Goal: Task Accomplishment & Management: Manage account settings

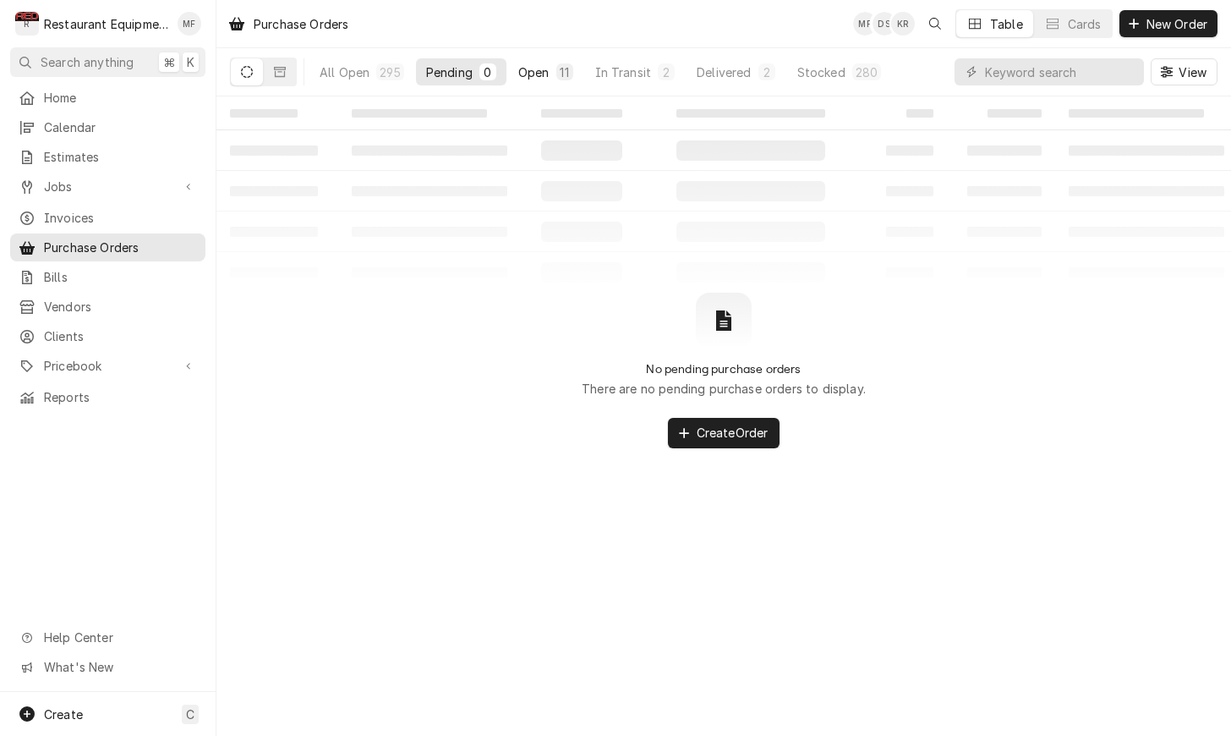
click at [560, 70] on div "11" at bounding box center [565, 72] width 10 height 18
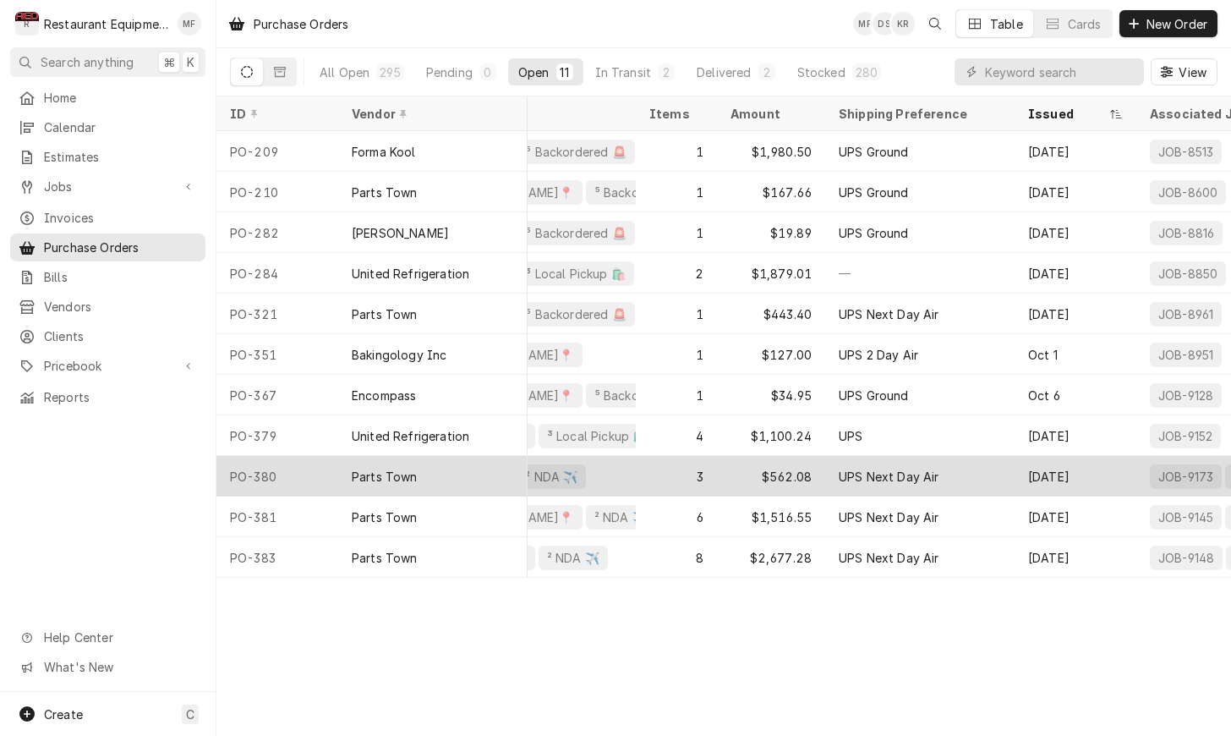
scroll to position [0, 232]
click at [655, 475] on div "3" at bounding box center [674, 476] width 81 height 41
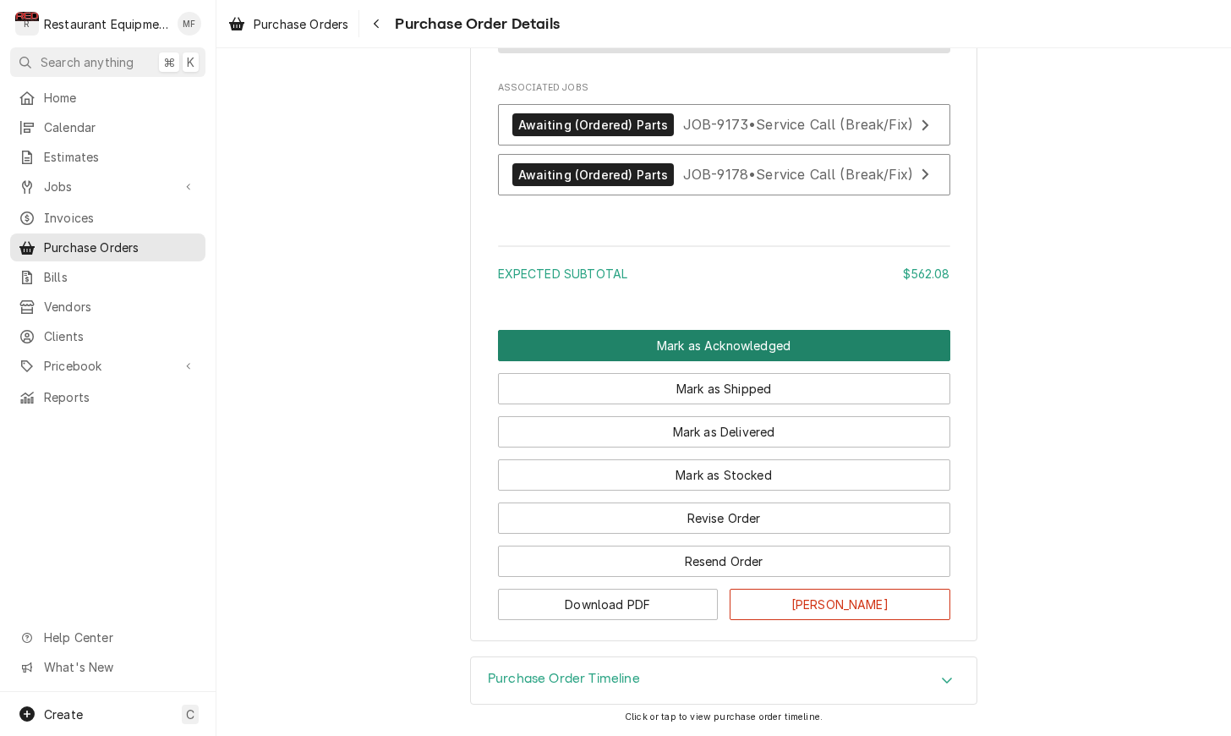
scroll to position [1830, 0]
click at [731, 331] on button "Mark as Acknowledged" at bounding box center [724, 345] width 452 height 31
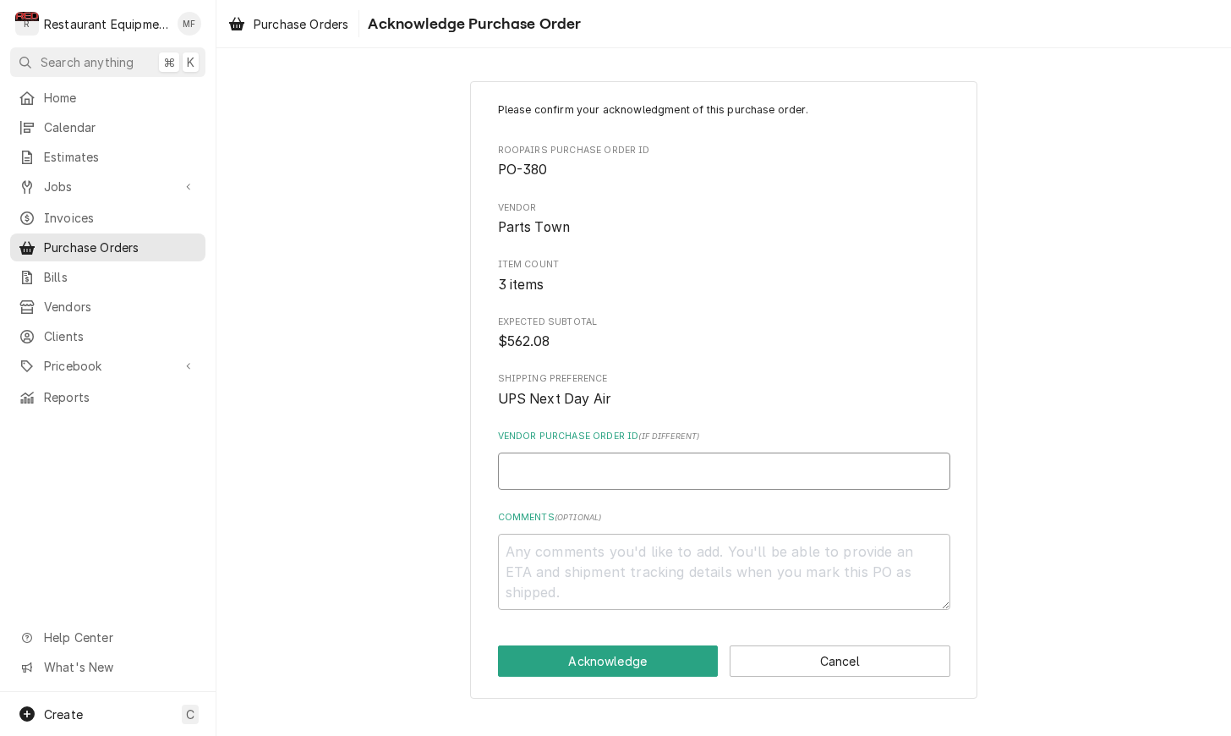
click at [736, 461] on input "Vendor Purchase Order ID ( if different )" at bounding box center [724, 470] width 452 height 37
type textarea "x"
type input "0"
type textarea "x"
type input "05"
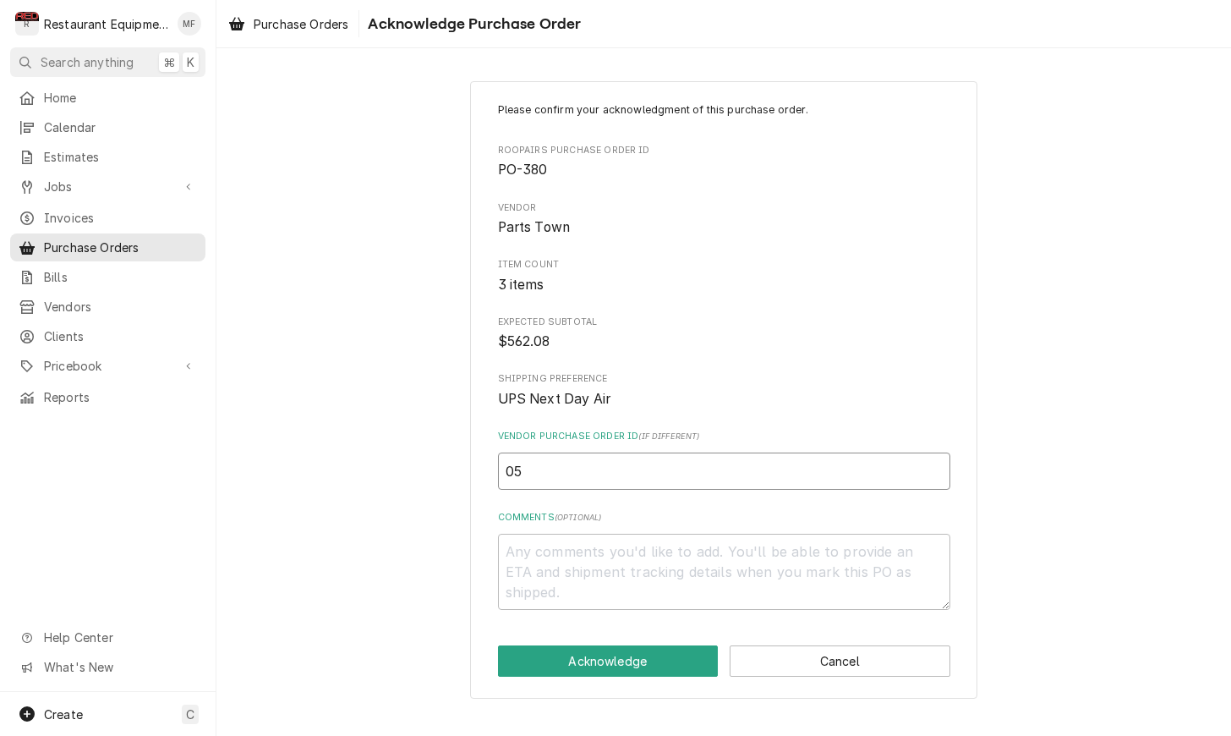
type textarea "x"
type input "050"
type textarea "x"
type input "0506"
type textarea "x"
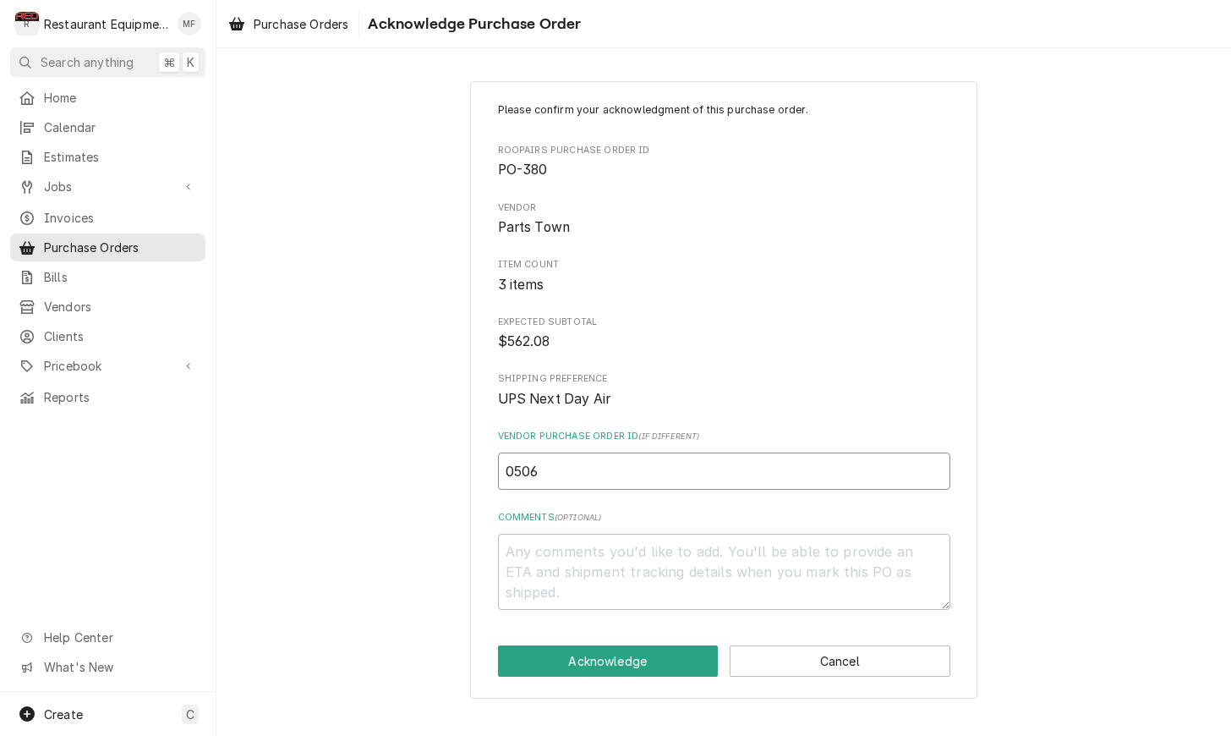
type input "05068"
type textarea "x"
type input "050682"
type textarea "x"
type input "0506823"
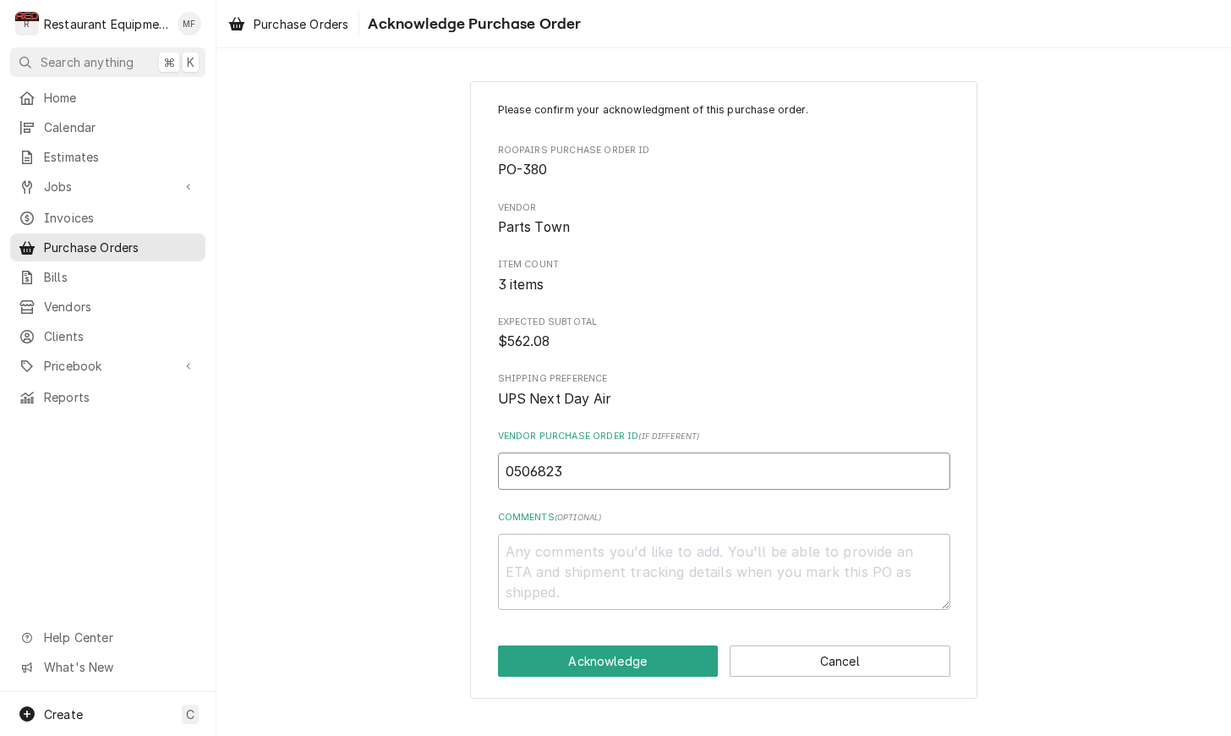
type textarea "x"
type input "05068237"
type textarea "x"
type input "050682373"
click at [693, 647] on button "Acknowledge" at bounding box center [608, 660] width 221 height 31
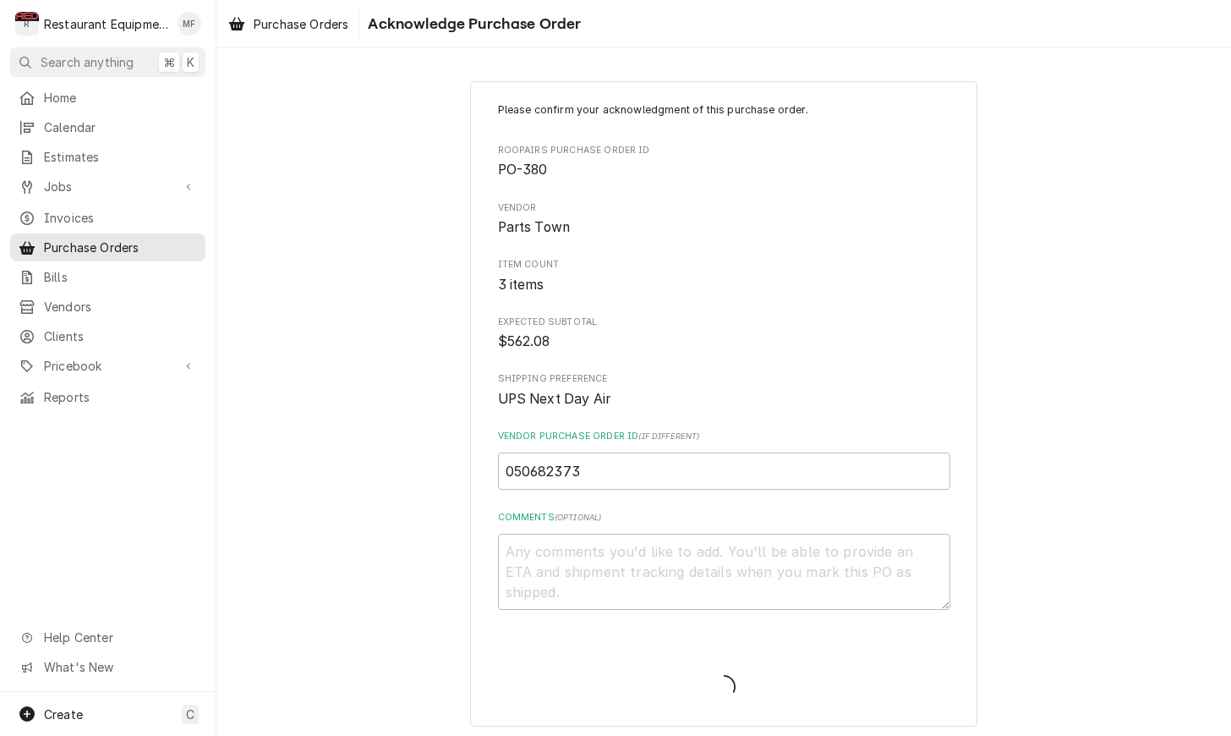
type textarea "x"
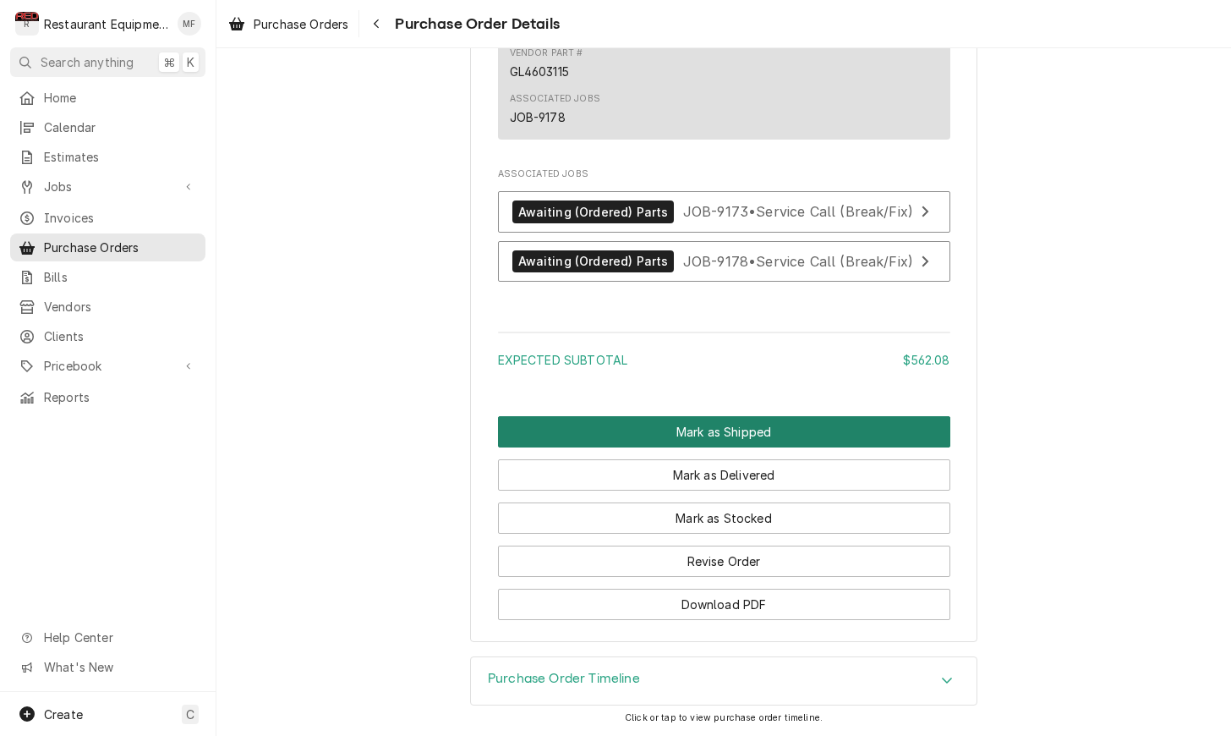
scroll to position [1800, 0]
click at [799, 425] on button "Mark as Shipped" at bounding box center [724, 431] width 452 height 31
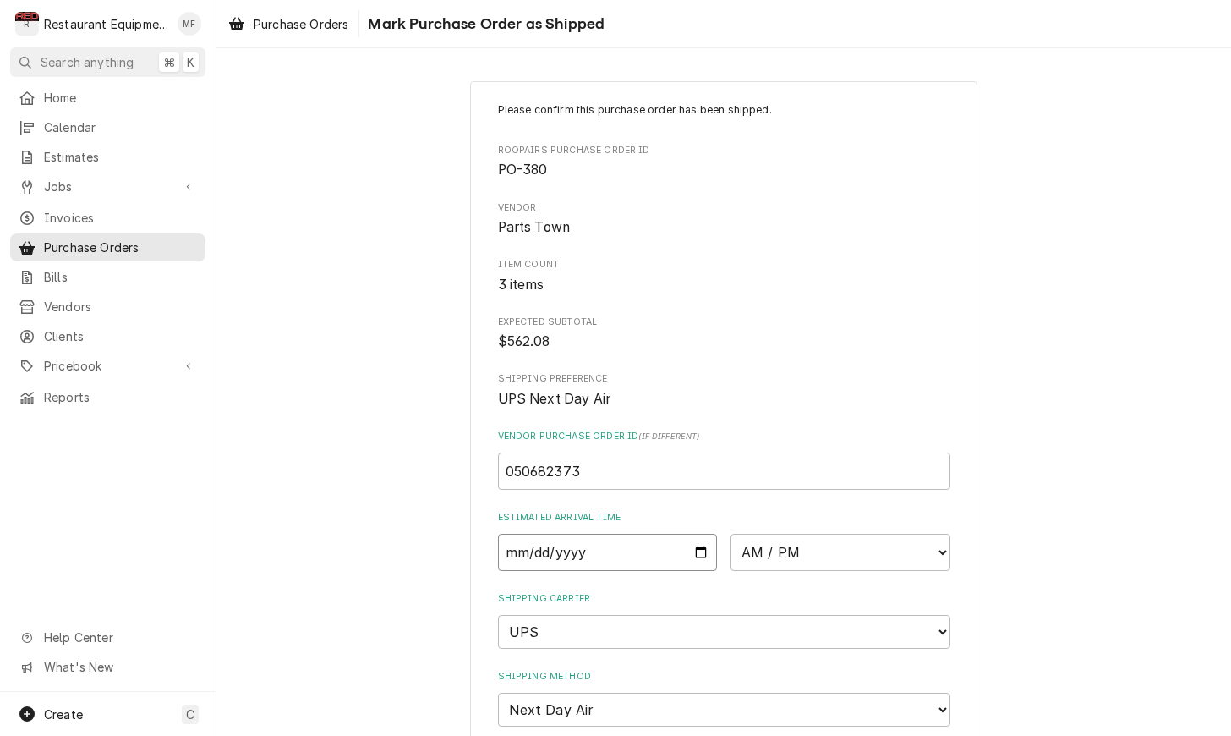
click at [634, 534] on input "Date" at bounding box center [608, 552] width 220 height 37
type input "2025-10-14"
type textarea "x"
select select "10:30:00"
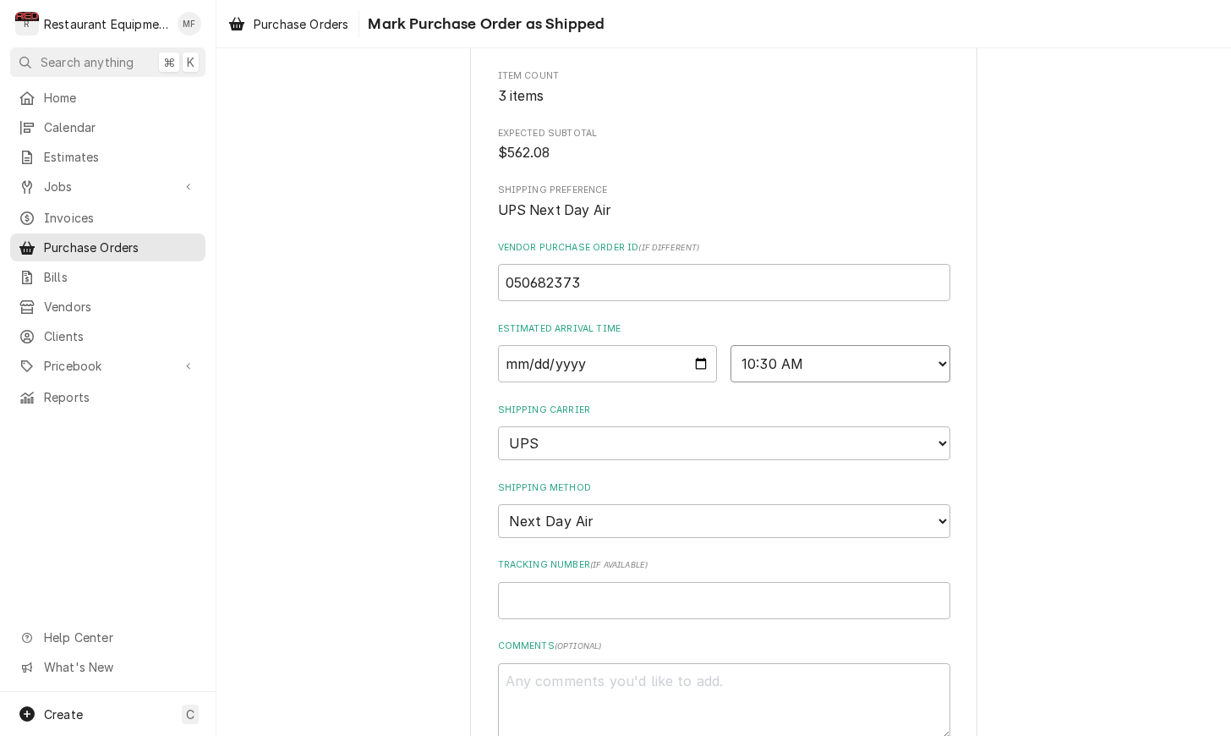
scroll to position [190, 0]
click at [704, 580] on input "Tracking Number ( if available )" at bounding box center [724, 598] width 452 height 37
type textarea "x"
type input "1"
type textarea "x"
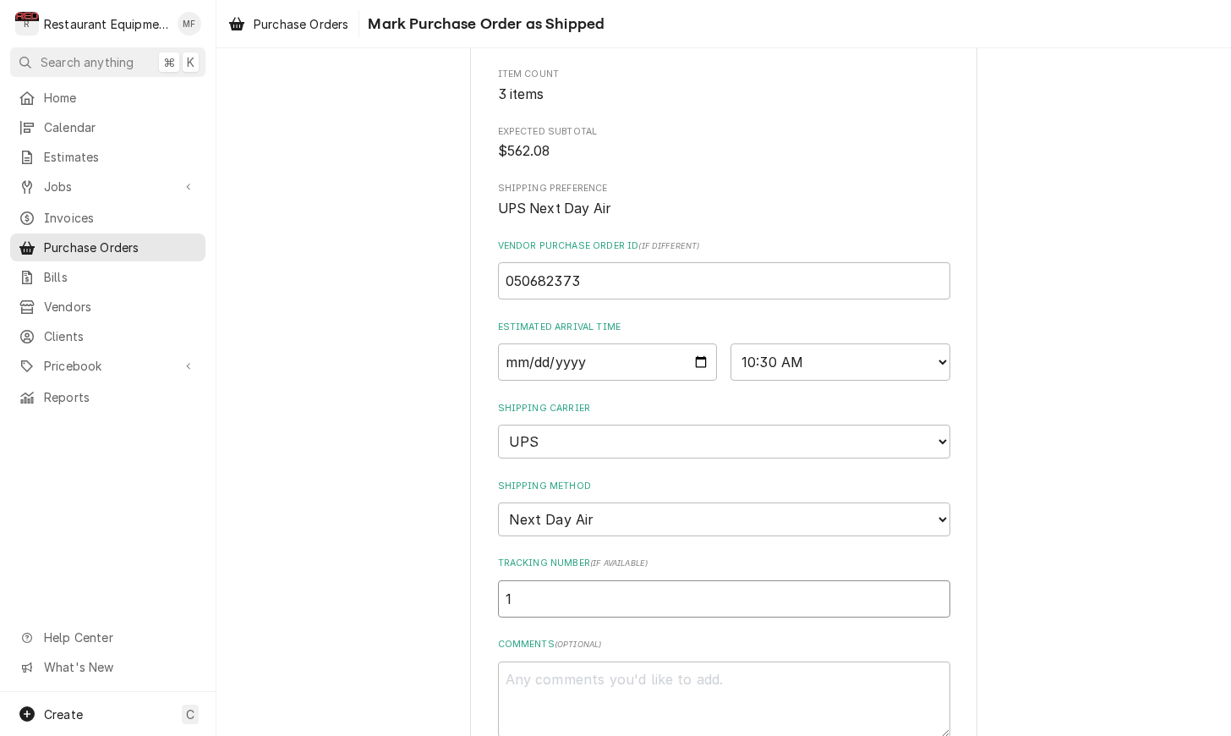
type input "1Z"
type textarea "x"
type input "1Z6"
type textarea "x"
type input "1Z62"
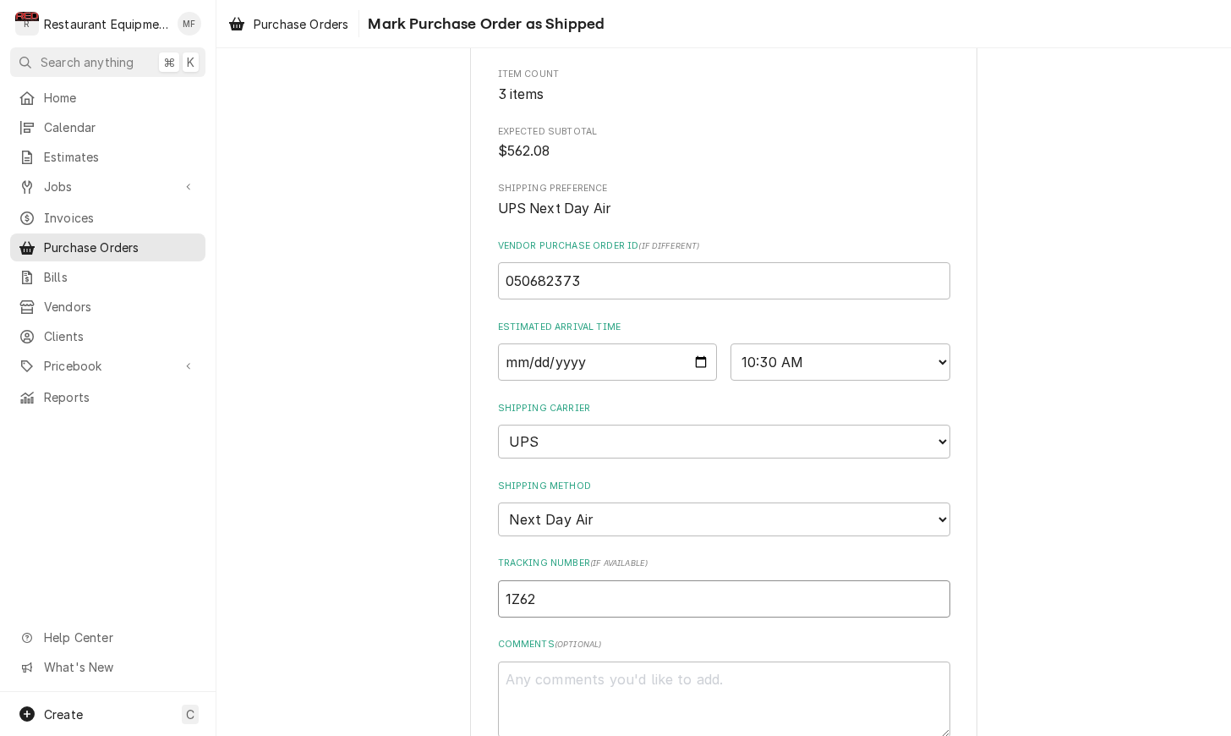
type textarea "x"
type input "1Z625"
type textarea "x"
type input "1Z6254"
type textarea "x"
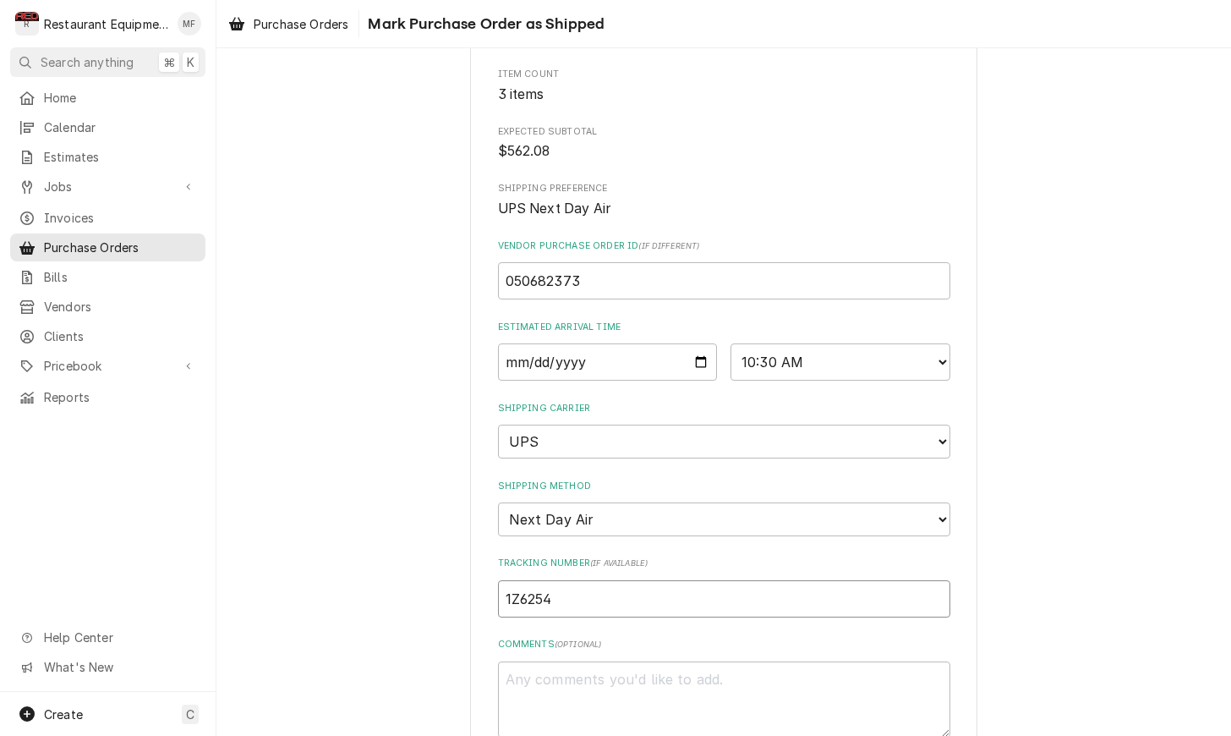
type input "1Z62545"
type textarea "x"
type input "1Z625455"
type textarea "x"
type input "1Z6254550"
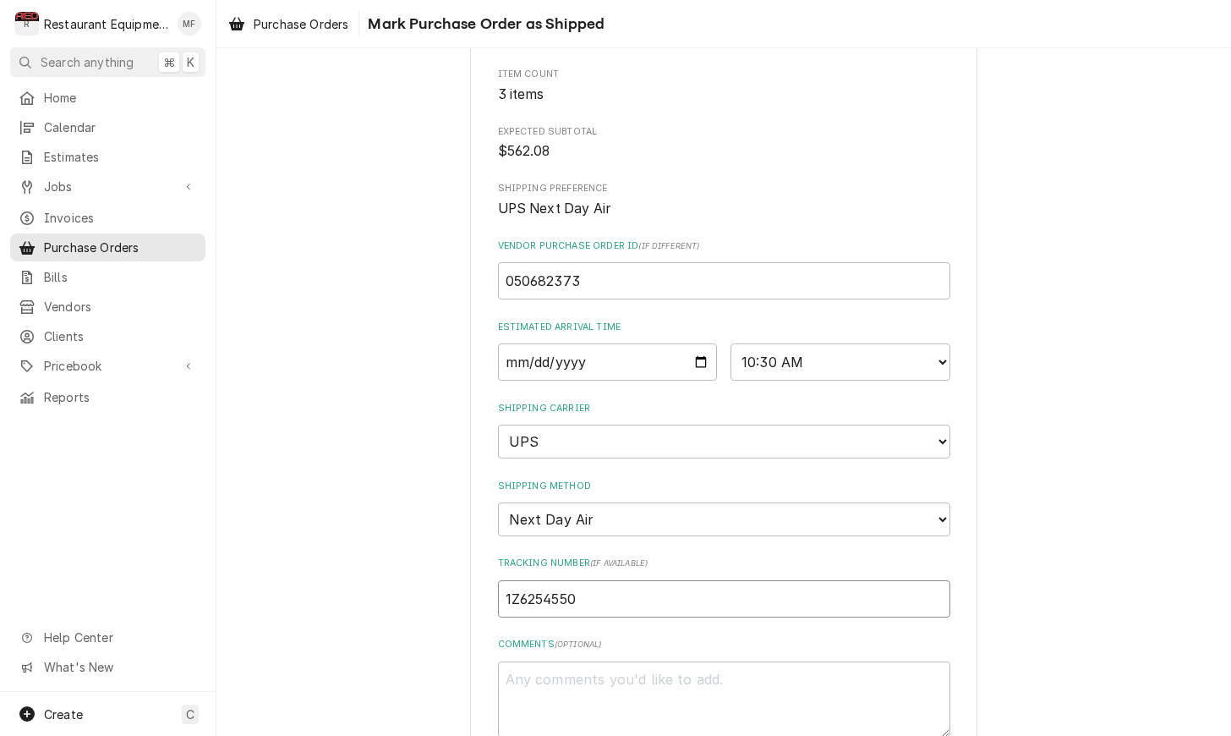
type textarea "x"
type input "1Z62545501"
type textarea "x"
type input "1Z625455011"
type textarea "x"
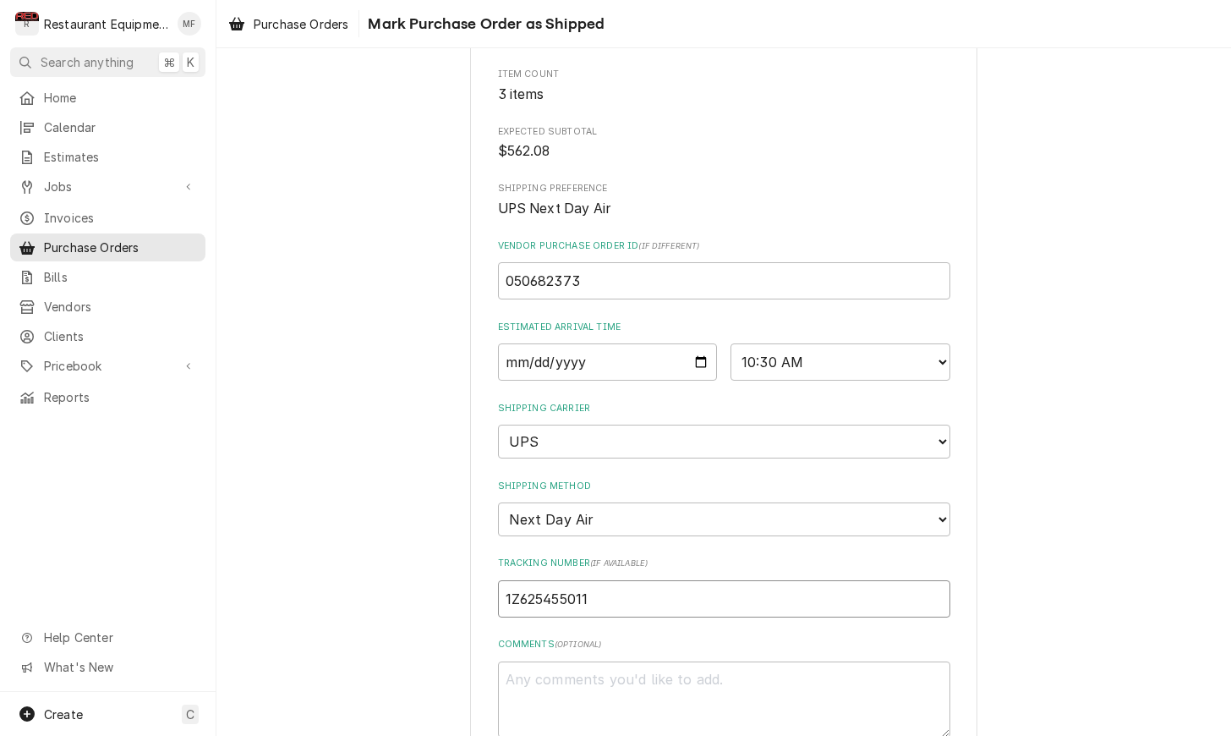
type input "1Z6254550110"
type textarea "x"
type input "1Z62545501109"
type textarea "x"
type input "1Z625455011099"
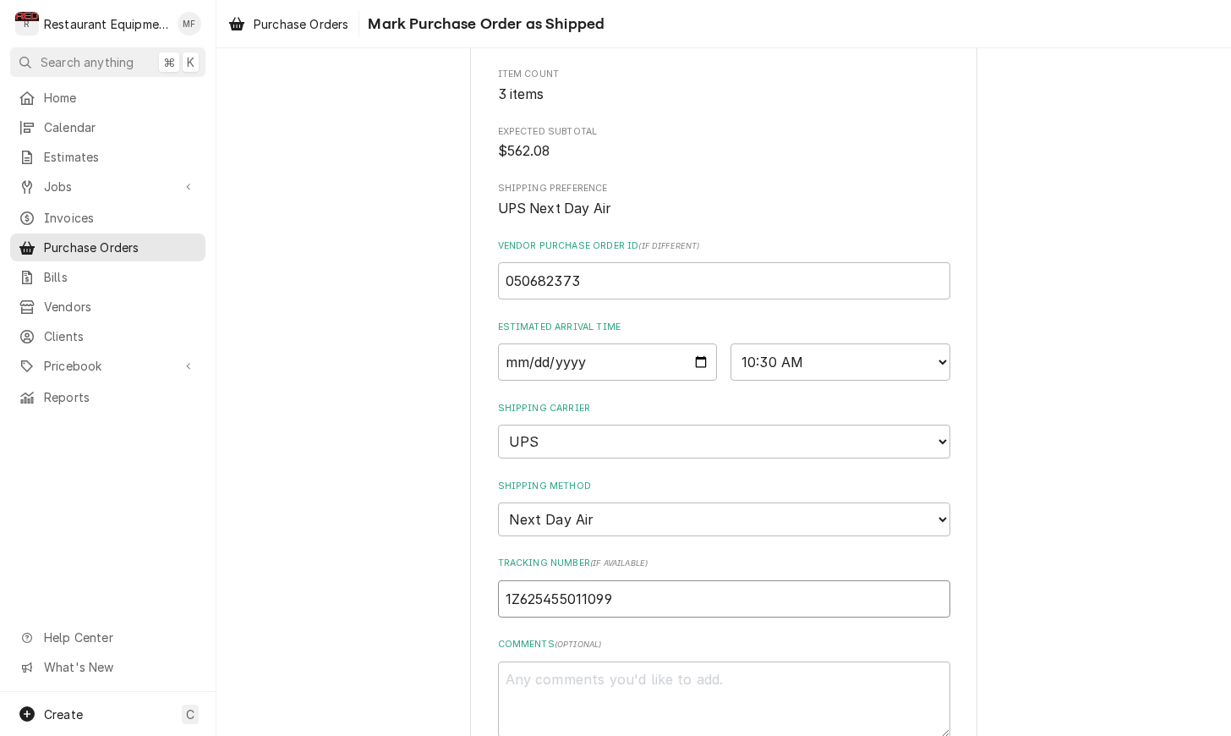
type textarea "x"
type input "1Z6254550110998"
type textarea "x"
type input "1Z62545501109980"
type textarea "x"
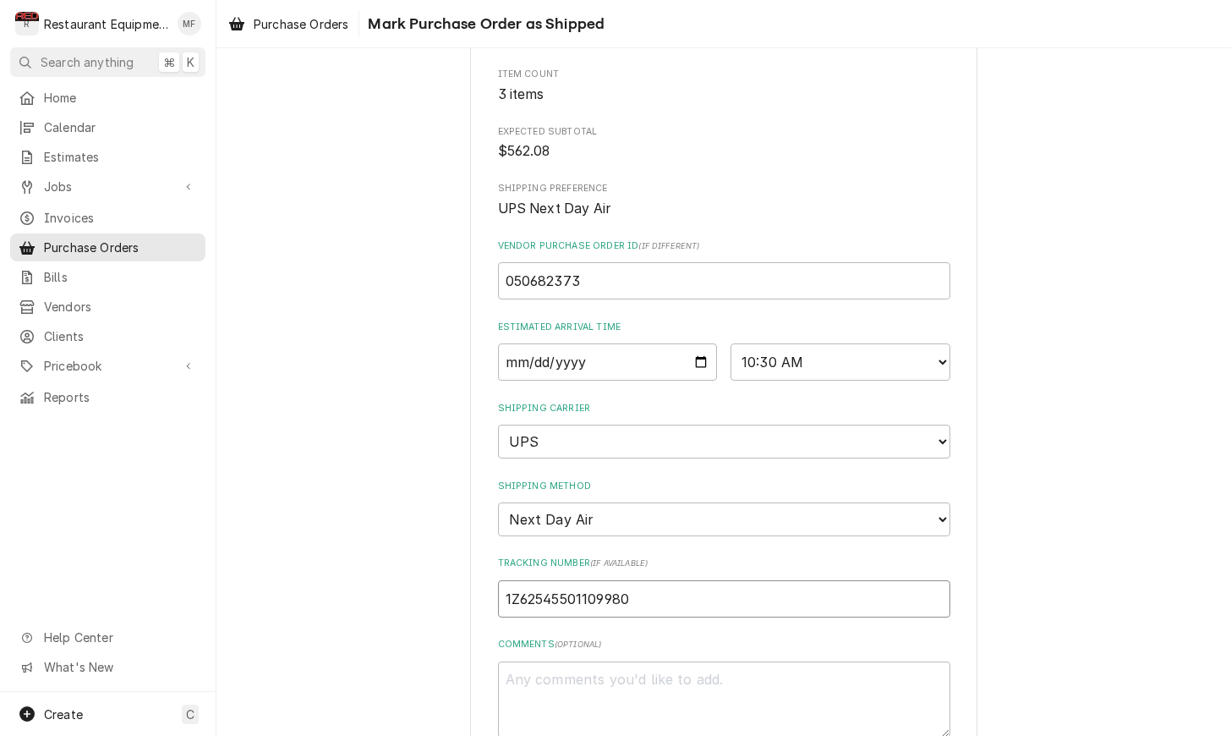
type input "1Z625455011099809"
type textarea "x"
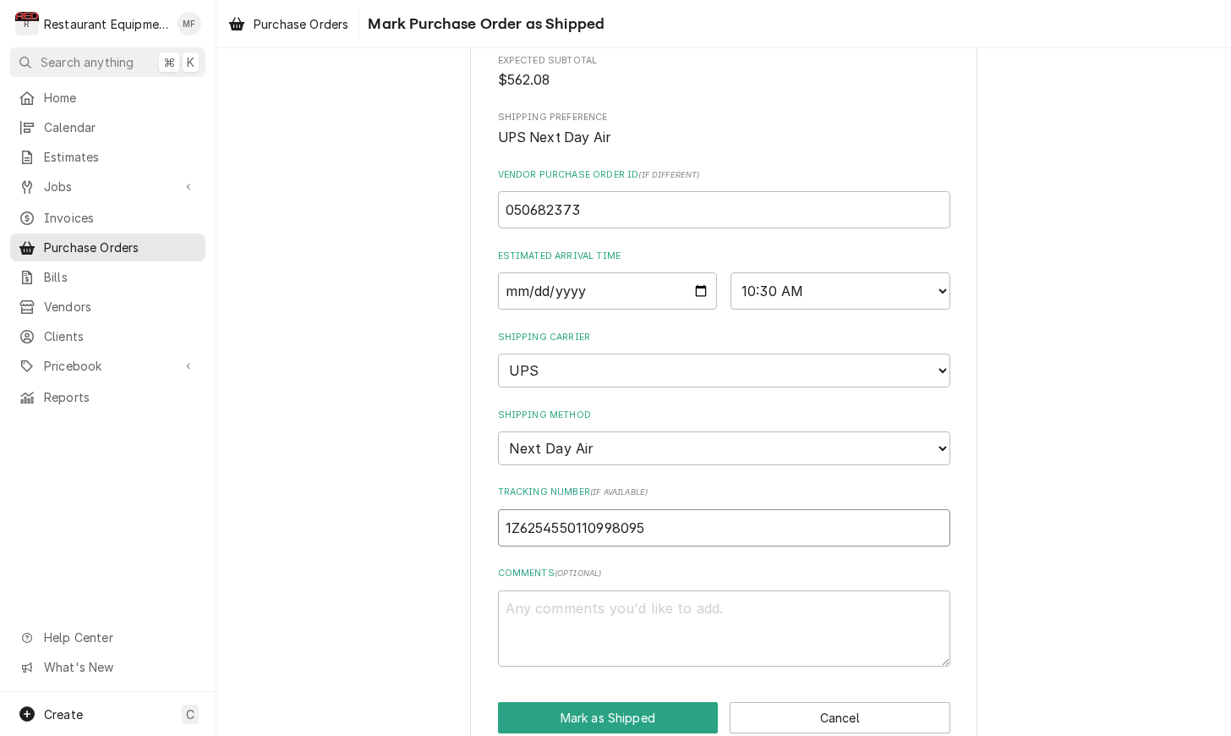
scroll to position [260, 0]
type input "1Z6254550110998095"
click at [650, 703] on button "Mark as Shipped" at bounding box center [608, 718] width 221 height 31
type textarea "x"
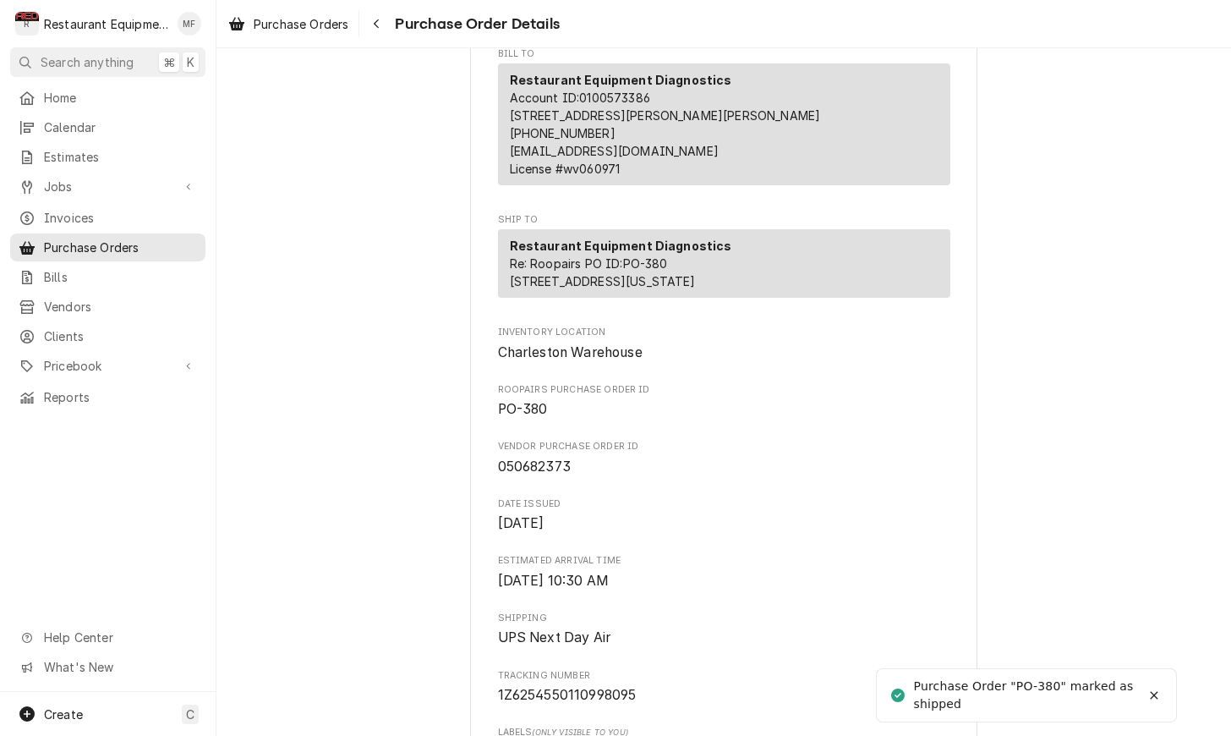
scroll to position [260, 0]
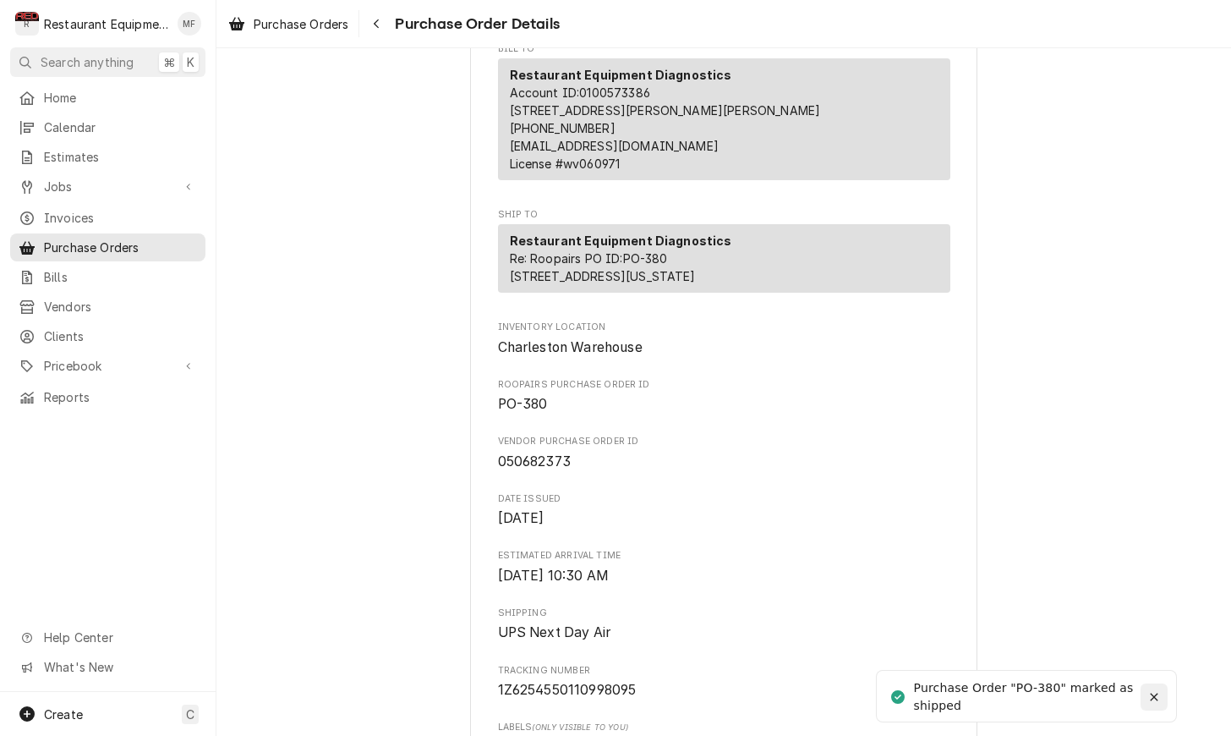
click at [1159, 699] on icon "Notifications alt+T" at bounding box center [1154, 697] width 12 height 12
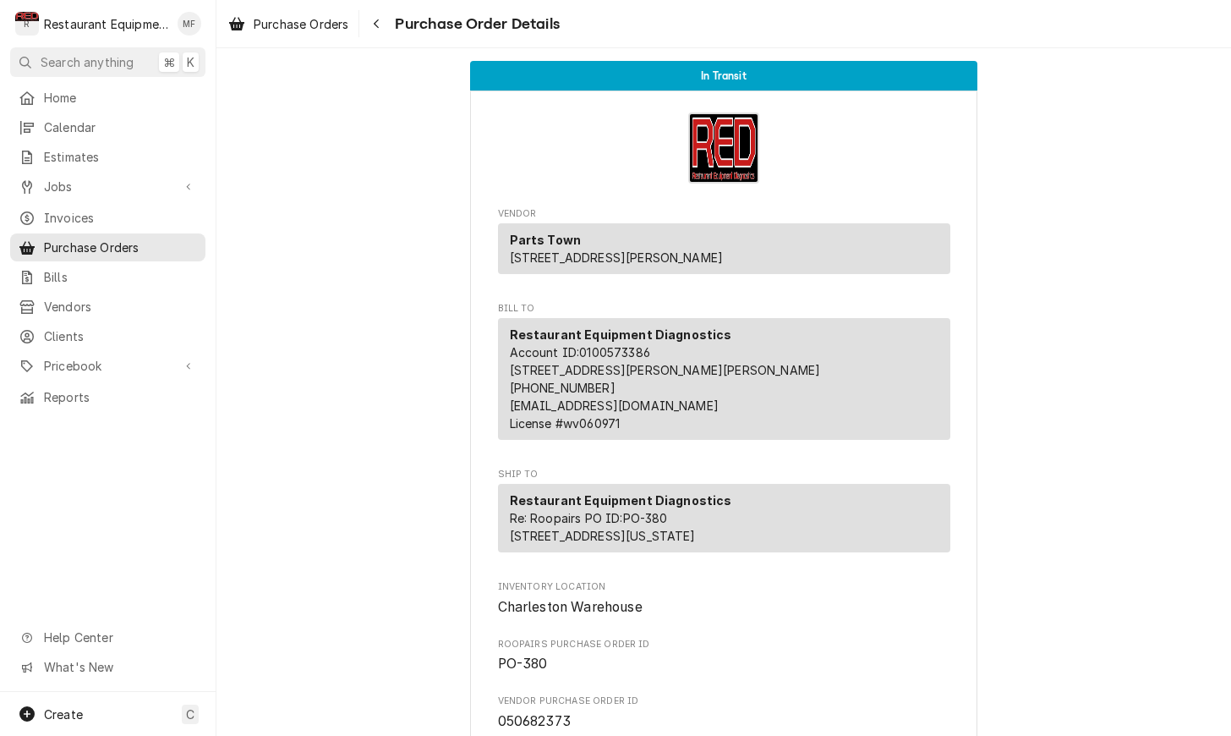
scroll to position [0, 0]
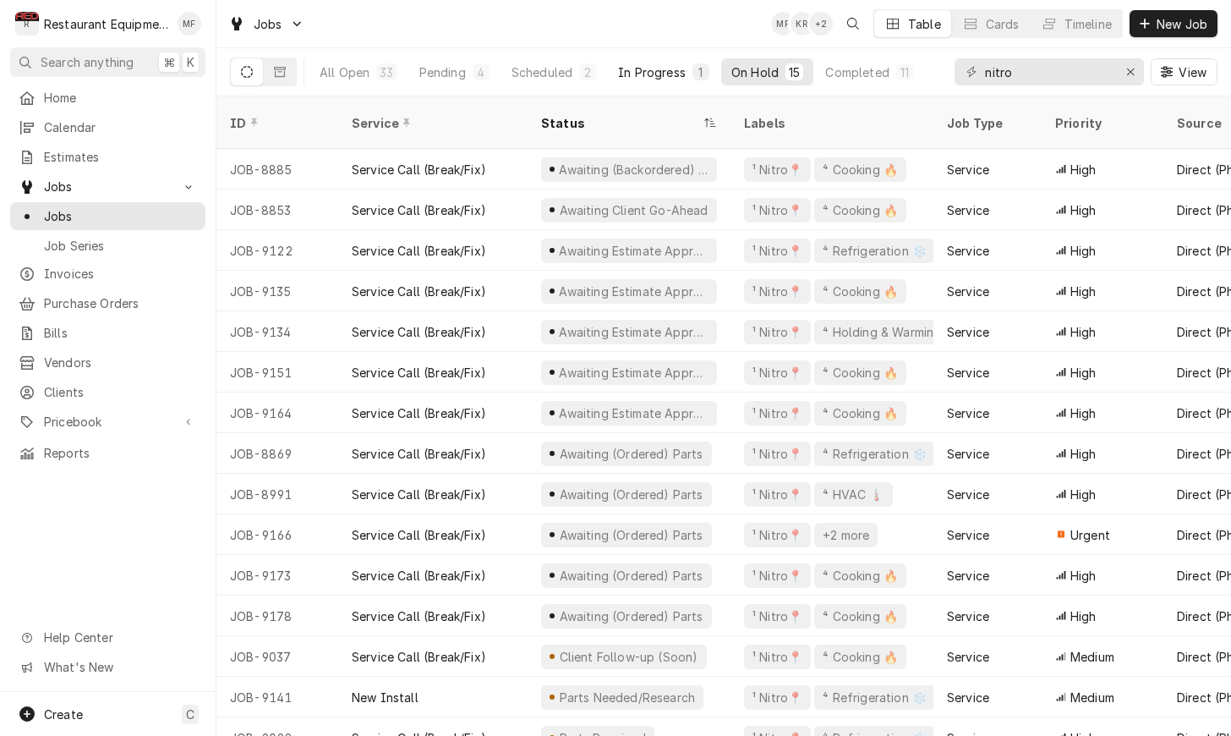
click at [664, 71] on div "In Progress" at bounding box center [652, 72] width 68 height 18
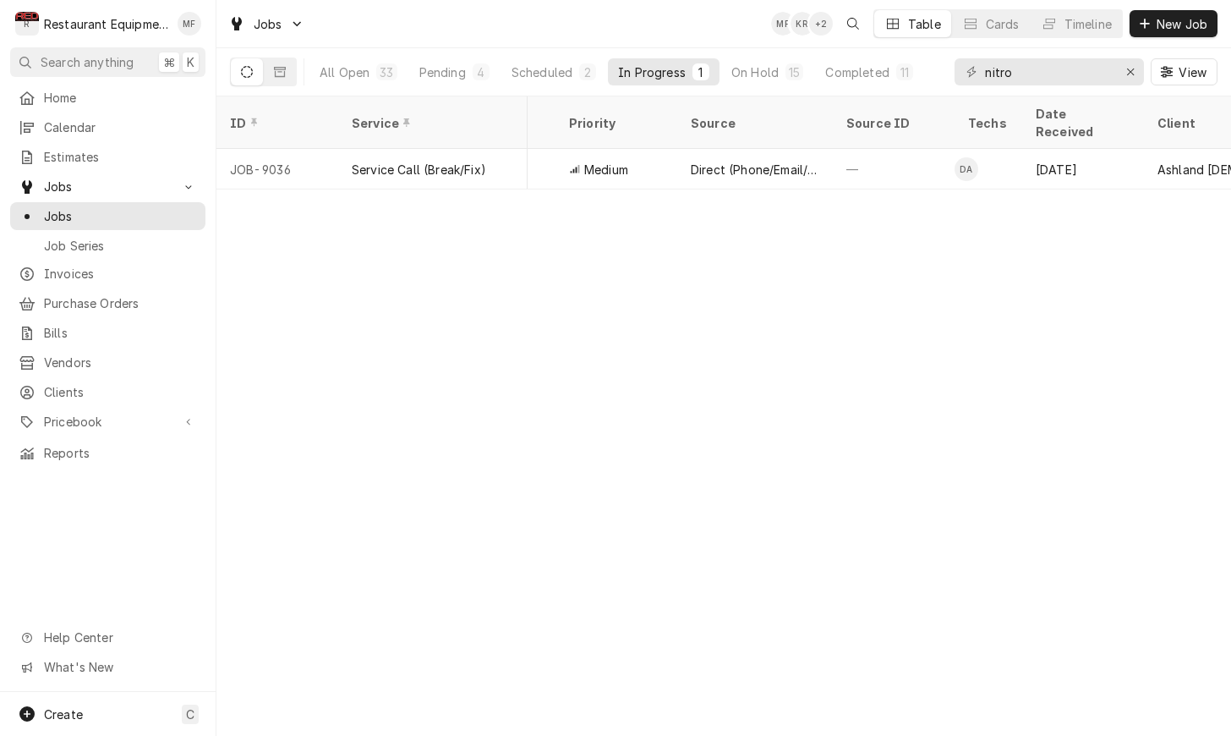
scroll to position [0, 498]
click at [583, 79] on div "2" at bounding box center [587, 71] width 17 height 17
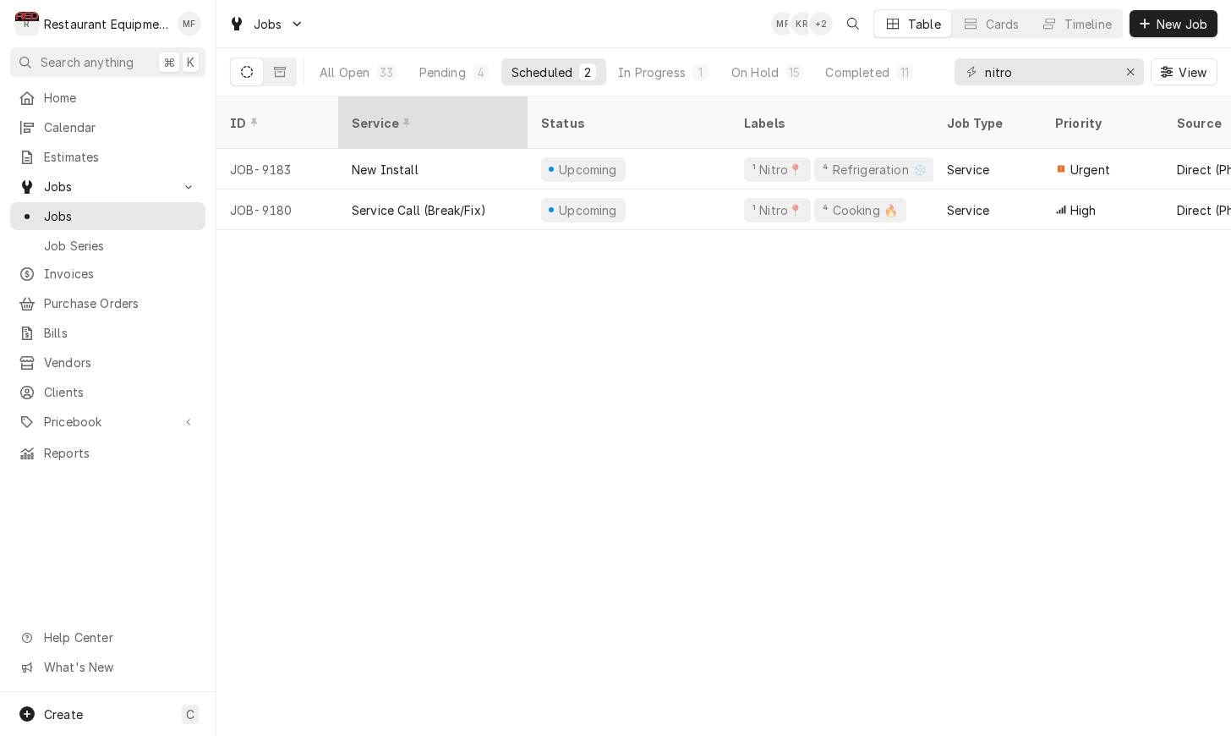
scroll to position [0, 0]
click at [434, 66] on div "Pending" at bounding box center [442, 72] width 47 height 18
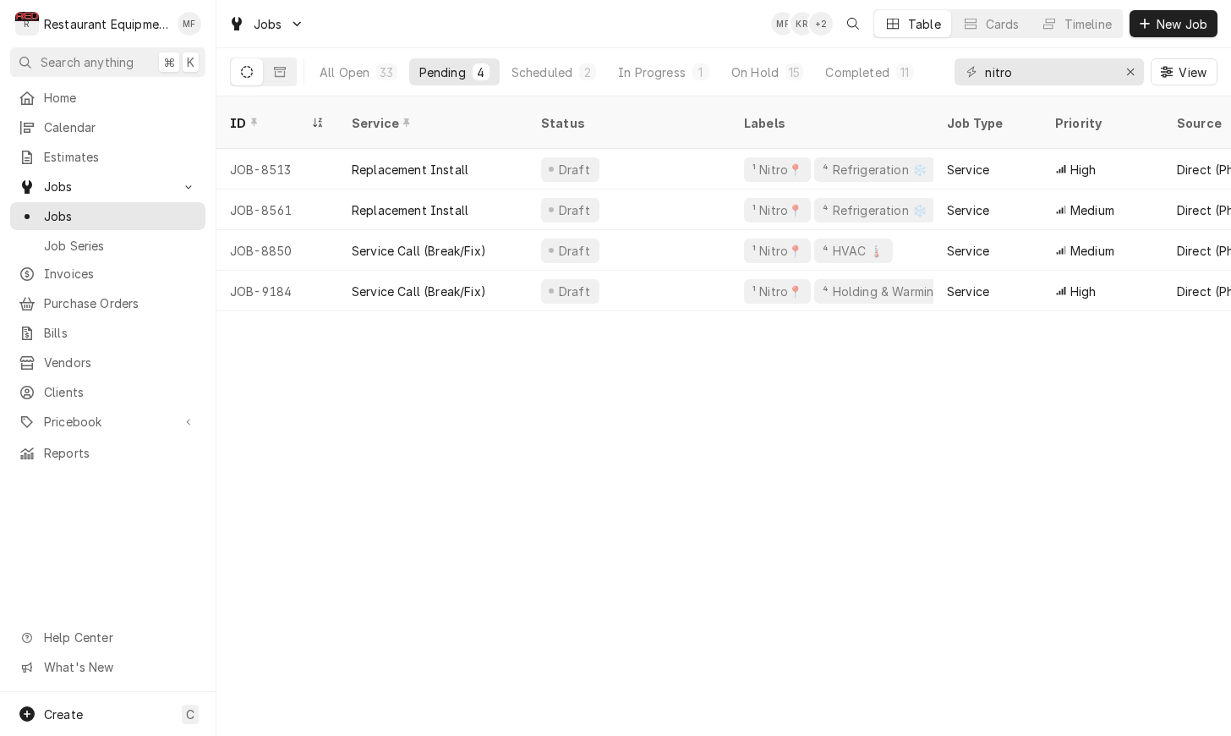
click at [1063, 491] on div "ID Service Status Labels Job Type Priority Source Source ID Techs Date Received…" at bounding box center [723, 415] width 1015 height 639
click at [649, 83] on button "In Progress 1" at bounding box center [664, 71] width 112 height 27
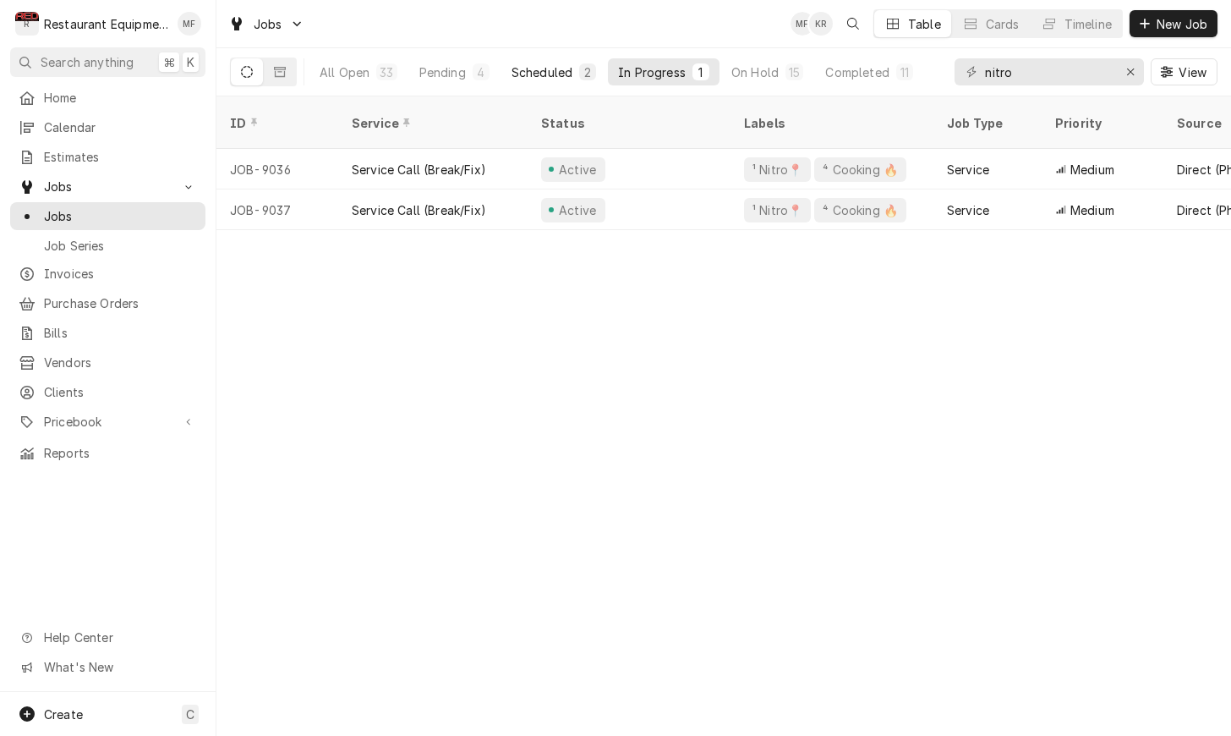
click at [569, 77] on div "Scheduled" at bounding box center [542, 72] width 61 height 18
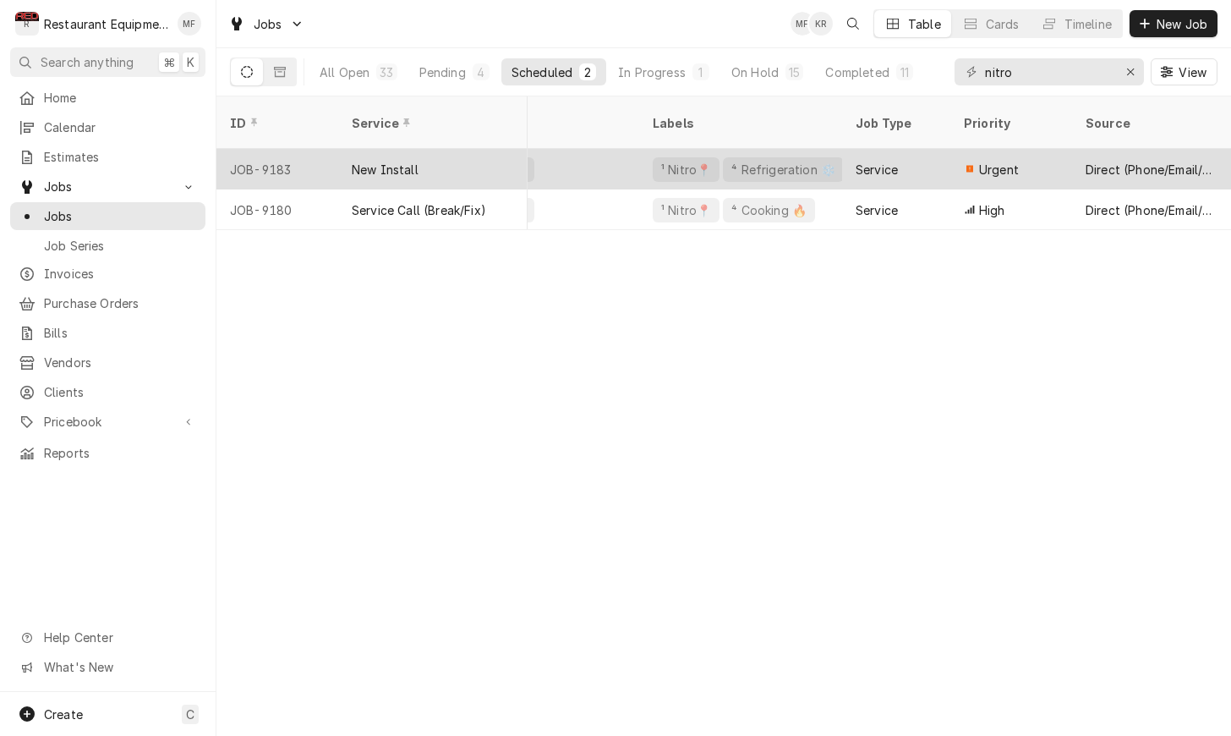
scroll to position [0, 96]
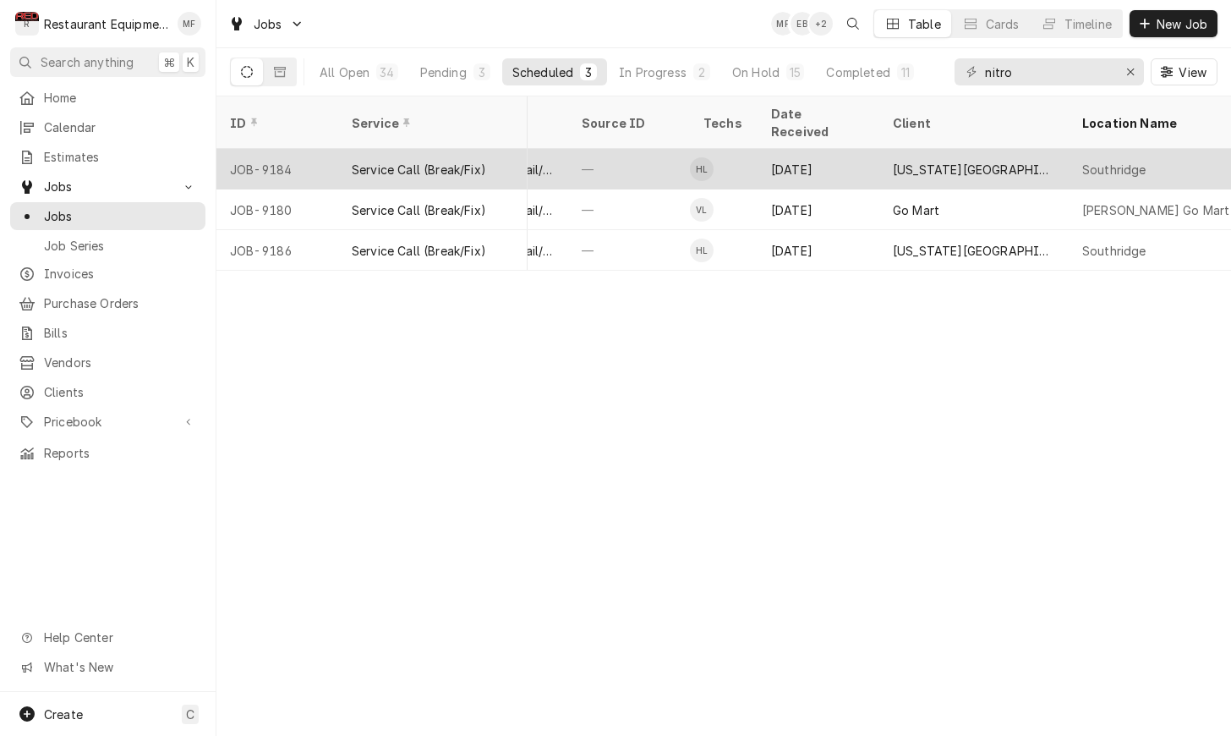
scroll to position [0, 793]
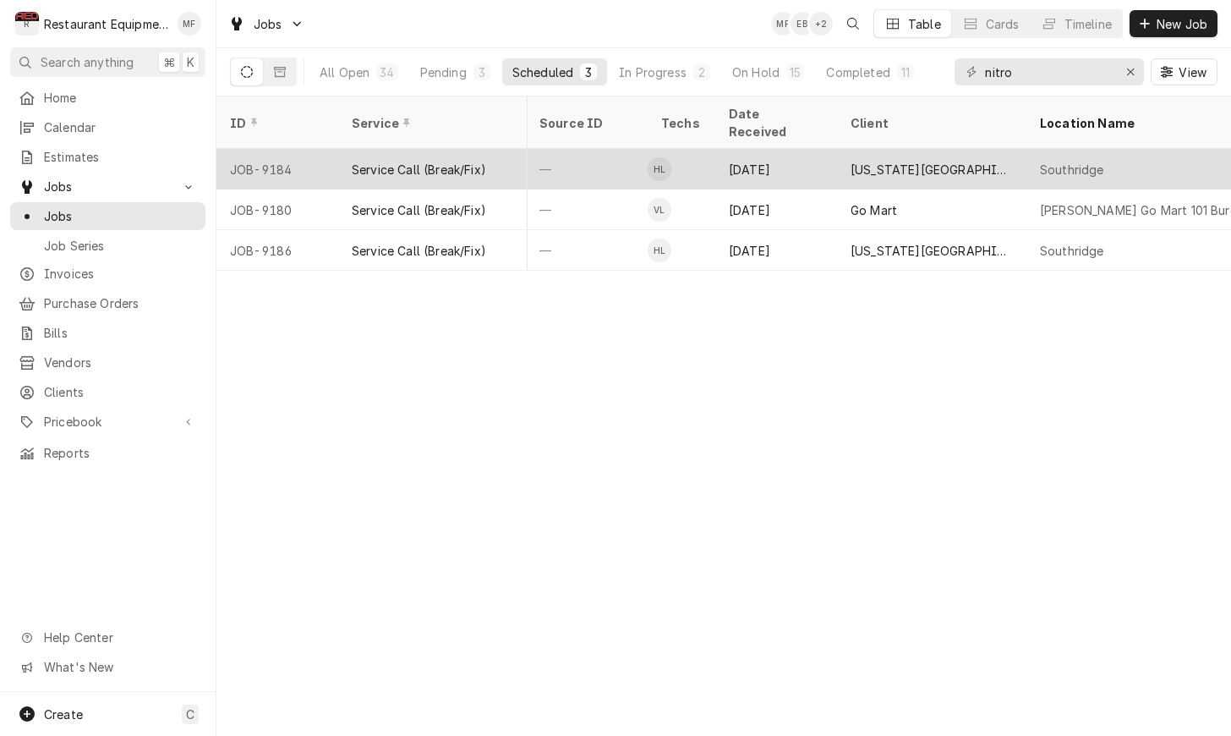
click at [872, 161] on div "[US_STATE][GEOGRAPHIC_DATA]" at bounding box center [932, 170] width 162 height 18
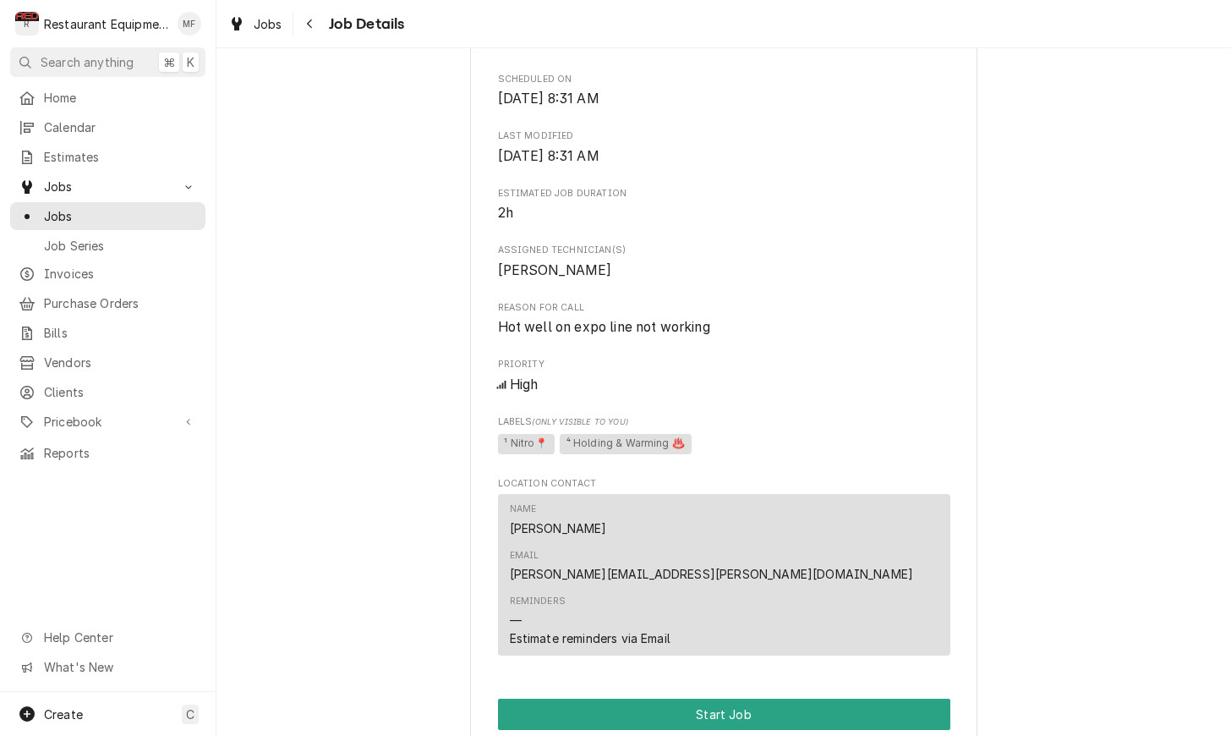
scroll to position [573, 0]
click at [303, 20] on div "Navigate back" at bounding box center [310, 23] width 17 height 17
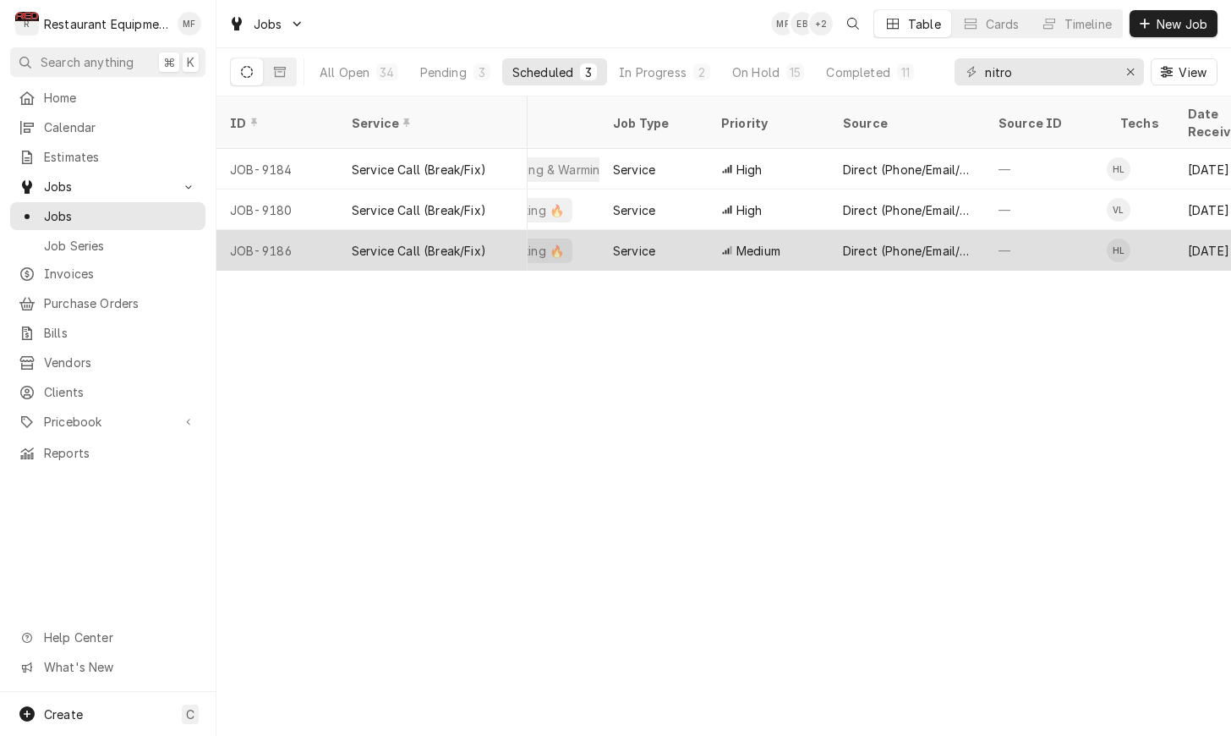
scroll to position [0, 335]
click at [915, 242] on div "Direct (Phone/Email/etc.)" at bounding box center [906, 251] width 129 height 18
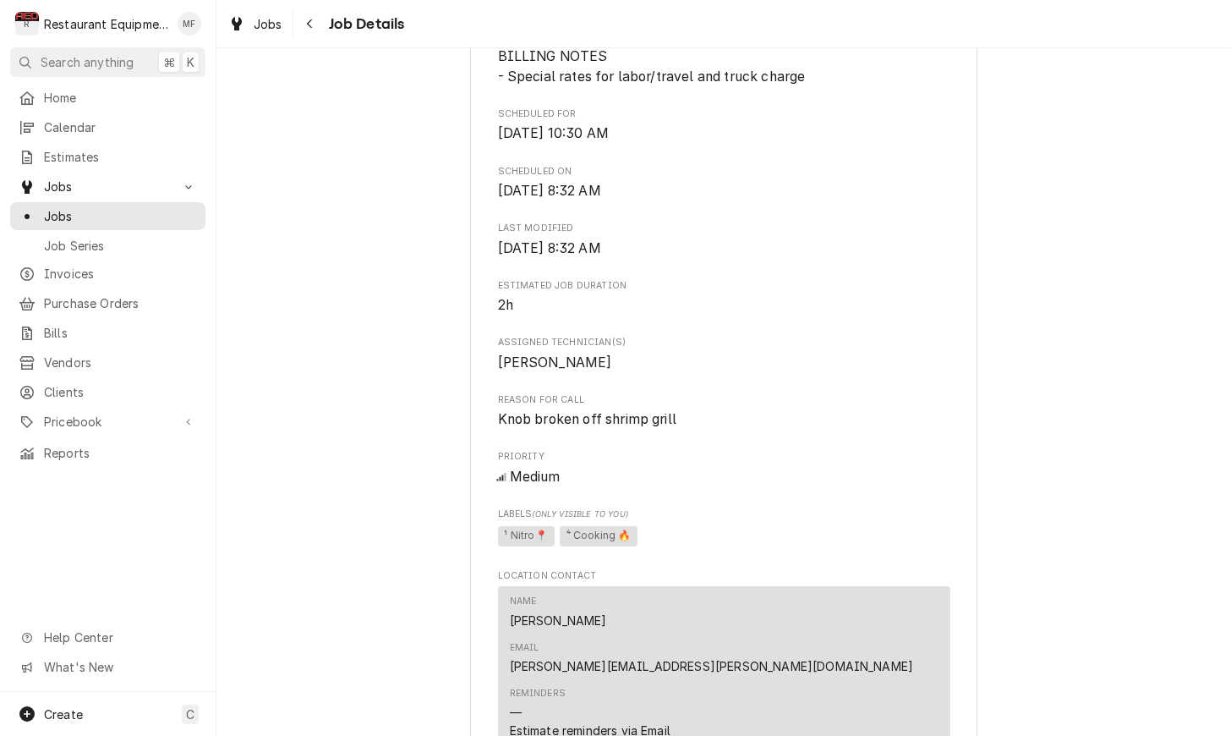
scroll to position [484, 0]
click at [314, 27] on div "Navigate back" at bounding box center [310, 23] width 17 height 17
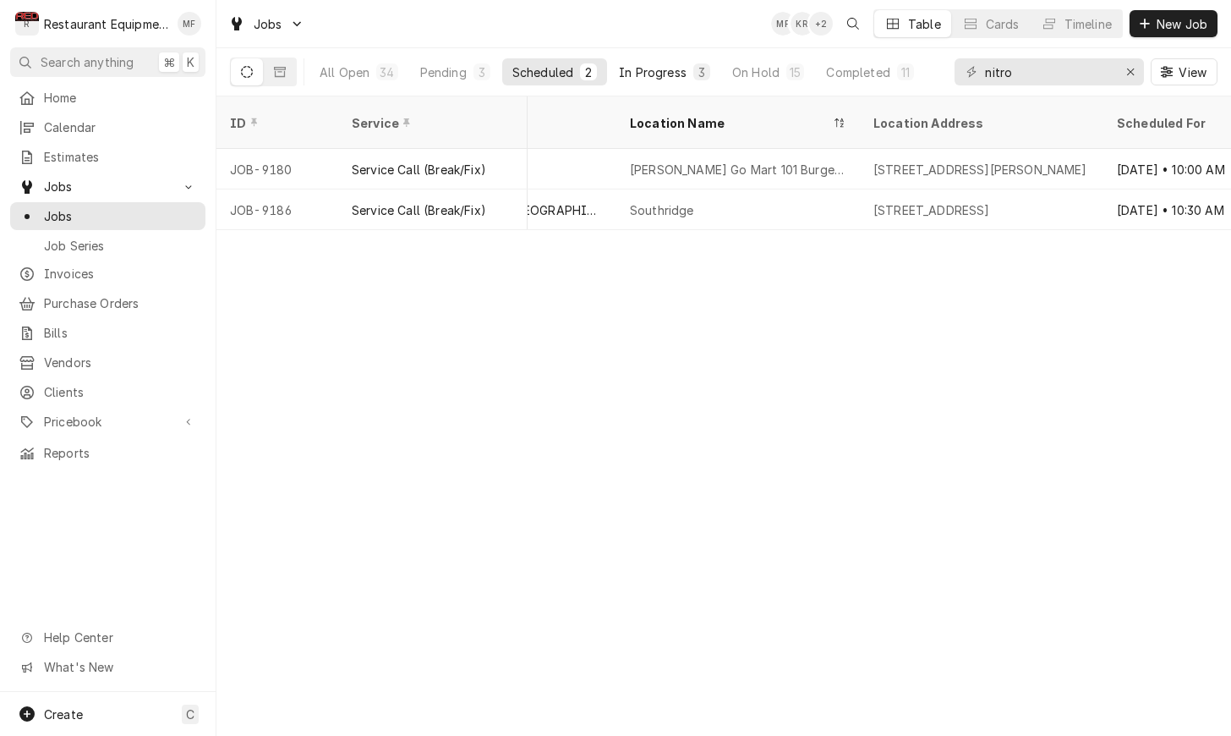
scroll to position [0, 1204]
click at [670, 73] on div "In Progress" at bounding box center [653, 72] width 68 height 18
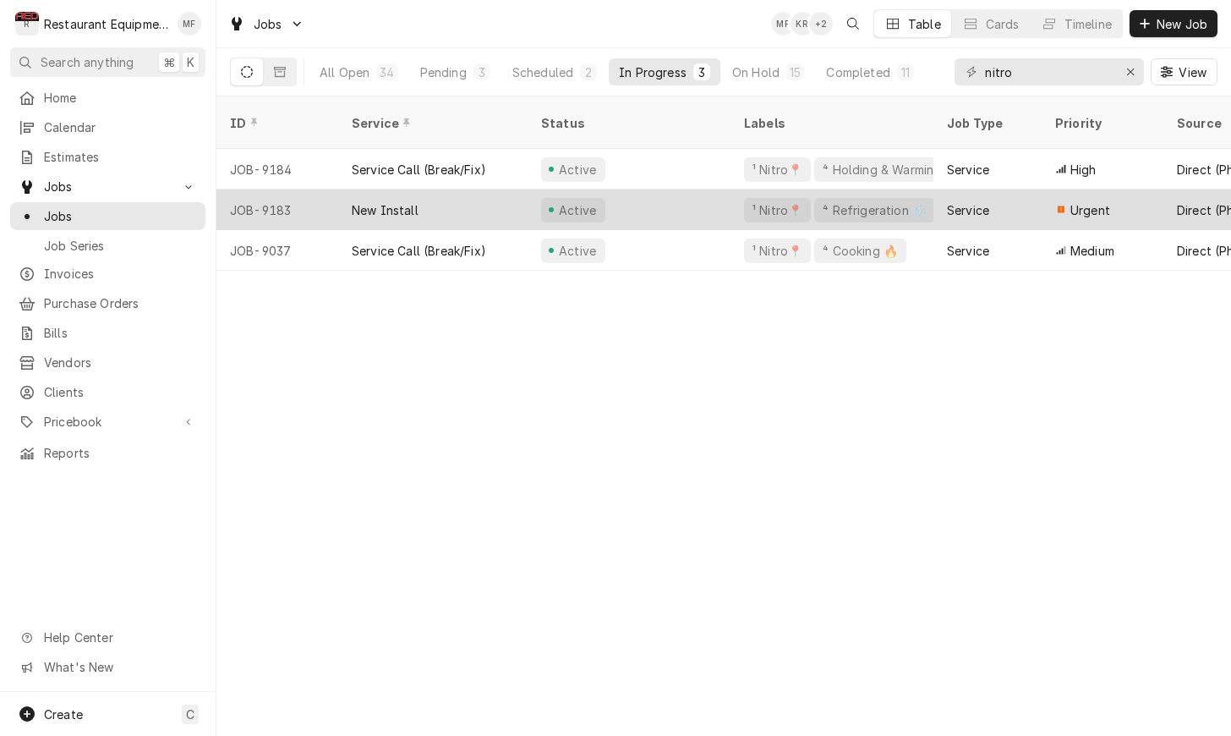
scroll to position [0, 0]
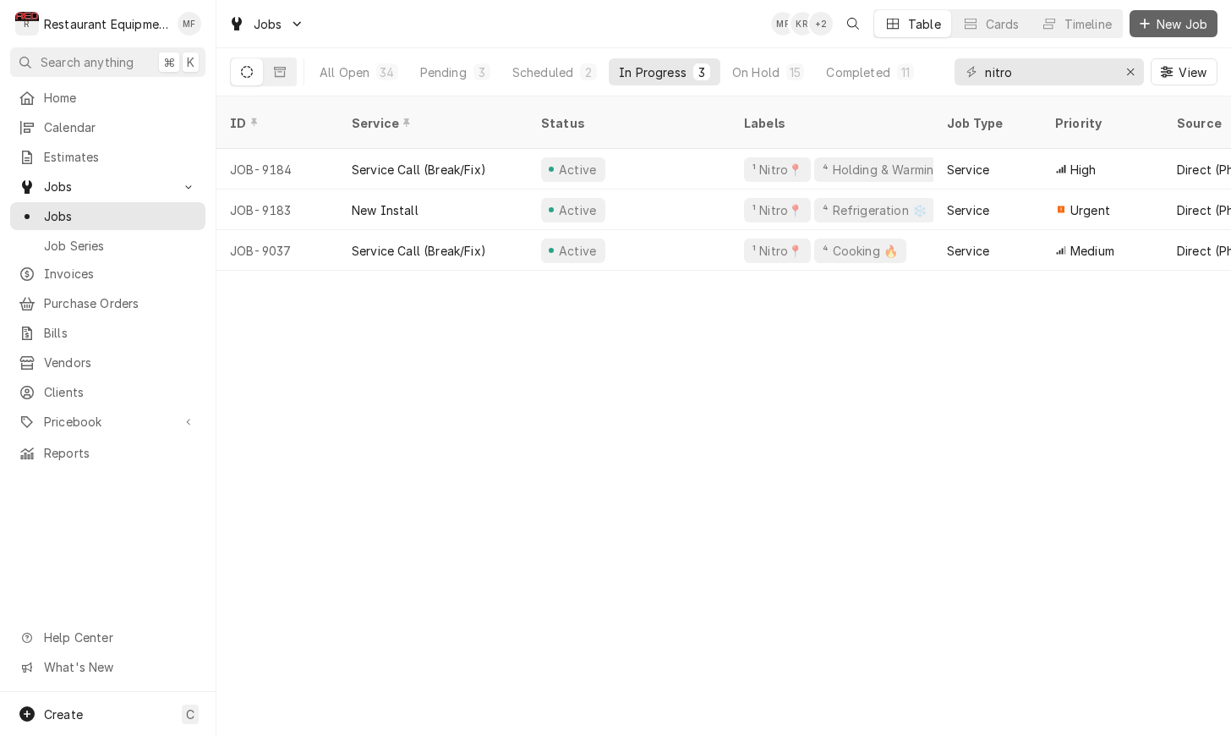
click at [1165, 19] on span "New Job" at bounding box center [1181, 24] width 57 height 18
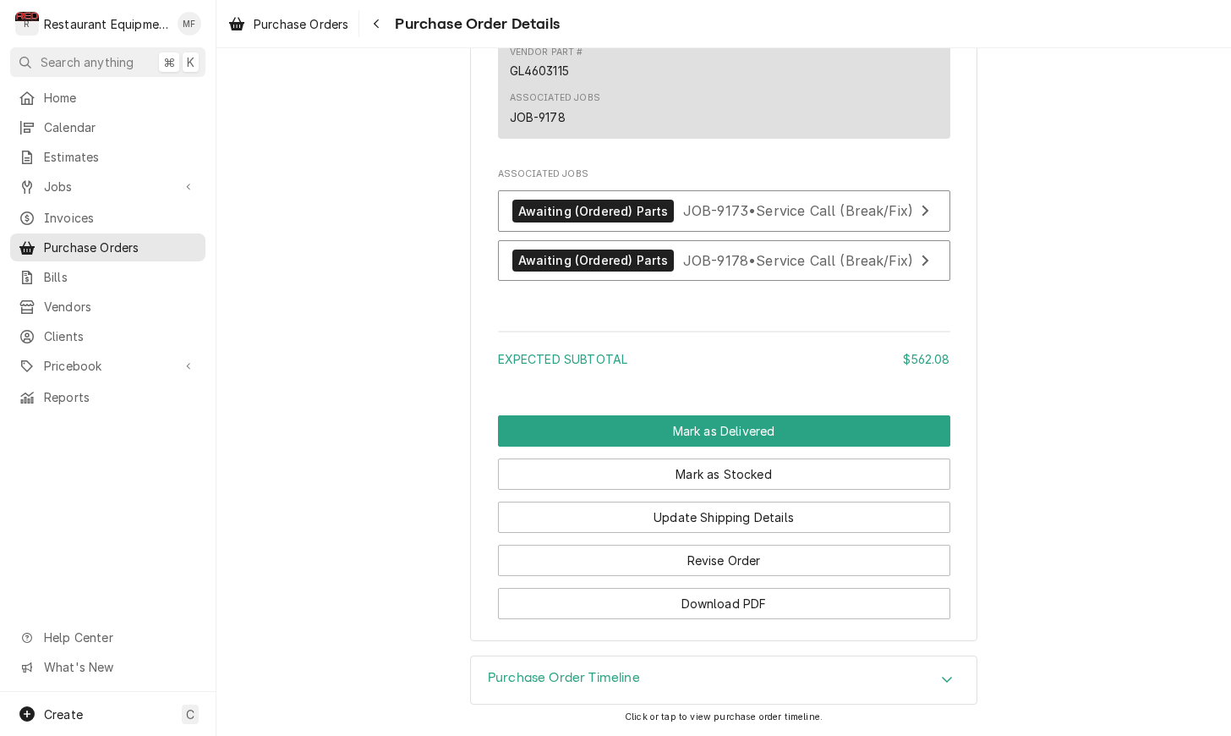
scroll to position [1912, 0]
click at [776, 429] on button "Mark as Delivered" at bounding box center [724, 430] width 452 height 31
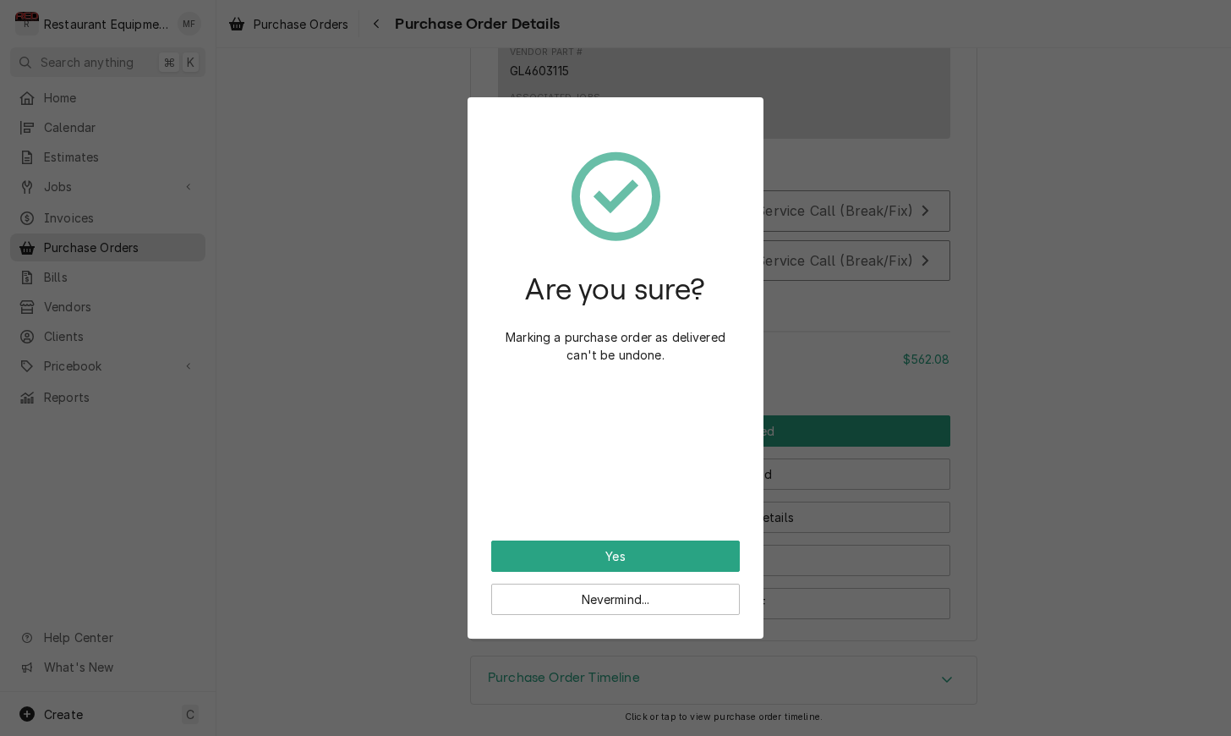
click at [711, 547] on button "Yes" at bounding box center [615, 555] width 249 height 31
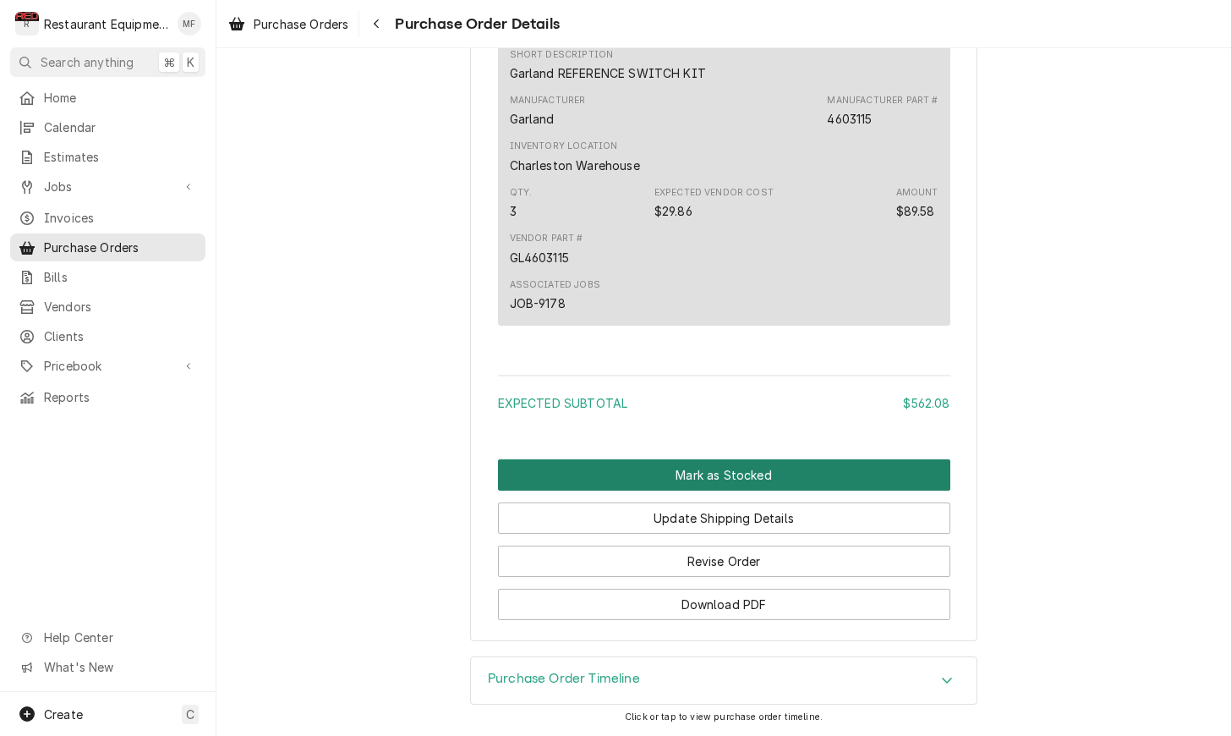
scroll to position [1670, 0]
click at [737, 468] on button "Mark as Stocked" at bounding box center [724, 474] width 452 height 31
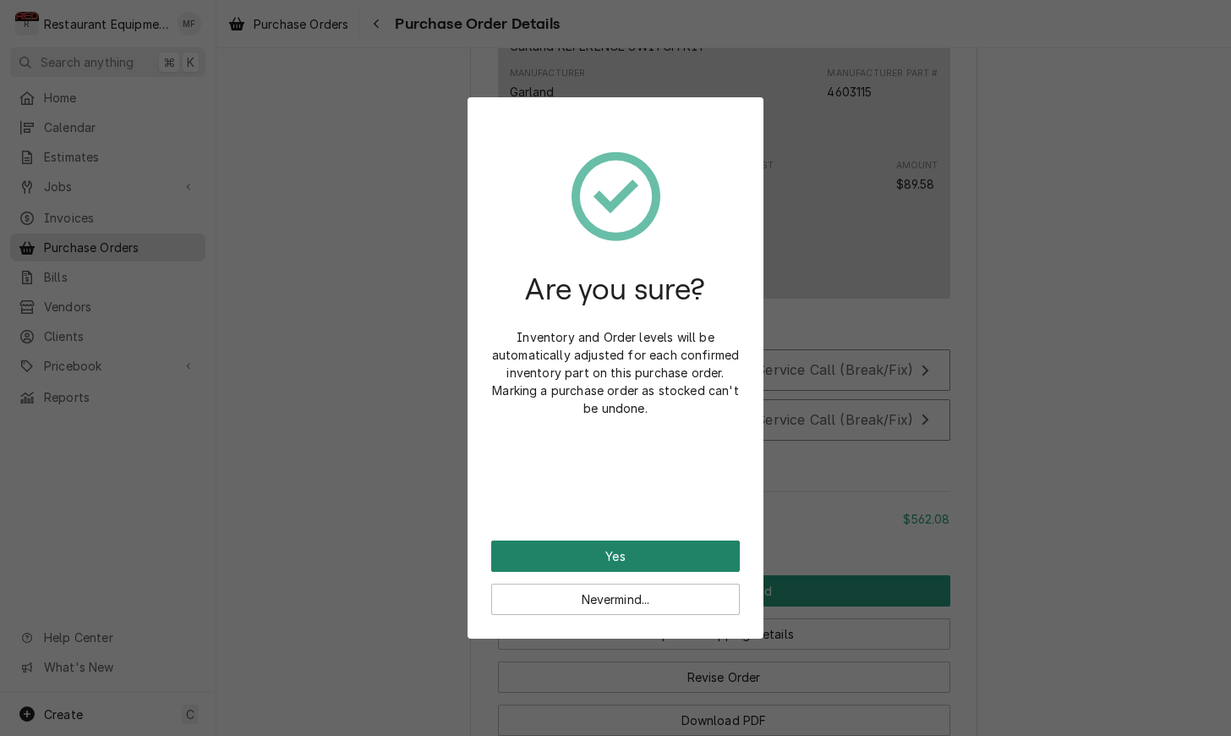
click at [726, 557] on button "Yes" at bounding box center [615, 555] width 249 height 31
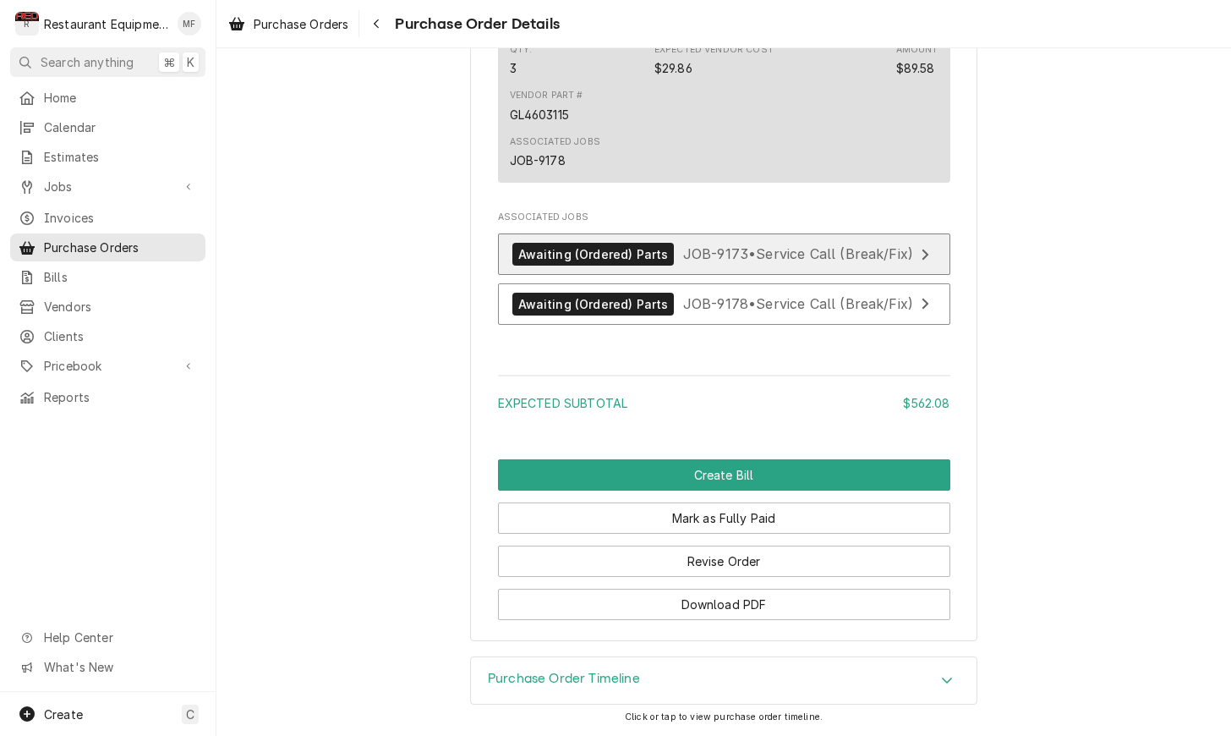
scroll to position [1813, 0]
click at [741, 270] on link "Awaiting (Ordered) Parts JOB-9173 • Service Call (Break/Fix)" at bounding box center [724, 253] width 452 height 41
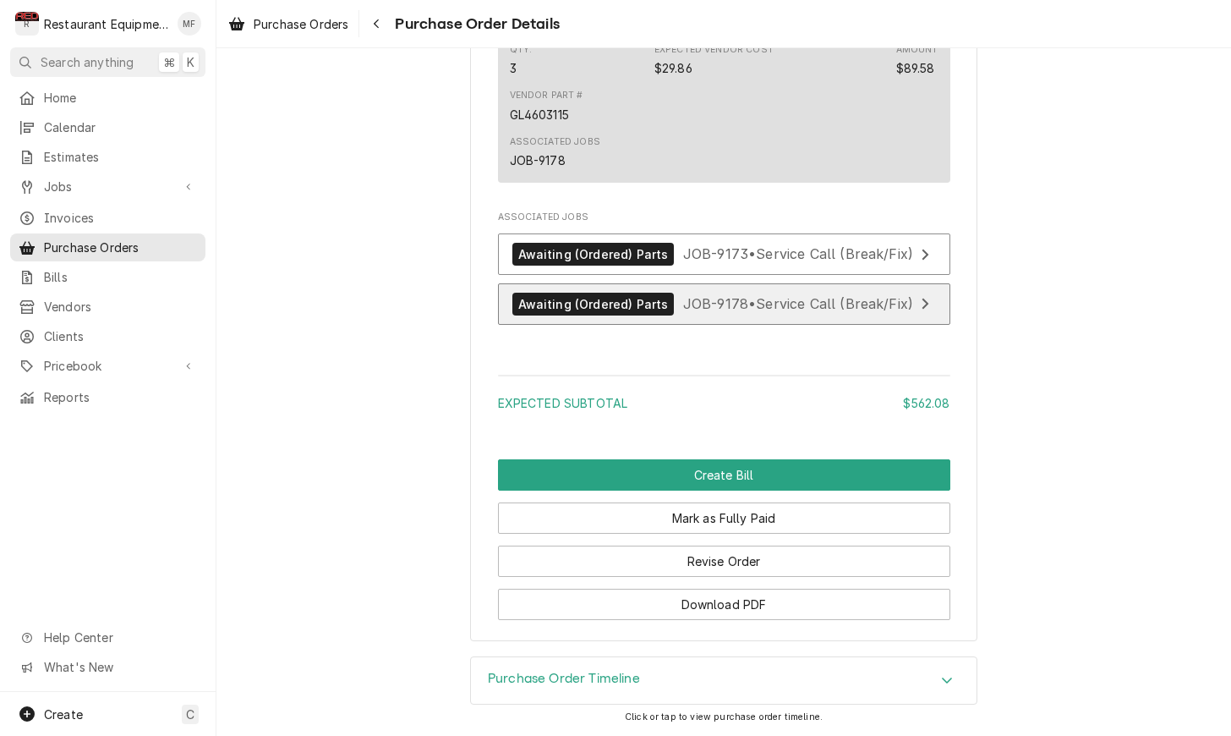
click at [741, 303] on span "JOB-9178 • Service Call (Break/Fix)" at bounding box center [798, 303] width 230 height 17
click at [380, 14] on button "Navigate back" at bounding box center [376, 23] width 27 height 27
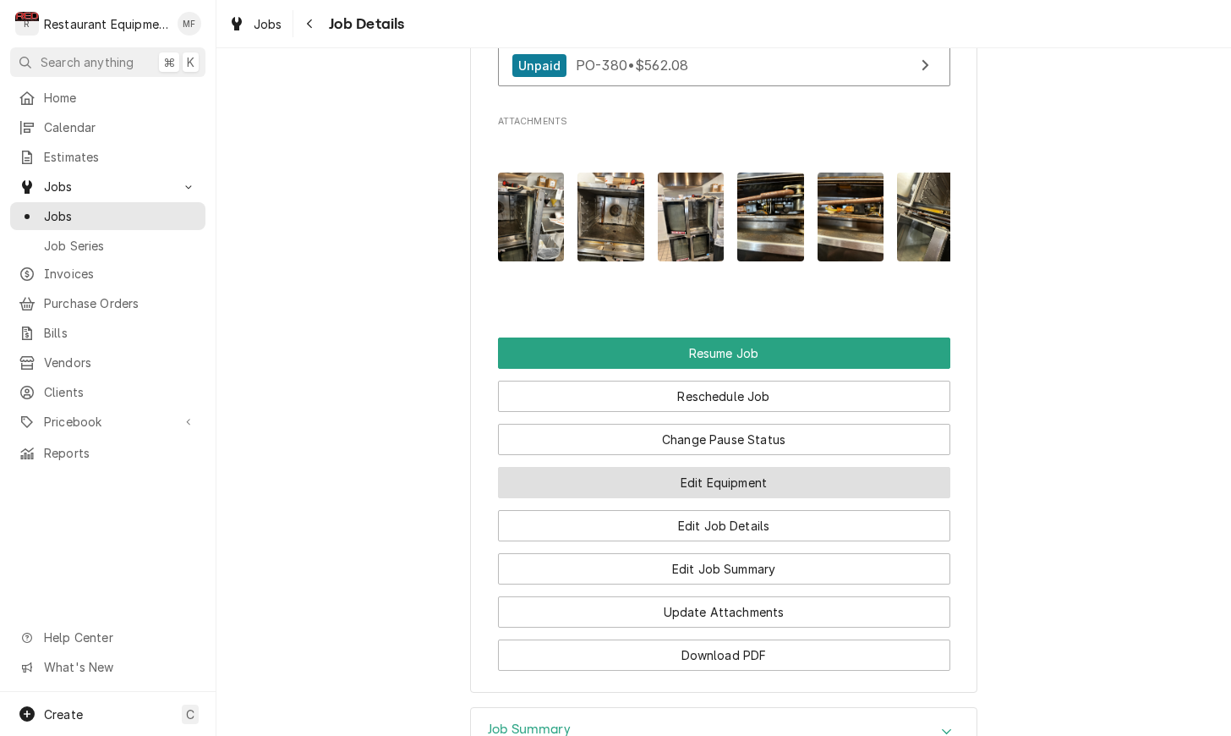
scroll to position [1971, 0]
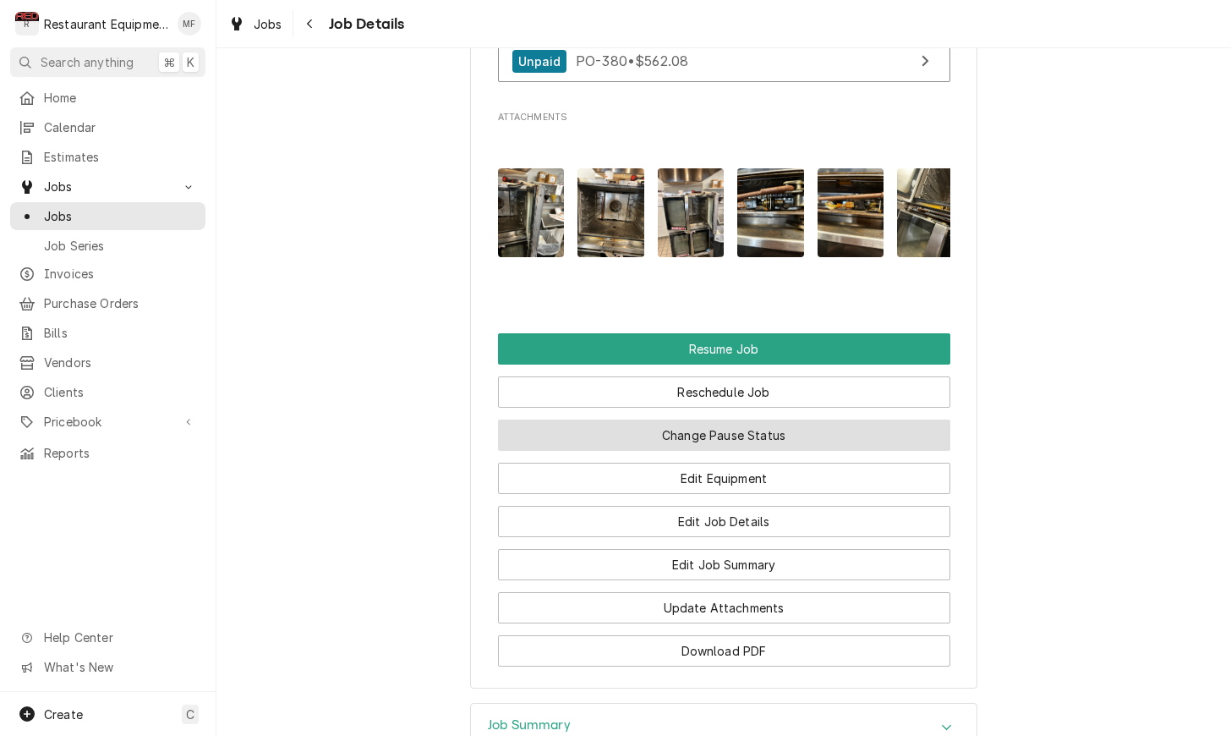
click at [743, 428] on button "Change Pause Status" at bounding box center [724, 434] width 452 height 31
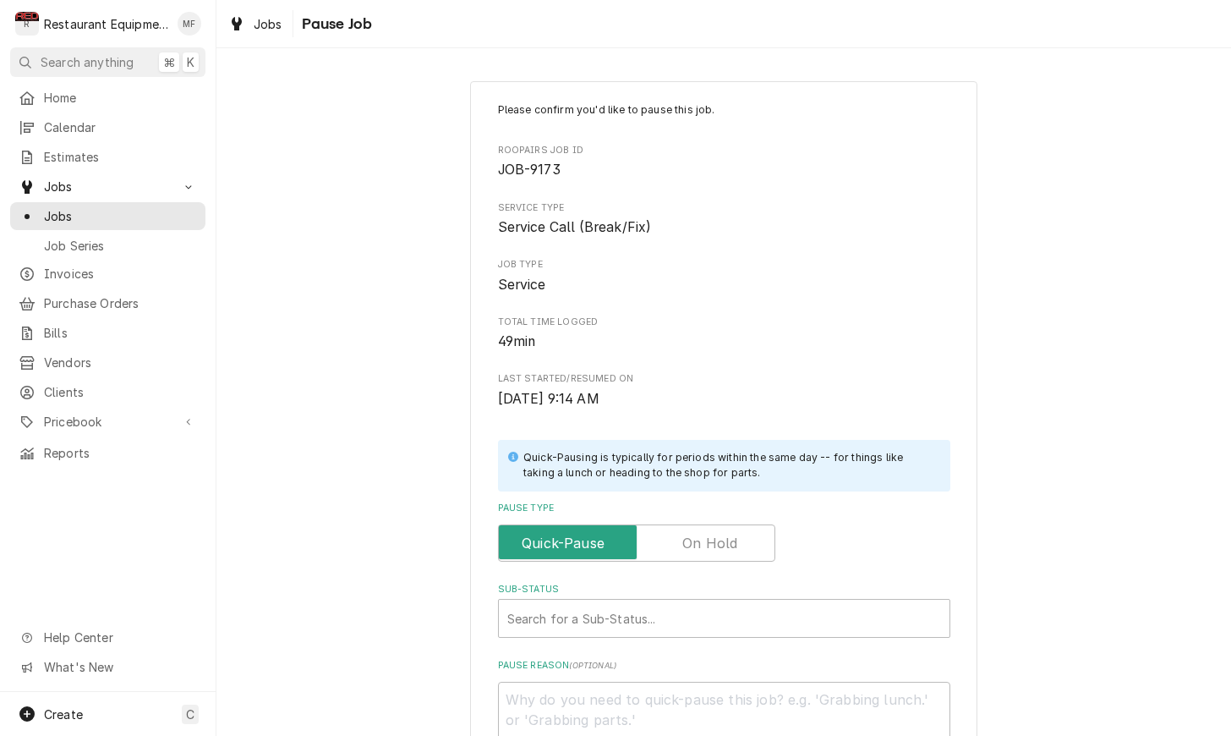
click at [744, 538] on input "Pause Type" at bounding box center [637, 542] width 262 height 37
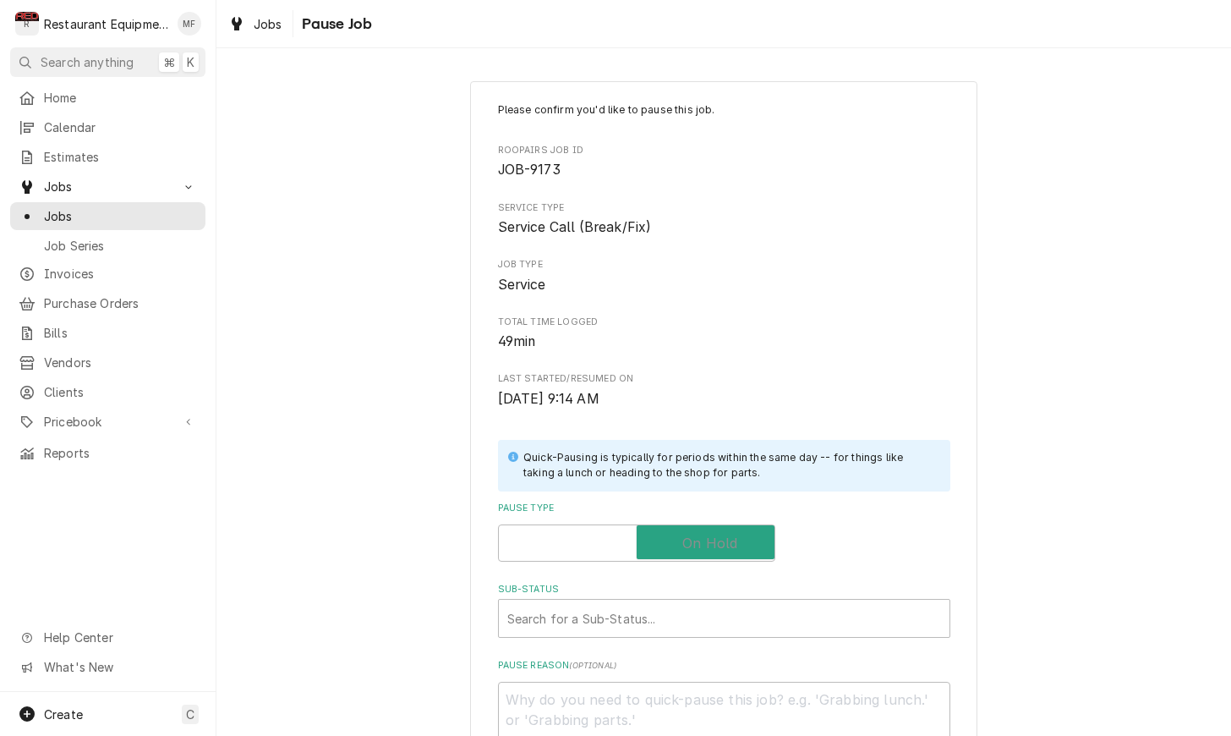
checkbox input "true"
type textarea "x"
click at [671, 614] on div "Sub-Status" at bounding box center [724, 618] width 434 height 30
type input "parts re"
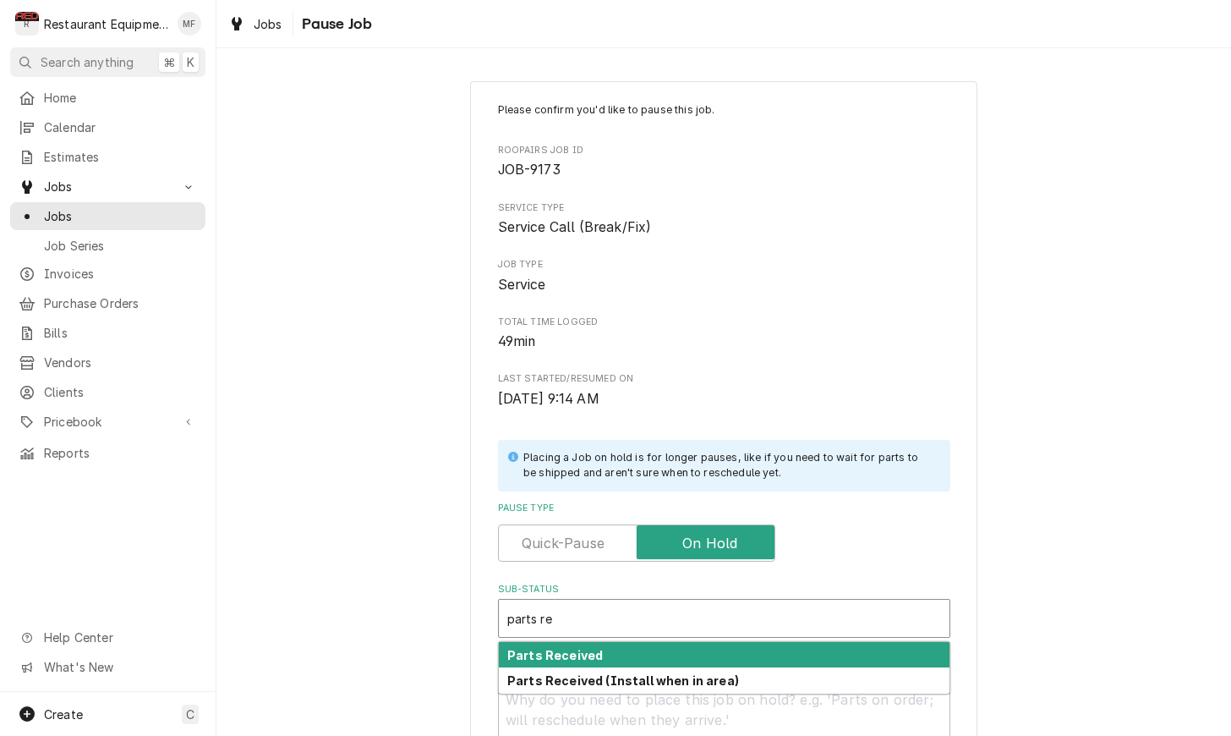
click at [687, 645] on div "Parts Received" at bounding box center [724, 655] width 451 height 26
type textarea "x"
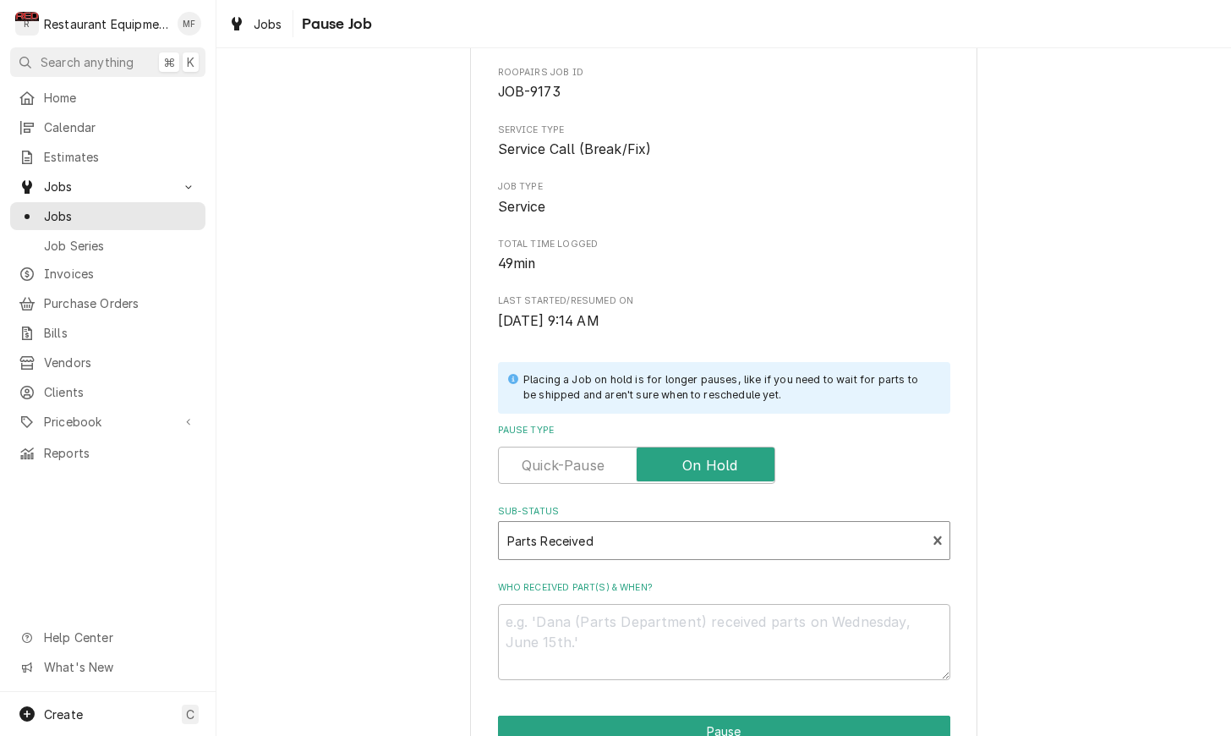
scroll to position [79, 0]
click at [687, 619] on textarea "Who received part(s) & when?" at bounding box center [724, 641] width 452 height 76
type textarea "x"
type textarea "1"
type textarea "x"
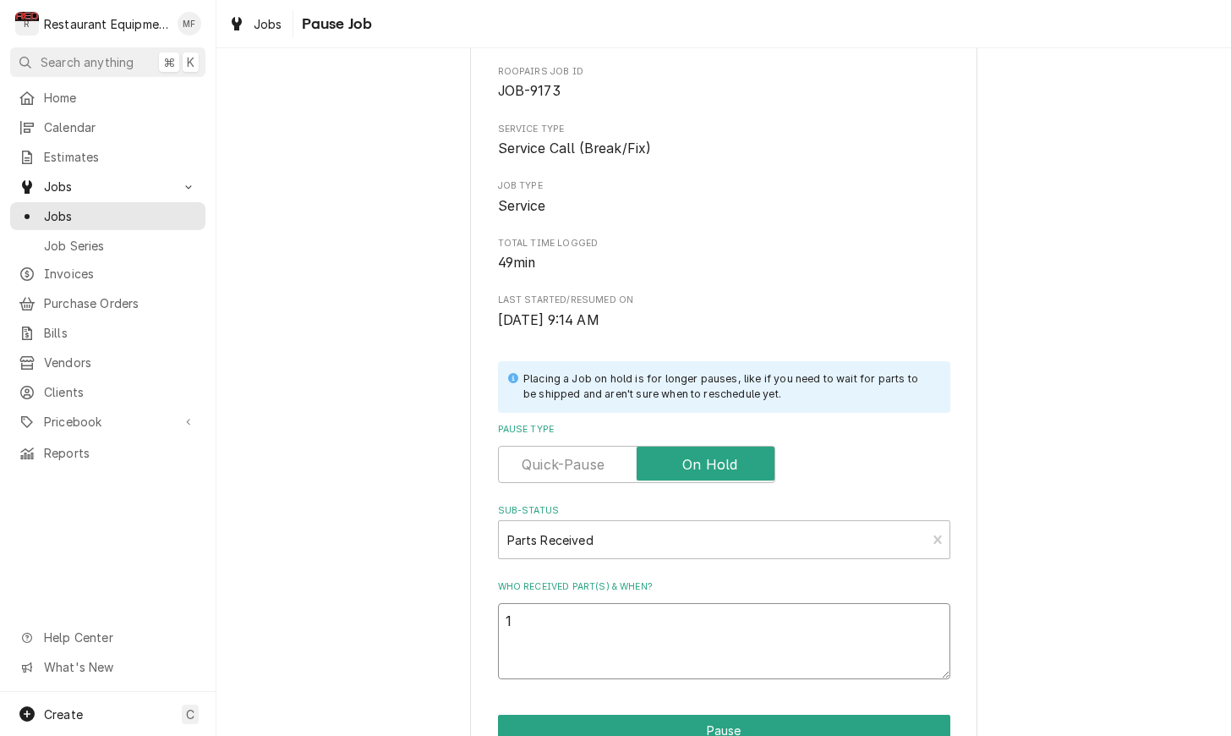
type textarea "10"
type textarea "x"
type textarea "10/"
type textarea "x"
type textarea "10/1"
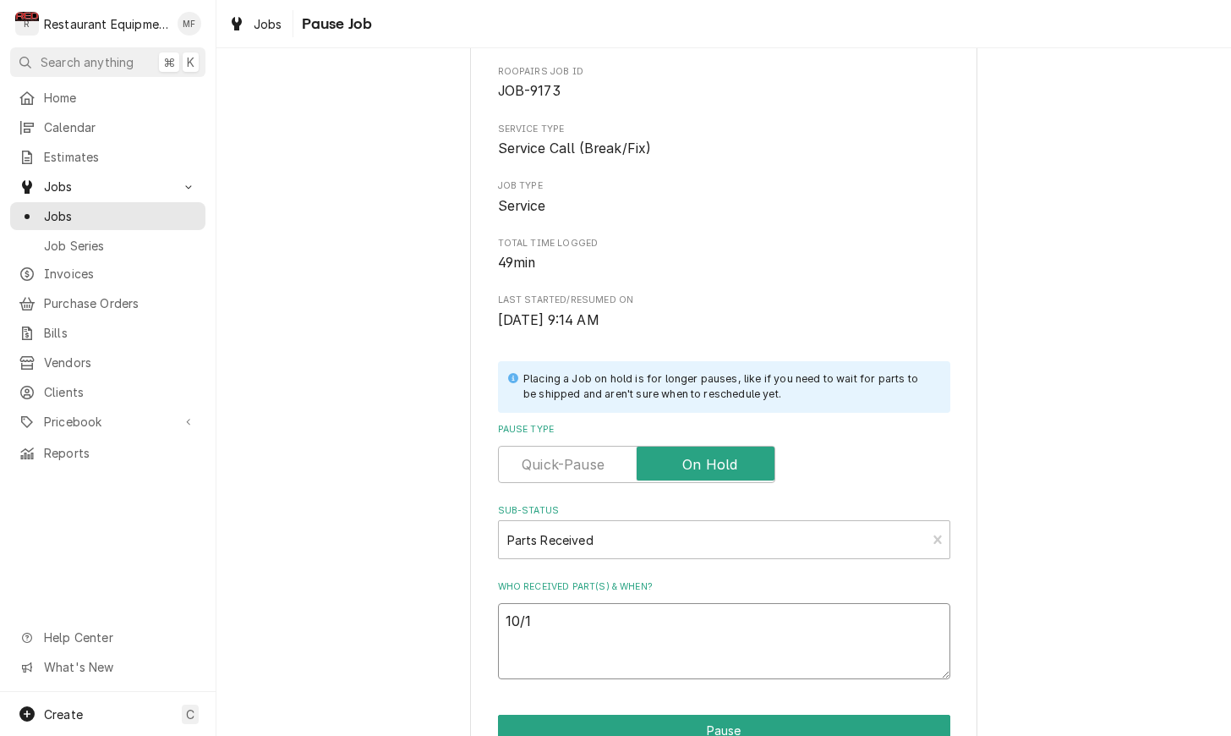
type textarea "x"
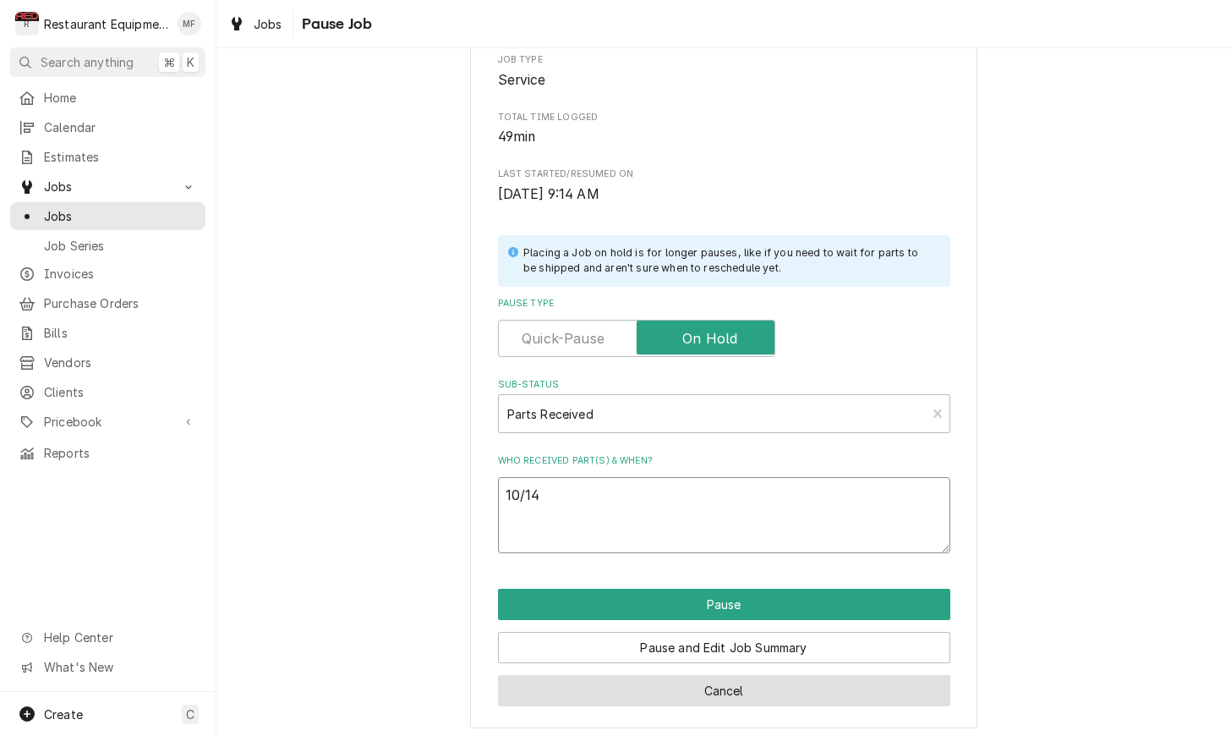
scroll to position [203, 0]
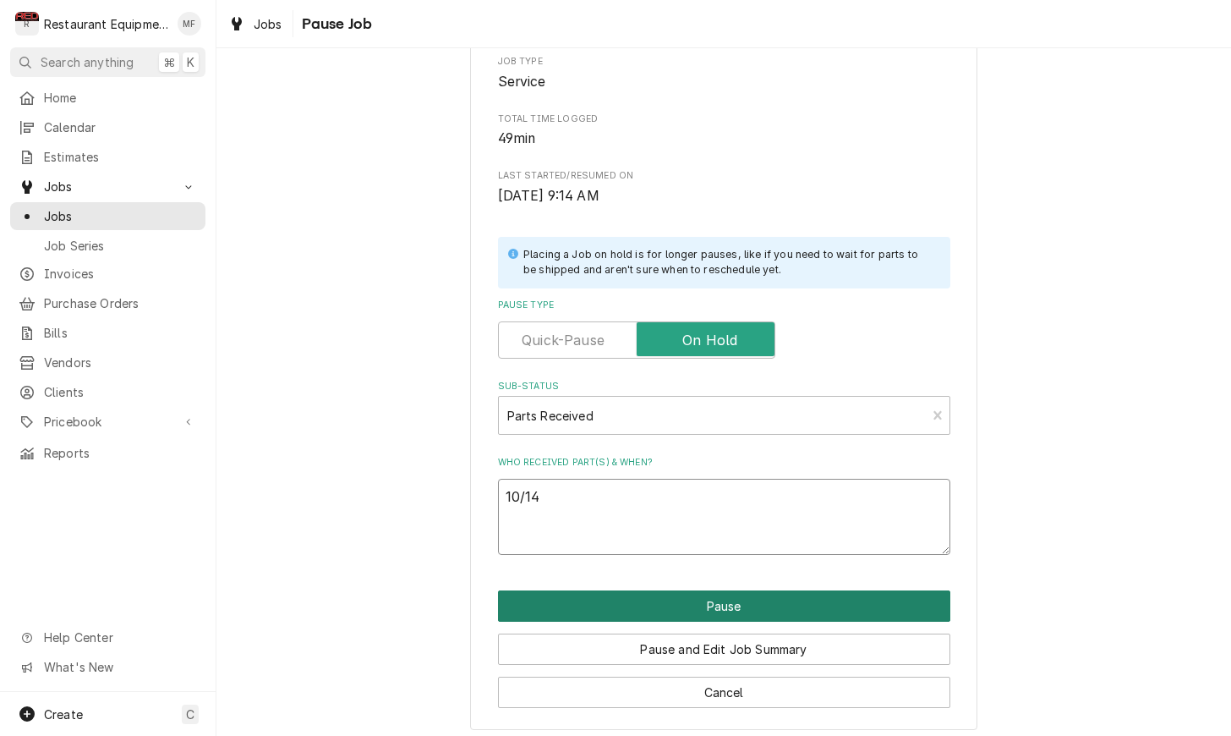
type textarea "10/14"
click at [723, 595] on button "Pause" at bounding box center [724, 605] width 452 height 31
type textarea "x"
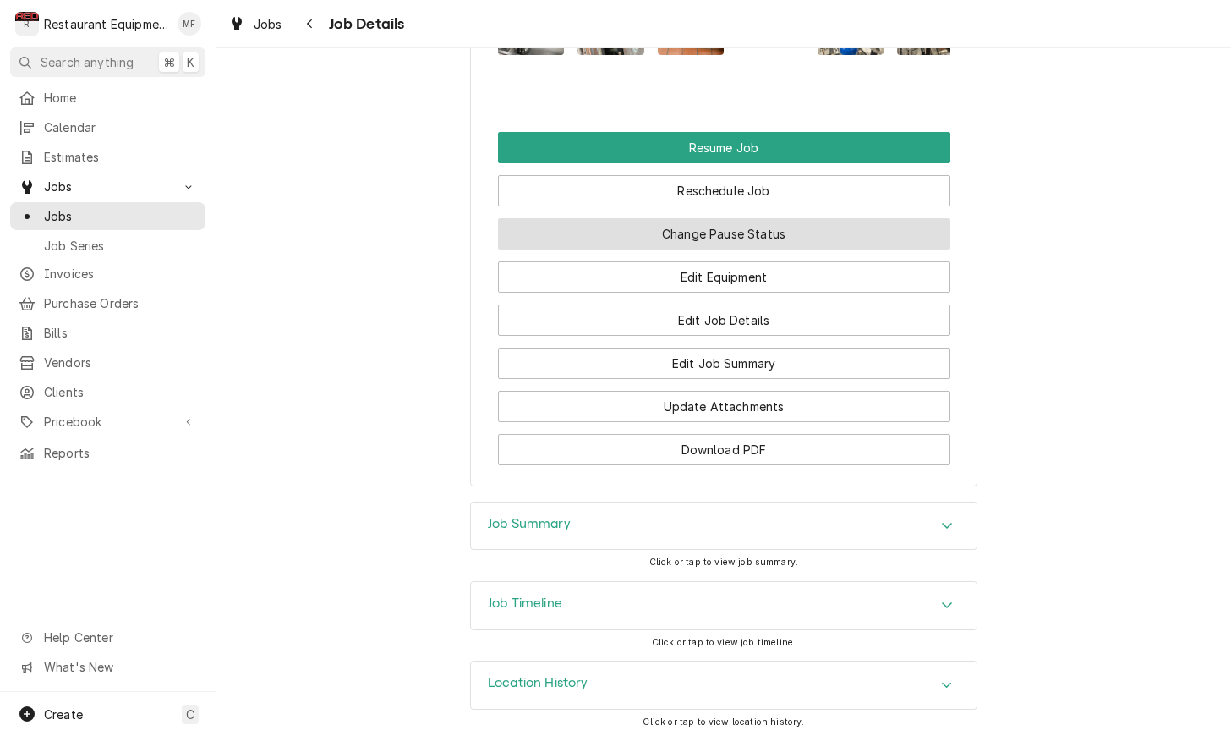
scroll to position [2328, 0]
click at [741, 233] on button "Change Pause Status" at bounding box center [724, 234] width 452 height 31
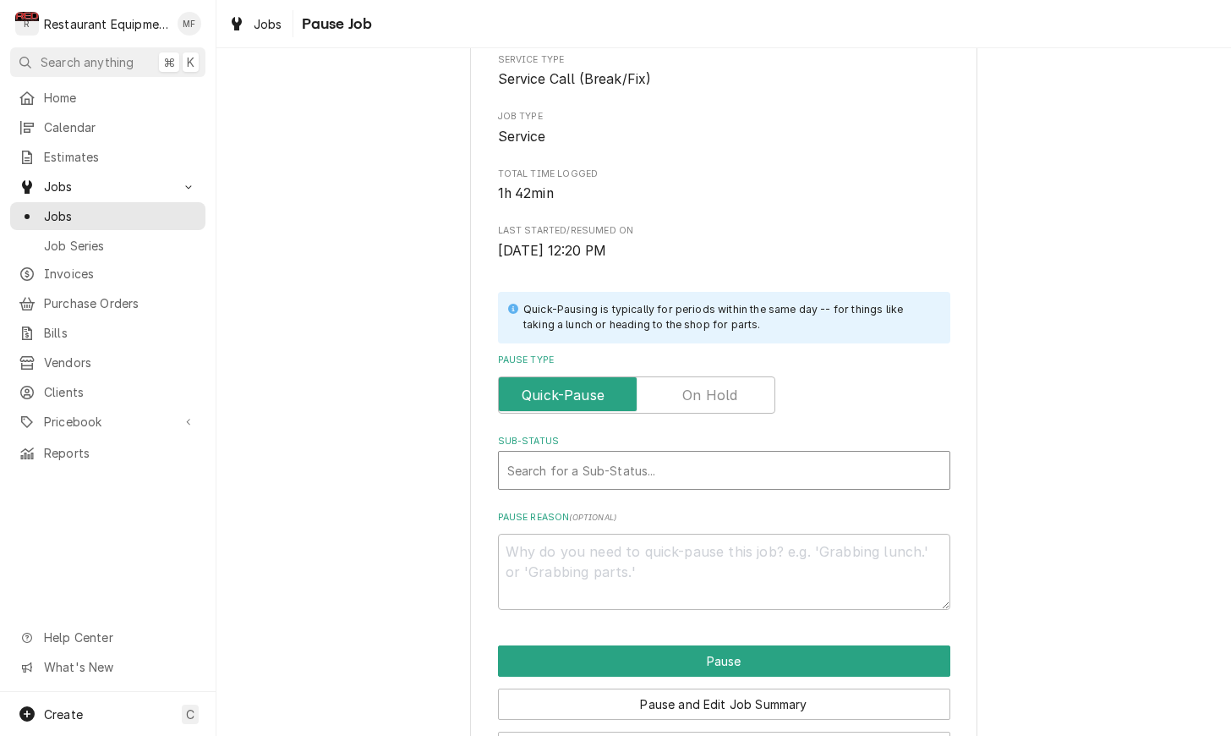
scroll to position [156, 0]
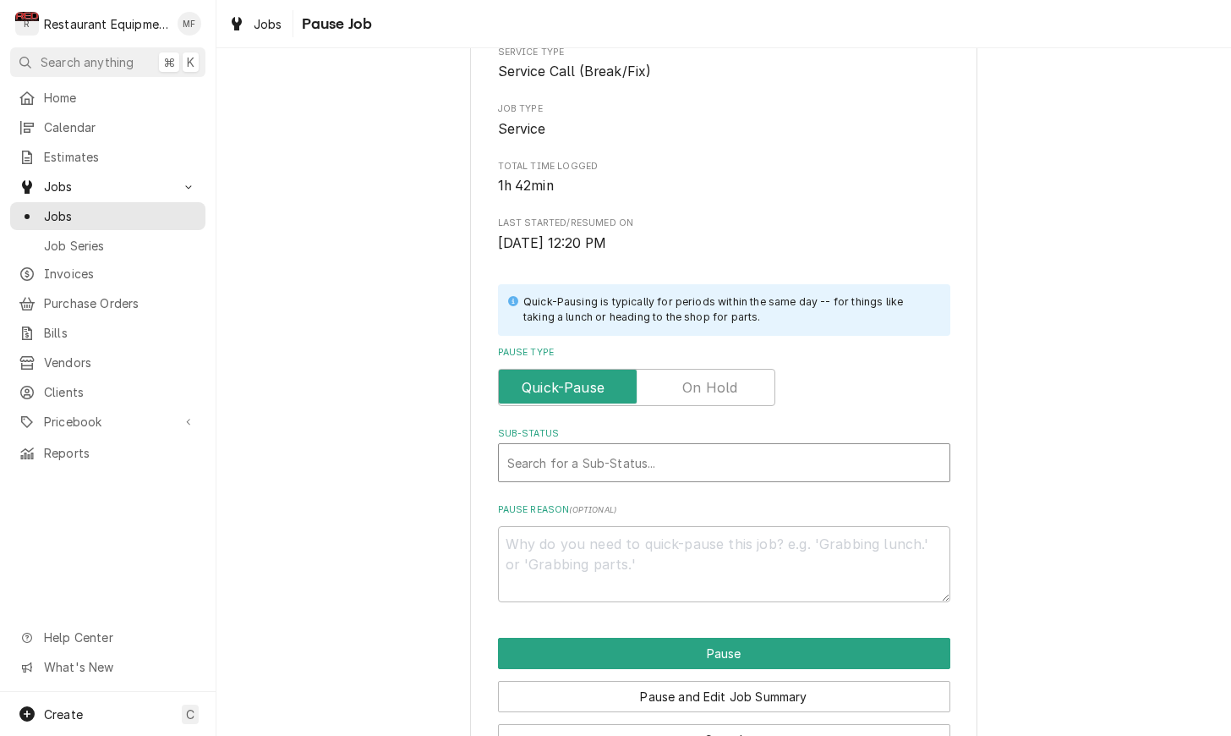
click at [750, 454] on div "Sub-Status" at bounding box center [724, 462] width 434 height 30
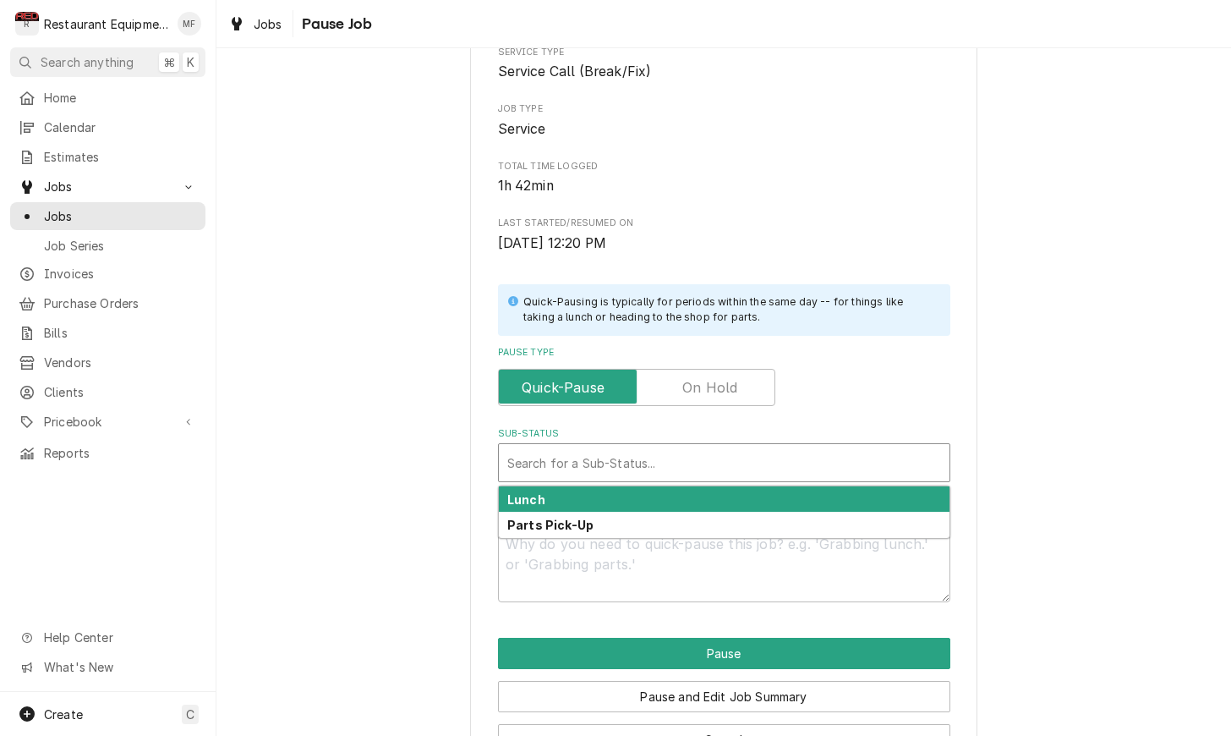
click at [706, 386] on label "Pause Type" at bounding box center [636, 387] width 277 height 37
click at [706, 386] on input "Pause Type" at bounding box center [637, 387] width 262 height 37
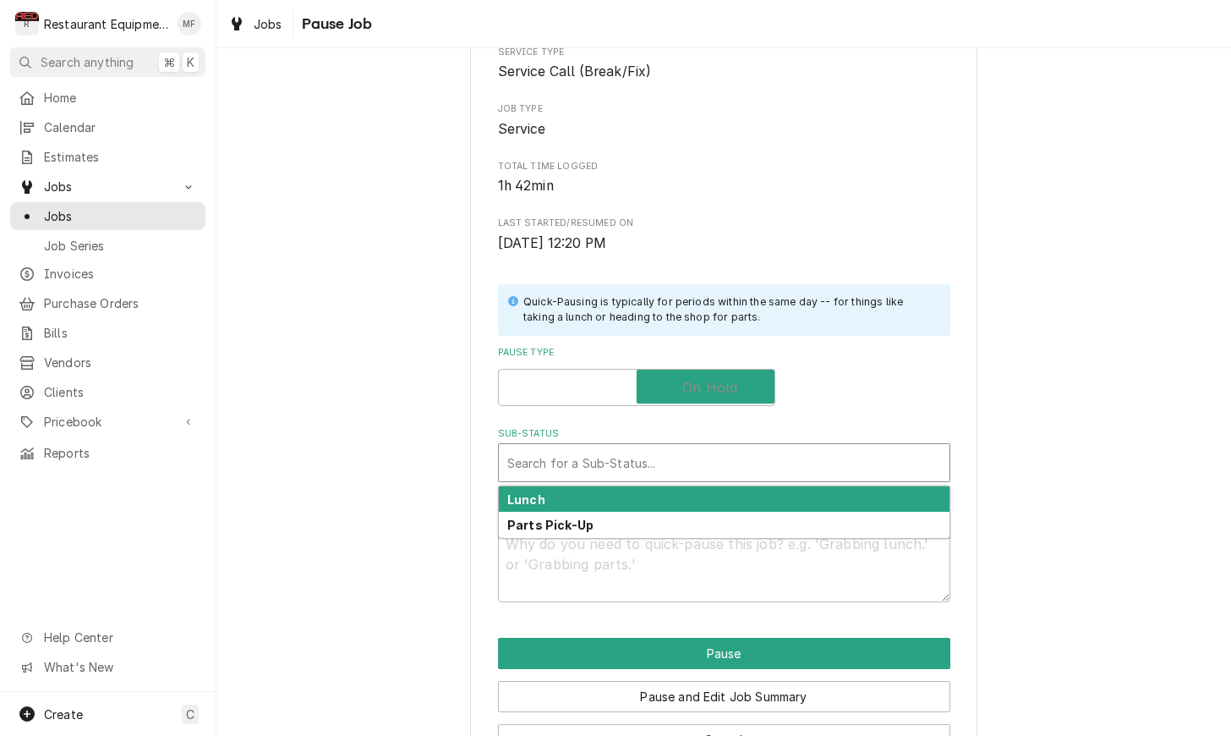
checkbox input "true"
type textarea "x"
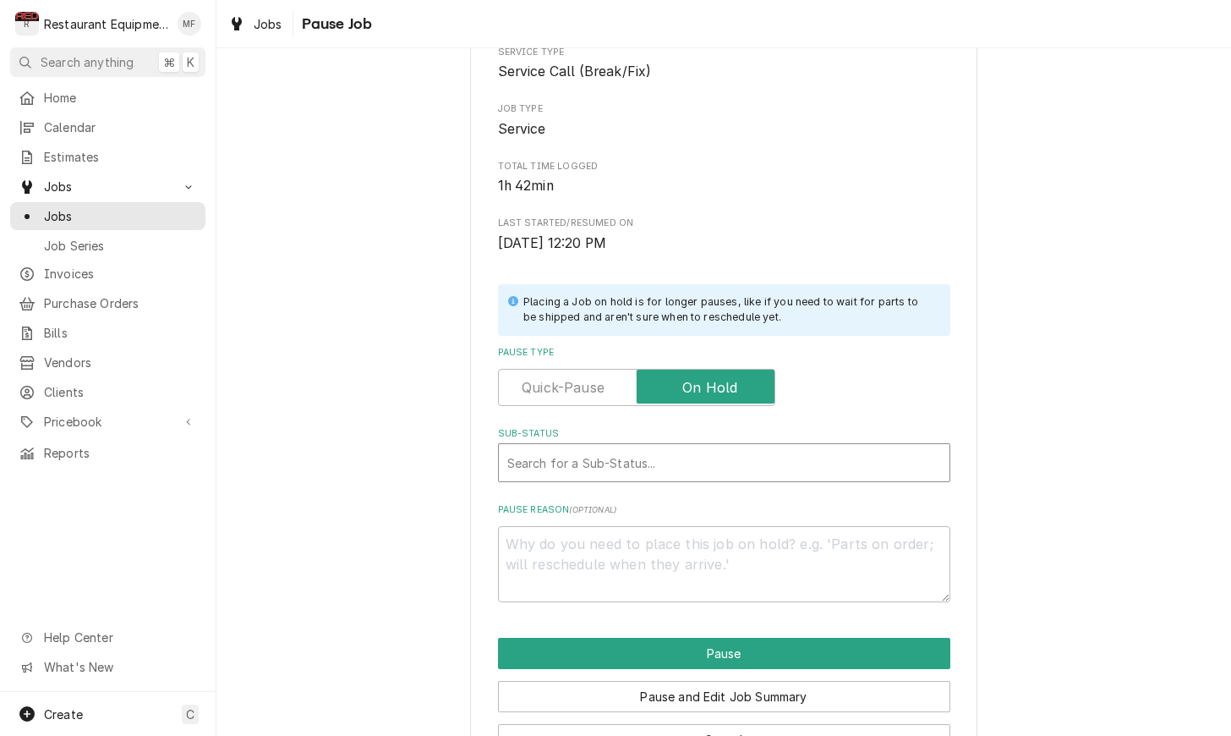
click at [689, 455] on div "Sub-Status" at bounding box center [724, 462] width 434 height 30
type input "parts re"
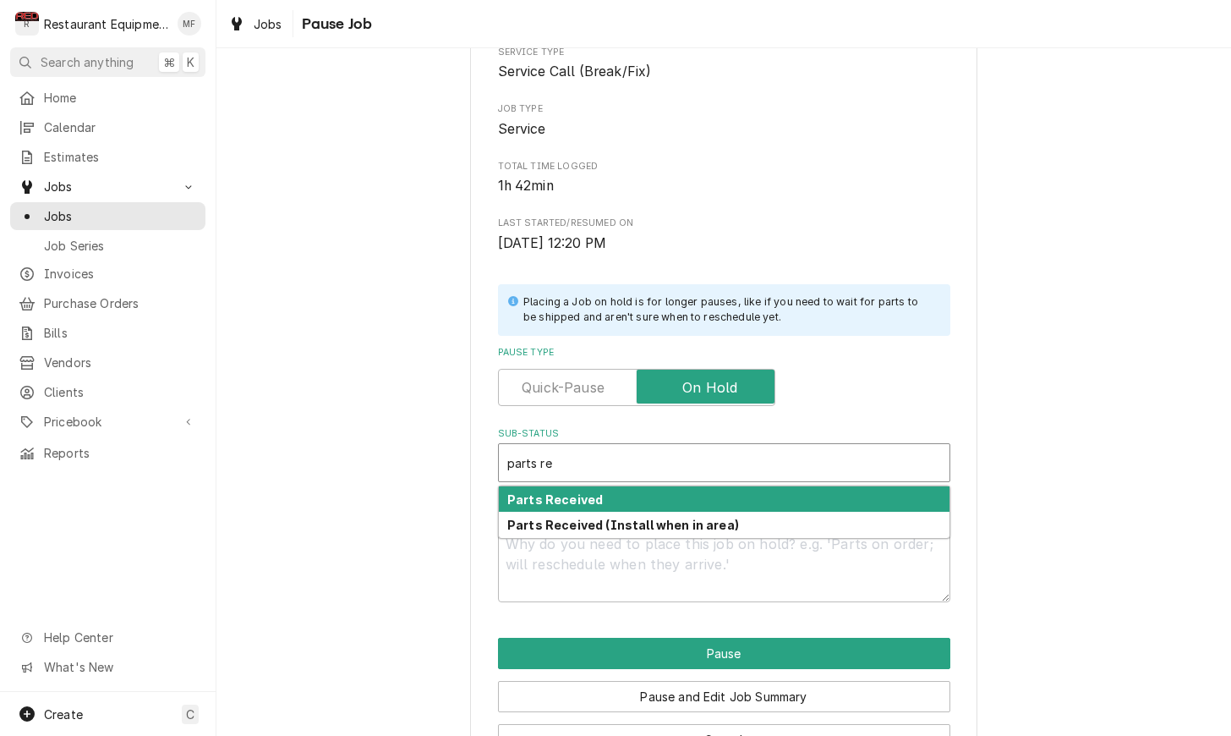
click at [696, 486] on div "Parts Received" at bounding box center [724, 499] width 451 height 26
type textarea "x"
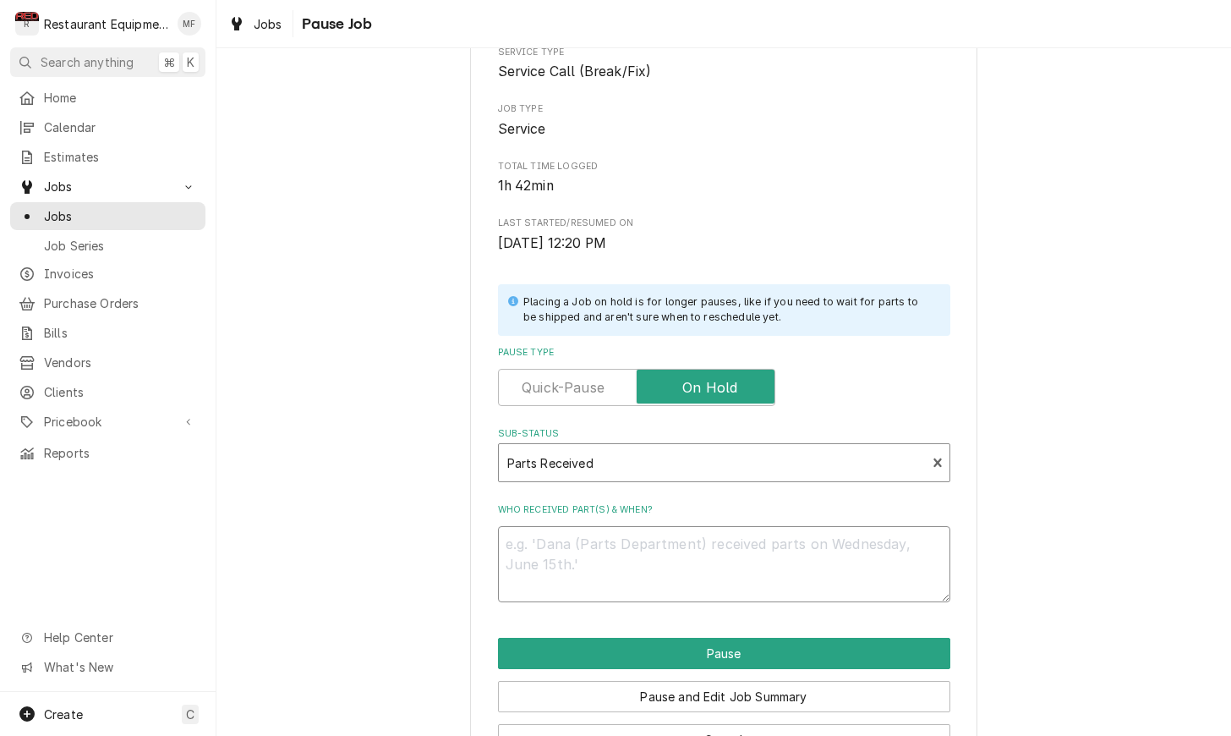
click at [703, 541] on textarea "Who received part(s) & when?" at bounding box center [724, 564] width 452 height 76
type textarea "x"
type textarea "1"
type textarea "x"
type textarea "10"
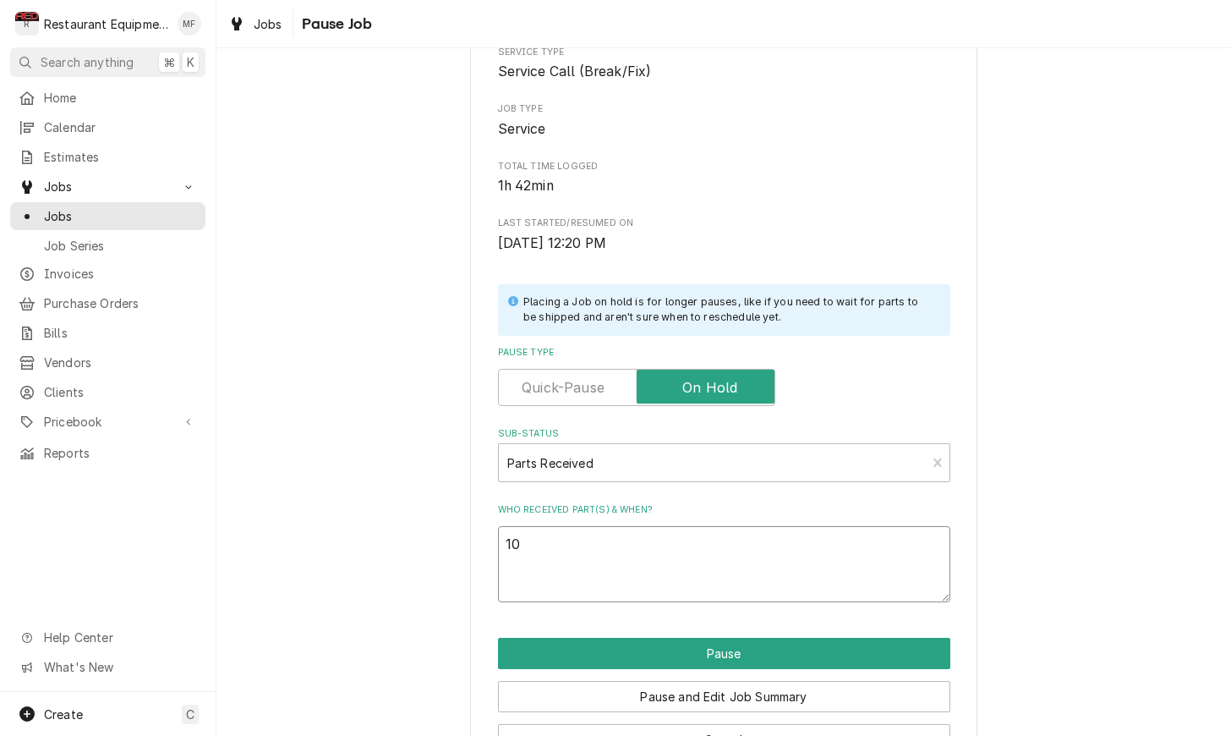
type textarea "x"
type textarea "10/"
type textarea "x"
type textarea "10/1"
type textarea "x"
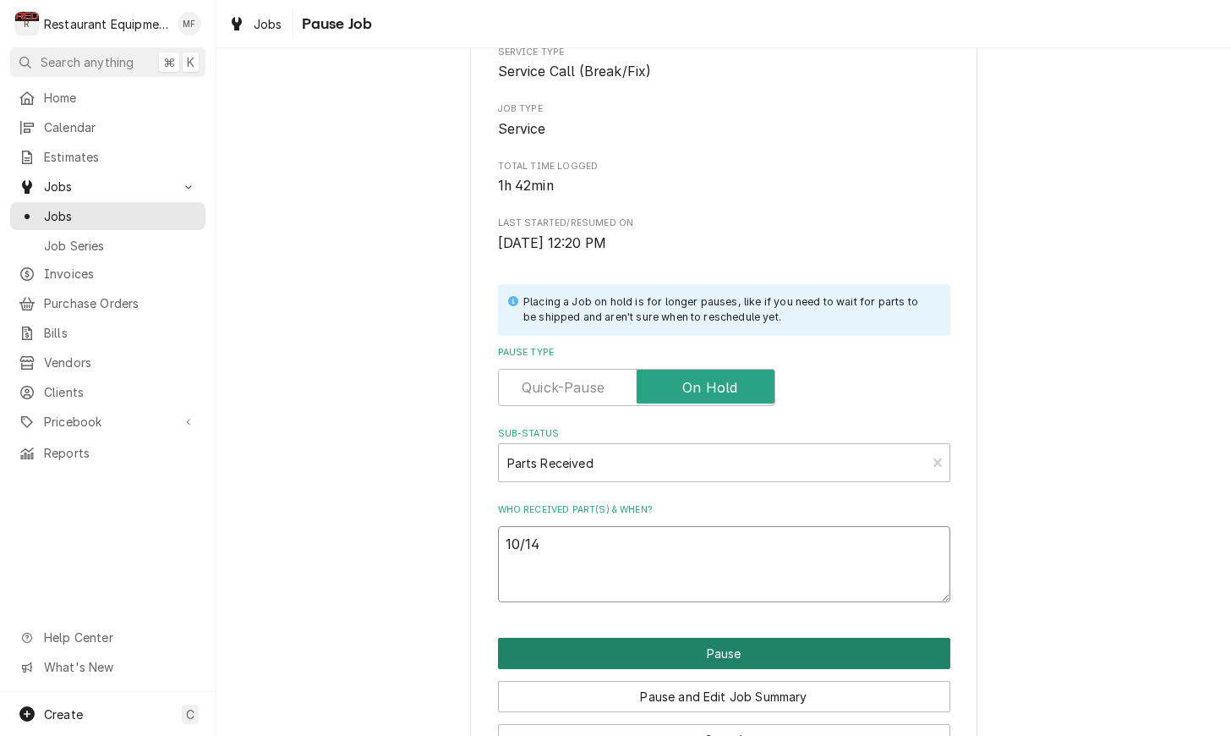
type textarea "10/14"
click at [921, 639] on button "Pause" at bounding box center [724, 652] width 452 height 31
type textarea "x"
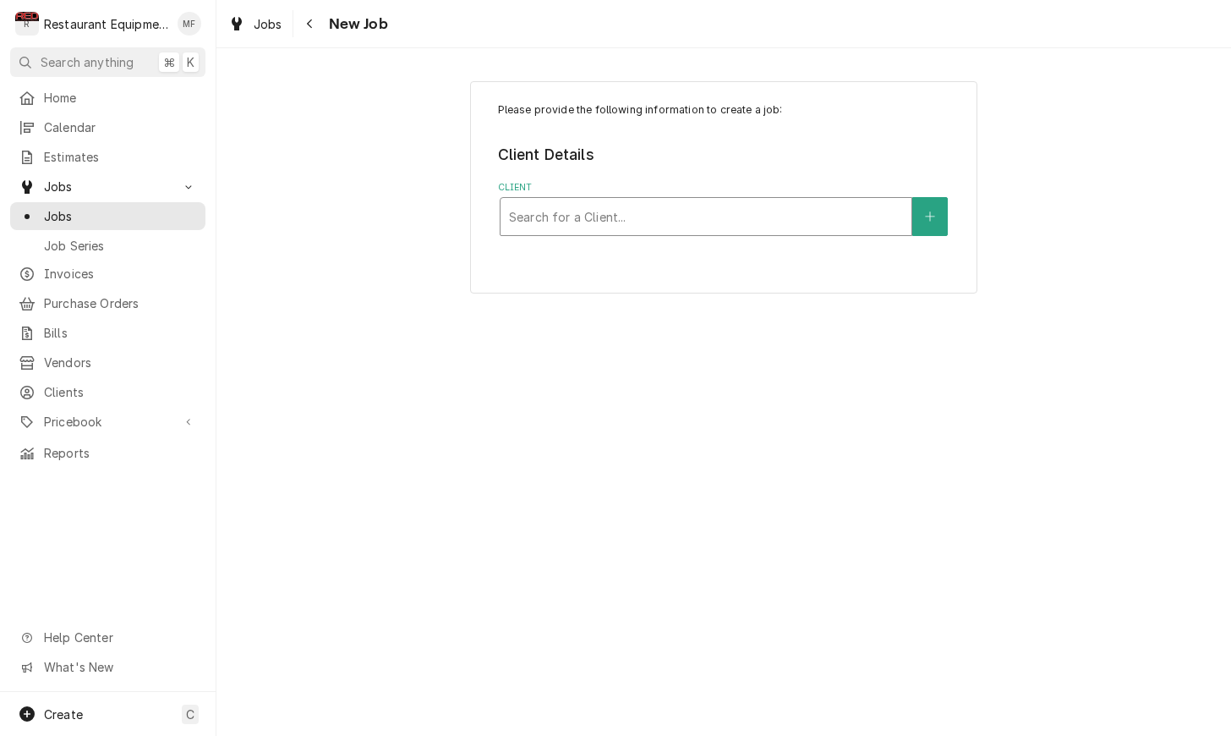
click at [828, 224] on div "Client" at bounding box center [706, 216] width 394 height 30
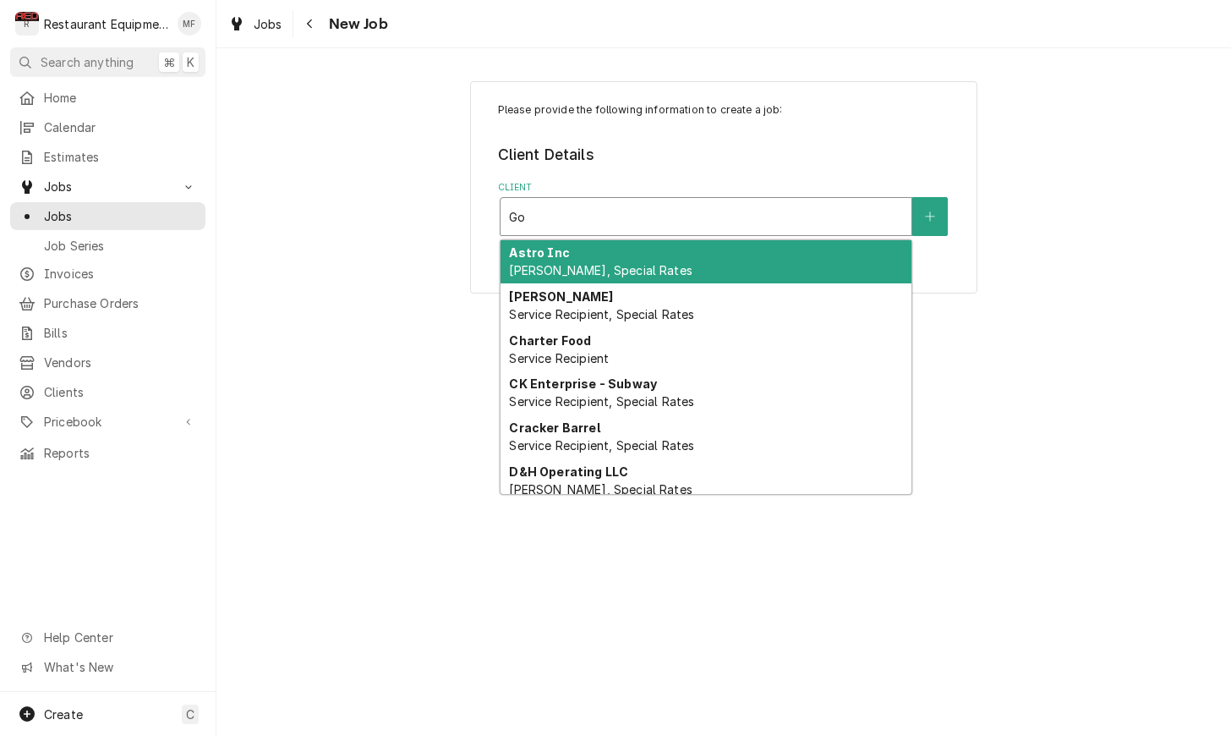
type input "Go M"
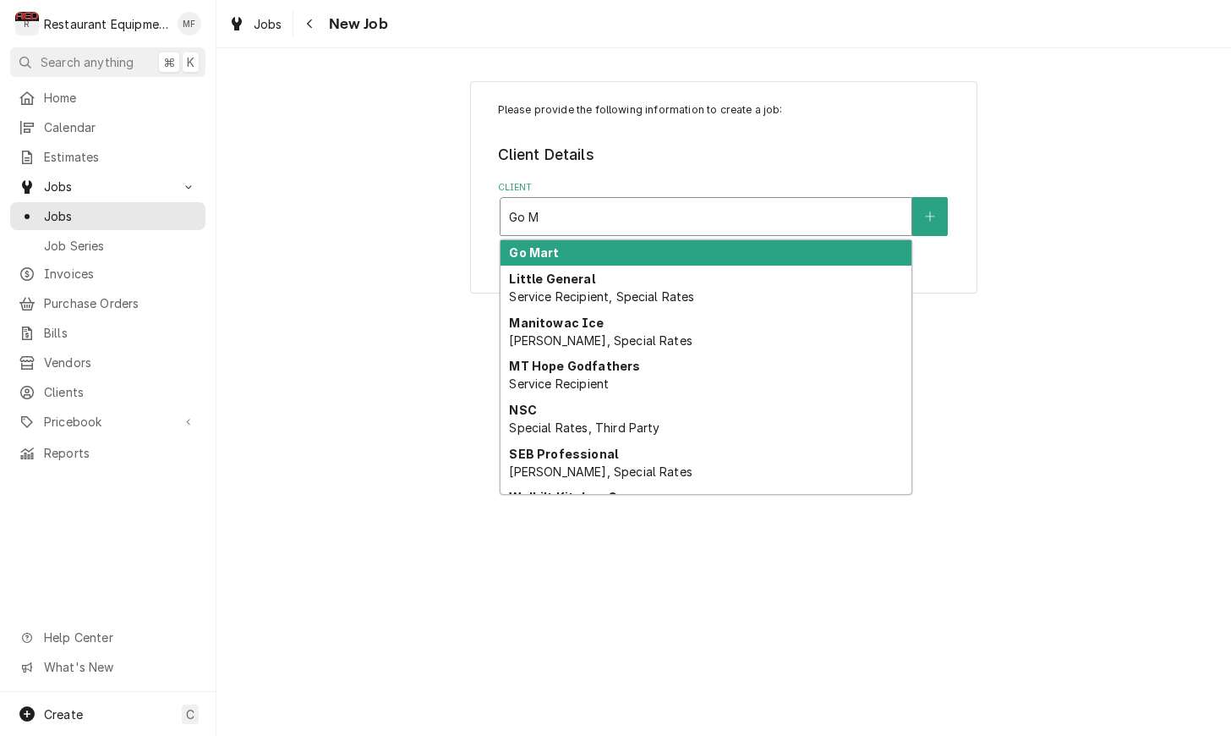
click at [818, 249] on div "Go Mart" at bounding box center [706, 253] width 411 height 26
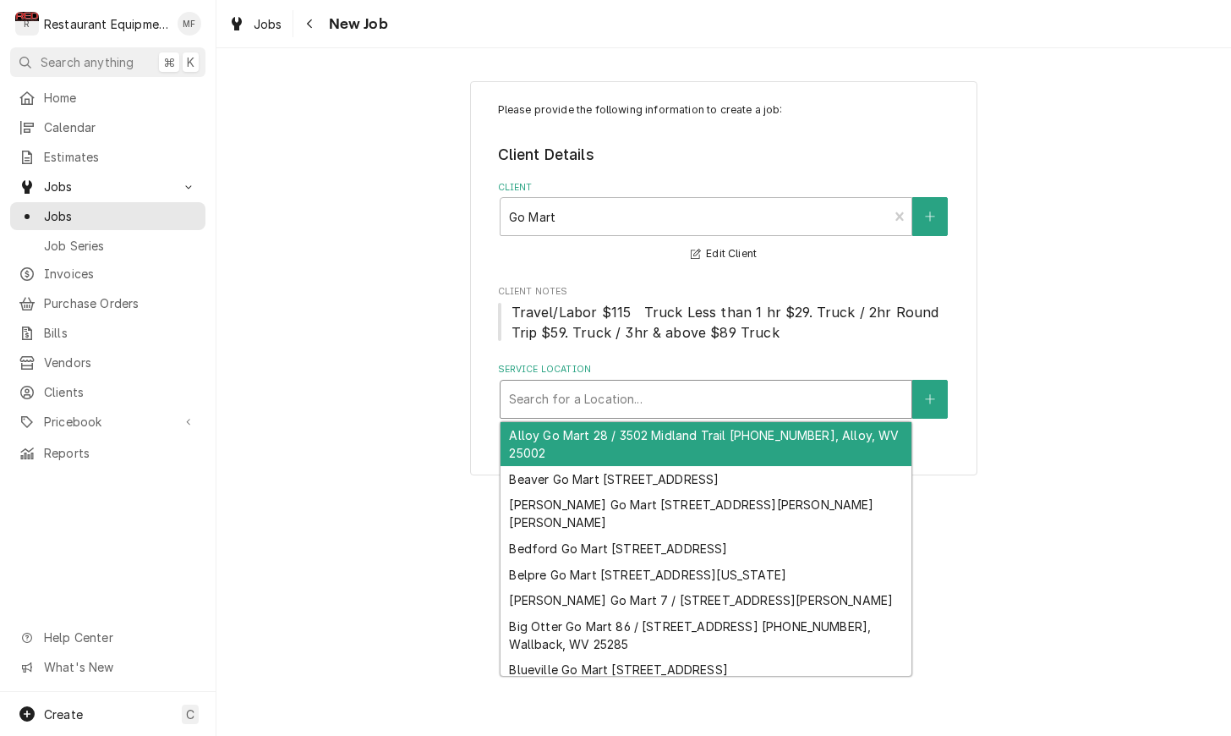
click at [771, 403] on div "Service Location" at bounding box center [706, 399] width 394 height 30
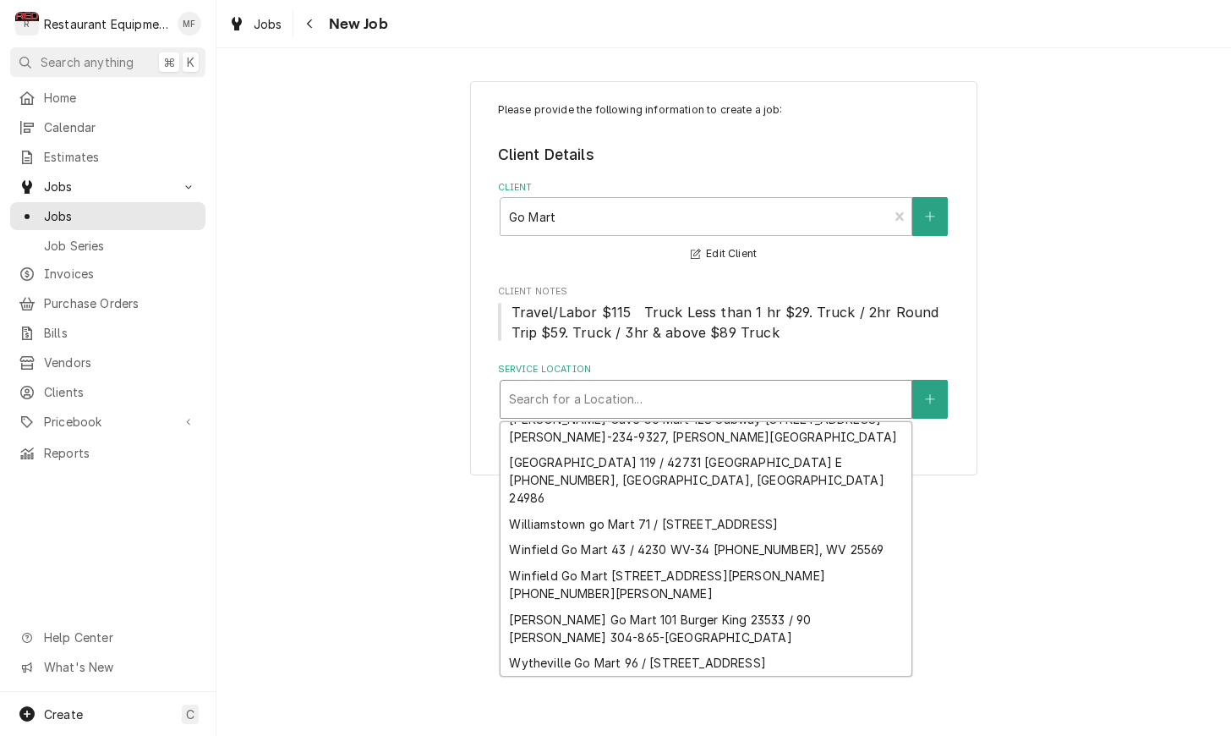
scroll to position [4297, 0]
click at [786, 403] on div "Service Location" at bounding box center [706, 399] width 394 height 30
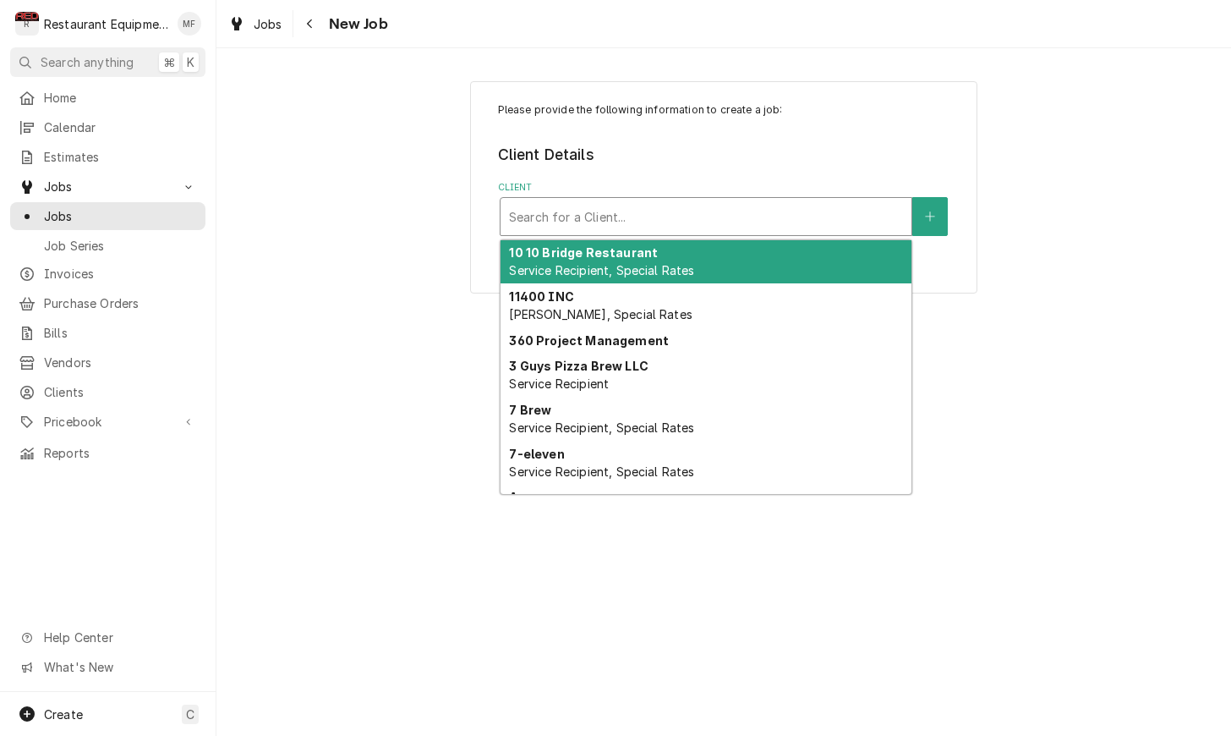
click at [801, 215] on div "Client" at bounding box center [706, 216] width 394 height 30
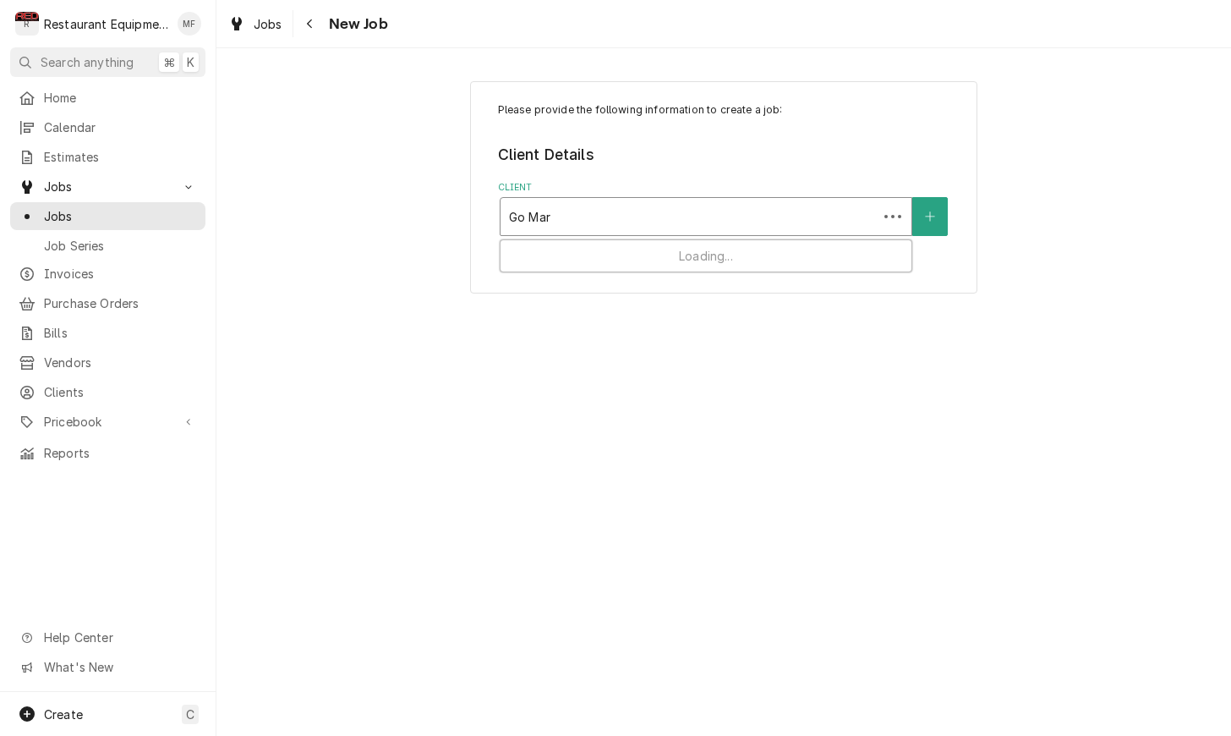
type input "Go Mart"
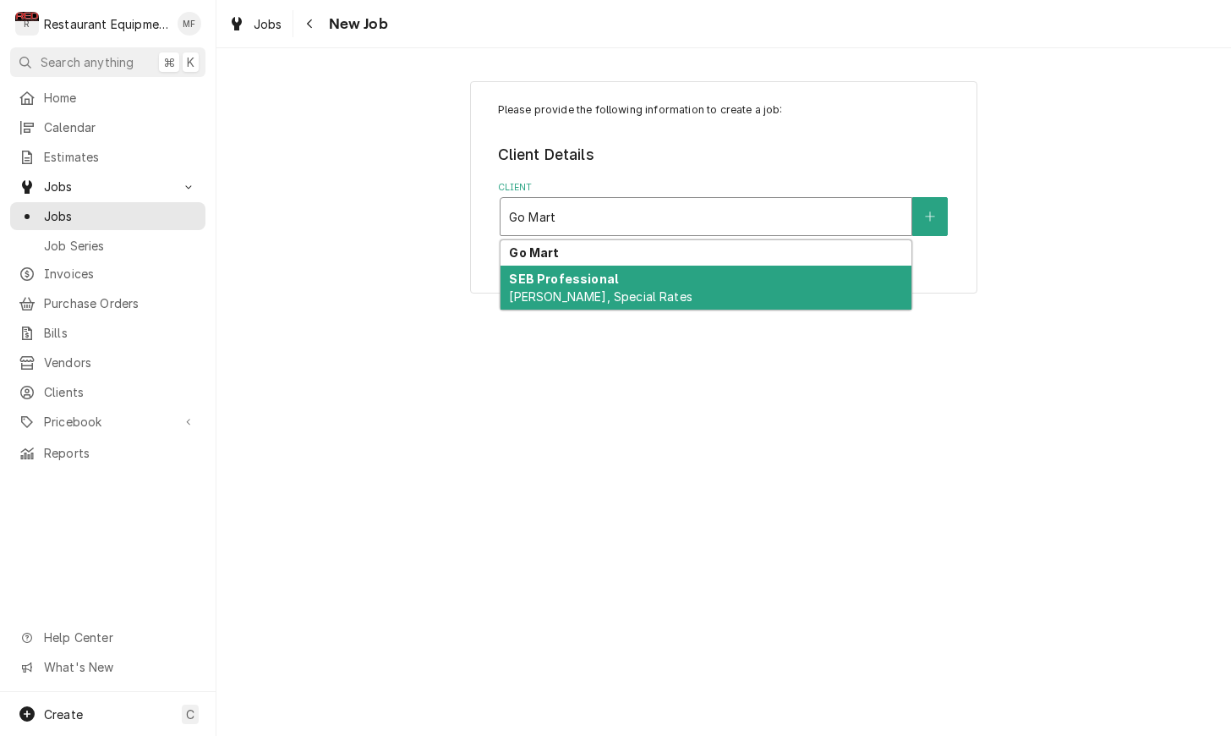
click at [788, 279] on div "SEB Professional Bill Payer, Special Rates" at bounding box center [706, 287] width 411 height 44
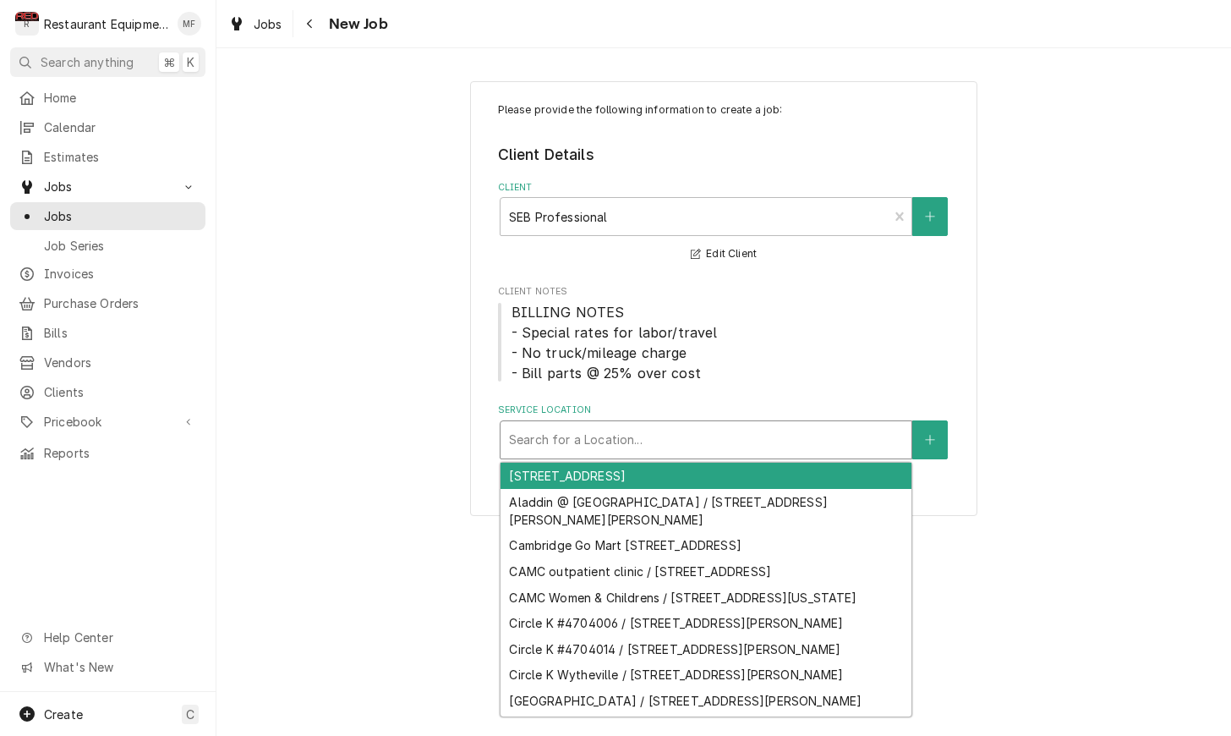
click at [717, 441] on div "Service Location" at bounding box center [706, 439] width 394 height 30
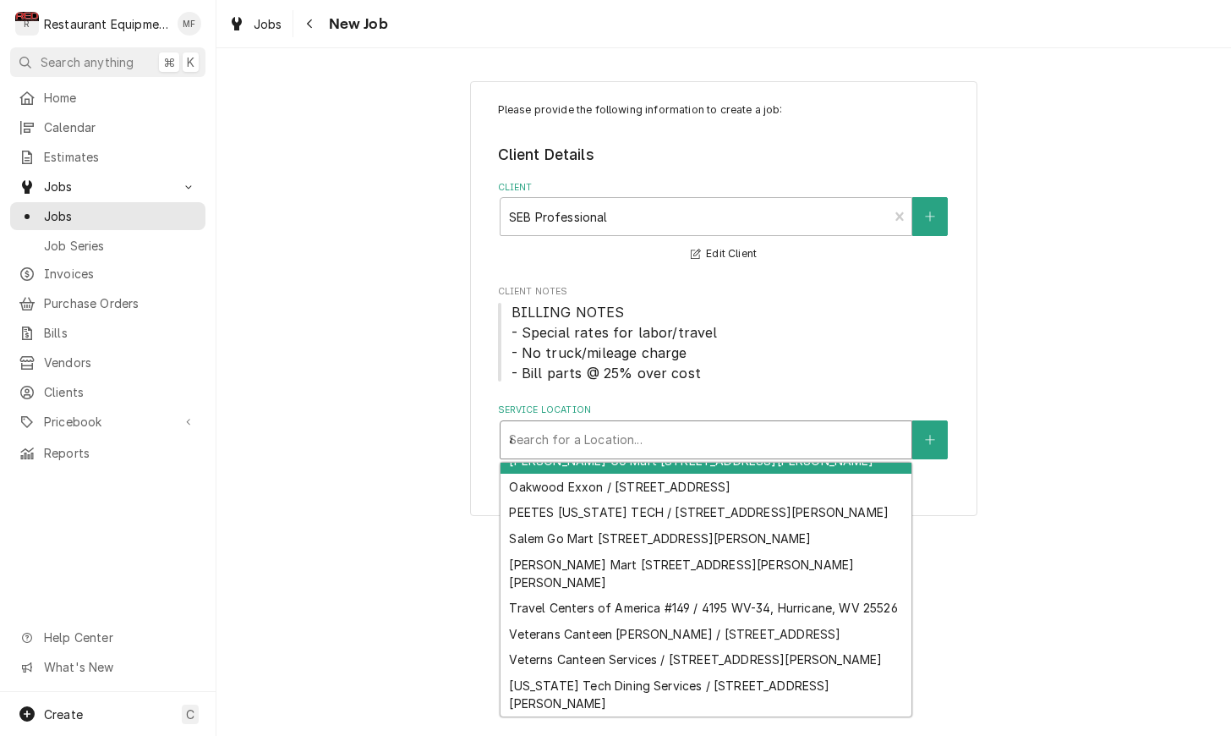
scroll to position [0, 0]
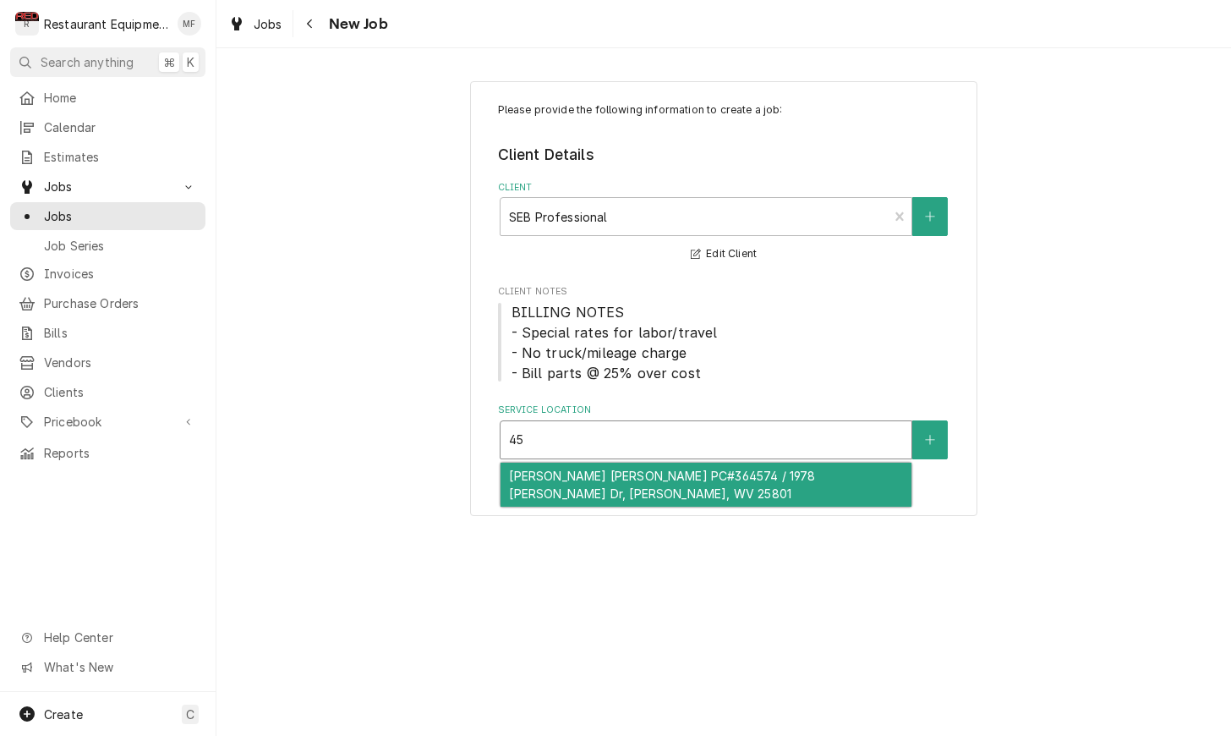
type input "4"
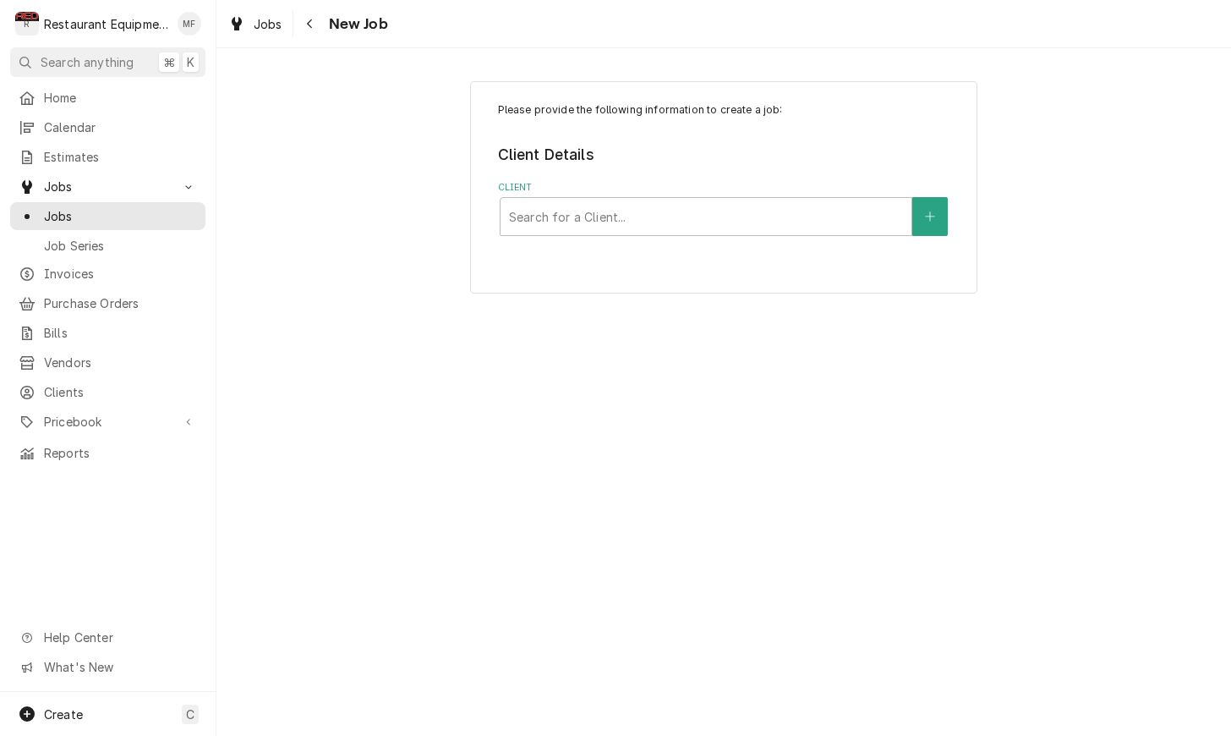
click at [791, 238] on div "Please provide the following information to create a job: Client Details Client…" at bounding box center [723, 187] width 507 height 212
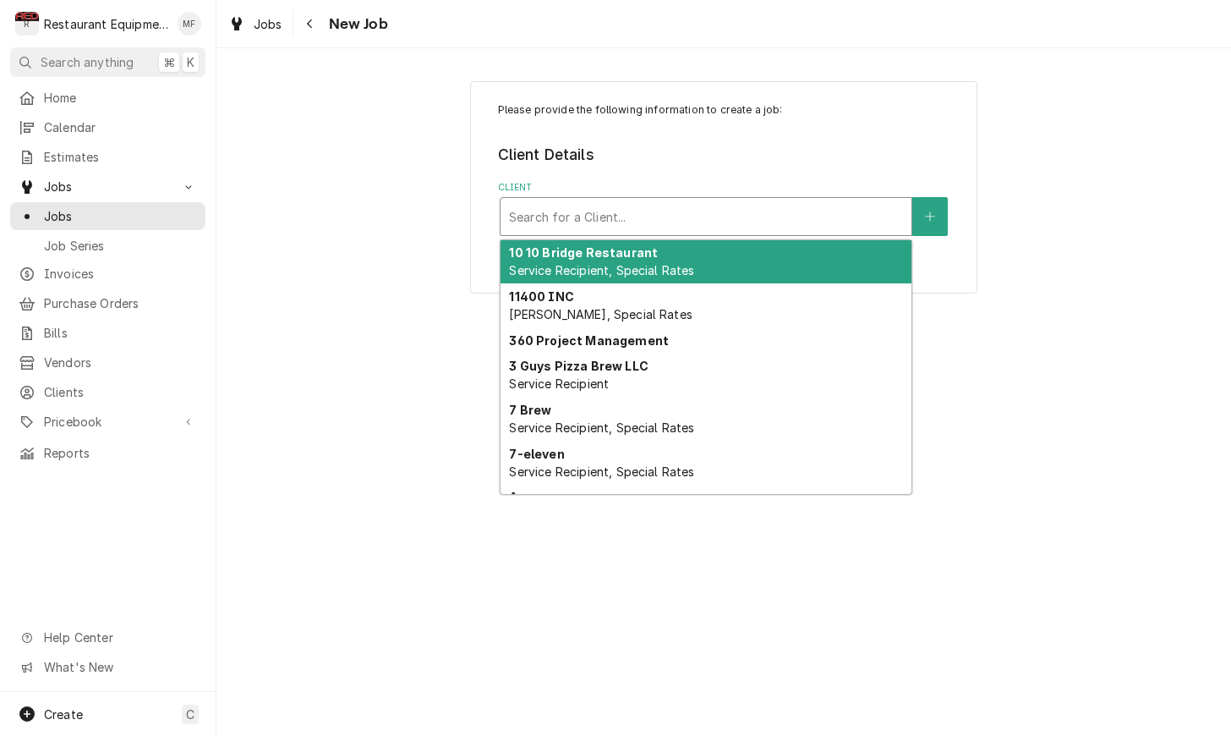
click at [795, 225] on div "Client" at bounding box center [706, 216] width 394 height 30
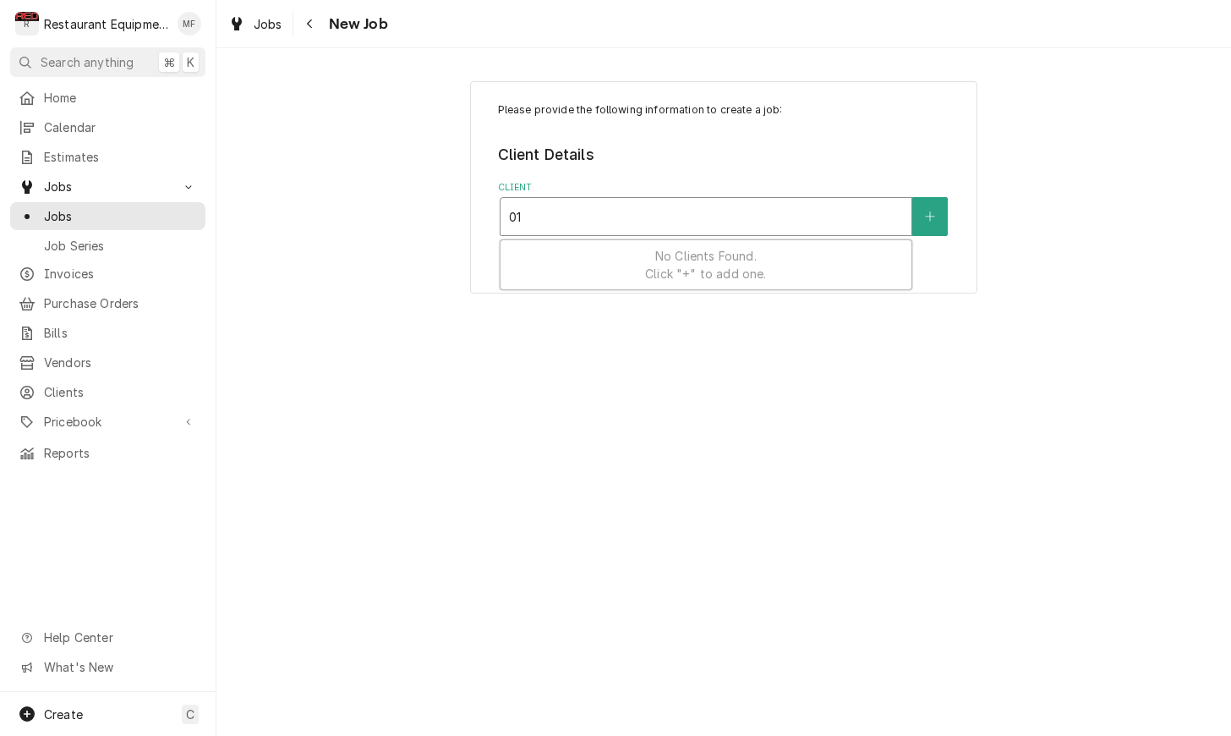
type input "0"
type input "Tupp"
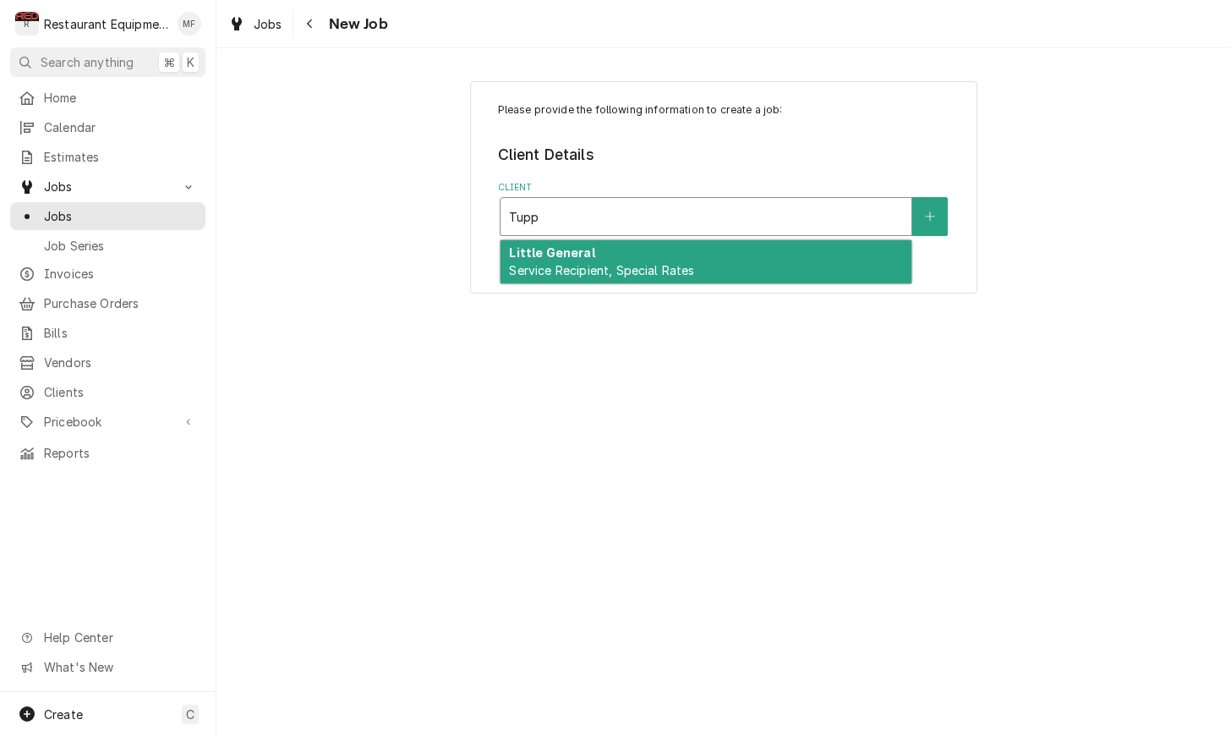
click at [845, 212] on div "Client" at bounding box center [706, 216] width 394 height 30
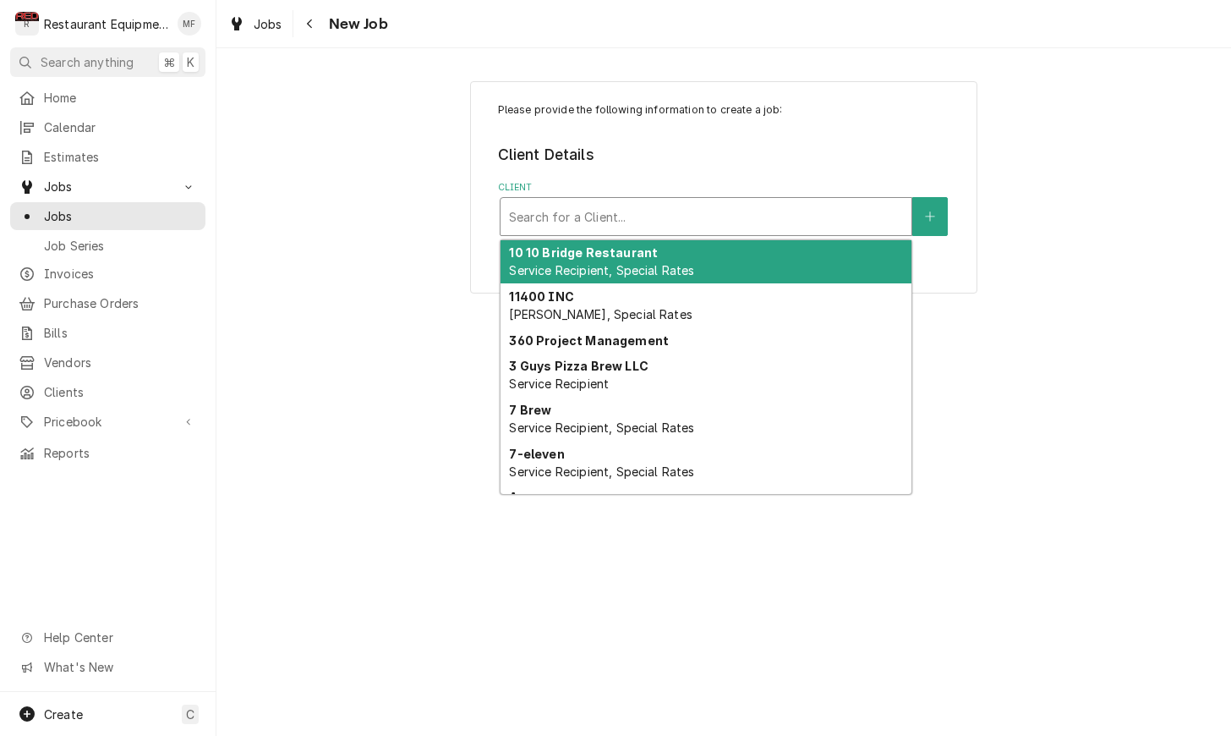
click at [845, 212] on div "Client" at bounding box center [706, 216] width 394 height 30
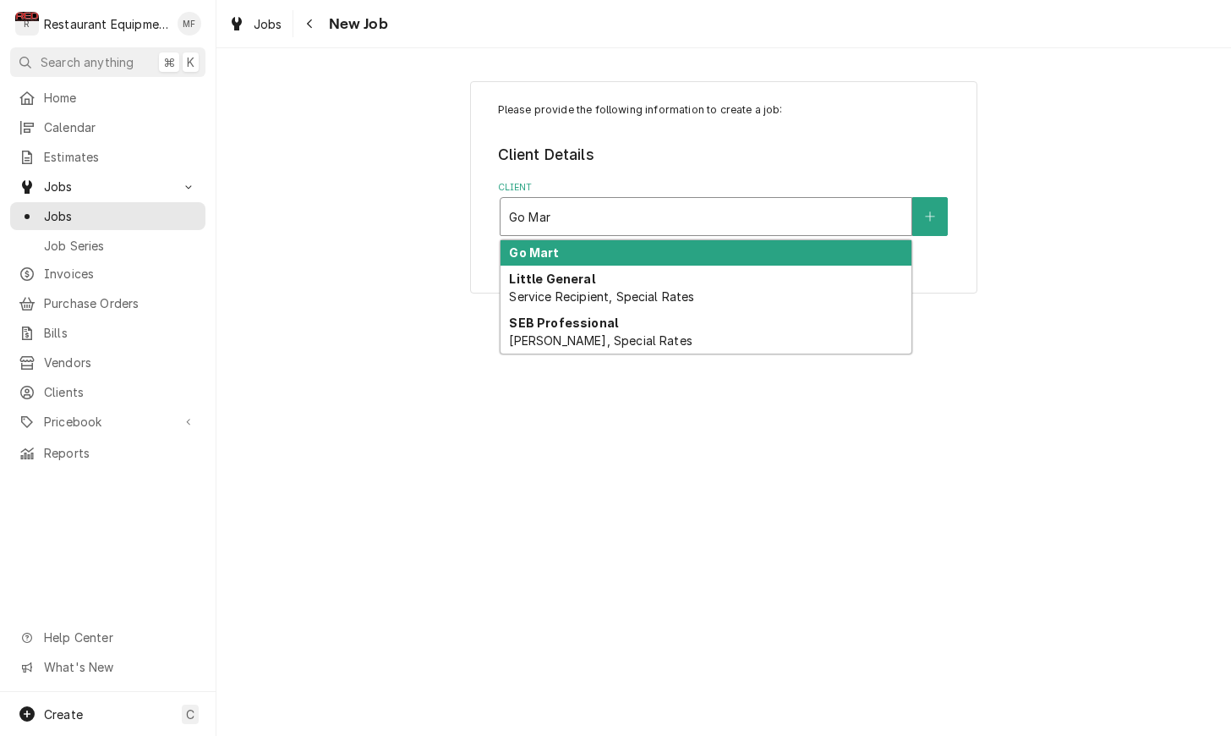
type input "Go Mart"
click at [836, 247] on div "Go Mart" at bounding box center [706, 253] width 411 height 26
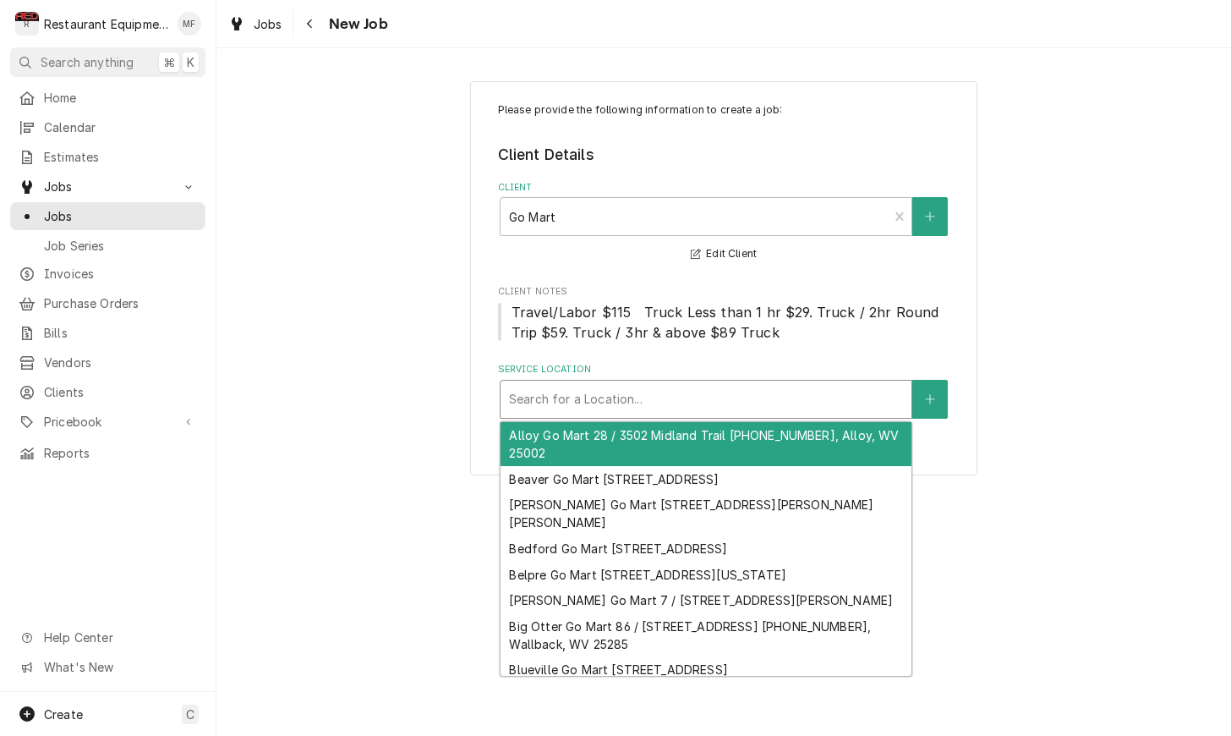
click at [726, 413] on div "Search for a Location..." at bounding box center [706, 398] width 411 height 37
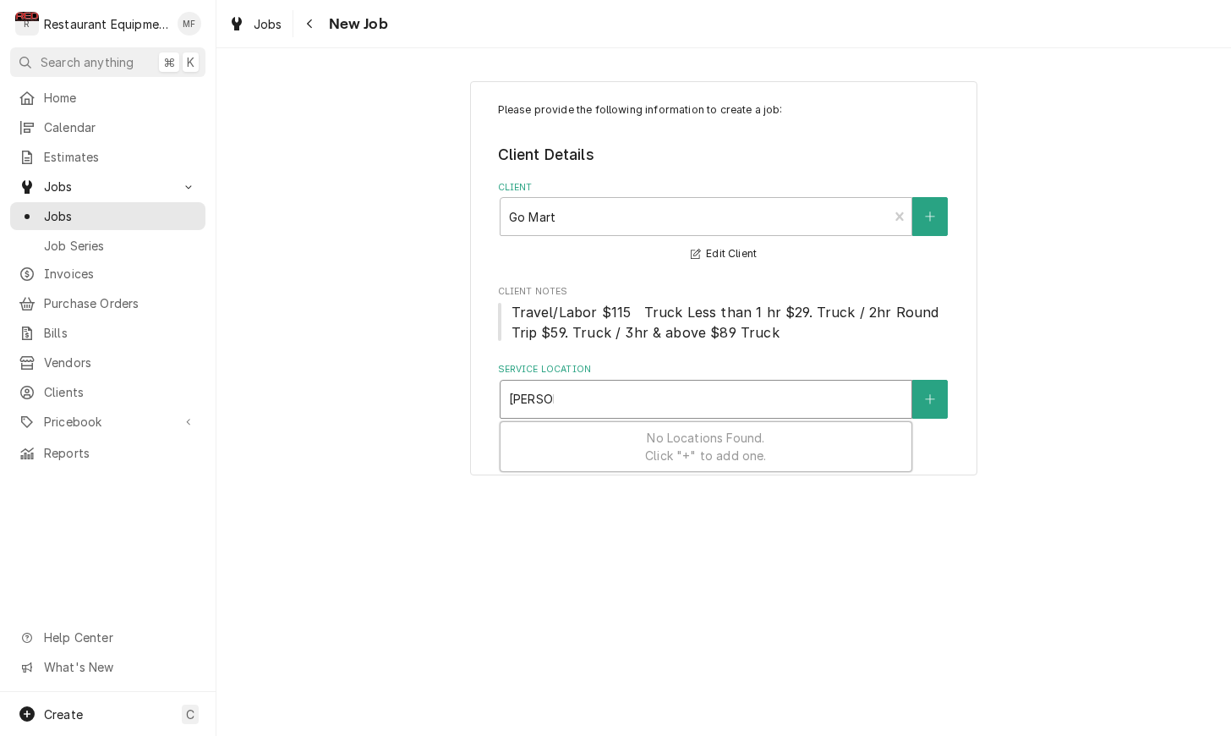
type input "Tupper"
click at [1000, 372] on div "Please provide the following information to create a job: Client Details Client…" at bounding box center [723, 278] width 1015 height 424
click at [845, 216] on div "Client" at bounding box center [694, 216] width 371 height 30
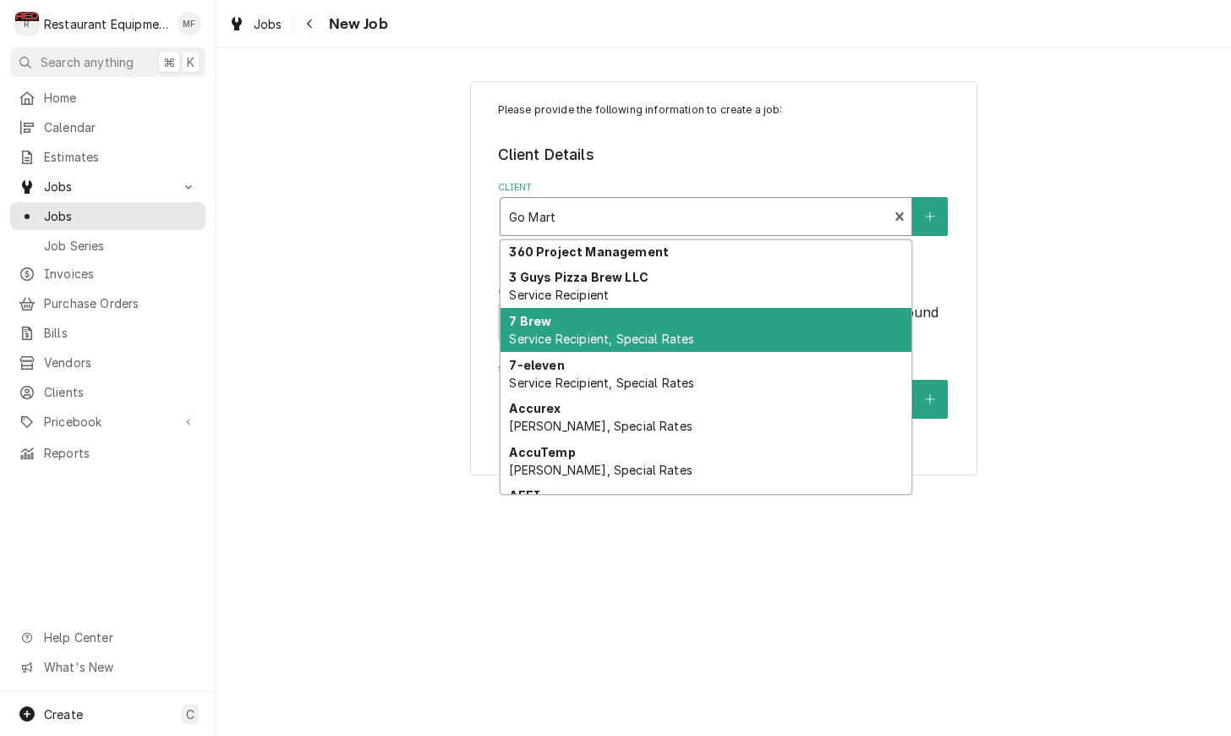
scroll to position [94, 0]
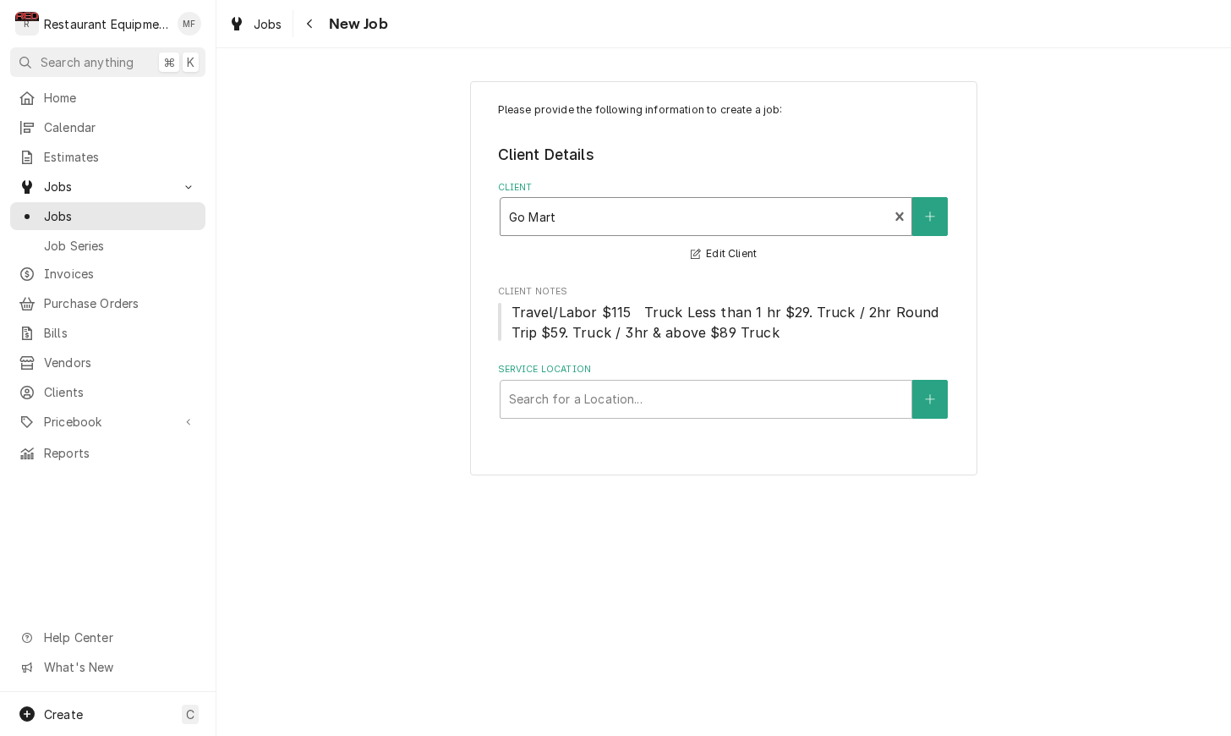
click at [720, 209] on div "Client" at bounding box center [694, 216] width 371 height 30
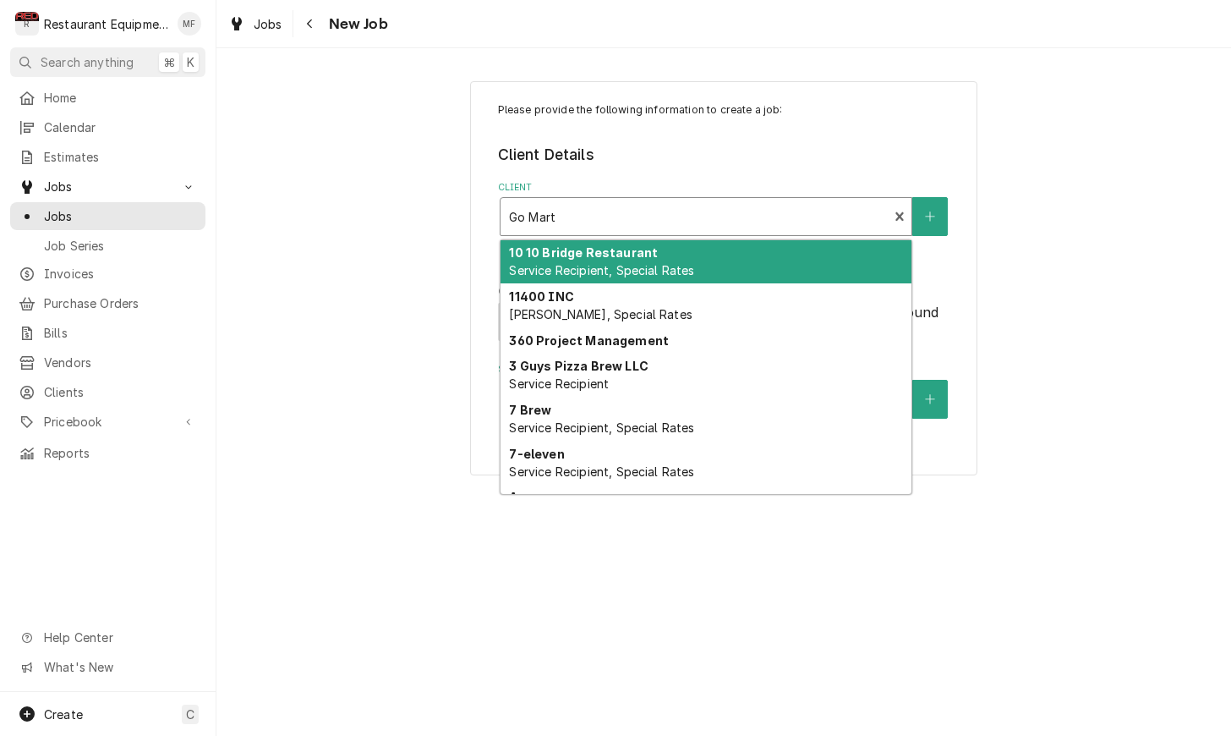
drag, startPoint x: 898, startPoint y: 212, endPoint x: 870, endPoint y: 214, distance: 28.0
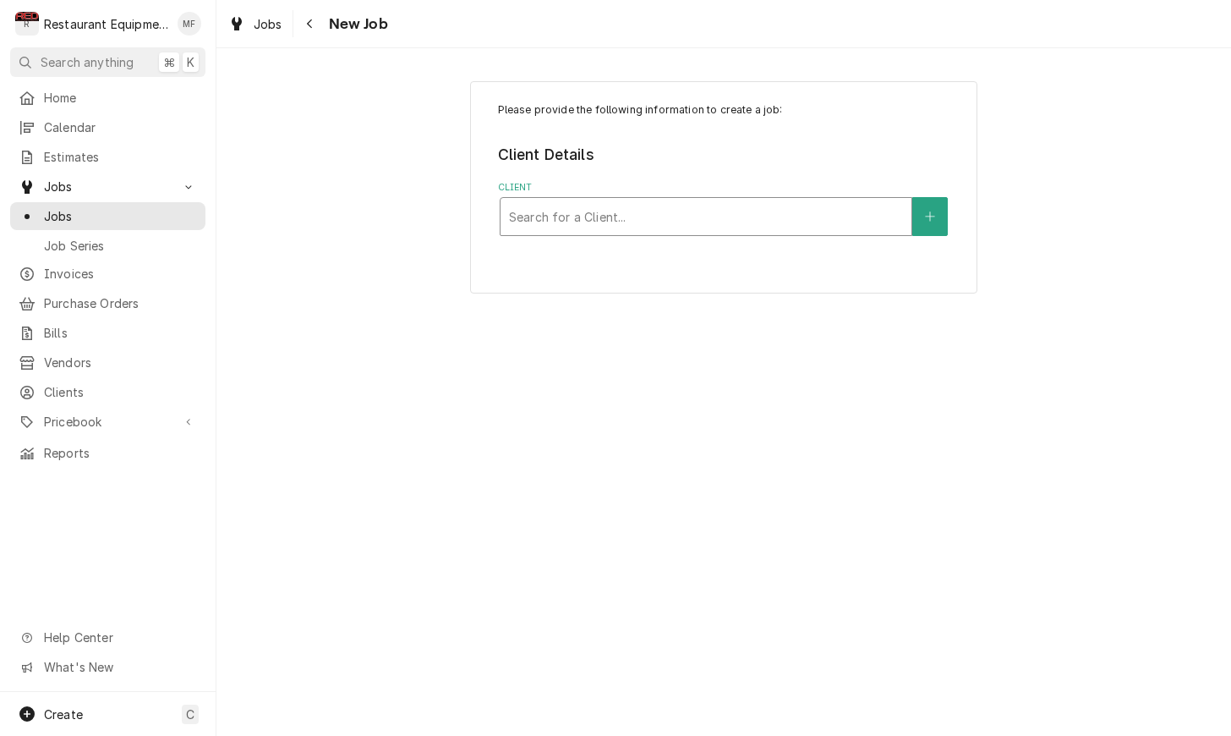
click at [826, 218] on div "Client" at bounding box center [706, 216] width 394 height 30
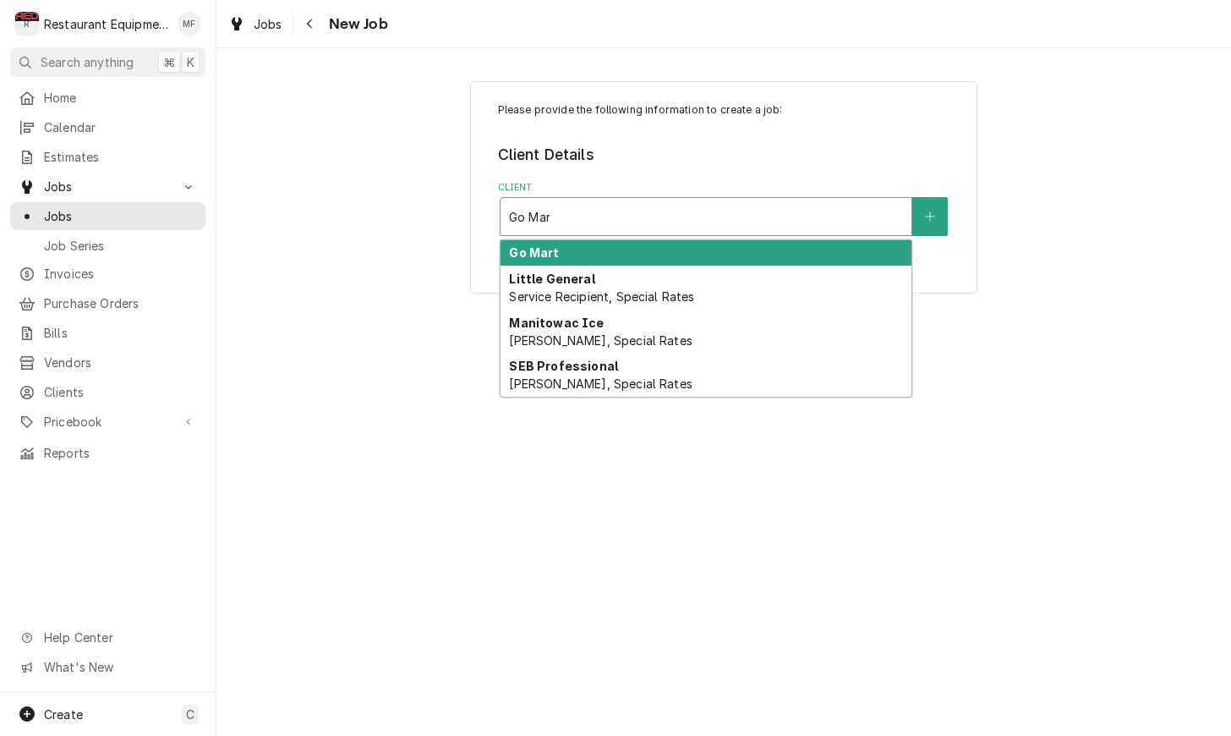
type input "Go Mart"
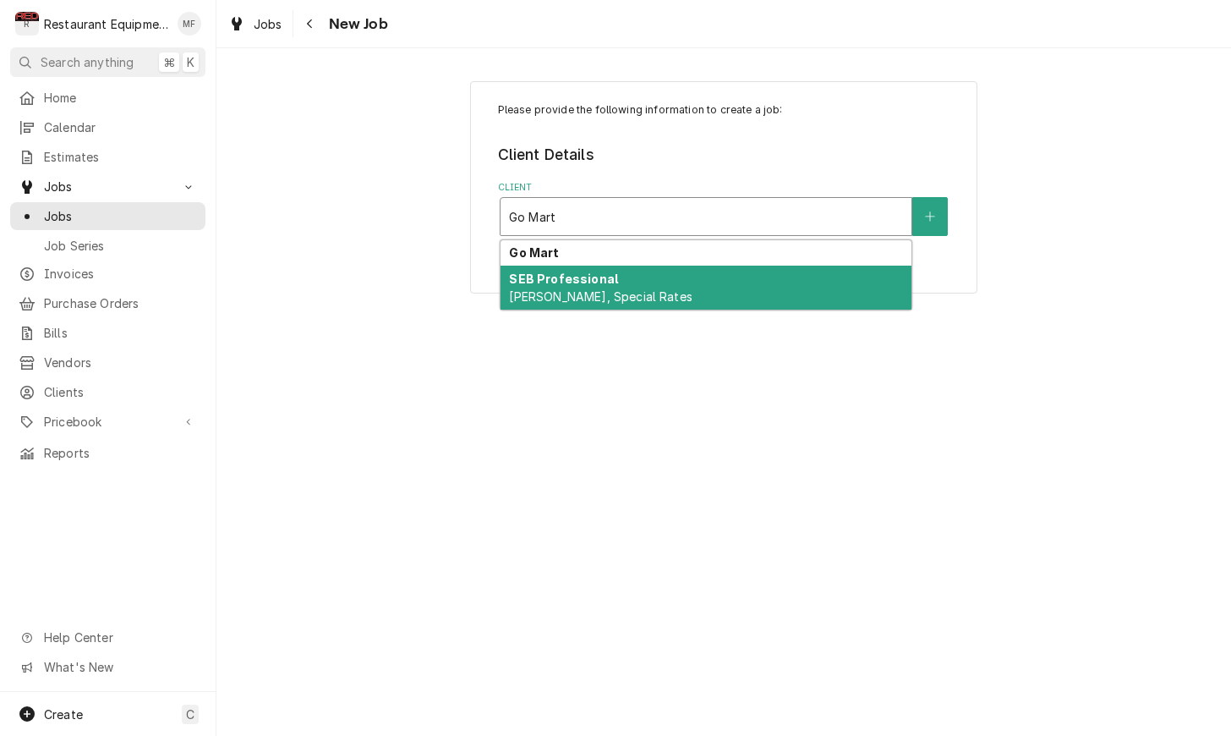
click at [799, 293] on div "SEB Professional Bill Payer, Special Rates" at bounding box center [706, 287] width 411 height 44
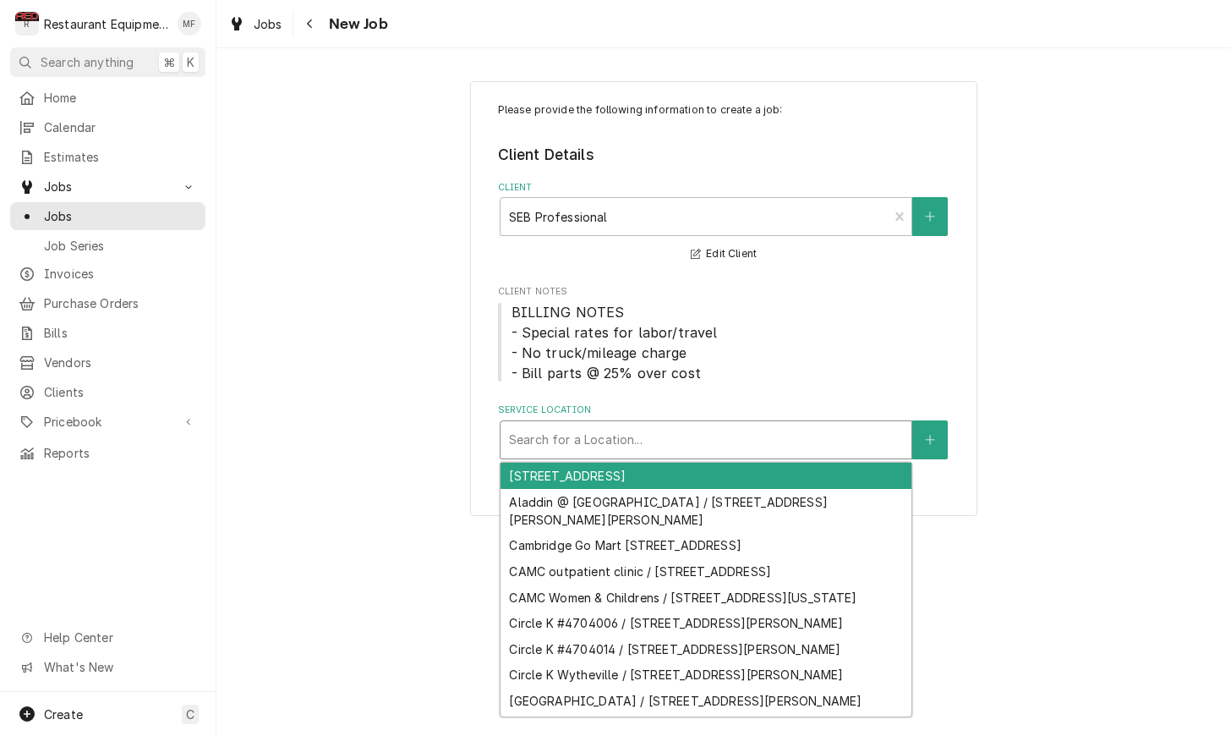
click at [807, 434] on div "Service Location" at bounding box center [706, 439] width 394 height 30
type input "T"
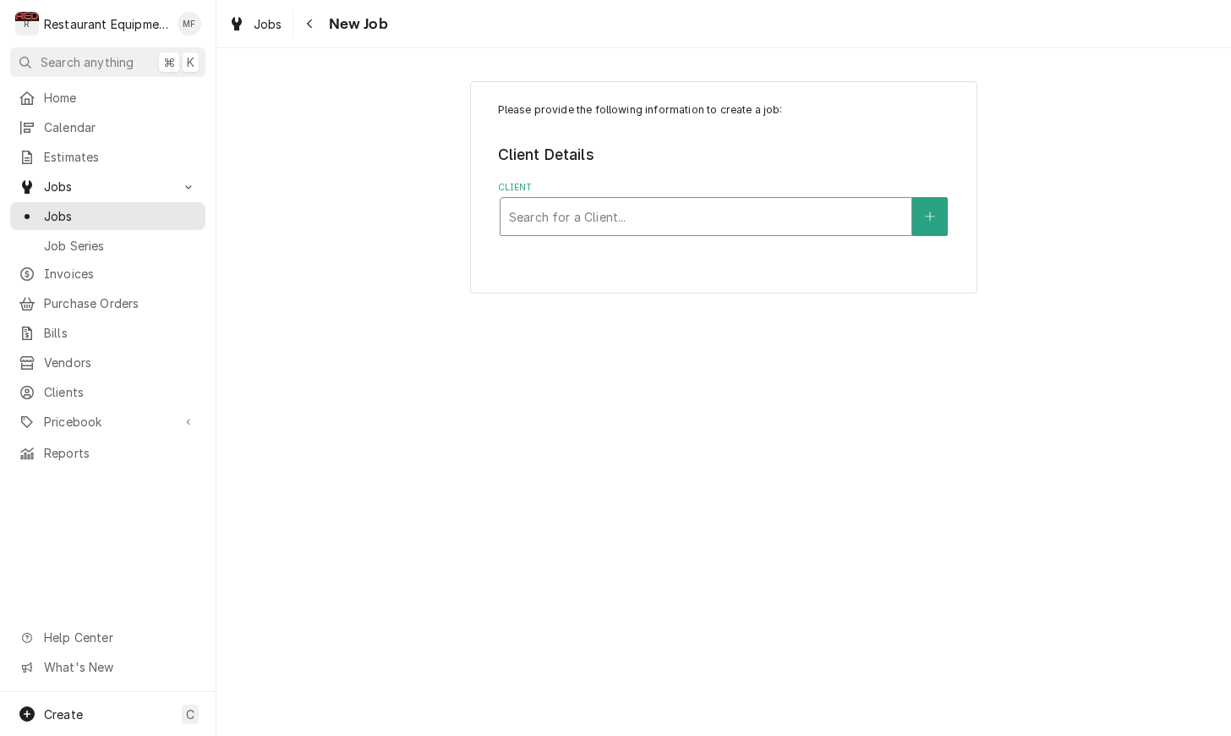
click at [868, 220] on div "Client" at bounding box center [706, 216] width 394 height 30
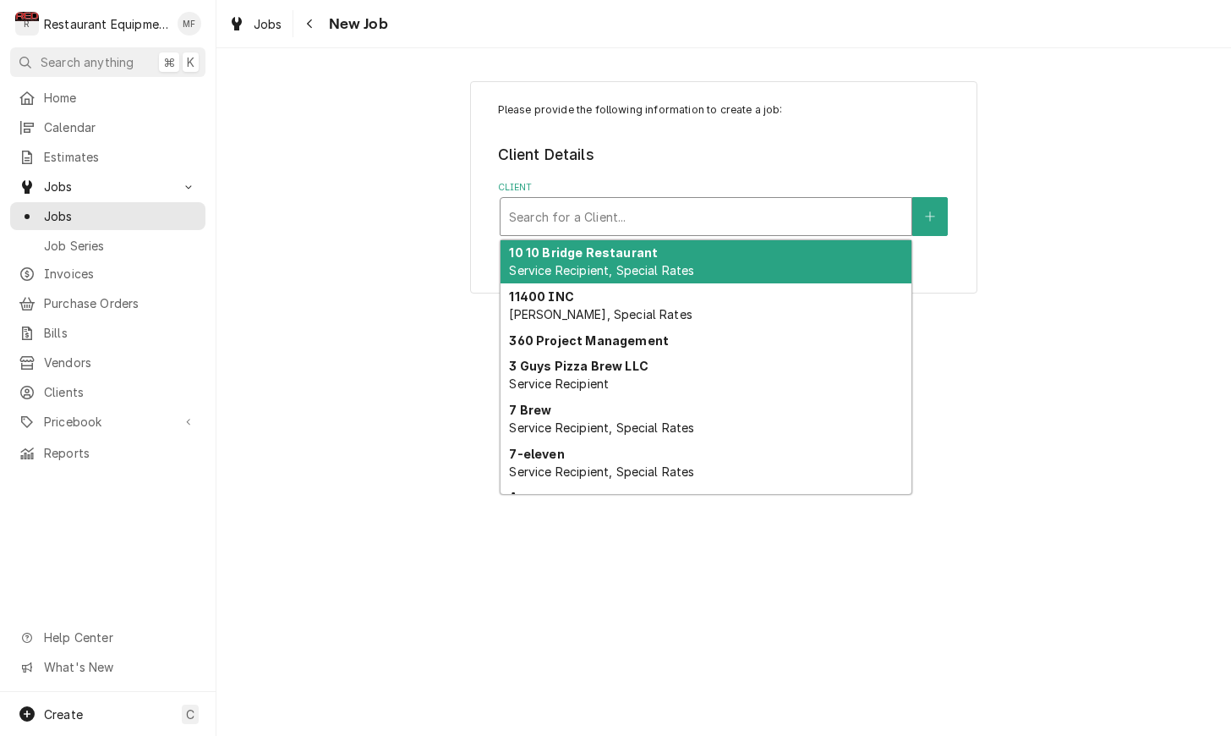
type input "z"
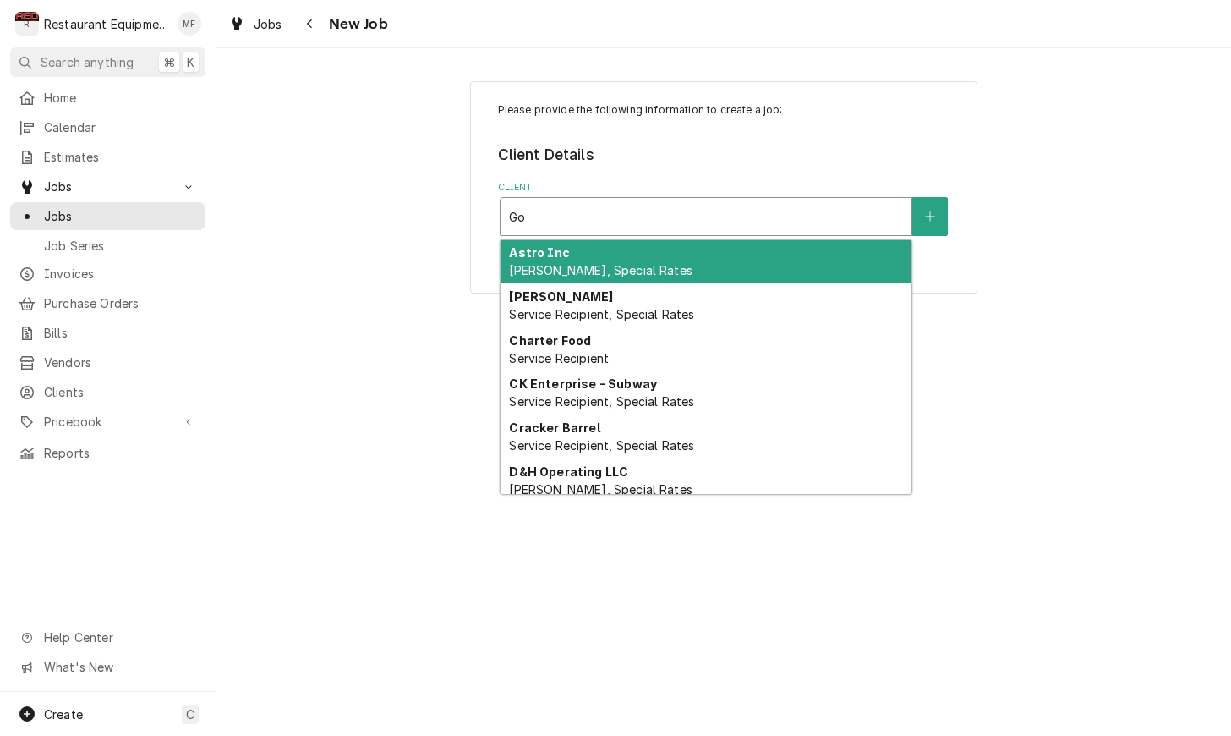
type input "GoM"
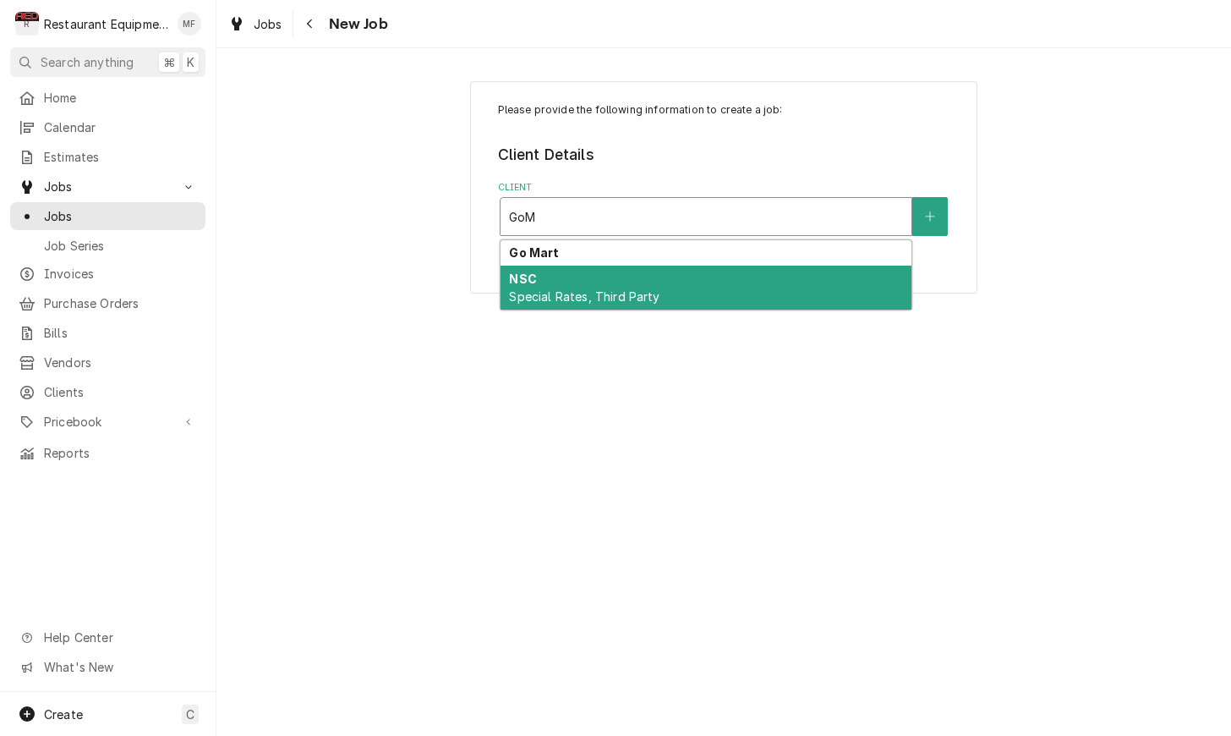
click at [793, 280] on div "NSC Special Rates, Third Party" at bounding box center [706, 287] width 411 height 44
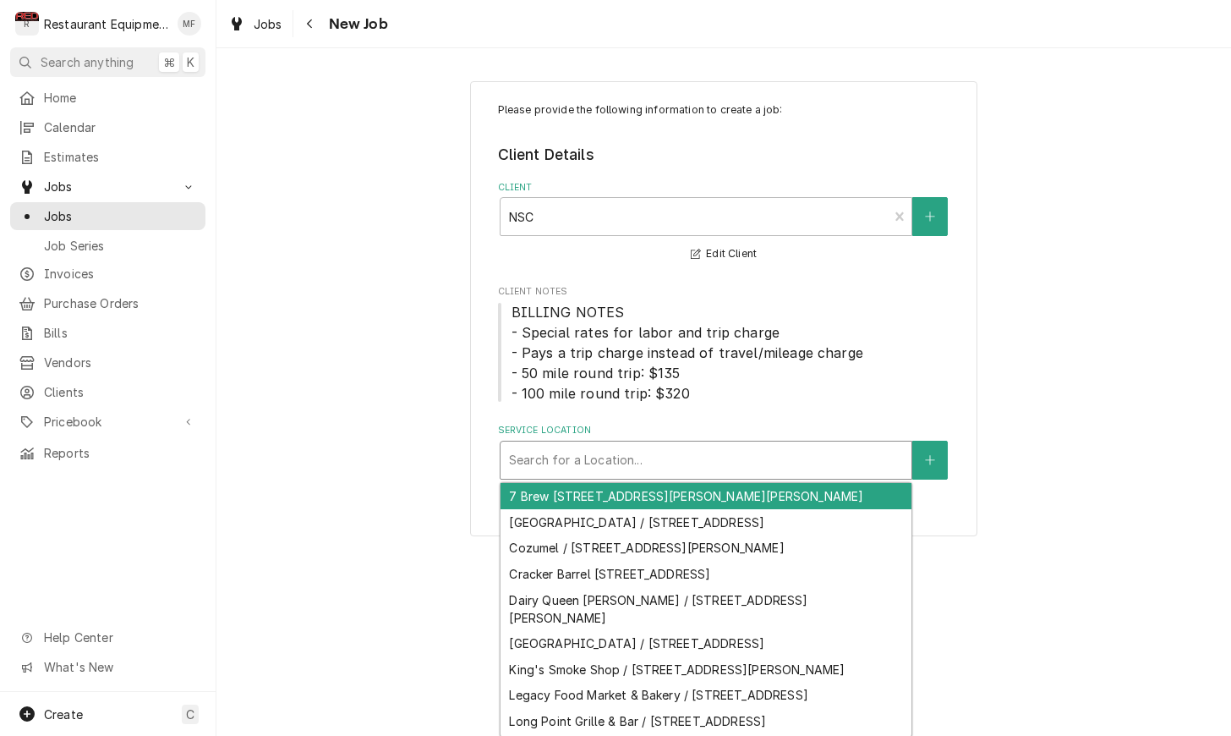
click at [762, 456] on div "Service Location" at bounding box center [706, 460] width 394 height 30
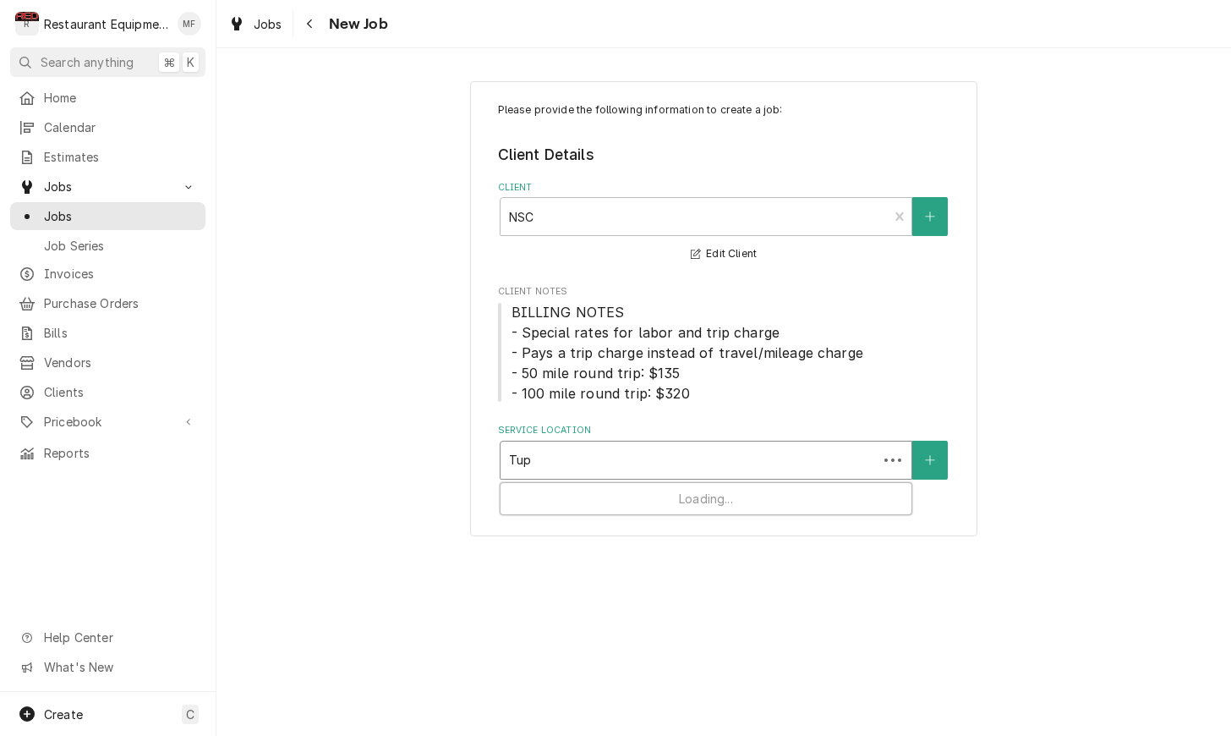
type input "Tupp"
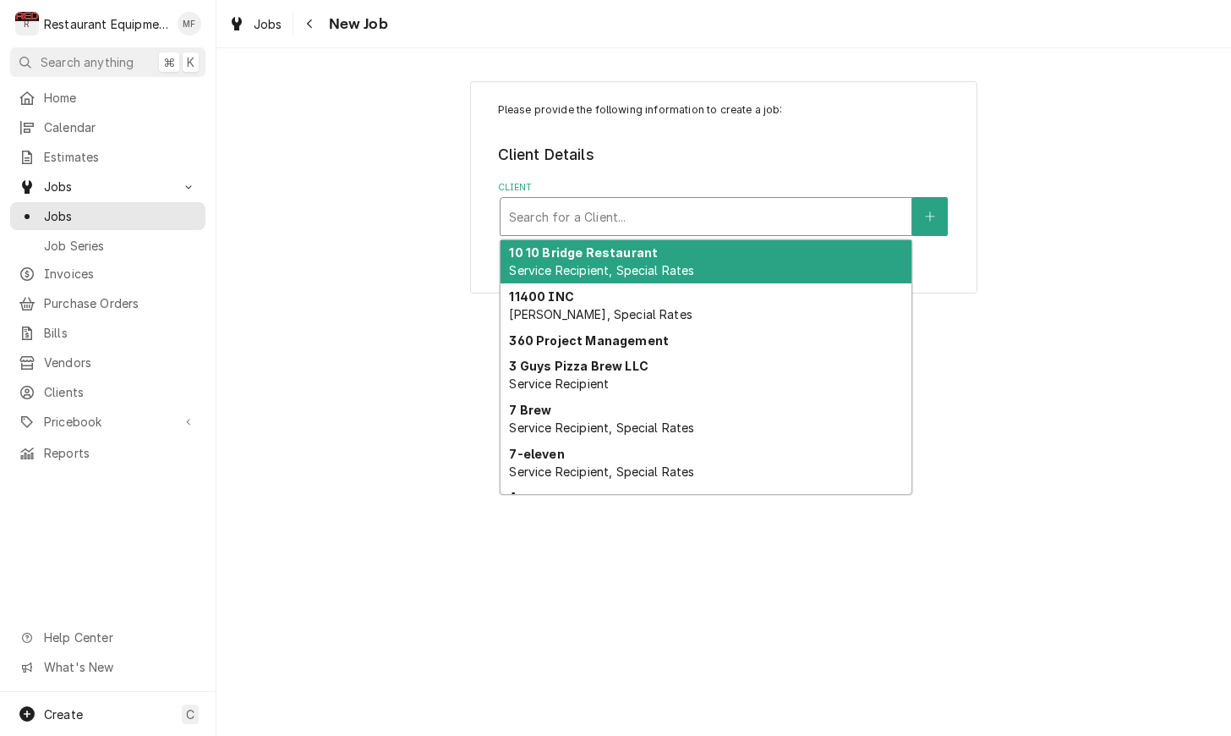
click at [780, 213] on div "Client" at bounding box center [706, 216] width 394 height 30
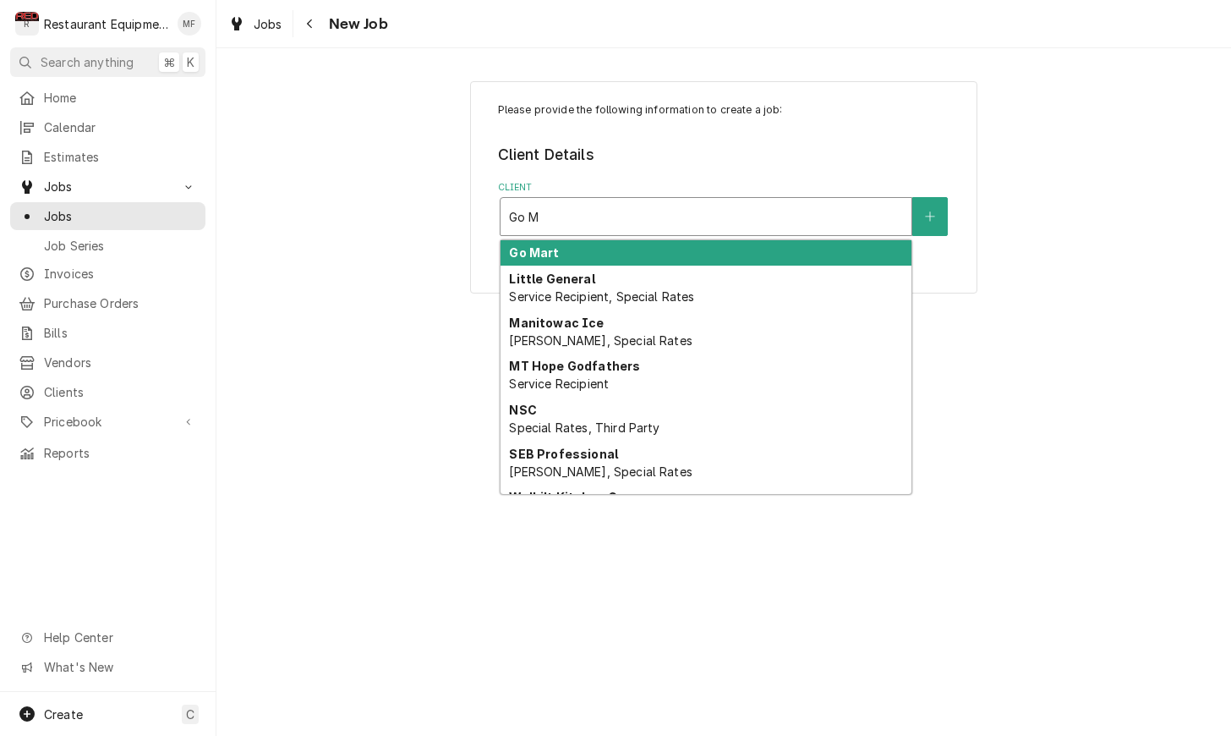
type input "Go Ma"
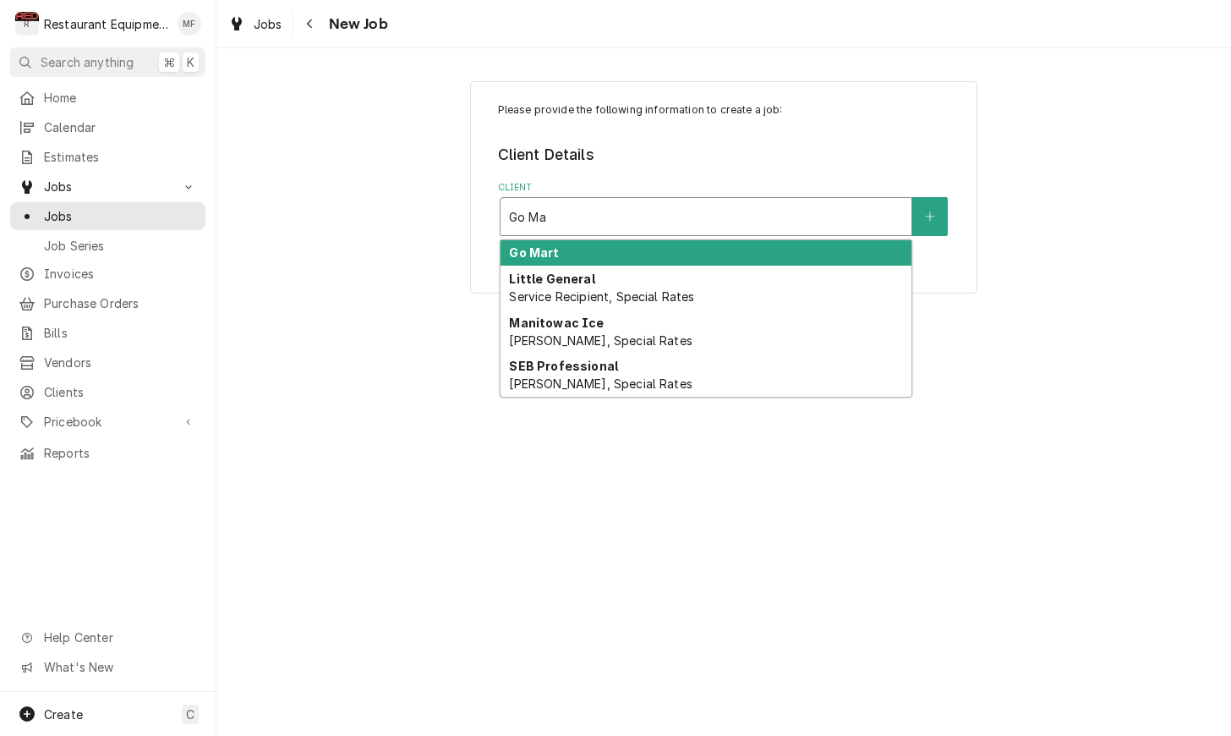
click at [820, 252] on div "Go Mart" at bounding box center [706, 253] width 411 height 26
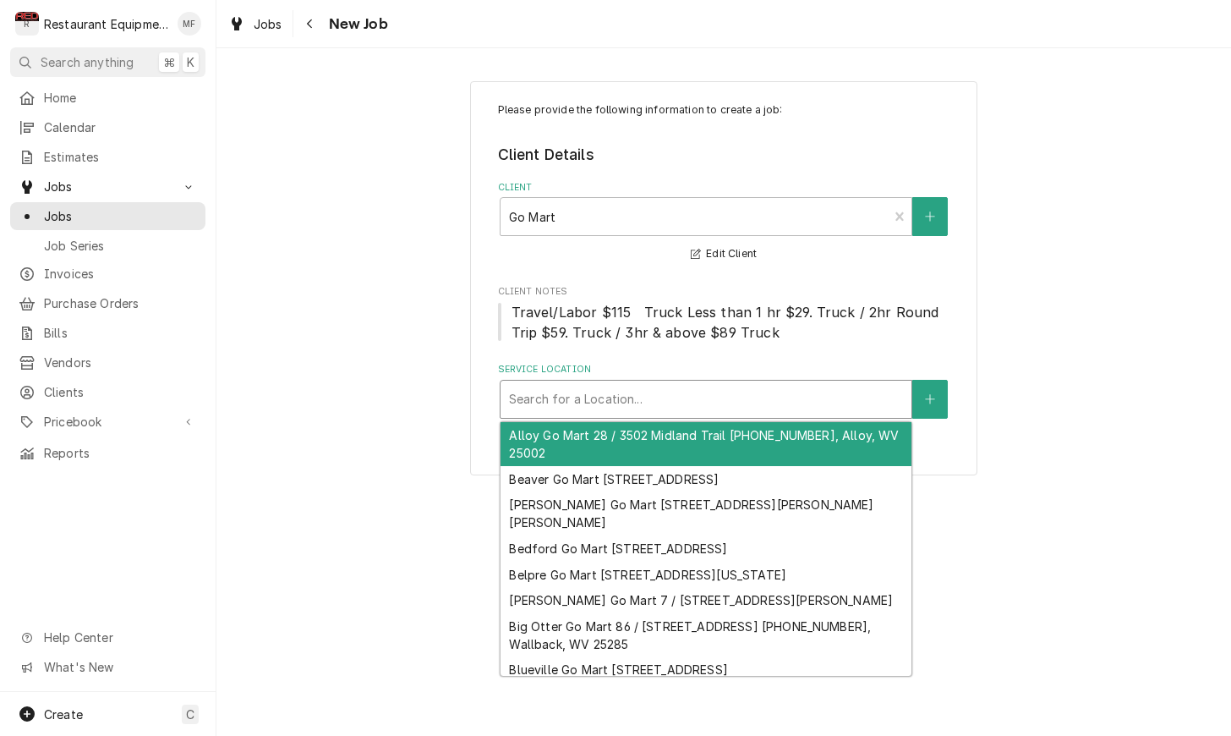
click at [732, 386] on div "Service Location" at bounding box center [706, 399] width 394 height 30
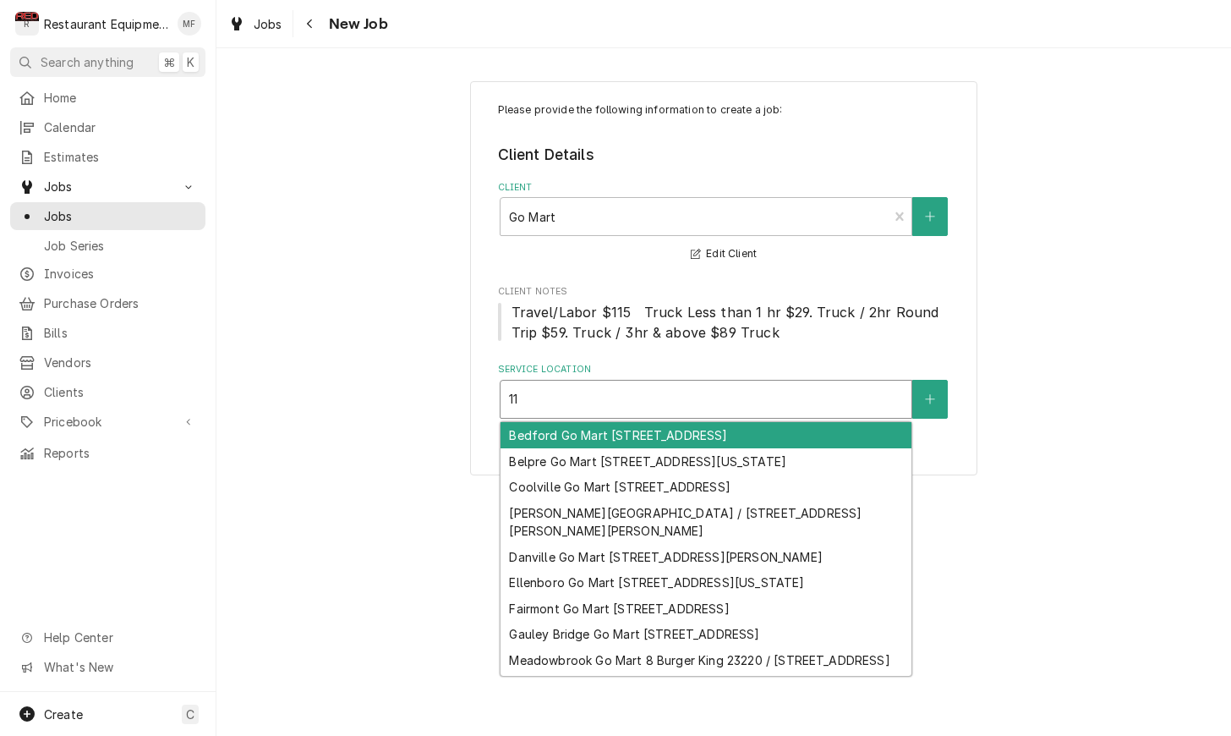
type input "1"
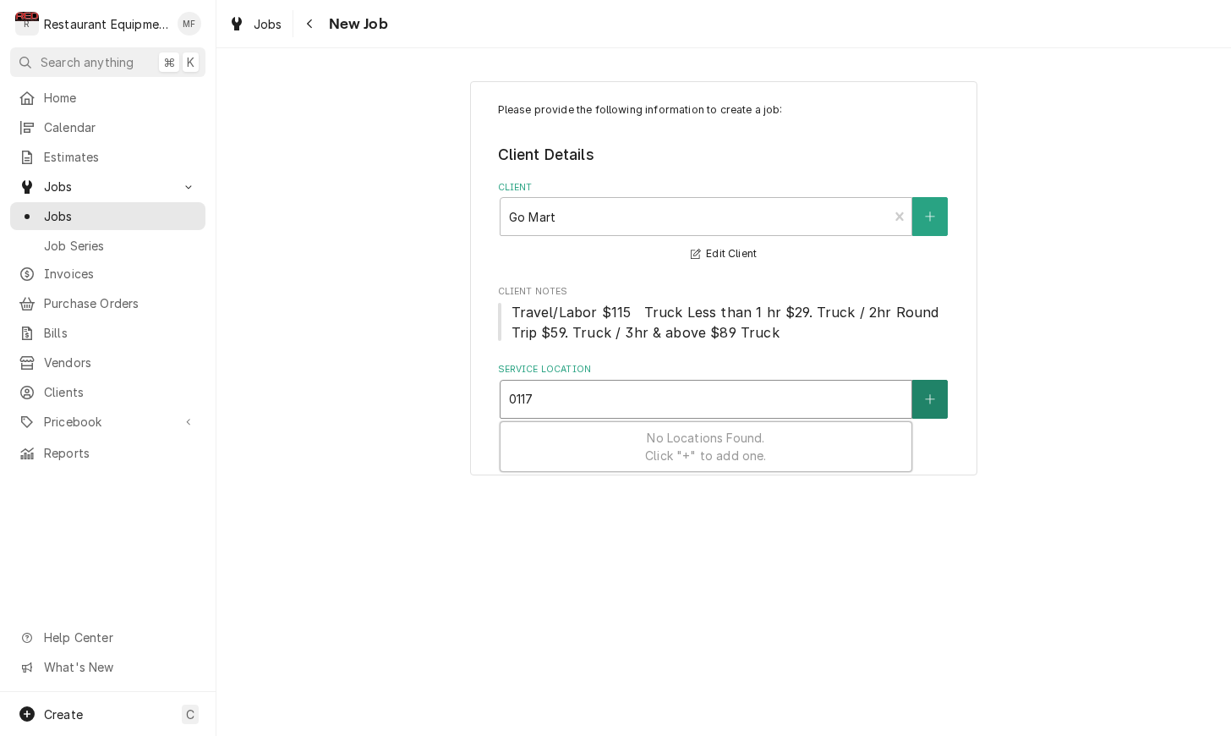
type input "0117"
click at [922, 388] on button "Service Location" at bounding box center [930, 399] width 36 height 39
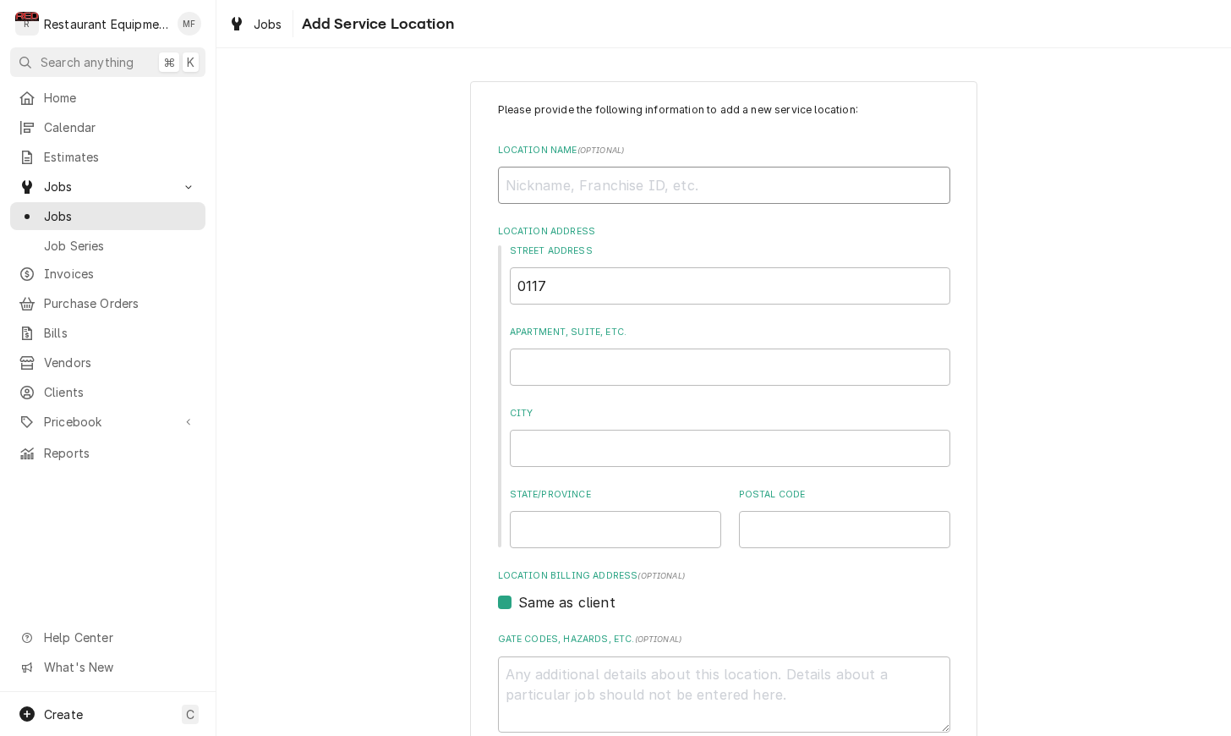
type textarea "x"
type input "G"
type textarea "x"
type input "Go"
type textarea "x"
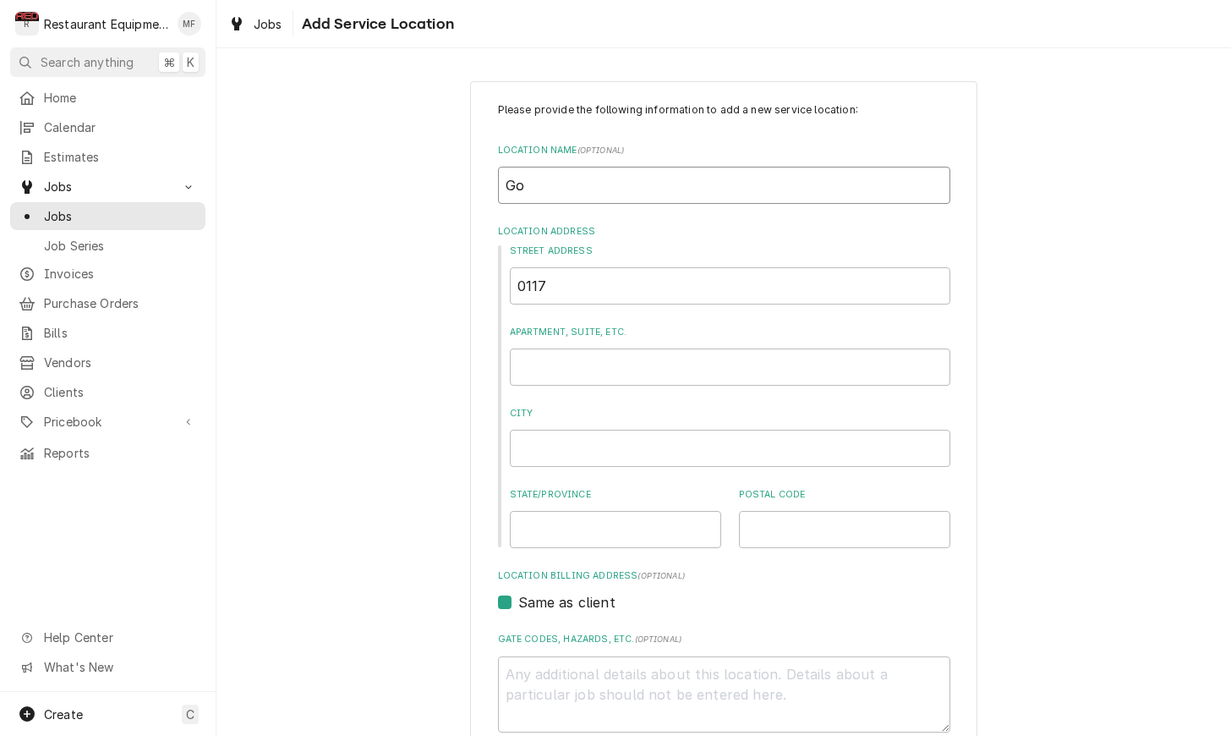
type input "Go"
type textarea "x"
type input "Go M"
type textarea "x"
type input "Go Ma"
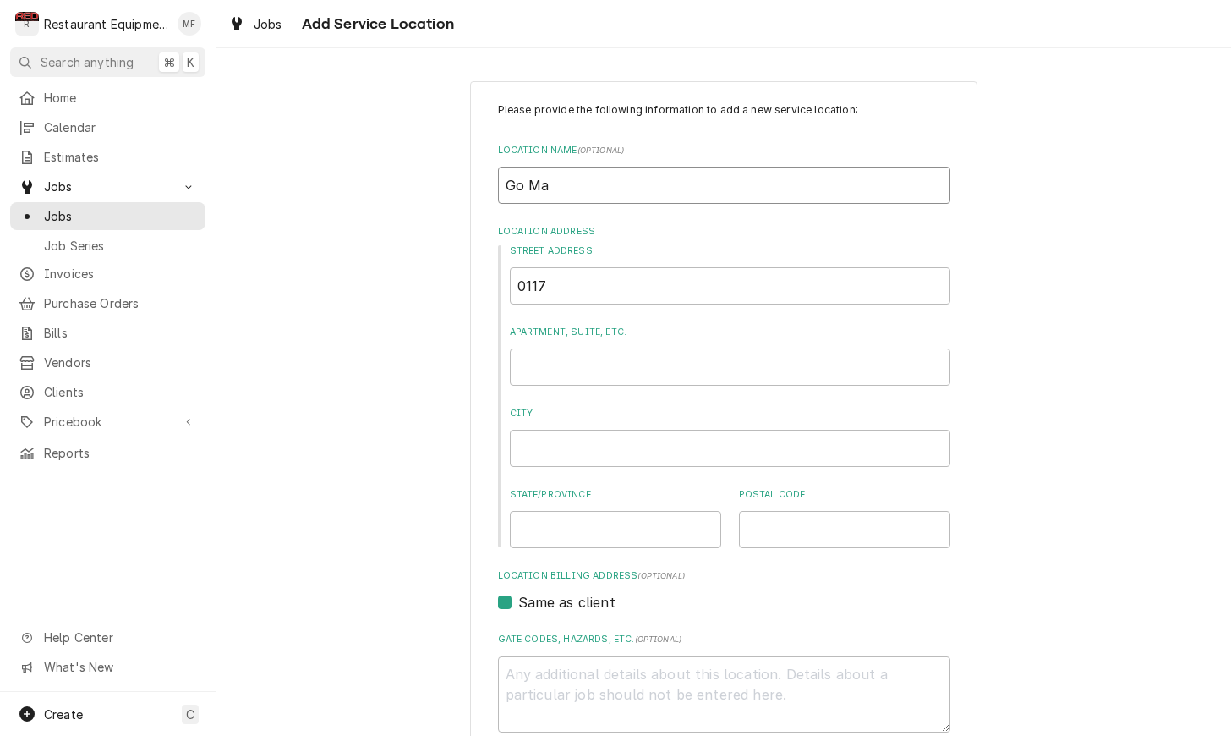
type textarea "x"
type input "Go Mar"
type textarea "x"
type input "Go Mart"
type textarea "x"
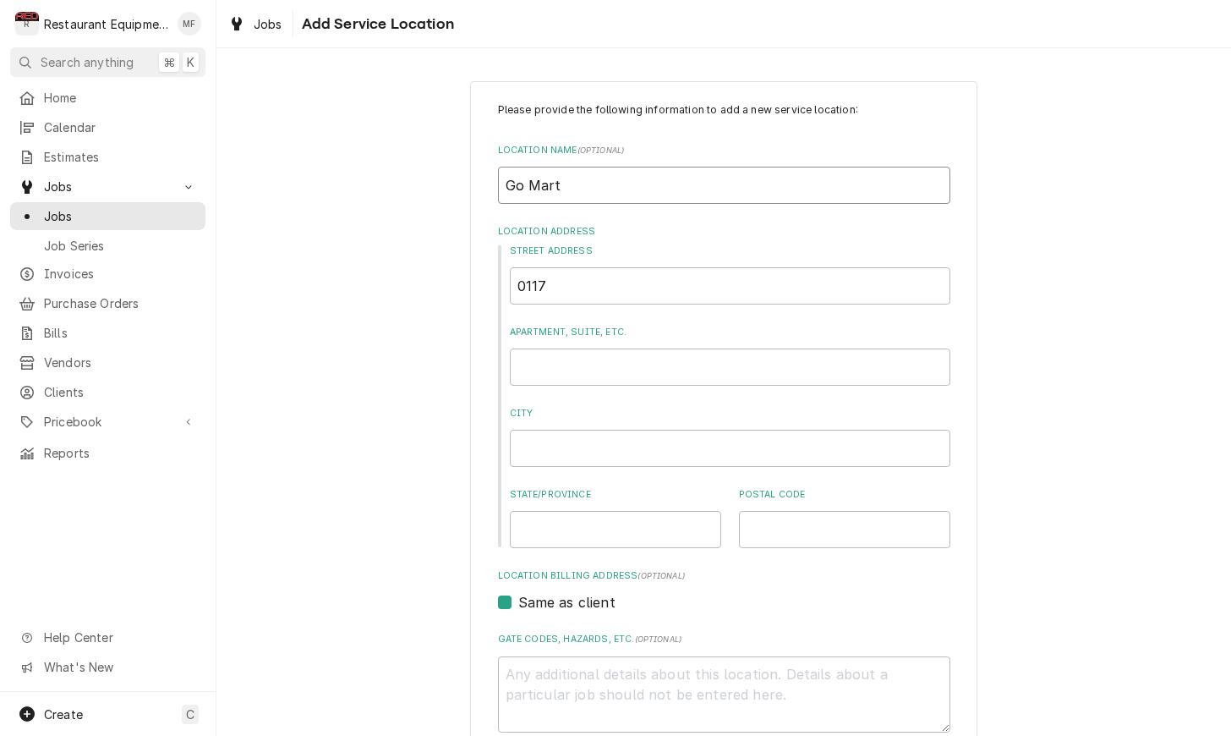
type input "Go Mart"
type textarea "x"
type input "Go Mart t"
type textarea "x"
type input "Go Mart"
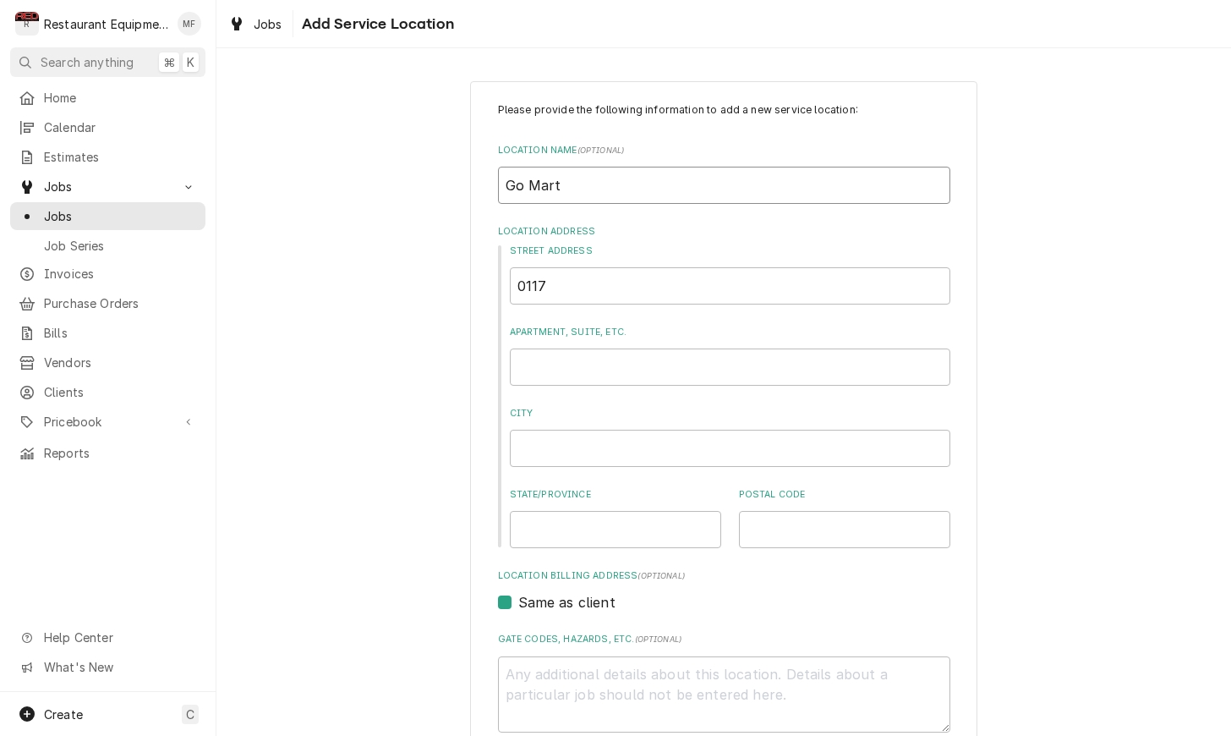
type textarea "x"
type input "Go Mart T"
type textarea "x"
type input "Go Mart Tu"
type textarea "x"
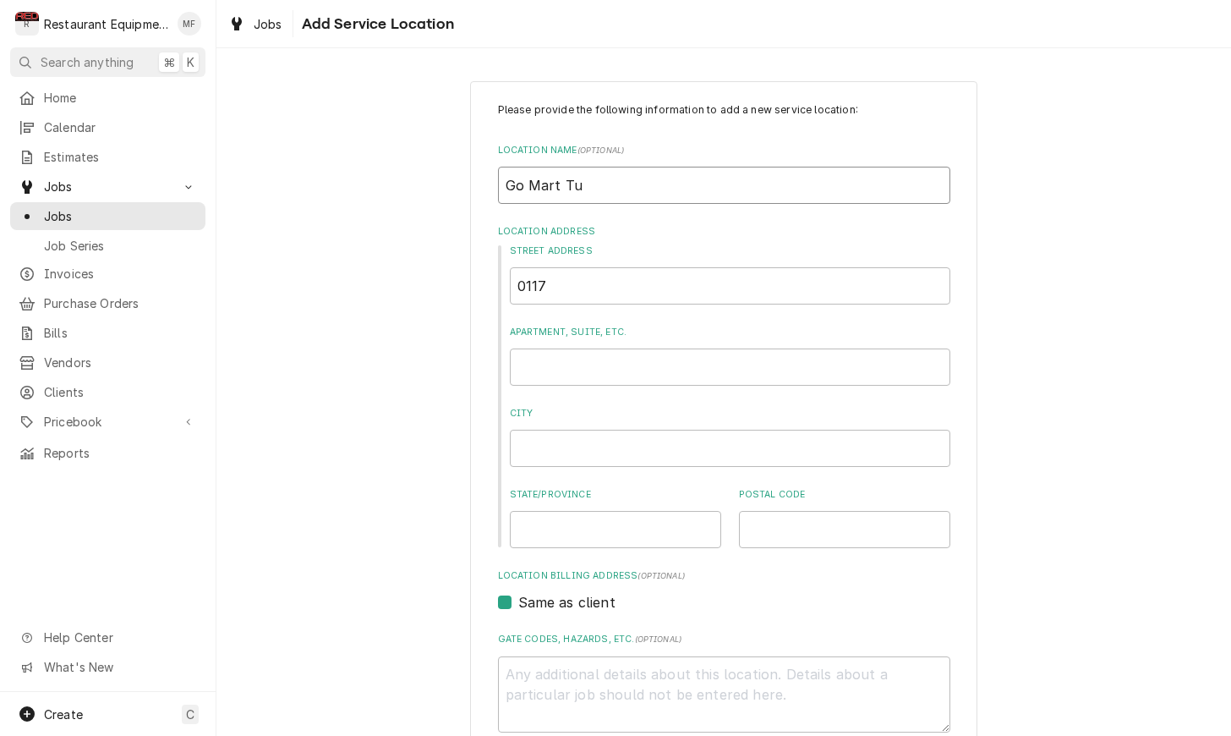
type input "Go Mart Tup"
type textarea "x"
type input "Go Mart Tupp"
type textarea "x"
type input "Go Mart Tuppe"
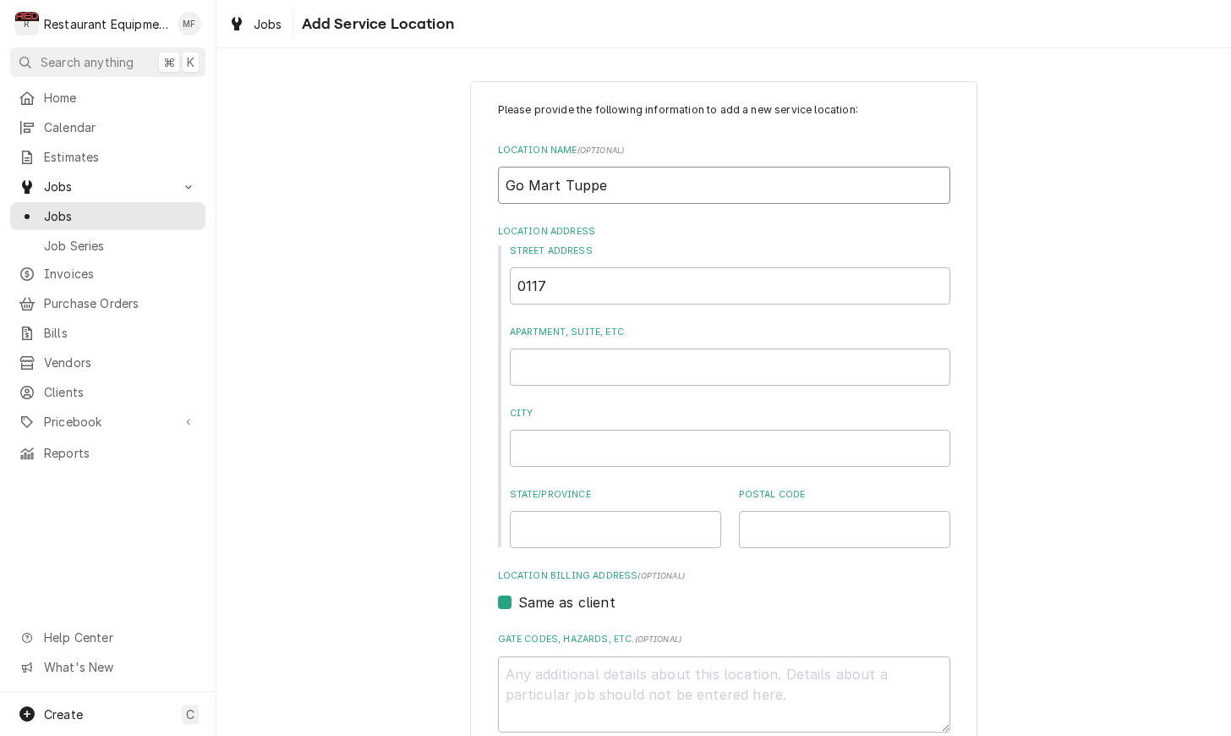
type textarea "x"
type input "Go Mart Tupper"
type textarea "x"
type input "Go Mart Tuppers"
type textarea "x"
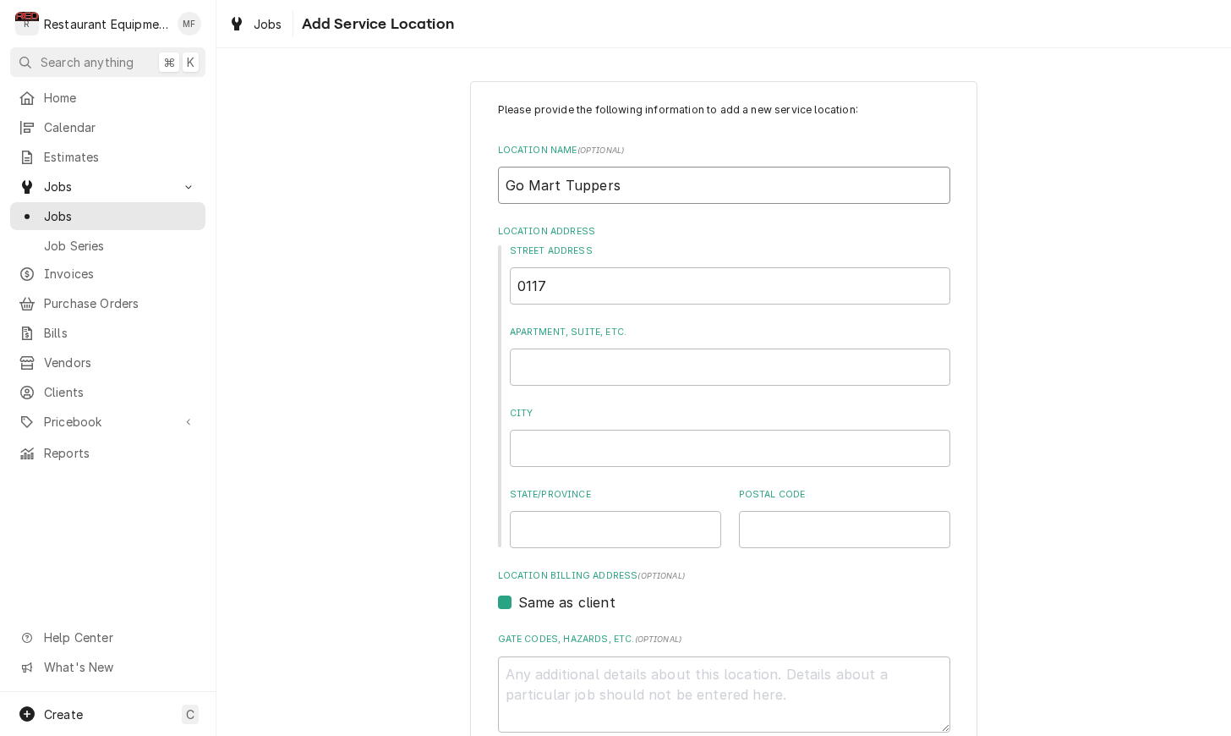
type input "Go Mart Tuppers"
type textarea "x"
type input "Go Mart Tuppers P"
type textarea "x"
type input "Go Mart Tuppers Pl"
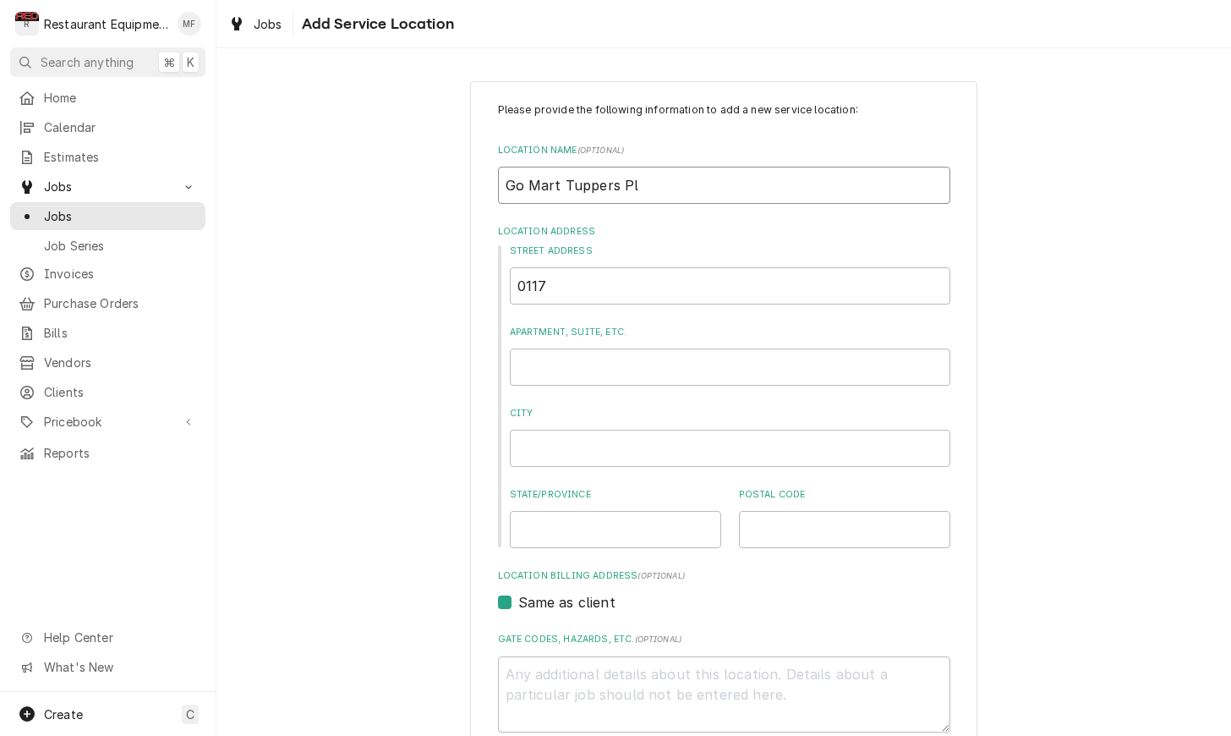
type textarea "x"
type input "Go Mart Tuppers Pla"
type textarea "x"
type input "Go Mart Tuppers Plai"
type textarea "x"
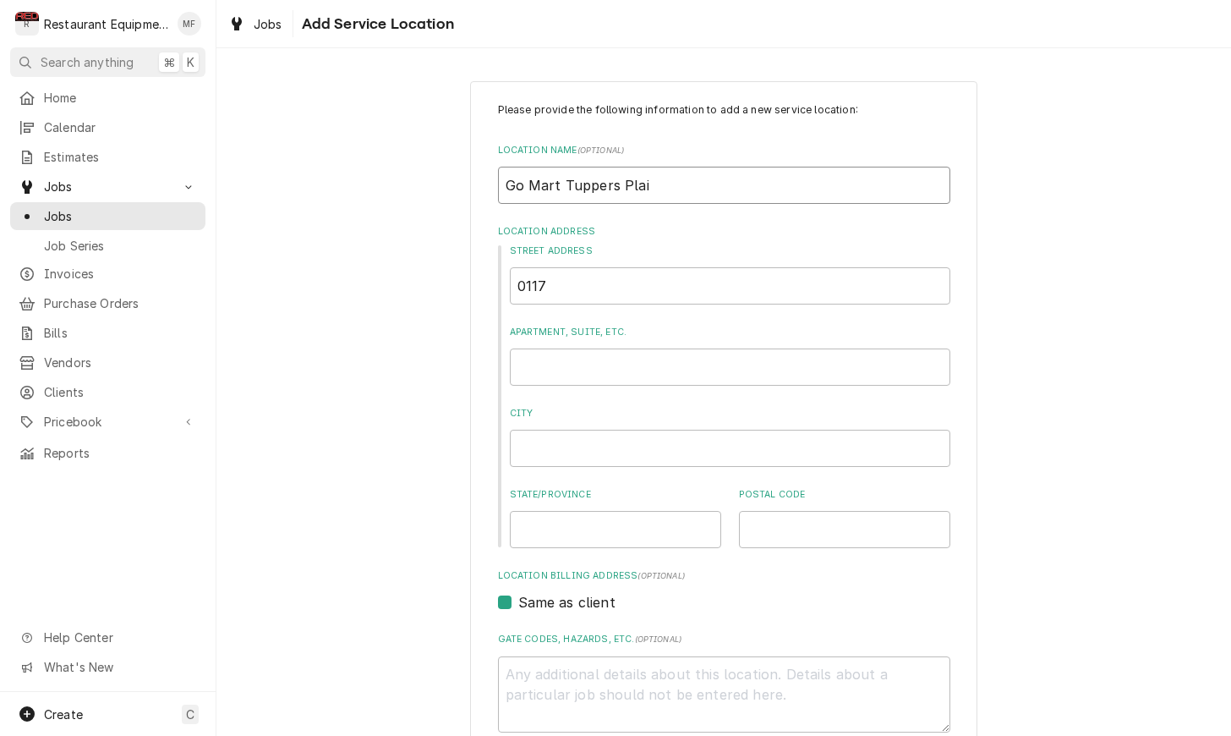
type input "Go Mart Tuppers Plain"
type textarea "x"
type input "Go Mart Tuppers Plains"
type textarea "x"
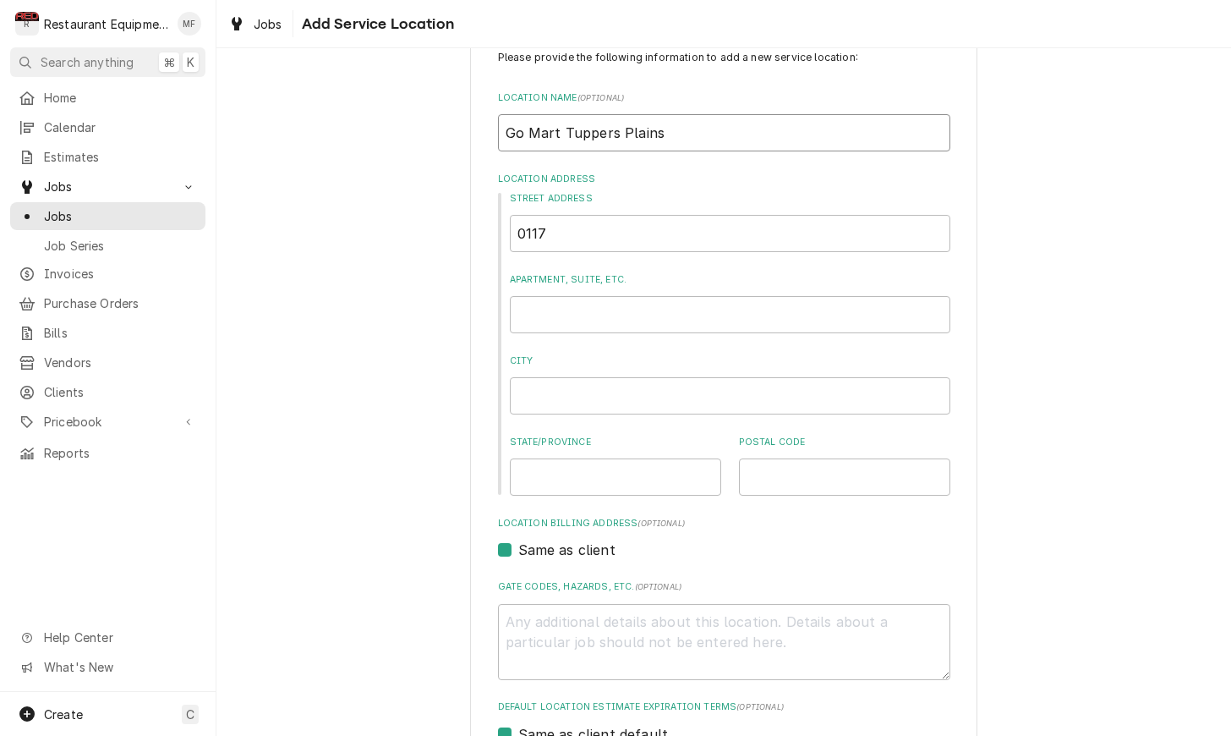
scroll to position [52, 0]
type input "Go Mart Tuppers Plains"
click at [643, 222] on input "0117" at bounding box center [730, 234] width 440 height 37
type textarea "x"
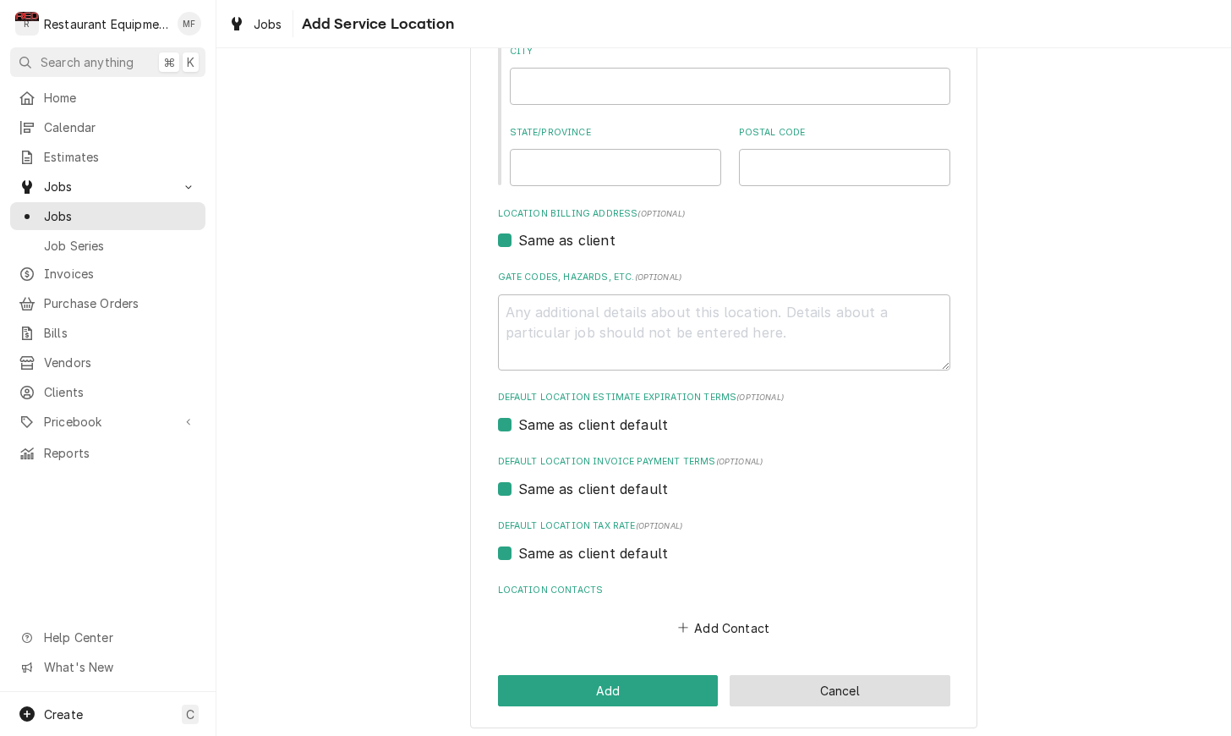
scroll to position [361, 0]
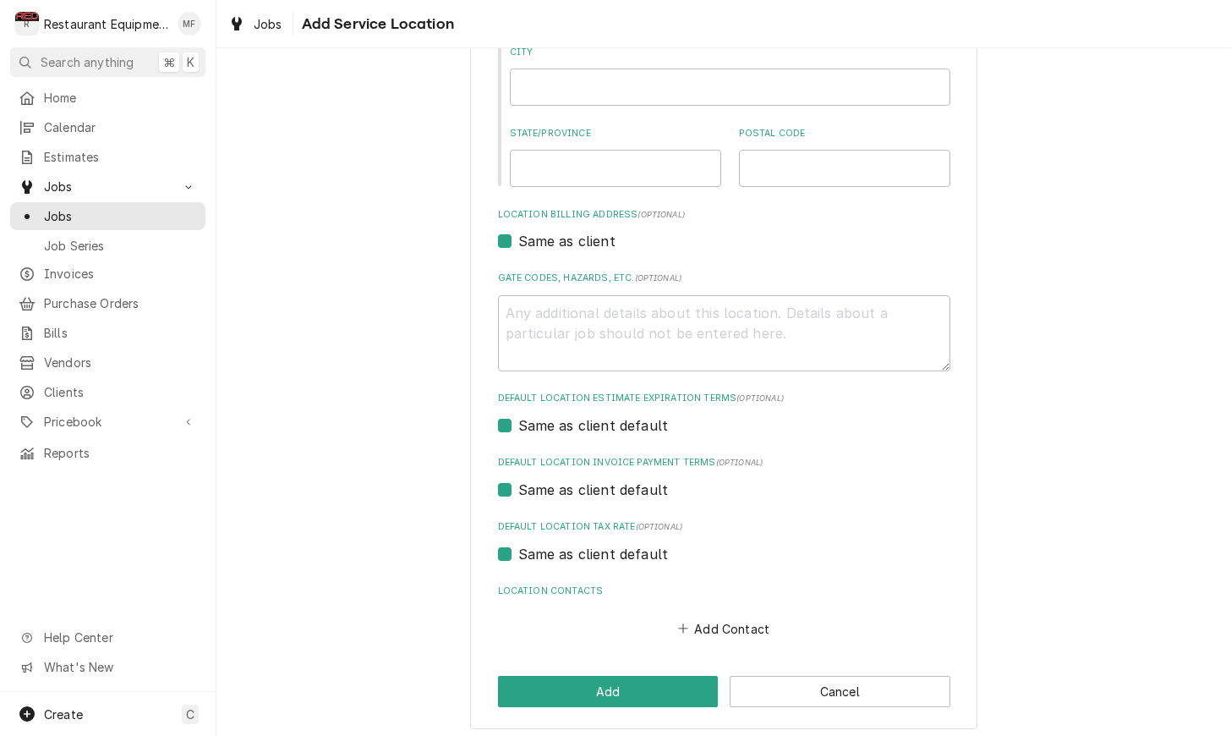
click at [899, 686] on button "Cancel" at bounding box center [840, 691] width 221 height 31
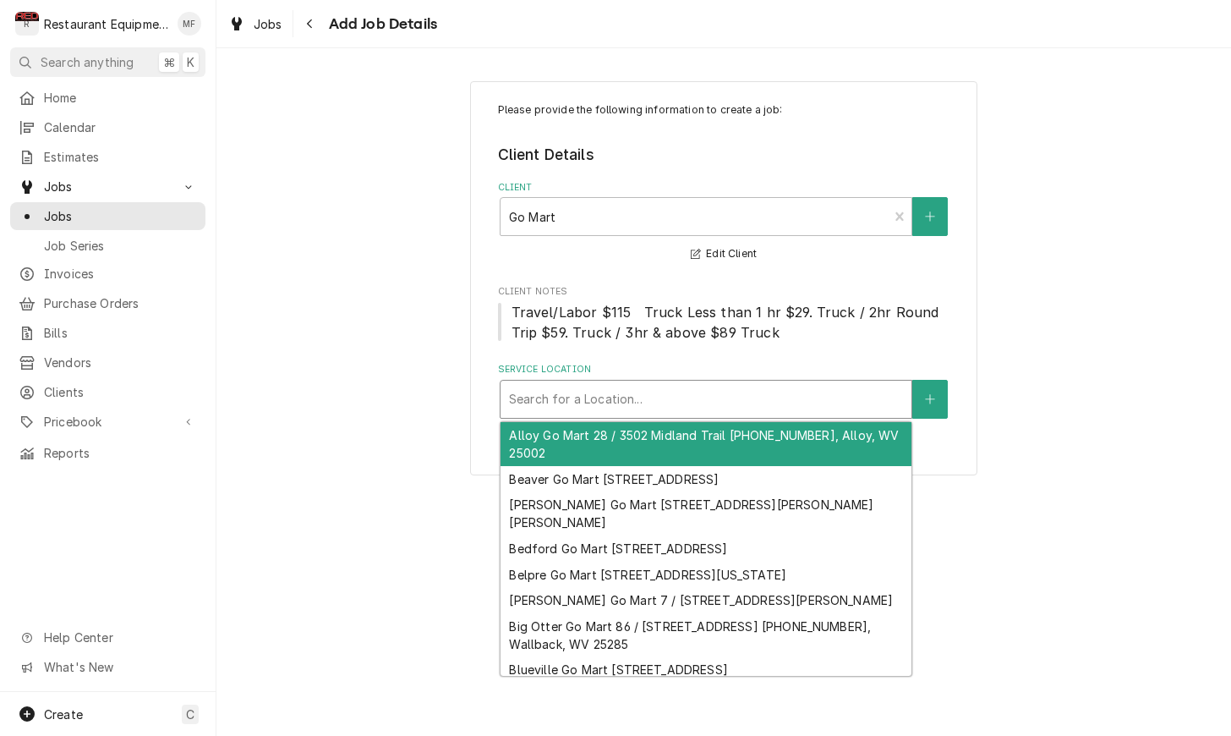
click at [791, 391] on div "Service Location" at bounding box center [706, 399] width 394 height 30
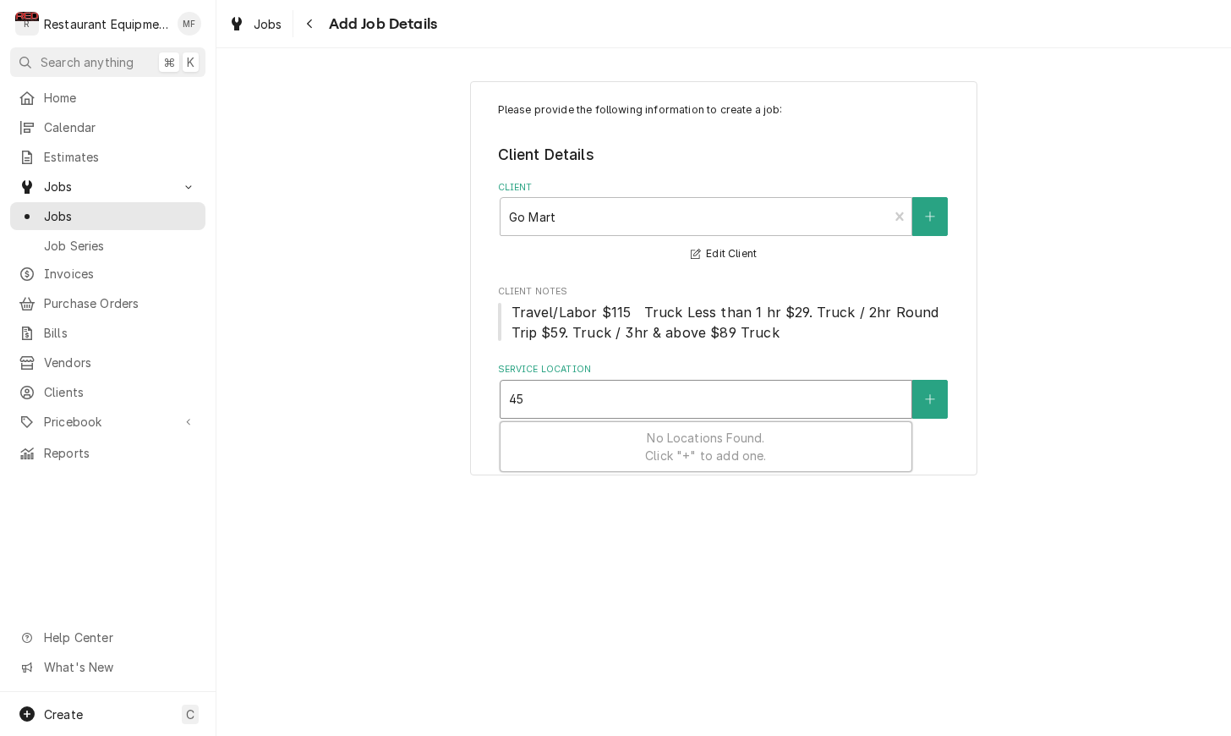
type input "4"
click at [933, 401] on icon "Create New Location" at bounding box center [930, 399] width 10 height 12
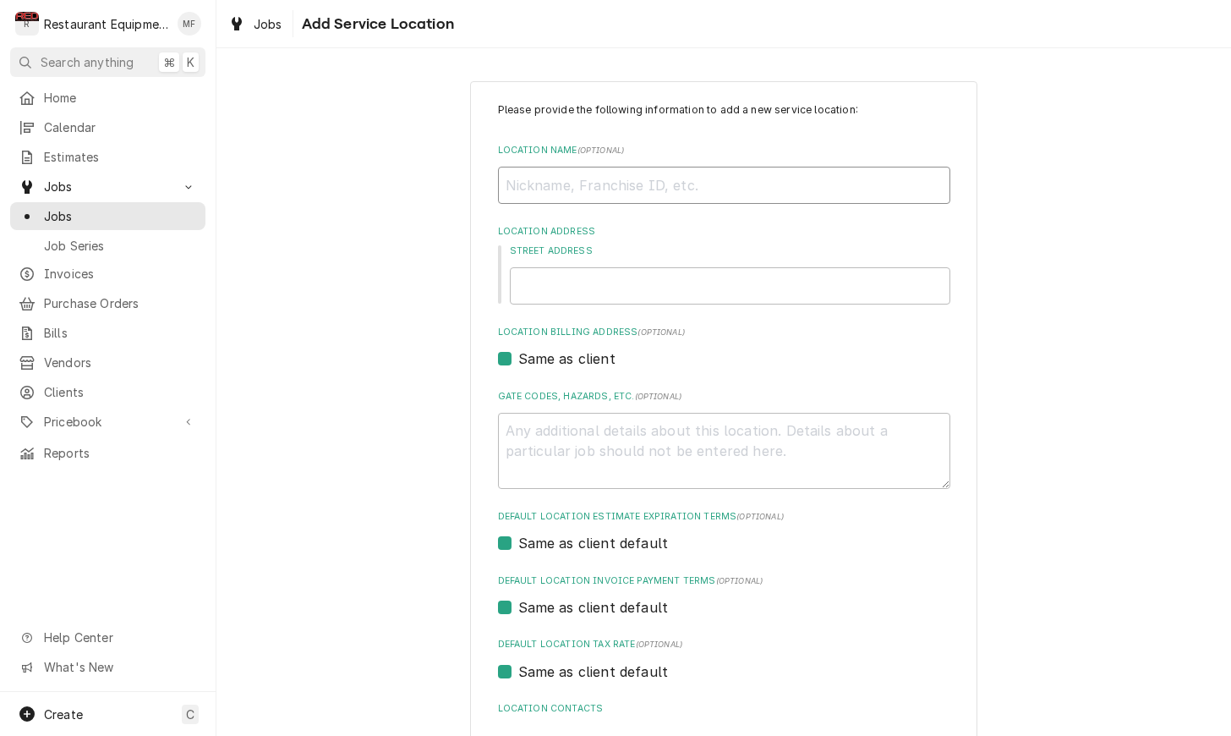
type textarea "x"
type input "G"
type textarea "x"
type input "Go"
type textarea "x"
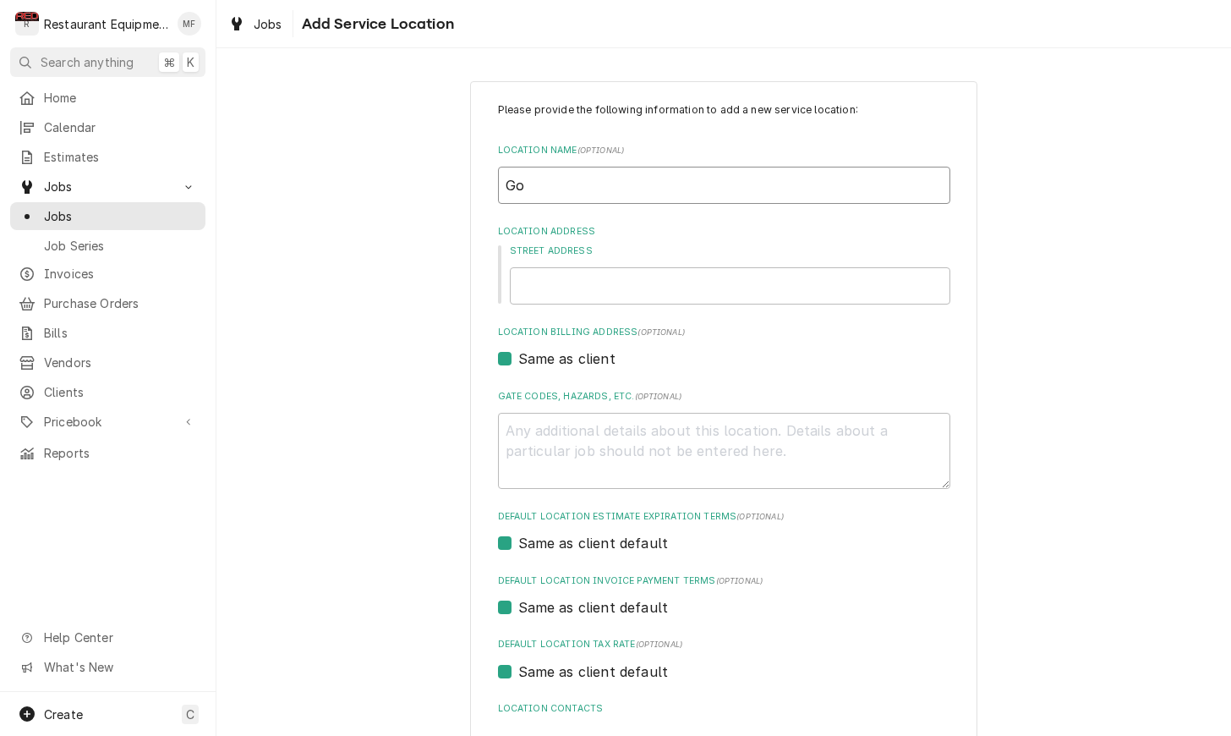
type input "Go"
type textarea "x"
type input "Go m"
type textarea "x"
type input "Go"
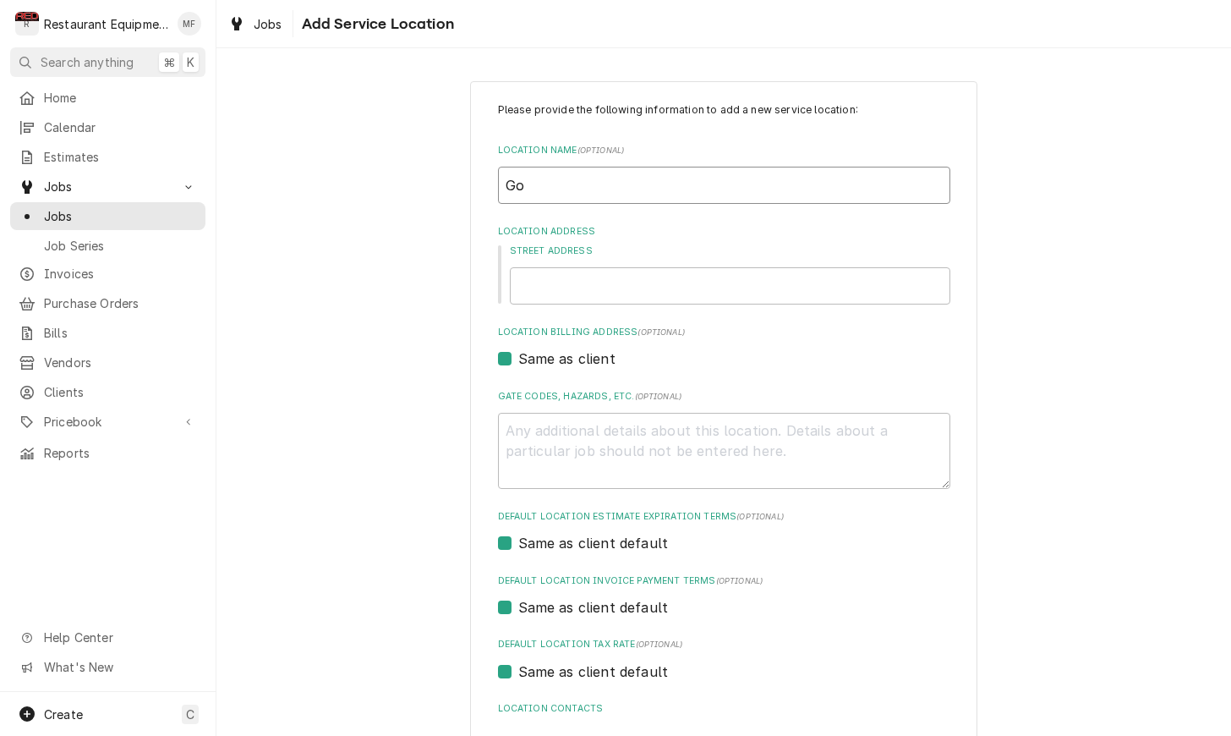
type textarea "x"
type input "Go M"
type textarea "x"
type input "Go Ma"
type textarea "x"
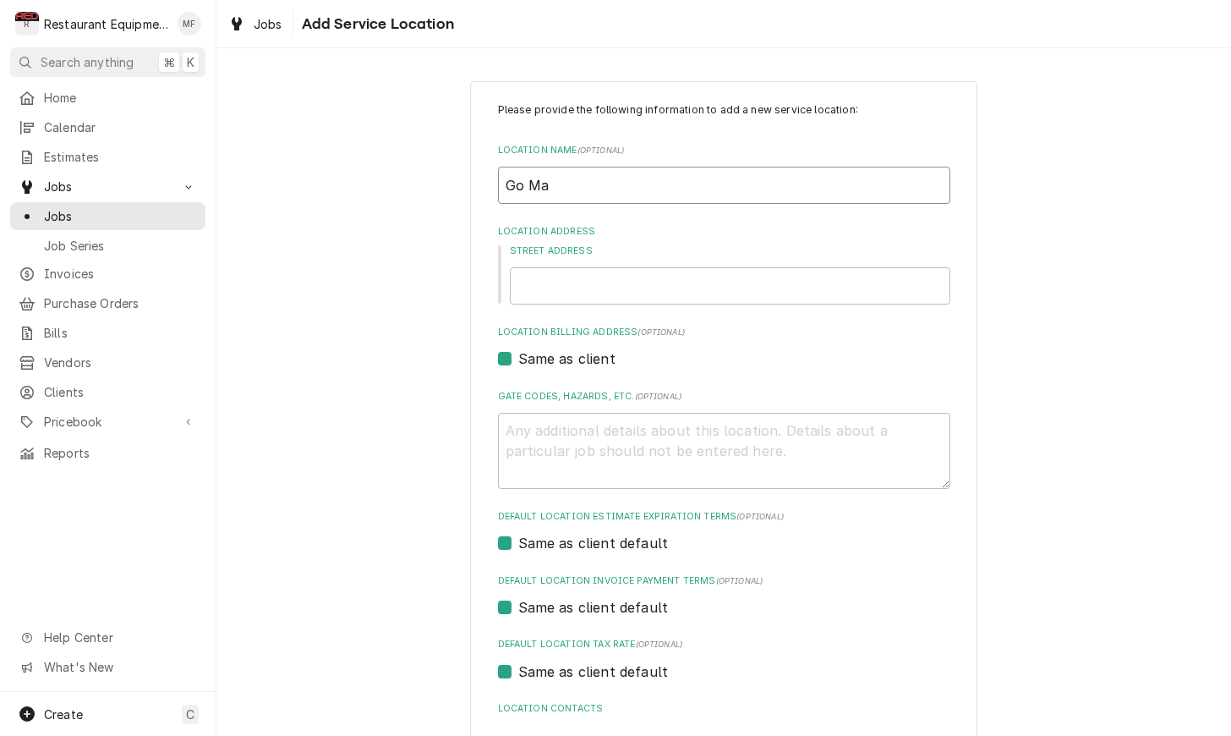
type input "Go Mar"
type textarea "x"
type input "Go Mart"
type textarea "x"
type input "Go Mart"
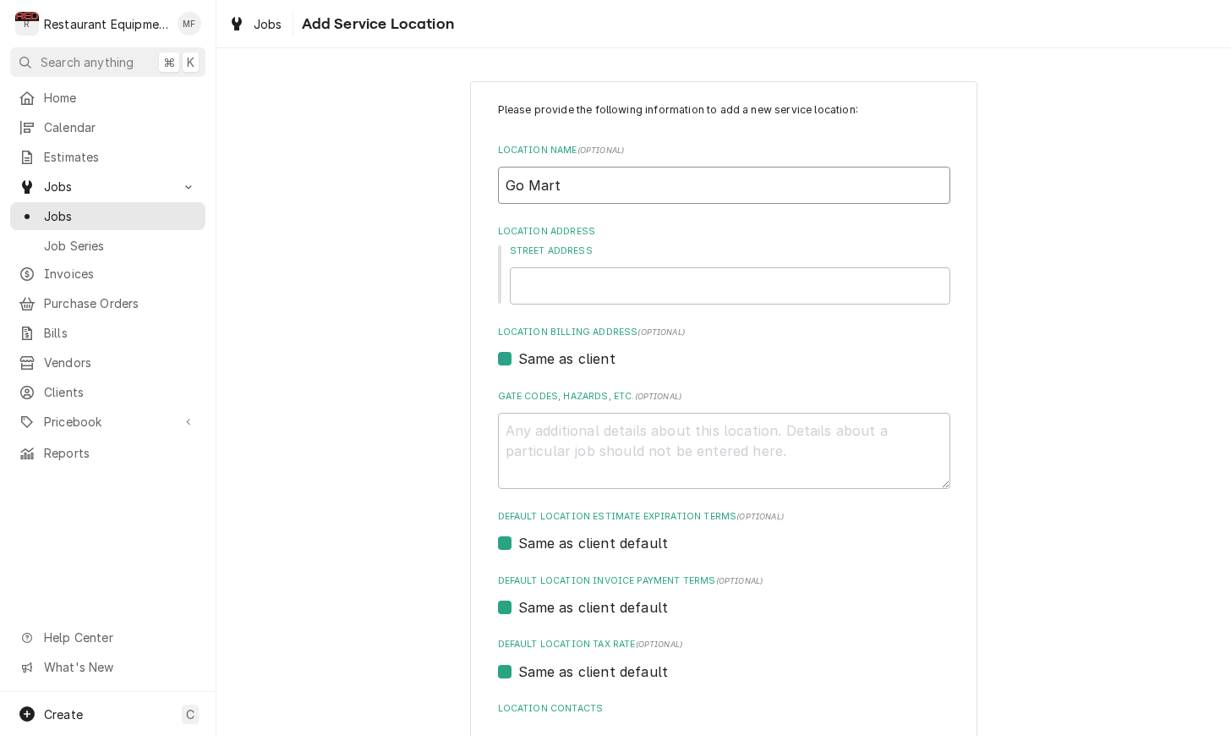
type textarea "x"
type input "Go Mart T"
type textarea "x"
type input "Go Mart Tu"
type textarea "x"
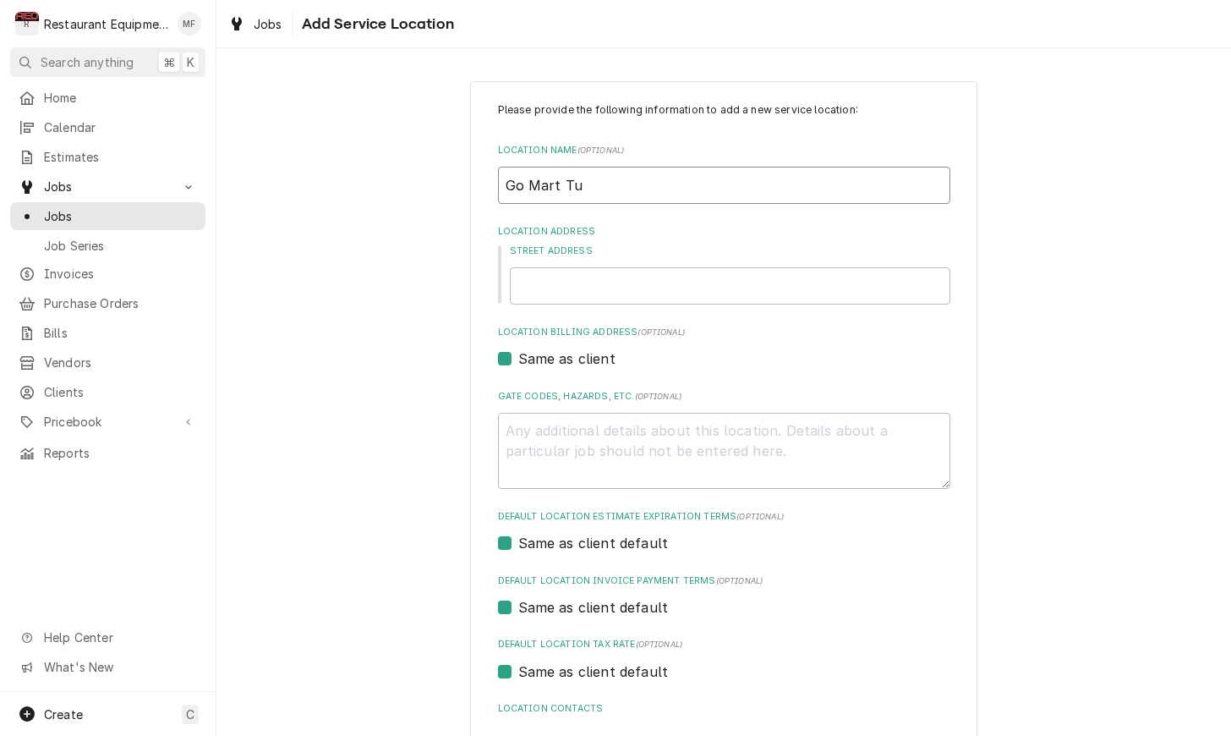
type input "Go Mart Tup"
type textarea "x"
type input "Go Mart Tupp"
type textarea "x"
type input "Go Mart Tuppr"
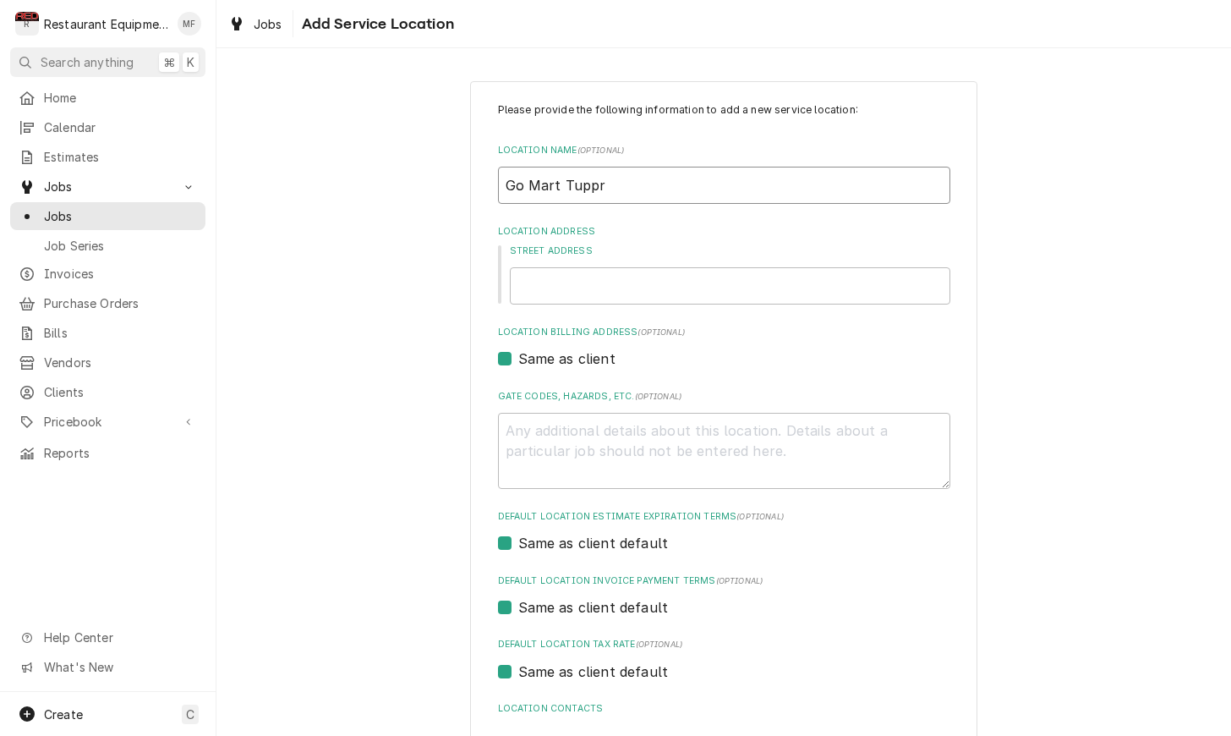
type textarea "x"
type input "Go Mart Tupp"
type textarea "x"
type input "Go Mart Tuppe"
type textarea "x"
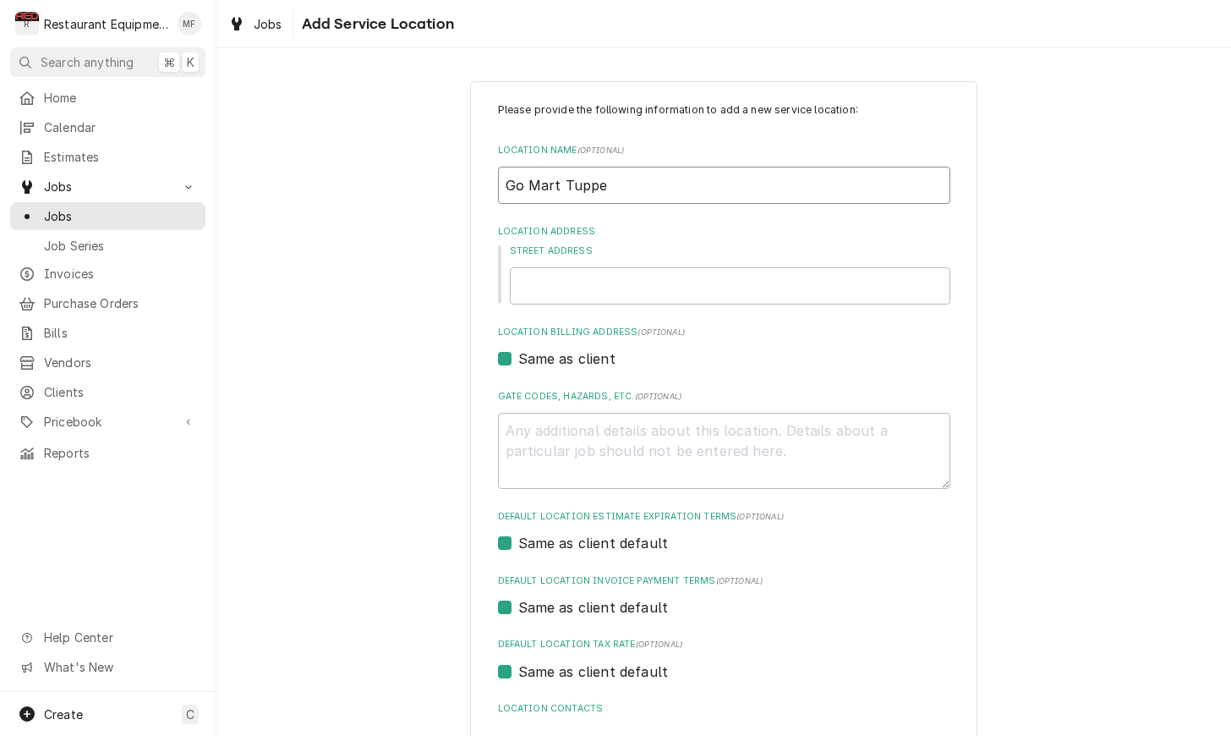
type input "Go Mart Tupper"
type textarea "x"
type input "Go Mart Tuppers"
type textarea "x"
type input "Go Mart Tuppers"
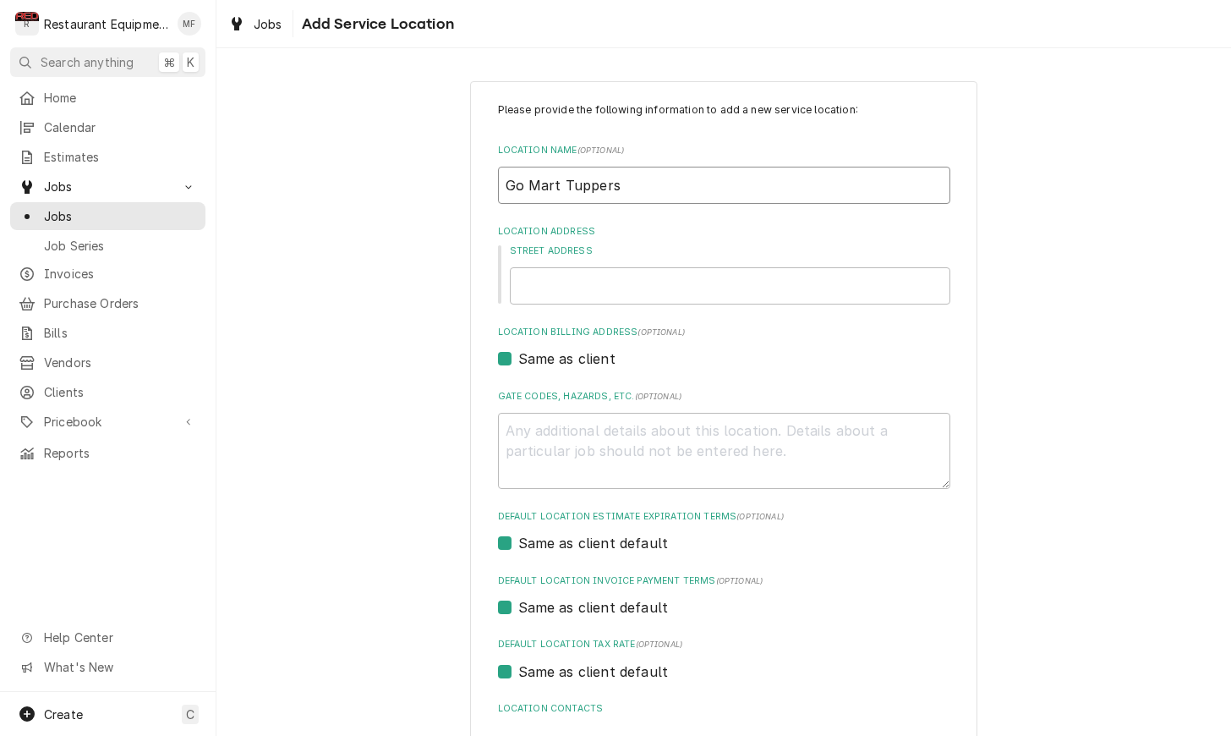
type textarea "x"
type input "Go Mart Tuppers P"
type textarea "x"
type input "Go Mart Tuppers Pl"
type textarea "x"
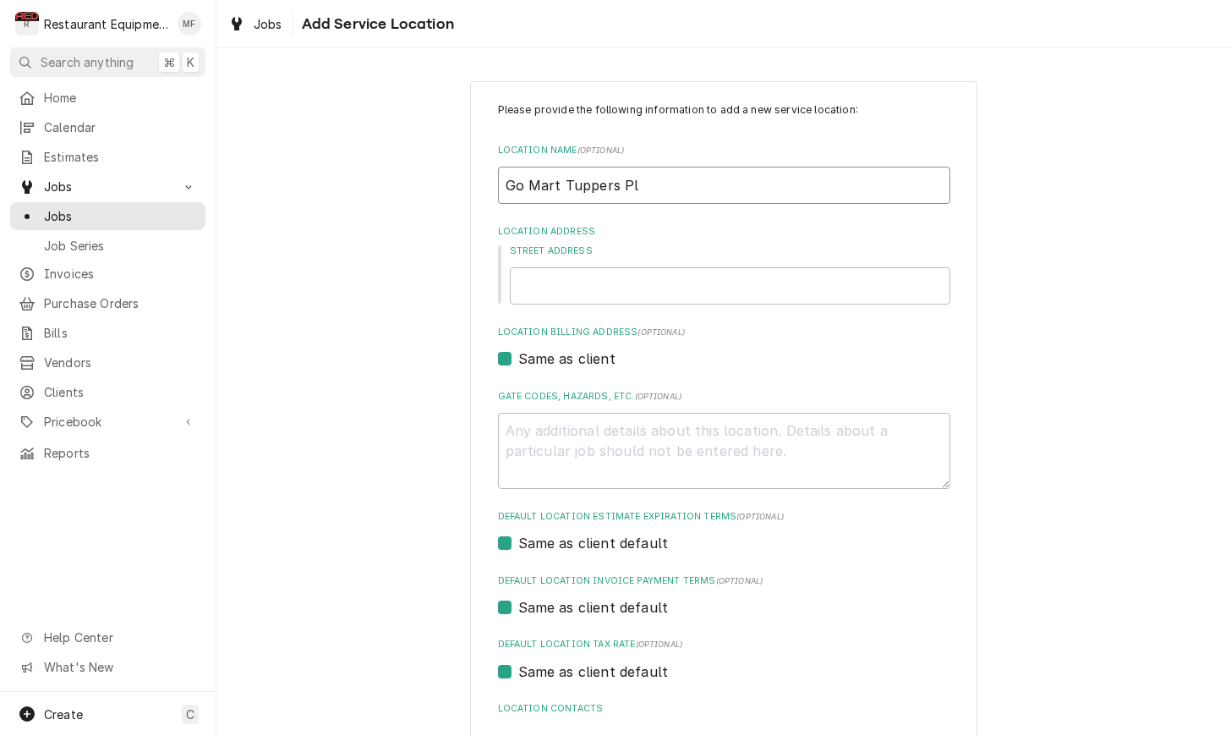
type input "Go Mart Tuppers Pla"
type textarea "x"
type input "Go Mart Tuppers Plai"
type textarea "x"
type input "Go Mart Tuppers Plain"
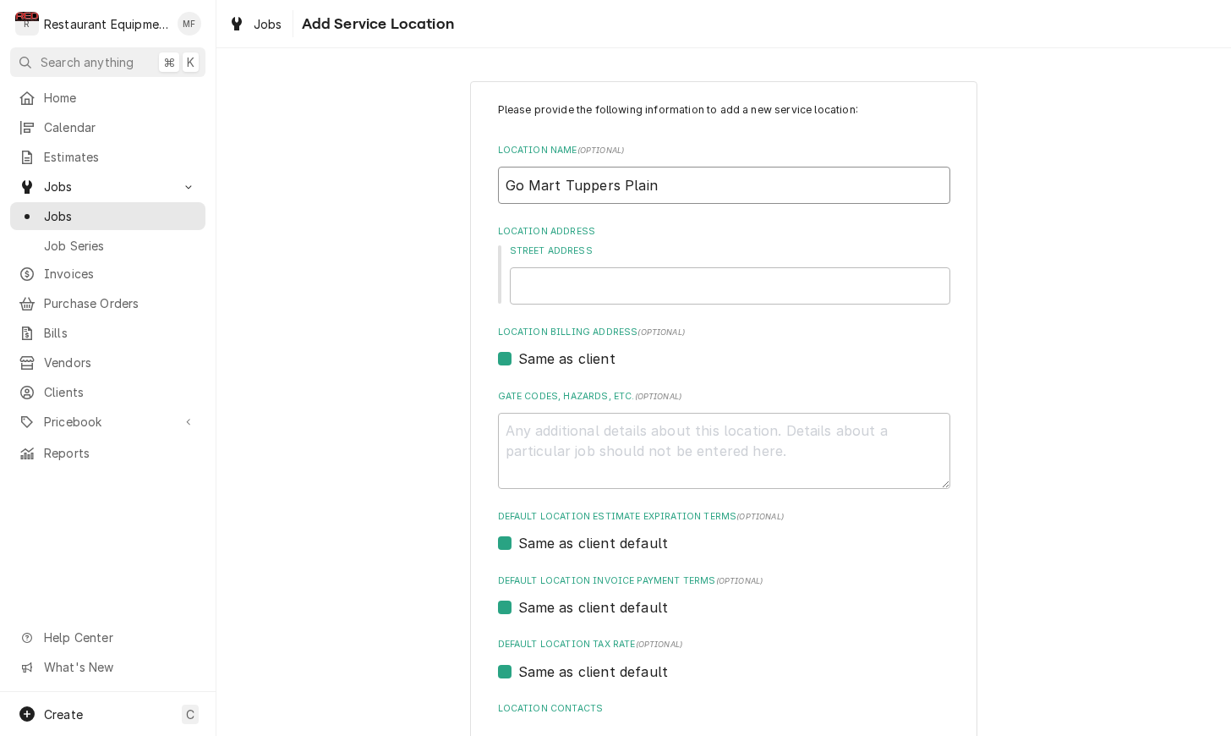
type textarea "x"
type input "Go Mart Tuppers Plains"
type textarea "x"
type input "Go Mart Tuppers Plains"
type textarea "x"
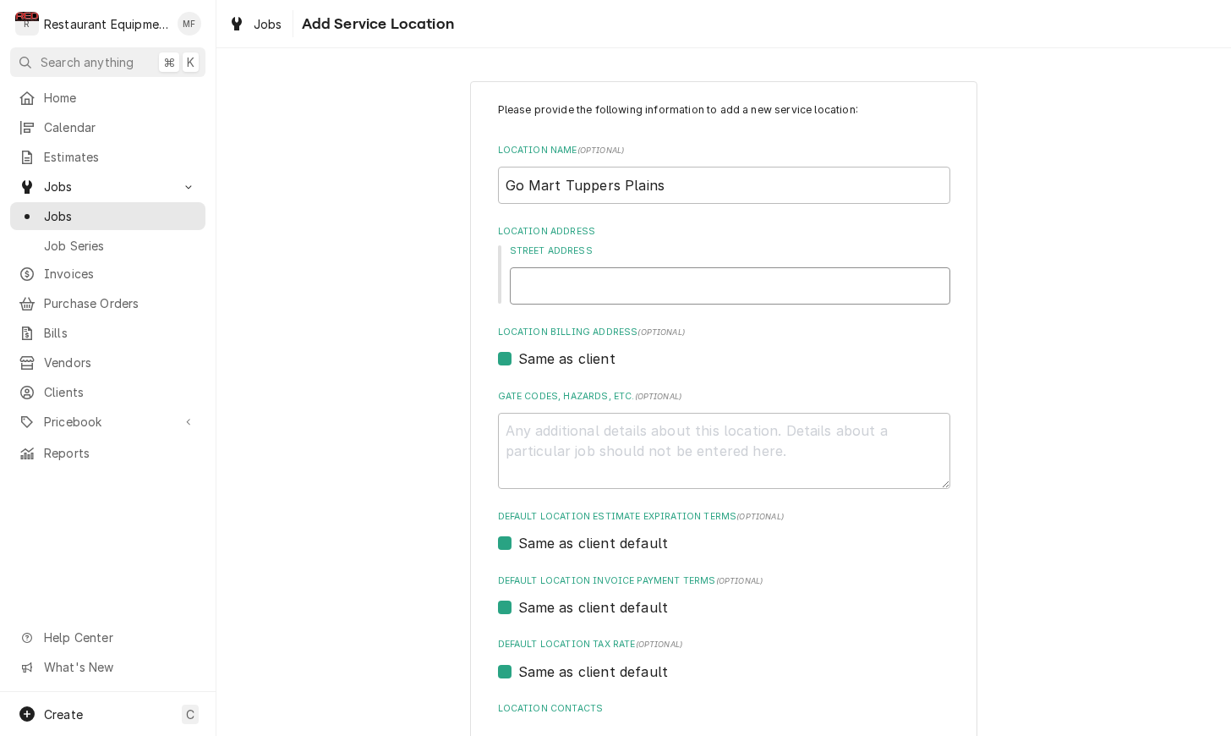
type input "0"
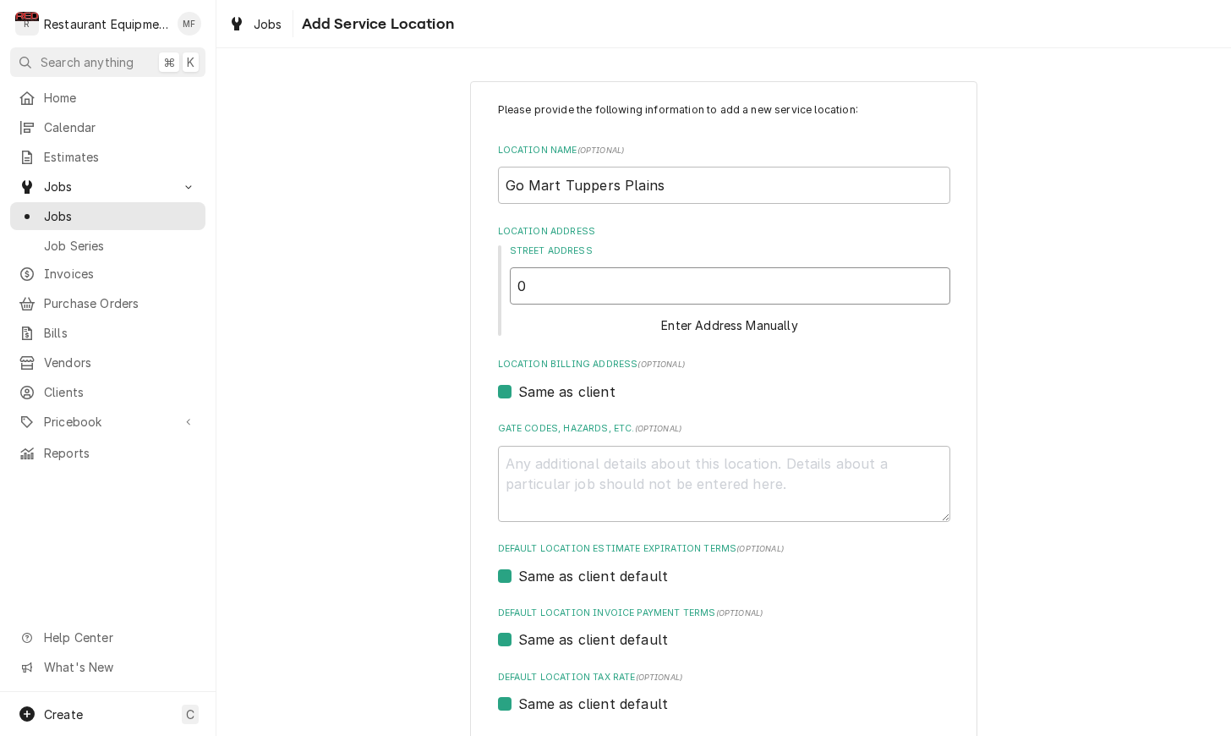
type textarea "x"
type input "01"
type textarea "x"
type input "011"
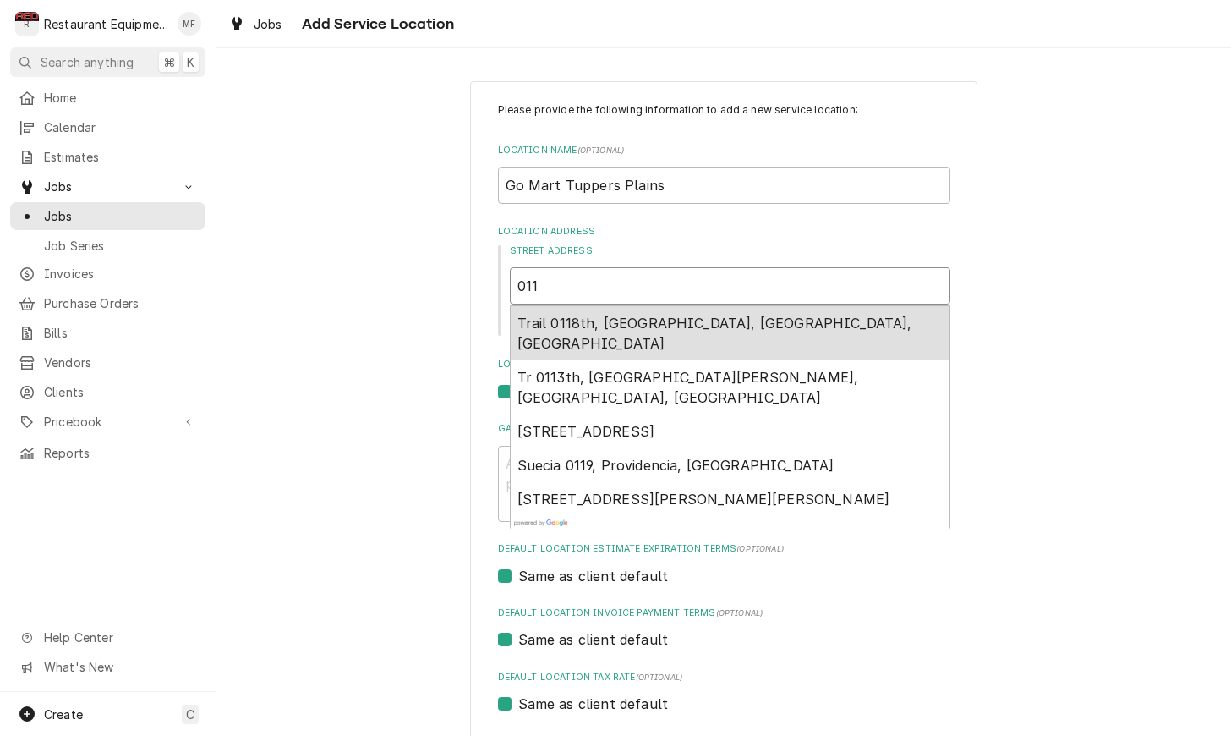
type textarea "x"
type input "0117"
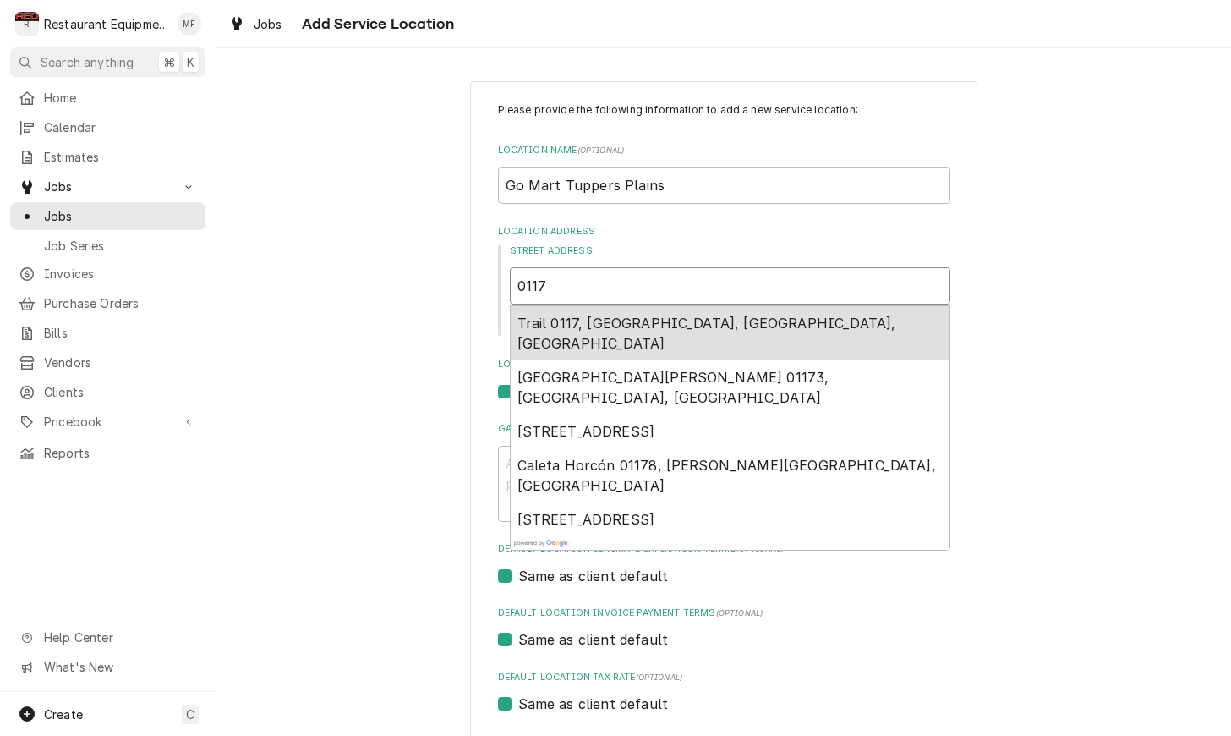
type textarea "x"
type input "0117"
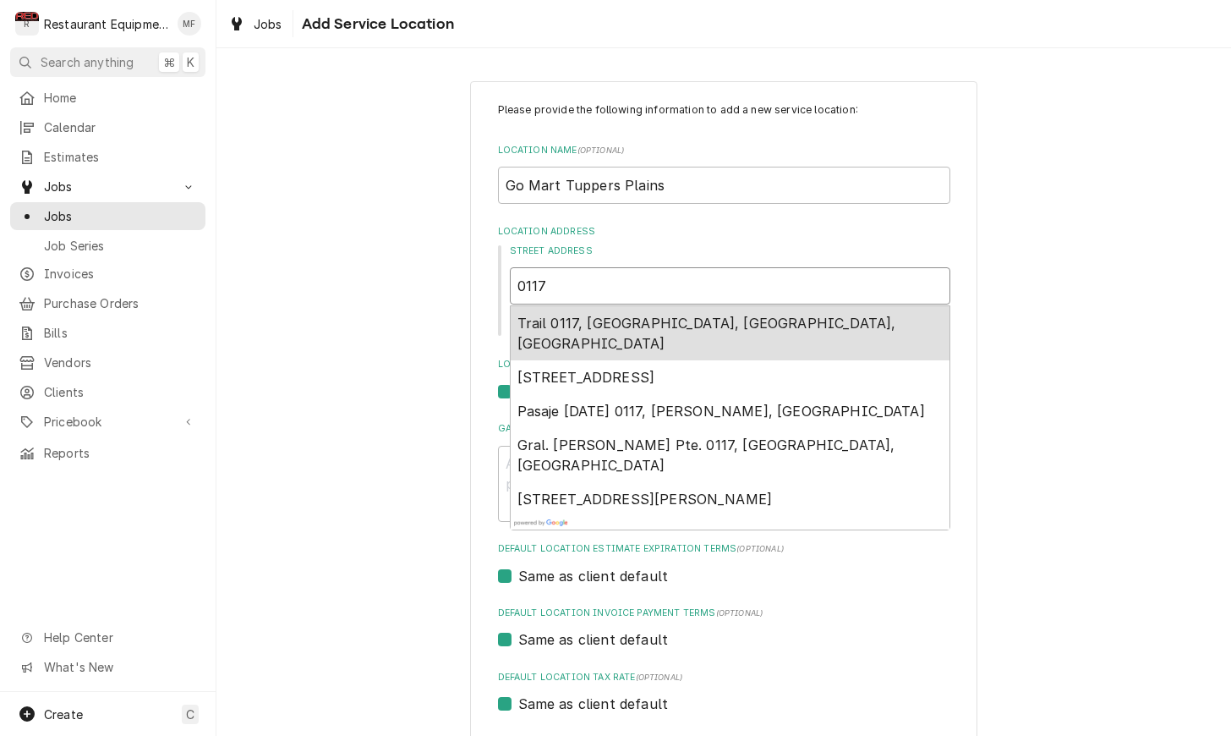
type textarea "x"
type input "0117 T"
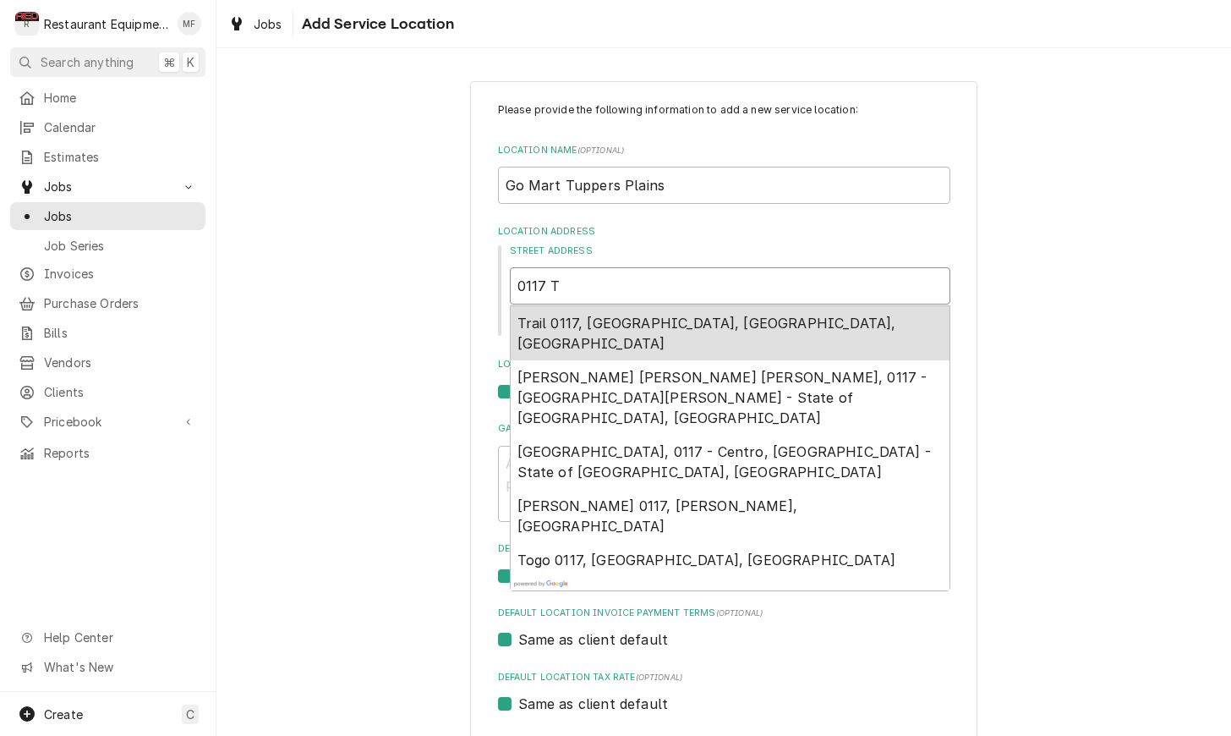
type textarea "x"
type input "0117 Tu"
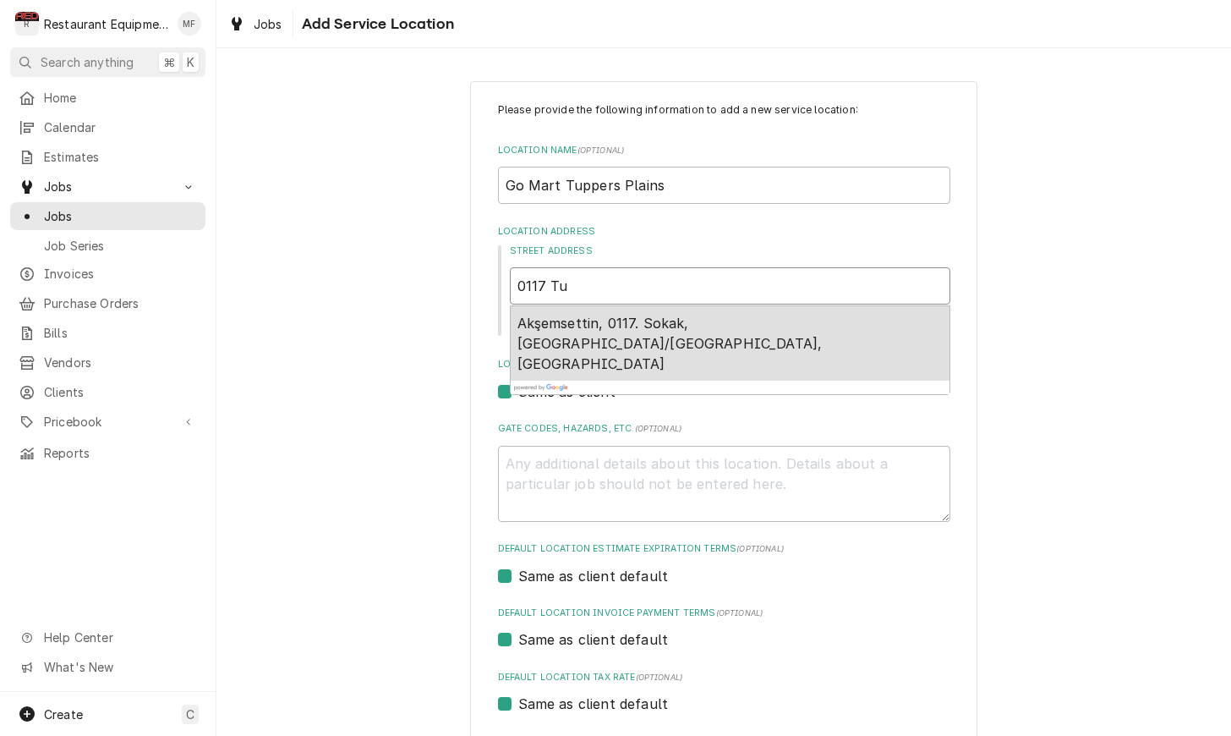
type textarea "x"
type input "0117 Tup"
type textarea "x"
type input "0117 Tupp"
type textarea "x"
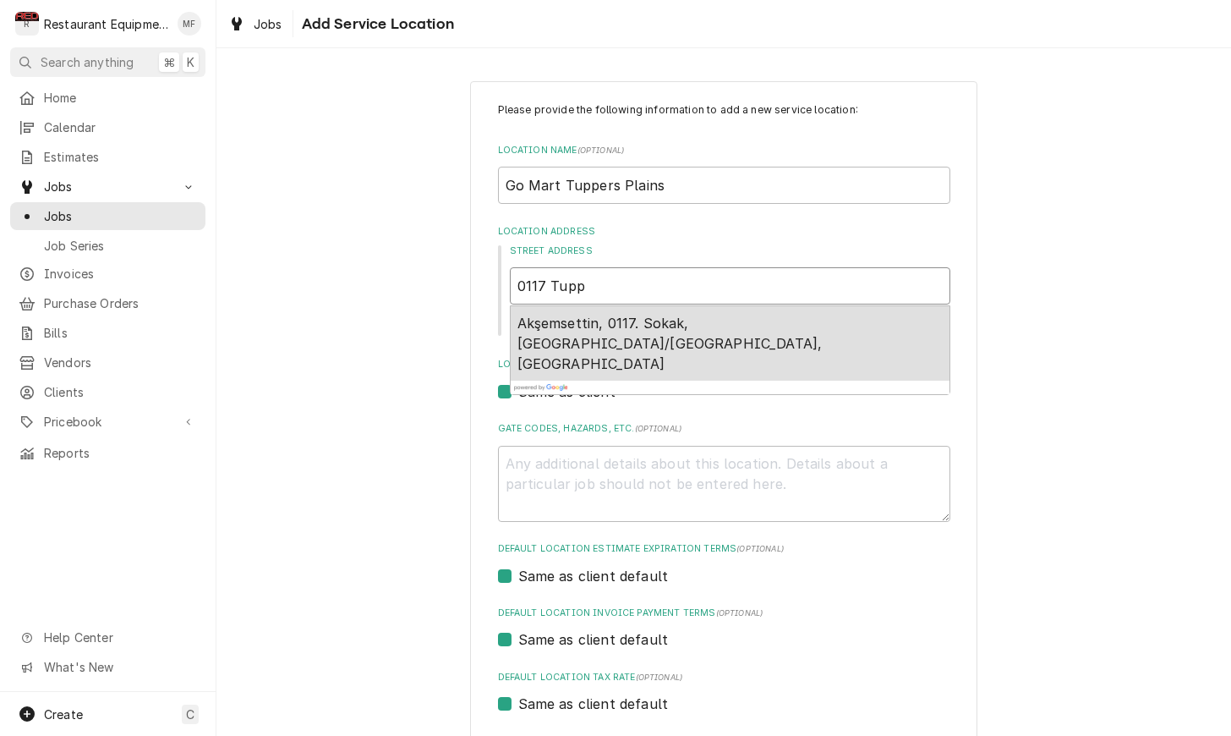
type input "0117 Tuppe"
type textarea "x"
type input "0117 Tupper"
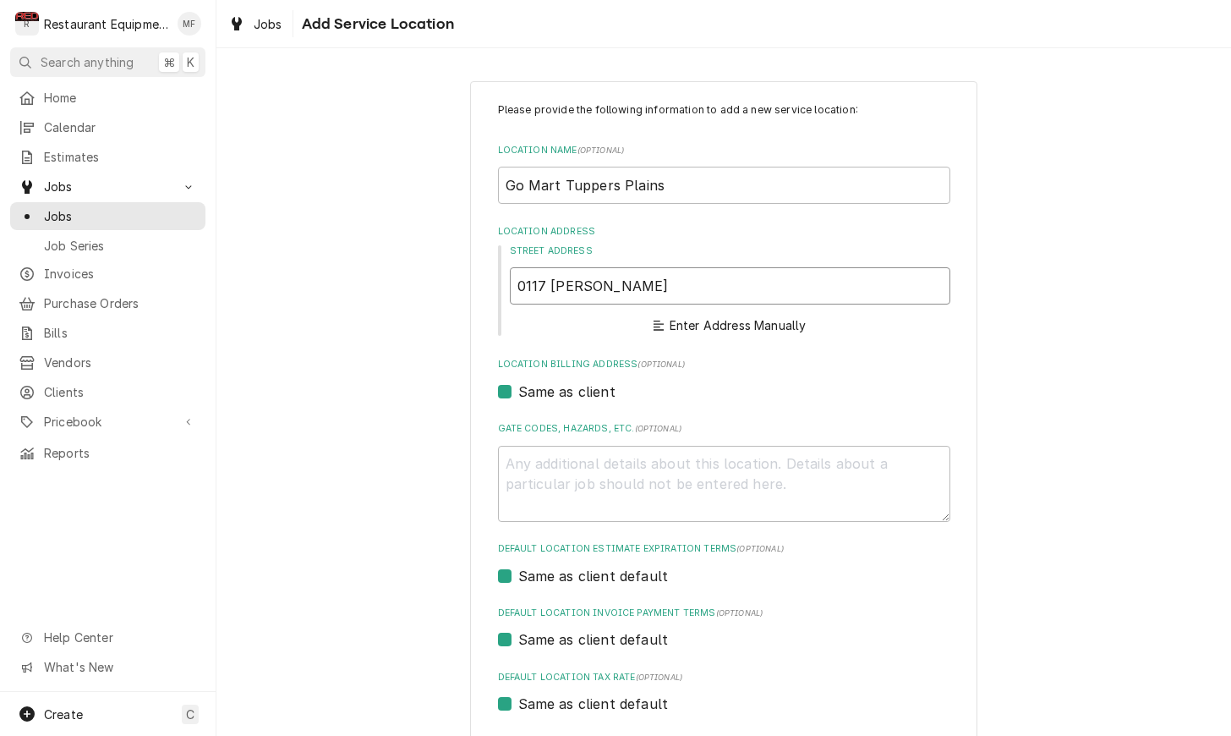
type textarea "x"
type input "0117 Tupper\"
type textarea "x"
type input "0117 Tupper\\"
type textarea "x"
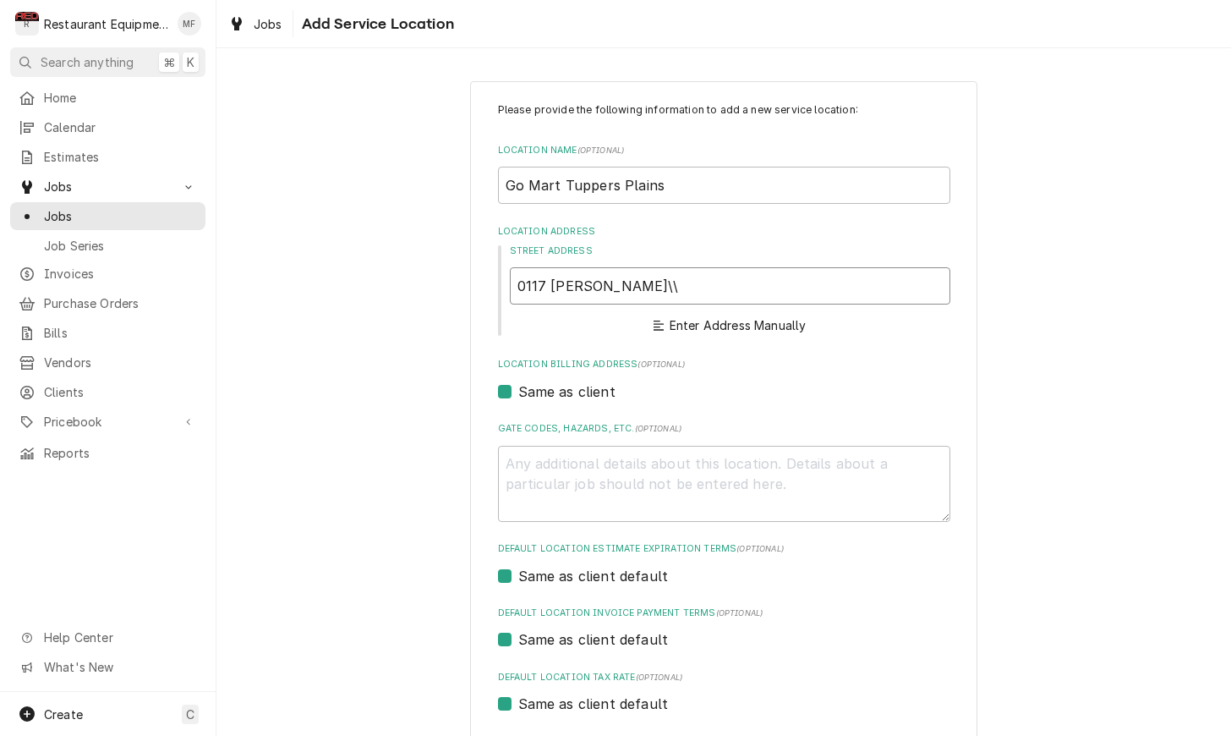
type input "0117 Tupper\"
type textarea "x"
type input "0117 Tupper"
type textarea "x"
type input "0117 Tuppe"
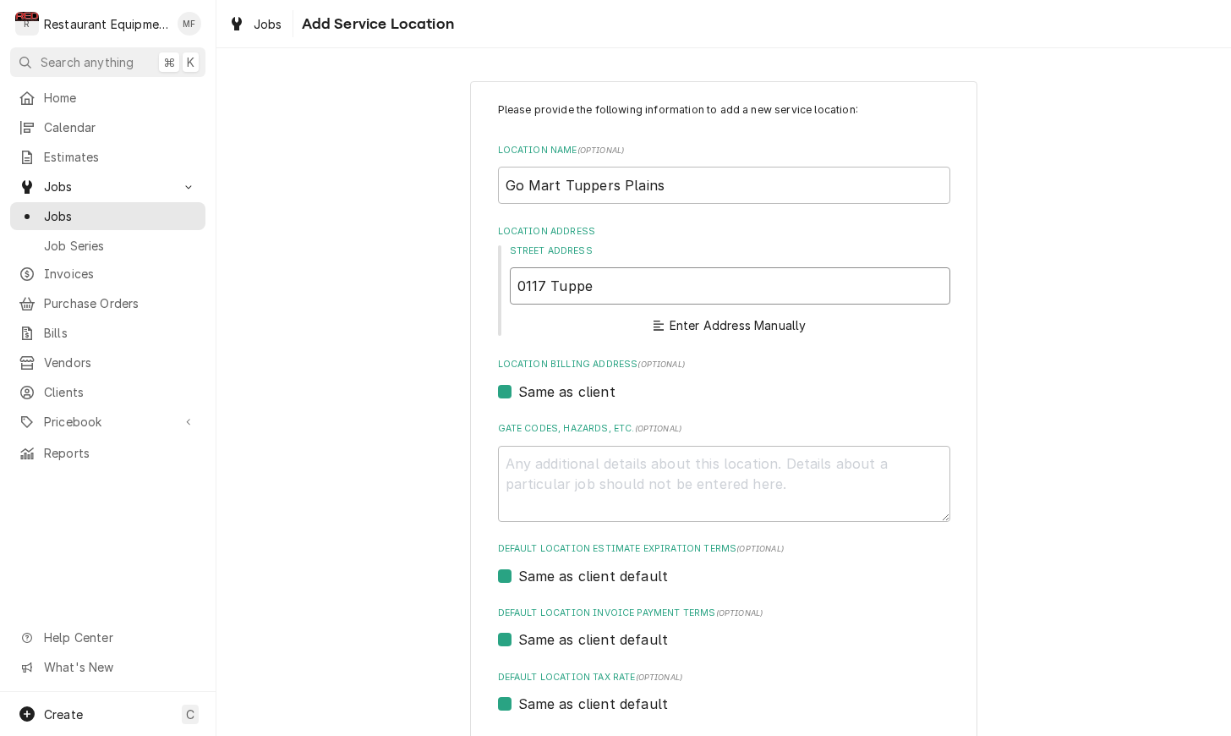
type textarea "x"
type input "0117 Tupp"
type textarea "x"
type input "0117 Tup"
type textarea "x"
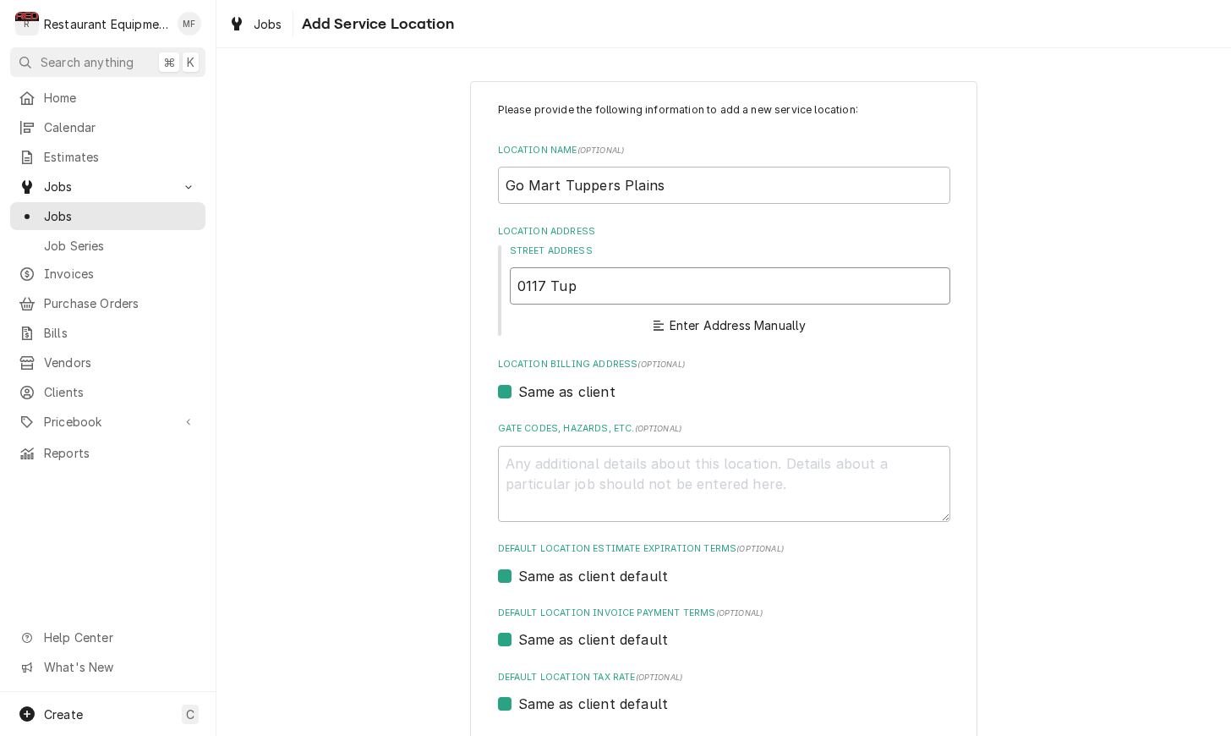
type input "0117 Tu"
type textarea "x"
type input "0117 T"
type textarea "x"
type input "0117"
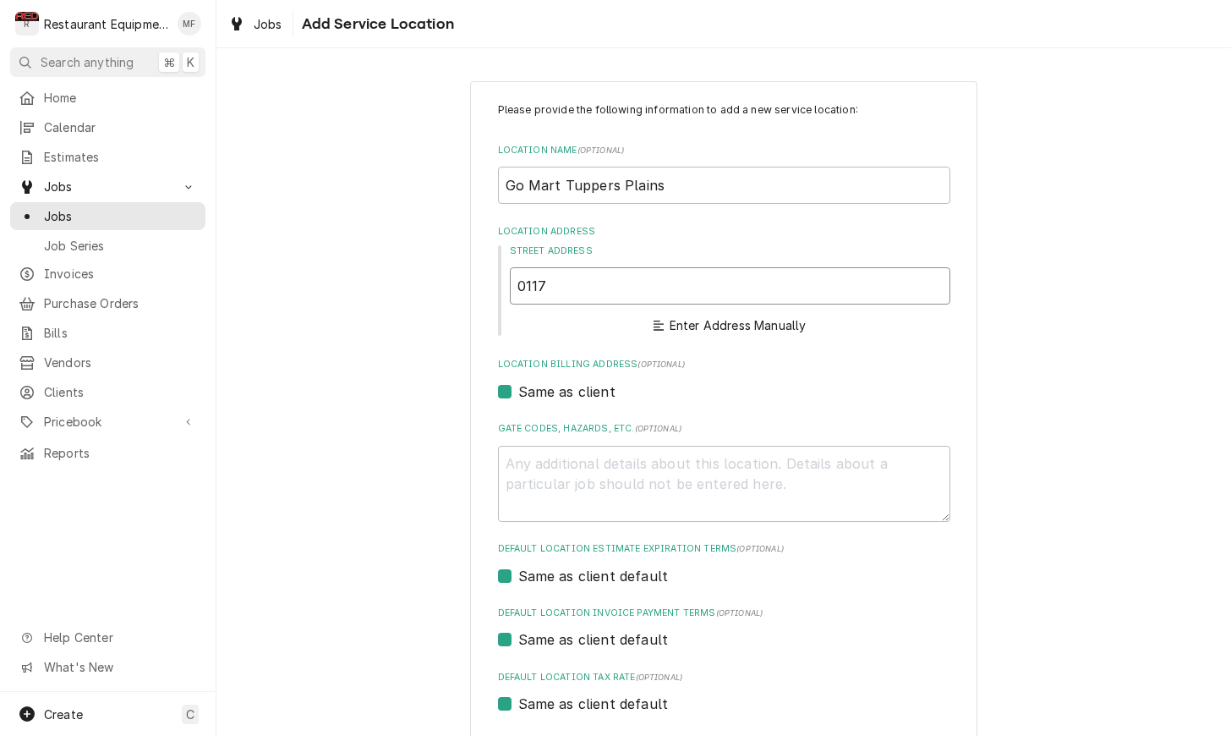
type textarea "x"
type input "0117"
type textarea "x"
type input "011"
type textarea "x"
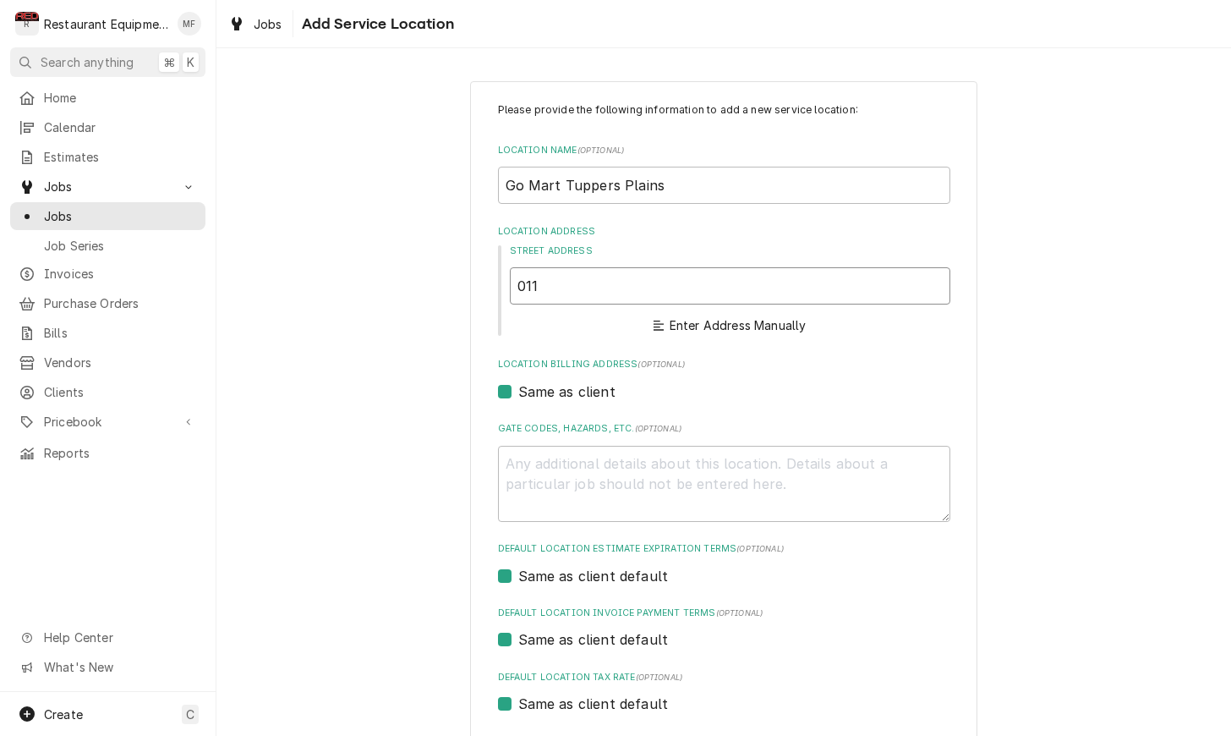
type input "01"
type textarea "x"
type input "0"
type textarea "x"
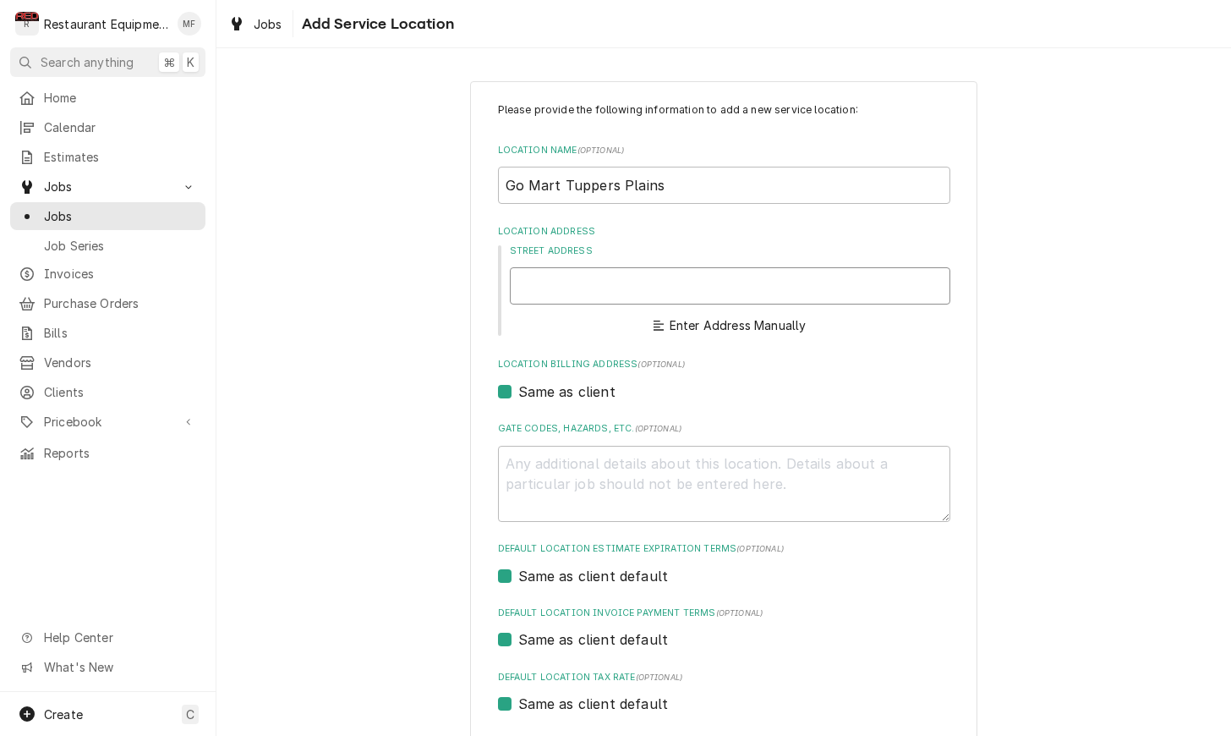
type input "T"
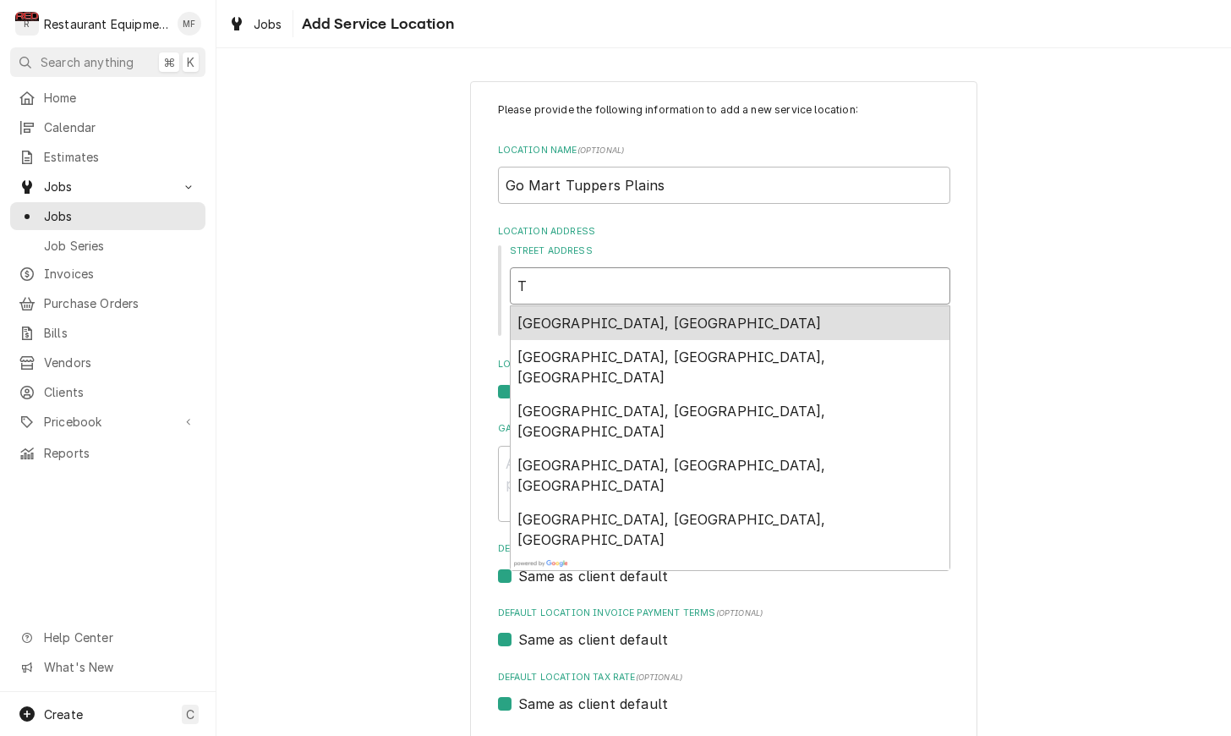
type textarea "x"
type input "Tu"
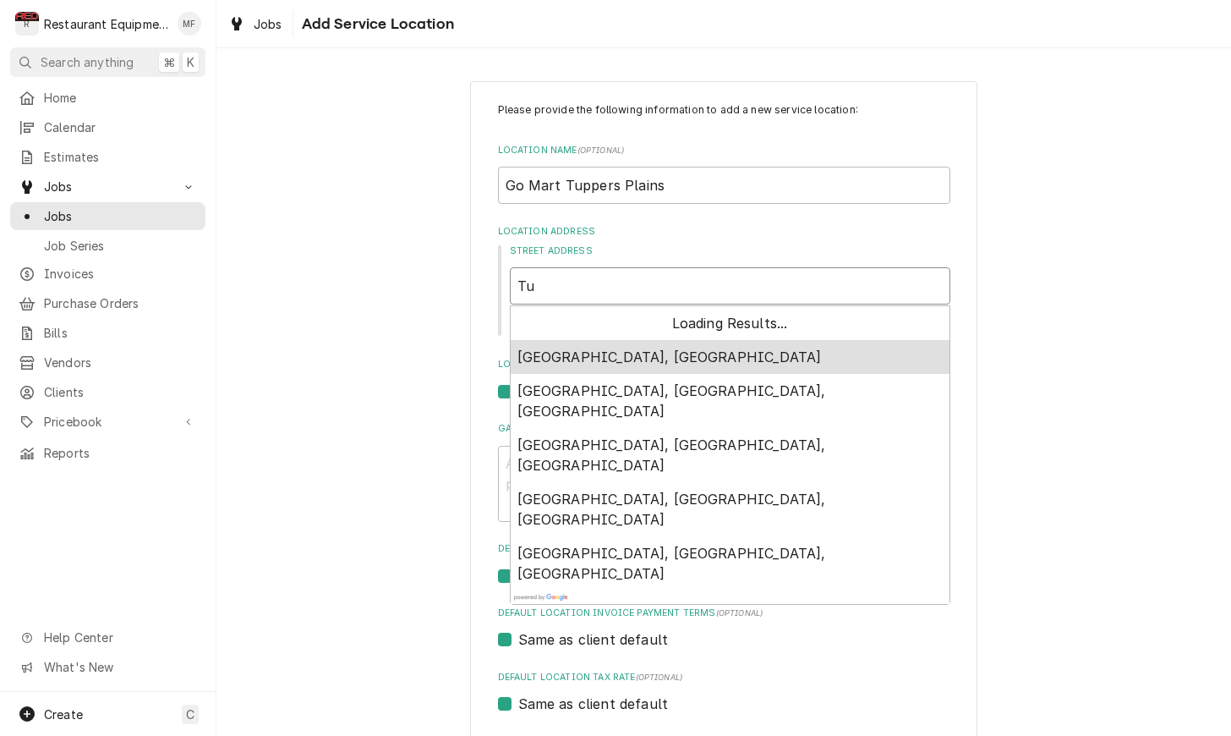
type textarea "x"
type input "Tup"
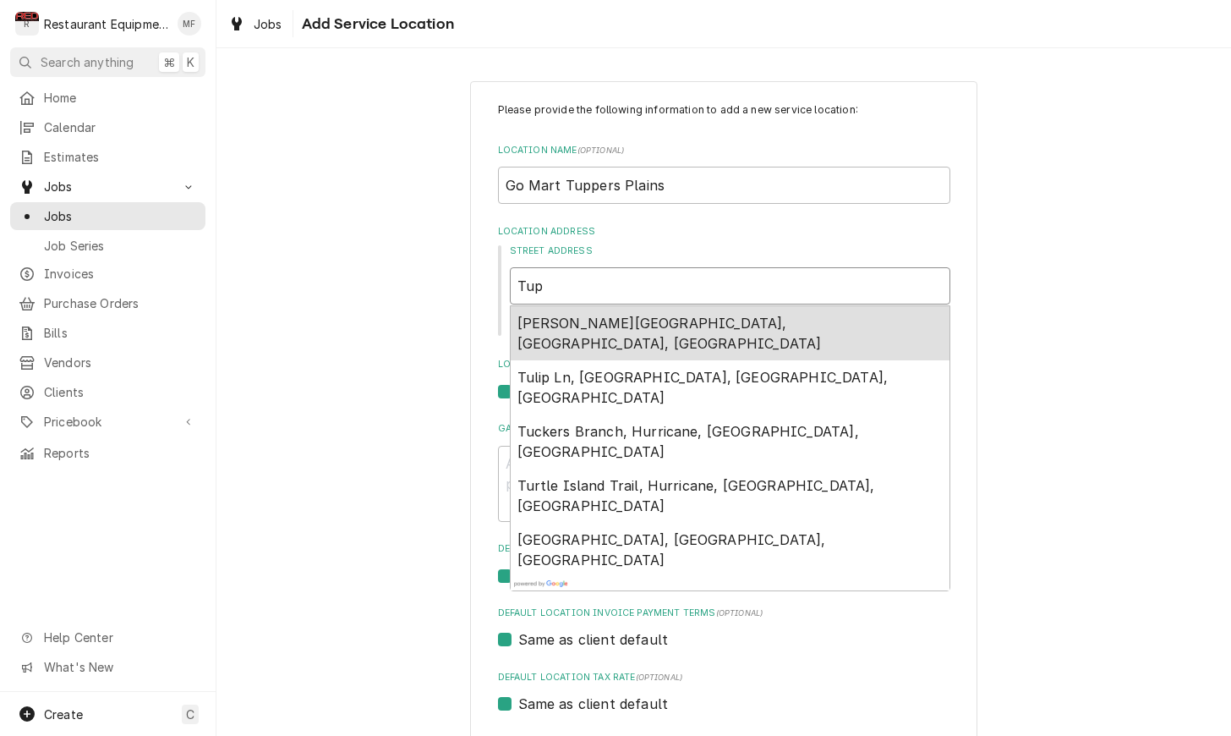
type textarea "x"
type input "Tupp"
type textarea "x"
type input "Tuppe"
type textarea "x"
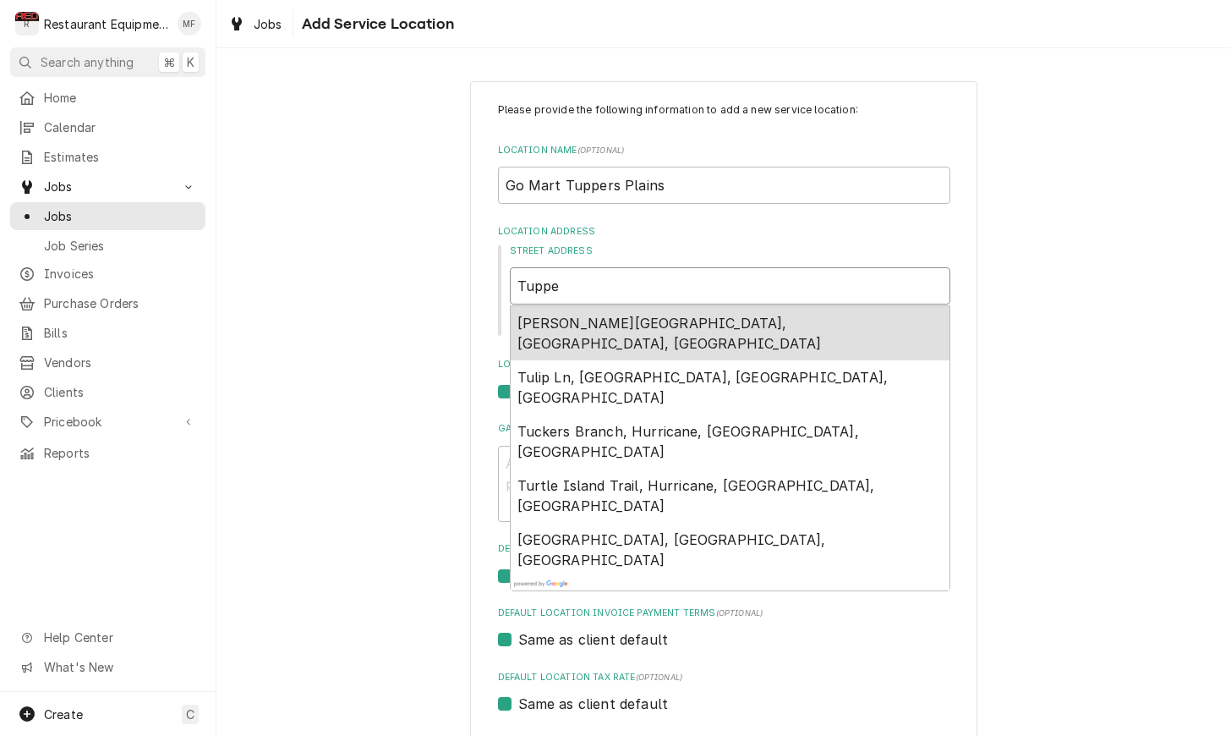
type input "Tupper"
type textarea "x"
type input "Tuppers"
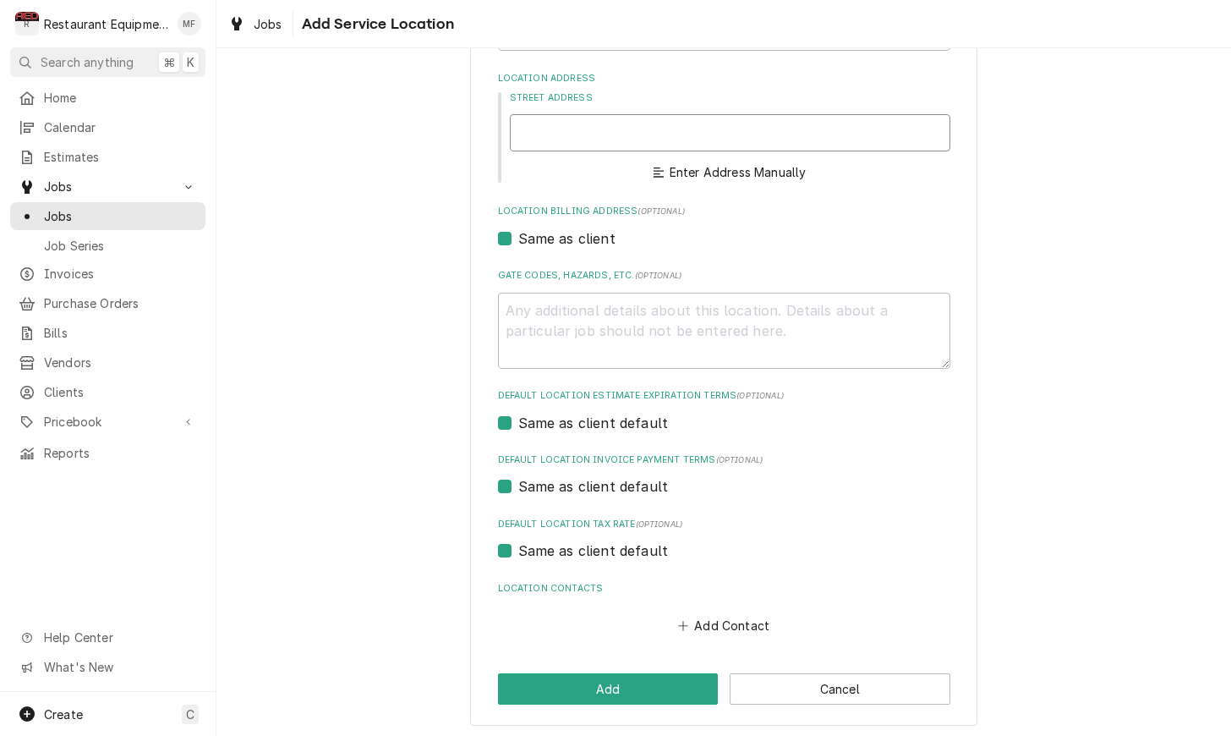
scroll to position [152, 0]
click at [910, 681] on button "Cancel" at bounding box center [840, 689] width 221 height 31
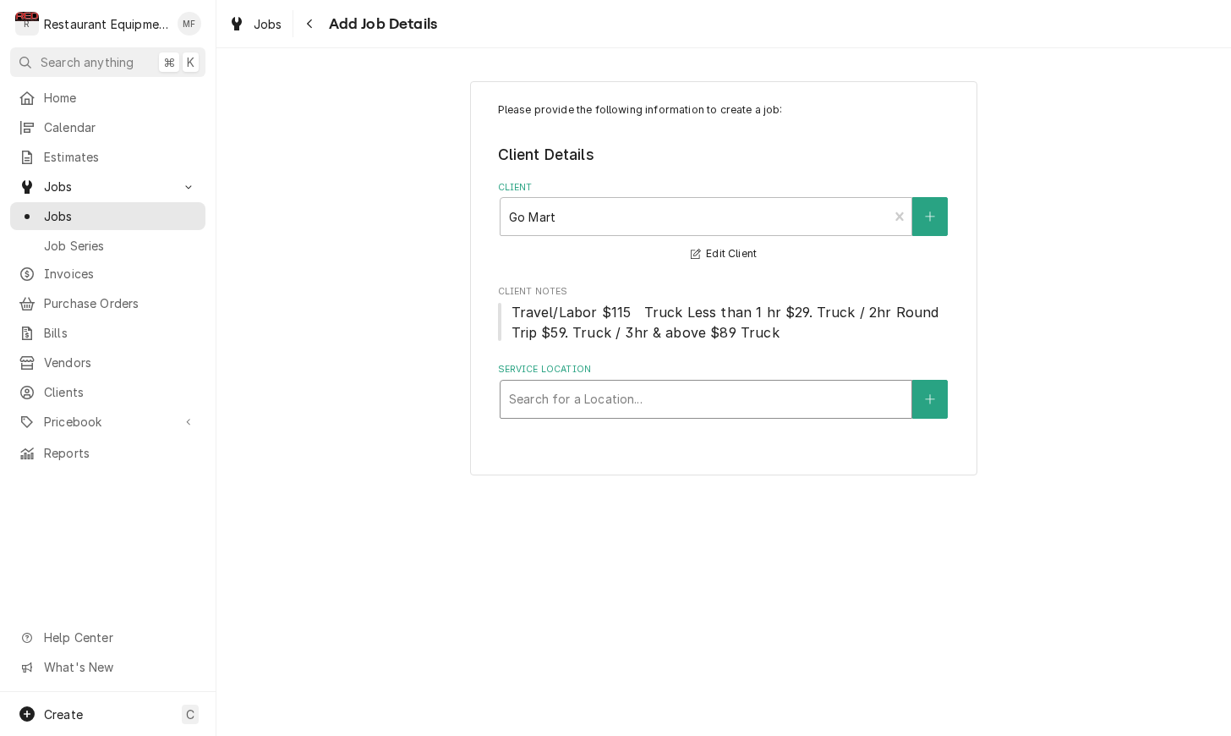
click at [827, 384] on div "Service Location" at bounding box center [706, 399] width 394 height 30
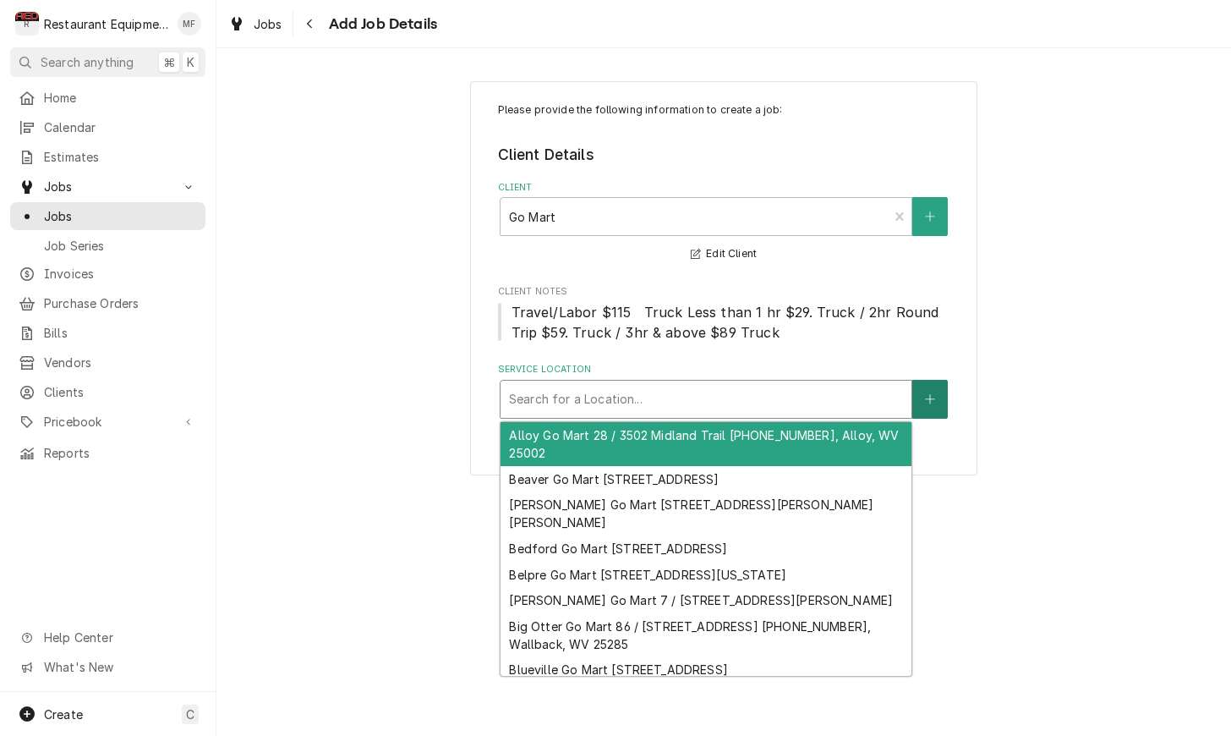
click at [925, 388] on button "Service Location" at bounding box center [930, 399] width 36 height 39
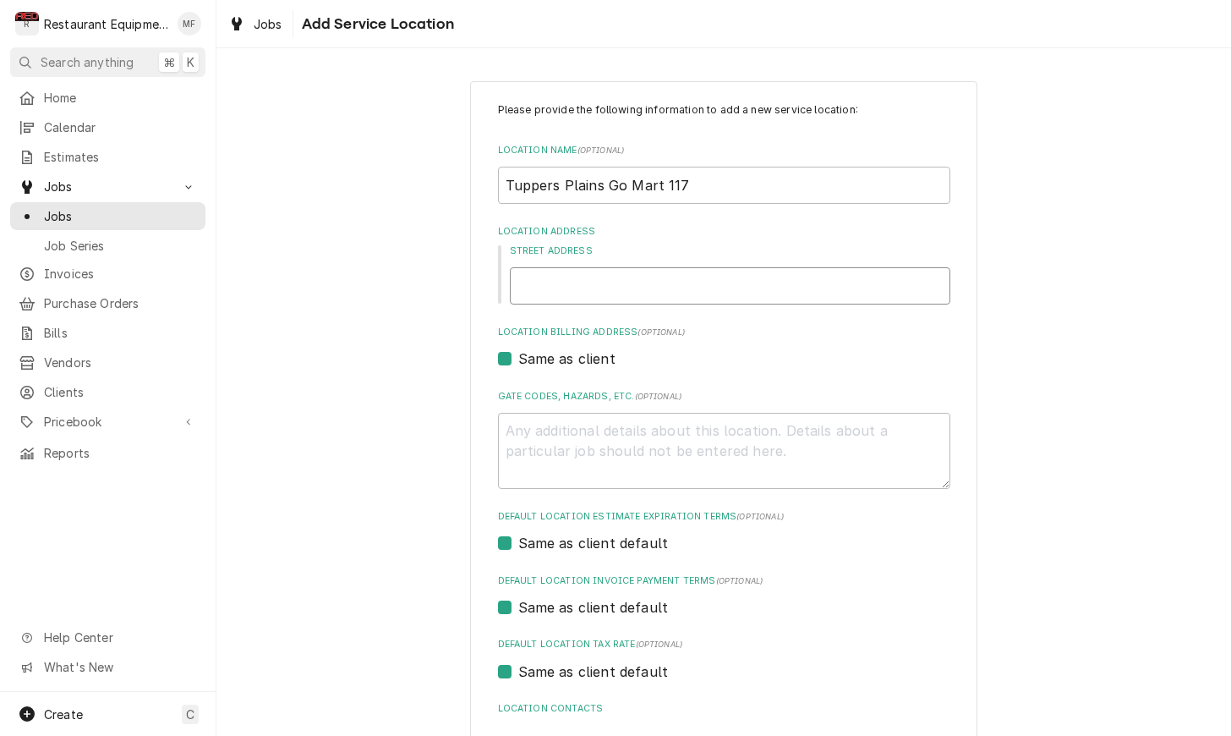
click at [745, 284] on input "Street Address" at bounding box center [730, 285] width 440 height 37
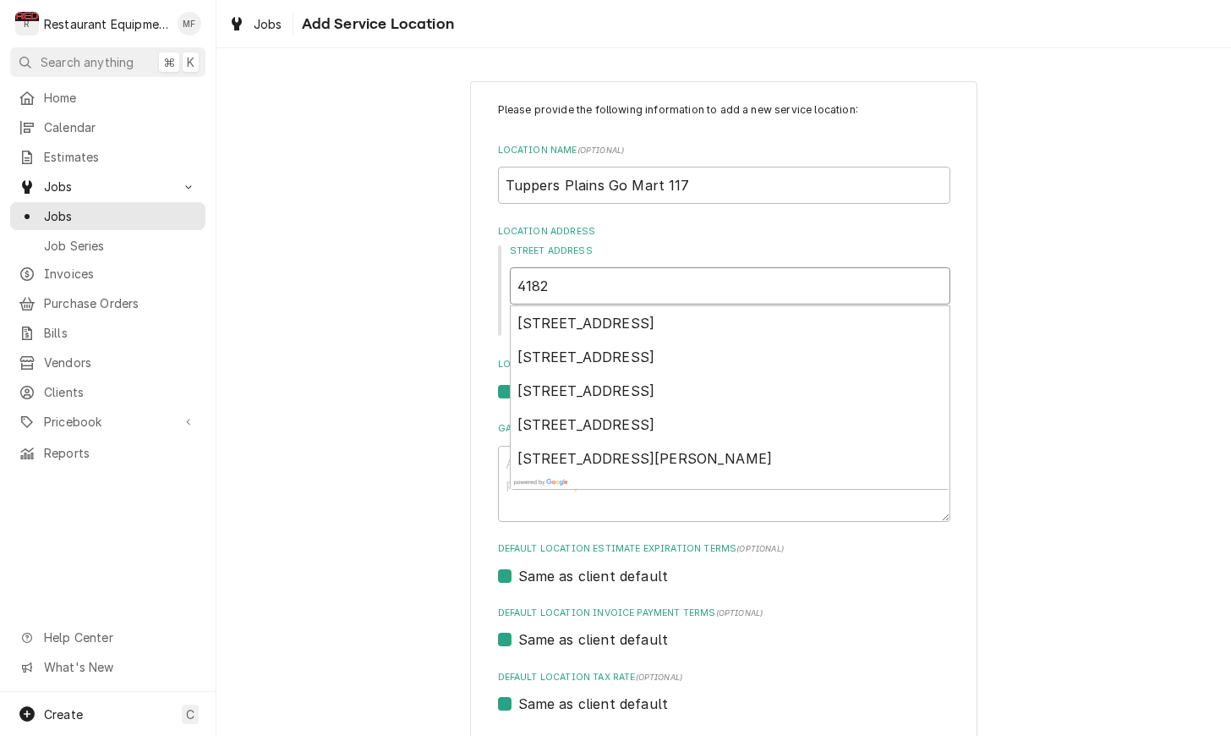
click at [607, 286] on input "4182" at bounding box center [730, 285] width 440 height 37
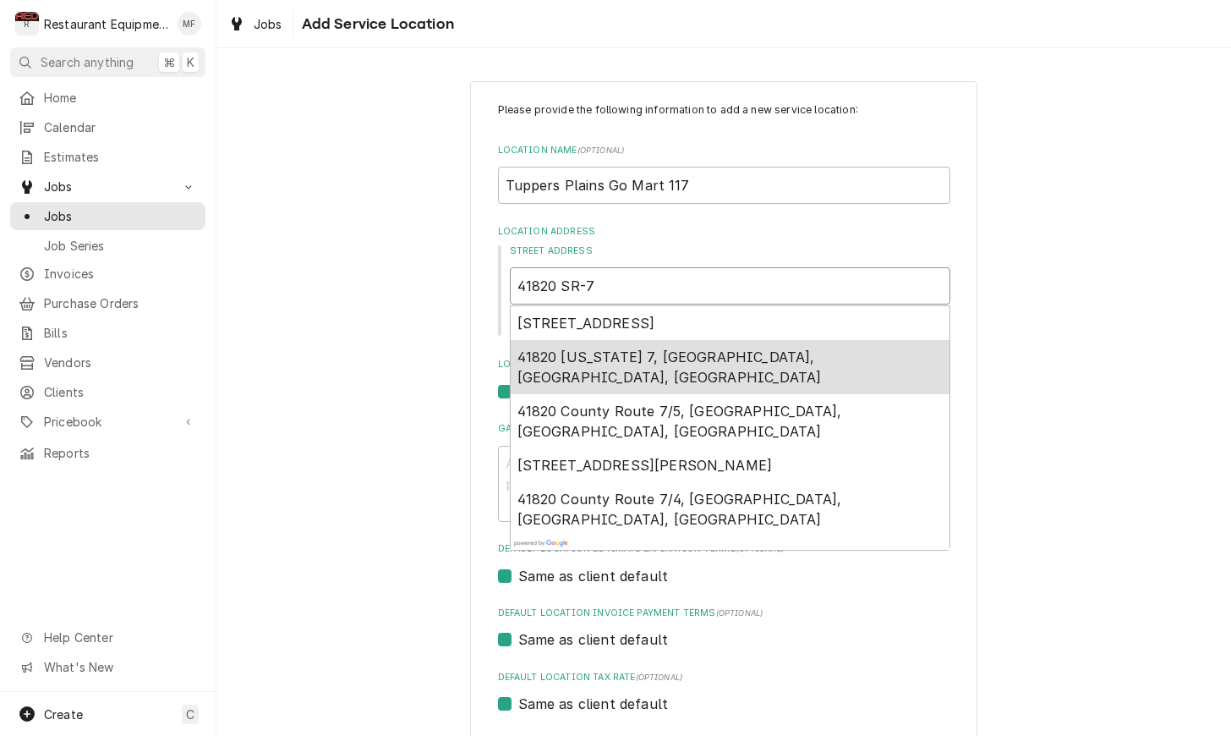
click at [679, 345] on div "41820 Ohio 7, Tuppers Plains, OH, USA" at bounding box center [730, 367] width 439 height 54
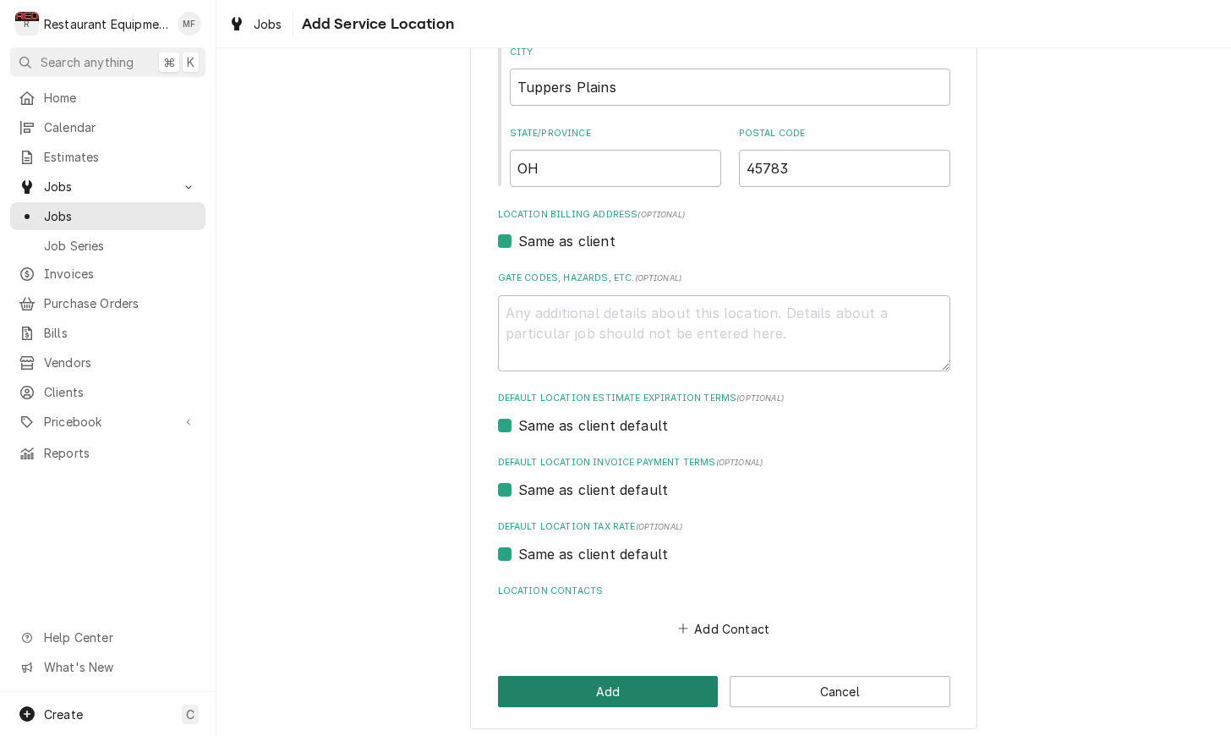
click at [680, 688] on button "Add" at bounding box center [608, 691] width 221 height 31
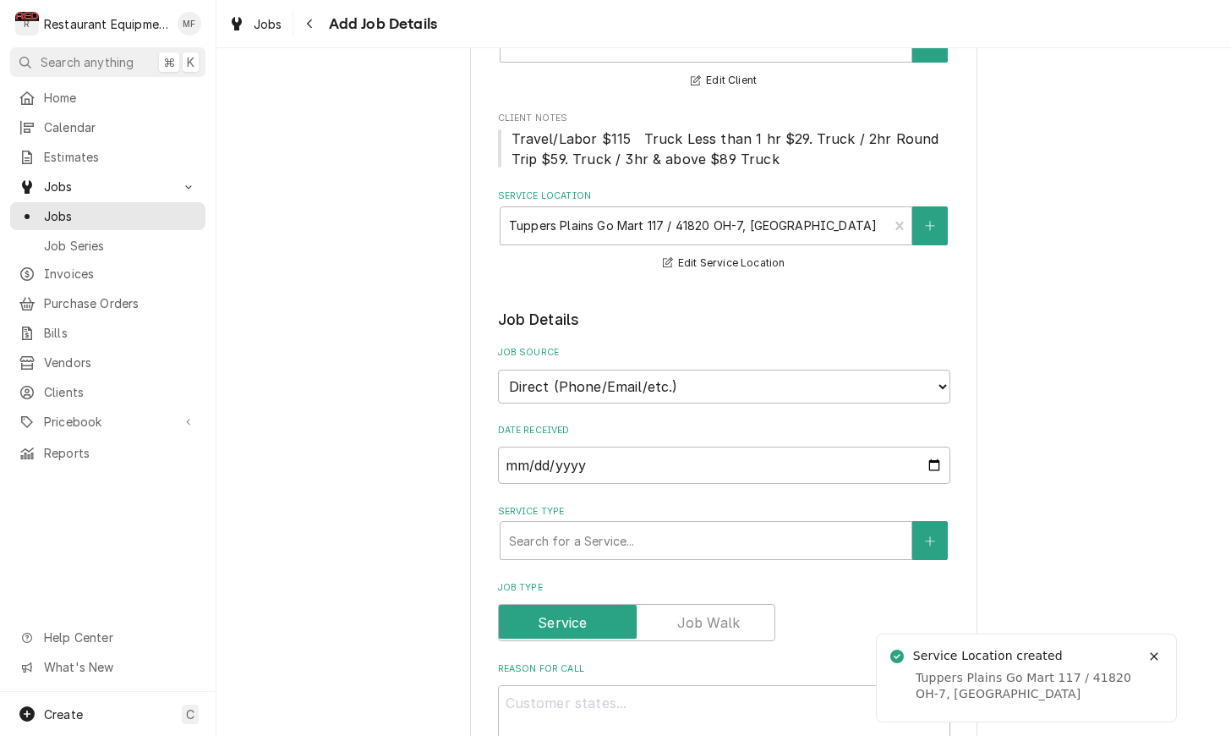
scroll to position [192, 0]
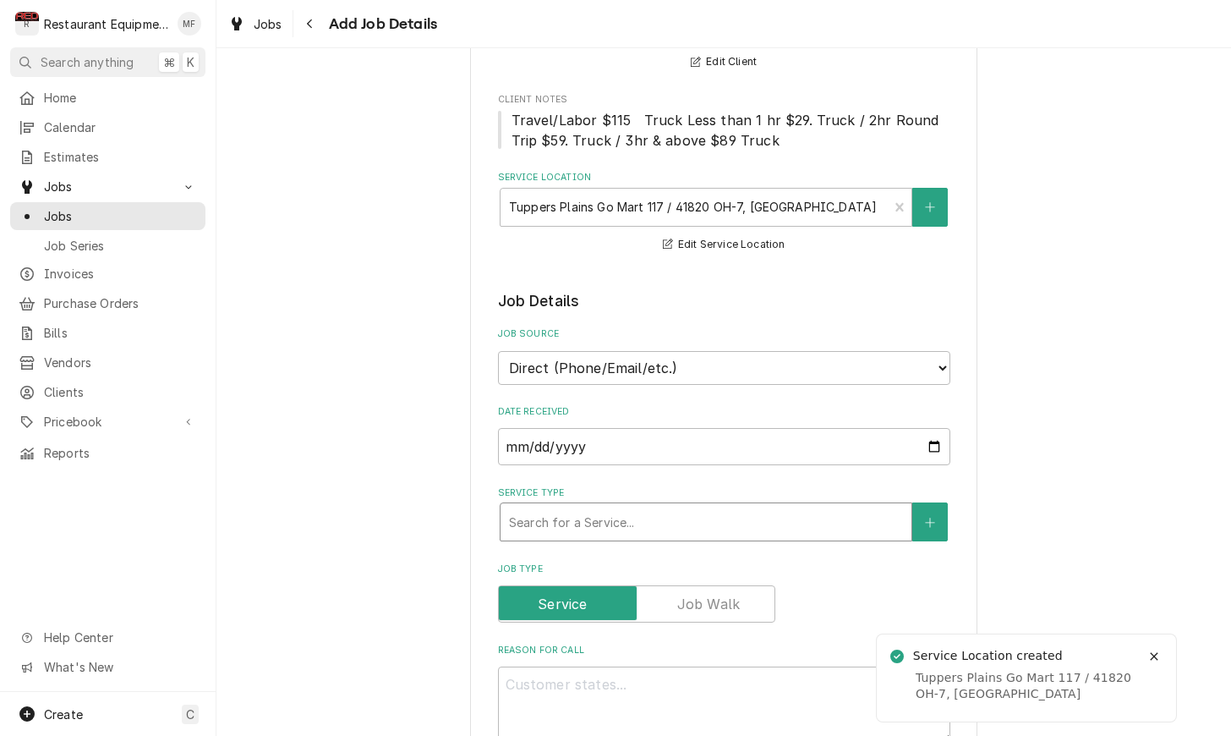
click at [698, 518] on div "Service Type" at bounding box center [706, 521] width 394 height 30
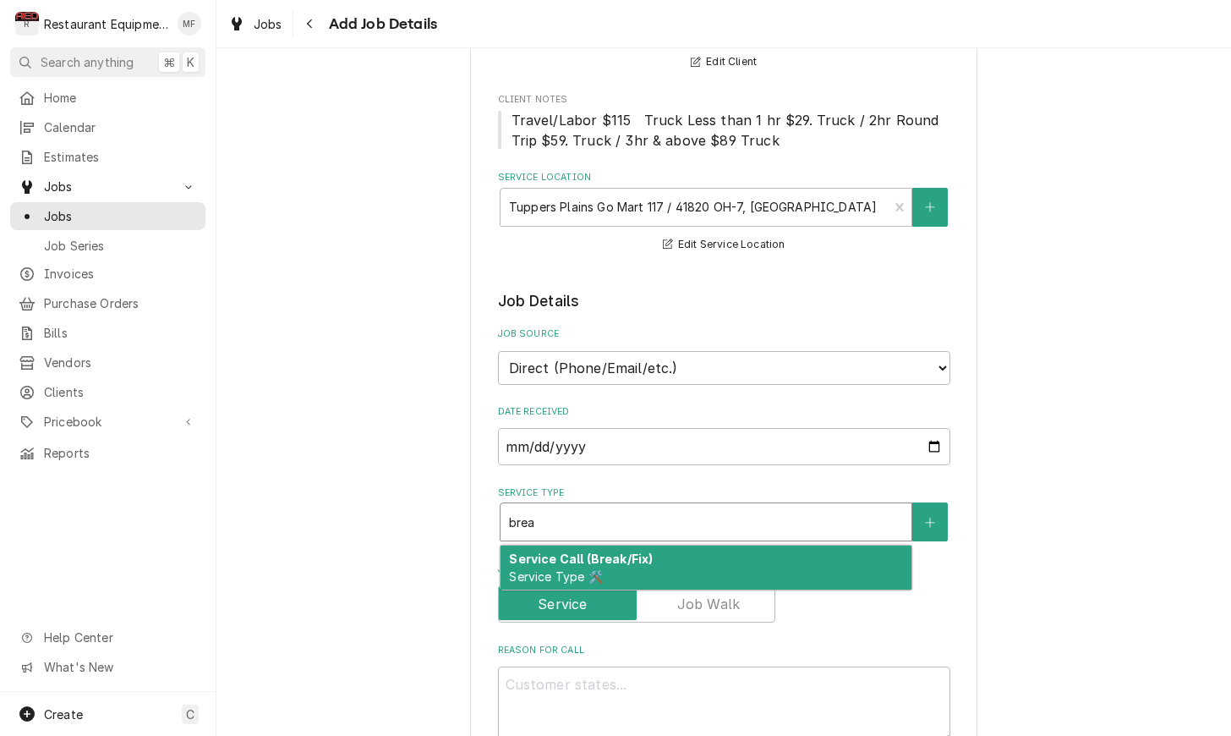
click at [705, 545] on div "Service Call (Break/Fix) Service Type 🛠️" at bounding box center [706, 567] width 411 height 44
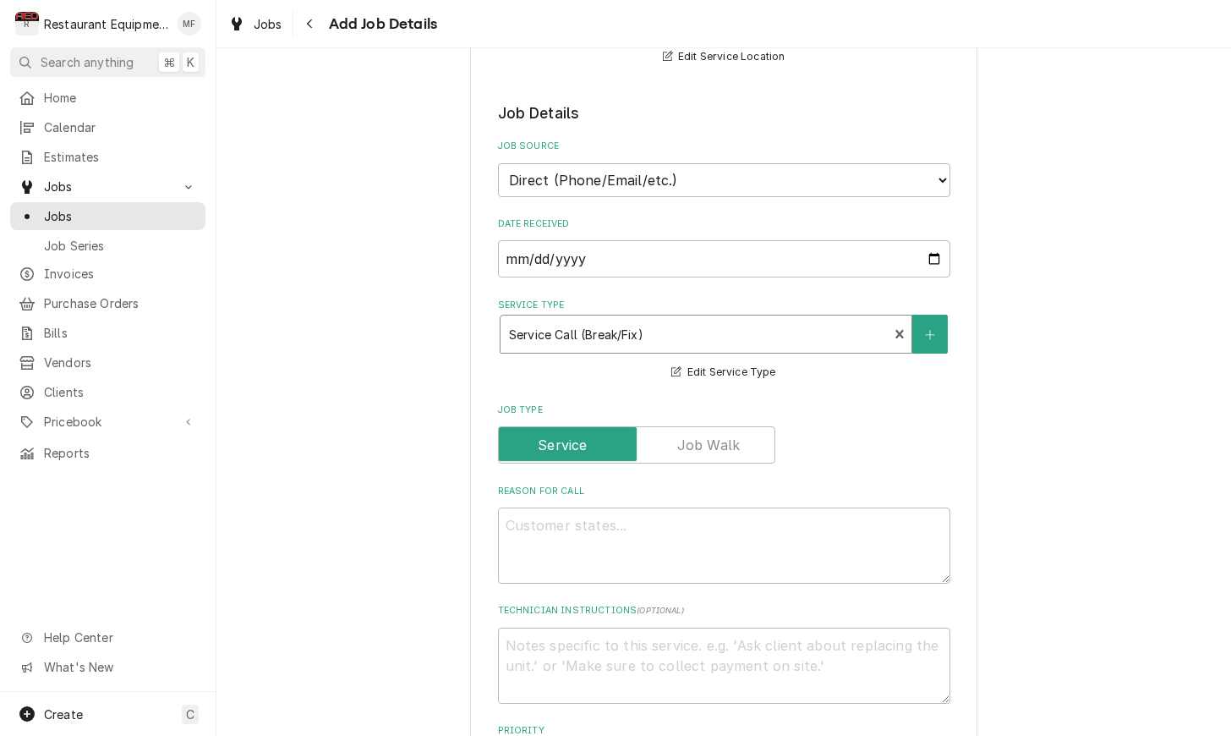
scroll to position [391, 0]
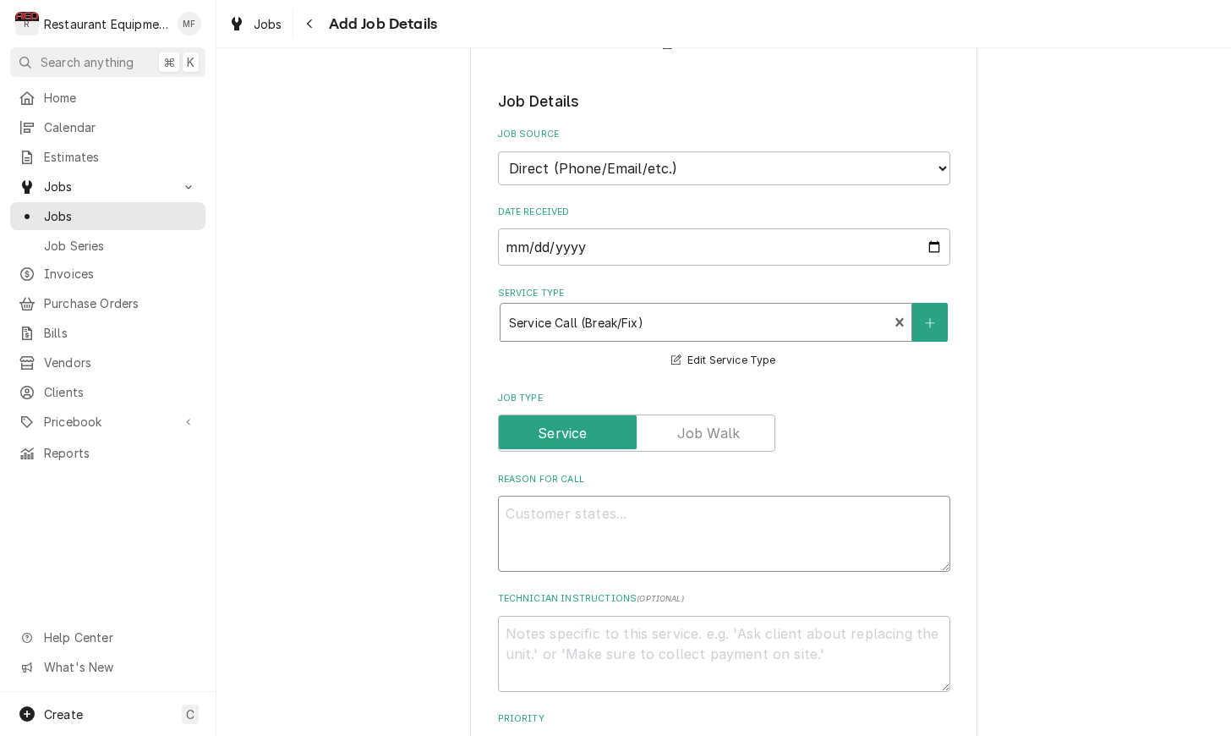
click at [696, 496] on textarea "Reason For Call" at bounding box center [724, 533] width 452 height 76
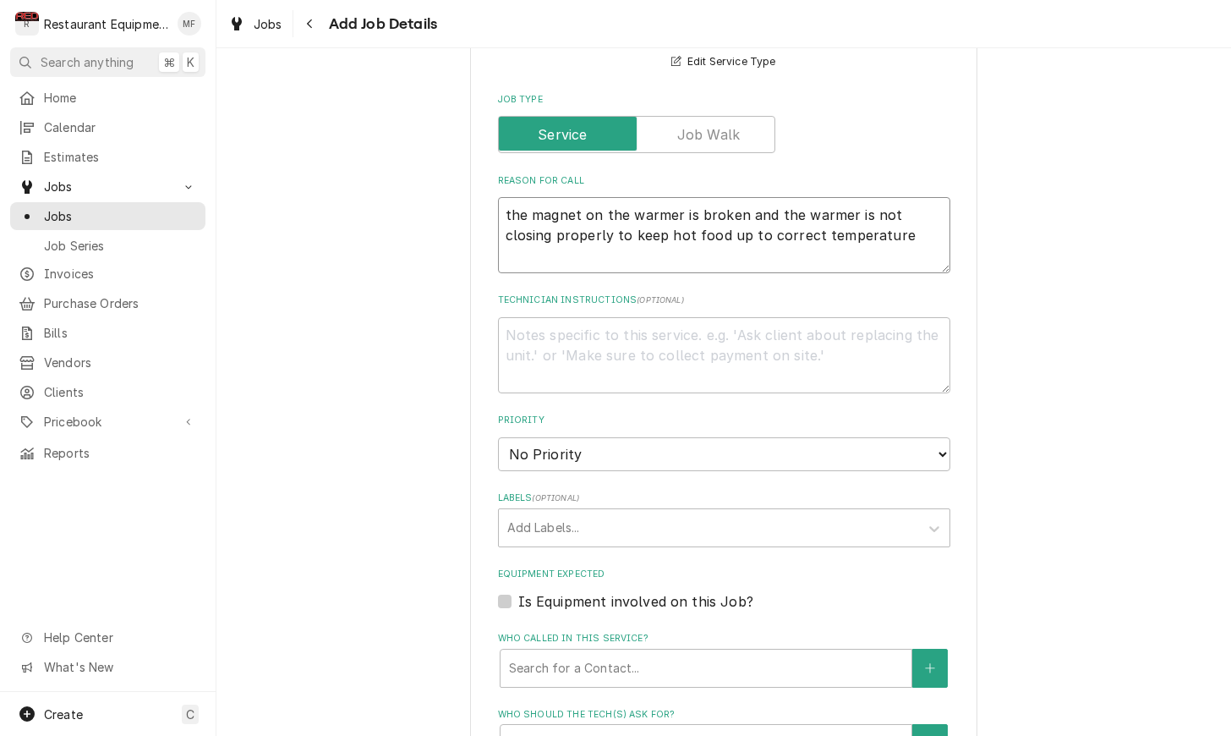
scroll to position [664, 0]
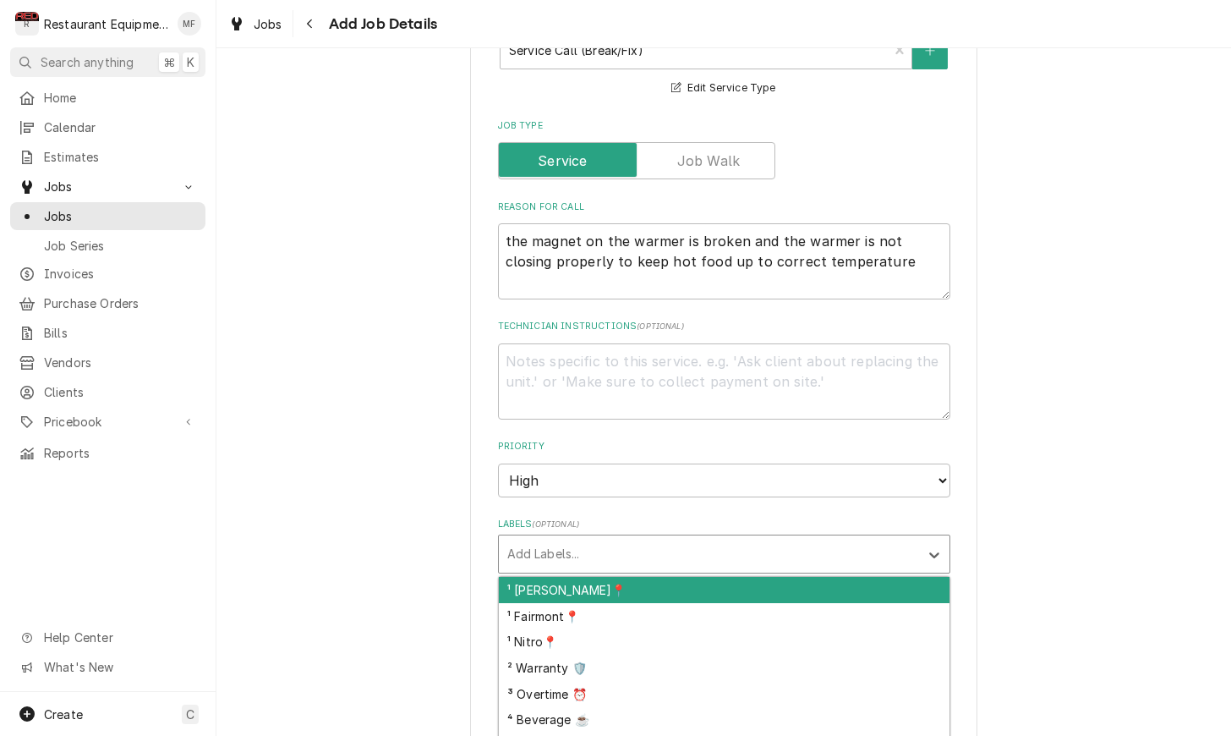
click at [758, 539] on div "Labels" at bounding box center [708, 554] width 403 height 30
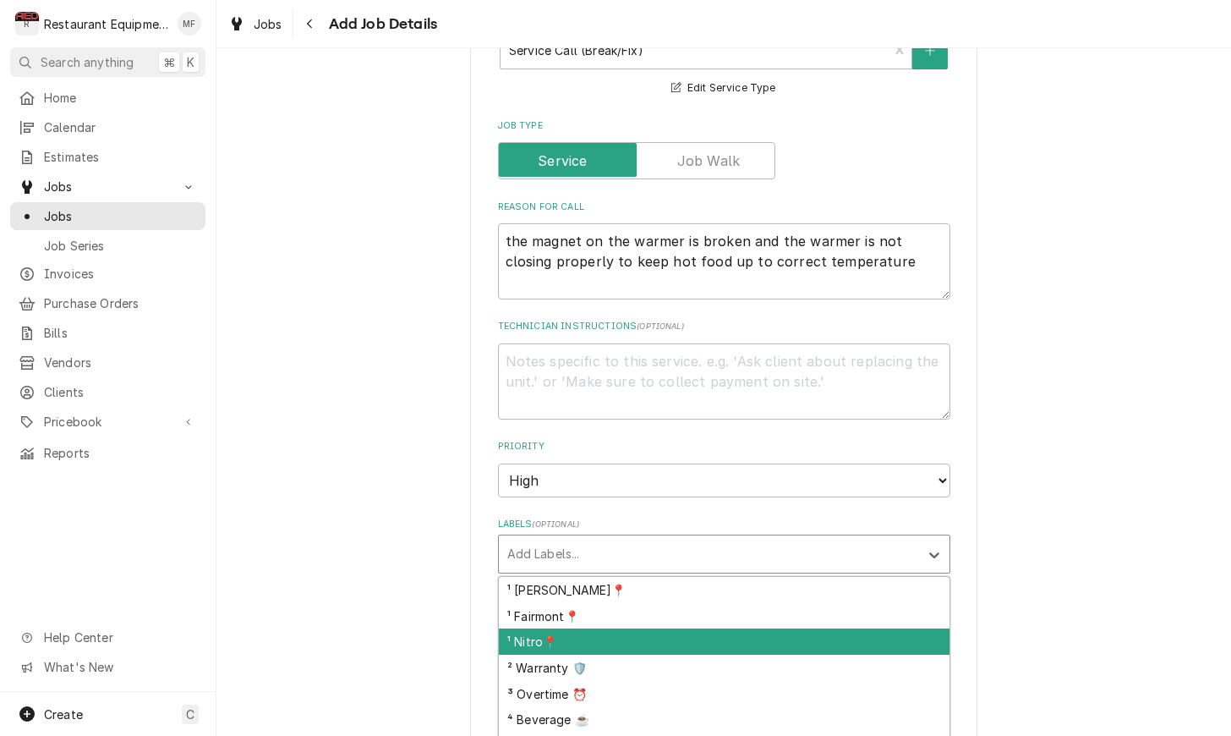
click at [747, 628] on div "¹ Nitro📍" at bounding box center [724, 641] width 451 height 26
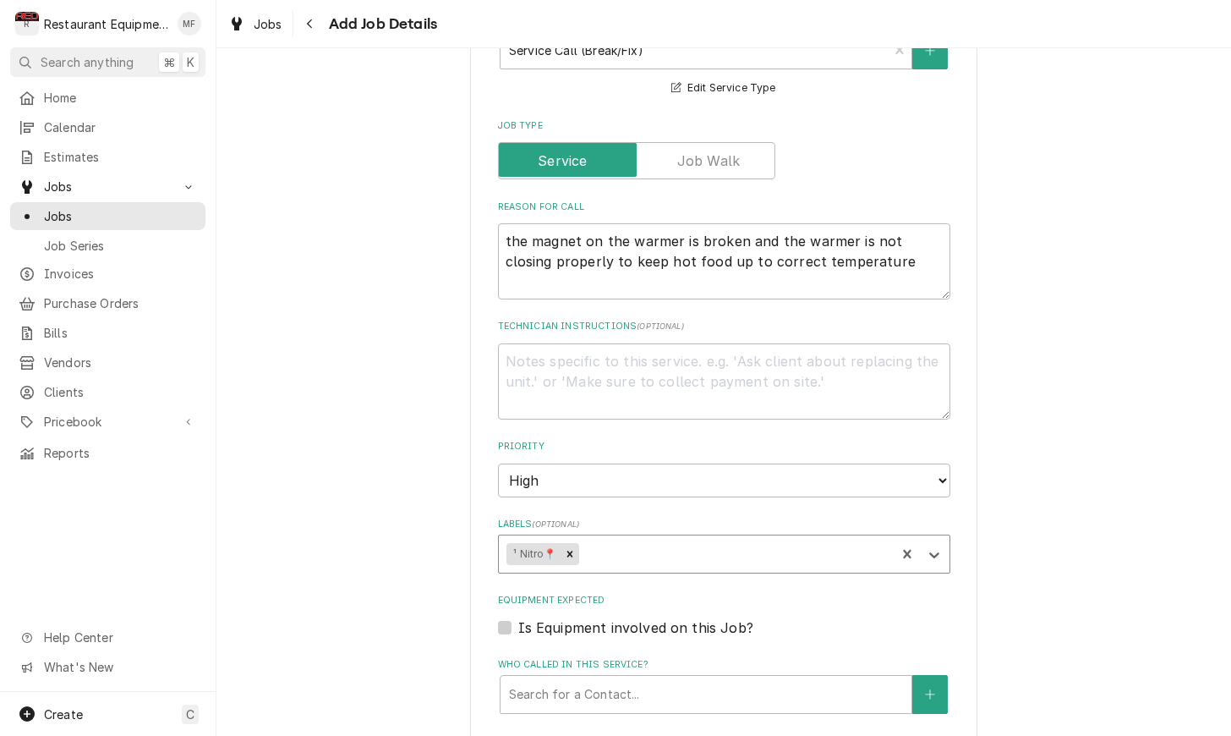
scroll to position [686, 0]
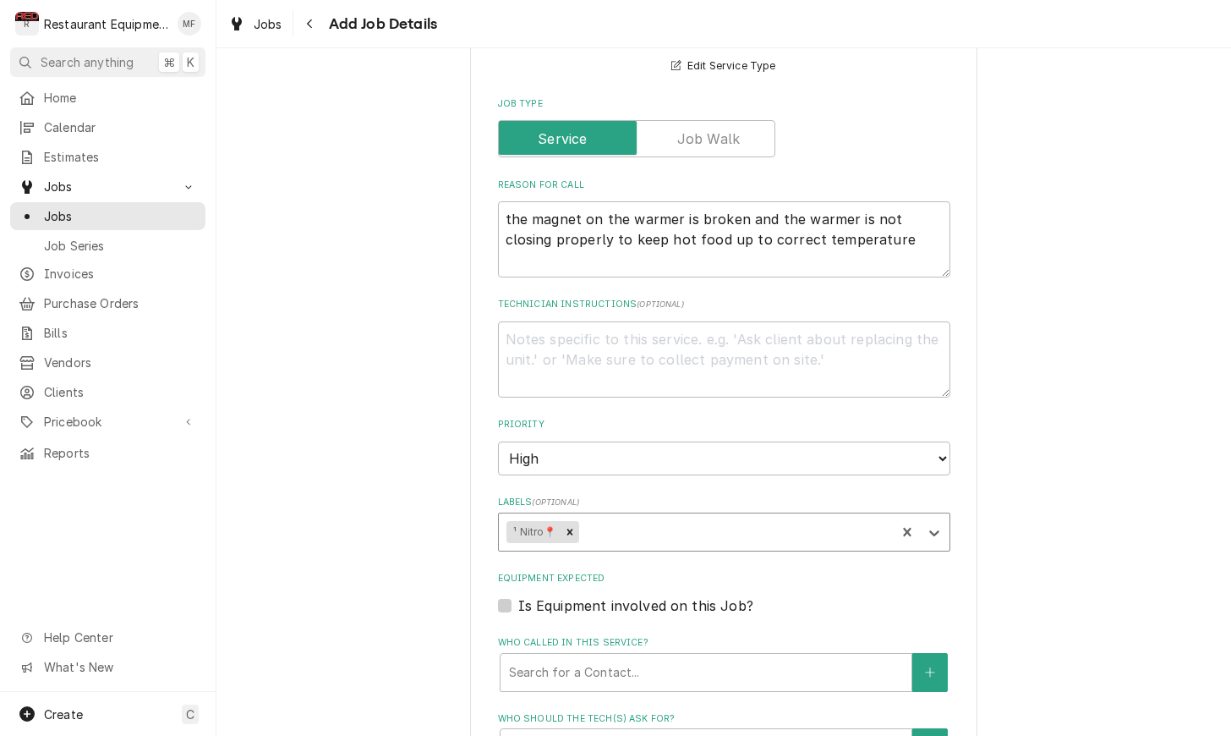
click at [712, 517] on div "Labels" at bounding box center [734, 532] width 305 height 30
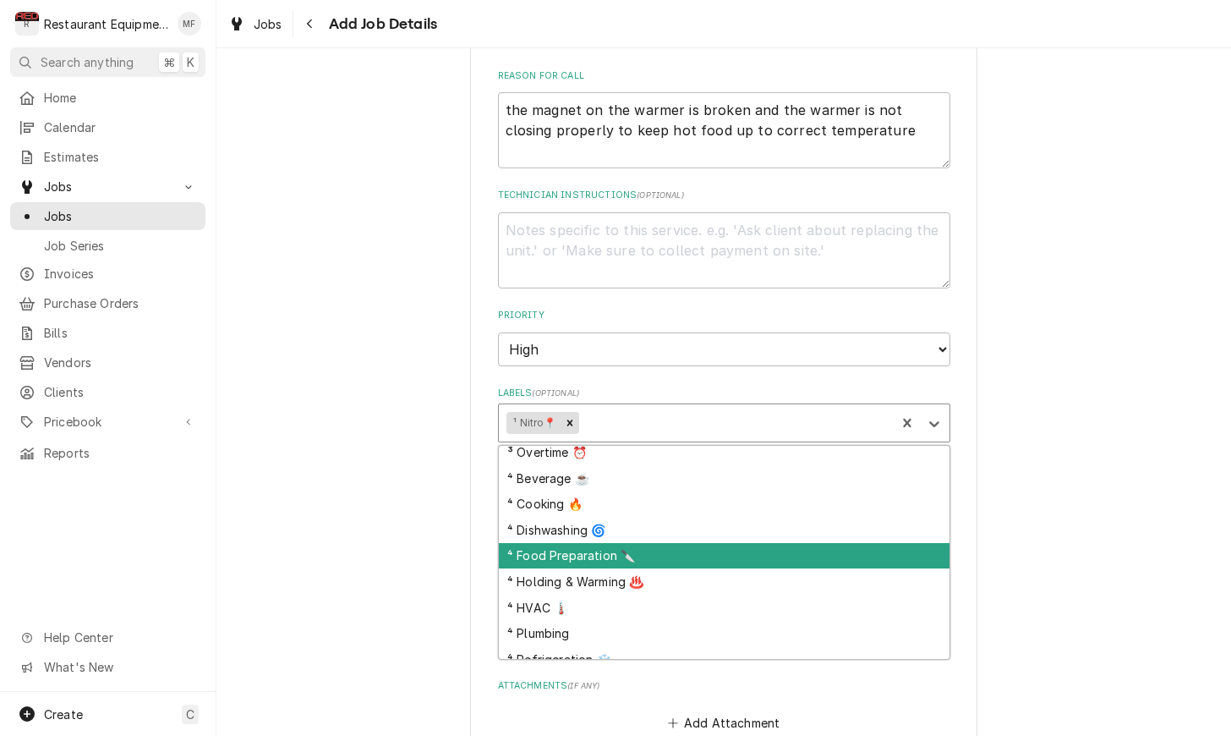
scroll to position [88, 0]
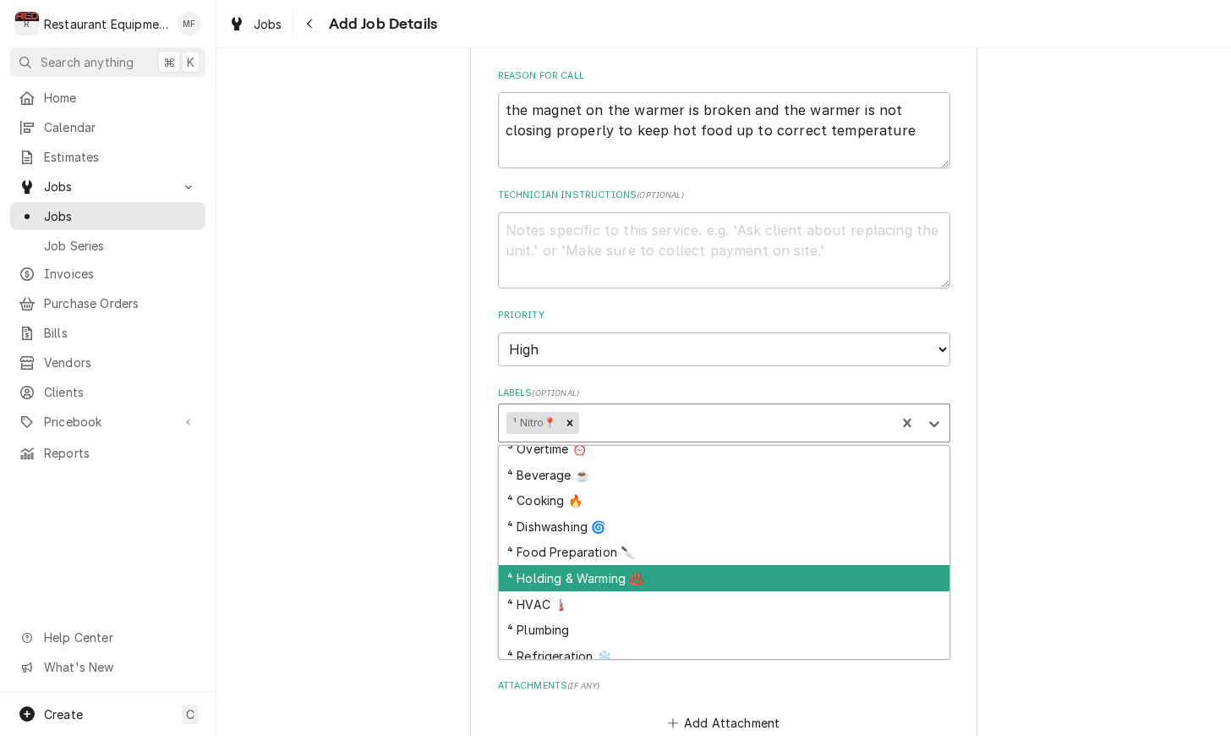
click at [718, 565] on div "⁴ Holding & Warming ♨️" at bounding box center [724, 578] width 451 height 26
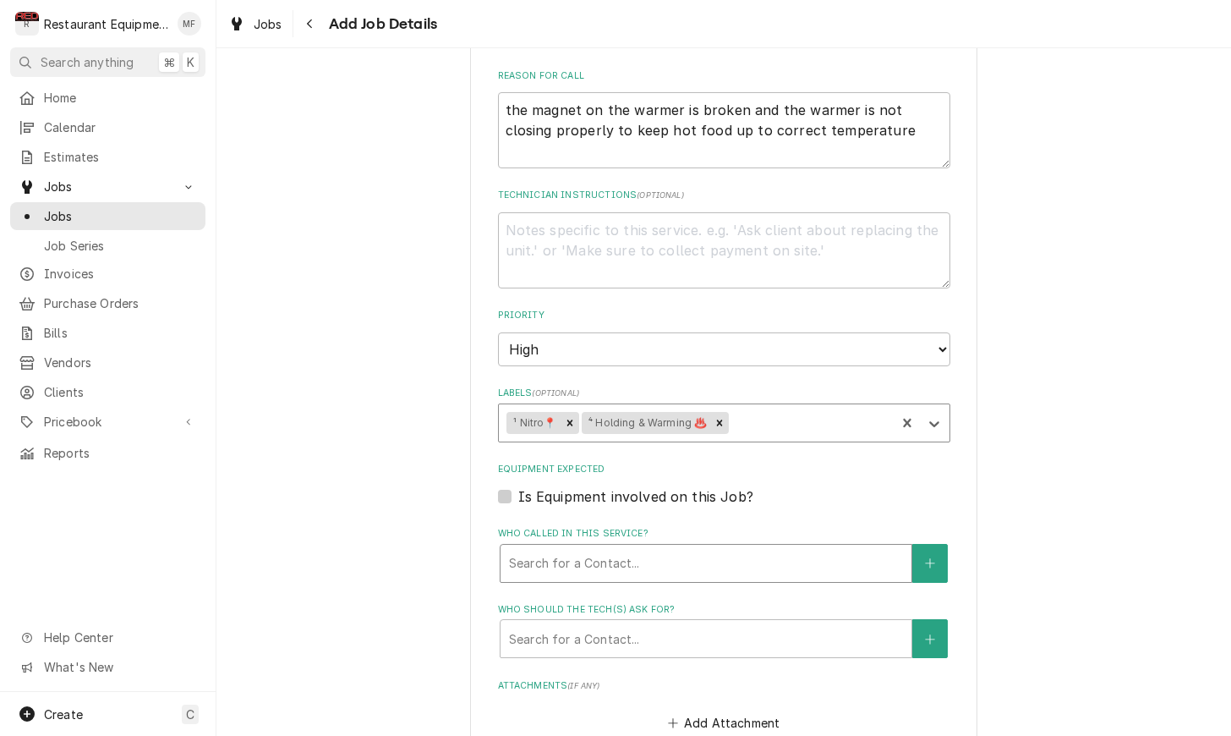
click at [725, 548] on div "Who called in this service?" at bounding box center [706, 563] width 394 height 30
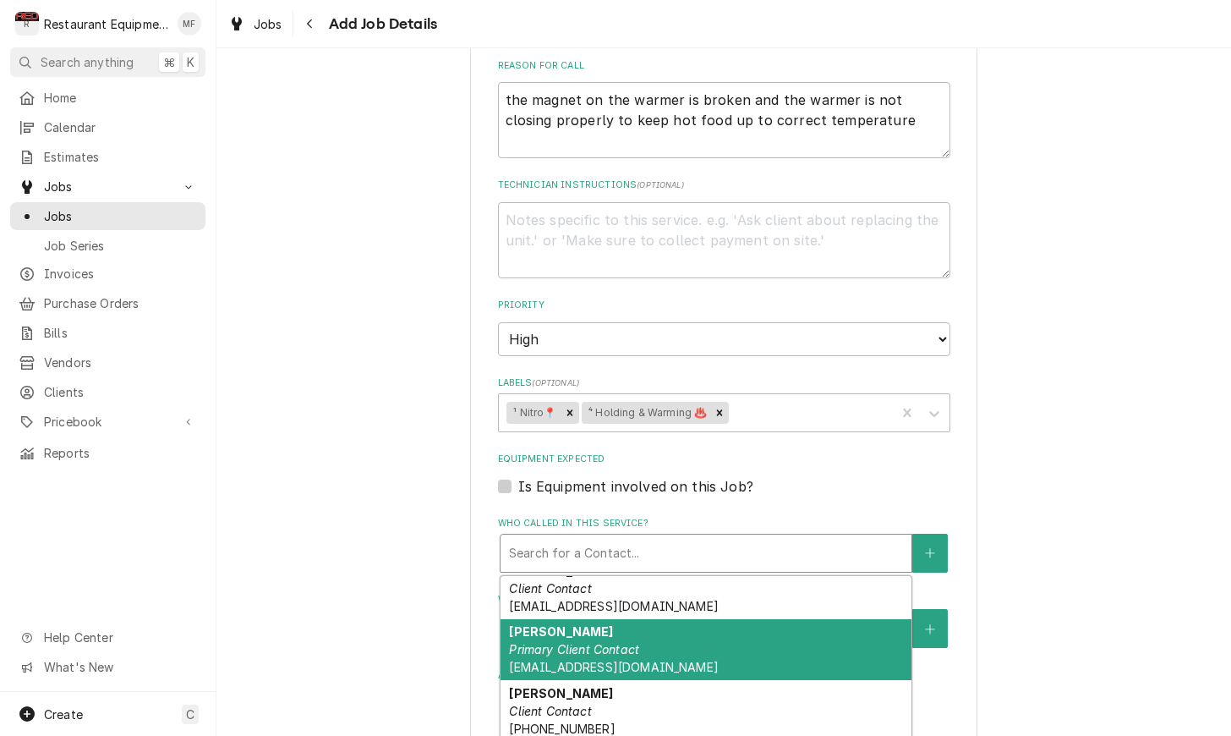
scroll to position [19, 0]
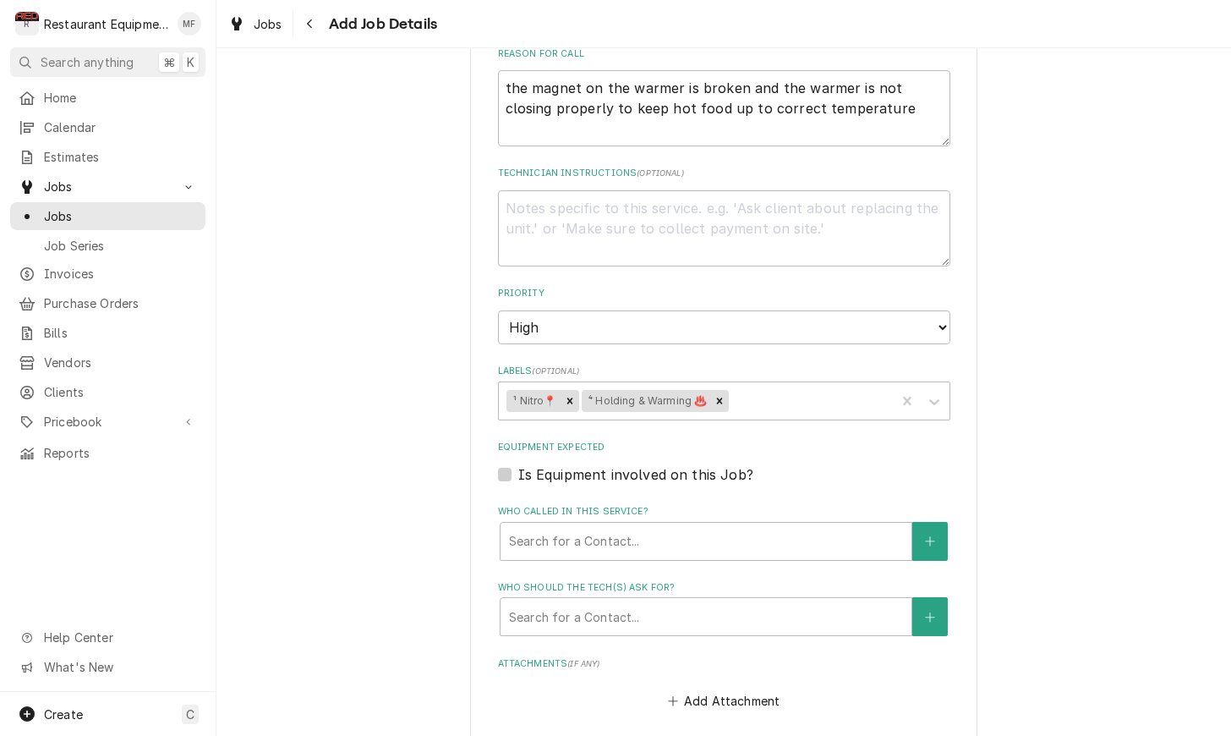
click at [1087, 569] on div "Please provide the following information to create a job: Client Details Client…" at bounding box center [723, 173] width 1015 height 1848
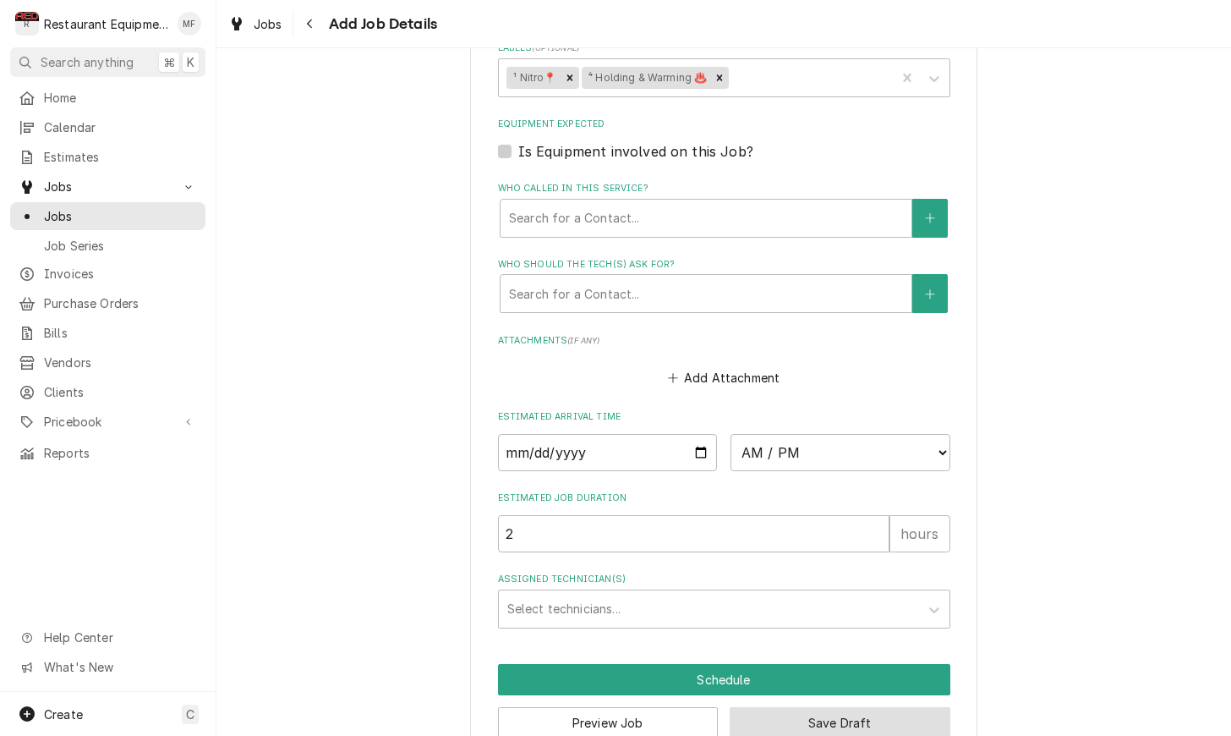
click at [911, 707] on button "Save Draft" at bounding box center [840, 722] width 221 height 31
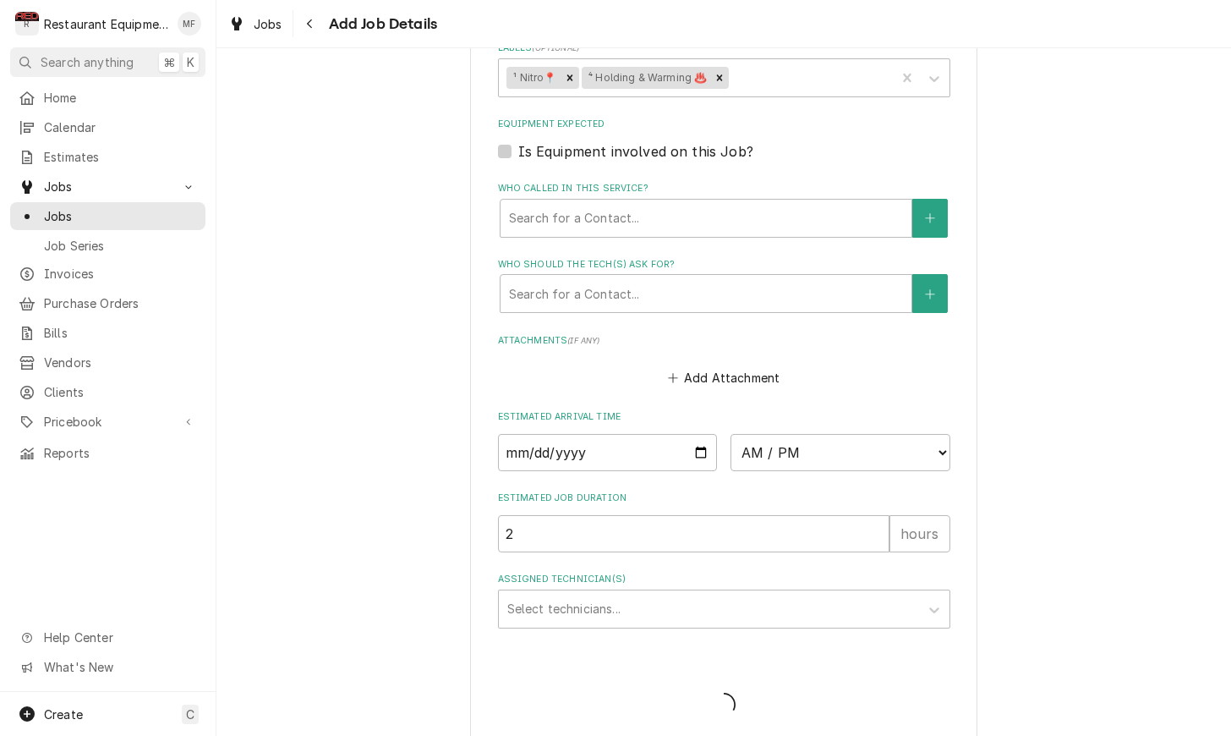
scroll to position [1124, 0]
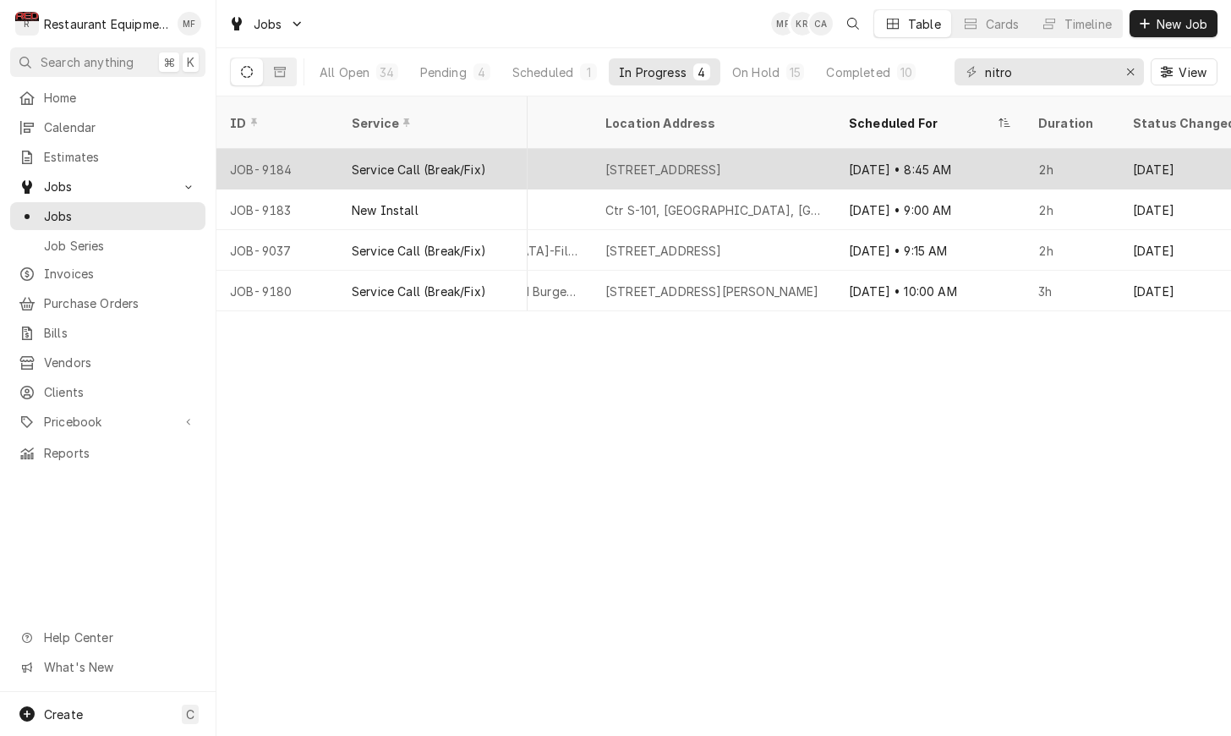
scroll to position [0, 1472]
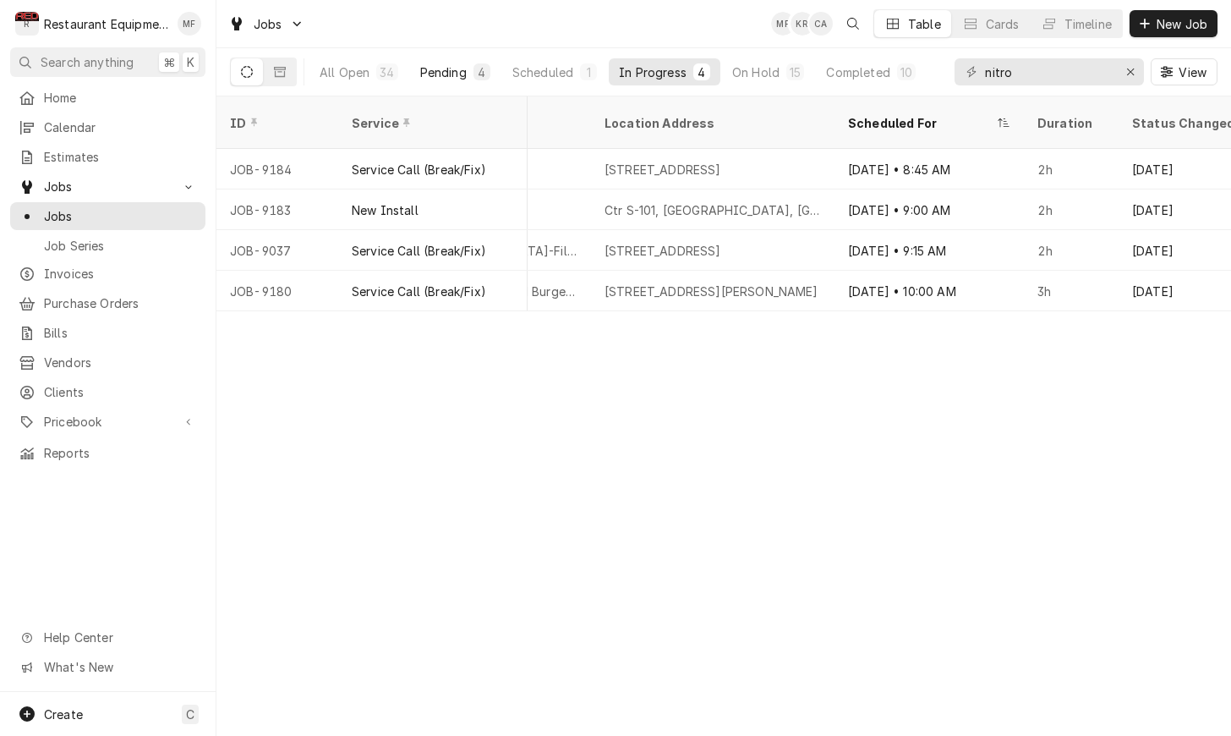
click at [473, 65] on div "4" at bounding box center [481, 71] width 17 height 17
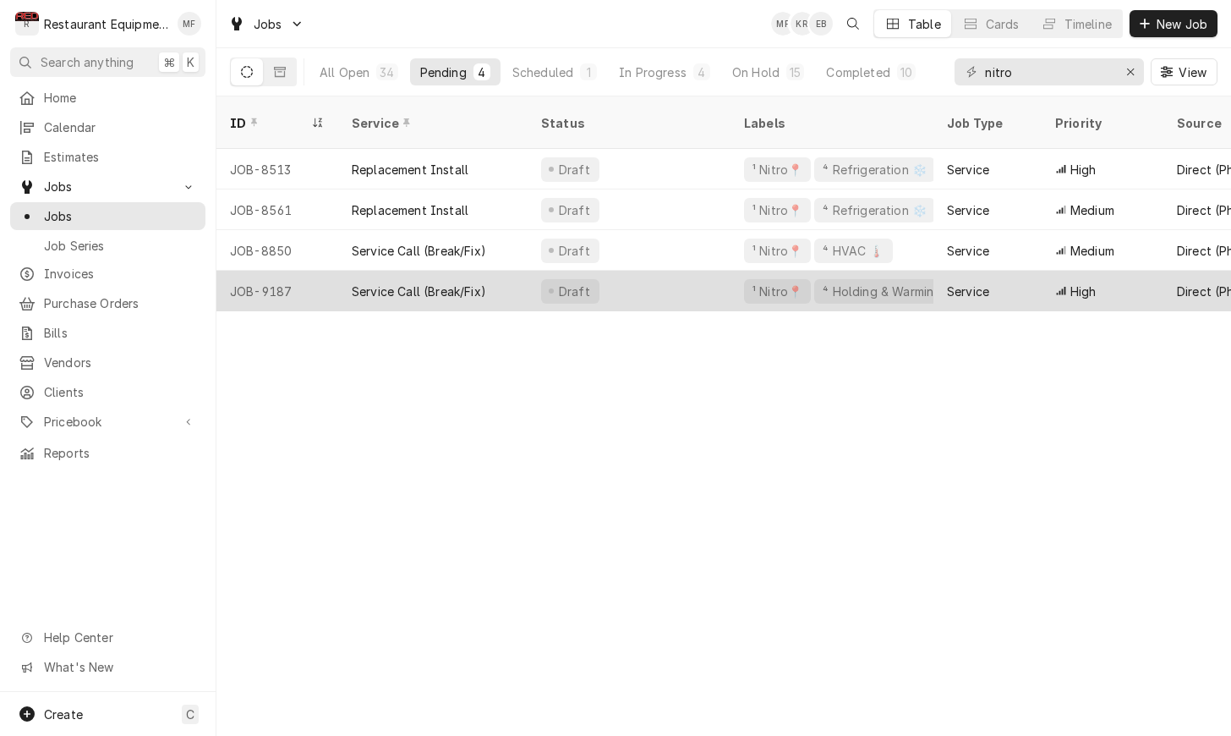
scroll to position [0, 0]
click at [685, 271] on div "Draft" at bounding box center [629, 291] width 203 height 41
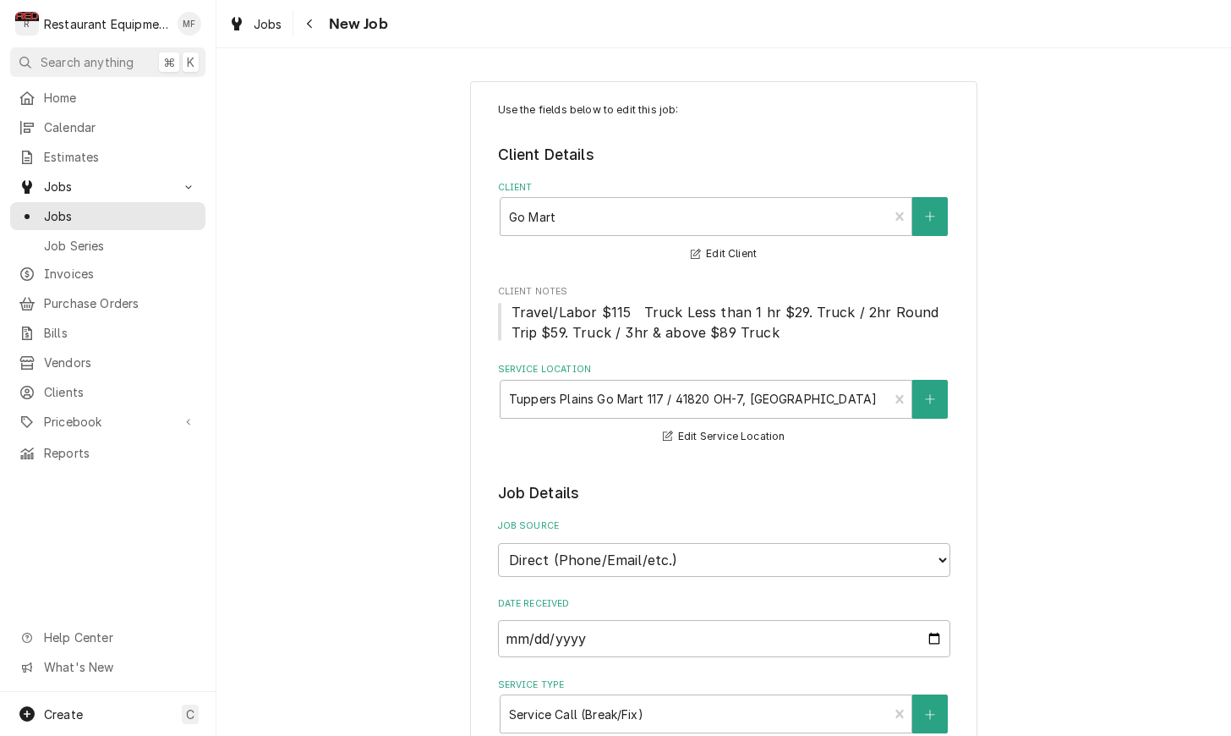
type textarea "x"
click at [321, 27] on button "Navigate back" at bounding box center [310, 23] width 27 height 27
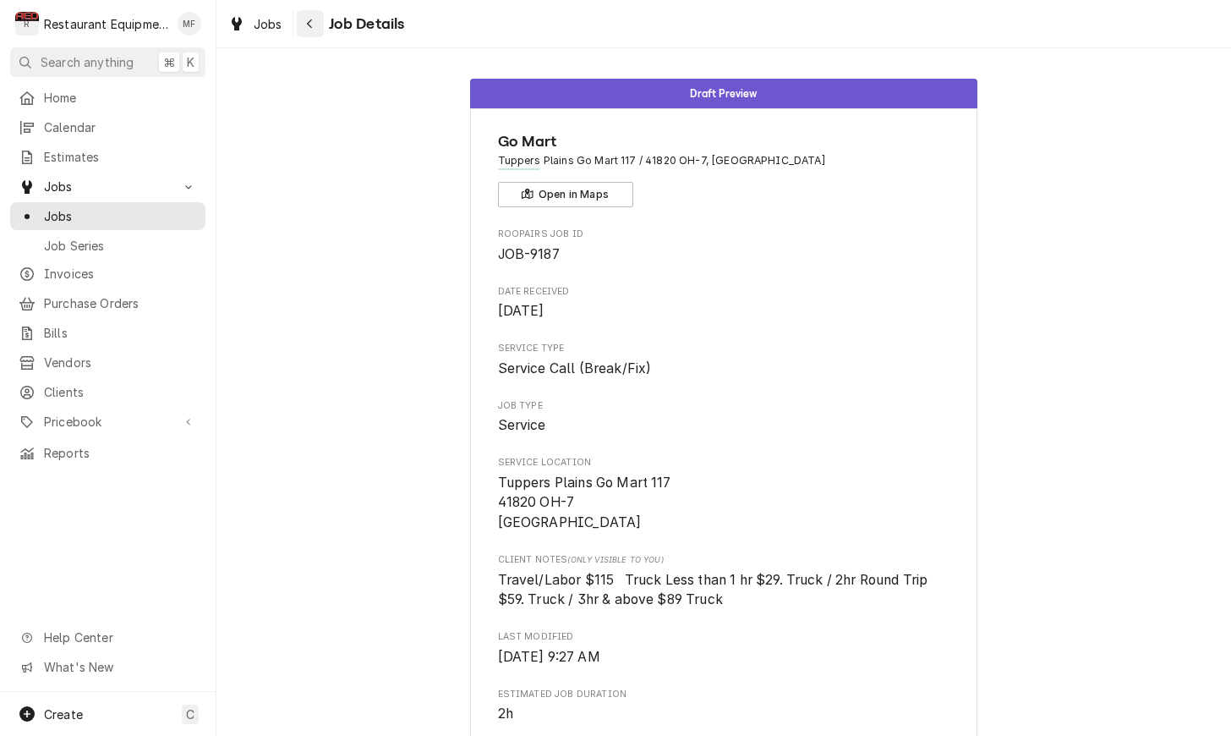
click at [317, 28] on div "Navigate back" at bounding box center [310, 23] width 17 height 17
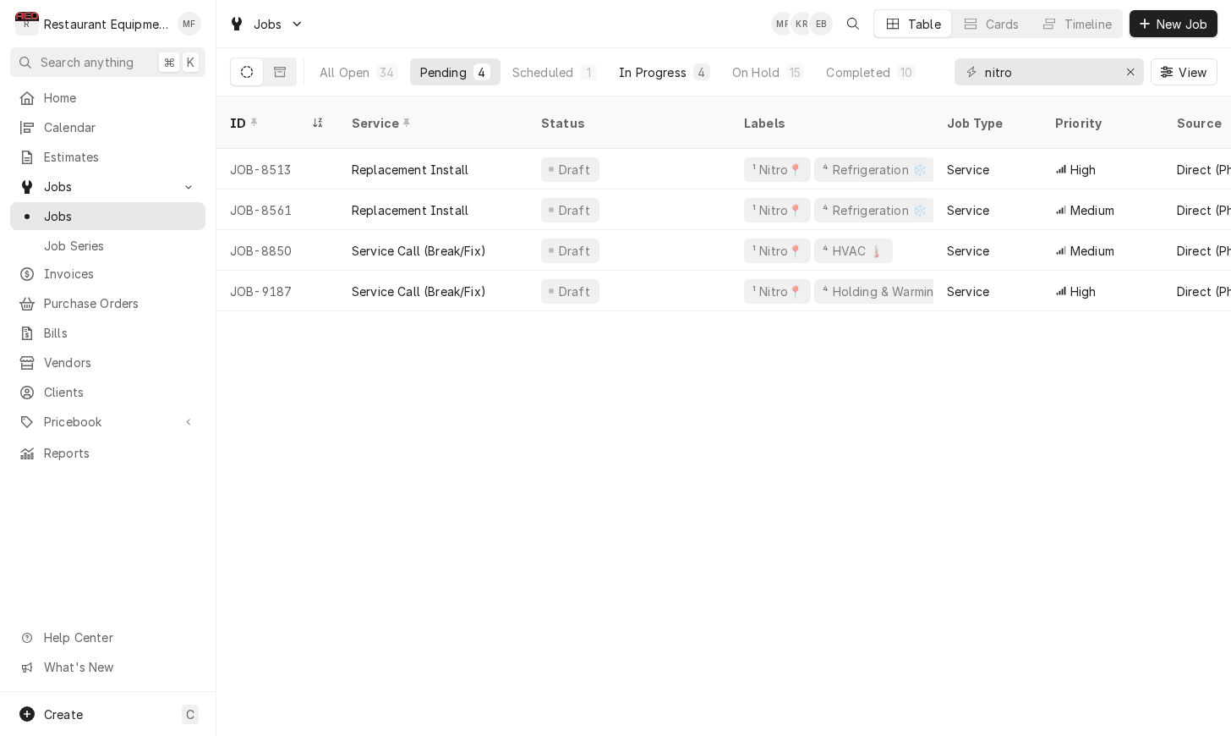
click at [659, 79] on div "In Progress" at bounding box center [653, 72] width 68 height 18
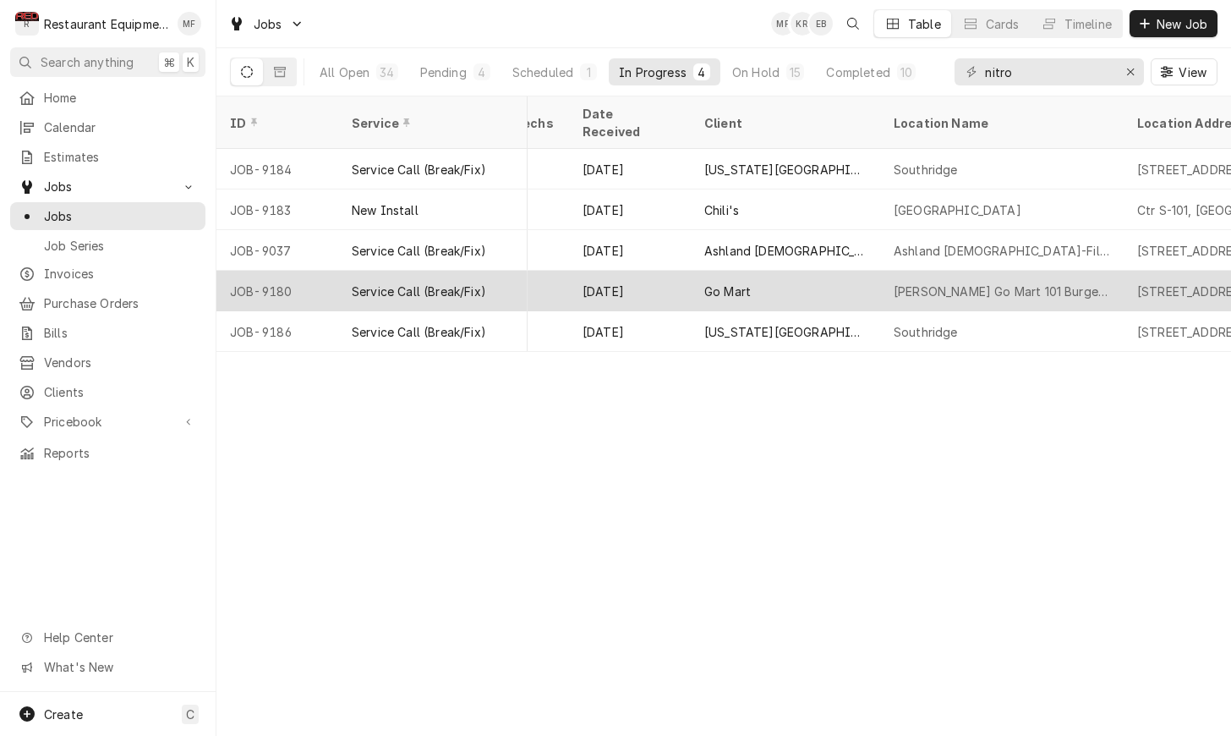
scroll to position [0, 945]
click at [823, 275] on div "Go Mart" at bounding box center [779, 291] width 189 height 41
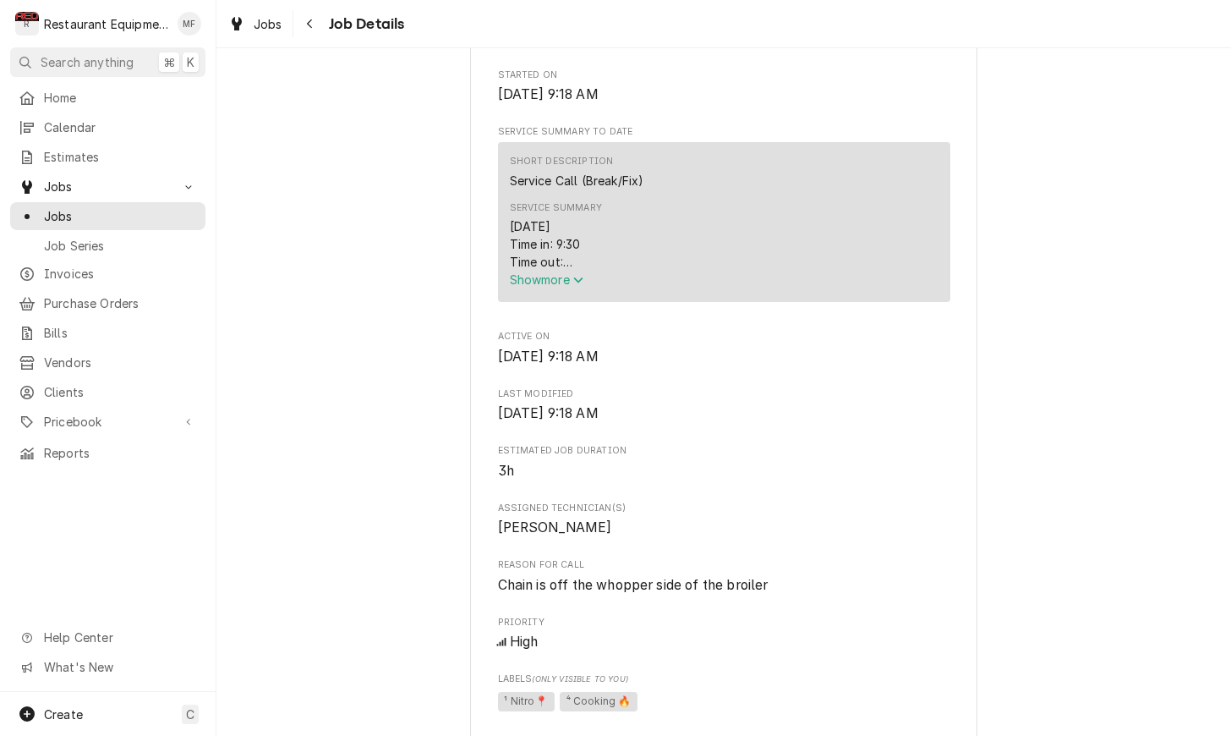
scroll to position [616, 0]
click at [566, 285] on span "Show more" at bounding box center [547, 278] width 74 height 14
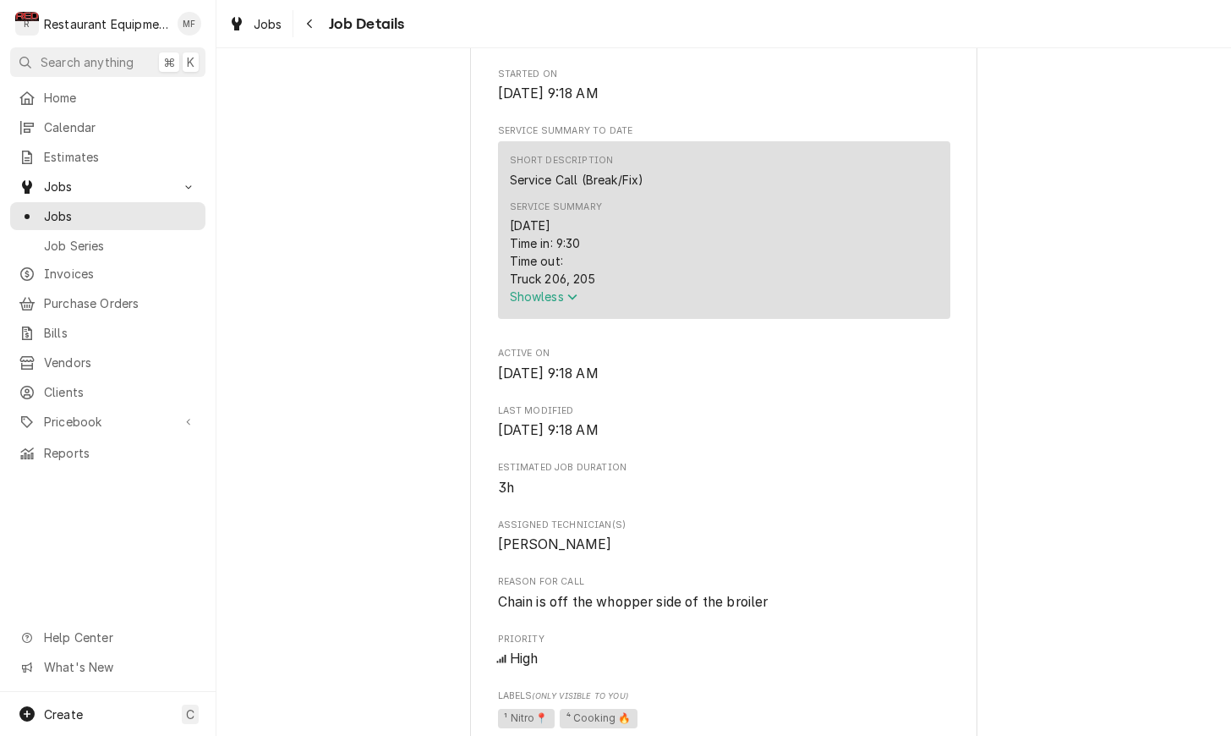
click at [577, 302] on icon "Service Summary" at bounding box center [572, 297] width 10 height 12
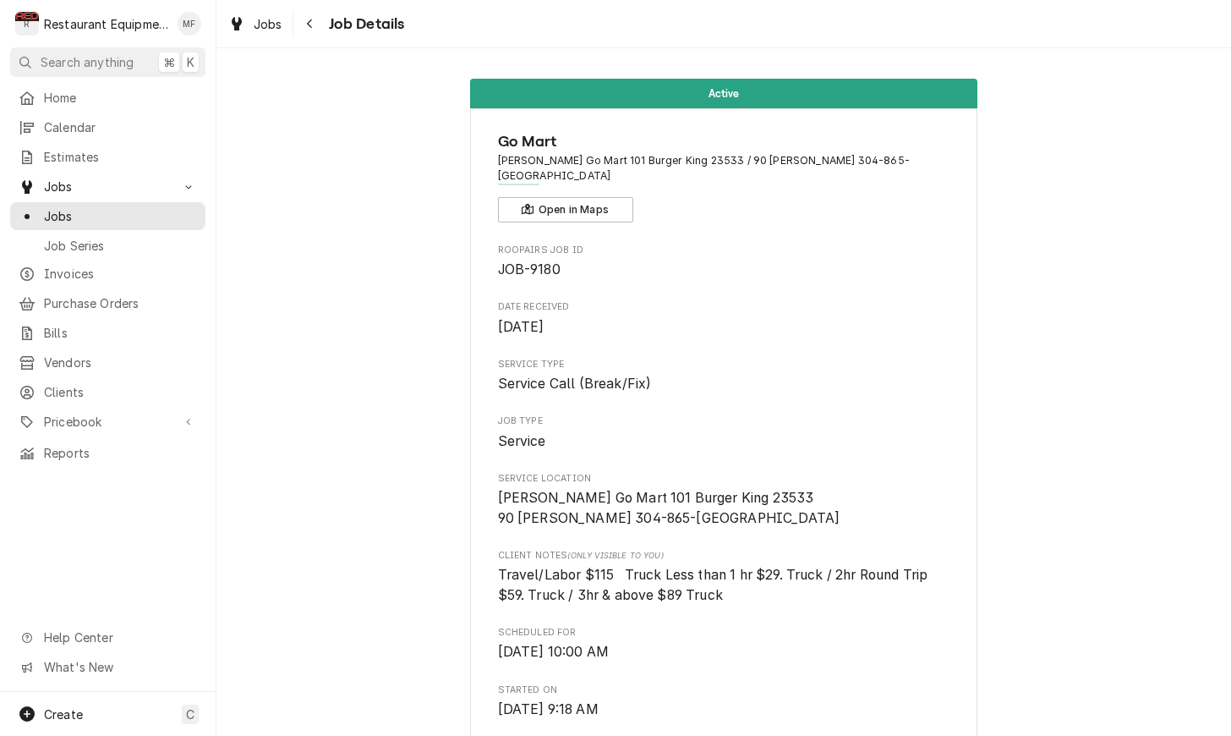
scroll to position [0, 0]
click at [320, 29] on button "Navigate back" at bounding box center [310, 23] width 27 height 27
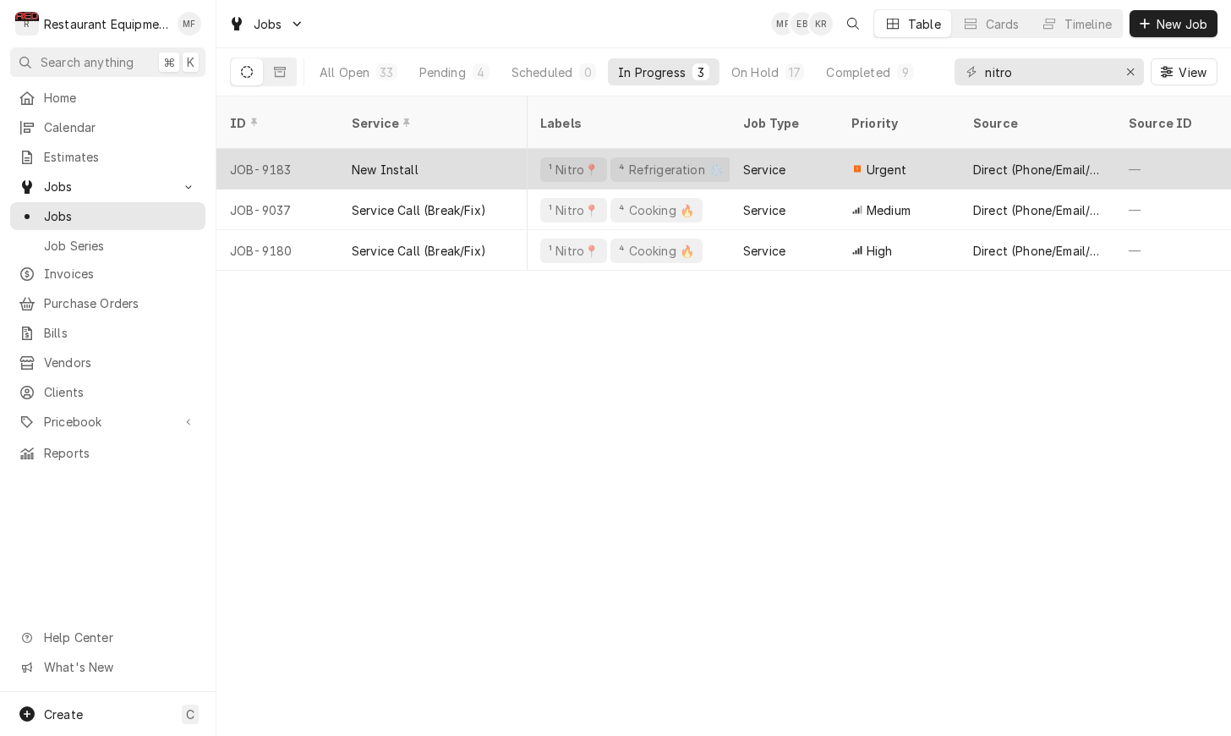
scroll to position [0, 220]
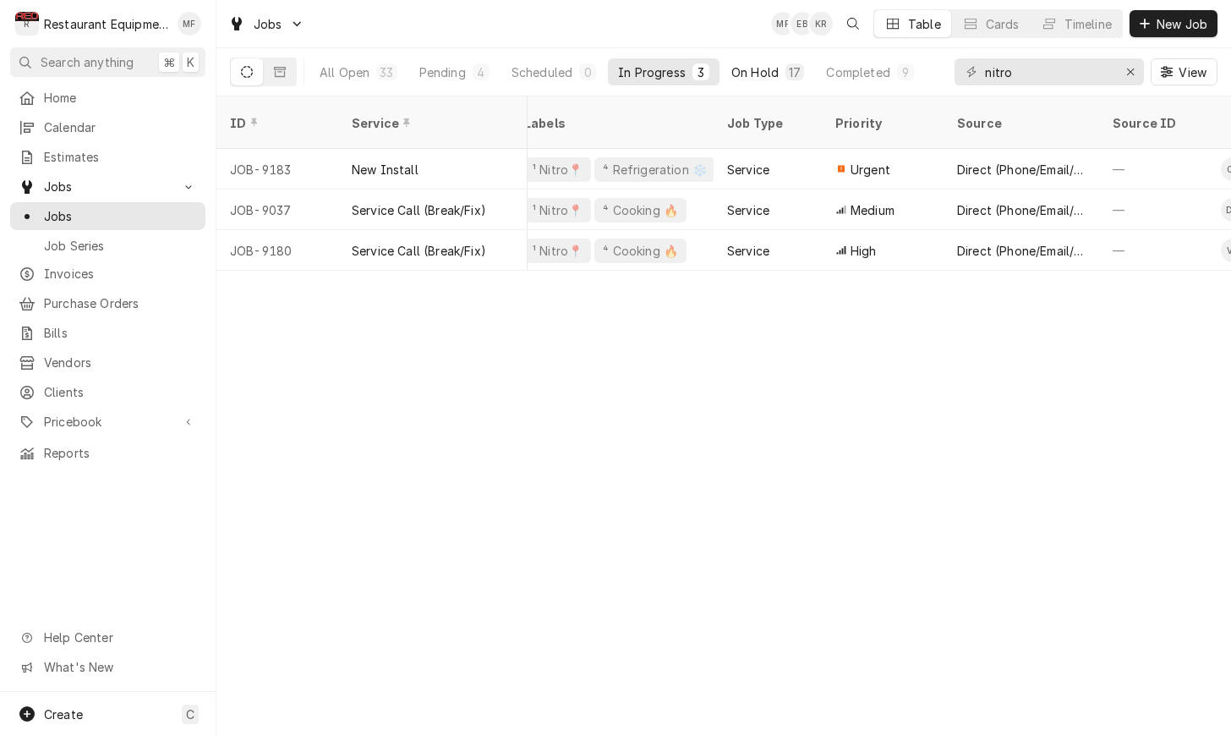
click at [758, 74] on div "On Hold" at bounding box center [754, 72] width 47 height 18
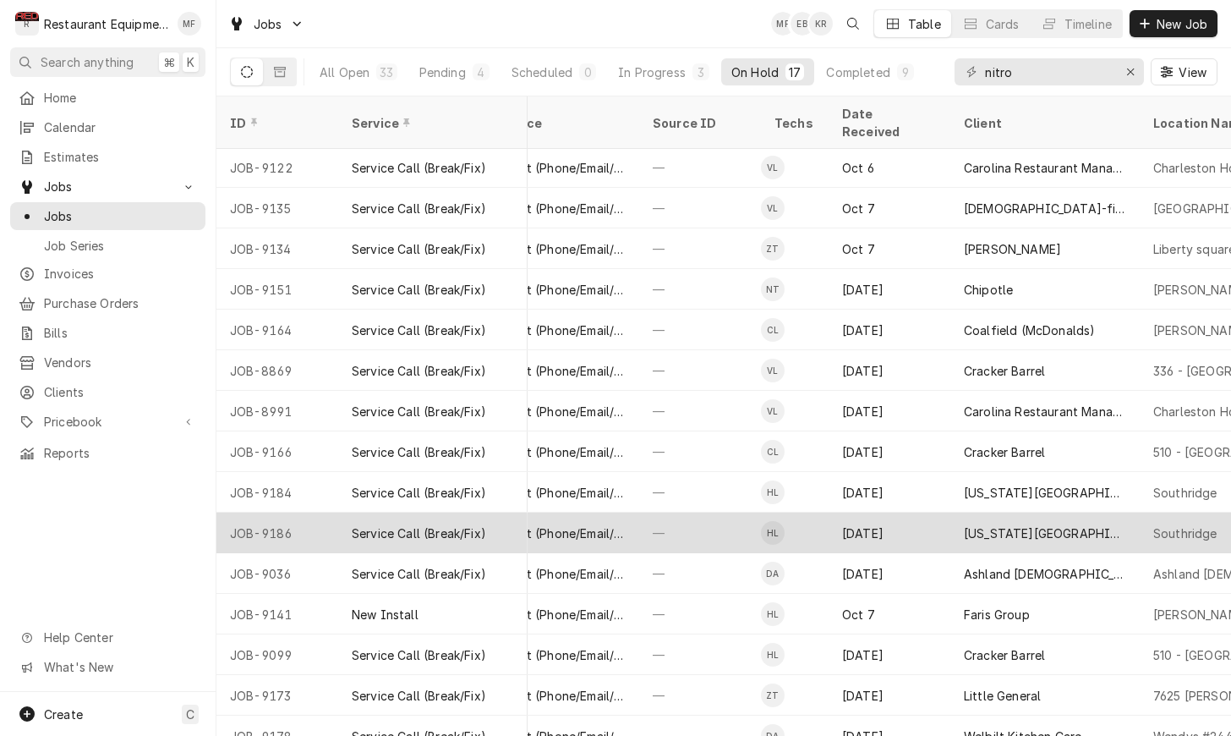
scroll to position [83, 681]
click at [933, 512] on div "Oct 14" at bounding box center [889, 532] width 122 height 41
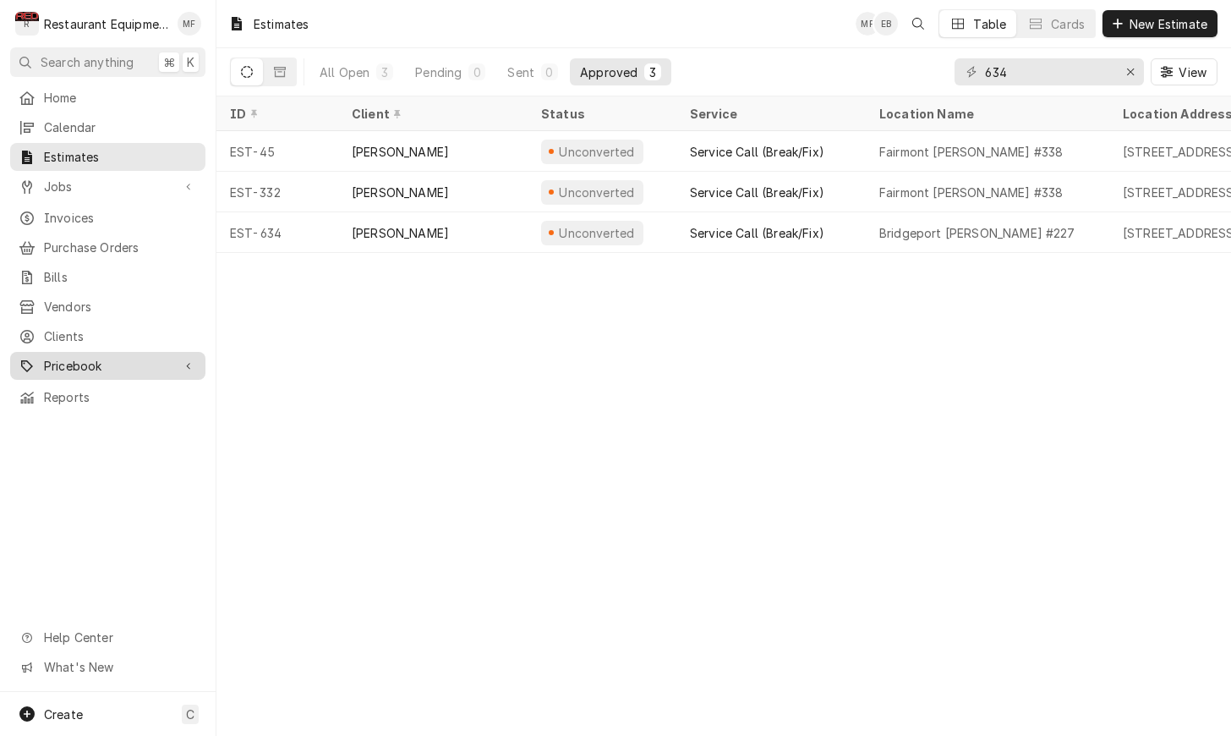
click at [130, 357] on span "Pricebook" at bounding box center [108, 366] width 128 height 18
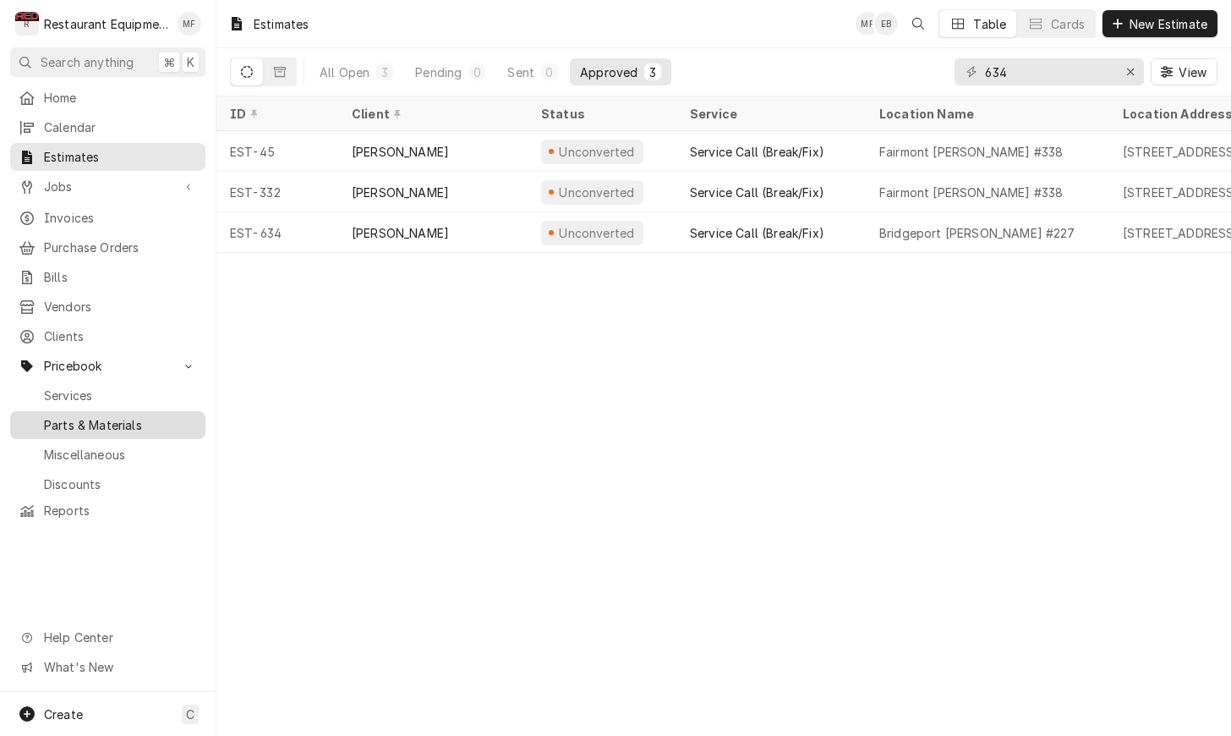
click at [130, 416] on span "Parts & Materials" at bounding box center [120, 425] width 153 height 18
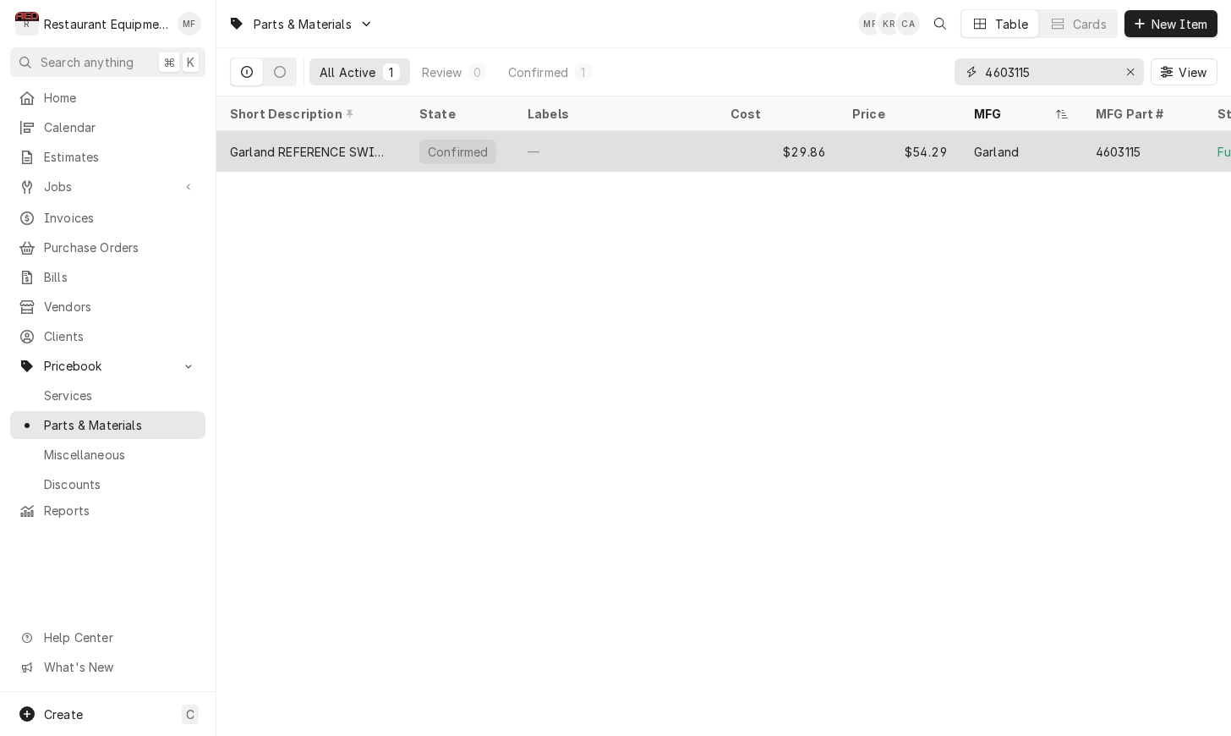
drag, startPoint x: 1135, startPoint y: 77, endPoint x: 1208, endPoint y: 143, distance: 98.8
click at [1137, 76] on div "Erase input" at bounding box center [1130, 71] width 17 height 17
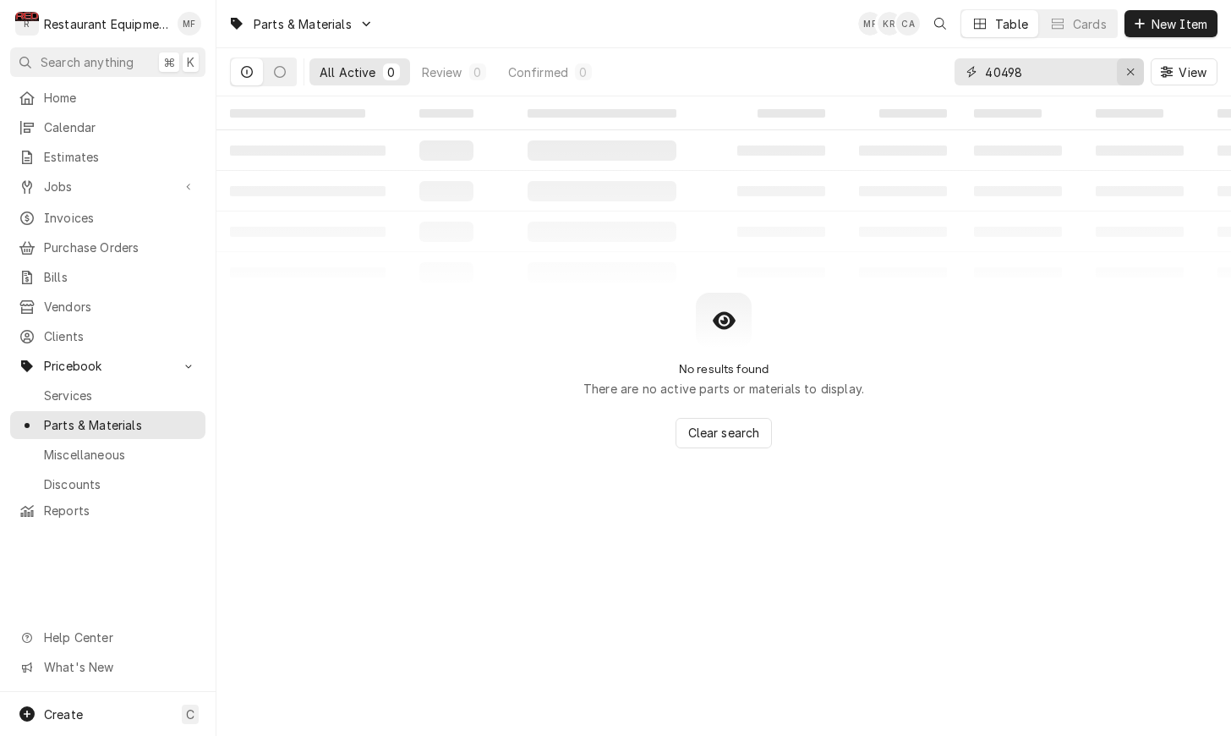
type input "40498"
drag, startPoint x: 1125, startPoint y: 66, endPoint x: 1034, endPoint y: 27, distance: 99.3
click at [1126, 66] on icon "Erase input" at bounding box center [1130, 72] width 9 height 12
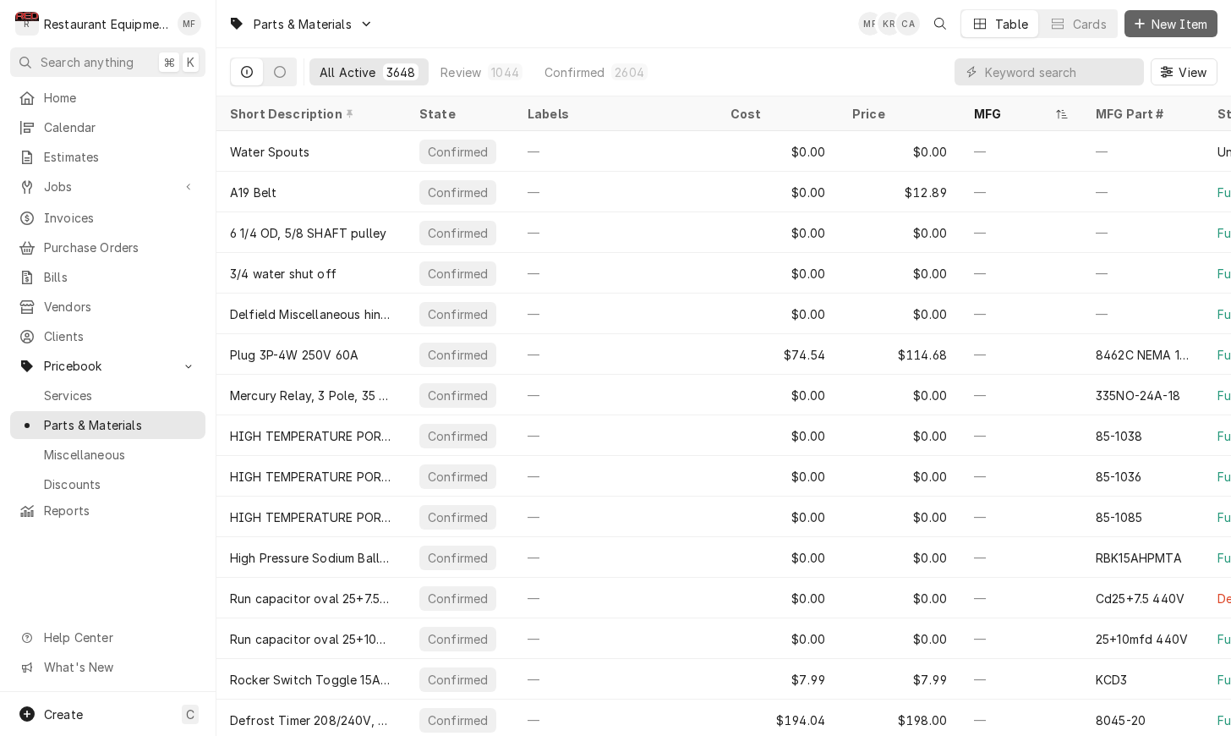
click at [1172, 15] on span "New Item" at bounding box center [1179, 24] width 63 height 18
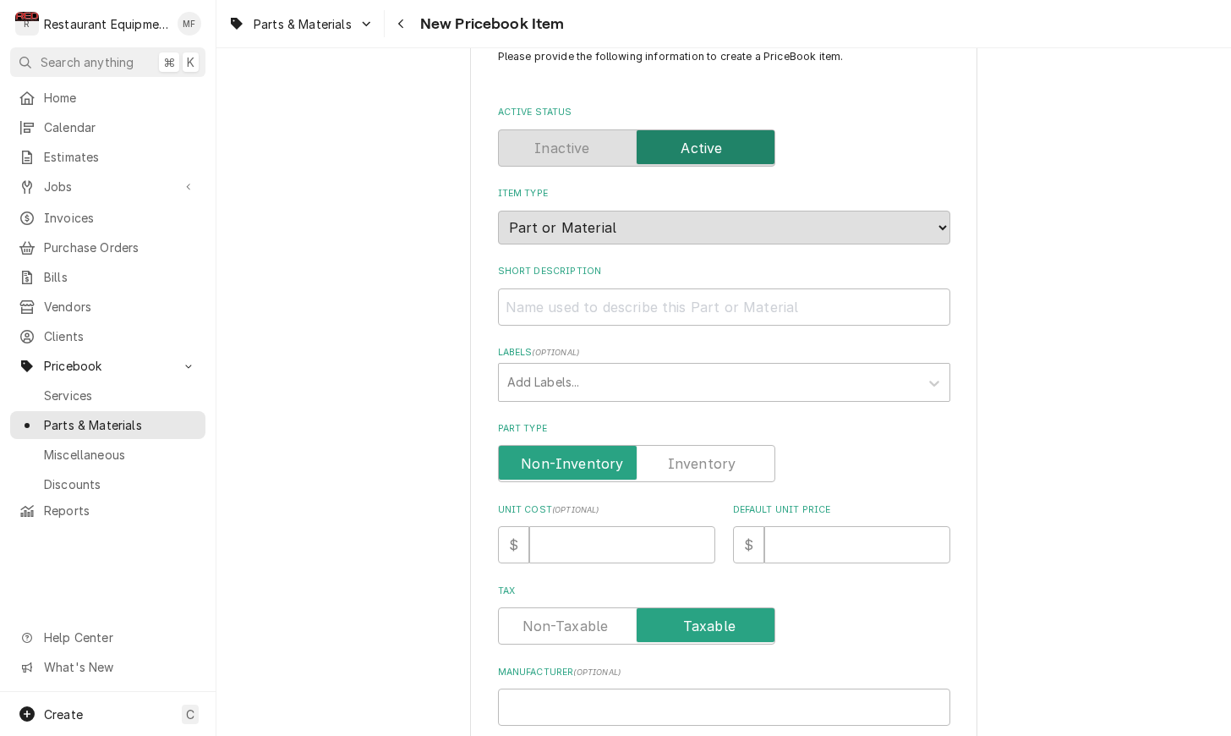
scroll to position [57, 0]
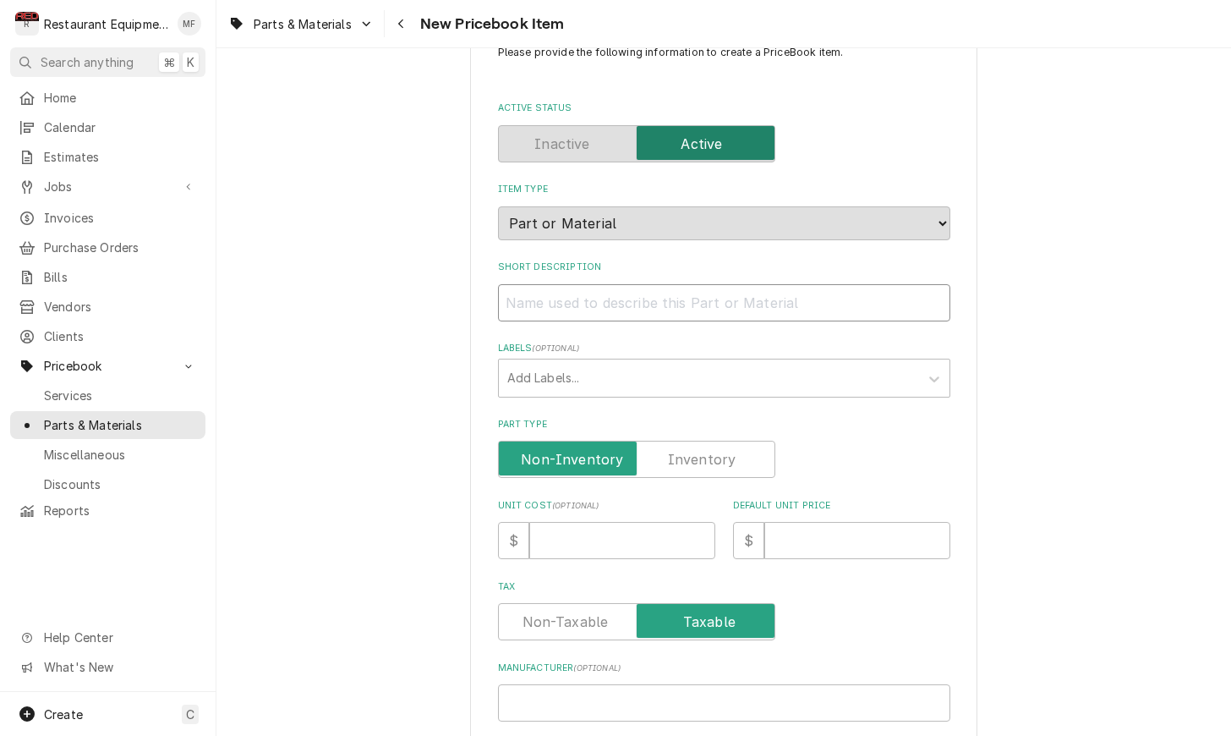
click at [698, 284] on input "Short Description" at bounding box center [724, 302] width 452 height 37
paste input "Wells 2R-40498 Knob Assembly, Hi/Lo, Warmers"
type textarea "x"
type input "Wells 2R-40498 Knob Assembly, Hi/Lo, Warmers"
drag, startPoint x: 616, startPoint y: 283, endPoint x: 511, endPoint y: 291, distance: 105.1
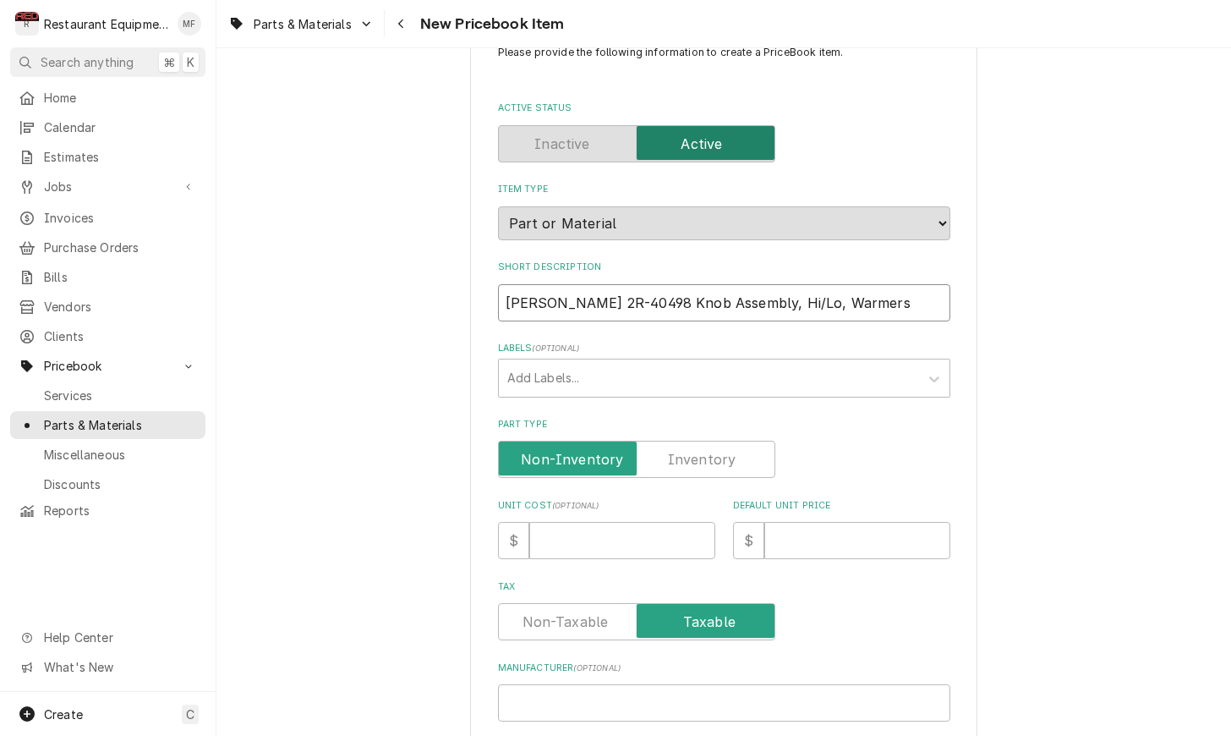
click at [511, 291] on input "Wells 2R-40498 Knob Assembly, Hi/Lo, Warmers" at bounding box center [724, 302] width 452 height 37
type textarea "x"
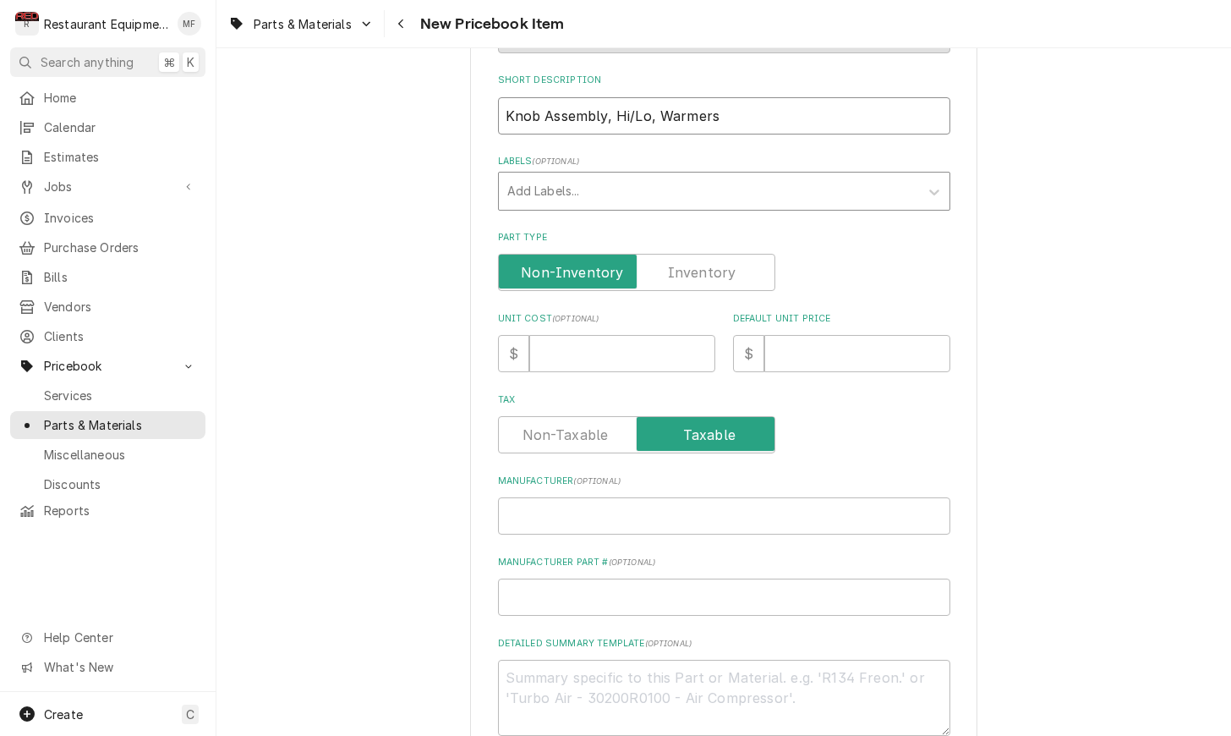
scroll to position [392, 0]
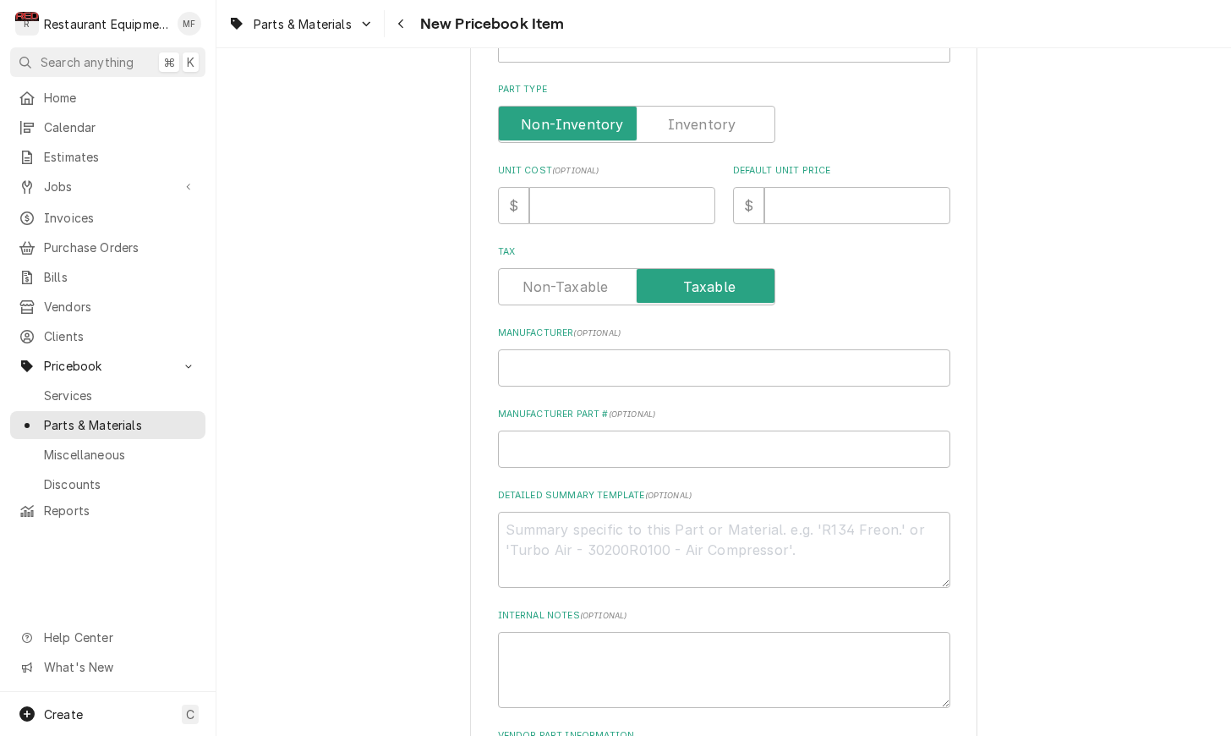
type input "Knob Assembly, Hi/Lo, Warmers"
click at [617, 358] on input "Manufacturer ( optional )" at bounding box center [724, 367] width 452 height 37
paste input "Wells 2R-40498"
type textarea "x"
type input "Wells 2R-40498"
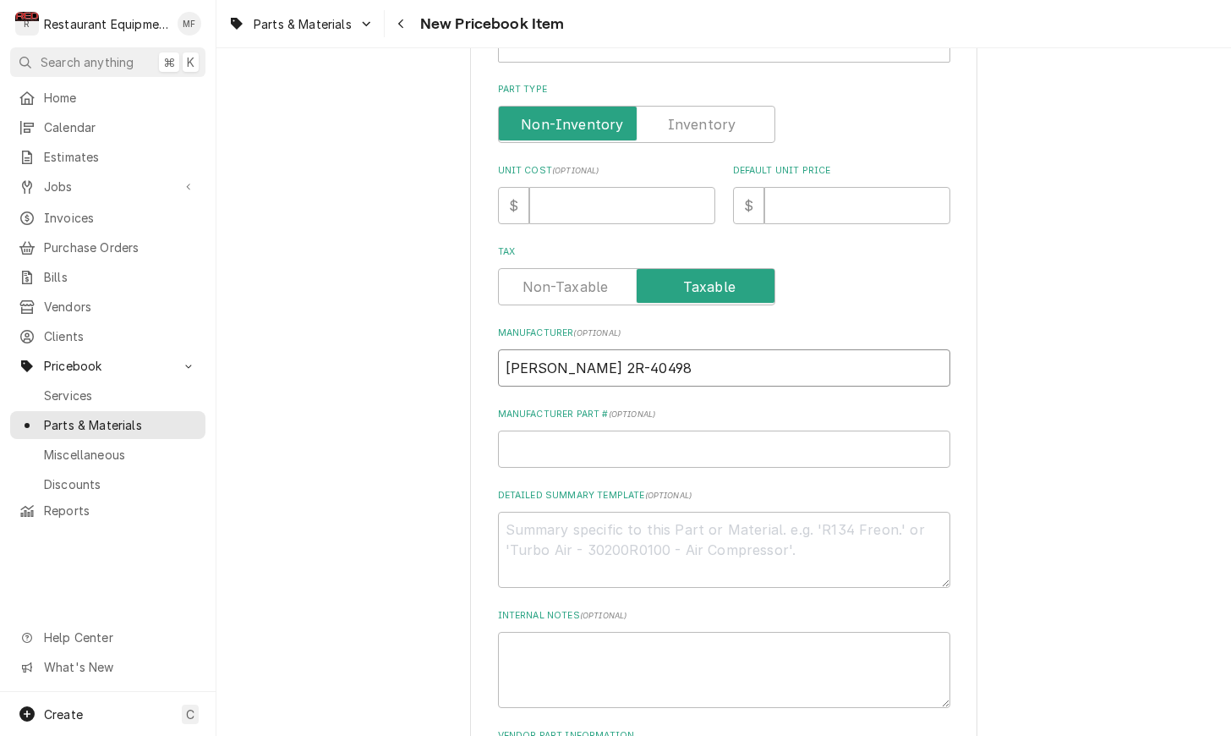
drag, startPoint x: 604, startPoint y: 347, endPoint x: 548, endPoint y: 352, distance: 56.0
click at [548, 352] on input "Wells 2R-40498" at bounding box center [724, 367] width 452 height 37
type textarea "x"
type input "[PERSON_NAME]"
click at [648, 430] on input "Manufacturer Part # ( optional )" at bounding box center [724, 448] width 452 height 37
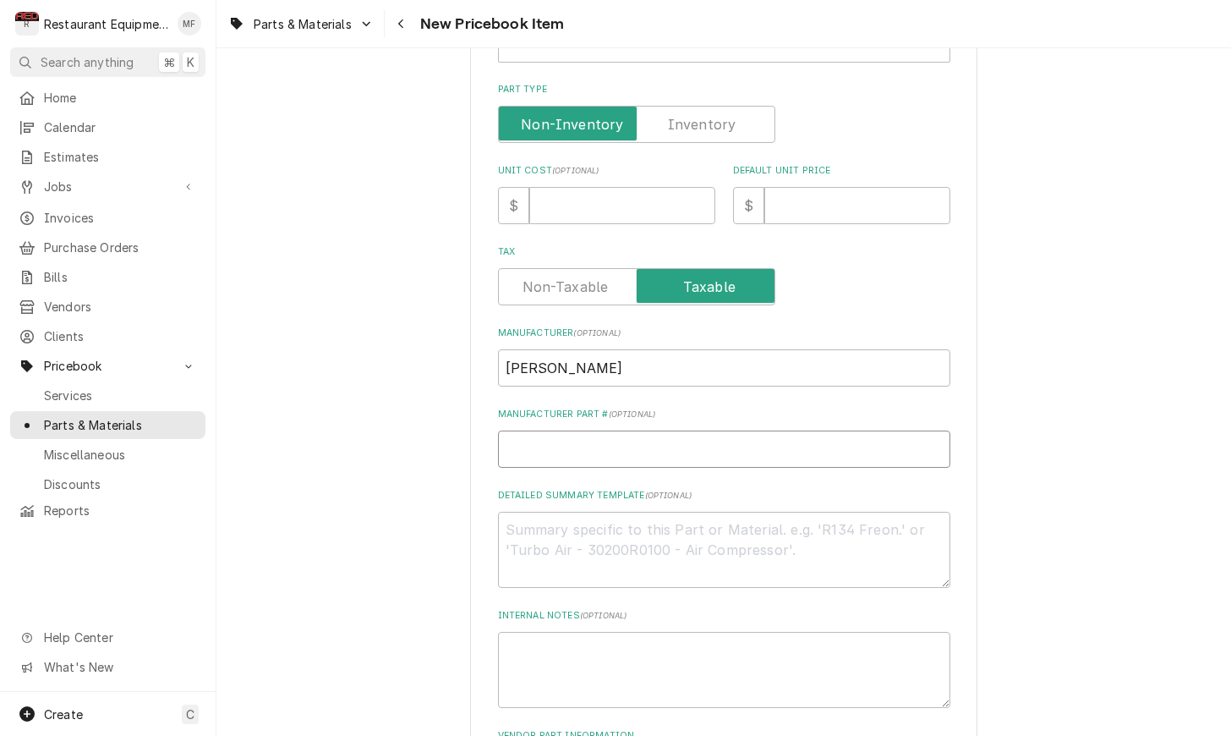
paste input "2R-40498"
type textarea "x"
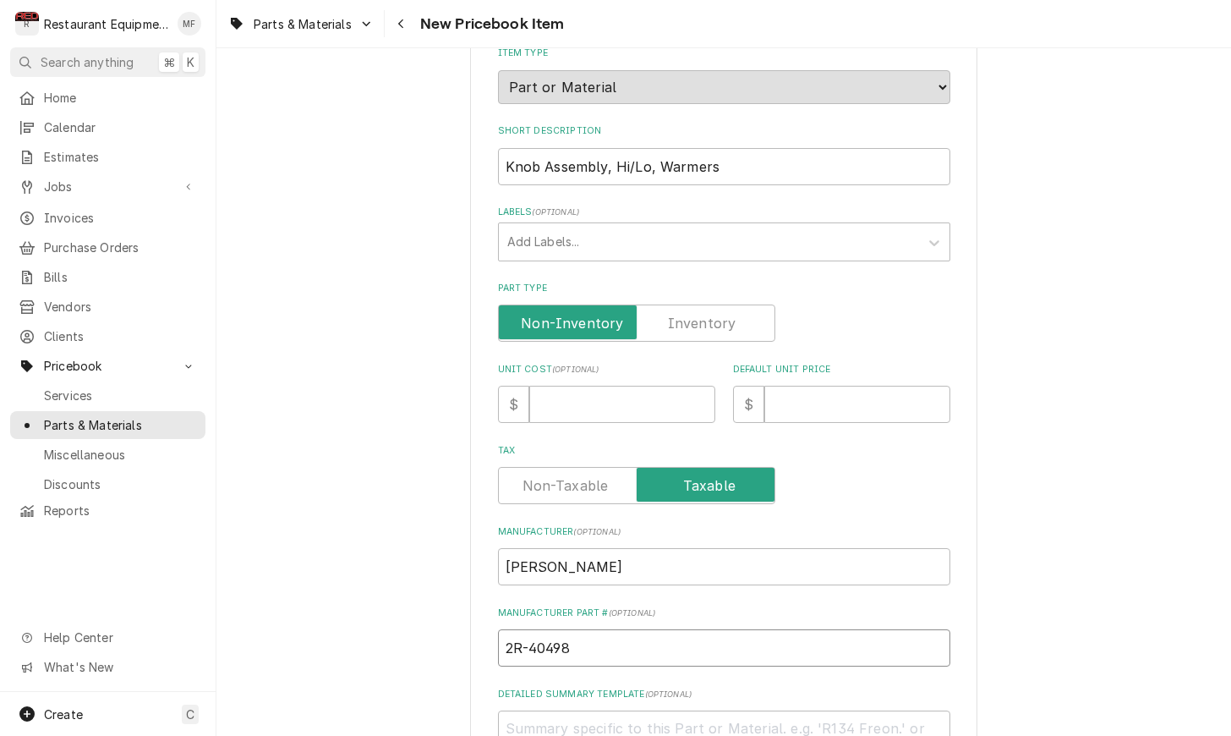
scroll to position [192, 0]
type input "2R-40498"
click at [599, 387] on input "Unit Cost ( optional )" at bounding box center [622, 405] width 186 height 37
type textarea "x"
type input "4"
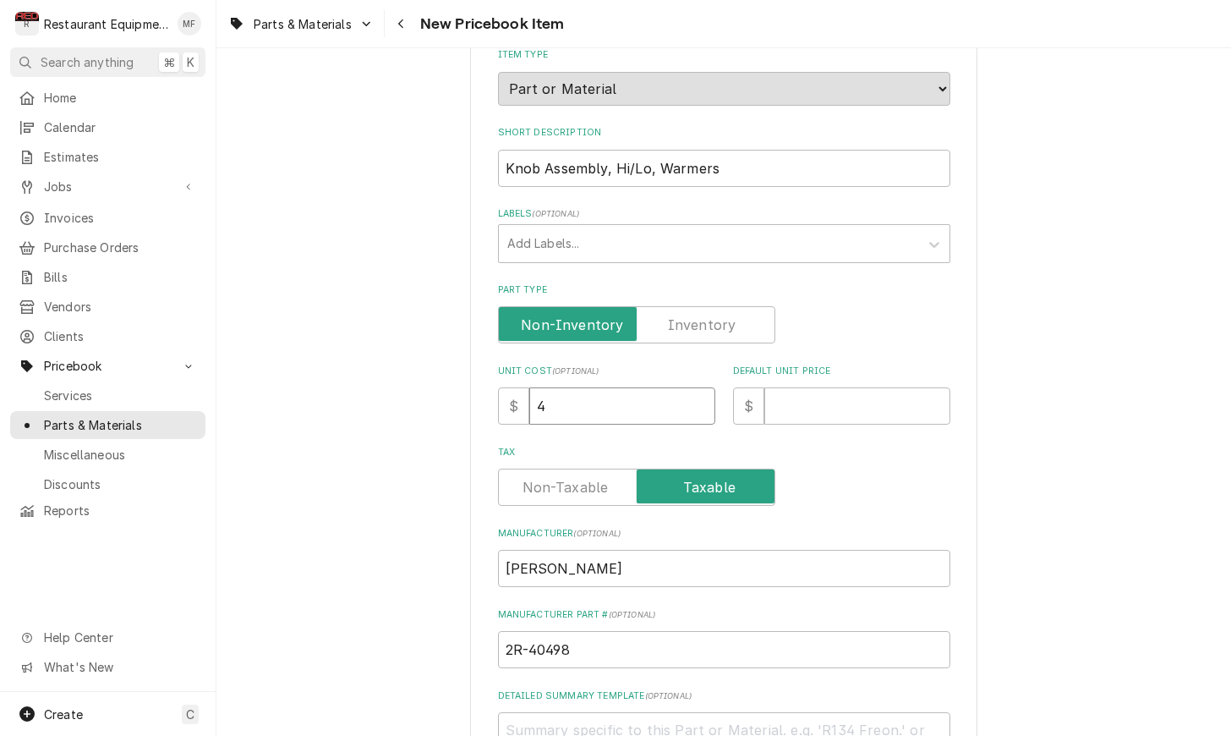
type textarea "x"
type input "41"
type textarea "x"
type input "41.0"
type textarea "x"
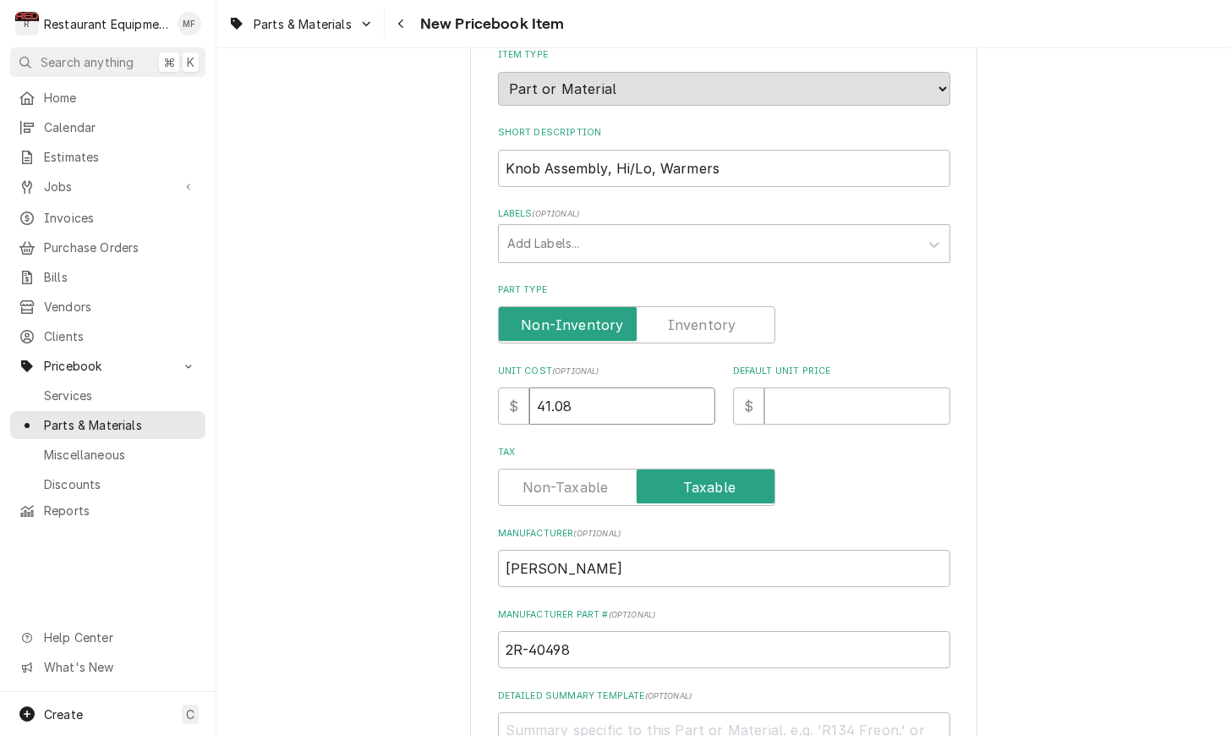
type input "41.08"
click at [806, 387] on input "Default Unit Price" at bounding box center [857, 405] width 186 height 37
type textarea "x"
type input "6"
type textarea "x"
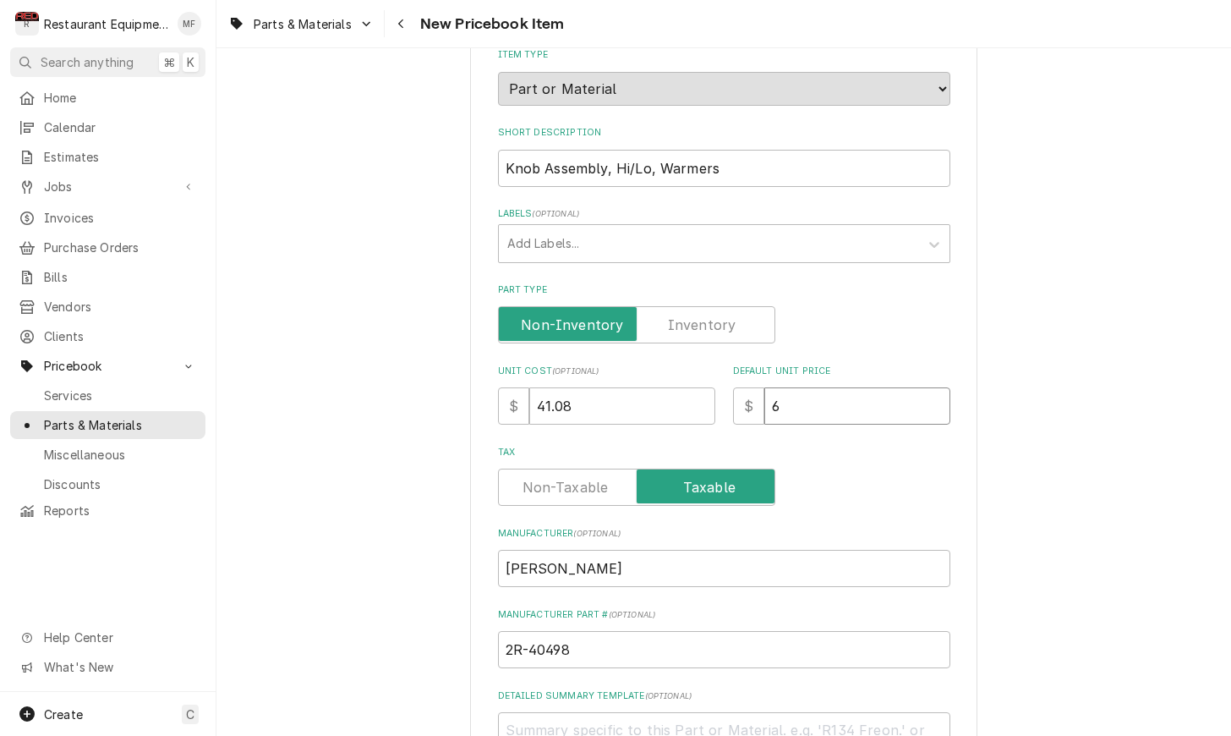
type input "62"
type textarea "x"
type input "62.8"
type textarea "x"
type input "62.81"
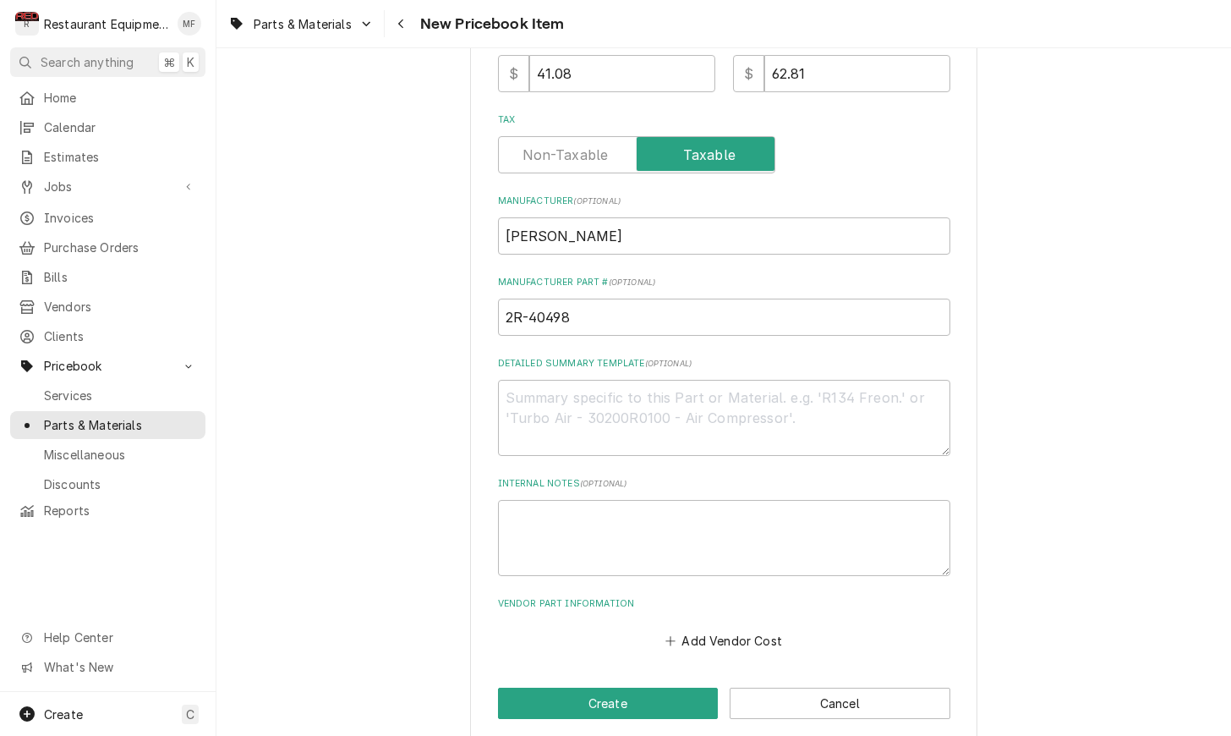
scroll to position [523, 0]
click at [742, 621] on div "Add Vendor Cost" at bounding box center [724, 637] width 452 height 33
click at [756, 629] on button "Add Vendor Cost" at bounding box center [724, 641] width 123 height 24
type textarea "x"
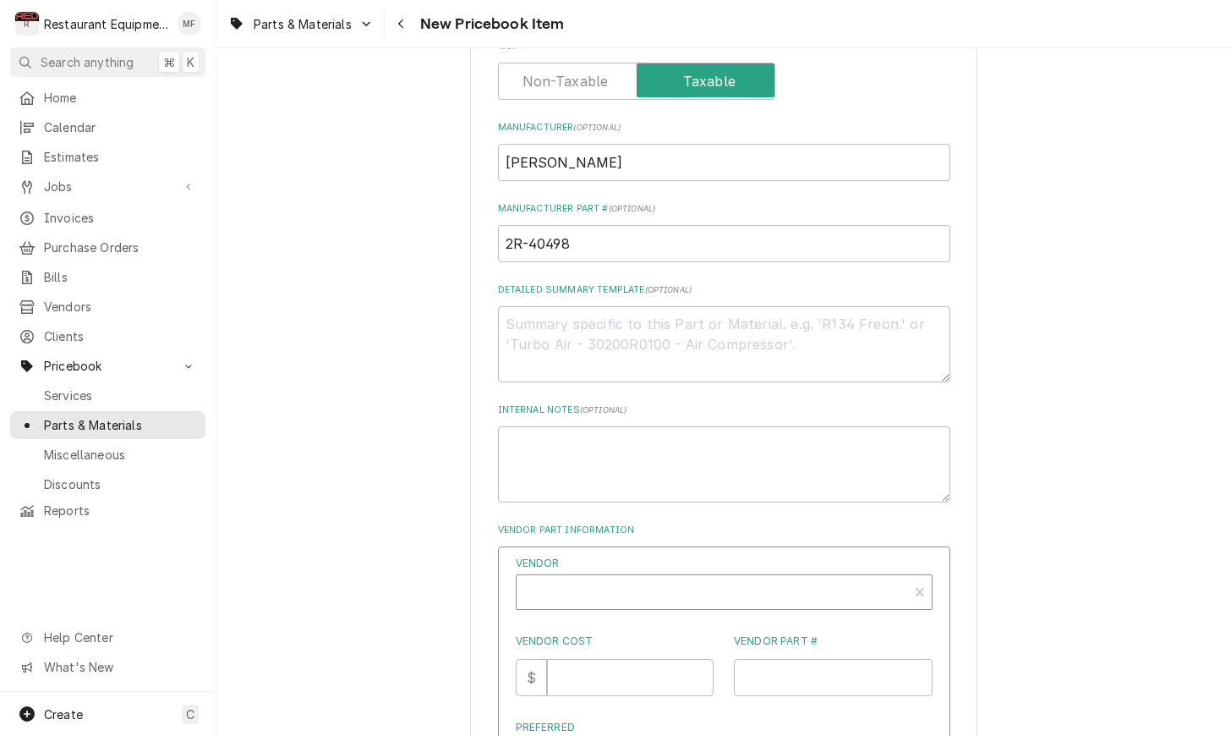
scroll to position [599, 0]
click at [715, 577] on div "Vendor" at bounding box center [712, 597] width 375 height 41
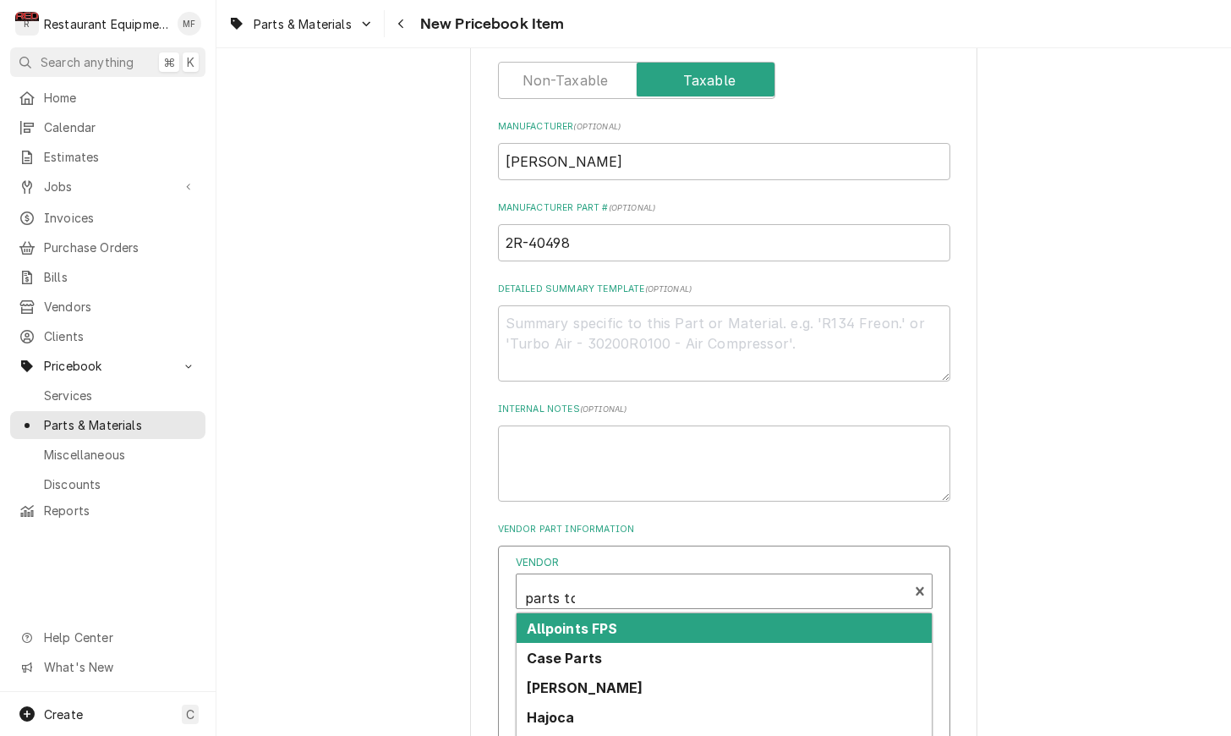
type input "parts tow"
click at [826, 613] on div "Parts Town" at bounding box center [724, 628] width 415 height 30
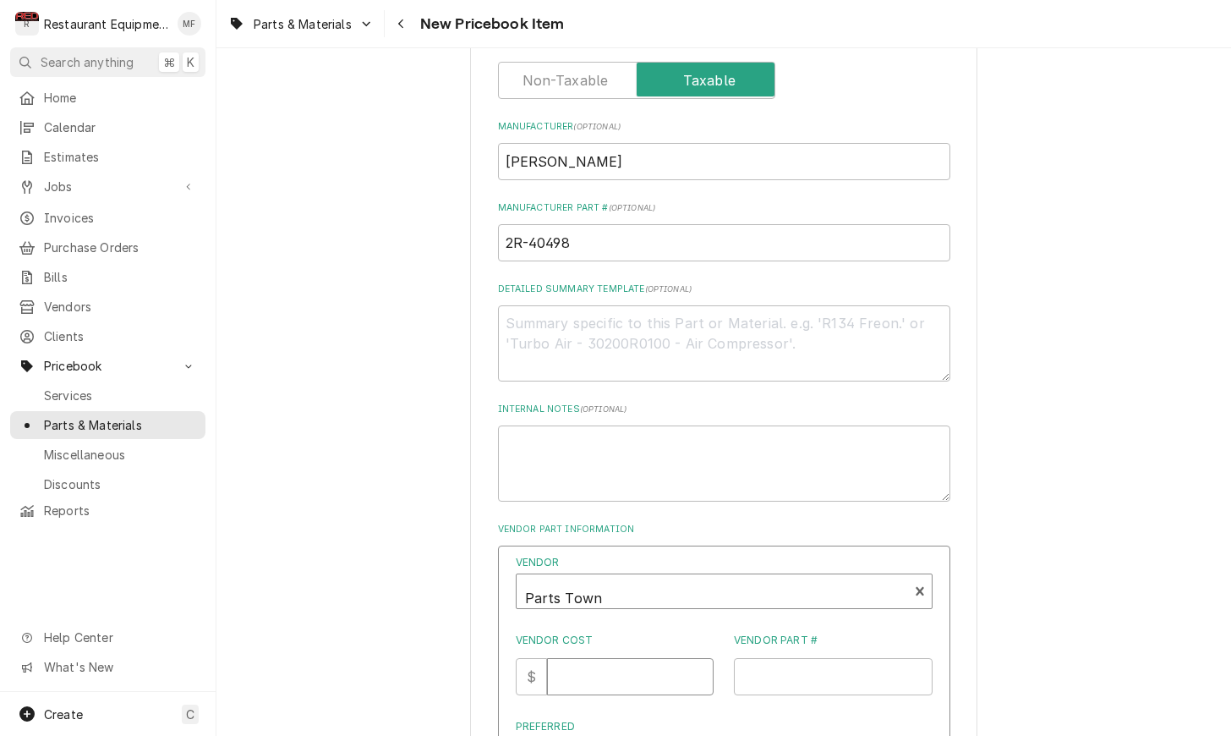
click at [583, 665] on input "Vendor Cost" at bounding box center [630, 676] width 167 height 37
type input "41.09"
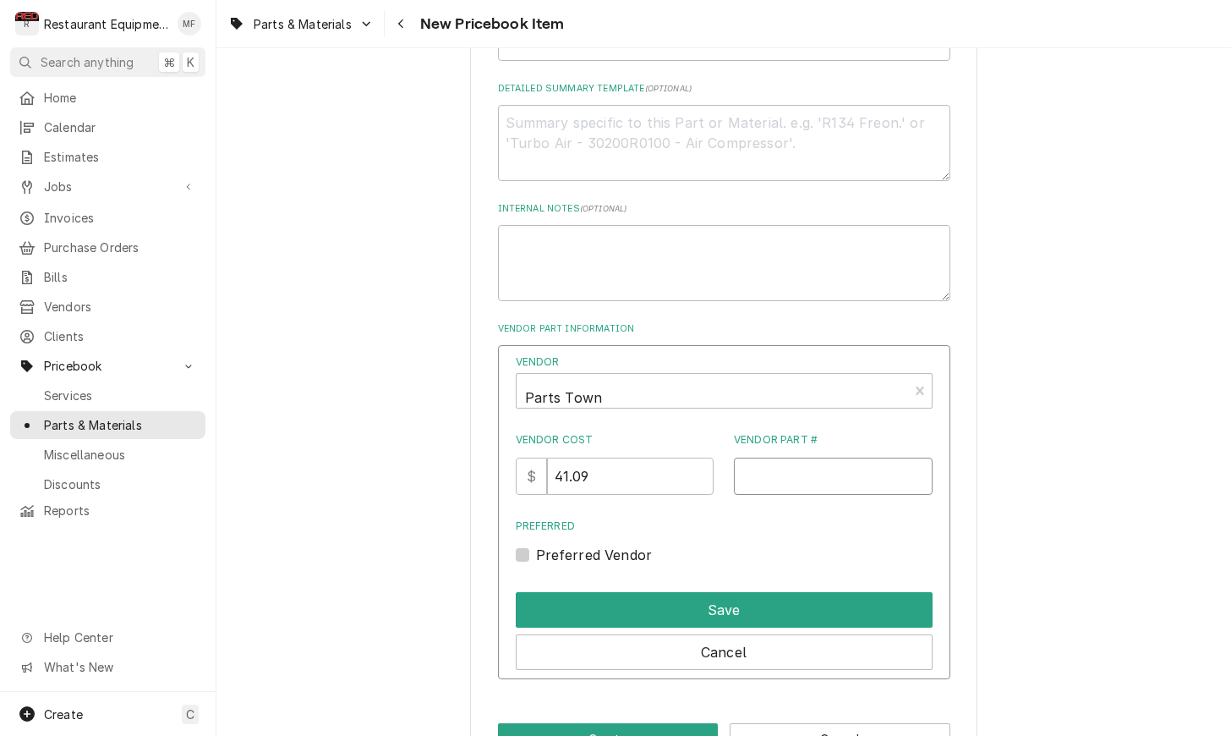
click at [845, 457] on input "Vendor Part #" at bounding box center [833, 475] width 199 height 37
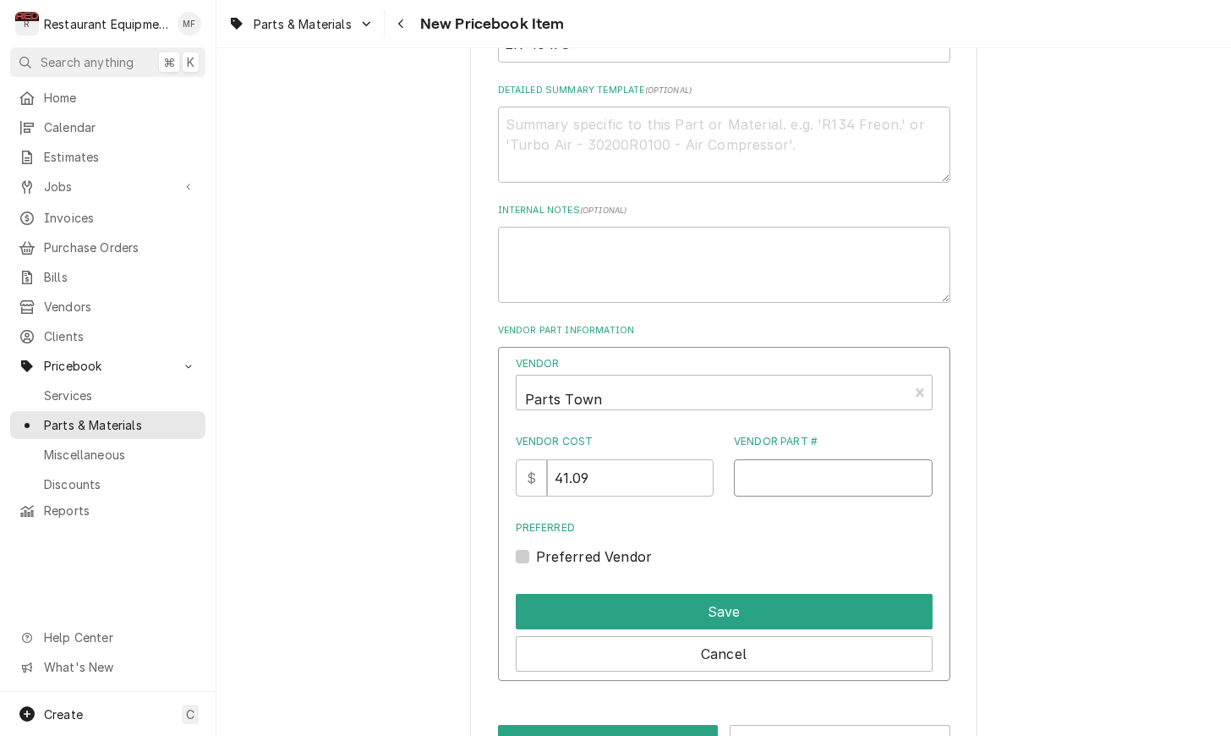
click at [849, 459] on input "Vendor Part #" at bounding box center [833, 477] width 199 height 37
paste input "WEL2R-40498"
type input "WEL2R-40498"
click at [536, 546] on label "Preferred Vendor" at bounding box center [594, 556] width 117 height 20
click at [536, 546] on input "Preferred" at bounding box center [744, 564] width 417 height 37
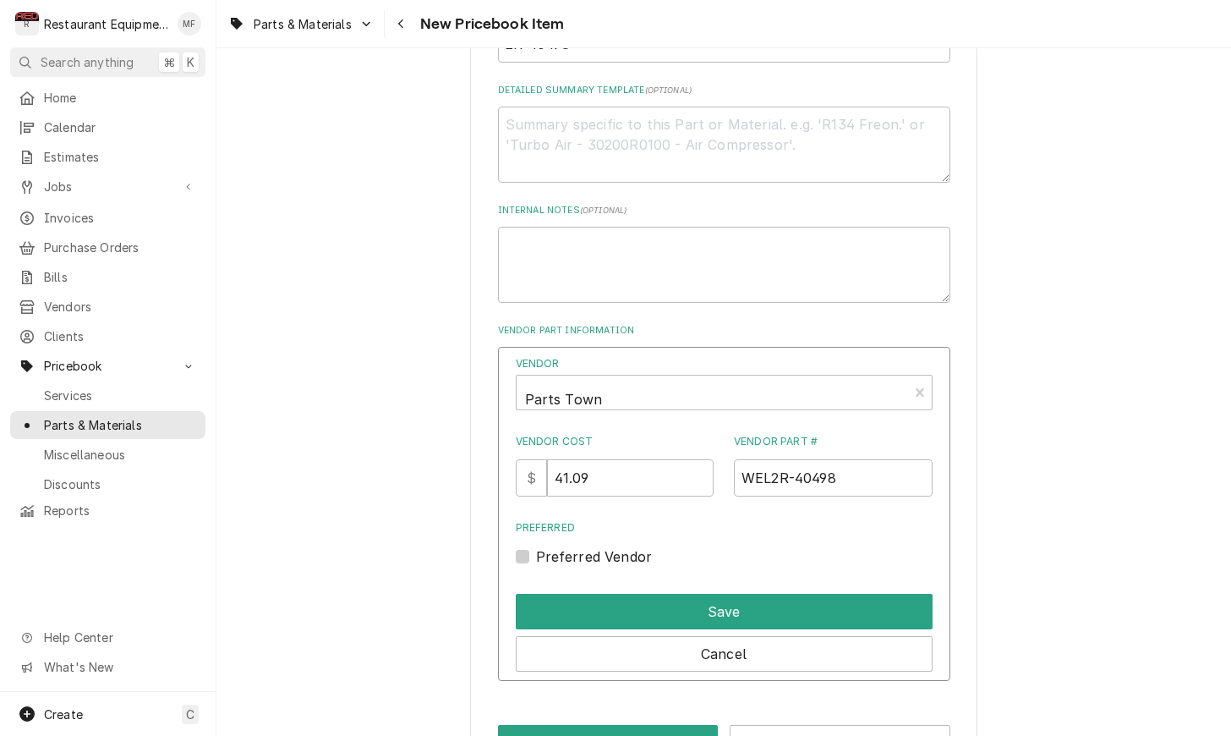
checkbox input "true"
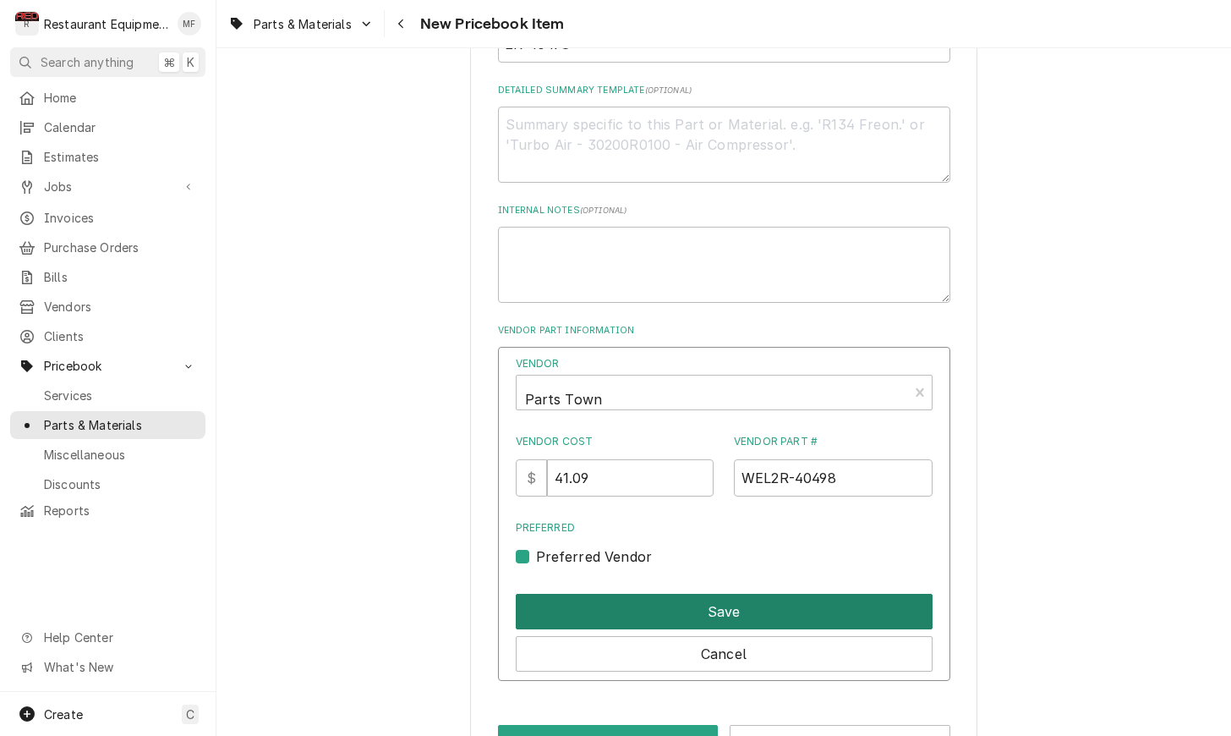
click at [669, 594] on button "Save" at bounding box center [724, 612] width 417 height 36
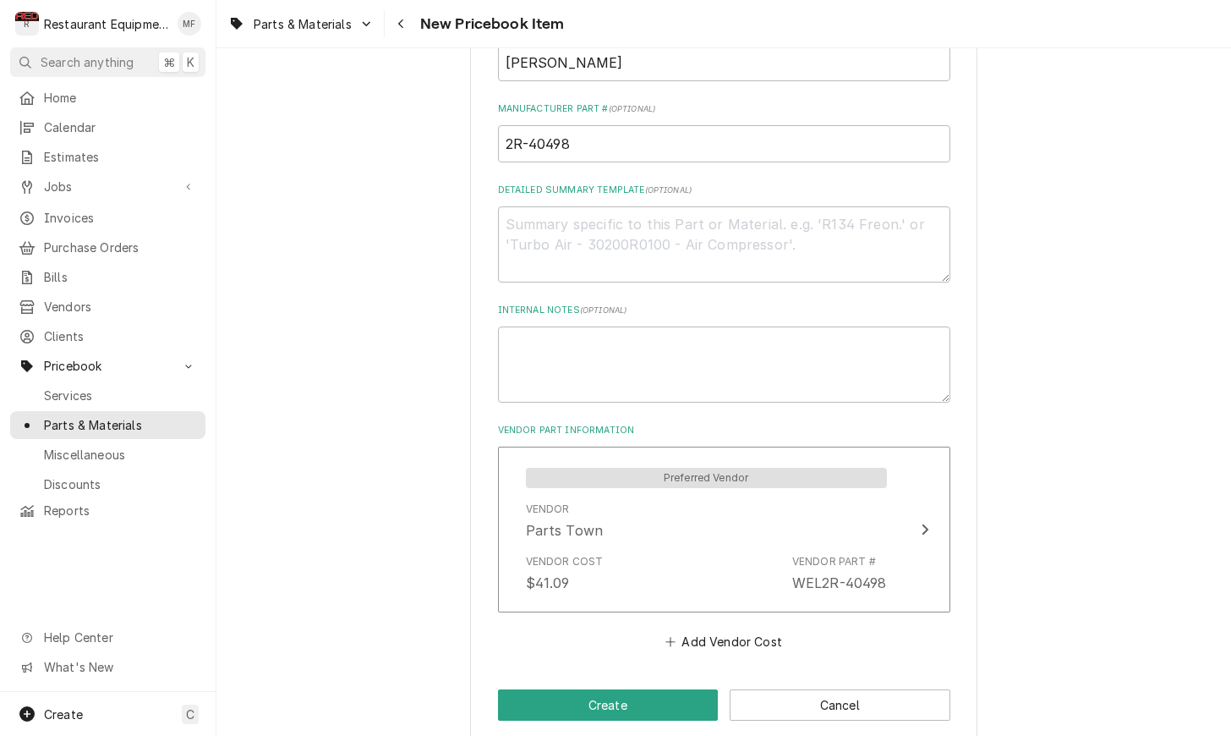
scroll to position [0, 0]
click at [651, 692] on button "Create" at bounding box center [608, 704] width 221 height 31
type textarea "x"
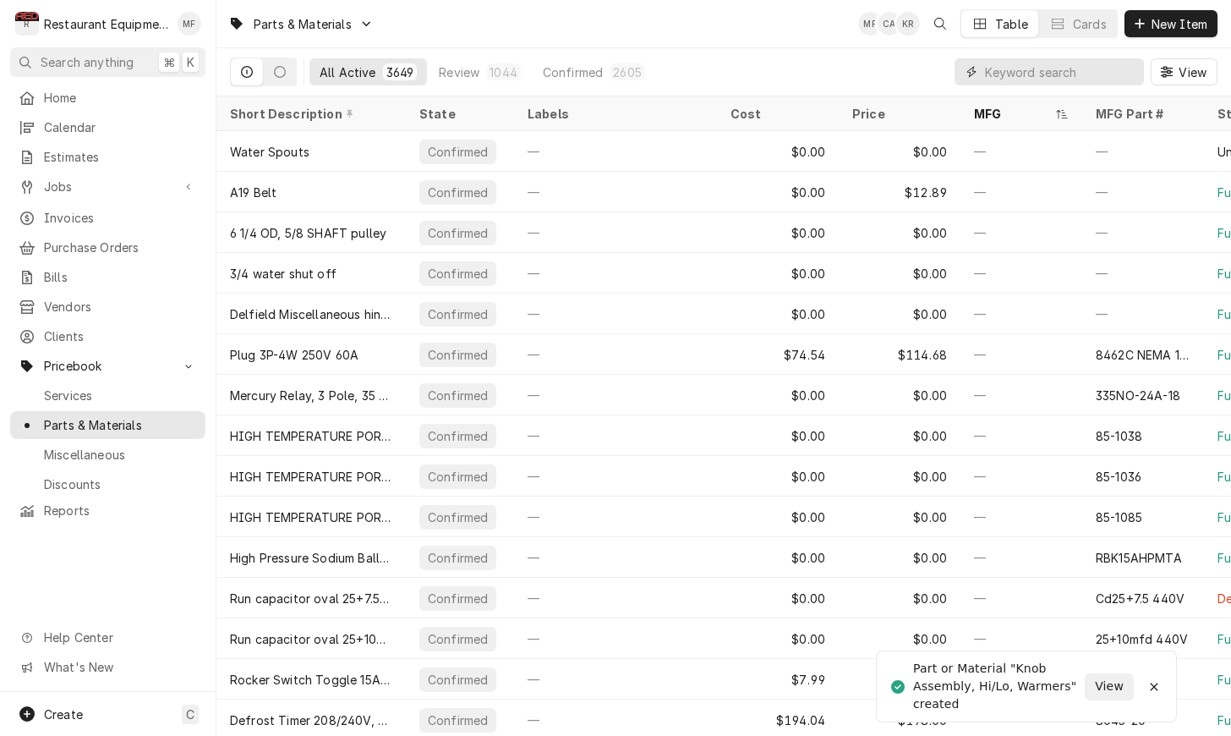
click at [1042, 75] on input "Dynamic Content Wrapper" at bounding box center [1060, 71] width 150 height 27
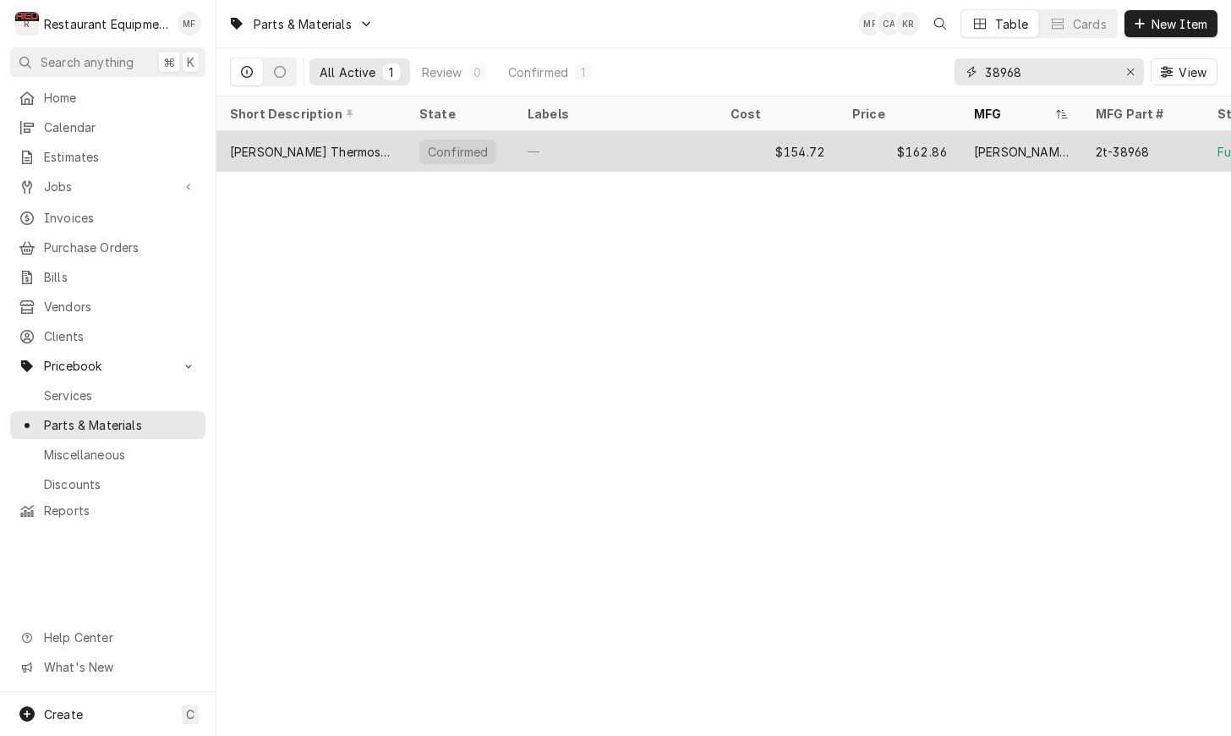
type input "38968"
click at [914, 140] on div "$162.86" at bounding box center [900, 151] width 122 height 41
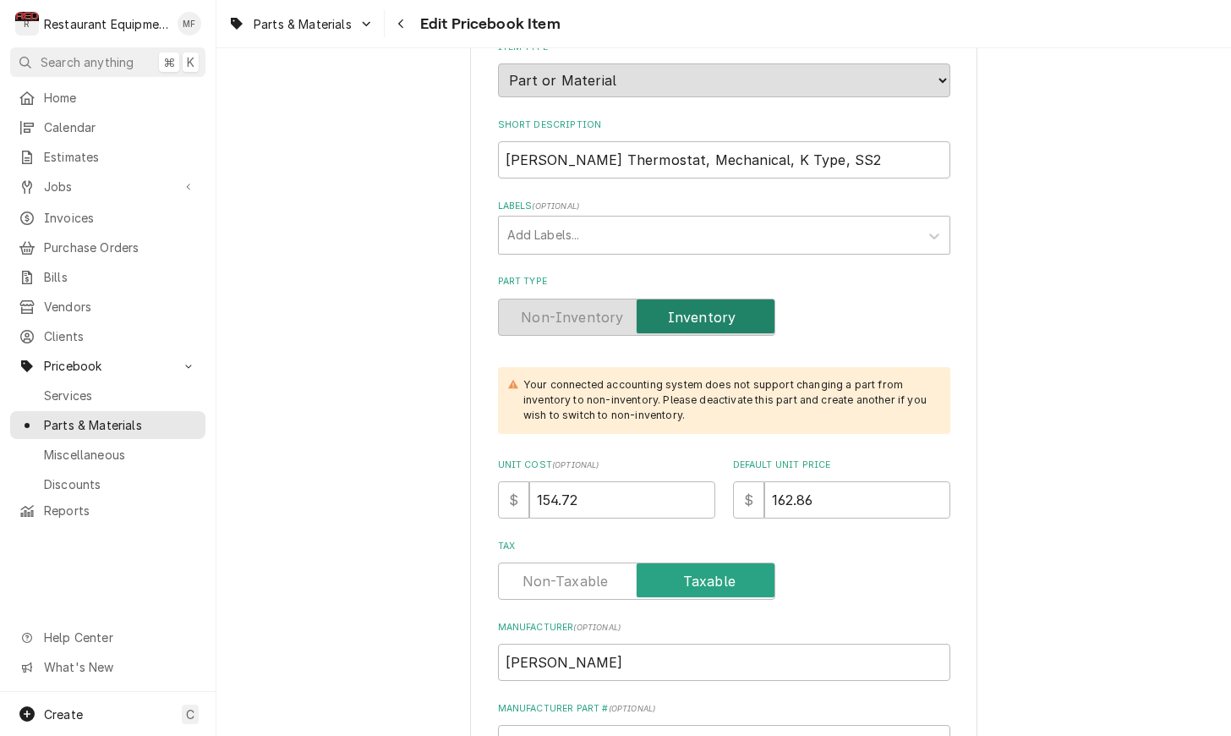
scroll to position [217, 0]
click at [622, 479] on input "154.72" at bounding box center [622, 497] width 186 height 37
type textarea "x"
type input "1"
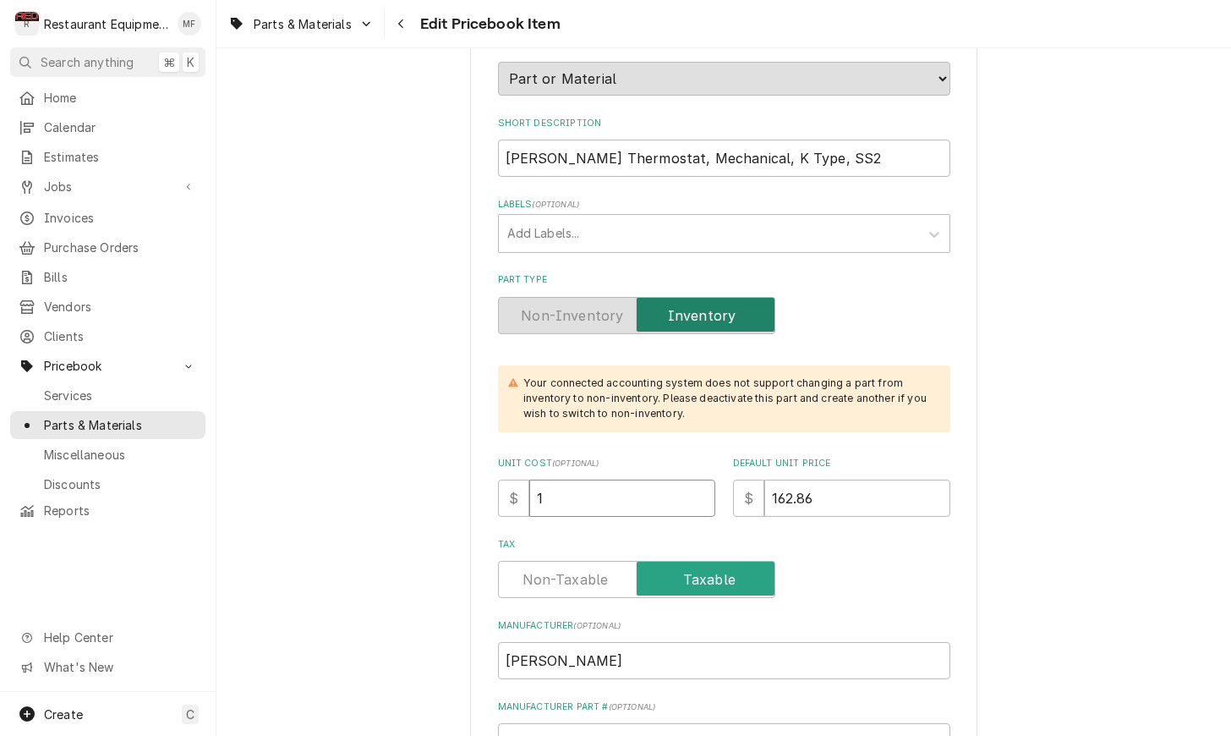
type textarea "x"
type input "17"
type textarea "x"
type input "174"
click at [840, 485] on input "162.86" at bounding box center [857, 497] width 186 height 37
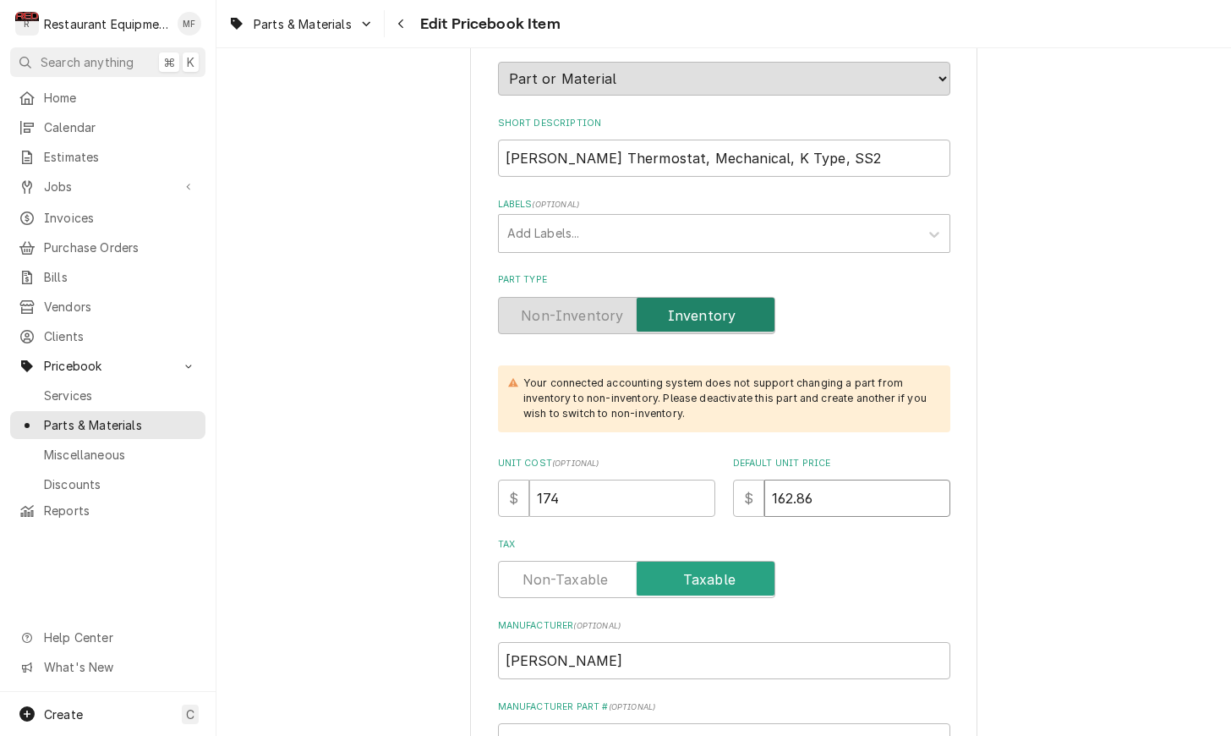
click at [840, 485] on input "162.86" at bounding box center [857, 497] width 186 height 37
type textarea "x"
type input "1"
type textarea "x"
type input "18"
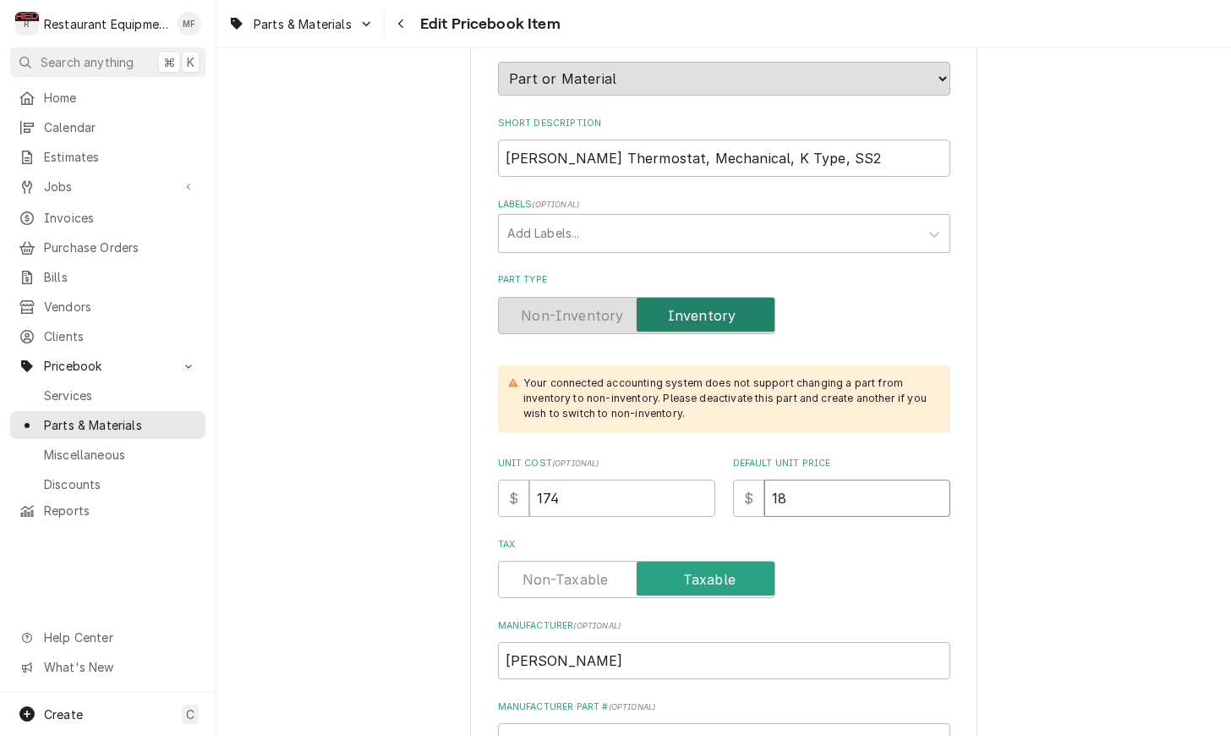
type textarea "x"
type input "183"
type textarea "x"
type input "183.1"
type textarea "x"
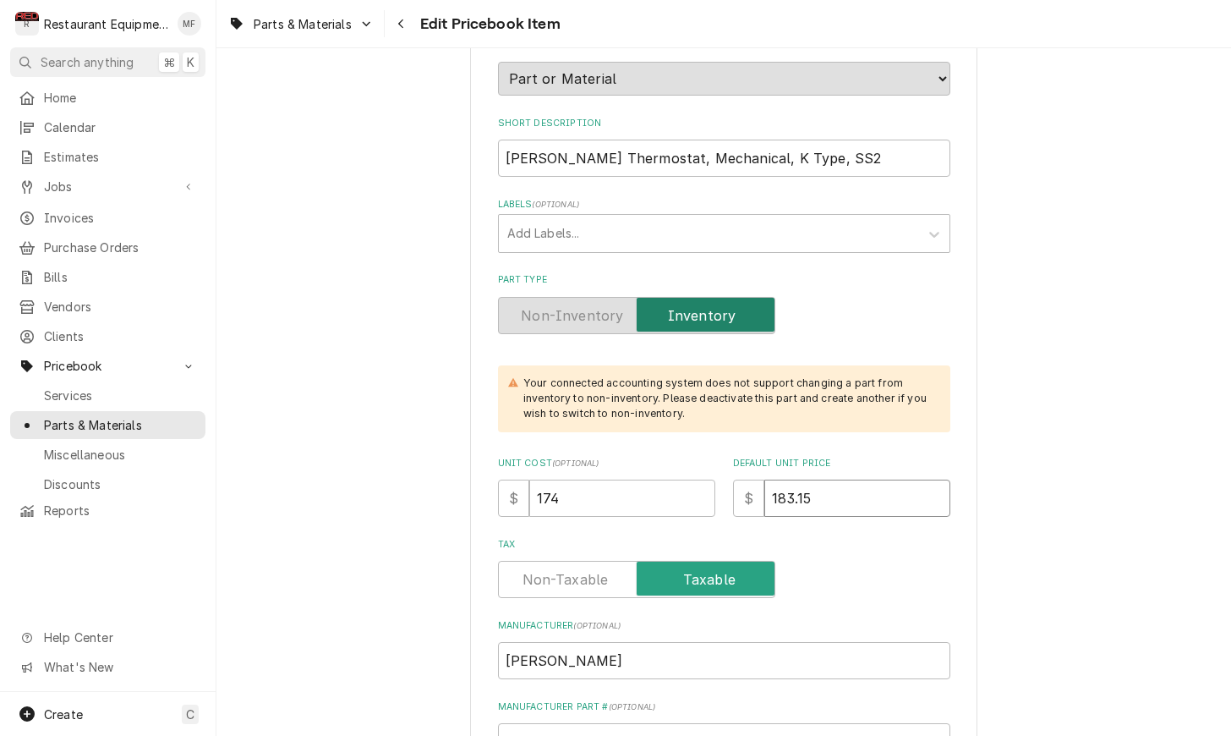
type input "183.15"
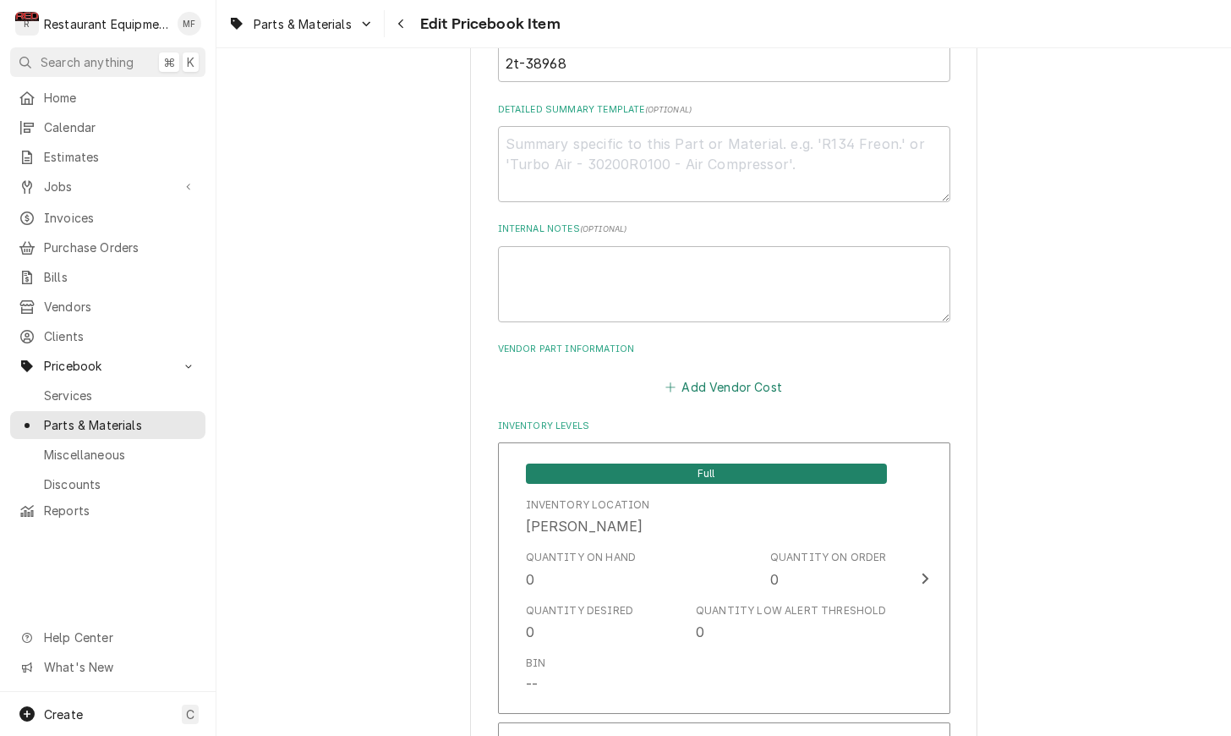
click at [764, 375] on button "Add Vendor Cost" at bounding box center [724, 387] width 123 height 24
type textarea "x"
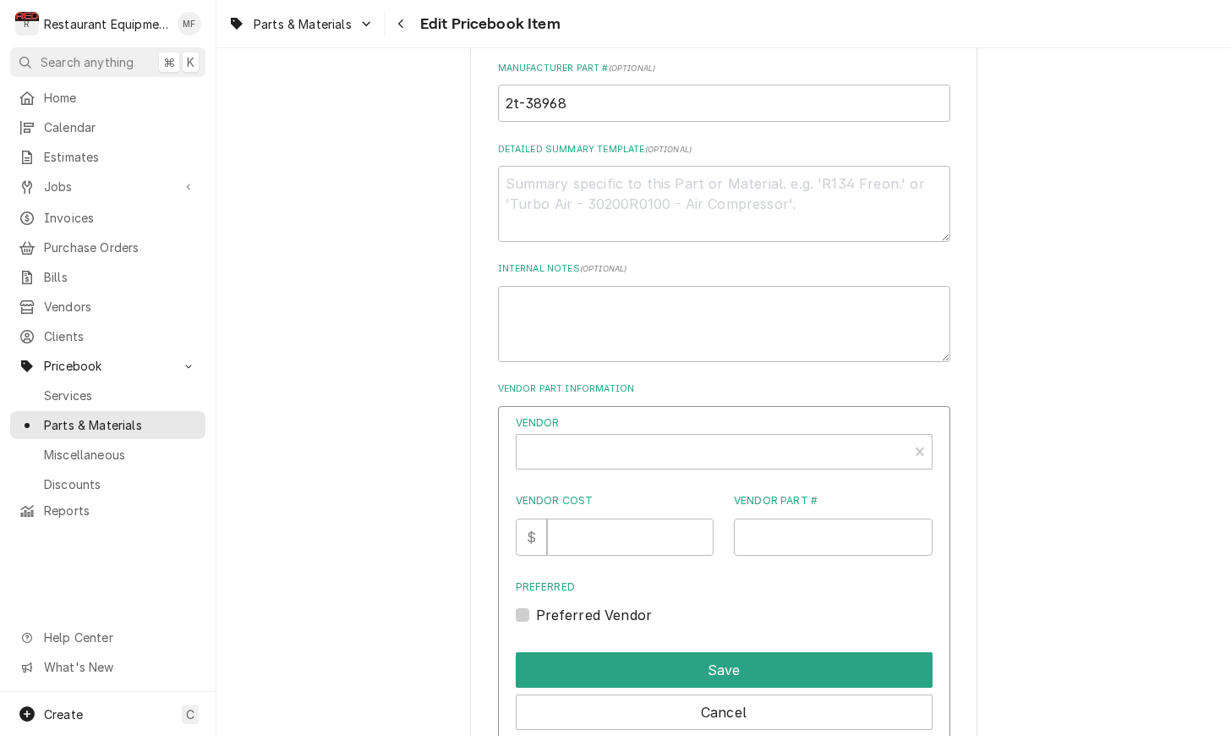
scroll to position [867, 0]
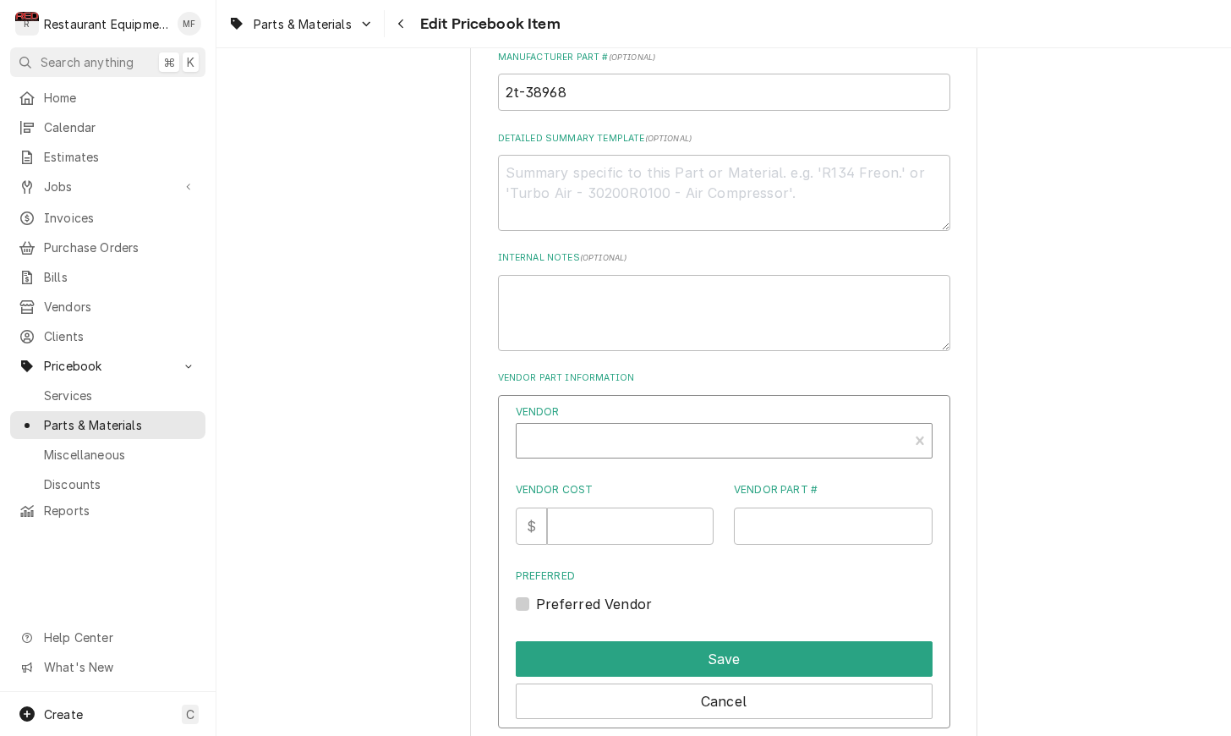
click at [693, 427] on div "Vendor" at bounding box center [712, 447] width 375 height 41
type input "parts to"
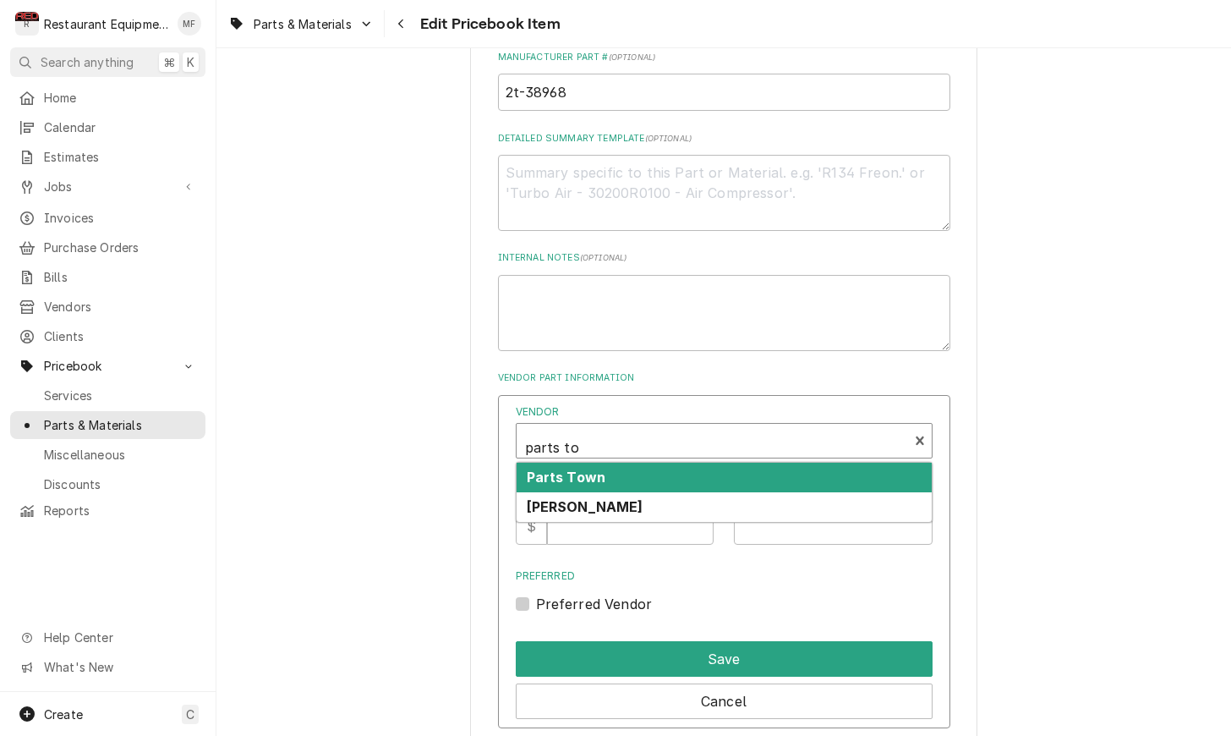
click at [677, 462] on div "Parts Town" at bounding box center [724, 477] width 415 height 30
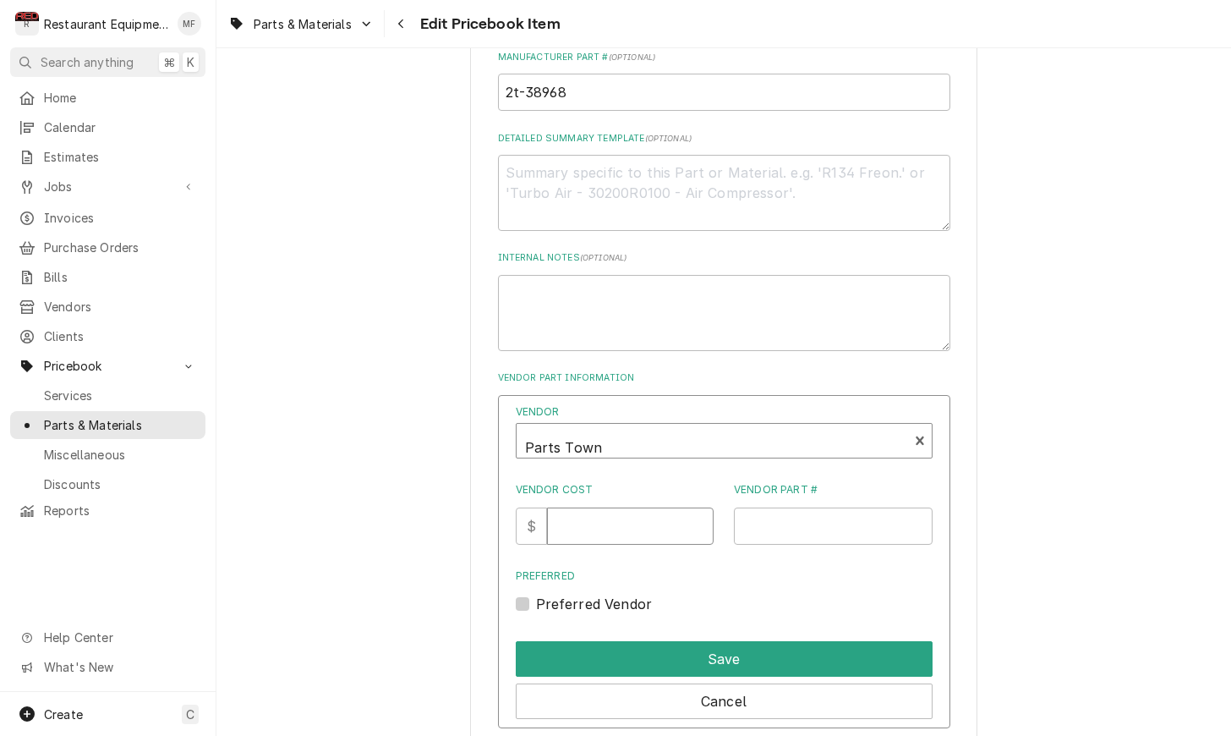
click at [616, 507] on input "Vendor Cost" at bounding box center [630, 525] width 167 height 37
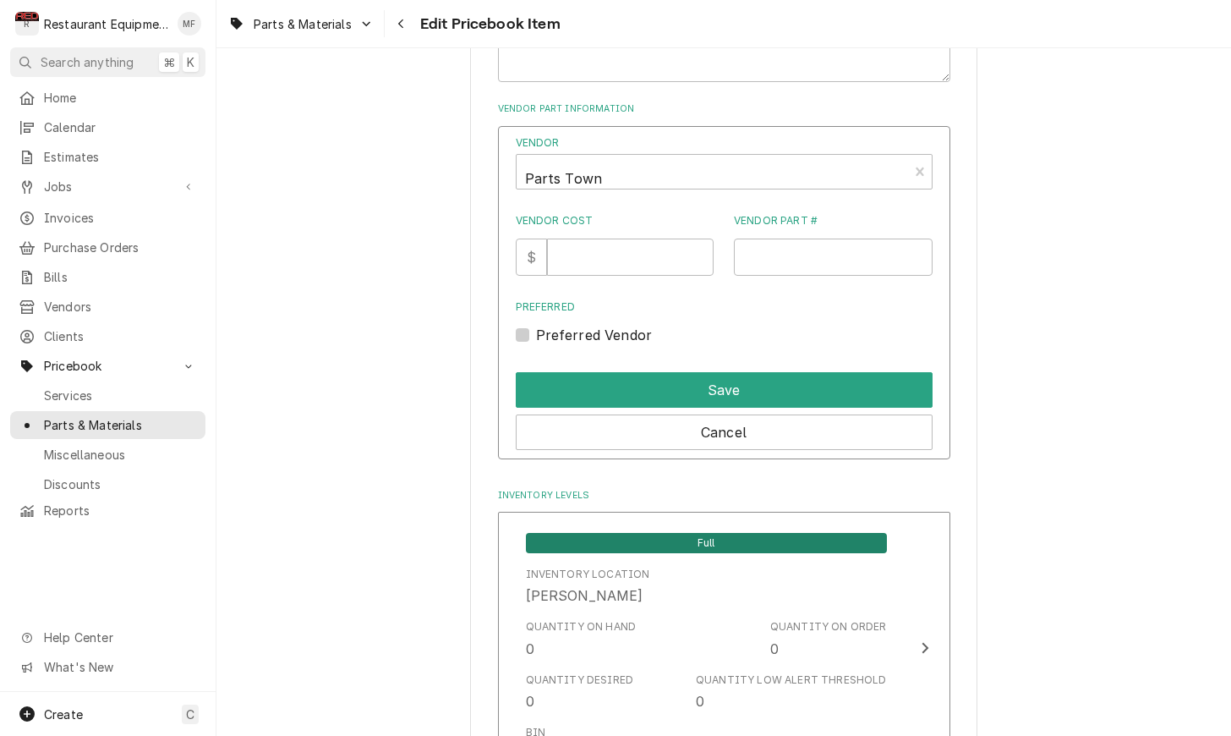
scroll to position [1137, 0]
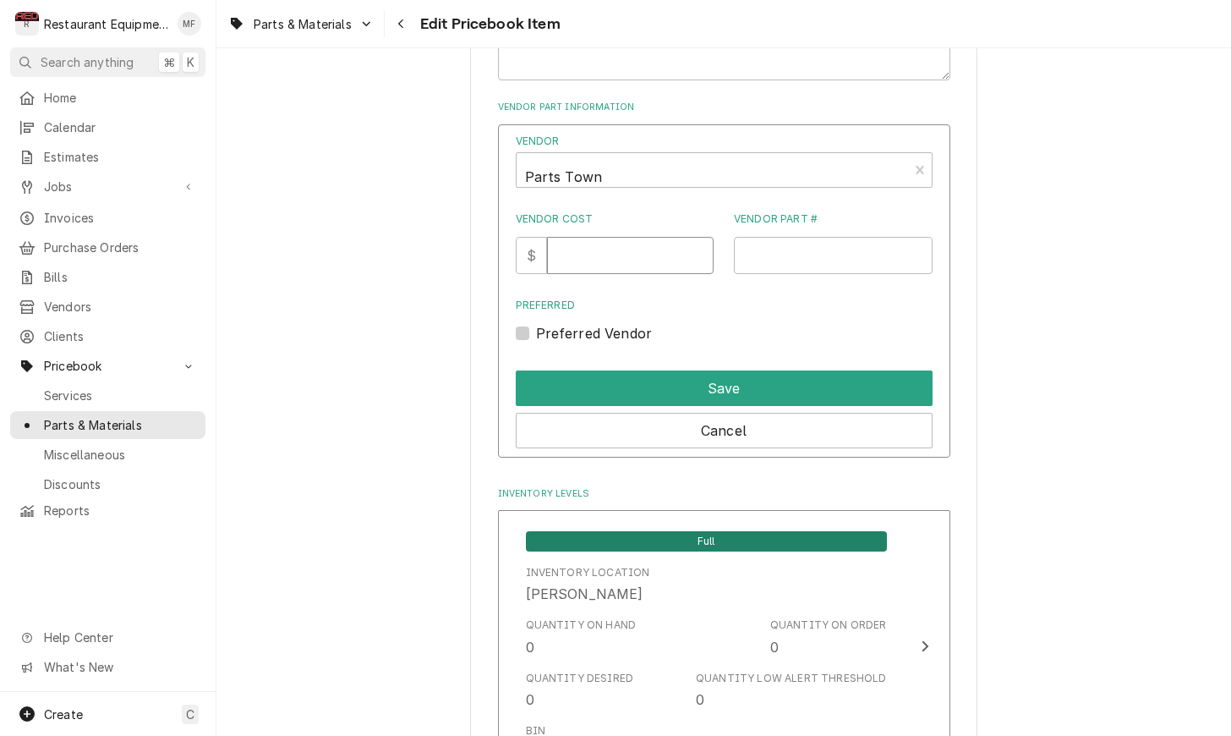
click at [591, 244] on input "Vendor Cost" at bounding box center [630, 255] width 167 height 37
type input "174"
click at [804, 237] on input "Vendor Part #" at bounding box center [833, 255] width 199 height 37
paste input "WEL2T-38968"
type input "WEL2T-38968"
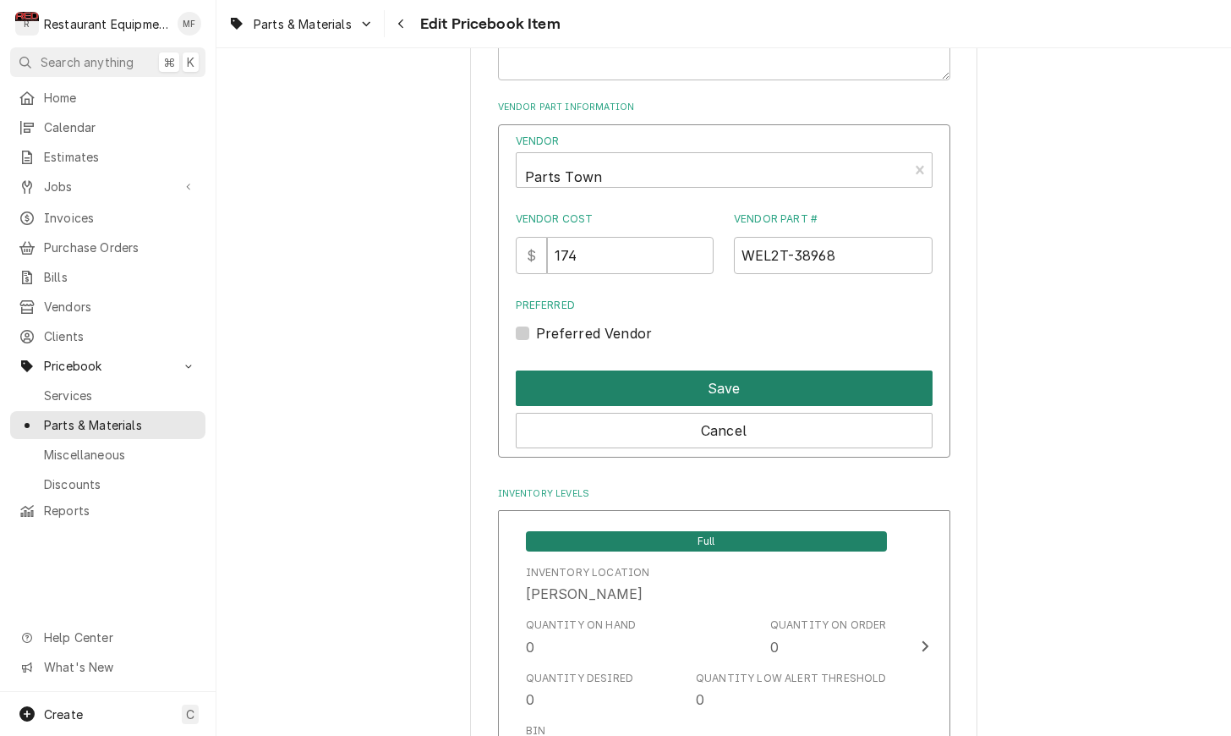
drag, startPoint x: 521, startPoint y: 310, endPoint x: 632, endPoint y: 376, distance: 129.6
click at [536, 323] on label "Preferred Vendor" at bounding box center [594, 333] width 117 height 20
click at [536, 323] on input "Preferred" at bounding box center [744, 341] width 417 height 37
checkbox input "true"
click at [658, 371] on button "Save" at bounding box center [724, 388] width 417 height 36
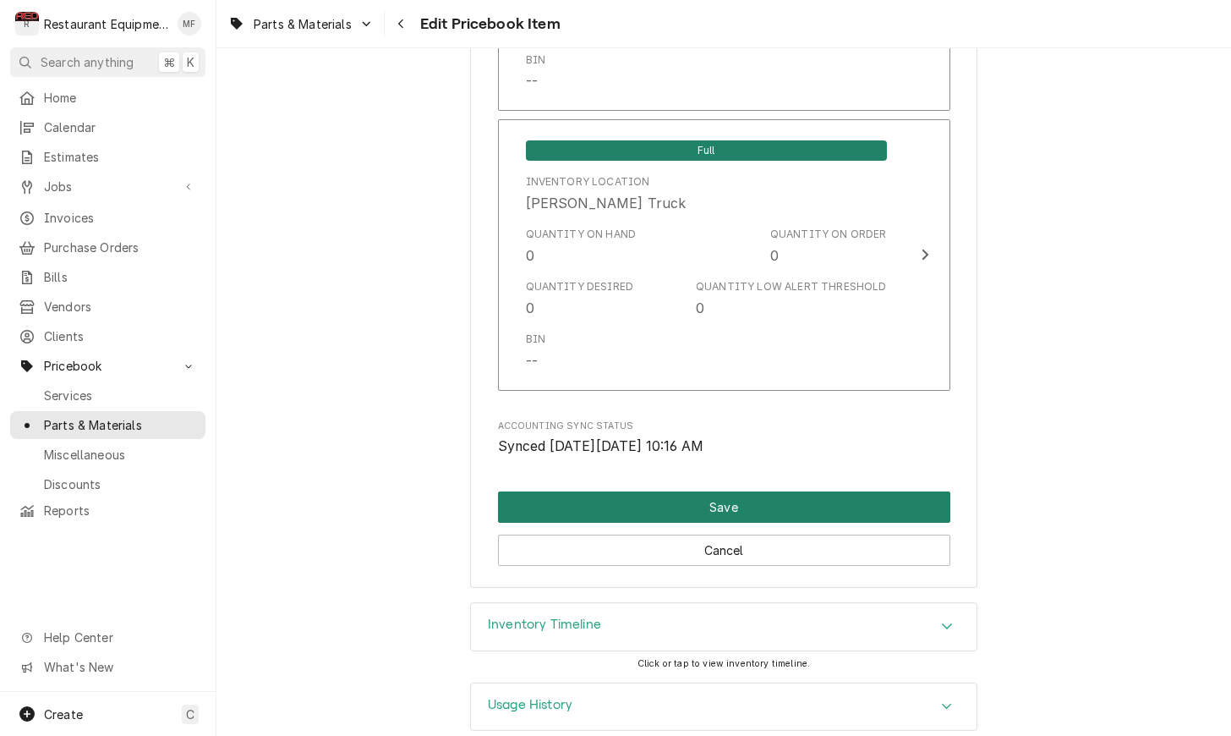
click at [765, 491] on button "Save" at bounding box center [724, 506] width 452 height 31
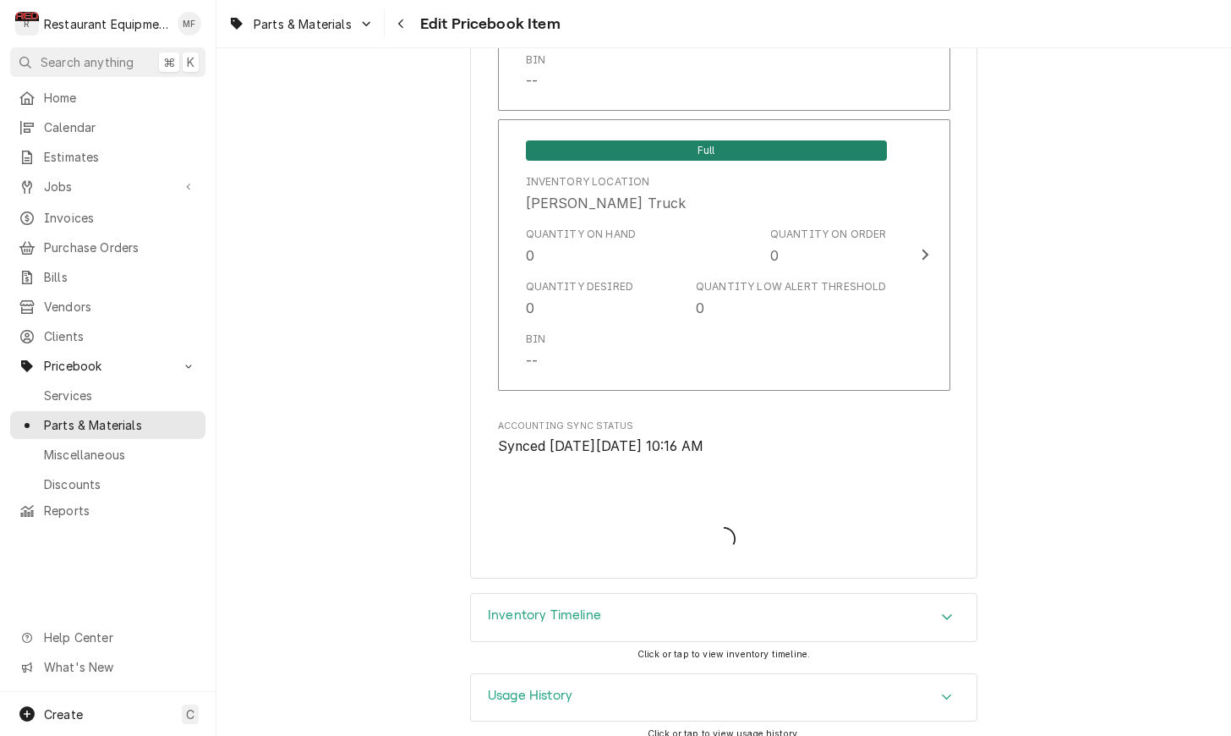
scroll to position [11171, 0]
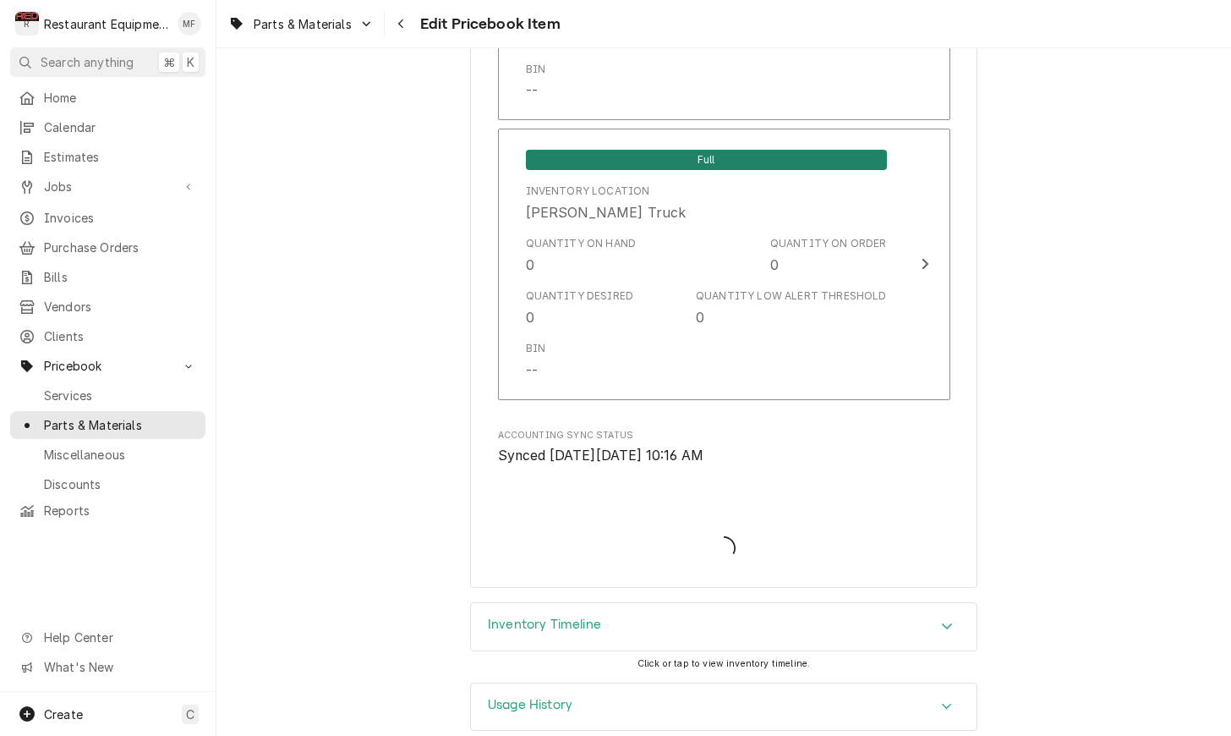
type textarea "x"
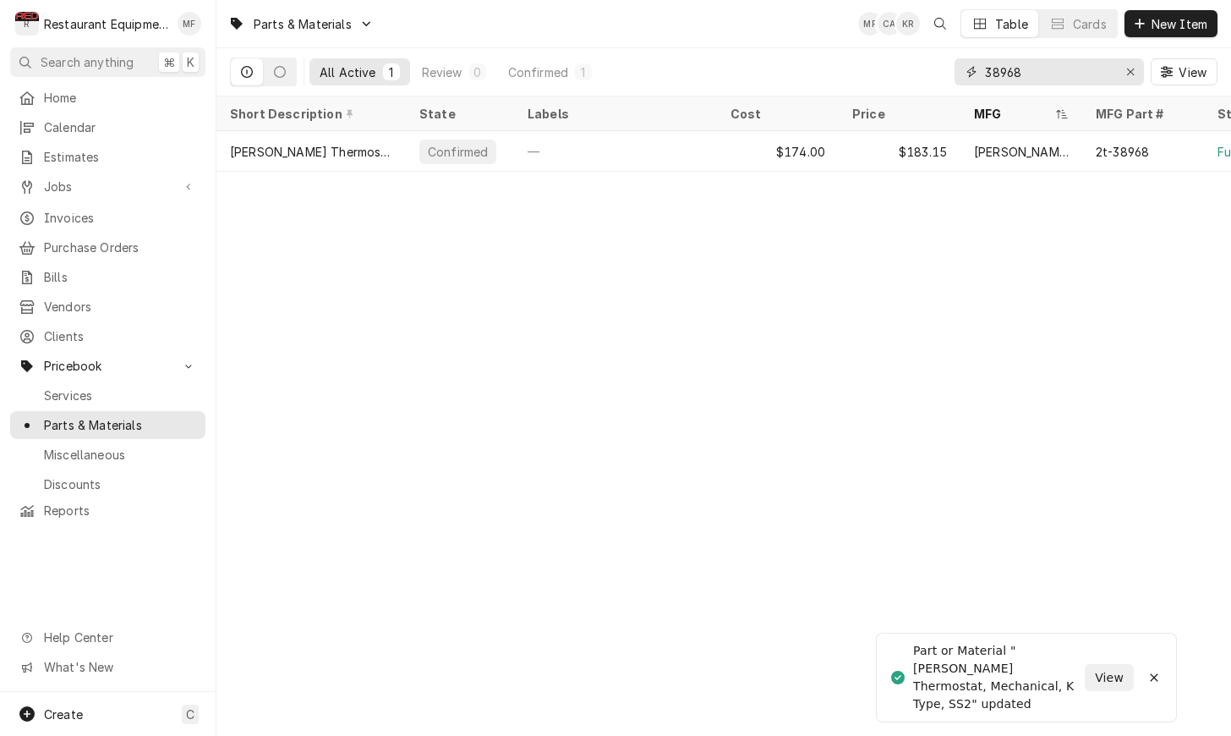
click at [1068, 74] on input "38968" at bounding box center [1048, 71] width 127 height 27
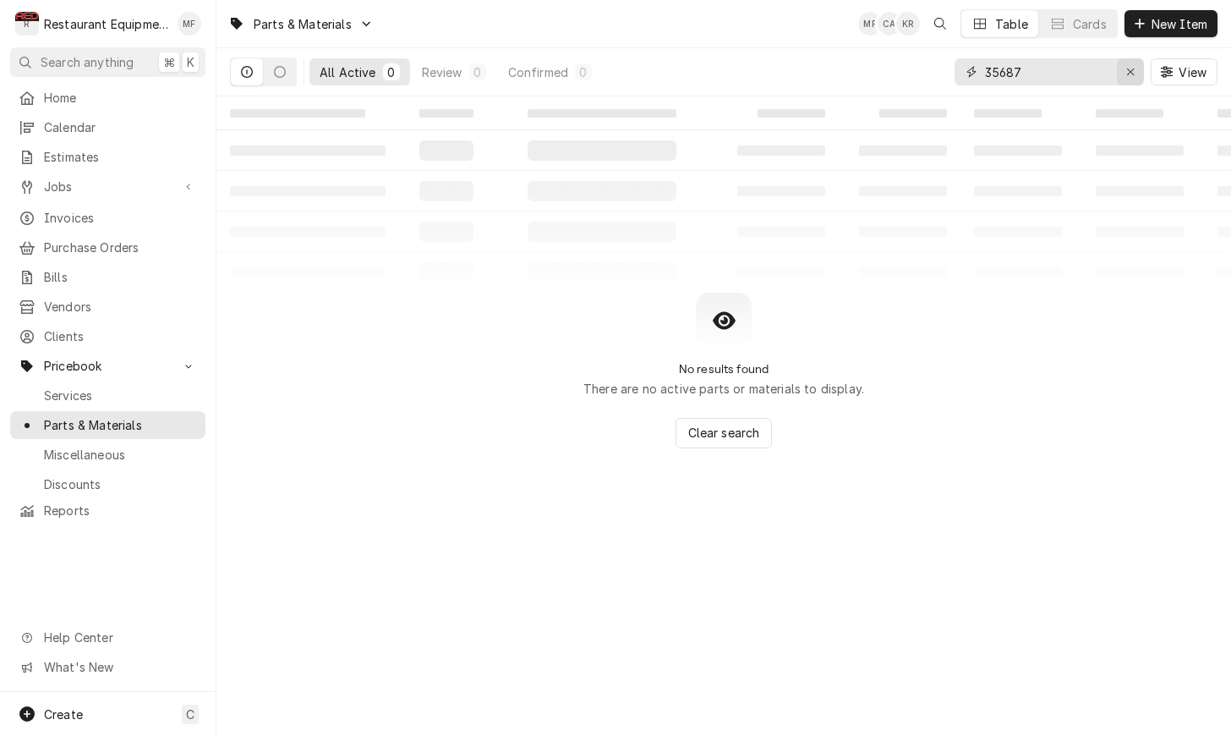
type input "35687"
click at [1135, 73] on div "Erase input" at bounding box center [1130, 71] width 17 height 17
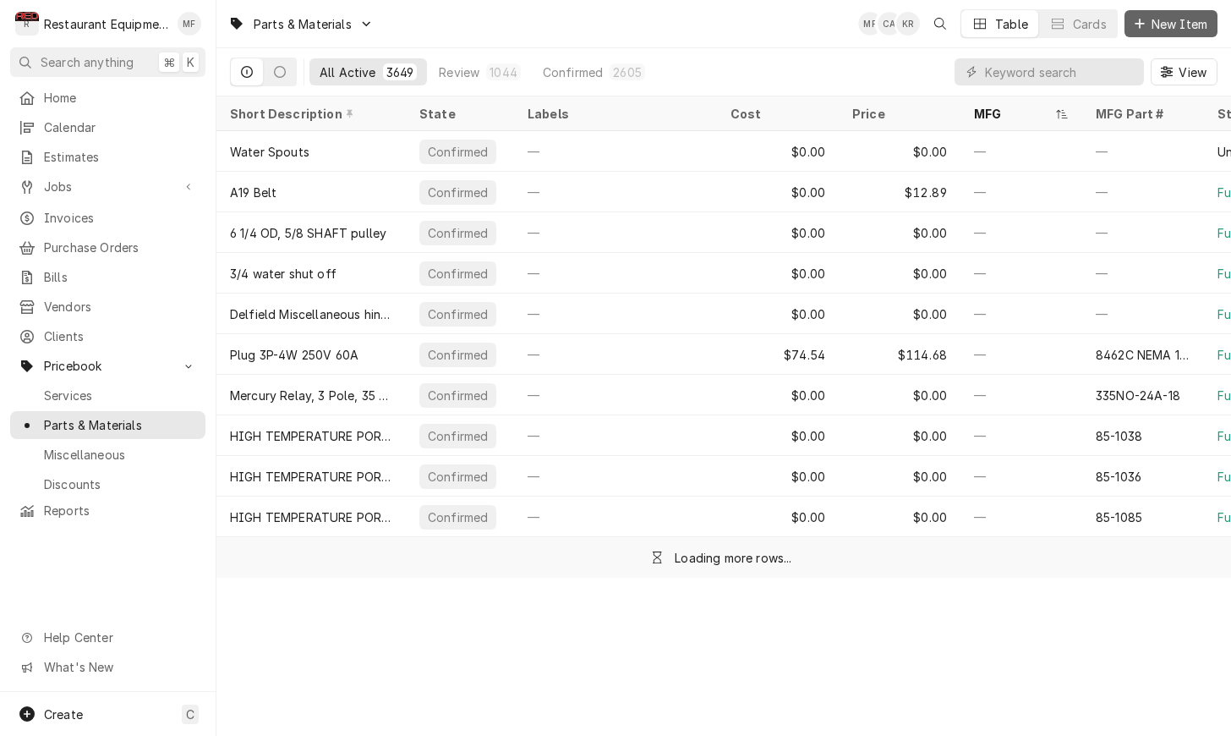
click at [1174, 19] on span "New Item" at bounding box center [1179, 24] width 63 height 18
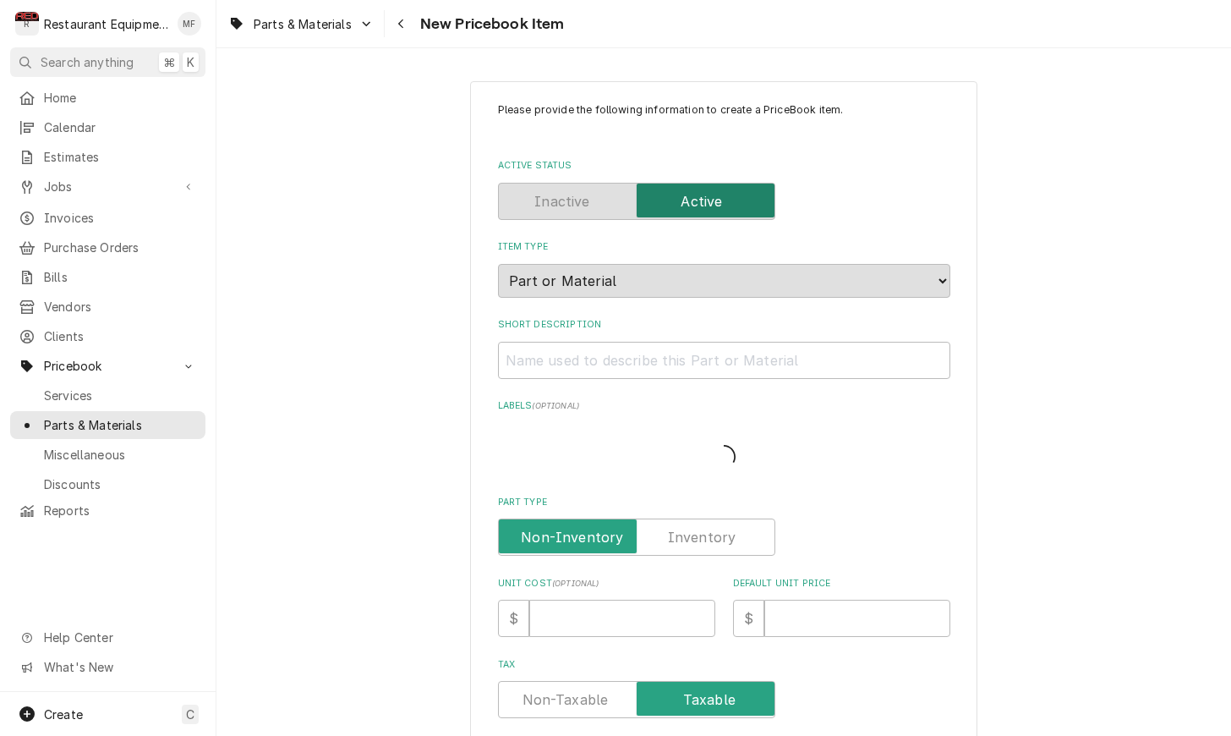
type textarea "x"
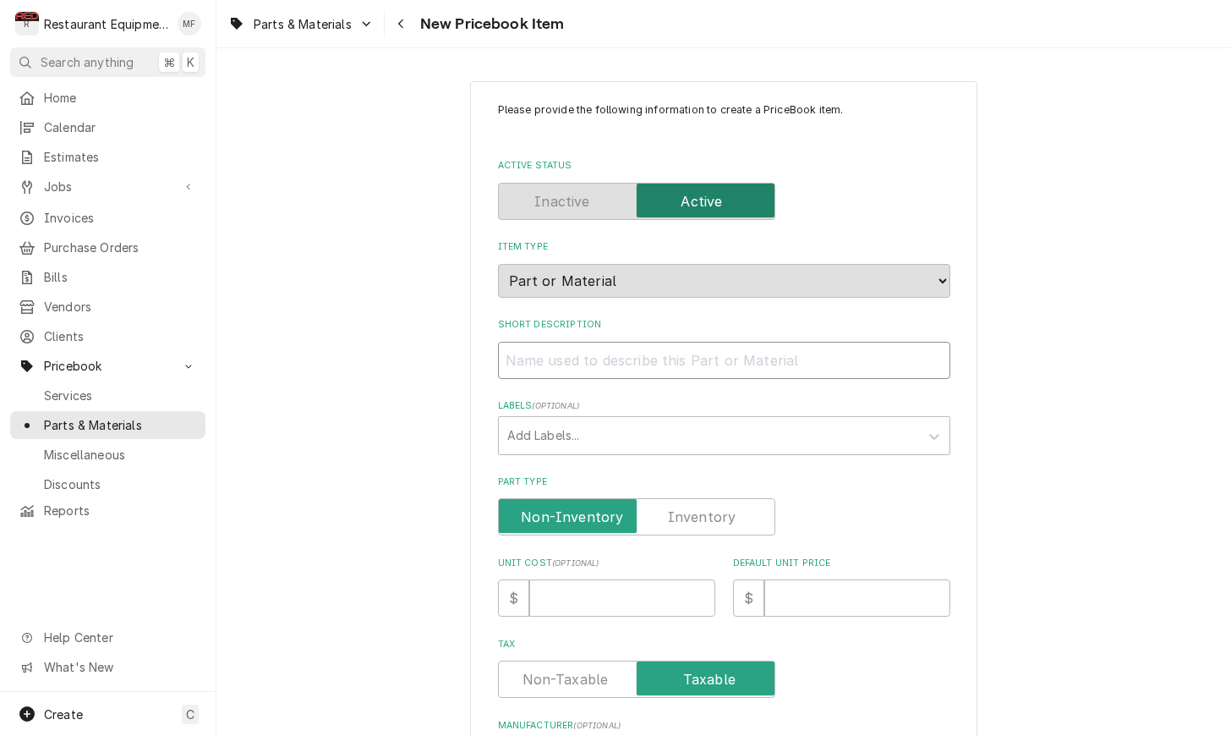
click at [824, 342] on input "Short Description" at bounding box center [724, 360] width 452 height 37
paste input "[PERSON_NAME] 2J-35687 Indicator Light, Glo Dot, Red"
type input "[PERSON_NAME] 2J-35687 Indicator Light, Glo Dot, Red"
type textarea "x"
drag, startPoint x: 608, startPoint y: 344, endPoint x: 495, endPoint y: 339, distance: 112.6
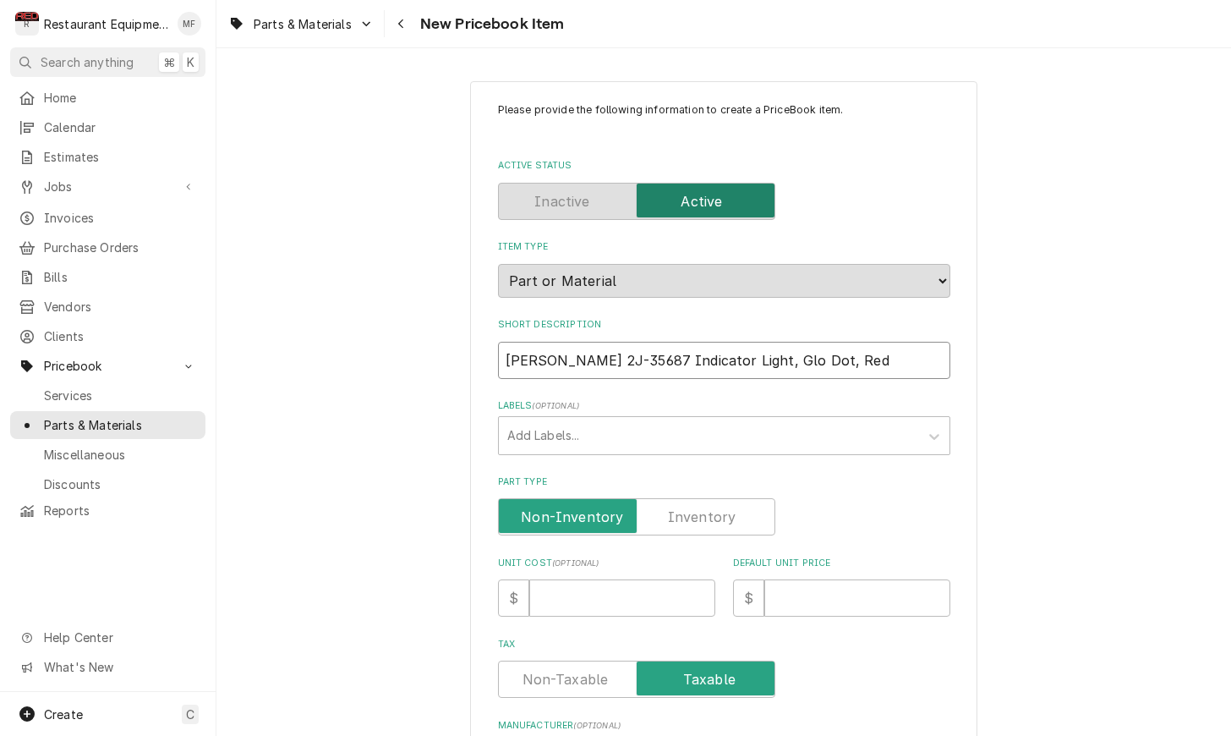
click at [495, 339] on div "Please provide the following information to create a PriceBook item. Active Sta…" at bounding box center [723, 673] width 507 height 1184
type input "Indicator Light, Glo Dot, Red"
type textarea "x"
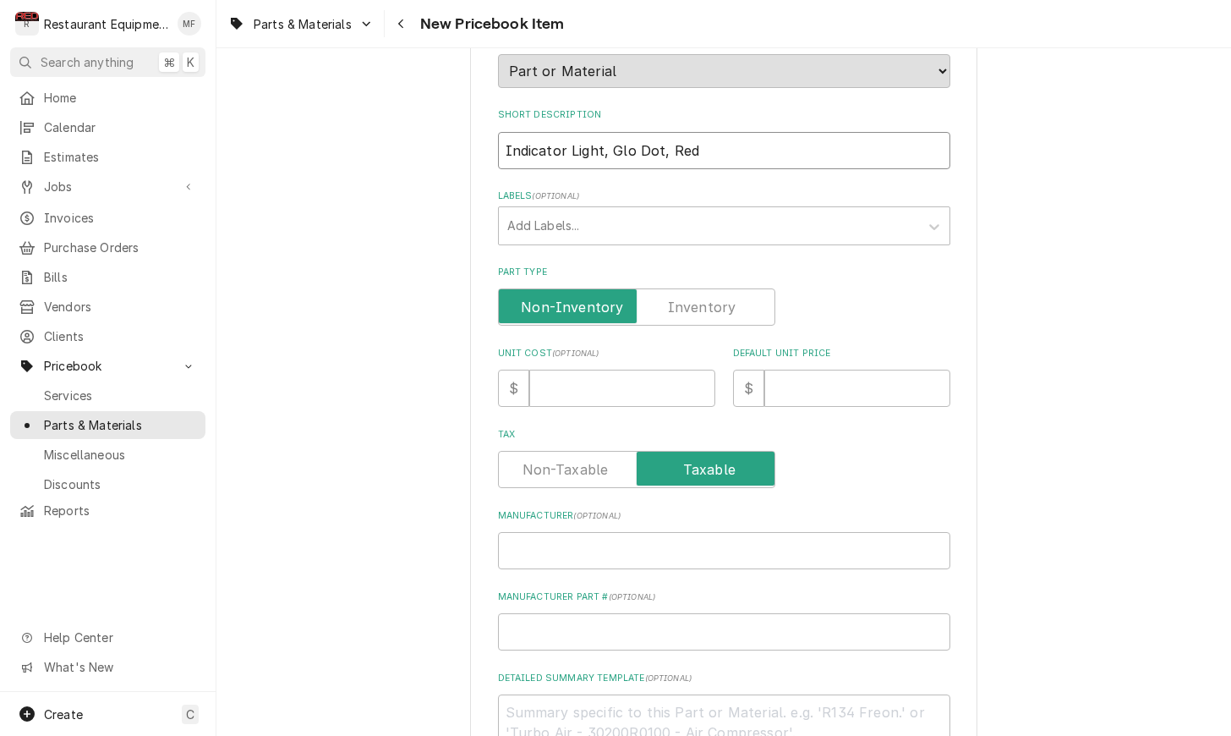
scroll to position [272, 0]
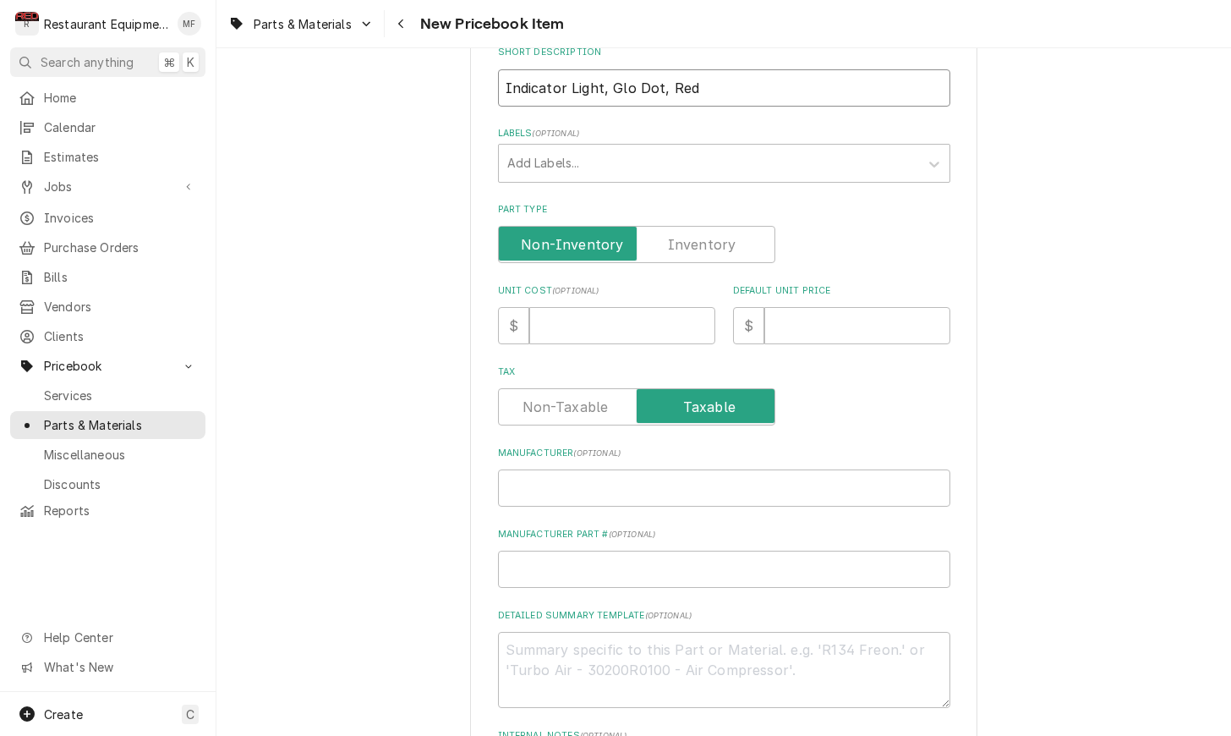
type input "Indicator Light, Glo Dot, Red"
click at [703, 469] on input "Manufacturer ( optional )" at bounding box center [724, 487] width 452 height 37
paste input "Wells 2J-35687"
type input "Wells 2J-35687"
type textarea "x"
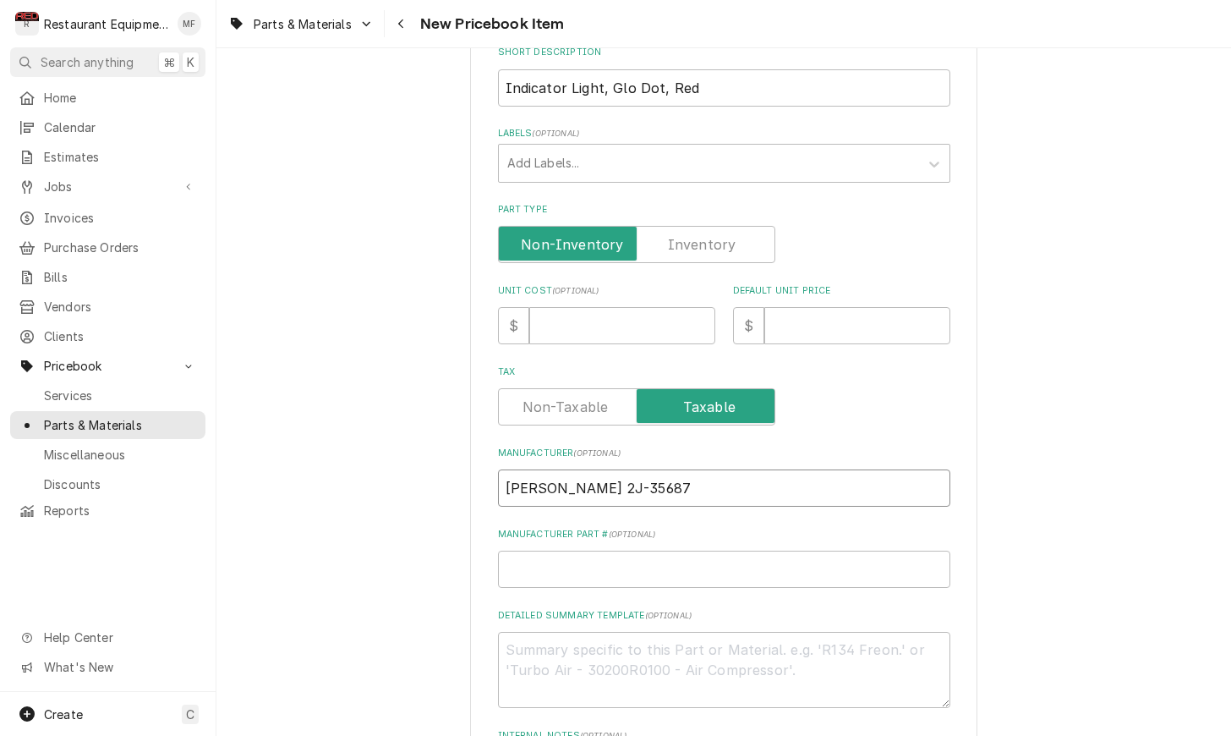
drag, startPoint x: 615, startPoint y: 469, endPoint x: 542, endPoint y: 463, distance: 73.0
click at [542, 469] on input "Wells 2J-35687" at bounding box center [724, 487] width 452 height 37
type input "Wells"
type textarea "x"
type input "Wells"
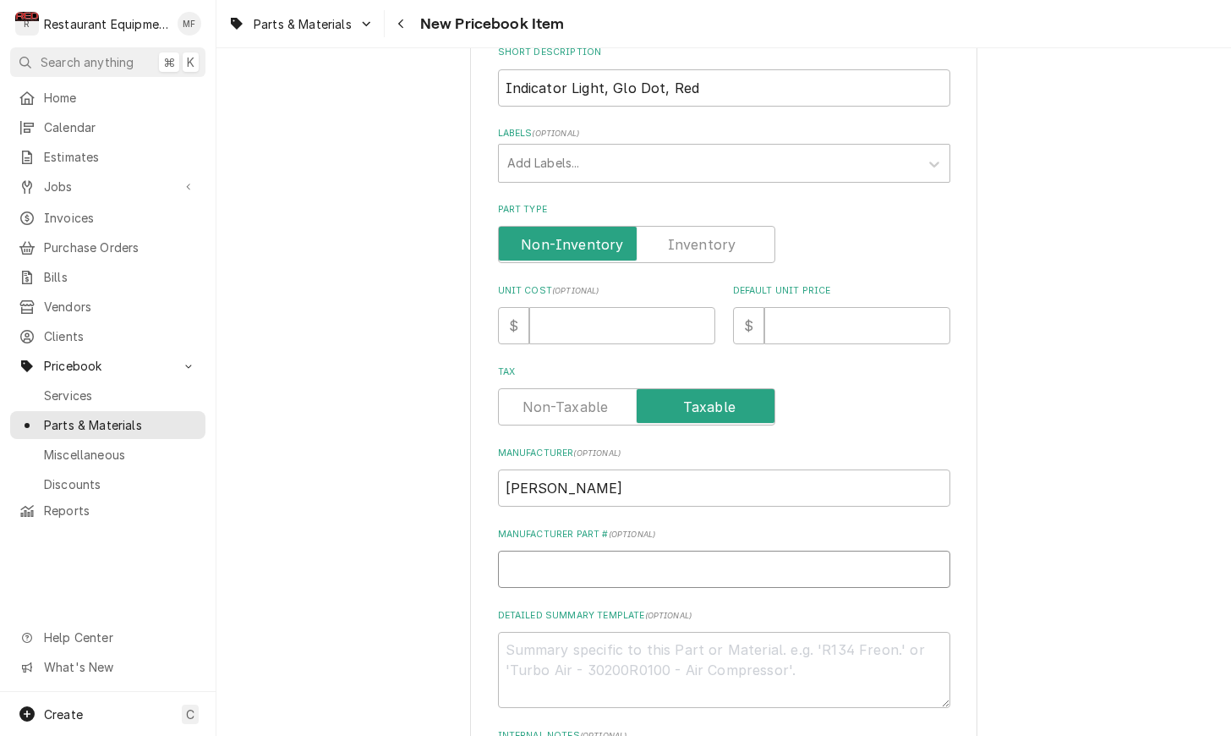
click at [653, 555] on input "Manufacturer Part # ( optional )" at bounding box center [724, 568] width 452 height 37
paste input "2J-35687"
type input "2J-35687"
type textarea "x"
type input "2J-35687"
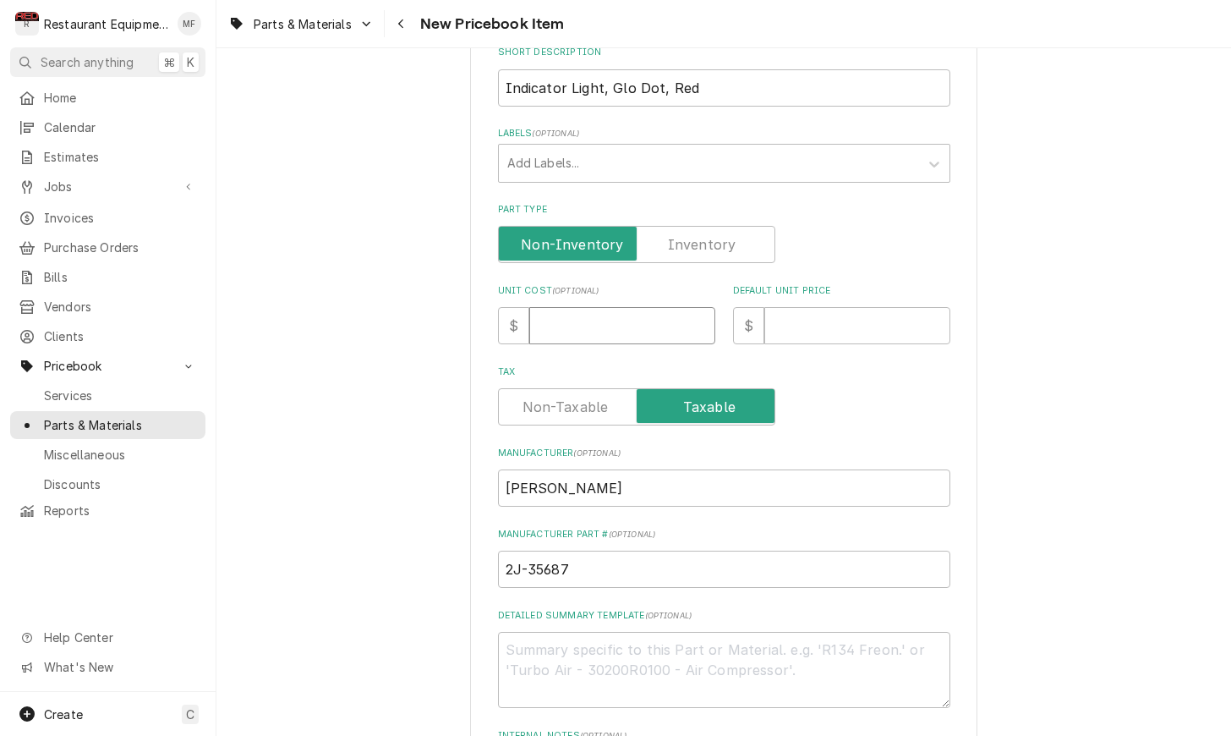
click at [625, 308] on input "Unit Cost ( optional )" at bounding box center [622, 325] width 186 height 37
click at [561, 307] on input "Unit Cost ( optional )" at bounding box center [622, 325] width 186 height 37
type input "8"
type textarea "x"
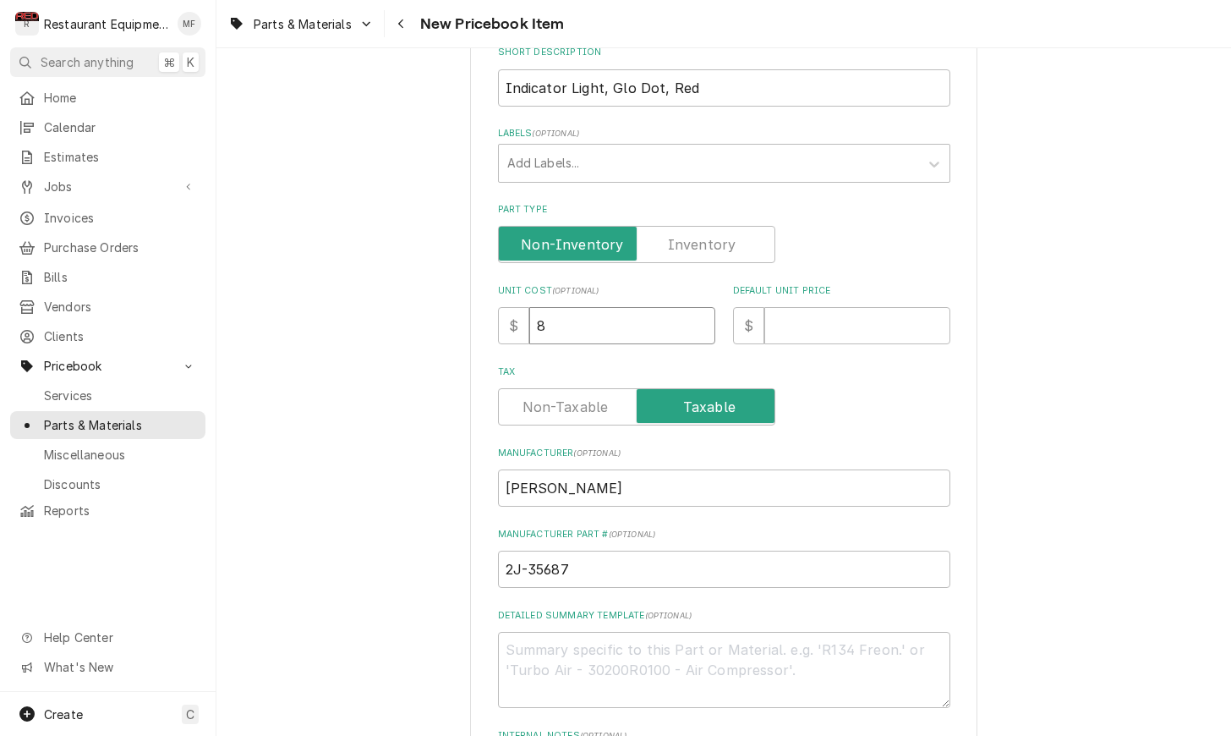
type input "8.4"
type textarea "x"
type input "8.43"
type textarea "x"
type input "8.43"
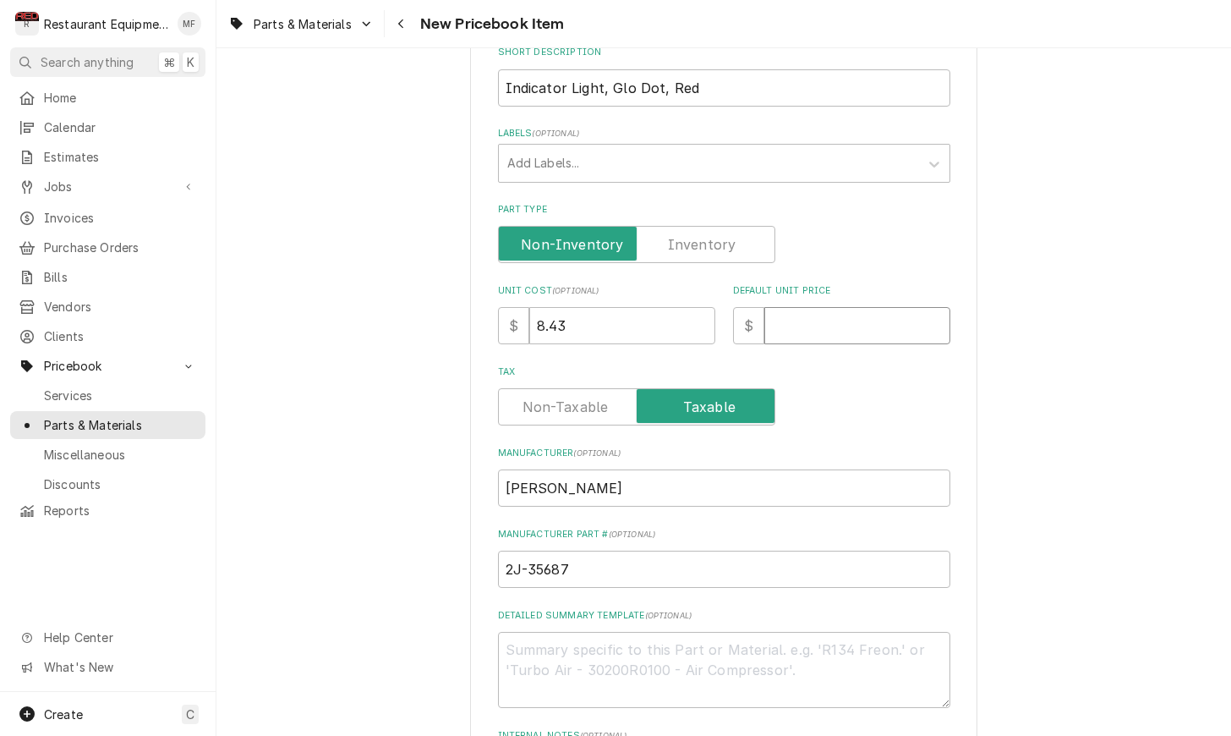
type input "1"
type textarea "x"
type input "12"
type textarea "x"
type input "12.8"
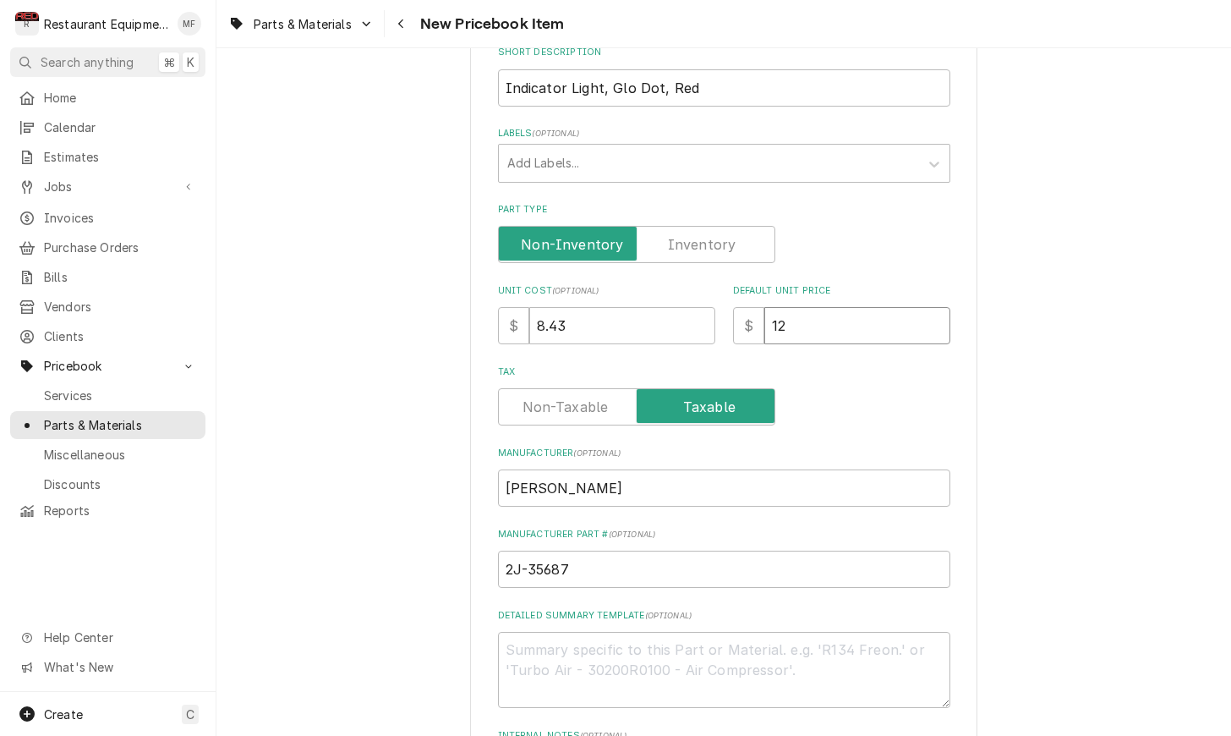
type textarea "x"
type input "12.88"
type textarea "x"
type input "12.88"
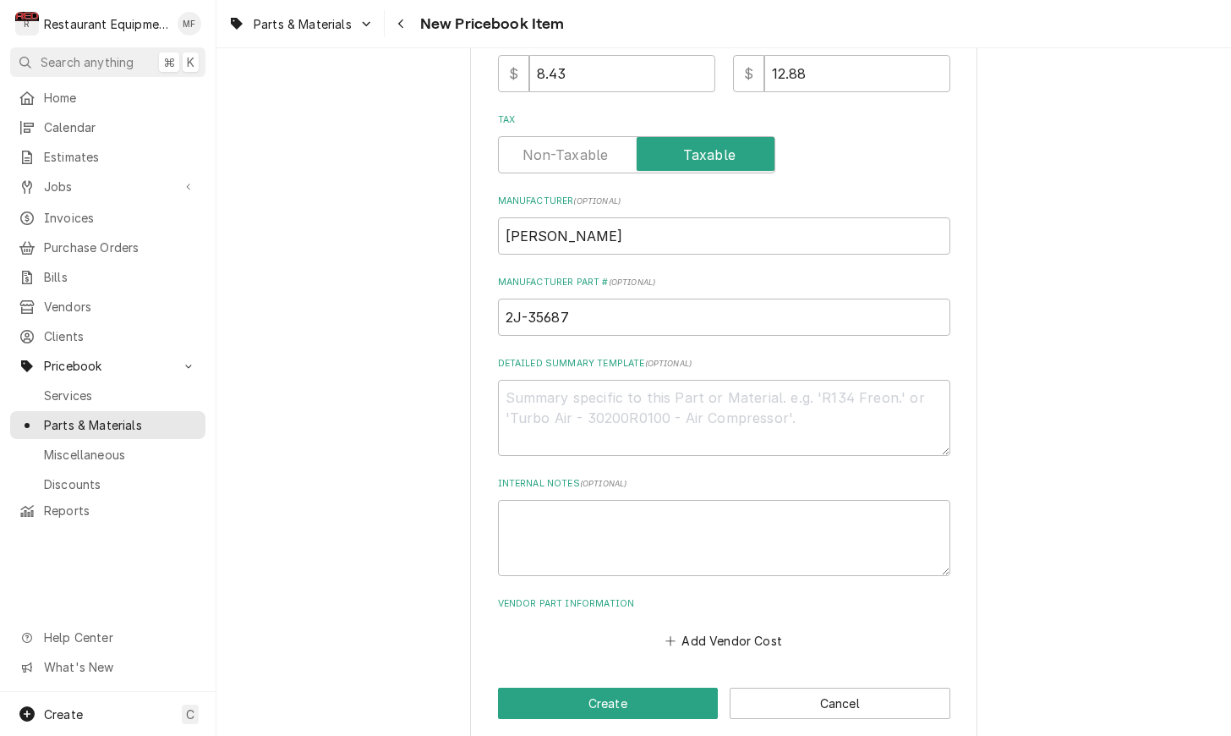
scroll to position [523, 0]
click at [766, 629] on button "Add Vendor Cost" at bounding box center [724, 641] width 123 height 24
type textarea "x"
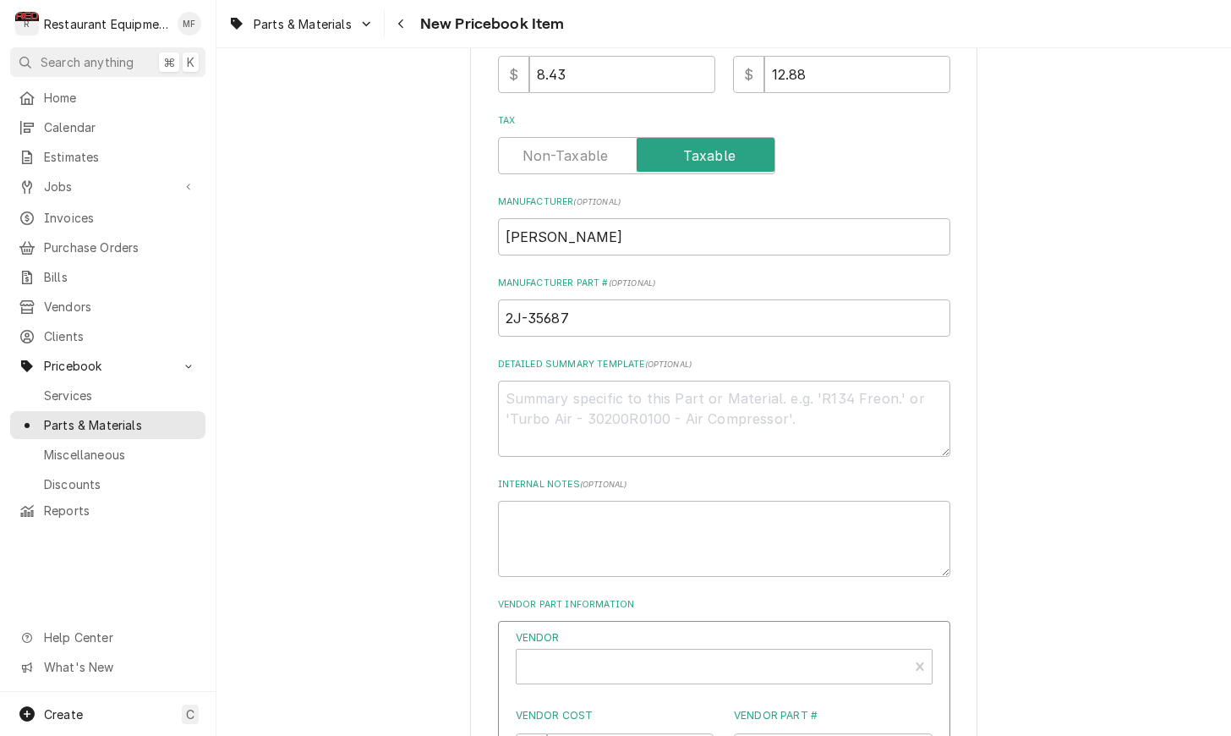
drag, startPoint x: 738, startPoint y: 594, endPoint x: 747, endPoint y: 623, distance: 31.0
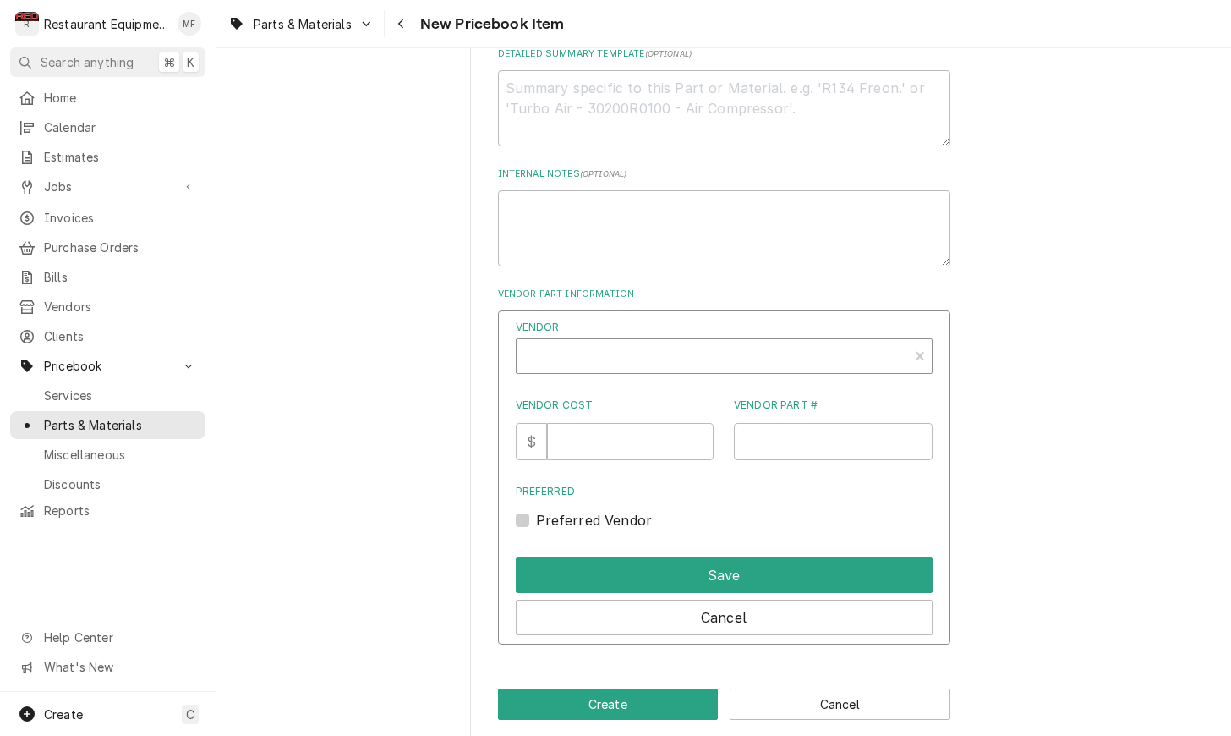
scroll to position [833, 0]
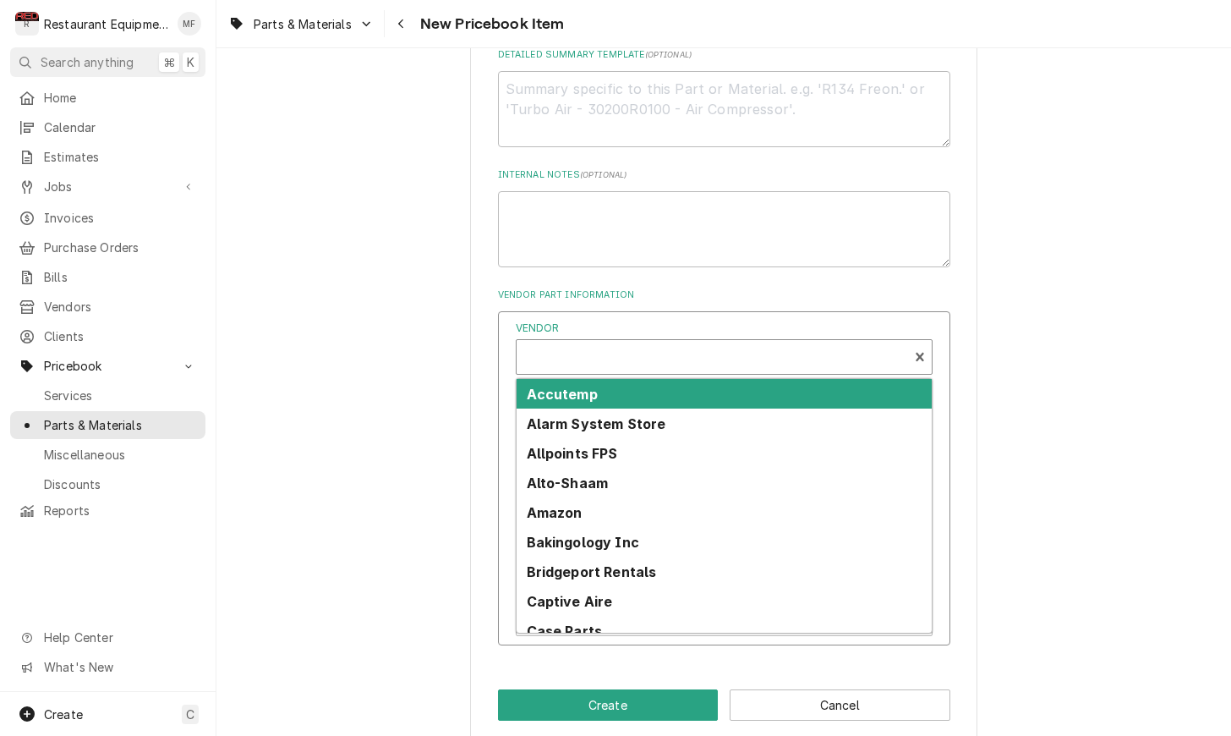
click at [714, 343] on div "Vendor" at bounding box center [712, 363] width 375 height 41
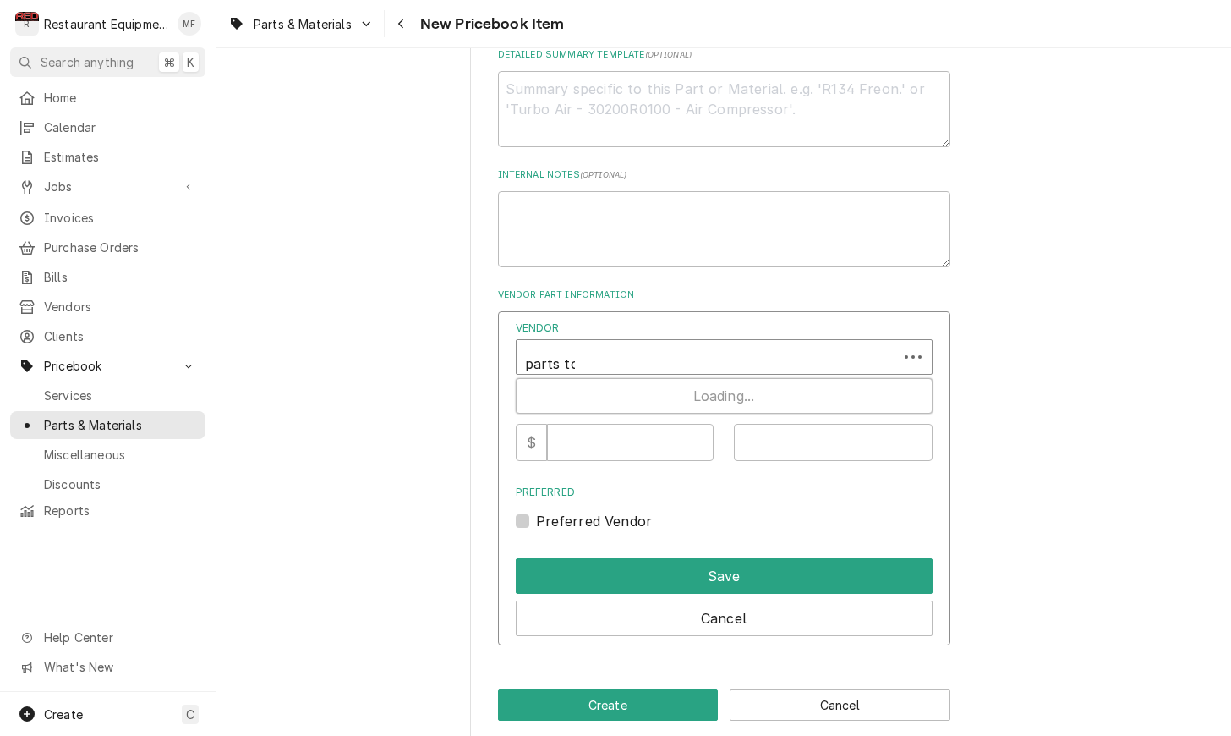
type input "parts tow"
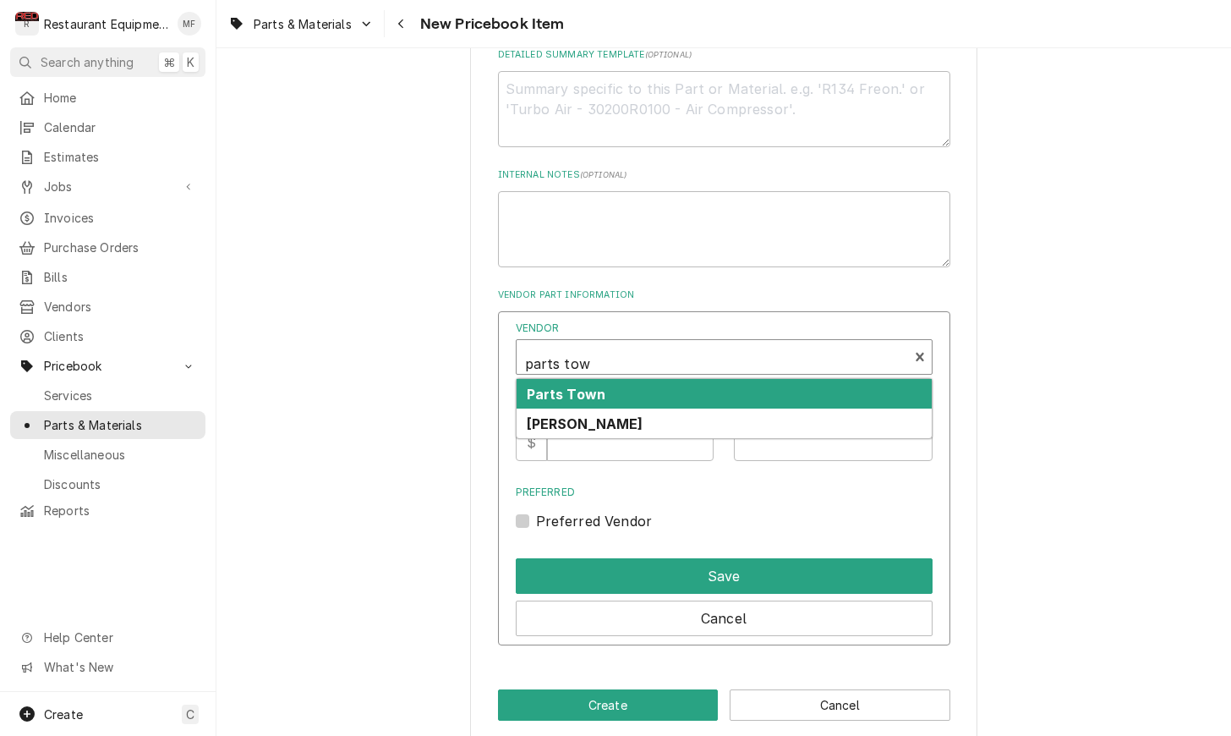
click at [720, 379] on div "Parts Town" at bounding box center [724, 394] width 415 height 30
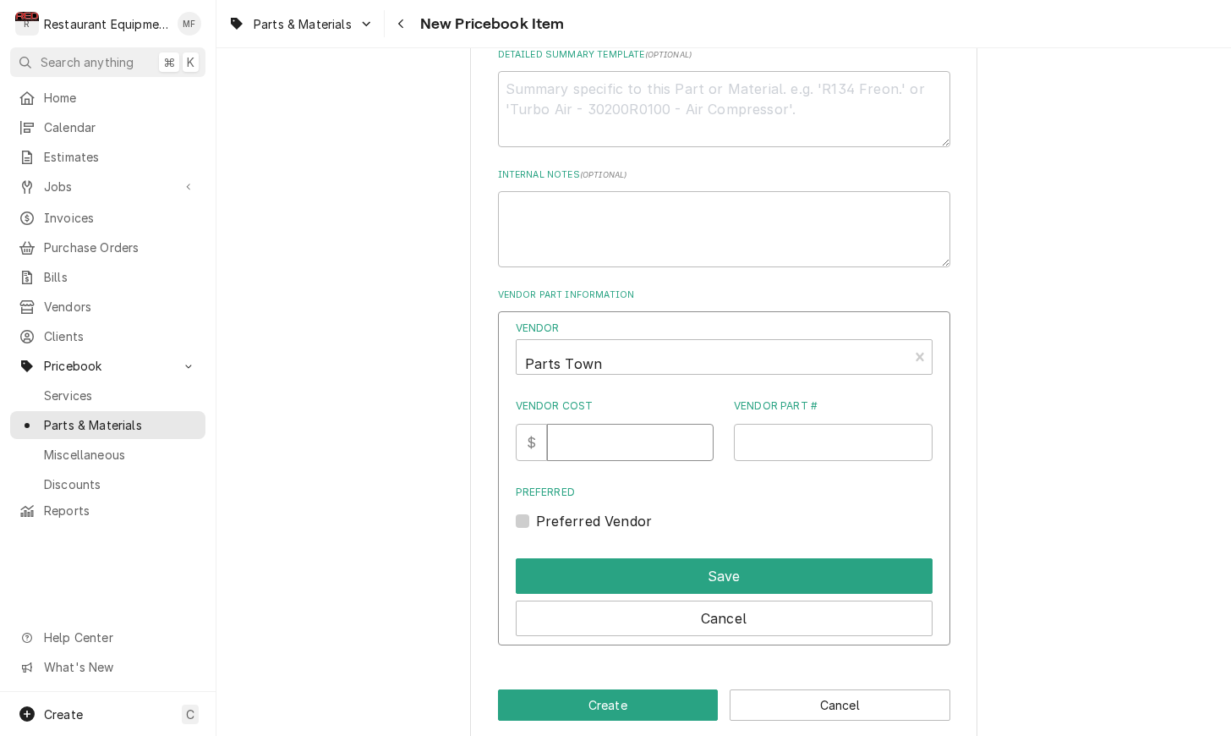
click at [627, 424] on input "Vendor Cost" at bounding box center [630, 442] width 167 height 37
type input "8.43"
click at [763, 424] on input "Vendor Part #" at bounding box center [833, 442] width 199 height 37
paste input "WEL2J-35687"
type input "WEL2J-35687"
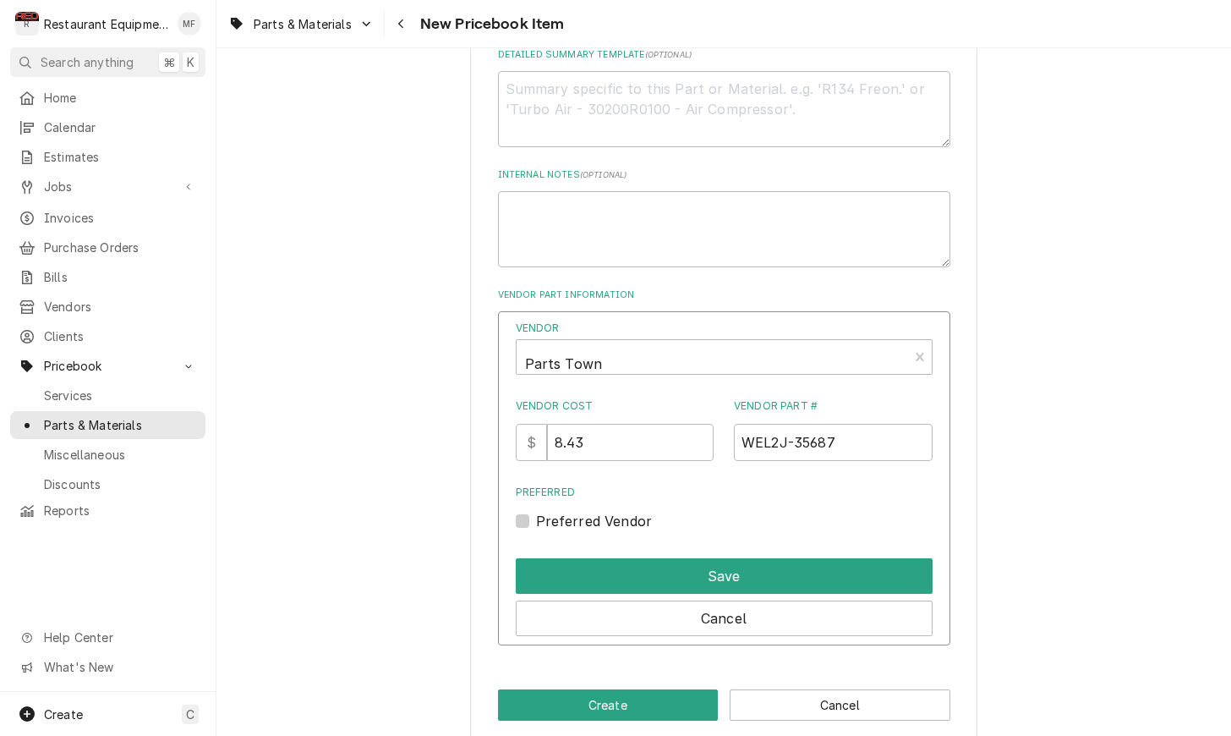
click at [530, 511] on div "Preferred Vendor" at bounding box center [724, 521] width 417 height 20
click at [536, 511] on label "Preferred Vendor" at bounding box center [594, 521] width 117 height 20
click at [536, 511] on input "Preferred" at bounding box center [744, 529] width 417 height 37
checkbox input "true"
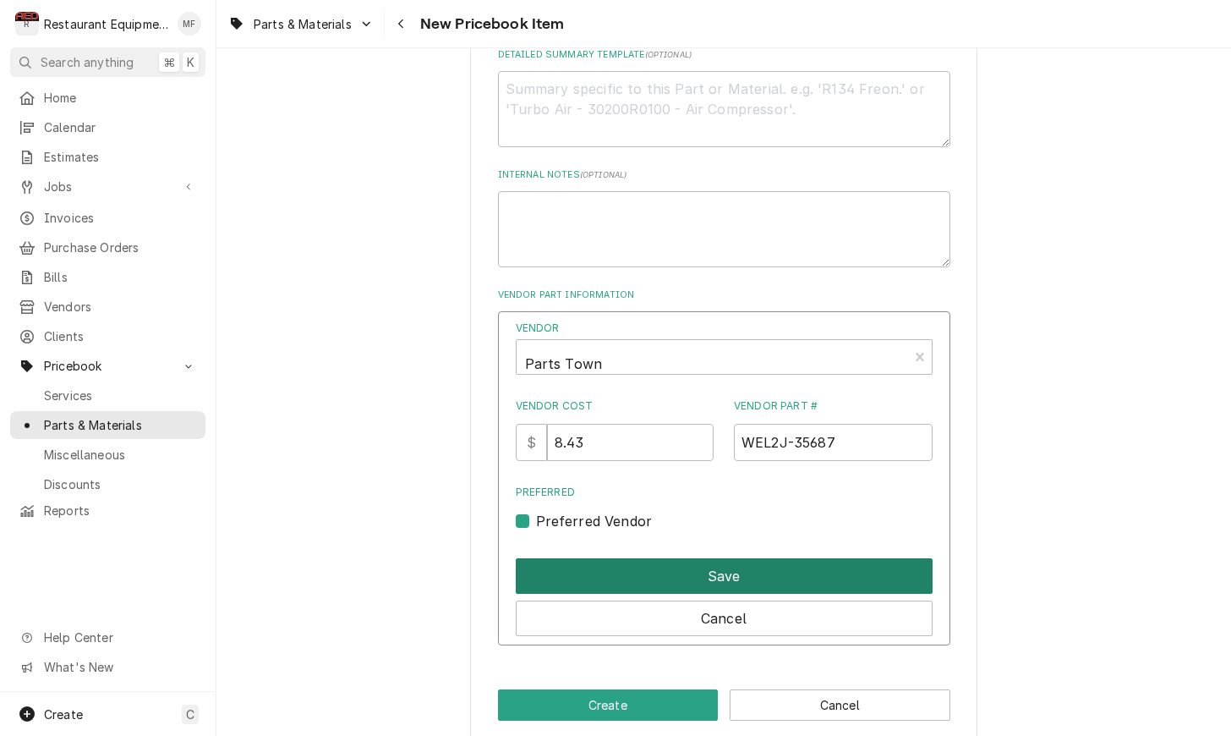
click at [684, 558] on button "Save" at bounding box center [724, 576] width 417 height 36
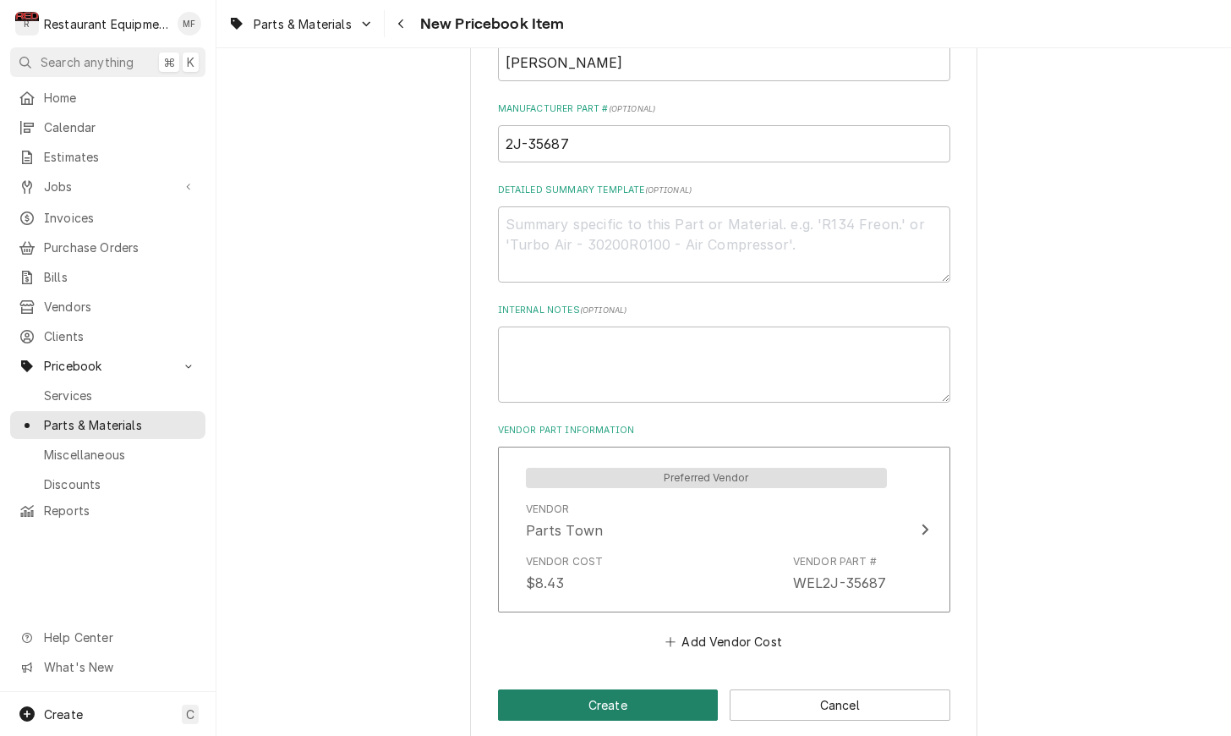
click at [665, 689] on button "Create" at bounding box center [608, 704] width 221 height 31
type textarea "x"
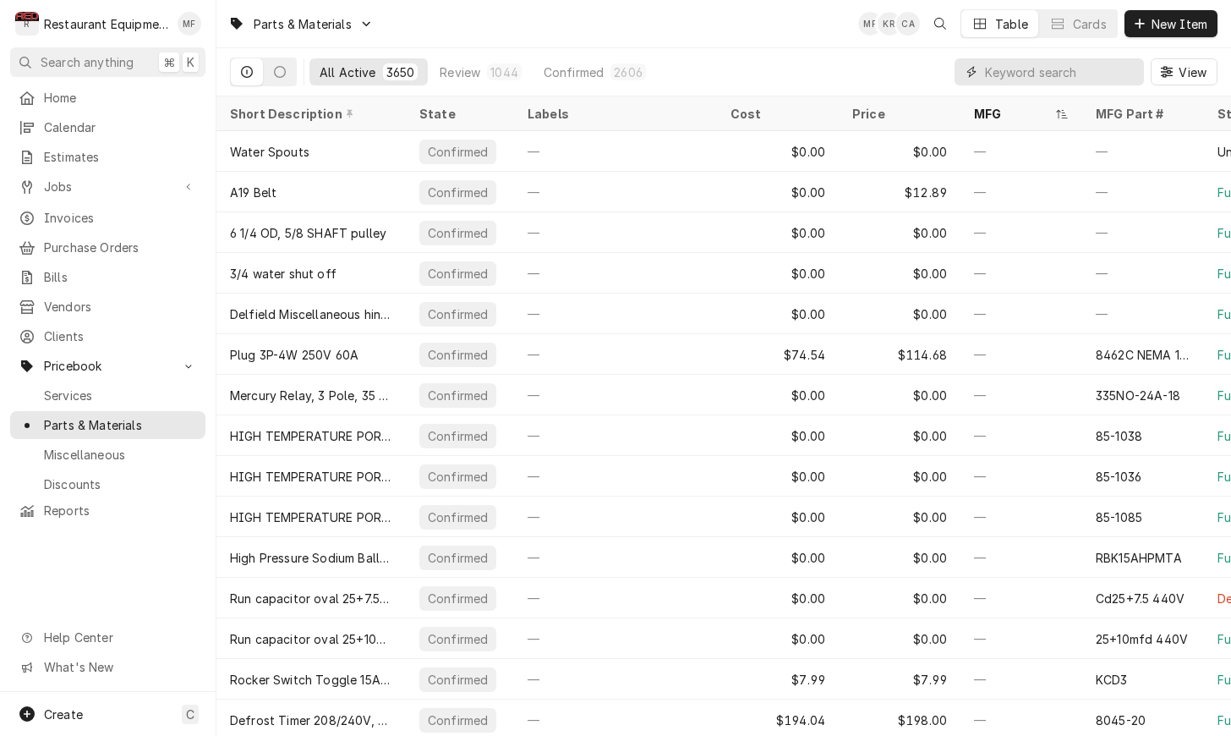
click at [1021, 69] on input "Dynamic Content Wrapper" at bounding box center [1060, 71] width 150 height 27
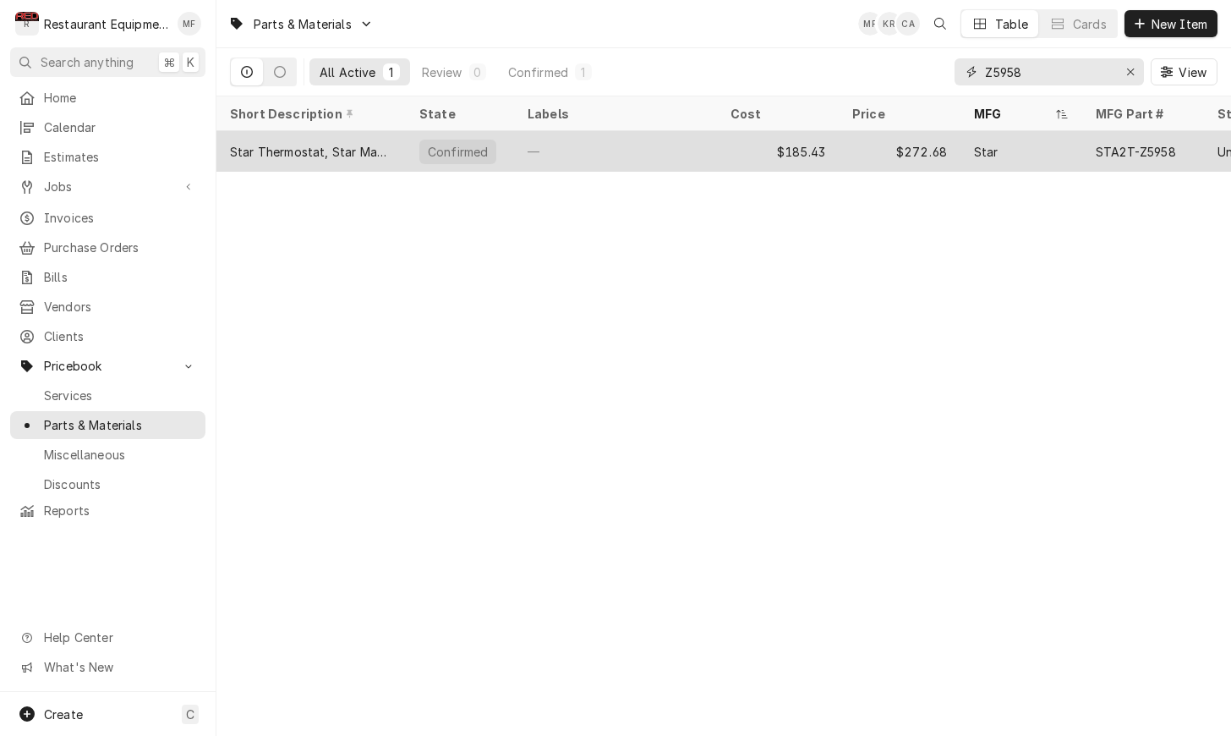
type input "Z5958"
click at [1021, 133] on div "Star" at bounding box center [1021, 151] width 122 height 41
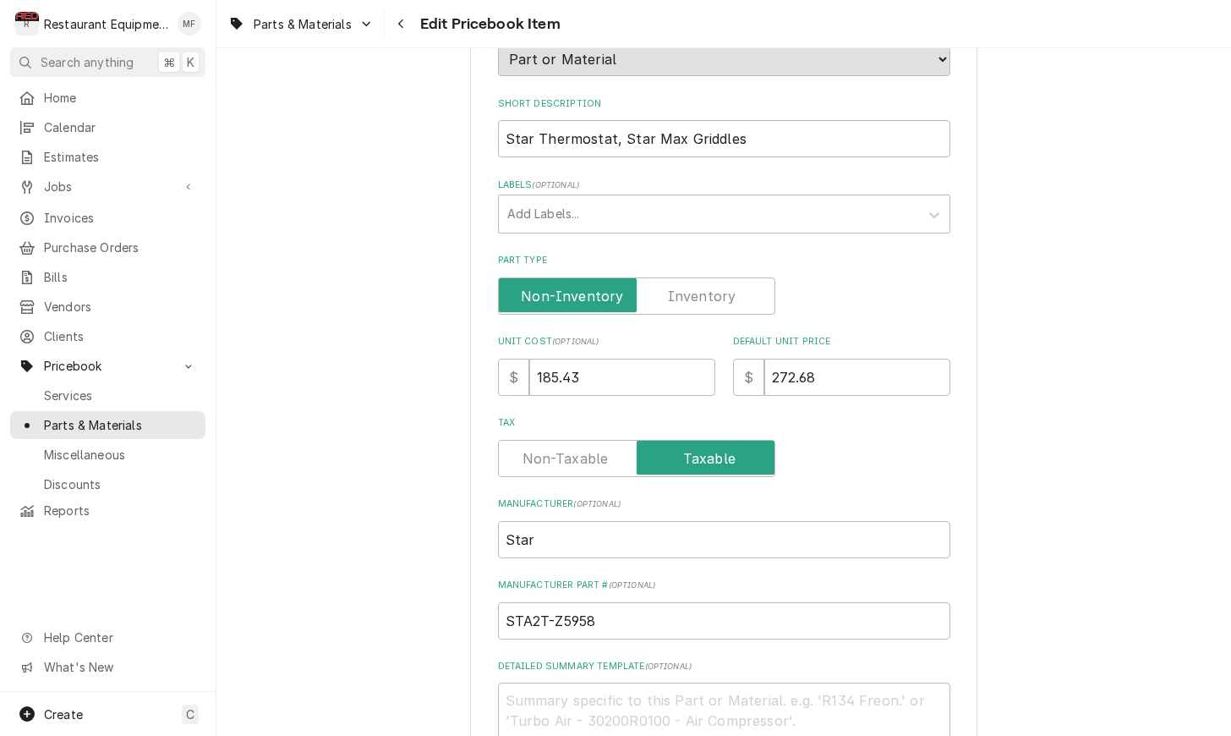
scroll to position [244, 0]
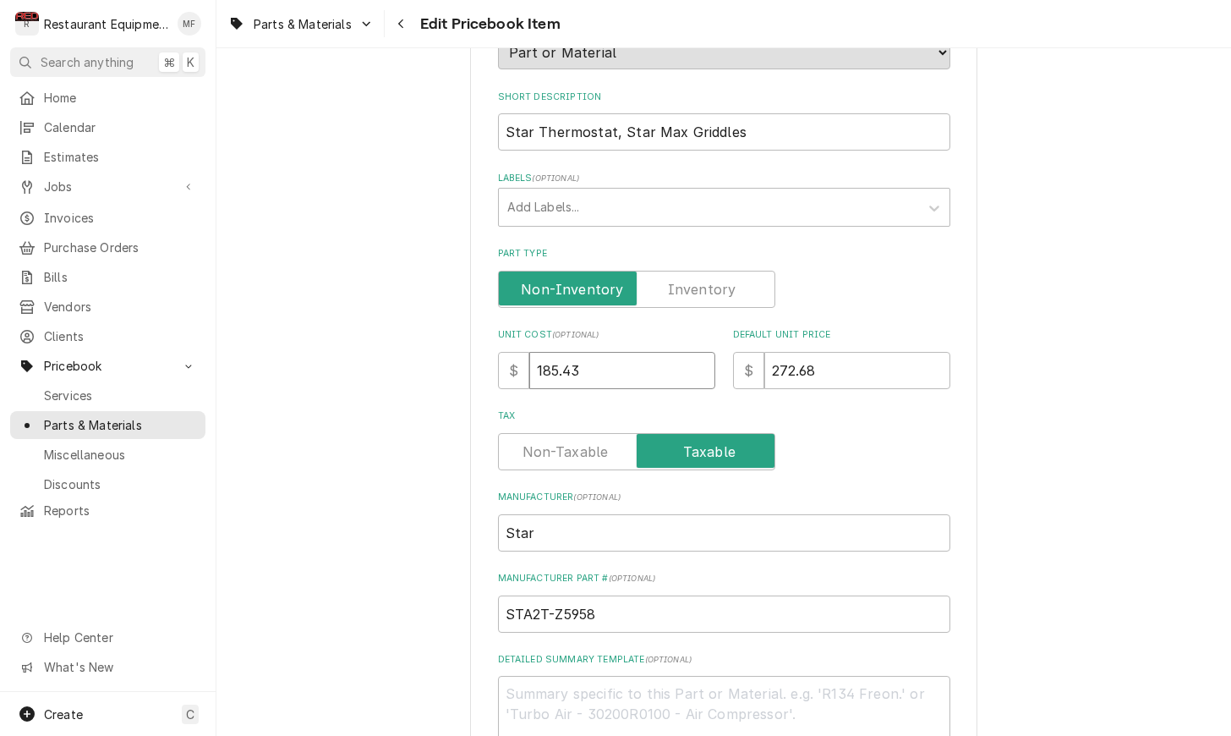
click at [637, 352] on input "185.43" at bounding box center [622, 370] width 186 height 37
type textarea "x"
type input "1"
type textarea "x"
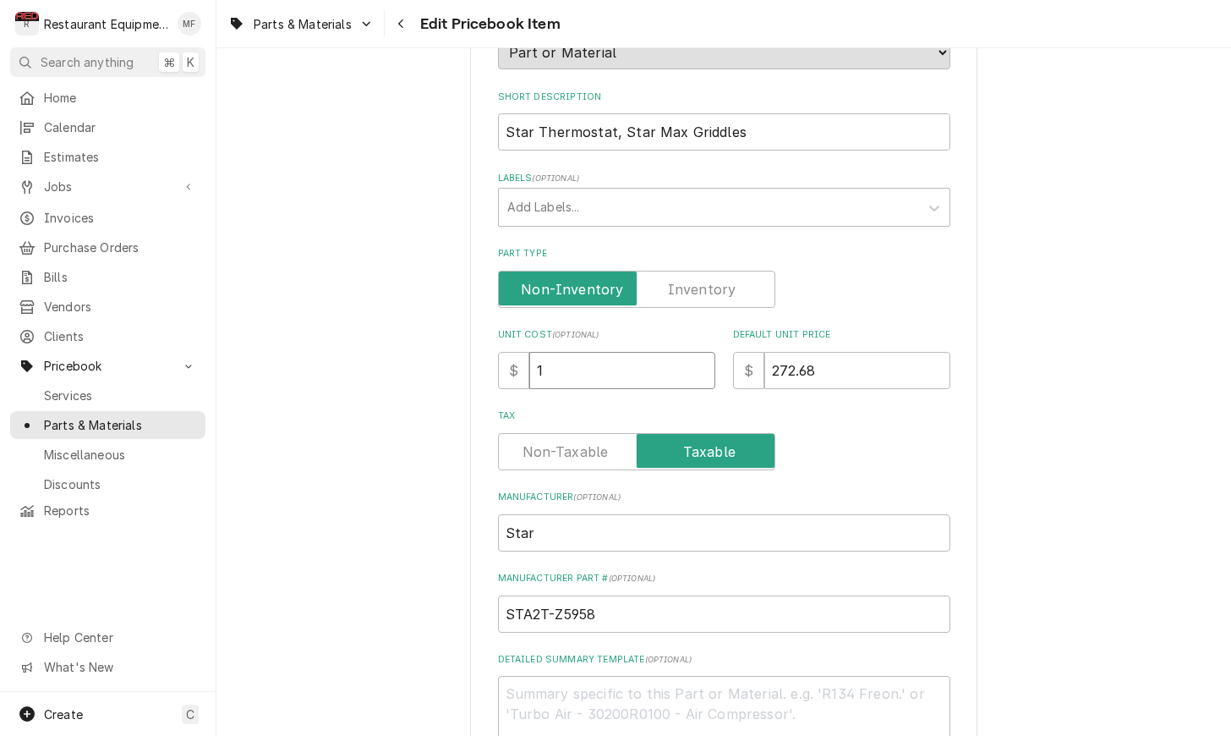
type input "19"
type textarea "x"
type input "196"
type textarea "x"
type input "196.5"
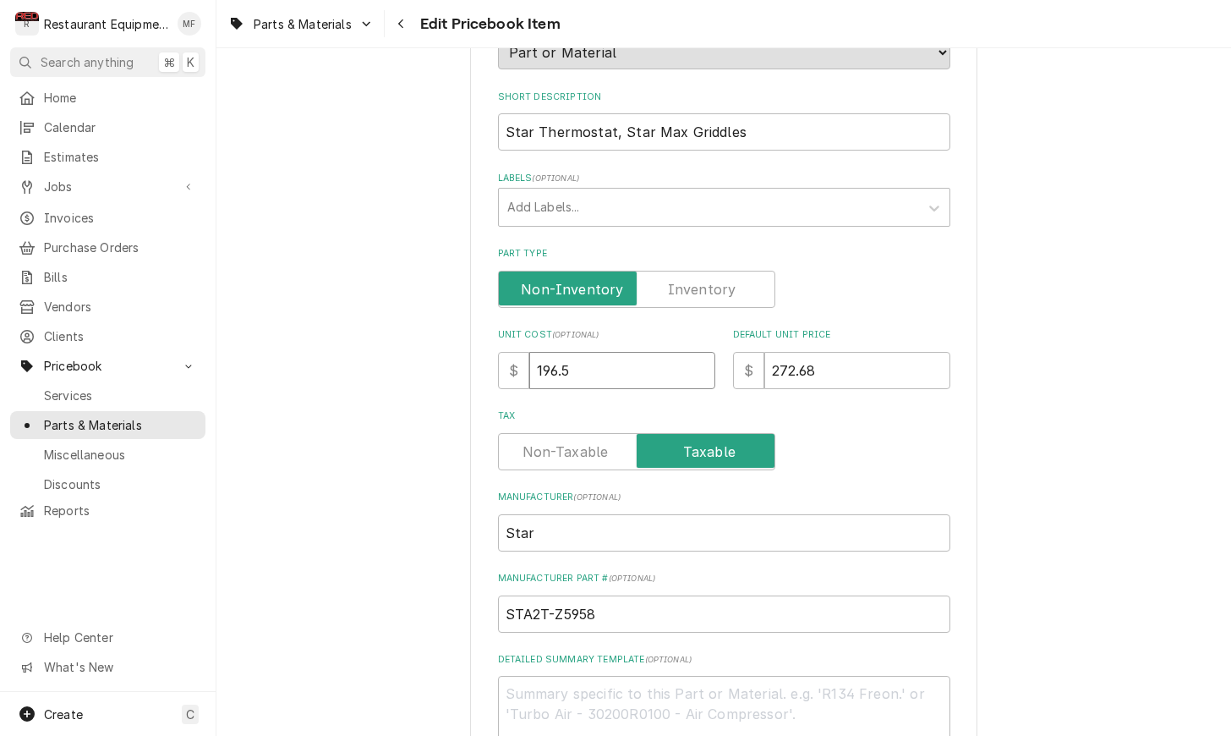
type textarea "x"
type input "196.55"
click at [845, 352] on input "272.68" at bounding box center [857, 370] width 186 height 37
click at [841, 352] on input "272.68" at bounding box center [857, 370] width 186 height 37
click at [842, 352] on input "272.68" at bounding box center [857, 370] width 186 height 37
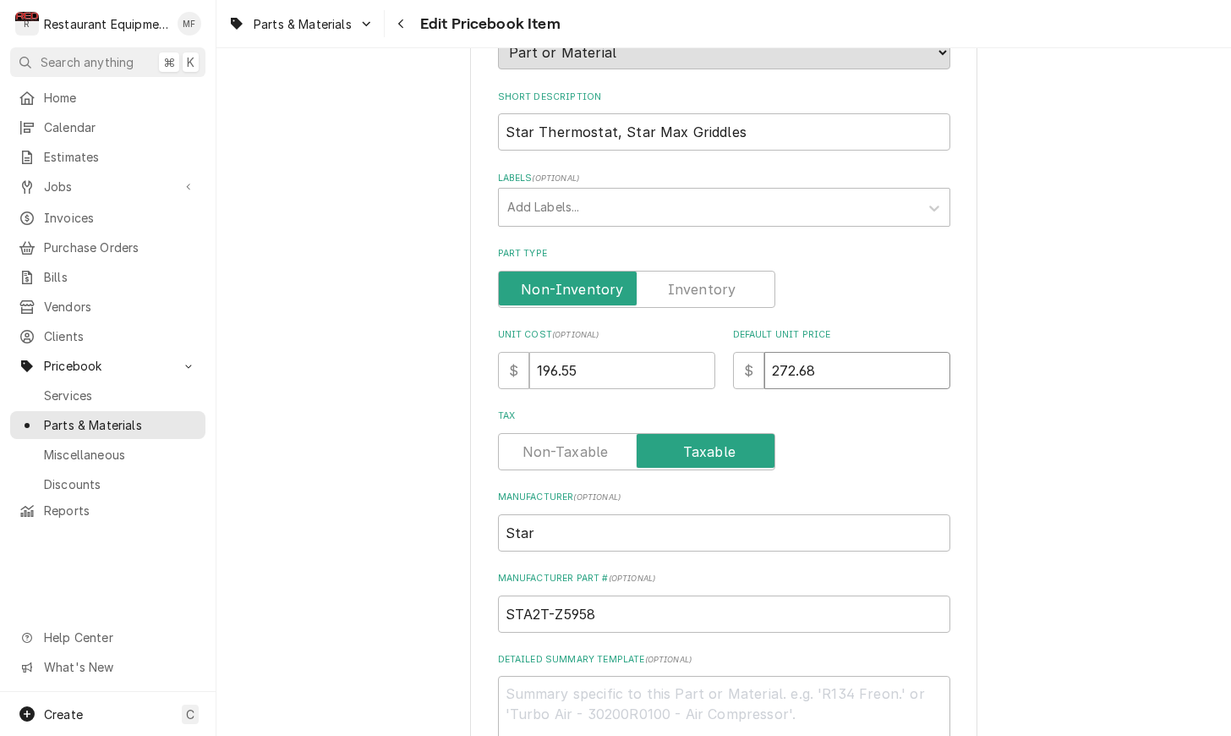
click at [842, 352] on input "272.68" at bounding box center [857, 370] width 186 height 37
type textarea "x"
type input "2"
type textarea "x"
type input "28"
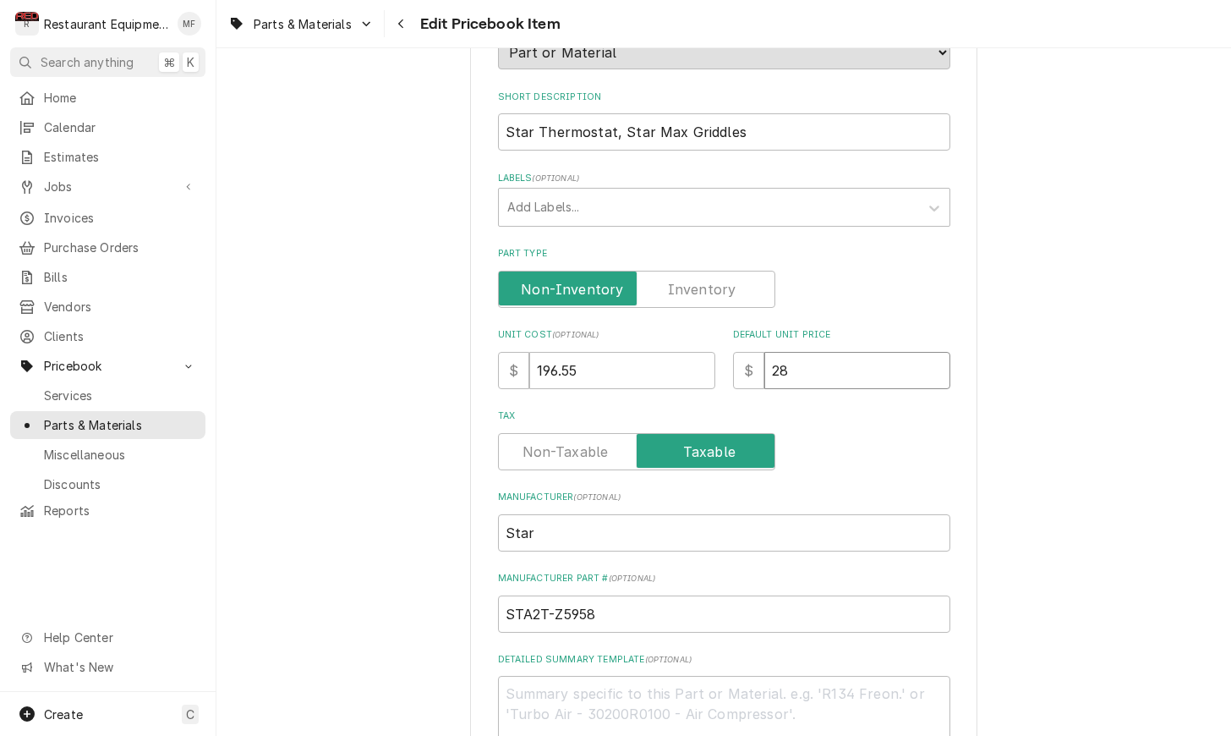
type textarea "x"
type input "289"
type textarea "x"
type input "289.0"
type textarea "x"
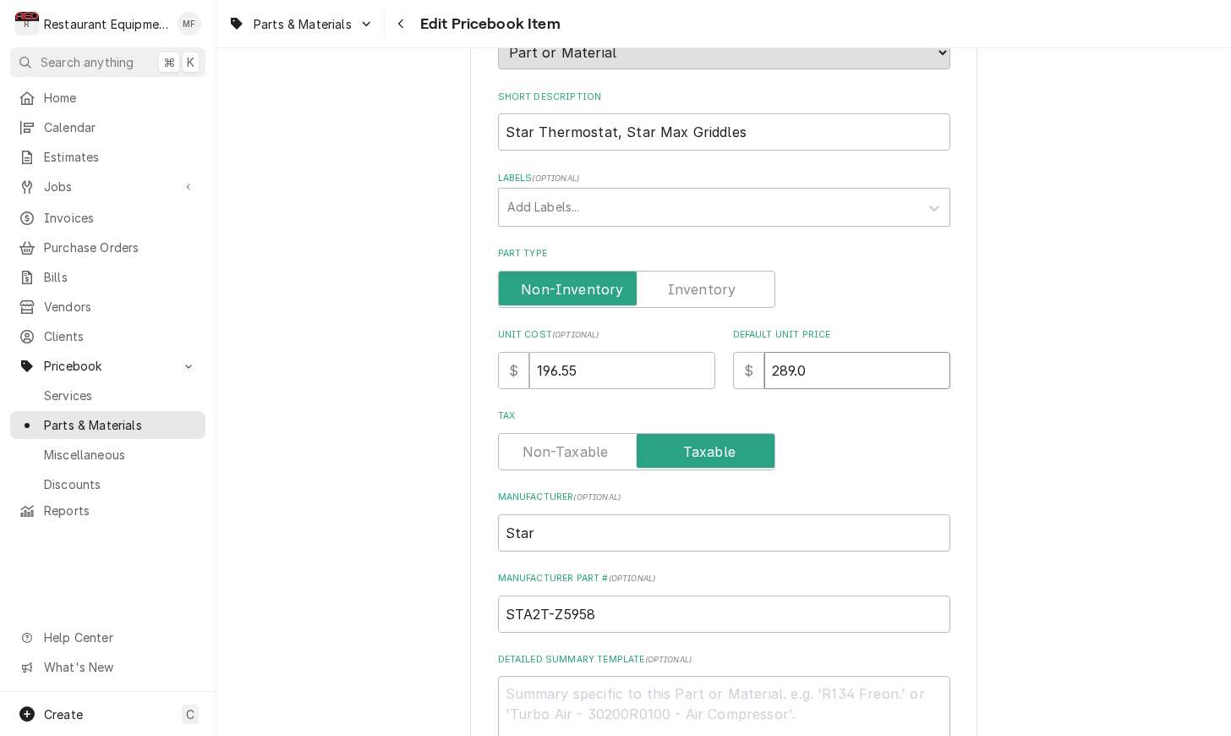
type input "289.01"
type textarea "x"
type input "289.0"
type textarea "x"
type input "289.04"
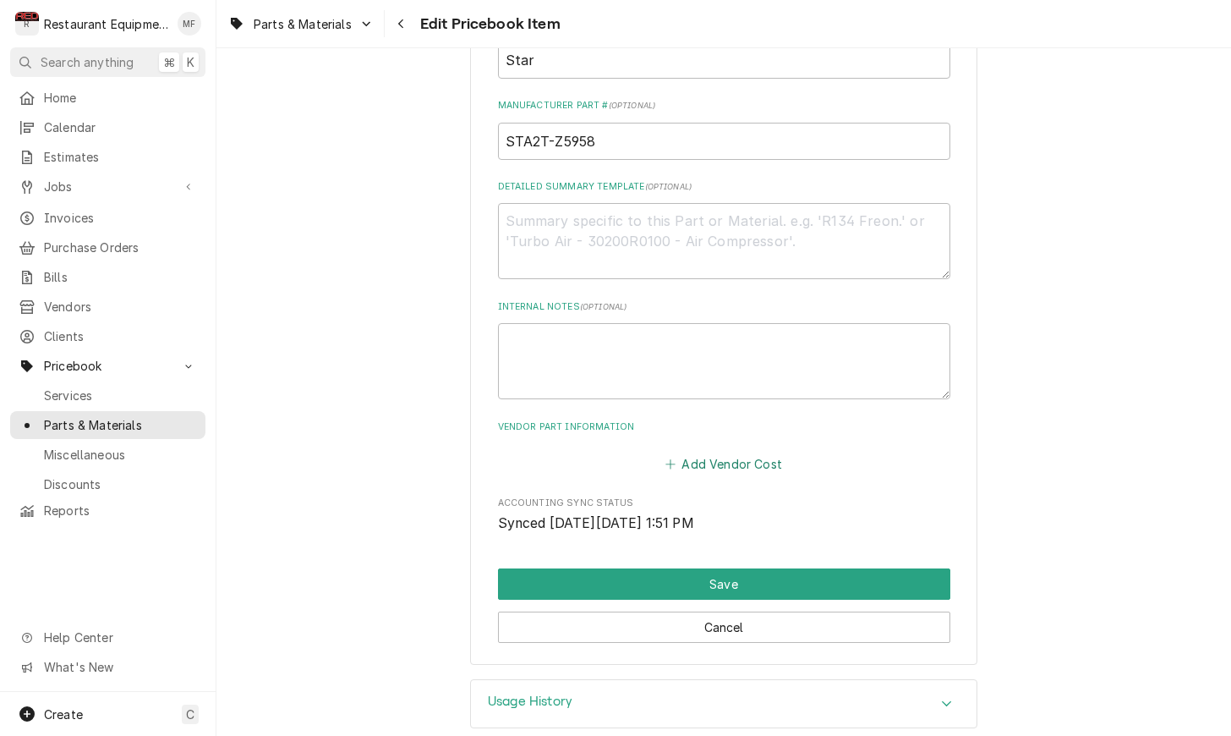
scroll to position [0, 0]
click at [753, 452] on button "Add Vendor Cost" at bounding box center [724, 464] width 123 height 24
type textarea "x"
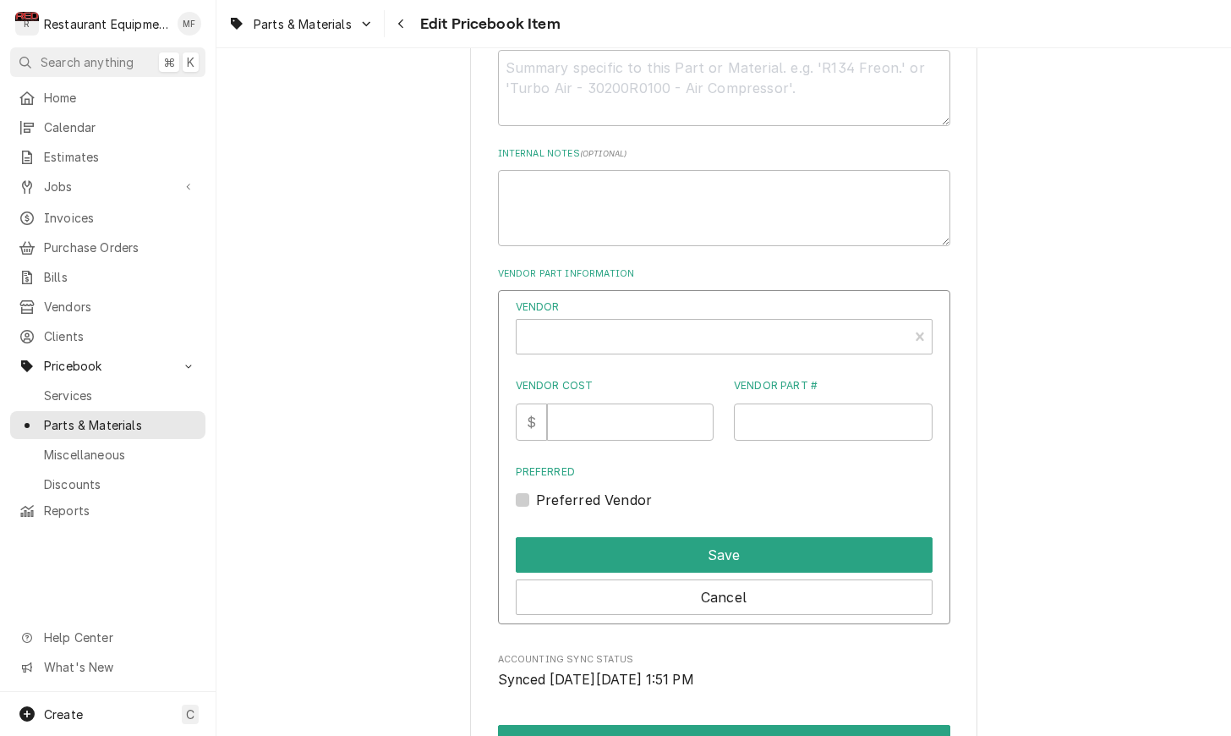
scroll to position [873, 0]
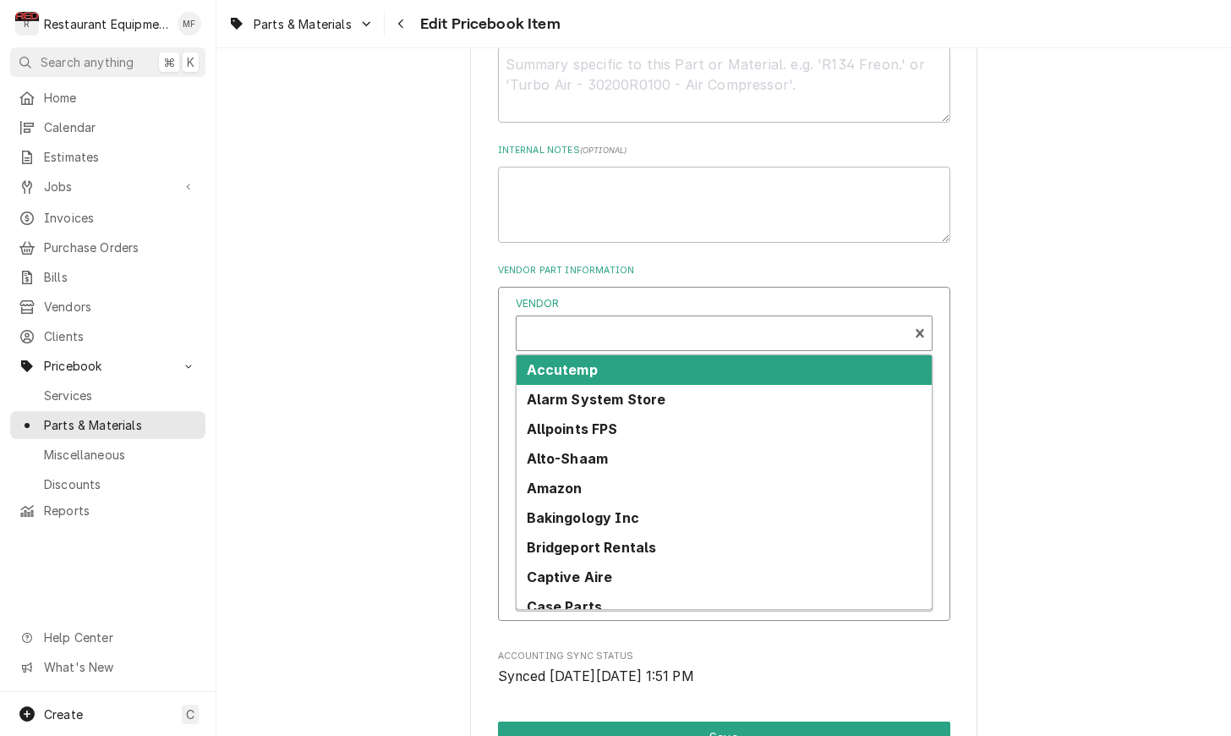
click at [749, 328] on div "Vendor" at bounding box center [724, 333] width 417 height 36
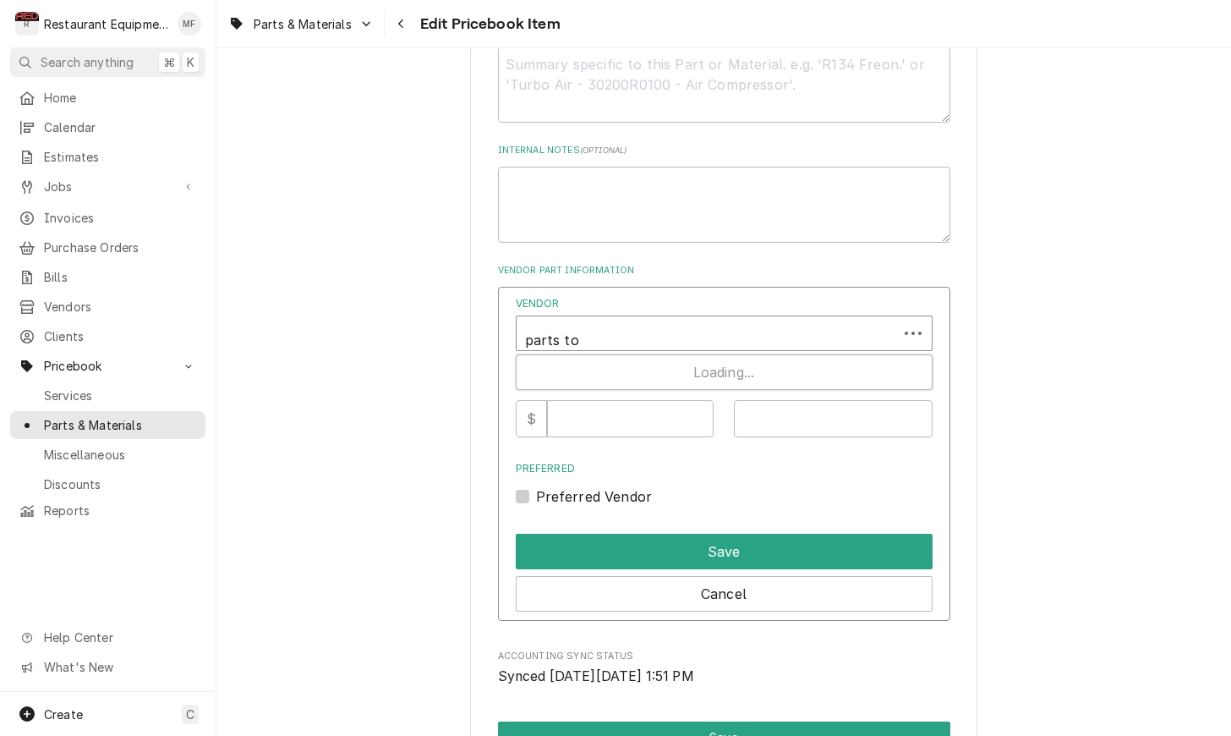
type input "parts tow"
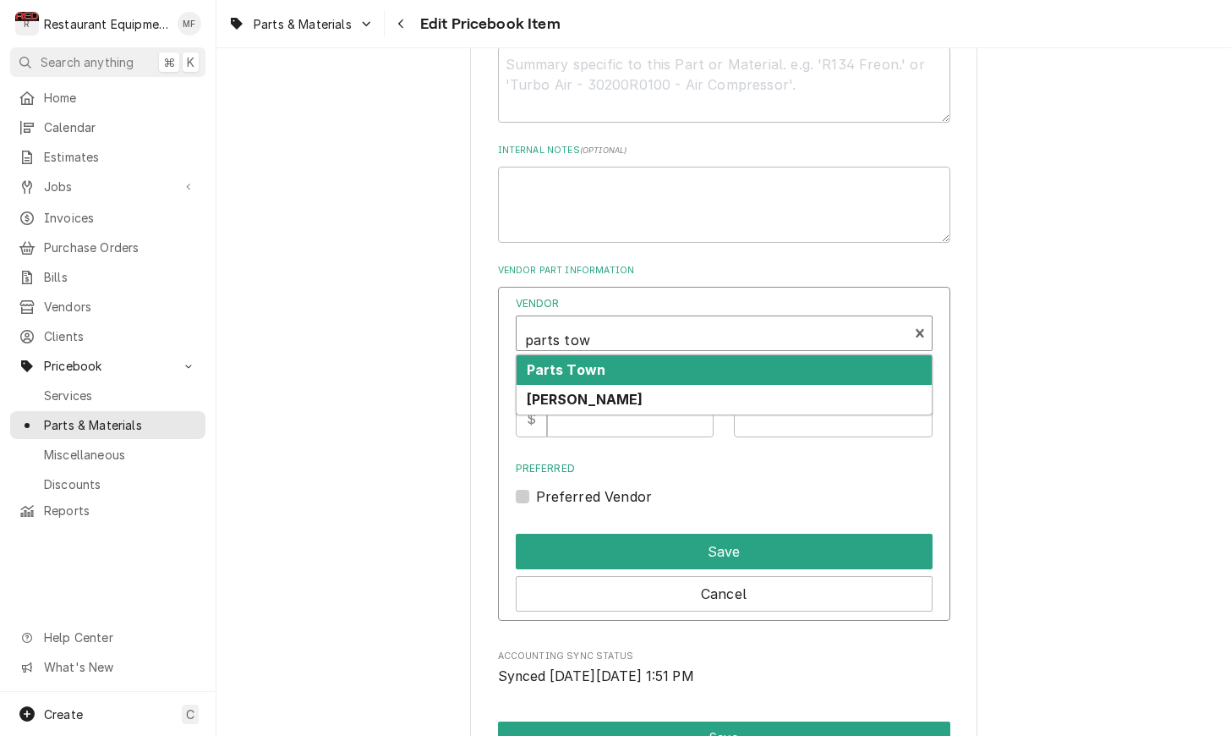
drag, startPoint x: 780, startPoint y: 351, endPoint x: 692, endPoint y: 384, distance: 93.1
click at [780, 355] on div "Parts Town" at bounding box center [724, 370] width 415 height 30
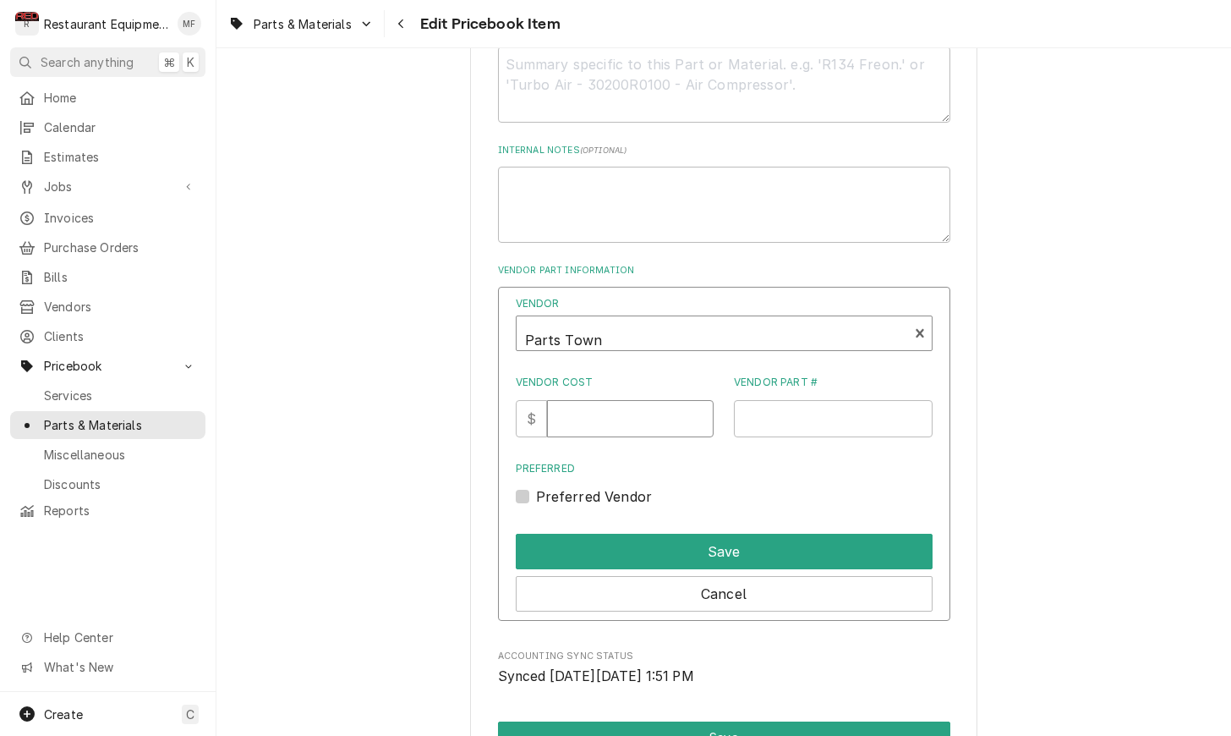
click at [607, 407] on input "Vendor Cost" at bounding box center [630, 418] width 167 height 37
type input "196.55"
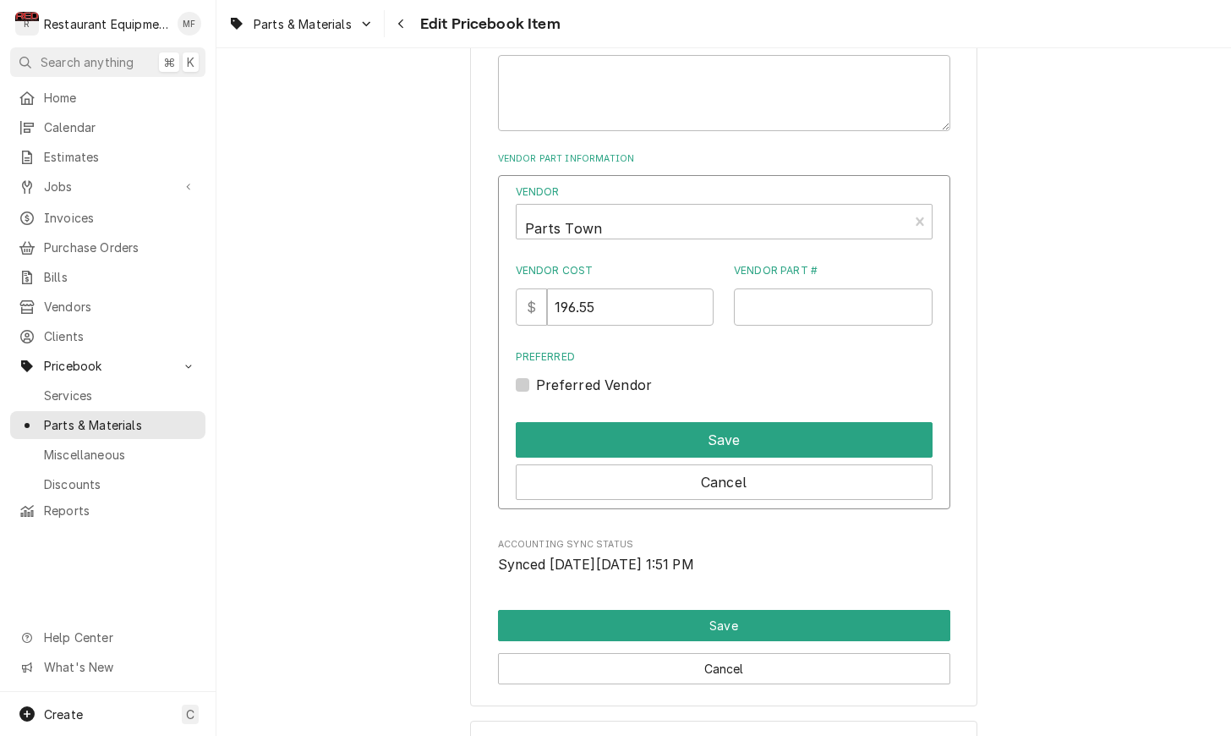
scroll to position [1004, 0]
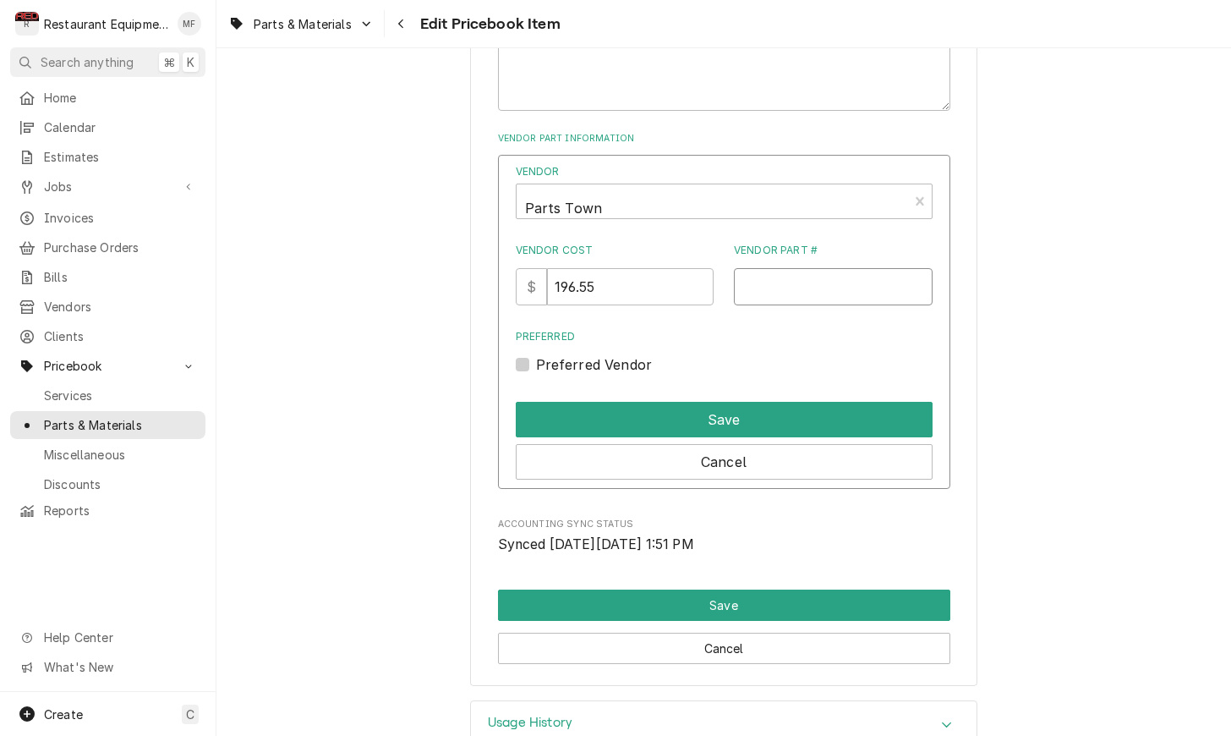
click at [810, 268] on input "Vendor Part #" at bounding box center [833, 286] width 199 height 37
paste input "STA2T-Z5958"
type input "STA2T-Z5958"
click at [536, 354] on label "Preferred Vendor" at bounding box center [594, 364] width 117 height 20
click at [536, 354] on input "Preferred" at bounding box center [744, 372] width 417 height 37
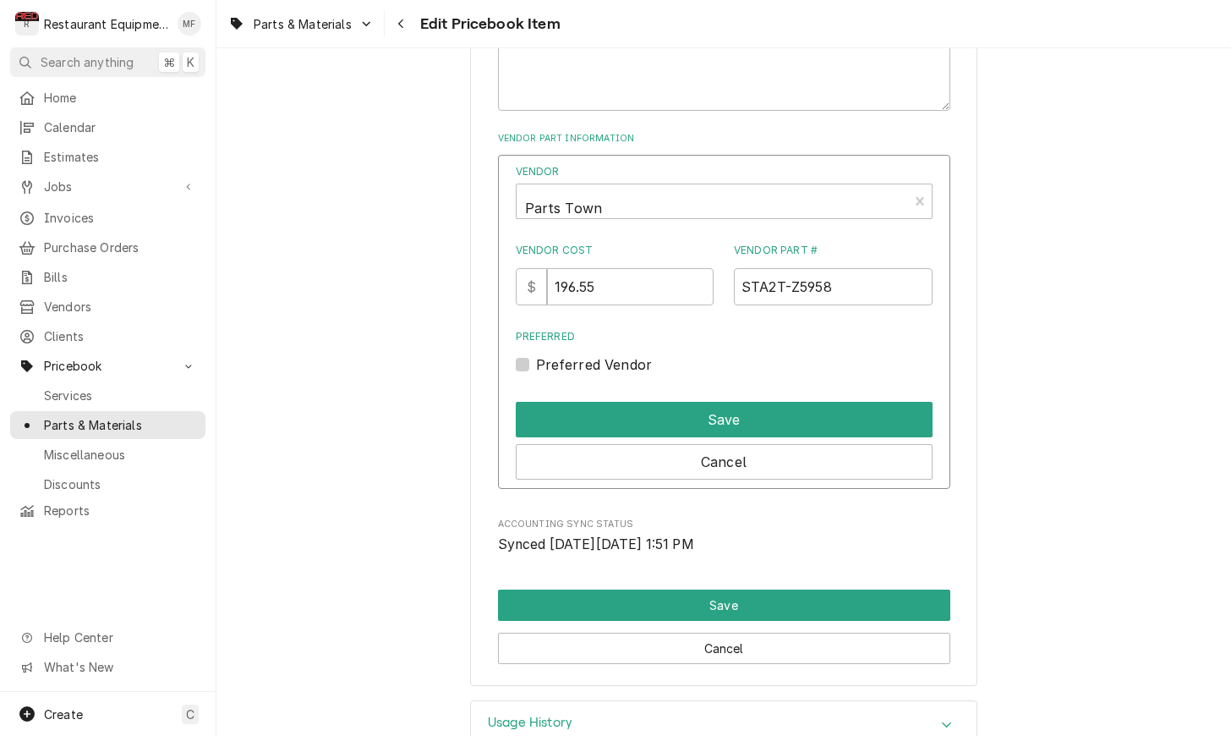
checkbox input "true"
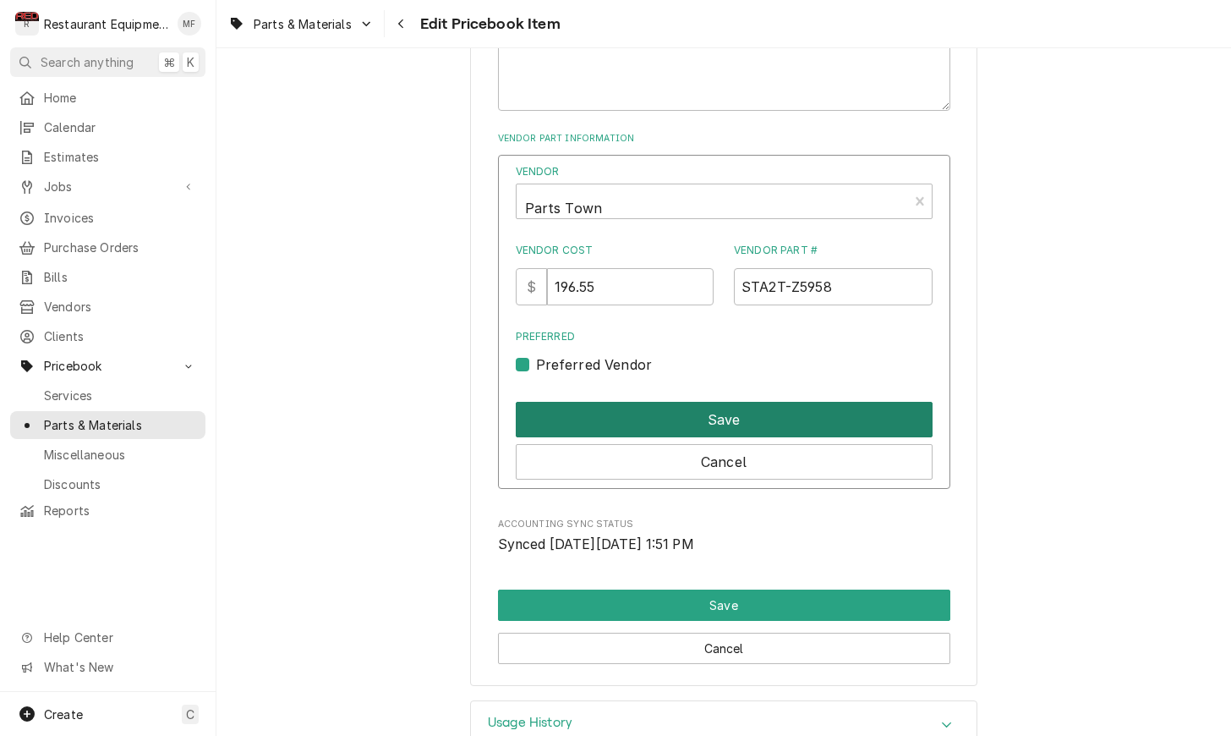
click at [636, 402] on button "Save" at bounding box center [724, 420] width 417 height 36
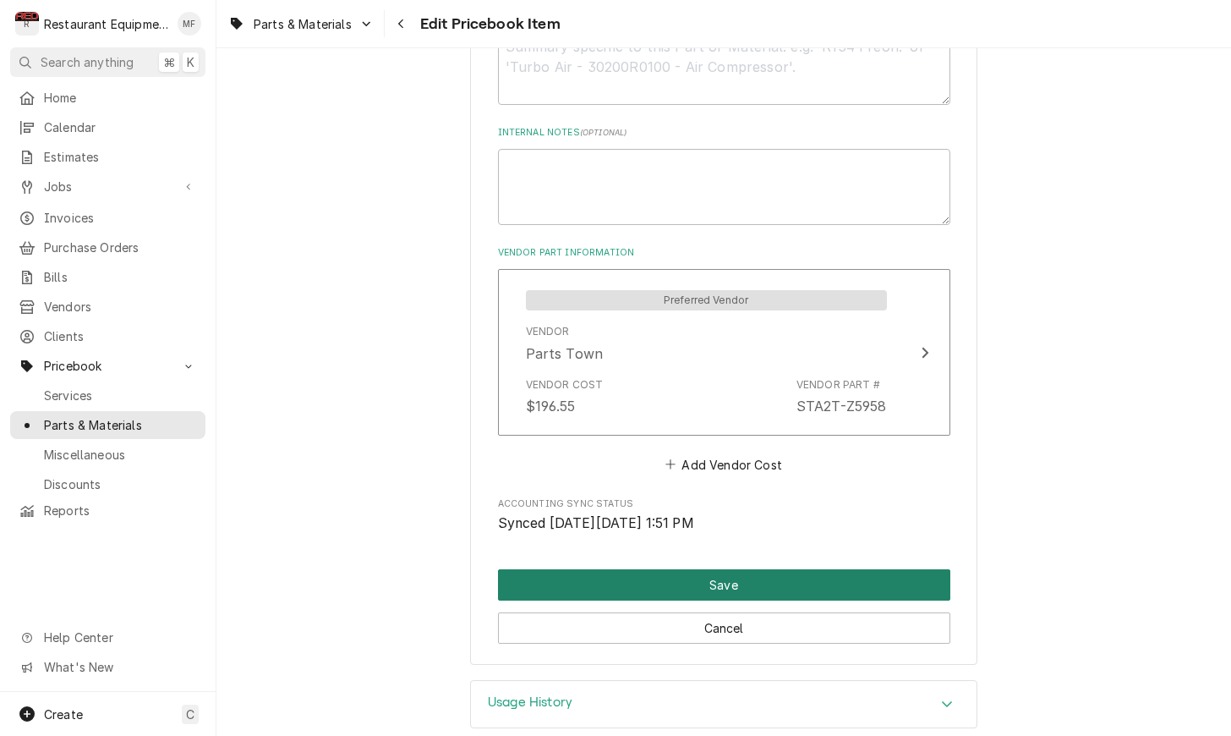
click at [823, 569] on button "Save" at bounding box center [724, 584] width 452 height 31
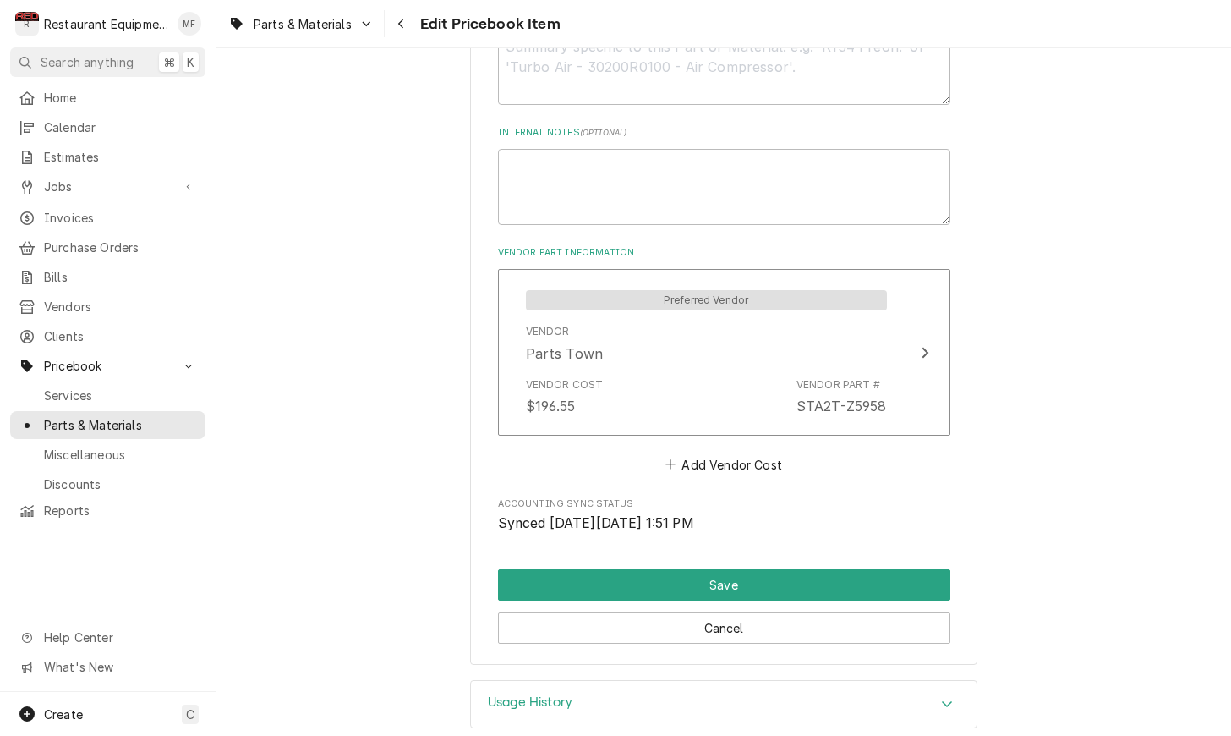
scroll to position [881, 0]
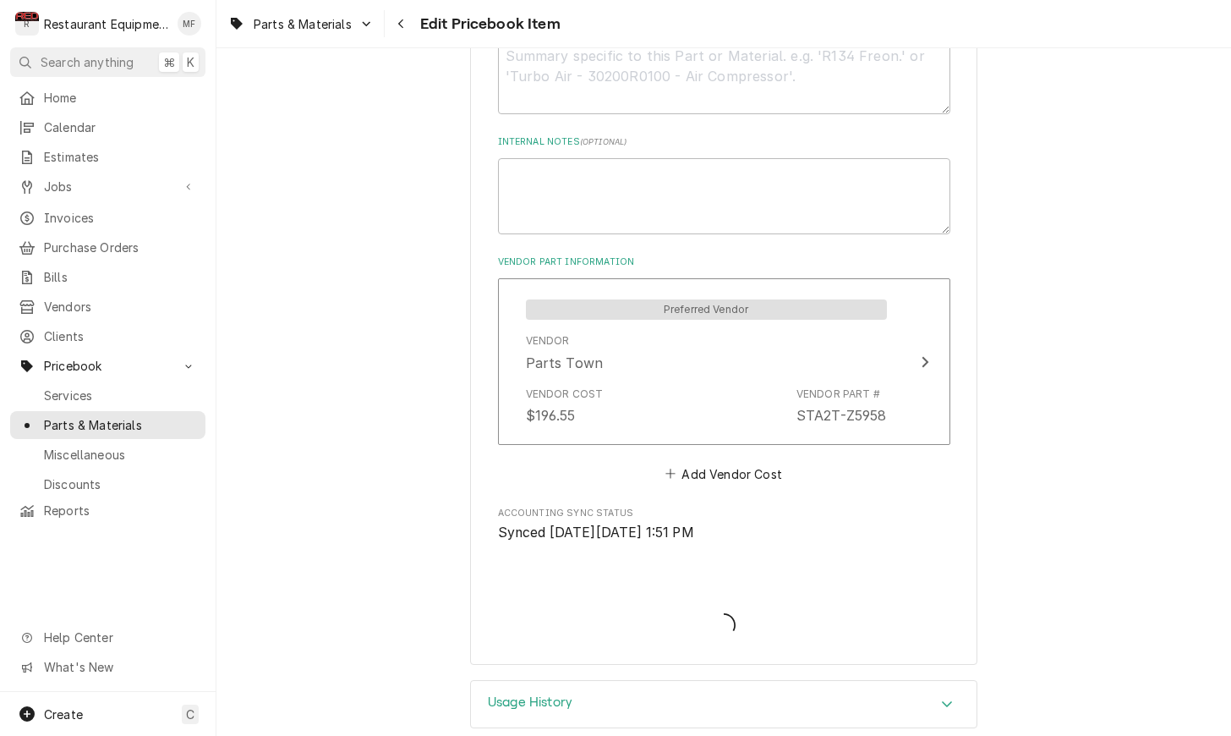
type textarea "x"
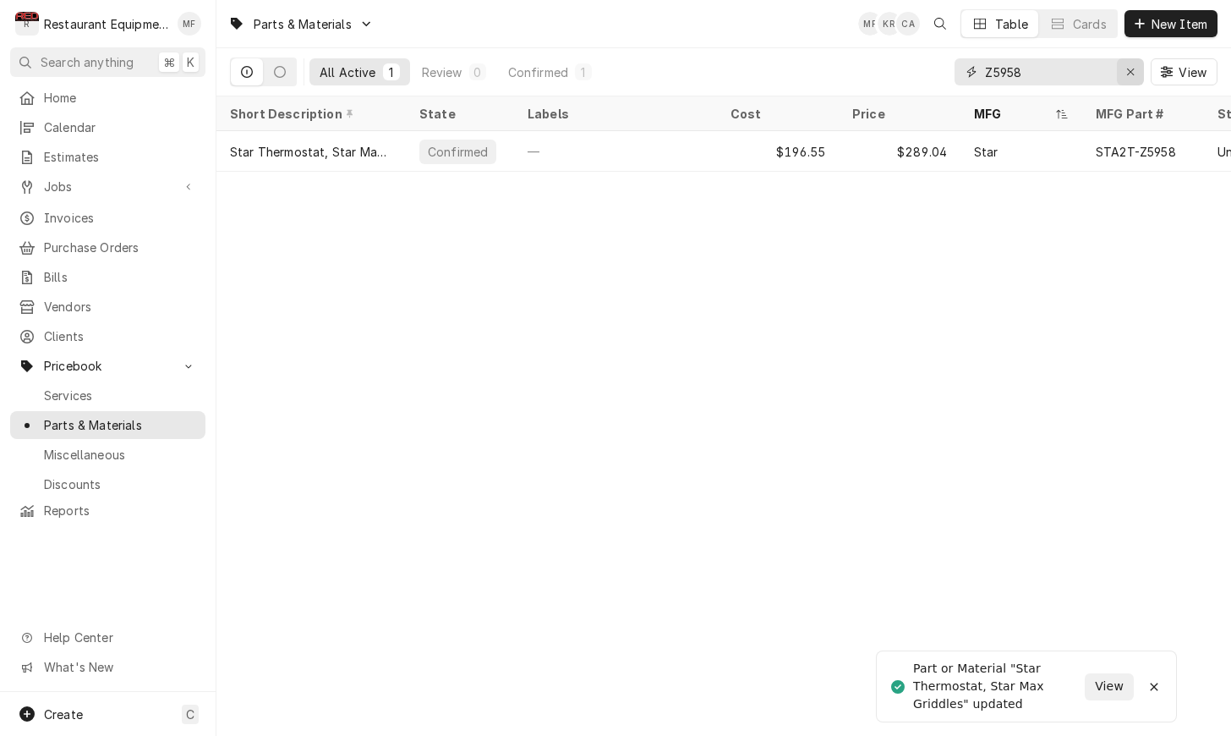
click at [1131, 73] on icon "Erase input" at bounding box center [1130, 71] width 7 height 7
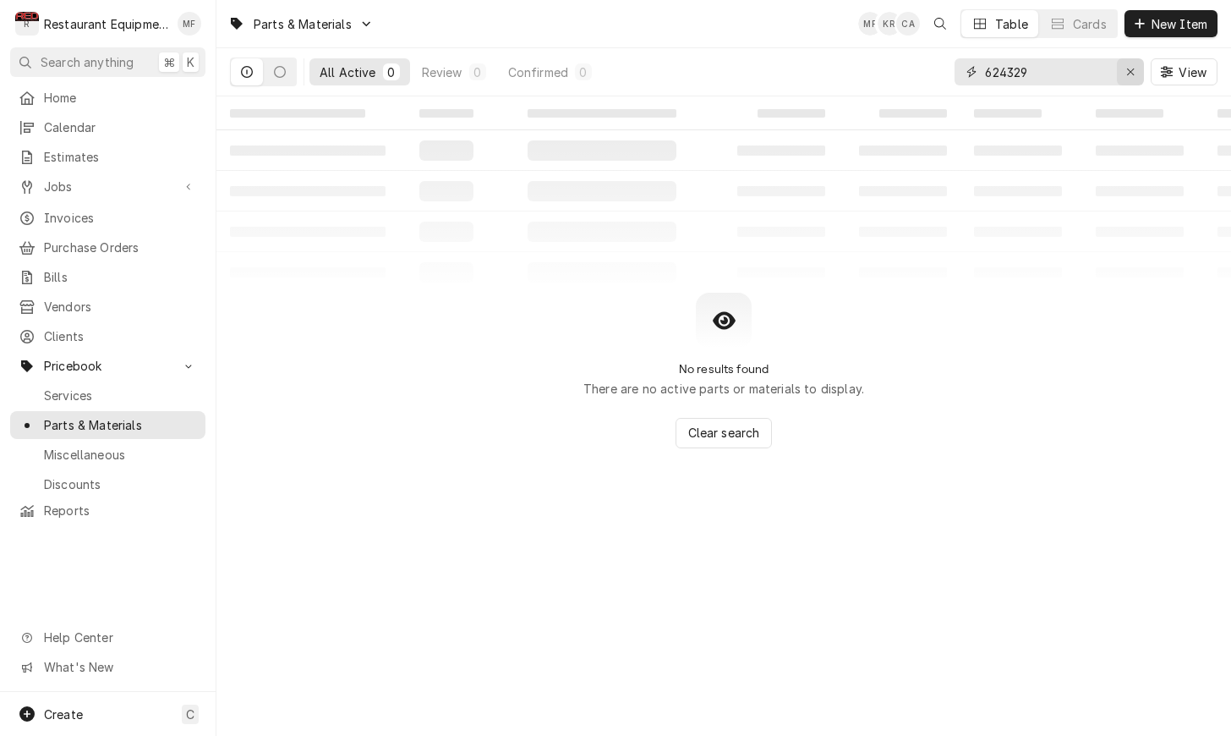
type input "624329"
drag, startPoint x: 1130, startPoint y: 76, endPoint x: 1135, endPoint y: 62, distance: 15.0
click at [1131, 74] on icon "Erase input" at bounding box center [1130, 72] width 9 height 12
click at [1156, 25] on span "New Item" at bounding box center [1179, 24] width 63 height 18
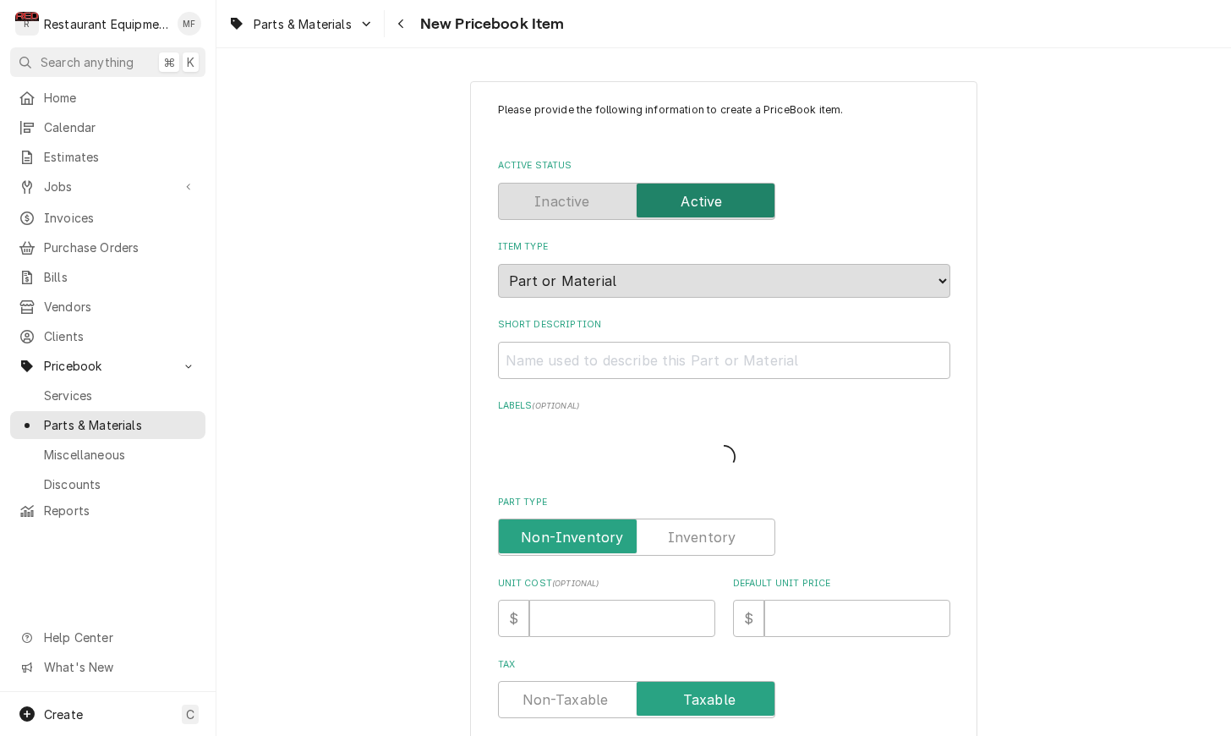
type textarea "x"
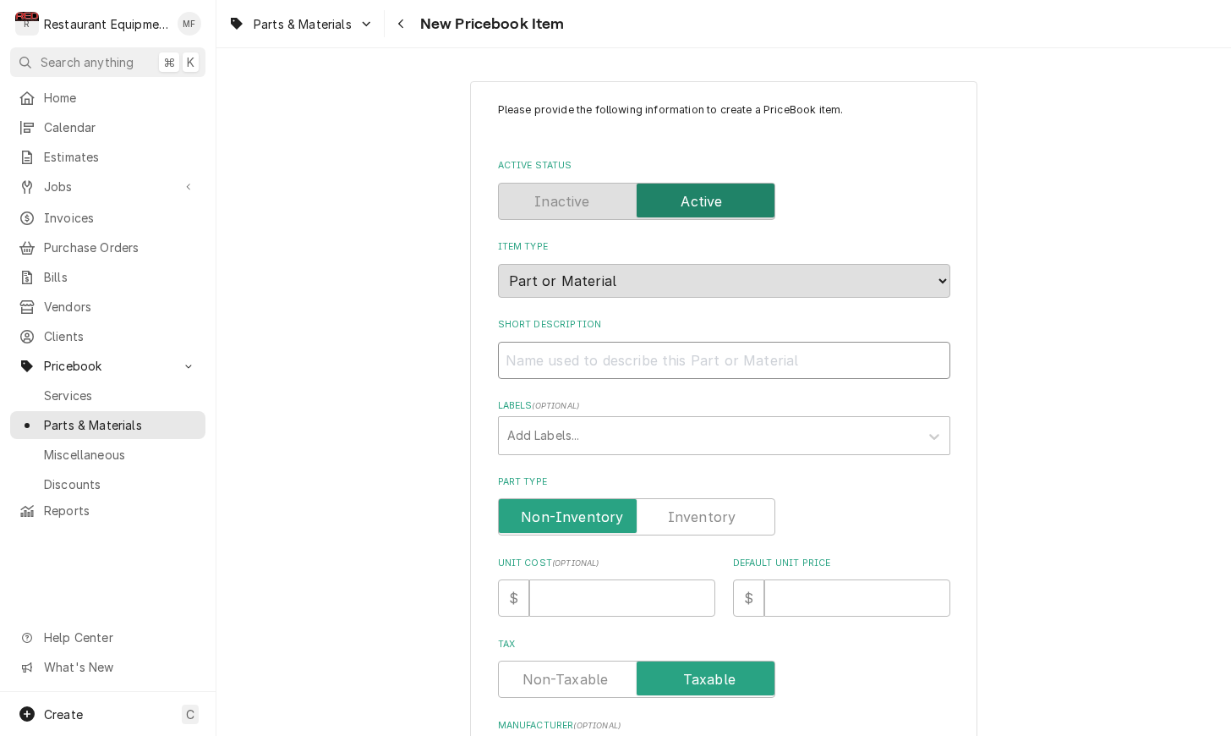
click at [800, 347] on input "Short Description" at bounding box center [724, 360] width 452 height 37
paste input "Star SG3-624329 Knob Assembly, Chrome"
type input "Star SG3-624329 Knob Assembly, Chrome"
type textarea "x"
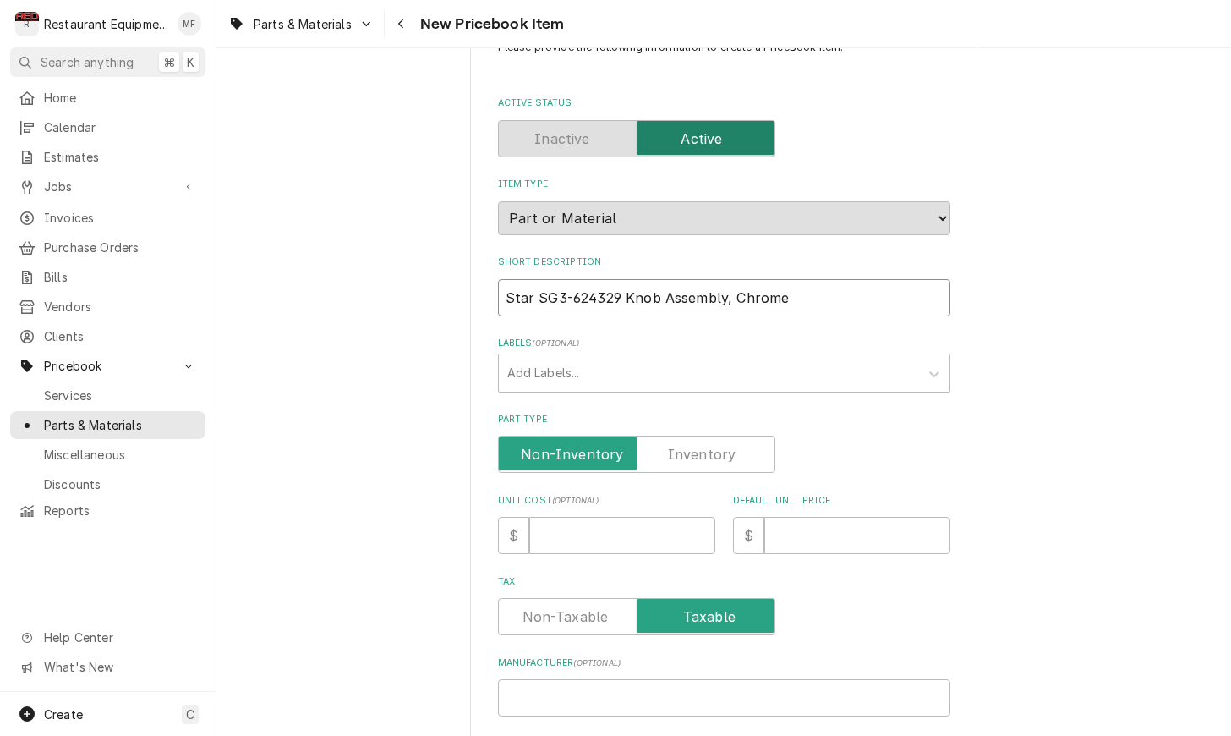
scroll to position [68, 0]
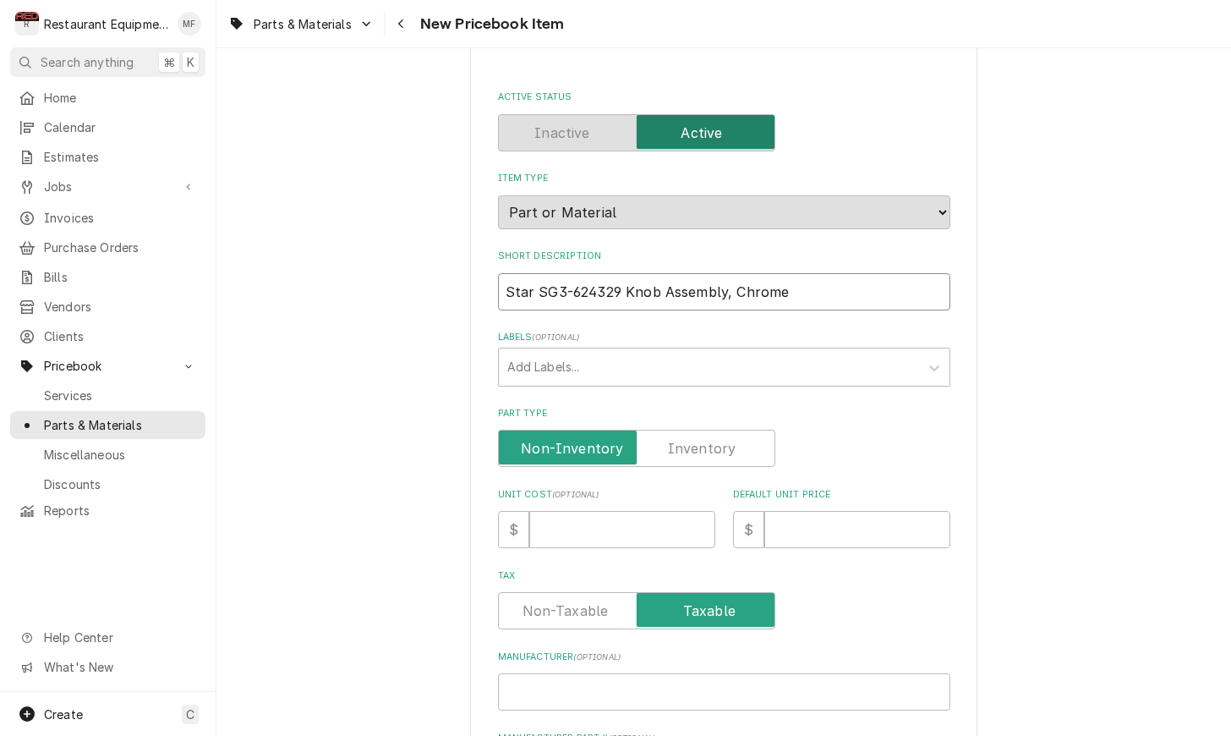
drag, startPoint x: 621, startPoint y: 268, endPoint x: 506, endPoint y: 273, distance: 115.1
click at [506, 273] on input "Star SG3-624329 Knob Assembly, Chrome" at bounding box center [724, 291] width 452 height 37
type input "Knob Assembly, Chrome"
type textarea "x"
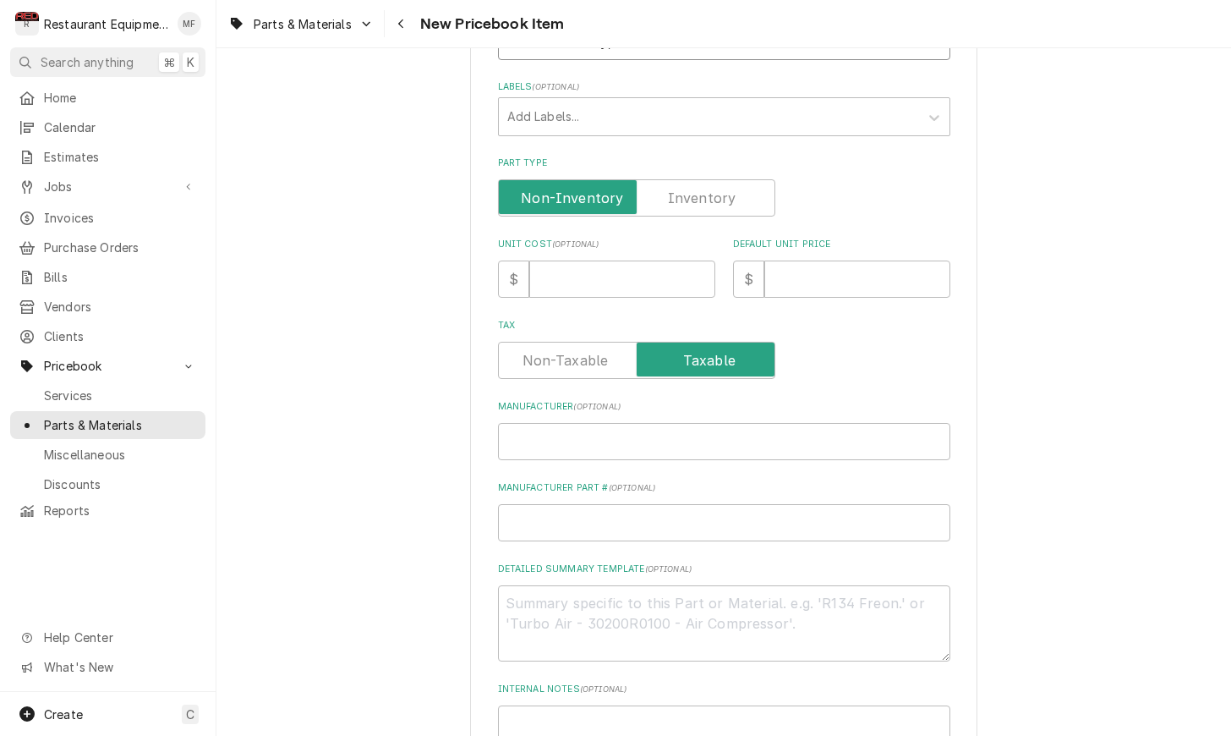
scroll to position [335, 0]
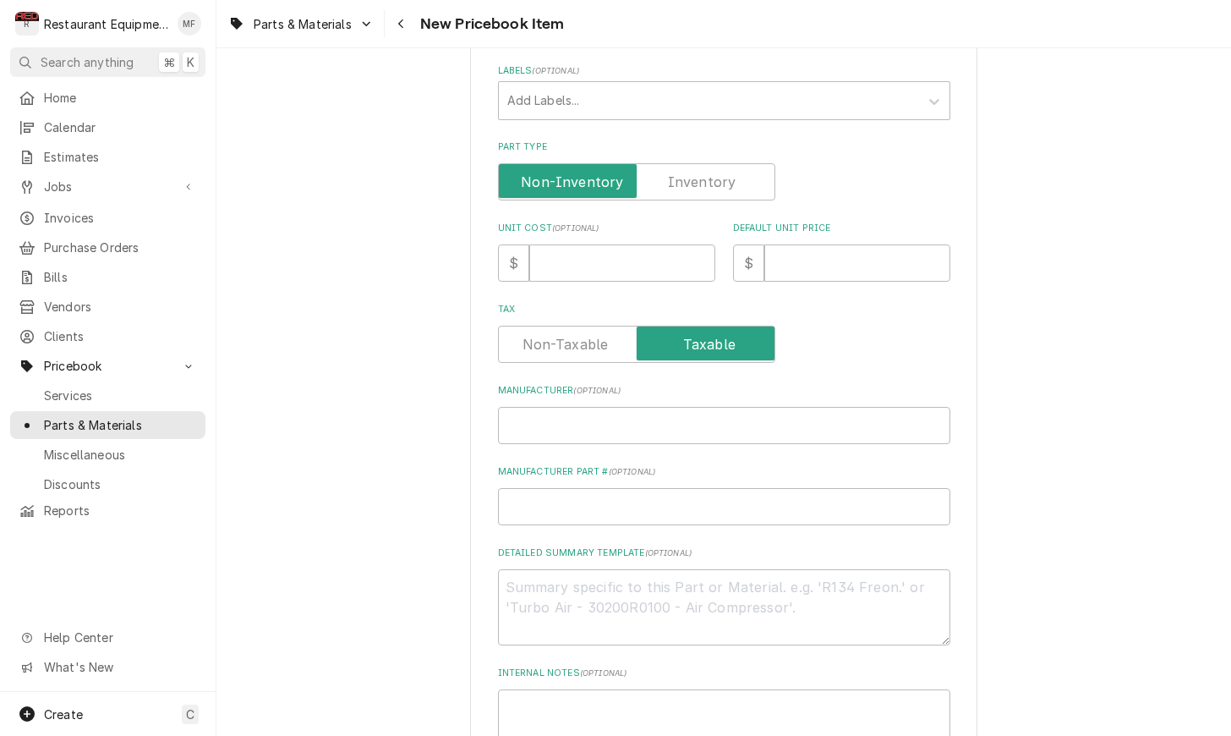
type input "Knob Assembly, Chrome"
click at [707, 407] on input "Manufacturer ( optional )" at bounding box center [724, 425] width 452 height 37
paste input "Star SG3-624329"
type input "Star SG3-624329"
type textarea "x"
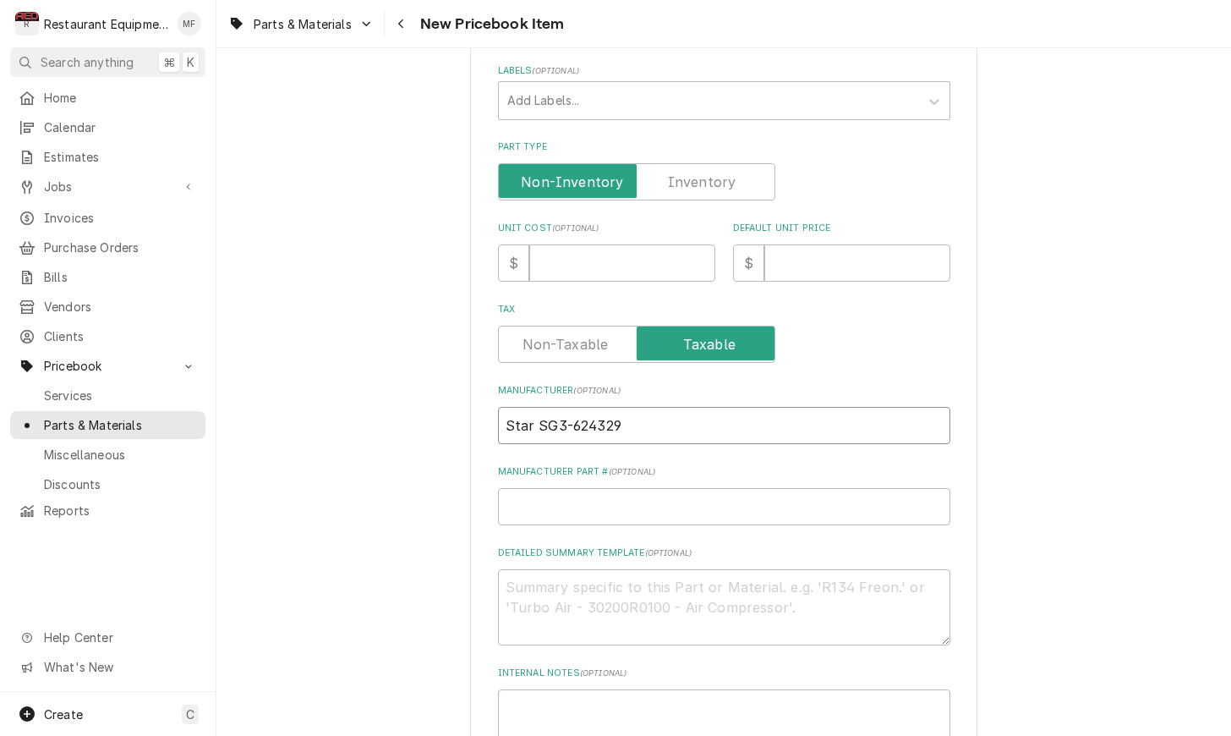
drag, startPoint x: 628, startPoint y: 407, endPoint x: 539, endPoint y: 403, distance: 88.8
click at [539, 407] on input "Star SG3-624329" at bounding box center [724, 425] width 452 height 37
type input "Star"
type textarea "x"
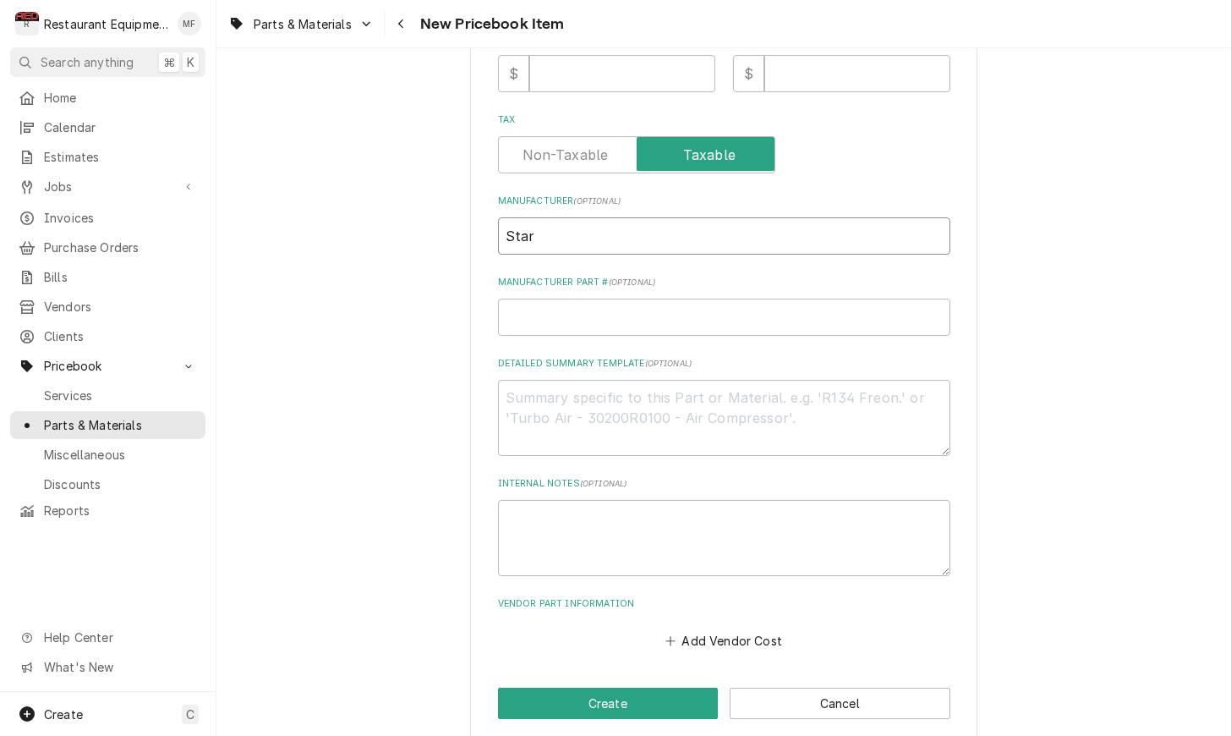
scroll to position [523, 0]
type input "Star"
click at [615, 299] on input "Manufacturer Part # ( optional )" at bounding box center [724, 317] width 452 height 37
paste input "SG3-624329"
type input "SG3-624329"
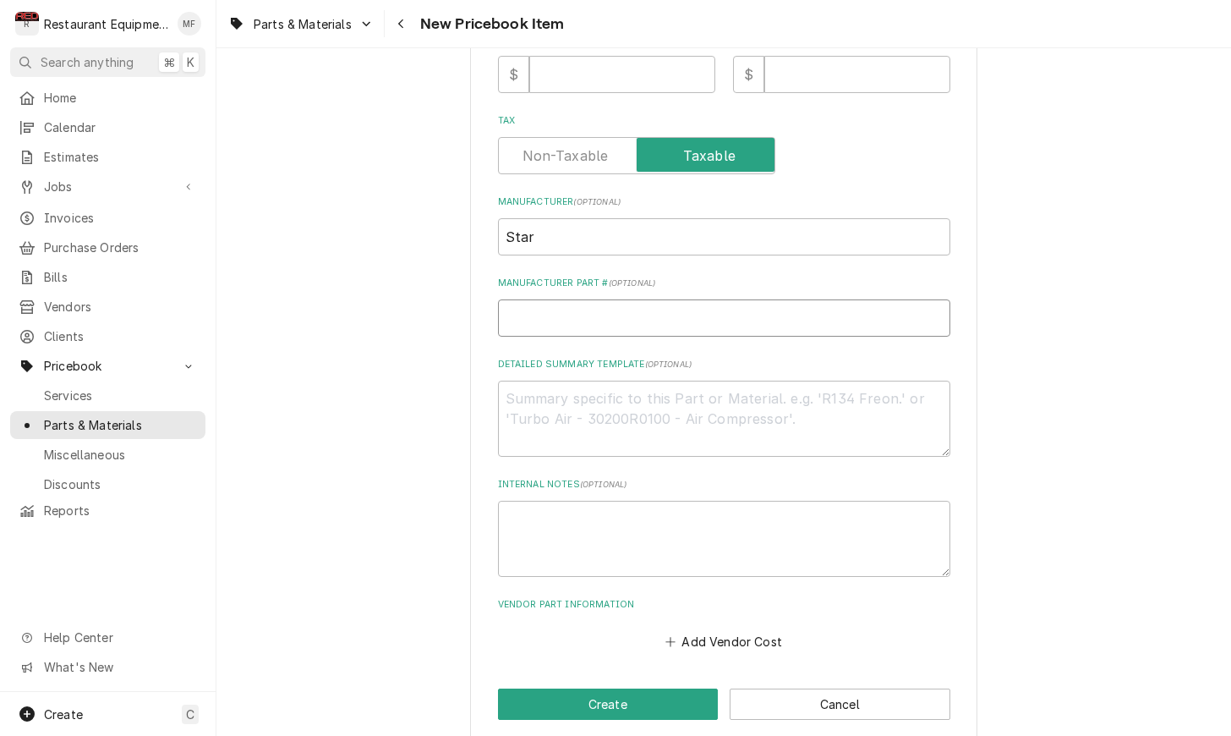
type textarea "x"
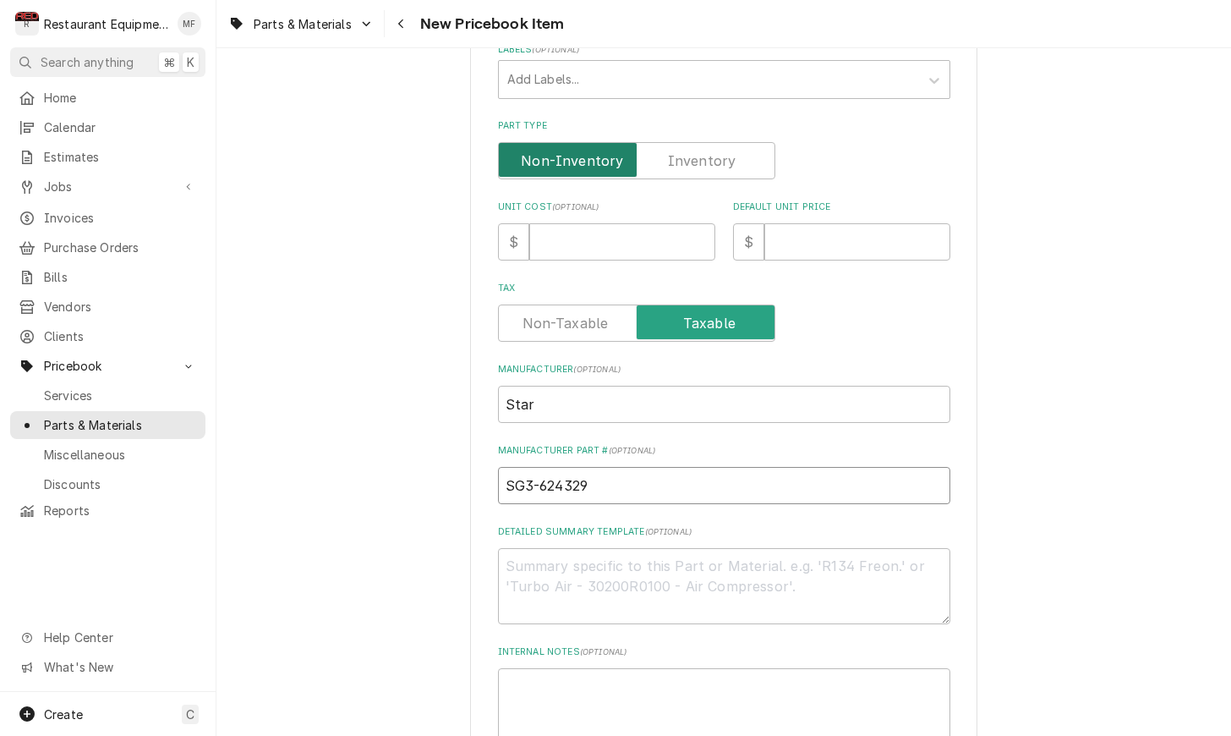
scroll to position [353, 0]
type input "SG3-624329"
click at [572, 226] on input "Unit Cost ( optional )" at bounding box center [622, 244] width 186 height 37
type input "4"
type textarea "x"
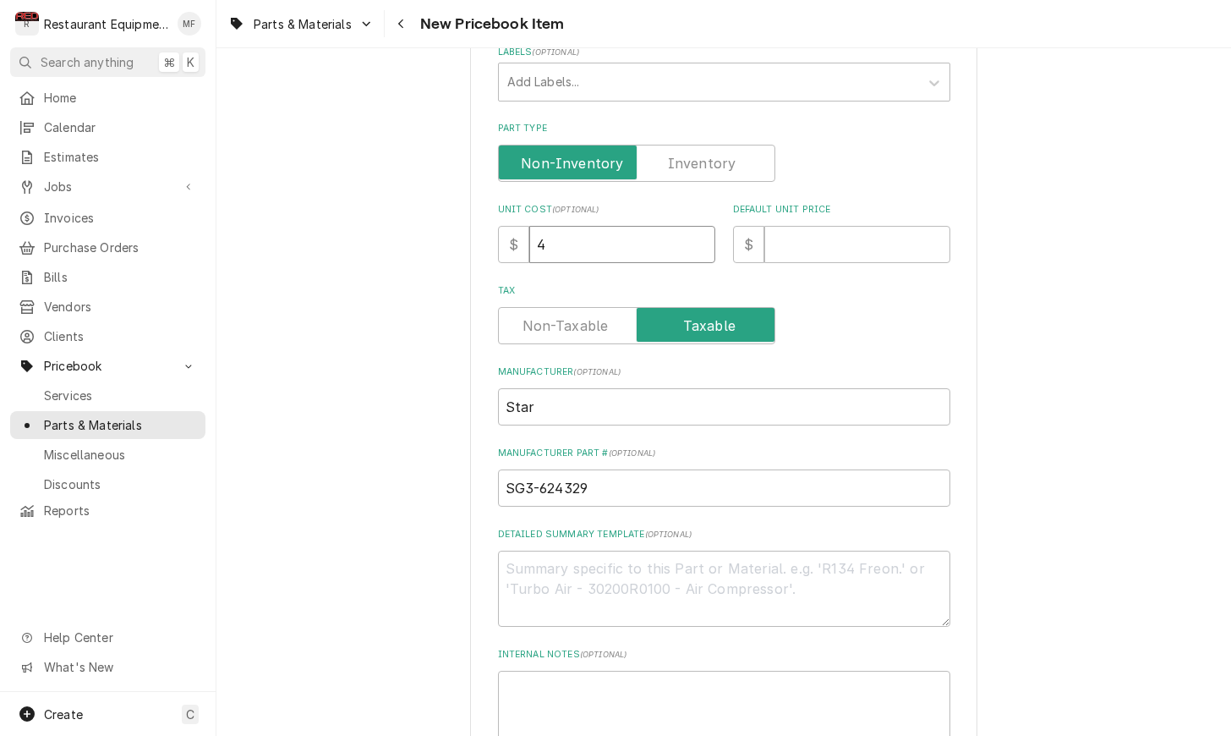
type input "43"
type textarea "x"
type input "43.9"
type textarea "x"
type input "43.95"
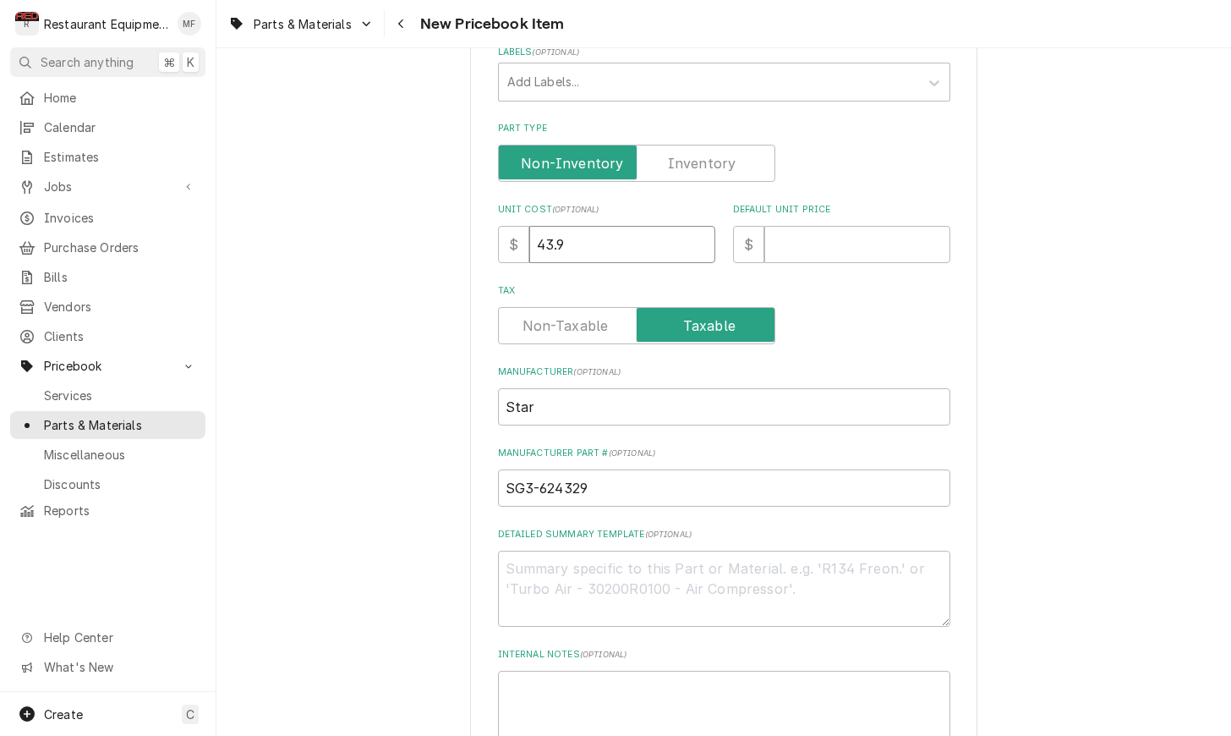
type textarea "x"
type input "43.95"
click at [778, 238] on input "Default Unit Price" at bounding box center [857, 244] width 186 height 37
type input "6"
type textarea "x"
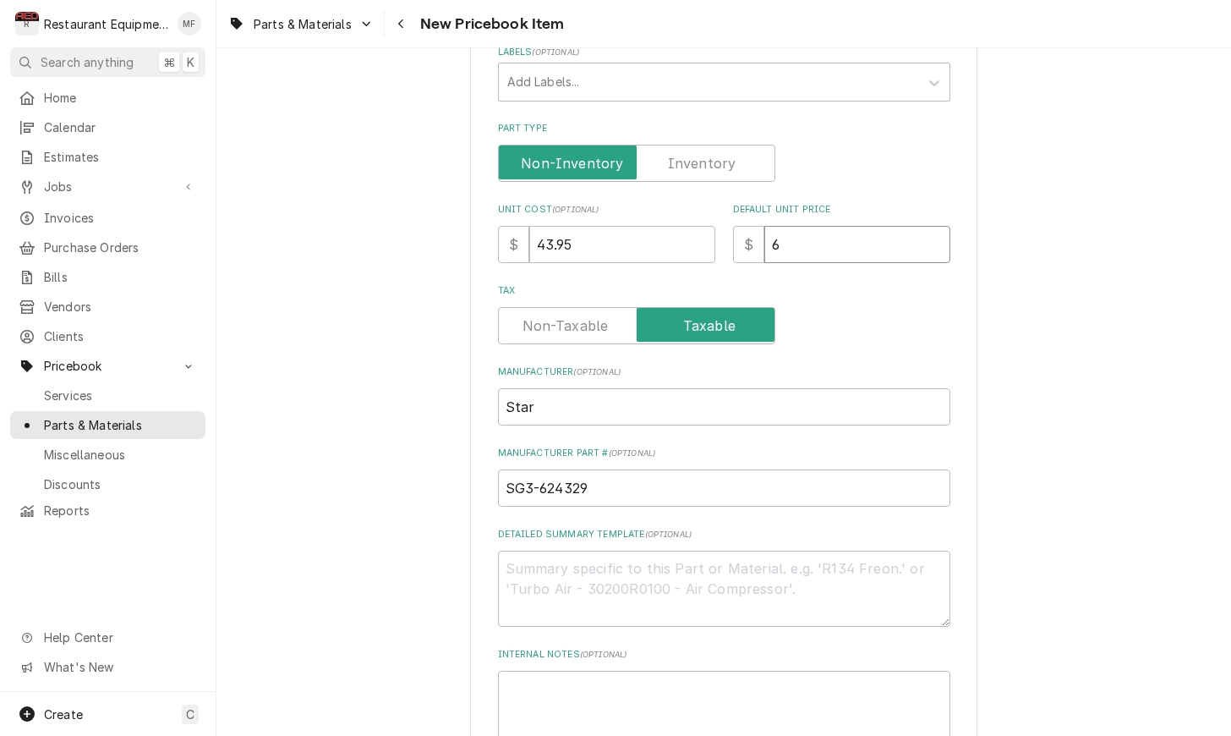
type input "64"
type textarea "x"
type input "64.6"
type textarea "x"
type input "64.62"
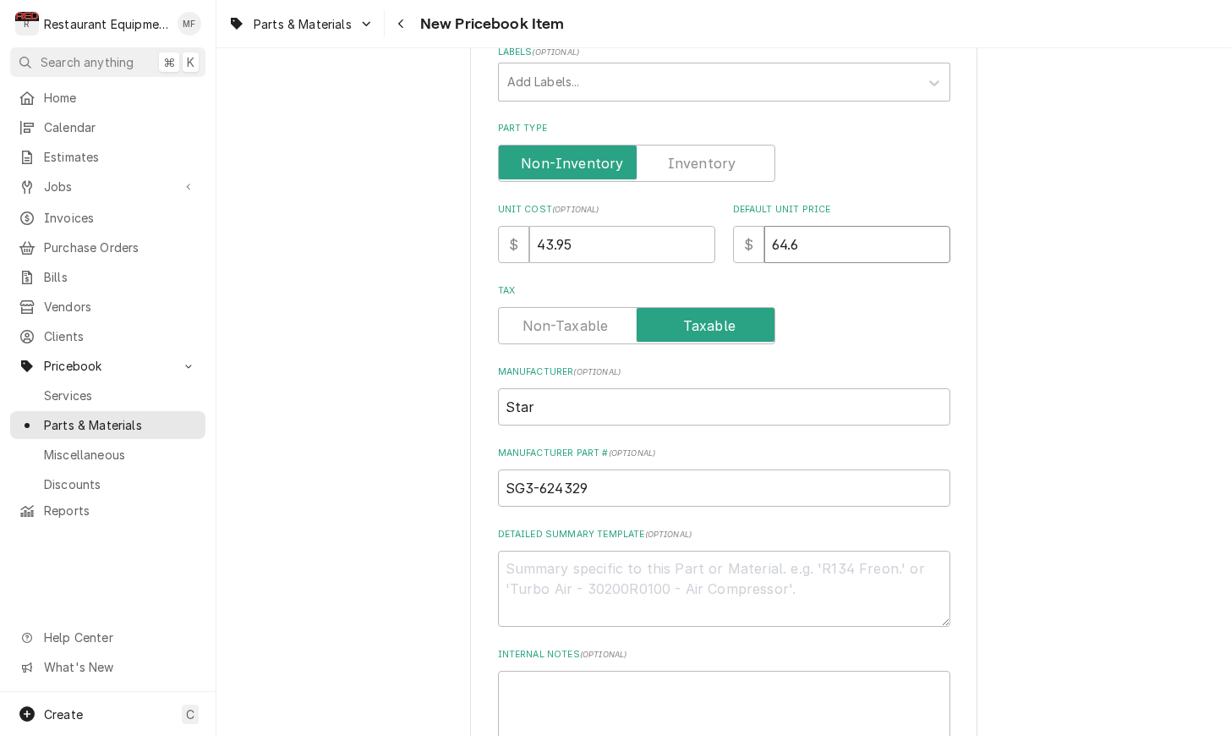
type textarea "x"
type input "64.62"
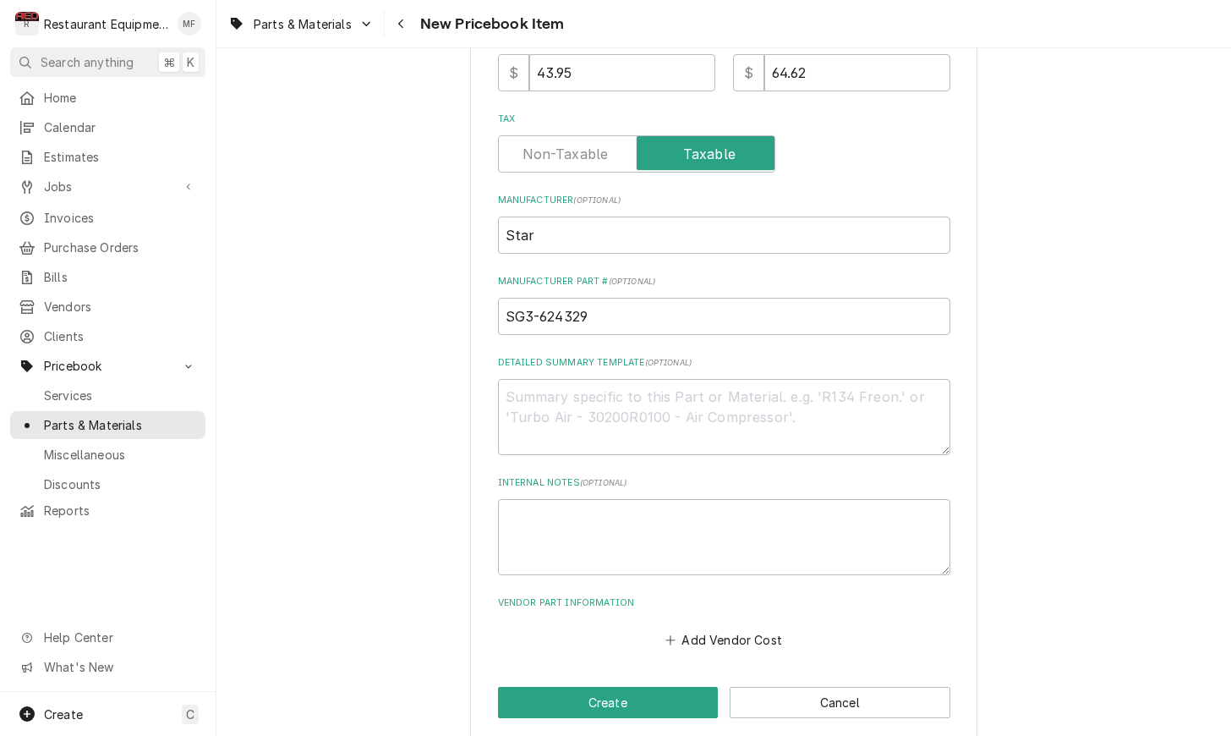
scroll to position [523, 0]
click at [735, 621] on div "Add Vendor Cost" at bounding box center [724, 637] width 452 height 33
click at [735, 629] on button "Add Vendor Cost" at bounding box center [724, 641] width 123 height 24
type textarea "x"
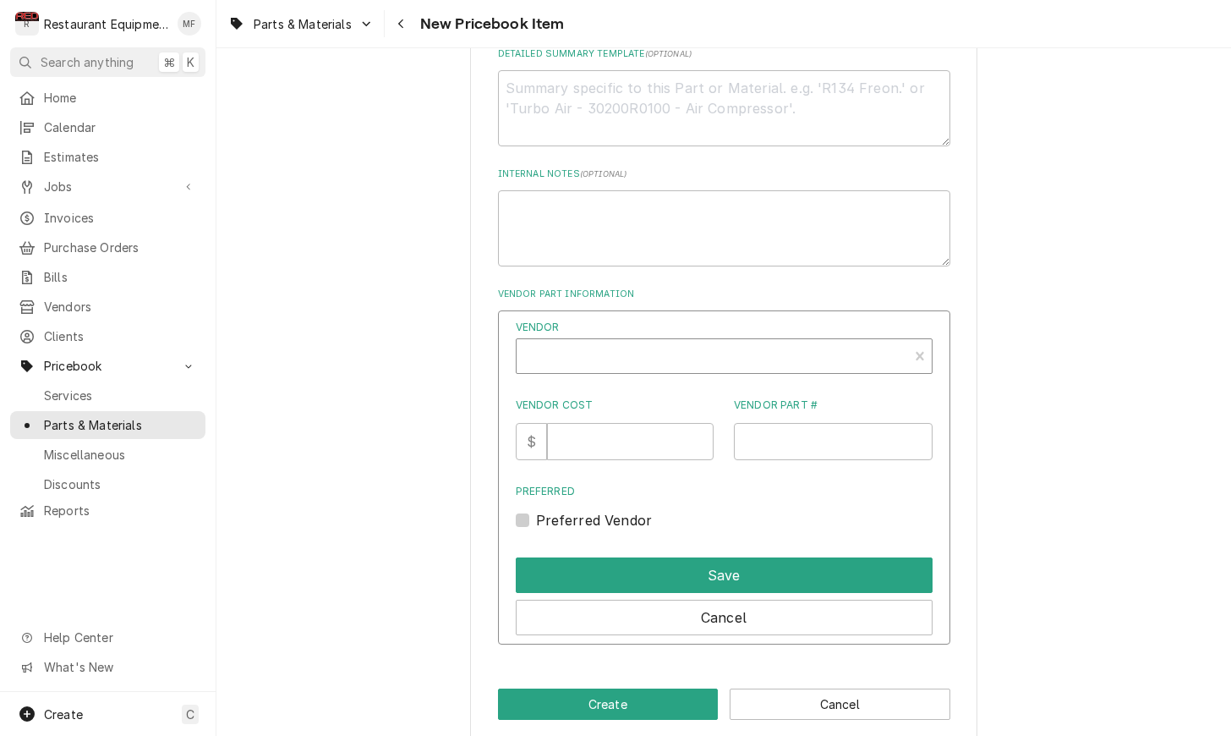
scroll to position [833, 0]
click at [703, 343] on div "Vendor" at bounding box center [712, 363] width 375 height 41
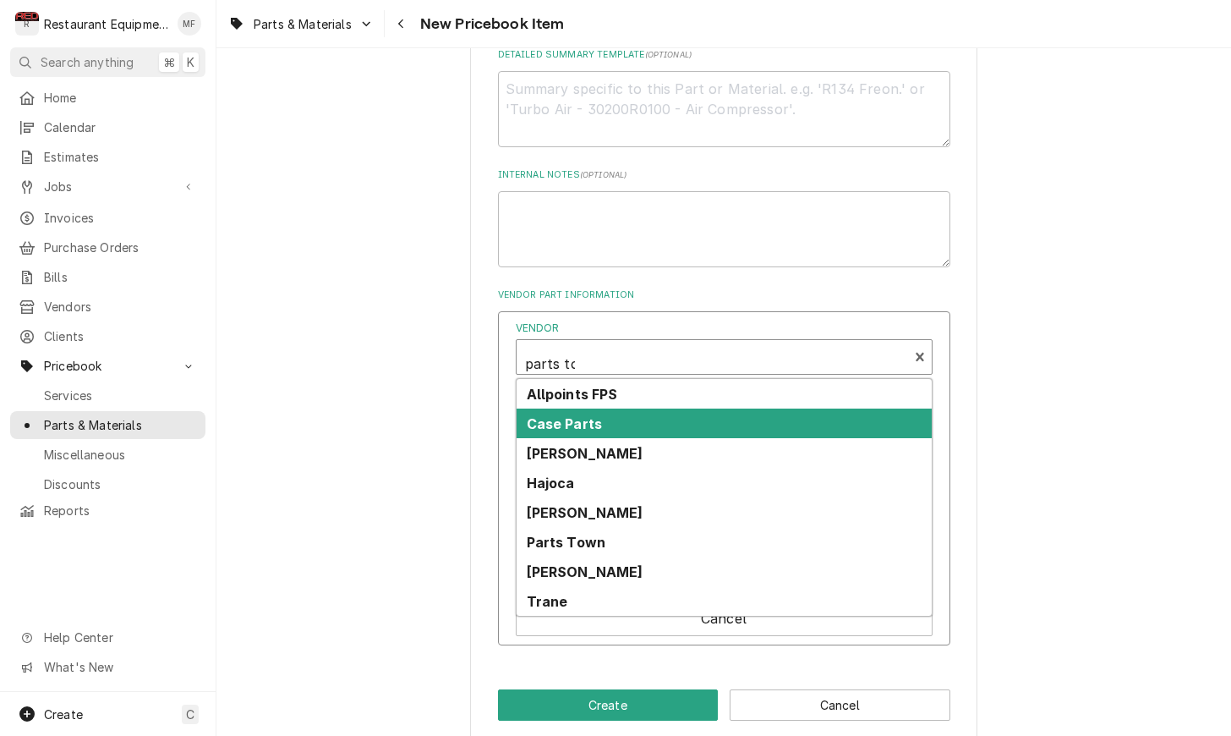
type input "parts tow"
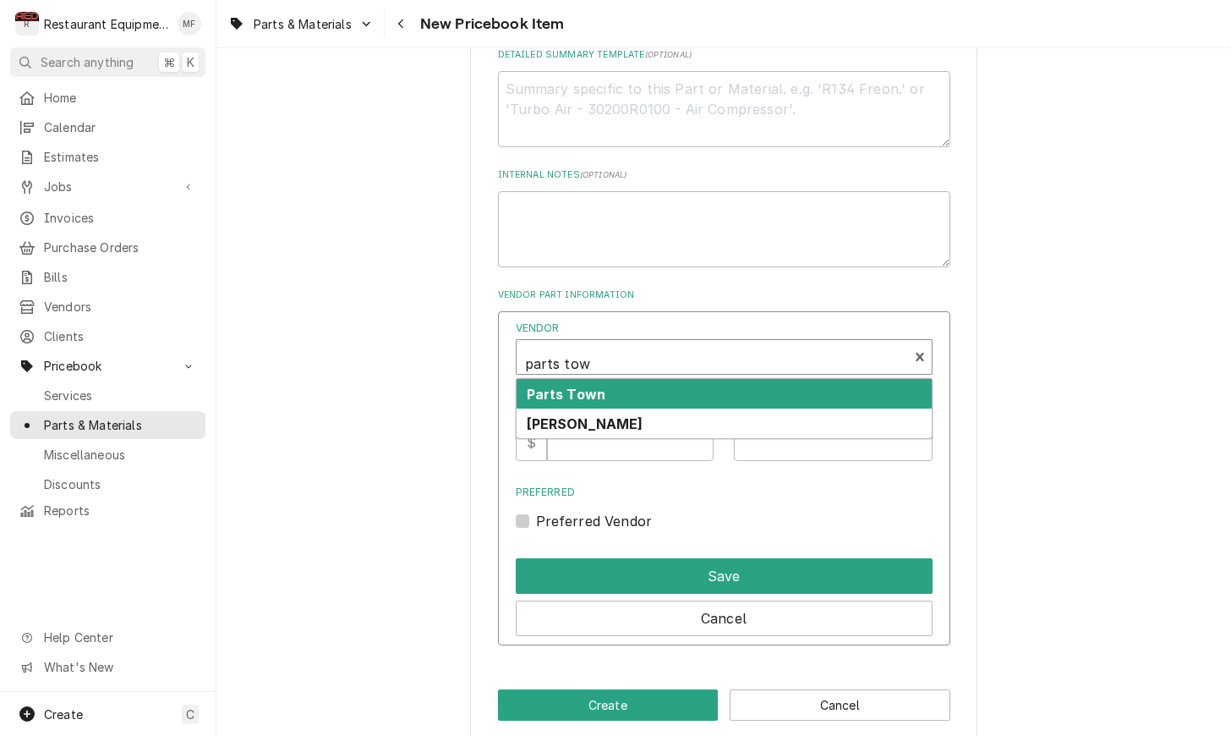
click at [674, 379] on div "Parts Town" at bounding box center [724, 394] width 415 height 30
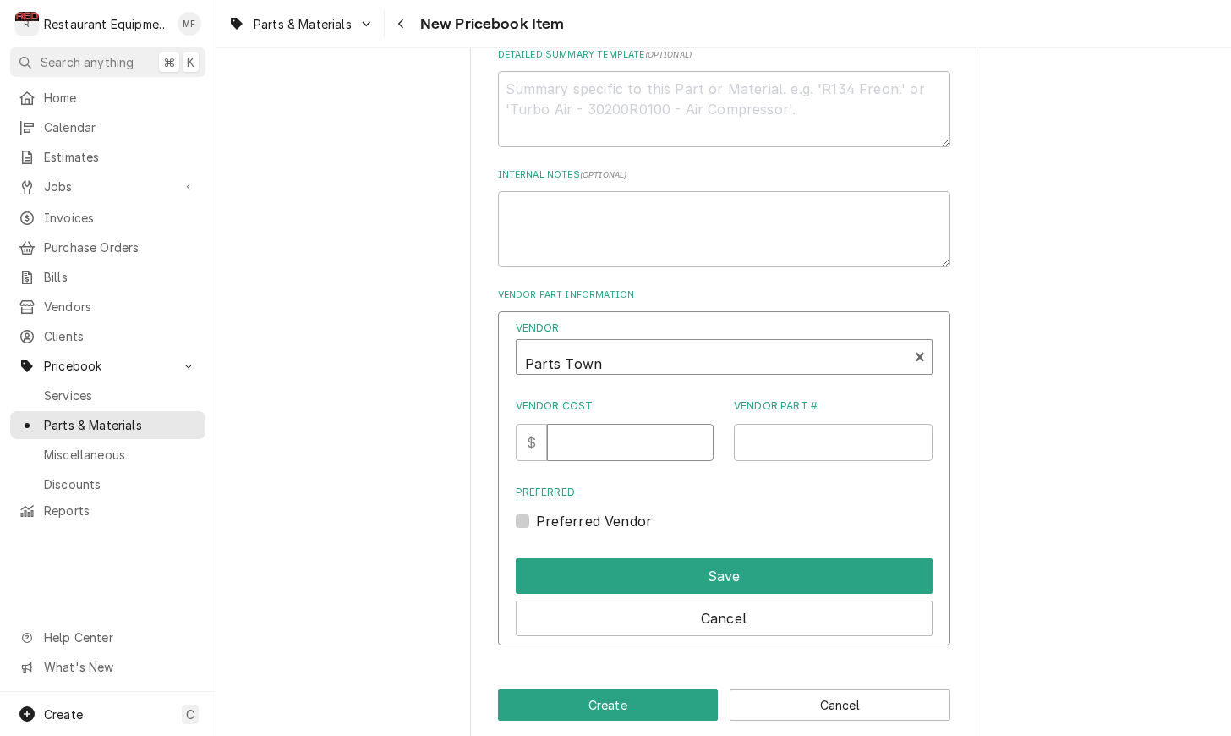
click at [640, 434] on input "Vendor Cost" at bounding box center [630, 442] width 167 height 37
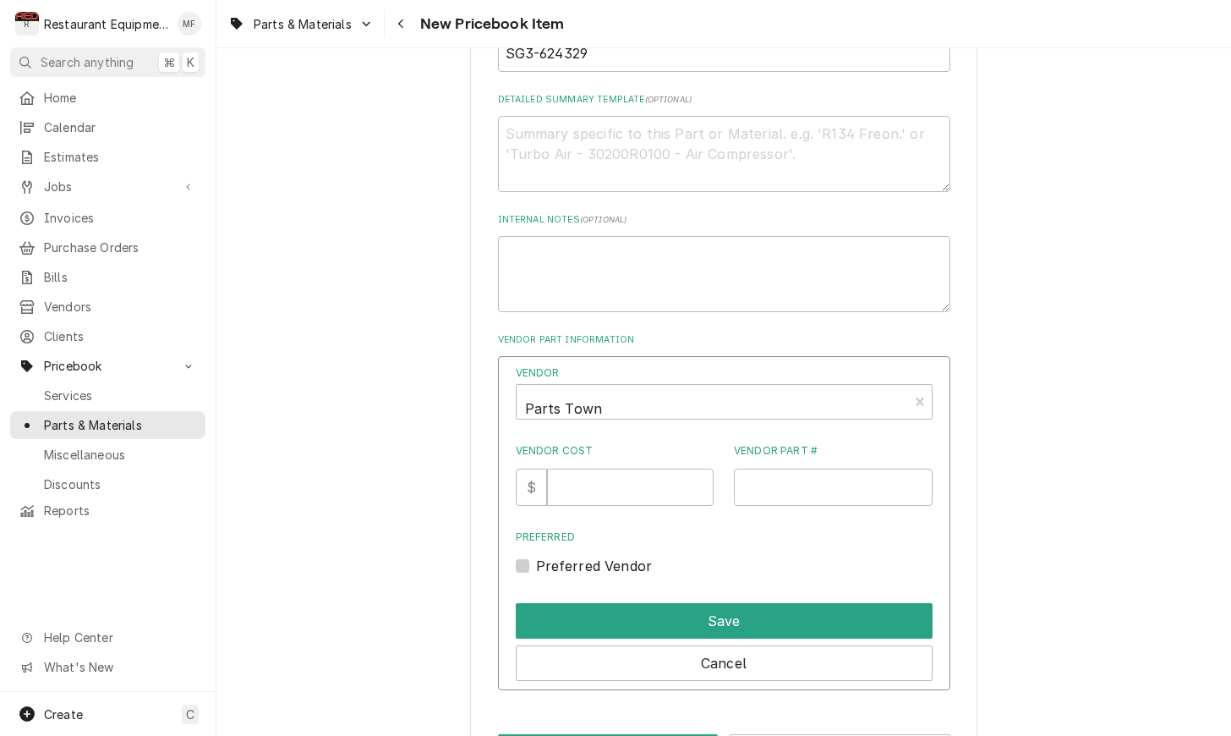
scroll to position [827, 0]
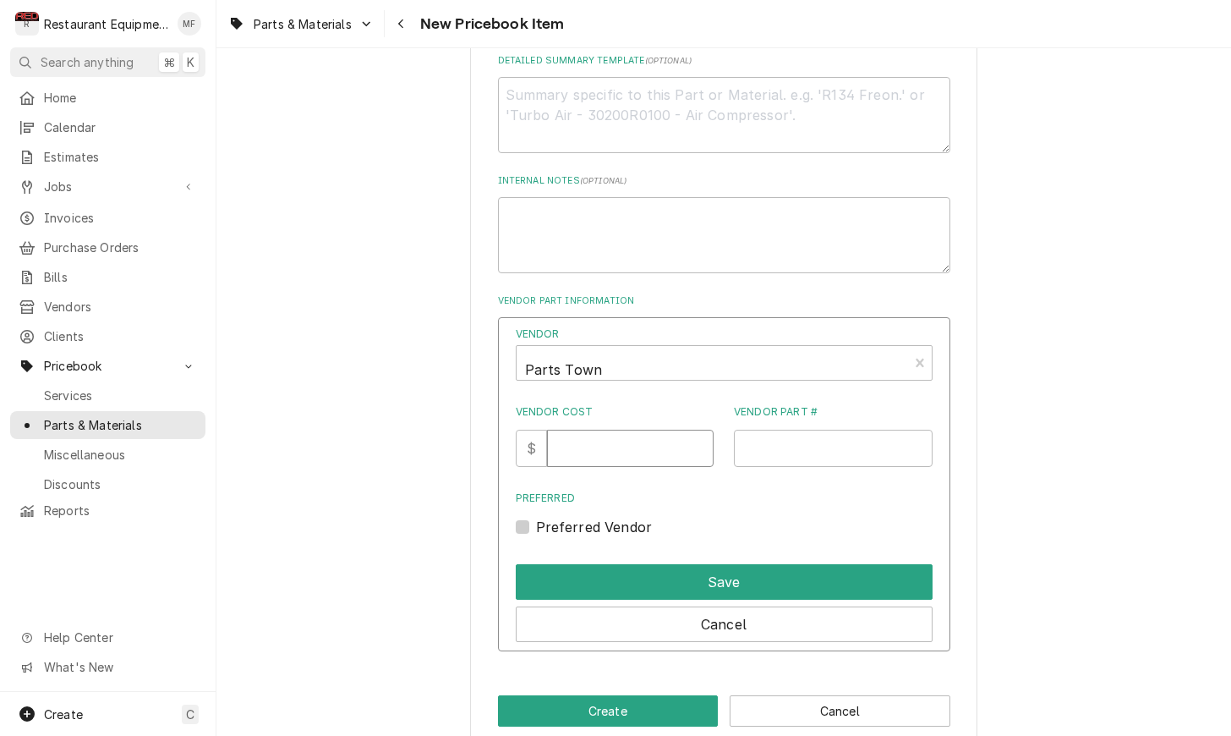
click at [628, 430] on input "Vendor Cost" at bounding box center [630, 448] width 167 height 37
type input "43.95"
click at [536, 517] on label "Preferred Vendor" at bounding box center [594, 527] width 117 height 20
click at [536, 517] on input "Preferred" at bounding box center [744, 535] width 417 height 37
checkbox input "true"
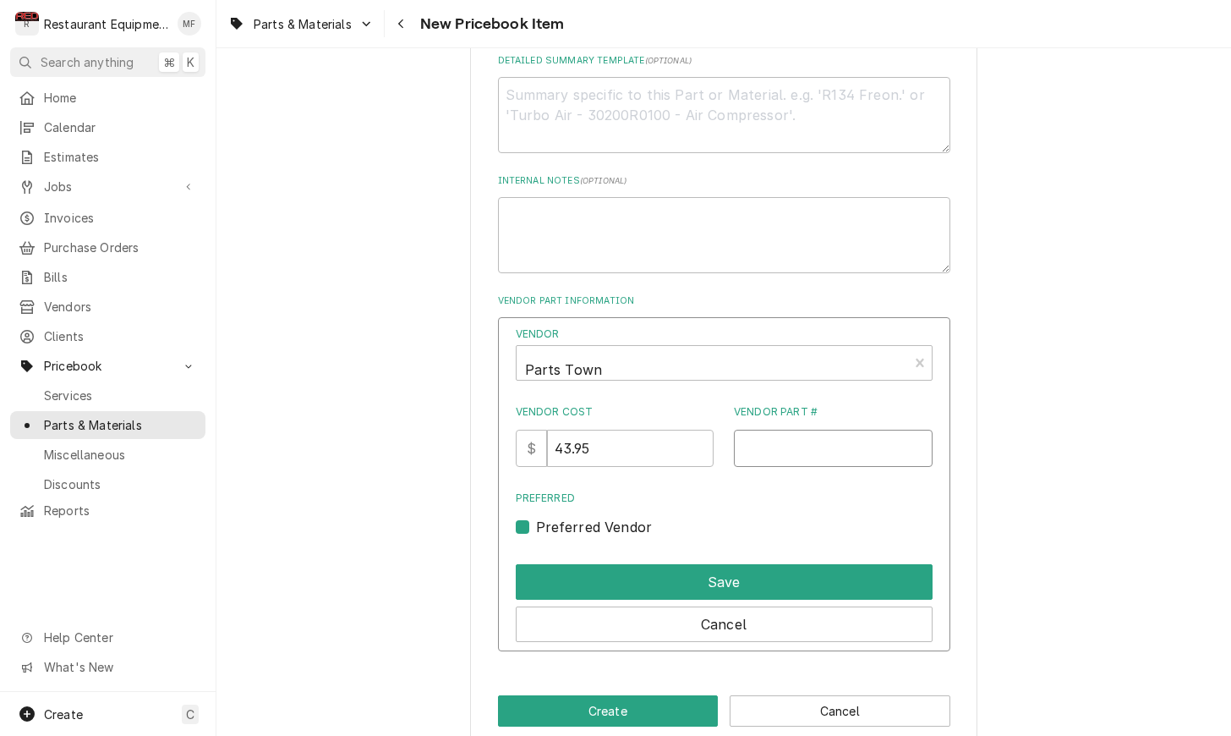
click at [826, 430] on input "Vendor Part #" at bounding box center [833, 448] width 199 height 37
paste input "STASG3-624329"
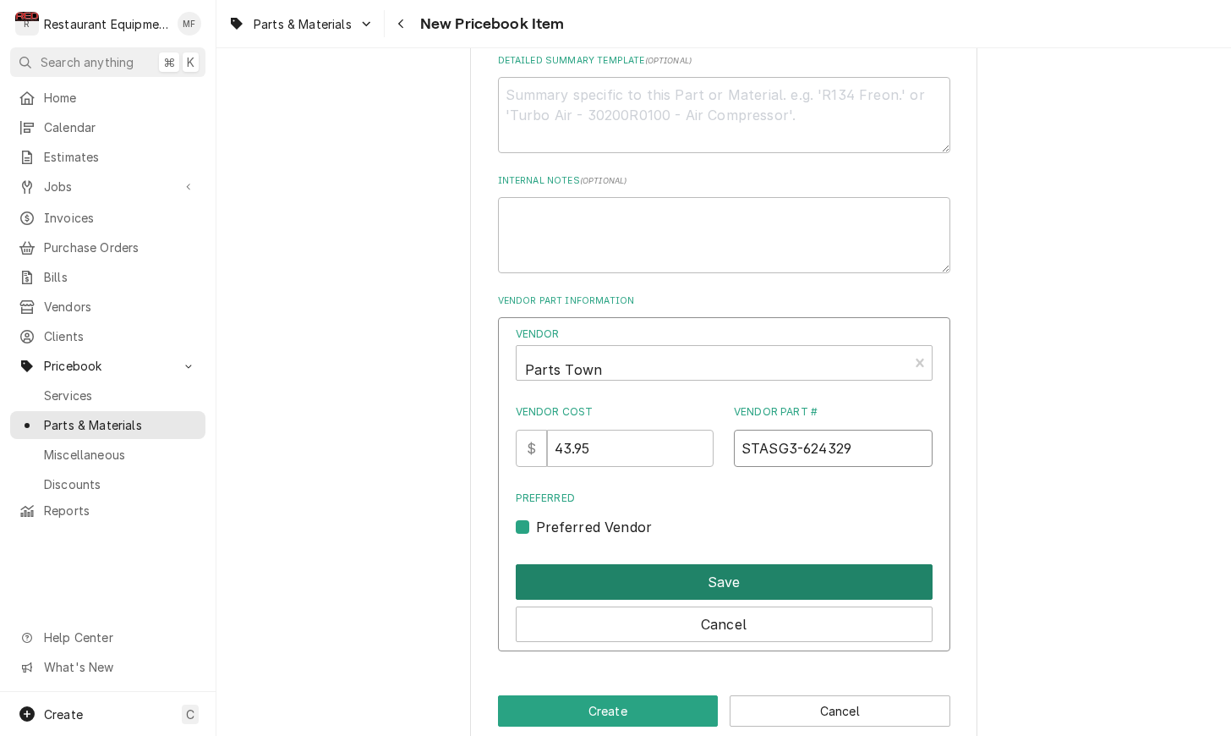
type input "STASG3-624329"
click at [718, 564] on button "Save" at bounding box center [724, 582] width 417 height 36
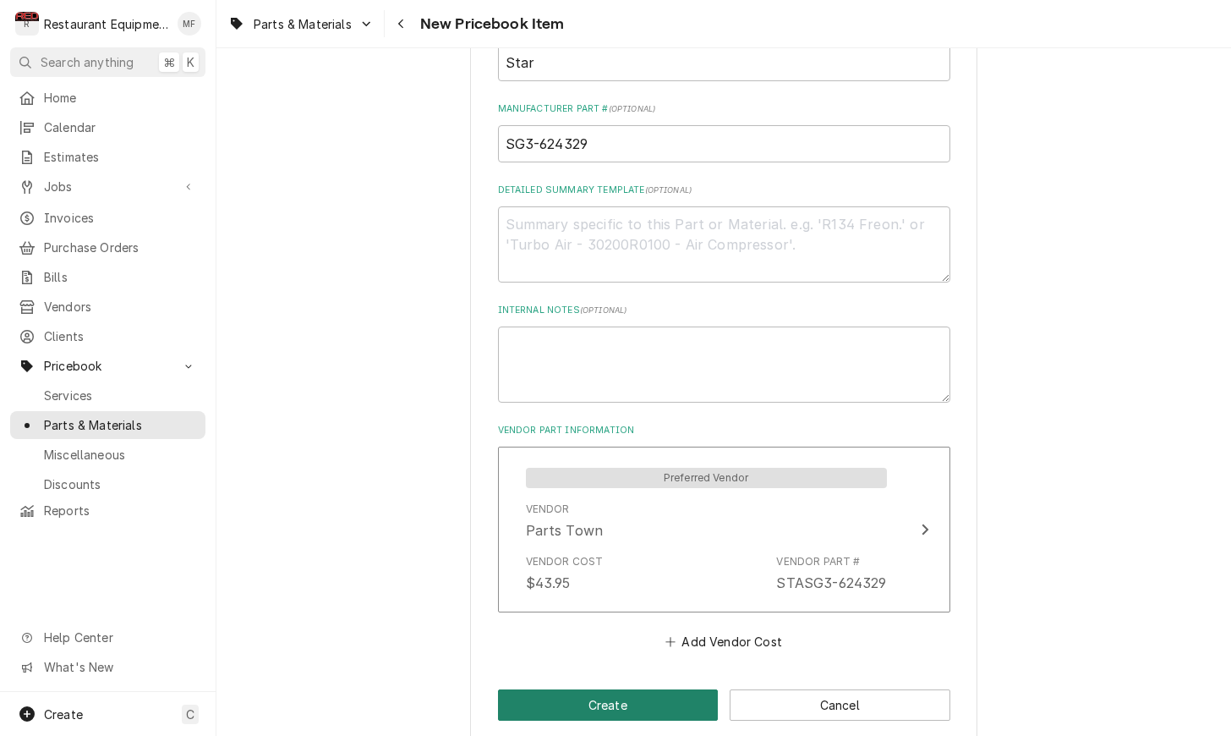
click at [638, 689] on button "Create" at bounding box center [608, 704] width 221 height 31
type textarea "x"
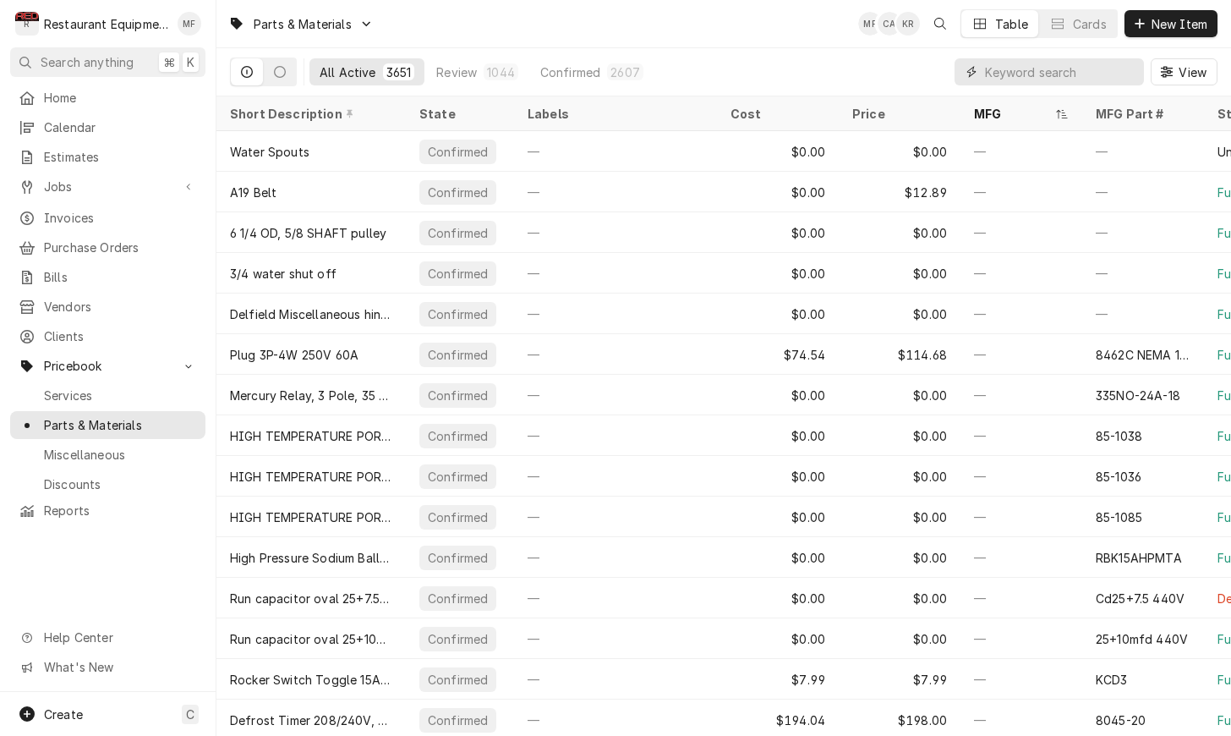
click at [1008, 76] on input "Dynamic Content Wrapper" at bounding box center [1060, 71] width 150 height 27
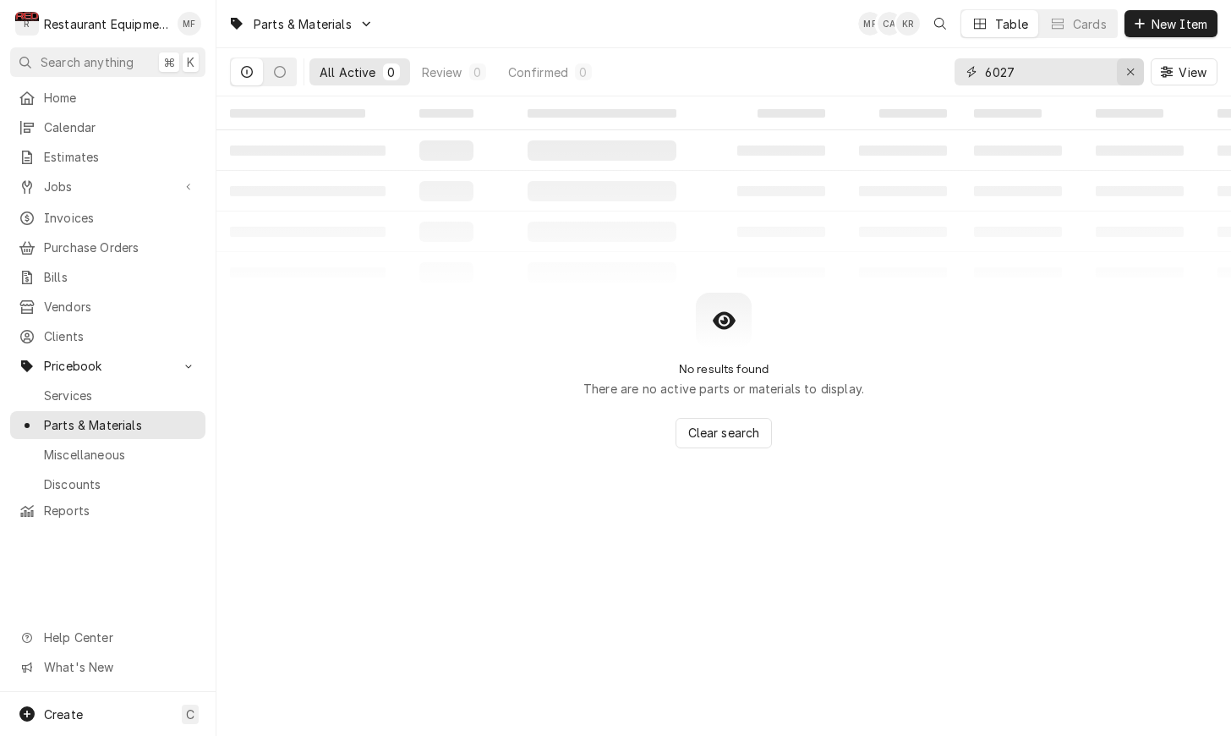
type input "6027"
click at [1142, 75] on button "Erase input" at bounding box center [1130, 71] width 27 height 27
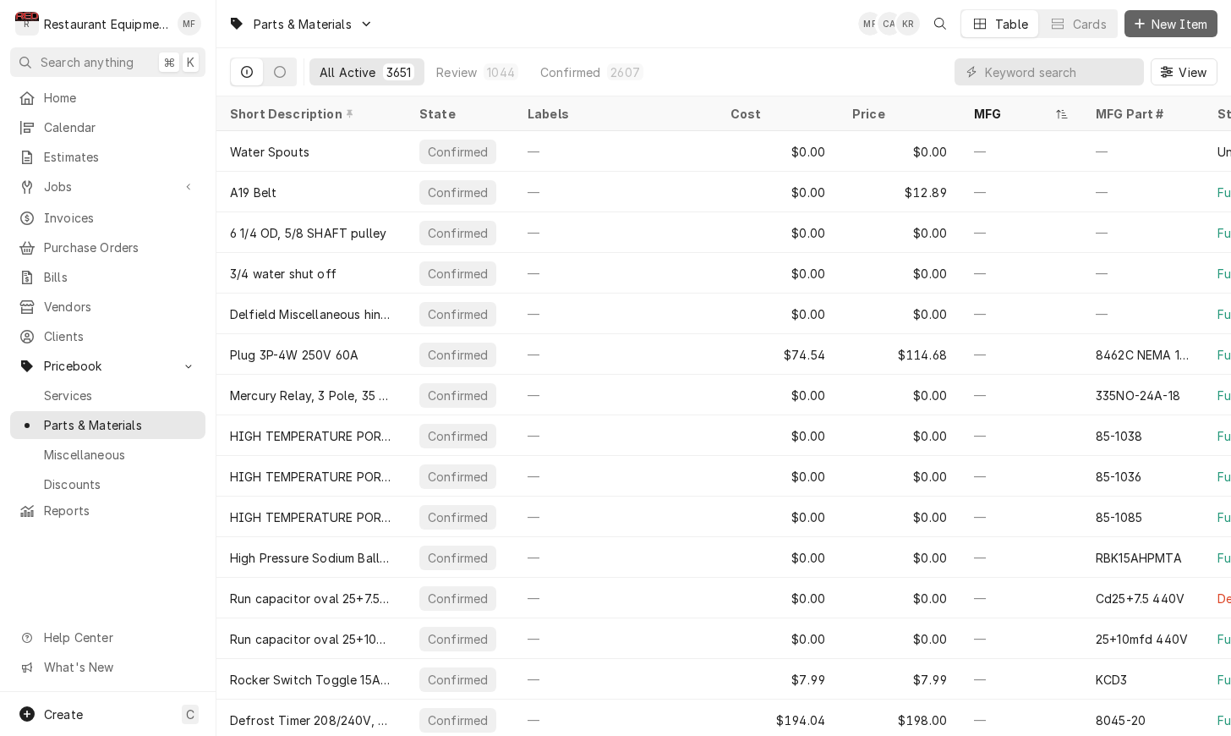
click at [1162, 22] on span "New Item" at bounding box center [1179, 24] width 63 height 18
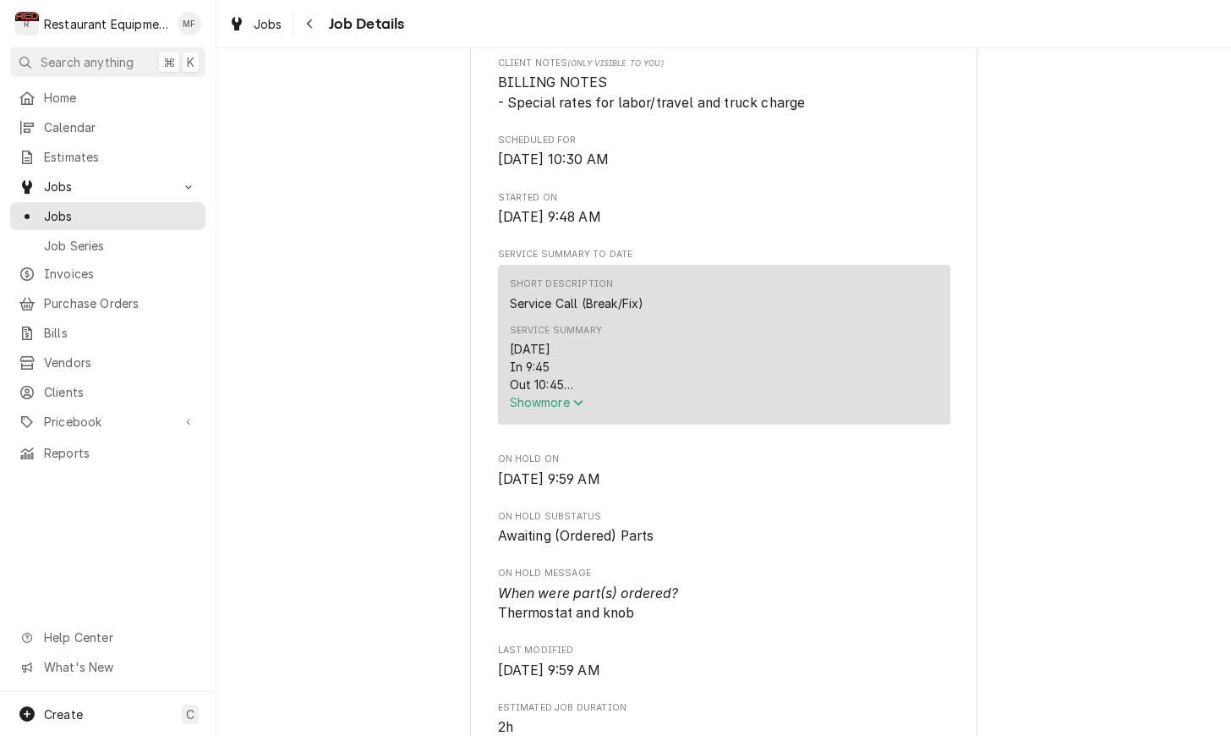
scroll to position [457, 0]
click at [564, 408] on span "Show more" at bounding box center [547, 401] width 74 height 14
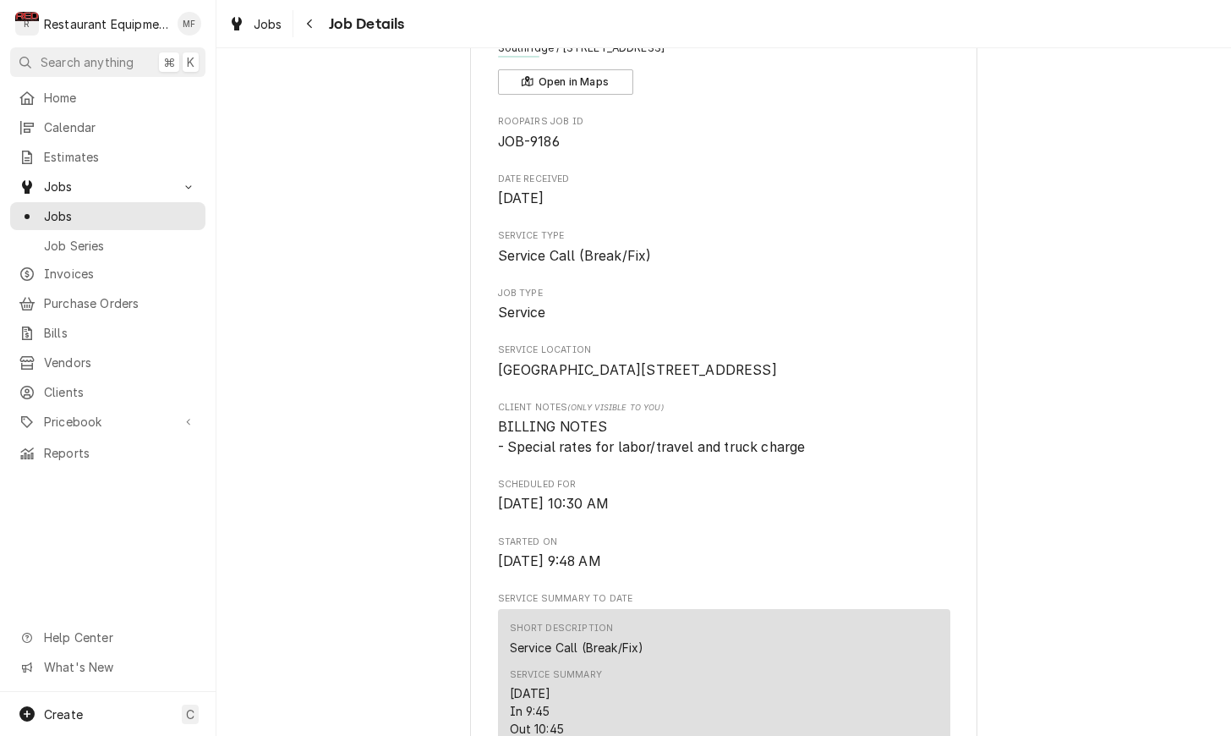
scroll to position [102, 0]
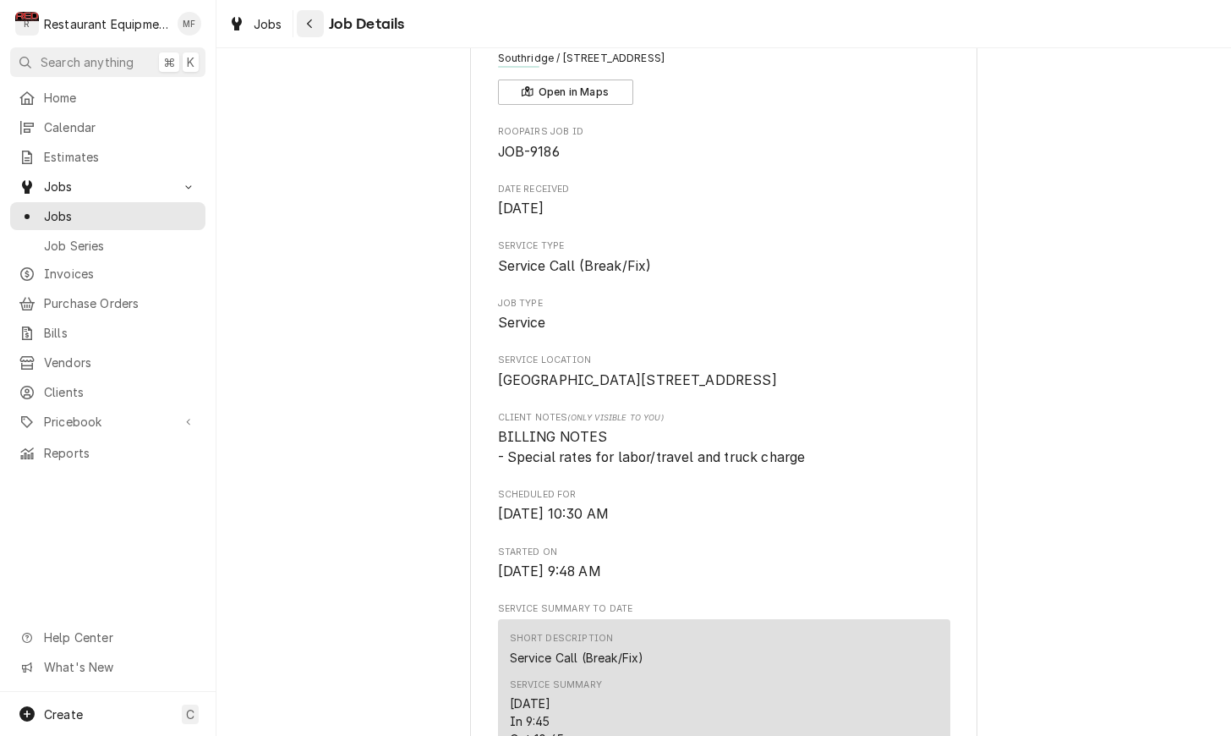
click at [308, 27] on icon "Navigate back" at bounding box center [310, 24] width 8 height 12
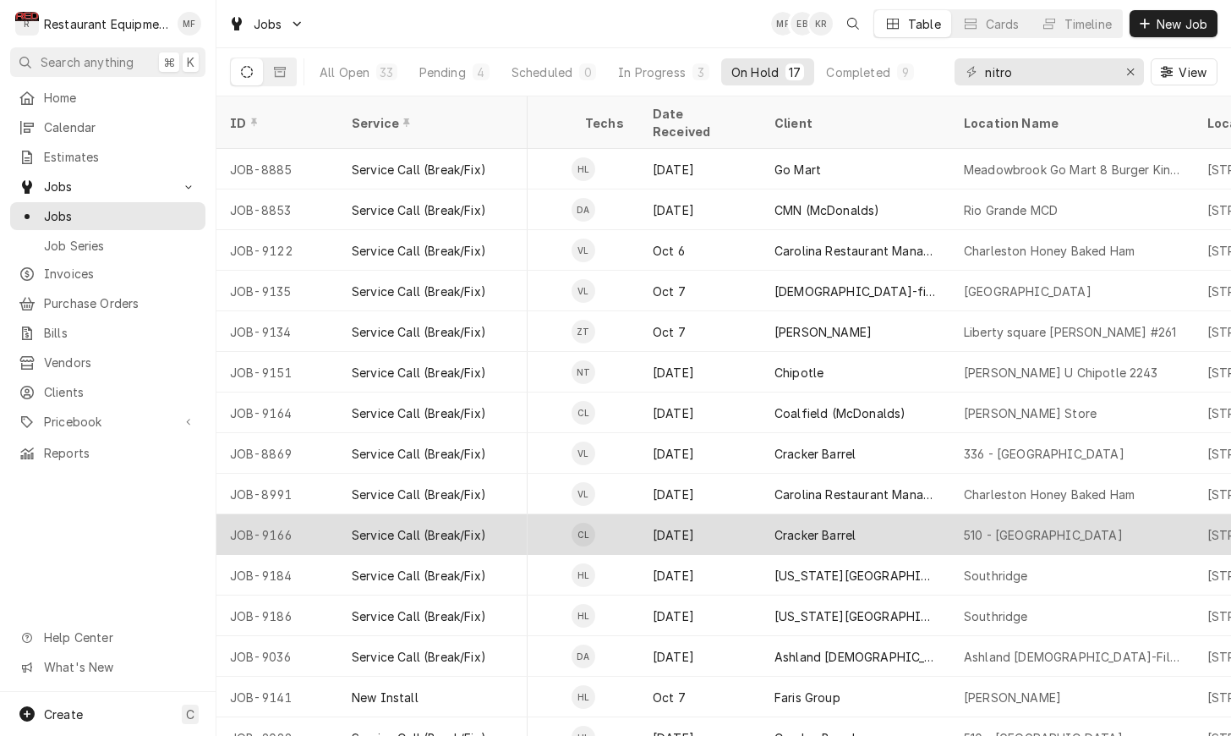
scroll to position [0, 871]
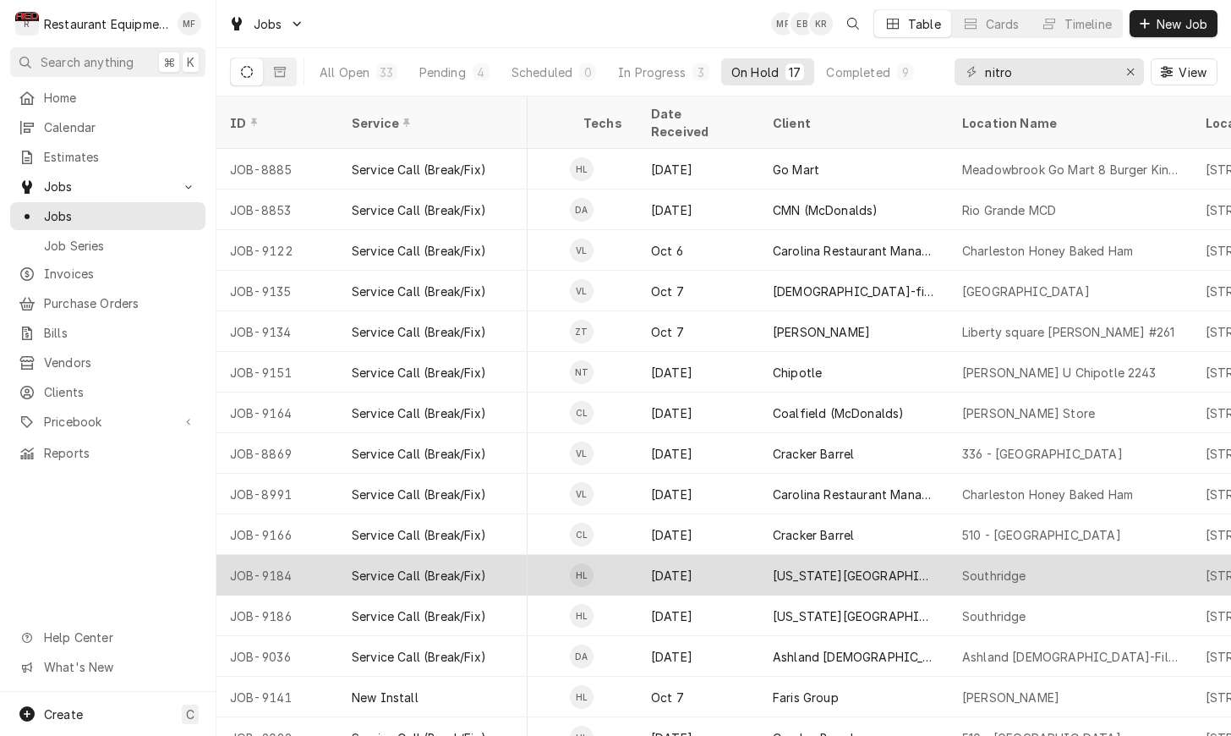
click at [870, 566] on div "[US_STATE][GEOGRAPHIC_DATA]" at bounding box center [854, 575] width 162 height 18
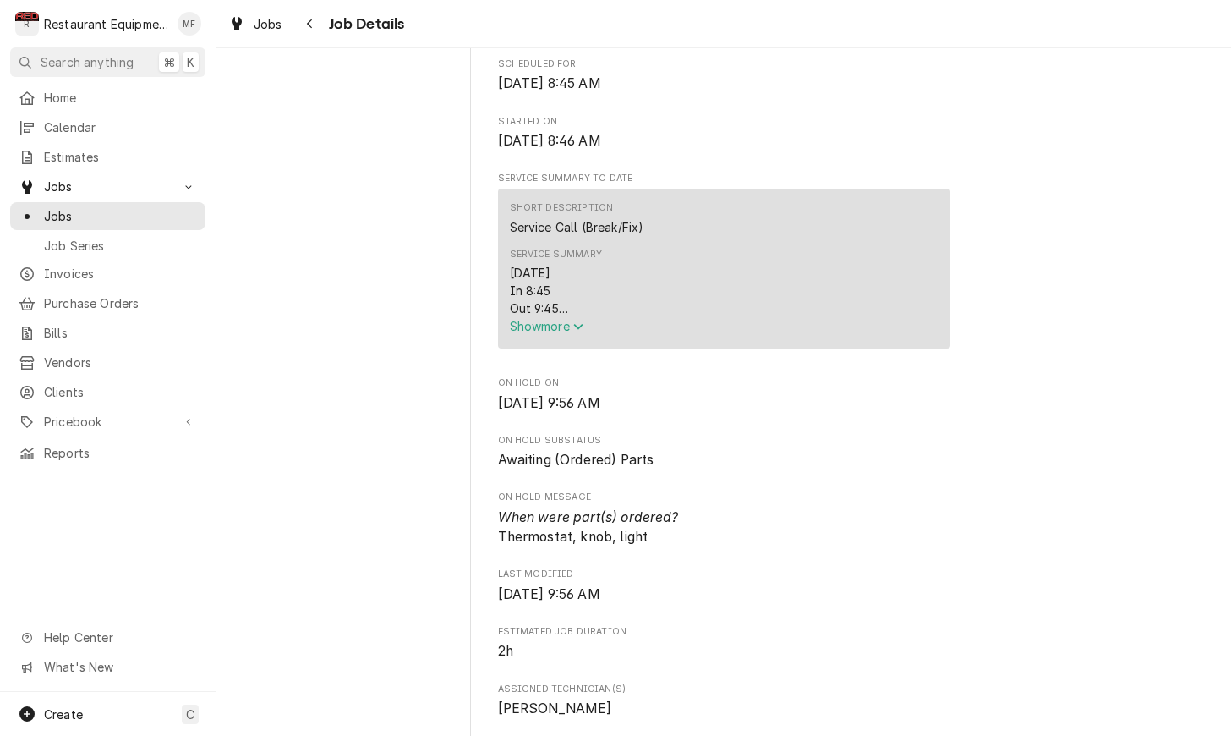
scroll to position [537, 0]
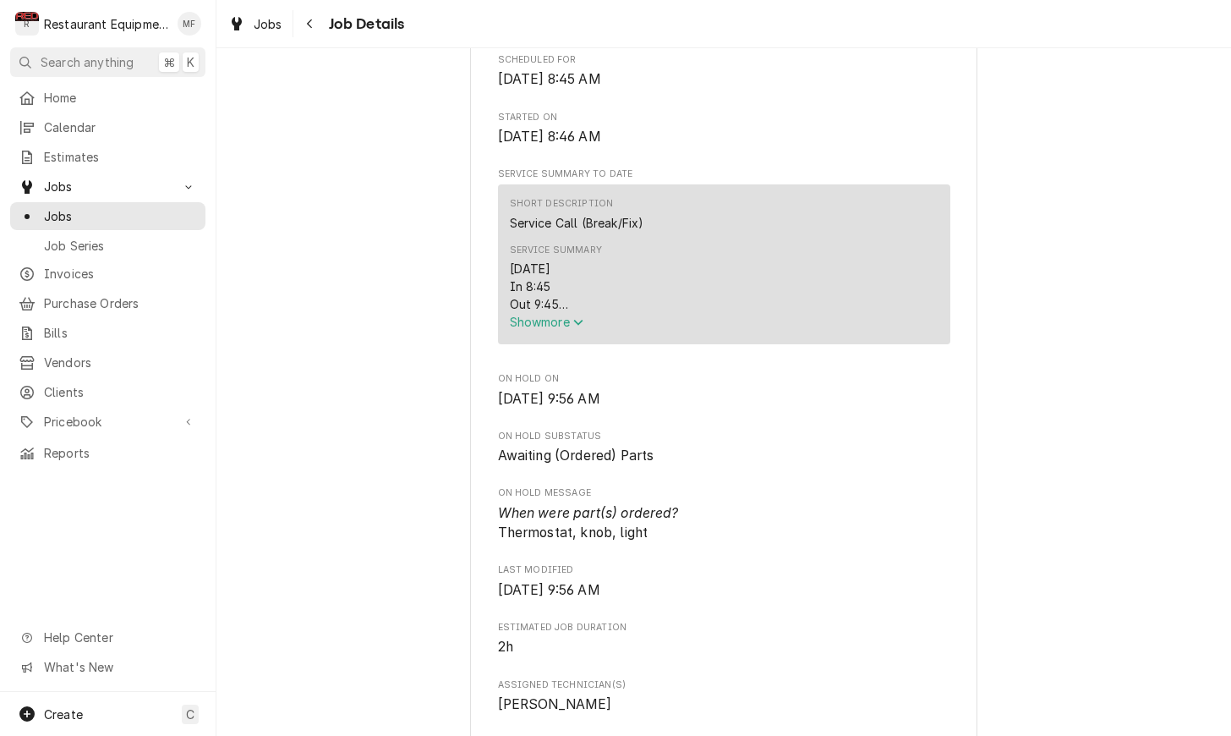
drag, startPoint x: 535, startPoint y: 341, endPoint x: 588, endPoint y: 355, distance: 54.4
click at [535, 329] on span "Show more" at bounding box center [547, 322] width 74 height 14
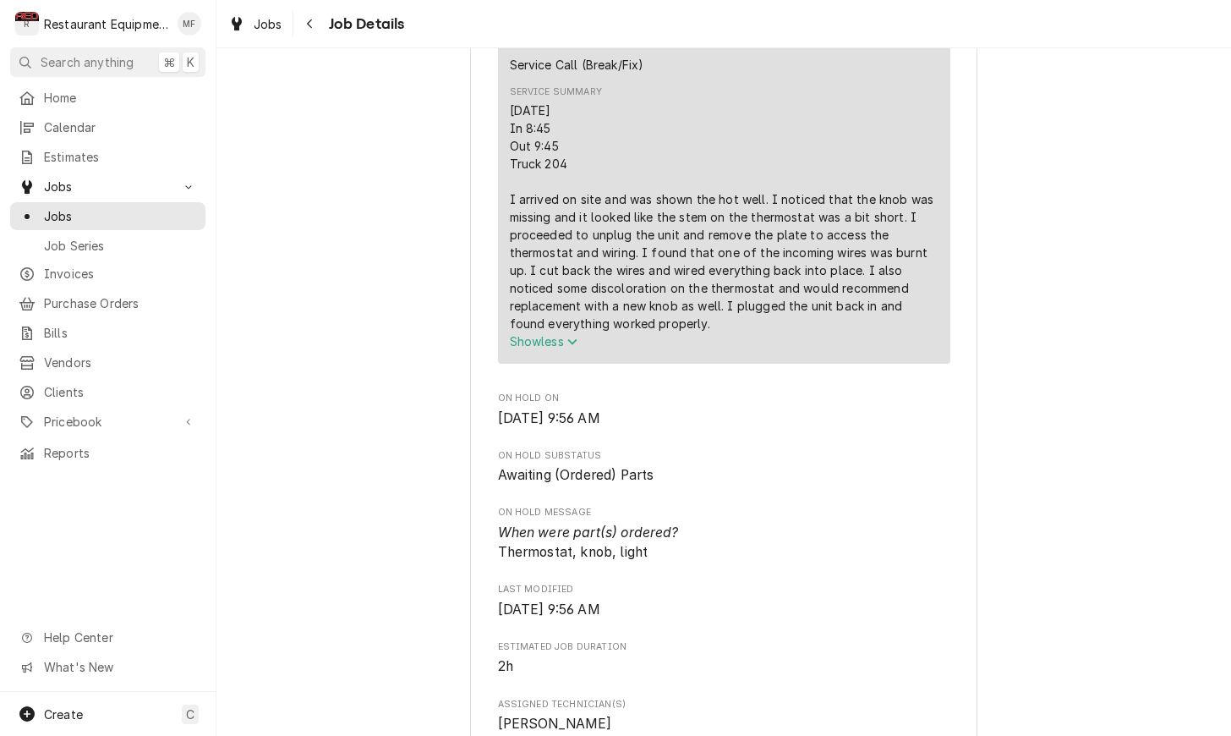
scroll to position [697, 0]
click at [313, 28] on icon "Navigate back" at bounding box center [310, 24] width 8 height 12
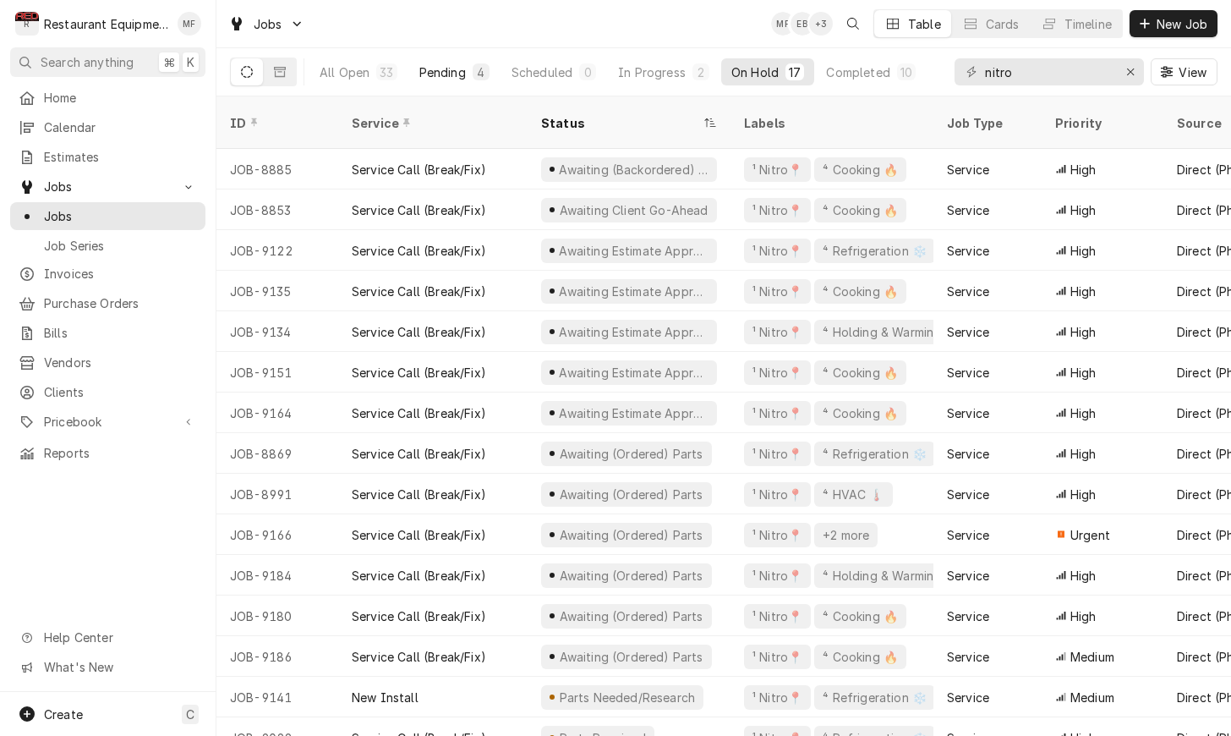
click at [473, 79] on div "4" at bounding box center [481, 71] width 17 height 17
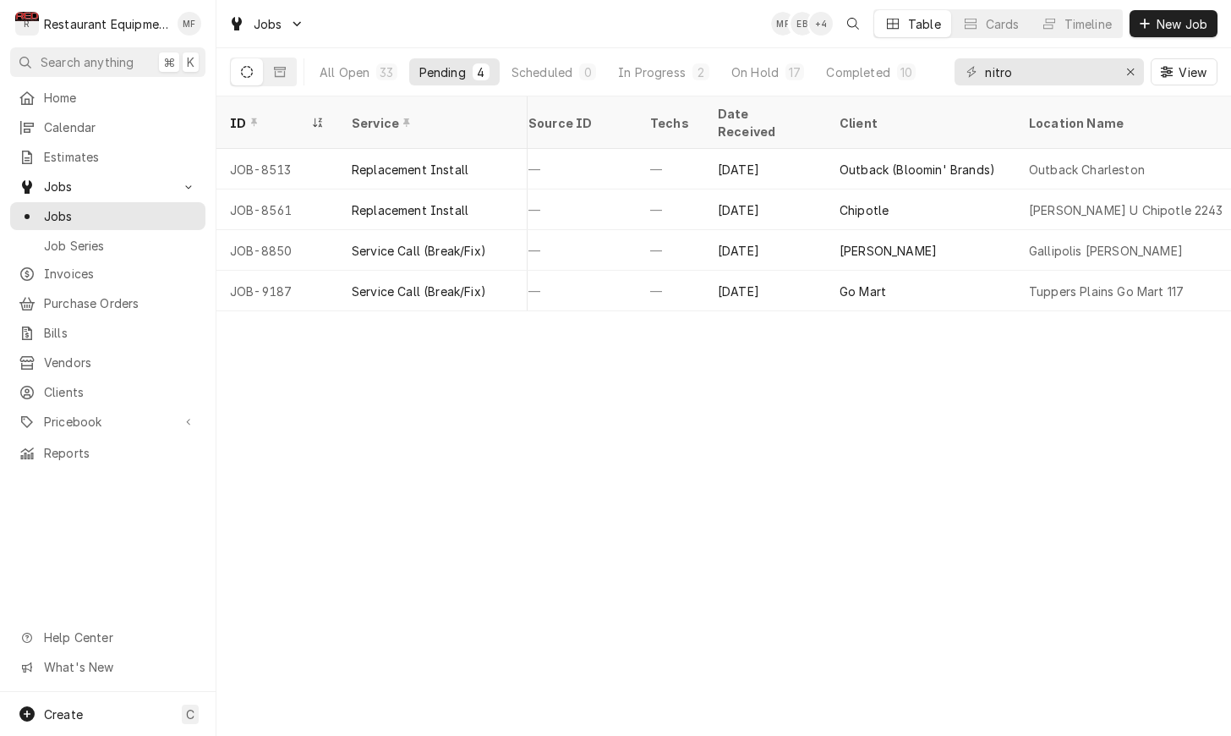
scroll to position [0, 806]
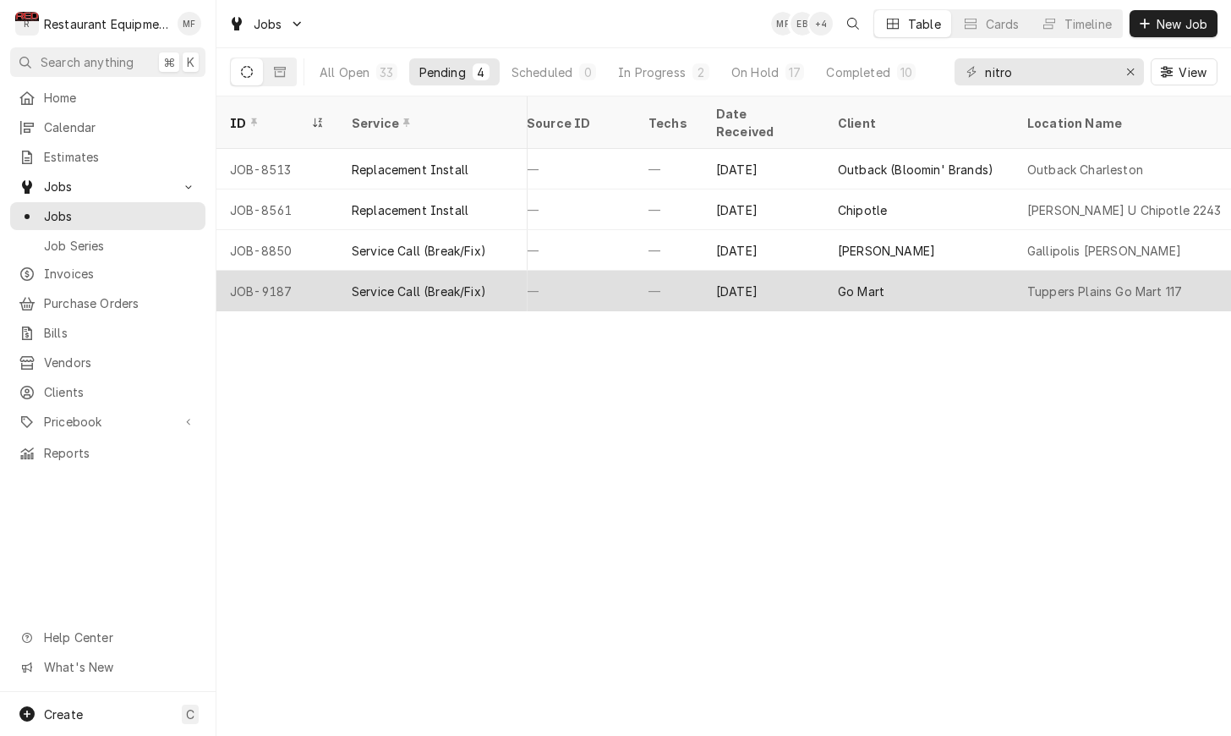
click at [860, 280] on div "Go Mart" at bounding box center [918, 291] width 189 height 41
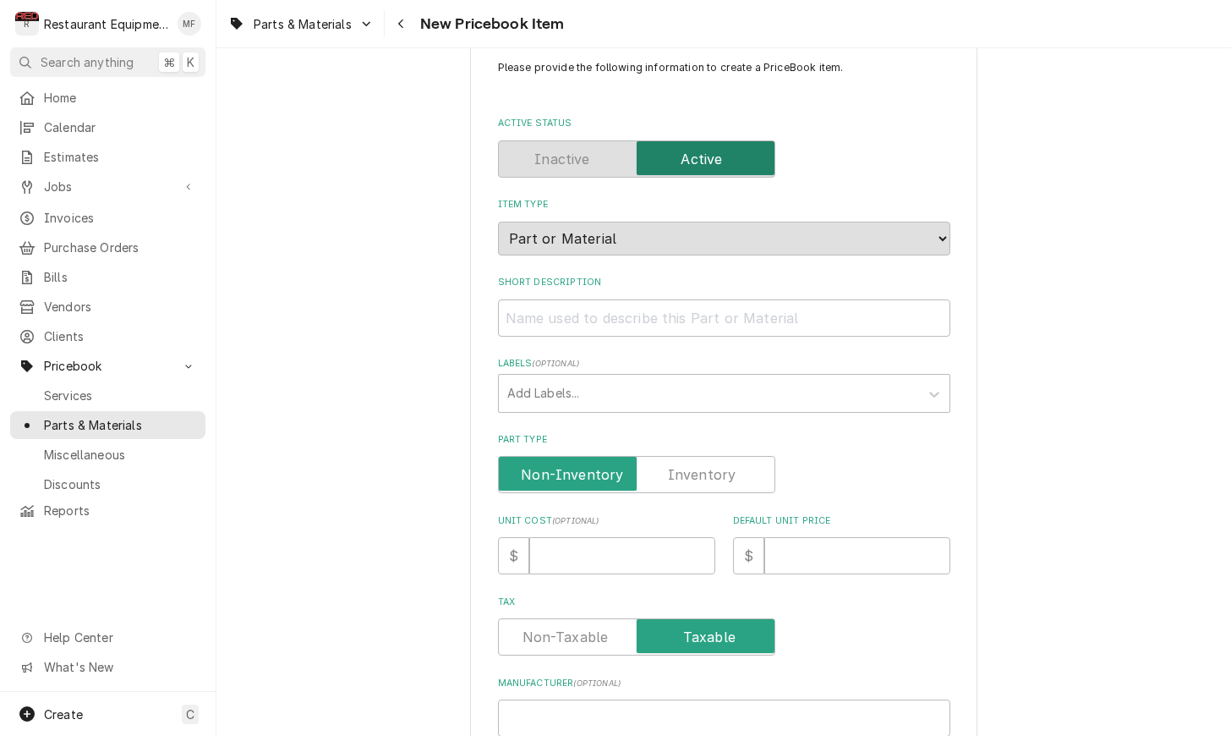
scroll to position [44, 0]
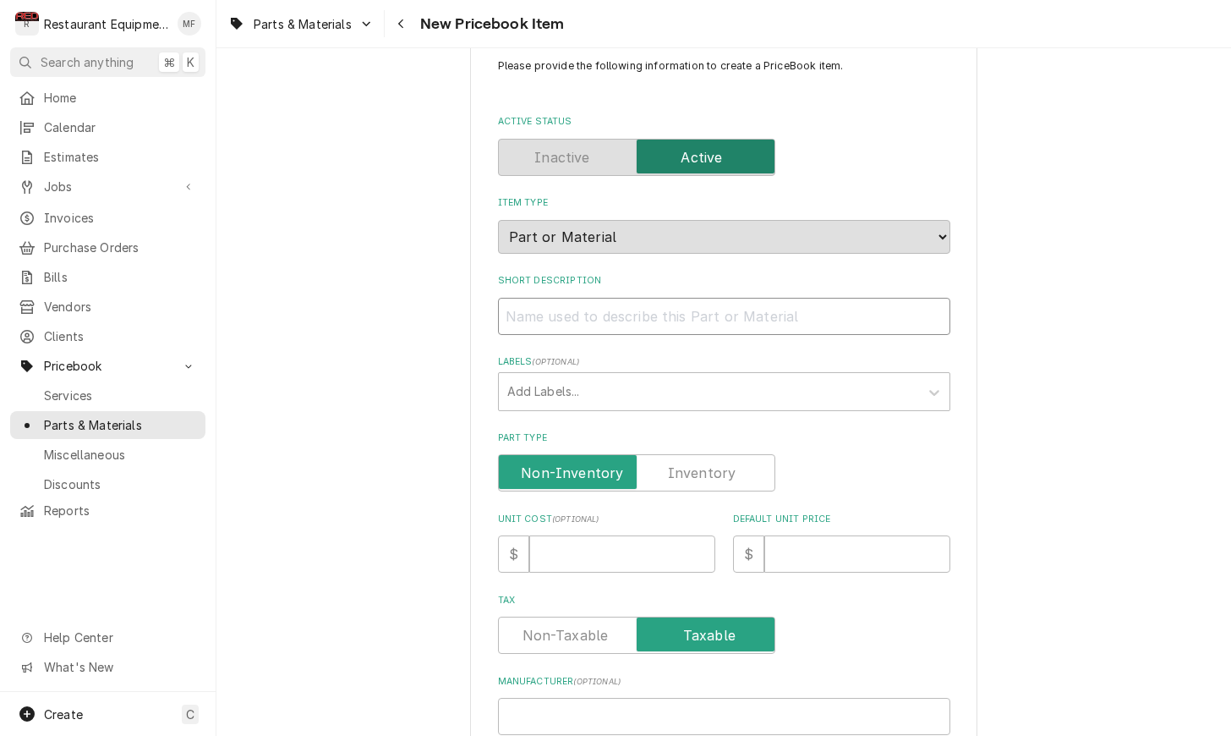
click at [731, 298] on input "Short Description" at bounding box center [724, 316] width 452 height 37
paste input "Nieco [STREET_ADDRESS]"
type textarea "x"
type input "Nieco [STREET_ADDRESS]"
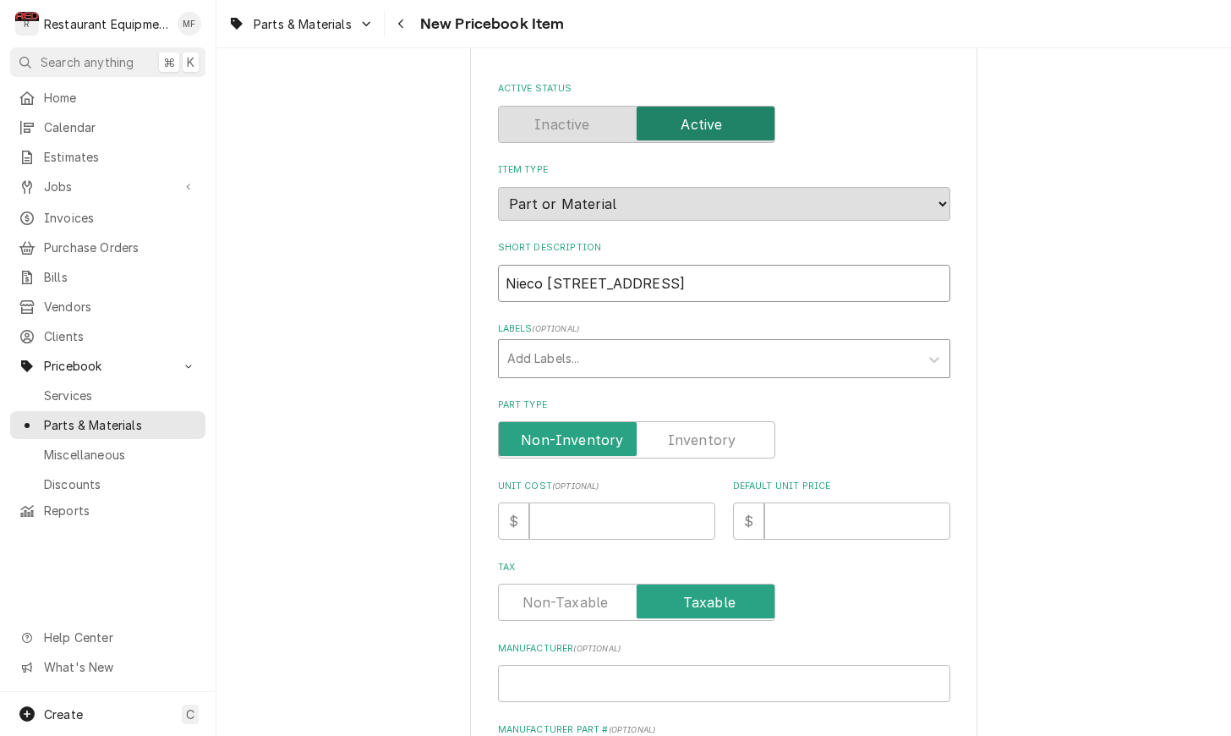
scroll to position [90, 0]
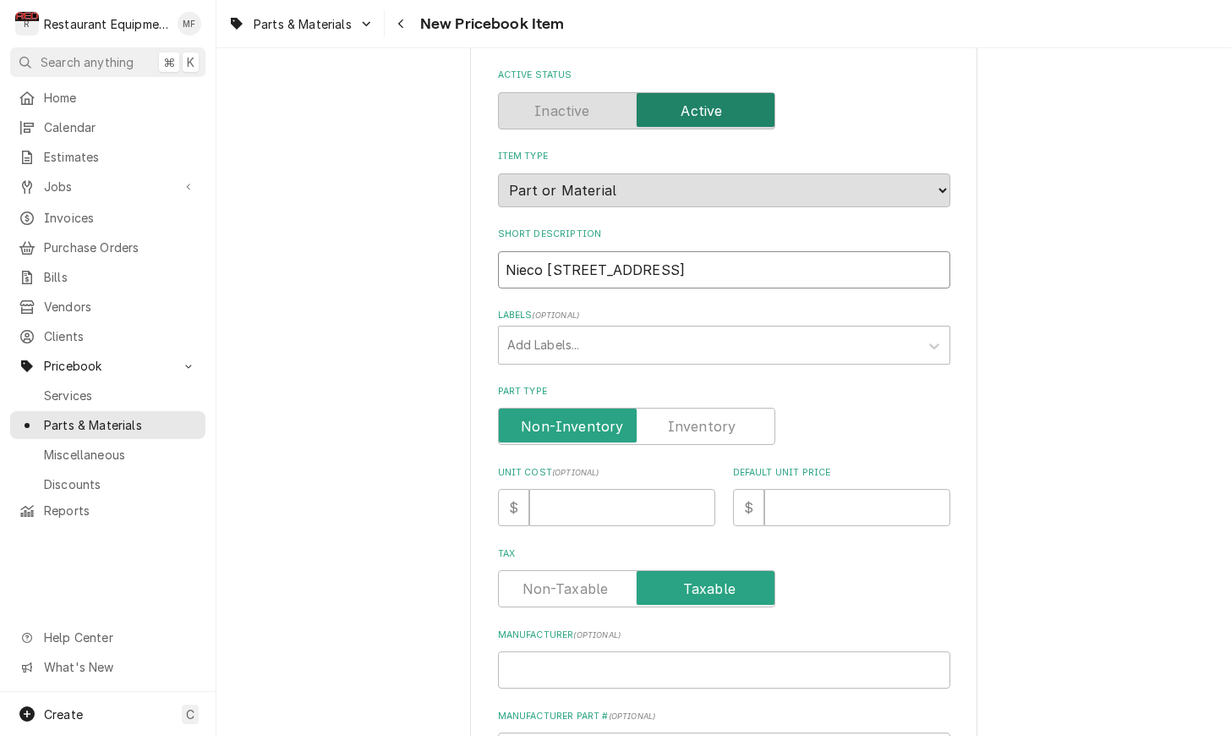
drag, startPoint x: 586, startPoint y: 249, endPoint x: 506, endPoint y: 255, distance: 80.5
click at [506, 255] on input "Nieco [STREET_ADDRESS]" at bounding box center [724, 269] width 452 height 37
type textarea "x"
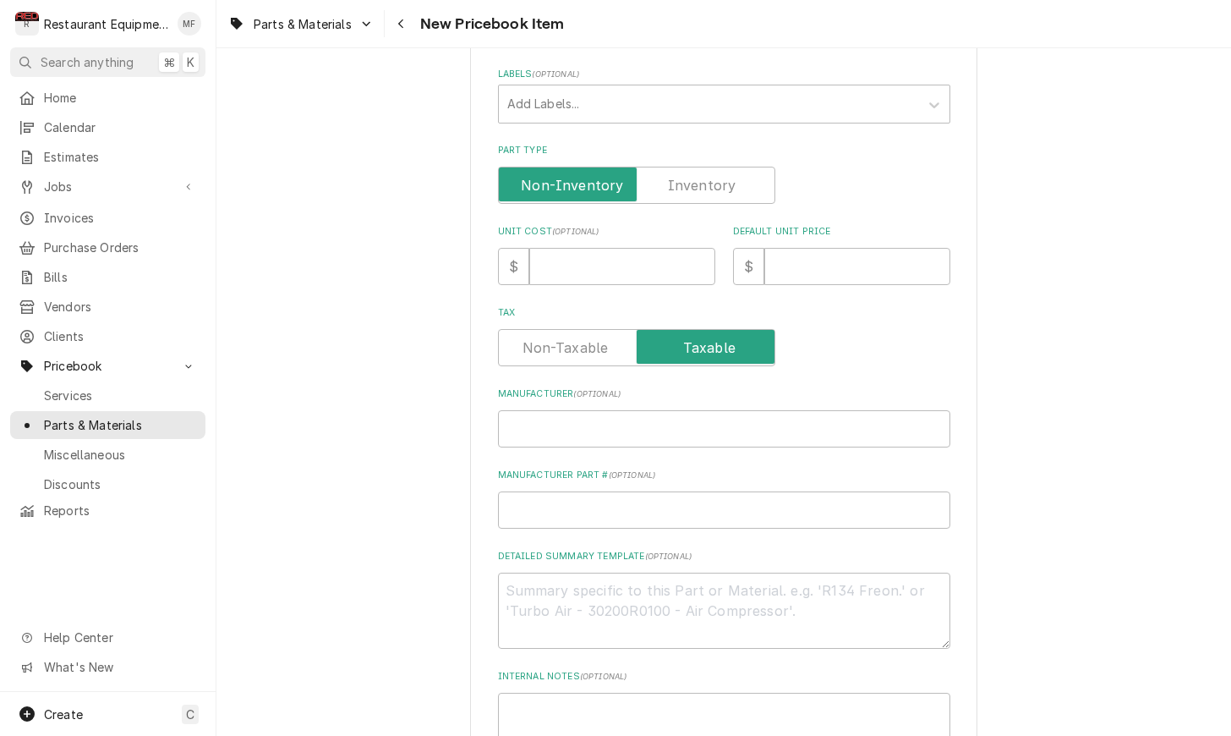
type input "Chain, Drive, #35"
click at [696, 410] on input "Manufacturer ( optional )" at bounding box center [724, 428] width 452 height 37
click at [696, 408] on input "Manufacturer ( optional )" at bounding box center [724, 426] width 452 height 37
paste input "Nieco 6027"
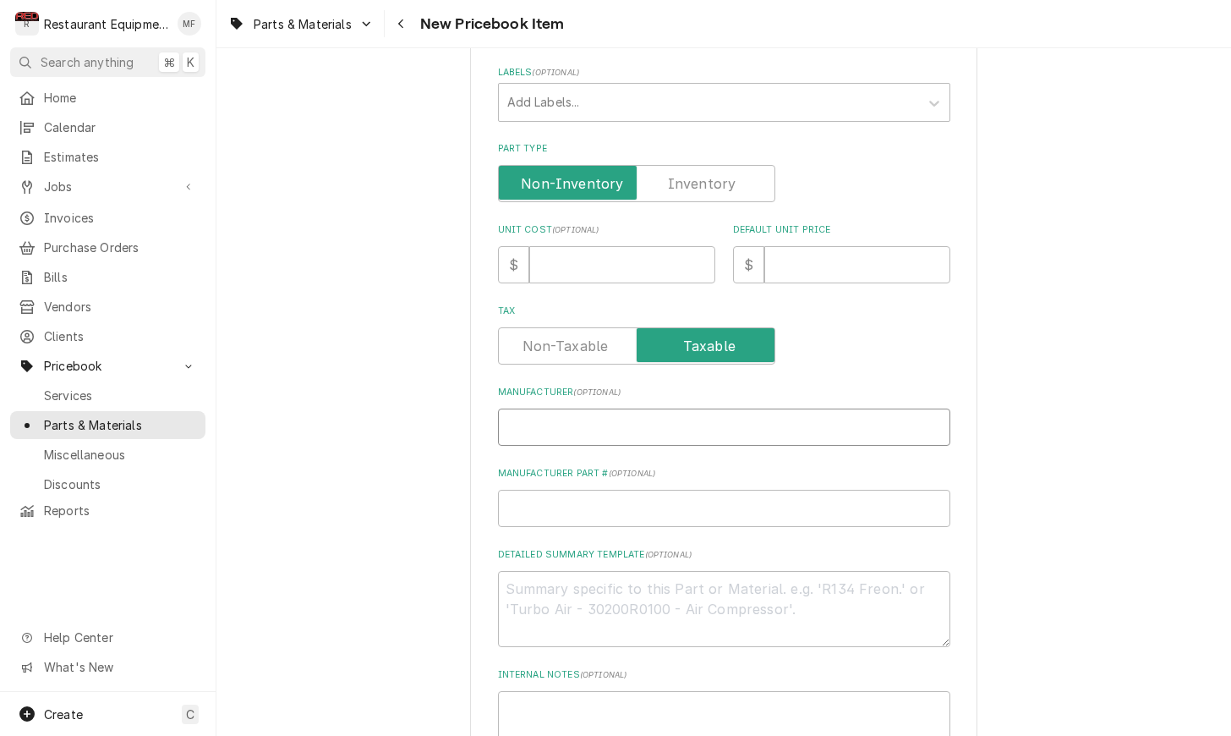
type textarea "x"
type input "Nieco 6027"
drag, startPoint x: 584, startPoint y: 413, endPoint x: 547, endPoint y: 412, distance: 37.2
click at [547, 412] on input "Nieco 6027" at bounding box center [724, 426] width 452 height 37
type textarea "x"
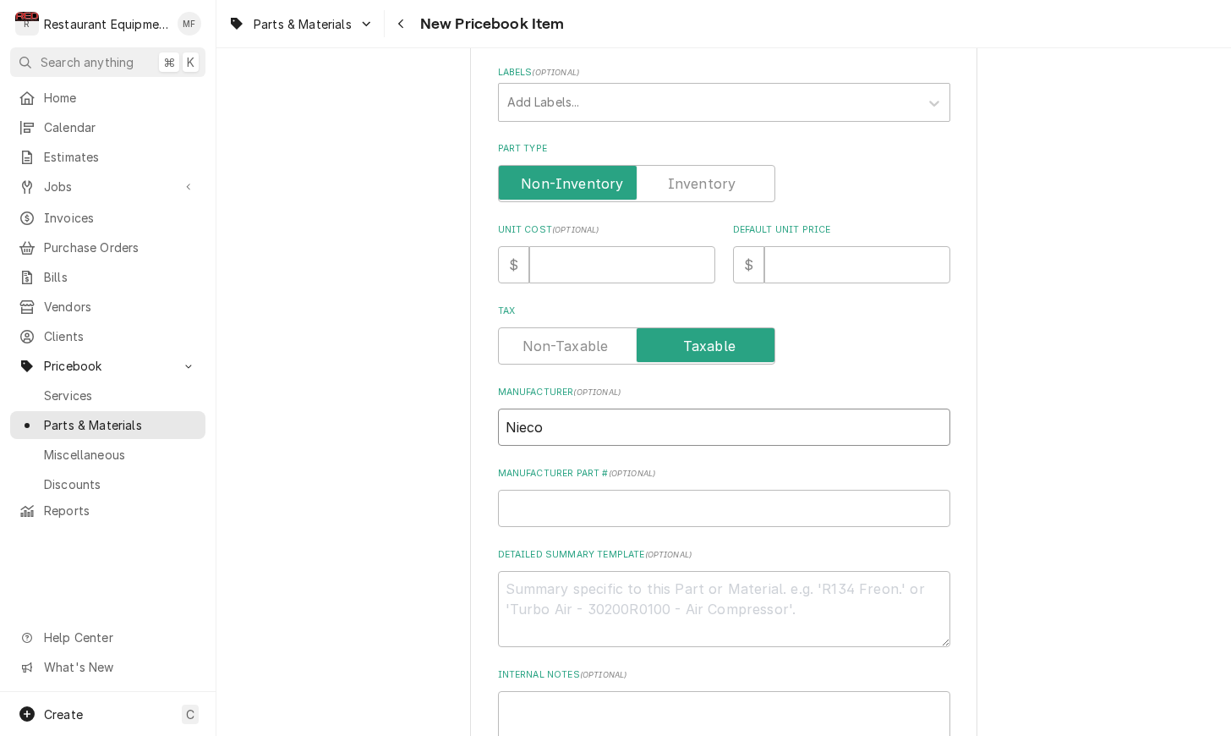
type input "Nieco"
click at [637, 495] on input "Manufacturer Part # ( optional )" at bounding box center [724, 508] width 452 height 37
paste input "6027"
type textarea "x"
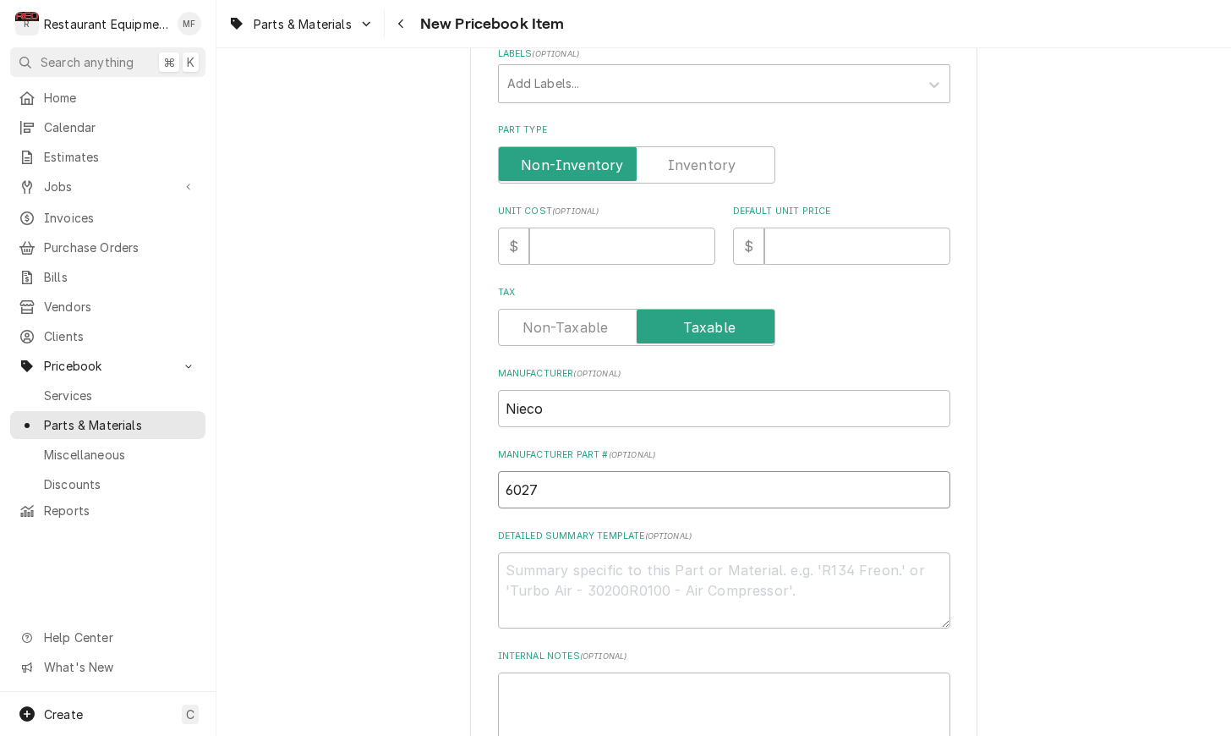
scroll to position [365, 0]
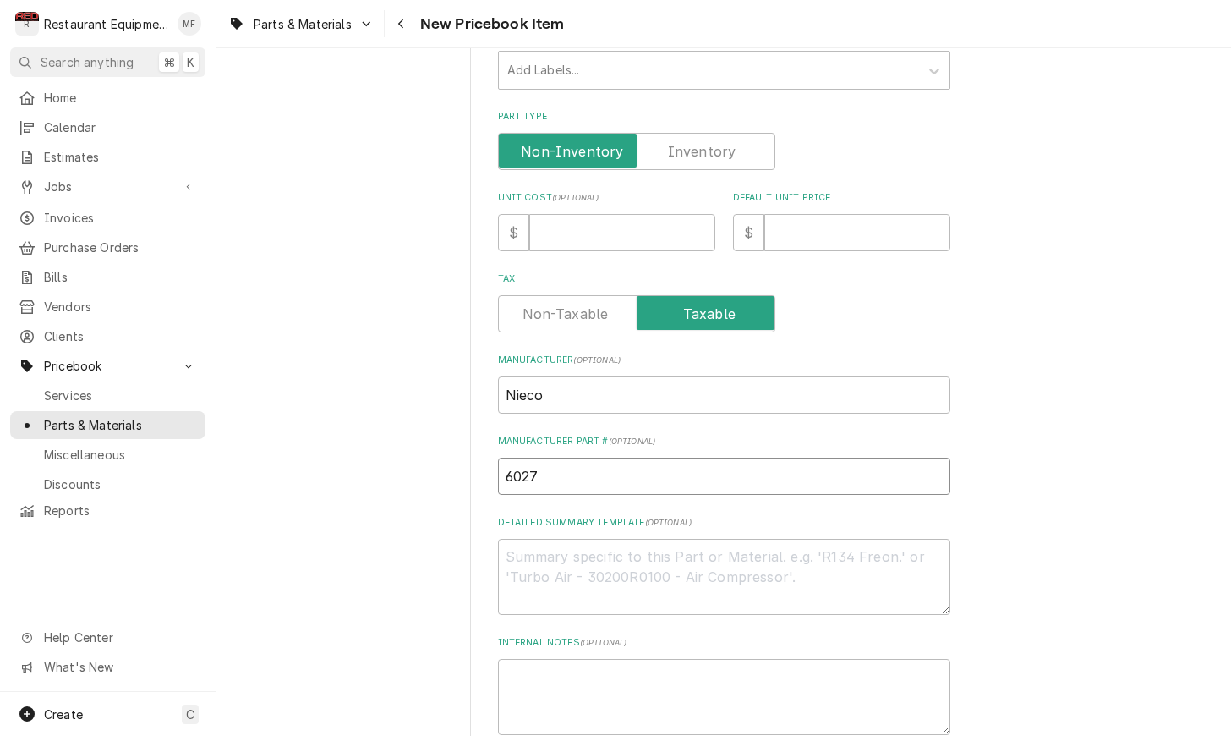
type input "6027"
click at [598, 216] on input "Unit Cost ( optional )" at bounding box center [622, 232] width 186 height 37
type textarea "x"
type input "1"
type textarea "x"
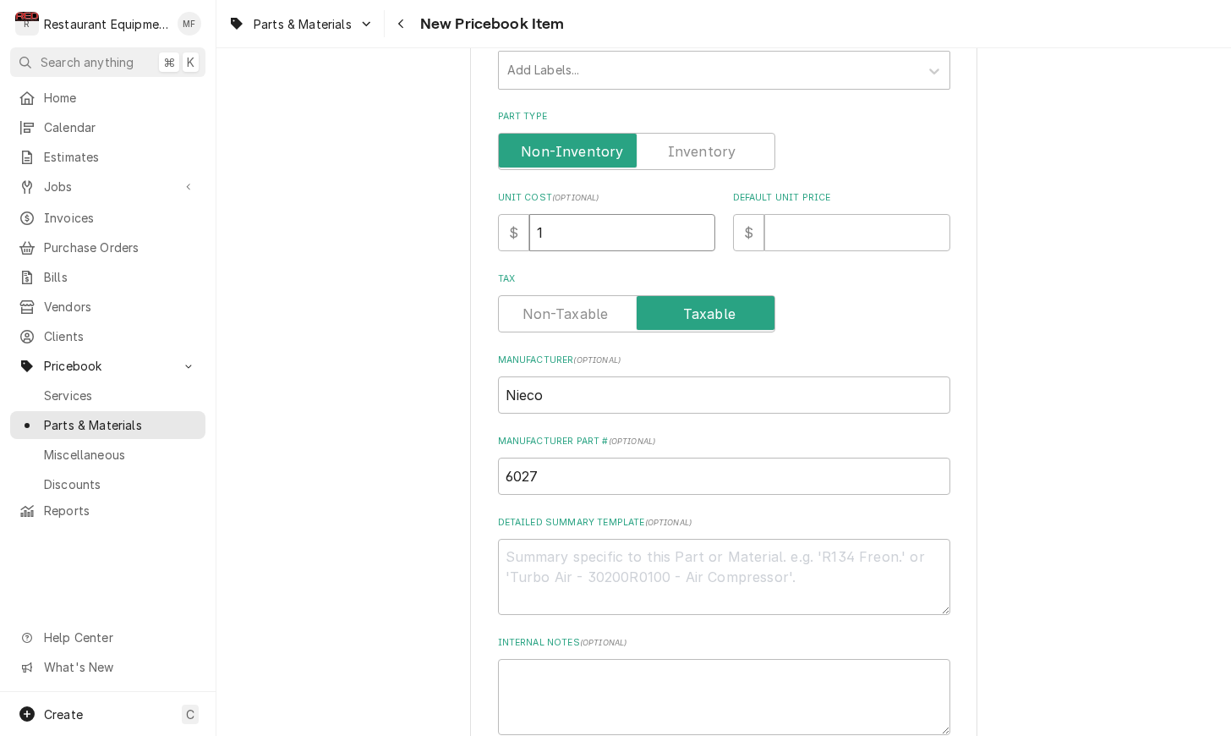
type input "14"
type textarea "x"
type input "14.6"
type textarea "x"
type input "14.65"
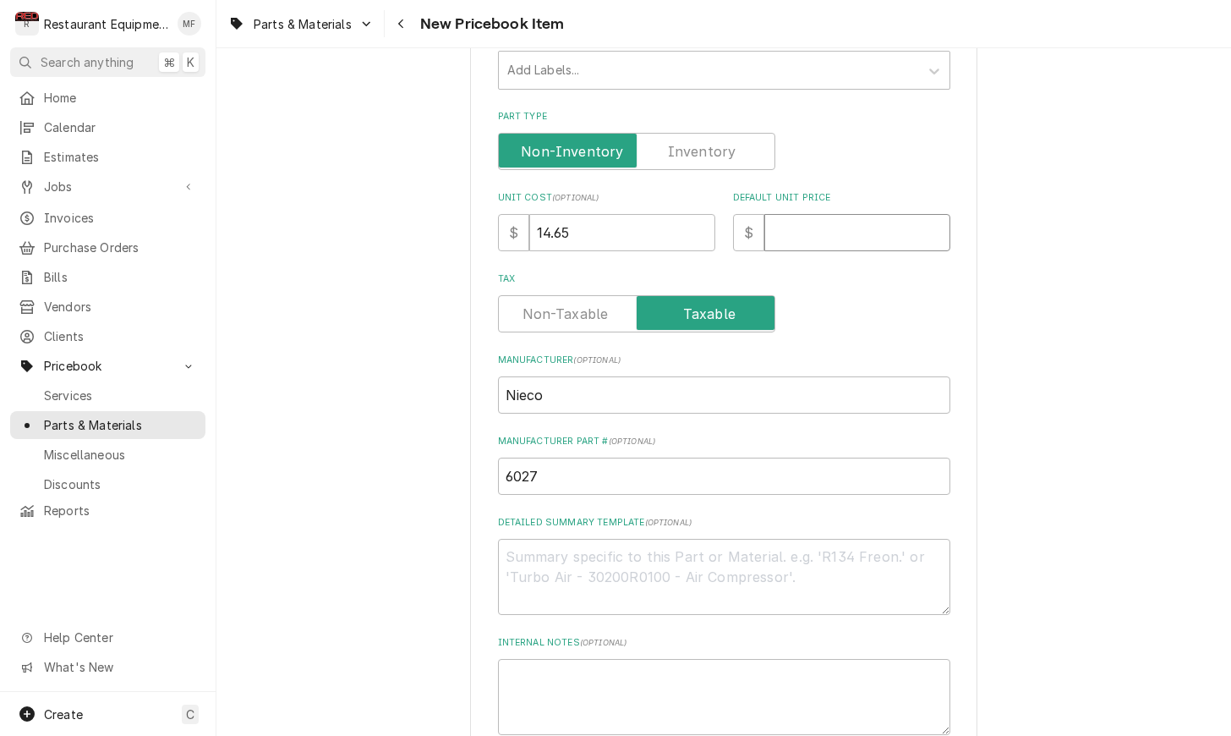
click at [823, 221] on input "Default Unit Price" at bounding box center [857, 232] width 186 height 37
type textarea "x"
type input "1"
type textarea "x"
type input "15"
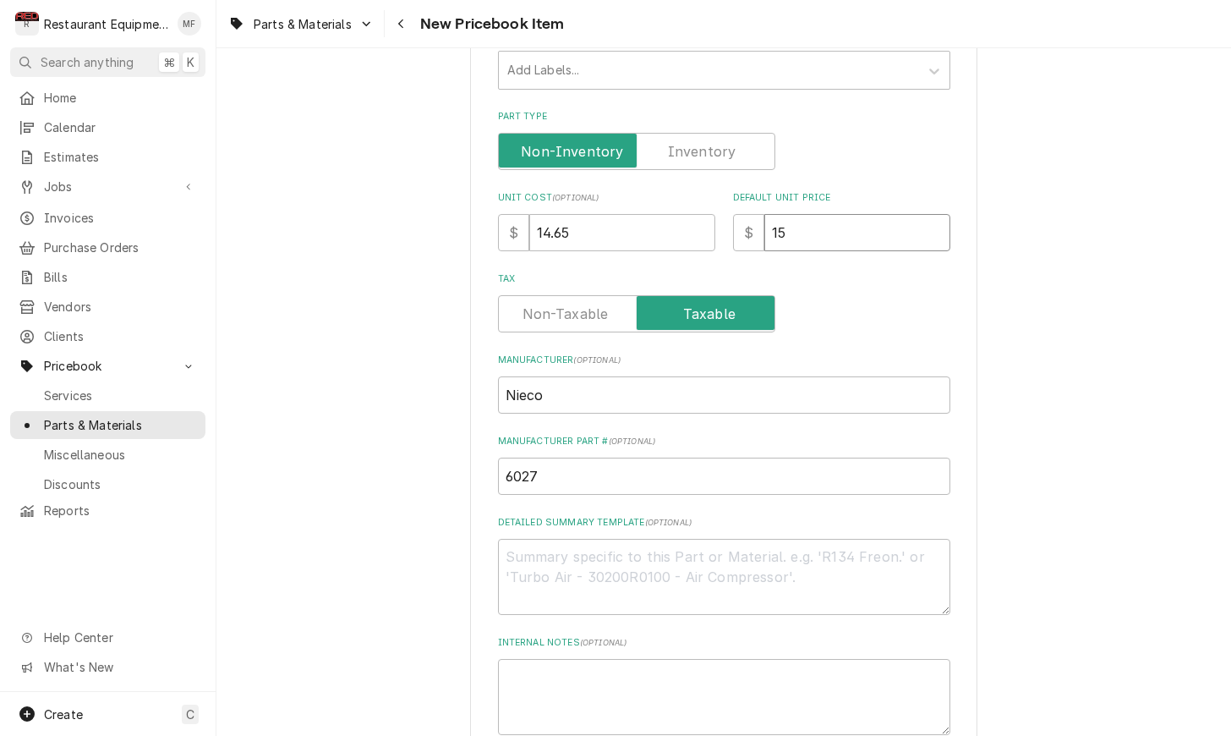
type textarea "x"
type input "15.9"
type textarea "x"
type input "15.92"
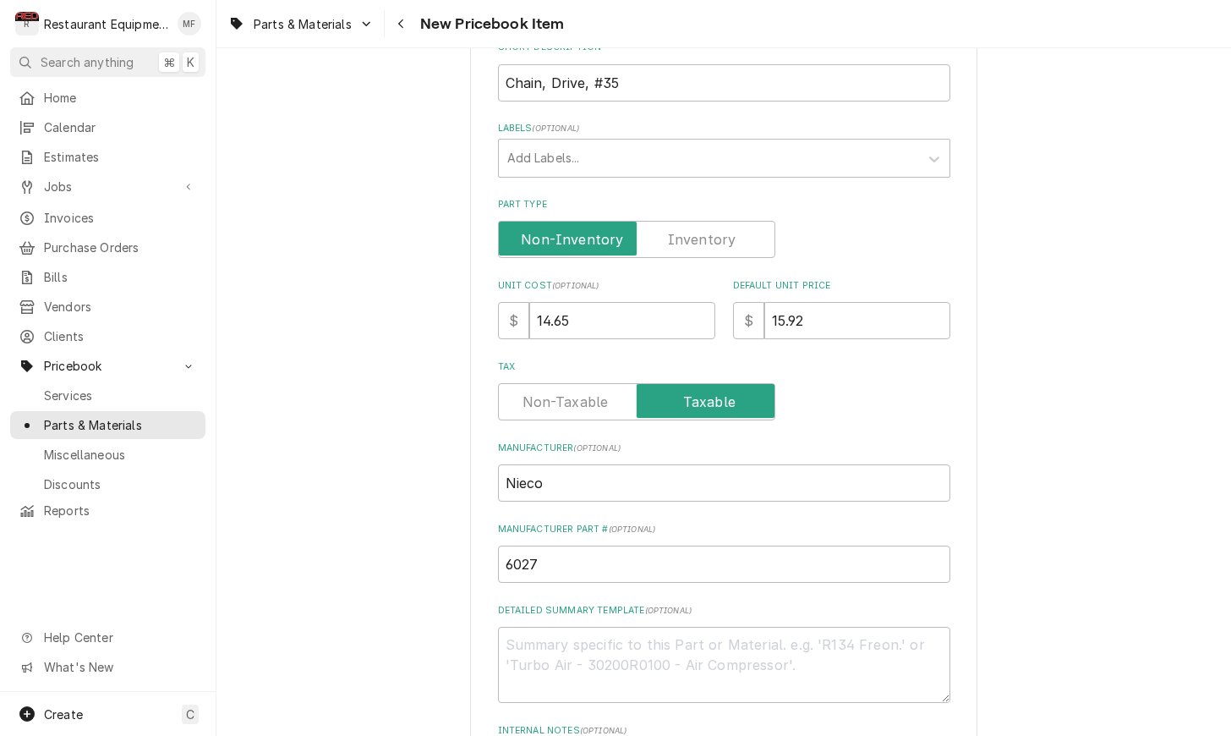
scroll to position [276, 0]
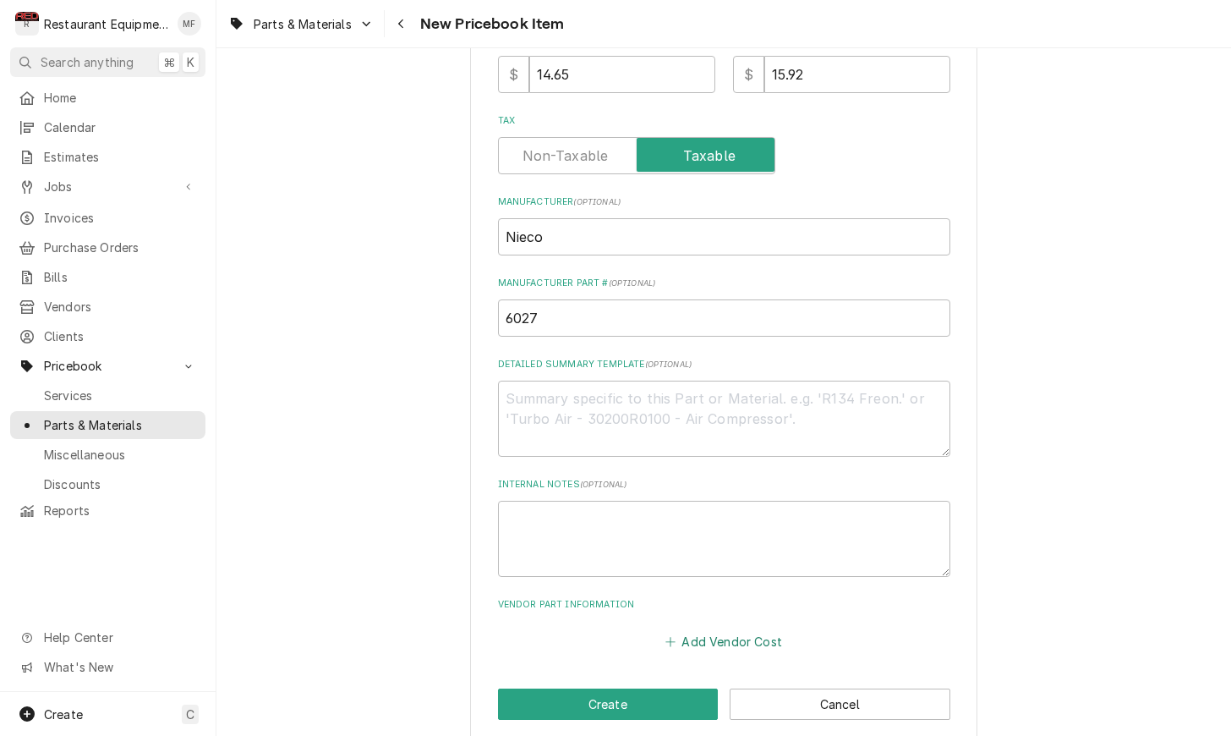
click at [702, 629] on button "Add Vendor Cost" at bounding box center [724, 641] width 123 height 24
type textarea "x"
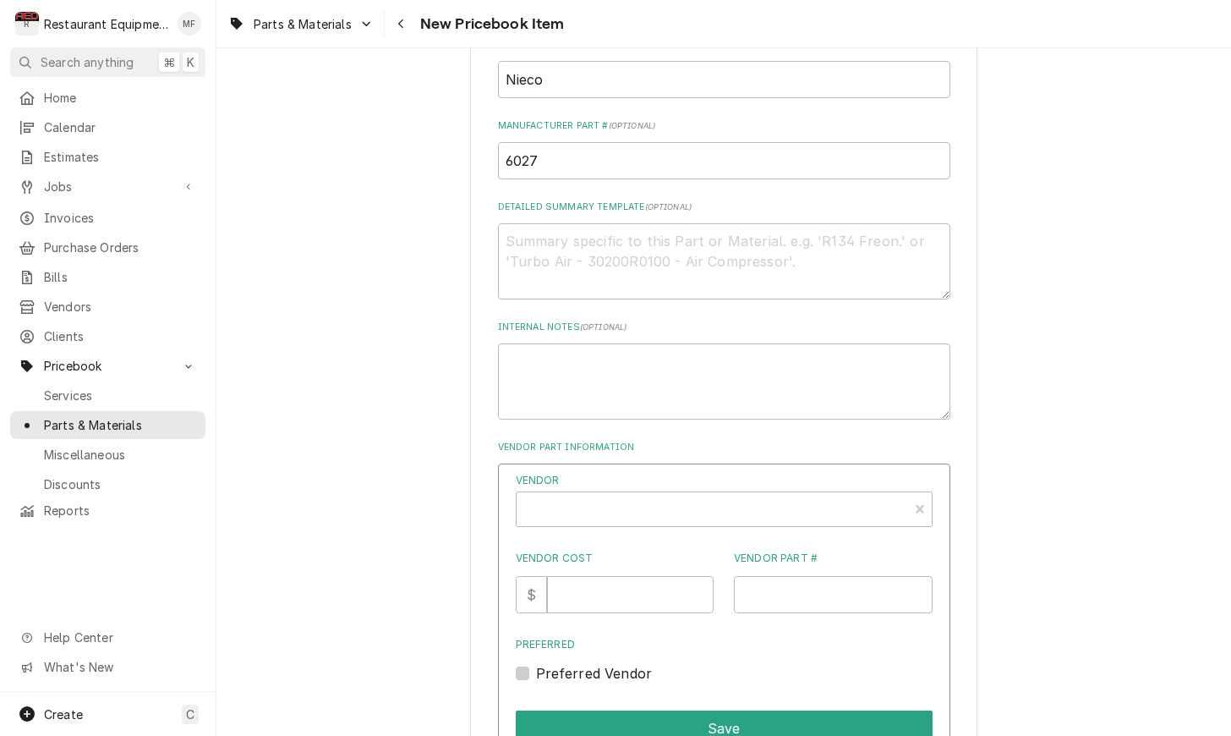
scroll to position [703, 0]
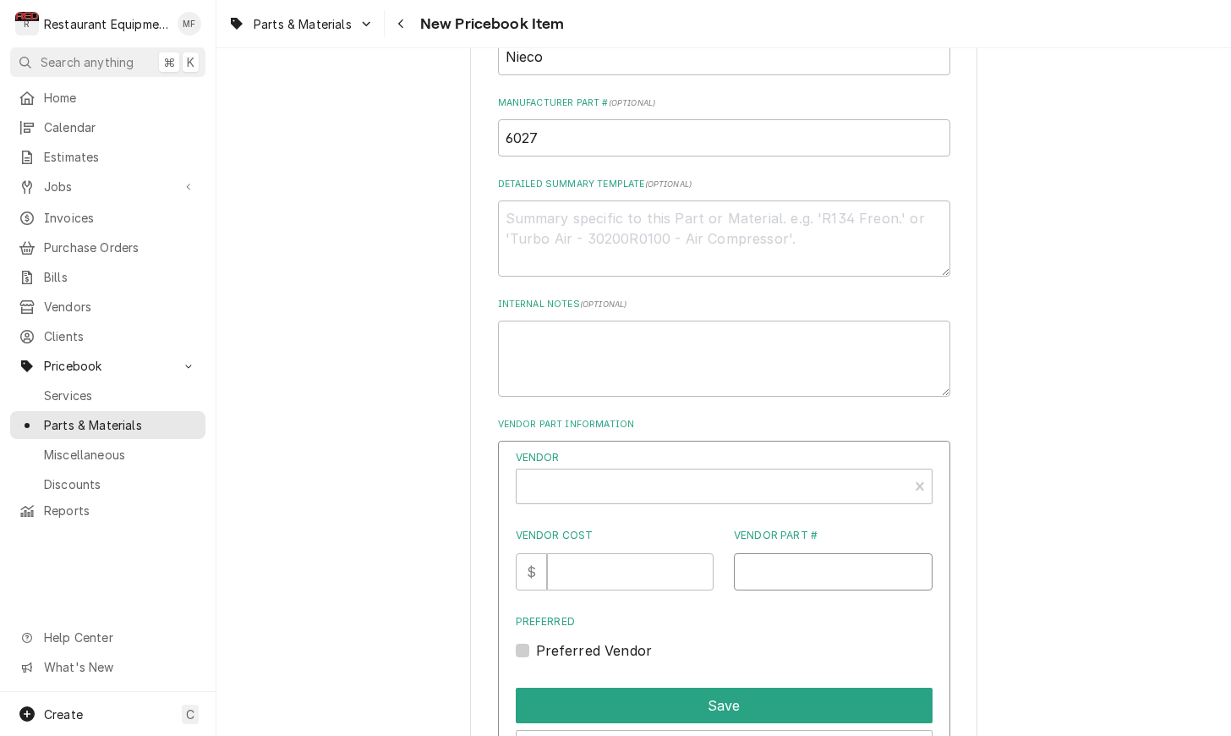
click at [770, 553] on input "Vendor Part #" at bounding box center [833, 571] width 199 height 37
paste input "NC6027"
type input "NC6027"
click at [578, 553] on input "Vendor Cost" at bounding box center [630, 571] width 167 height 37
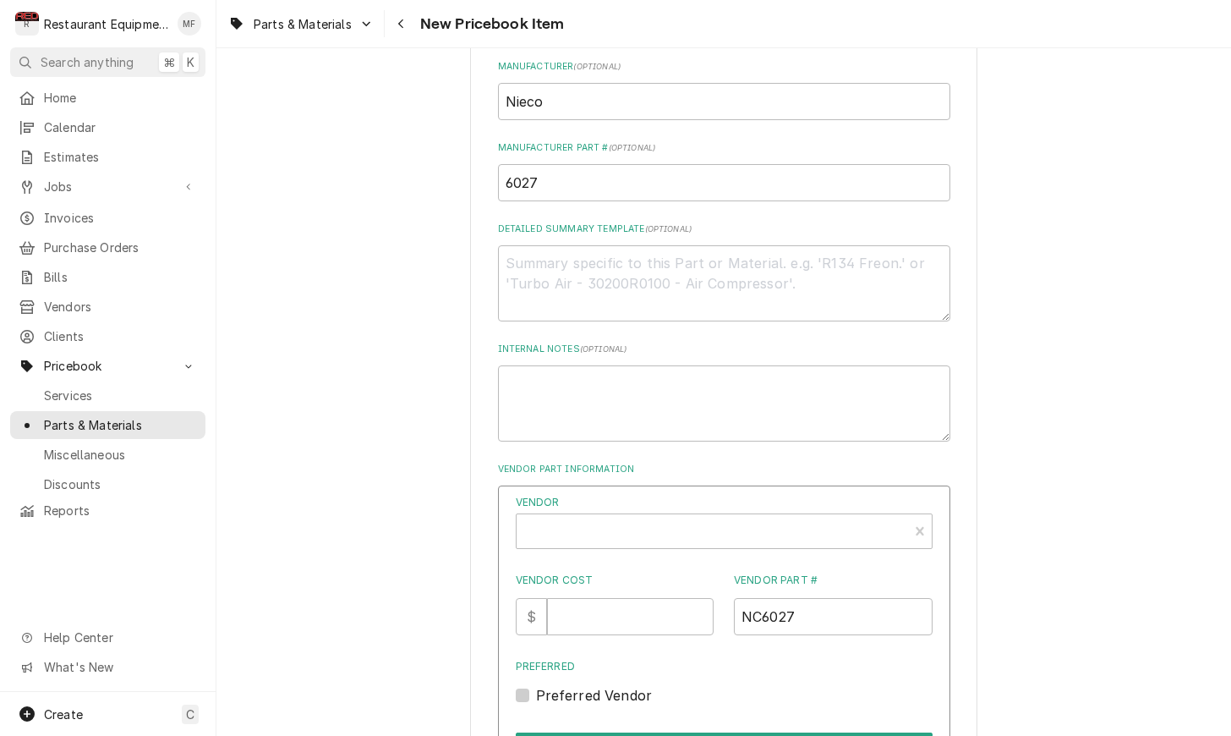
scroll to position [672, 0]
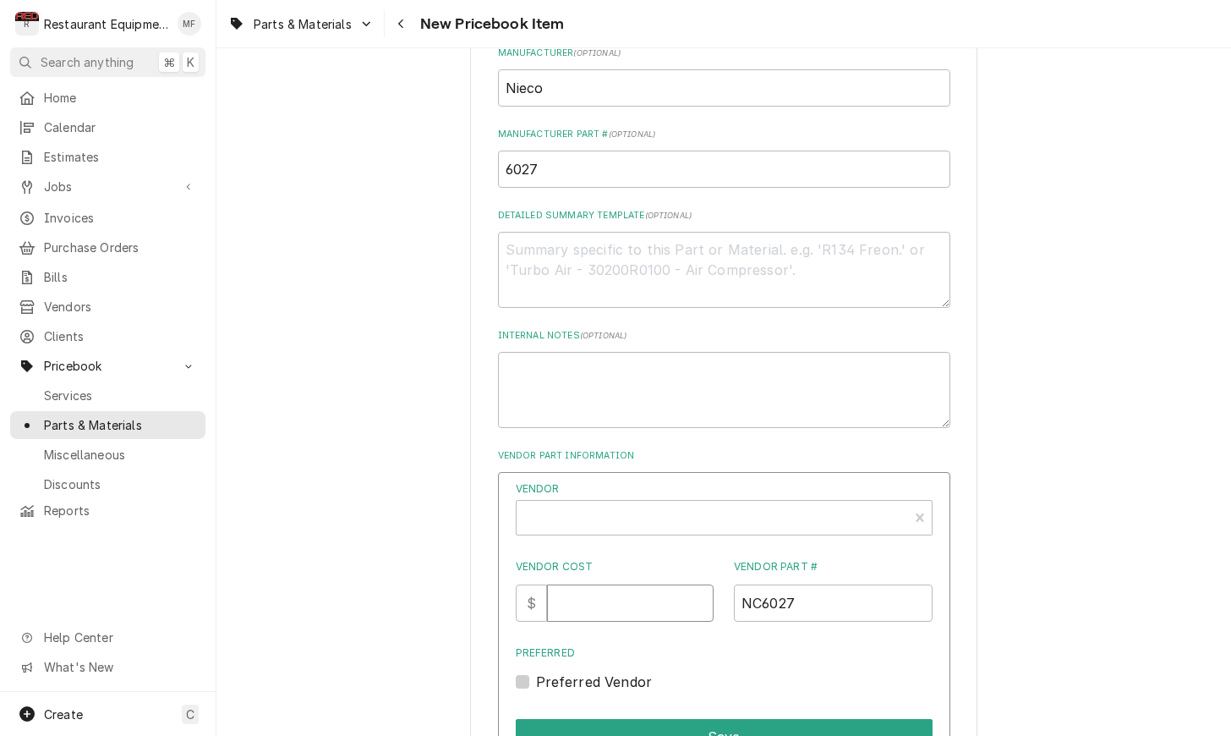
click at [588, 584] on input "Vendor Cost" at bounding box center [630, 602] width 167 height 37
type input "14.65"
click at [637, 504] on div "Vendor" at bounding box center [712, 524] width 375 height 41
type input "parts tow"
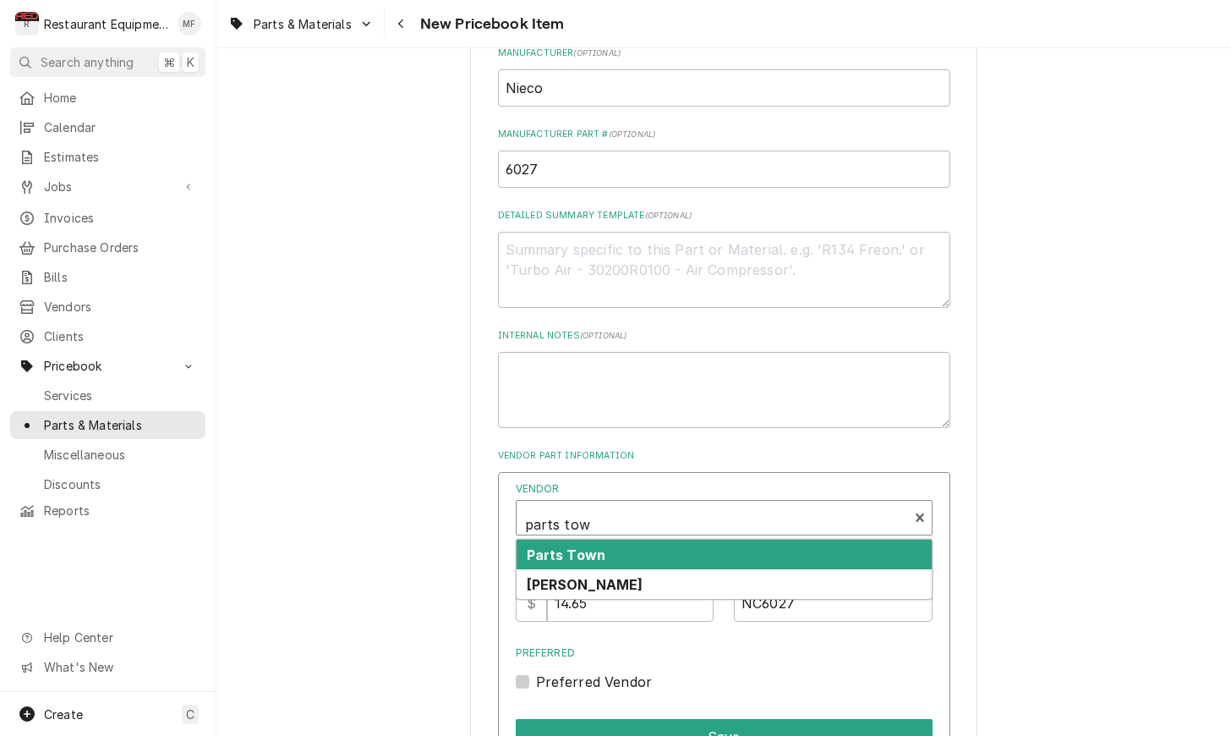
click at [640, 539] on div "Parts Town" at bounding box center [724, 554] width 415 height 30
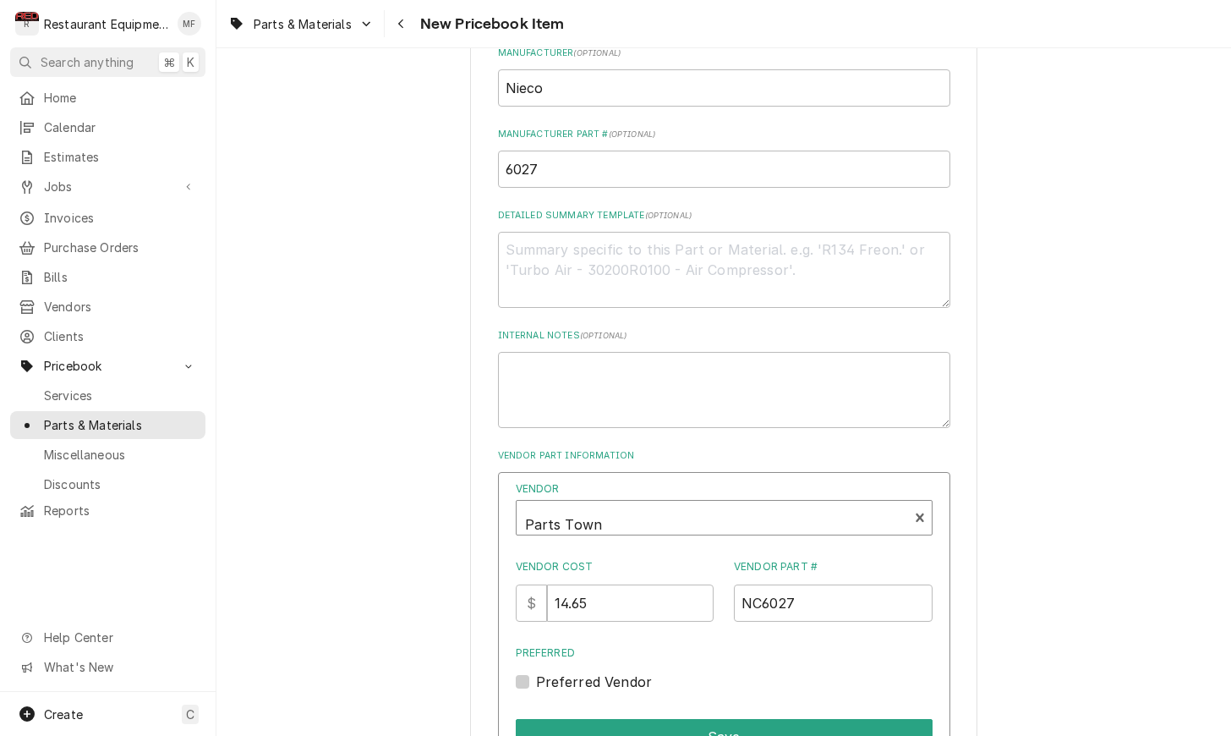
click at [536, 671] on label "Preferred Vendor" at bounding box center [594, 681] width 117 height 20
click at [536, 671] on input "Preferred" at bounding box center [744, 689] width 417 height 37
checkbox input "true"
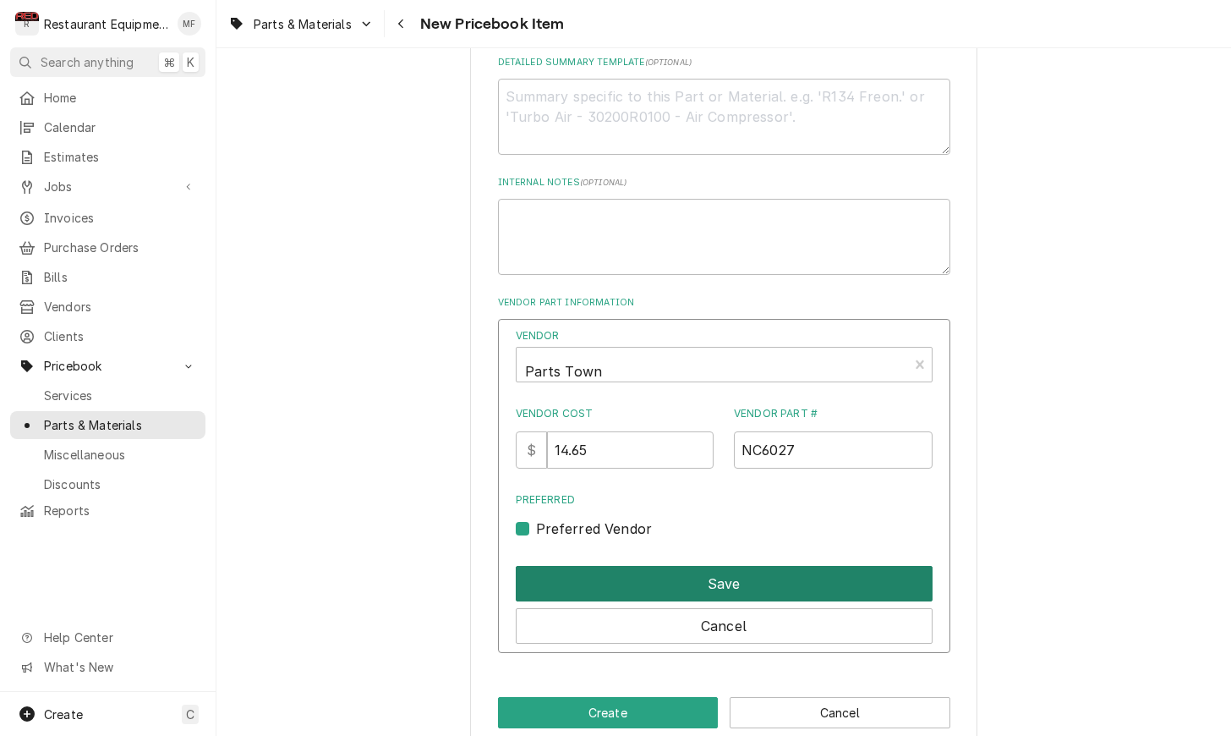
click at [648, 566] on button "Save" at bounding box center [724, 584] width 417 height 36
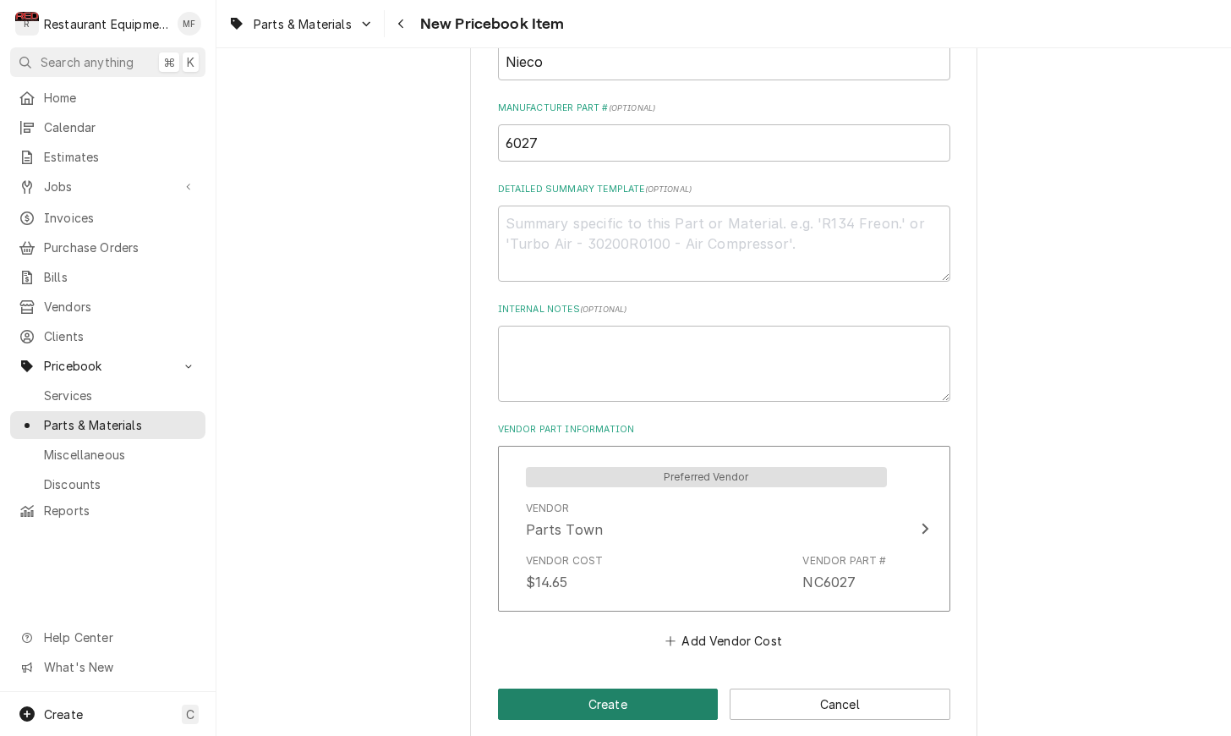
scroll to position [698, 0]
click at [683, 689] on button "Create" at bounding box center [608, 704] width 221 height 31
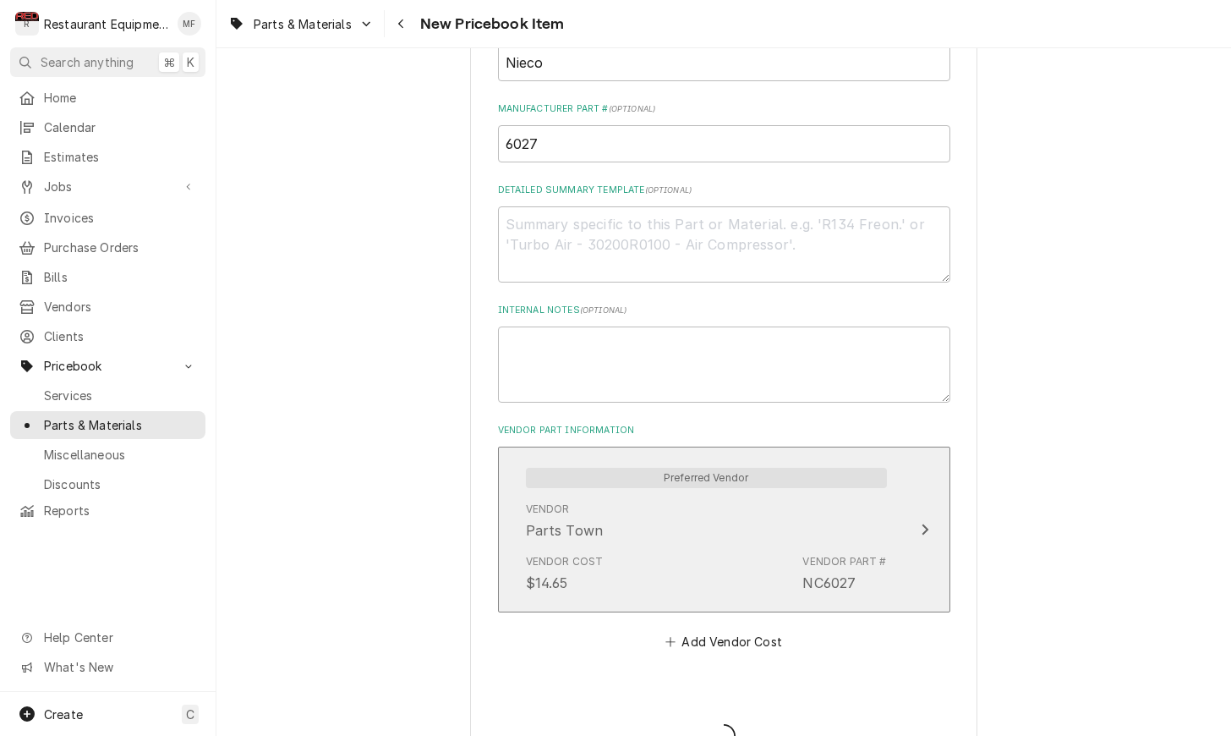
type textarea "x"
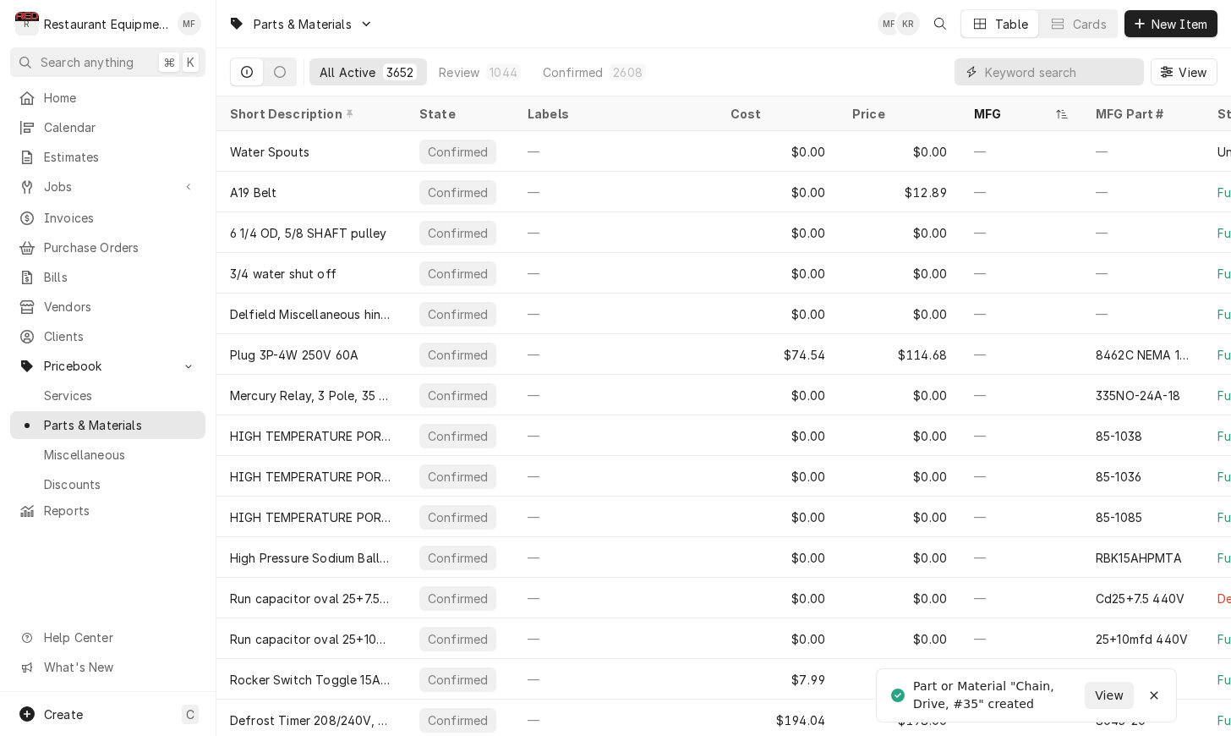
click at [1030, 64] on input "Dynamic Content Wrapper" at bounding box center [1060, 71] width 150 height 27
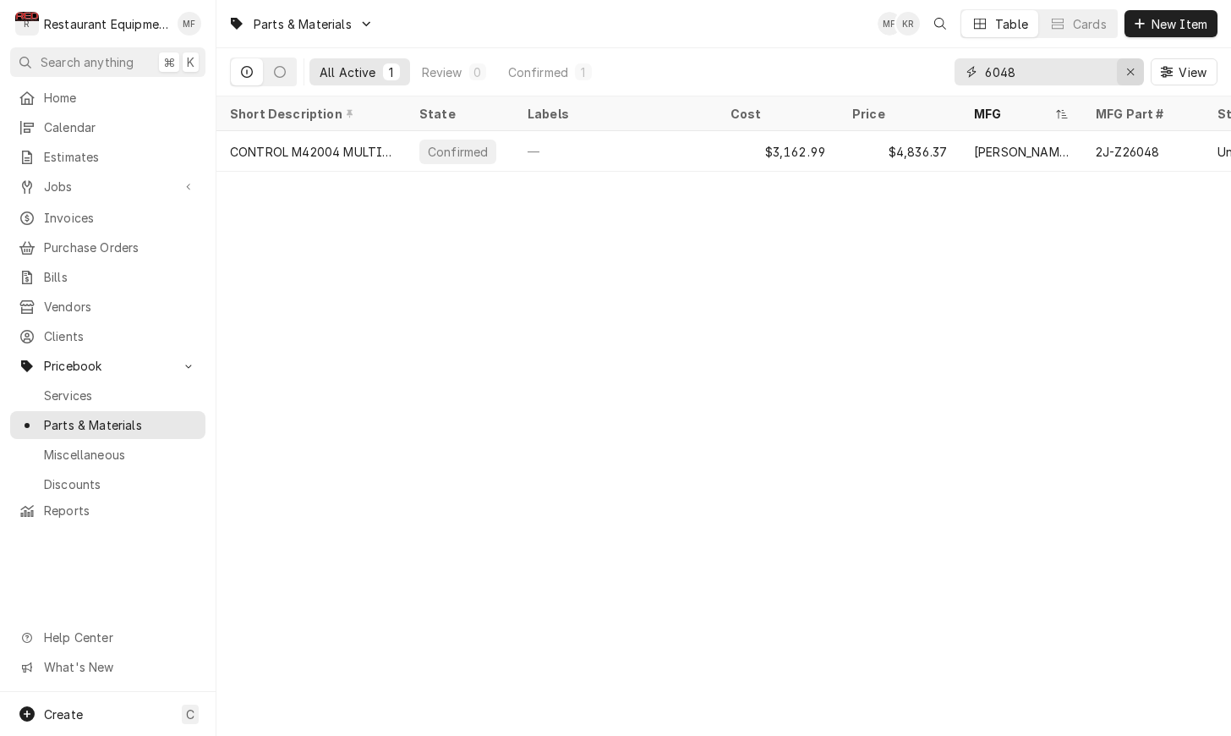
type input "6048"
click at [1129, 76] on icon "Erase input" at bounding box center [1130, 72] width 9 height 12
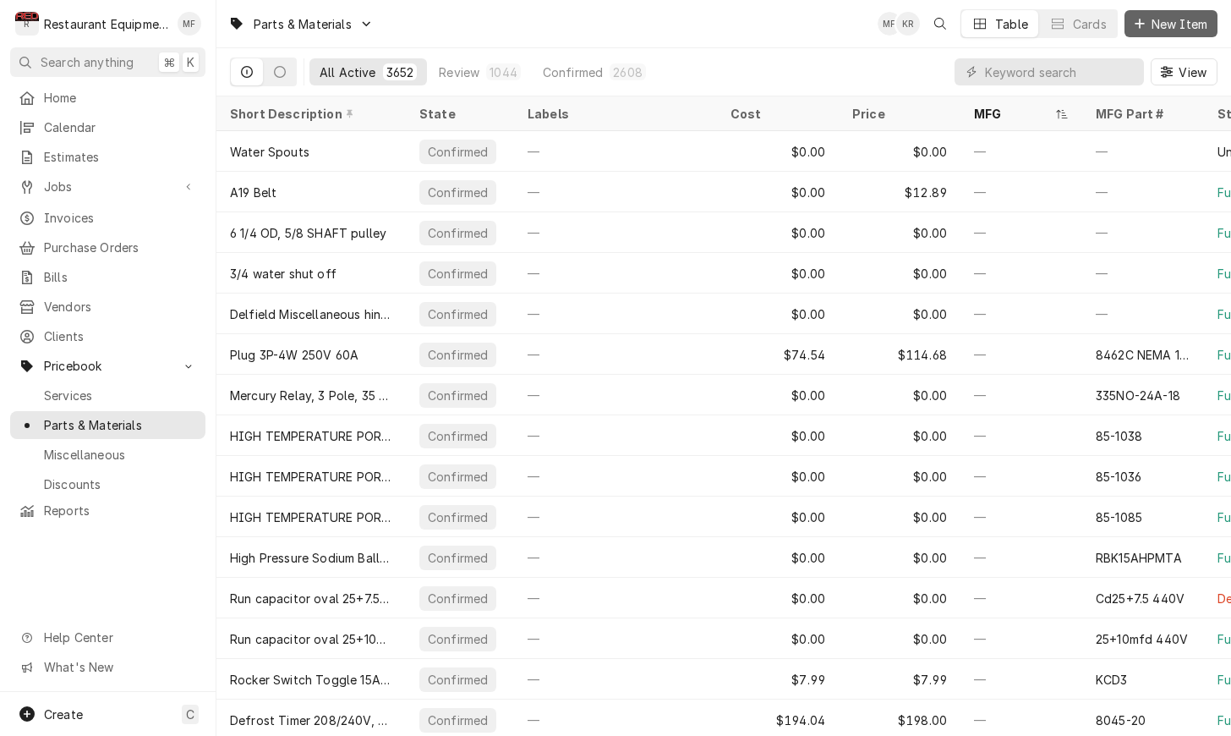
click at [1176, 19] on span "New Item" at bounding box center [1179, 24] width 63 height 18
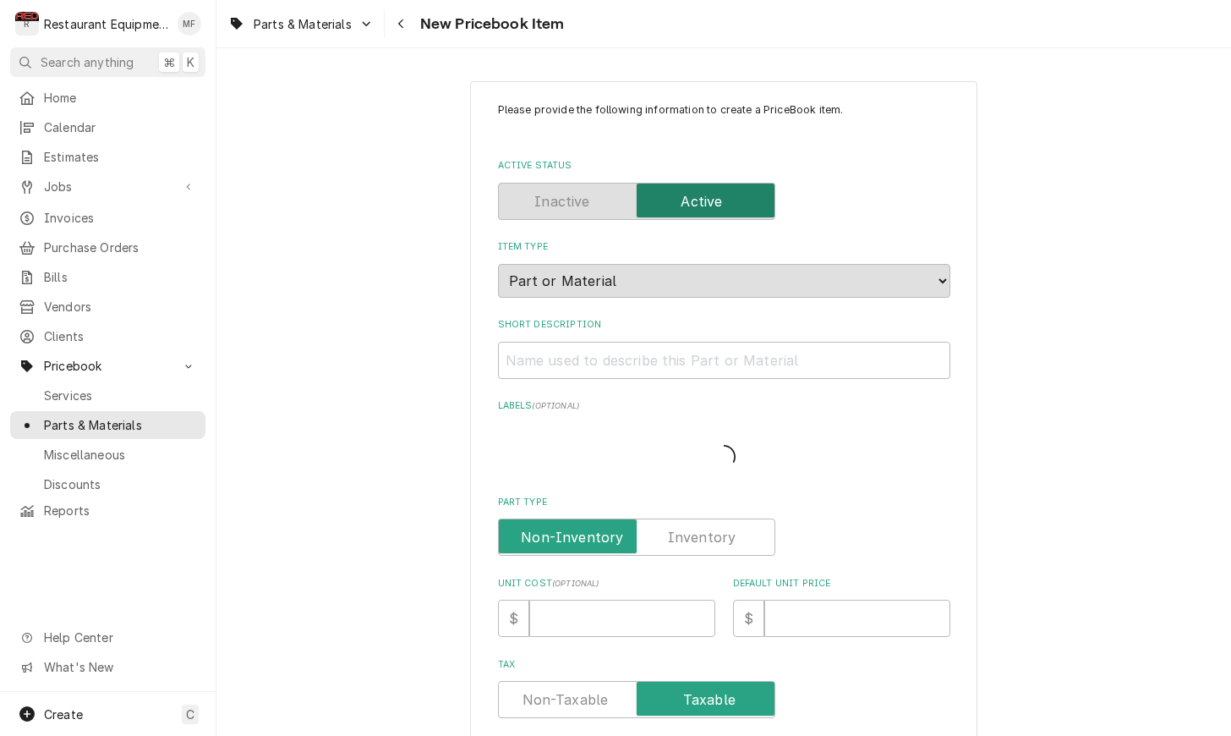
type textarea "x"
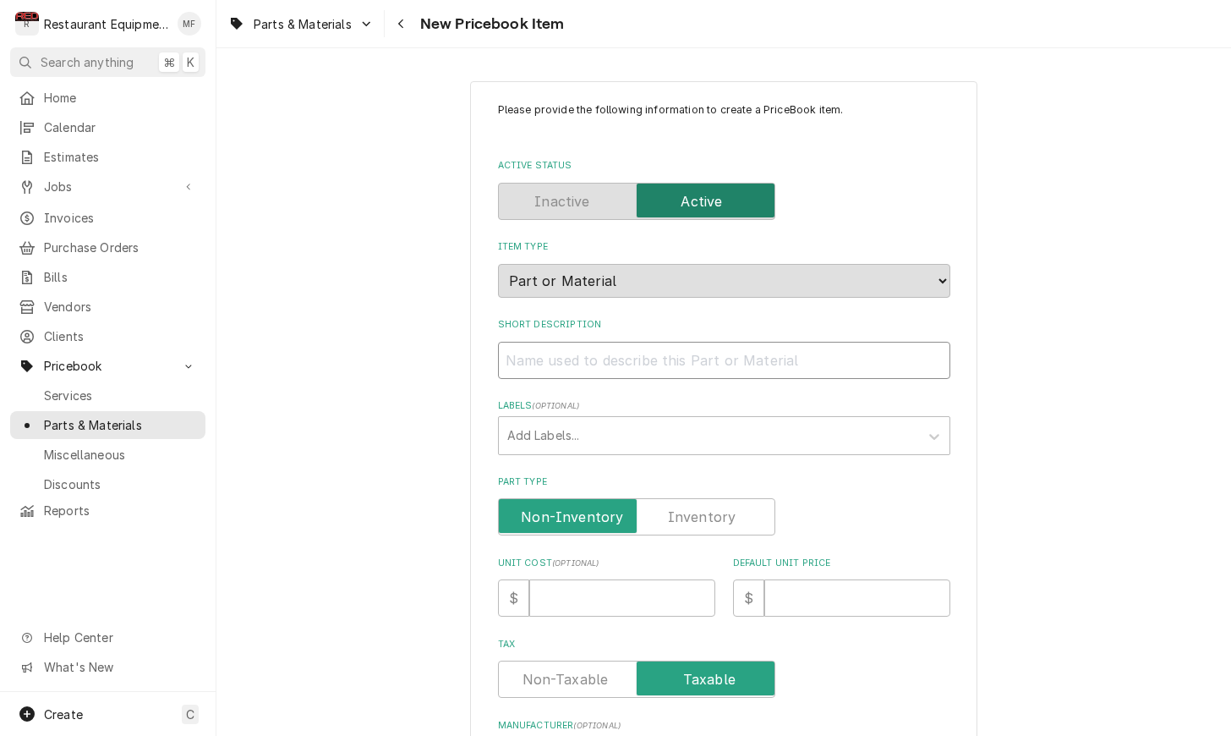
click at [889, 347] on input "Short Description" at bounding box center [724, 360] width 452 height 37
paste input "Nieco 6048 Master Link, # 35 Roller Chain"
type input "Nieco 6048 Master Link, # 35 Roller Chain"
type textarea "x"
drag, startPoint x: 585, startPoint y: 343, endPoint x: 505, endPoint y: 343, distance: 80.3
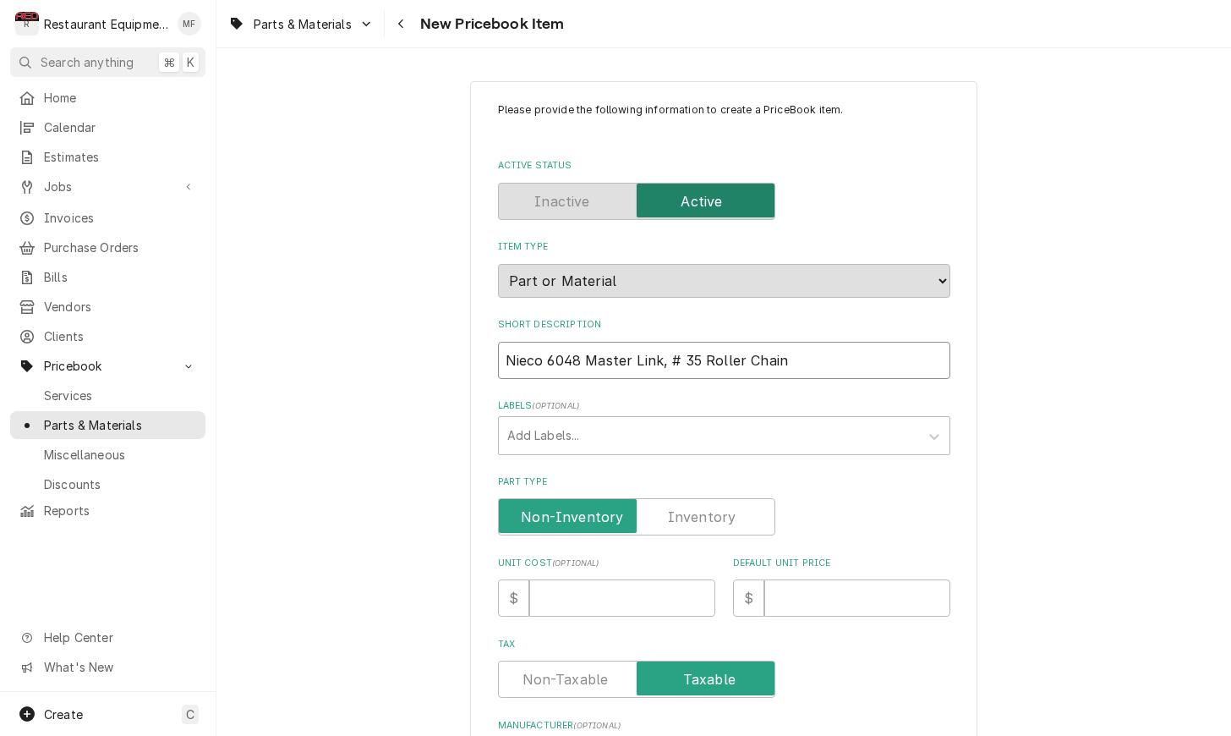
click at [505, 343] on input "Nieco 6048 Master Link, # 35 Roller Chain" at bounding box center [724, 360] width 452 height 37
type input "Master Link, # 35 Roller Chain"
type textarea "x"
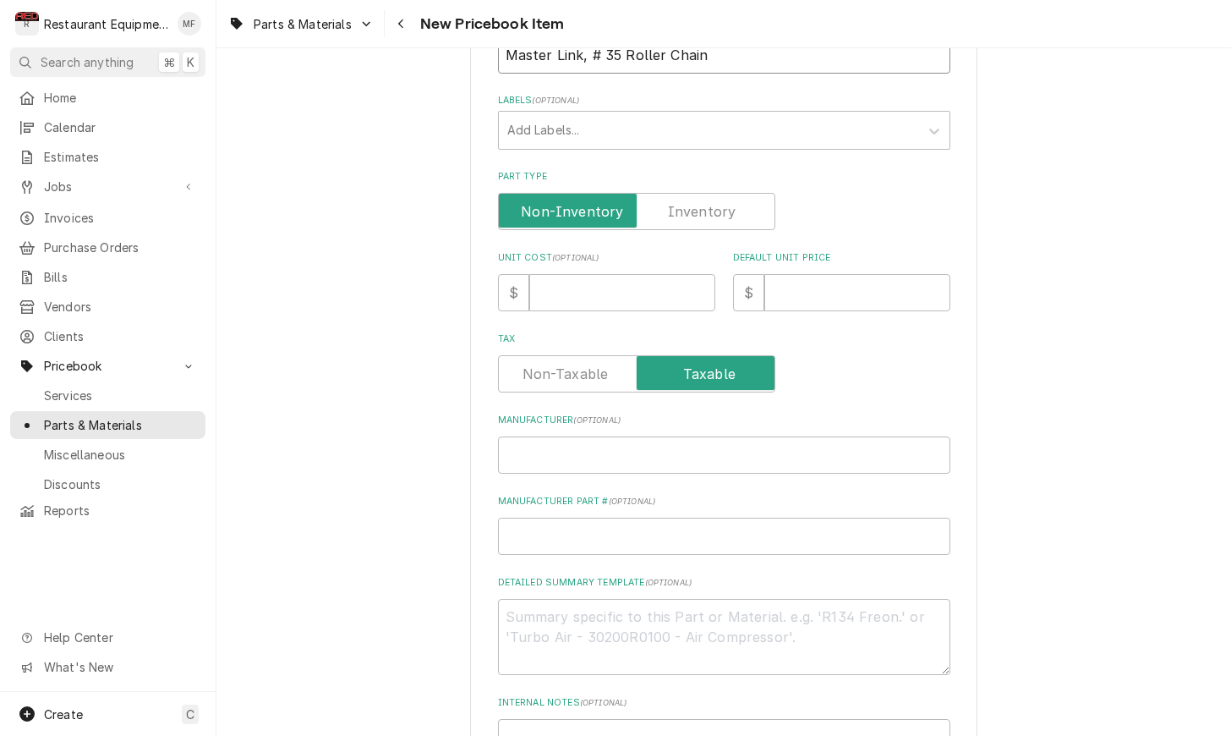
scroll to position [314, 0]
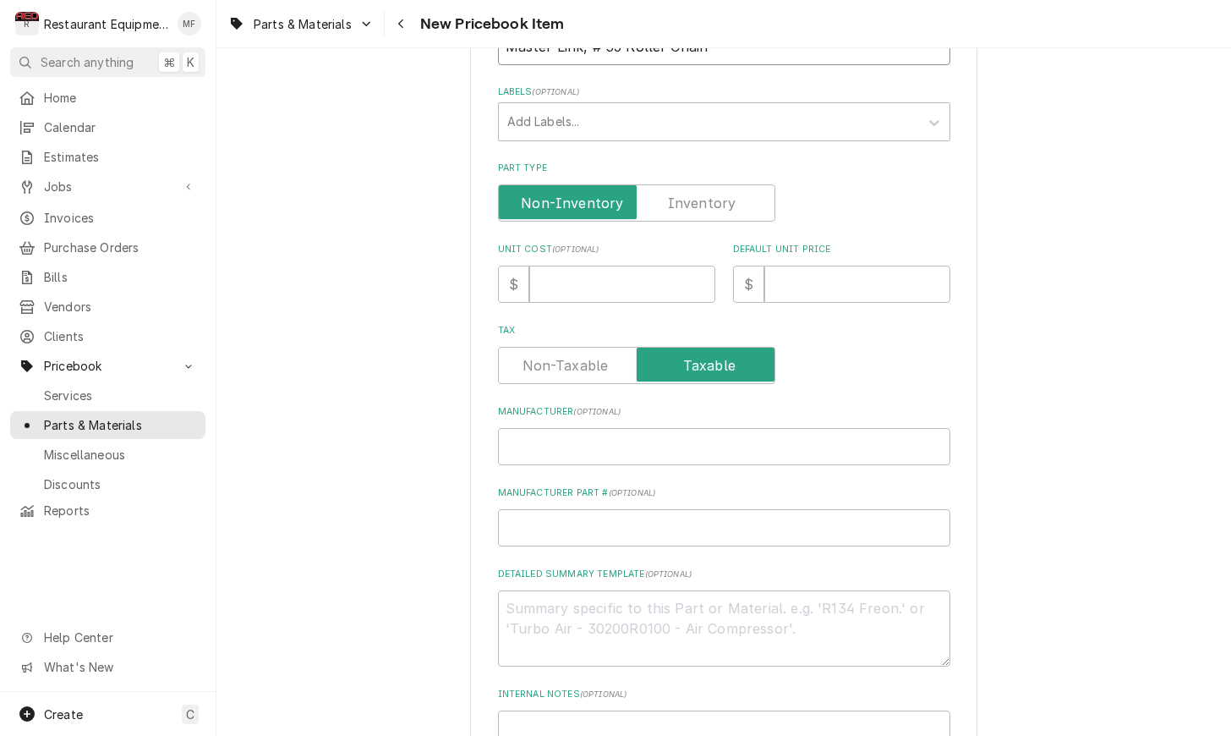
type input "Master Link, # 35 Roller Chain"
click at [648, 441] on input "Manufacturer ( optional )" at bounding box center [724, 446] width 452 height 37
paste input "Nieco 6048"
type input "Nieco 6048"
type textarea "x"
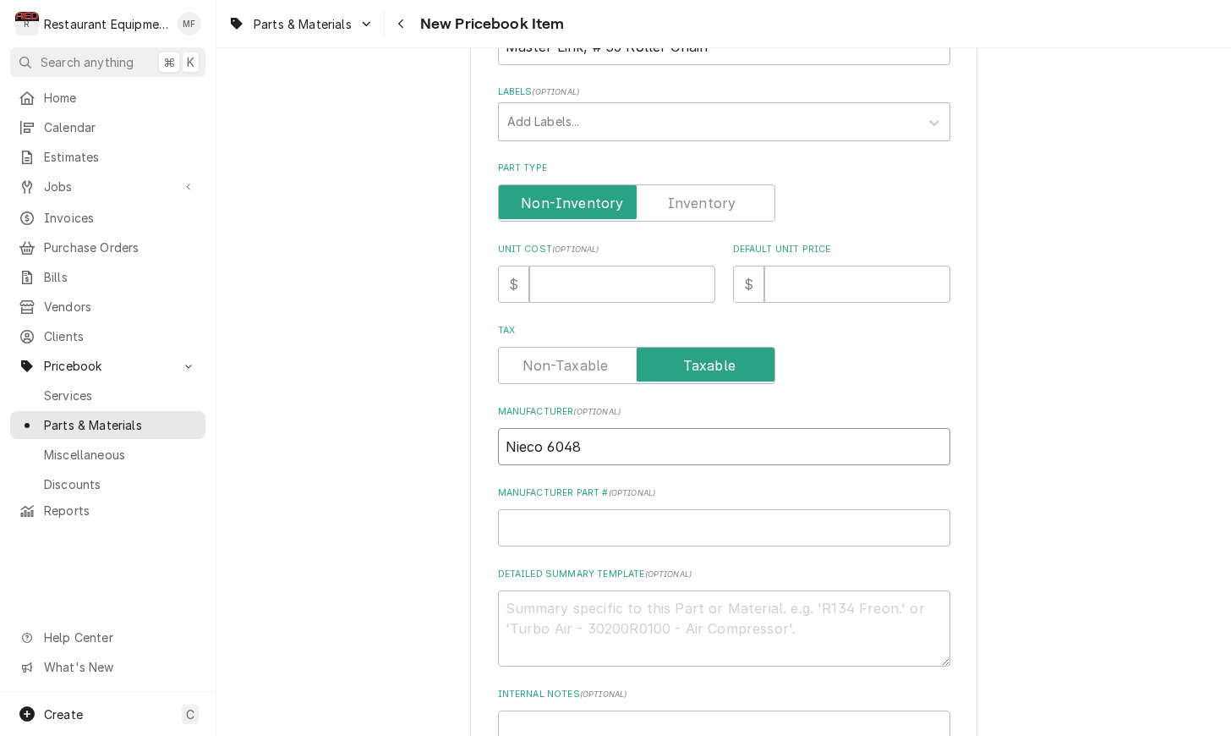
drag, startPoint x: 586, startPoint y: 427, endPoint x: 550, endPoint y: 428, distance: 36.4
click at [550, 428] on input "Nieco 6048" at bounding box center [724, 446] width 452 height 37
type input "Nieco"
type textarea "x"
type input "Nieco"
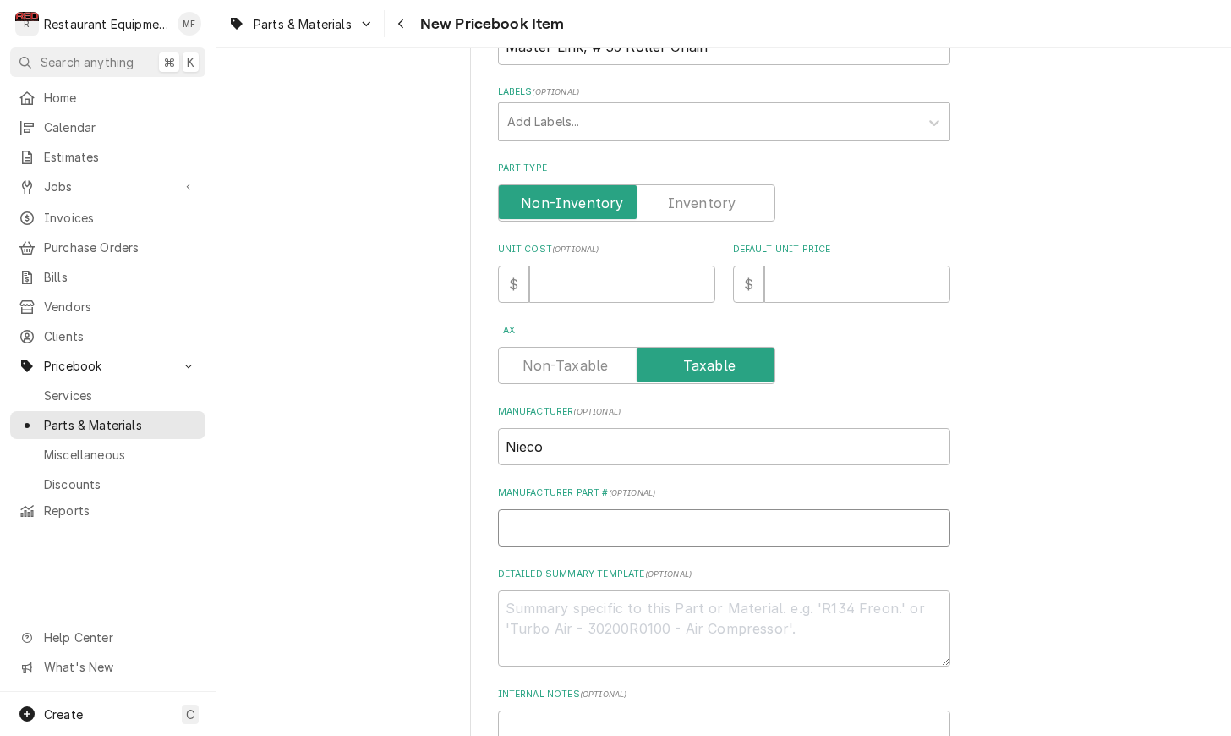
click at [665, 515] on input "Manufacturer Part # ( optional )" at bounding box center [724, 527] width 452 height 37
paste input "6048"
type input "6048"
type textarea "x"
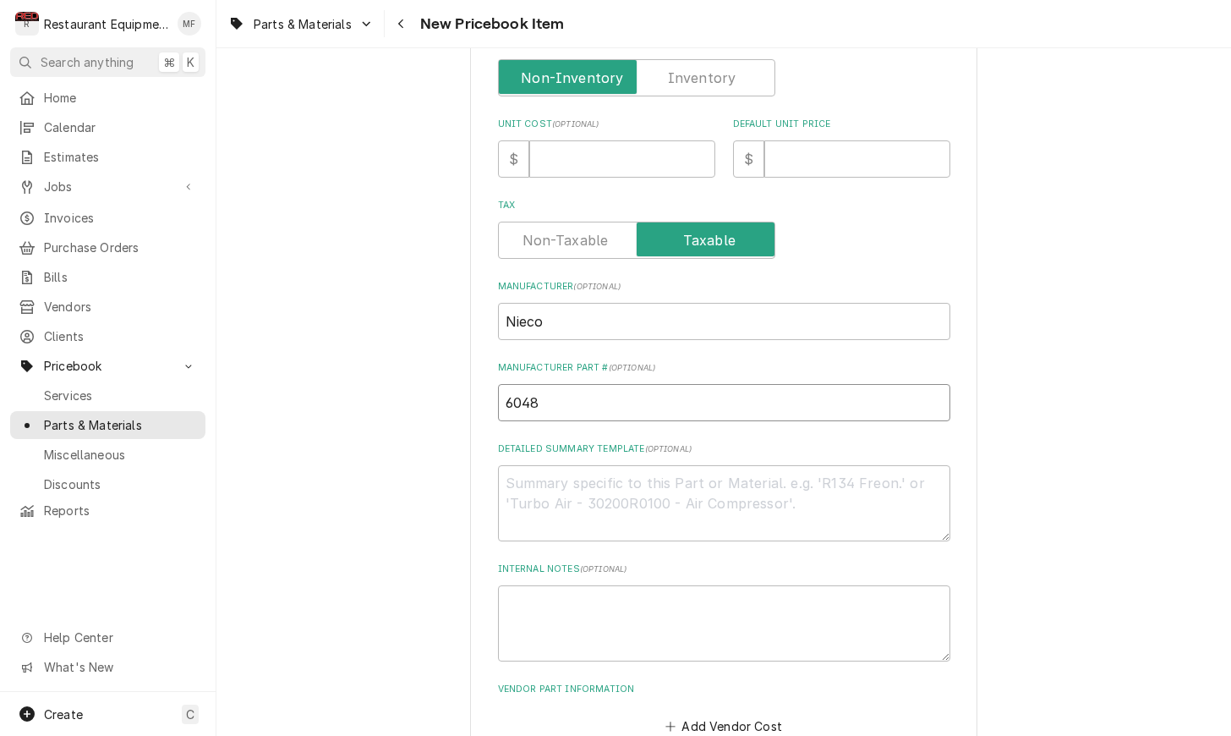
scroll to position [440, 0]
type input "6048"
click at [615, 148] on input "Unit Cost ( optional )" at bounding box center [622, 158] width 186 height 37
type input "5"
type textarea "x"
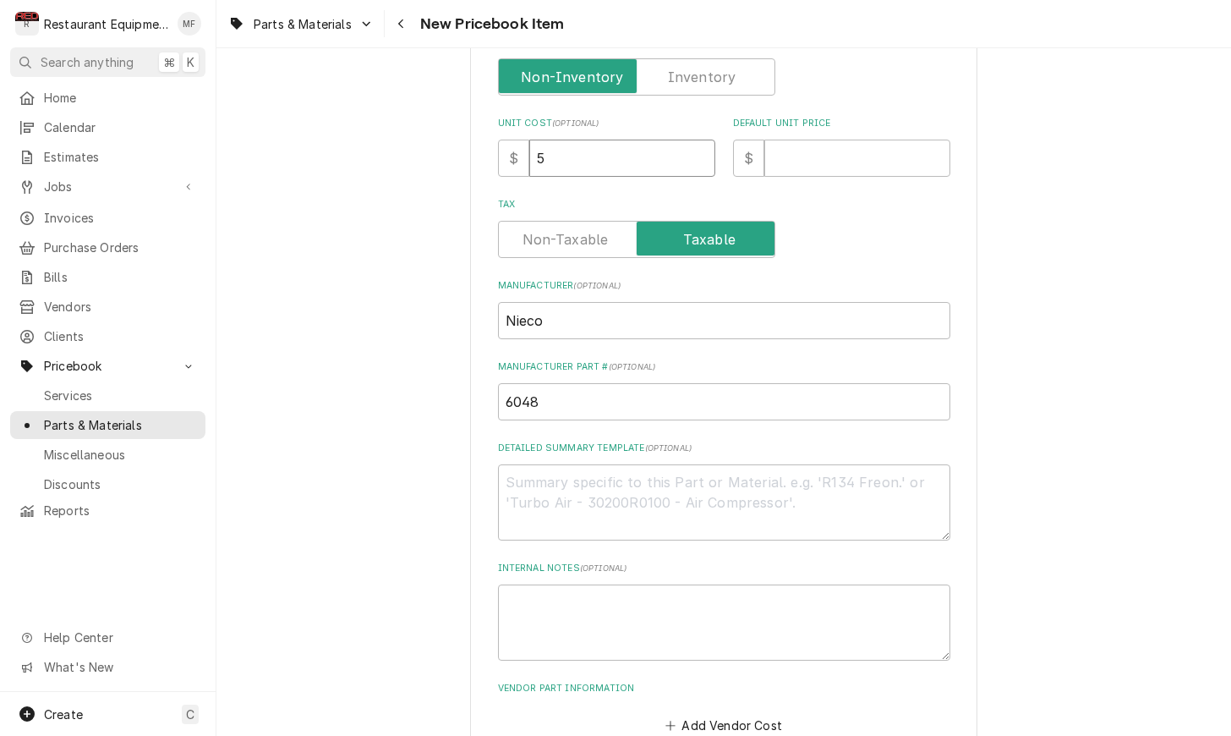
type input "5.8"
type textarea "x"
type input "5.80"
type textarea "x"
type input "5.80"
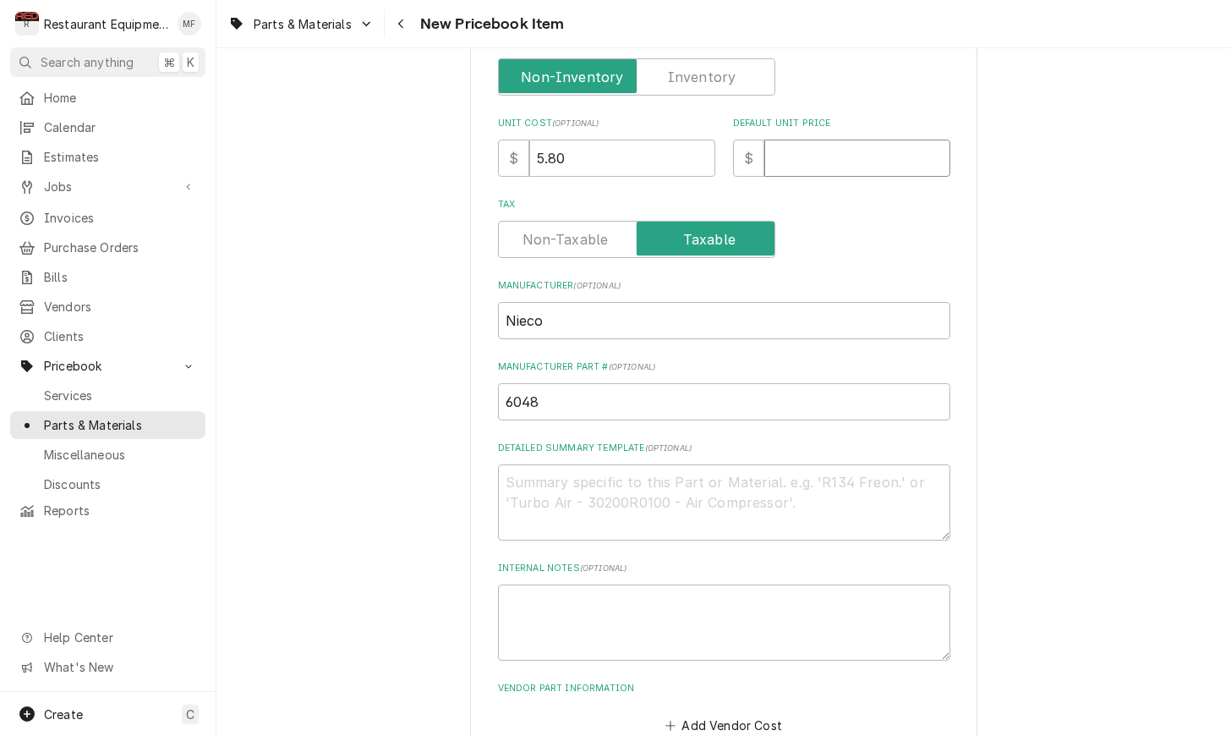
click at [825, 151] on input "Default Unit Price" at bounding box center [857, 158] width 186 height 37
type input "6"
type textarea "x"
type input "6.3"
type textarea "x"
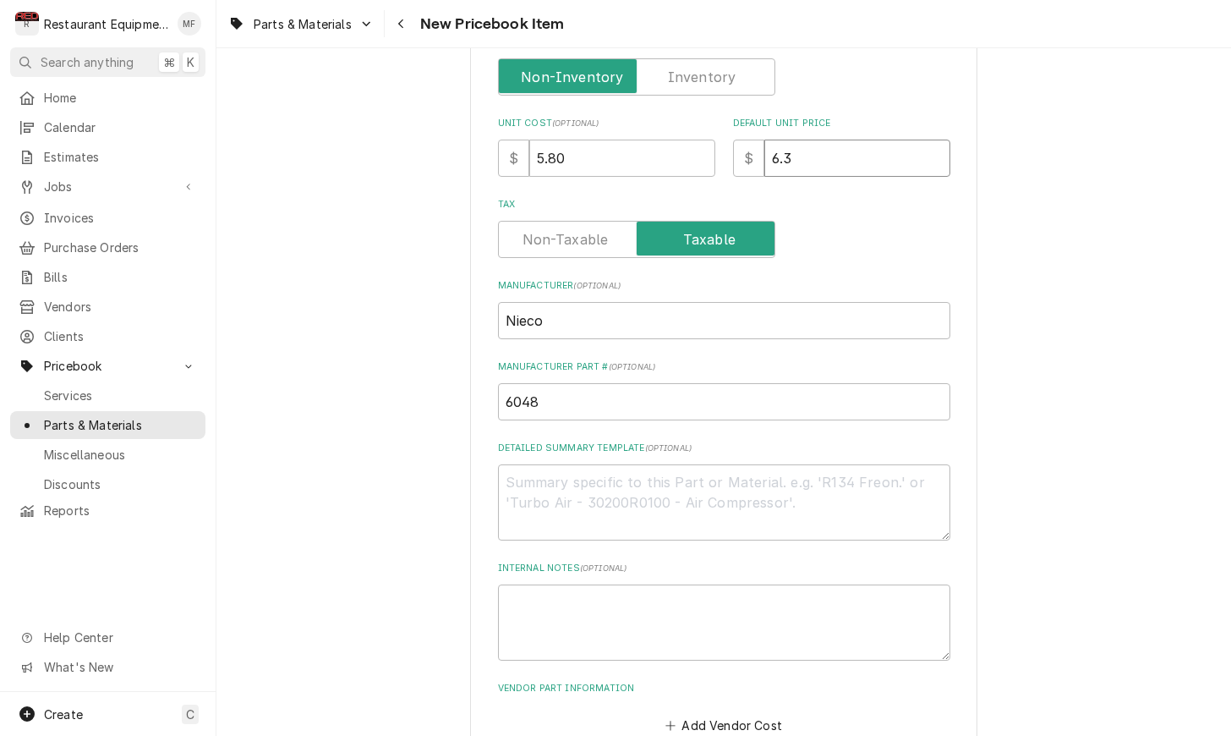
type input "6.30"
type textarea "x"
type input "6.30"
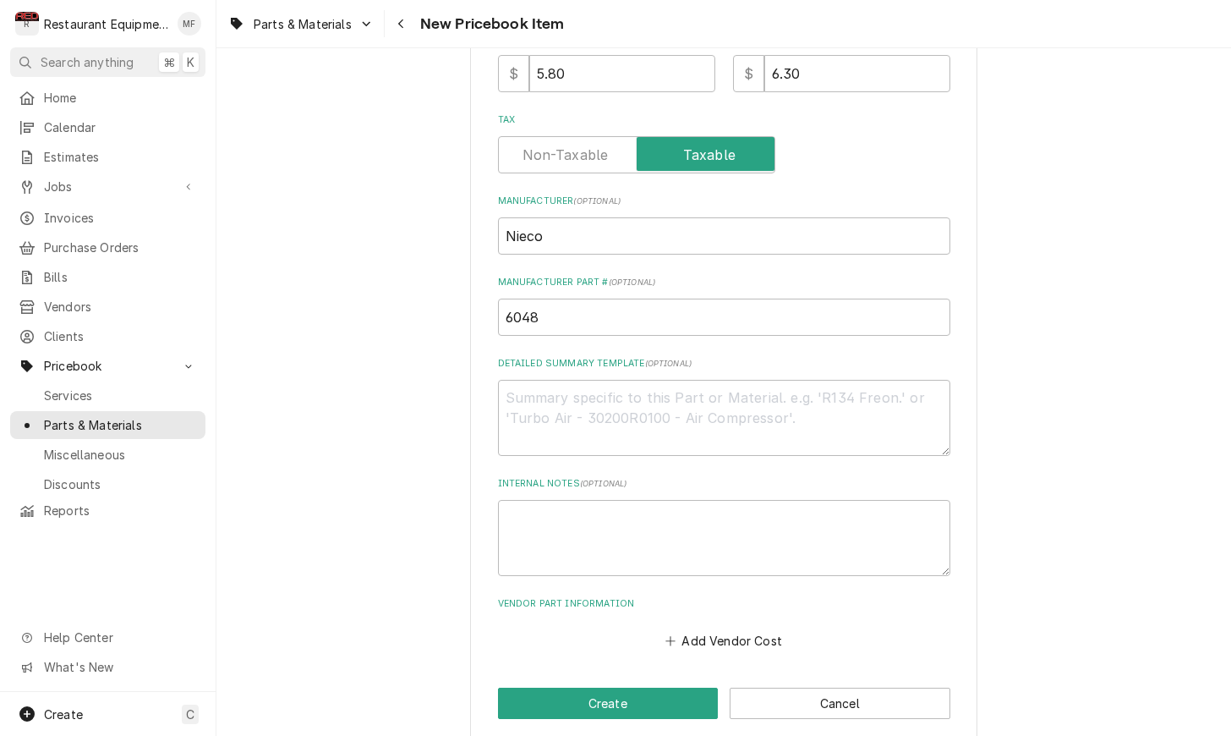
scroll to position [523, 0]
click at [770, 629] on button "Add Vendor Cost" at bounding box center [724, 641] width 123 height 24
type textarea "x"
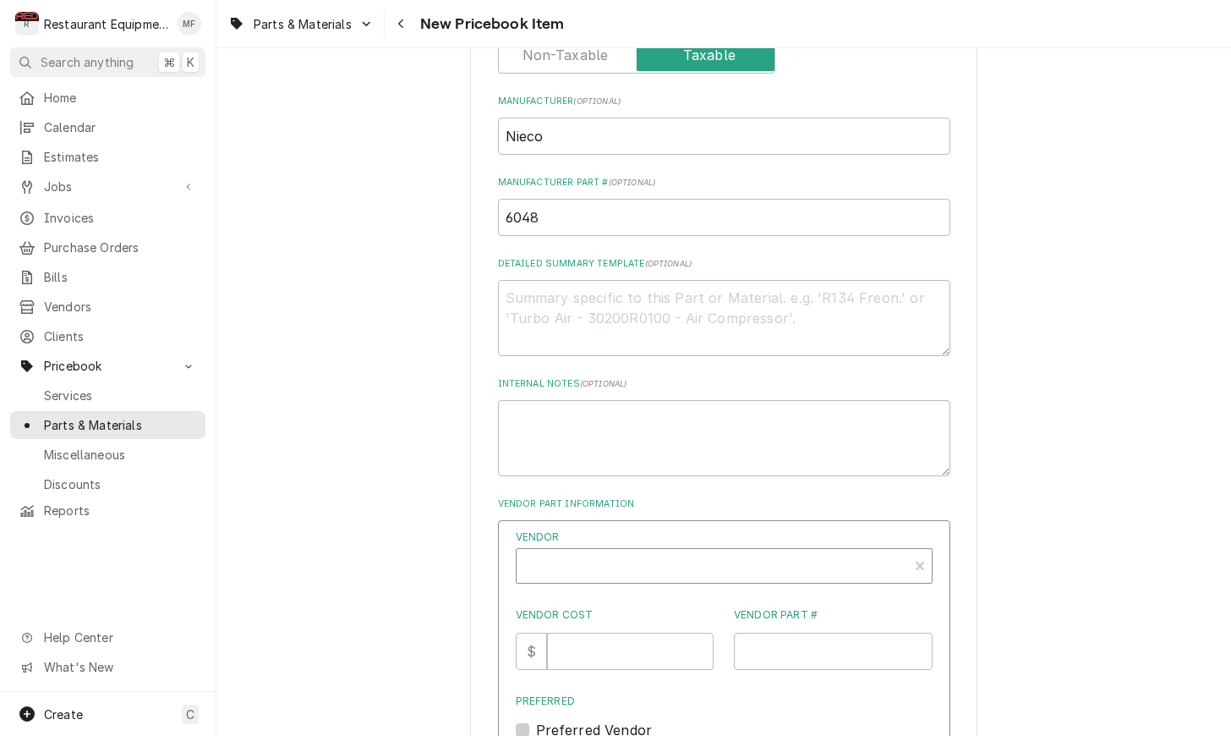
scroll to position [625, 0]
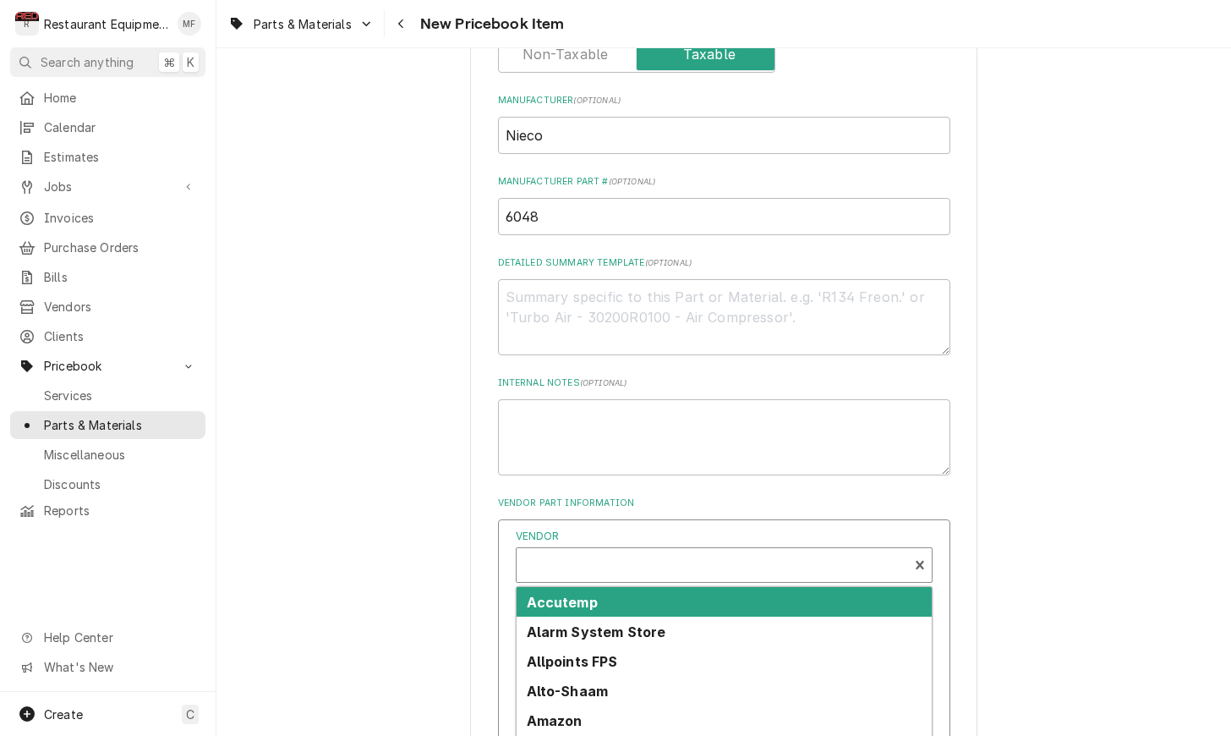
click at [744, 551] on div "Vendor" at bounding box center [712, 571] width 375 height 41
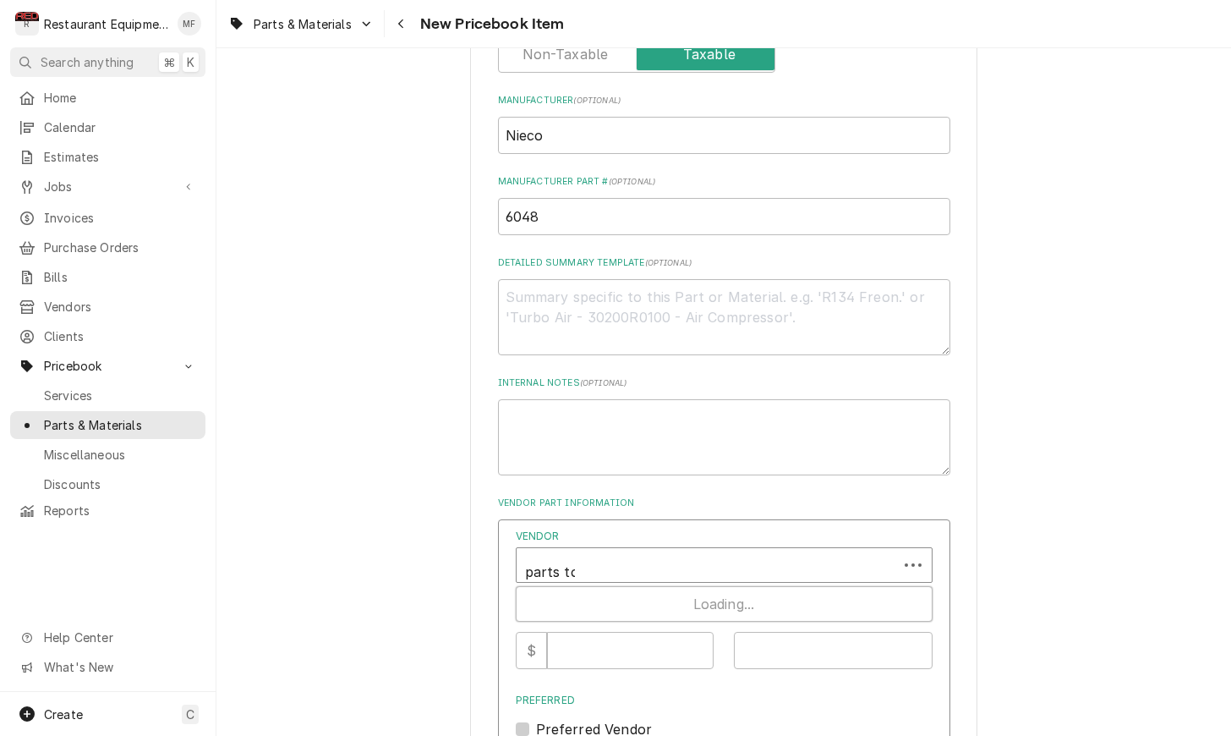
type input "parts tow"
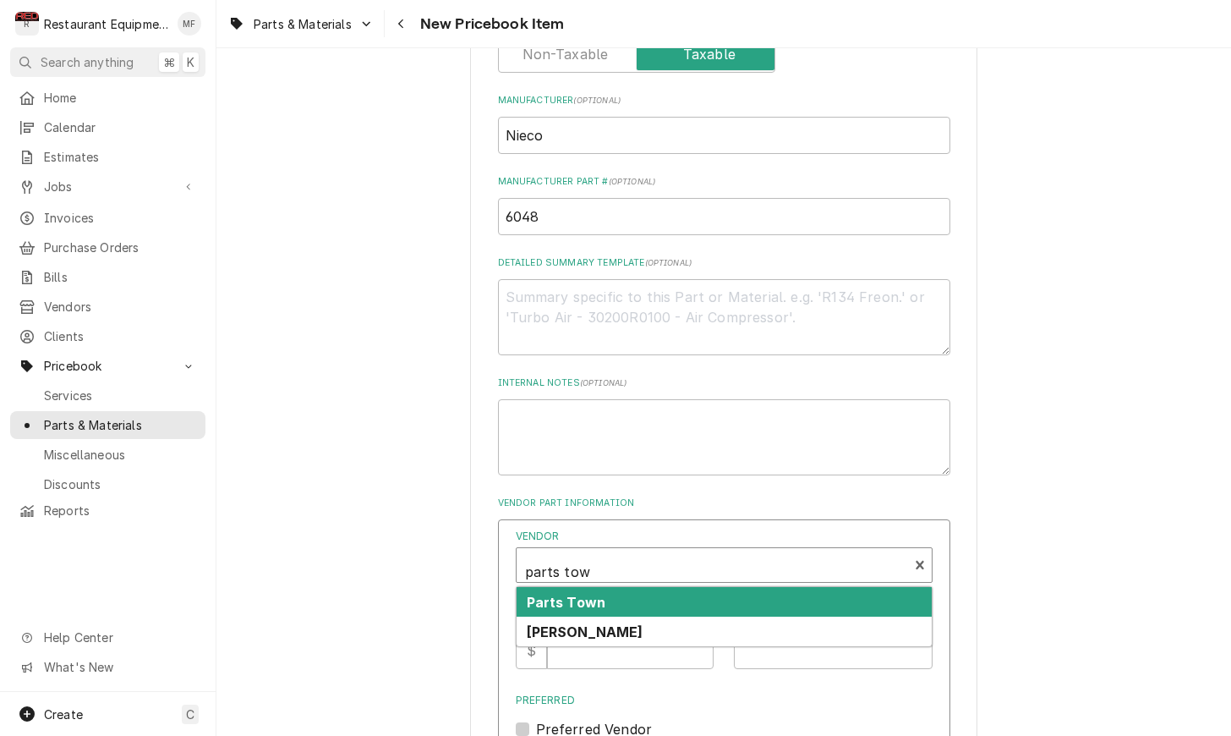
click at [744, 587] on div "Parts Town" at bounding box center [724, 602] width 415 height 30
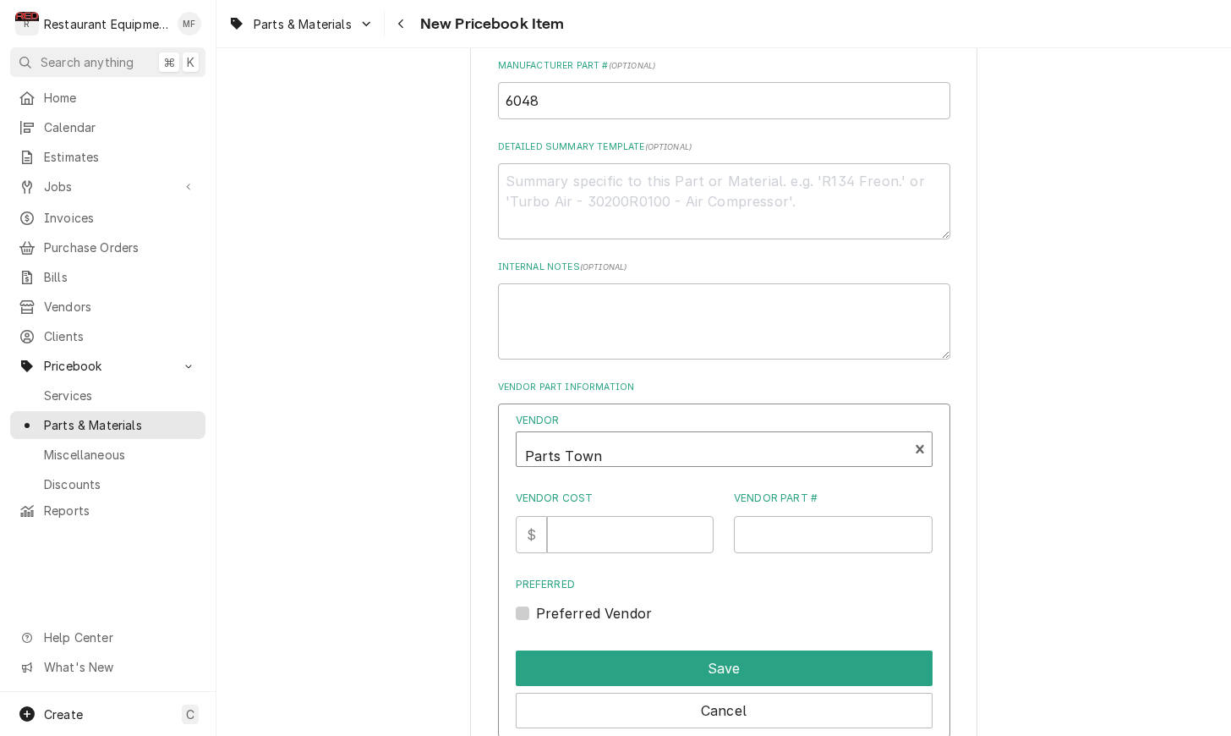
scroll to position [750, 0]
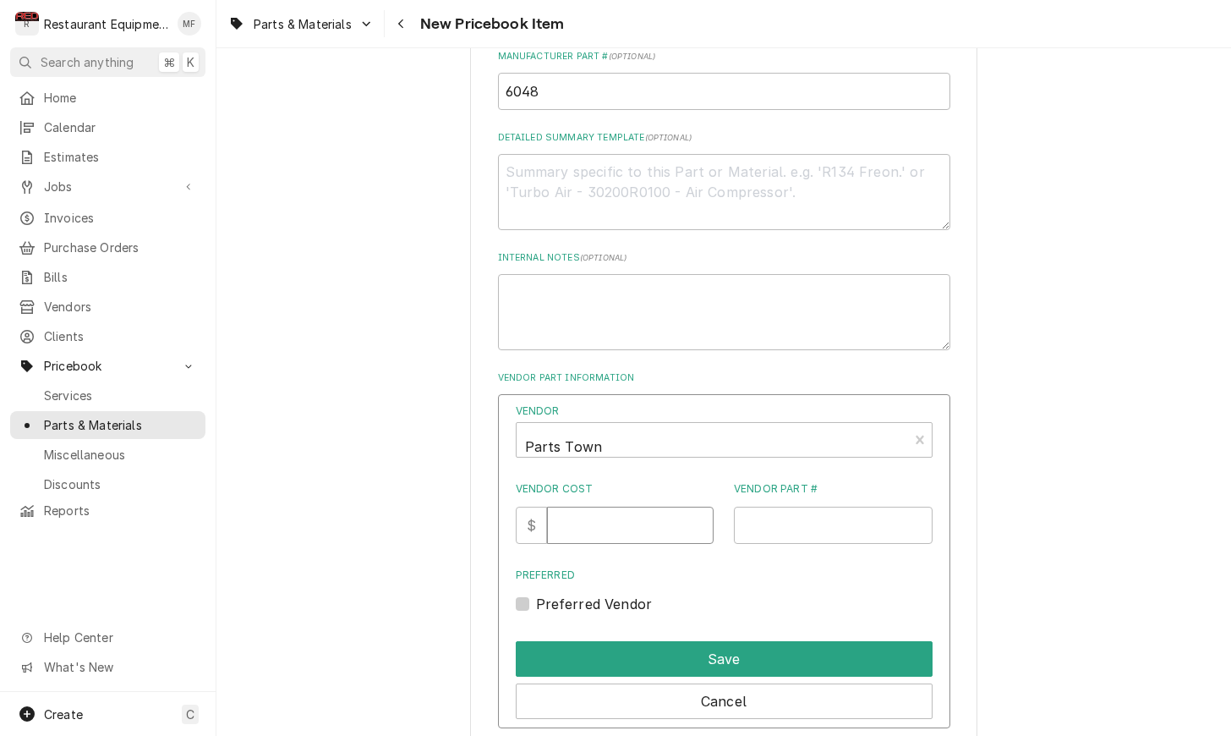
click at [616, 519] on input "Vendor Cost" at bounding box center [630, 524] width 167 height 37
type input "5.80"
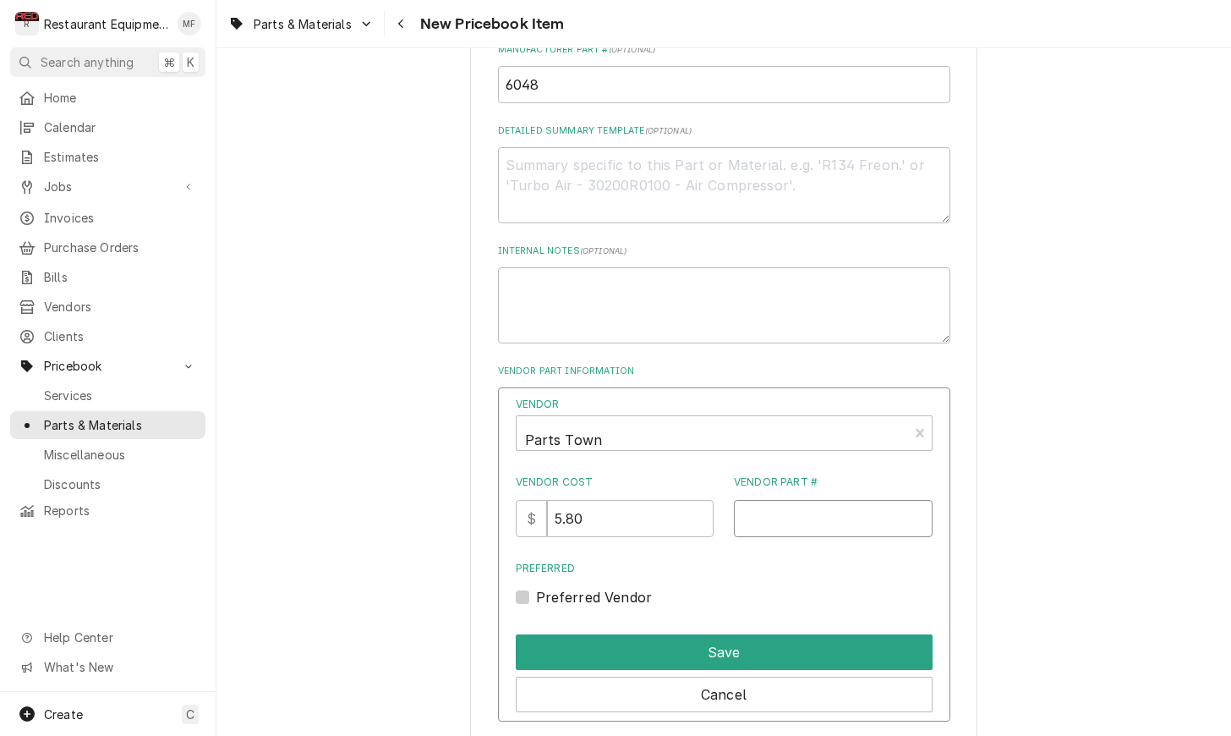
click at [814, 509] on input "Vendor Part #" at bounding box center [833, 518] width 199 height 37
paste input "NC6048"
type input "NC6048"
click at [536, 587] on label "Preferred Vendor" at bounding box center [594, 597] width 117 height 20
click at [536, 587] on input "Preferred" at bounding box center [744, 605] width 417 height 37
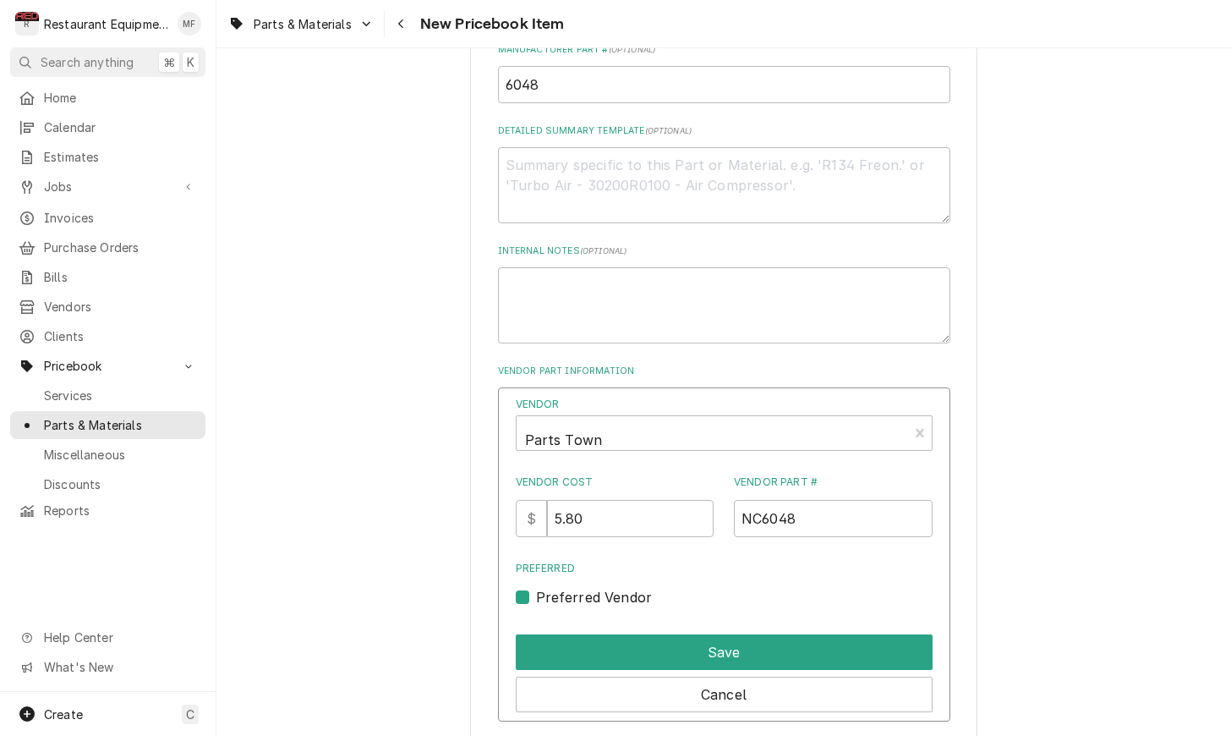
checkbox input "true"
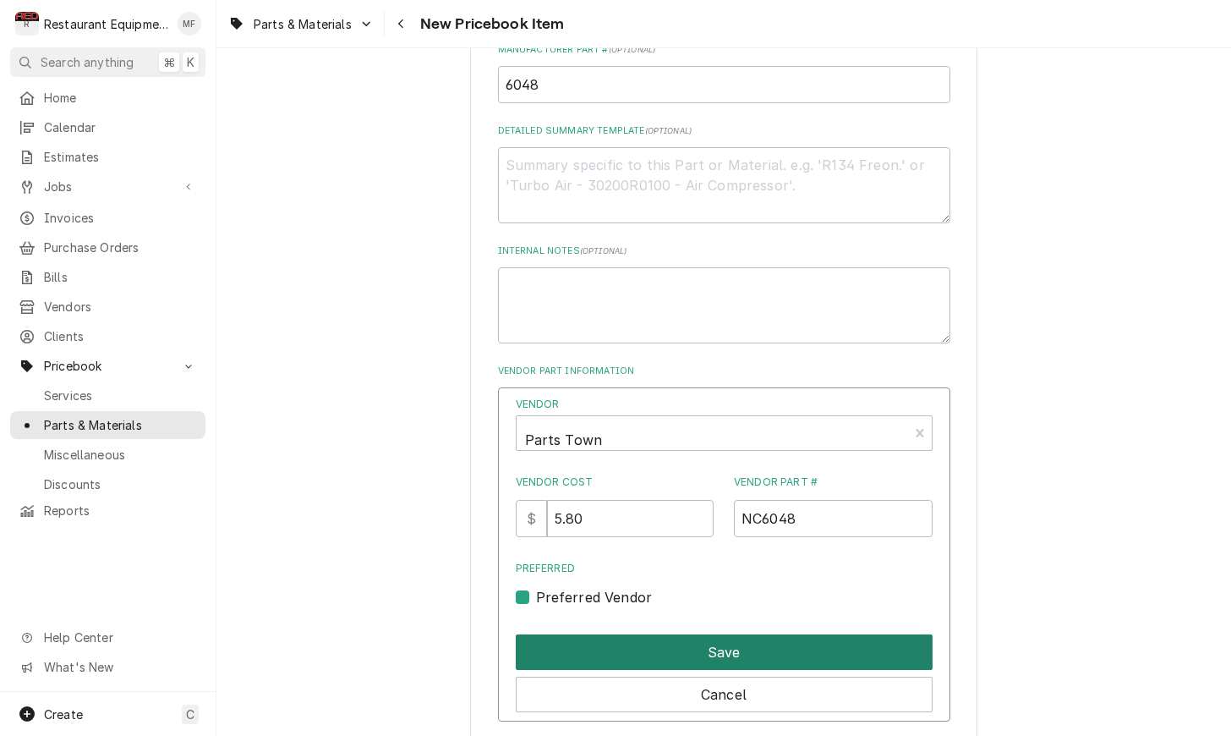
click at [678, 634] on button "Save" at bounding box center [724, 652] width 417 height 36
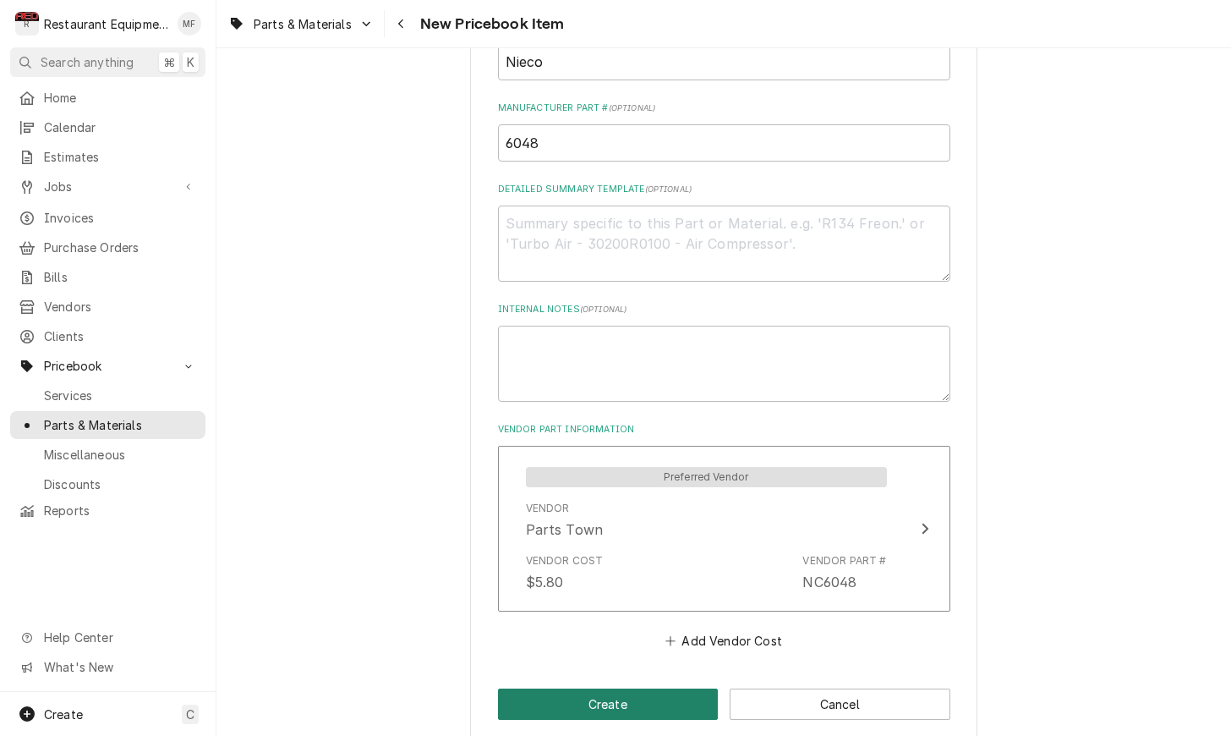
scroll to position [698, 0]
click at [656, 689] on button "Create" at bounding box center [608, 704] width 221 height 31
type textarea "x"
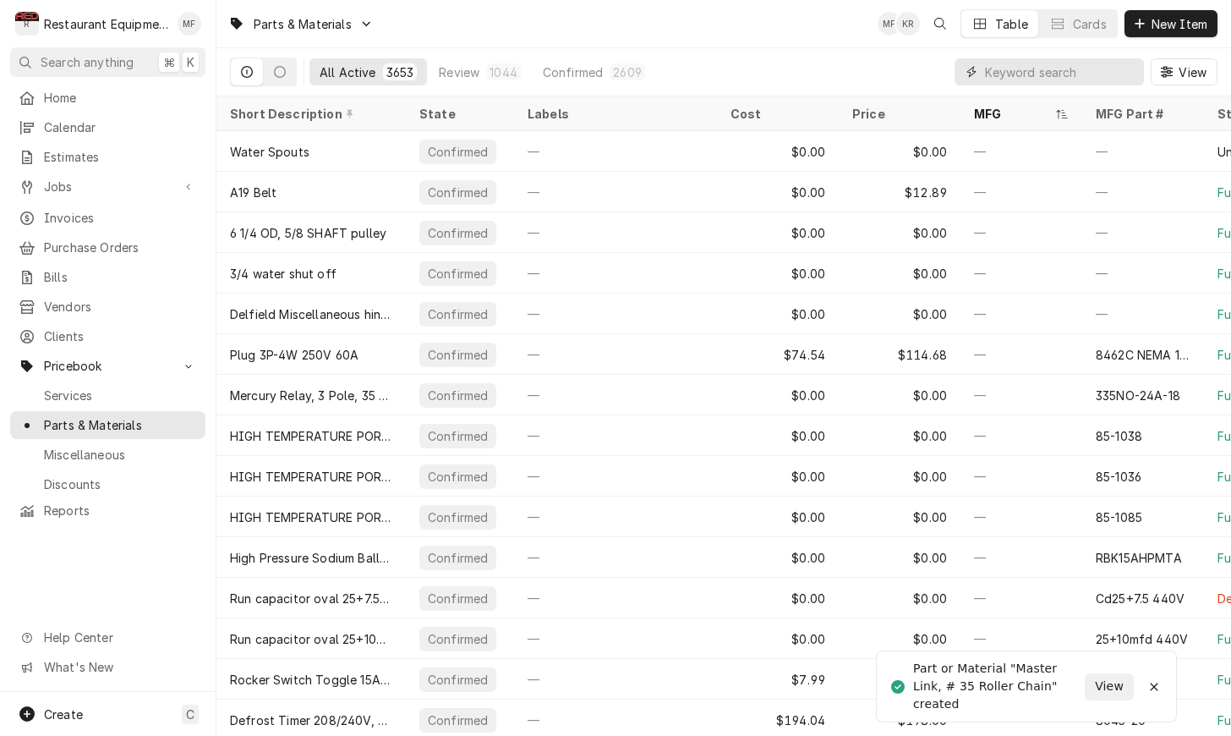
click at [1059, 76] on input "Dynamic Content Wrapper" at bounding box center [1060, 71] width 150 height 27
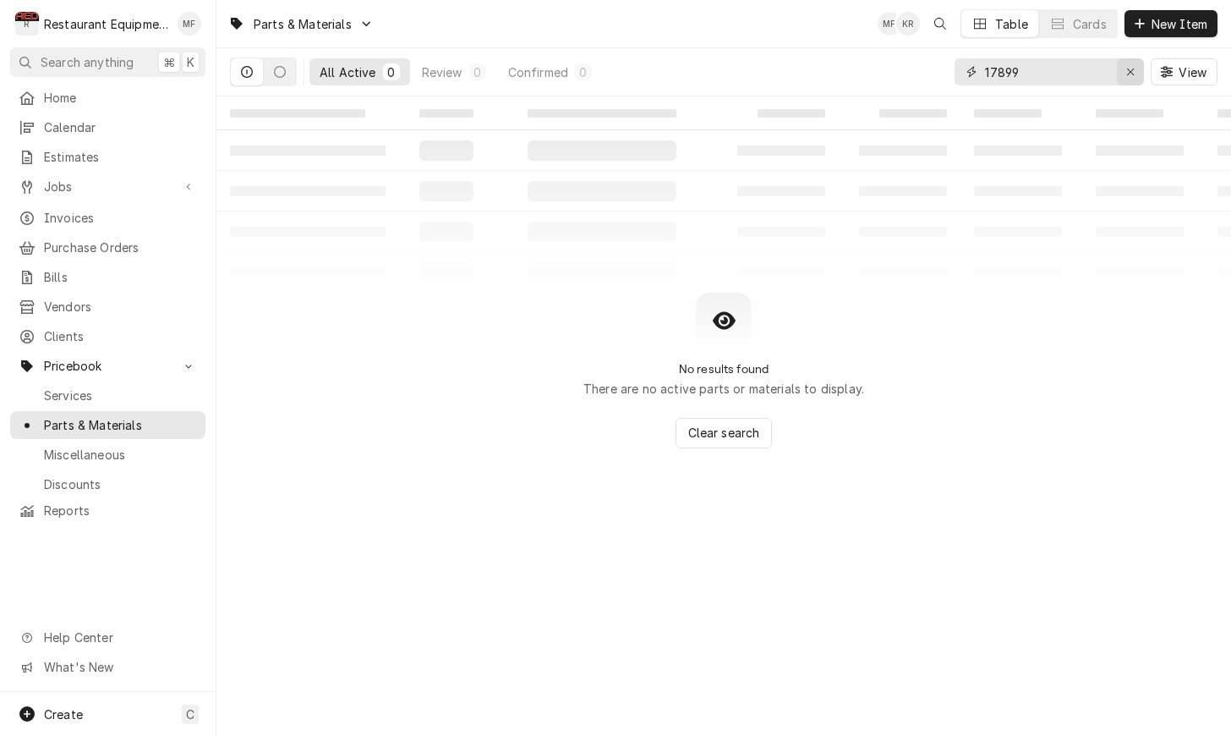
type input "17899"
click at [1136, 68] on div "Erase input" at bounding box center [1130, 71] width 17 height 17
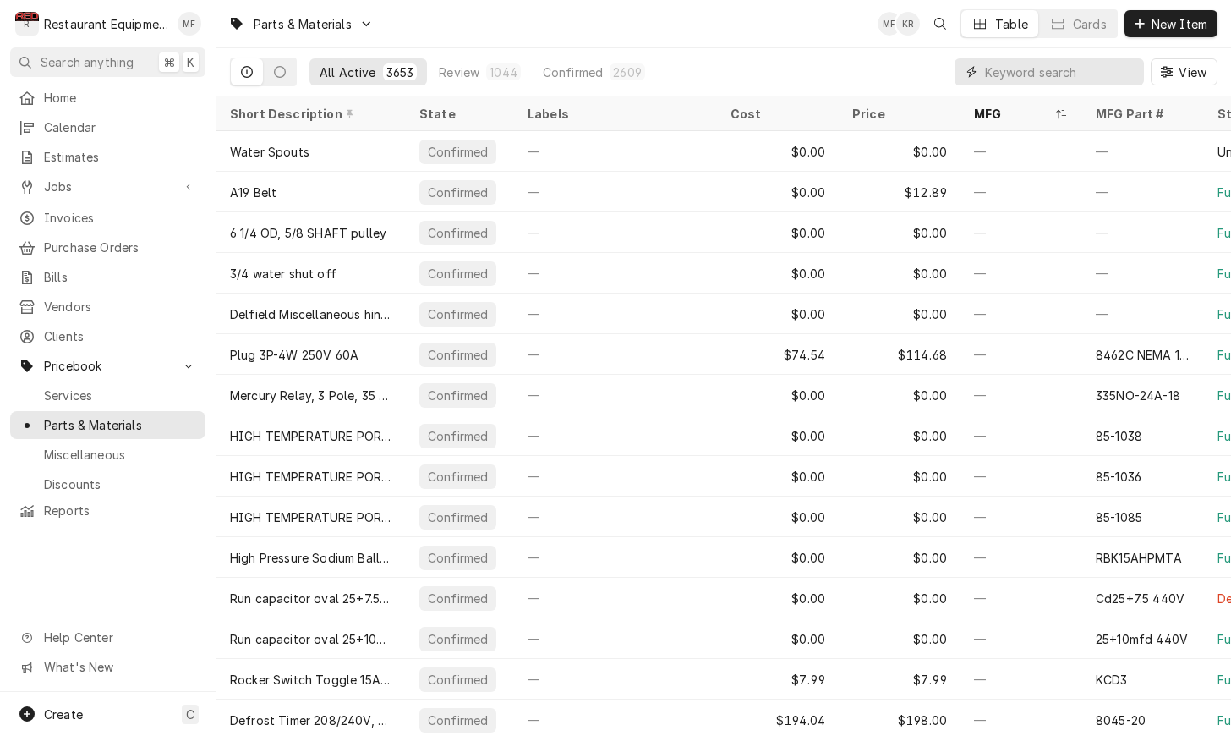
click at [1021, 78] on input "Dynamic Content Wrapper" at bounding box center [1060, 71] width 150 height 27
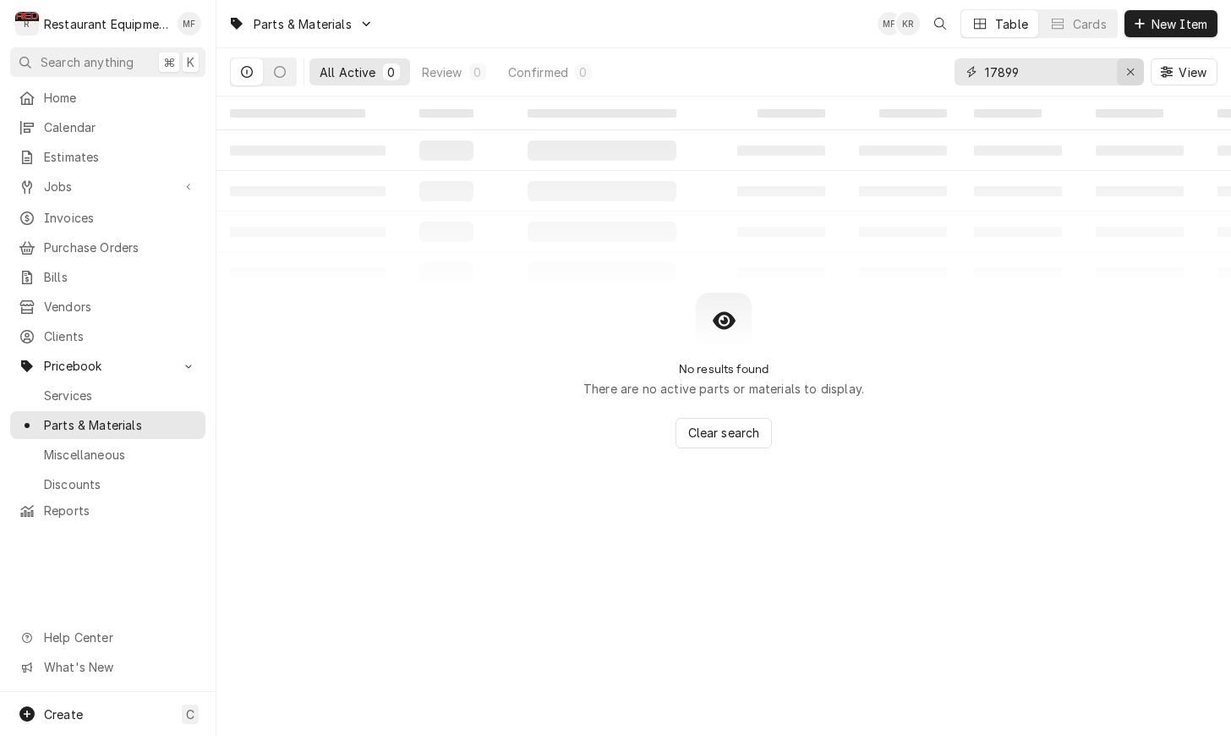
type input "17899"
drag, startPoint x: 1135, startPoint y: 71, endPoint x: 1149, endPoint y: 31, distance: 42.0
click at [1135, 69] on div "Erase input" at bounding box center [1130, 71] width 17 height 17
click at [1151, 29] on span "New Item" at bounding box center [1179, 24] width 63 height 18
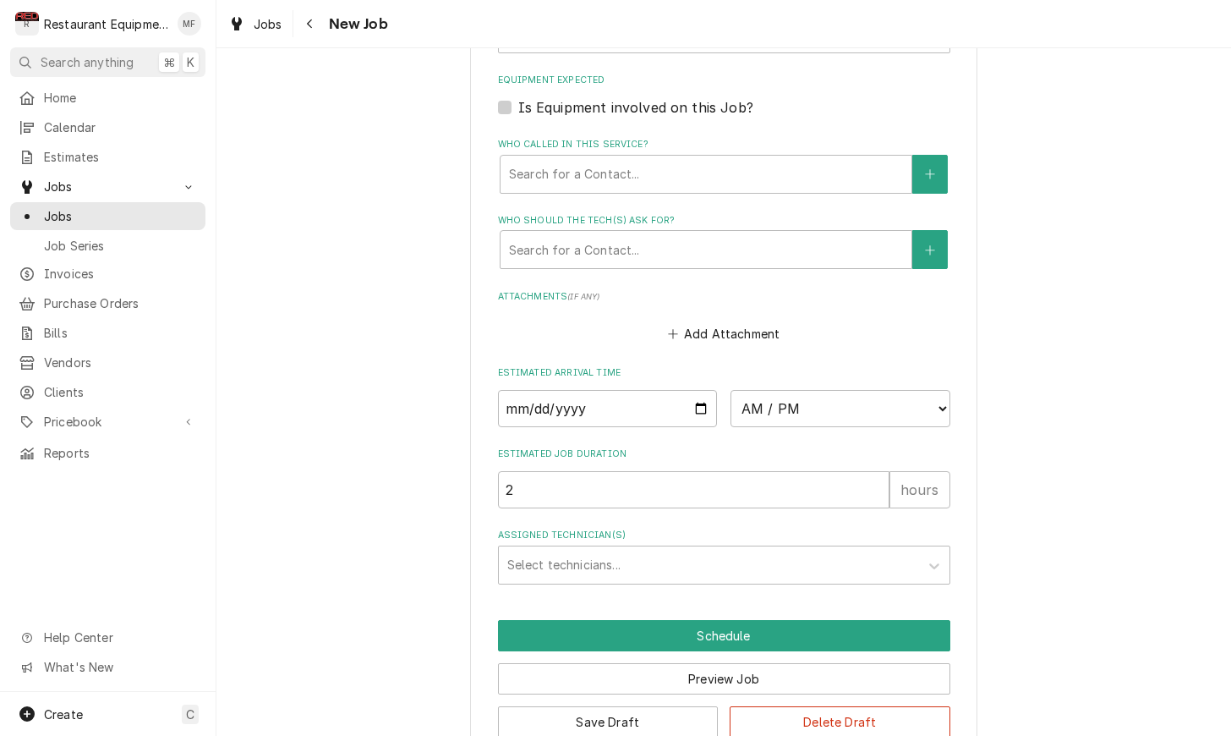
scroll to position [1183, 0]
click at [665, 550] on div "Assigned Technician(s)" at bounding box center [708, 565] width 403 height 30
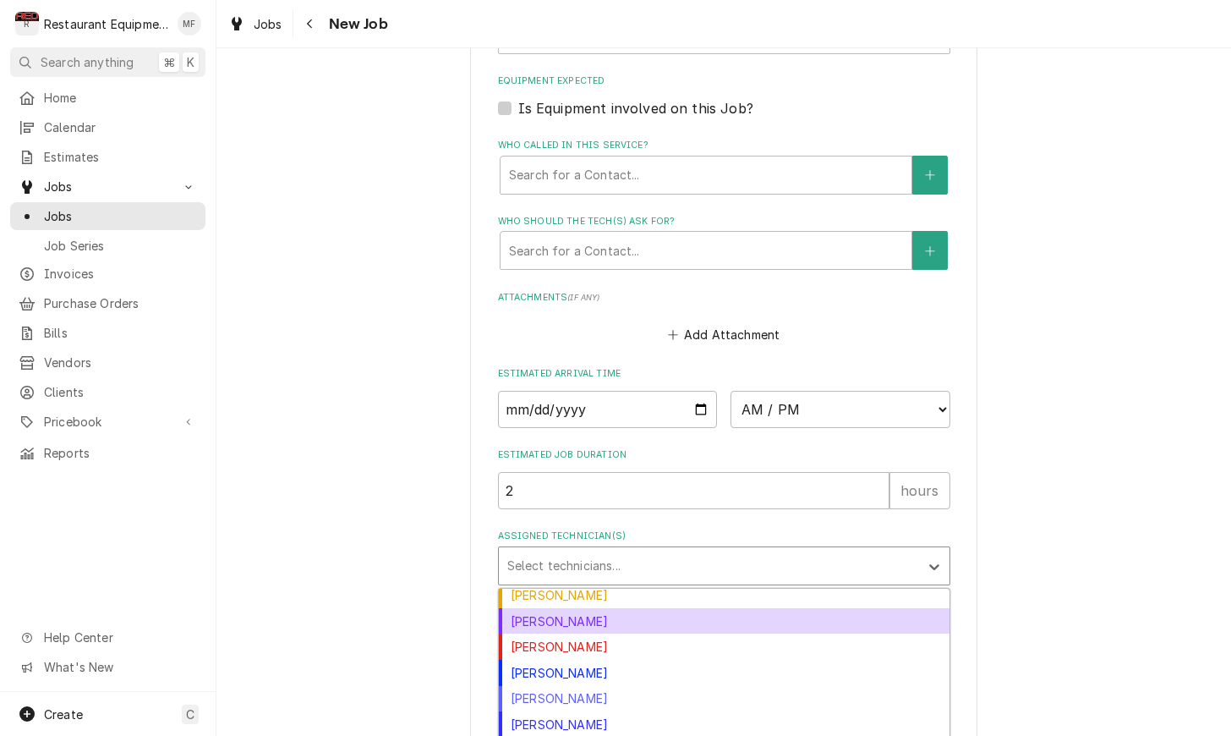
scroll to position [218, 0]
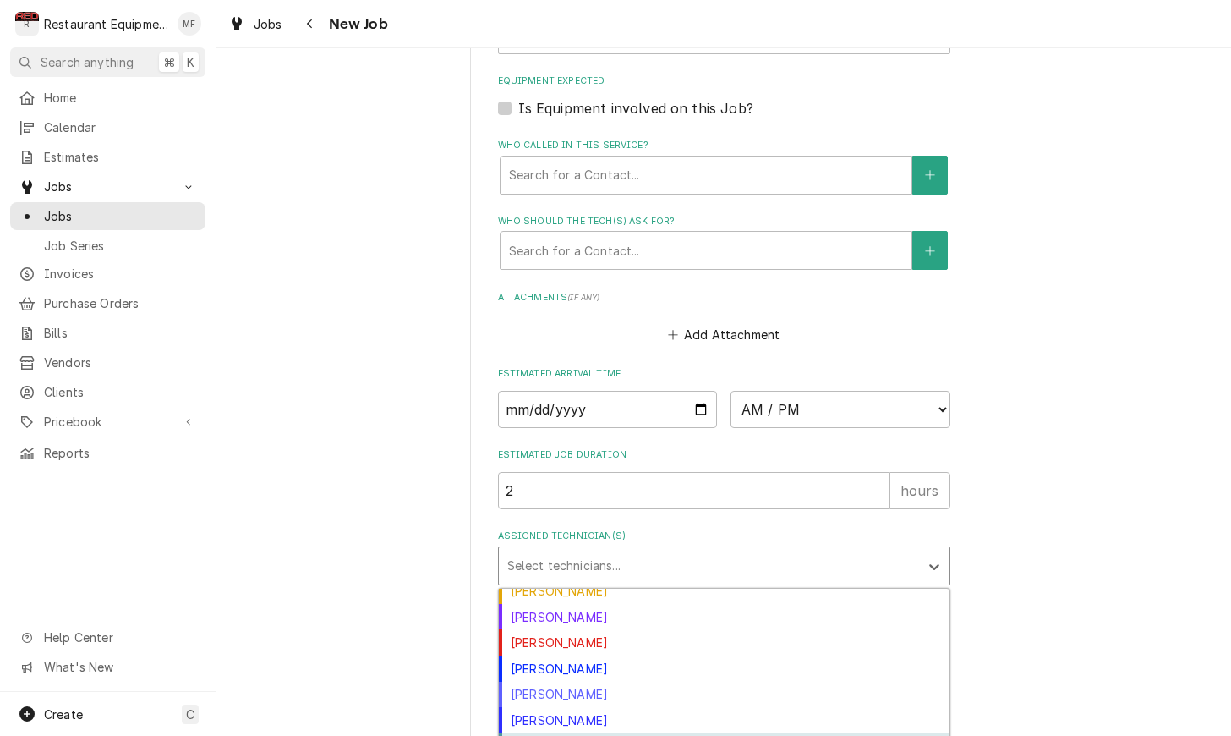
click at [636, 733] on div "Van Lucas" at bounding box center [724, 746] width 451 height 26
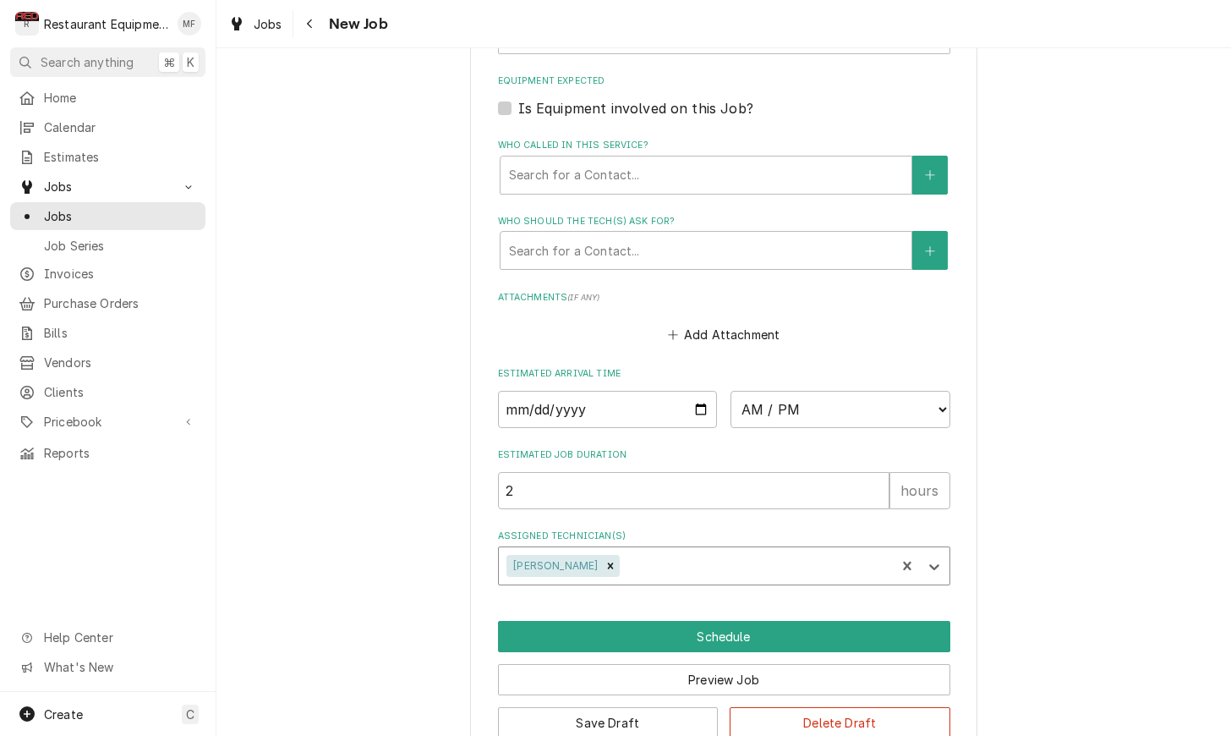
type textarea "x"
click at [615, 391] on input "Date" at bounding box center [608, 409] width 220 height 37
type input "2025-10-14"
type textarea "x"
select select "12:00:00"
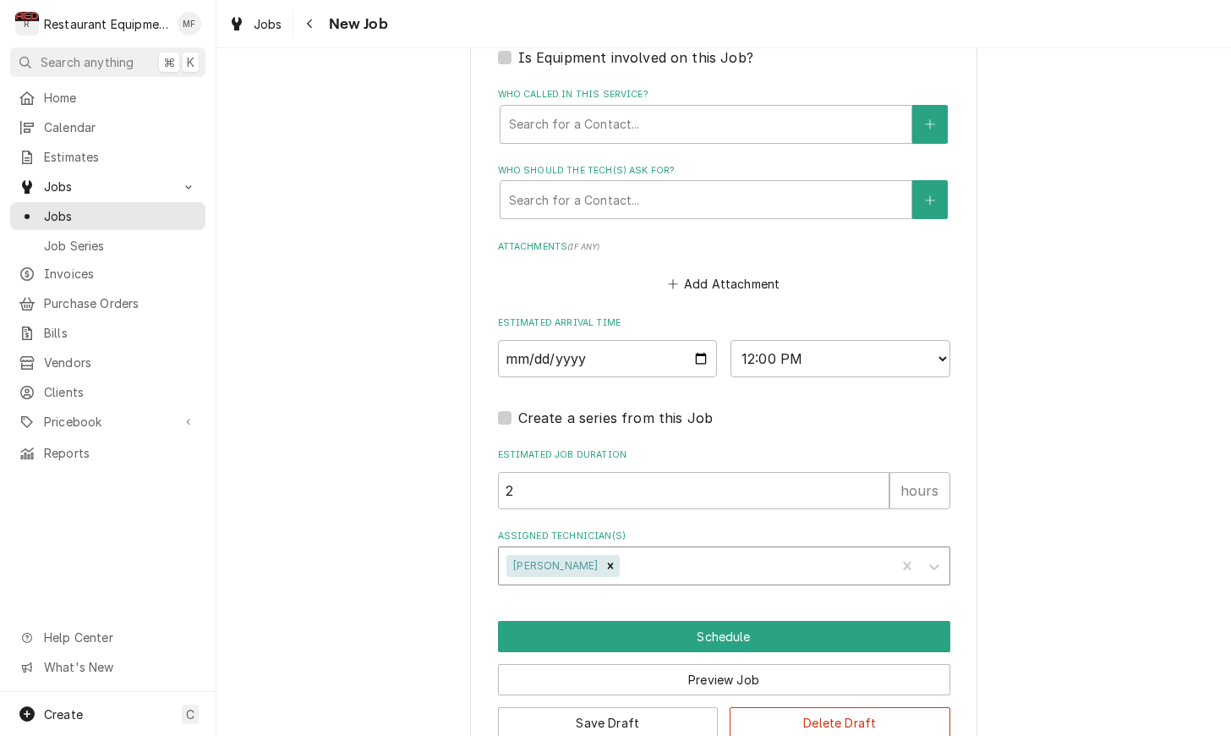
click at [856, 621] on button "Schedule" at bounding box center [724, 636] width 452 height 31
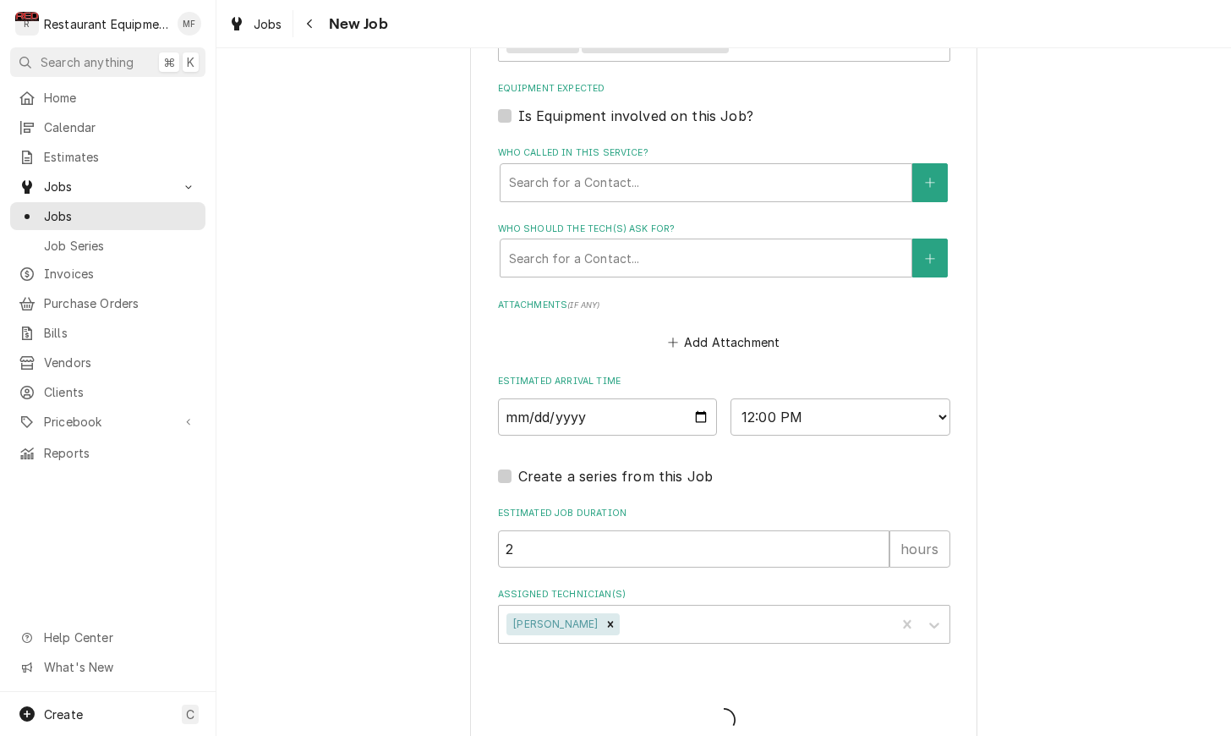
type textarea "x"
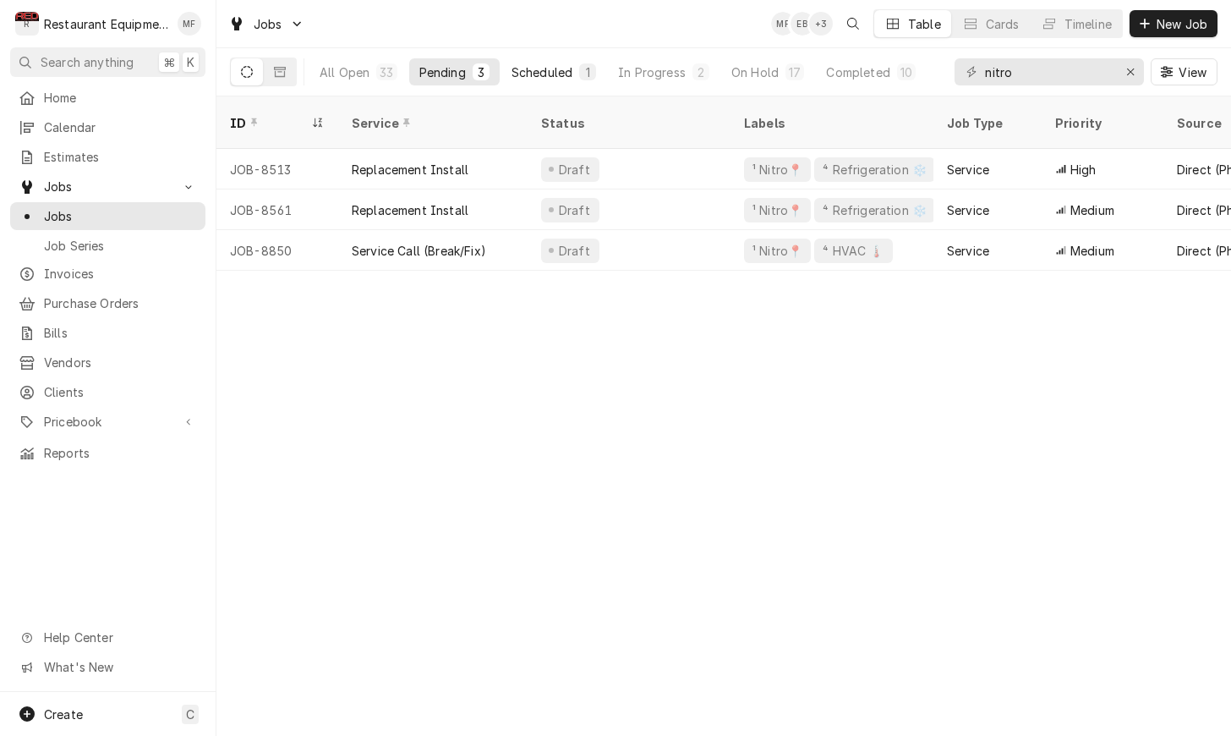
click at [518, 70] on div "Scheduled" at bounding box center [542, 72] width 61 height 18
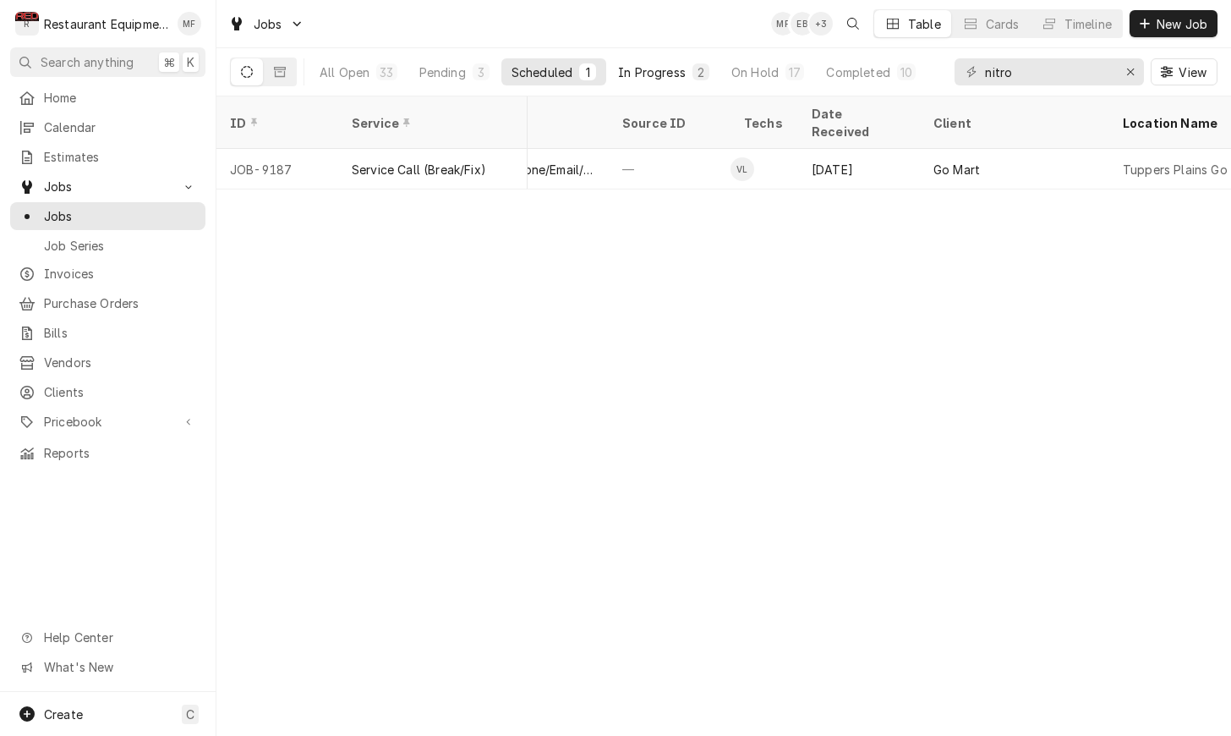
scroll to position [0, 713]
click at [644, 79] on div "In Progress" at bounding box center [652, 72] width 68 height 18
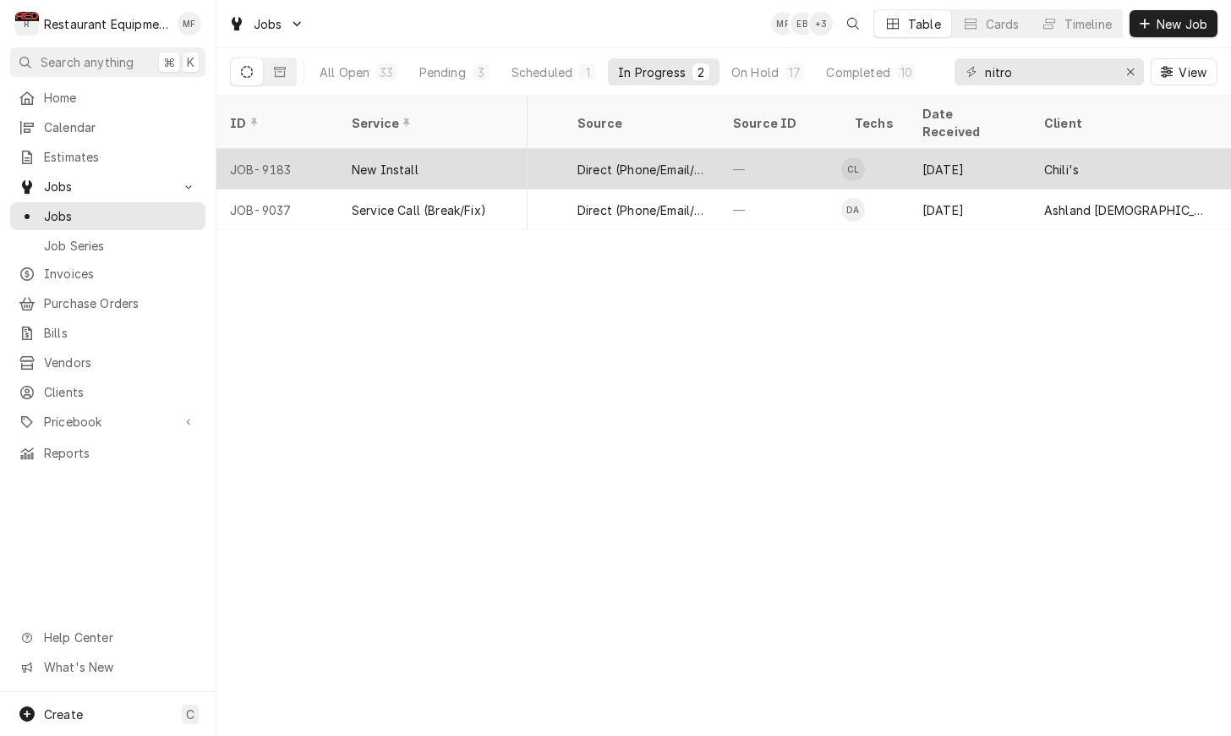
scroll to position [0, 604]
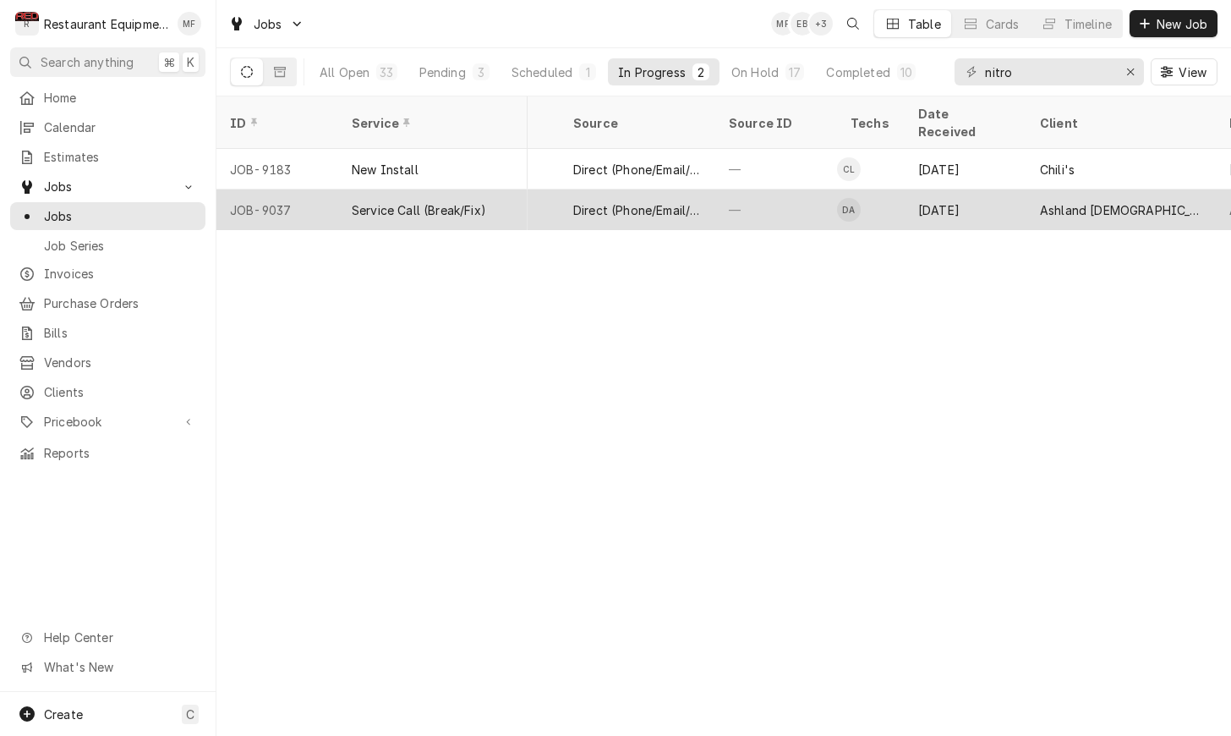
click at [954, 189] on div "[DATE]" at bounding box center [966, 209] width 122 height 41
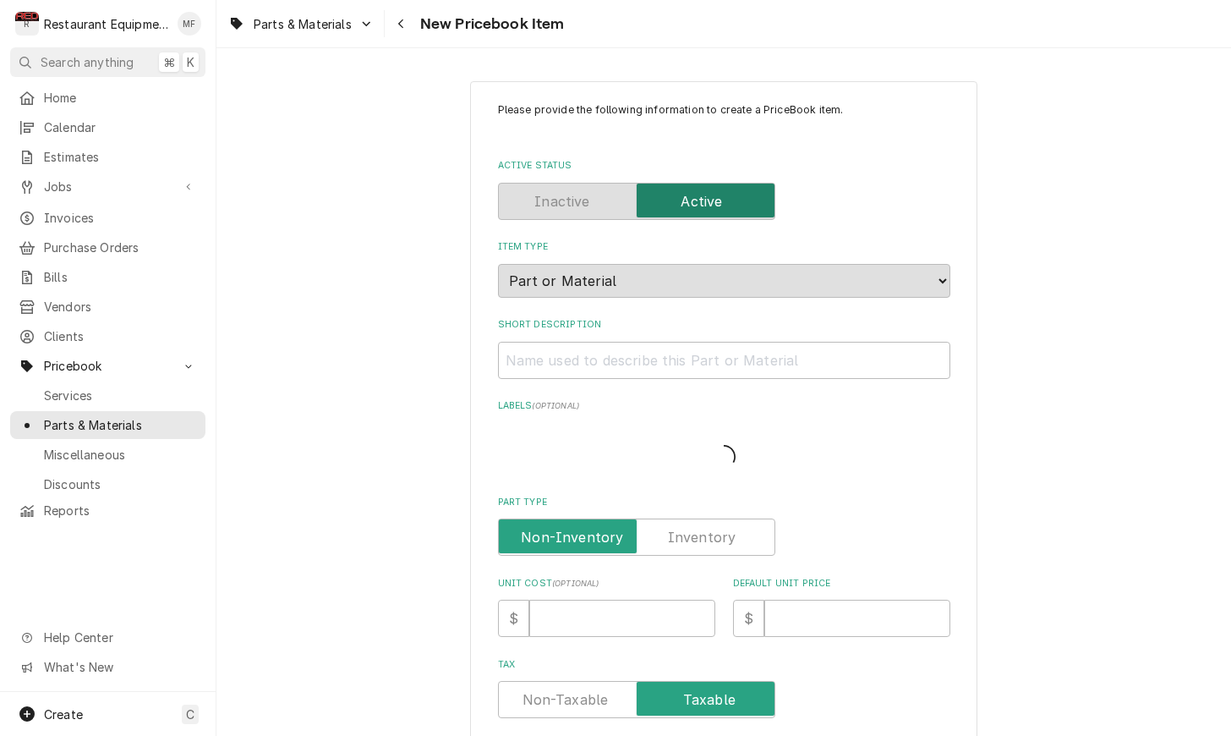
type textarea "x"
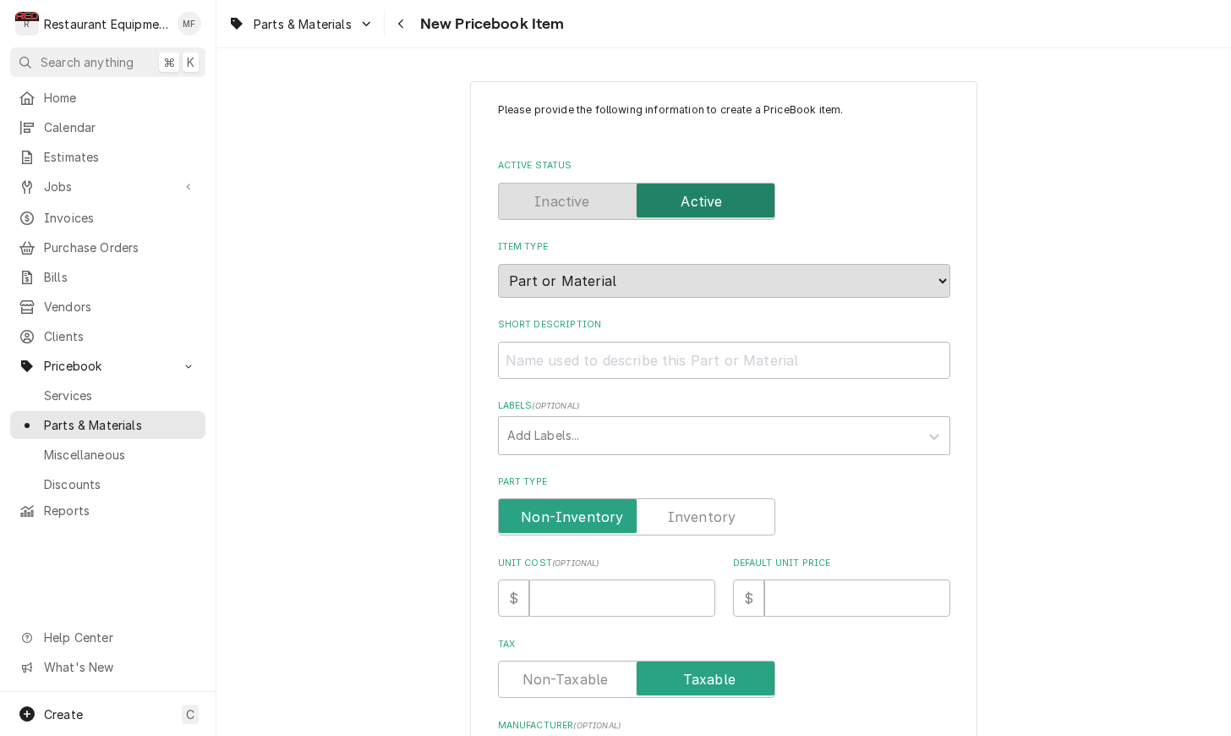
scroll to position [64, 0]
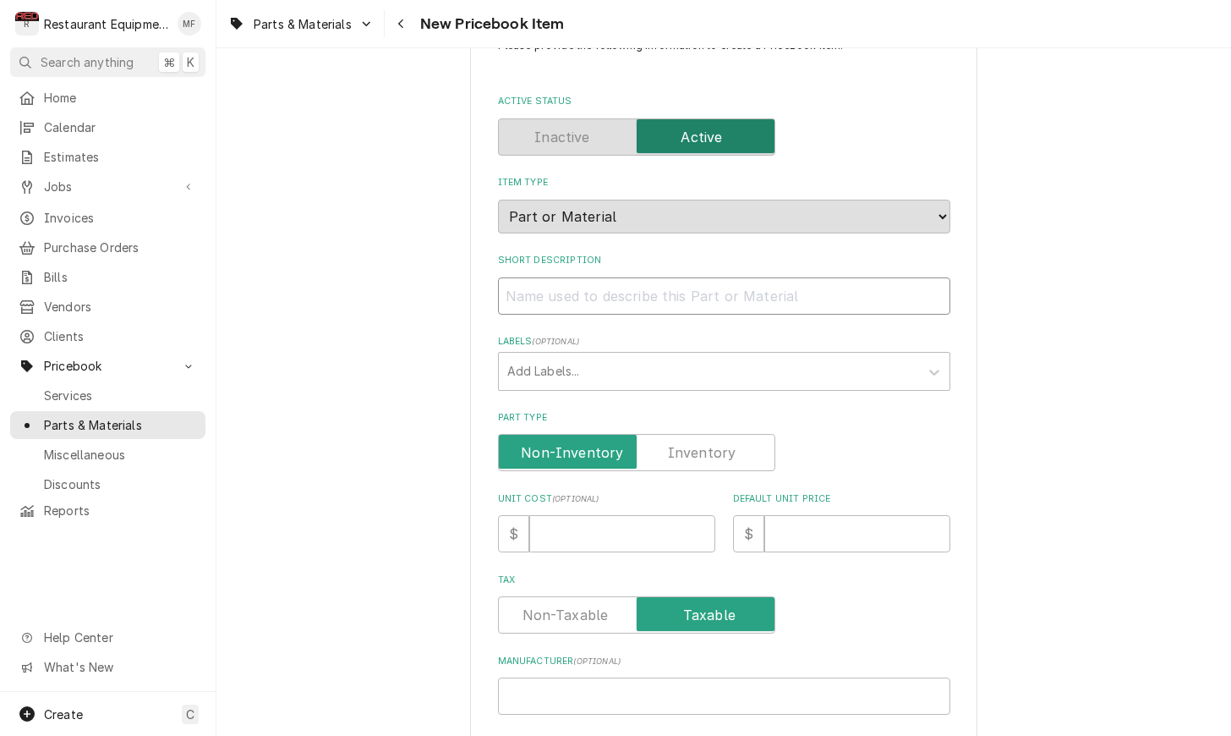
click at [793, 277] on input "Short Description" at bounding box center [724, 295] width 452 height 37
paste input "Nieco 17899 Sprocket, 10 Tooth, 35B10, 3/8" Bore"
type input "Nieco 17899 Sprocket, 10 Tooth, 35B10, 3/8" Bore"
type textarea "x"
drag, startPoint x: 590, startPoint y: 279, endPoint x: 512, endPoint y: 281, distance: 77.8
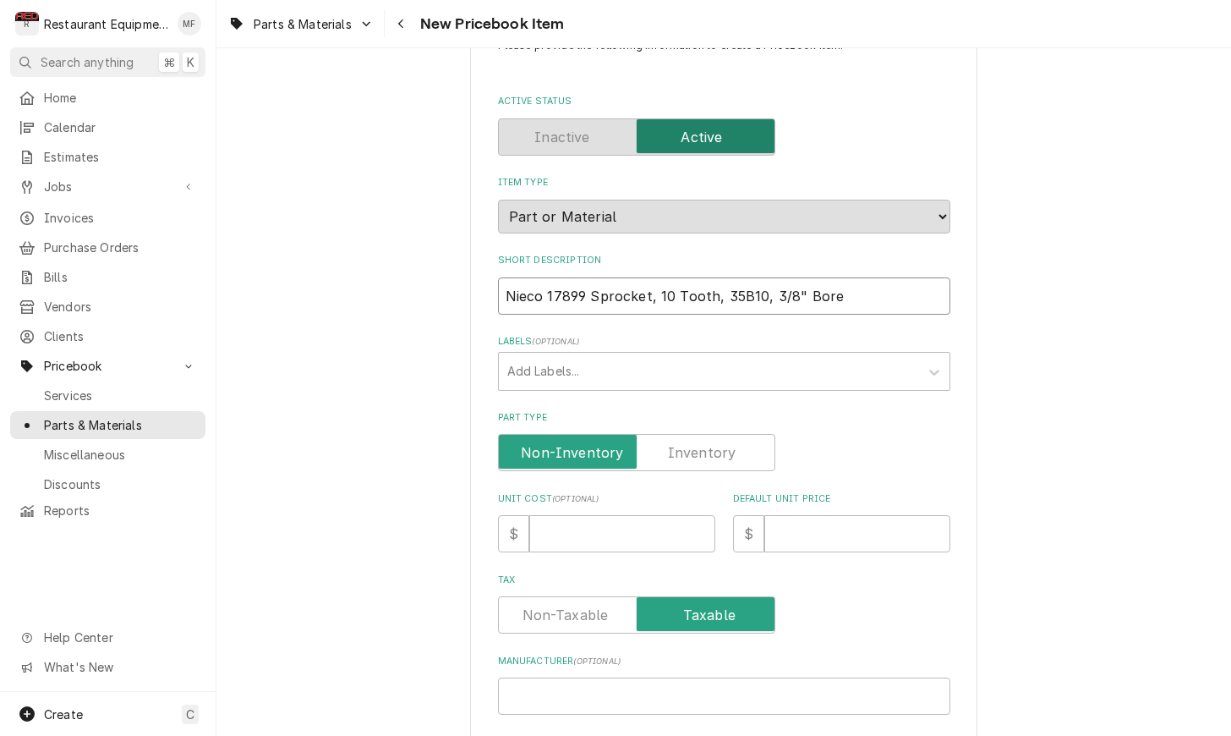
click at [510, 281] on input "Nieco 17899 Sprocket, 10 Tooth, 35B10, 3/8" Bore" at bounding box center [724, 295] width 452 height 37
type input "Sprocket, 10 Tooth, 35B10, 3/8" Bore"
type textarea "x"
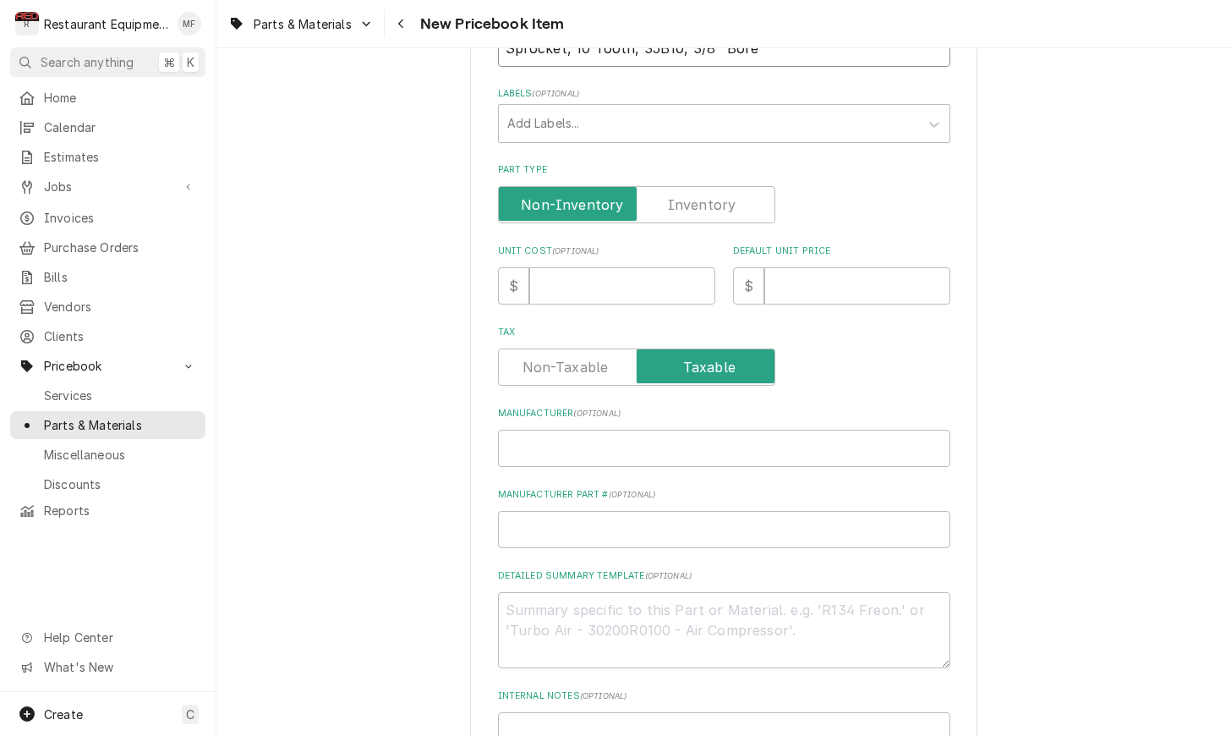
scroll to position [316, 0]
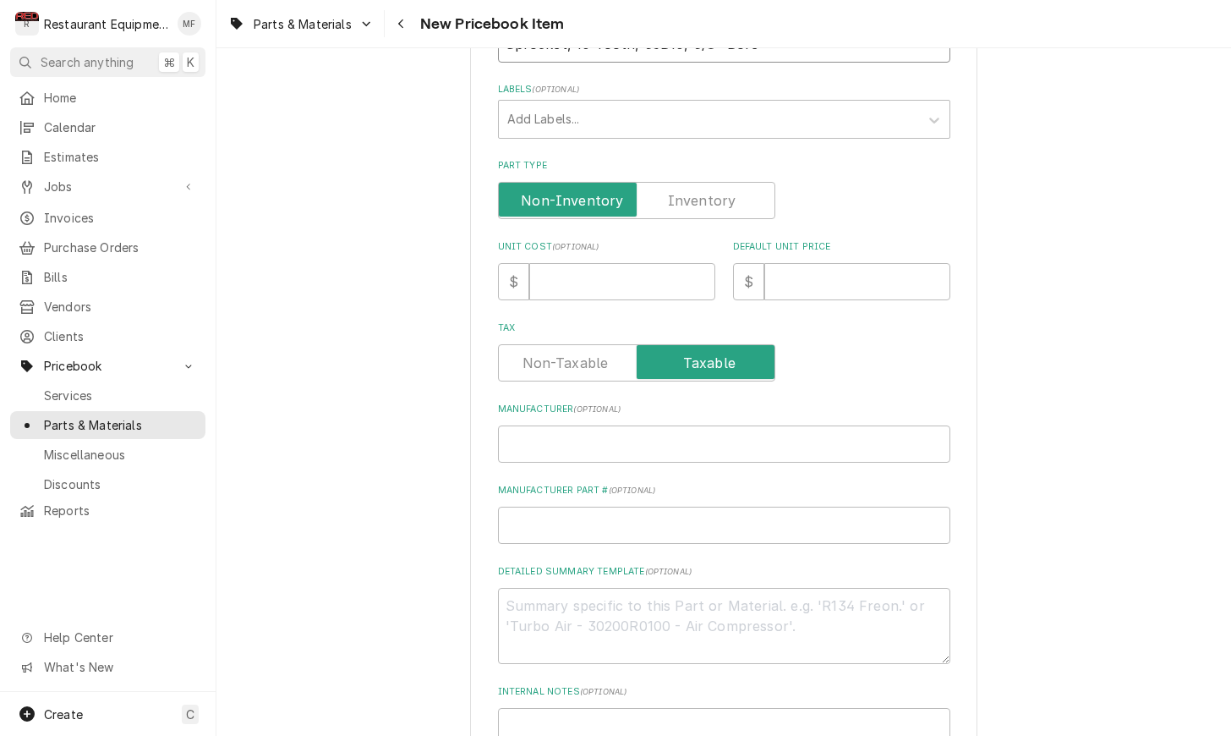
type input "Sprocket, 10 Tooth, 35B10, 3/8" Bore"
click at [670, 436] on input "Manufacturer ( optional )" at bounding box center [724, 443] width 452 height 37
paste input "Nieco 17899"
type input "Nieco 17899"
type textarea "x"
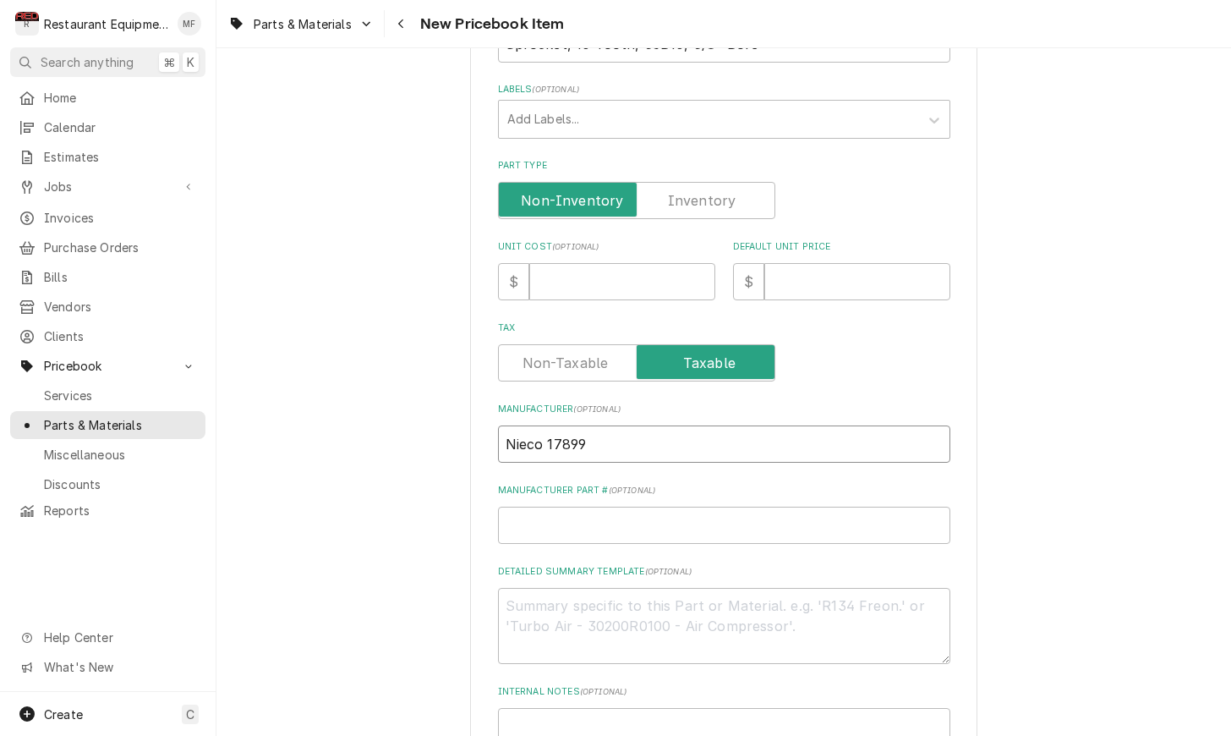
drag, startPoint x: 588, startPoint y: 428, endPoint x: 551, endPoint y: 424, distance: 37.4
click at [551, 425] on input "Nieco 17899" at bounding box center [724, 443] width 452 height 37
drag, startPoint x: 604, startPoint y: 428, endPoint x: 588, endPoint y: 427, distance: 15.2
click at [604, 428] on input "Nieco 17899" at bounding box center [724, 443] width 452 height 37
drag, startPoint x: 588, startPoint y: 427, endPoint x: 566, endPoint y: 427, distance: 22.0
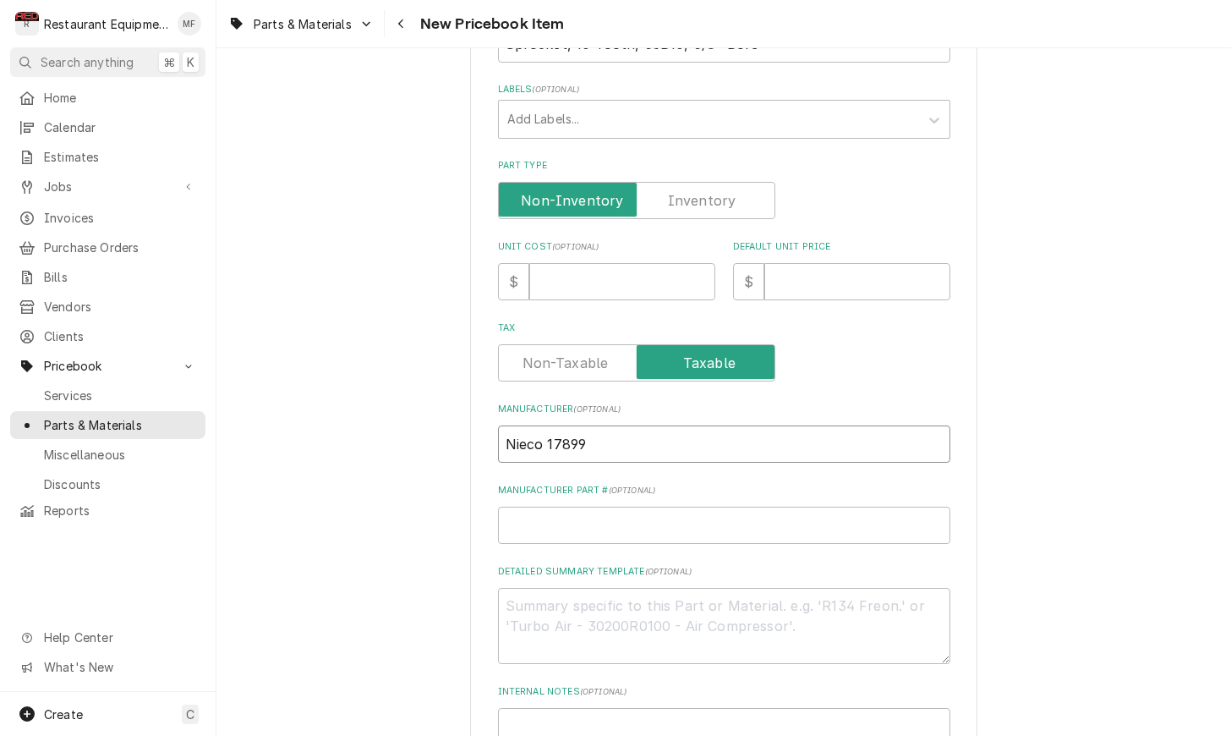
click at [549, 426] on input "Nieco 17899" at bounding box center [724, 443] width 452 height 37
type input "Nieco"
type textarea "x"
type input "Nieco"
click at [635, 508] on input "Manufacturer Part # ( optional )" at bounding box center [724, 524] width 452 height 37
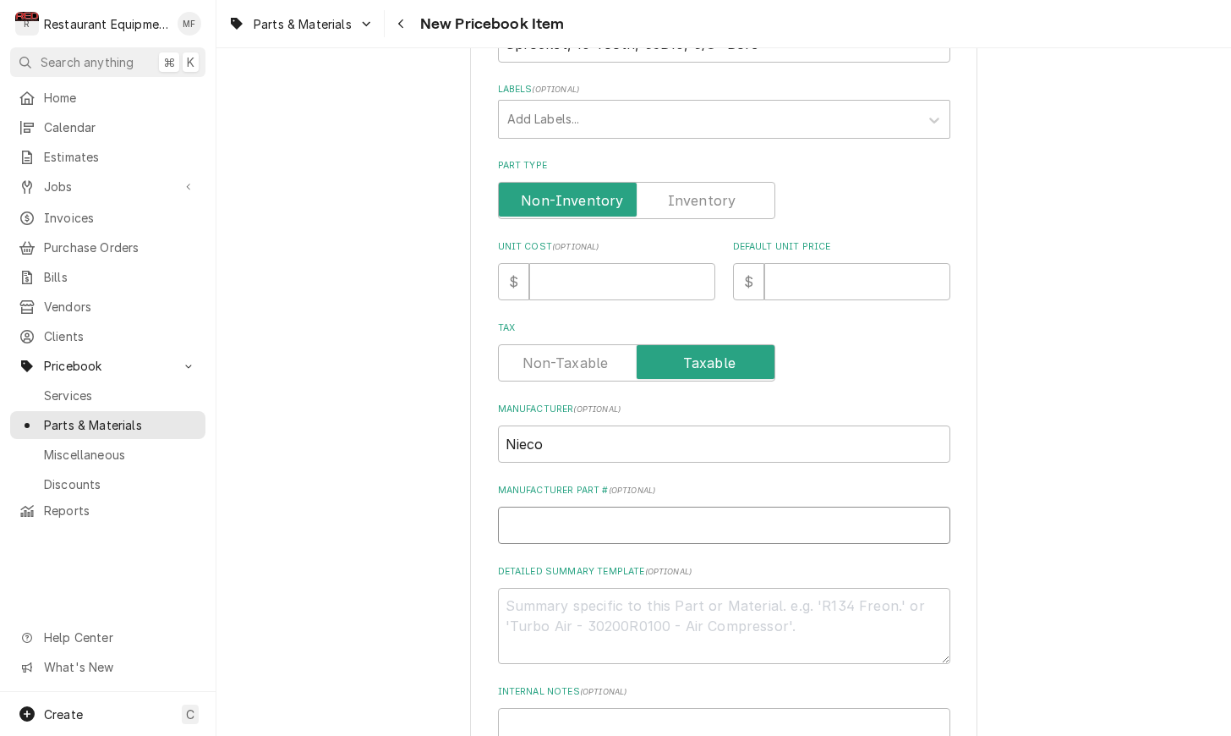
click at [637, 509] on input "Manufacturer Part # ( optional )" at bounding box center [724, 524] width 452 height 37
paste input "17899"
type input "17899"
type textarea "x"
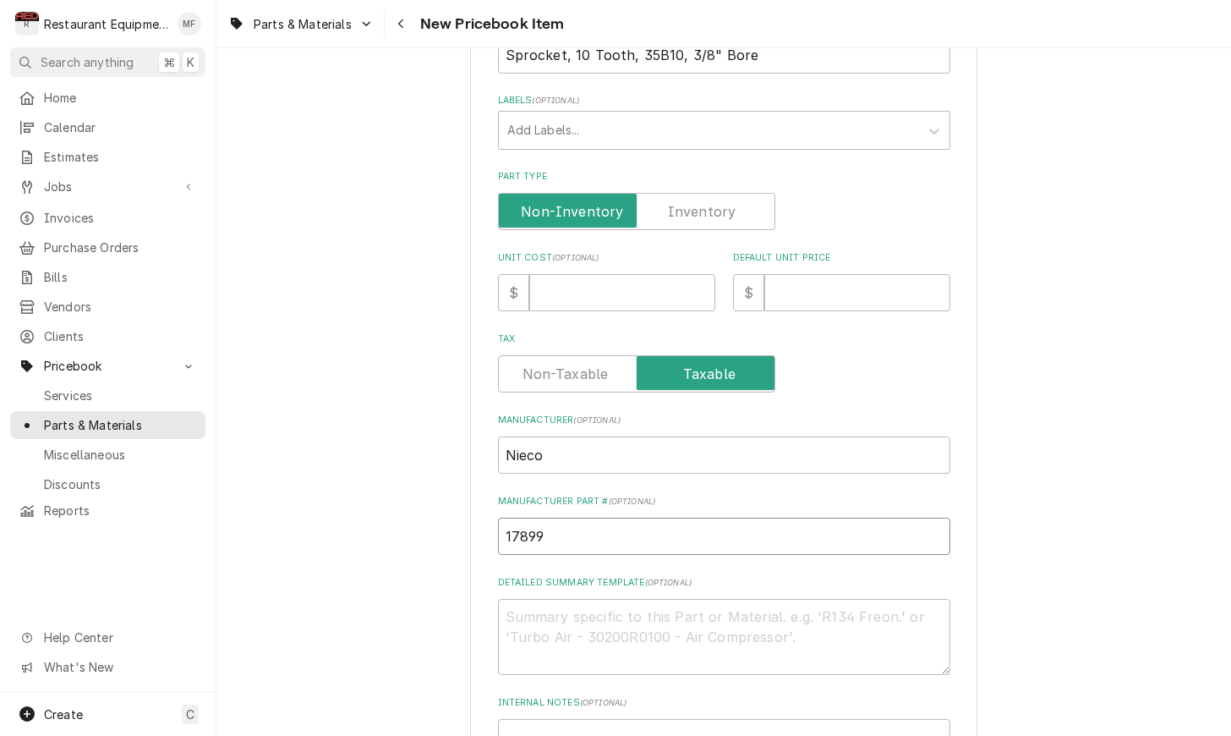
scroll to position [304, 0]
type input "17899"
click at [567, 275] on input "Unit Cost ( optional )" at bounding box center [622, 293] width 186 height 37
type input "4"
type textarea "x"
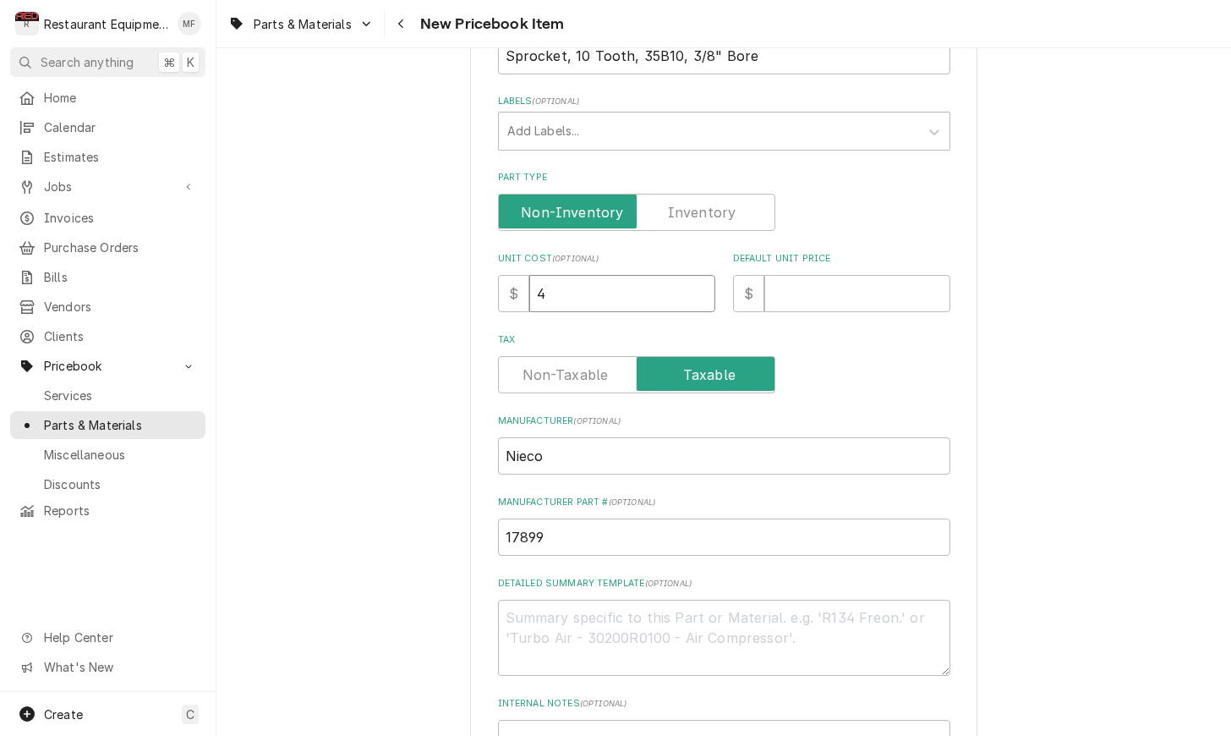
type input "40"
type textarea "x"
type input "40.8"
type textarea "x"
type input "40.84"
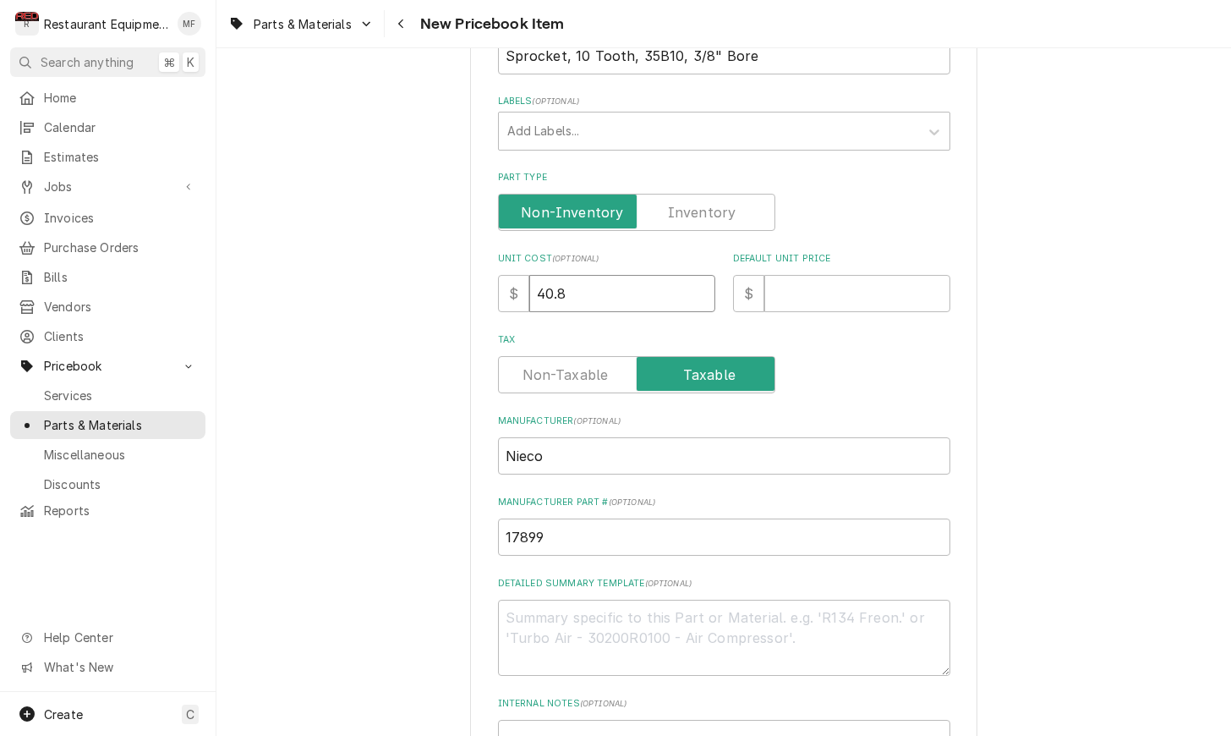
type textarea "x"
type input "40.84"
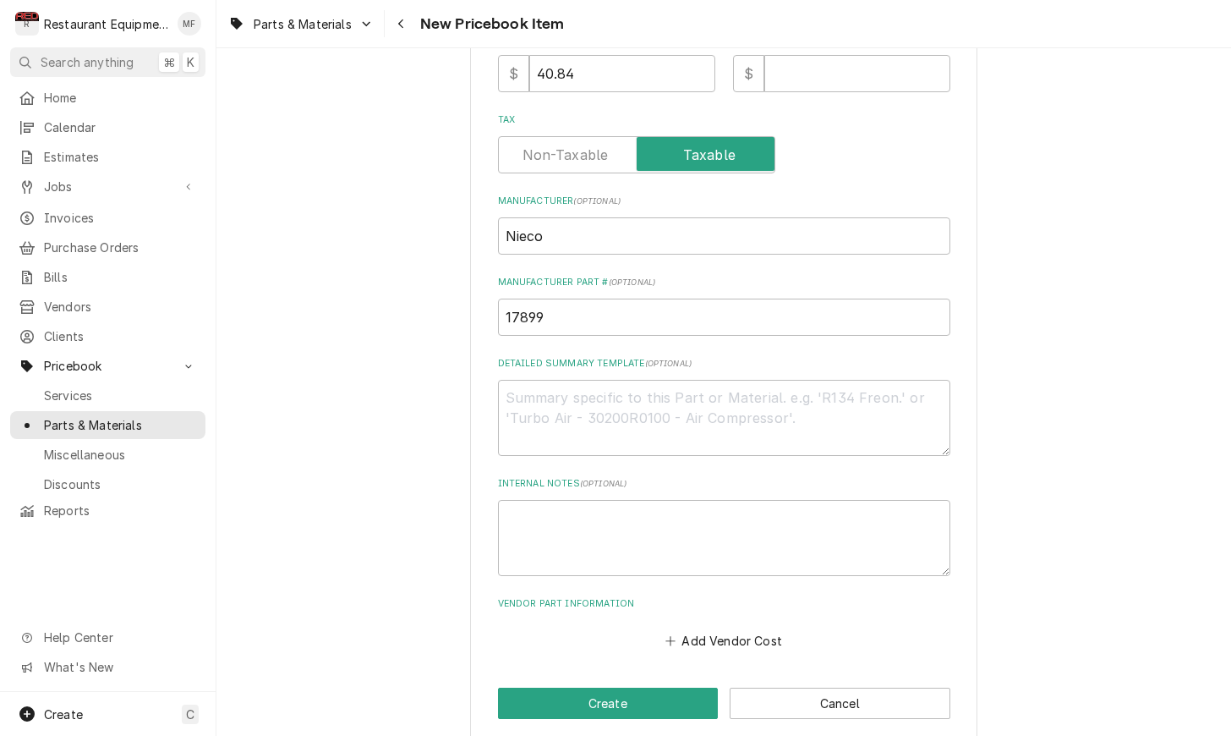
scroll to position [523, 0]
click at [732, 629] on button "Add Vendor Cost" at bounding box center [724, 641] width 123 height 24
type textarea "x"
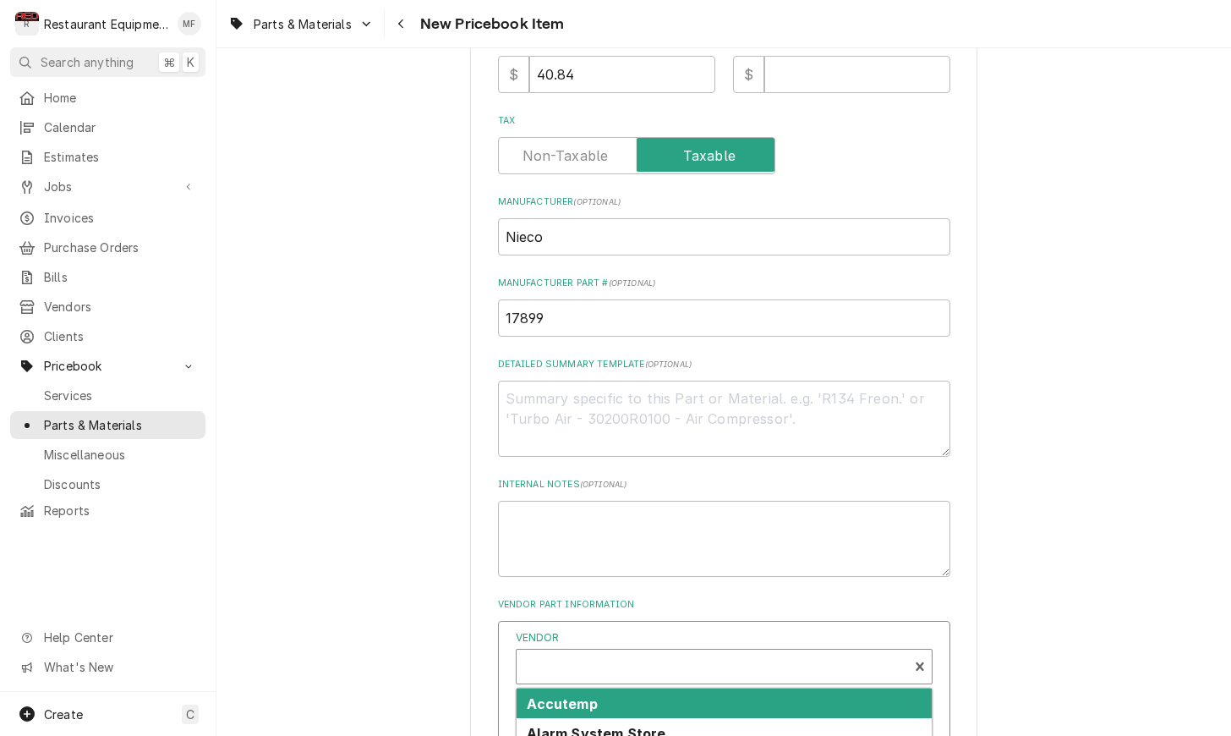
click at [716, 653] on div "Vendor" at bounding box center [712, 673] width 375 height 41
type input "parts tow"
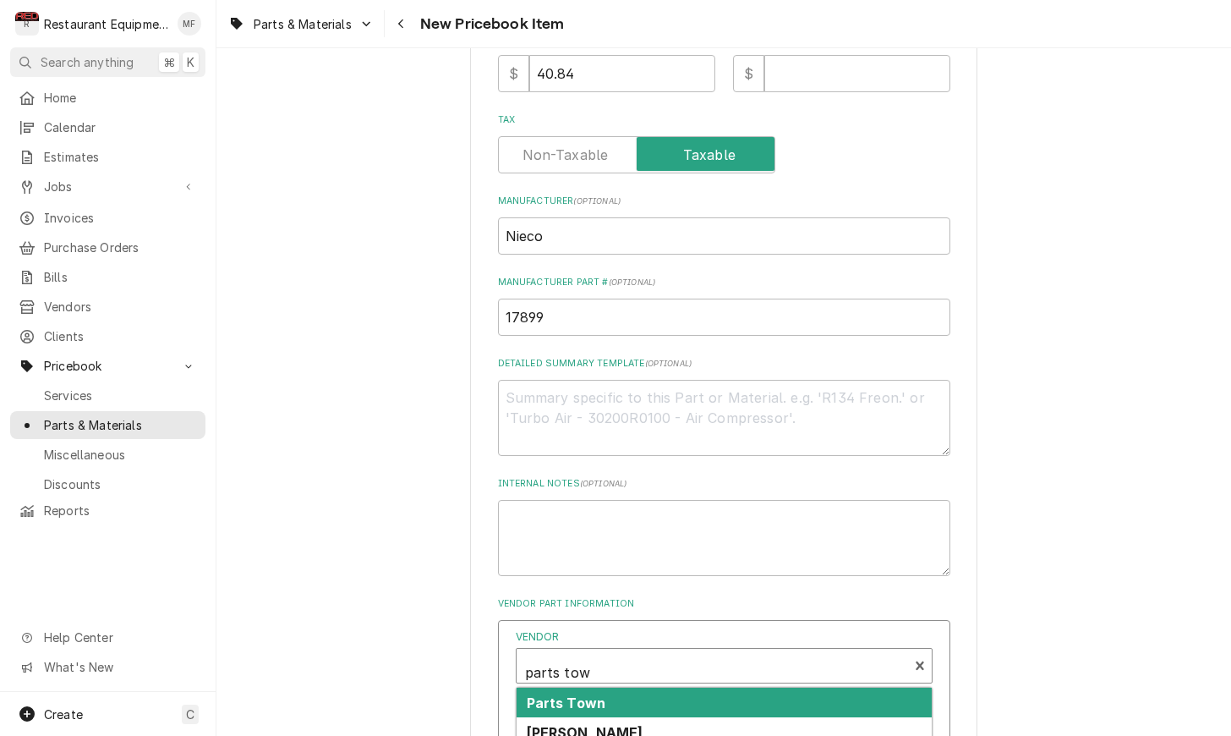
click at [727, 687] on div "Parts Town" at bounding box center [724, 702] width 415 height 30
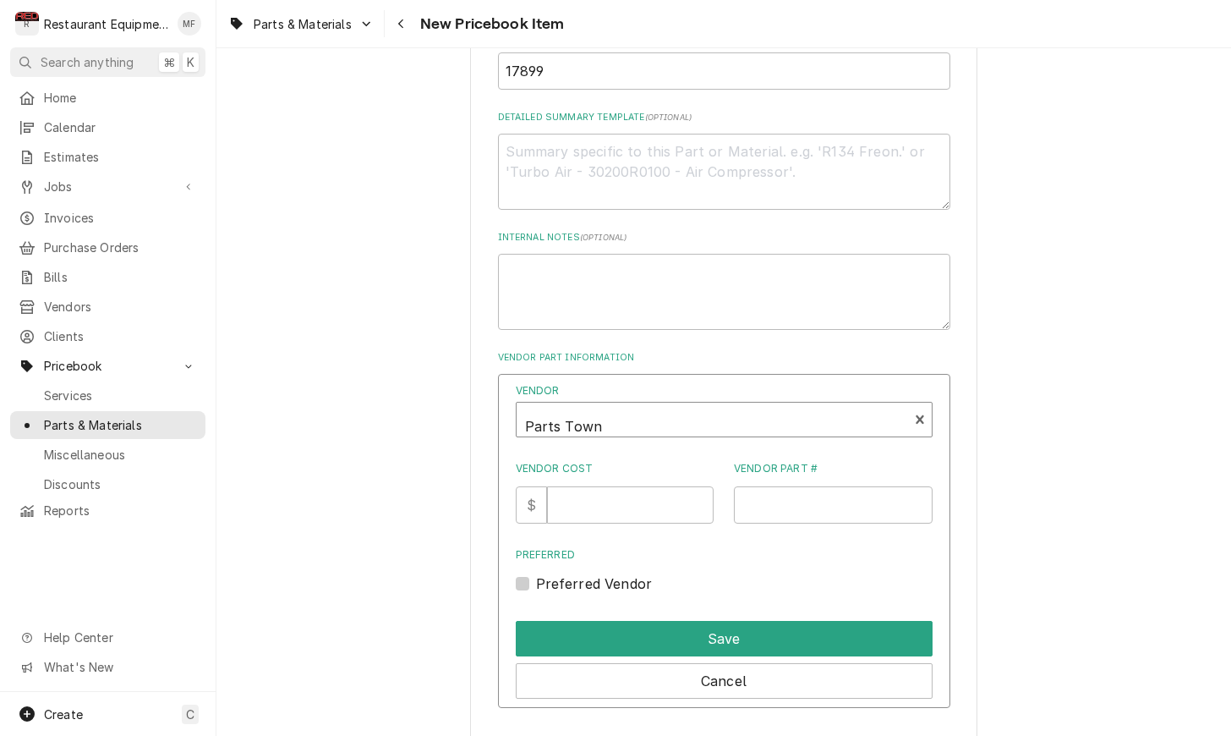
scroll to position [790, 0]
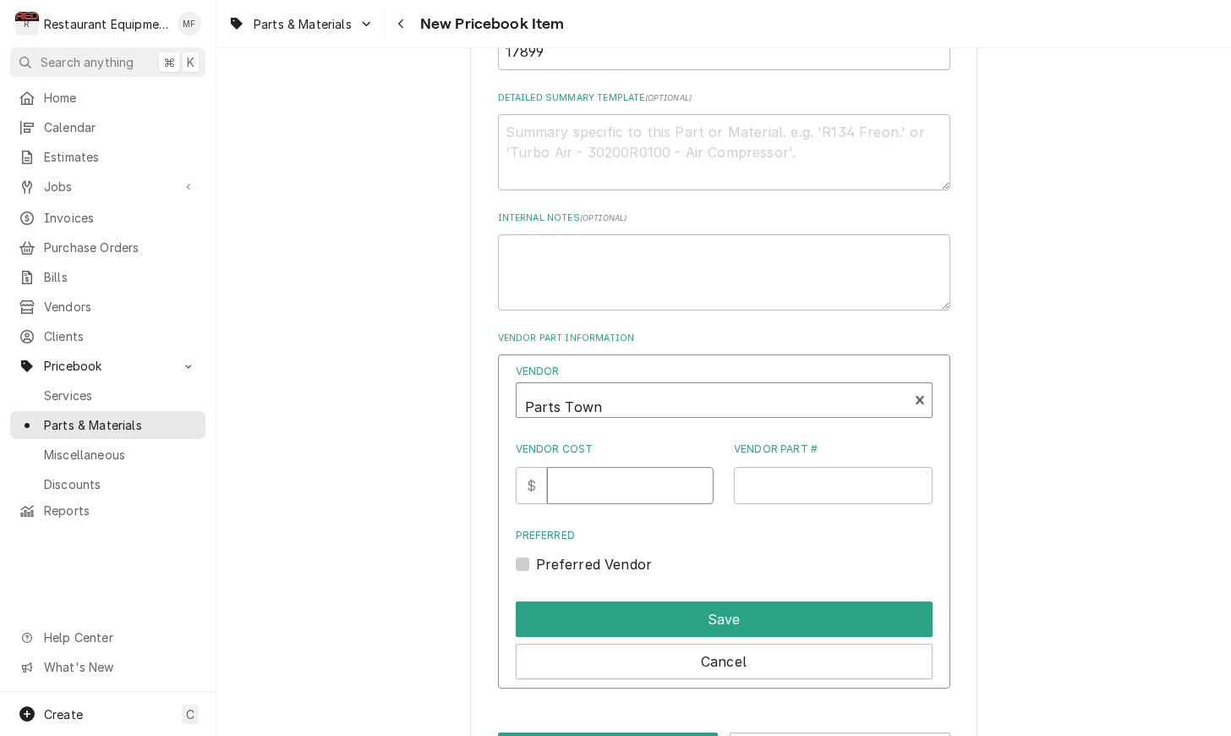
click at [611, 476] on input "Vendor Cost" at bounding box center [630, 485] width 167 height 37
type input "40.84"
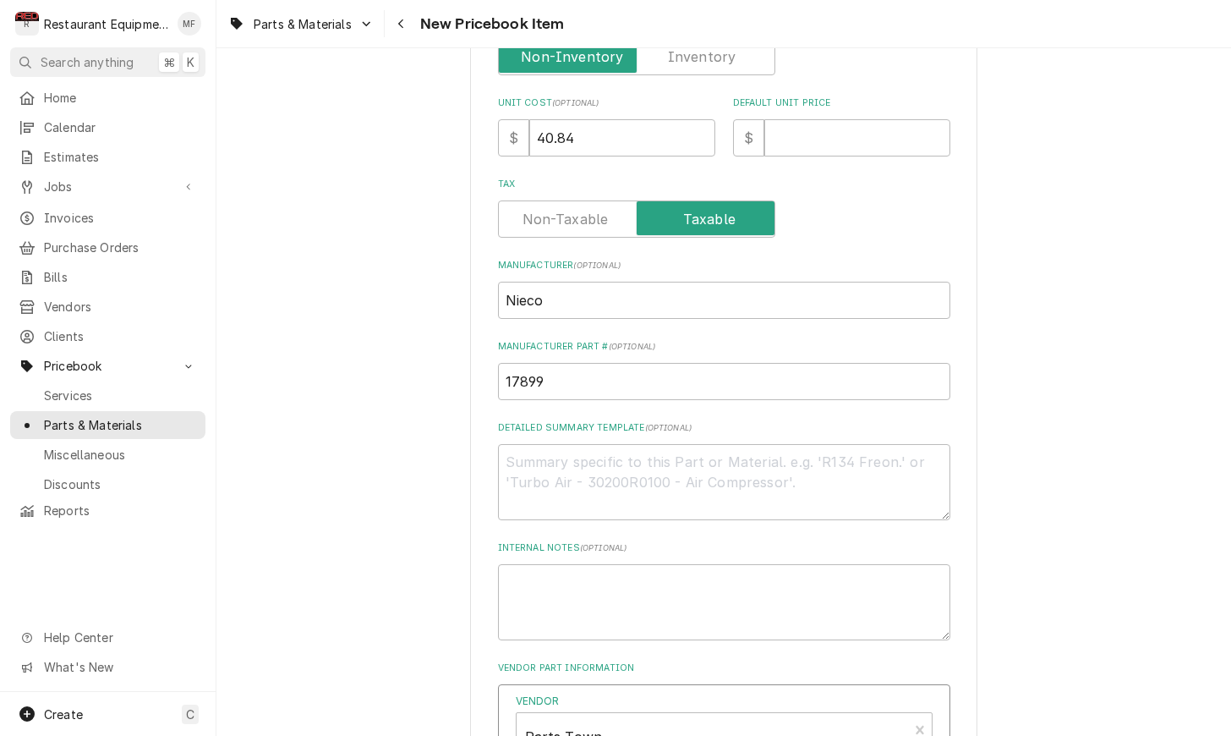
scroll to position [455, 0]
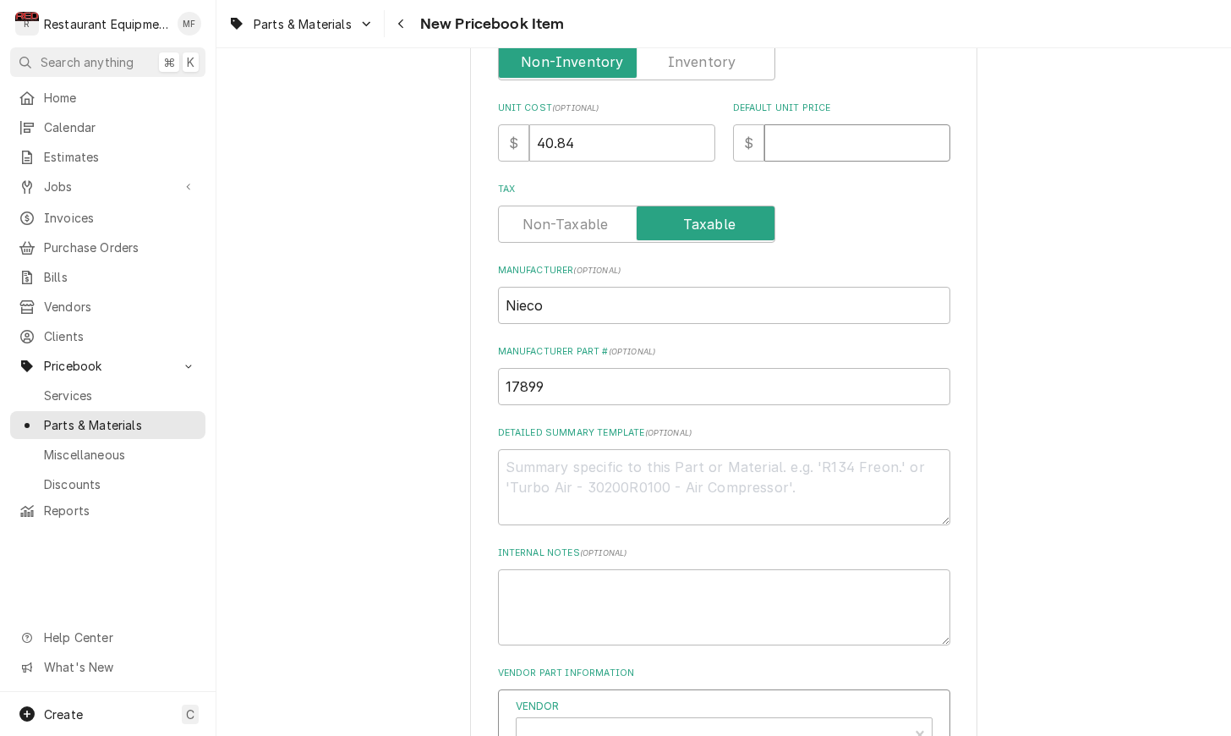
click at [817, 141] on input "Default Unit Price" at bounding box center [857, 142] width 186 height 37
type input "5"
type textarea "x"
type input "53"
type textarea "x"
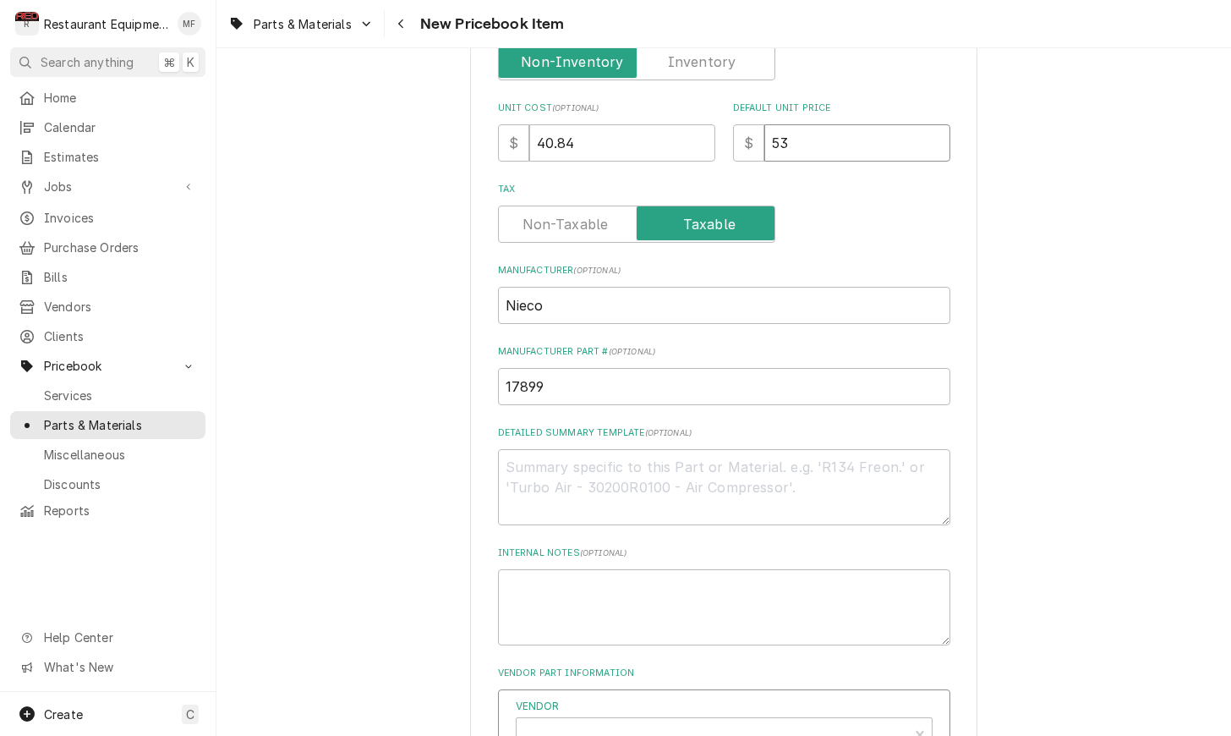
type input "53.7"
type textarea "x"
type input "53.73"
type textarea "x"
type input "53.73"
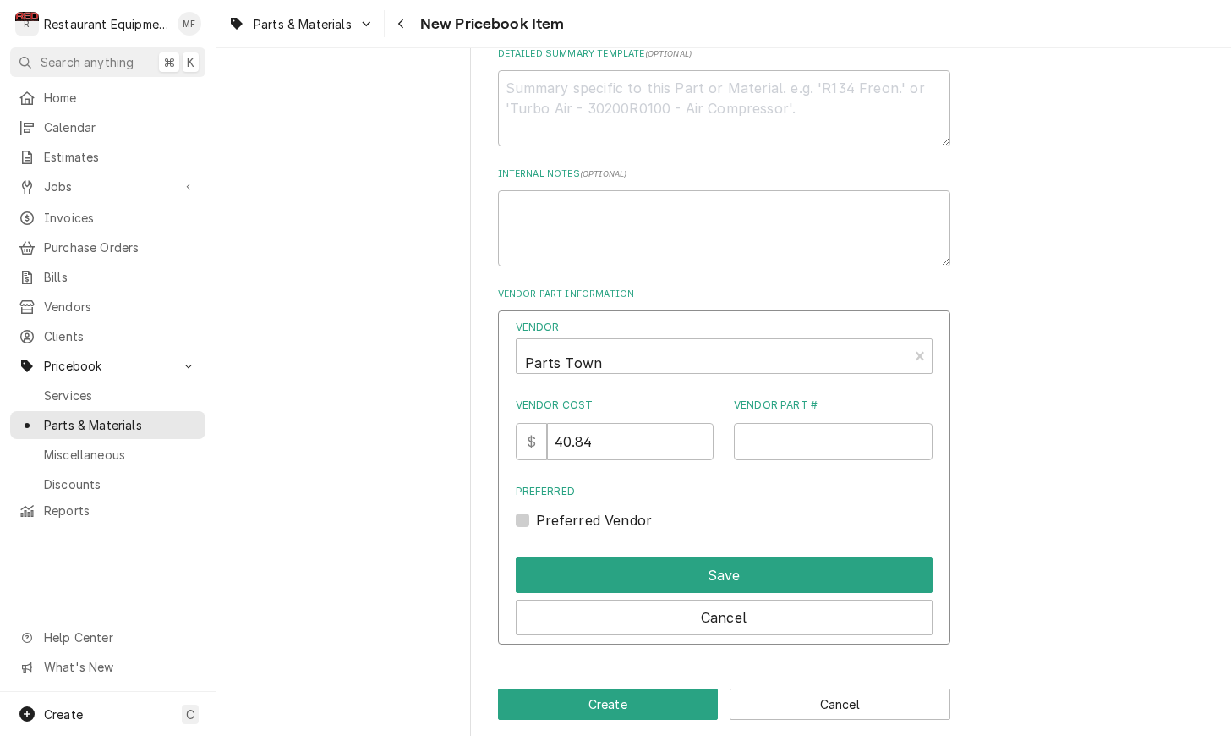
scroll to position [833, 0]
click at [800, 424] on input "Vendor Part #" at bounding box center [833, 442] width 199 height 37
paste input "NC17899"
type input "NC17899"
click at [536, 511] on label "Preferred Vendor" at bounding box center [594, 521] width 117 height 20
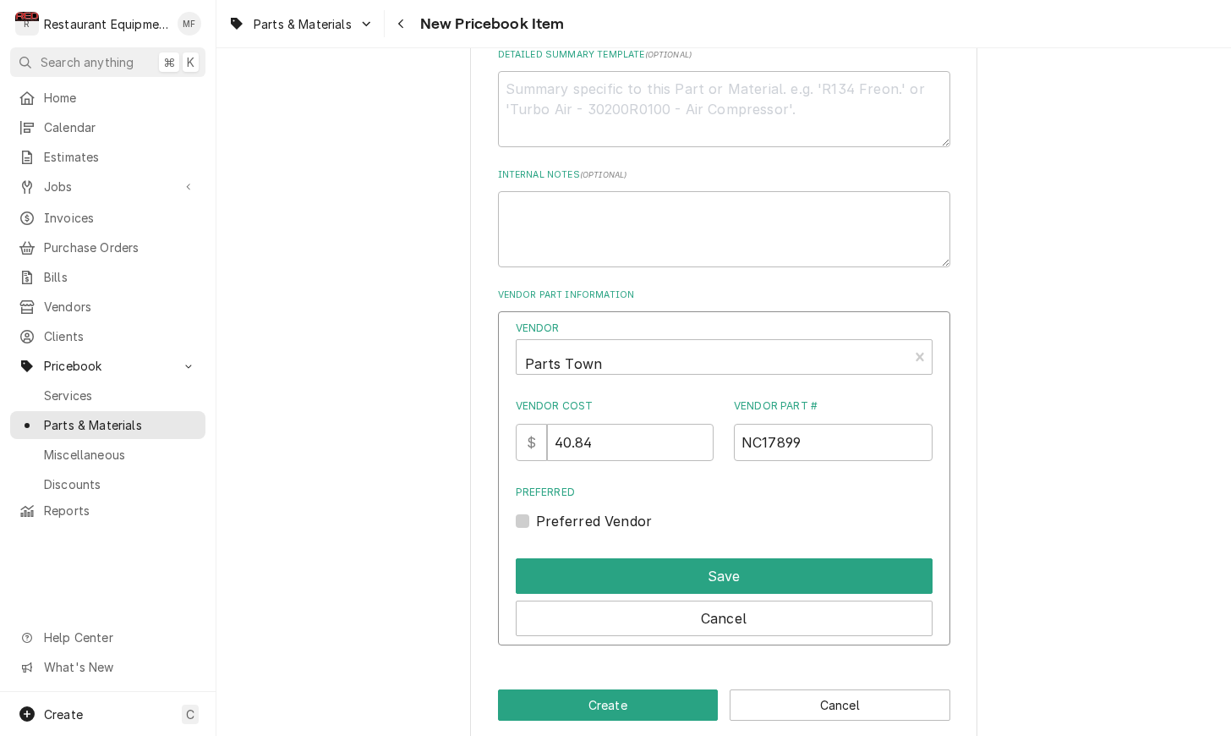
click at [536, 511] on input "Preferred" at bounding box center [744, 529] width 417 height 37
checkbox input "true"
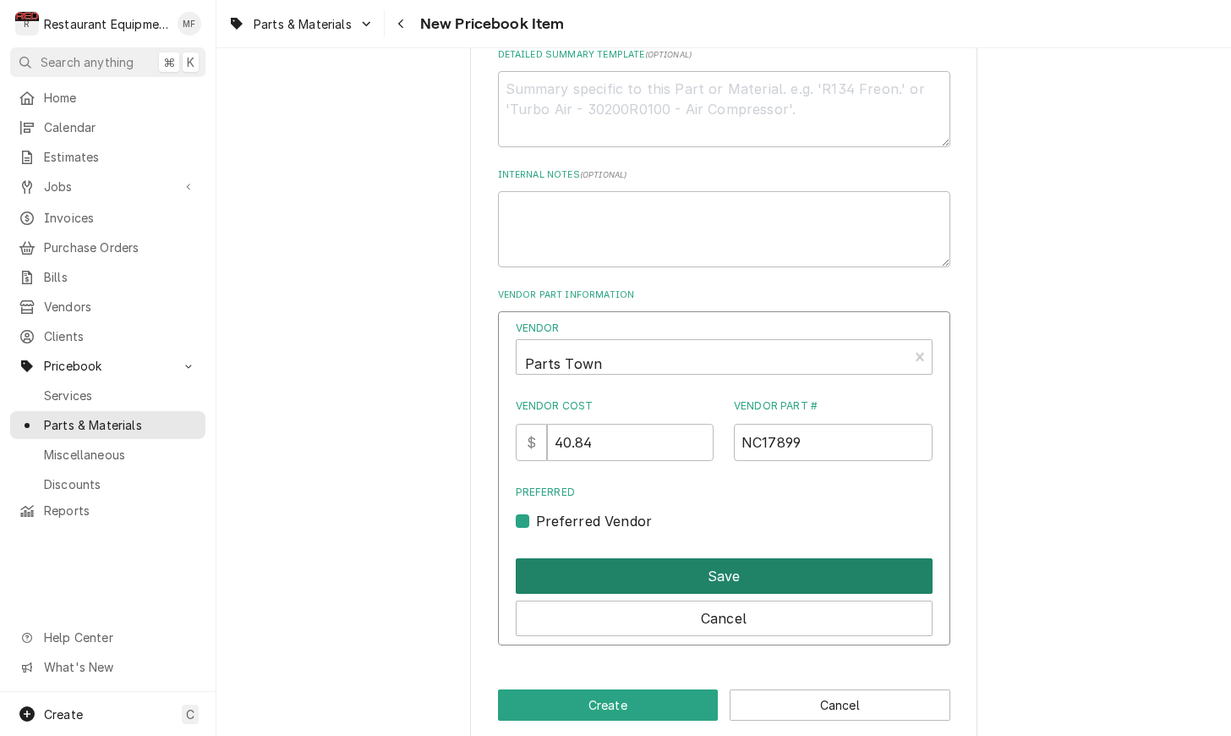
click at [680, 558] on button "Save" at bounding box center [724, 576] width 417 height 36
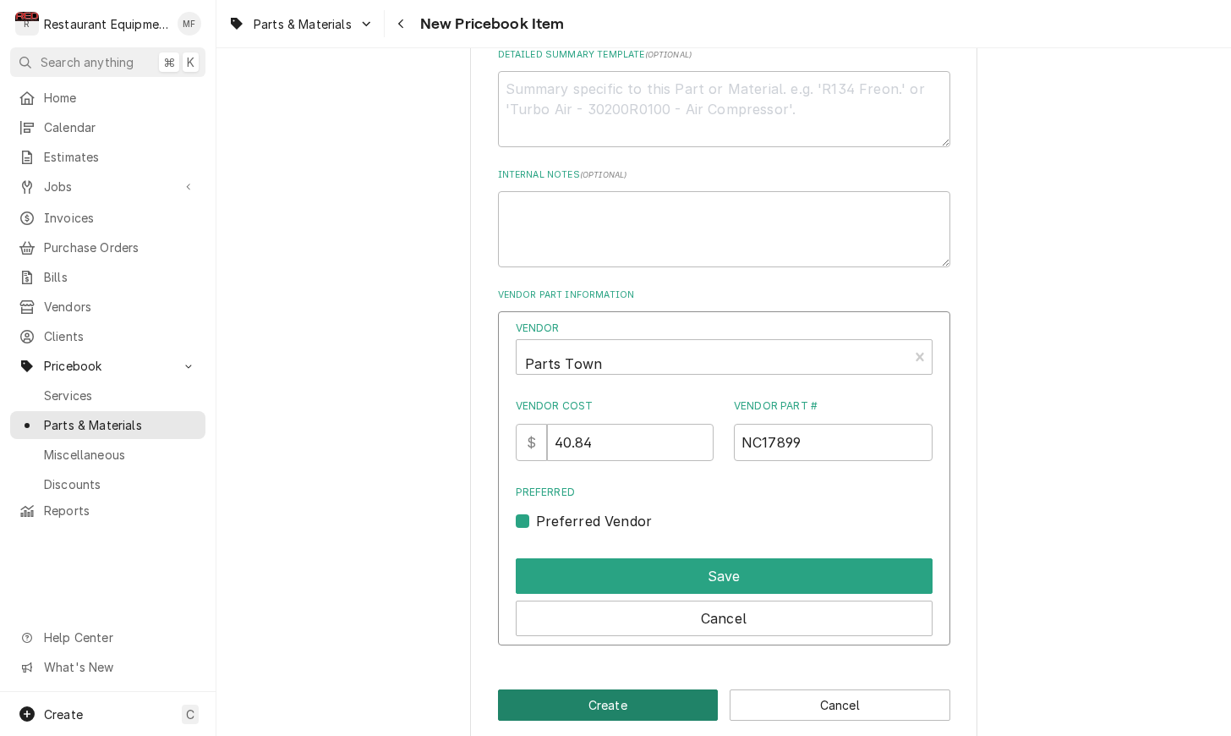
scroll to position [698, 0]
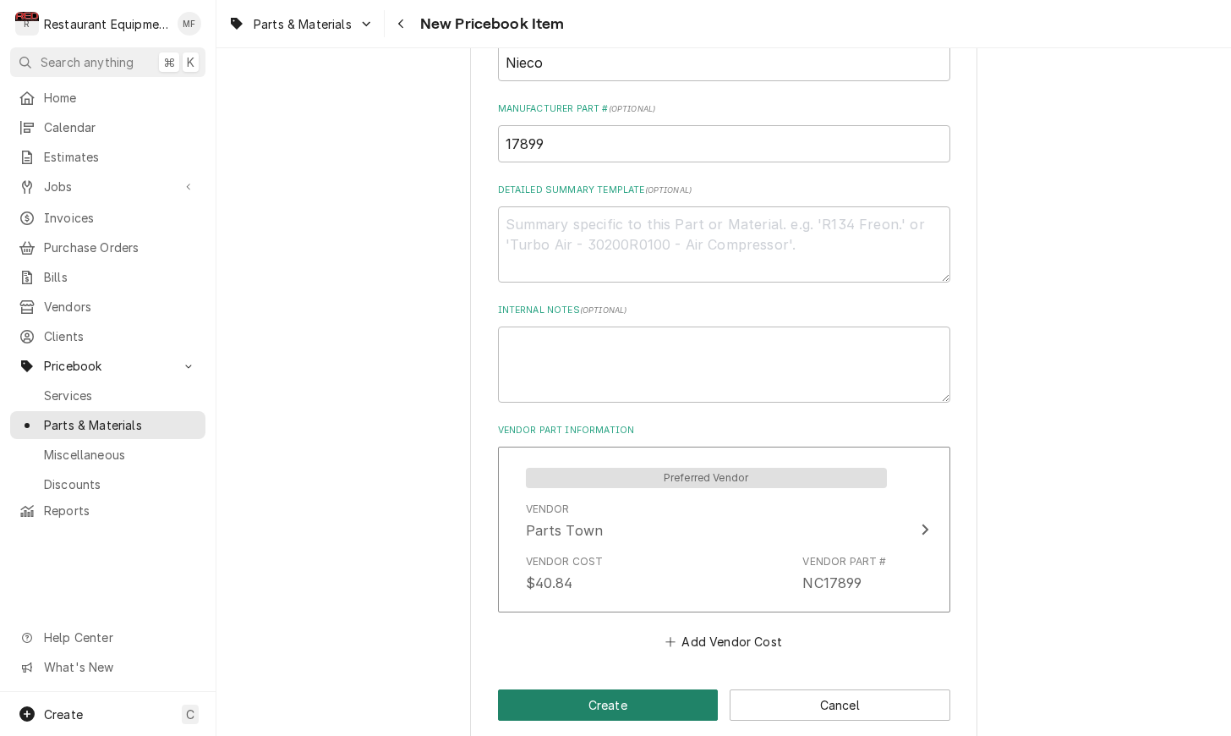
click at [701, 689] on button "Create" at bounding box center [608, 704] width 221 height 31
type textarea "x"
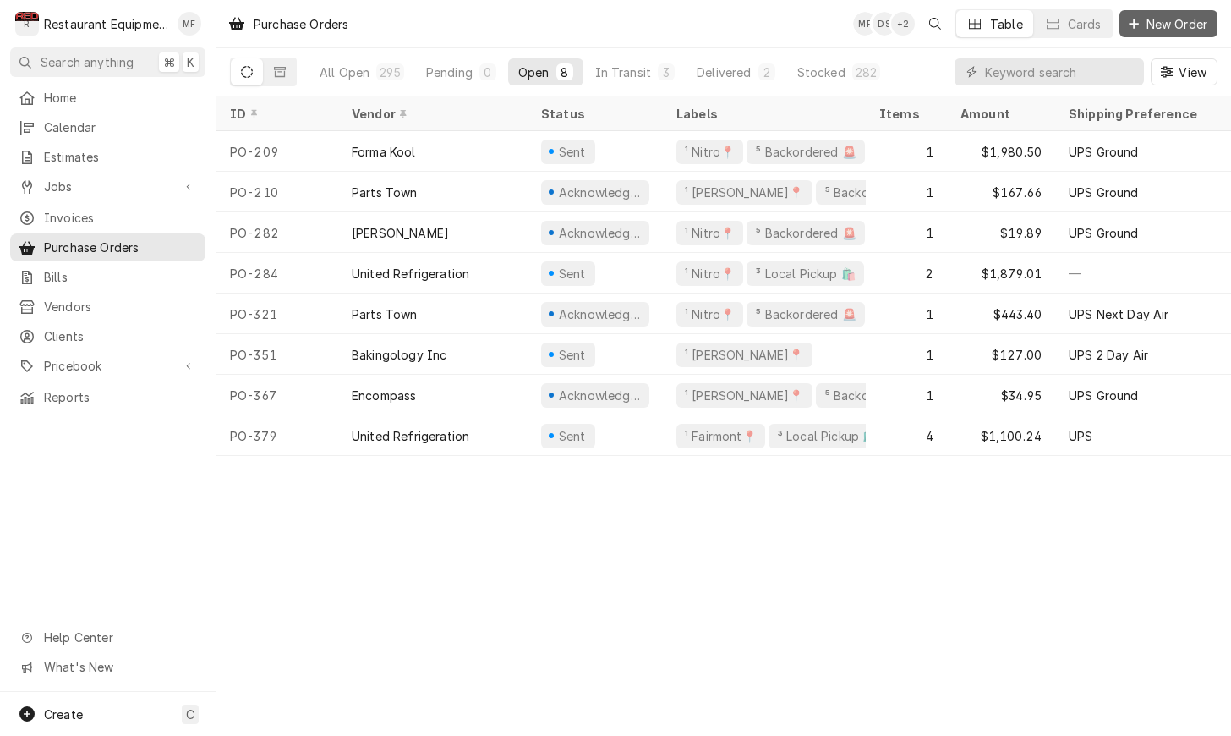
click at [1168, 30] on span "New Order" at bounding box center [1177, 24] width 68 height 18
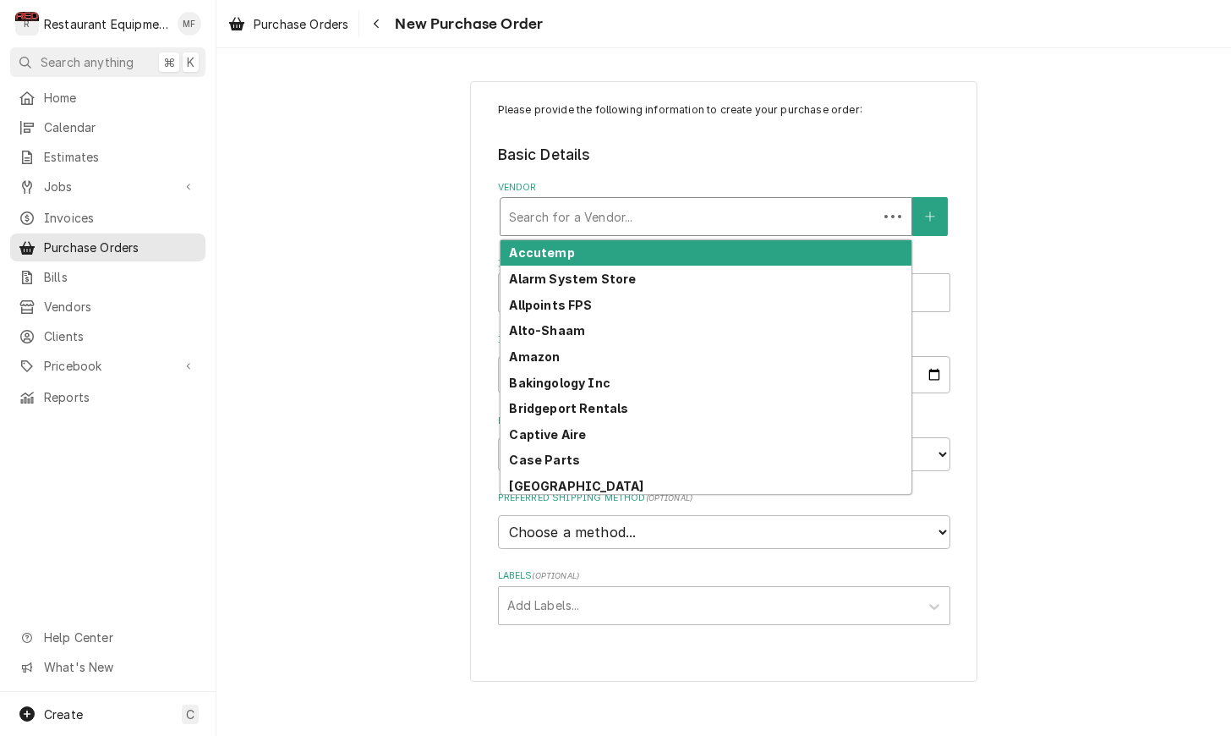
click at [766, 215] on div "Vendor" at bounding box center [689, 216] width 360 height 30
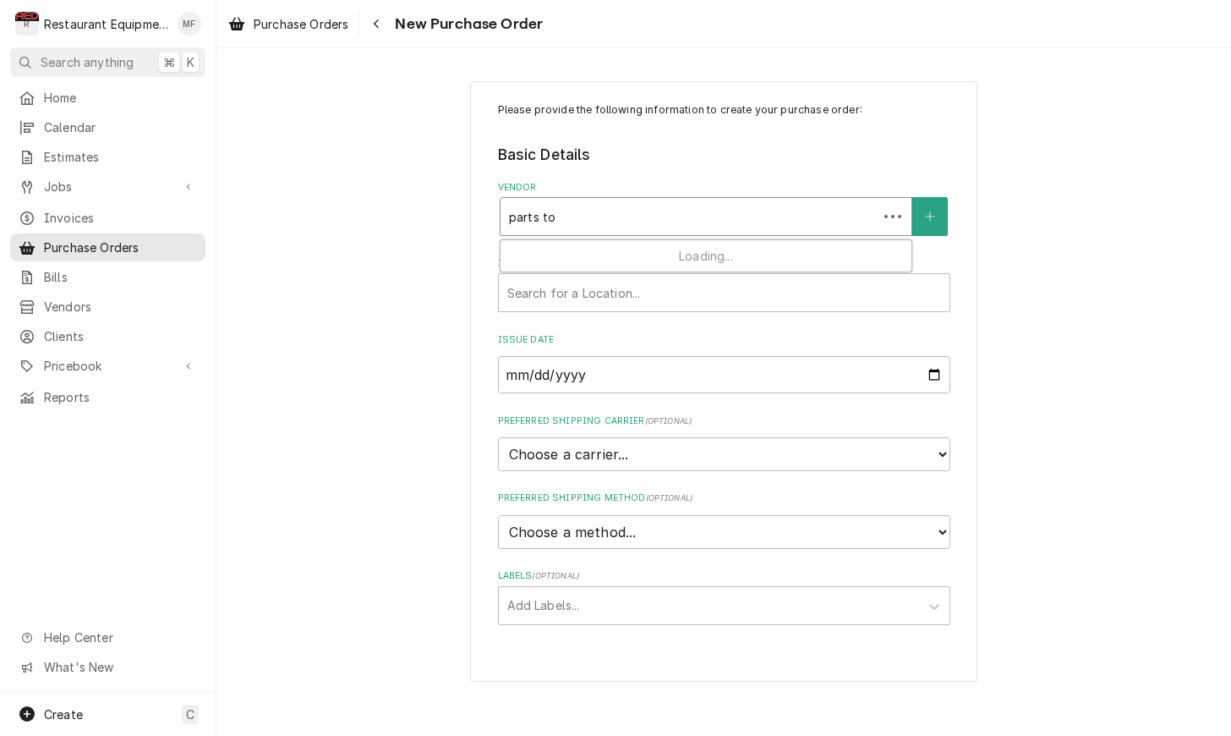
type input "parts tow"
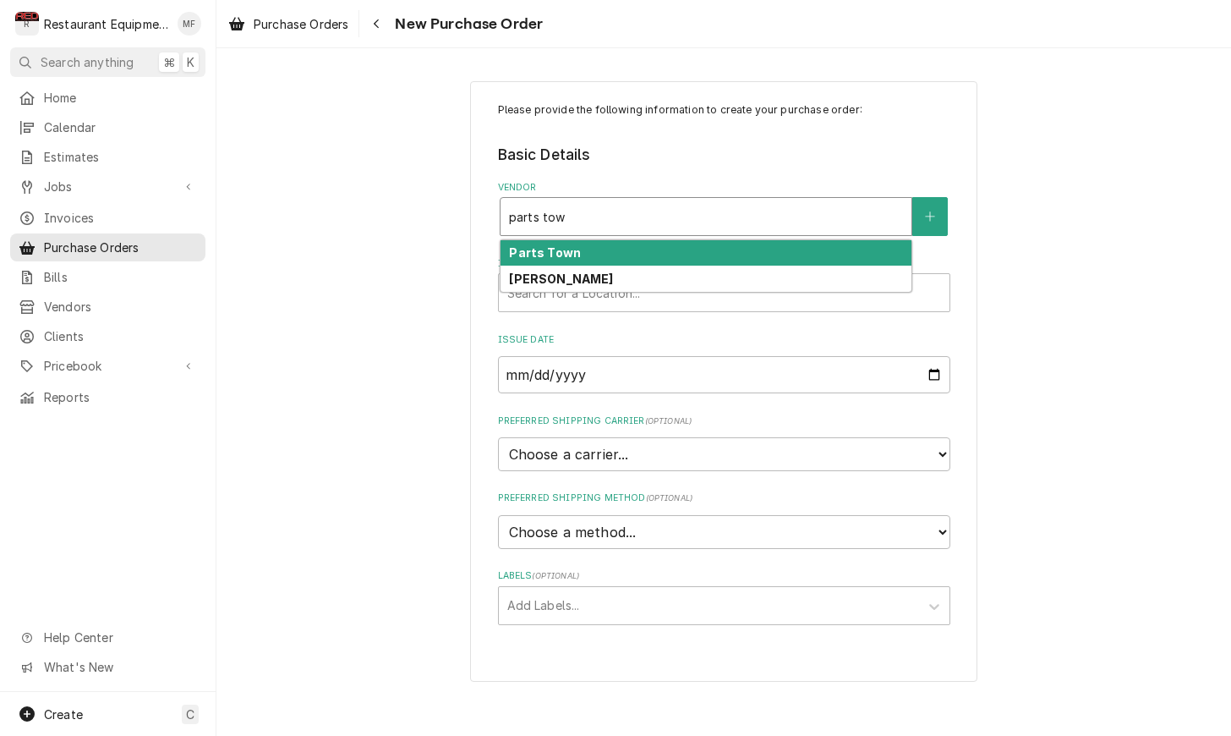
click at [758, 246] on div "Parts Town" at bounding box center [706, 253] width 411 height 26
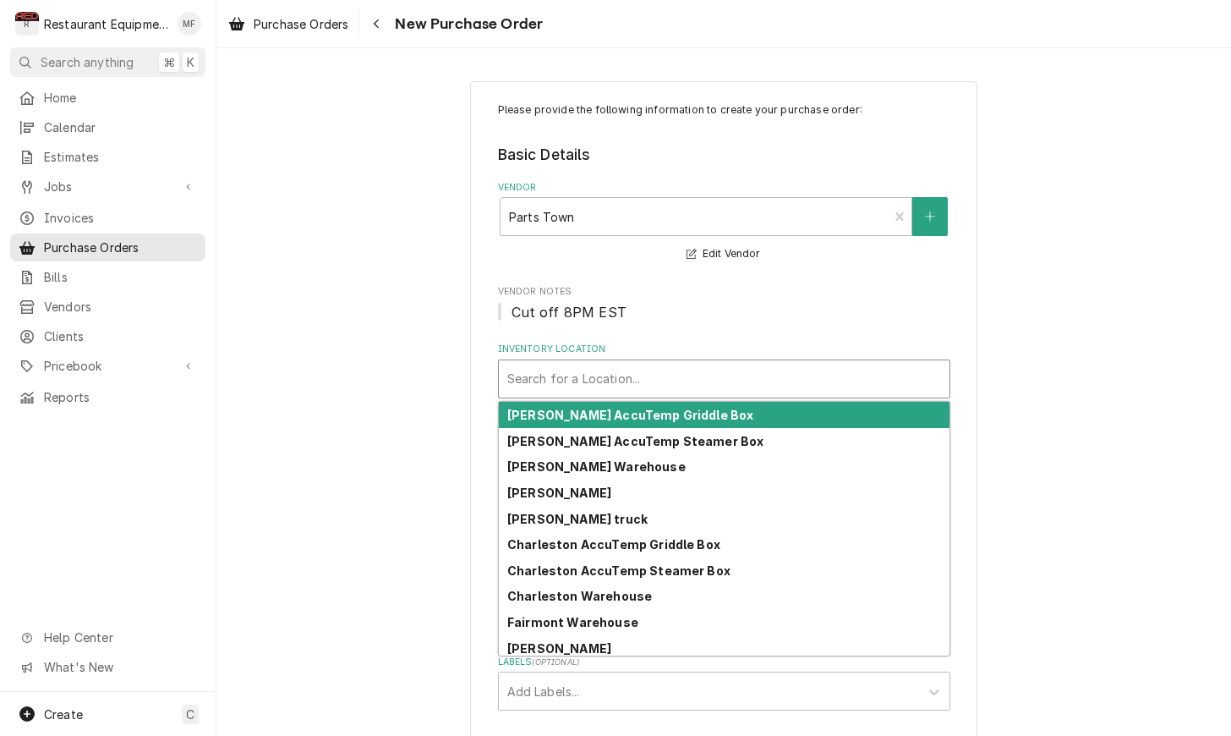
click at [677, 375] on div "Inventory Location" at bounding box center [724, 379] width 434 height 30
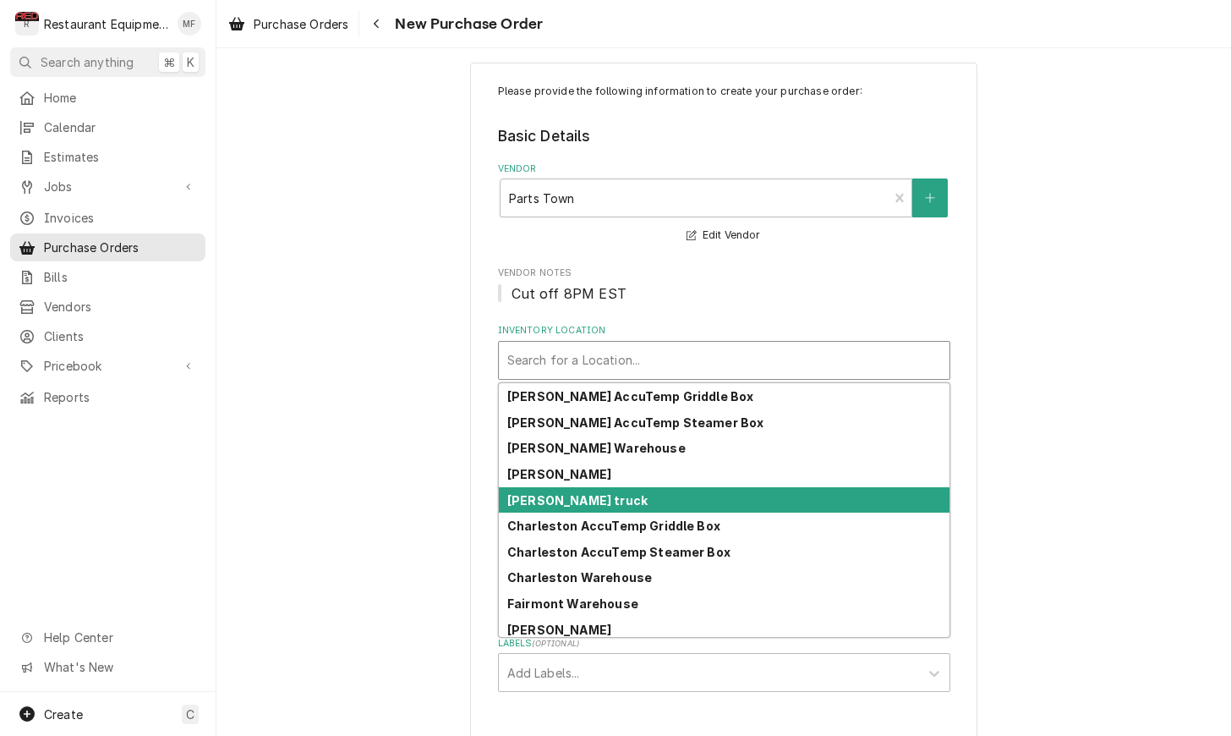
scroll to position [16, 0]
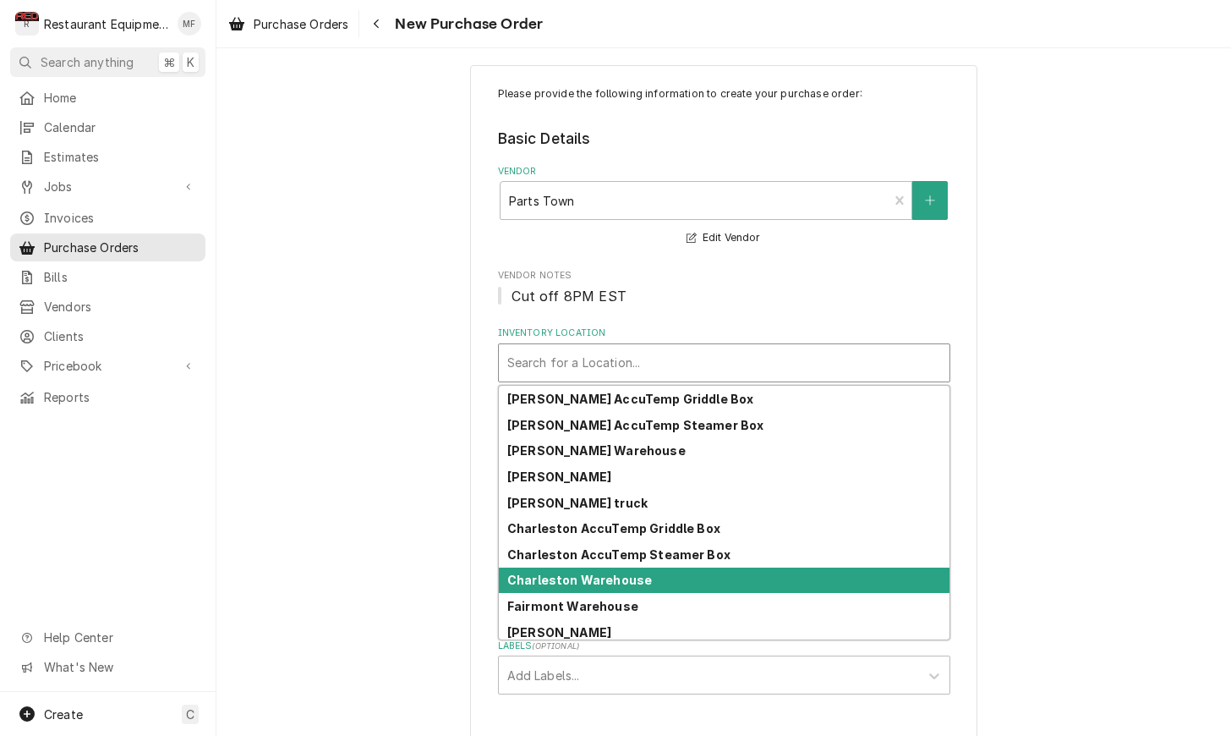
click at [751, 583] on div "Charleston Warehouse" at bounding box center [724, 580] width 451 height 26
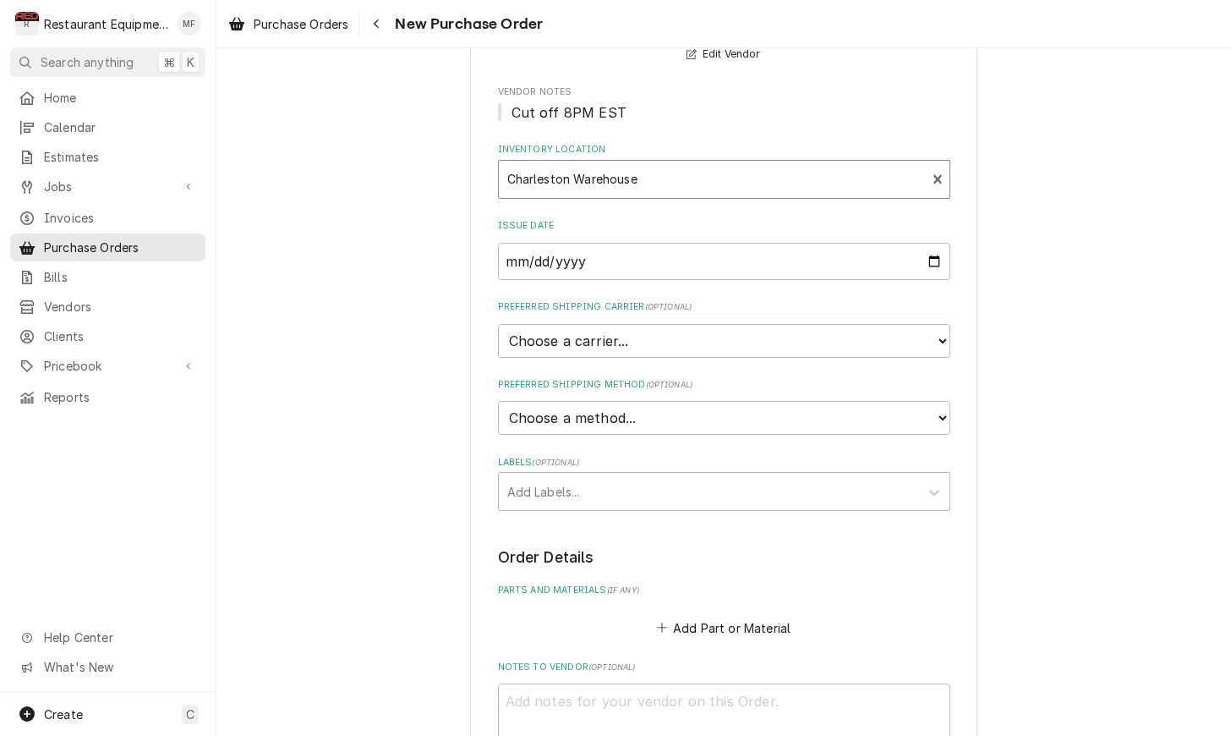
scroll to position [200, 0]
select select "4"
type textarea "x"
select select "3"
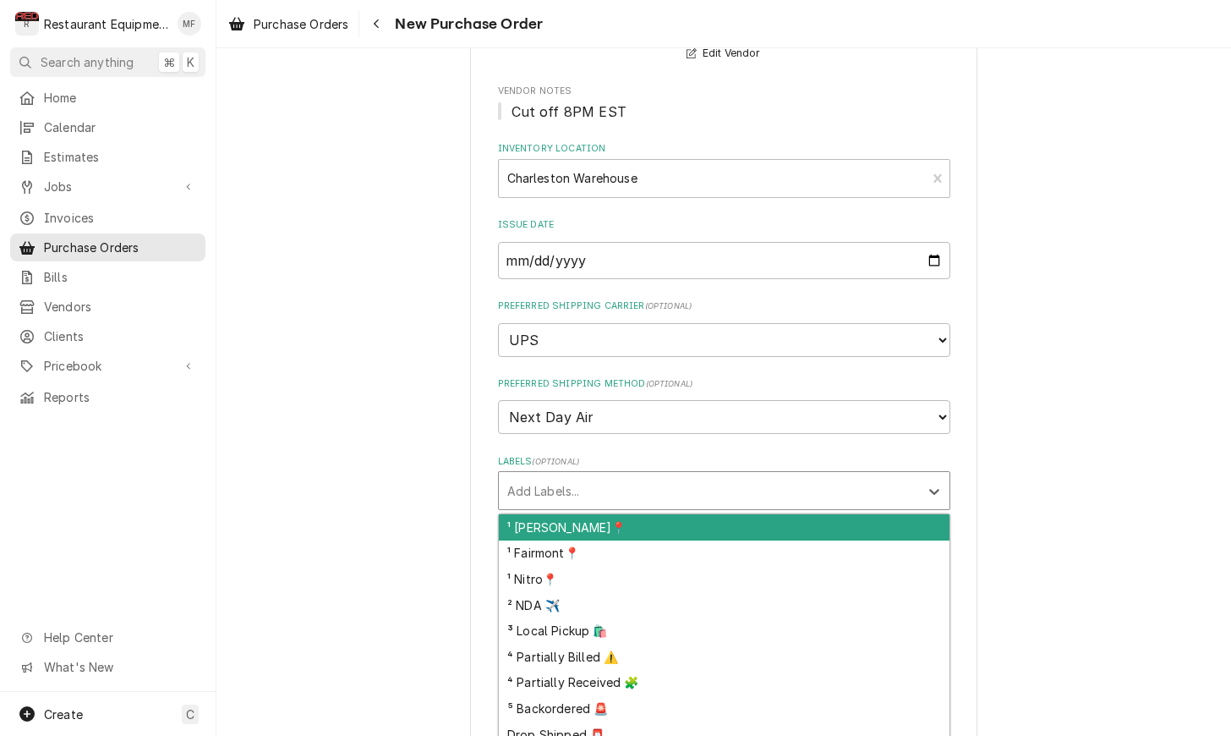
click at [676, 475] on div "Labels" at bounding box center [708, 490] width 403 height 30
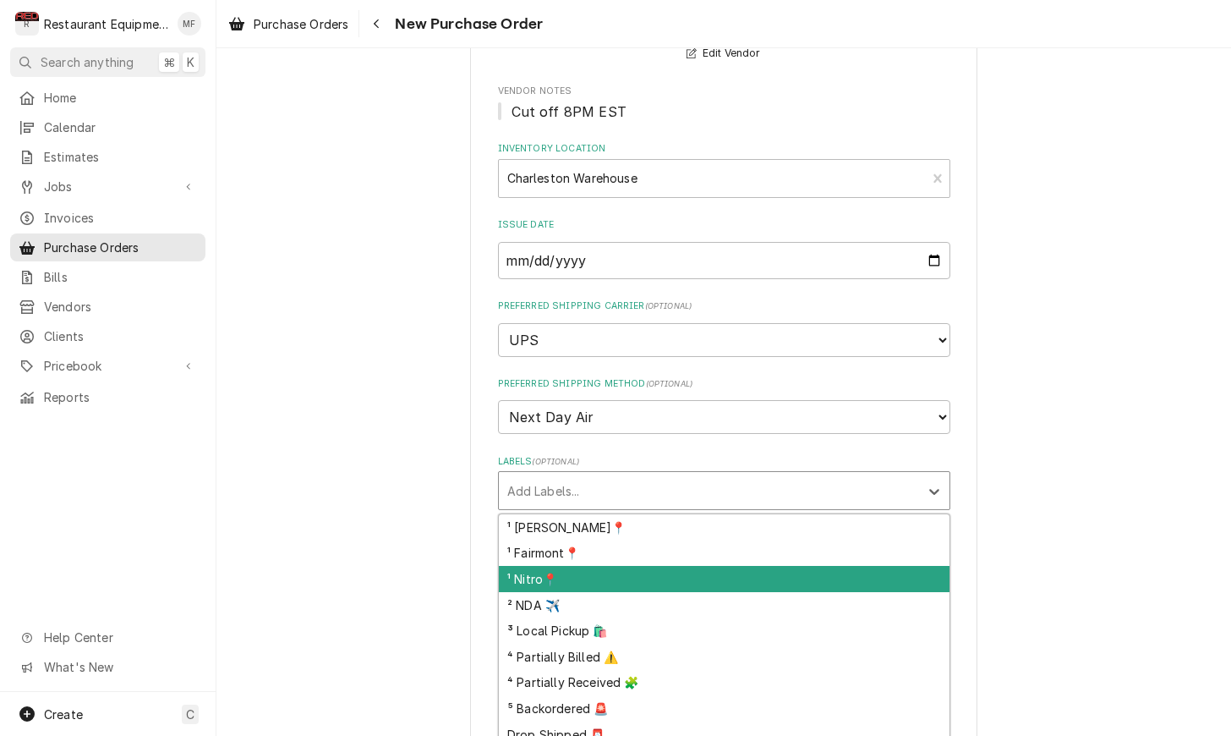
click at [697, 566] on div "¹ Nitro📍" at bounding box center [724, 579] width 451 height 26
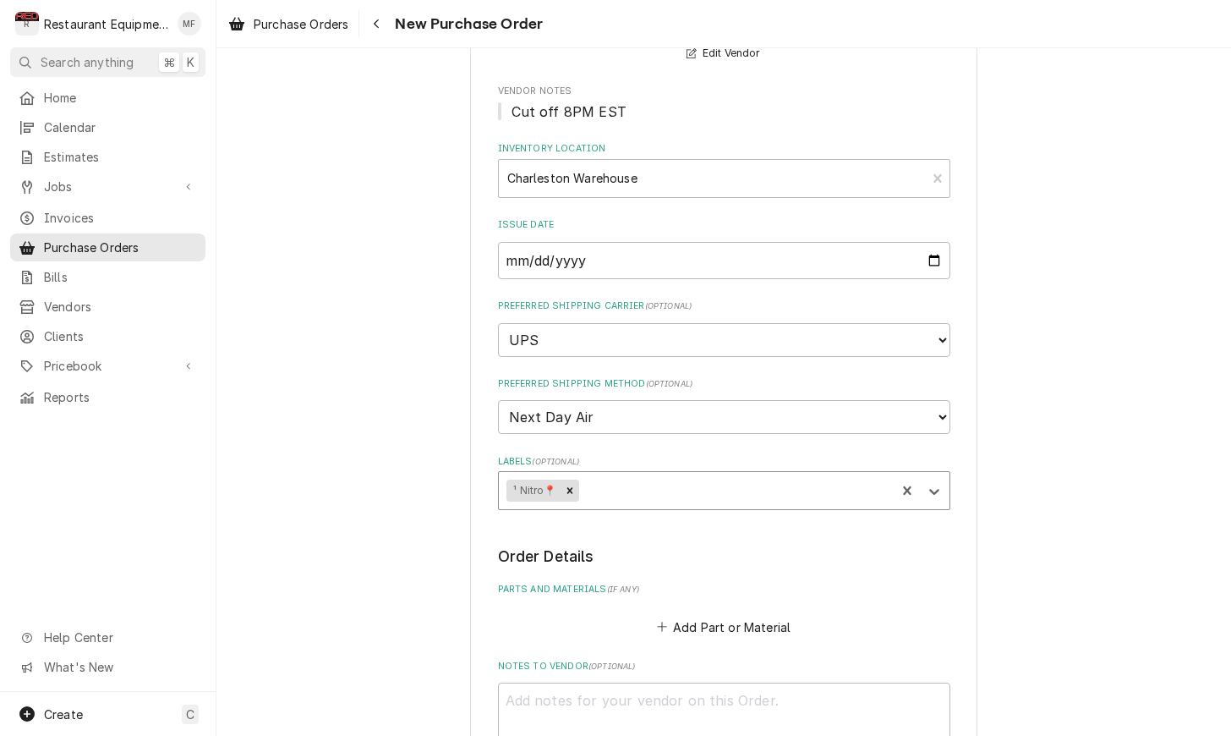
click at [711, 475] on div "Labels" at bounding box center [734, 490] width 305 height 30
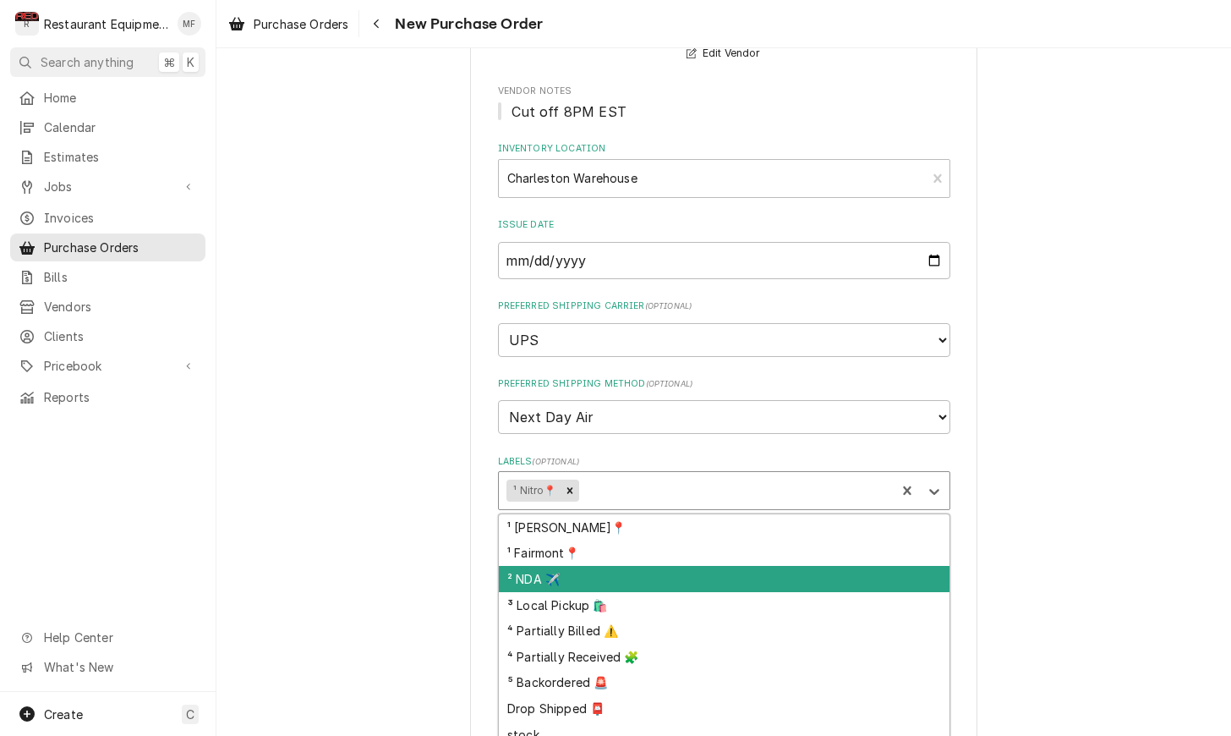
click at [701, 566] on div "² NDA ✈️" at bounding box center [724, 579] width 451 height 26
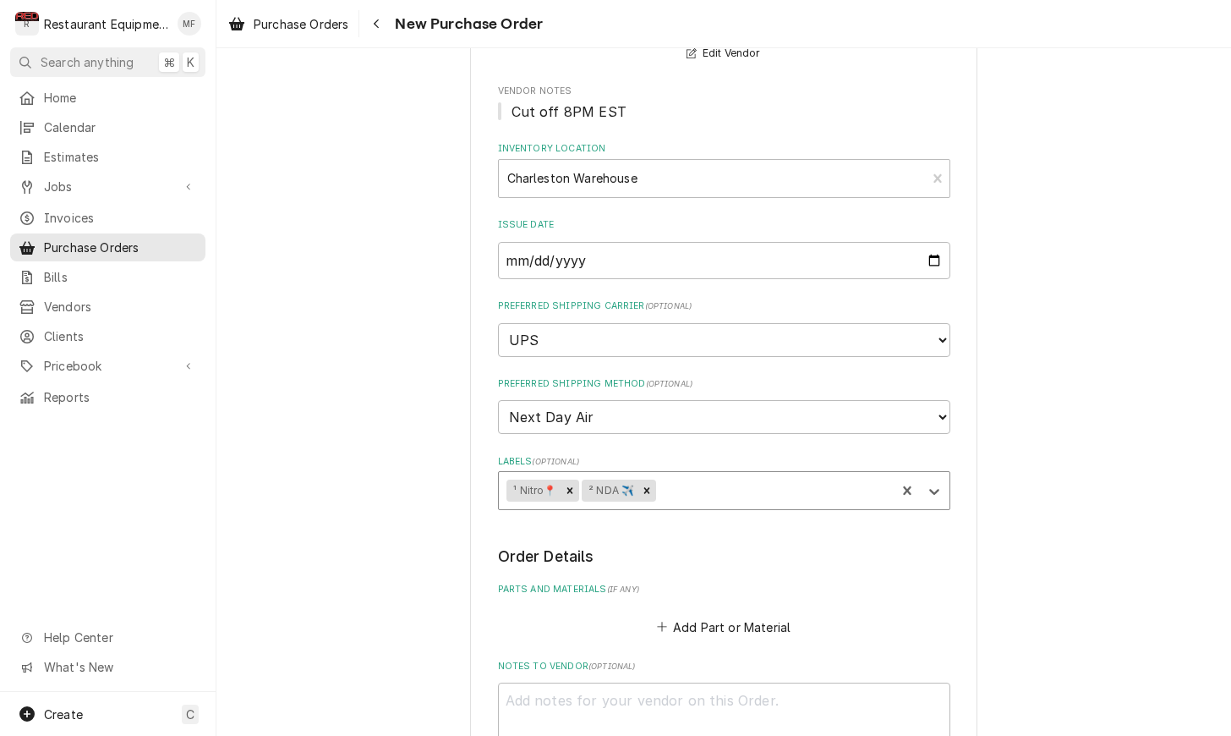
type textarea "x"
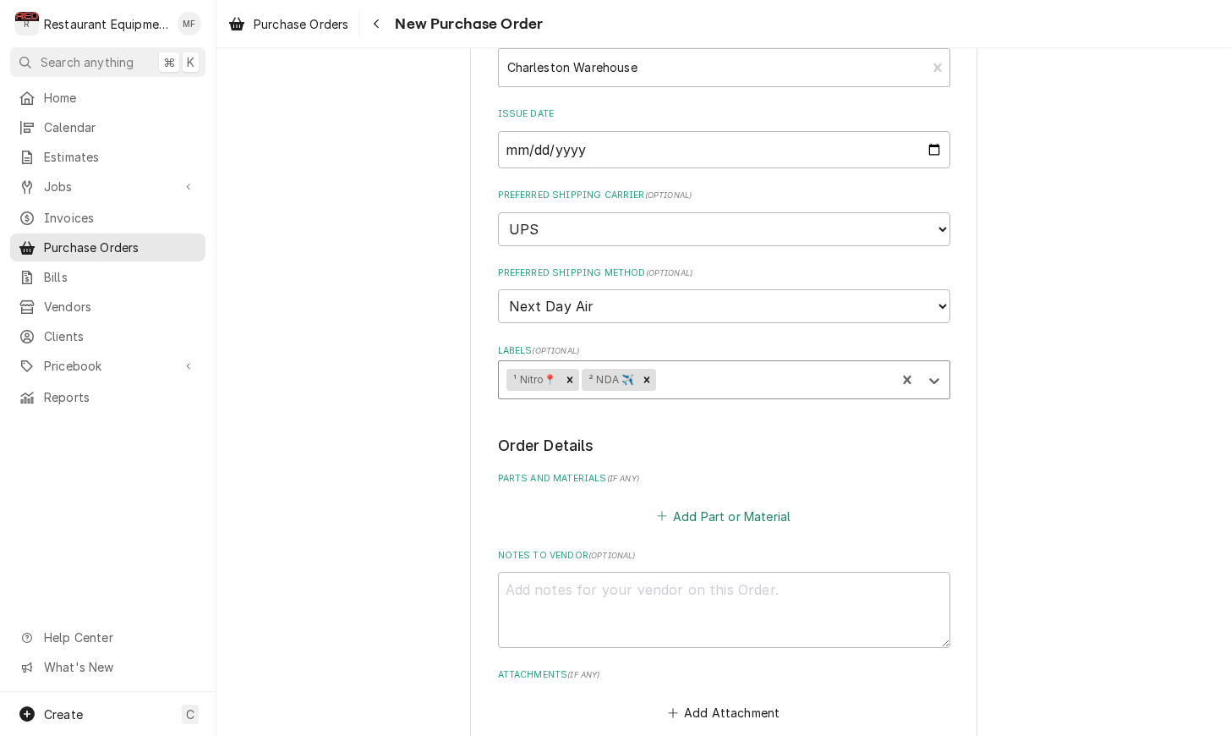
scroll to position [312, 0]
click at [710, 503] on button "Add Part or Material" at bounding box center [724, 515] width 140 height 24
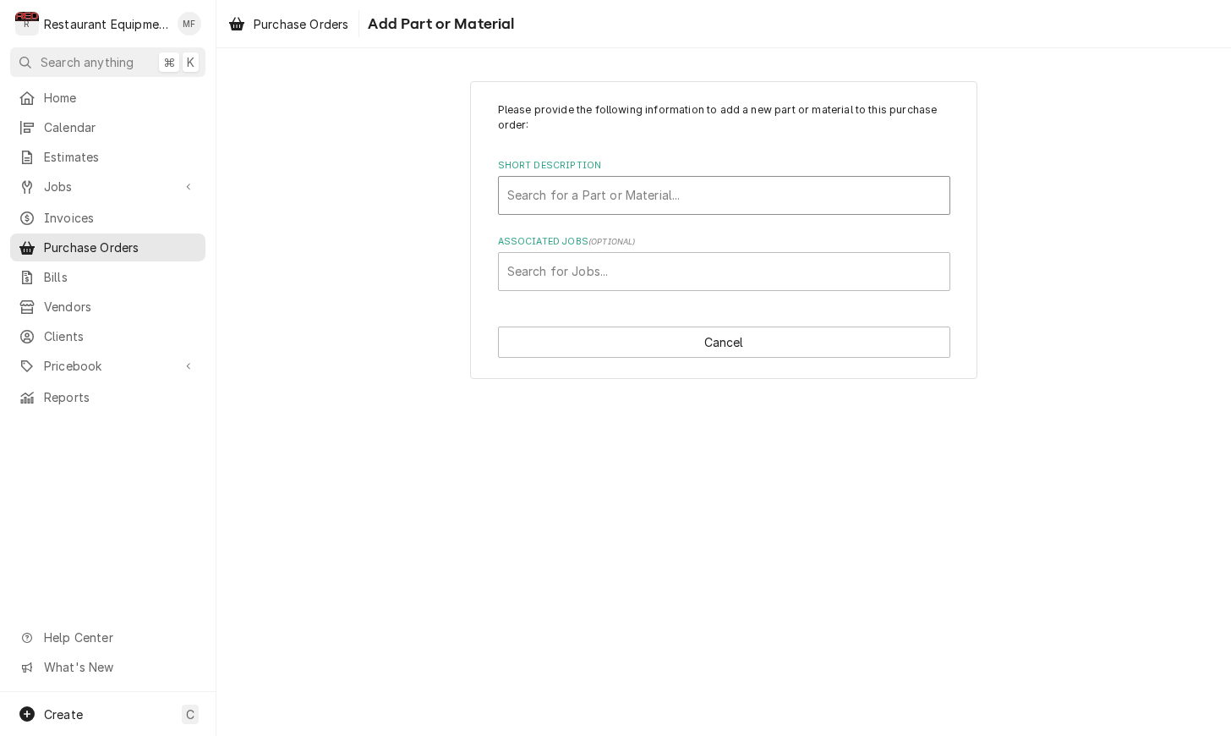
click at [710, 194] on div "Short Description" at bounding box center [724, 195] width 434 height 30
type input "40498"
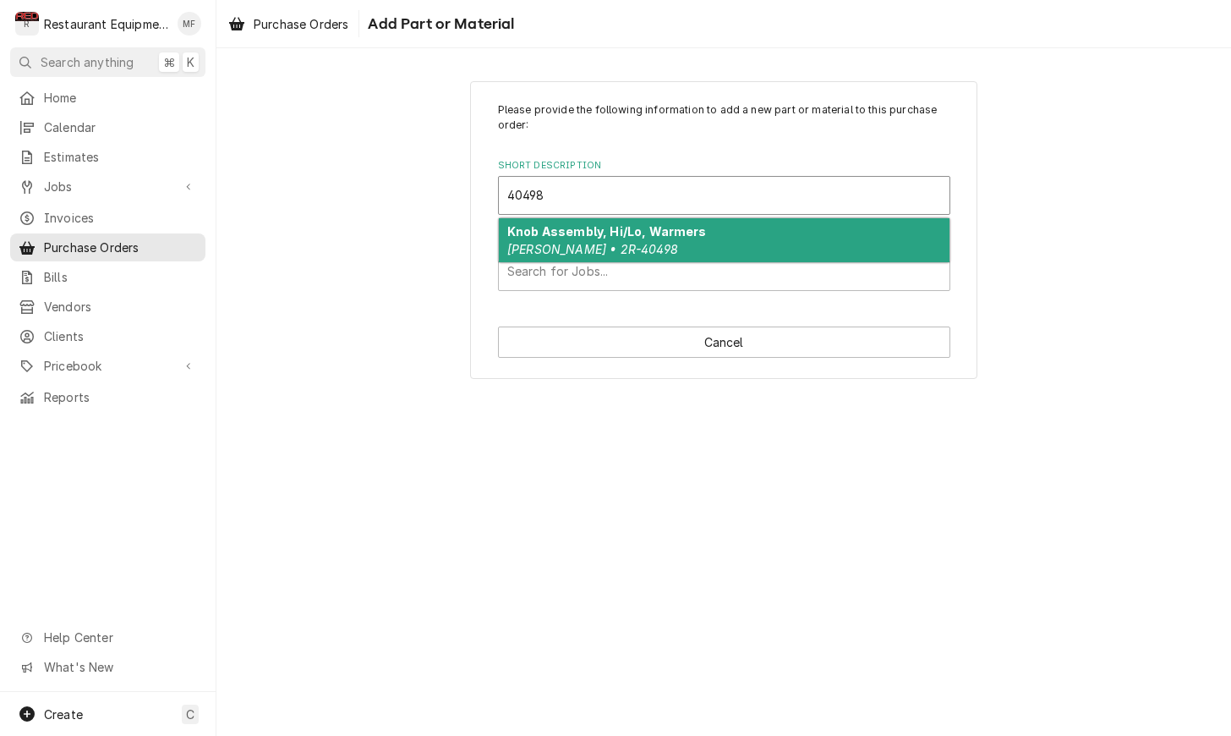
click at [705, 235] on div "Knob Assembly, Hi/Lo, Warmers Wells • 2R-40498" at bounding box center [724, 240] width 451 height 44
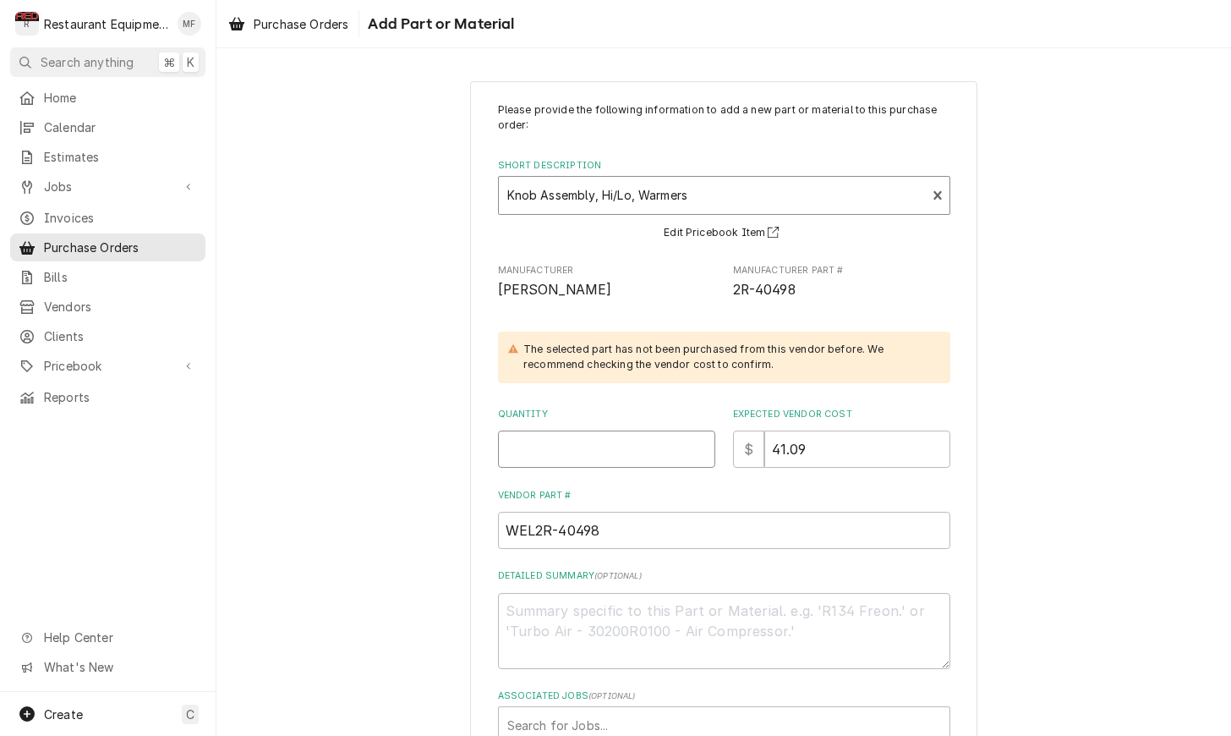
click at [654, 458] on input "Quantity" at bounding box center [606, 448] width 217 height 37
type textarea "x"
type input "1"
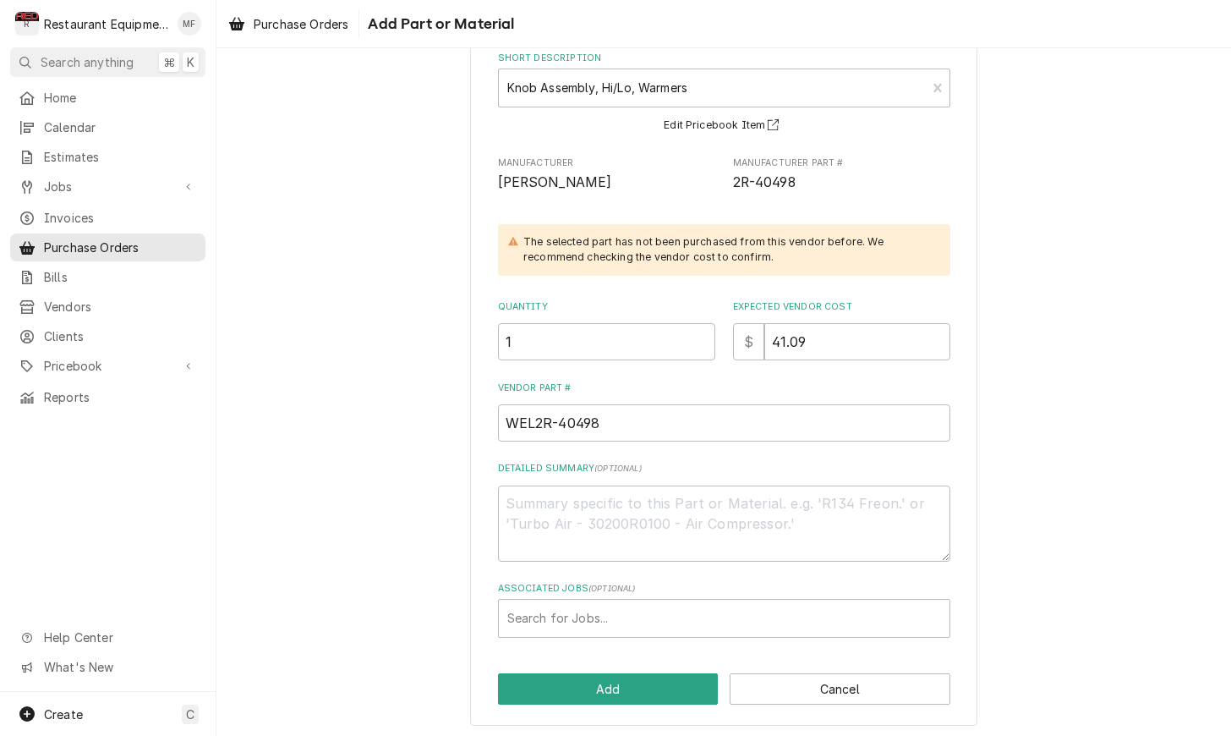
scroll to position [107, 0]
click at [736, 604] on div "Associated Jobs" at bounding box center [724, 619] width 434 height 30
type input "9184"
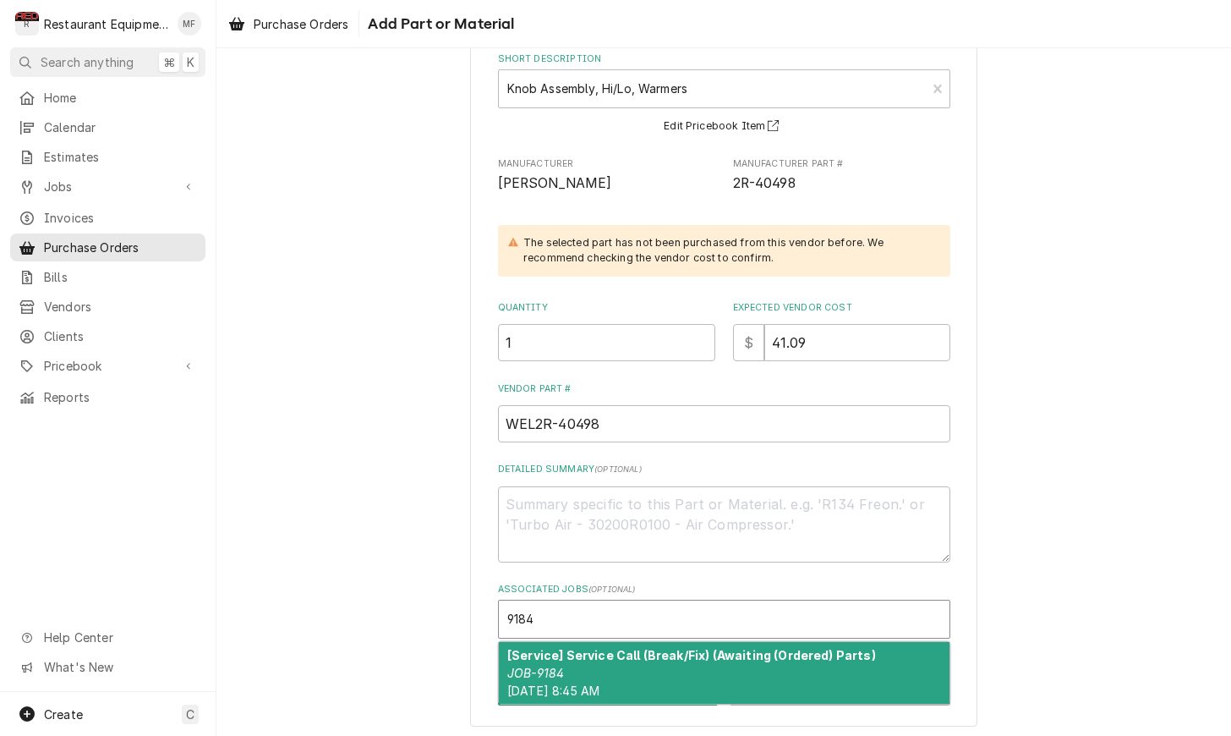
click at [805, 658] on div "[Service] Service Call (Break/Fix) (Awaiting (Ordered) Parts) JOB-9184 Tue, Oct…" at bounding box center [724, 673] width 451 height 62
type textarea "x"
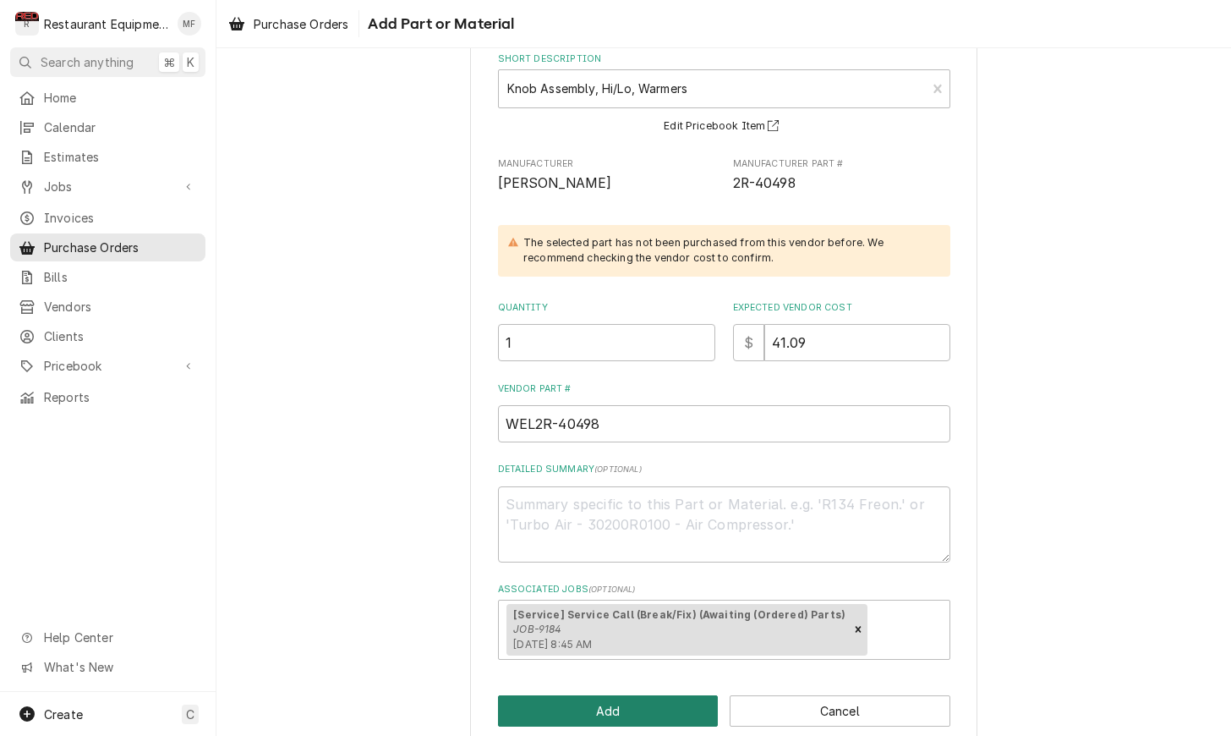
click at [643, 708] on button "Add" at bounding box center [608, 710] width 221 height 31
type textarea "x"
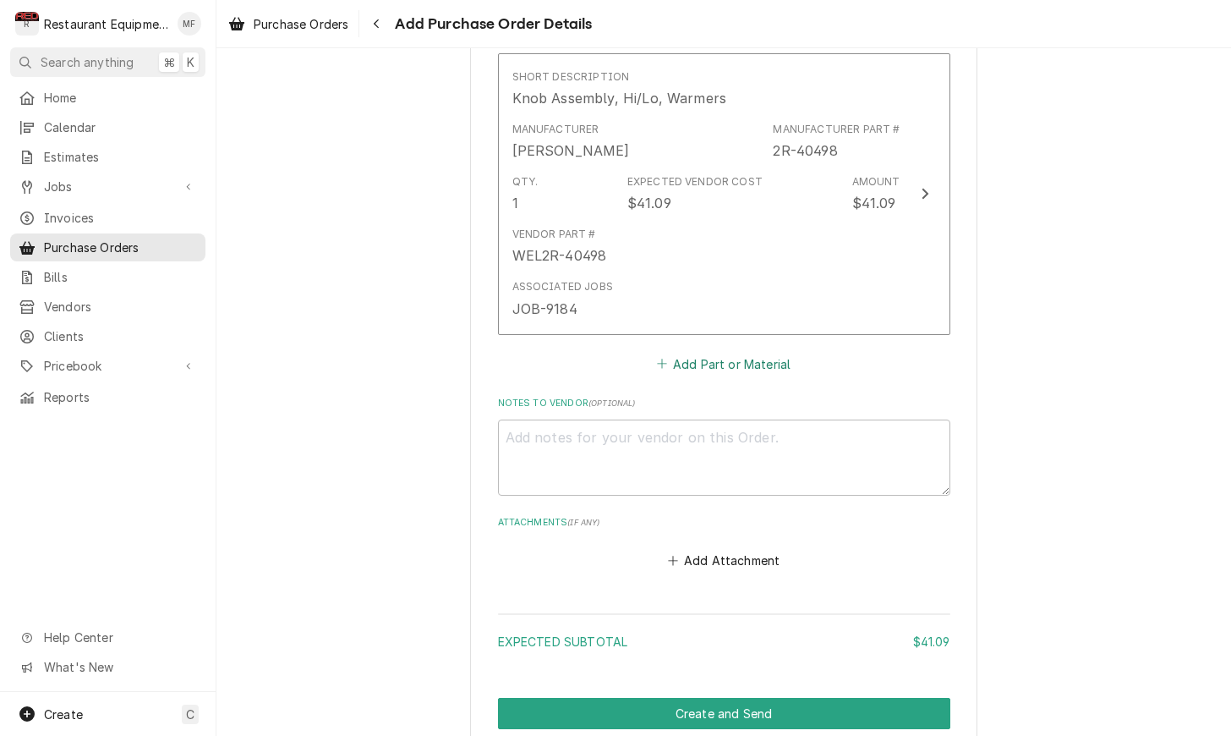
scroll to position [755, 0]
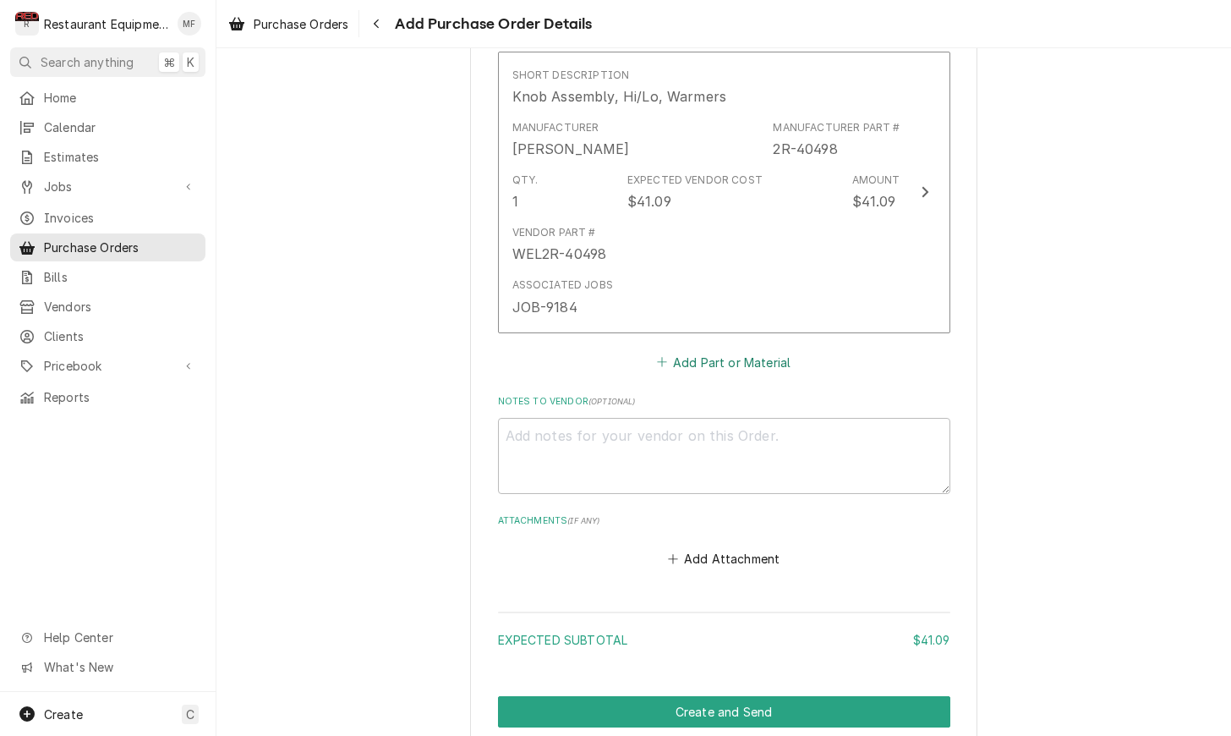
click at [753, 350] on button "Add Part or Material" at bounding box center [724, 362] width 140 height 24
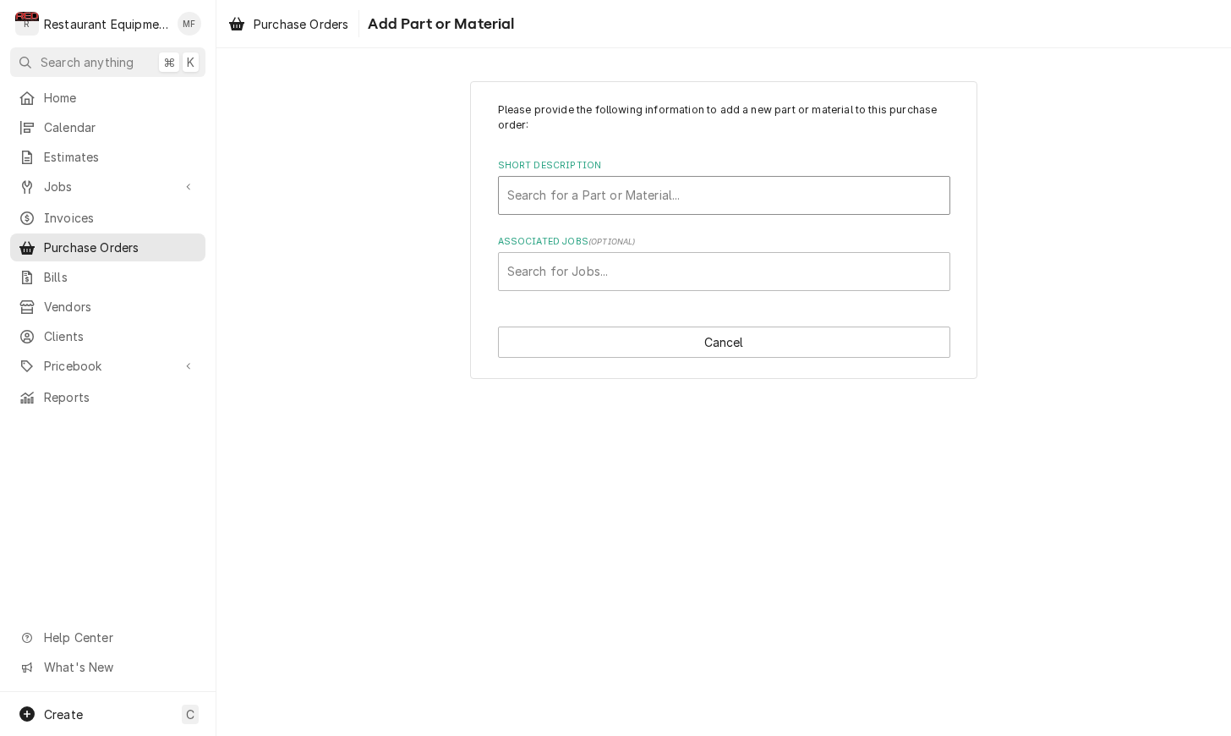
click at [752, 200] on div "Short Description" at bounding box center [724, 195] width 434 height 30
type input "38968"
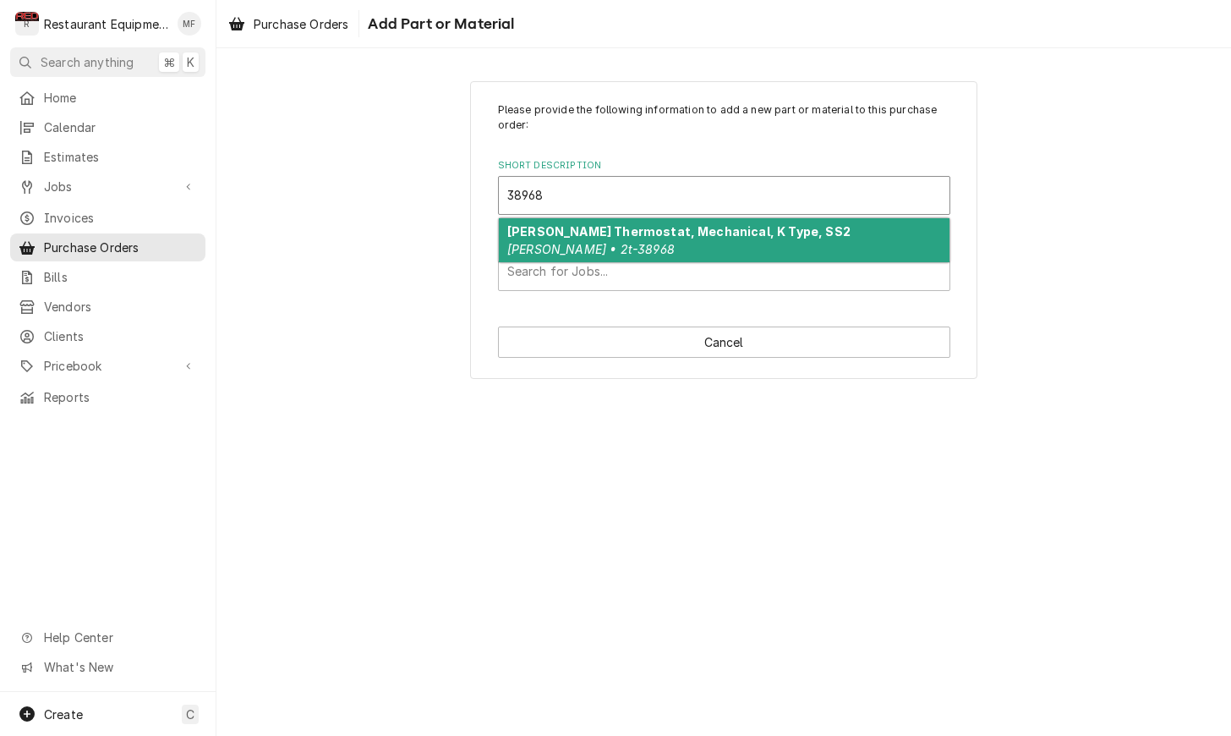
click at [749, 240] on div "Wells Thermostat, Mechanical, K Type, SS2 Wells • 2t-38968" at bounding box center [724, 240] width 451 height 44
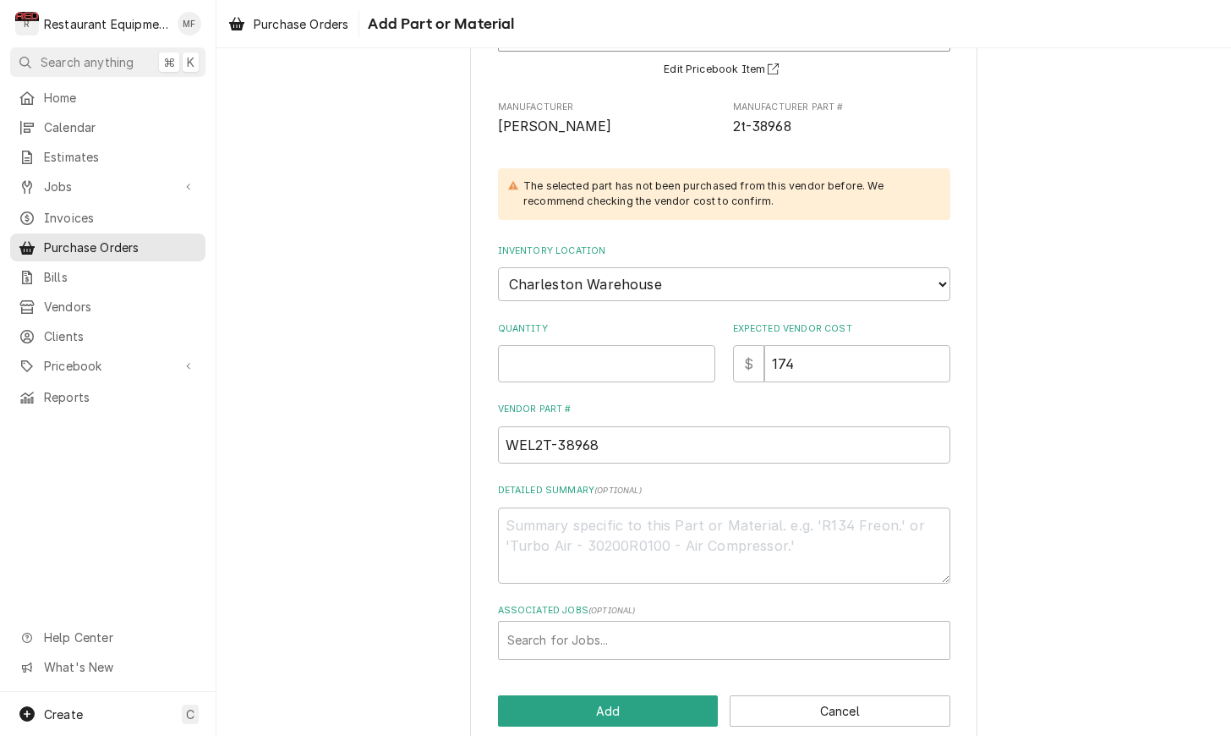
scroll to position [167, 0]
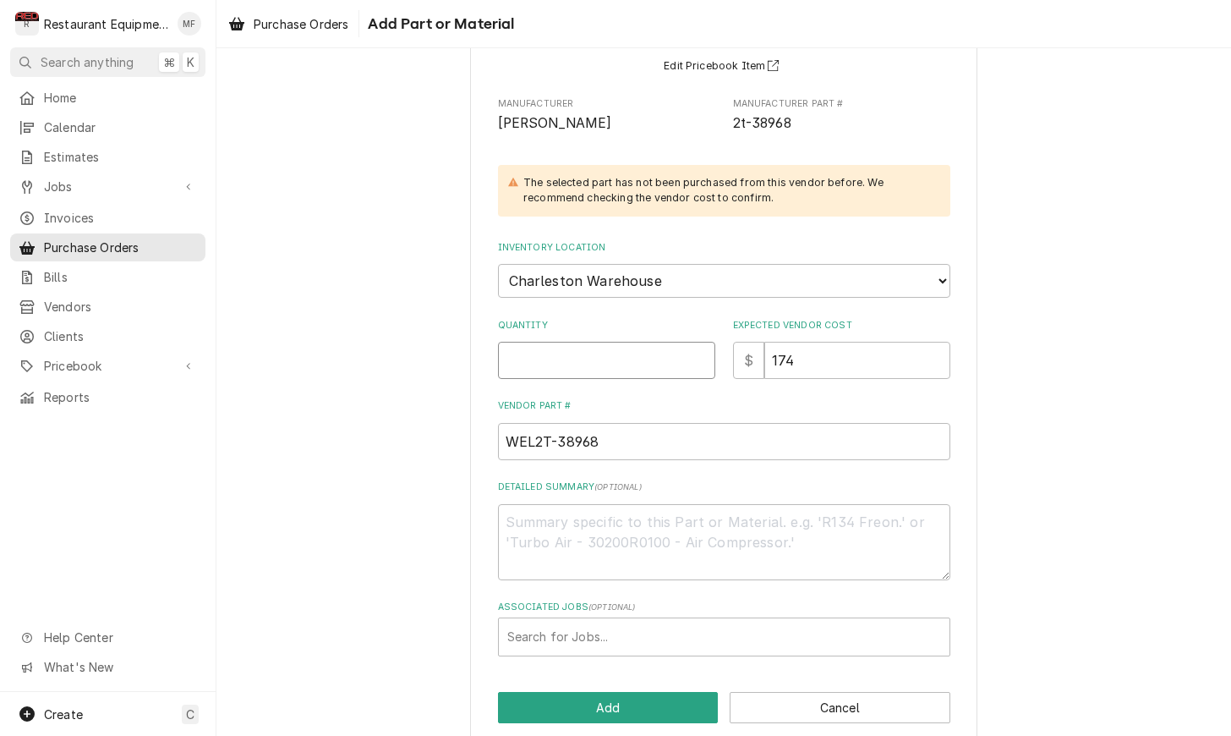
click at [619, 342] on input "Quantity" at bounding box center [606, 360] width 217 height 37
type textarea "x"
type input "1"
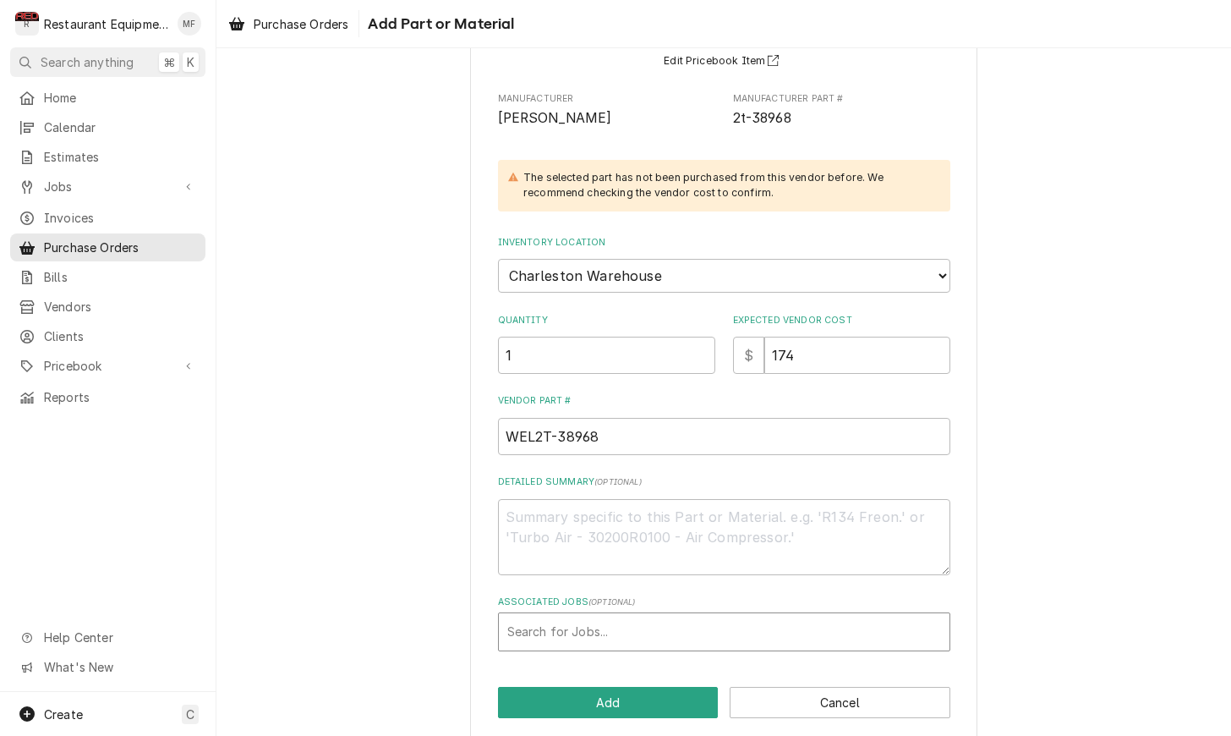
scroll to position [171, 0]
click at [739, 625] on div "Associated Jobs" at bounding box center [724, 632] width 434 height 30
type input "9148"
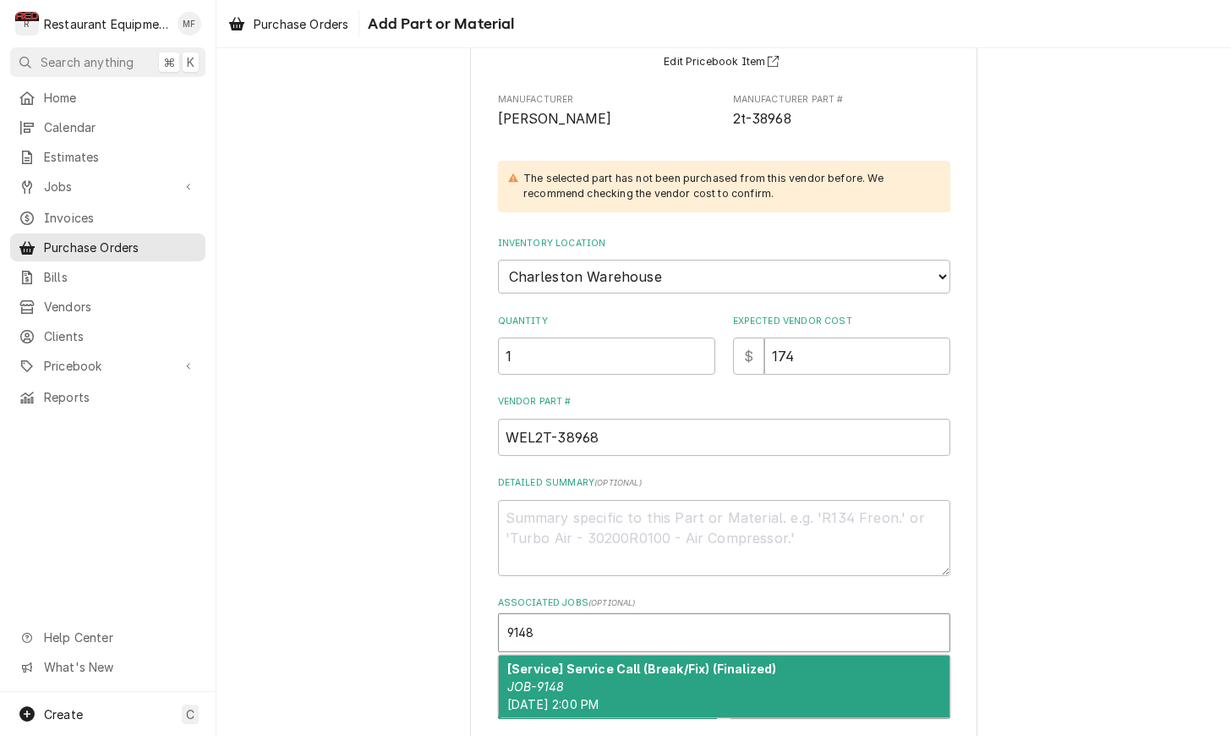
click at [752, 661] on strong "[Service] Service Call (Break/Fix) (Finalized)" at bounding box center [641, 668] width 269 height 14
type textarea "x"
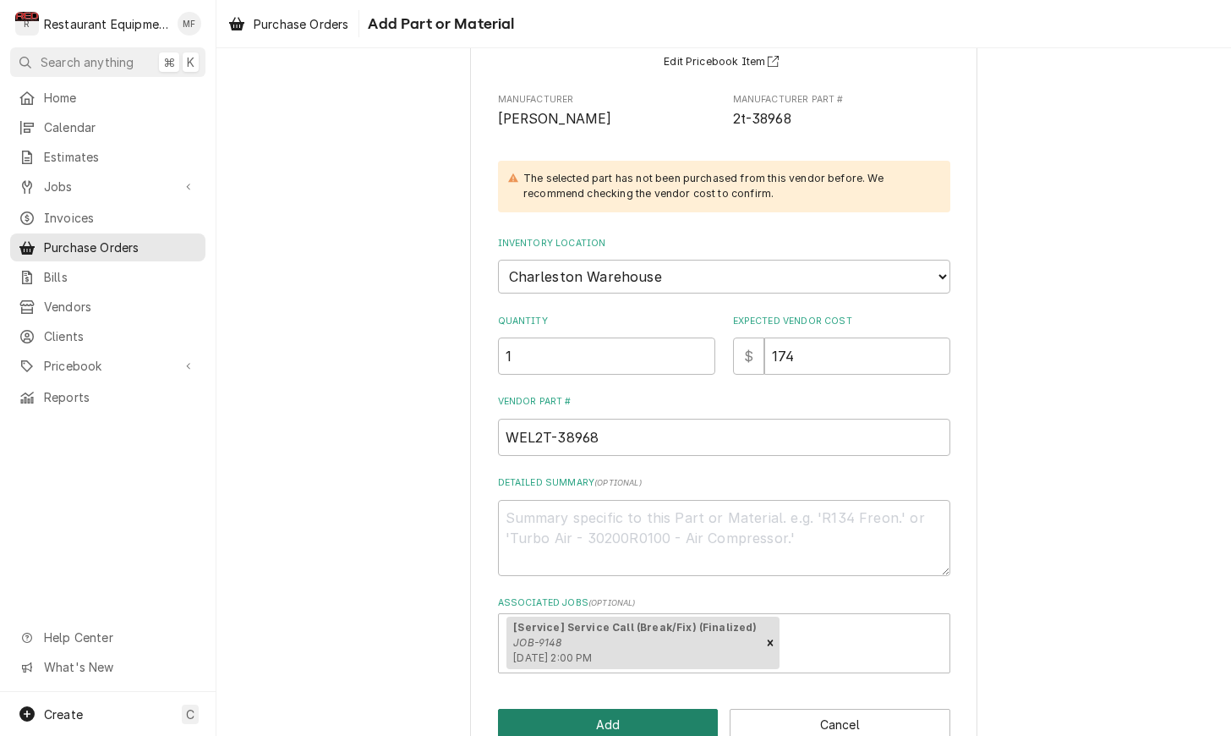
click at [653, 709] on button "Add" at bounding box center [608, 724] width 221 height 31
type textarea "x"
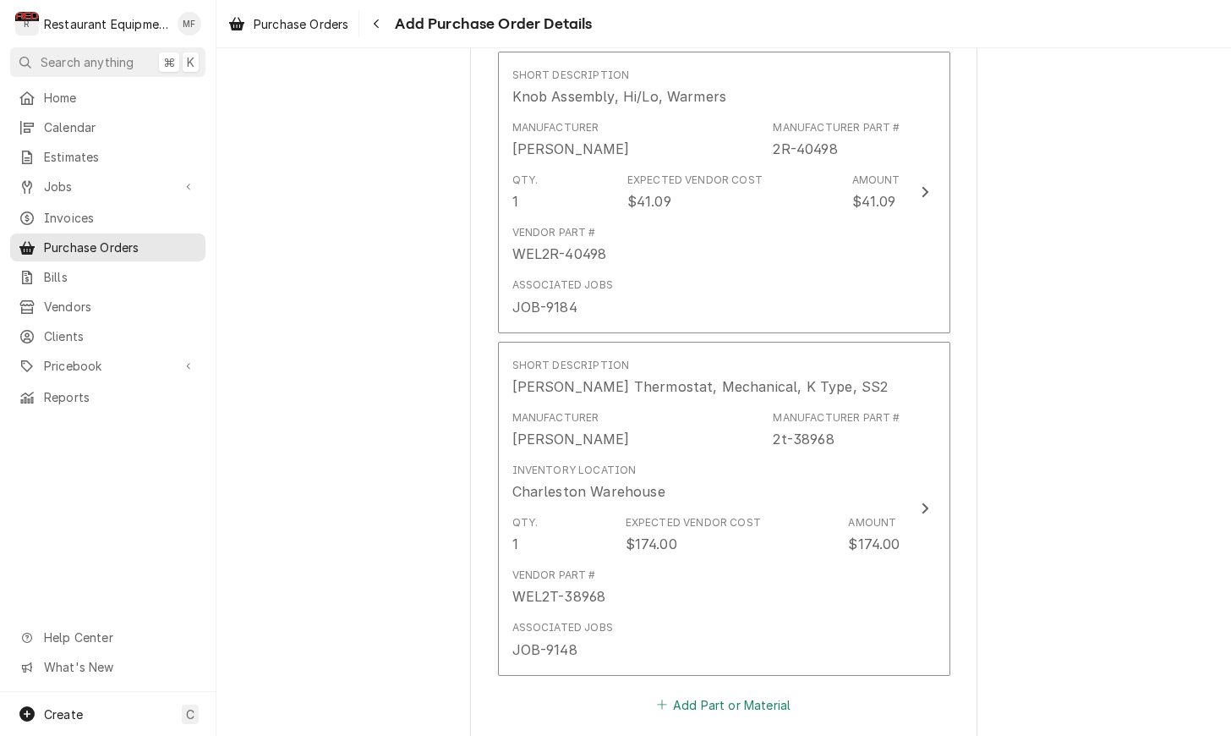
click at [703, 692] on button "Add Part or Material" at bounding box center [724, 704] width 140 height 24
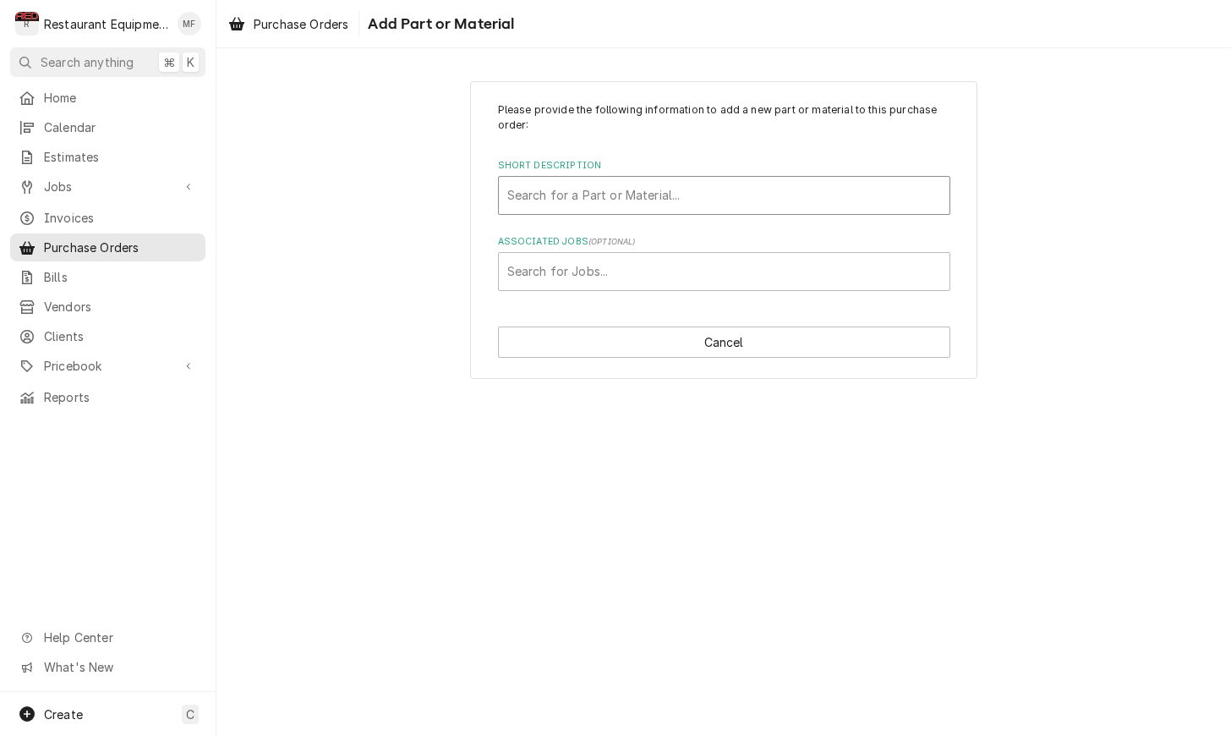
click at [706, 191] on div "Short Description" at bounding box center [724, 195] width 434 height 30
type input "35687"
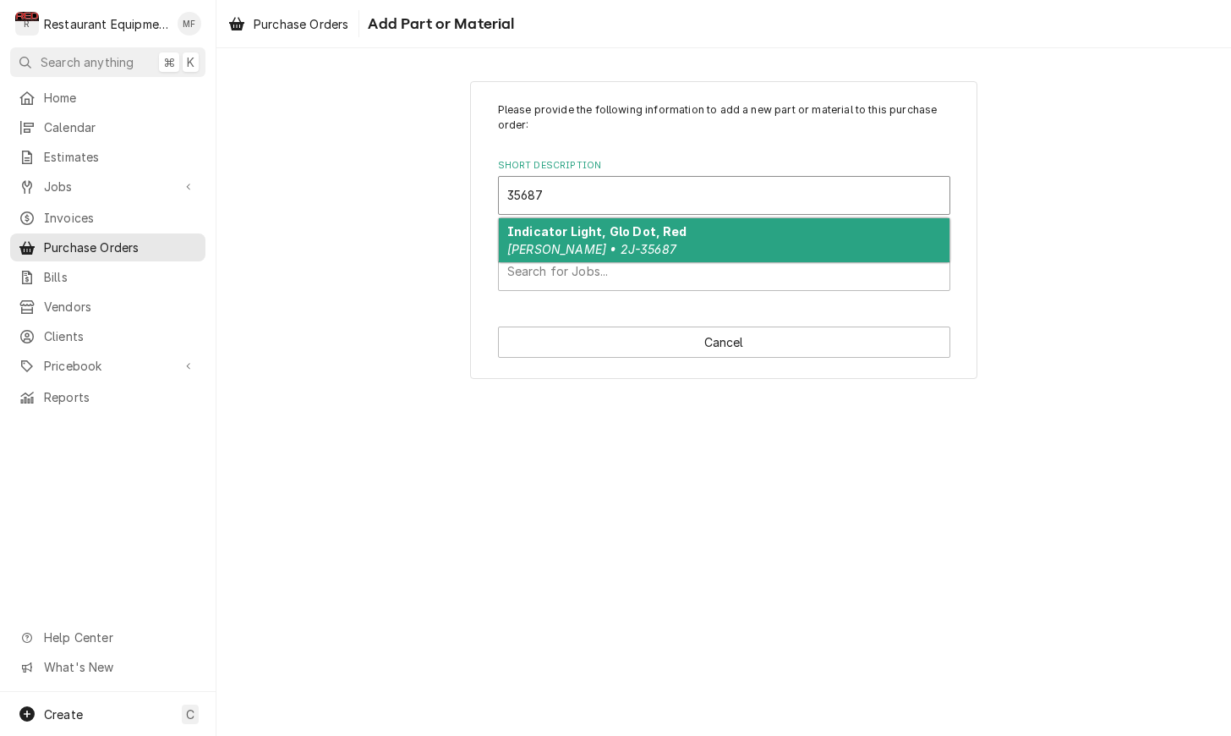
click at [671, 233] on strong "Indicator Light, Glo Dot, Red" at bounding box center [597, 231] width 180 height 14
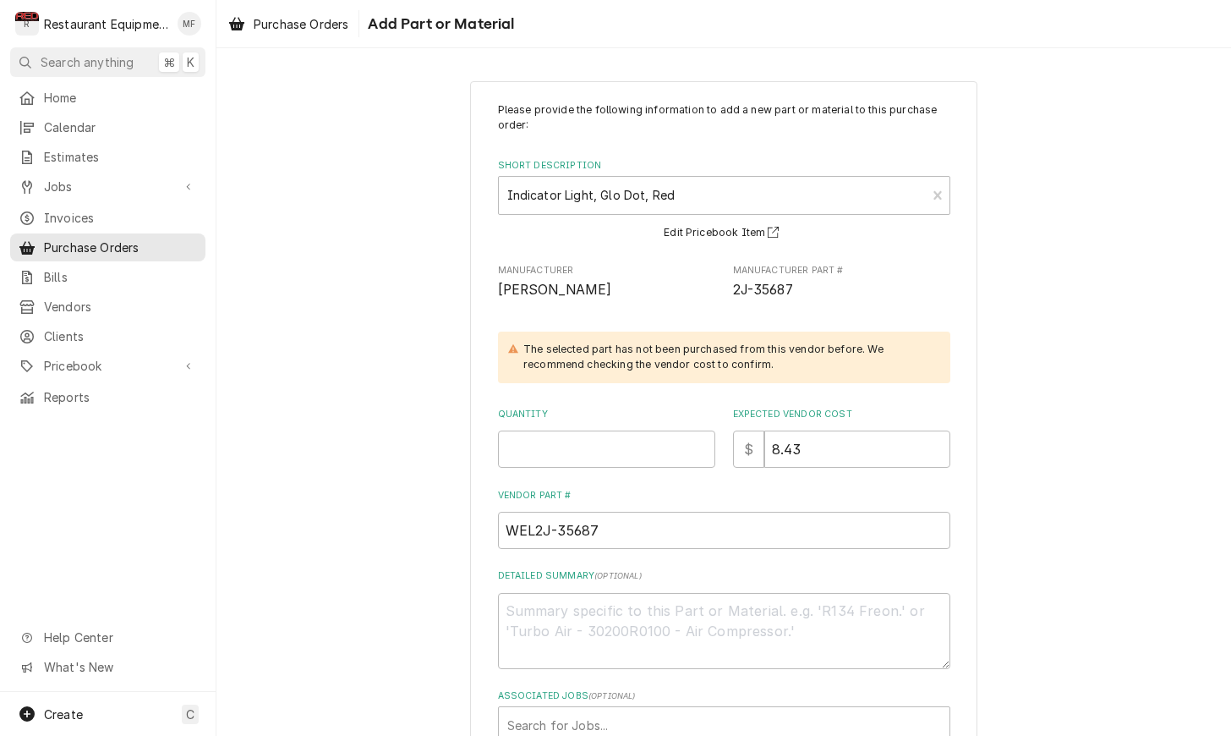
click at [643, 425] on div "Quantity" at bounding box center [606, 438] width 217 height 60
click at [640, 442] on input "Quantity" at bounding box center [606, 448] width 217 height 37
type textarea "x"
type input "1"
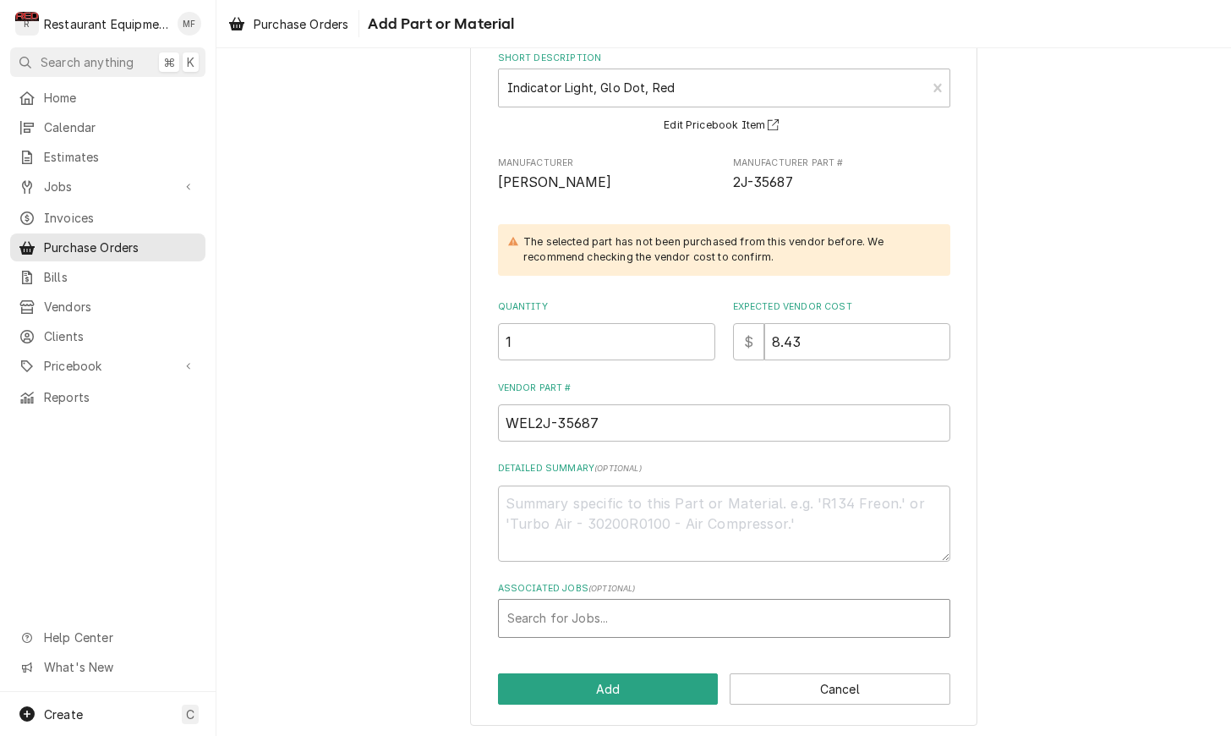
scroll to position [107, 0]
click at [678, 627] on div "Associated Jobs" at bounding box center [724, 619] width 434 height 30
type input "9148"
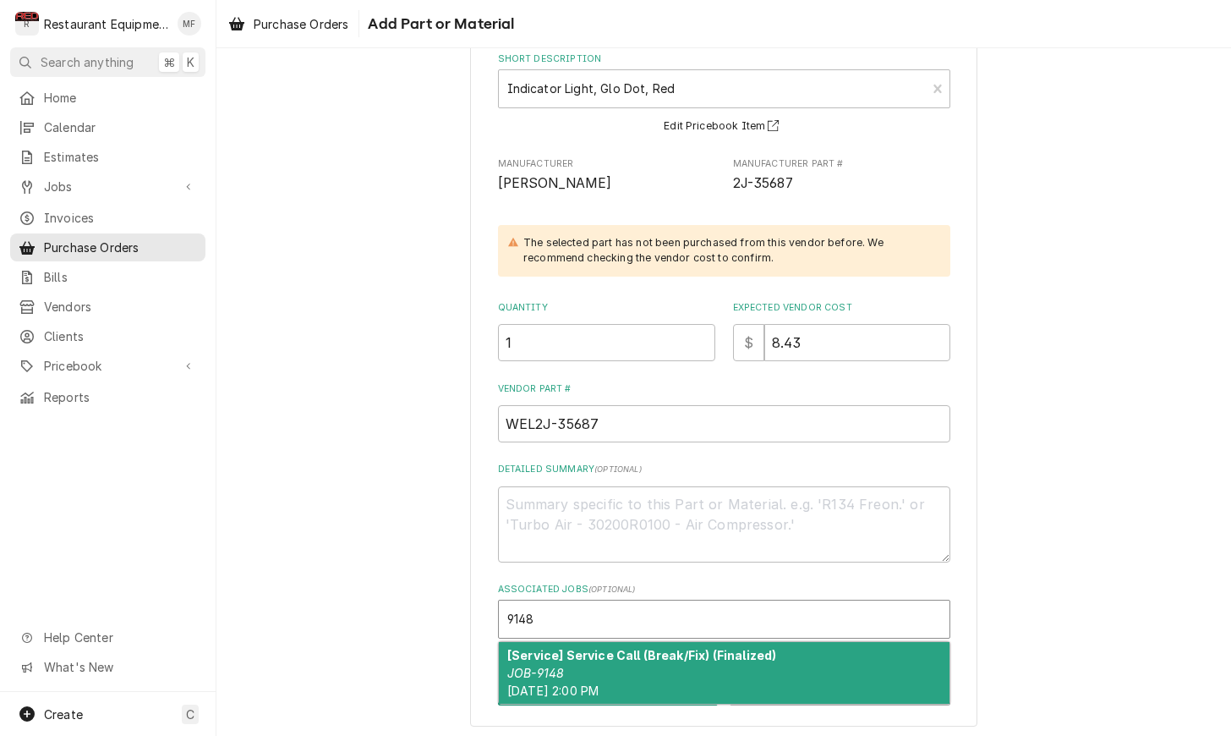
click at [677, 665] on div "[Service] Service Call (Break/Fix) (Finalized) JOB-9148 Fri, Oct 10th, 2025 - 2…" at bounding box center [724, 673] width 451 height 62
type textarea "x"
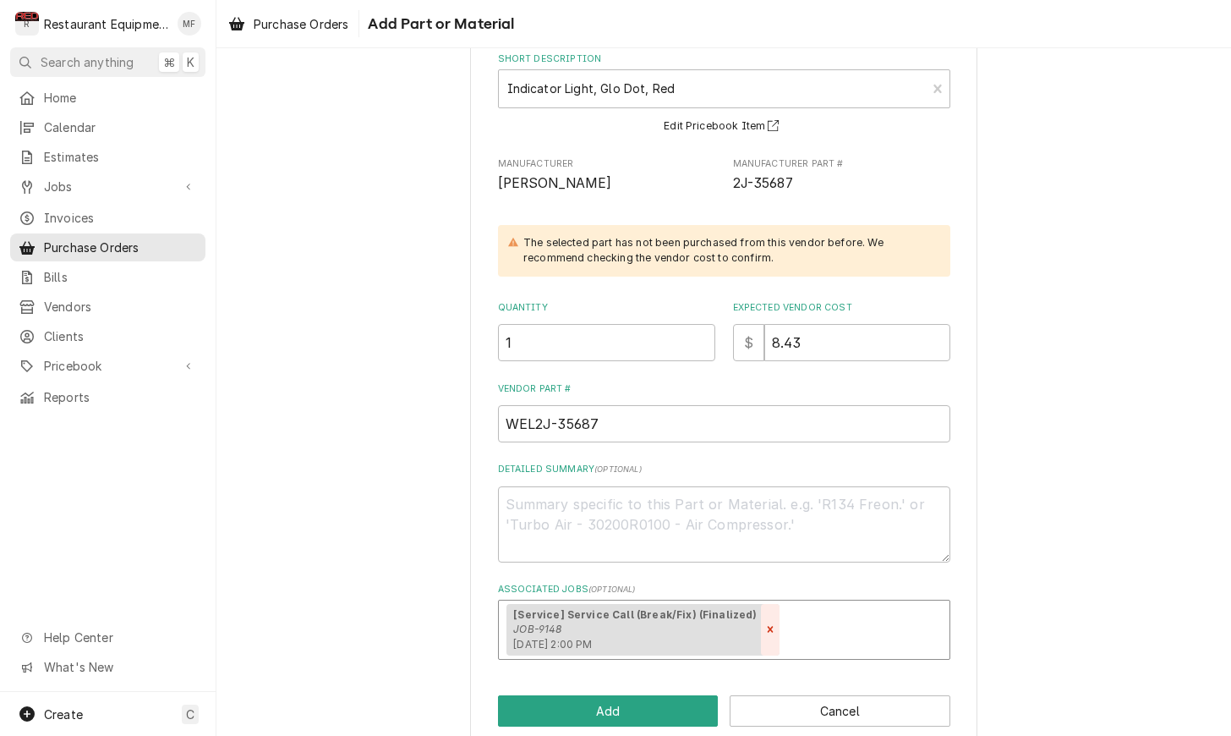
click at [764, 623] on icon "Remove [object Object]" at bounding box center [770, 629] width 12 height 12
type textarea "x"
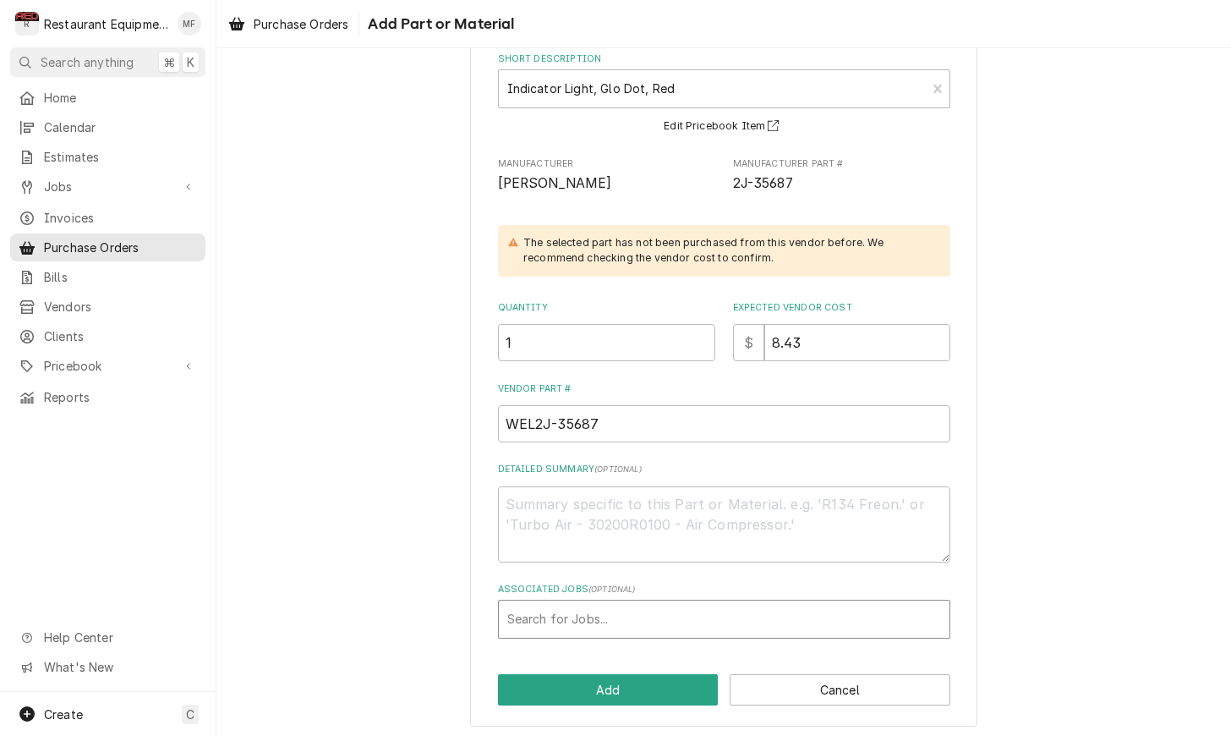
click at [746, 623] on div "Associated Jobs" at bounding box center [724, 619] width 434 height 30
type input "9184"
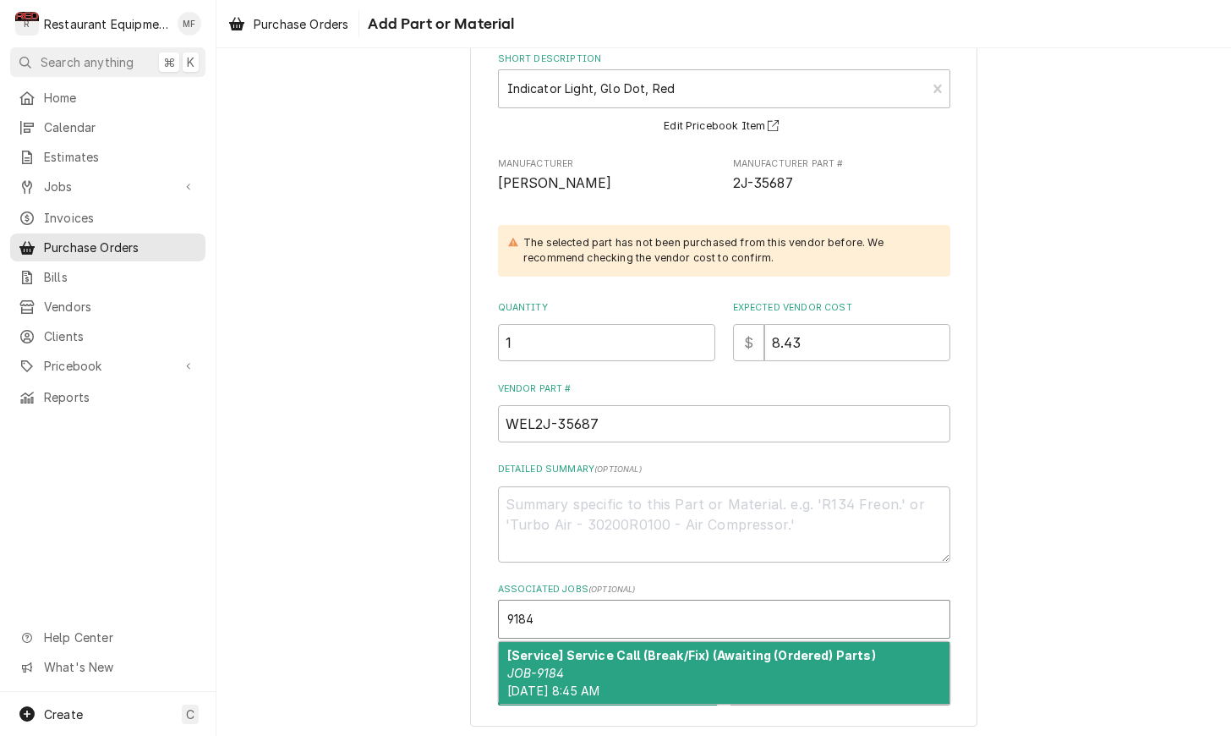
click at [752, 648] on strong "[Service] Service Call (Break/Fix) (Awaiting (Ordered) Parts)" at bounding box center [691, 655] width 369 height 14
type textarea "x"
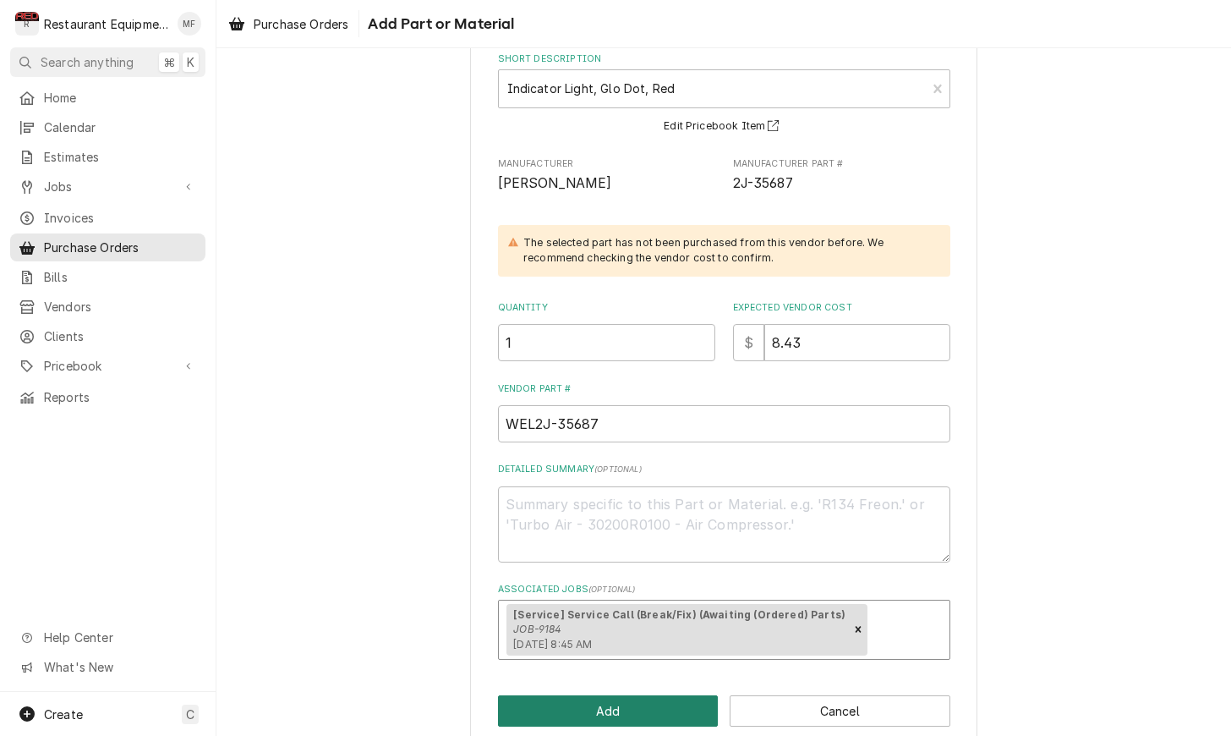
click at [661, 705] on button "Add" at bounding box center [608, 710] width 221 height 31
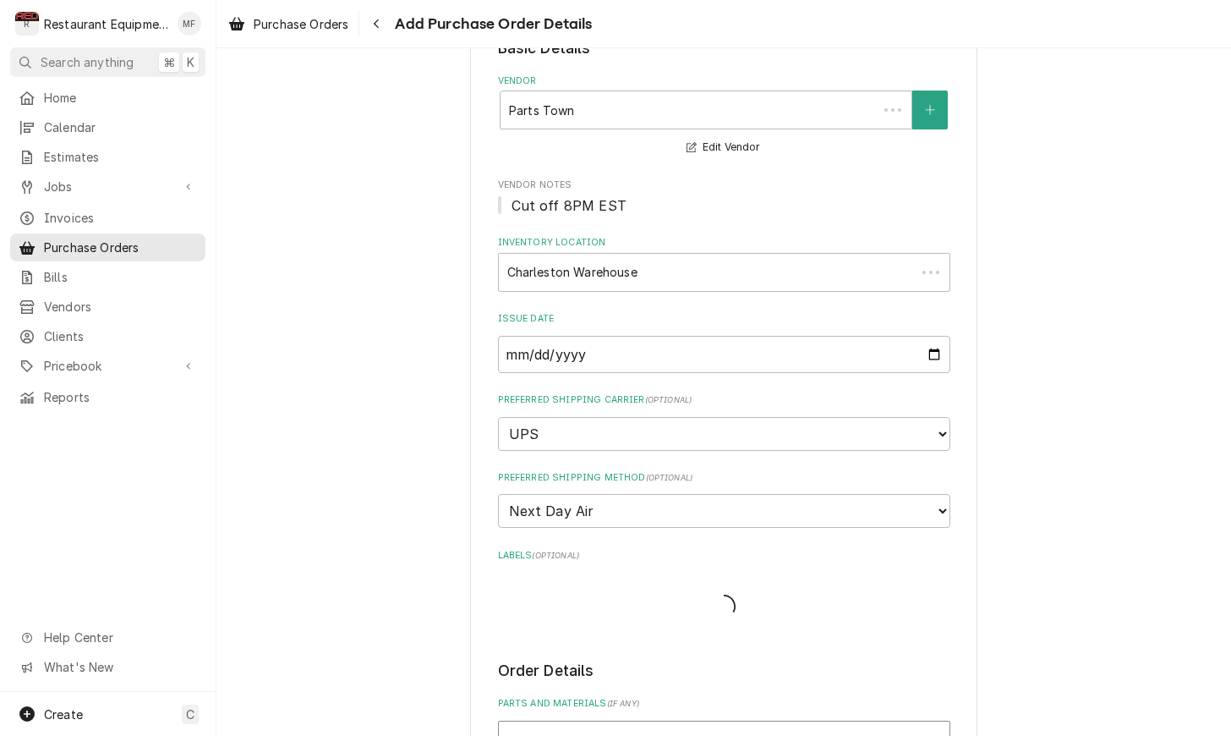
scroll to position [755, 0]
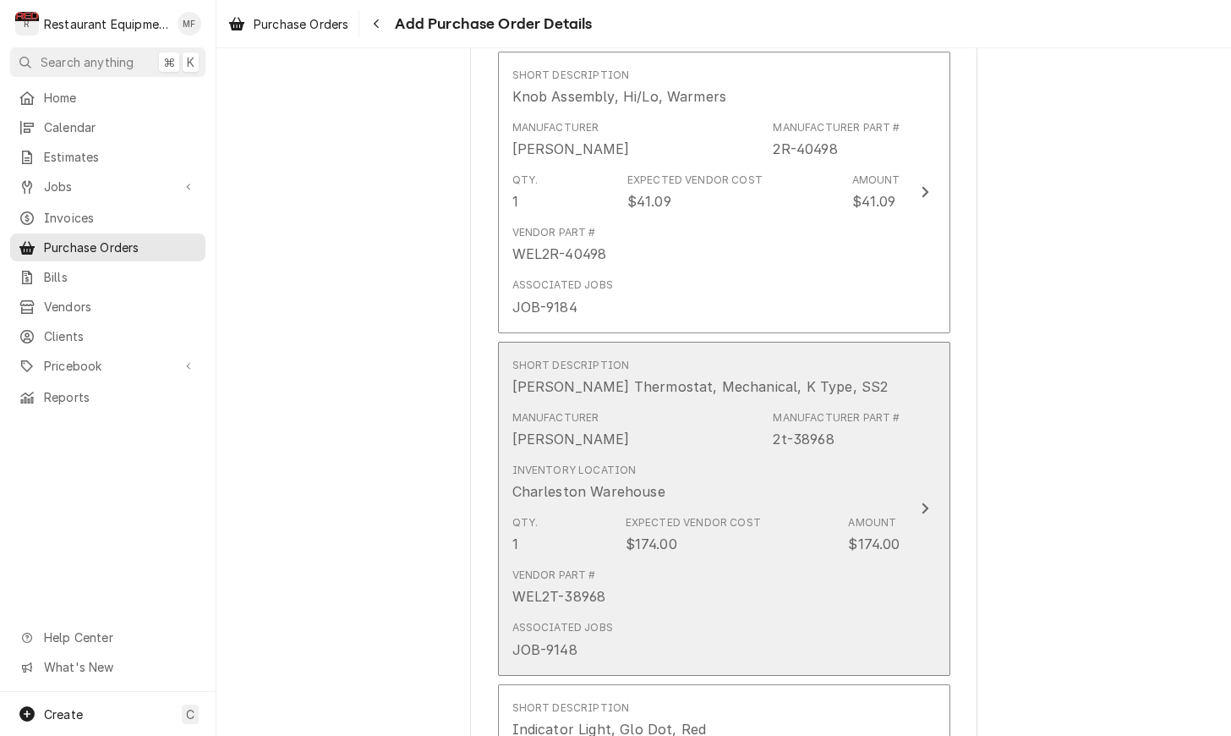
click at [698, 515] on div "Expected Vendor Cost" at bounding box center [693, 522] width 135 height 15
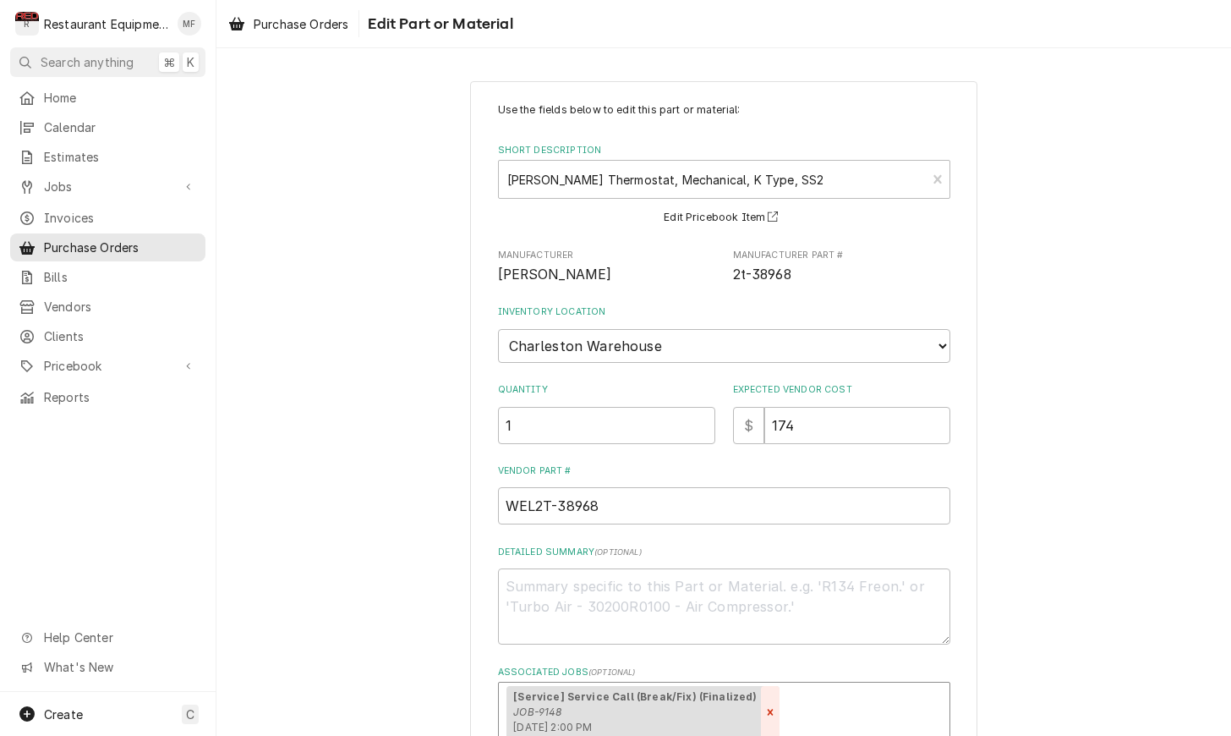
click at [764, 706] on icon "Remove [object Object]" at bounding box center [770, 712] width 12 height 12
type textarea "x"
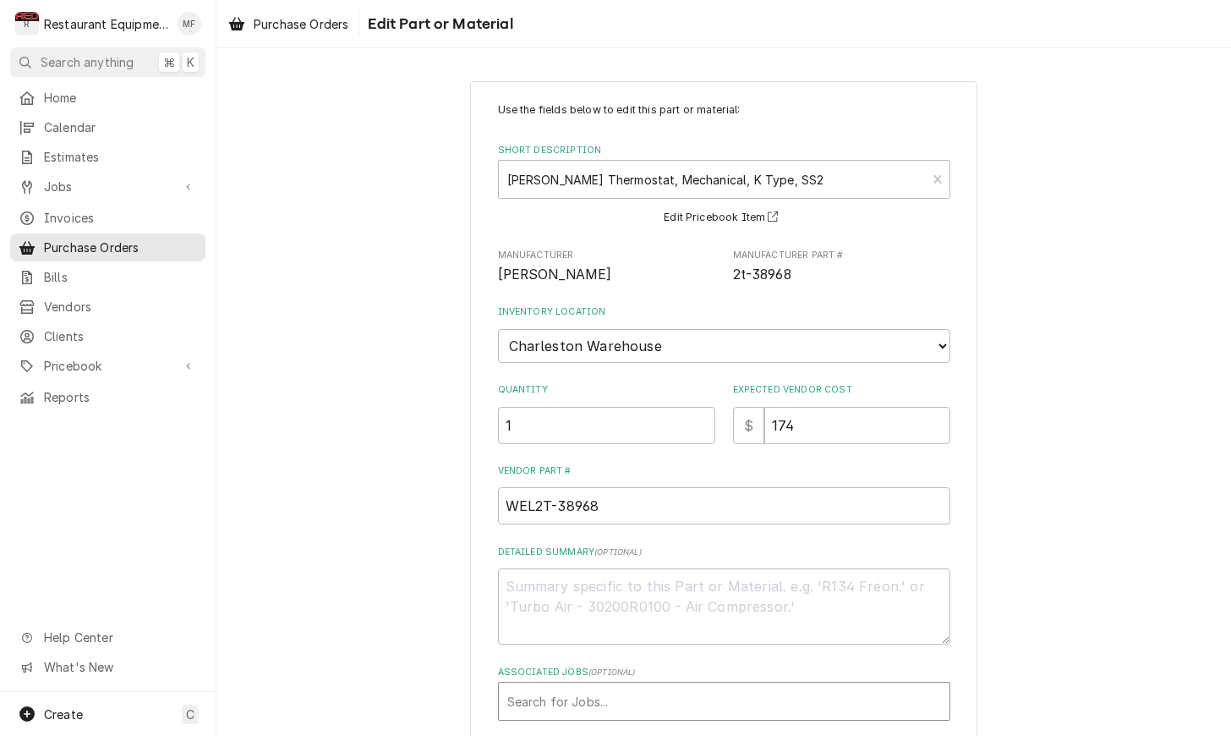
click at [753, 694] on div "Associated Jobs" at bounding box center [724, 701] width 434 height 30
type input "9184"
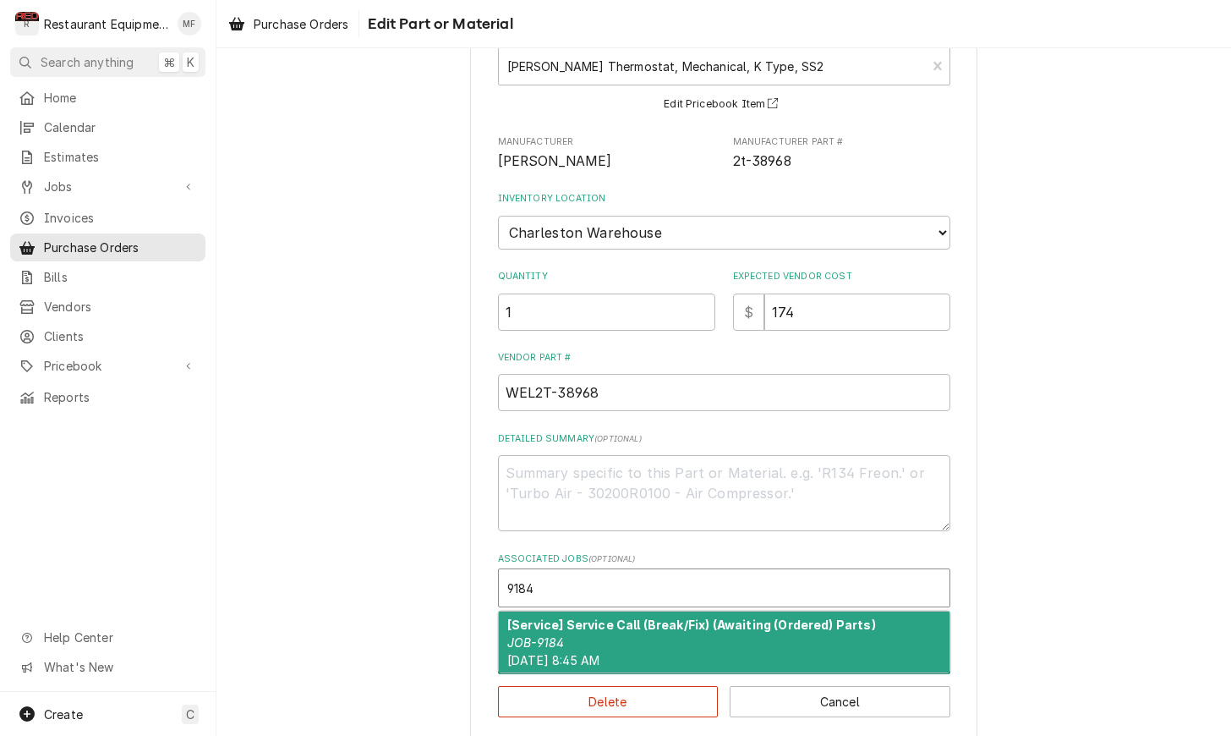
scroll to position [113, 0]
click at [736, 617] on strong "[Service] Service Call (Break/Fix) (Awaiting (Ordered) Parts)" at bounding box center [691, 624] width 369 height 14
type textarea "x"
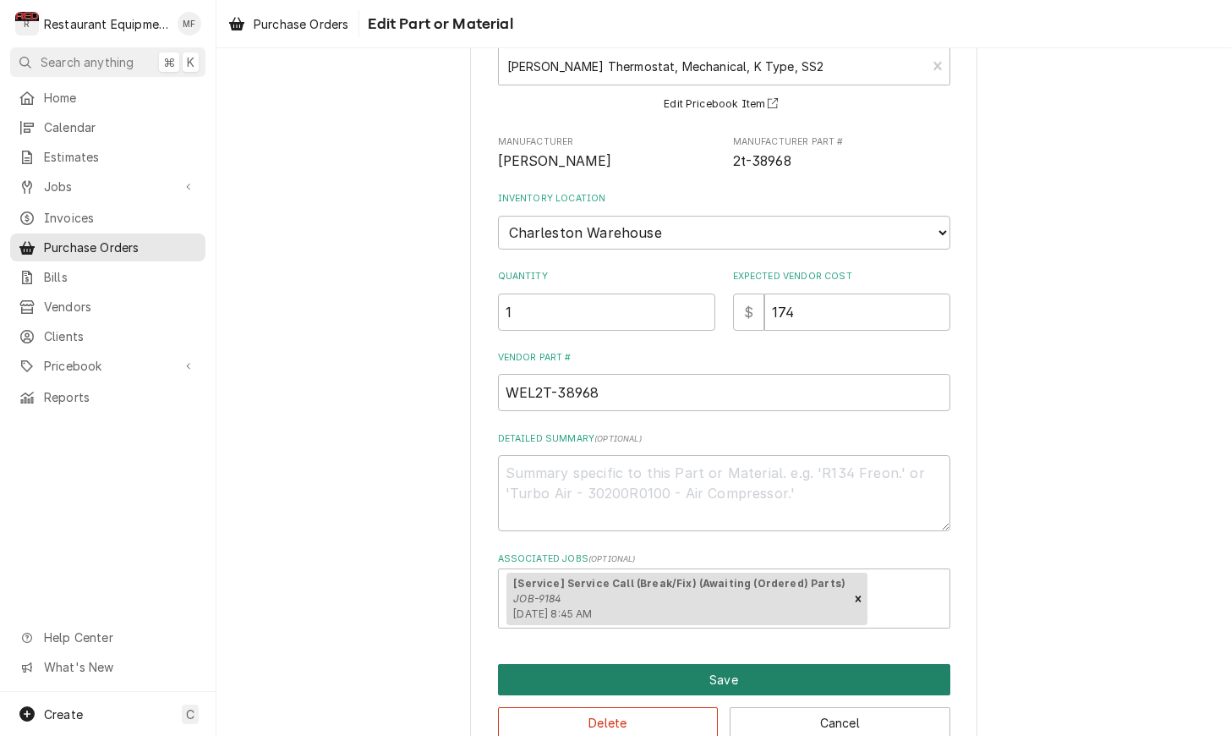
click at [643, 664] on button "Save" at bounding box center [724, 679] width 452 height 31
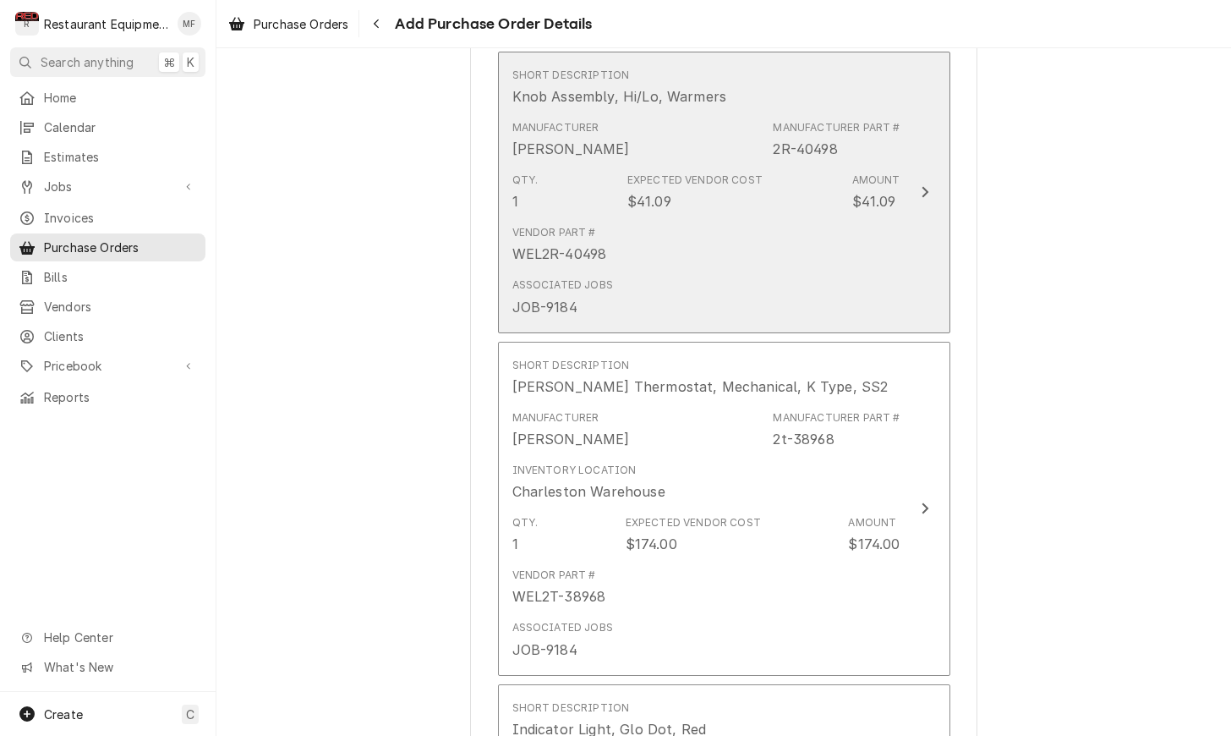
click at [690, 282] on div "Associated Jobs JOB-9184" at bounding box center [706, 297] width 388 height 52
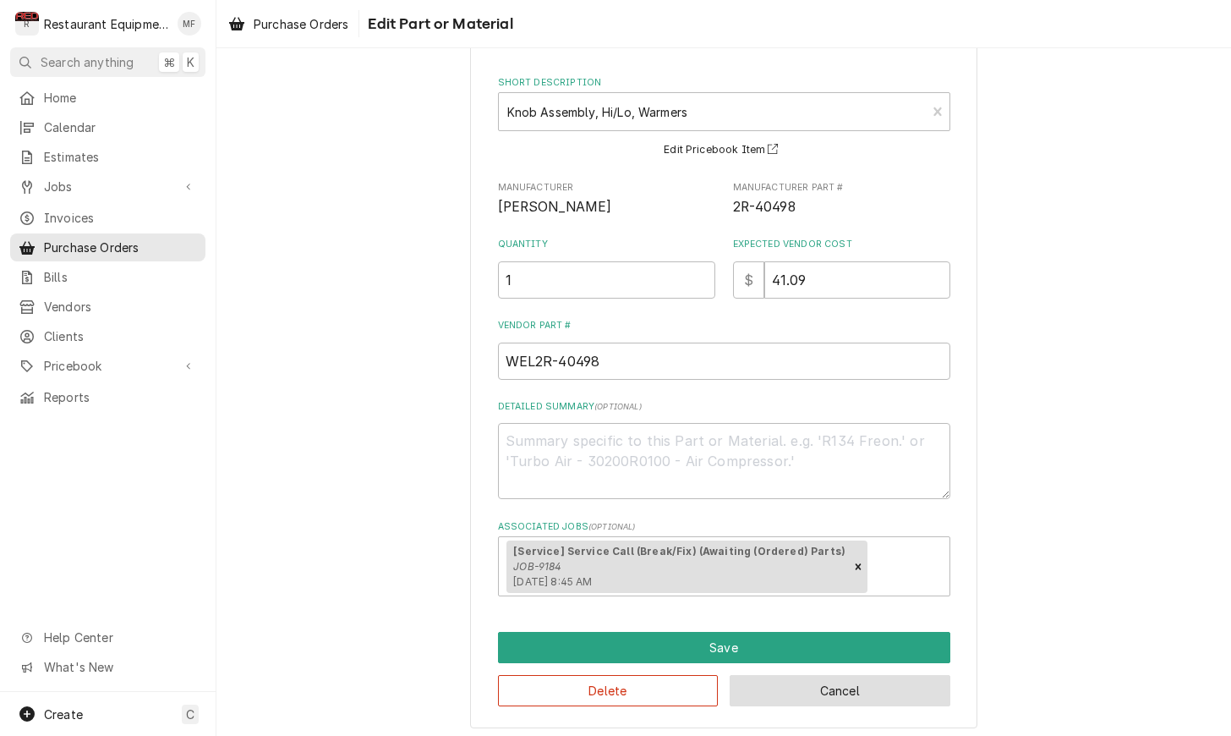
click at [873, 681] on button "Cancel" at bounding box center [840, 690] width 221 height 31
type textarea "x"
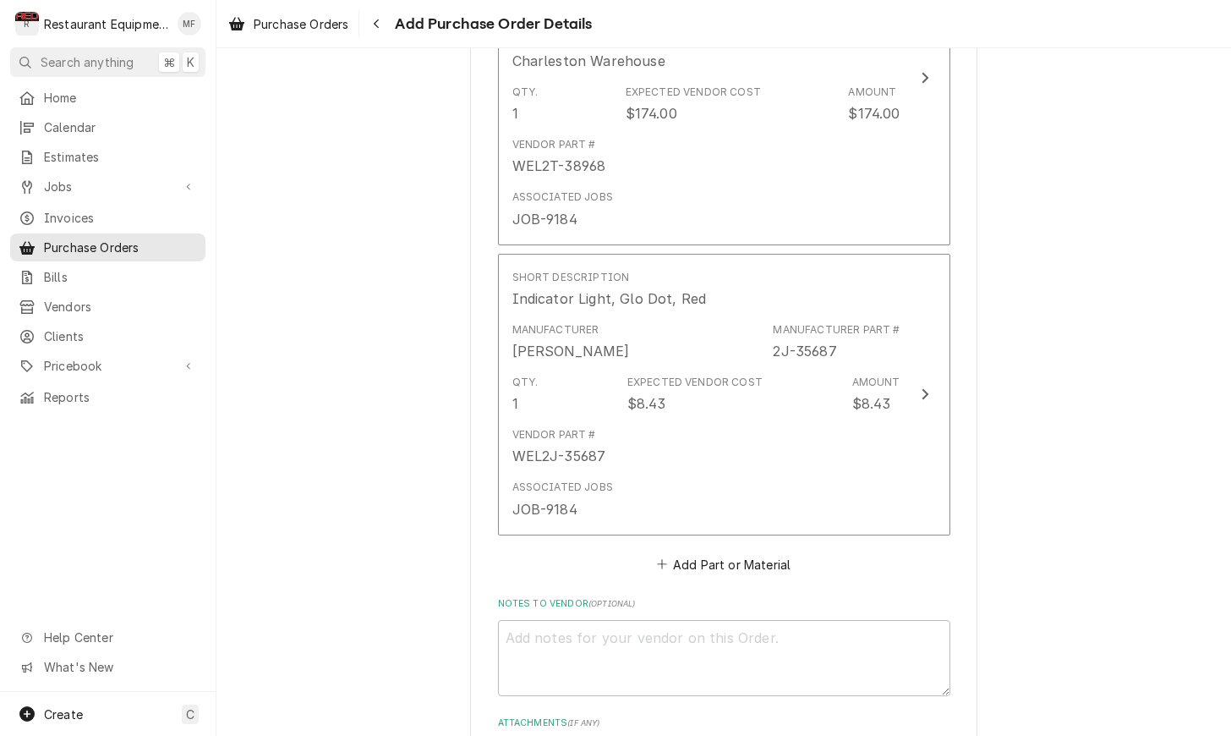
scroll to position [1186, 0]
click at [735, 551] on button "Add Part or Material" at bounding box center [724, 563] width 140 height 24
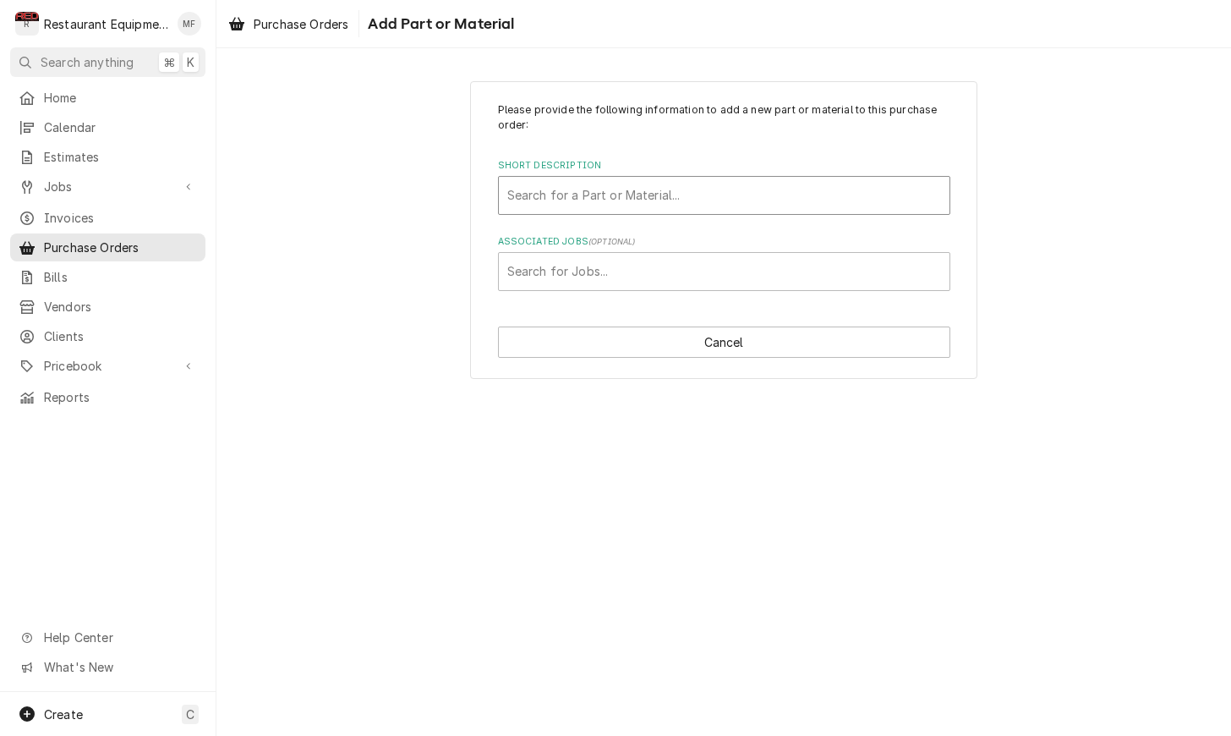
click at [766, 211] on div "Search for a Part or Material..." at bounding box center [724, 195] width 451 height 37
type input "5958"
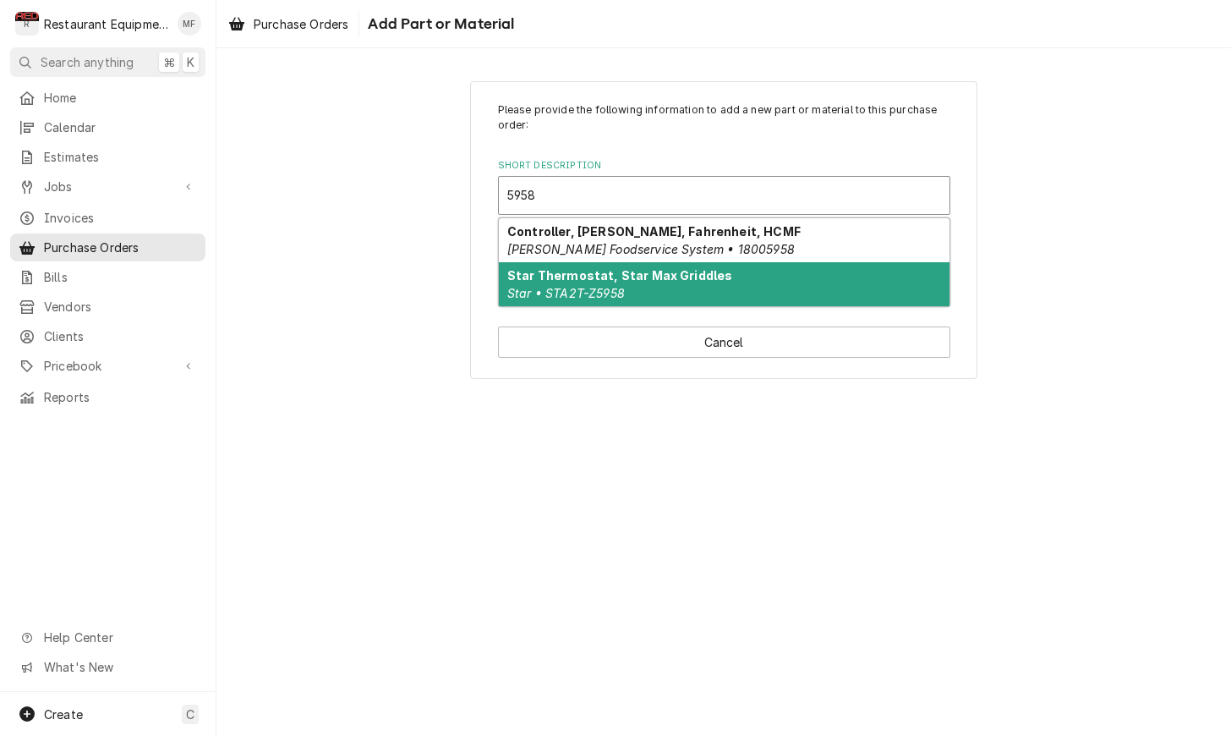
click at [775, 272] on div "Star Thermostat, Star Max Griddles Star • STA2T-Z5958" at bounding box center [724, 284] width 451 height 44
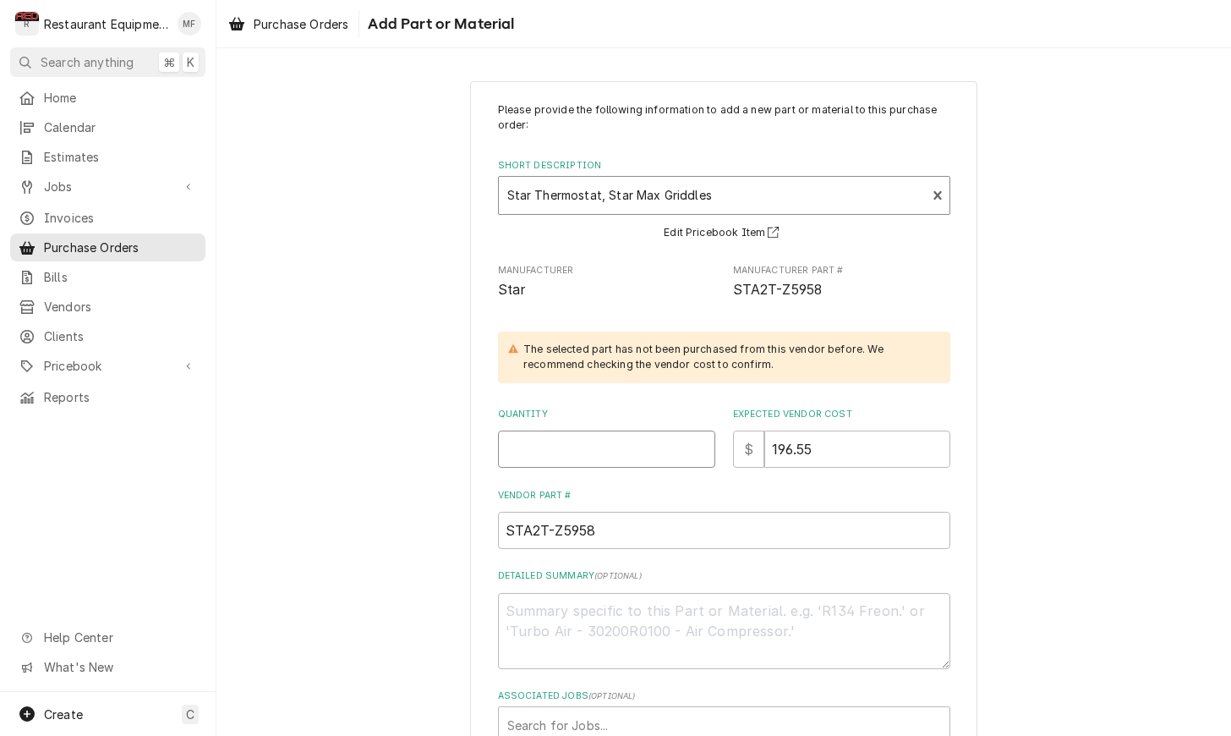
click at [604, 451] on input "Quantity" at bounding box center [606, 448] width 217 height 37
type textarea "x"
type input "1"
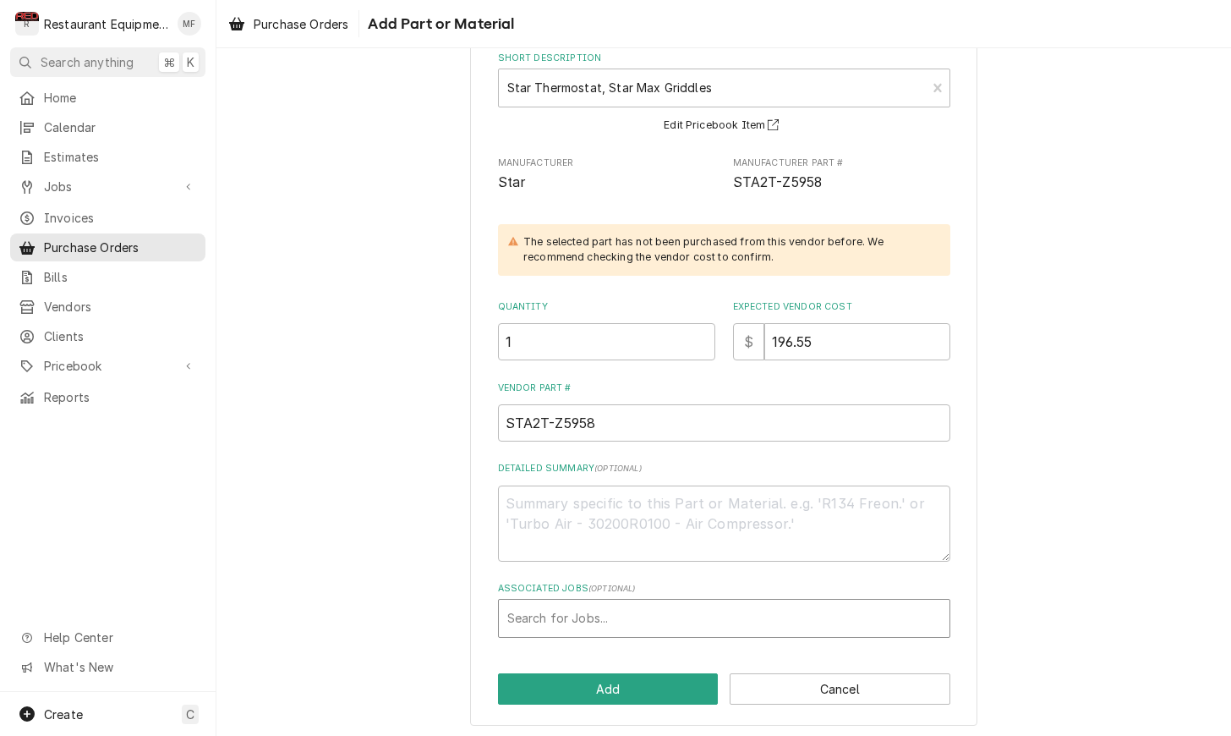
scroll to position [107, 0]
click at [676, 605] on div "Associated Jobs" at bounding box center [724, 619] width 434 height 30
type input "9186"
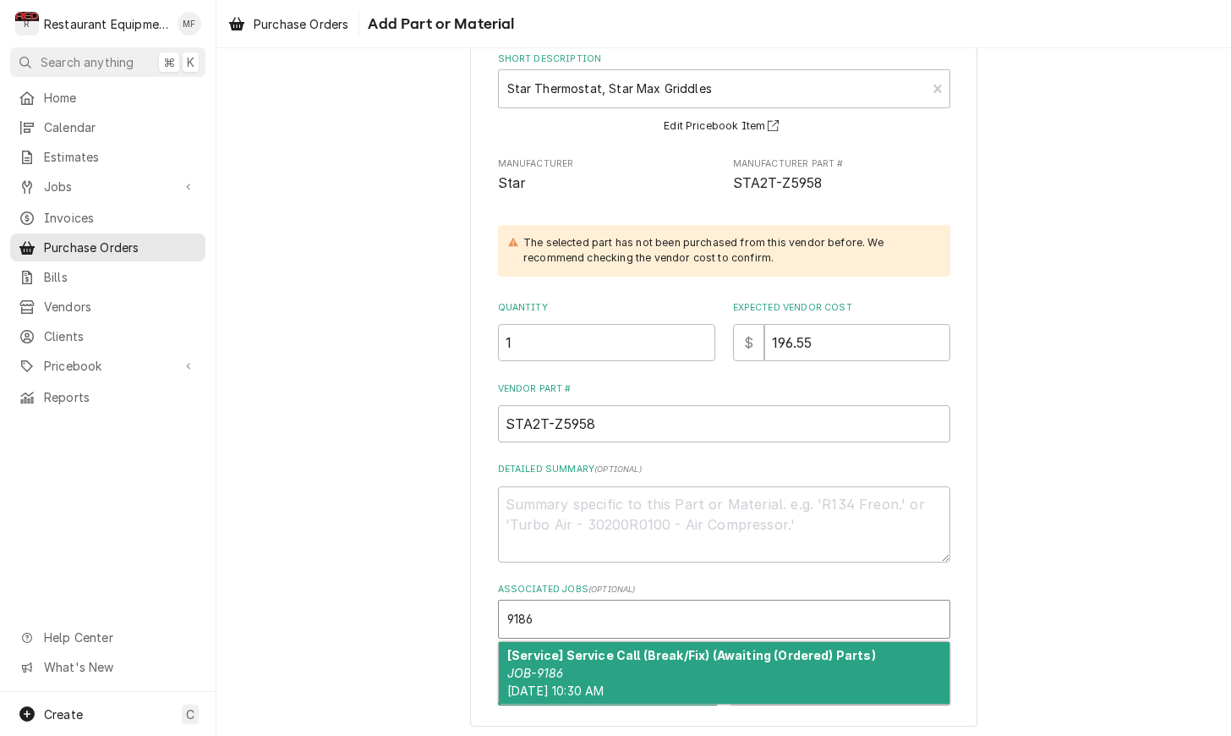
click at [731, 648] on strong "[Service] Service Call (Break/Fix) (Awaiting (Ordered) Parts)" at bounding box center [691, 655] width 369 height 14
type textarea "x"
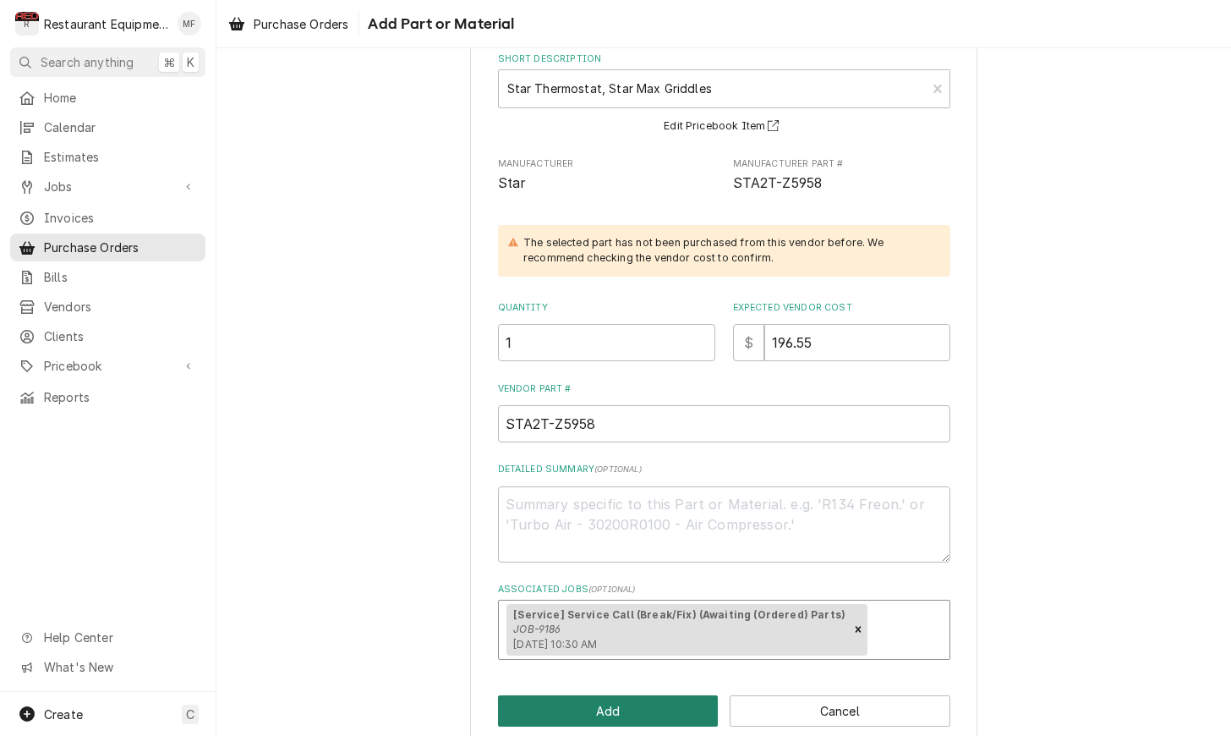
click at [666, 698] on button "Add" at bounding box center [608, 710] width 221 height 31
type textarea "x"
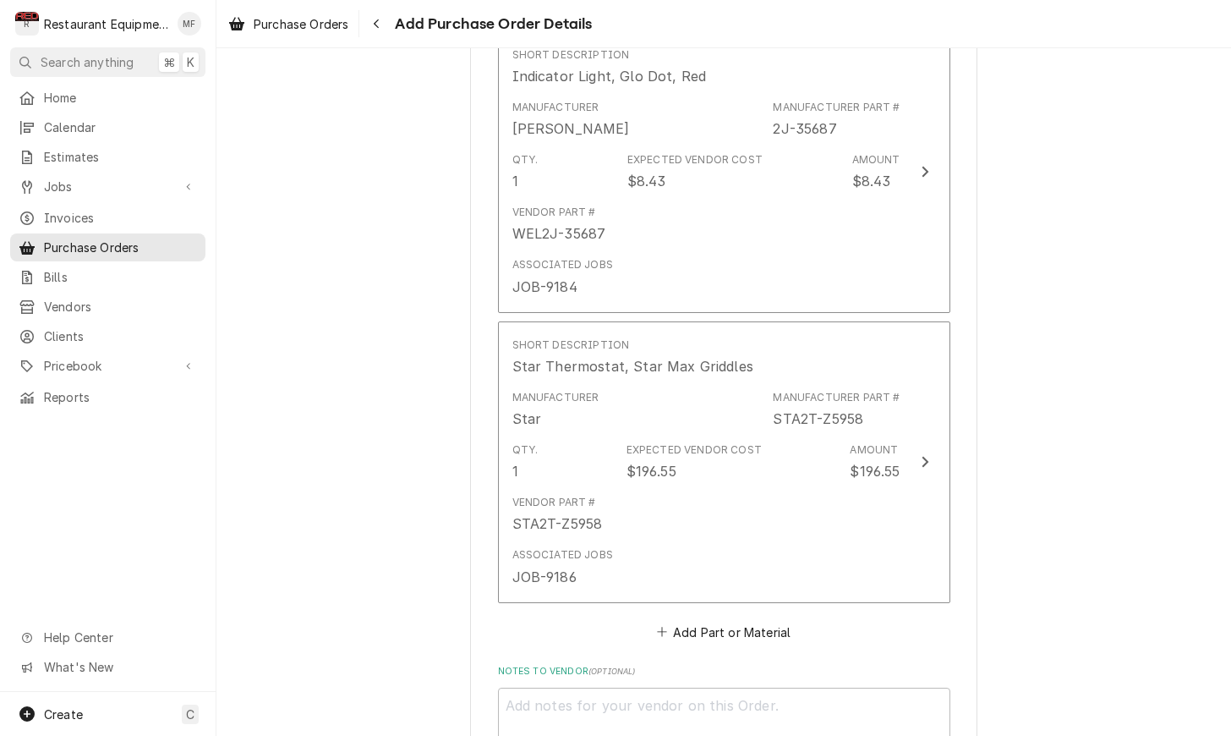
scroll to position [1414, 0]
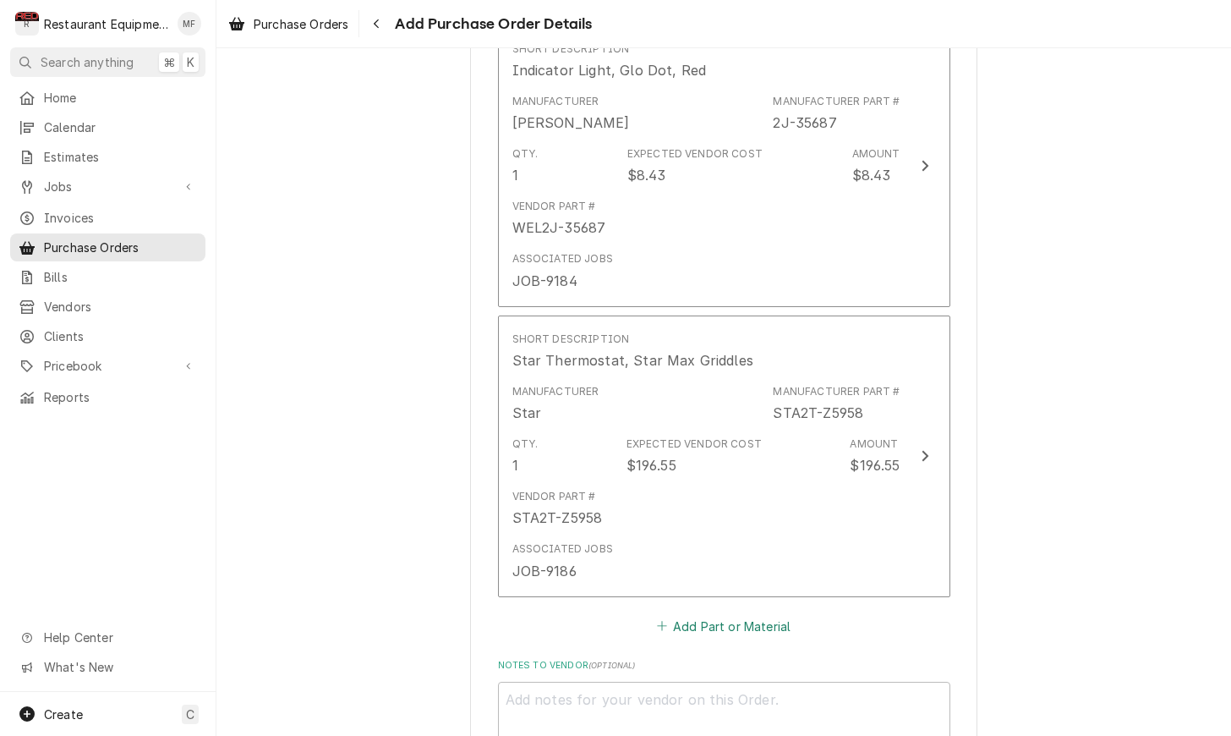
click at [738, 614] on button "Add Part or Material" at bounding box center [724, 626] width 140 height 24
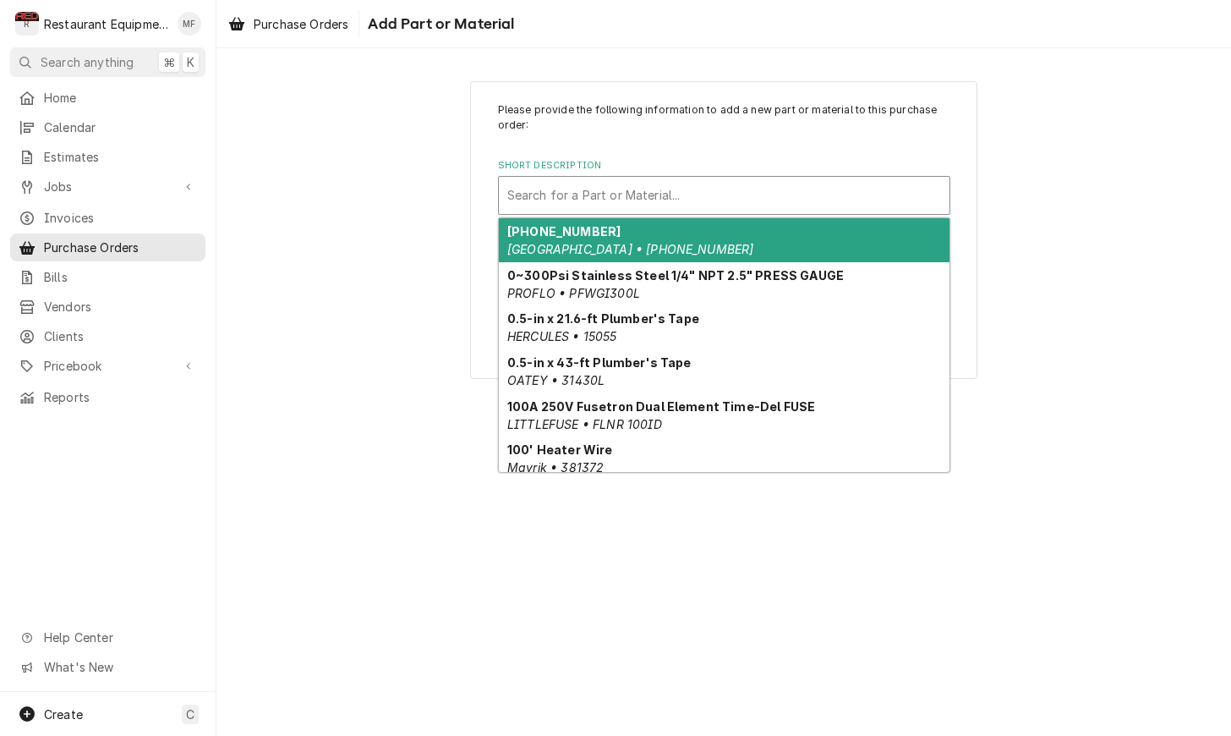
click at [755, 203] on div "Short Description" at bounding box center [724, 195] width 434 height 30
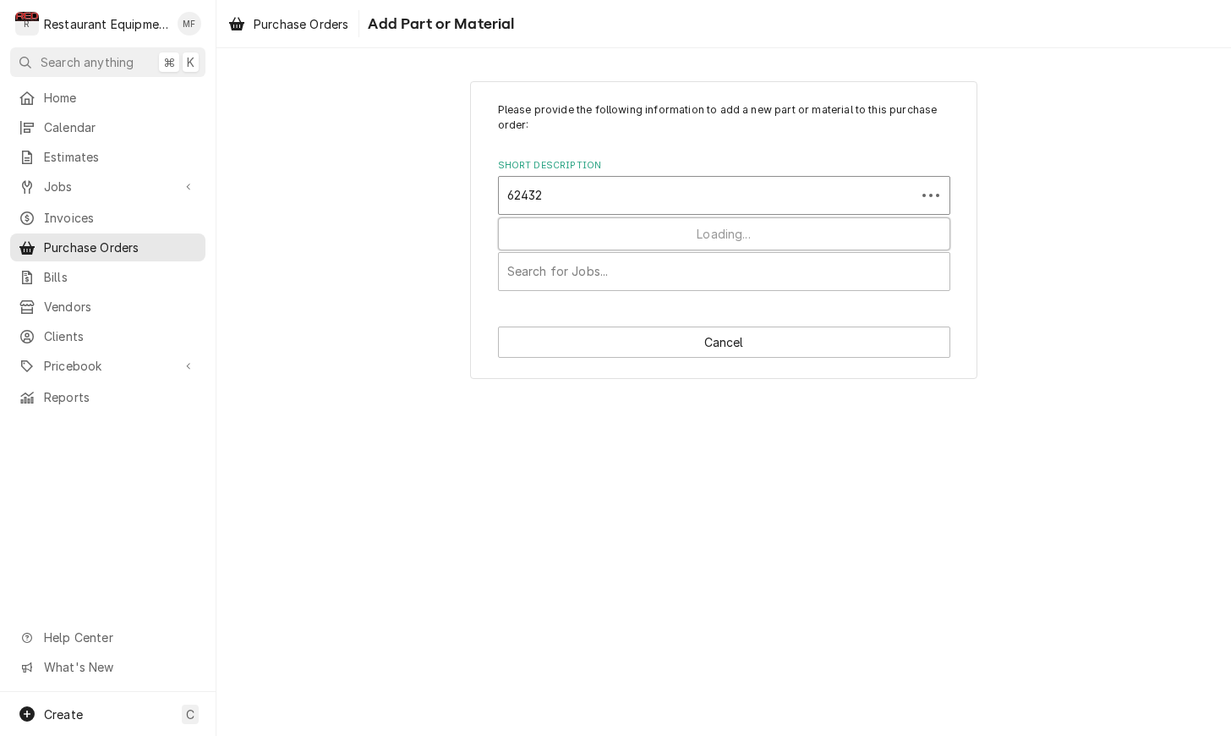
type input "624329"
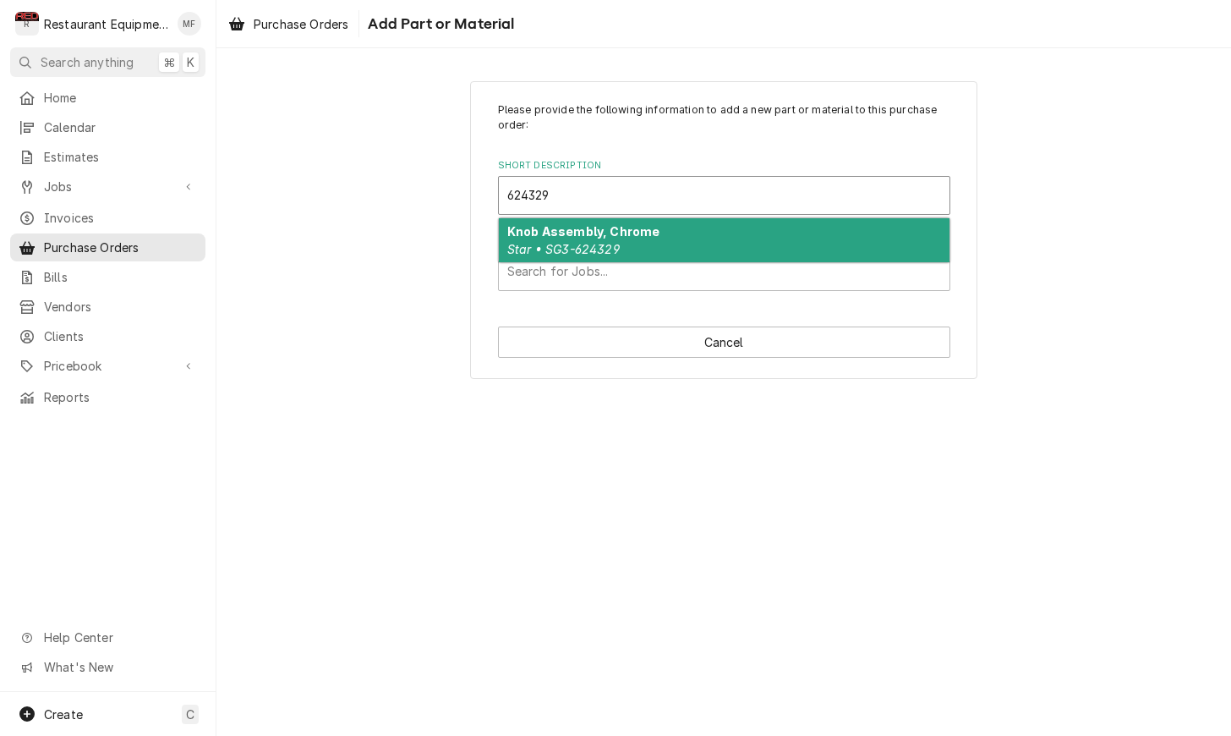
click at [736, 245] on div "Knob Assembly, Chrome Star • SG3-624329" at bounding box center [724, 240] width 451 height 44
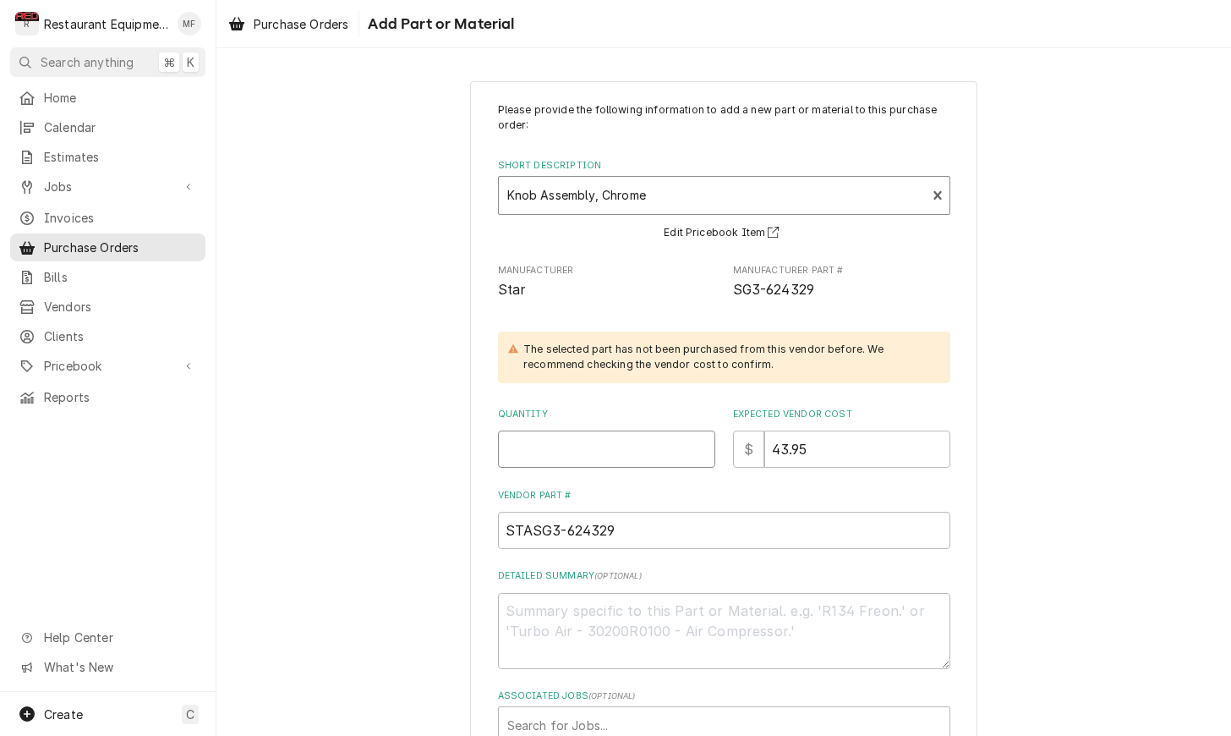
click at [648, 436] on input "Quantity" at bounding box center [606, 448] width 217 height 37
type textarea "x"
type input "1"
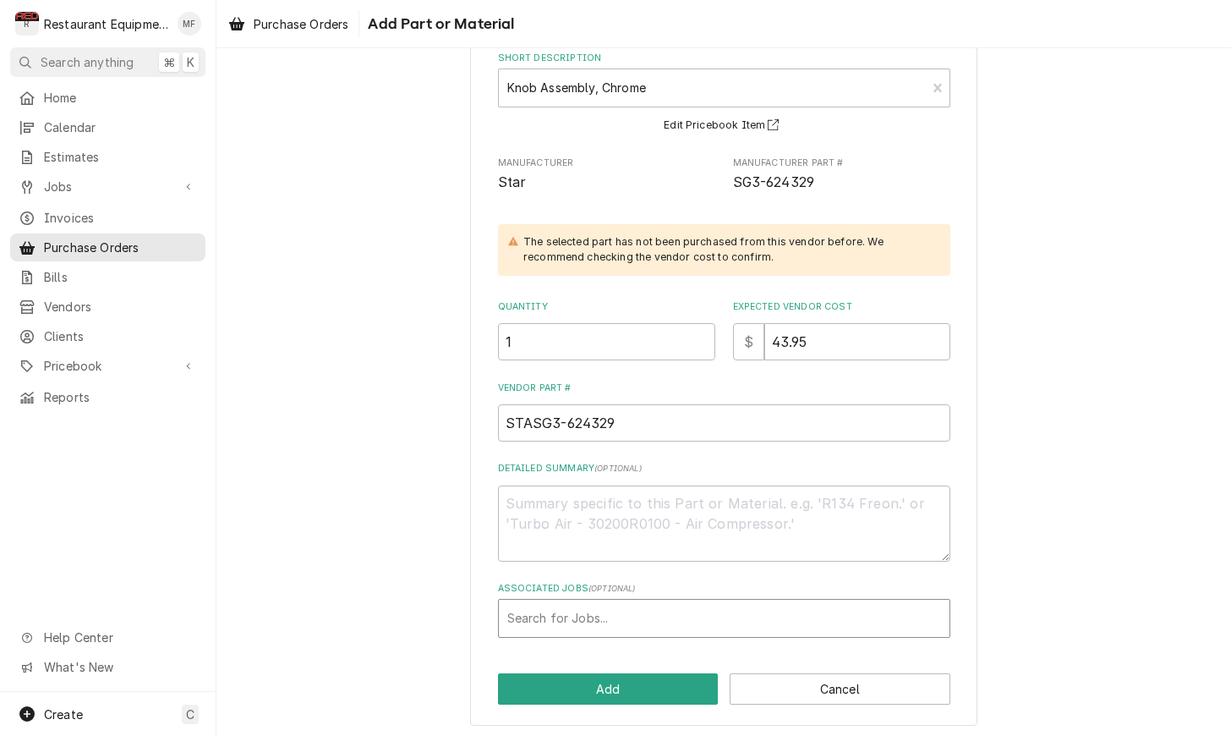
scroll to position [107, 0]
click at [750, 604] on div "Associated Jobs" at bounding box center [724, 619] width 434 height 30
type input "9186"
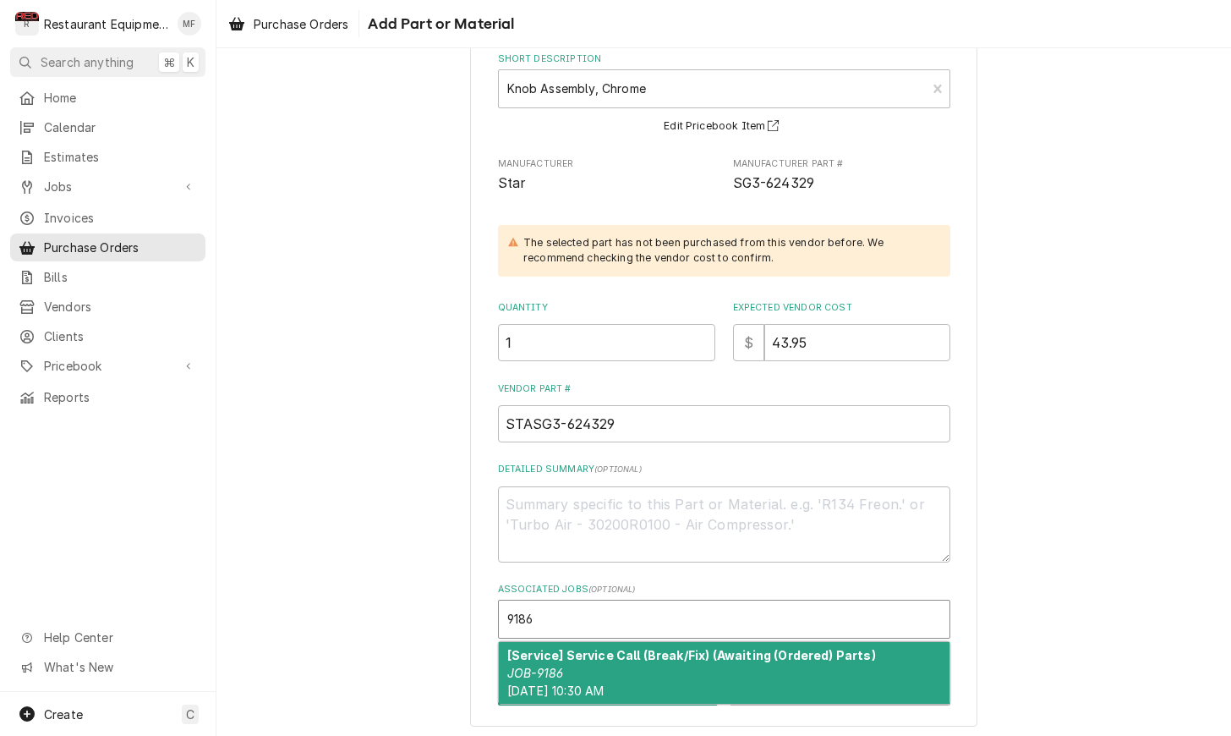
click at [738, 657] on div "[Service] Service Call (Break/Fix) (Awaiting (Ordered) Parts) JOB-9186 Tue, Oct…" at bounding box center [724, 673] width 451 height 62
type textarea "x"
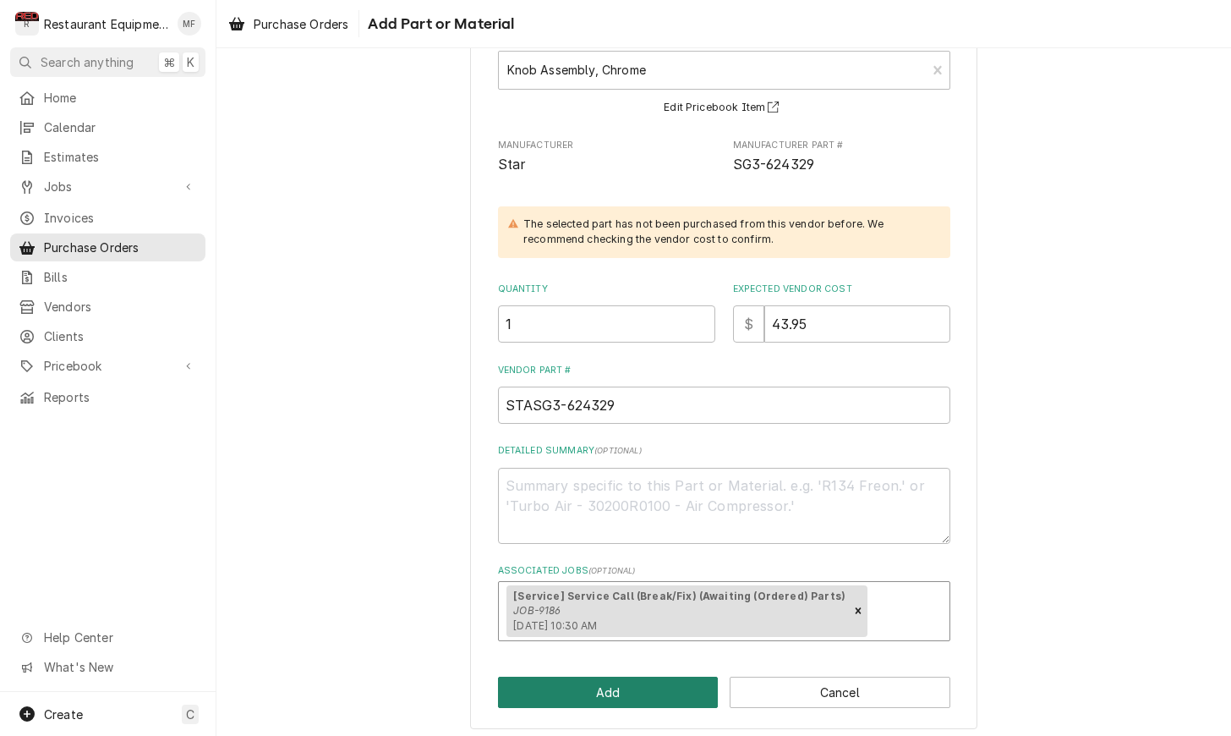
click at [687, 676] on button "Add" at bounding box center [608, 691] width 221 height 31
type textarea "x"
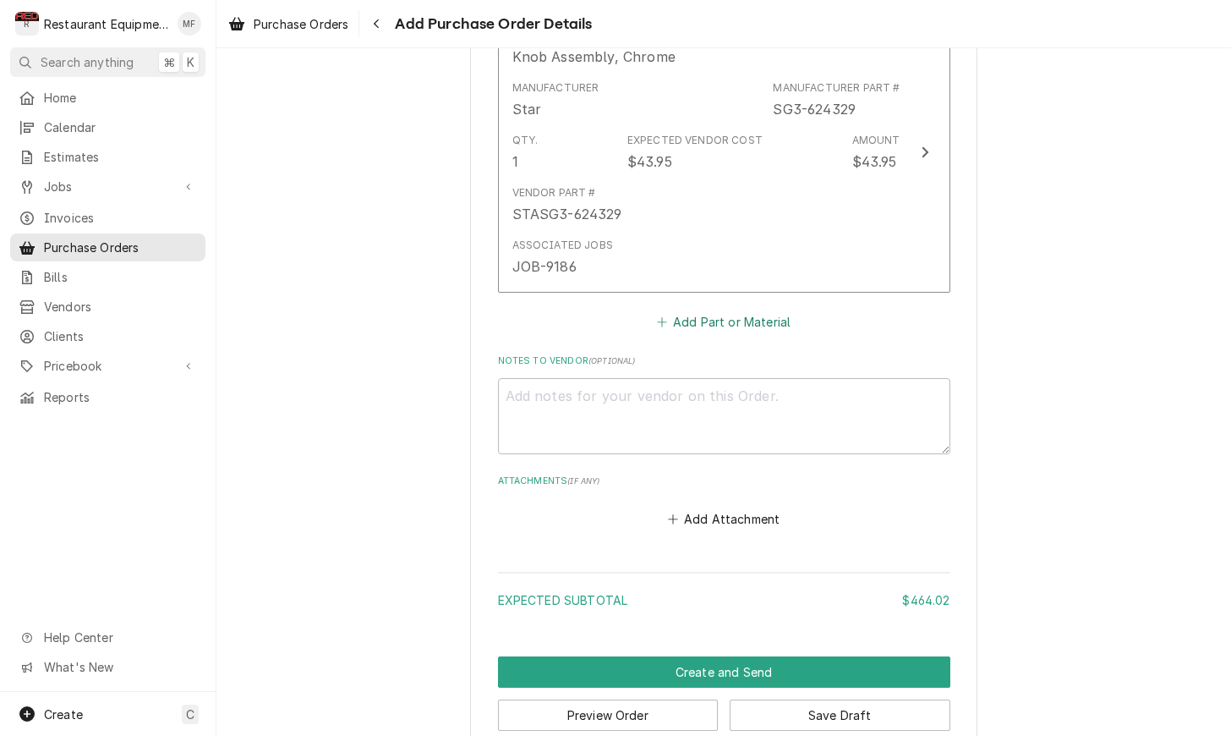
scroll to position [2006, 0]
click at [766, 311] on button "Add Part or Material" at bounding box center [724, 323] width 140 height 24
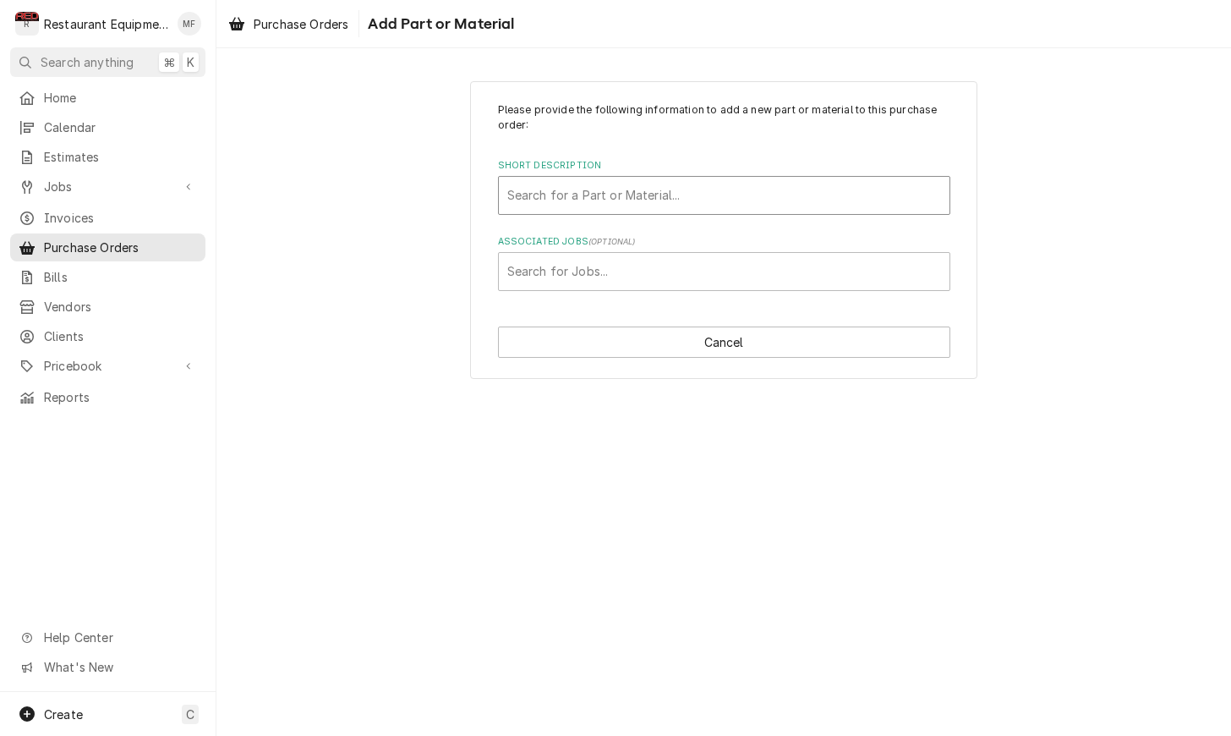
click at [707, 201] on div "Short Description" at bounding box center [724, 195] width 434 height 30
type input "17899"
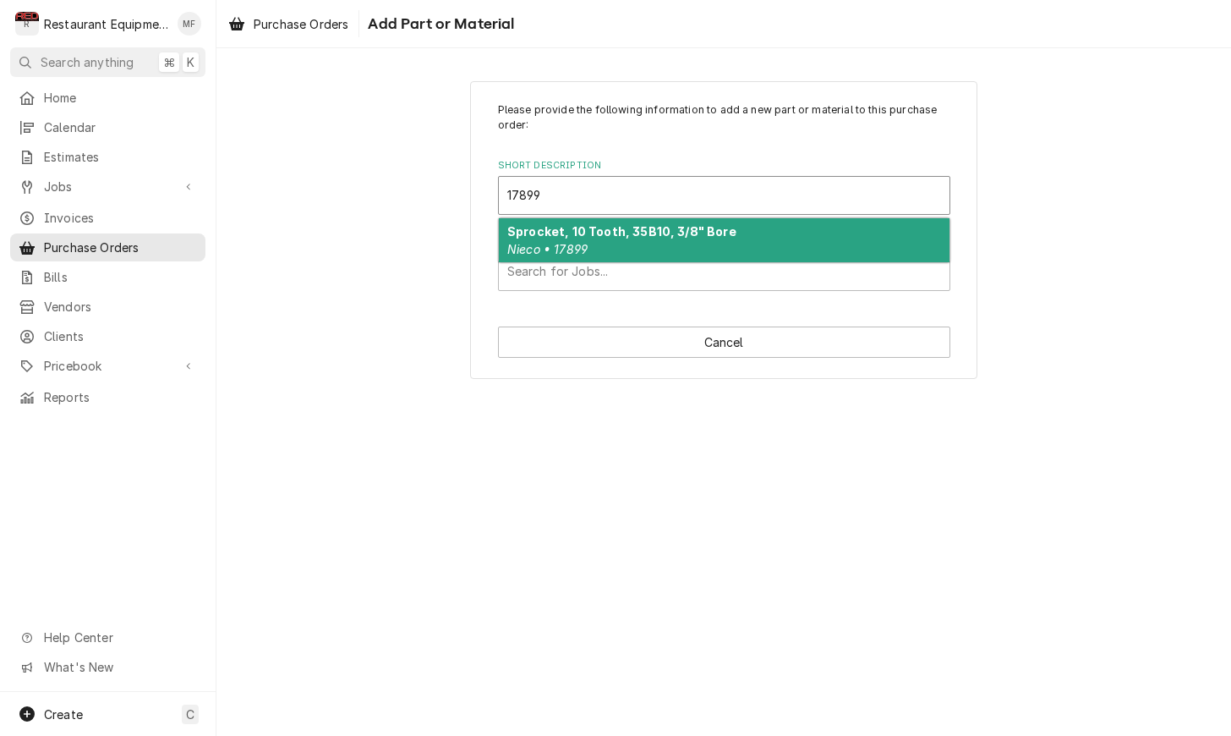
click at [815, 230] on div "Sprocket, 10 Tooth, 35B10, 3/8" Bore Nieco • 17899" at bounding box center [724, 240] width 451 height 44
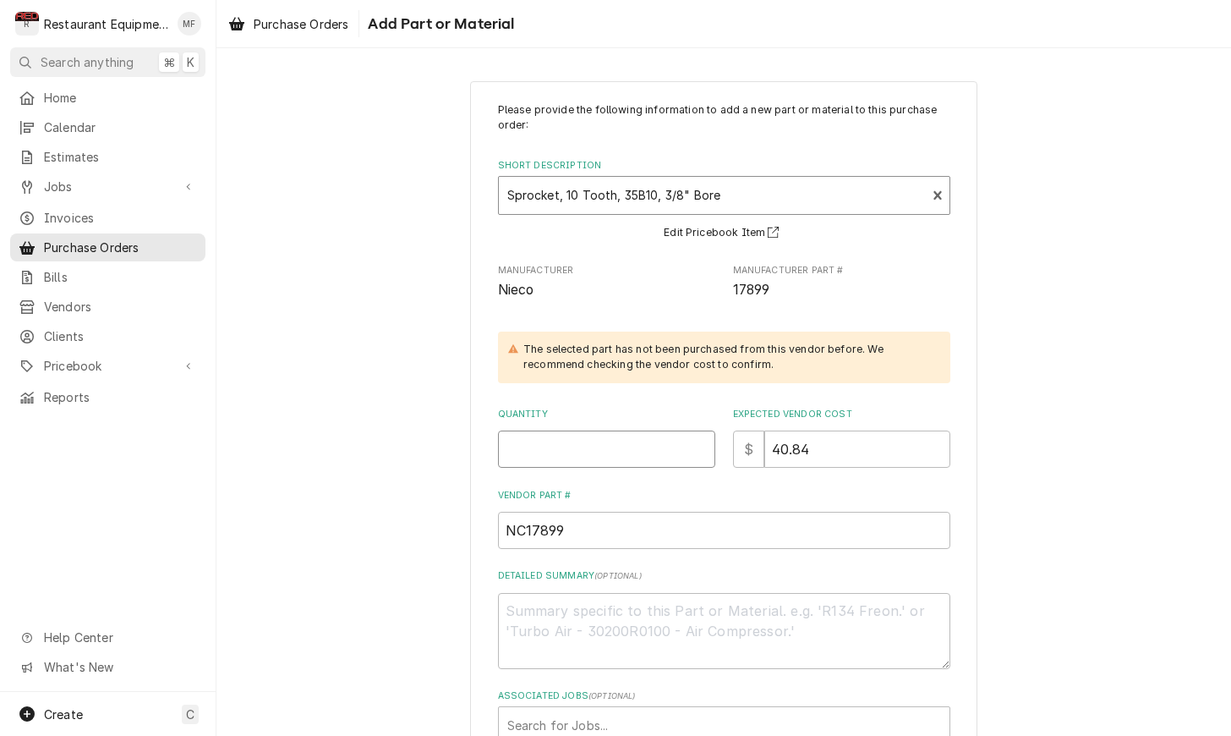
click at [633, 445] on input "Quantity" at bounding box center [606, 448] width 217 height 37
type textarea "x"
type input "1"
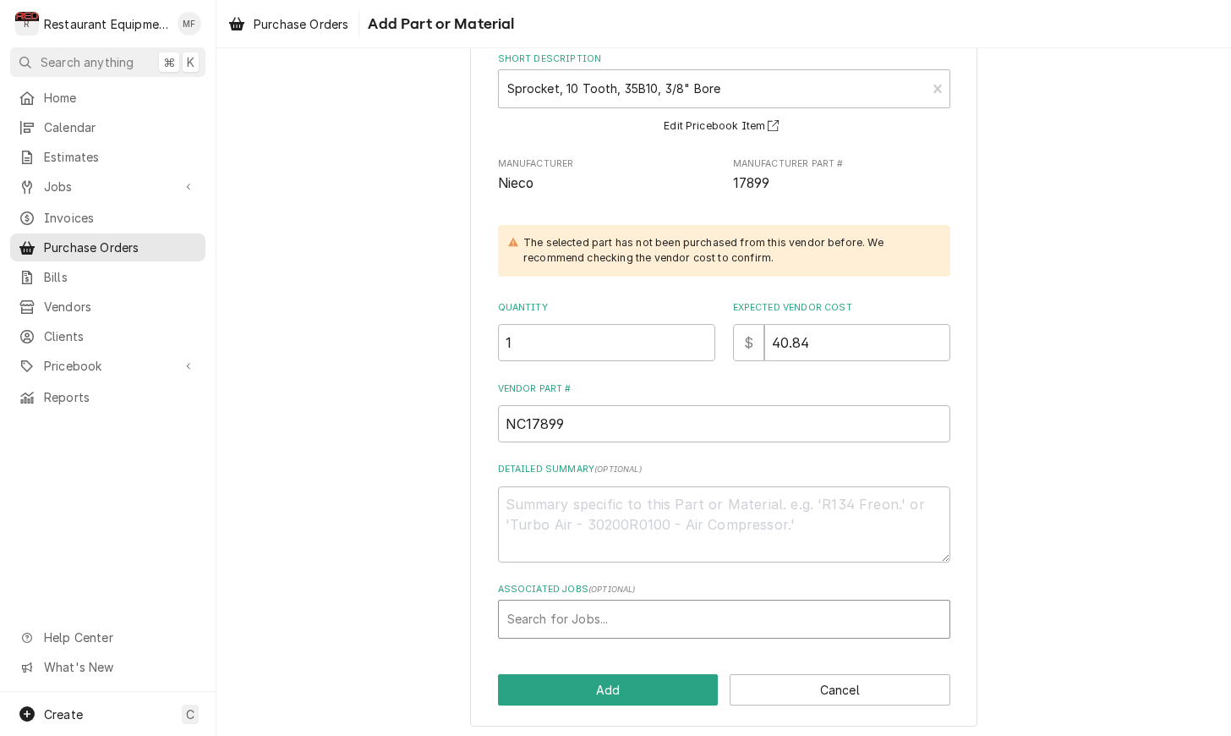
click at [748, 605] on div "Associated Jobs" at bounding box center [724, 619] width 434 height 30
type input "9180"
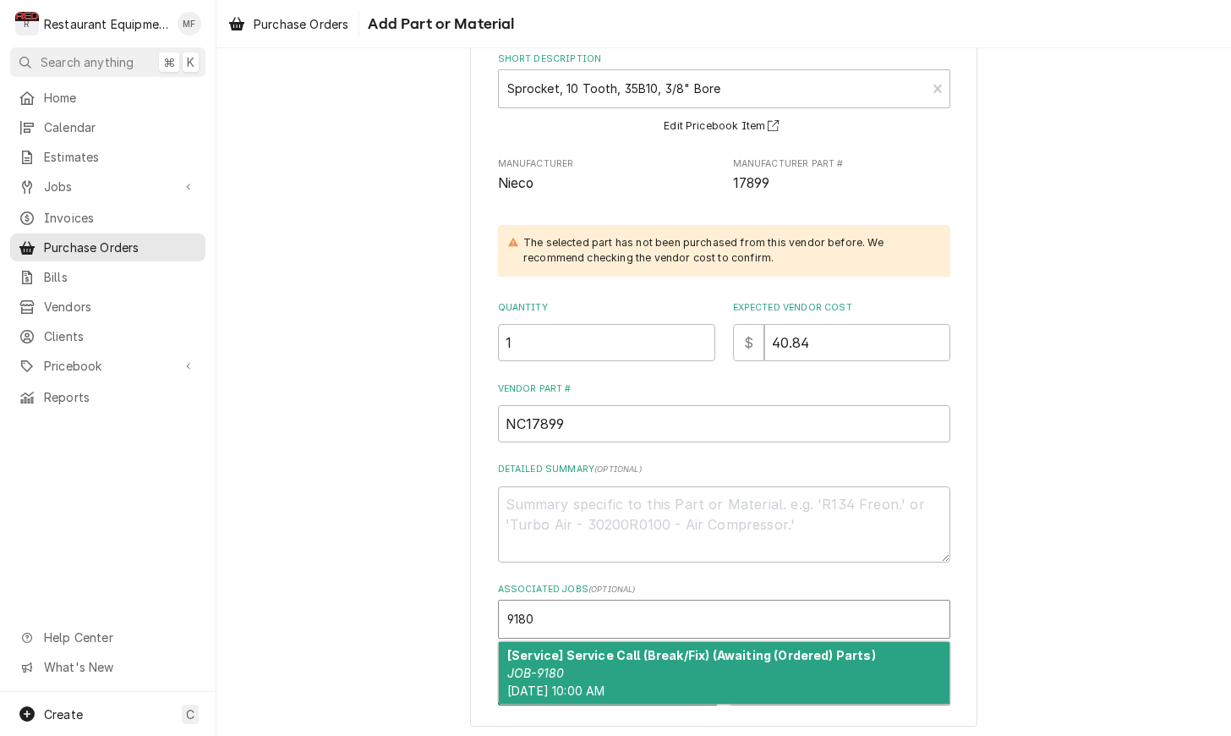
click at [780, 652] on strong "[Service] Service Call (Break/Fix) (Awaiting (Ordered) Parts)" at bounding box center [691, 655] width 369 height 14
type textarea "x"
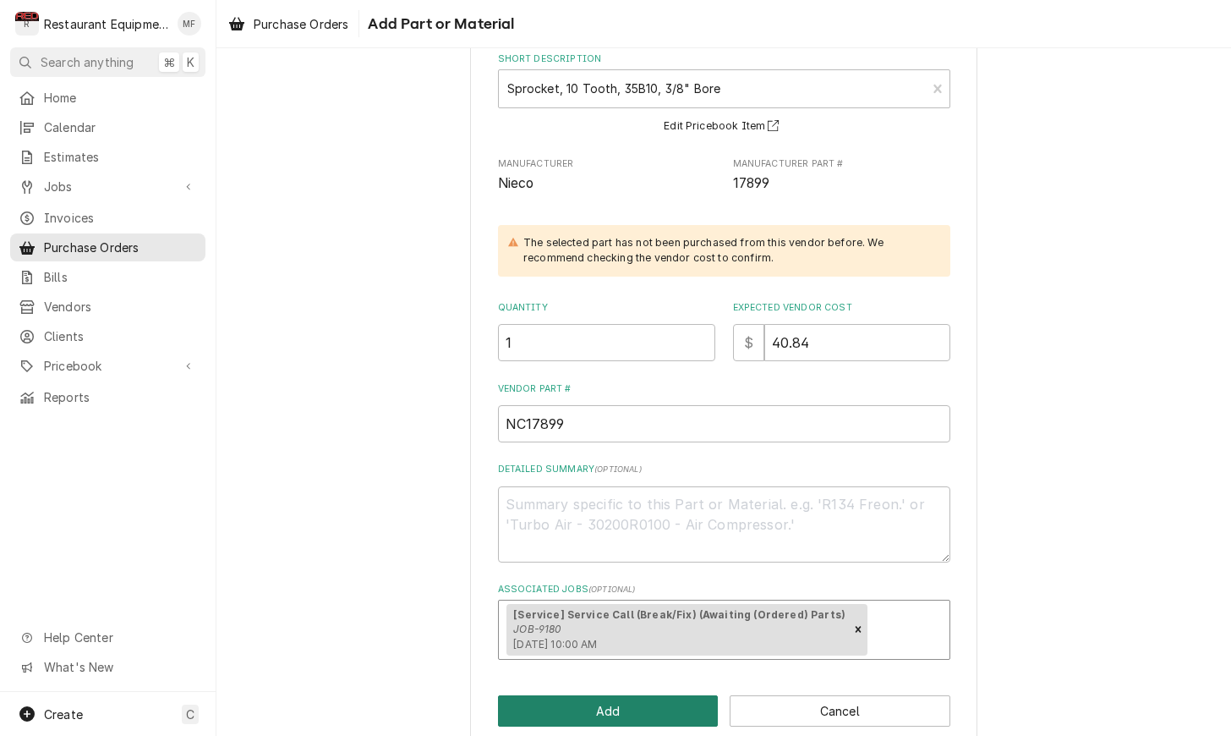
click at [687, 707] on button "Add" at bounding box center [608, 710] width 221 height 31
type textarea "x"
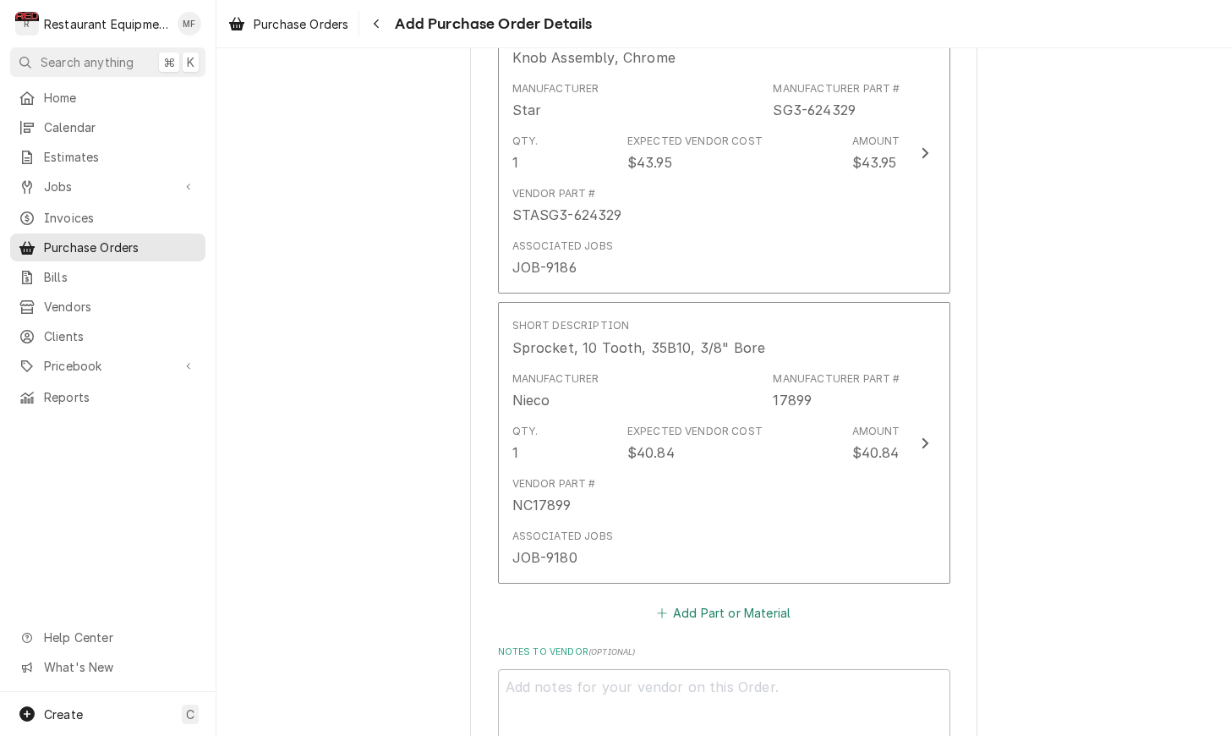
scroll to position [2009, 0]
click at [774, 599] on button "Add Part or Material" at bounding box center [724, 611] width 140 height 24
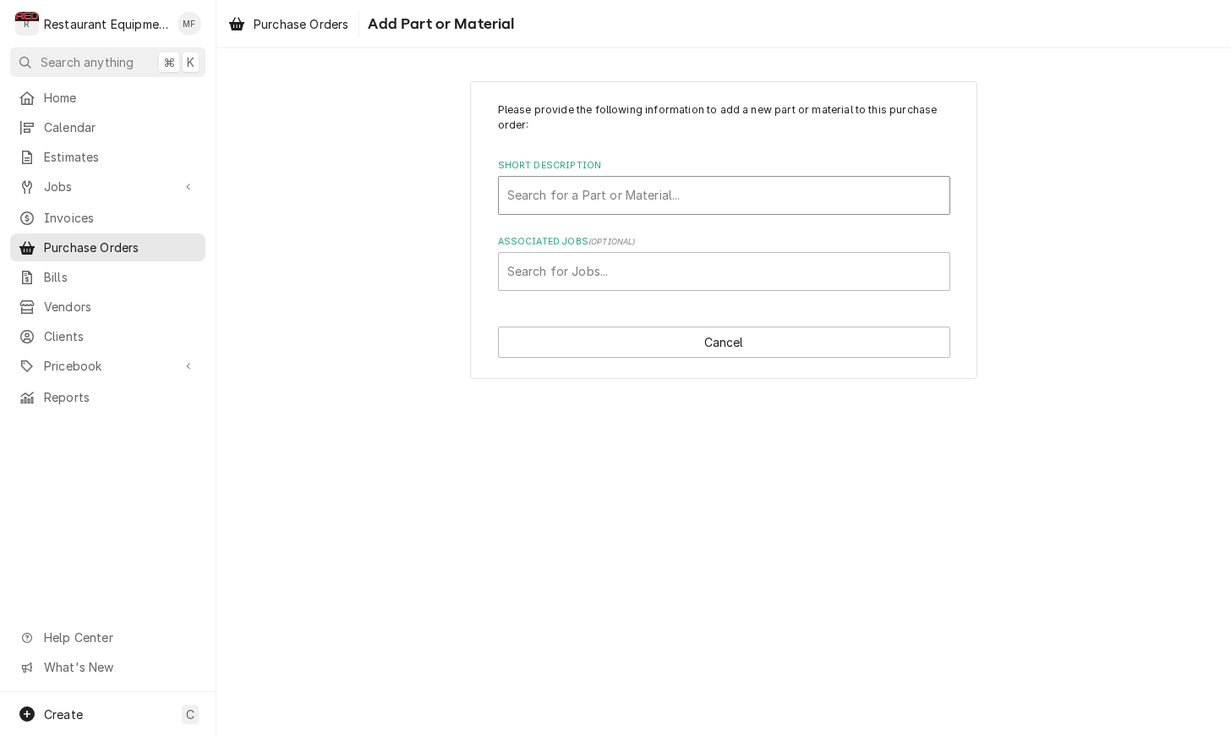
click at [843, 199] on div "Short Description" at bounding box center [724, 195] width 434 height 30
type input "6048"
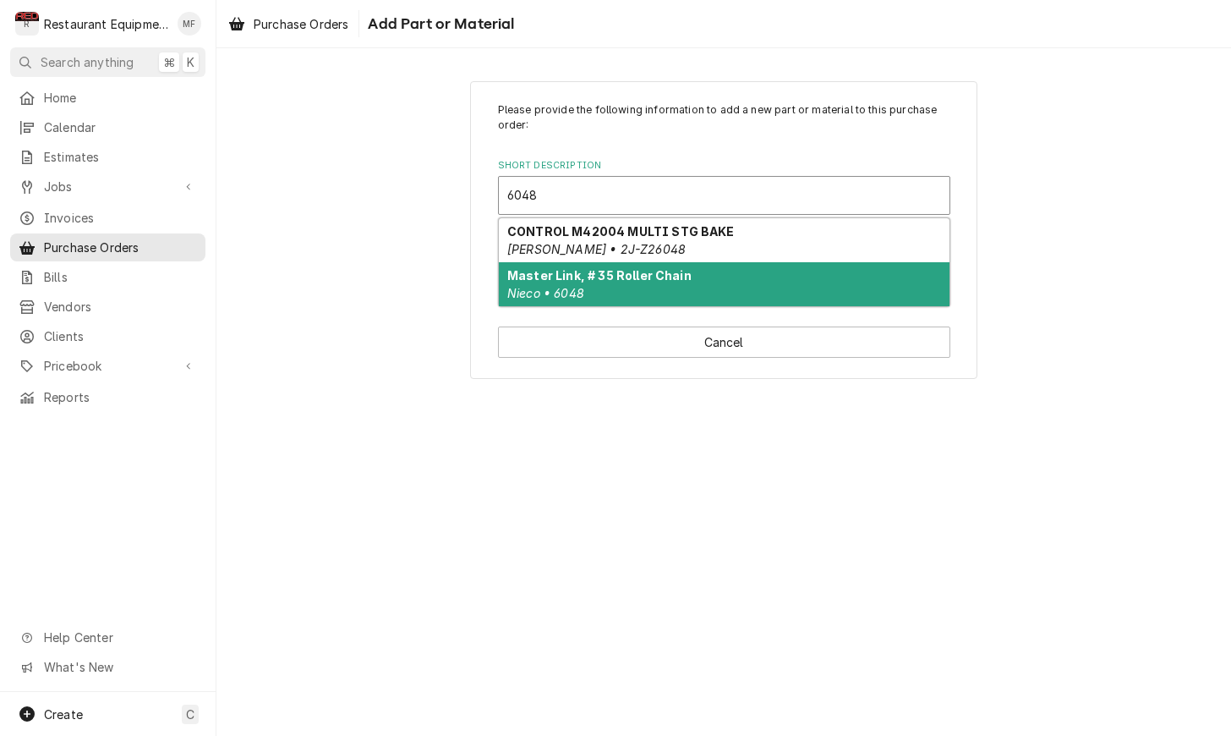
click at [832, 291] on div "Master Link, # 35 Roller Chain Nieco • 6048" at bounding box center [724, 284] width 451 height 44
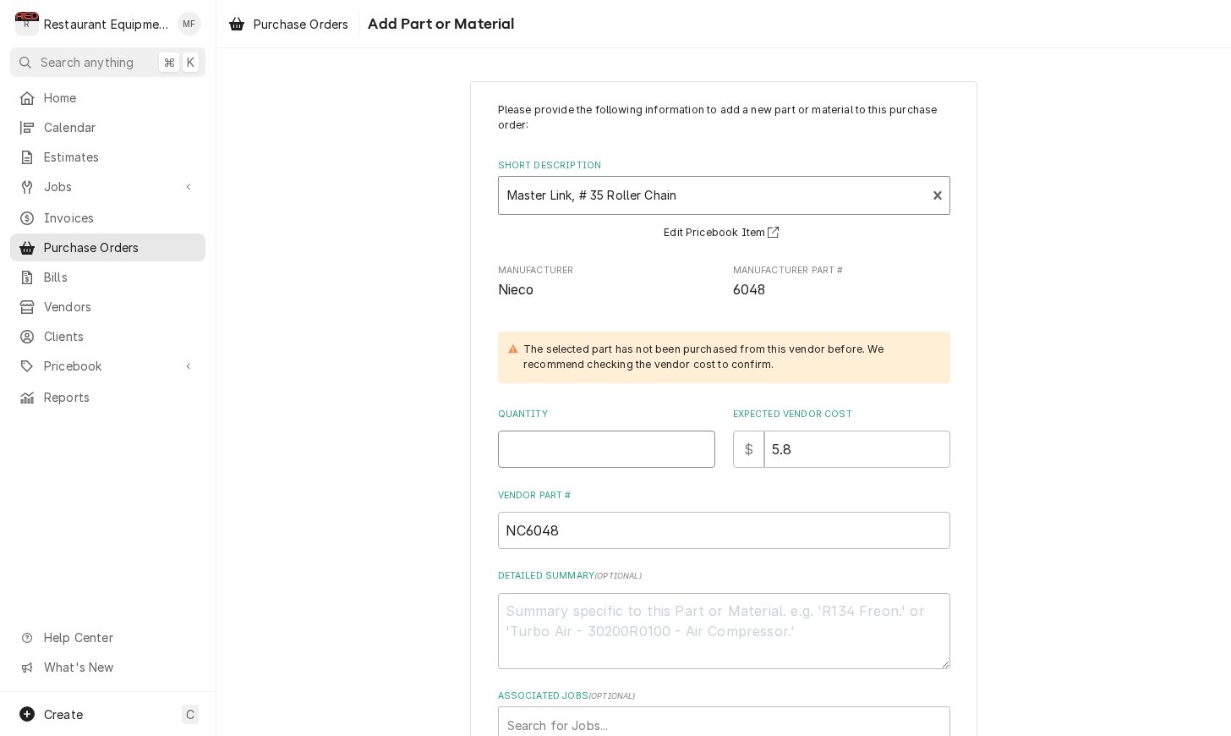
drag, startPoint x: 660, startPoint y: 457, endPoint x: 639, endPoint y: 454, distance: 21.3
click at [657, 456] on input "Quantity" at bounding box center [606, 448] width 217 height 37
type textarea "x"
type input "1"
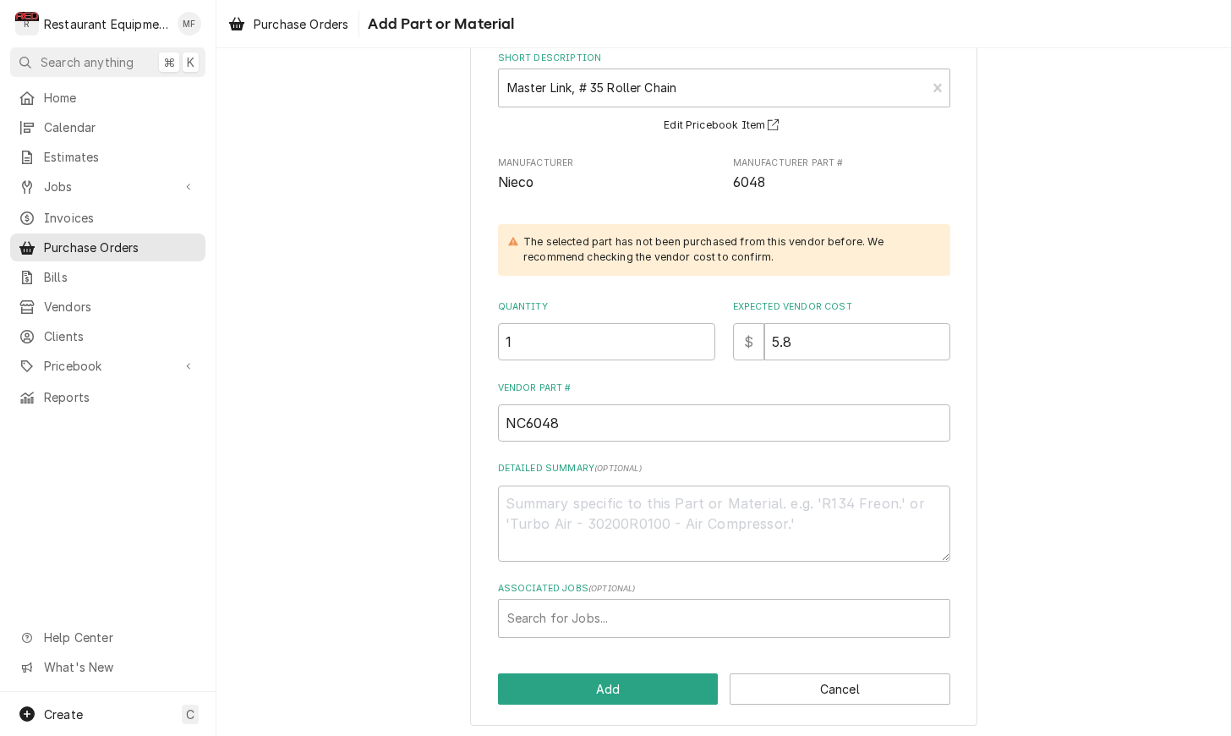
scroll to position [107, 0]
click at [648, 604] on div "Associated Jobs" at bounding box center [724, 619] width 434 height 30
type input "9180"
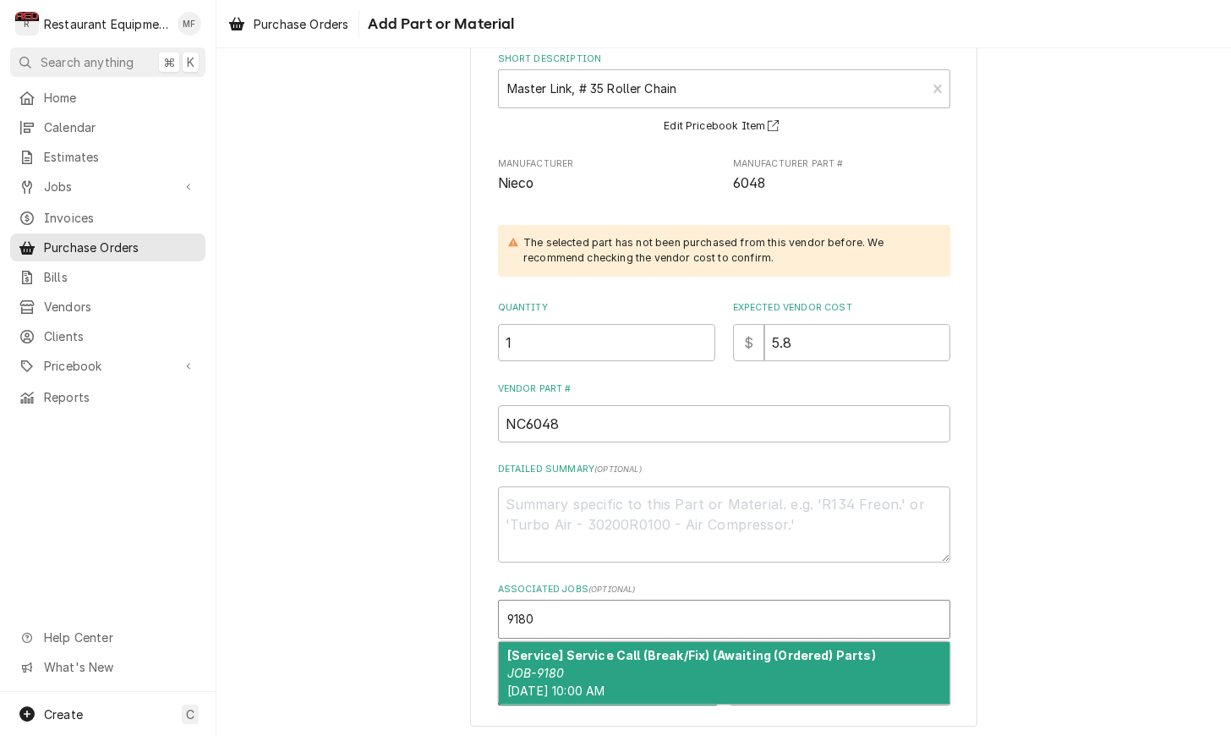
click at [706, 659] on div "[Service] Service Call (Break/Fix) (Awaiting (Ordered) Parts) JOB-9180 Tue, Oct…" at bounding box center [724, 673] width 451 height 62
type textarea "x"
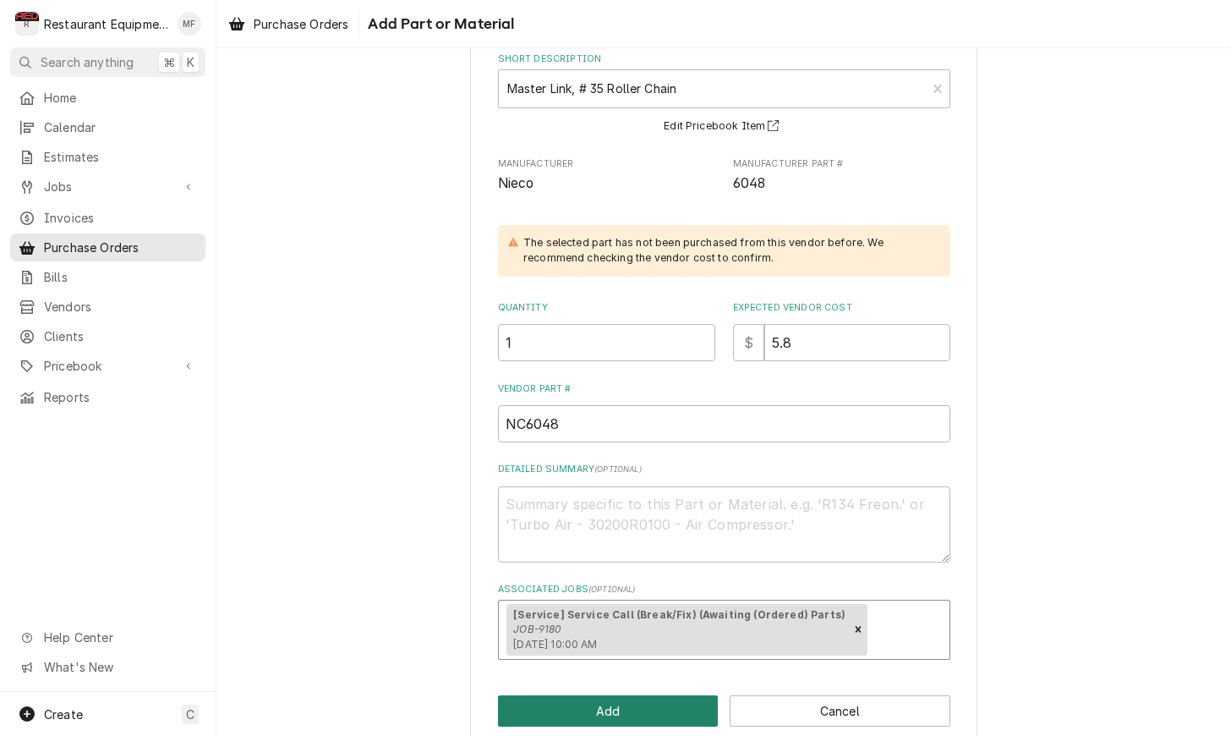
click at [664, 695] on button "Add" at bounding box center [608, 710] width 221 height 31
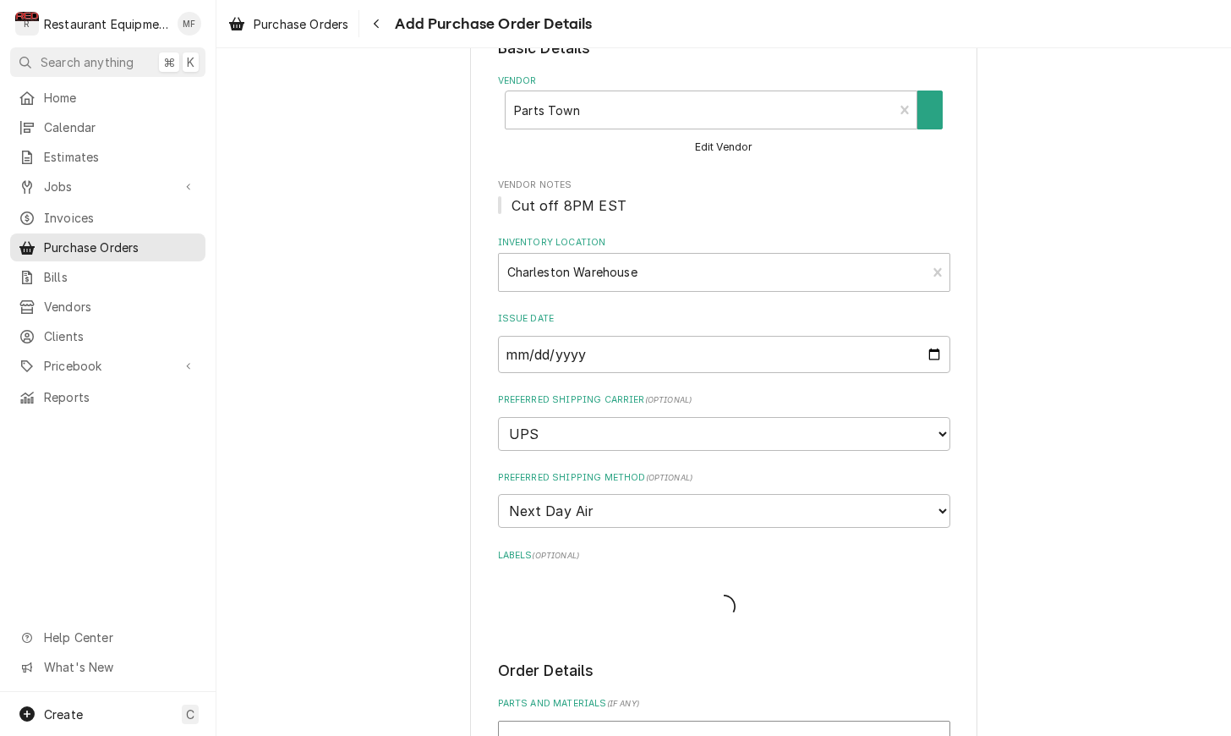
type textarea "x"
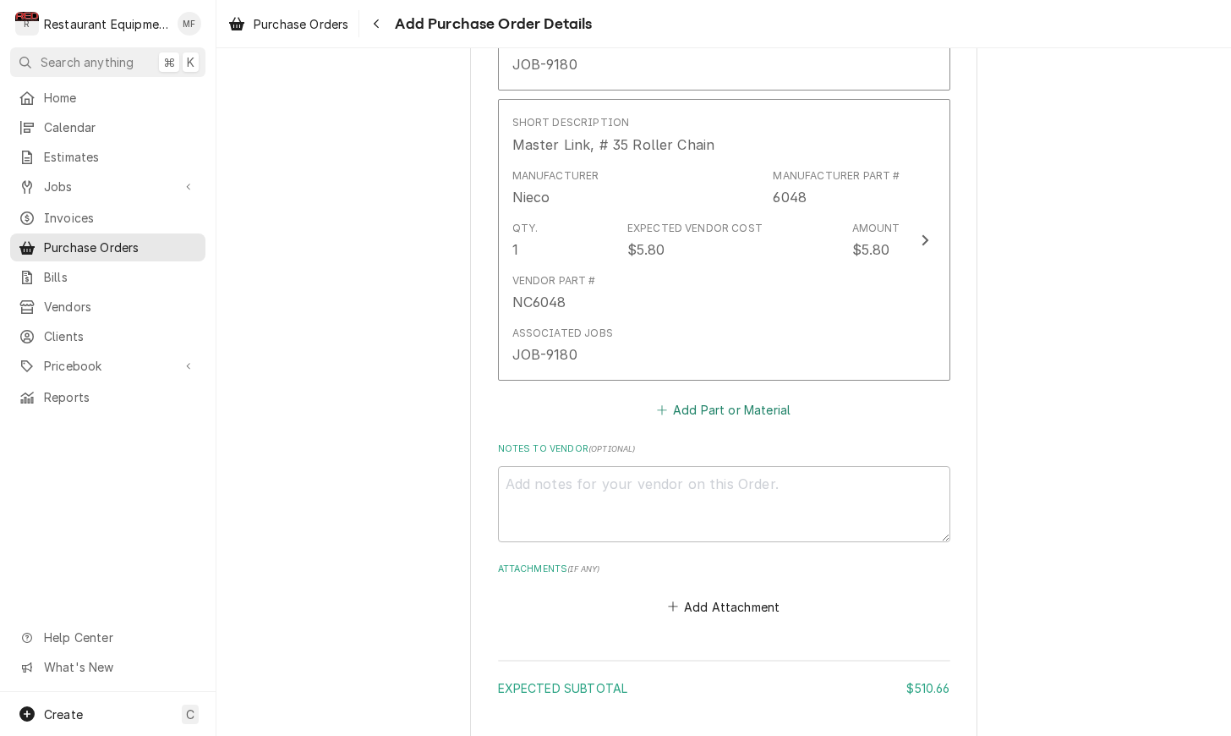
scroll to position [2501, 0]
click at [760, 397] on button "Add Part or Material" at bounding box center [724, 409] width 140 height 24
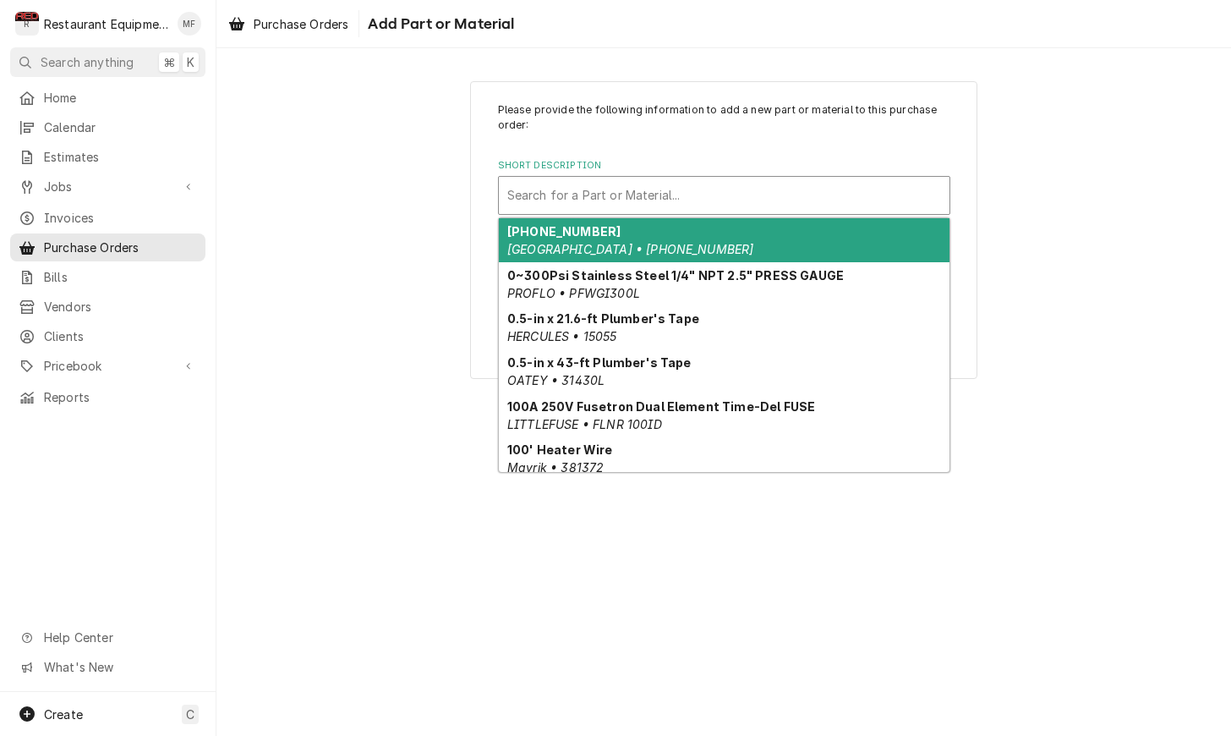
click at [720, 203] on div "Short Description" at bounding box center [724, 195] width 434 height 30
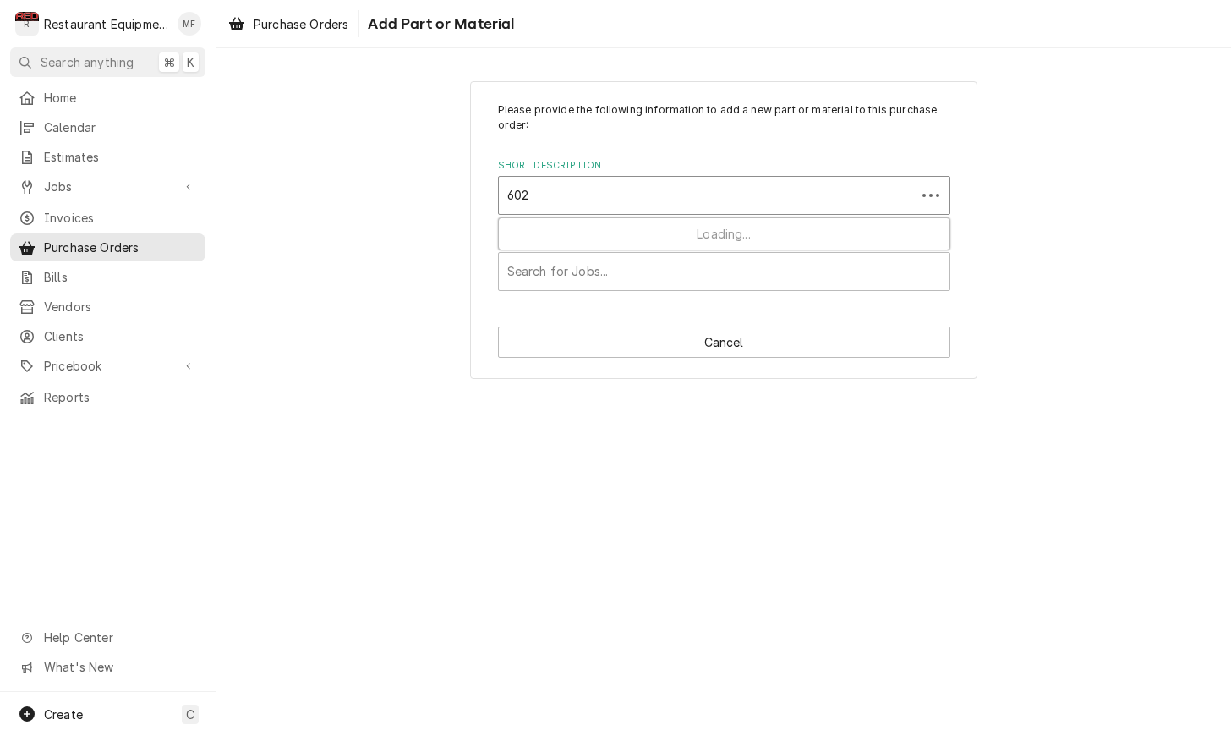
type input "6027"
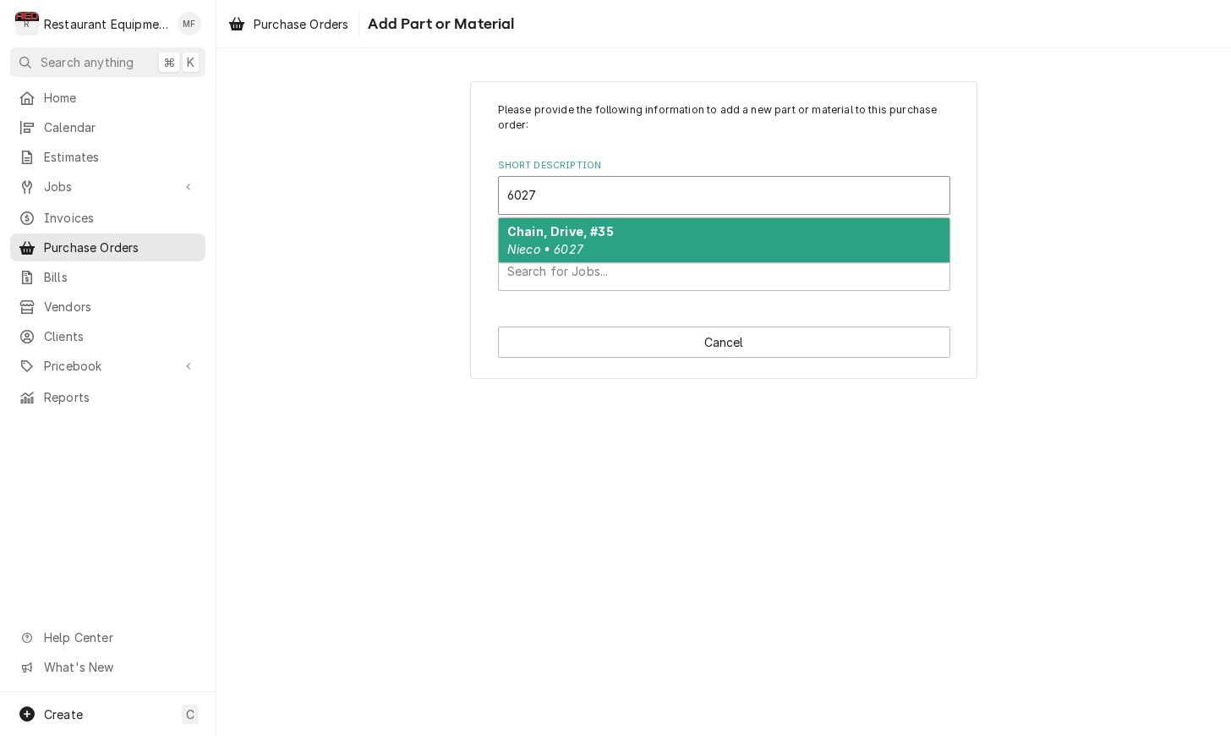
click at [712, 229] on div "Chain, Drive, #35 Nieco • 6027" at bounding box center [724, 240] width 451 height 44
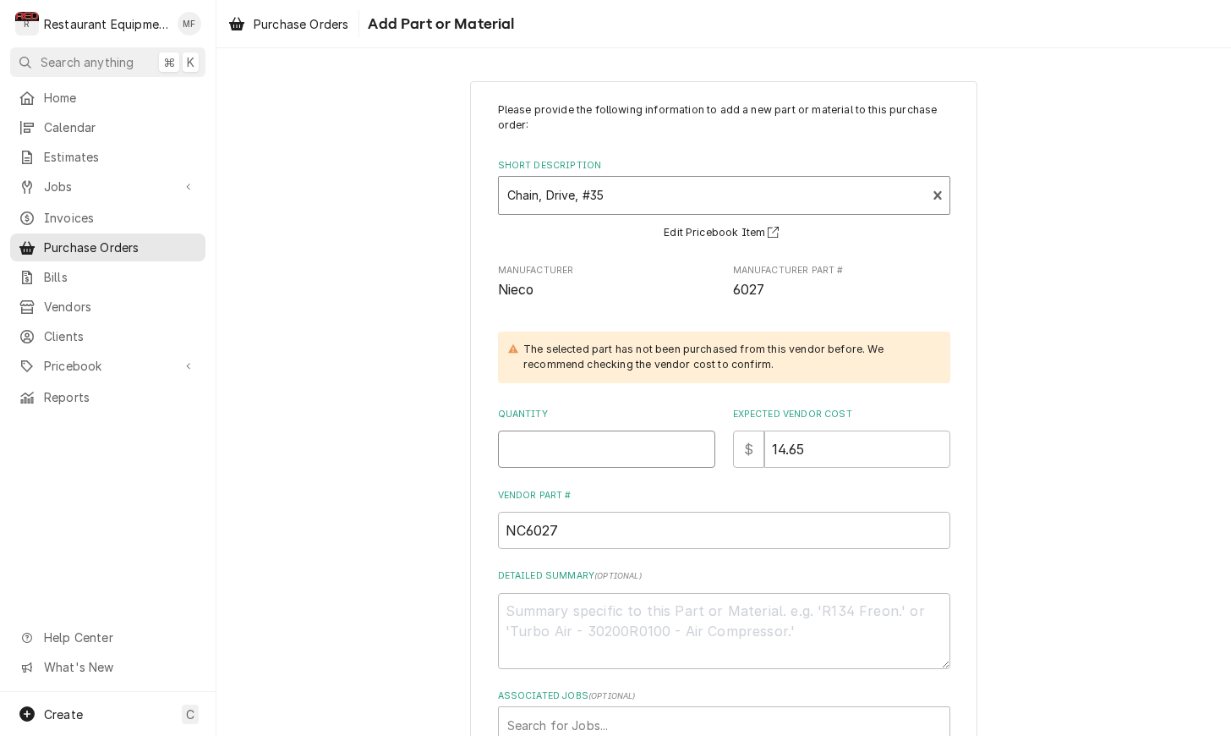
click at [582, 445] on input "Quantity" at bounding box center [606, 448] width 217 height 37
type textarea "x"
type input "4"
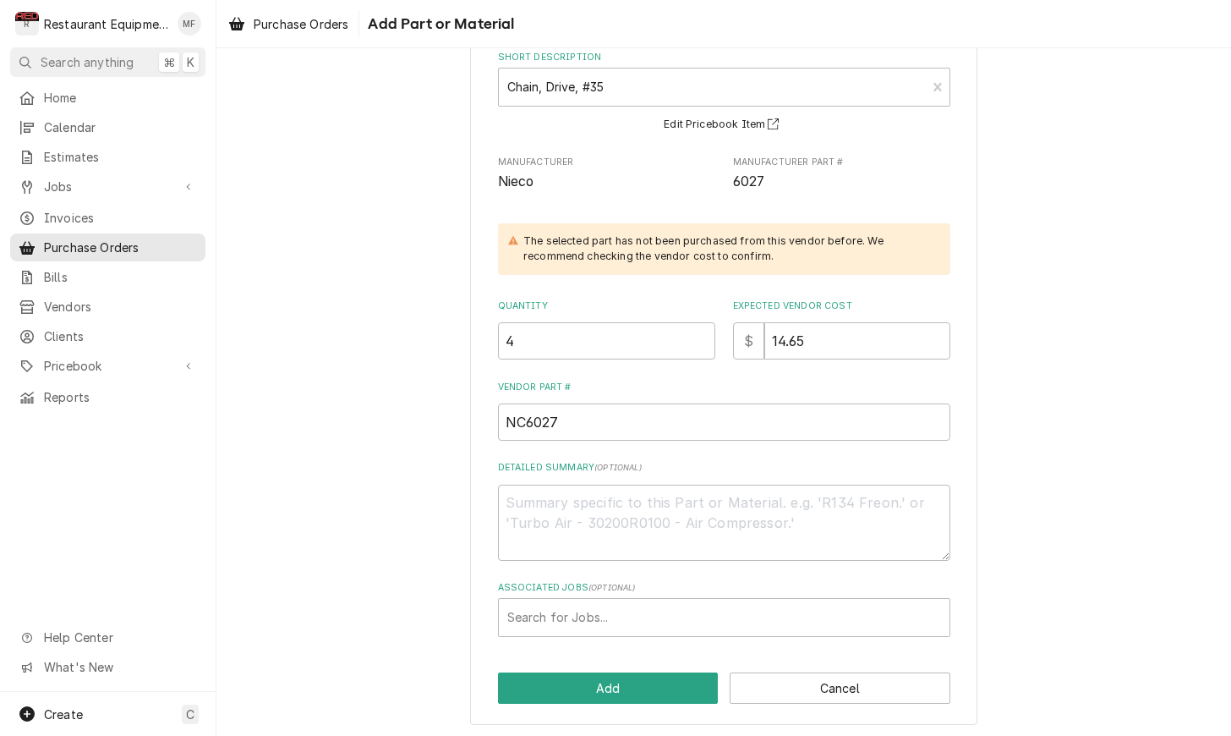
scroll to position [107, 0]
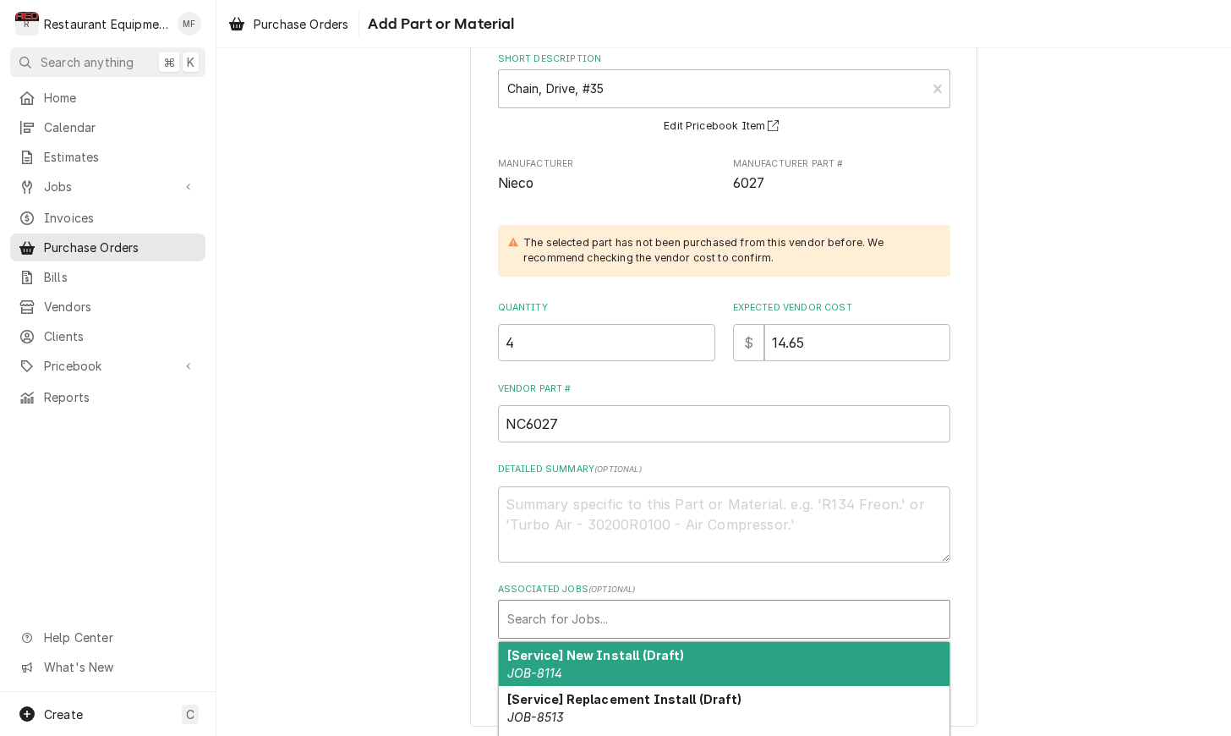
click at [599, 606] on div "Associated Jobs" at bounding box center [724, 619] width 434 height 30
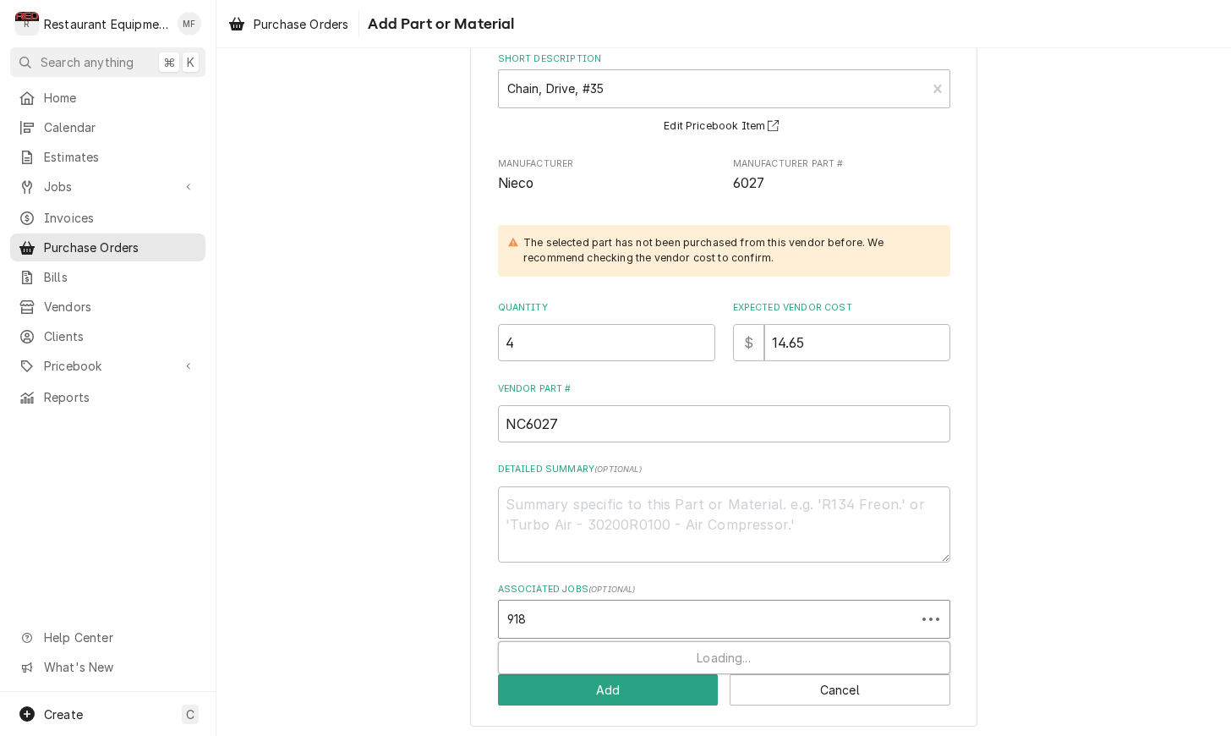
type input "9180"
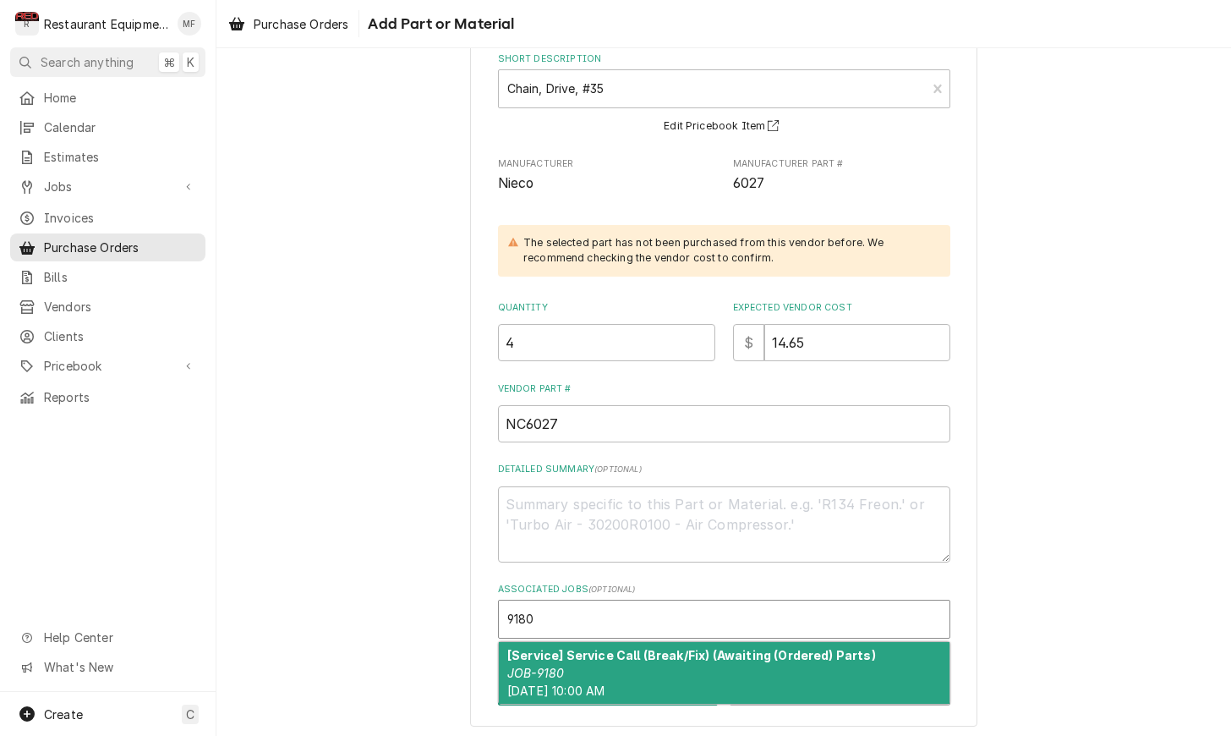
click at [661, 662] on div "[Service] Service Call (Break/Fix) (Awaiting (Ordered) Parts) JOB-9180 Tue, Oct…" at bounding box center [724, 673] width 451 height 62
type textarea "x"
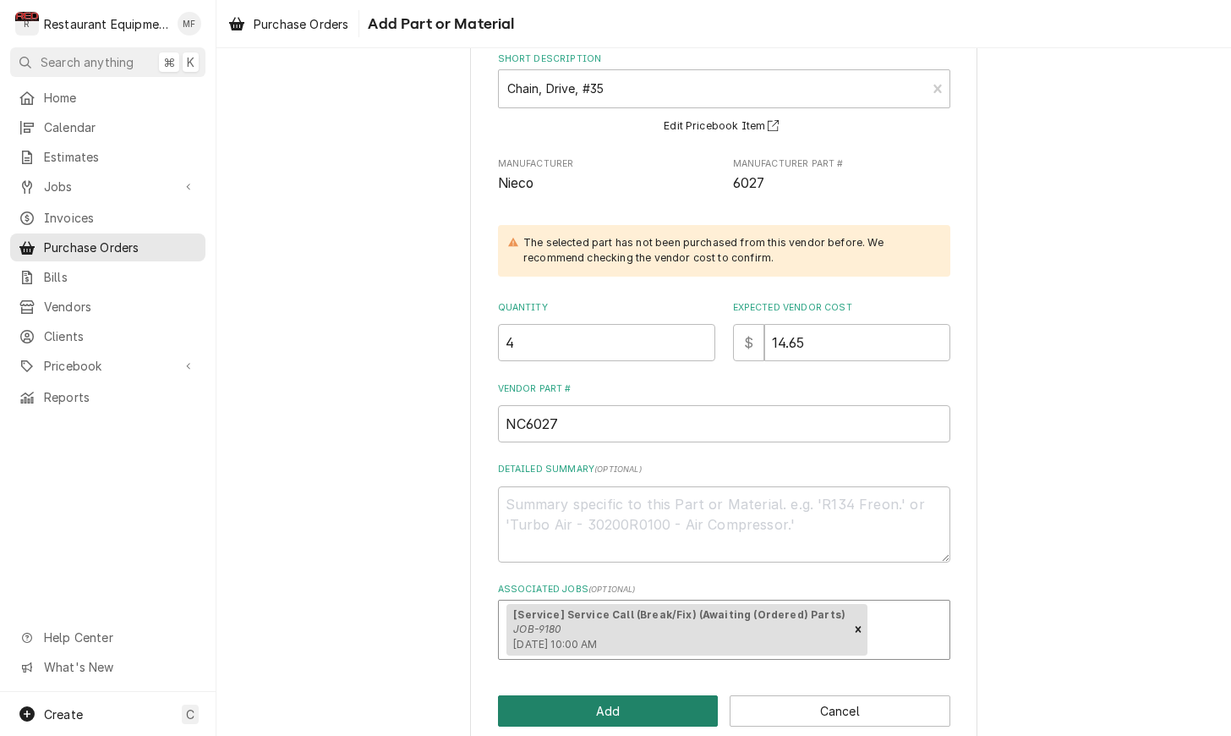
click at [659, 703] on button "Add" at bounding box center [608, 710] width 221 height 31
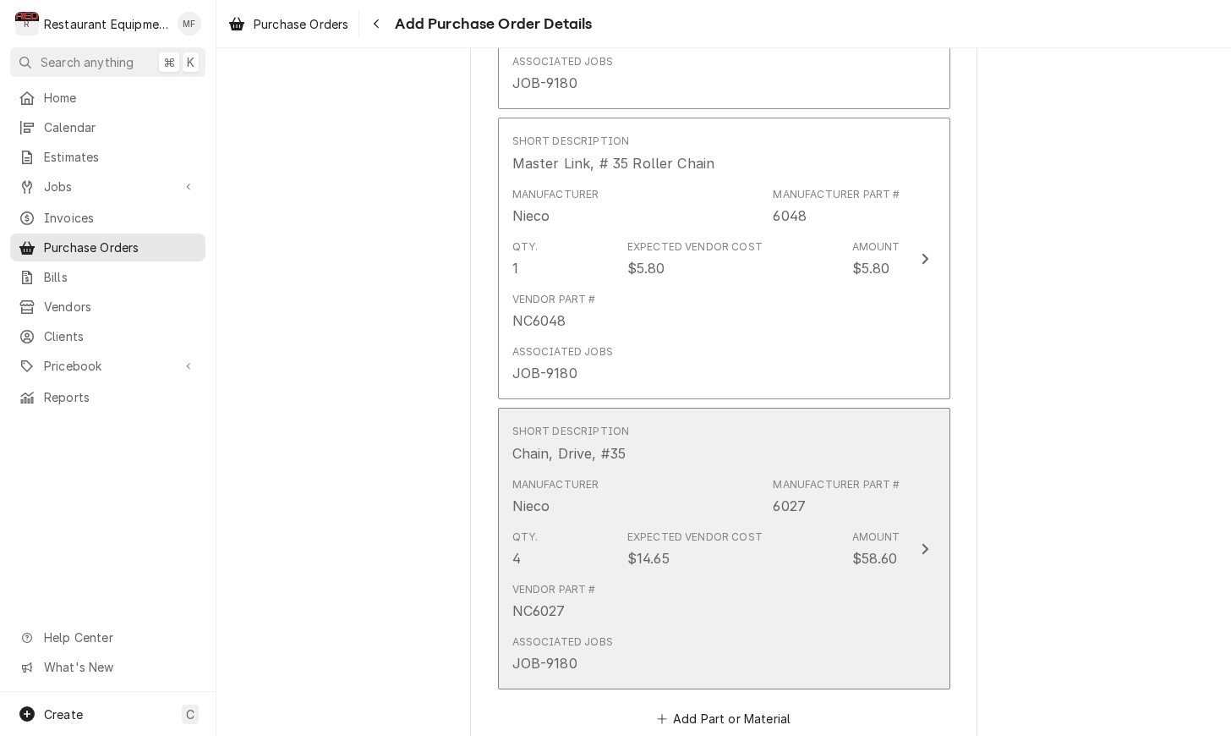
scroll to position [2482, 0]
click at [654, 468] on div "Manufacturer Nieco Manufacturer Part # 6027" at bounding box center [706, 494] width 388 height 52
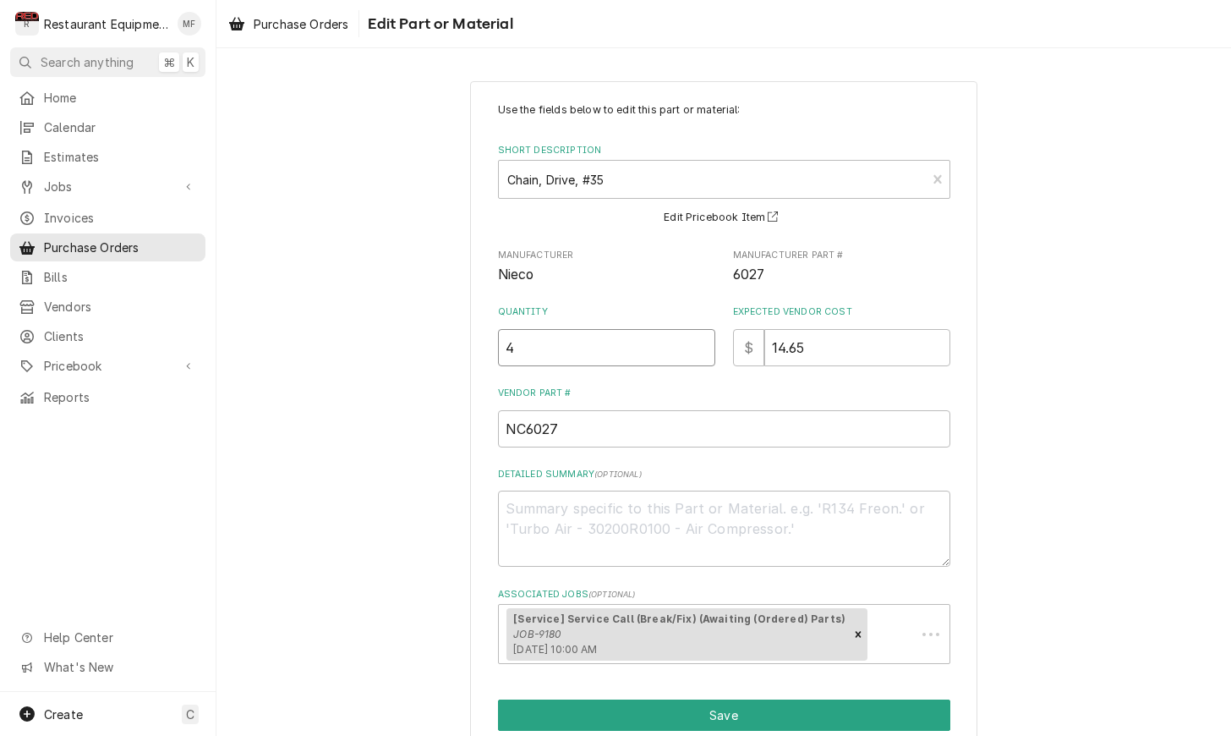
click at [605, 354] on input "4" at bounding box center [606, 347] width 217 height 37
type textarea "x"
type input "8"
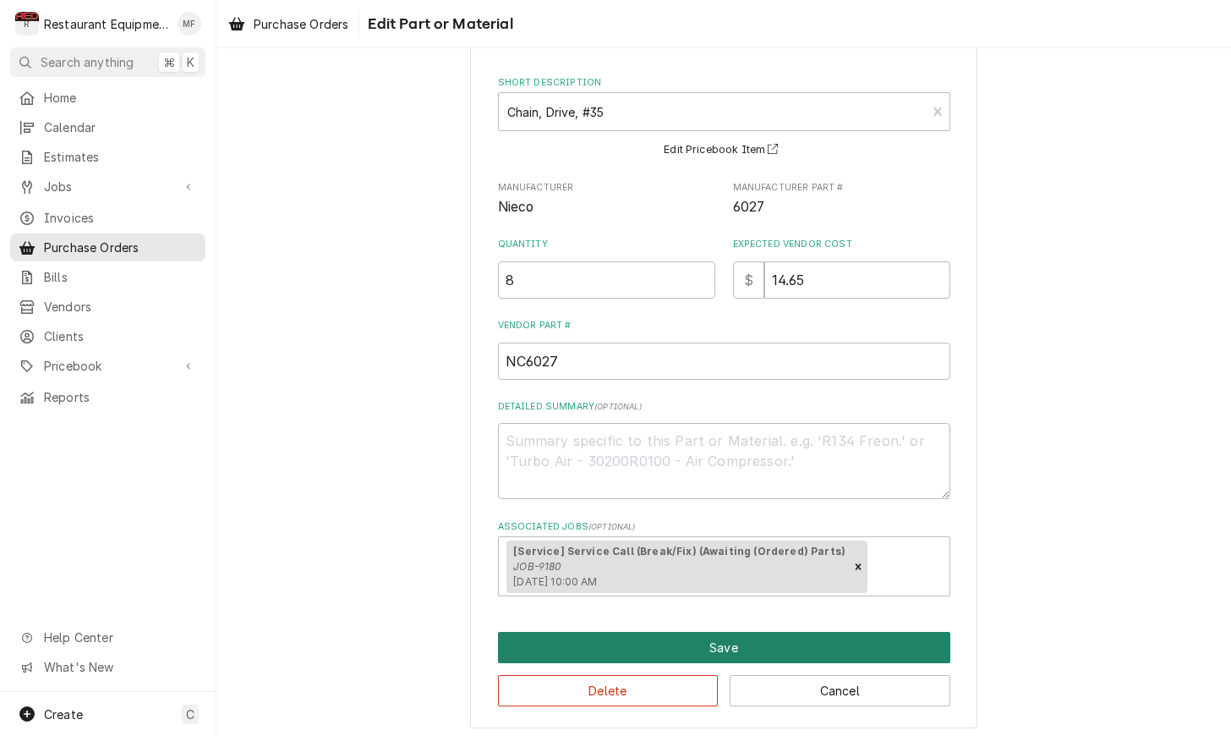
click at [901, 635] on button "Save" at bounding box center [724, 647] width 452 height 31
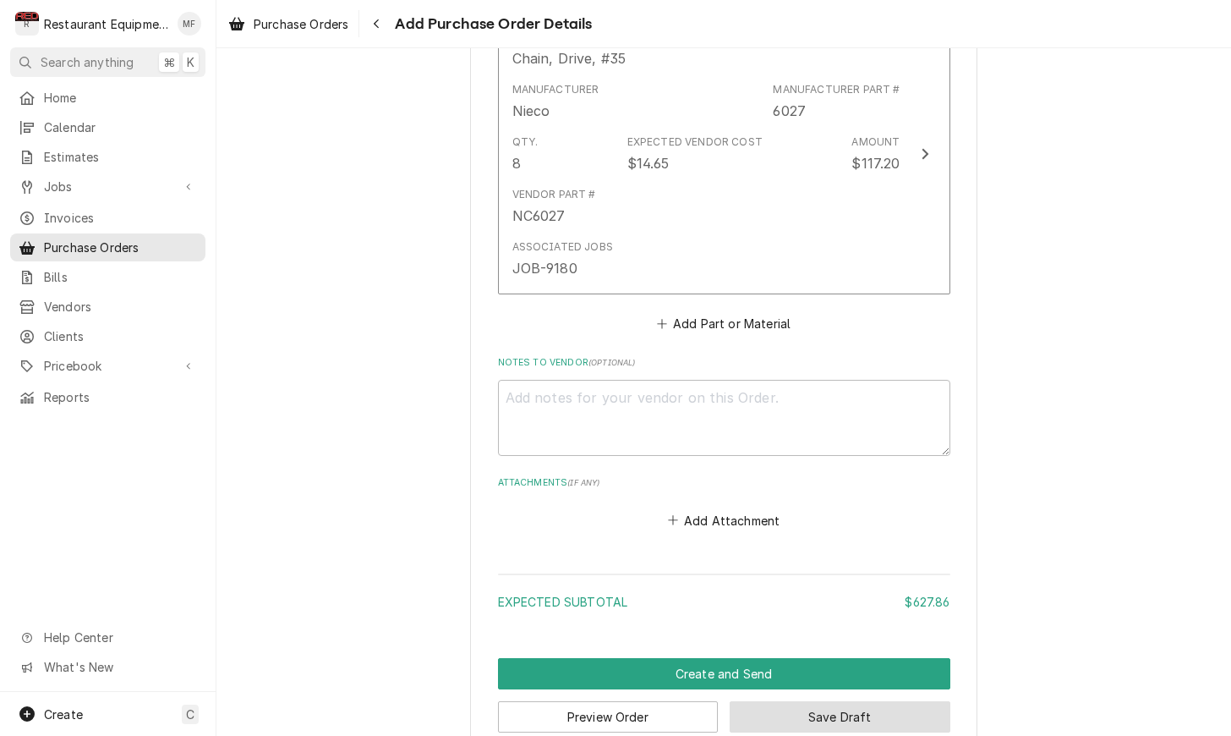
click at [785, 701] on button "Save Draft" at bounding box center [840, 716] width 221 height 31
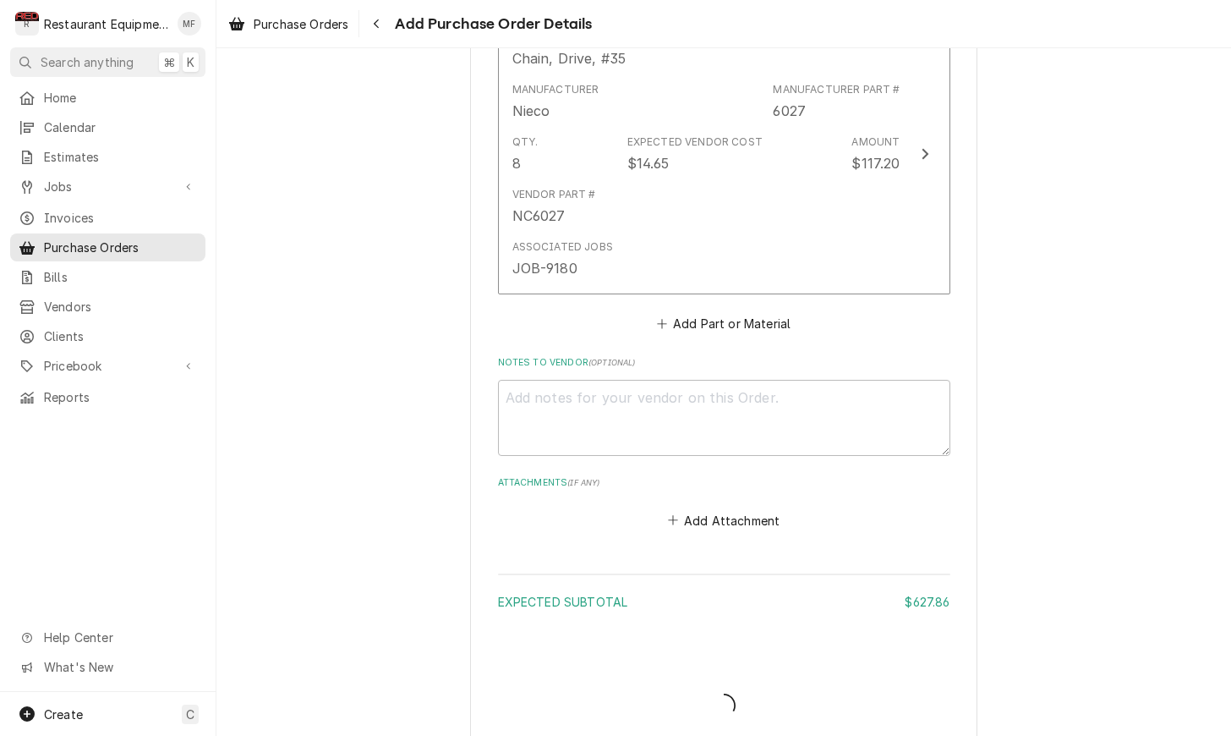
scroll to position [2866, 0]
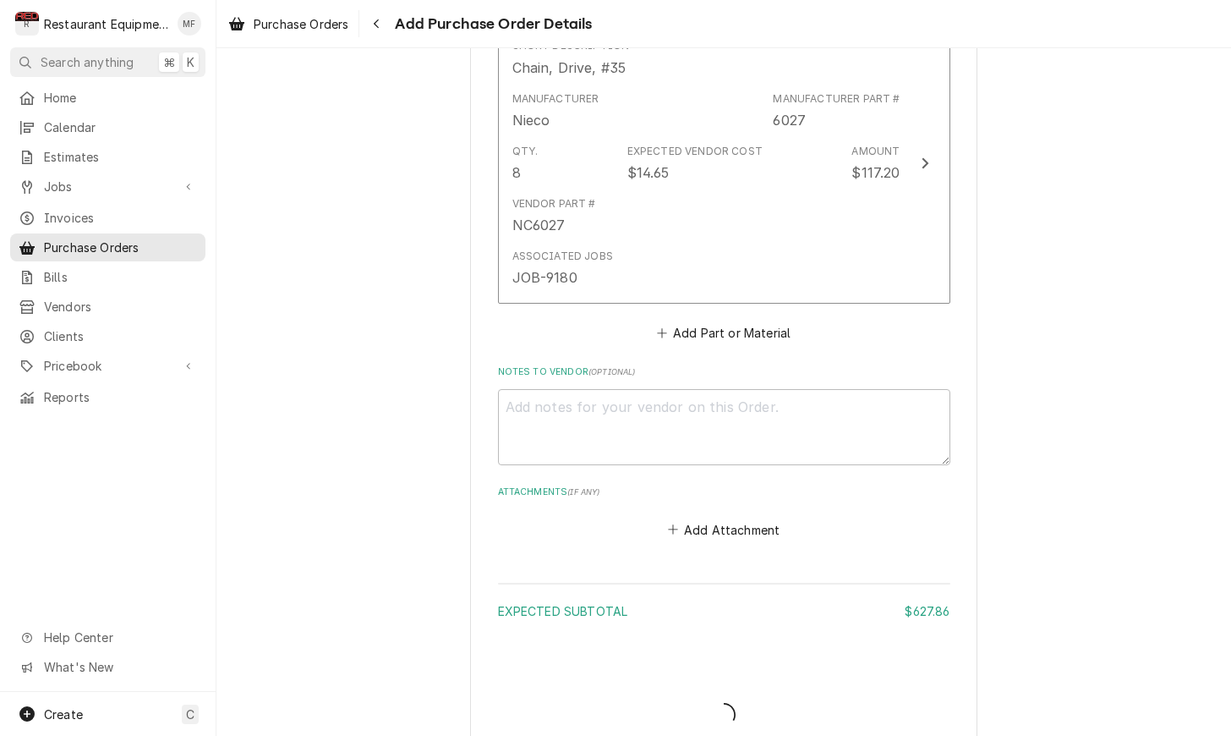
type textarea "x"
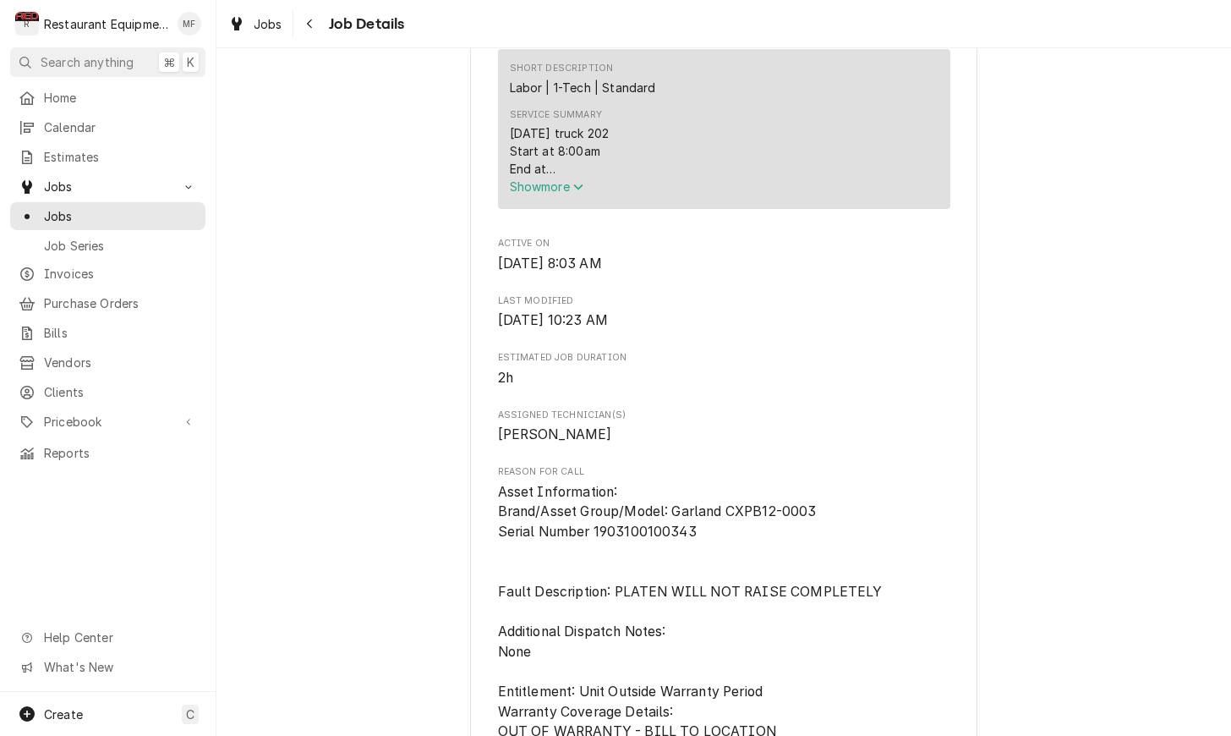
scroll to position [818, 0]
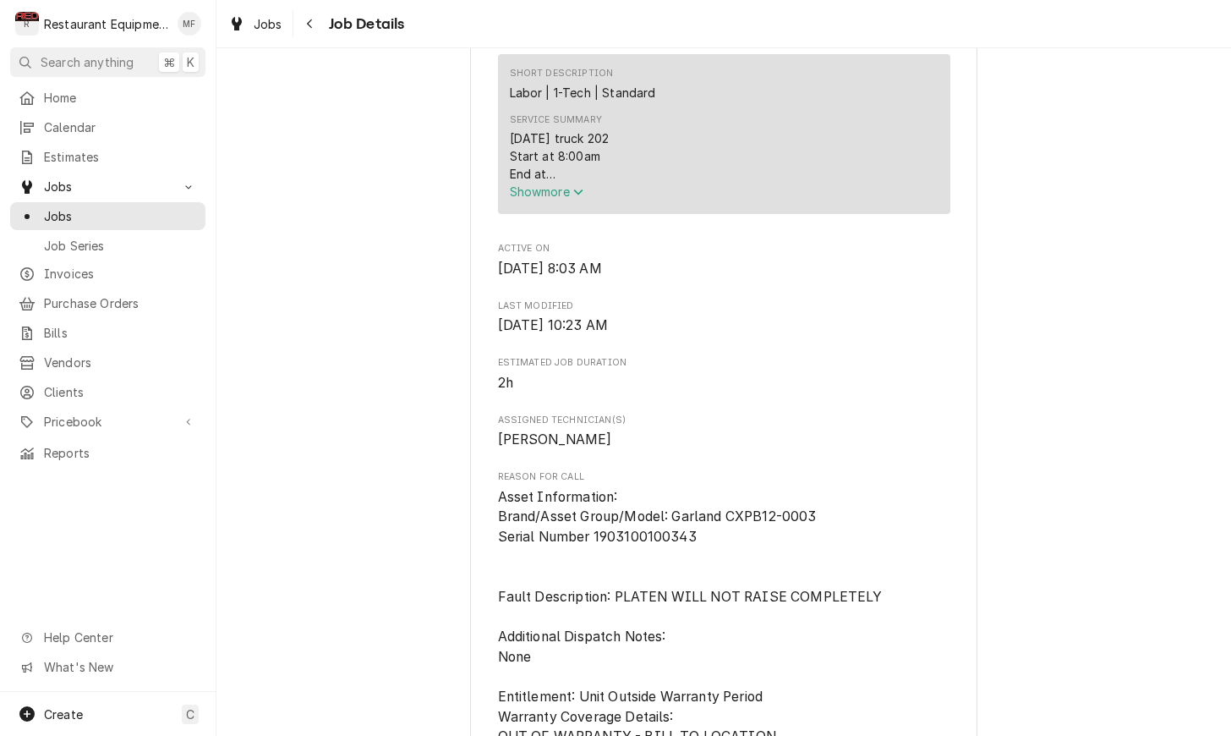
click at [579, 200] on button "Show more" at bounding box center [724, 192] width 429 height 18
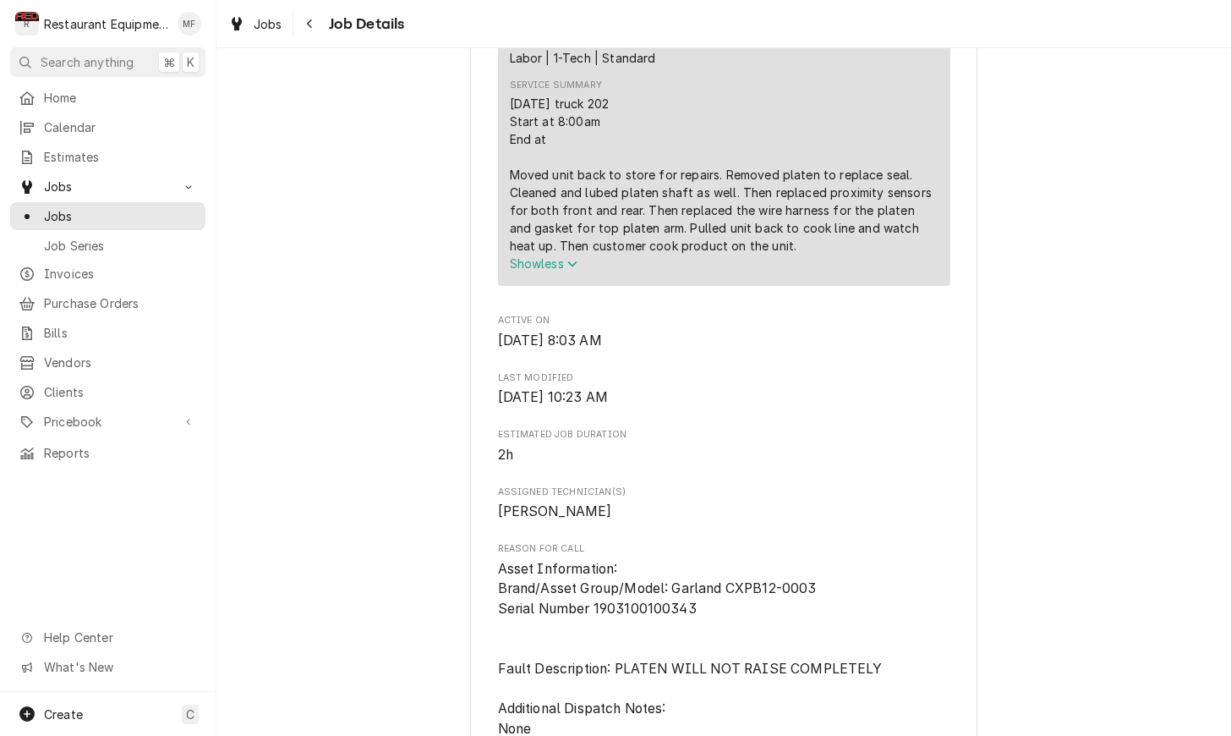
scroll to position [854, 0]
click at [311, 19] on icon "Navigate back" at bounding box center [310, 24] width 8 height 12
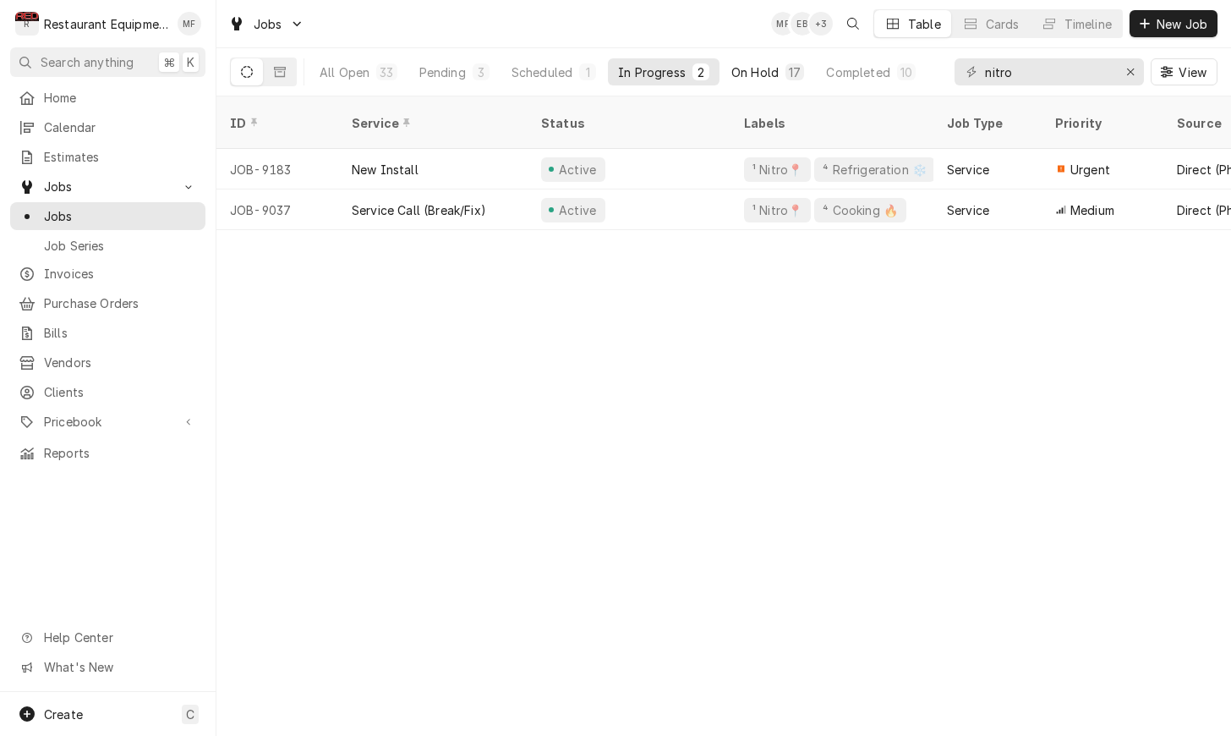
click at [779, 83] on button "On Hold 17" at bounding box center [767, 71] width 93 height 27
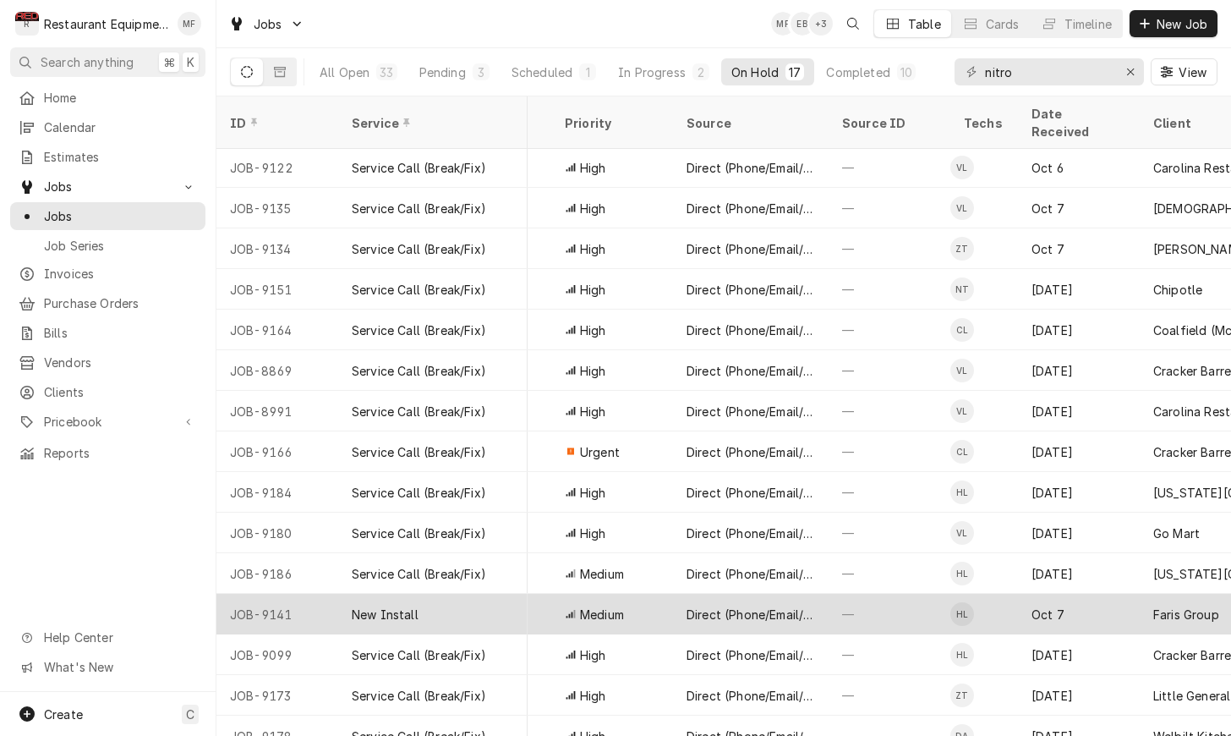
scroll to position [83, 200]
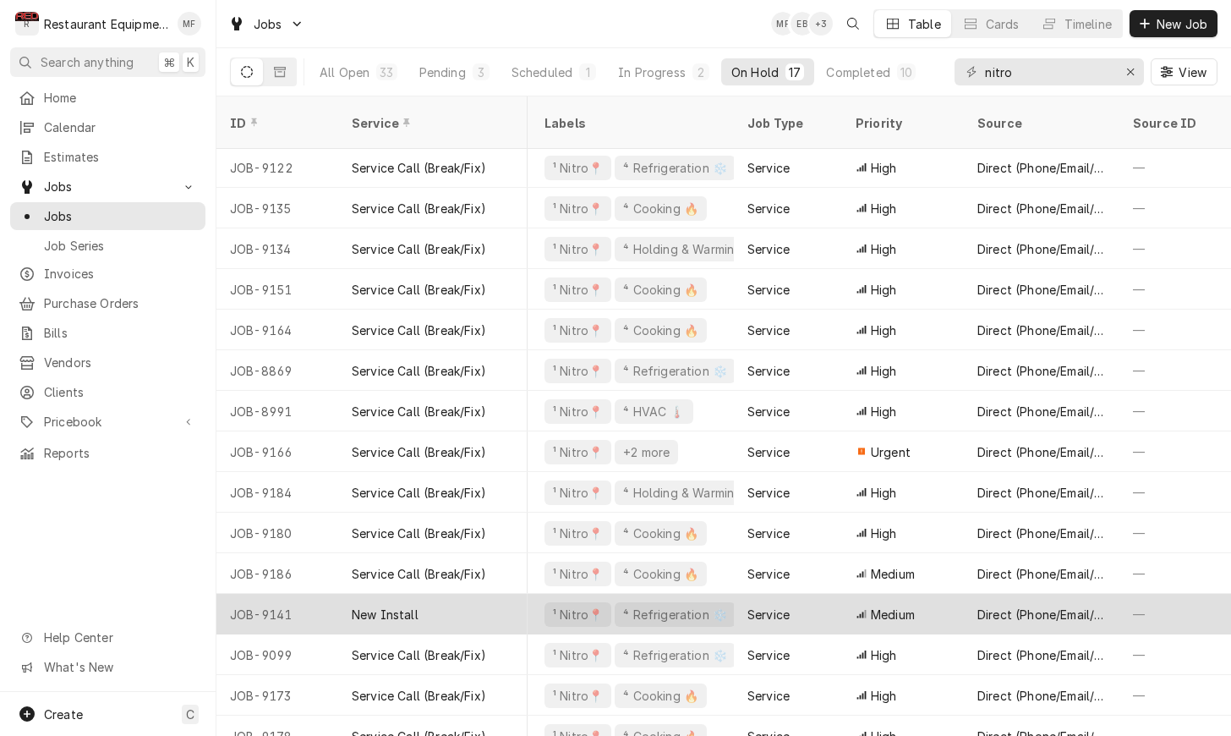
click at [1027, 605] on div "Direct (Phone/Email/etc.)" at bounding box center [1041, 614] width 129 height 18
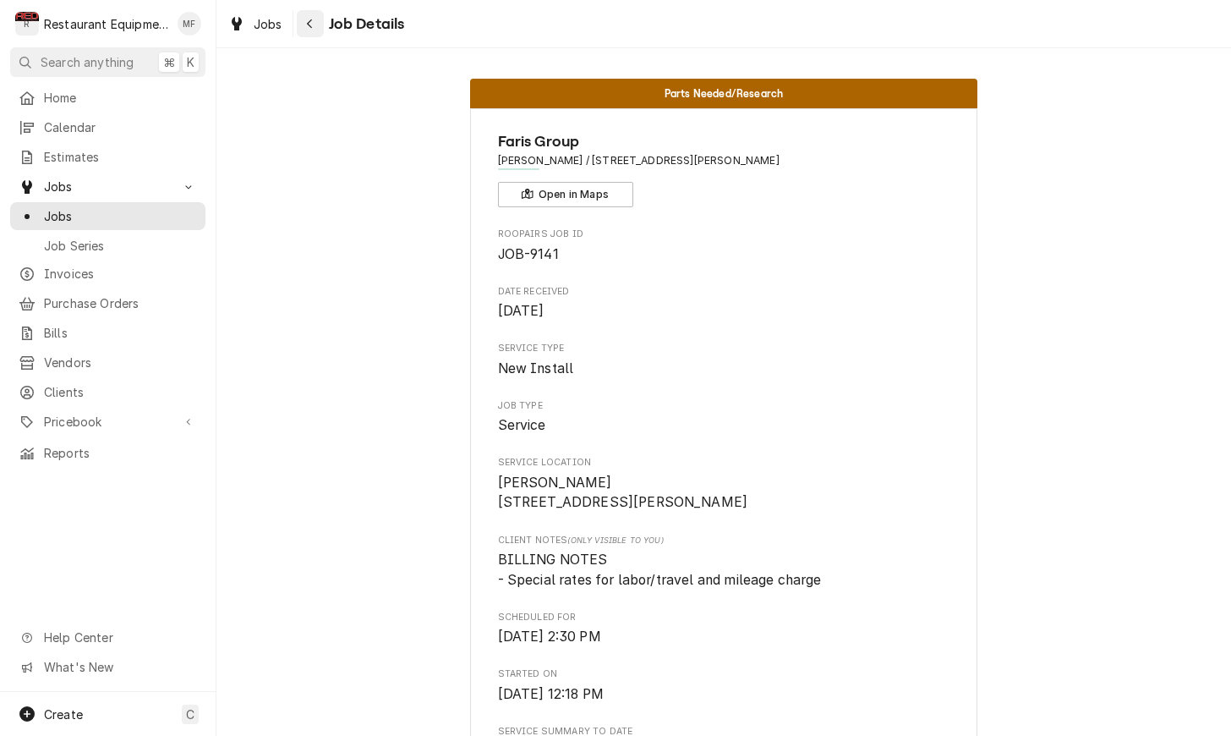
click at [304, 21] on div "Navigate back" at bounding box center [310, 23] width 17 height 17
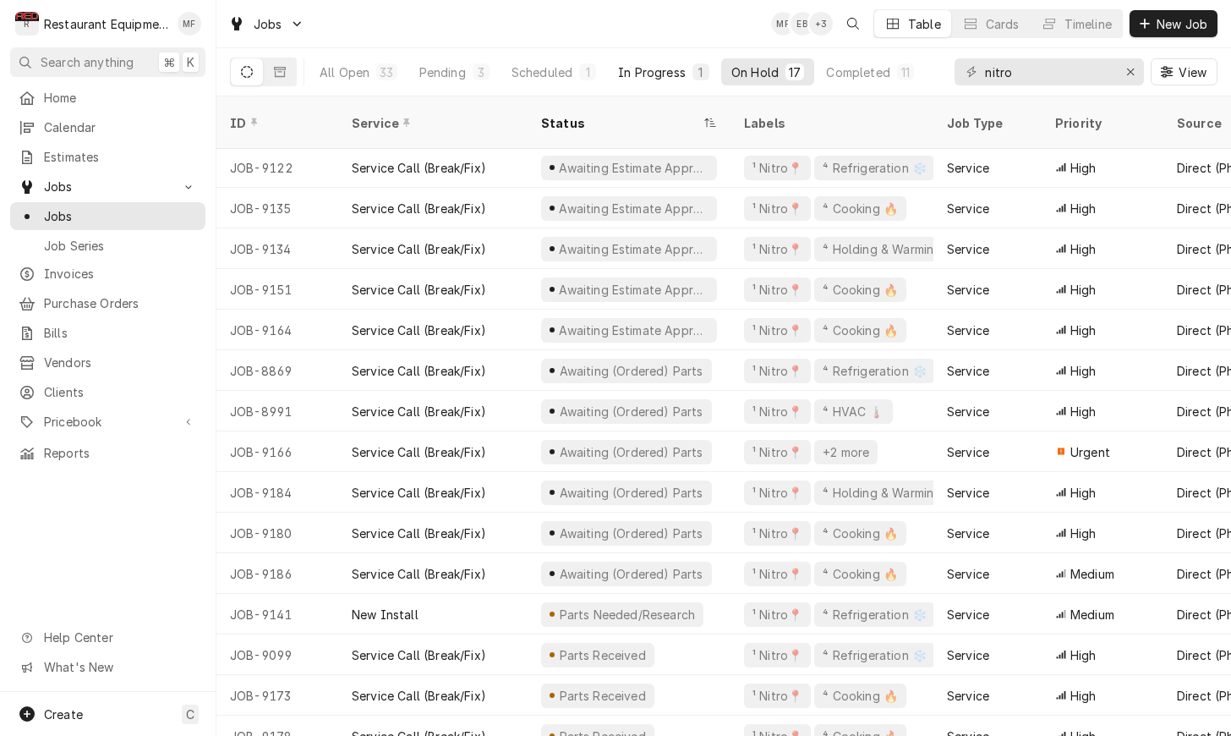
scroll to position [83, -1]
click at [680, 84] on button "In Progress 1" at bounding box center [664, 71] width 112 height 27
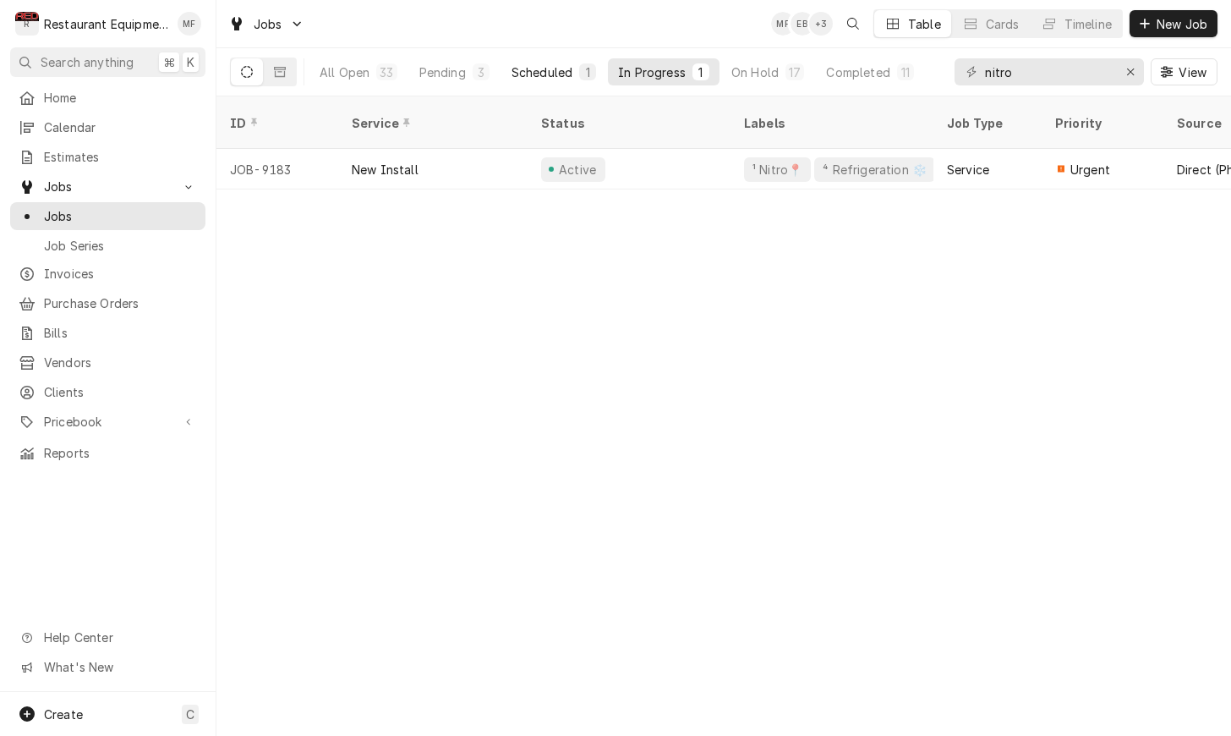
click at [568, 85] on div "All Open 33 Pending 3 Scheduled 1 In Progress 1 On Hold 17 Completed 11" at bounding box center [616, 71] width 615 height 47
click at [568, 83] on button "Scheduled 1" at bounding box center [553, 71] width 105 height 27
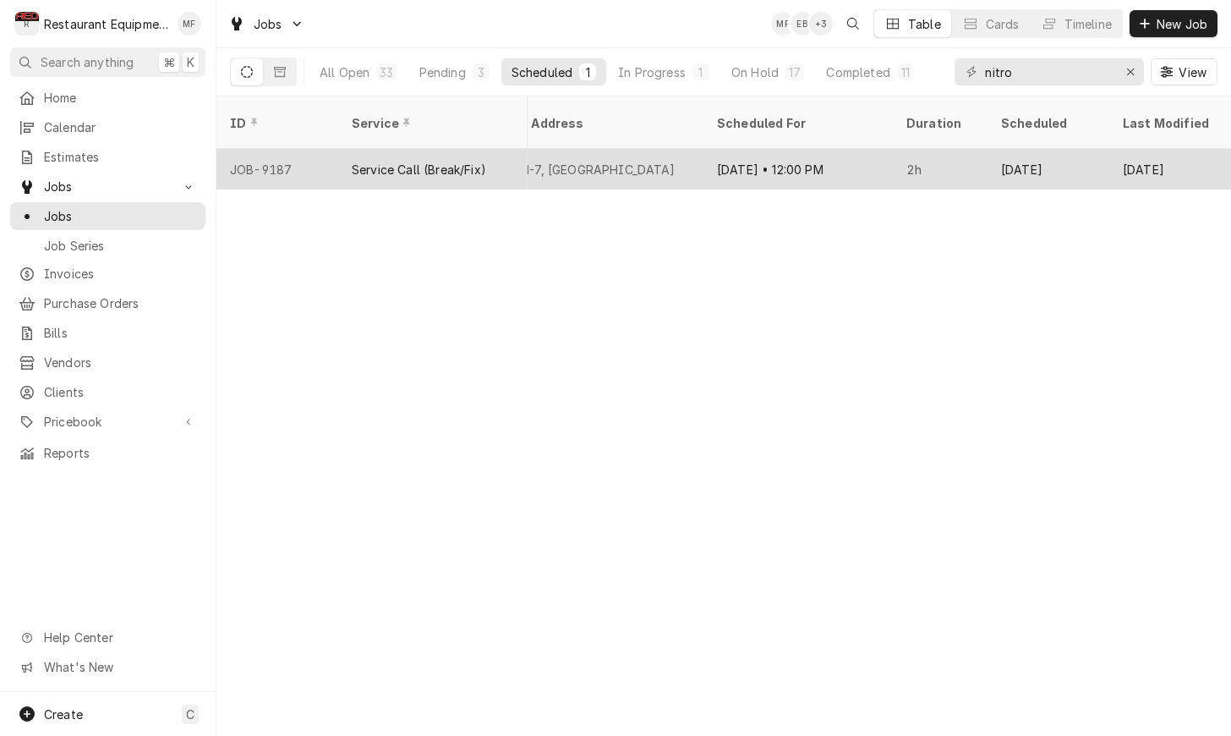
scroll to position [0, 1603]
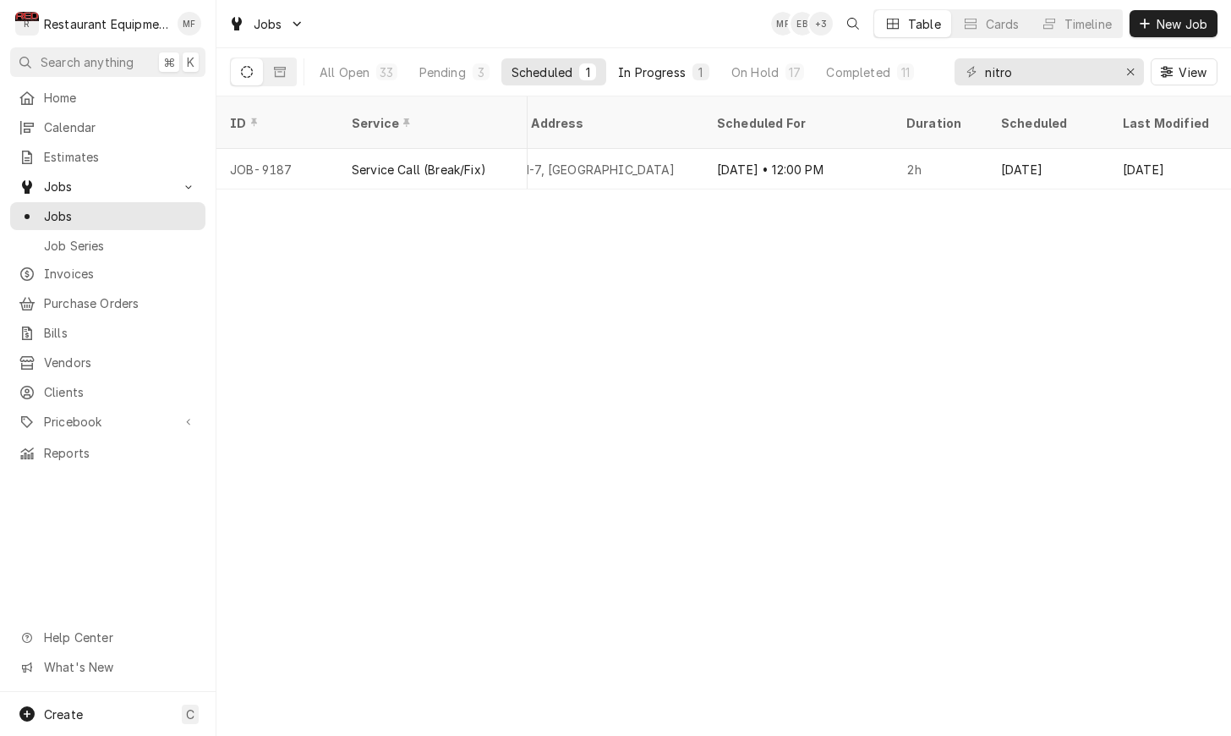
click at [648, 79] on div "In Progress" at bounding box center [652, 72] width 68 height 18
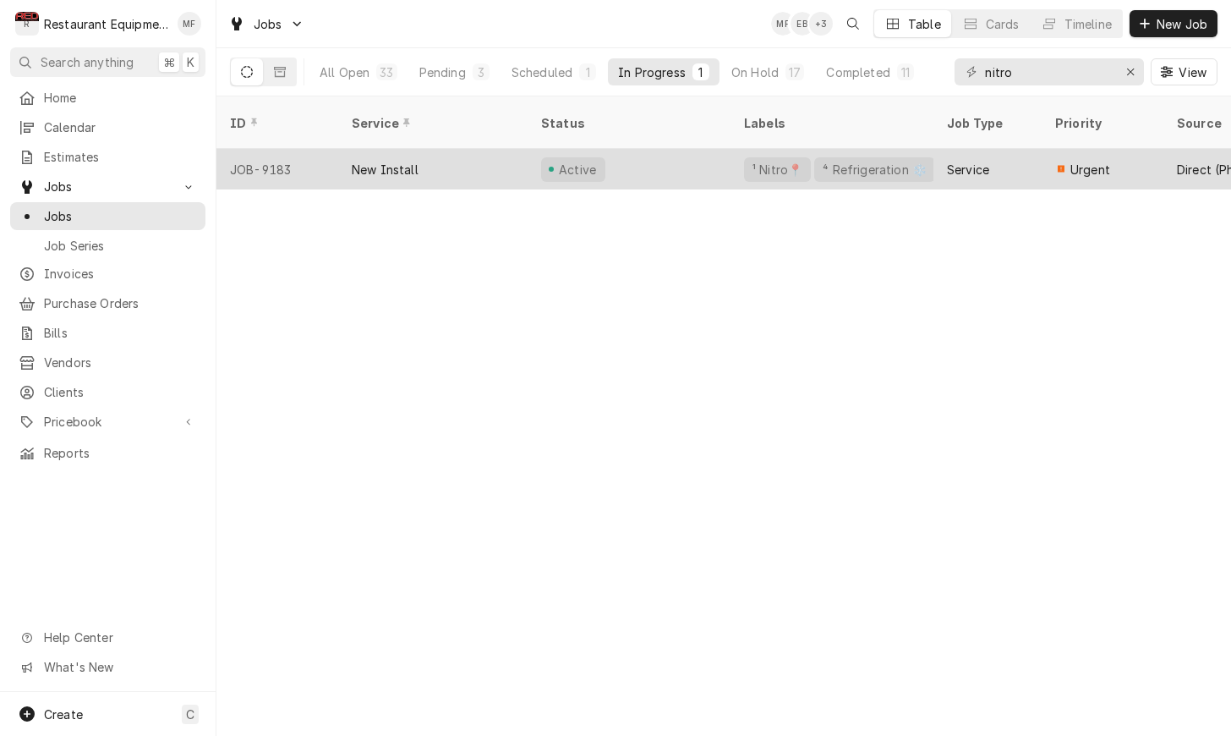
scroll to position [0, 0]
click at [665, 149] on div "Active" at bounding box center [629, 169] width 203 height 41
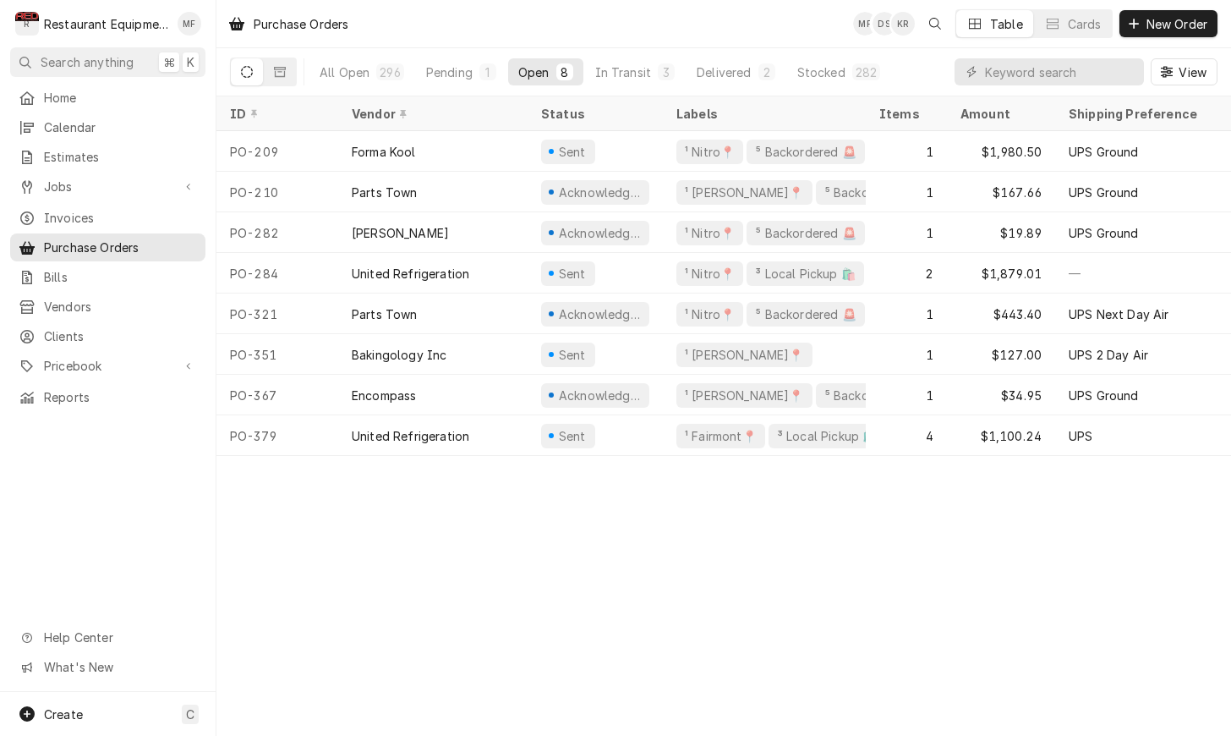
click at [1003, 562] on div "Purchase Orders MF DS KR Table Cards New Order All Open 296 Pending 1 Open 8 In…" at bounding box center [723, 368] width 1015 height 736
click at [637, 80] on button "In Transit 3" at bounding box center [635, 71] width 101 height 27
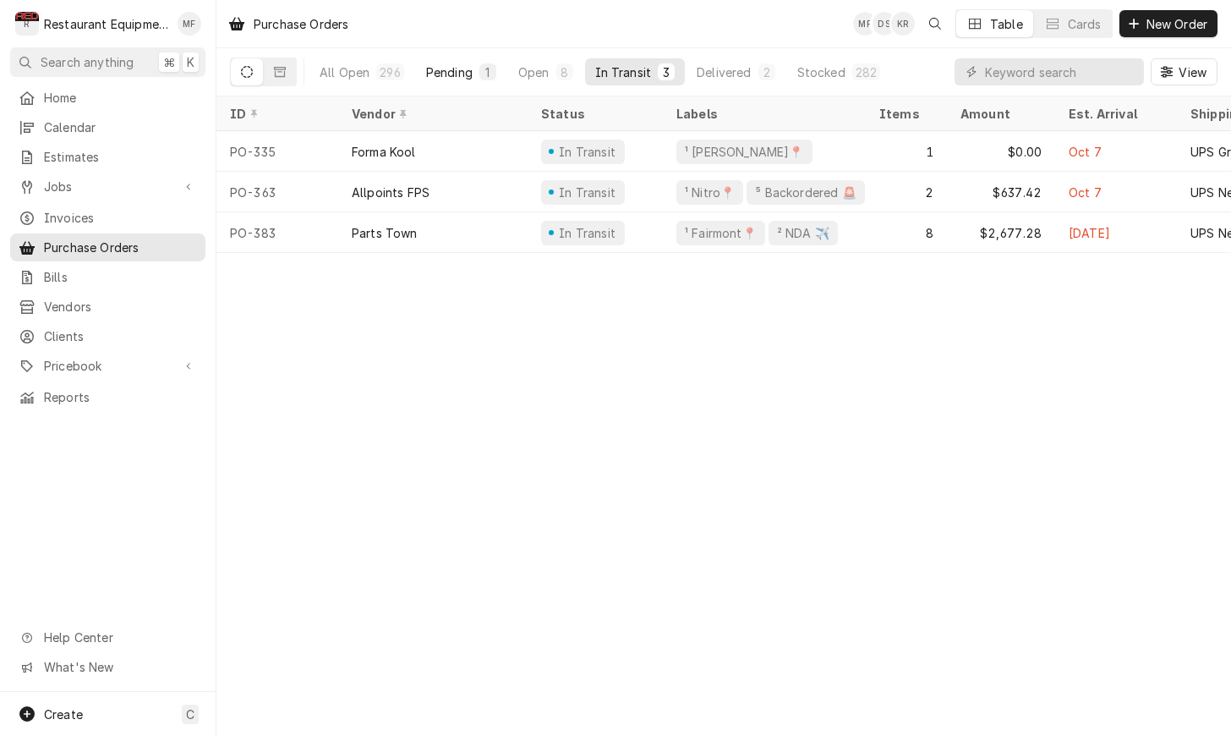
click at [463, 69] on div "Pending" at bounding box center [449, 72] width 47 height 18
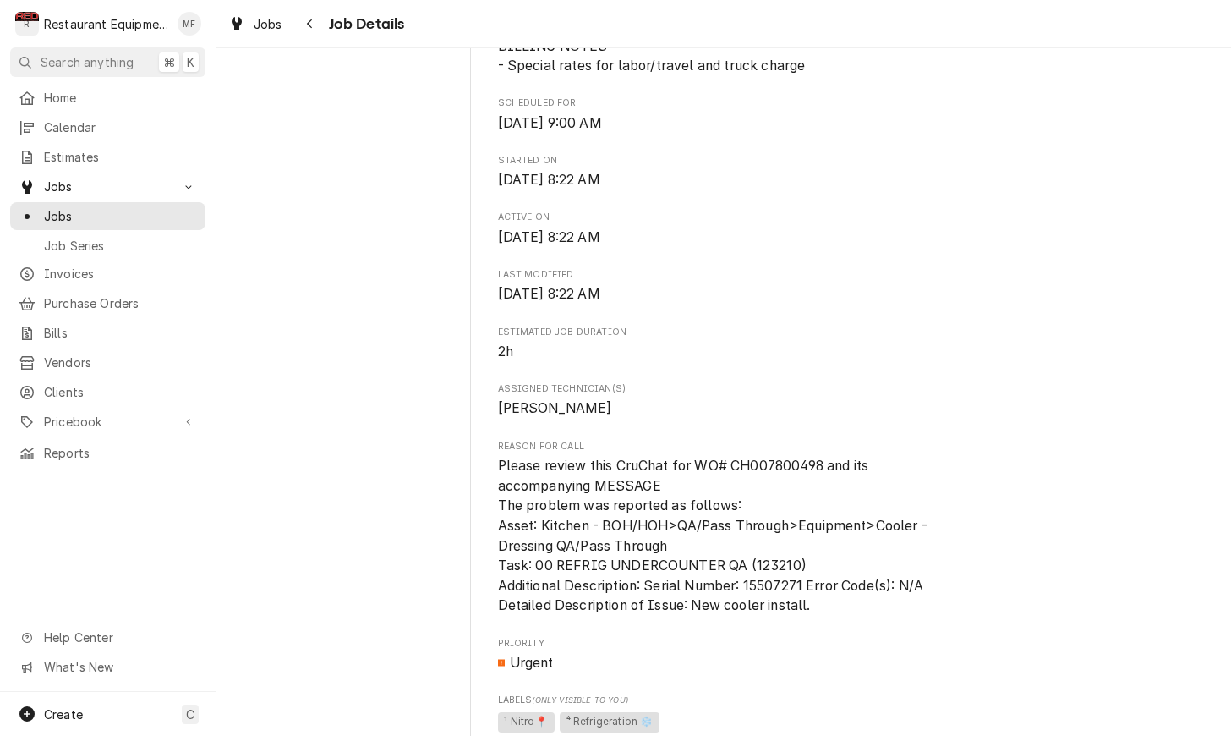
scroll to position [530, 0]
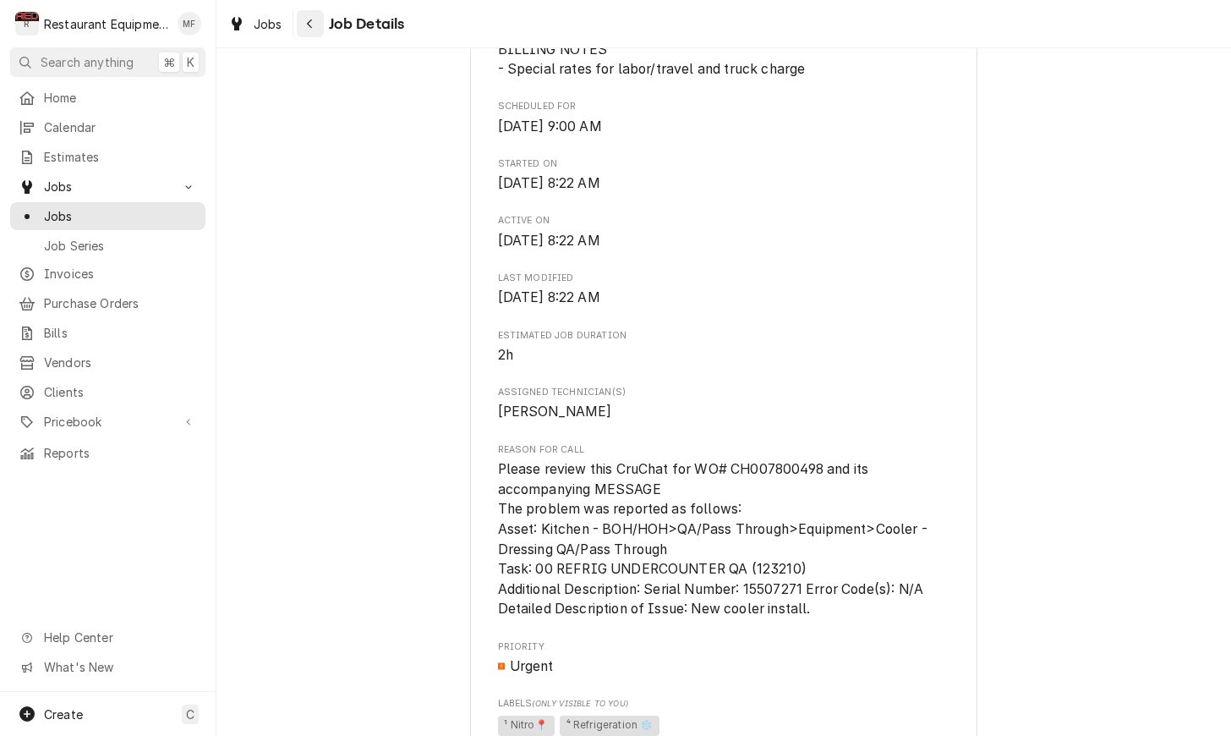
click at [319, 30] on button "Navigate back" at bounding box center [310, 23] width 27 height 27
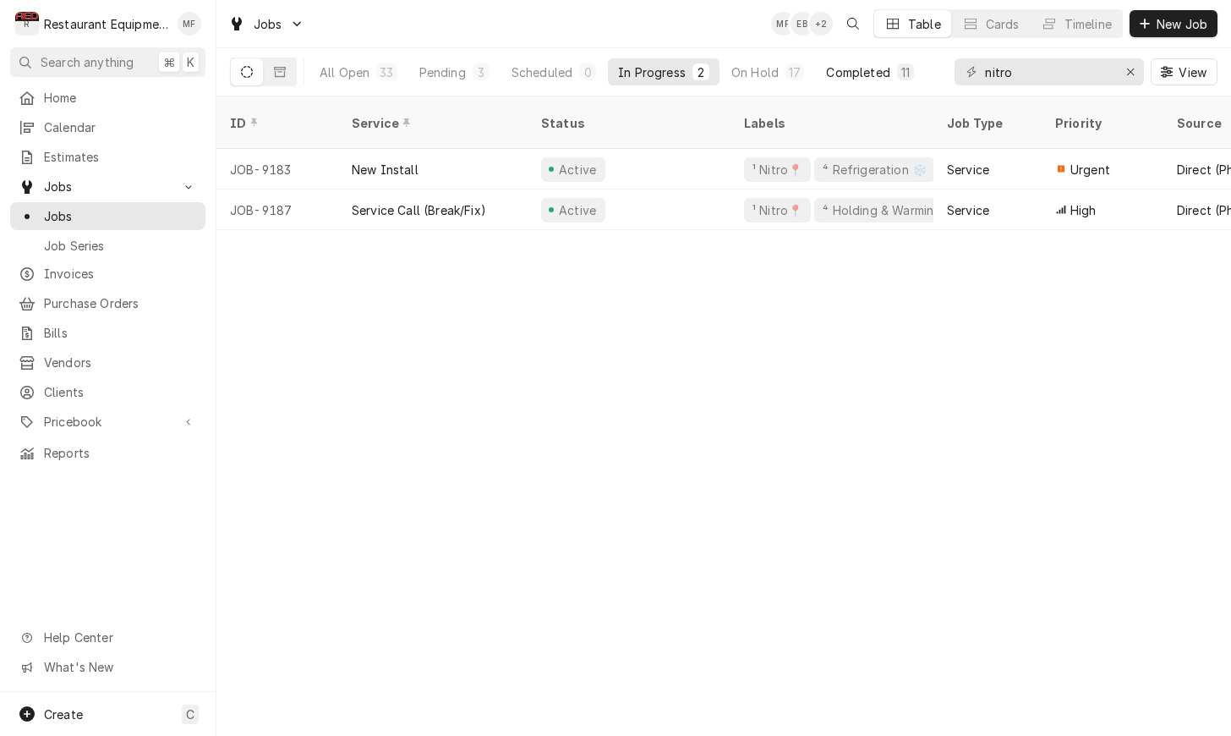
click at [860, 77] on div "Completed" at bounding box center [857, 72] width 63 height 18
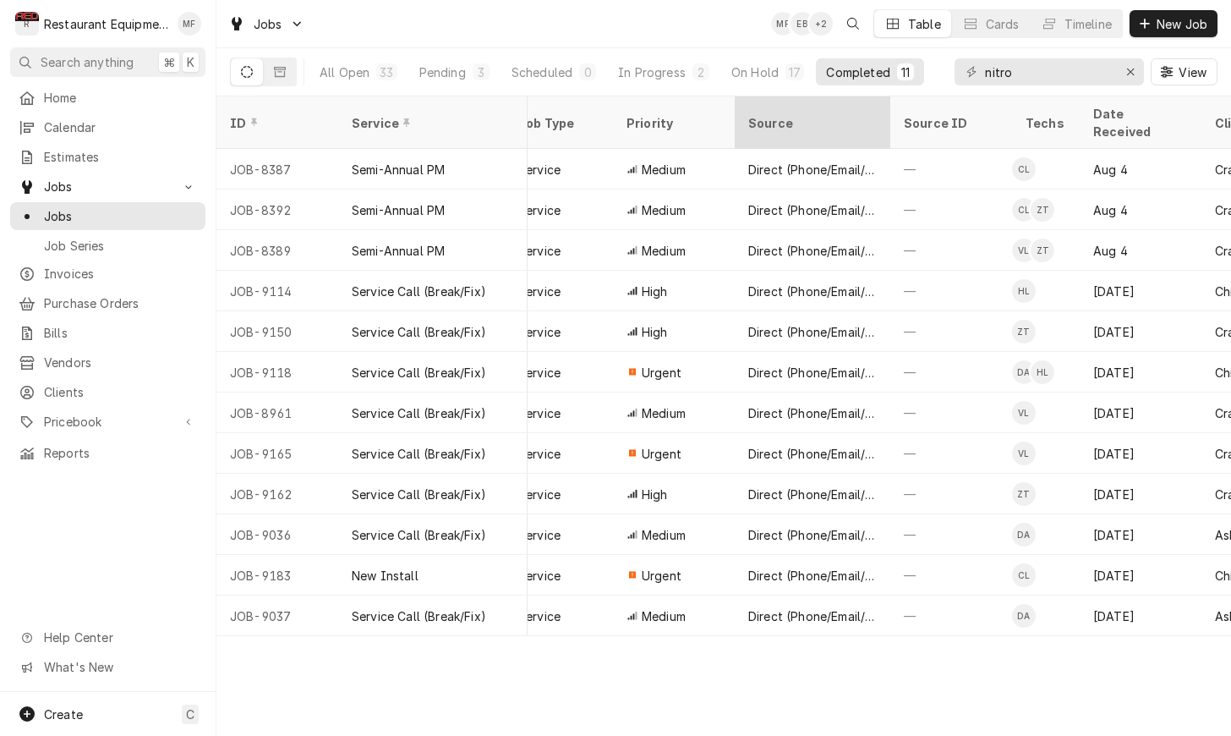
scroll to position [0, 430]
click at [776, 84] on button "On Hold 17" at bounding box center [767, 71] width 93 height 27
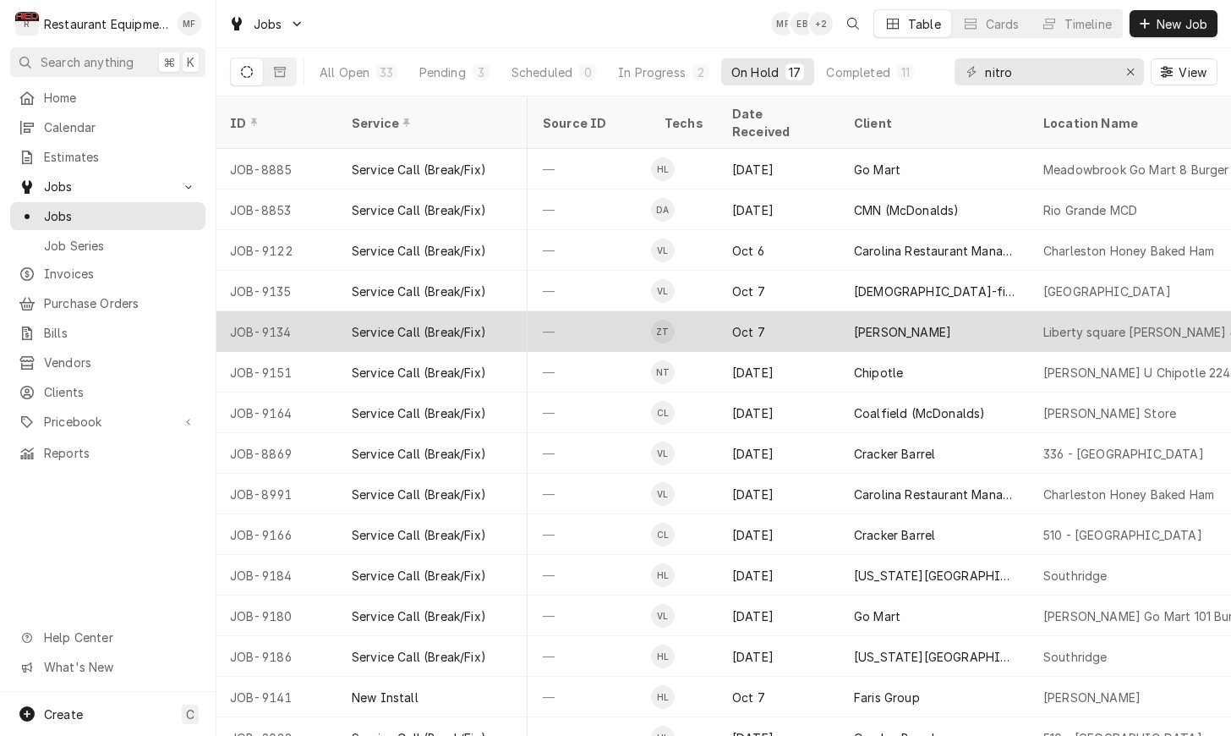
scroll to position [2, 794]
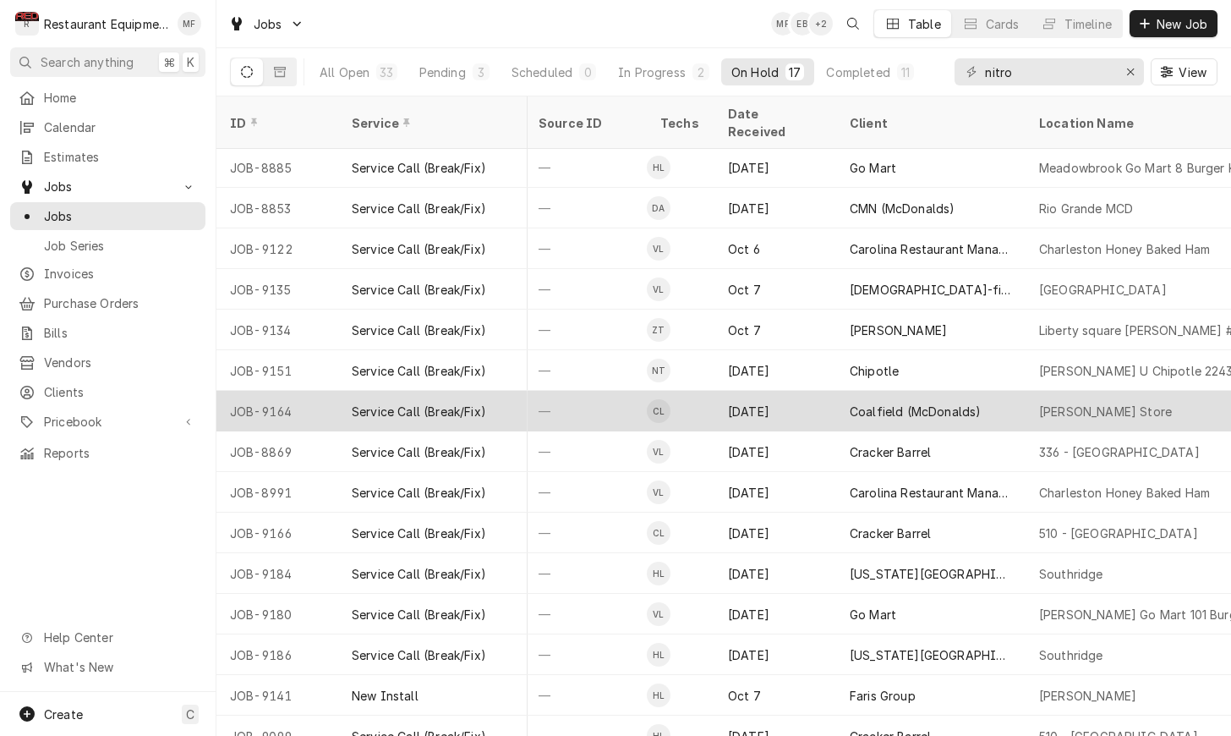
click at [1102, 402] on div "Hamlin Store" at bounding box center [1105, 411] width 133 height 18
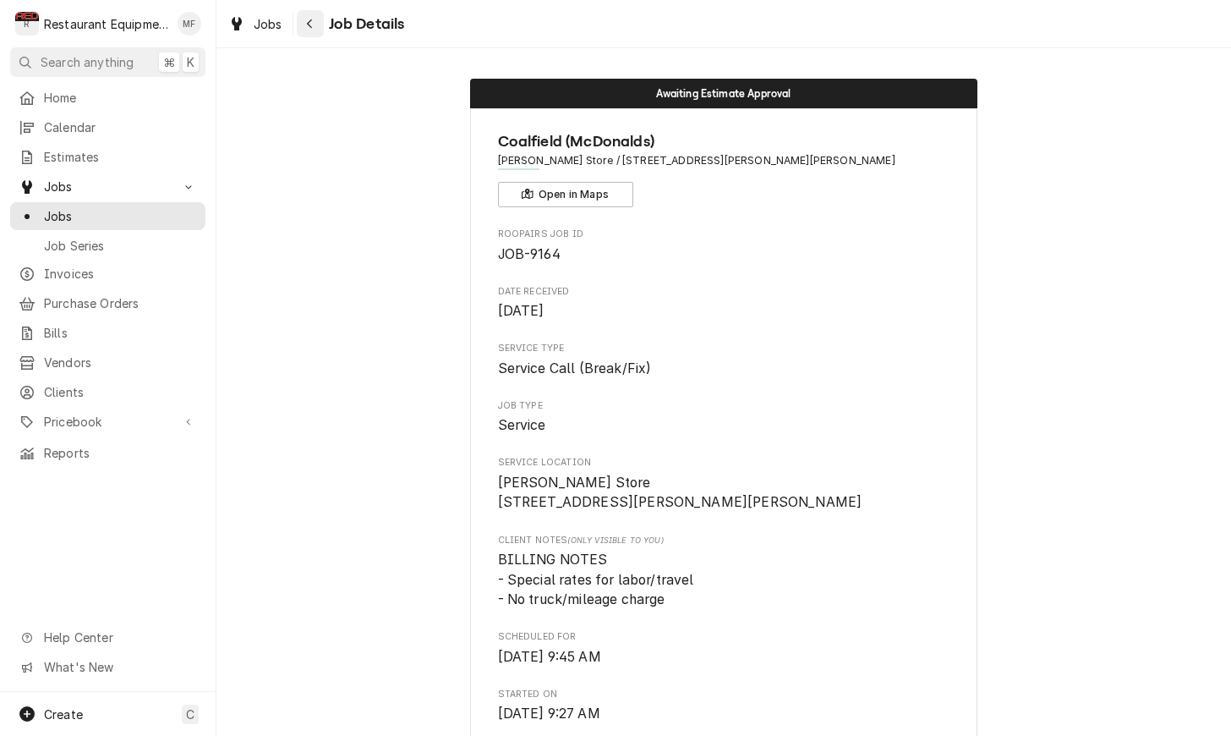
click at [309, 25] on icon "Navigate back" at bounding box center [309, 23] width 5 height 9
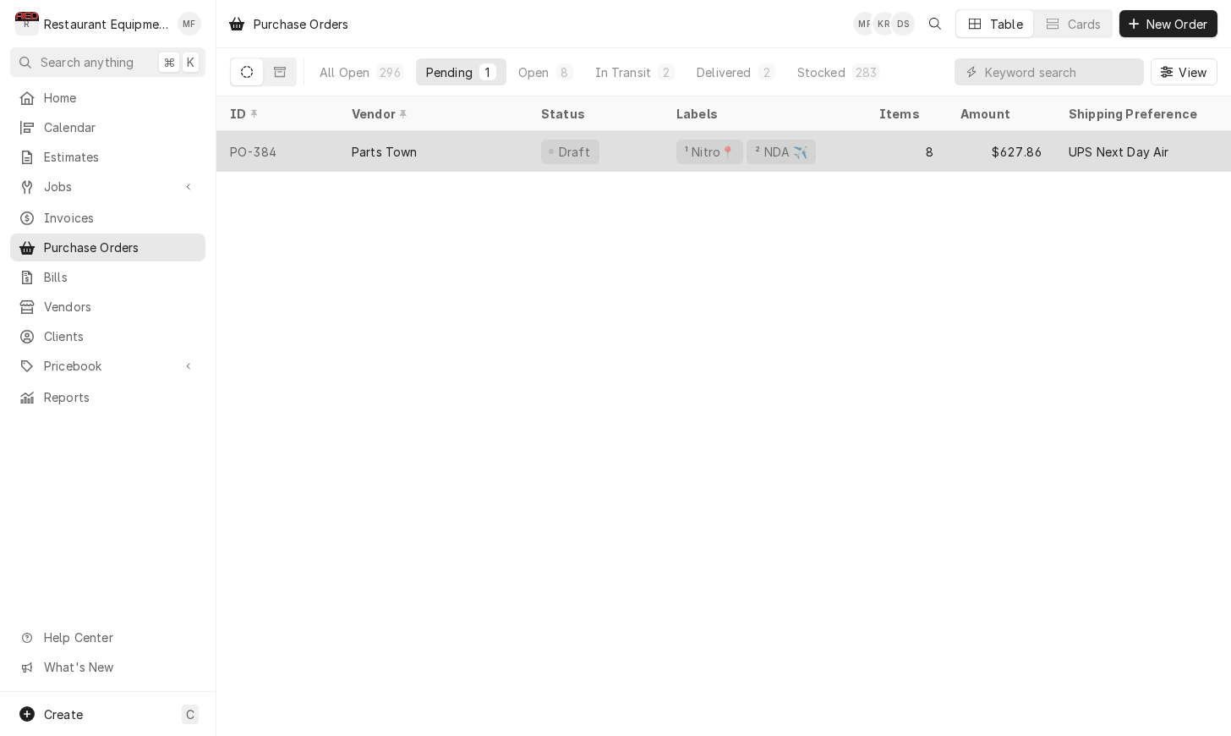
click at [466, 155] on div "Parts Town" at bounding box center [432, 151] width 189 height 41
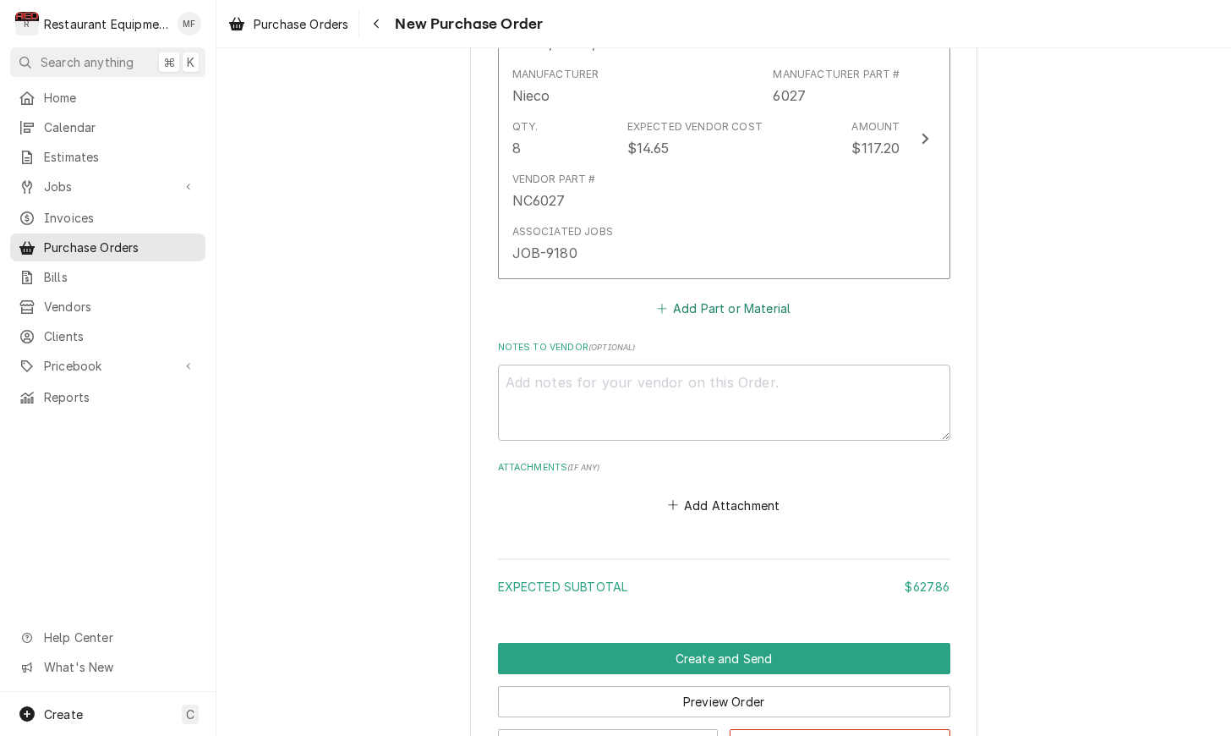
scroll to position [2893, 0]
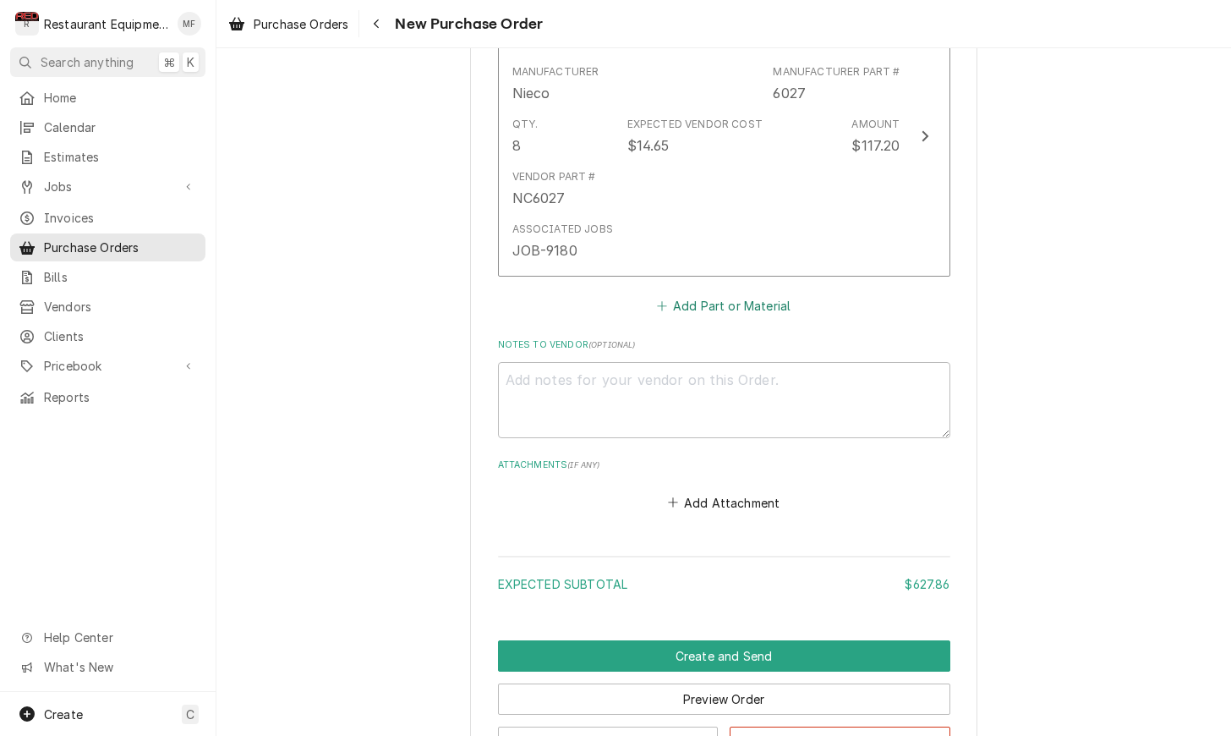
click at [752, 294] on button "Add Part or Material" at bounding box center [724, 306] width 140 height 24
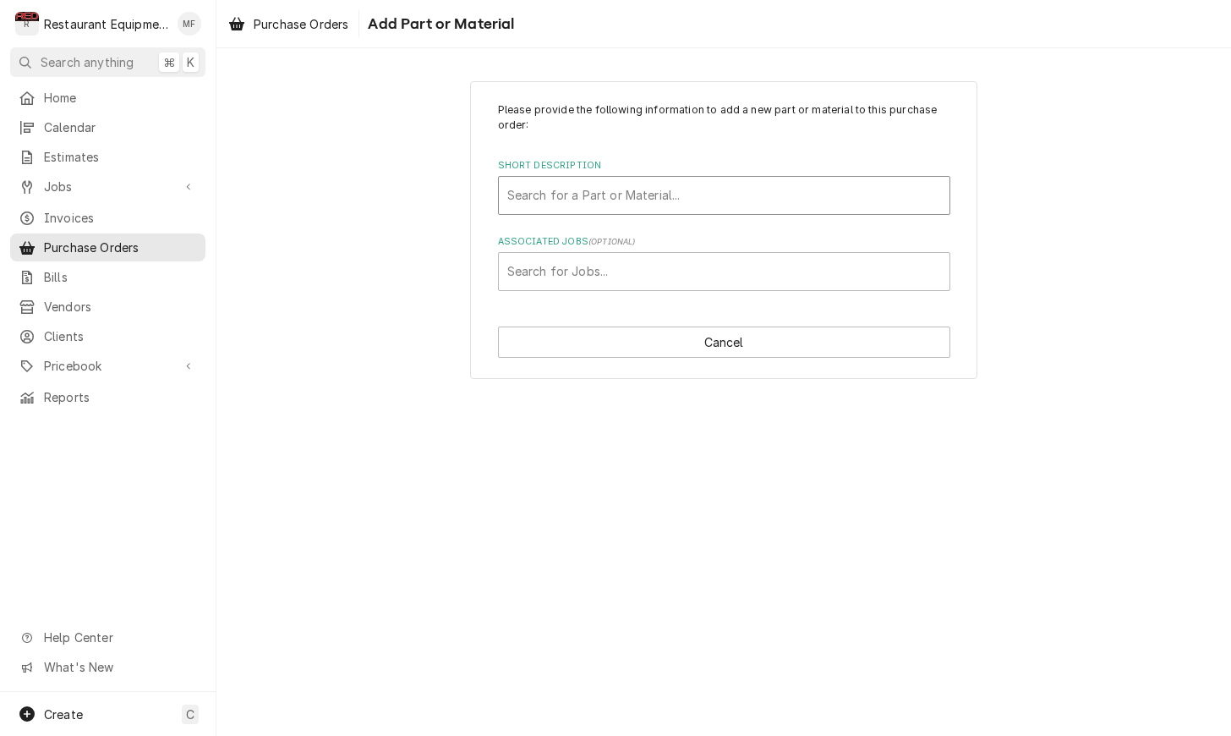
click at [716, 191] on div "Short Description" at bounding box center [724, 195] width 434 height 30
type input "7001595"
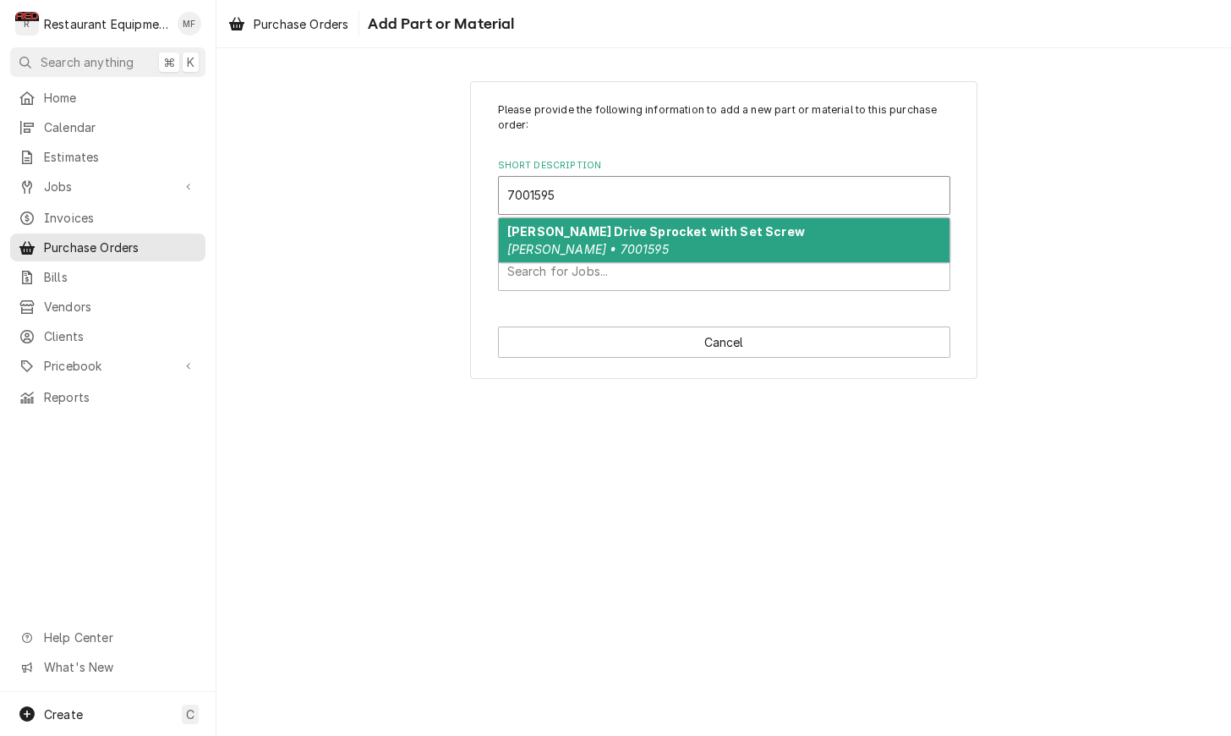
click at [726, 221] on div "Antunes Drive Sprocket with Set Screw Antunes • 7001595" at bounding box center [724, 240] width 451 height 44
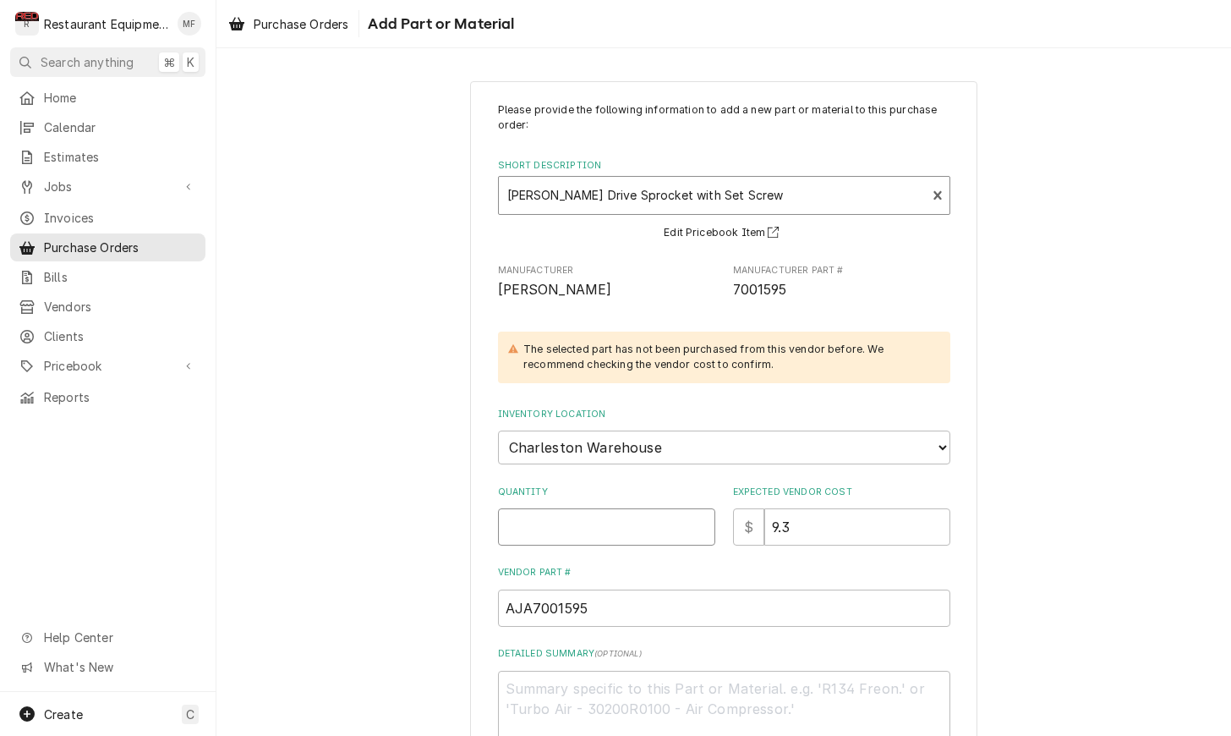
click at [666, 509] on input "Quantity" at bounding box center [606, 526] width 217 height 37
type textarea "x"
type input "2"
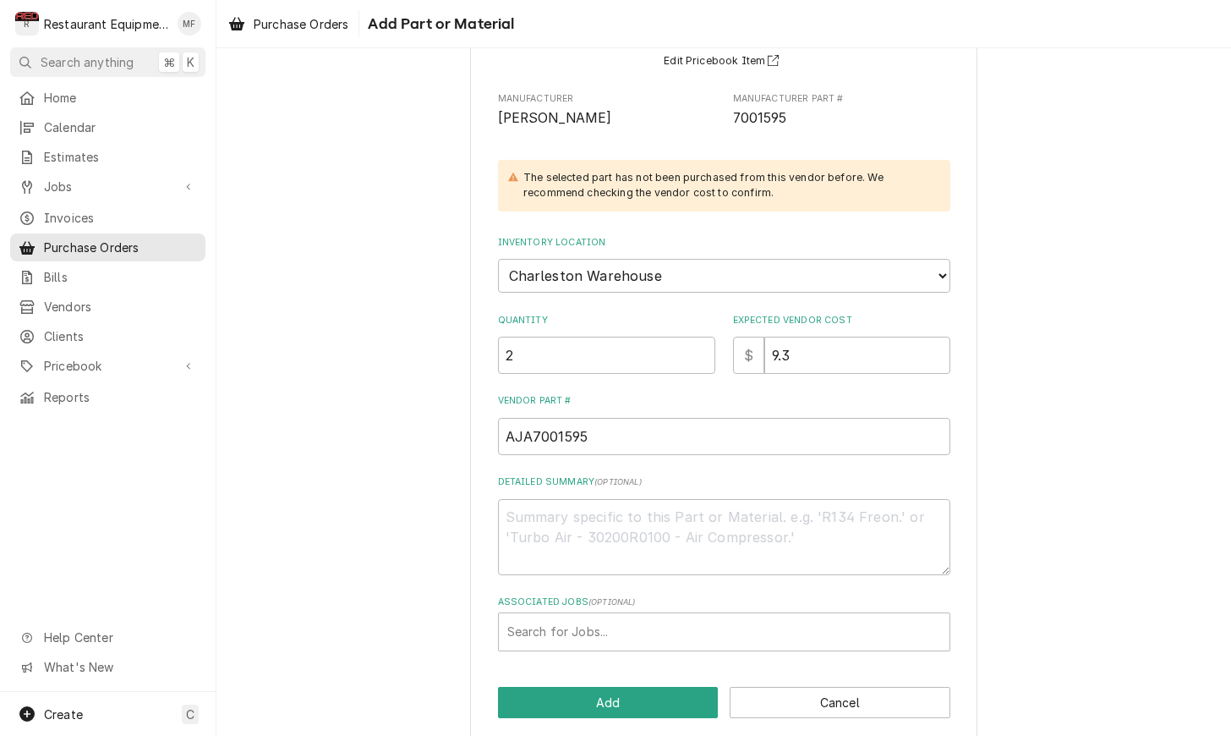
scroll to position [171, 0]
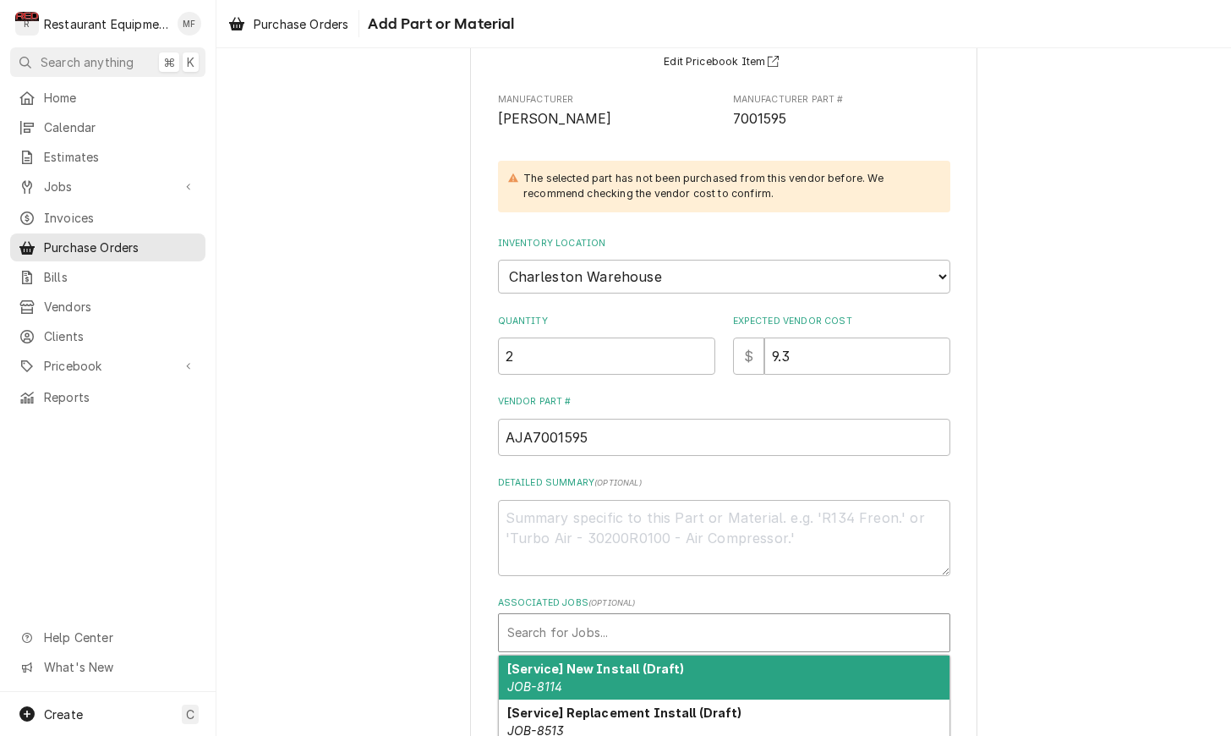
click at [656, 617] on div "Associated Jobs" at bounding box center [724, 632] width 434 height 30
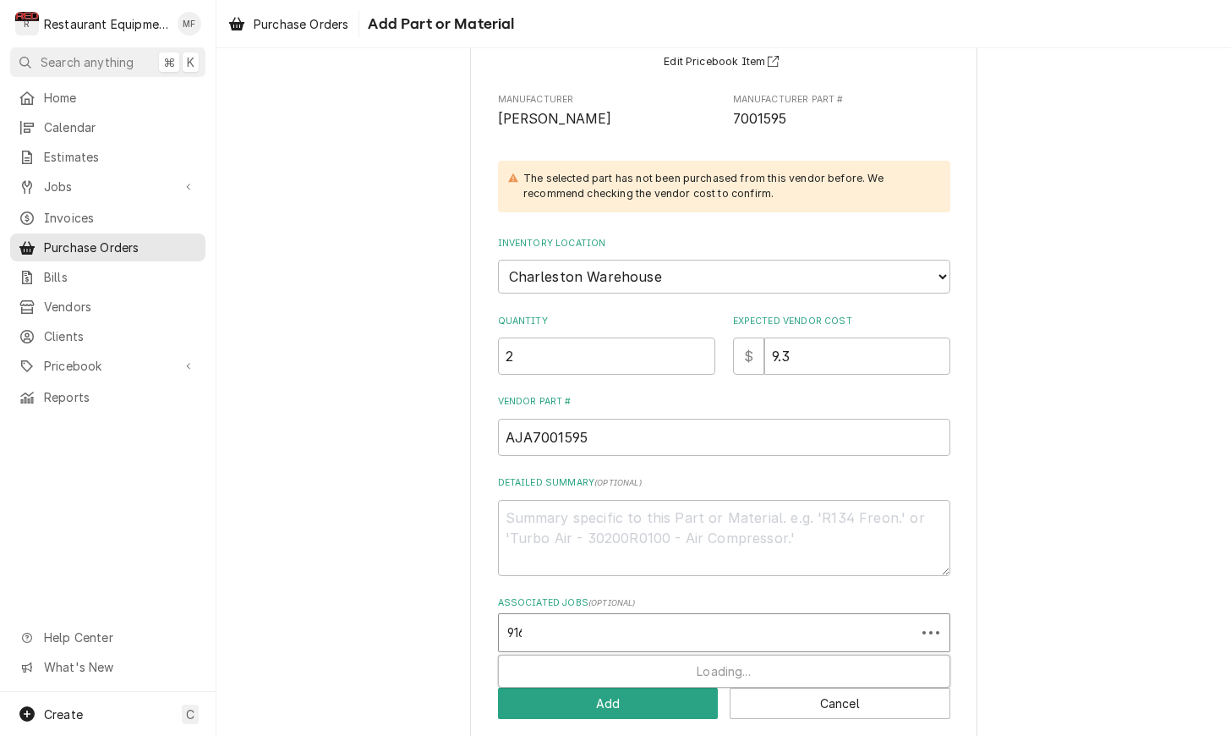
type input "9164"
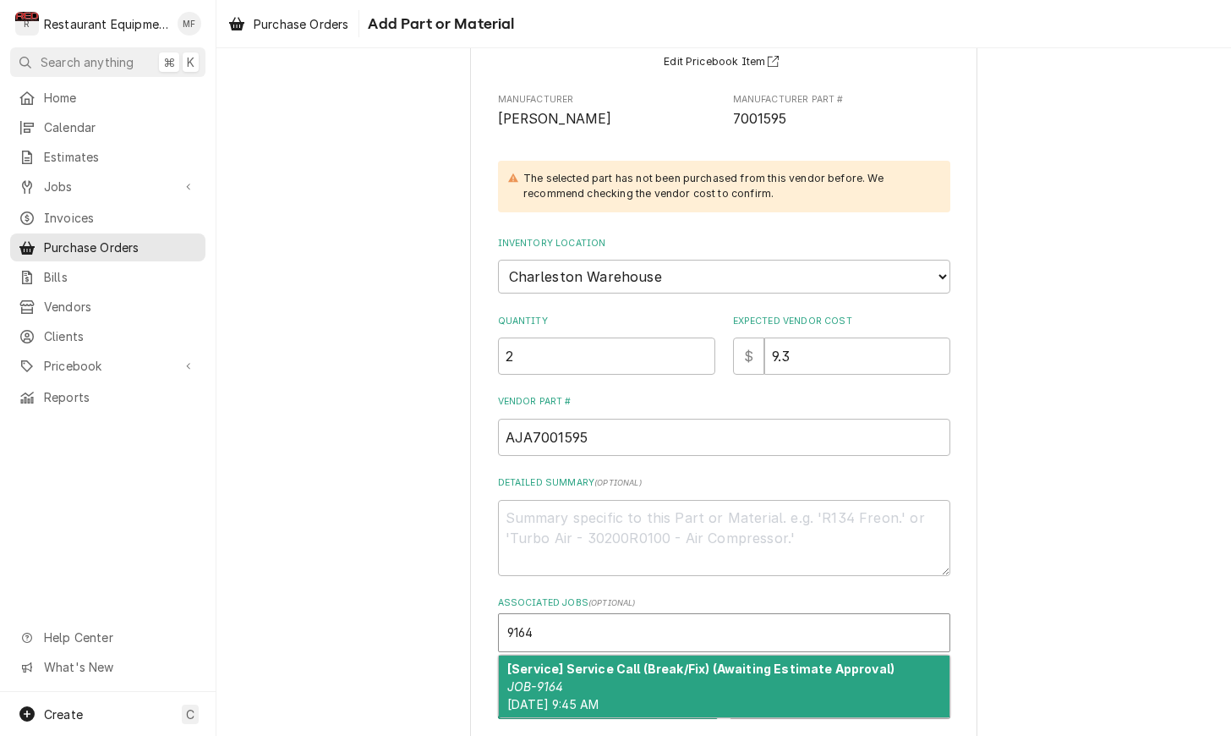
click at [705, 661] on strong "[Service] Service Call (Break/Fix) (Awaiting Estimate Approval)" at bounding box center [700, 668] width 387 height 14
type textarea "x"
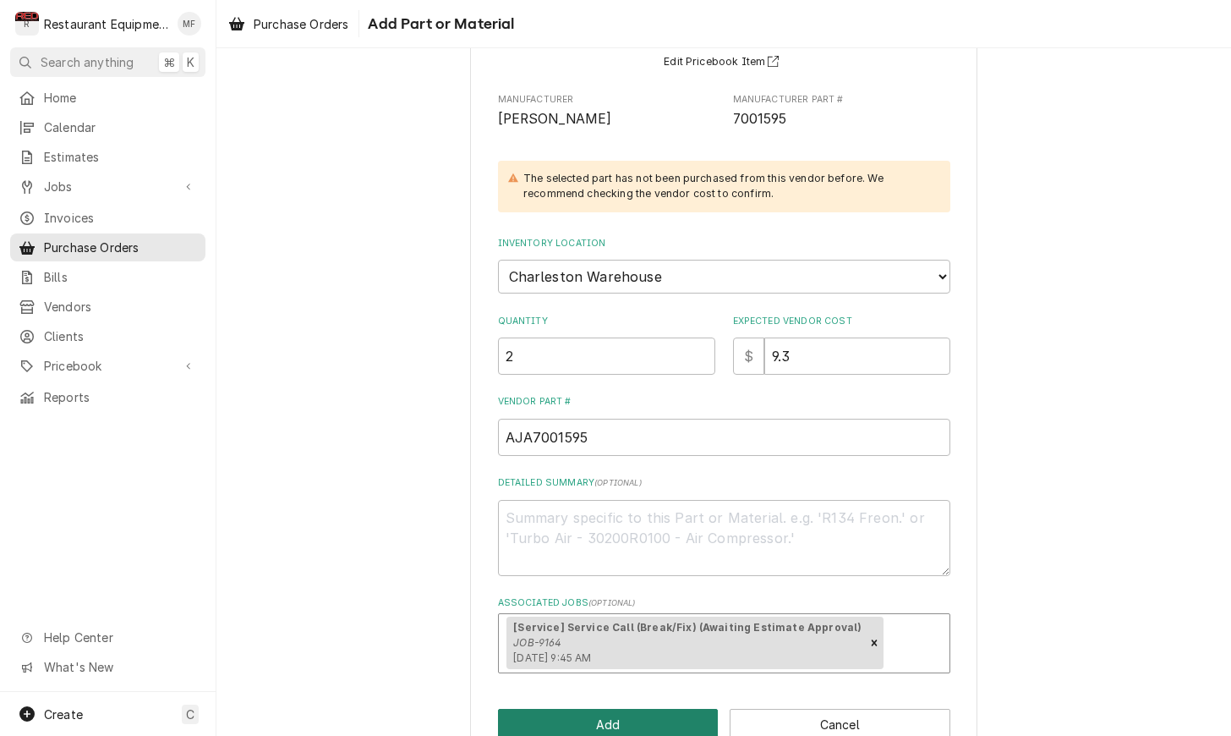
click at [654, 709] on button "Add" at bounding box center [608, 724] width 221 height 31
type textarea "x"
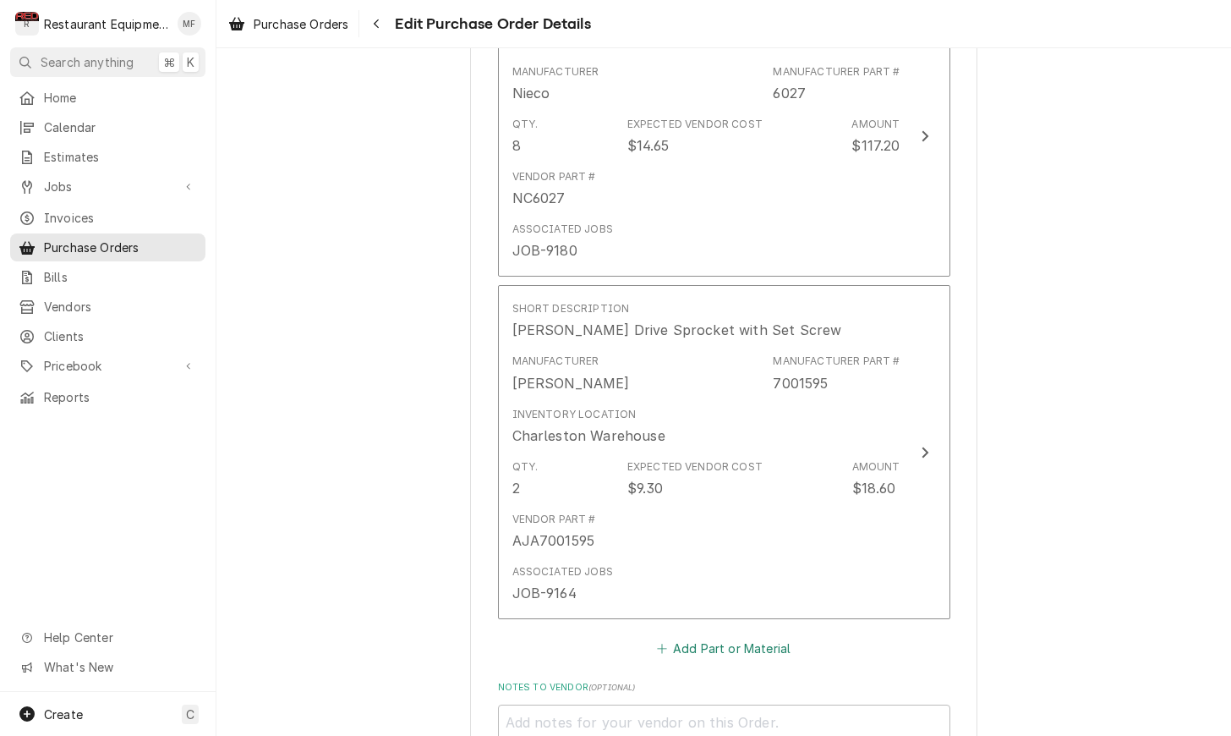
scroll to position [2952, 0]
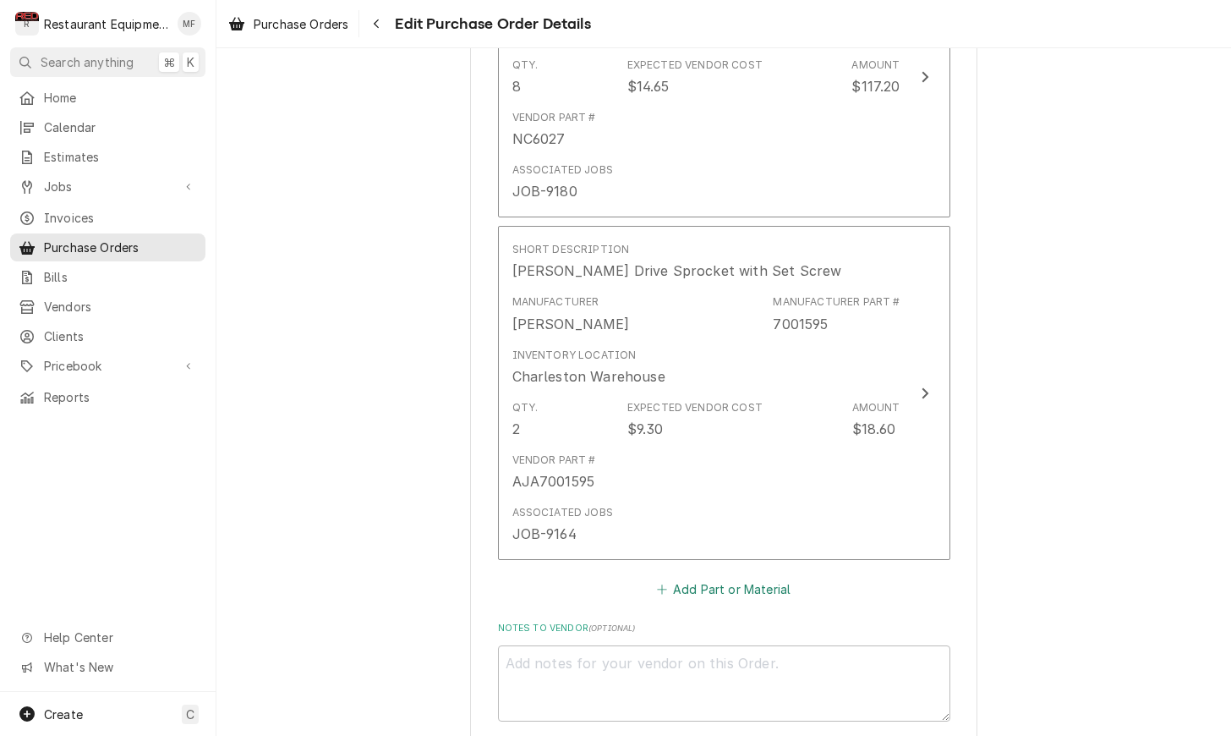
click at [709, 577] on button "Add Part or Material" at bounding box center [724, 589] width 140 height 24
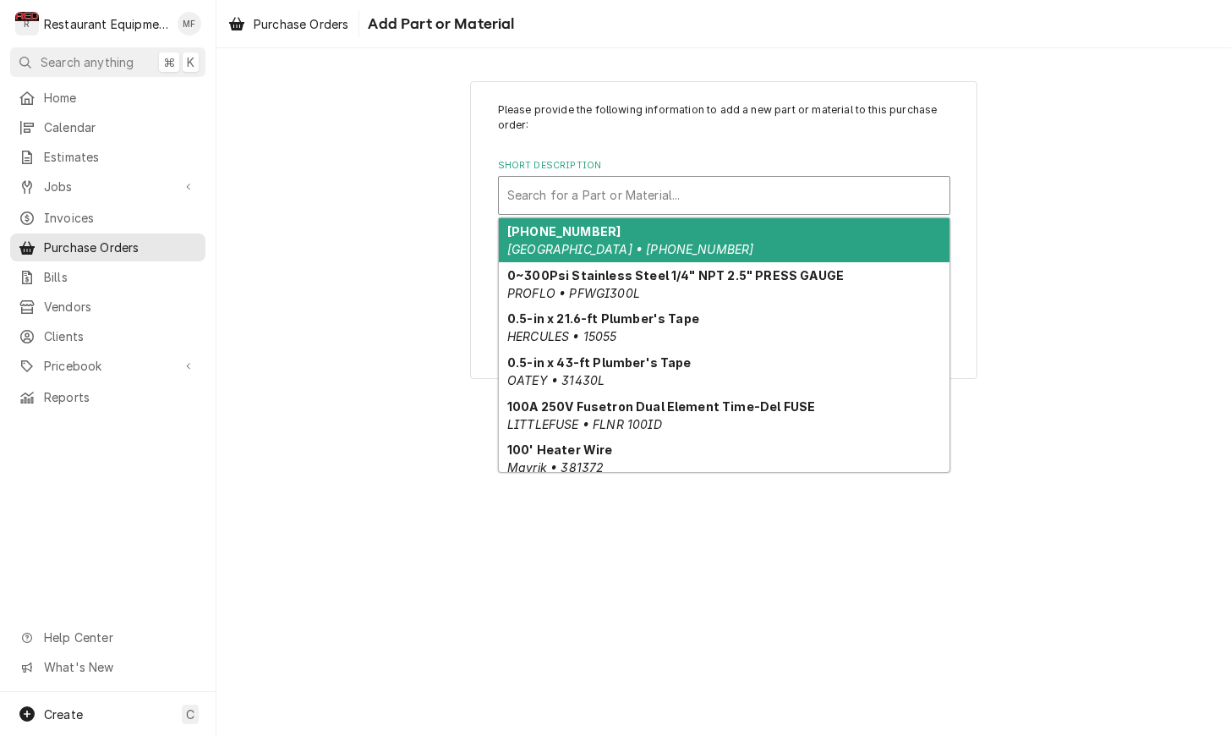
click at [778, 199] on div "Short Description" at bounding box center [724, 195] width 434 height 30
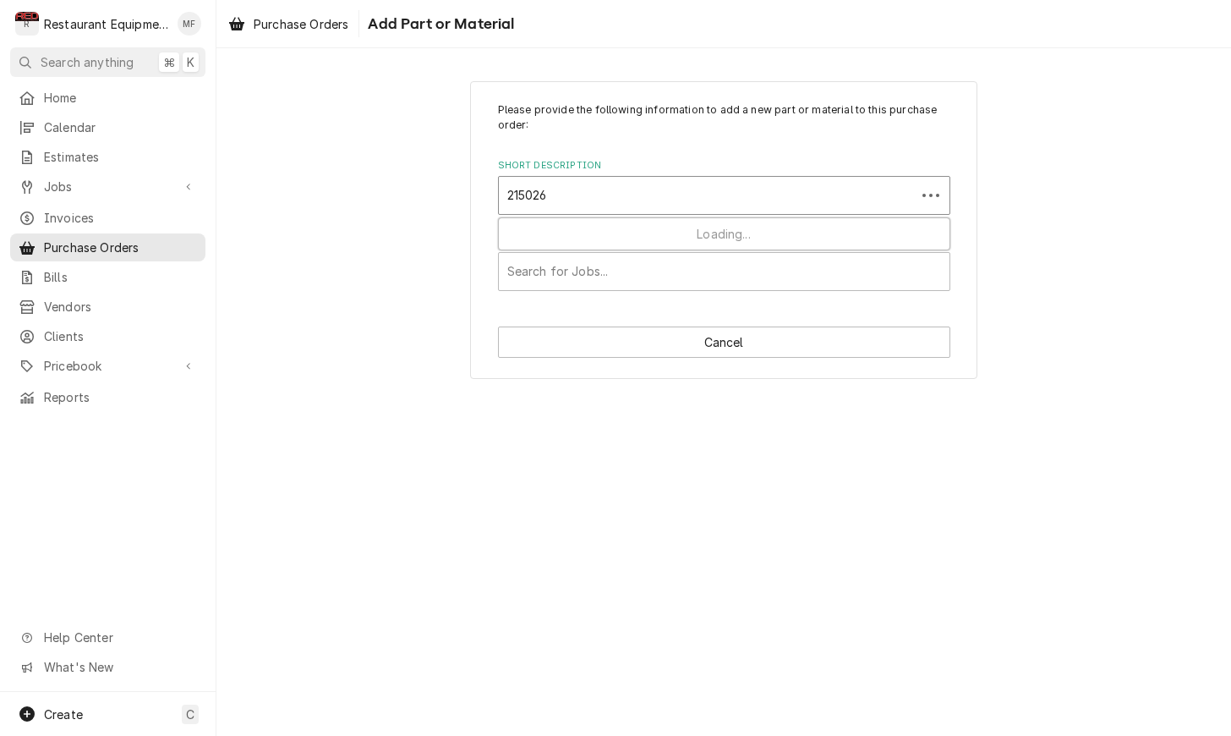
type input "2150264"
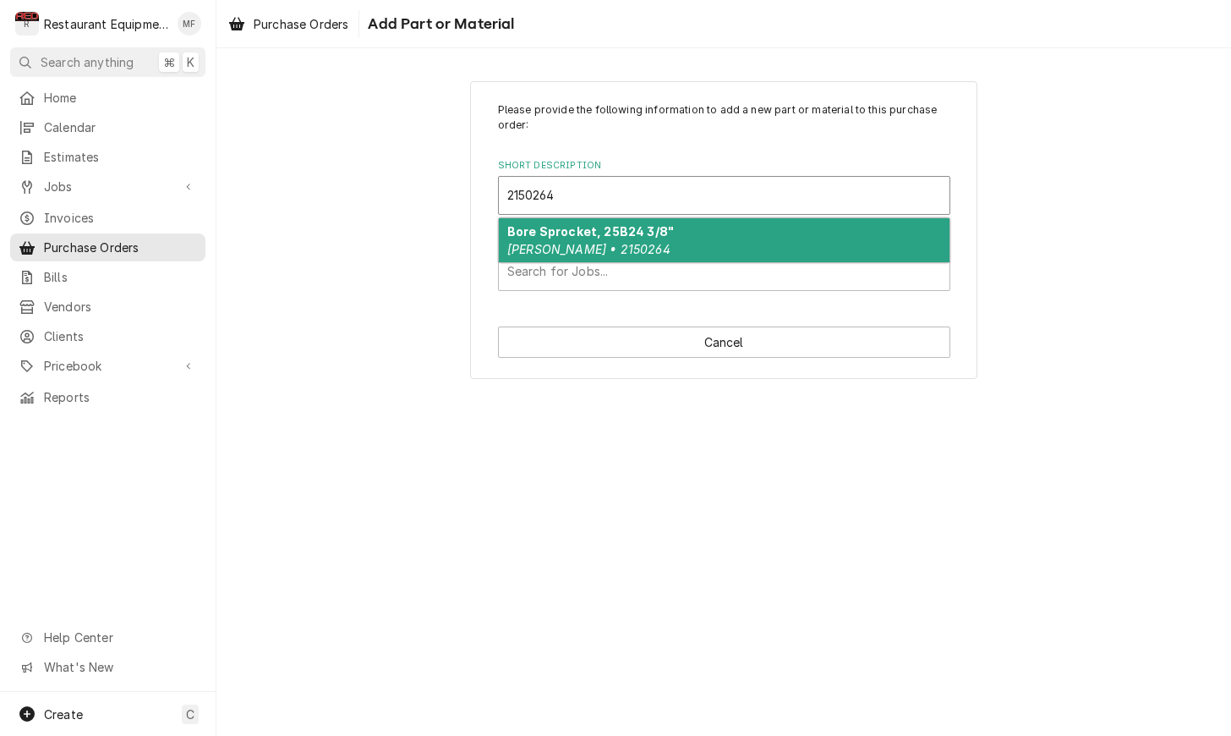
click at [744, 232] on div "Bore Sprocket, 25B24 3/8" Antunes • 2150264" at bounding box center [724, 240] width 451 height 44
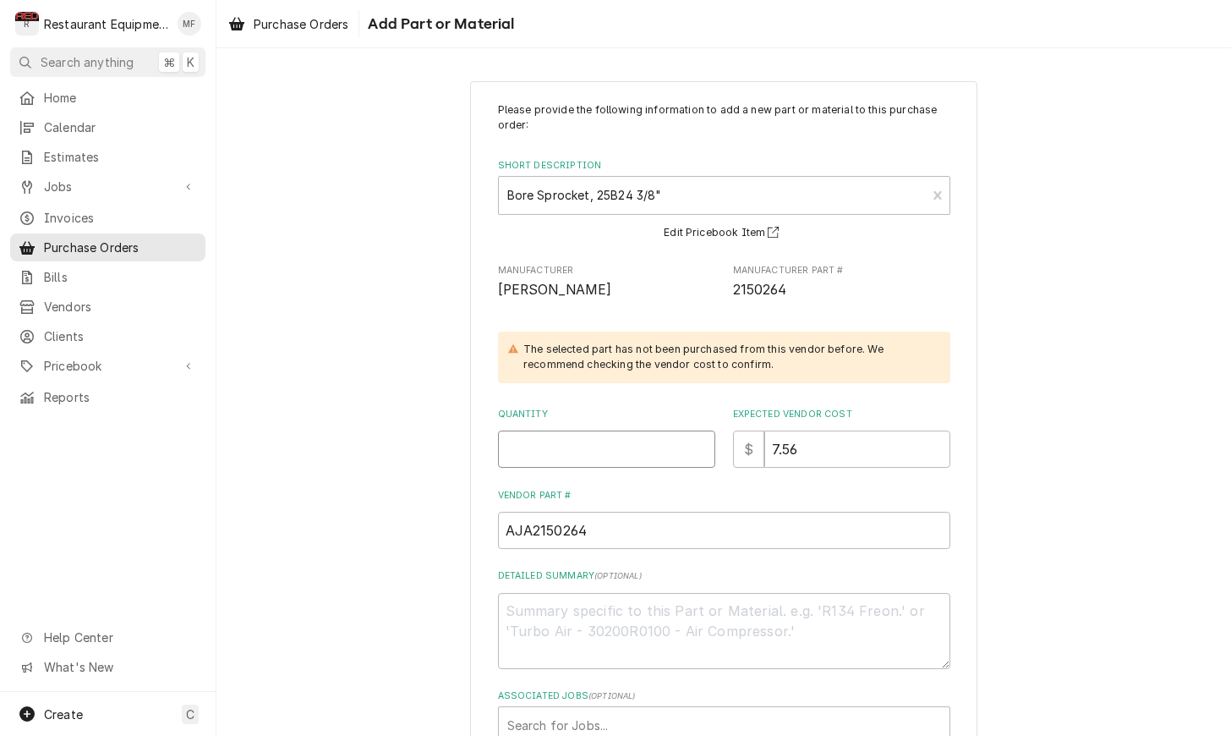
click at [638, 433] on input "Quantity" at bounding box center [606, 448] width 217 height 37
type textarea "x"
type input "1"
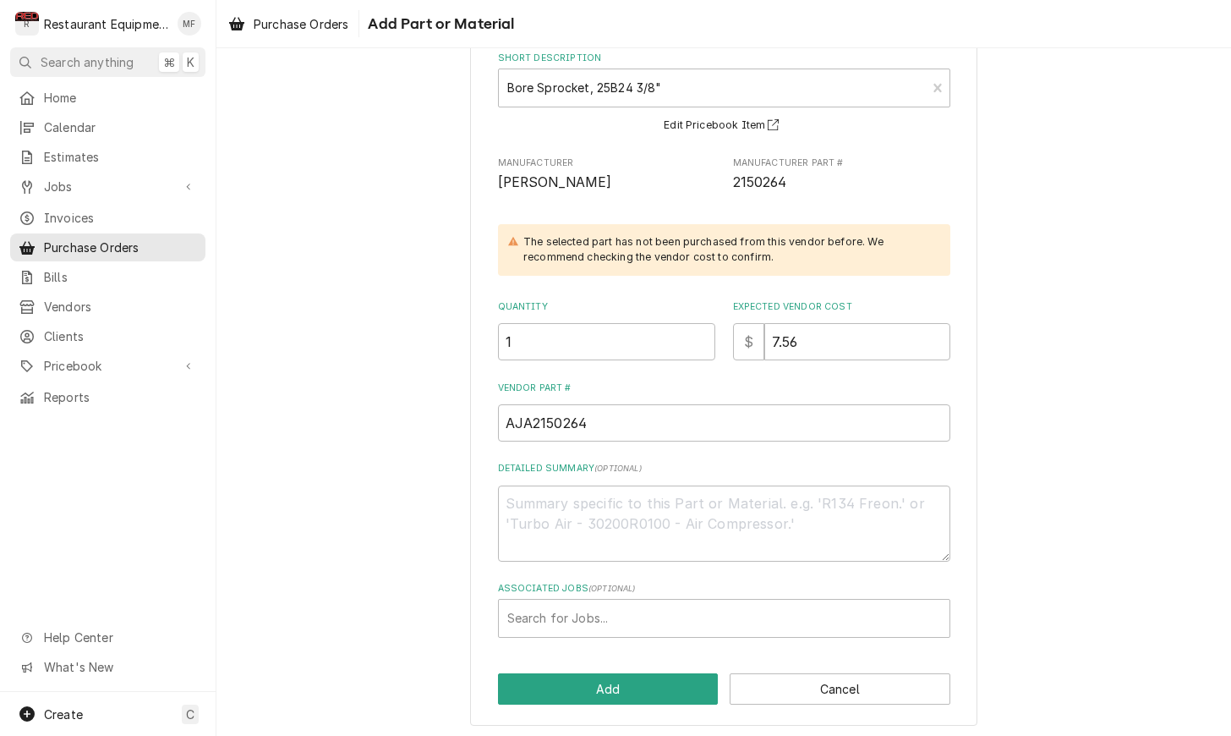
scroll to position [107, 0]
click at [687, 617] on div "Associated Jobs" at bounding box center [724, 619] width 434 height 30
type input "9164"
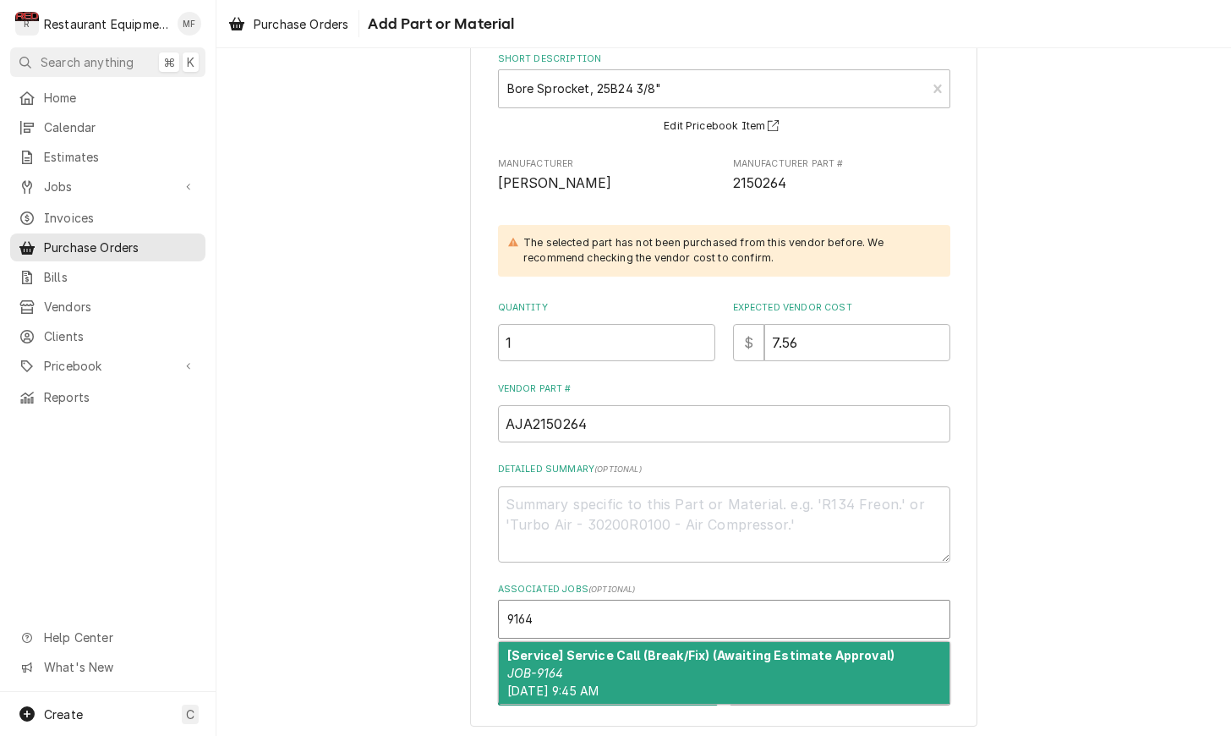
click at [726, 649] on strong "[Service] Service Call (Break/Fix) (Awaiting Estimate Approval)" at bounding box center [700, 655] width 387 height 14
type textarea "x"
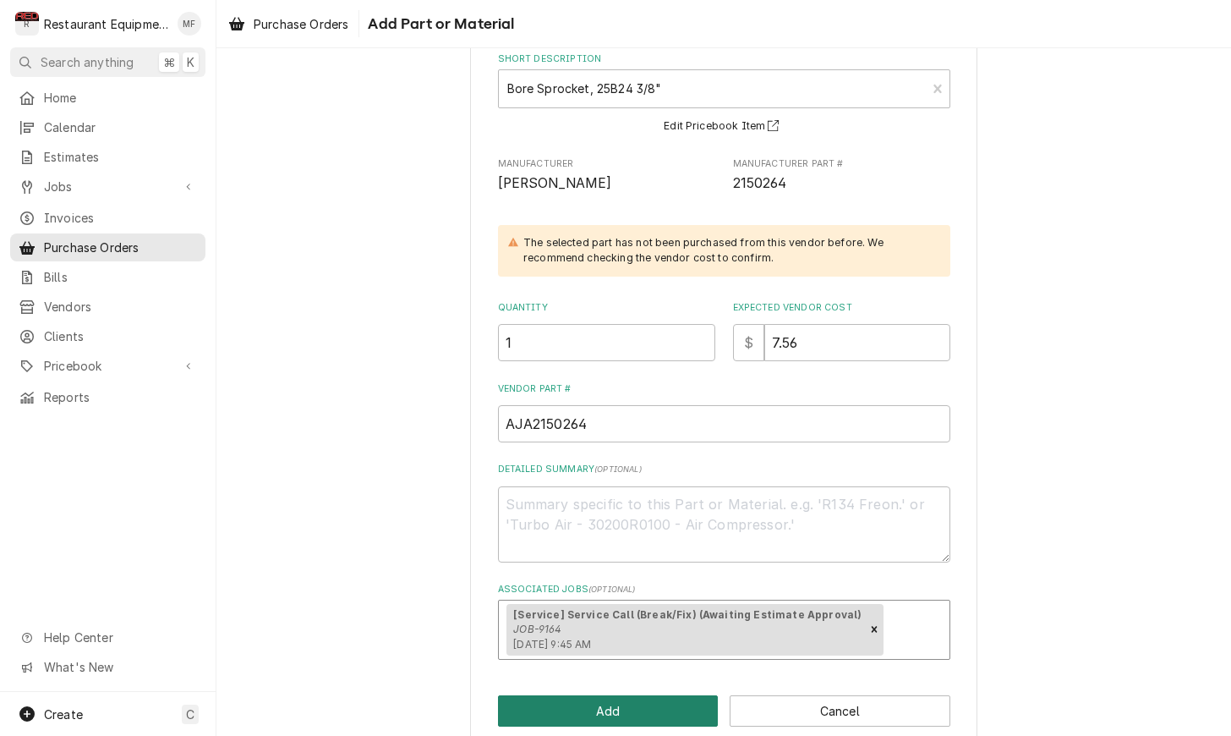
click at [656, 695] on button "Add" at bounding box center [608, 710] width 221 height 31
type textarea "x"
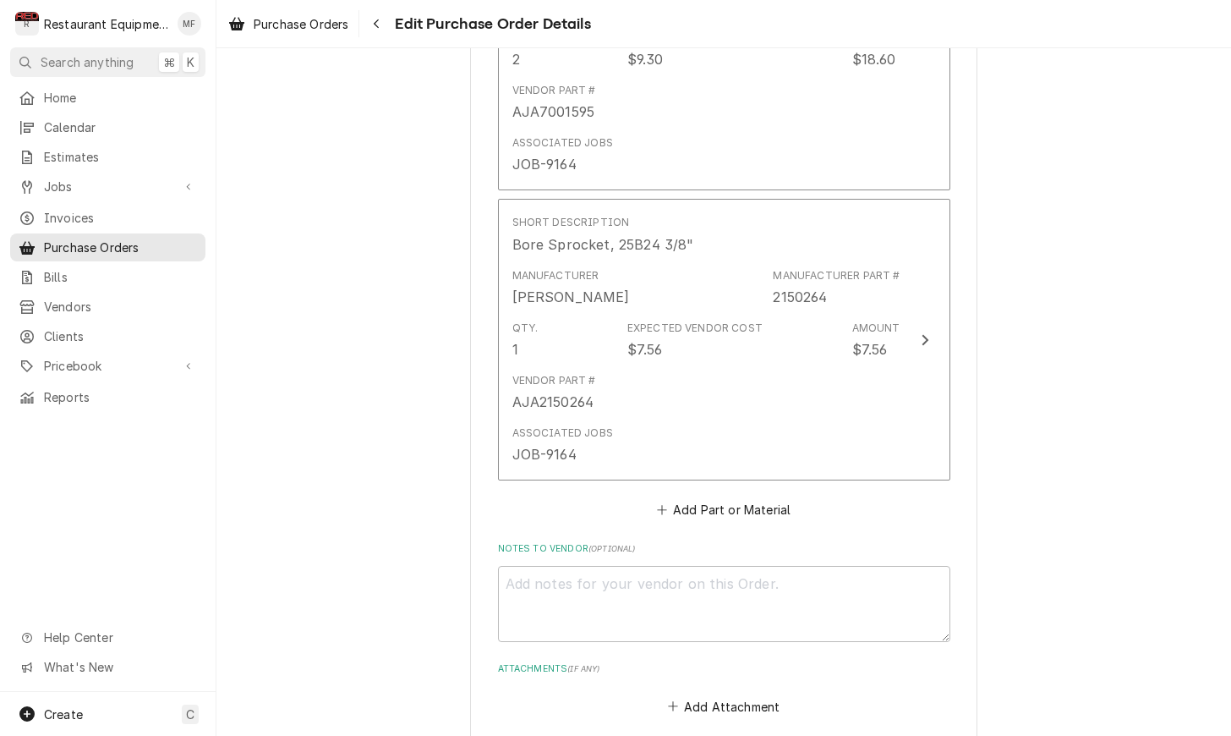
scroll to position [3346, 0]
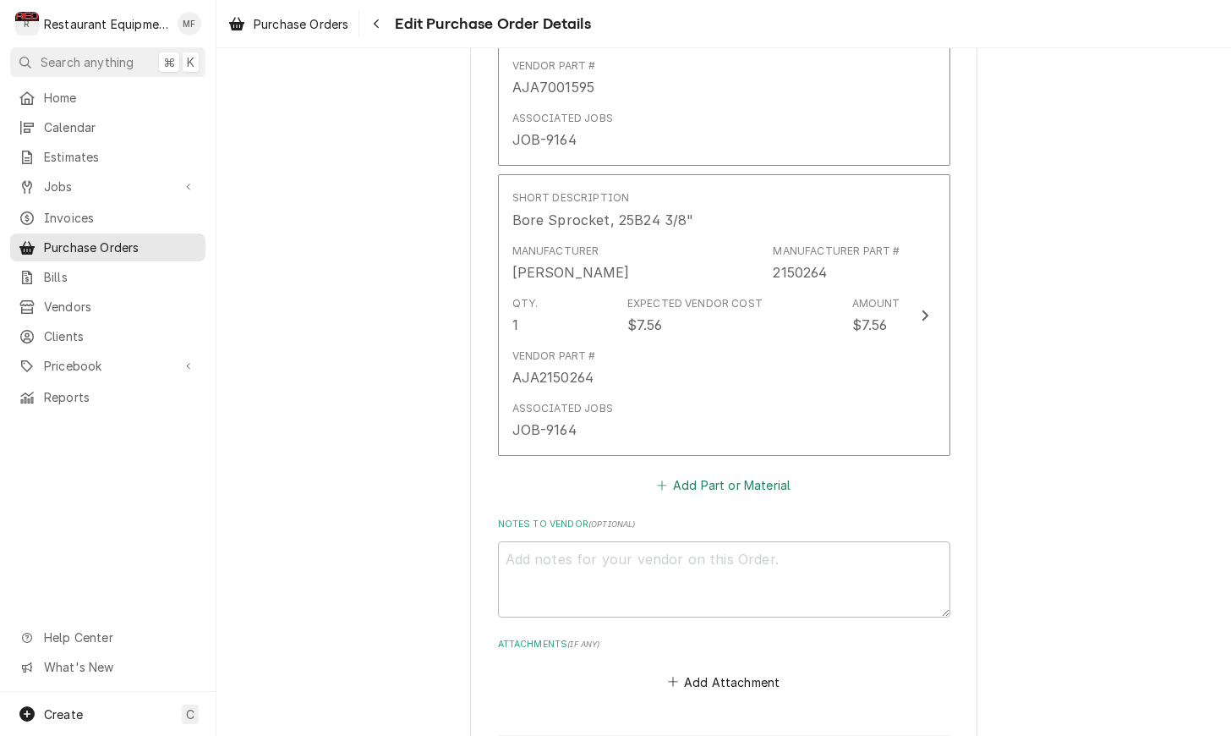
click at [727, 473] on button "Add Part or Material" at bounding box center [724, 485] width 140 height 24
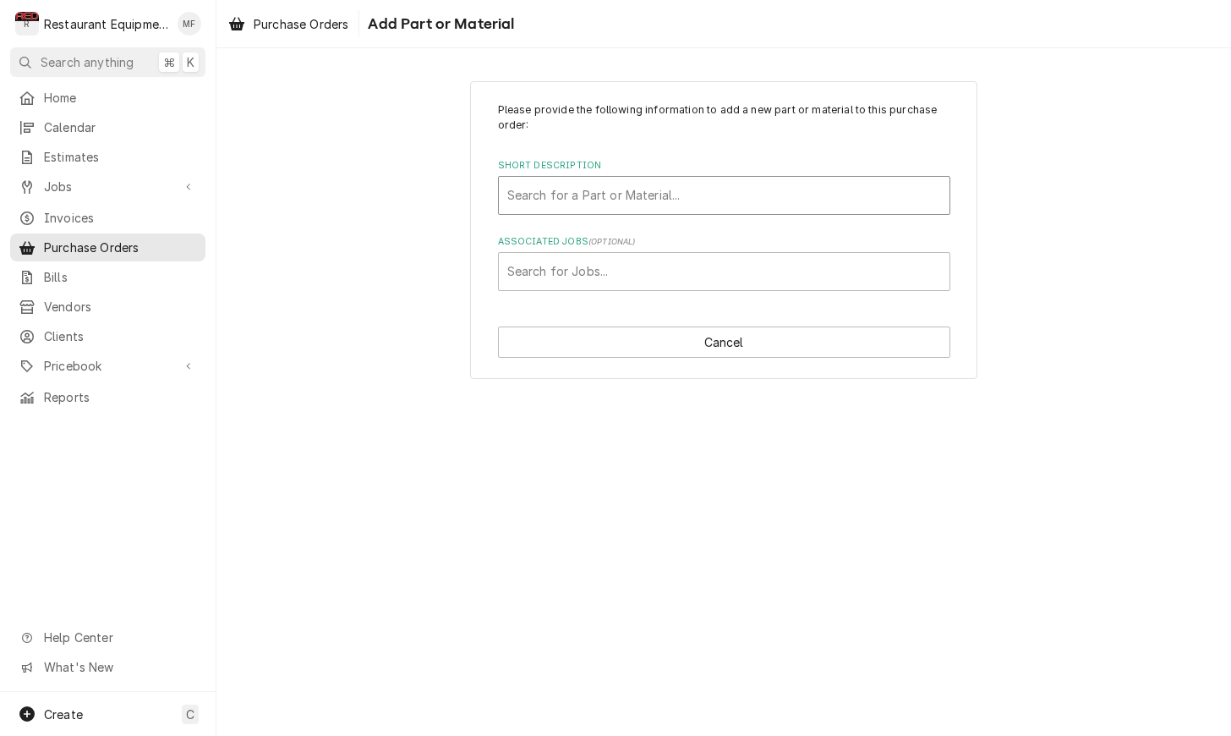
click at [738, 197] on div "Short Description" at bounding box center [724, 195] width 434 height 30
type input "7001488"
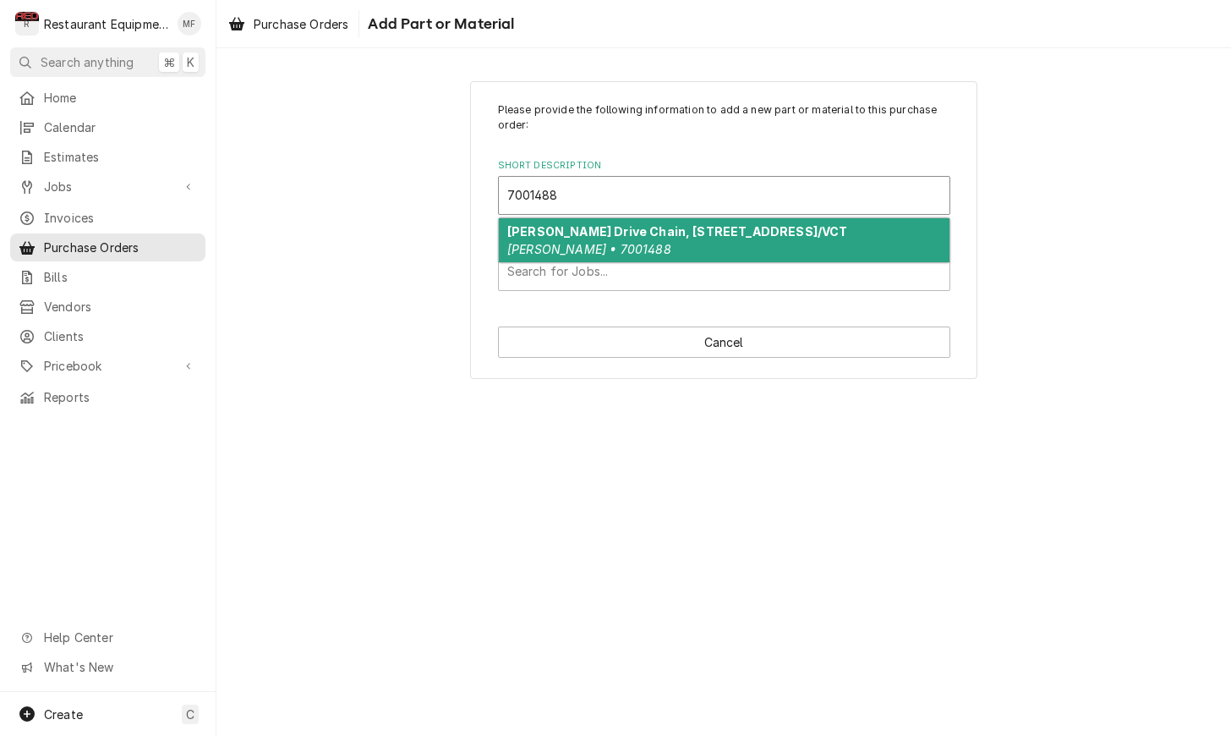
click at [727, 240] on div "Antunes Drive Chain, 118 Links, CTX/VCT Antunes • 7001488" at bounding box center [724, 240] width 451 height 44
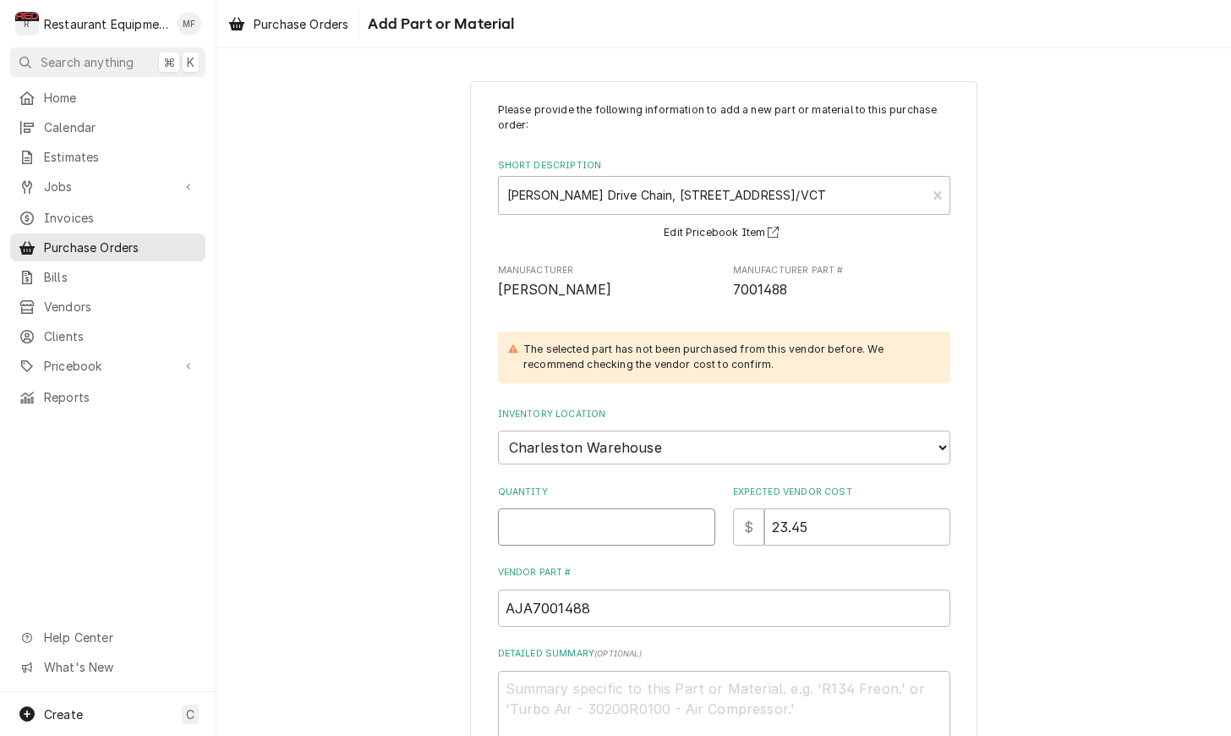
click at [583, 517] on input "Quantity" at bounding box center [606, 526] width 217 height 37
type textarea "x"
type input "1"
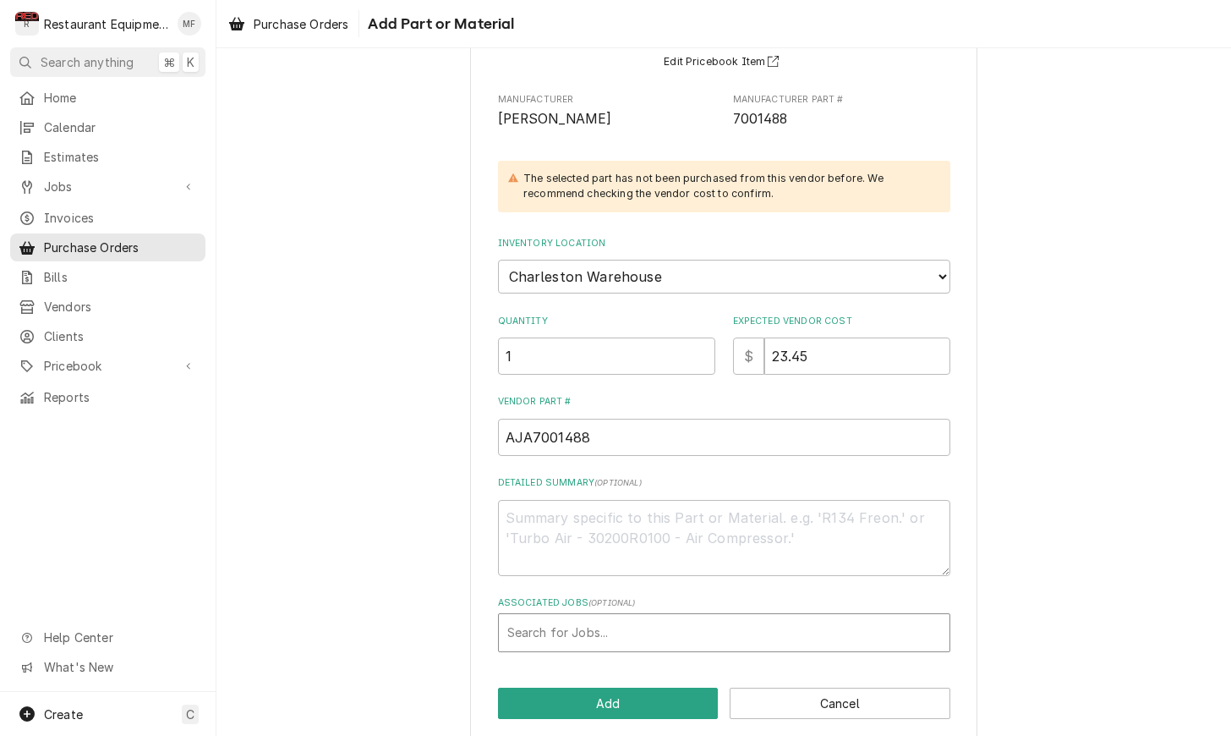
click at [624, 617] on div "Associated Jobs" at bounding box center [724, 632] width 434 height 30
type input "9164"
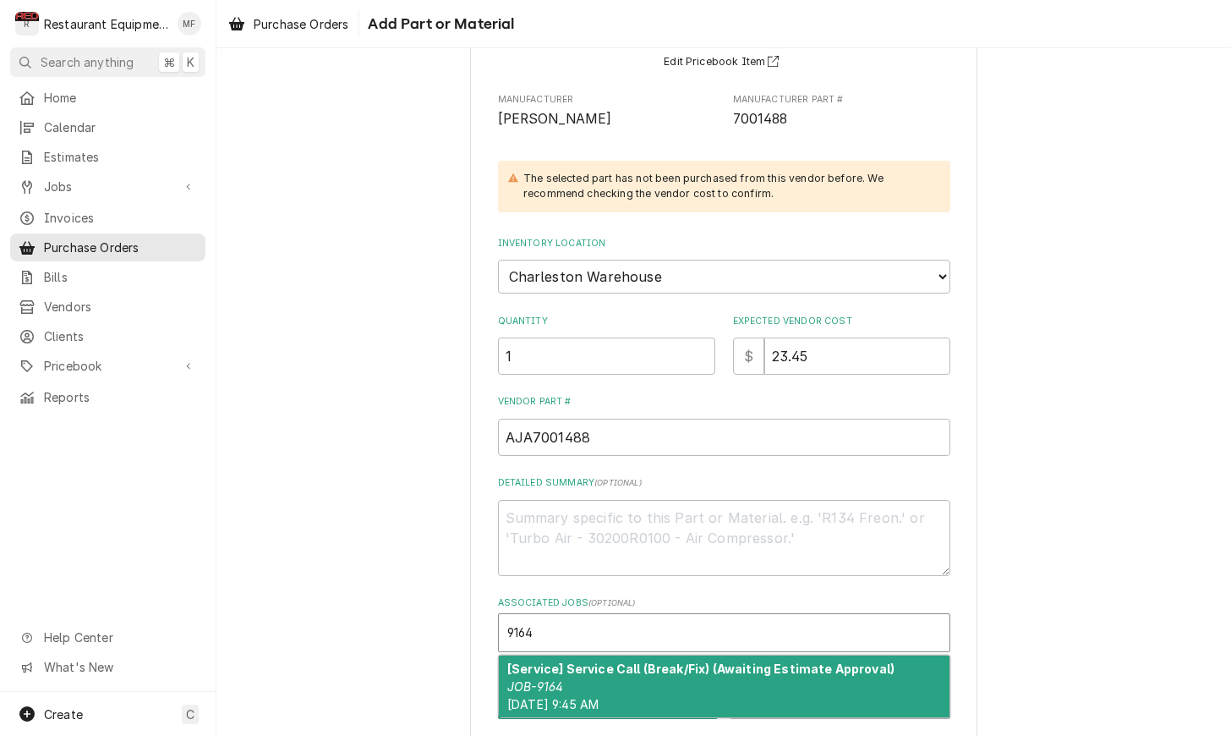
click at [627, 661] on strong "[Service] Service Call (Break/Fix) (Awaiting Estimate Approval)" at bounding box center [700, 668] width 387 height 14
type textarea "x"
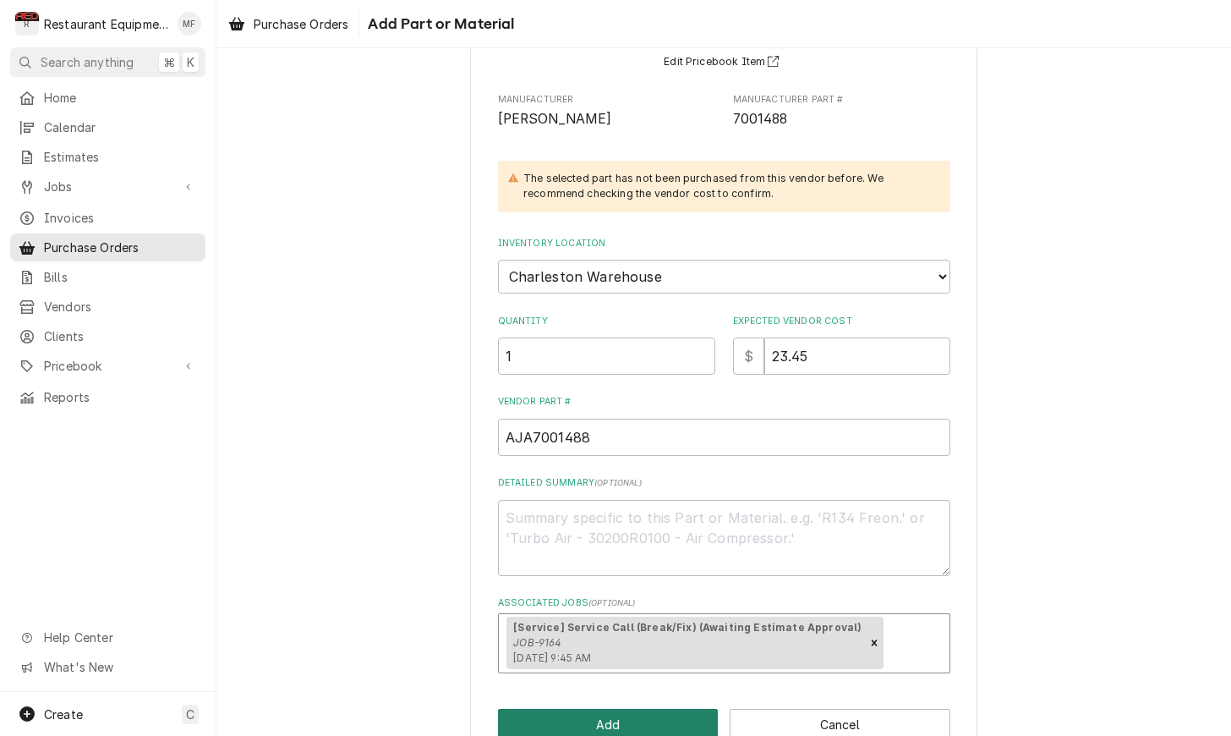
click at [665, 709] on button "Add" at bounding box center [608, 724] width 221 height 31
type textarea "x"
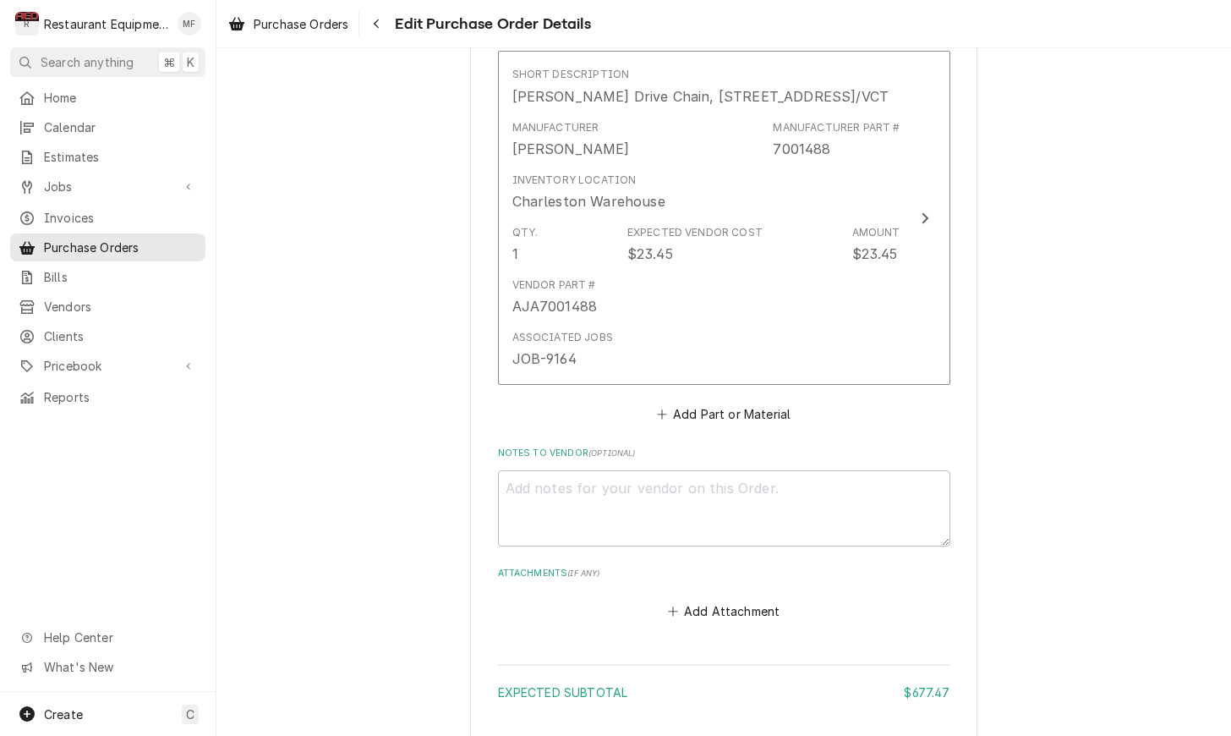
scroll to position [3762, 0]
click at [732, 400] on button "Add Part or Material" at bounding box center [724, 412] width 140 height 24
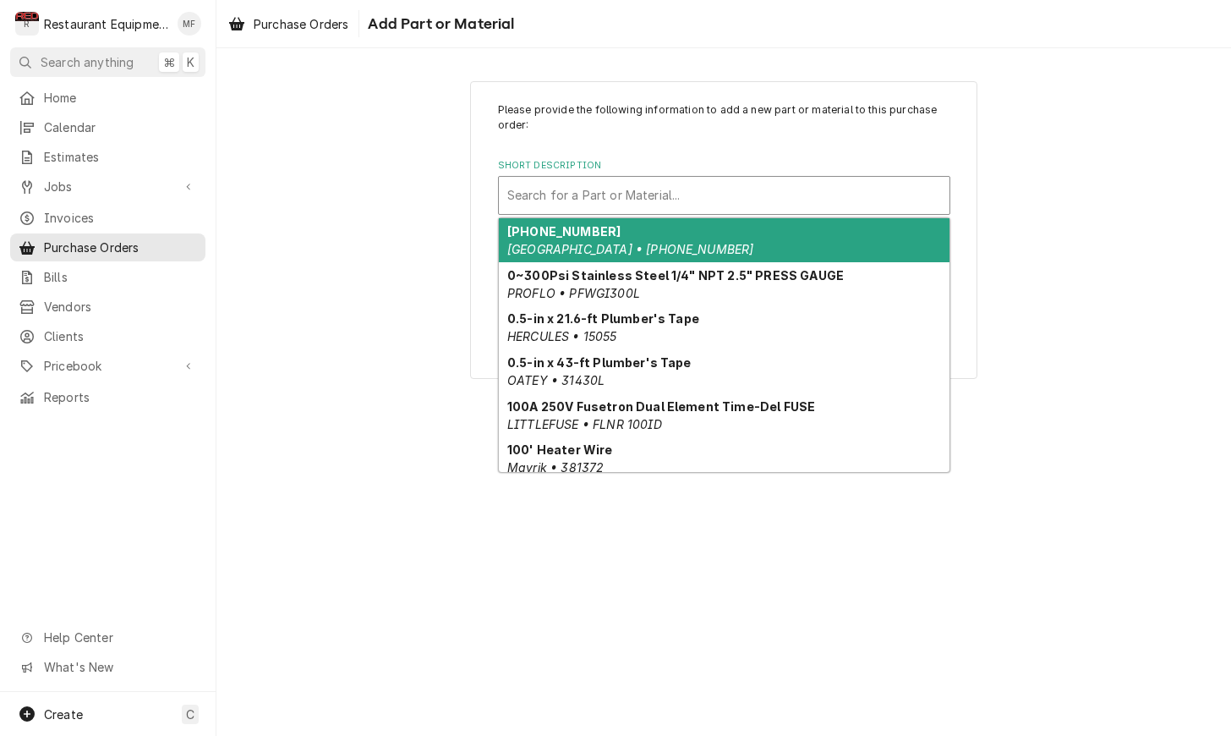
click at [722, 204] on div "Short Description" at bounding box center [724, 195] width 434 height 30
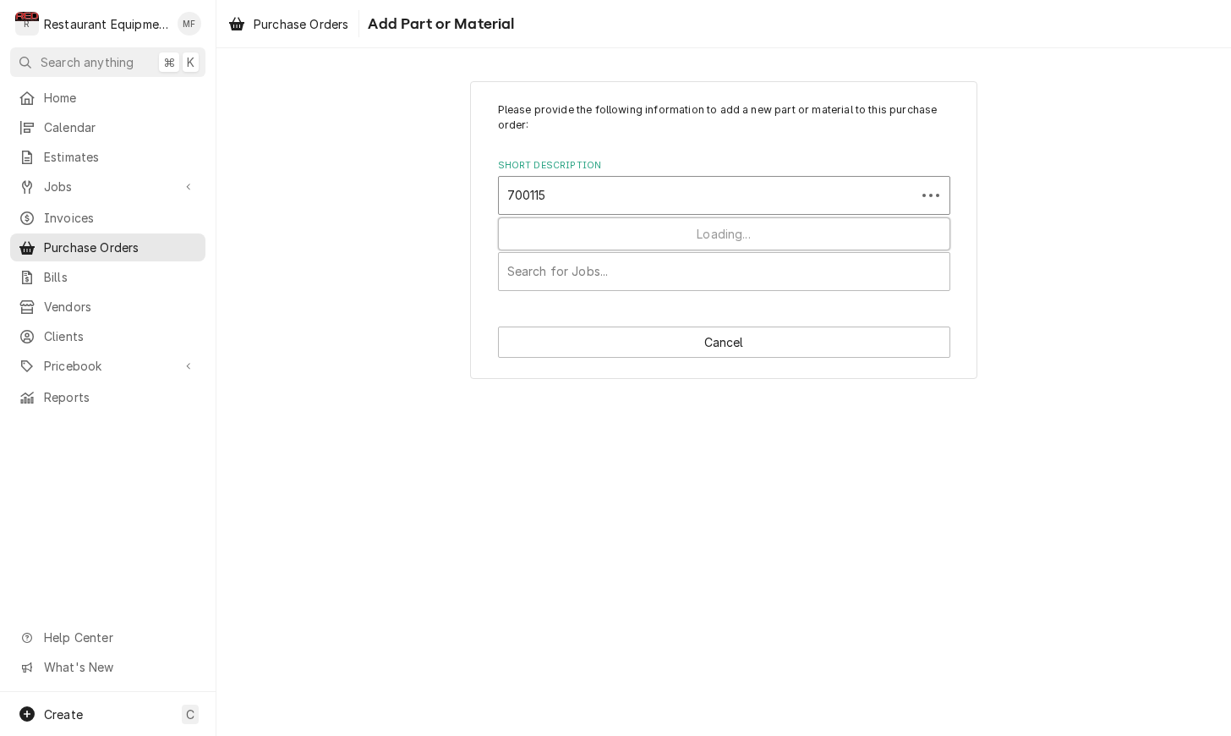
type input "7001150"
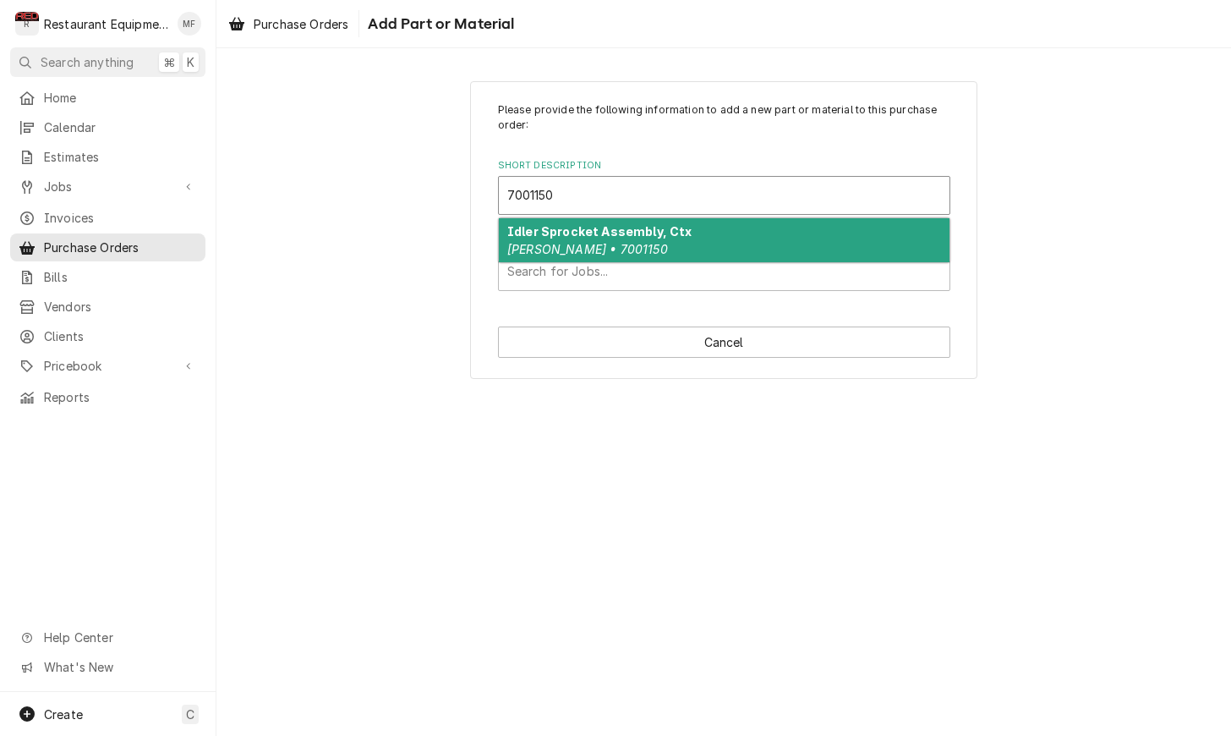
click at [738, 242] on div "Idler Sprocket Assembly, Ctx Antunes • 7001150" at bounding box center [724, 240] width 451 height 44
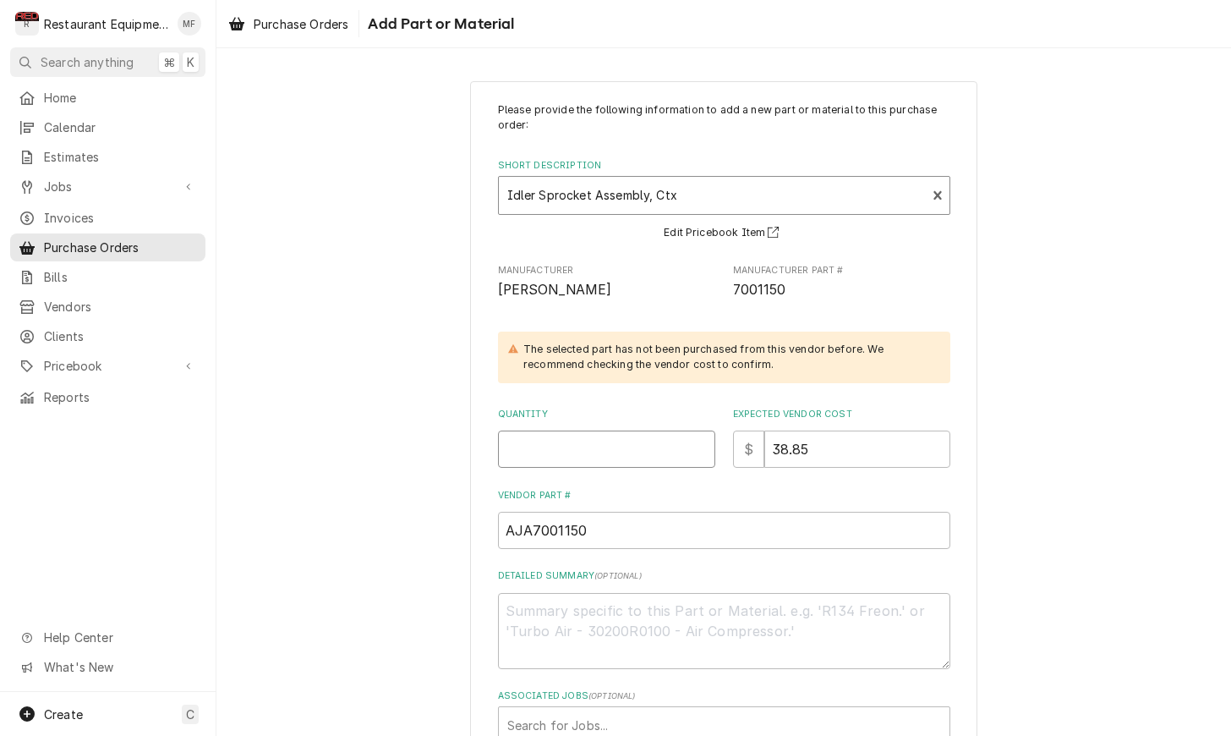
click at [636, 448] on input "Quantity" at bounding box center [606, 448] width 217 height 37
type textarea "x"
type input "1"
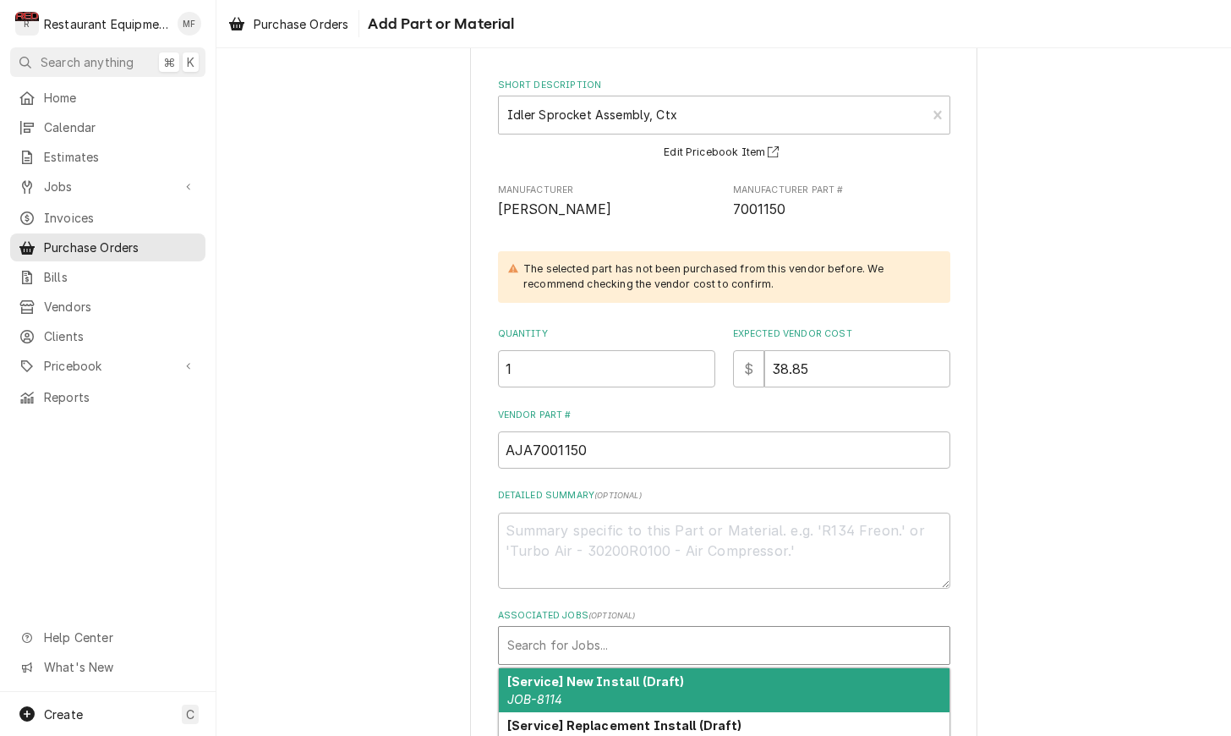
click at [656, 644] on div "Associated Jobs" at bounding box center [724, 645] width 434 height 30
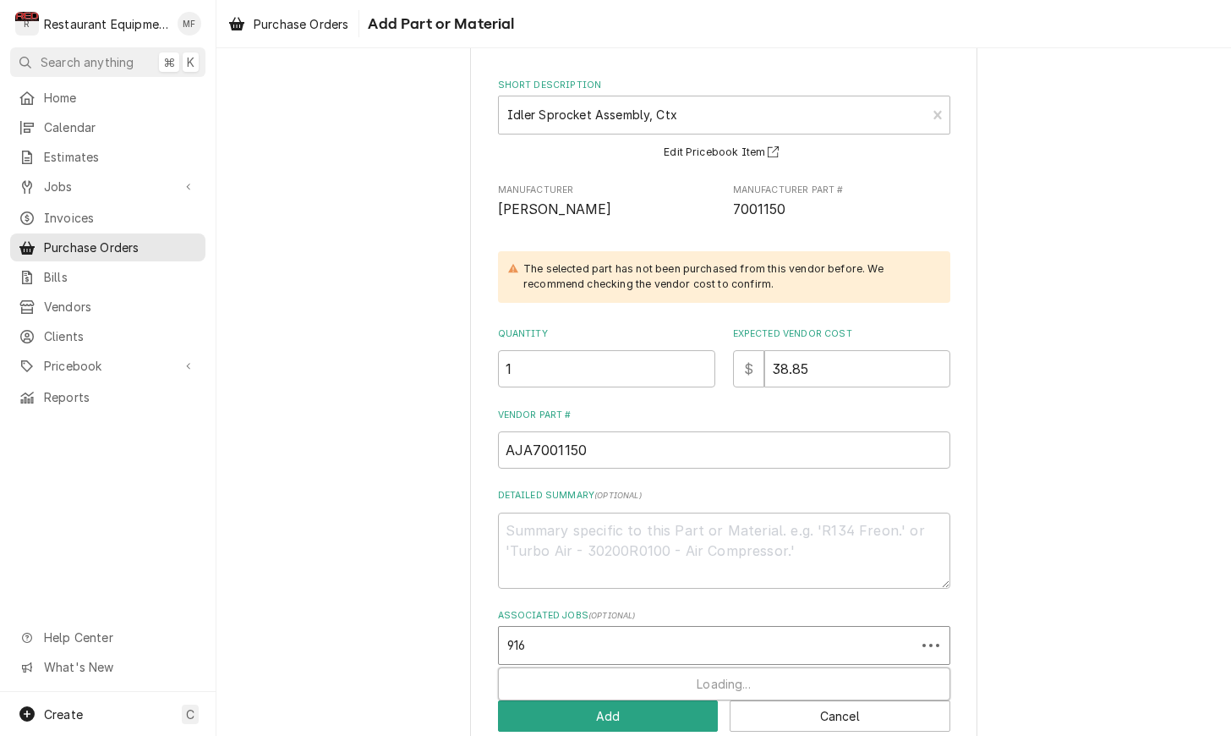
type input "9164"
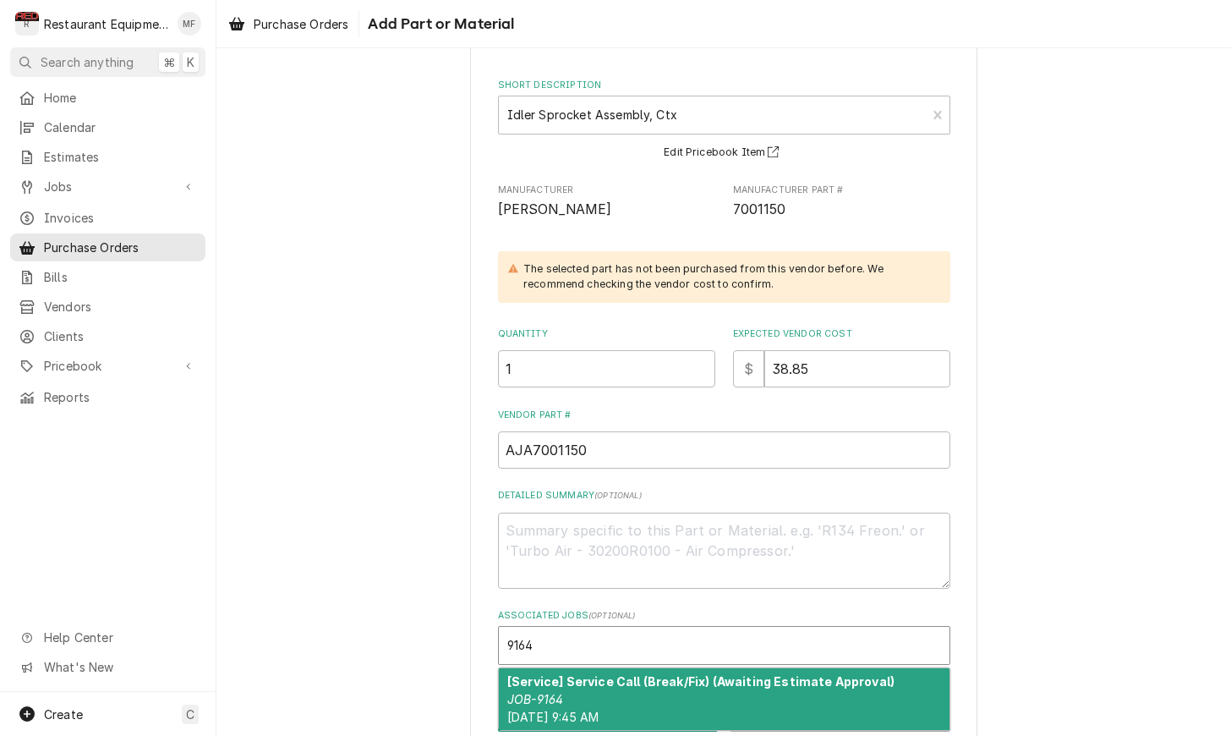
click at [676, 677] on strong "[Service] Service Call (Break/Fix) (Awaiting Estimate Approval)" at bounding box center [700, 681] width 387 height 14
type textarea "x"
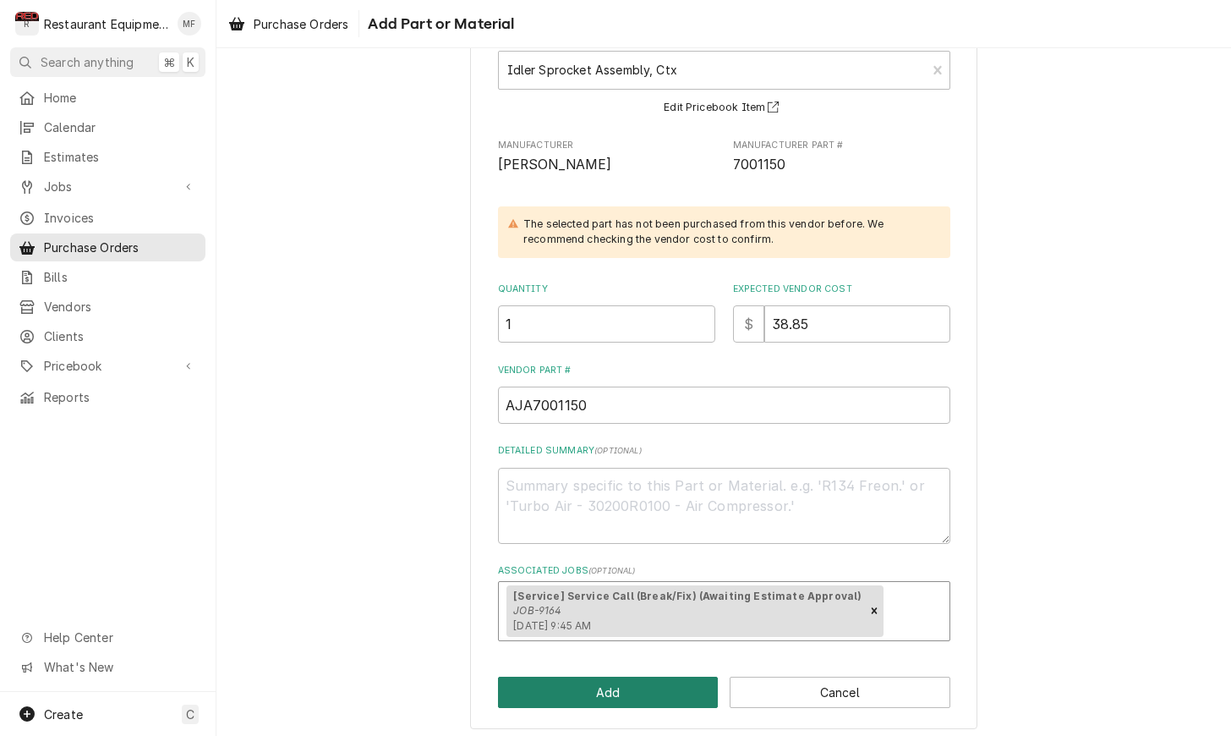
click at [668, 682] on button "Add" at bounding box center [608, 691] width 221 height 31
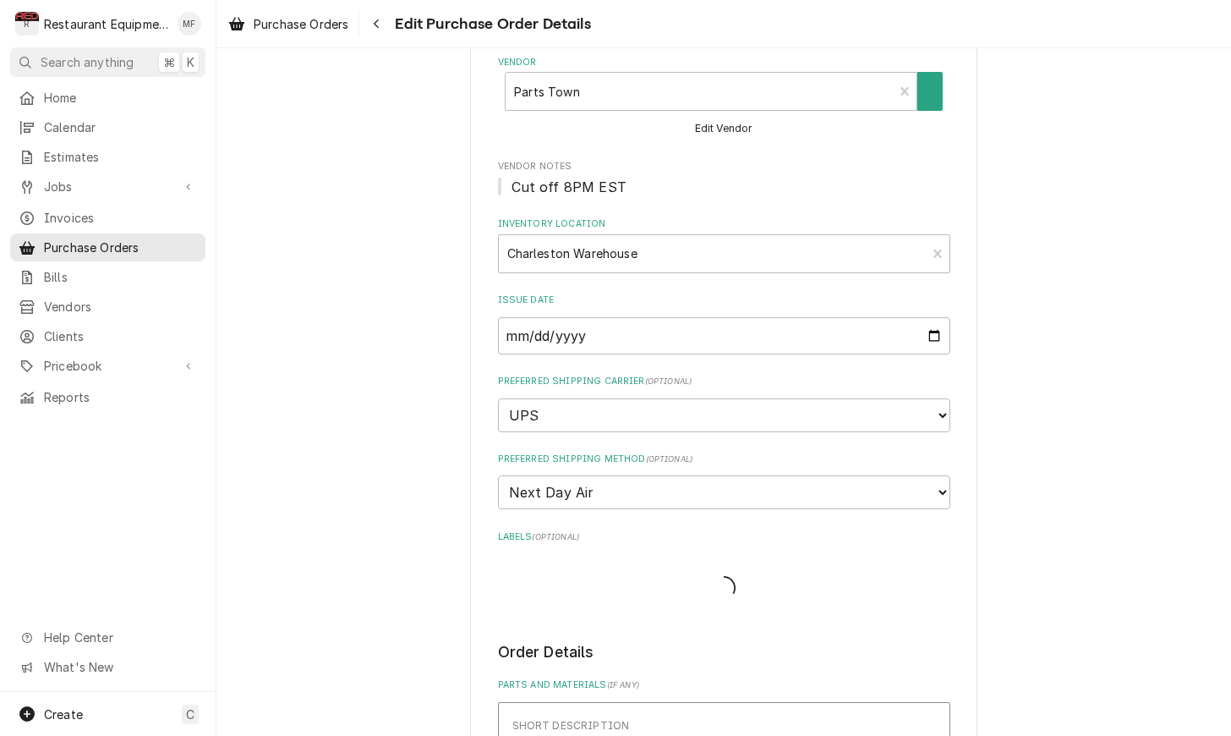
type textarea "x"
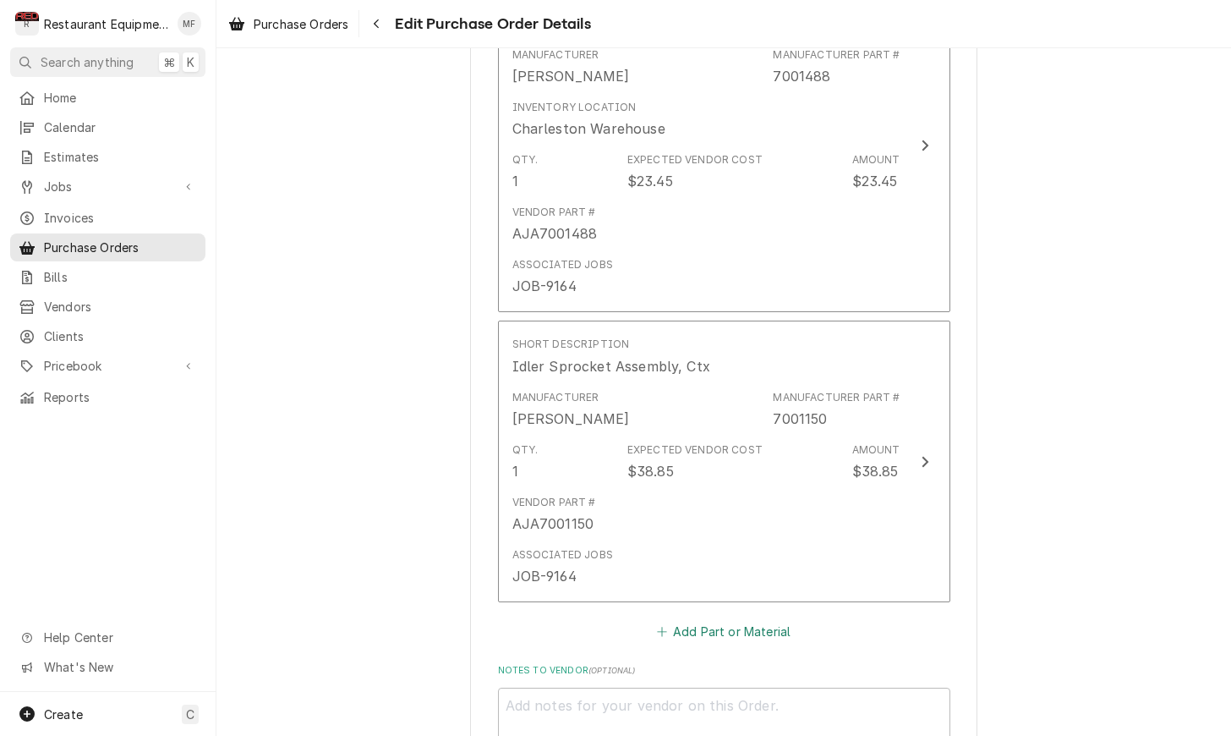
scroll to position [3833, 0]
click at [704, 619] on button "Add Part or Material" at bounding box center [724, 631] width 140 height 24
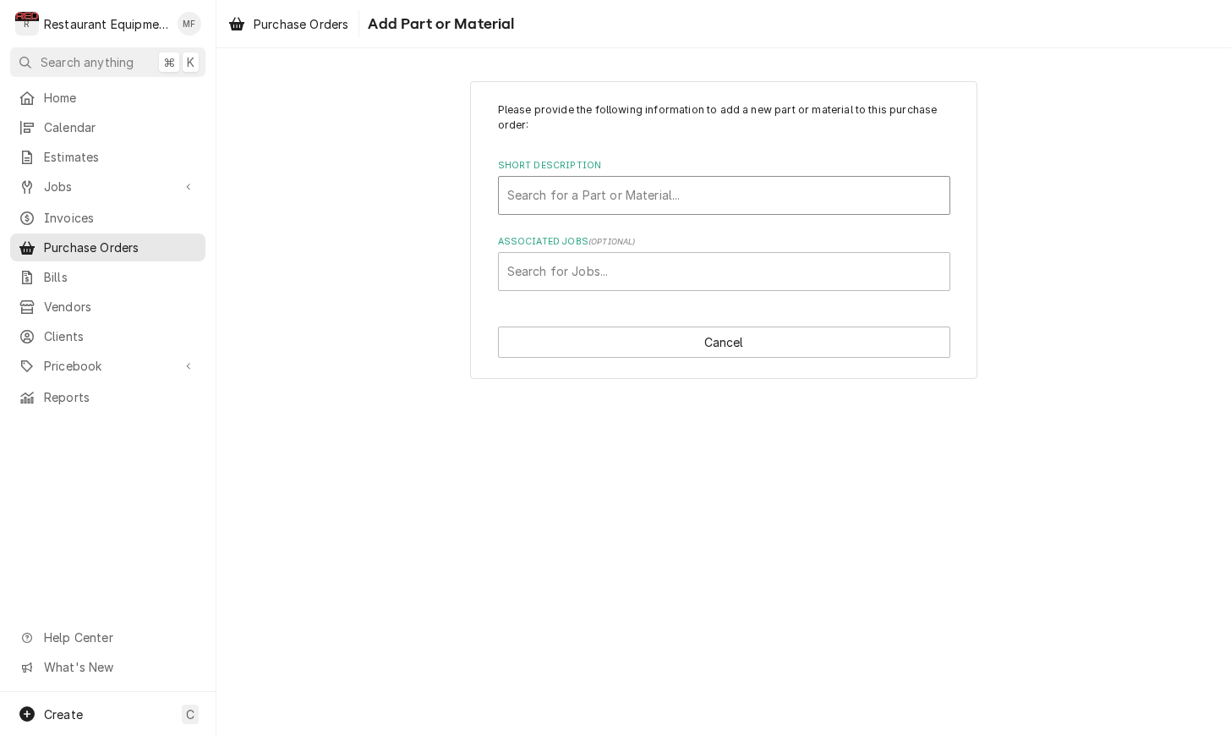
click at [699, 200] on div "Short Description" at bounding box center [724, 195] width 434 height 30
type input "7000500"
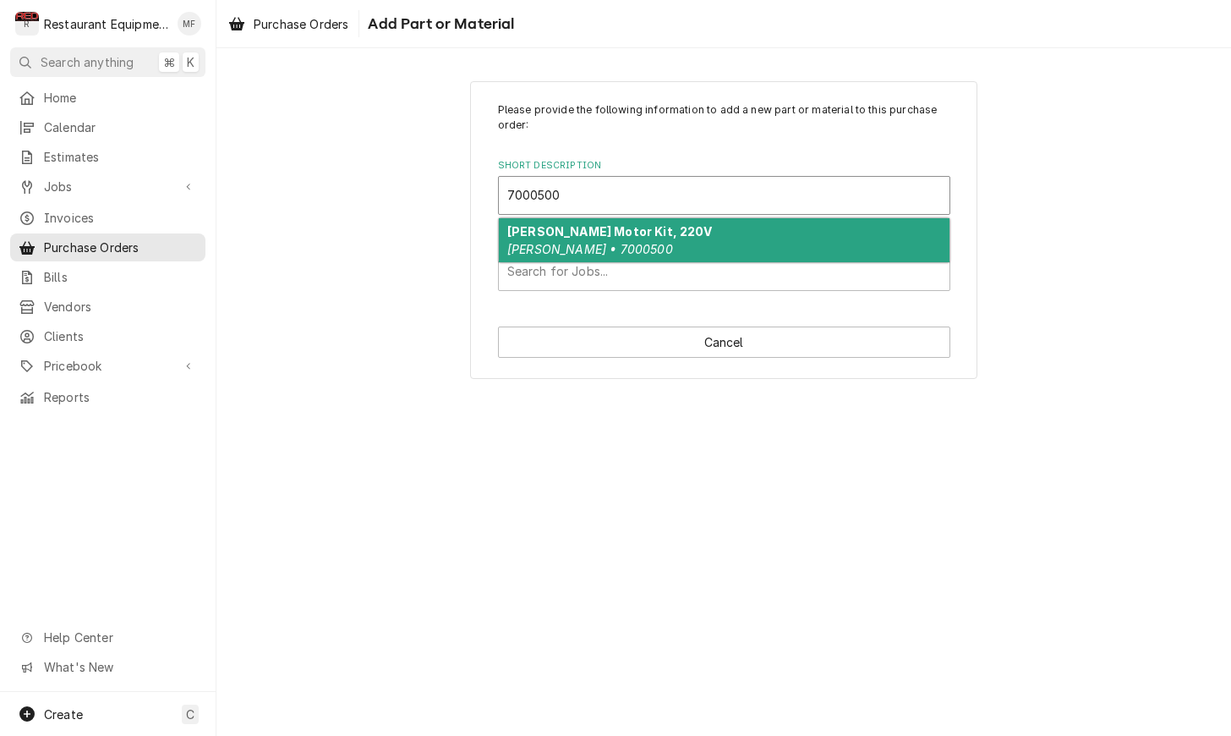
click at [696, 233] on div "Antunes Motor Kit, 220V Antunes • 7000500" at bounding box center [724, 240] width 451 height 44
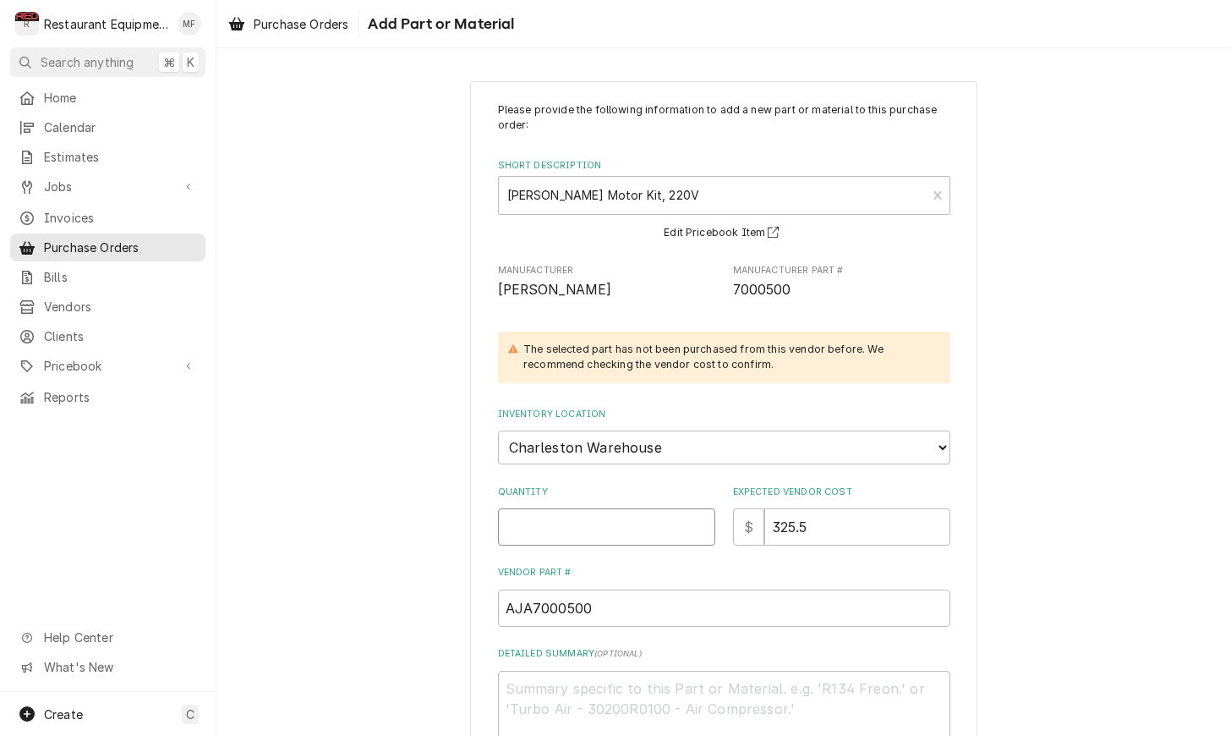
click at [622, 508] on input "Quantity" at bounding box center [606, 526] width 217 height 37
type textarea "x"
type input "1"
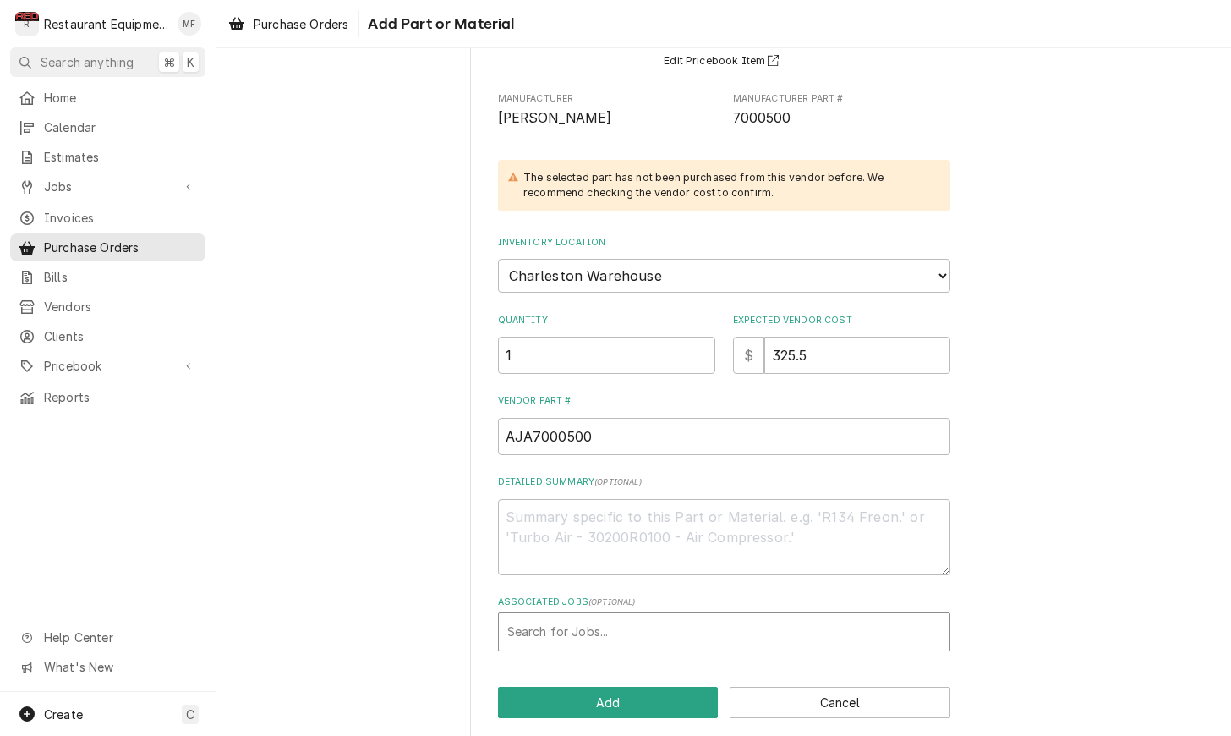
scroll to position [171, 0]
click at [663, 617] on div "Associated Jobs" at bounding box center [724, 632] width 434 height 30
type input "9164"
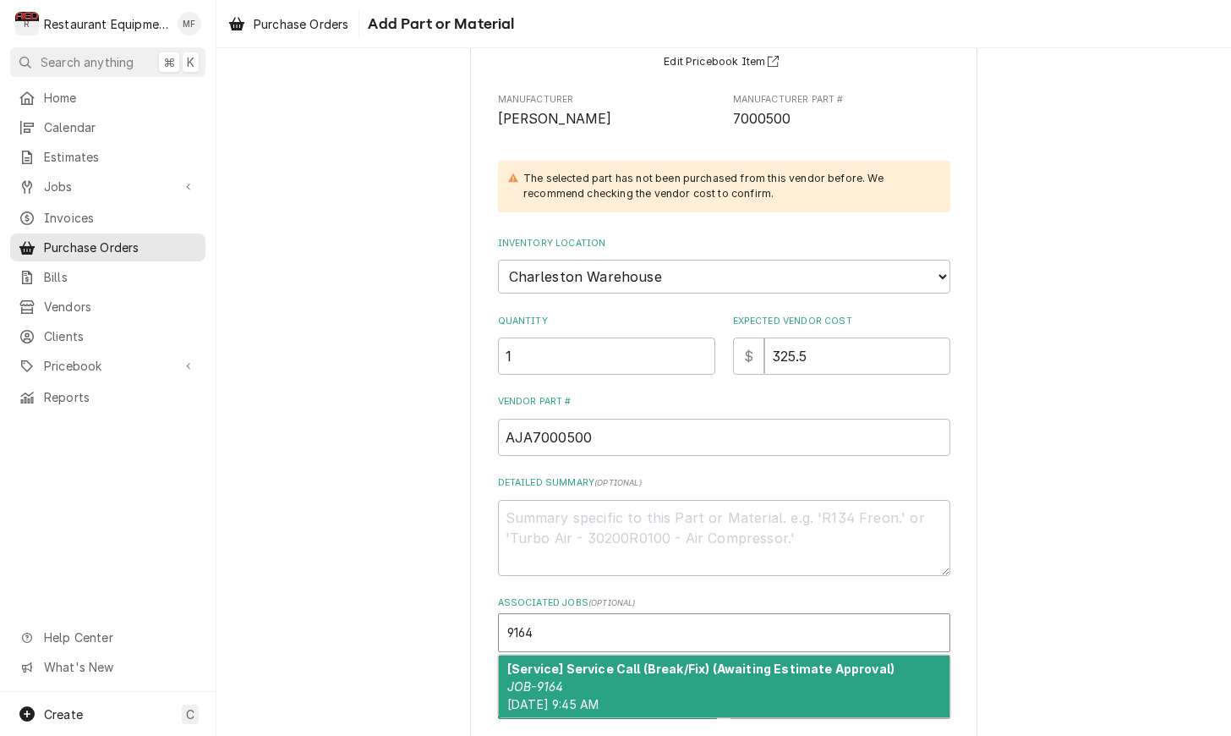
click at [708, 661] on strong "[Service] Service Call (Break/Fix) (Awaiting Estimate Approval)" at bounding box center [700, 668] width 387 height 14
type textarea "x"
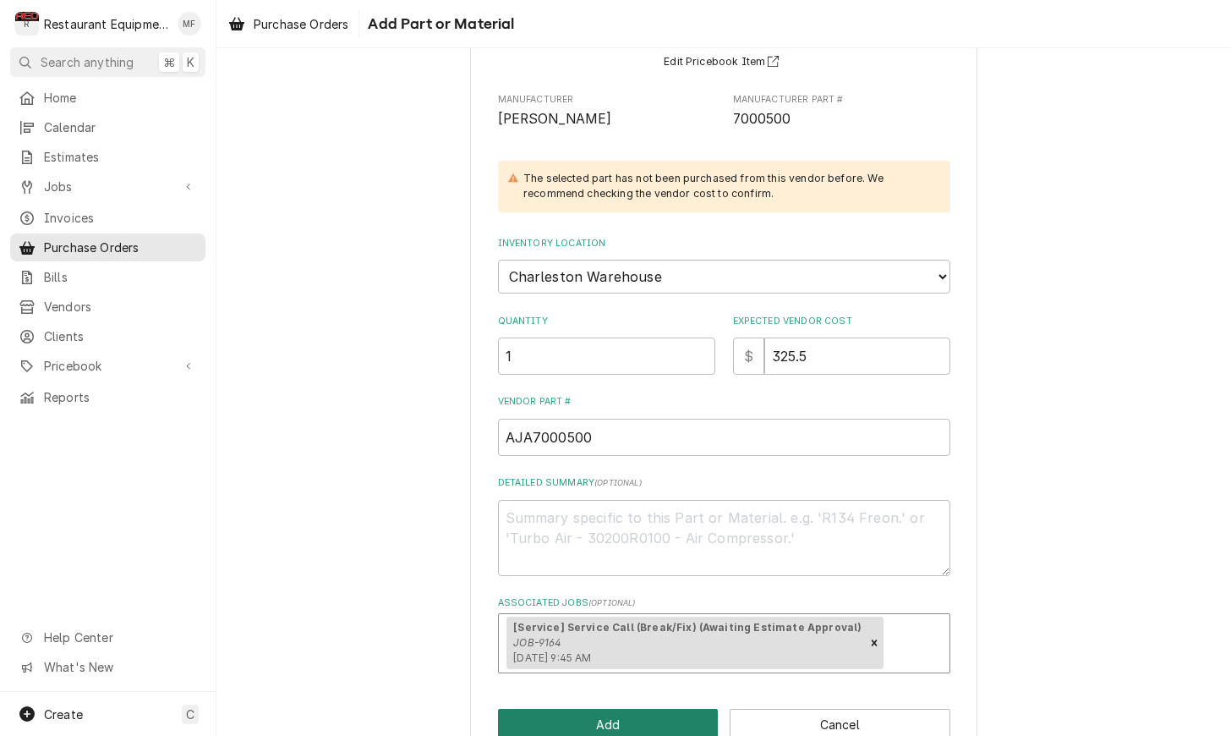
click at [688, 709] on button "Add" at bounding box center [608, 724] width 221 height 31
type textarea "x"
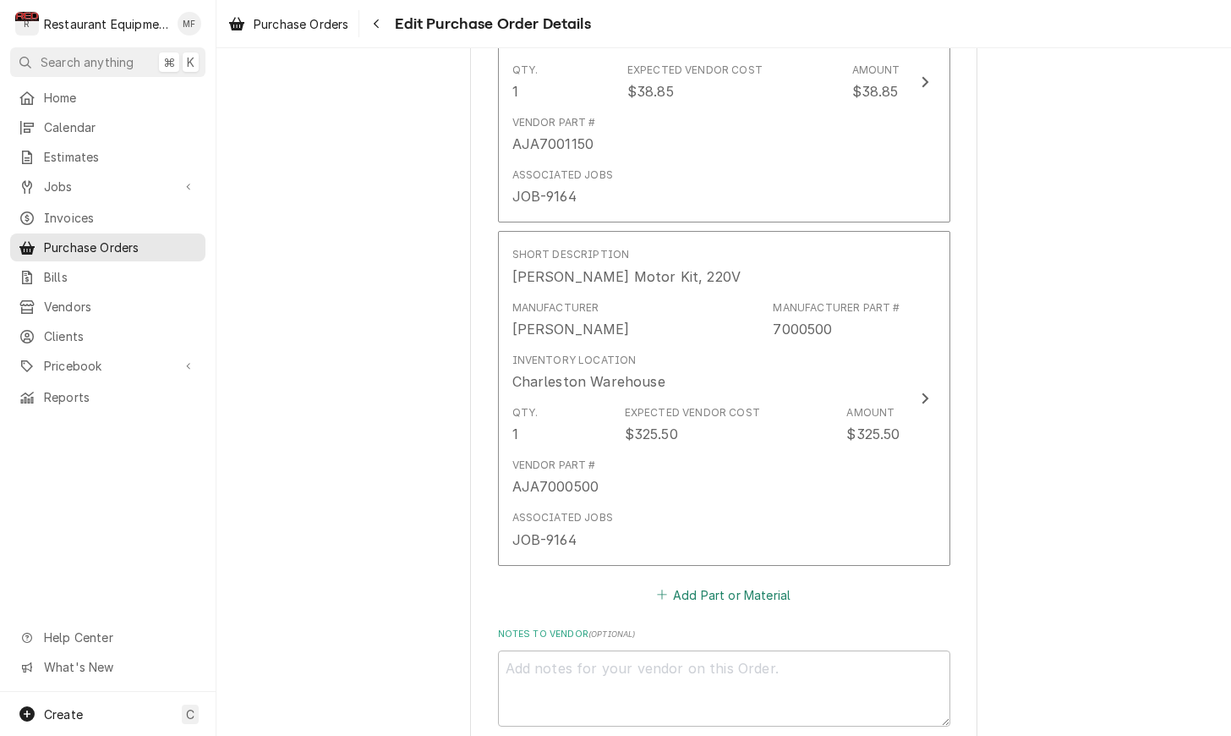
scroll to position [4213, 0]
click at [735, 582] on button "Add Part or Material" at bounding box center [724, 594] width 140 height 24
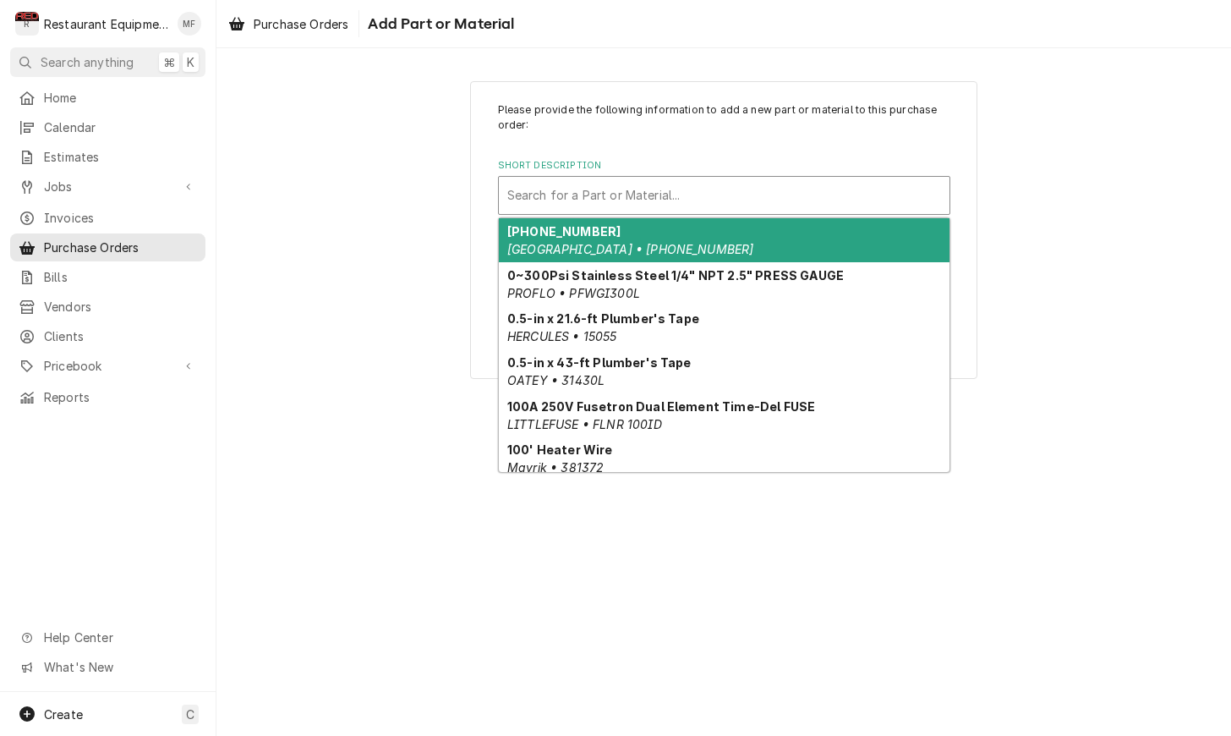
click at [719, 203] on div "Short Description" at bounding box center [724, 195] width 434 height 30
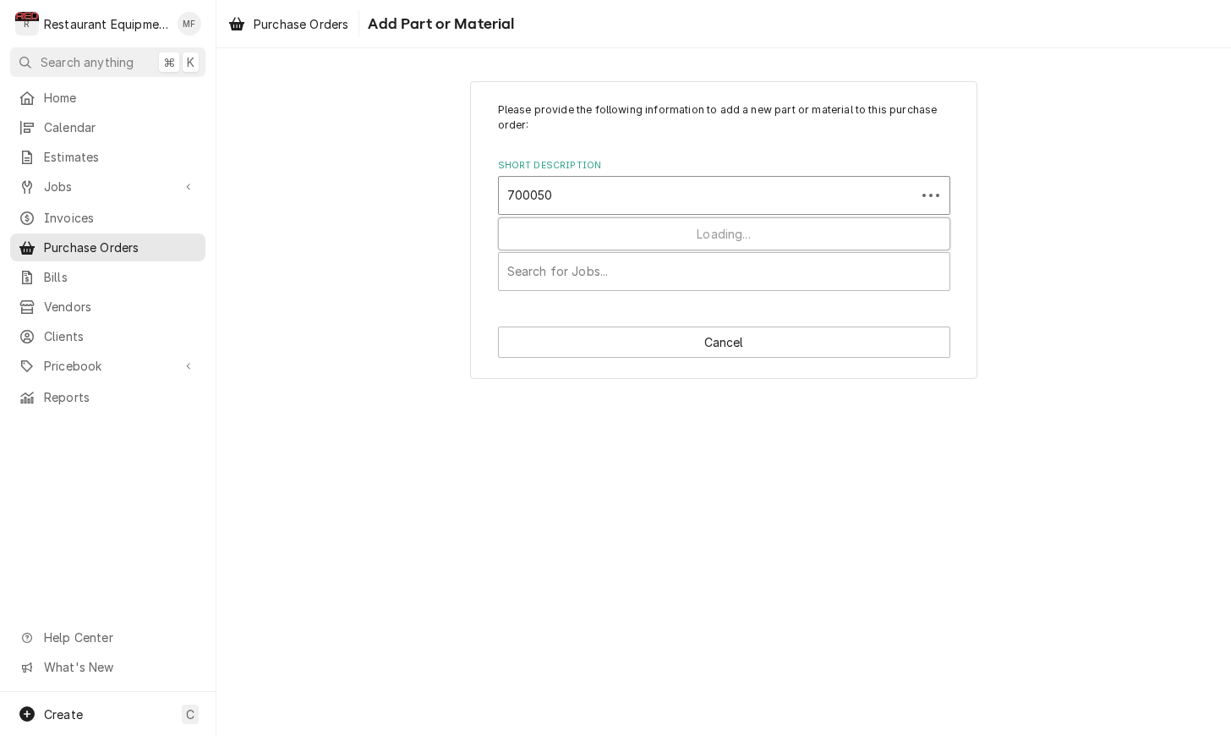
type input "7000509"
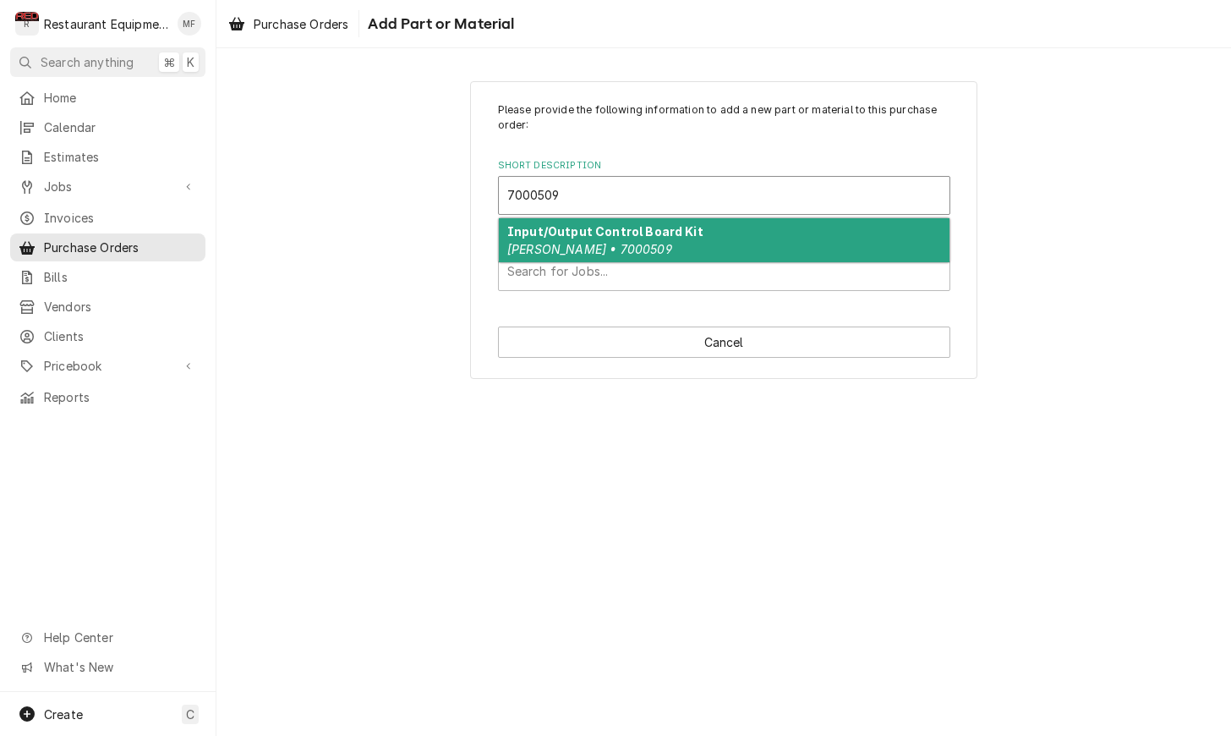
click at [703, 237] on div "Input/Output Control Board Kit Antunes • 7000509" at bounding box center [724, 240] width 451 height 44
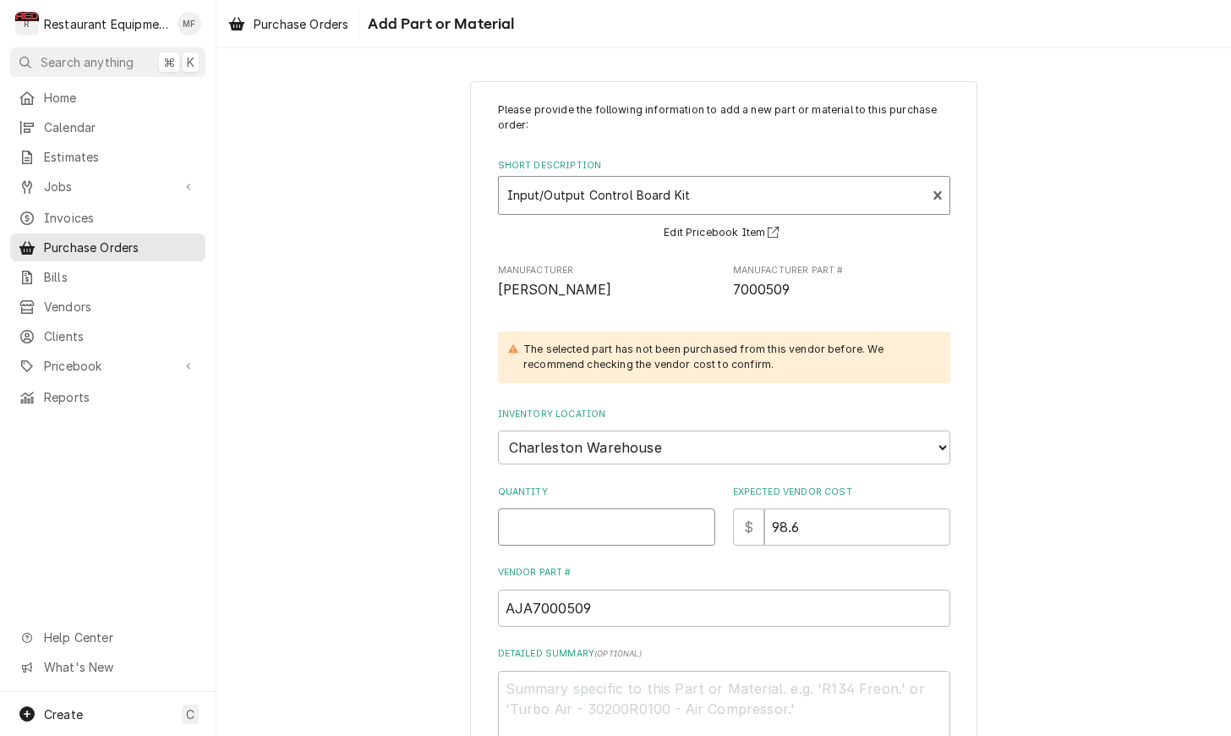
click at [563, 517] on input "Quantity" at bounding box center [606, 526] width 217 height 37
type textarea "x"
type input "1"
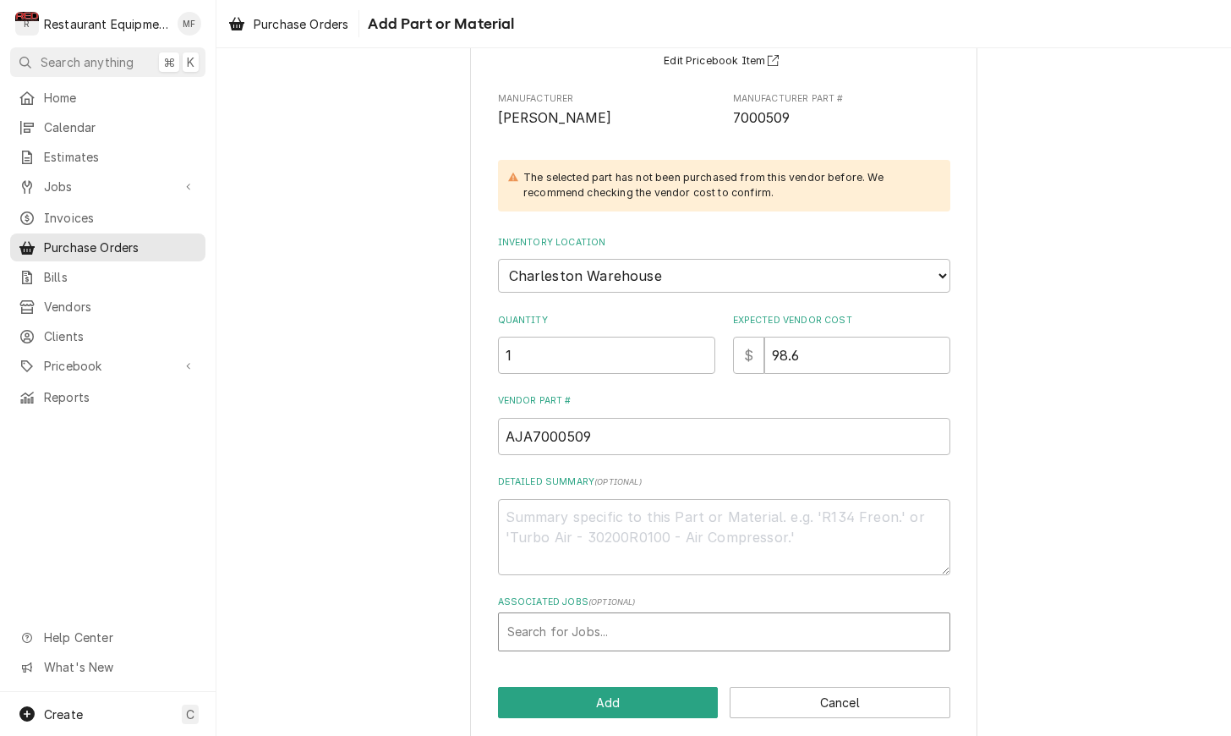
scroll to position [171, 0]
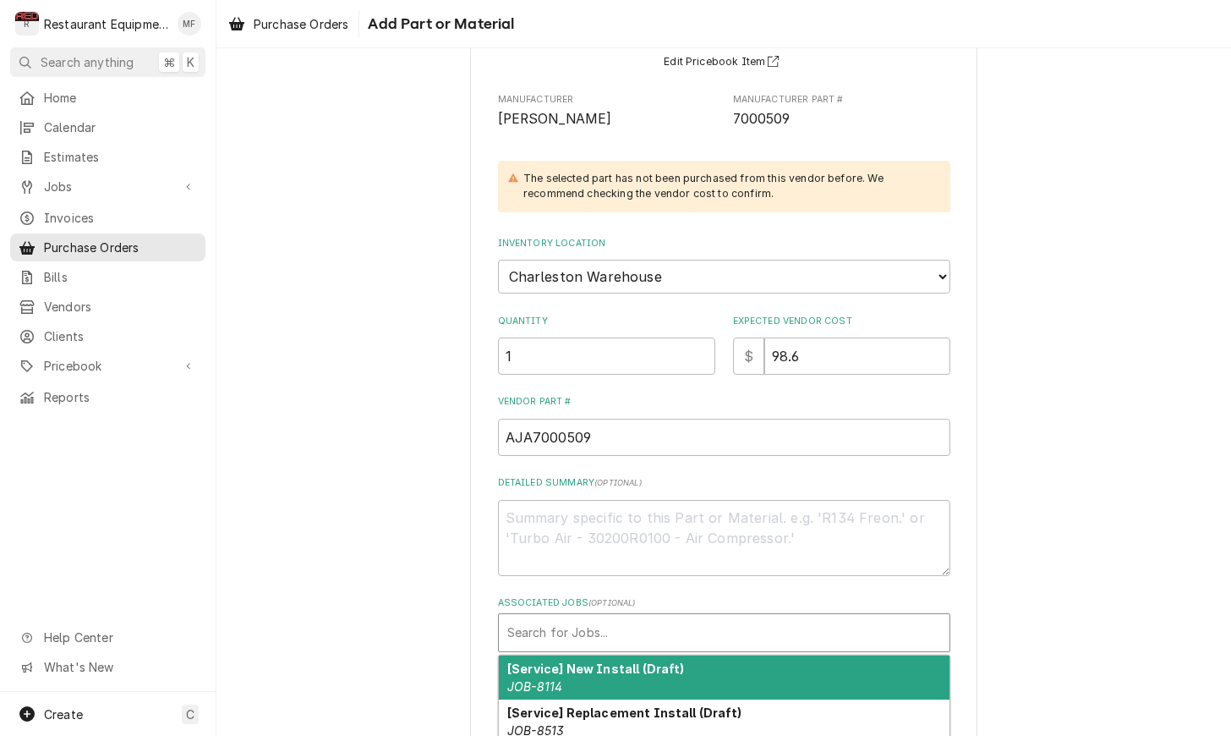
click at [634, 617] on div "Associated Jobs" at bounding box center [724, 632] width 434 height 30
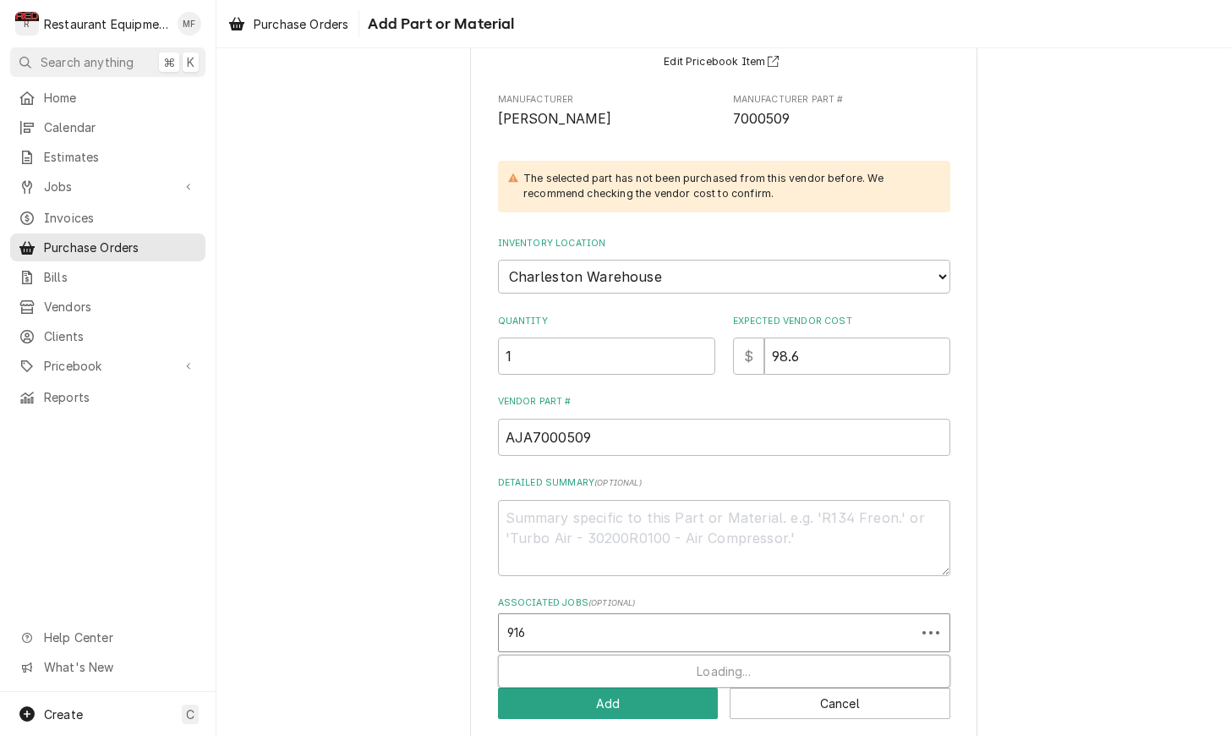
type input "9164"
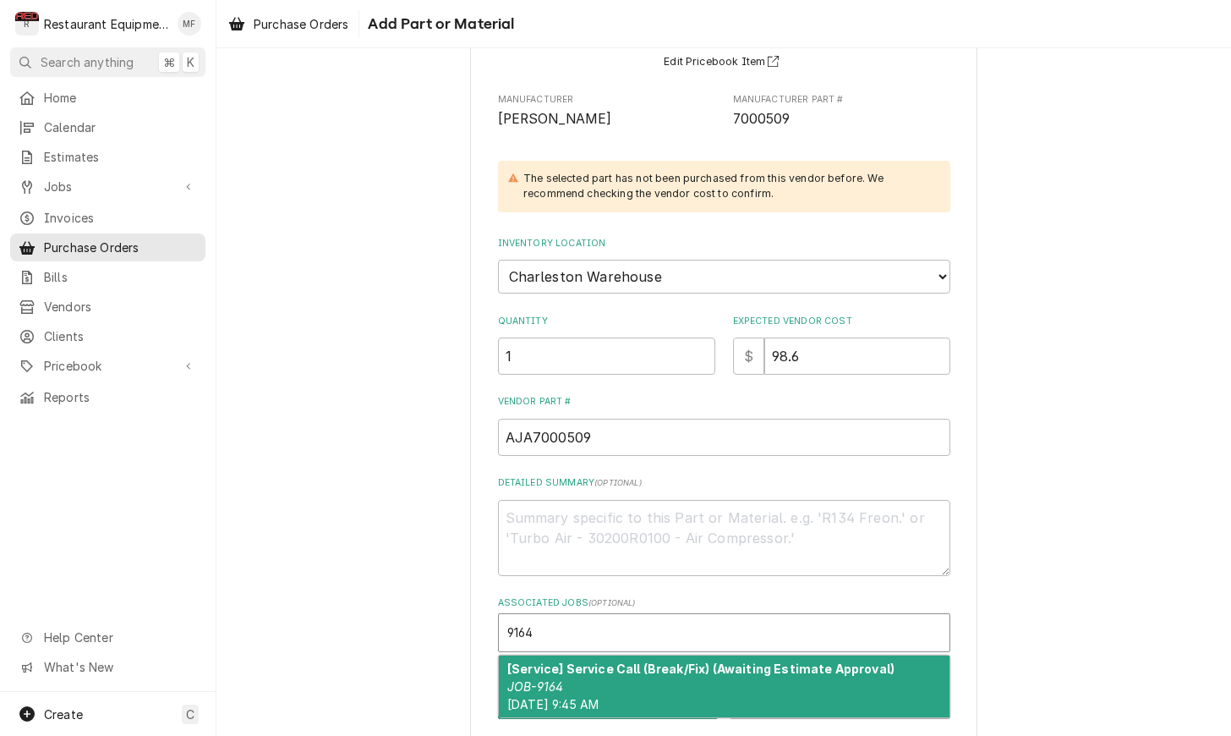
click at [694, 660] on div "[Service] Service Call (Break/Fix) (Awaiting Estimate Approval) JOB-9164 Mon, O…" at bounding box center [724, 686] width 451 height 62
type textarea "x"
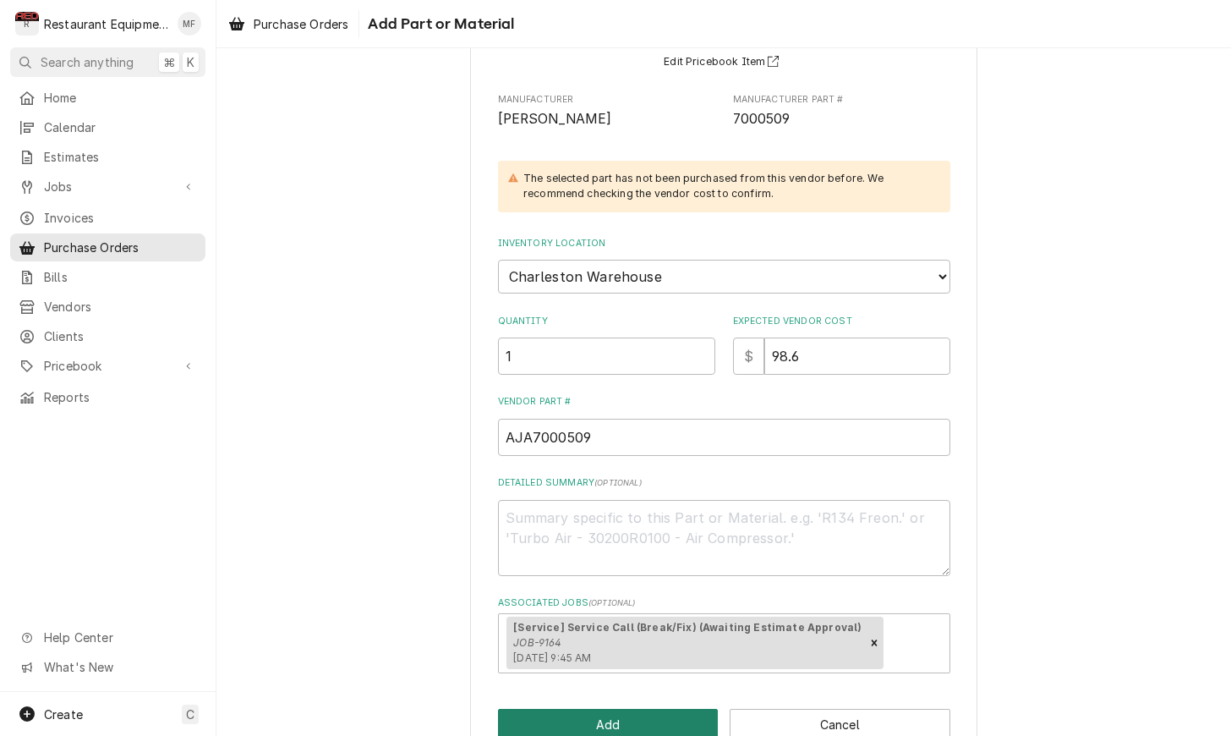
click at [703, 709] on button "Add" at bounding box center [608, 724] width 221 height 31
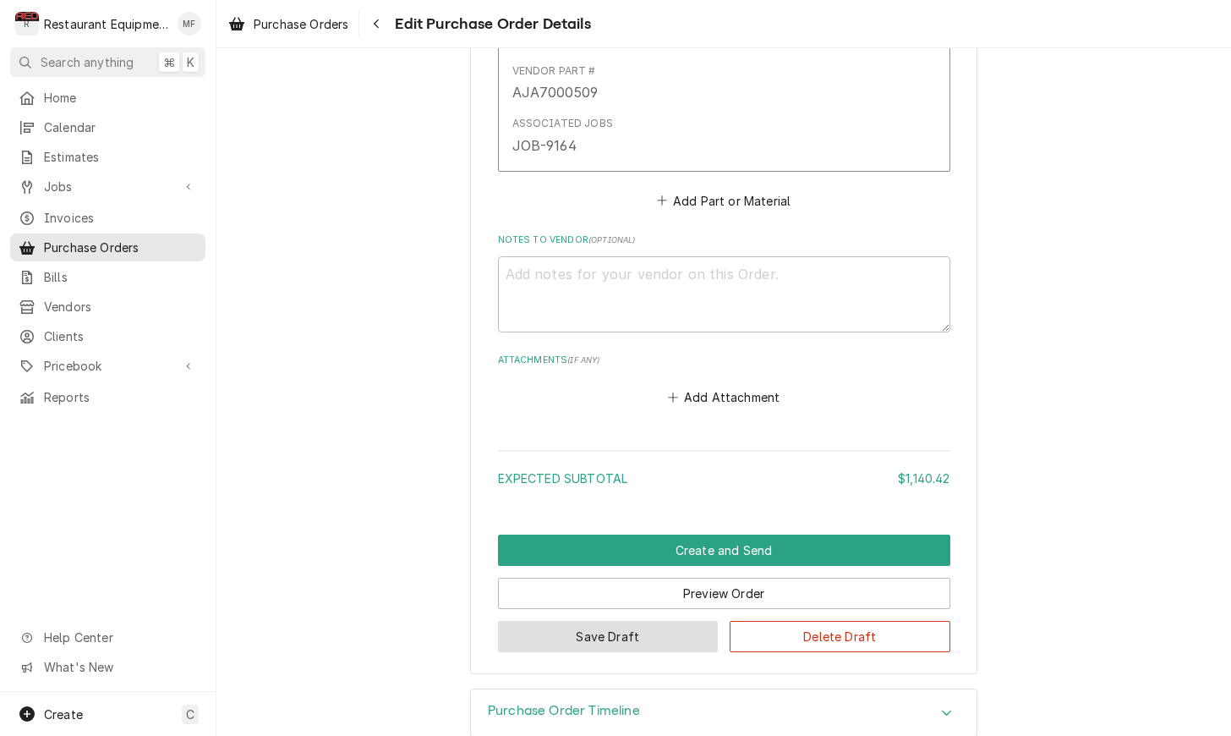
scroll to position [4948, 0]
click at [678, 621] on button "Save Draft" at bounding box center [608, 636] width 221 height 31
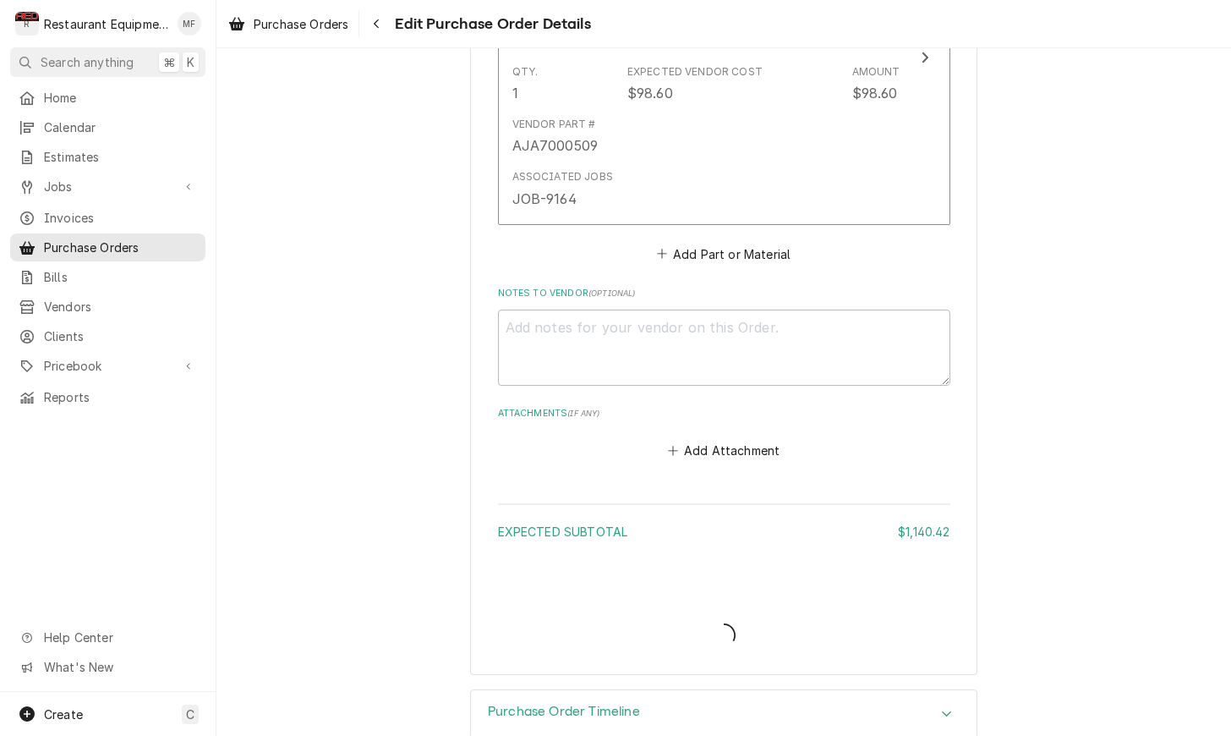
type textarea "x"
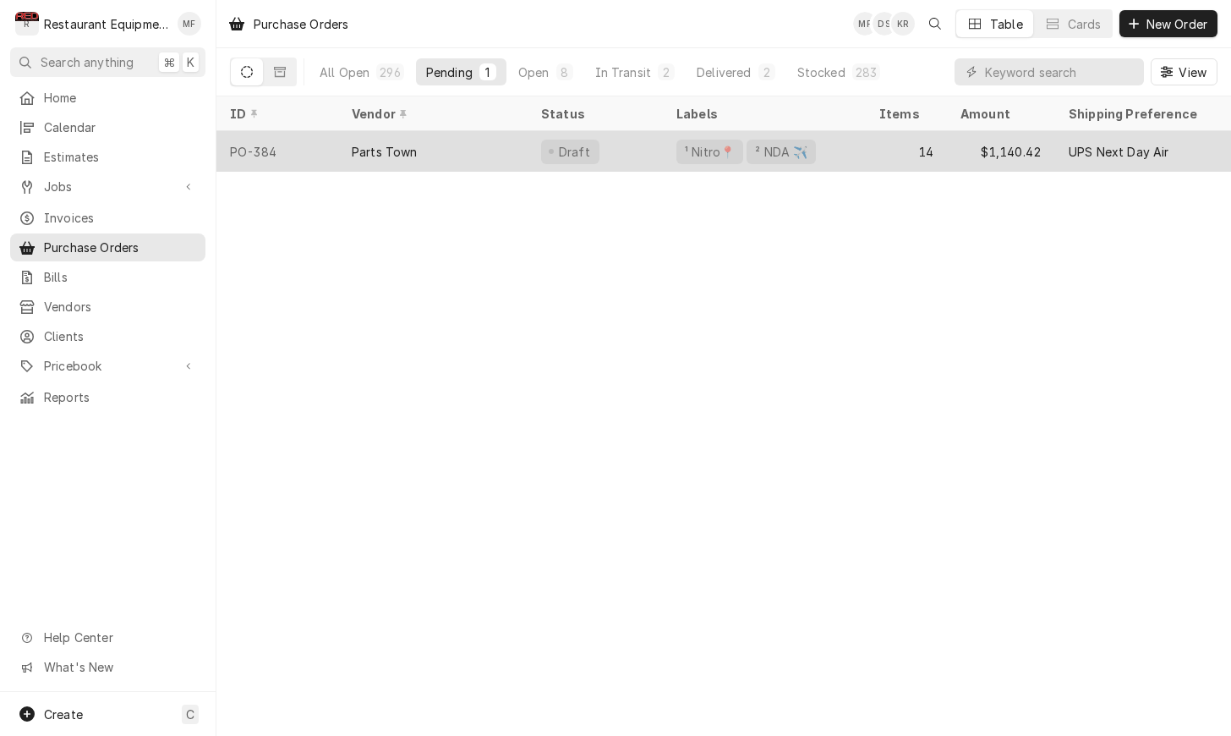
click at [467, 146] on div "Parts Town" at bounding box center [432, 151] width 189 height 41
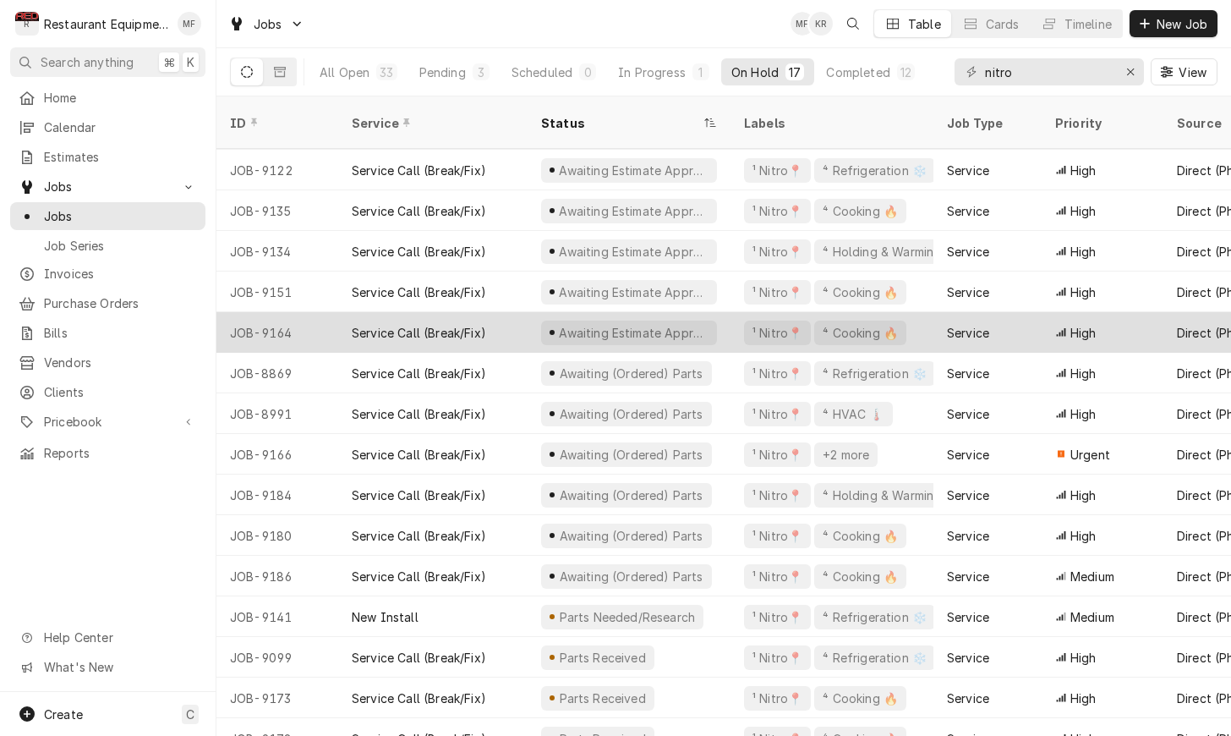
scroll to position [79, 3]
click at [319, 314] on div "JOB-9164" at bounding box center [277, 334] width 122 height 41
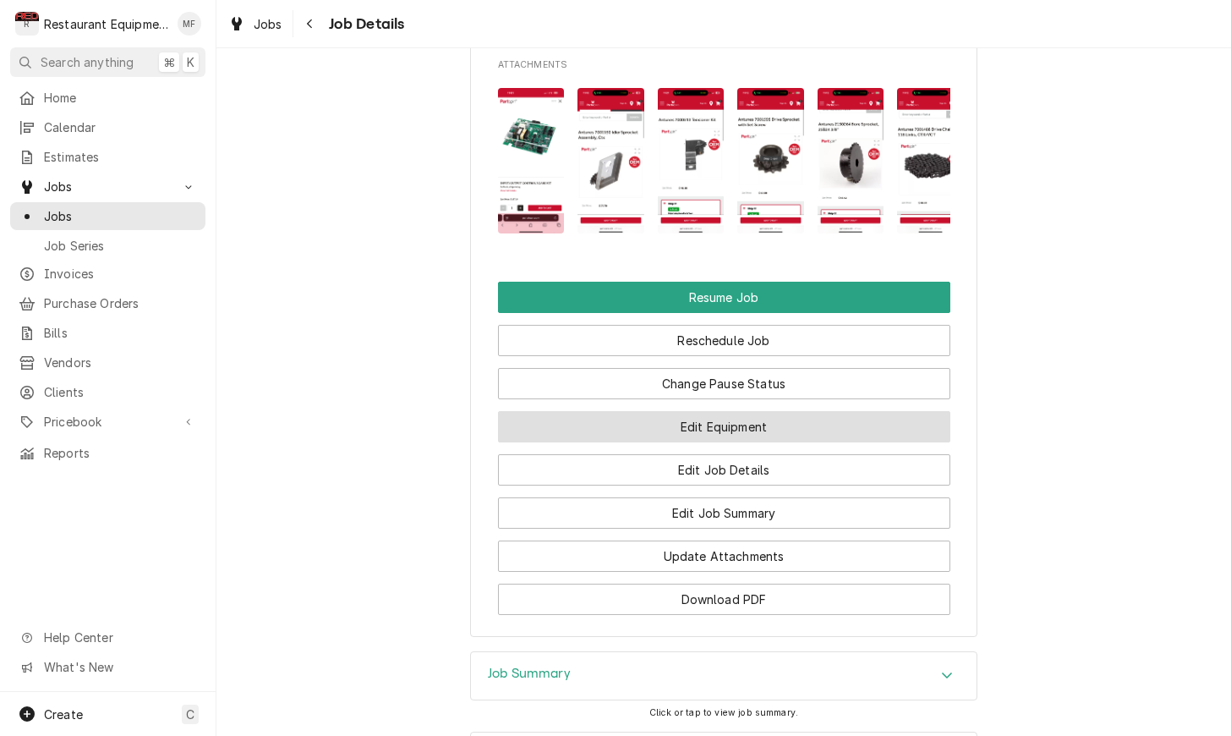
scroll to position [2046, 0]
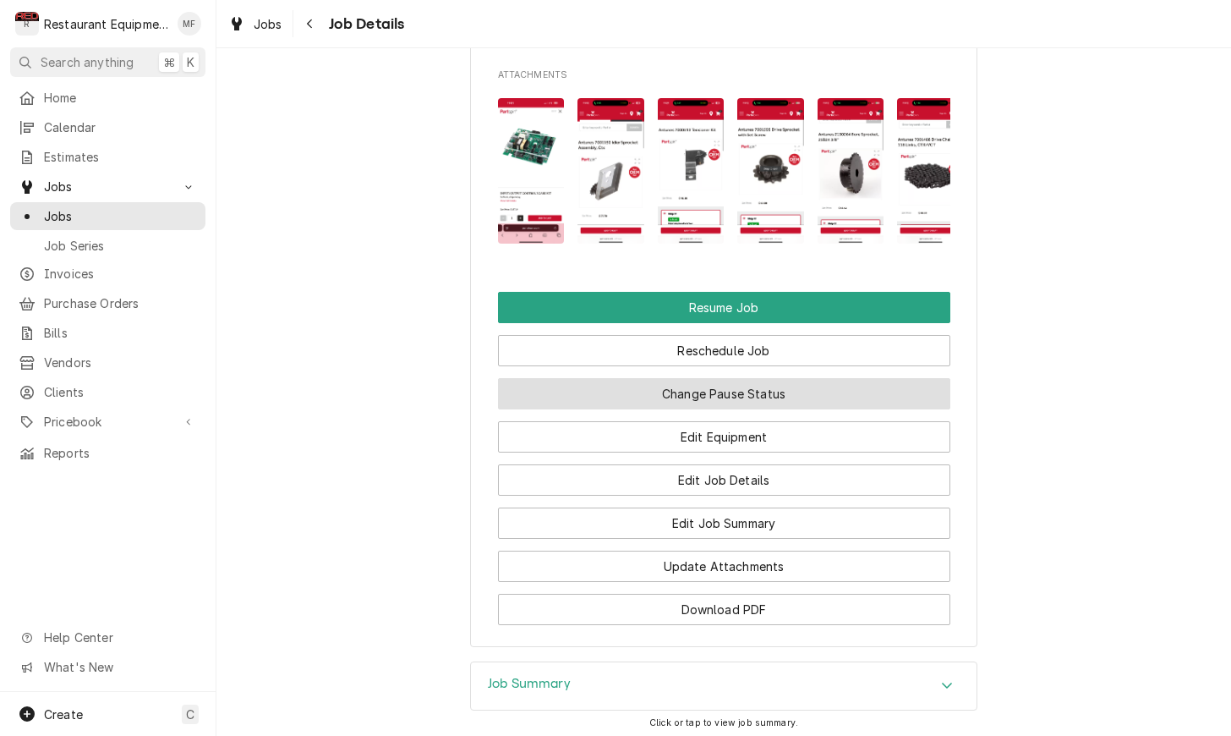
click at [785, 385] on button "Change Pause Status" at bounding box center [724, 393] width 452 height 31
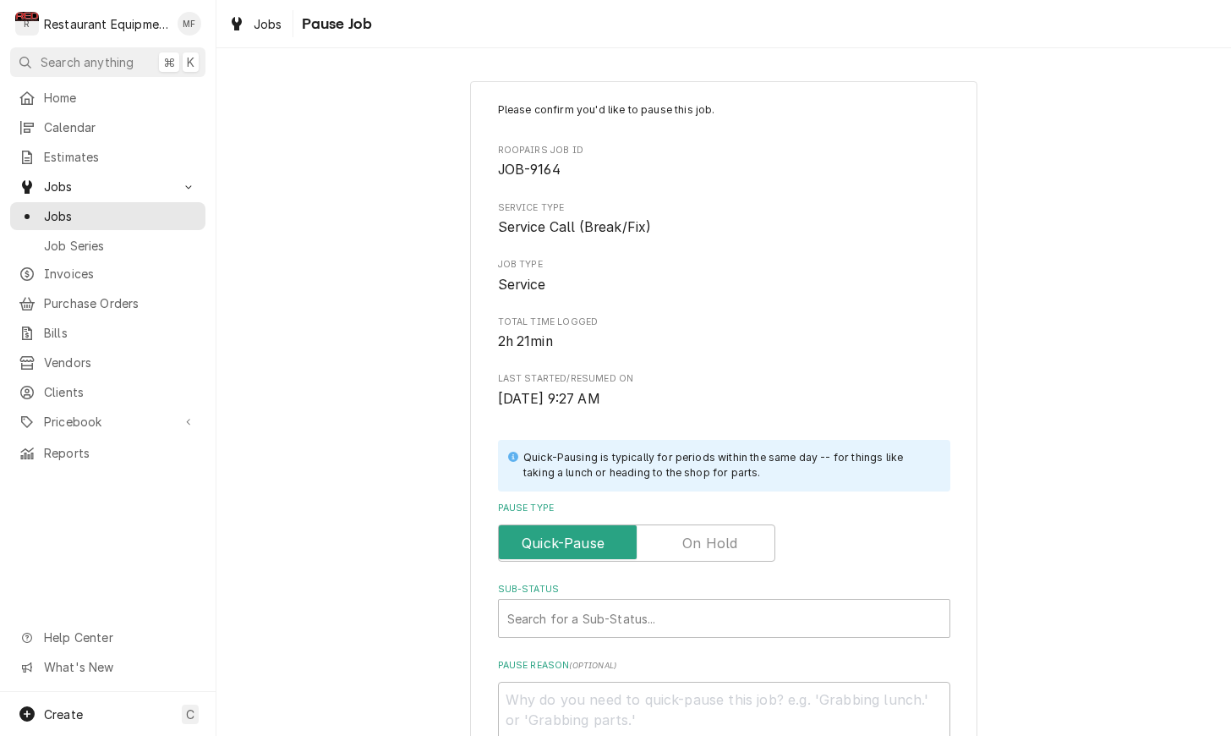
scroll to position [21, 0]
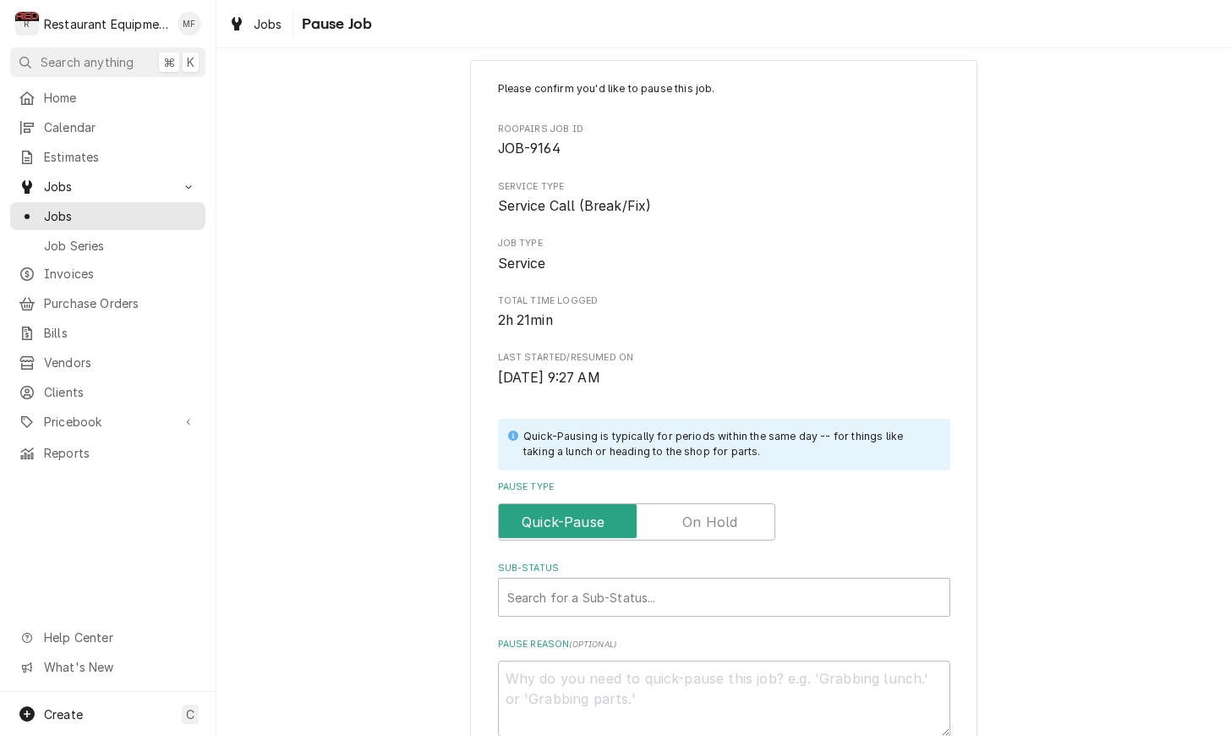
click at [753, 506] on input "Pause Type" at bounding box center [637, 521] width 262 height 37
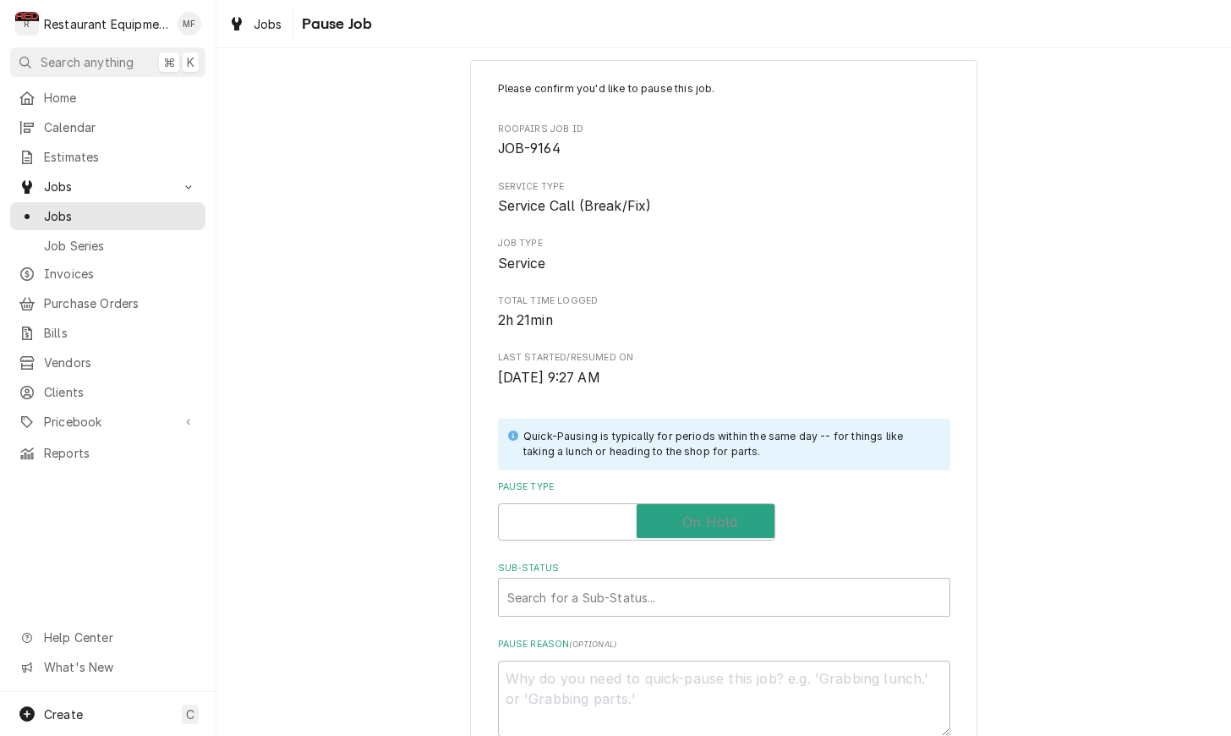
checkbox input "true"
type textarea "x"
click at [747, 585] on div "Sub-Status" at bounding box center [724, 597] width 434 height 30
type input "awa"
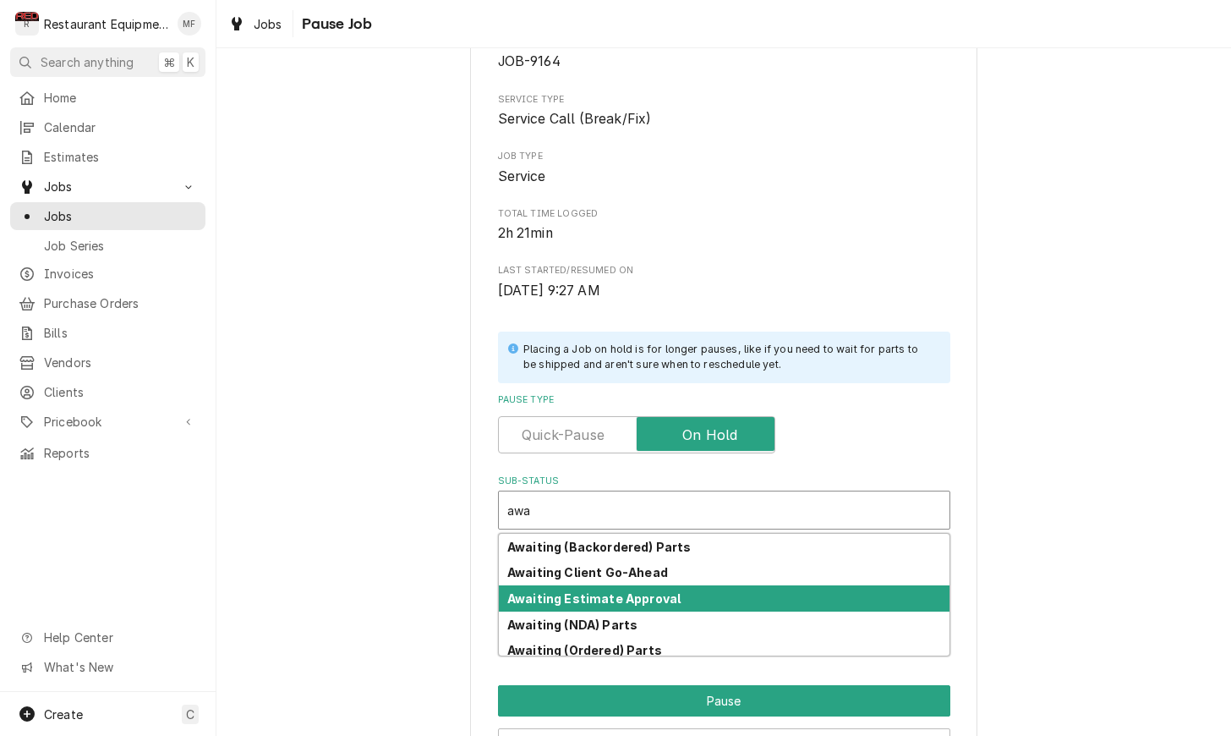
scroll to position [109, 0]
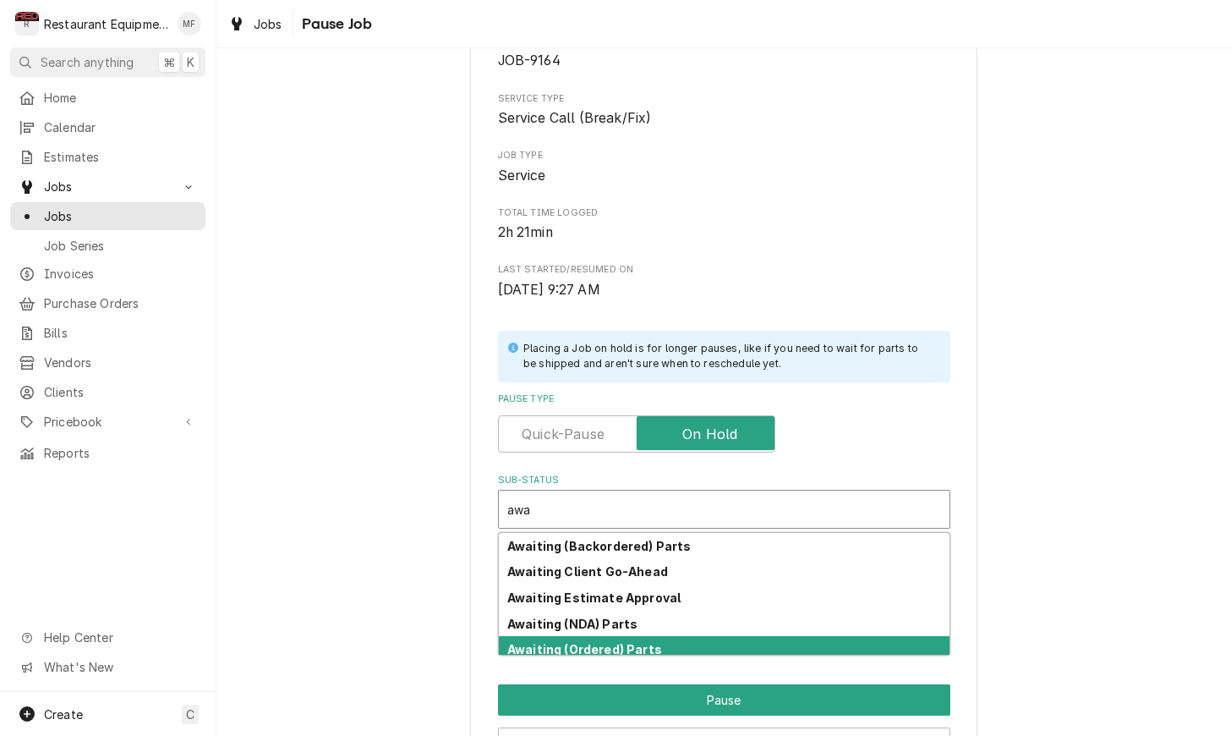
click at [750, 636] on div "Awaiting (Ordered) Parts" at bounding box center [724, 649] width 451 height 26
type textarea "x"
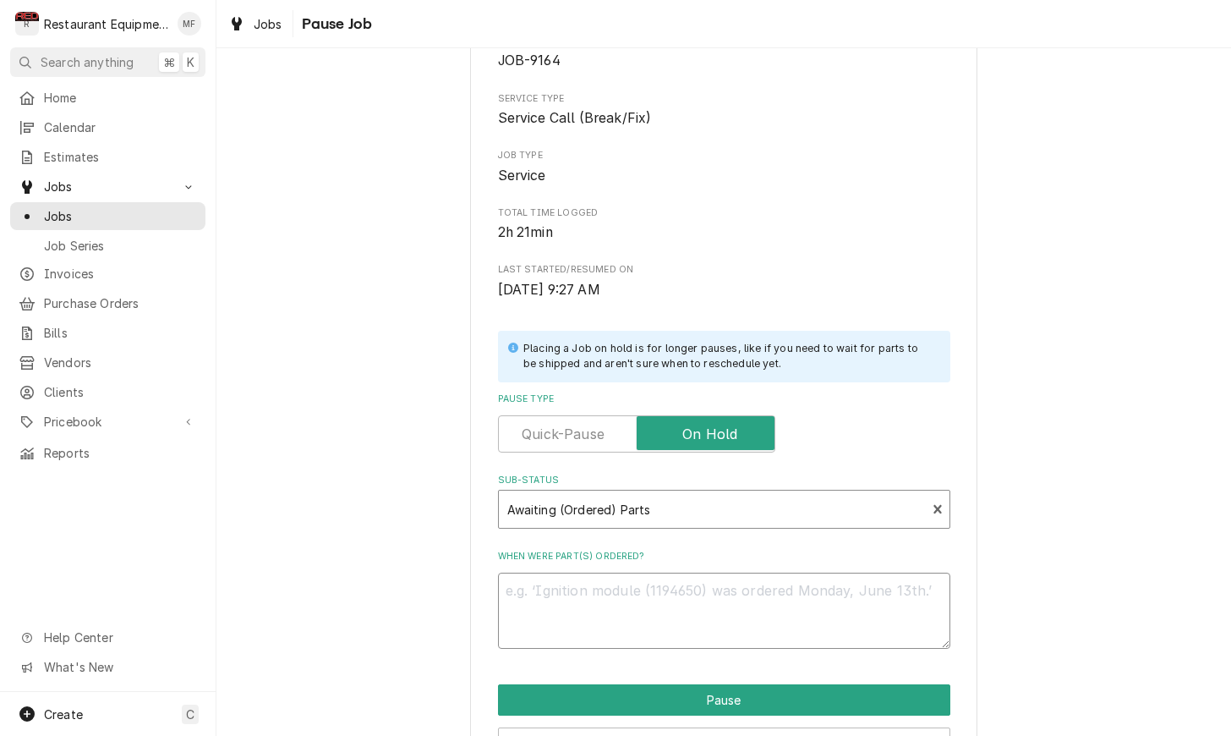
click at [687, 588] on textarea "When were part(s) ordered?" at bounding box center [724, 610] width 452 height 76
type textarea "x"
type textarea "1"
type textarea "x"
type textarea "10"
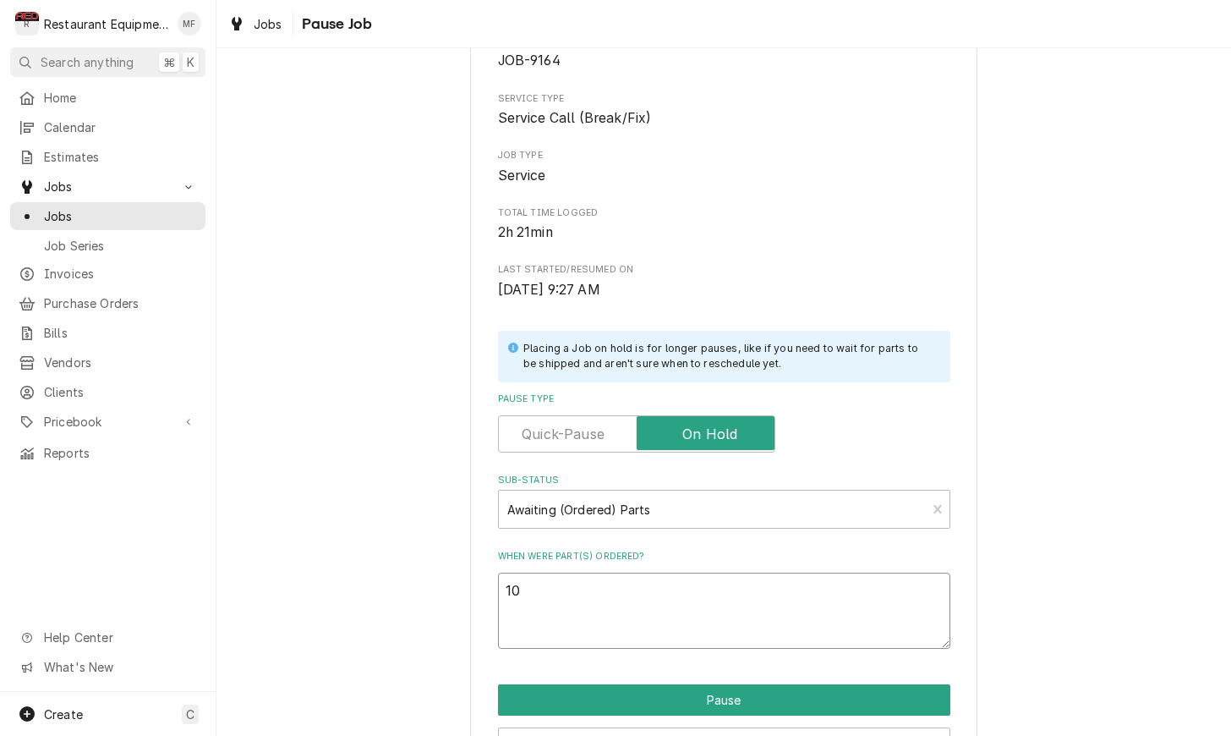
type textarea "x"
type textarea "10/"
type textarea "x"
type textarea "10/1"
type textarea "x"
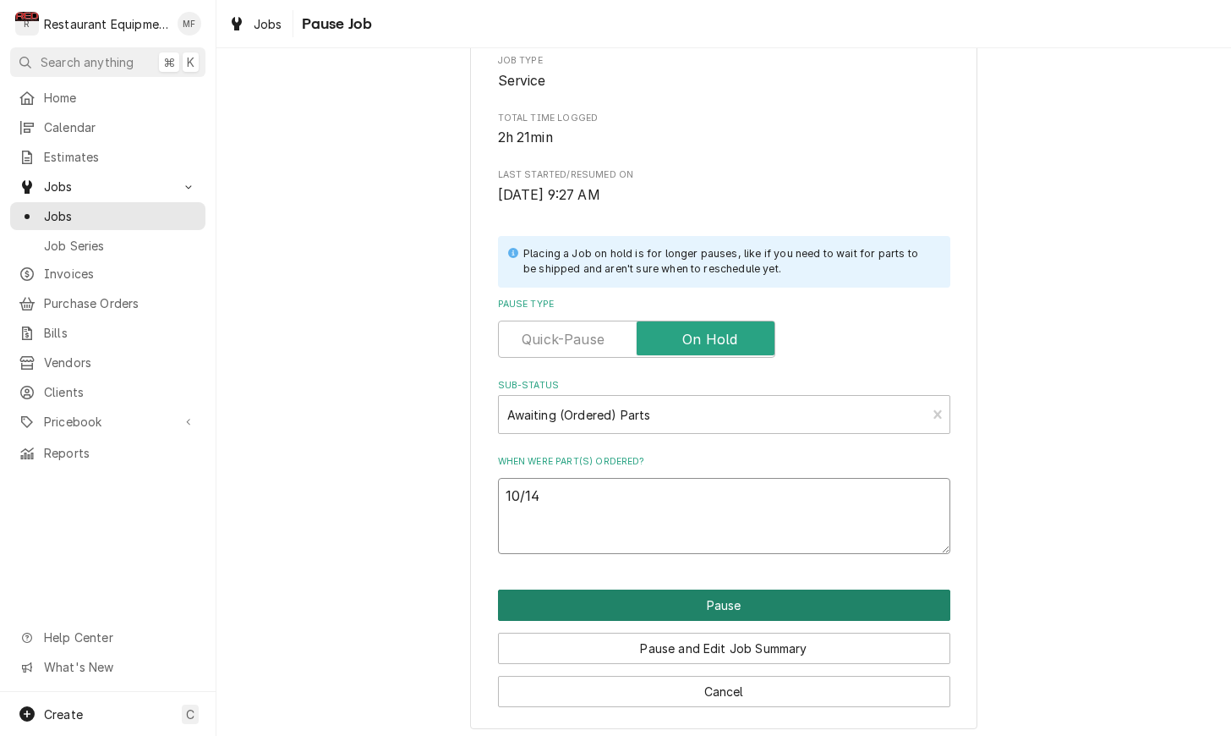
scroll to position [203, 0]
type textarea "10/14"
click at [747, 590] on button "Pause" at bounding box center [724, 605] width 452 height 31
type textarea "x"
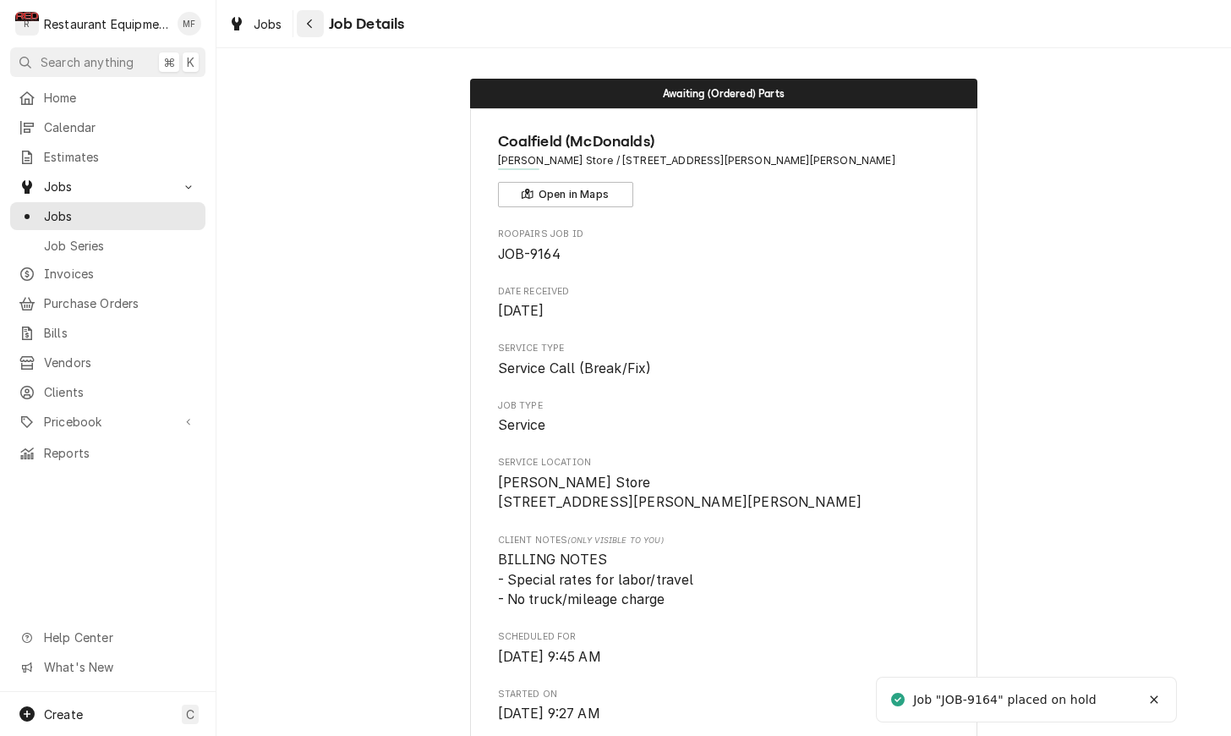
click at [315, 31] on div "Navigate back" at bounding box center [310, 23] width 17 height 17
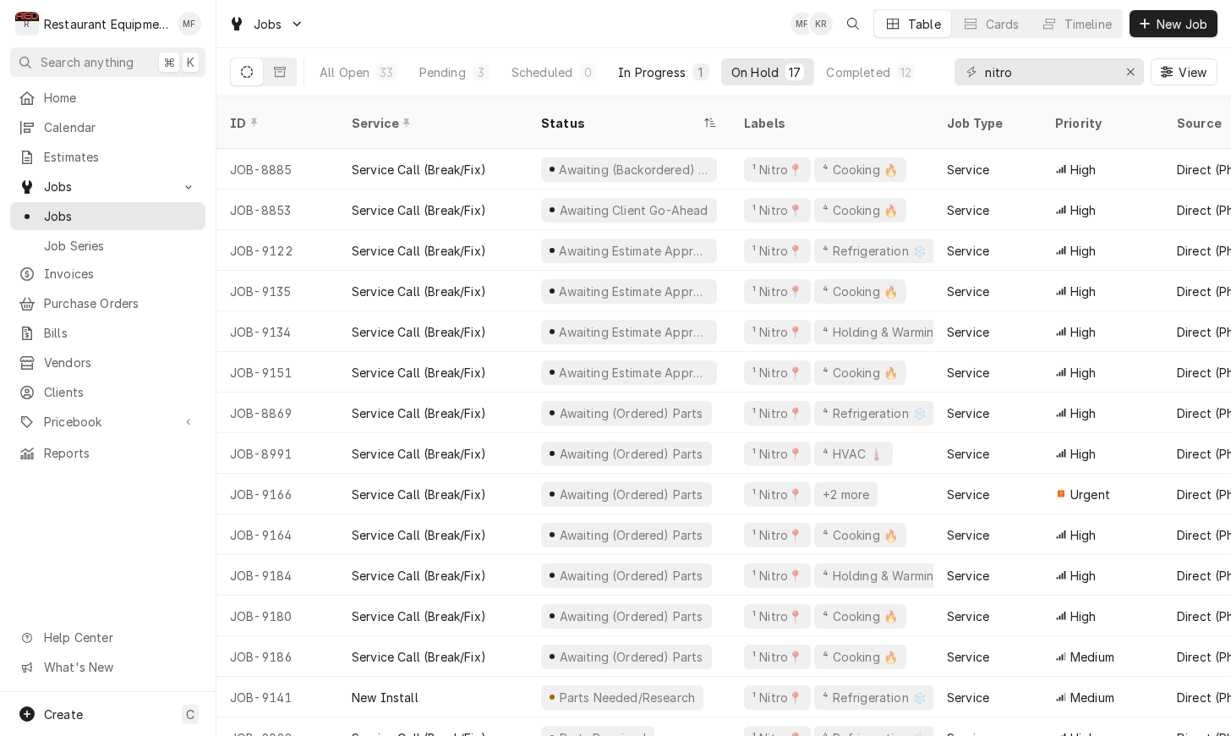
click at [667, 78] on div "In Progress" at bounding box center [652, 72] width 68 height 18
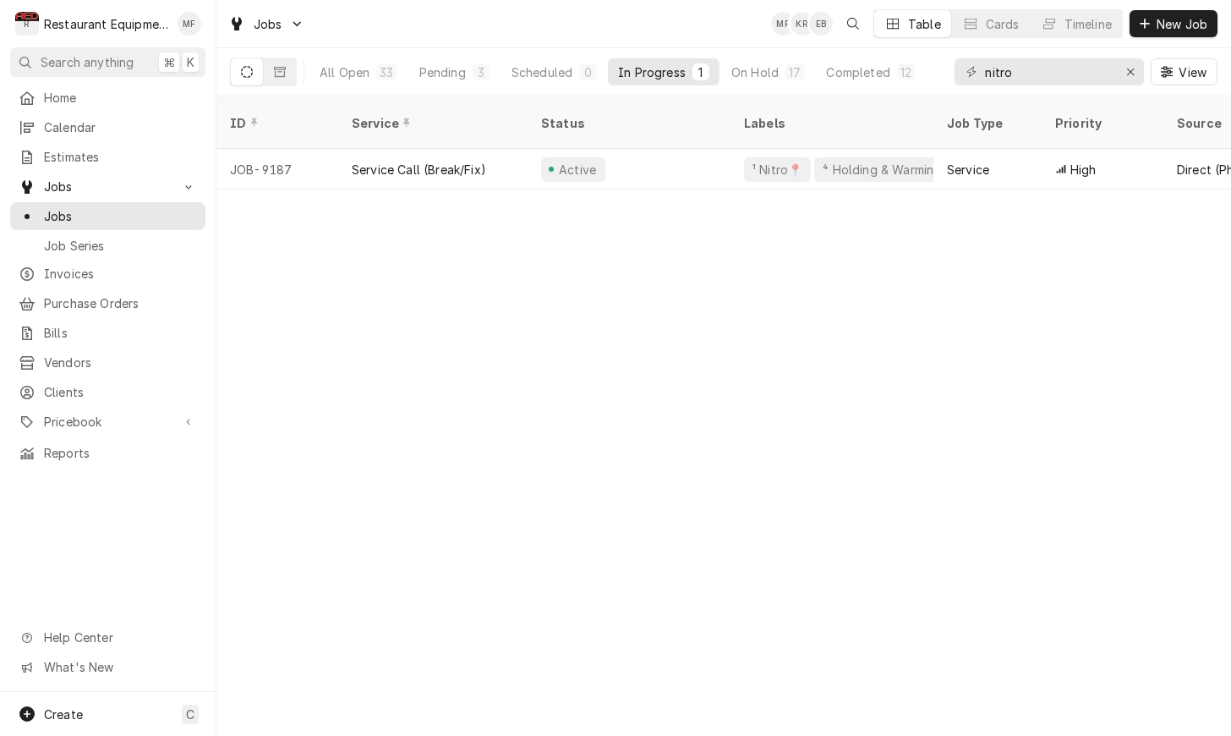
click at [657, 78] on div "In Progress" at bounding box center [652, 72] width 68 height 18
click at [549, 79] on div "Scheduled" at bounding box center [542, 72] width 61 height 18
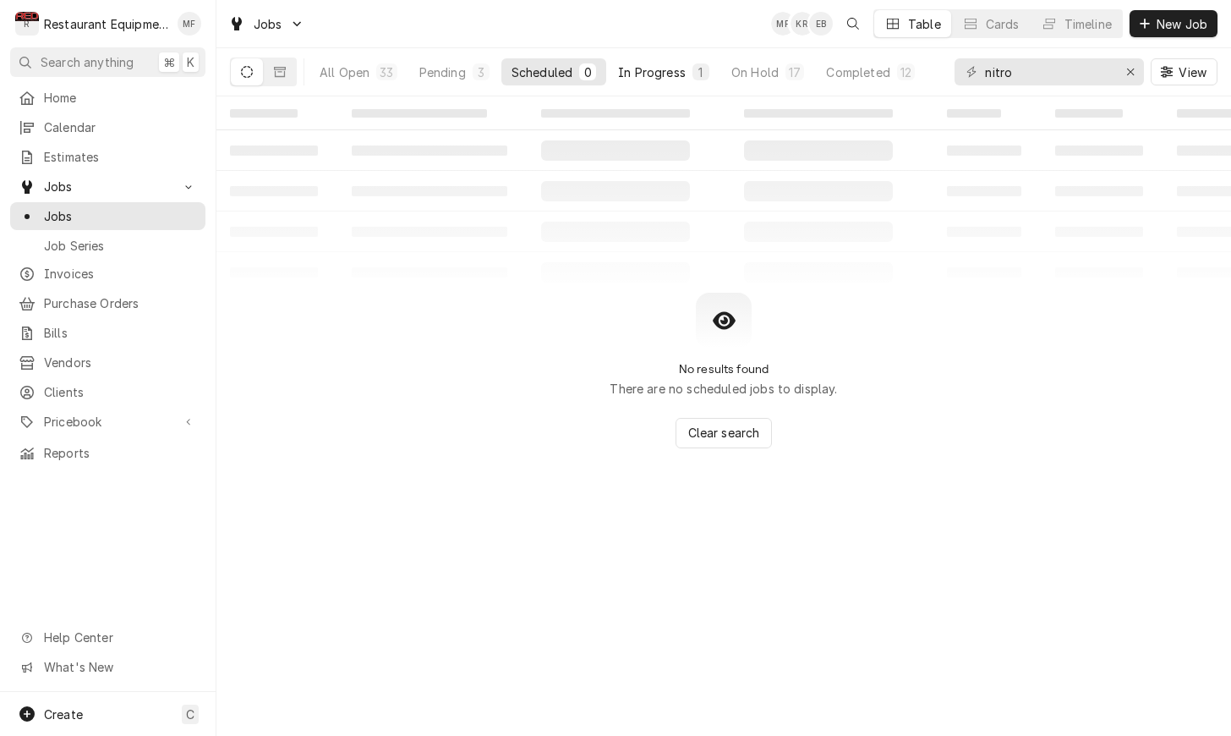
click at [681, 79] on div "In Progress" at bounding box center [652, 72] width 68 height 18
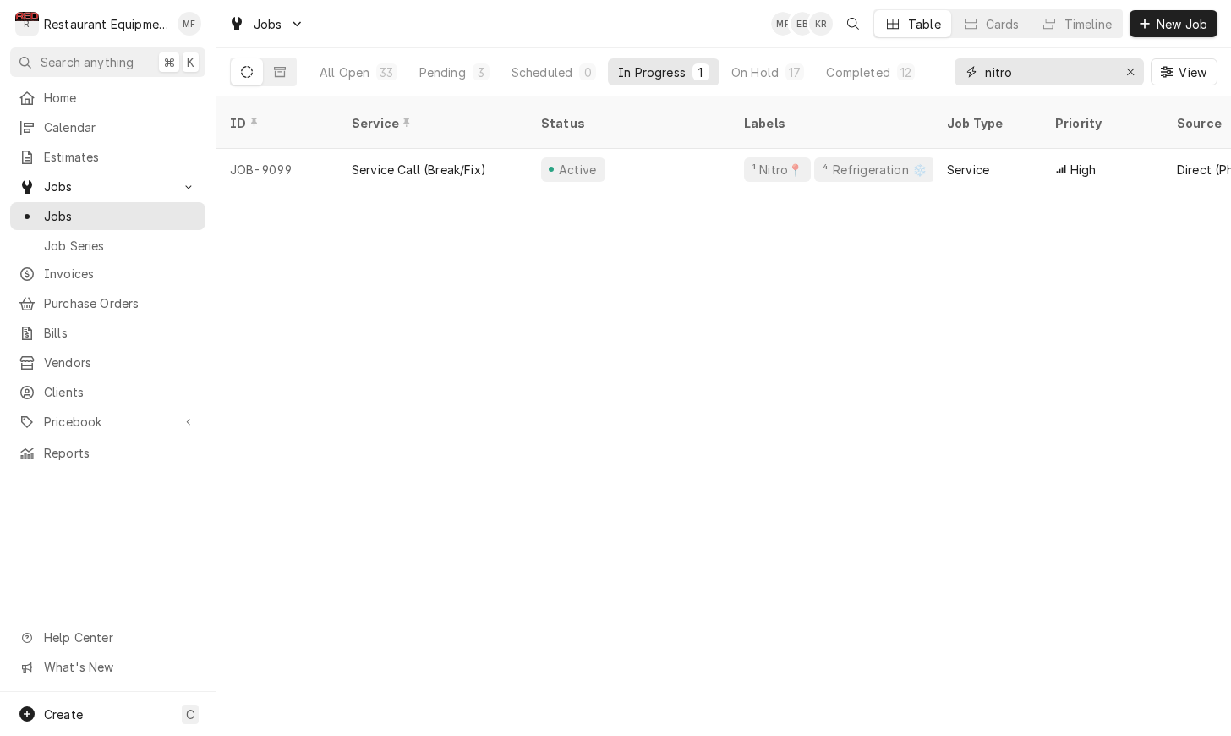
click at [1060, 67] on input "nitro" at bounding box center [1048, 71] width 127 height 27
click at [1060, 68] on input "nitro" at bounding box center [1048, 71] width 127 height 27
click at [1054, 70] on input "nitro" at bounding box center [1048, 71] width 127 height 27
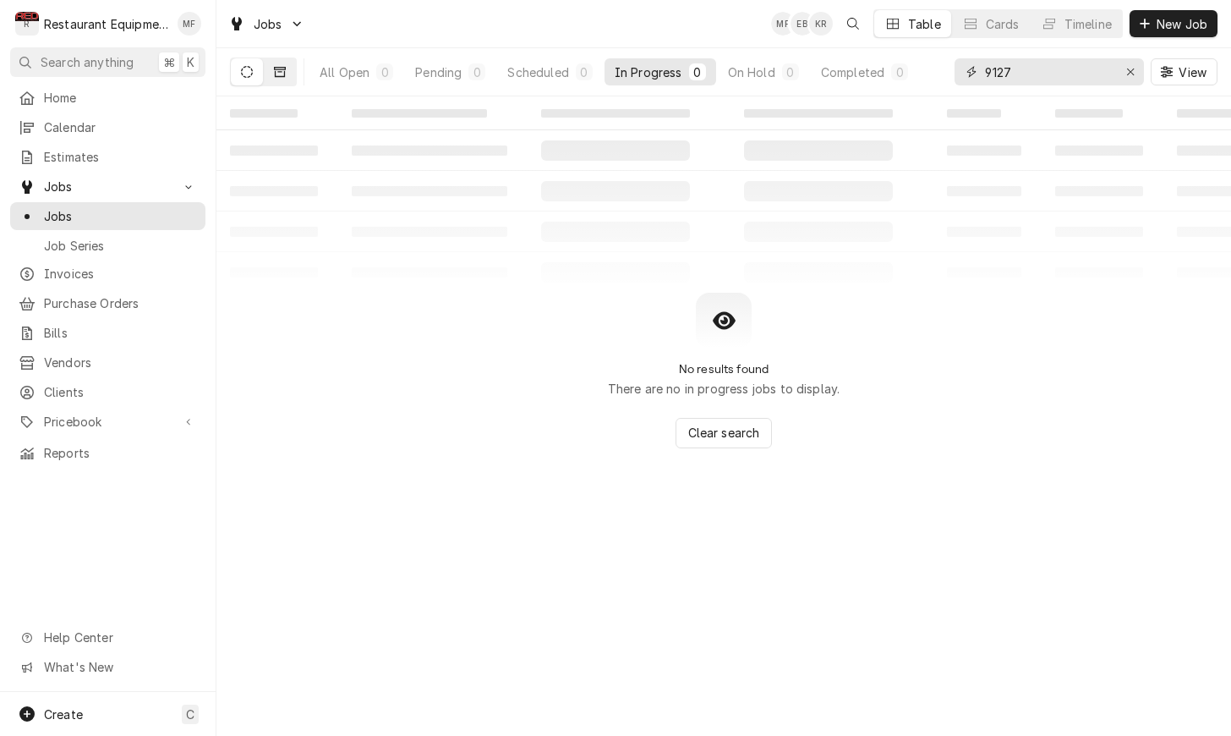
type input "9127"
click at [287, 73] on button "Dynamic Content Wrapper" at bounding box center [280, 71] width 32 height 27
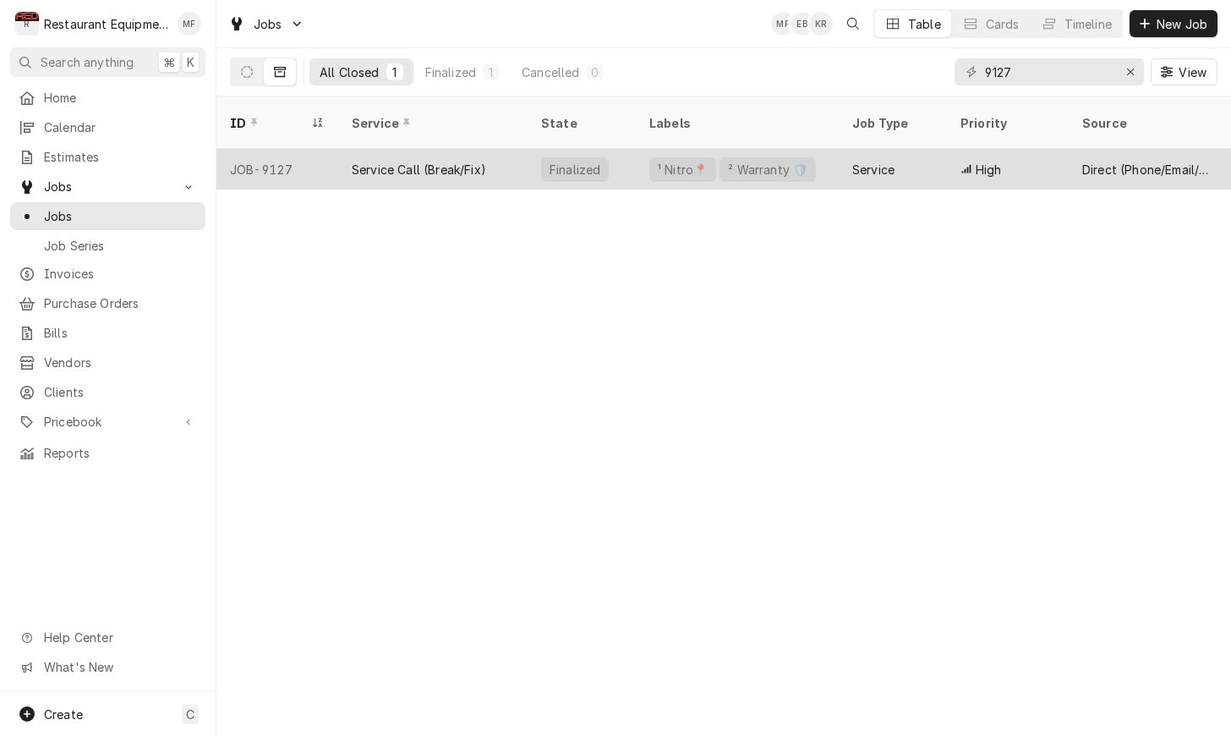
click at [828, 154] on div "¹ Nitro📍 ² Warranty 🛡️" at bounding box center [737, 169] width 203 height 41
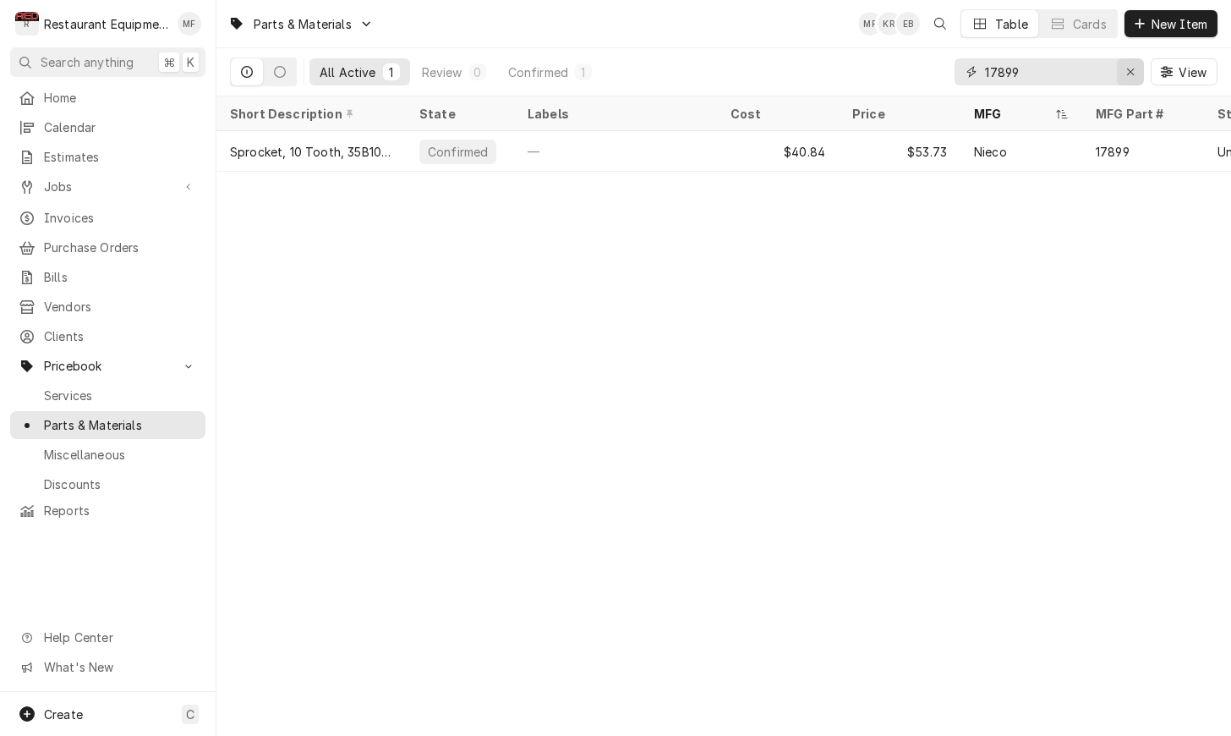
click at [1124, 69] on div "Erase input" at bounding box center [1130, 71] width 17 height 17
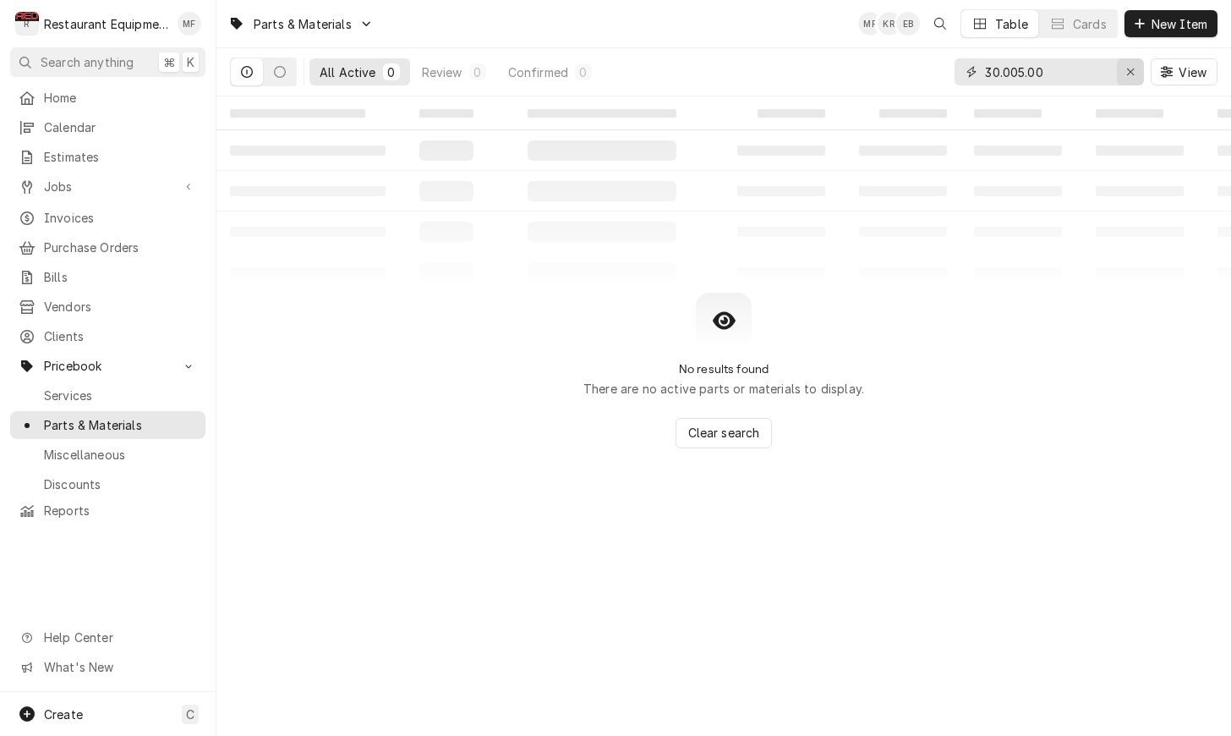
type input "30.005.00"
drag, startPoint x: 1136, startPoint y: 73, endPoint x: 1136, endPoint y: 34, distance: 38.9
click at [1136, 70] on div "Erase input" at bounding box center [1130, 71] width 17 height 17
click at [1138, 23] on icon "Dynamic Content Wrapper" at bounding box center [1139, 23] width 9 height 9
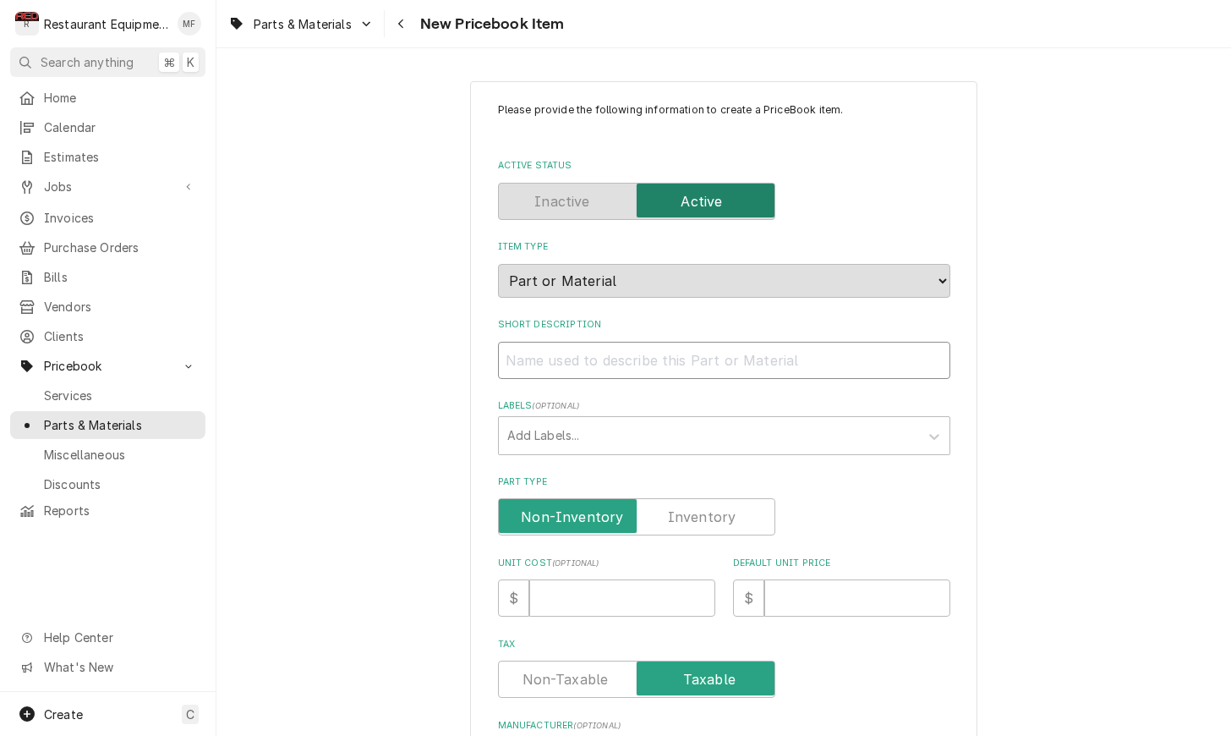
click at [792, 342] on input "Short Description" at bounding box center [724, 360] width 452 height 37
paste input "Hatco R05.30.005.00 Door Magnet Kit"
type input "Hatco R05.30.005.00 Door Magnet Kit"
type textarea "x"
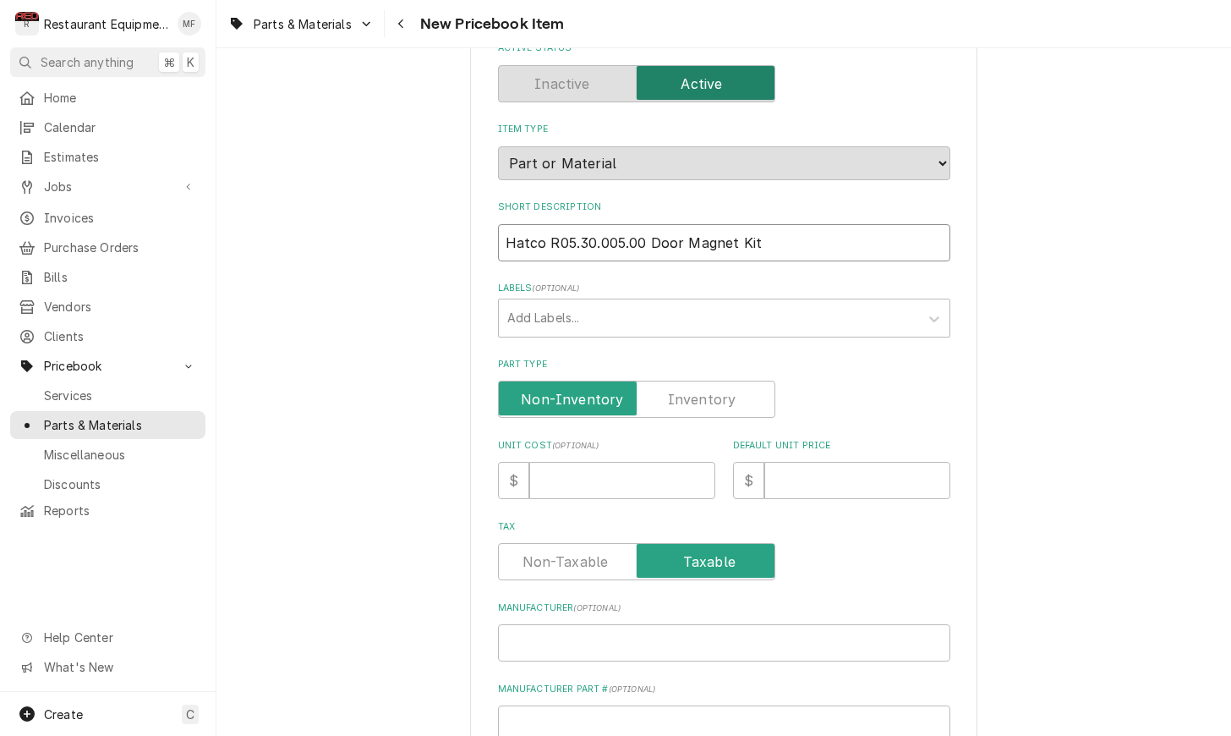
scroll to position [120, 0]
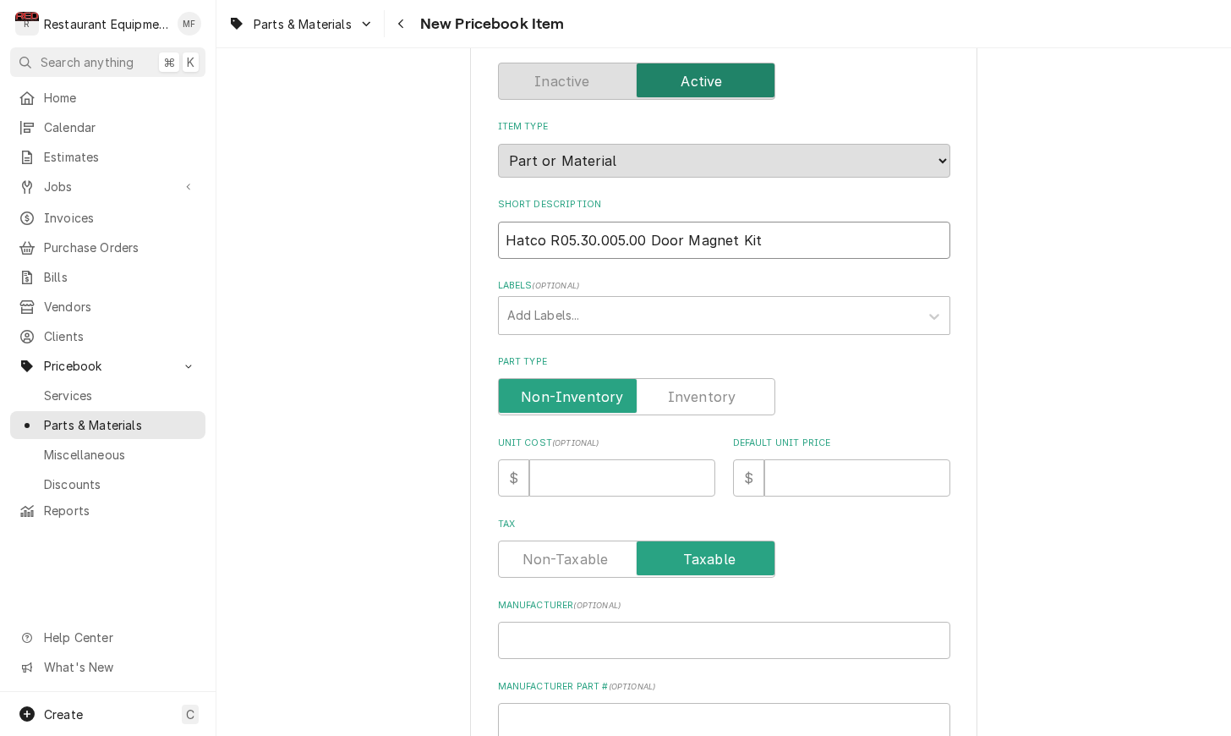
drag, startPoint x: 648, startPoint y: 222, endPoint x: 526, endPoint y: 223, distance: 122.6
click at [500, 227] on input "Hatco R05.30.005.00 Door Magnet Kit" at bounding box center [724, 240] width 452 height 37
type input "Door Magnet Kit"
type textarea "x"
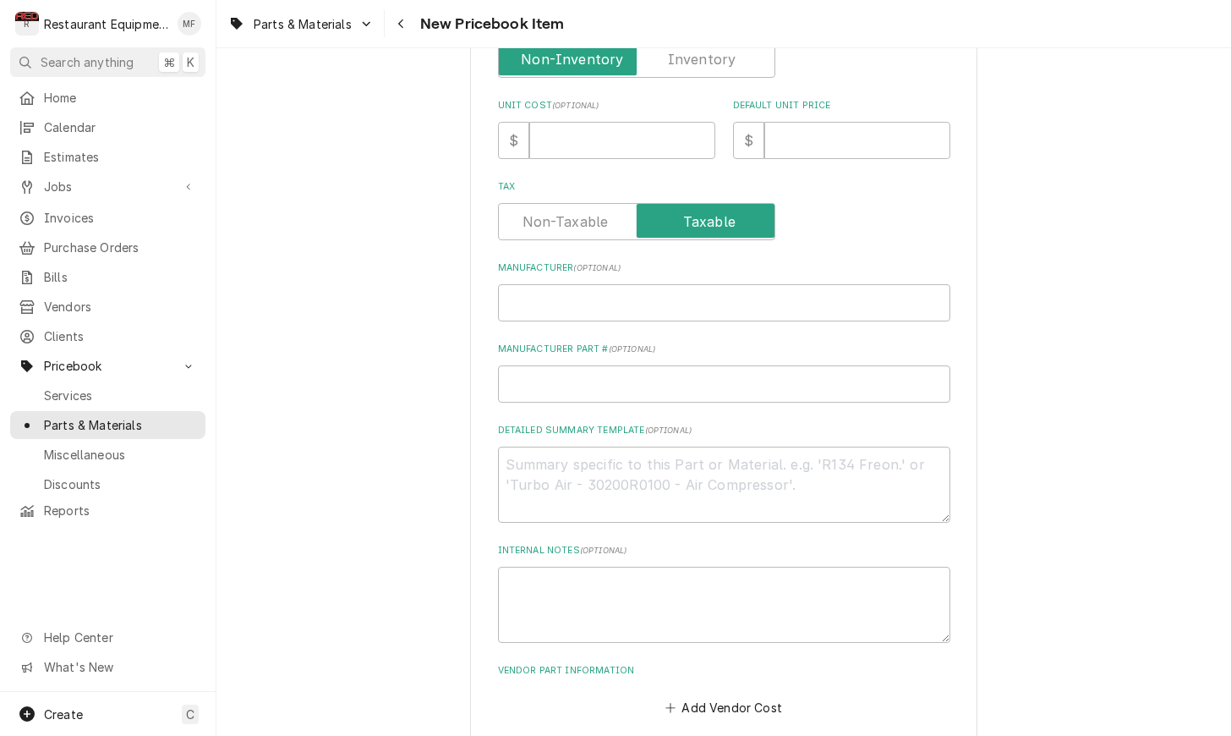
scroll to position [489, 0]
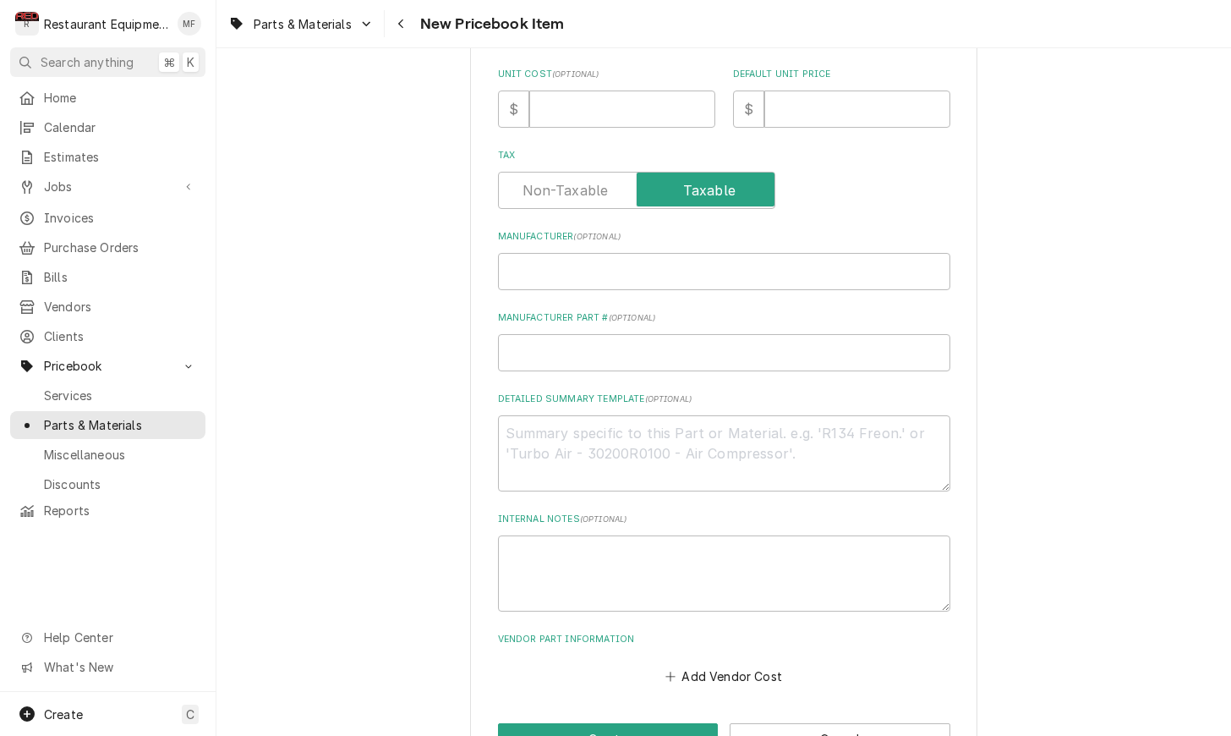
type input "Door Magnet Kit"
click at [630, 253] on input "Manufacturer ( optional )" at bounding box center [724, 271] width 452 height 37
paste input "Hatco R05.30.005.00"
type input "Hatco R05.30.005.00"
type textarea "x"
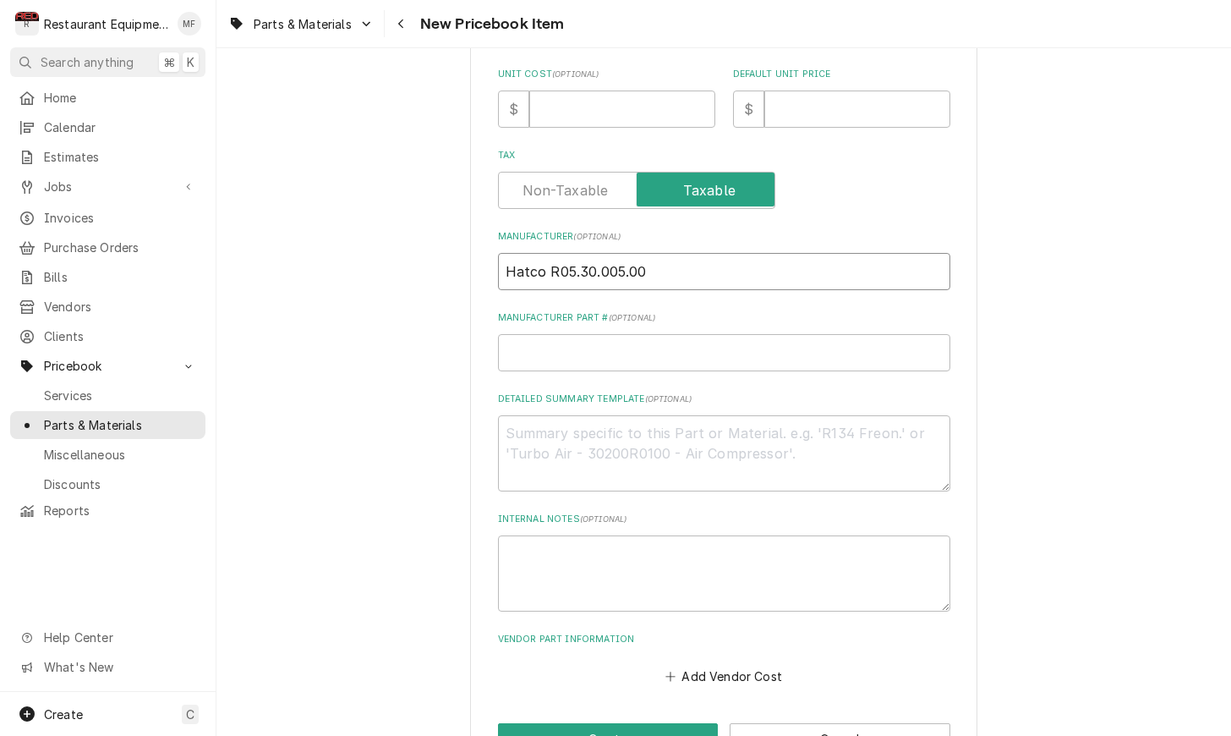
drag, startPoint x: 633, startPoint y: 256, endPoint x: 554, endPoint y: 254, distance: 79.5
click at [551, 255] on input "Hatco R05.30.005.00" at bounding box center [724, 271] width 452 height 37
type input "Hatco"
type textarea "x"
type input "Hatco"
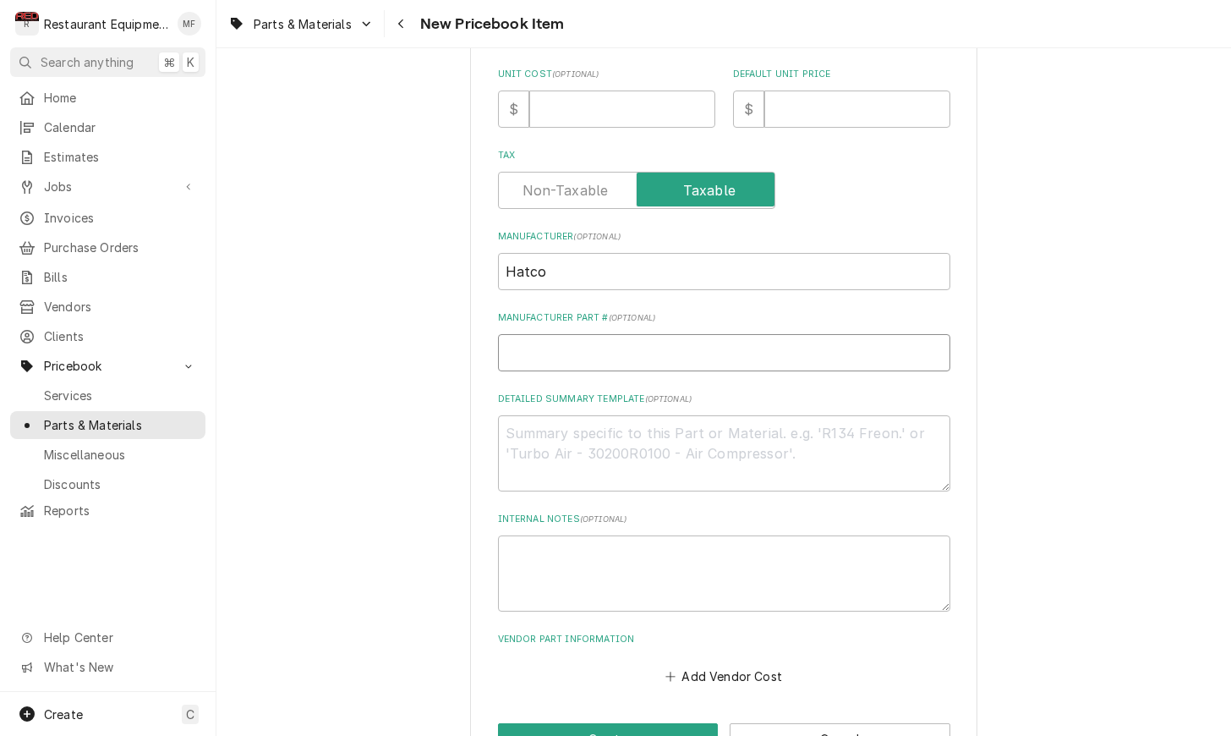
click at [627, 340] on input "Manufacturer Part # ( optional )" at bounding box center [724, 352] width 452 height 37
paste input "R05.30.005.00"
type input "R05.30.005.00"
type textarea "x"
type input "R05.30.005.00"
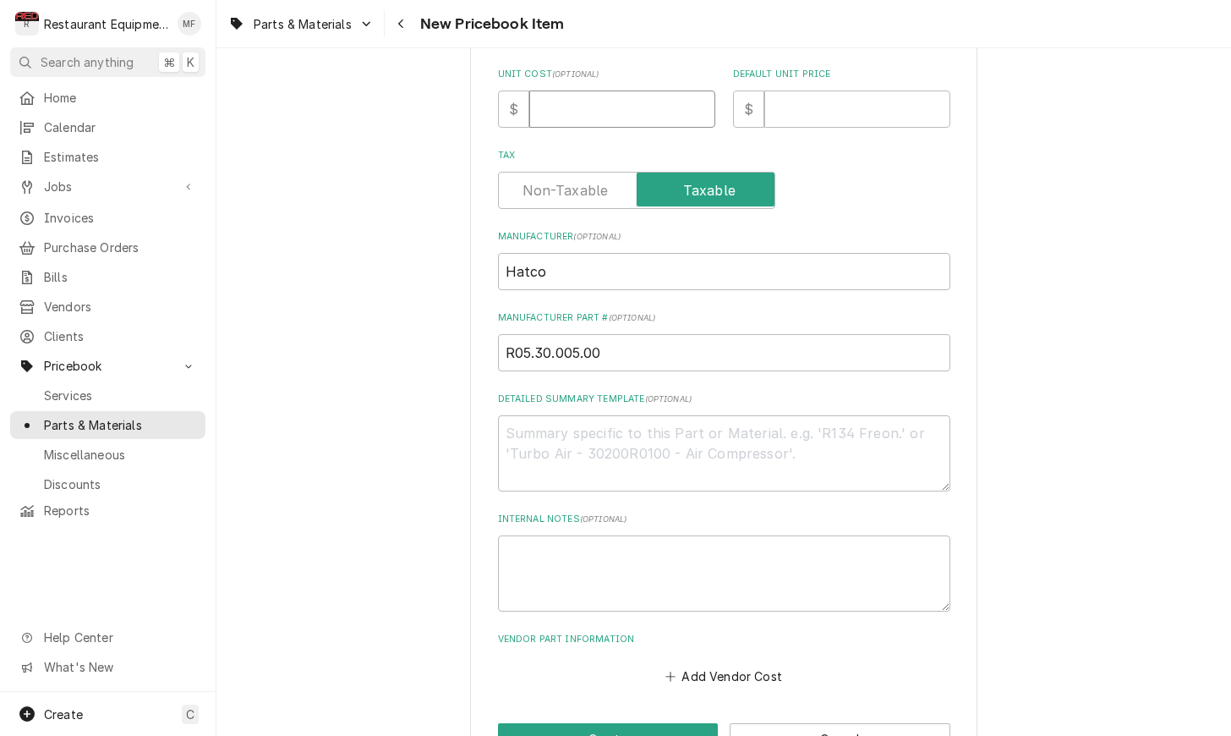
click at [591, 93] on input "Unit Cost ( optional )" at bounding box center [622, 108] width 186 height 37
type input "8"
type textarea "x"
type input "8.4"
type textarea "x"
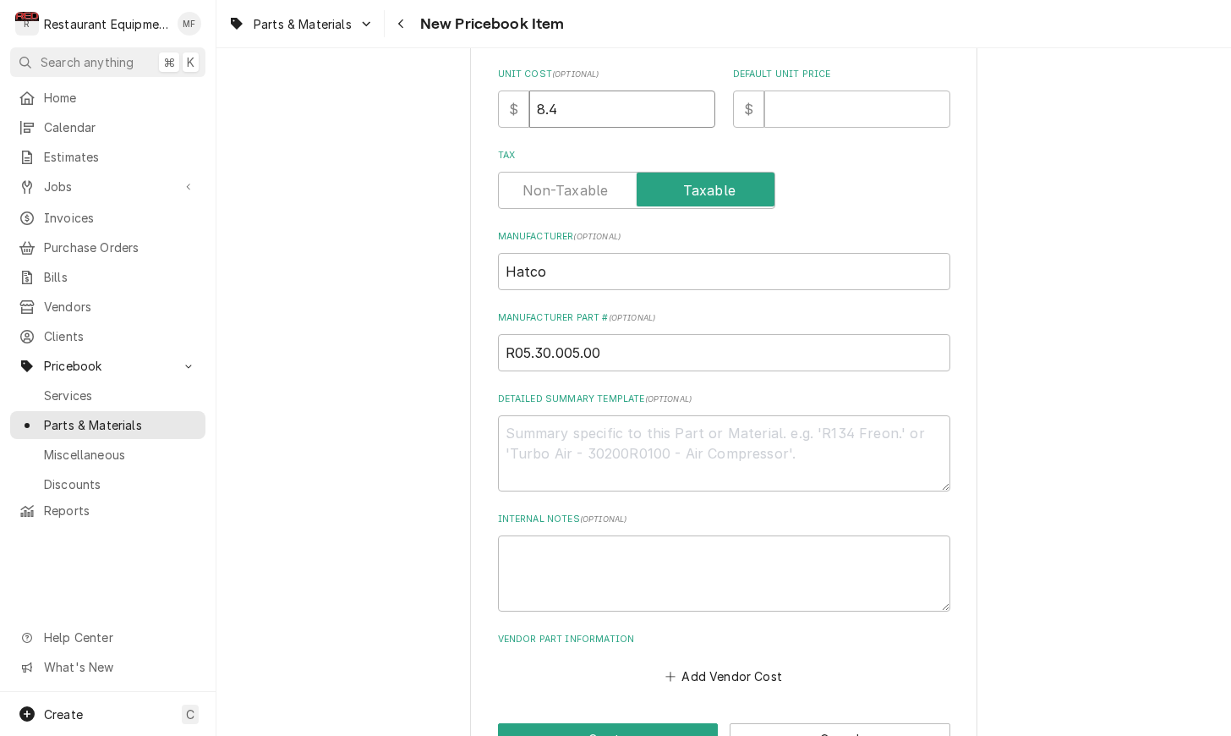
type input "8.40"
type textarea "x"
type input "8.40"
type input "1"
type textarea "x"
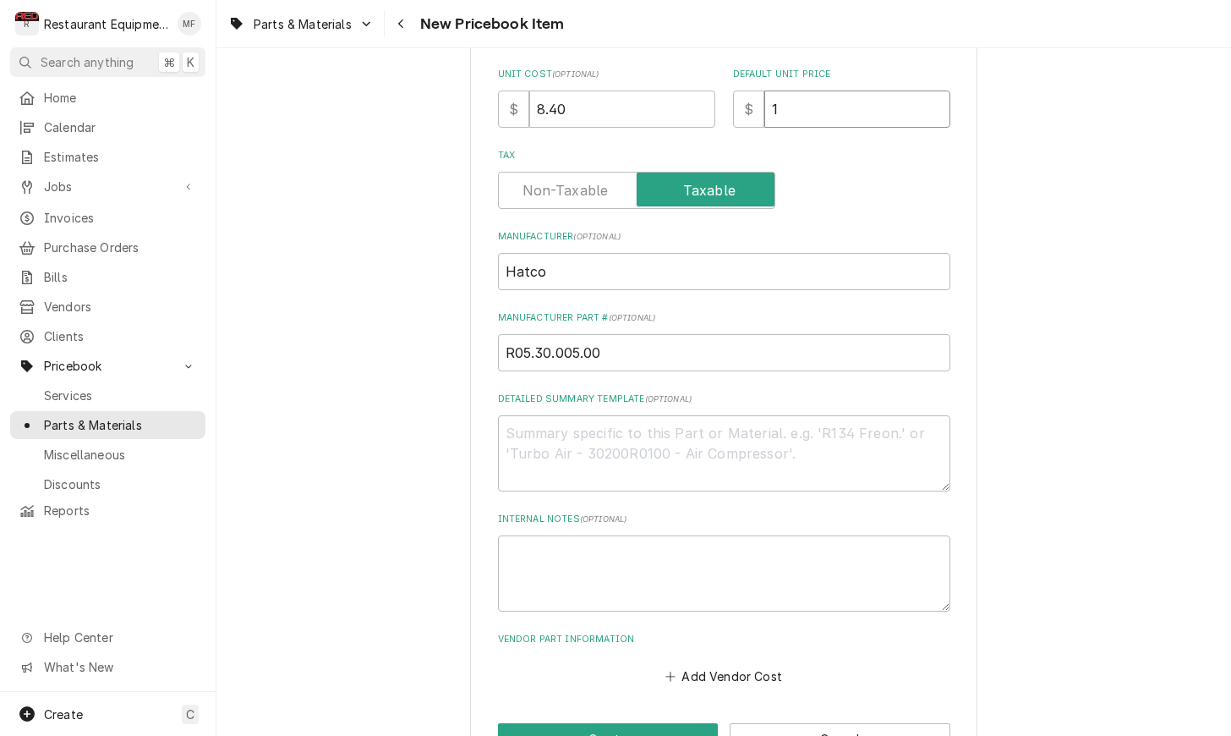
type input "12"
type textarea "x"
type input "12"
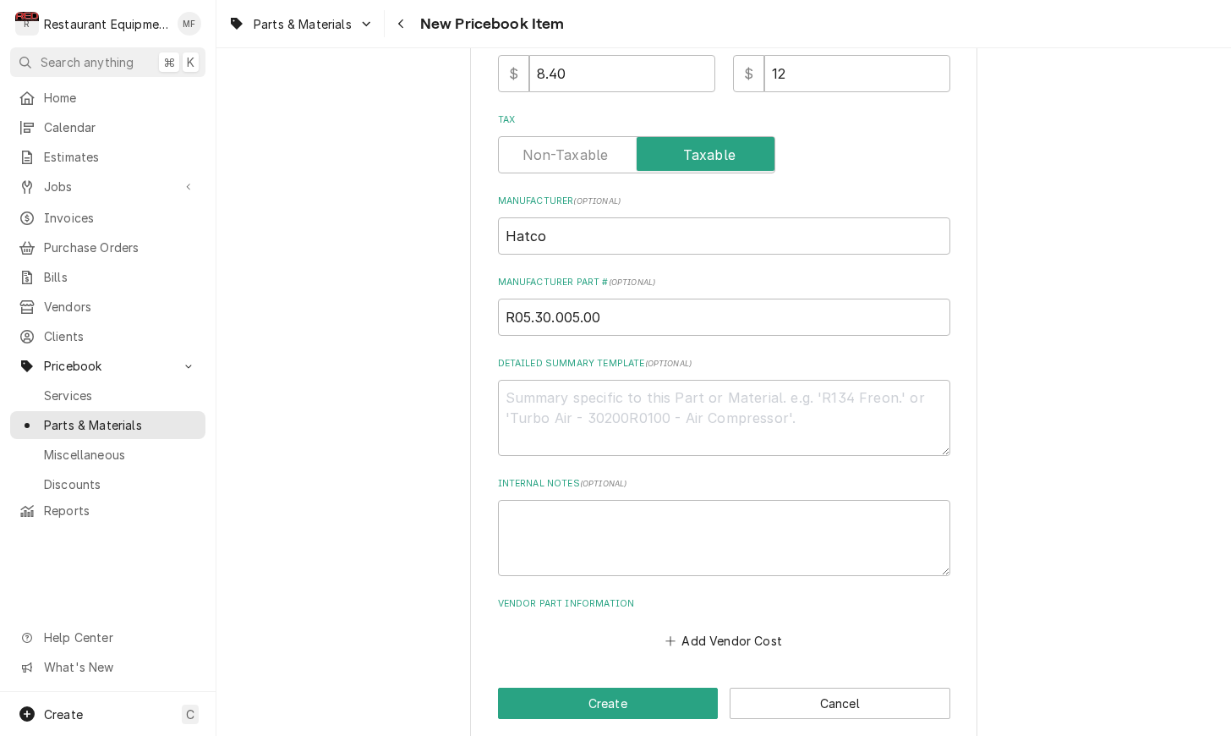
scroll to position [523, 0]
click at [735, 629] on button "Add Vendor Cost" at bounding box center [724, 641] width 123 height 24
type textarea "x"
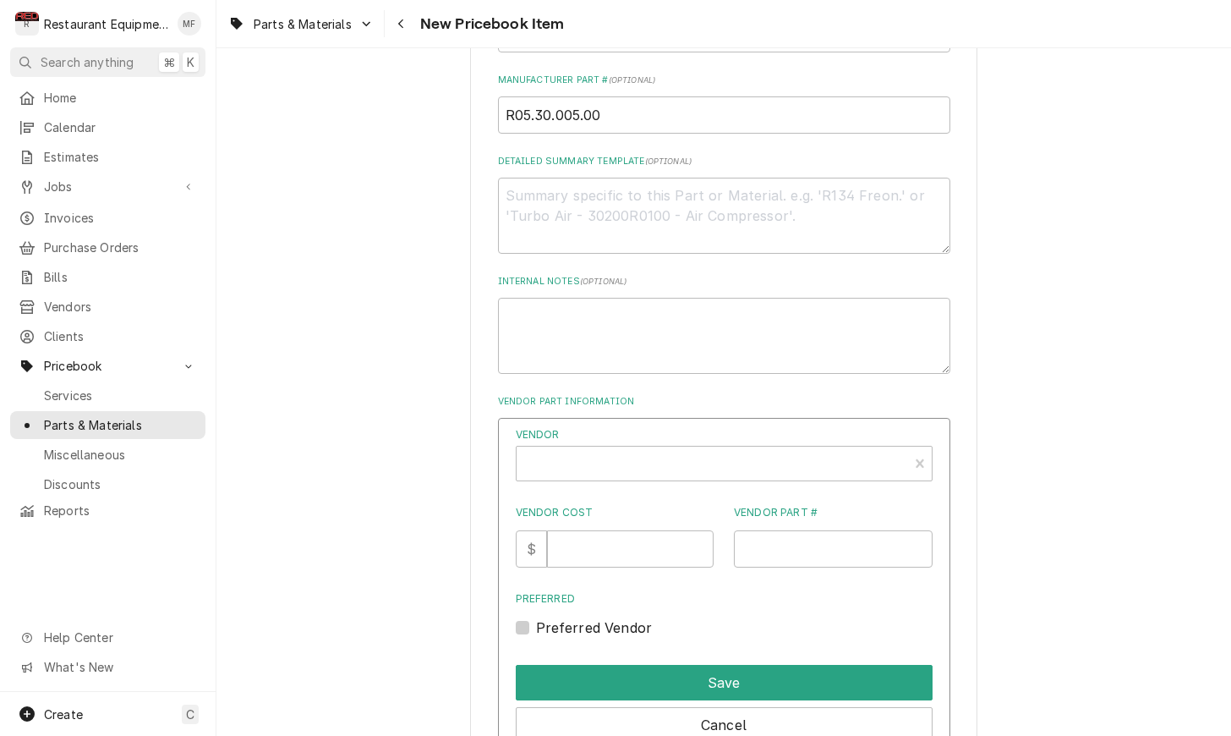
scroll to position [743, 0]
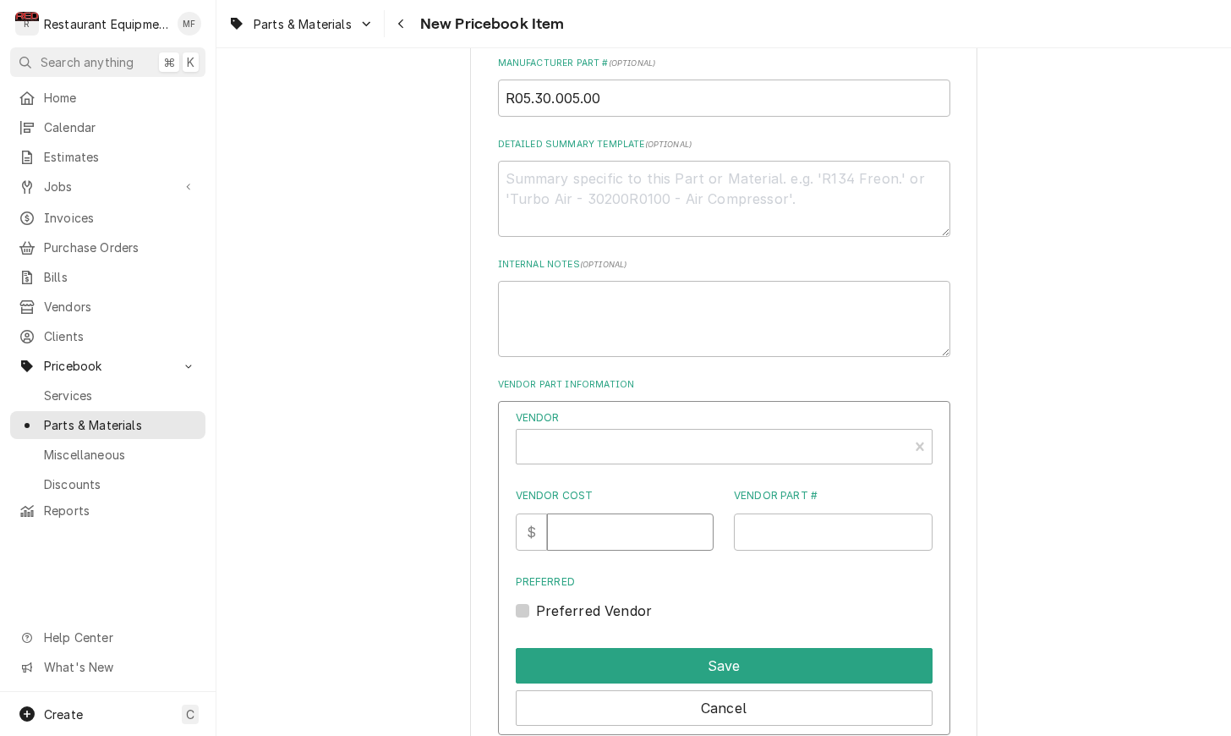
click at [627, 521] on input "Vendor Cost" at bounding box center [630, 531] width 167 height 37
type input "8.40"
click at [648, 433] on div "Vendor" at bounding box center [712, 453] width 375 height 41
type input "parts tow"
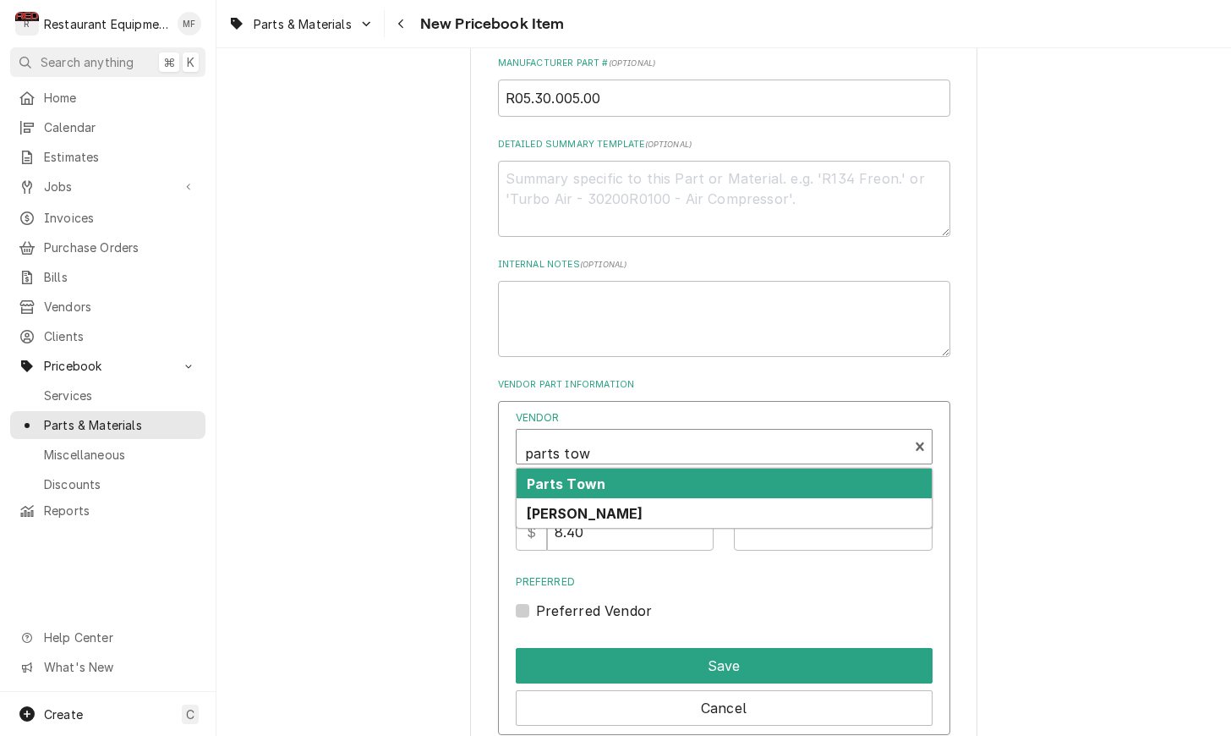
click at [653, 468] on div "Parts Town" at bounding box center [724, 483] width 415 height 30
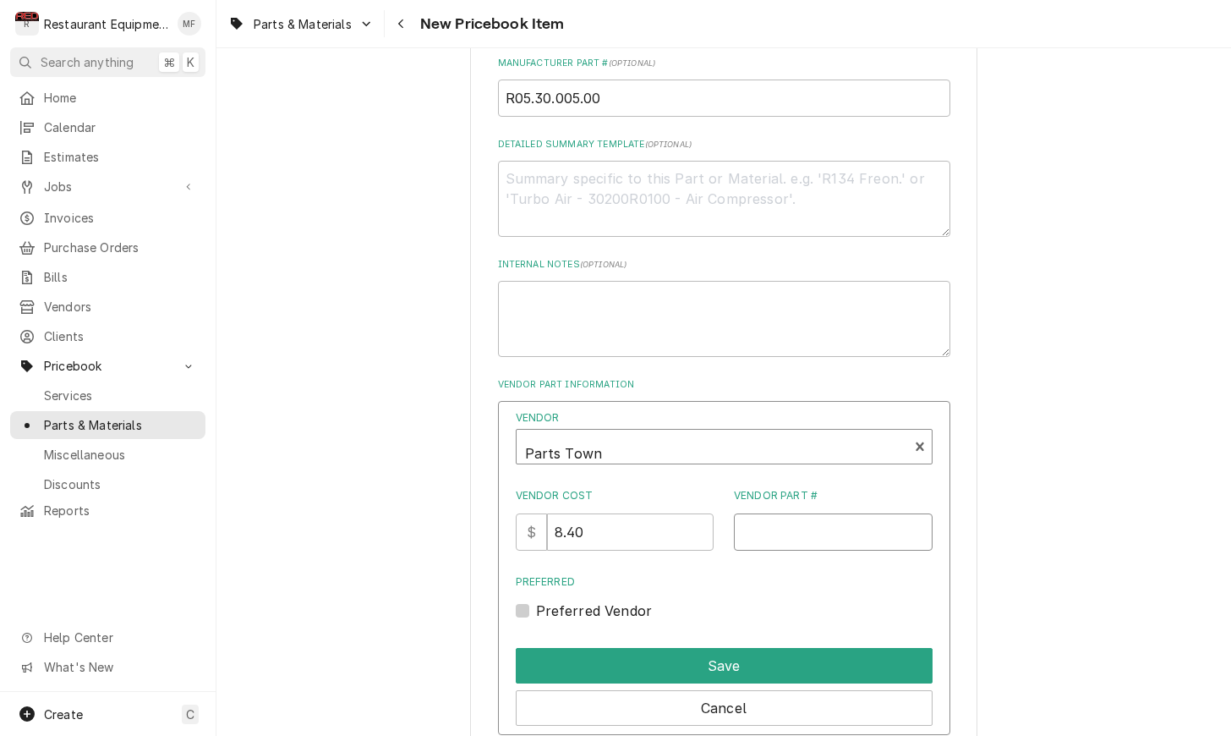
click at [820, 513] on input "Vendor Part #" at bounding box center [833, 531] width 199 height 37
paste input "HTR05.30.005.00"
type input "HTR05.30.005.00"
click at [536, 600] on label "Preferred Vendor" at bounding box center [594, 610] width 117 height 20
click at [536, 600] on input "Preferred" at bounding box center [744, 618] width 417 height 37
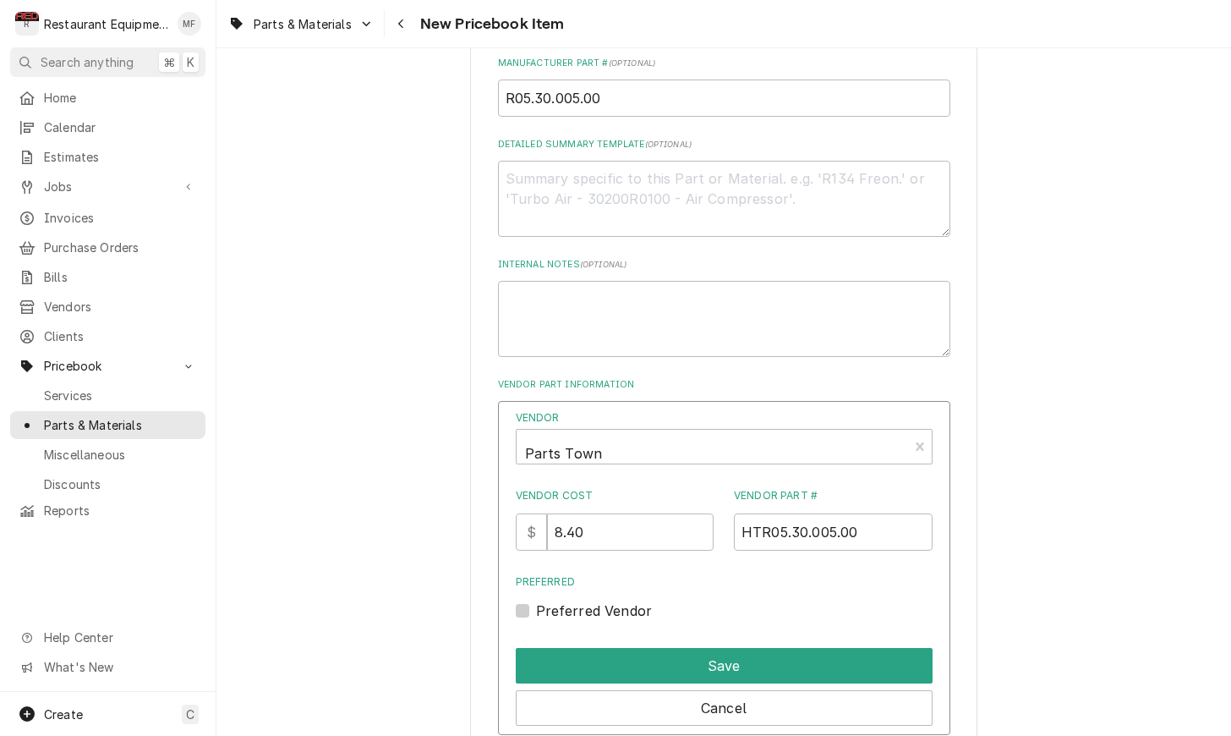
checkbox input "true"
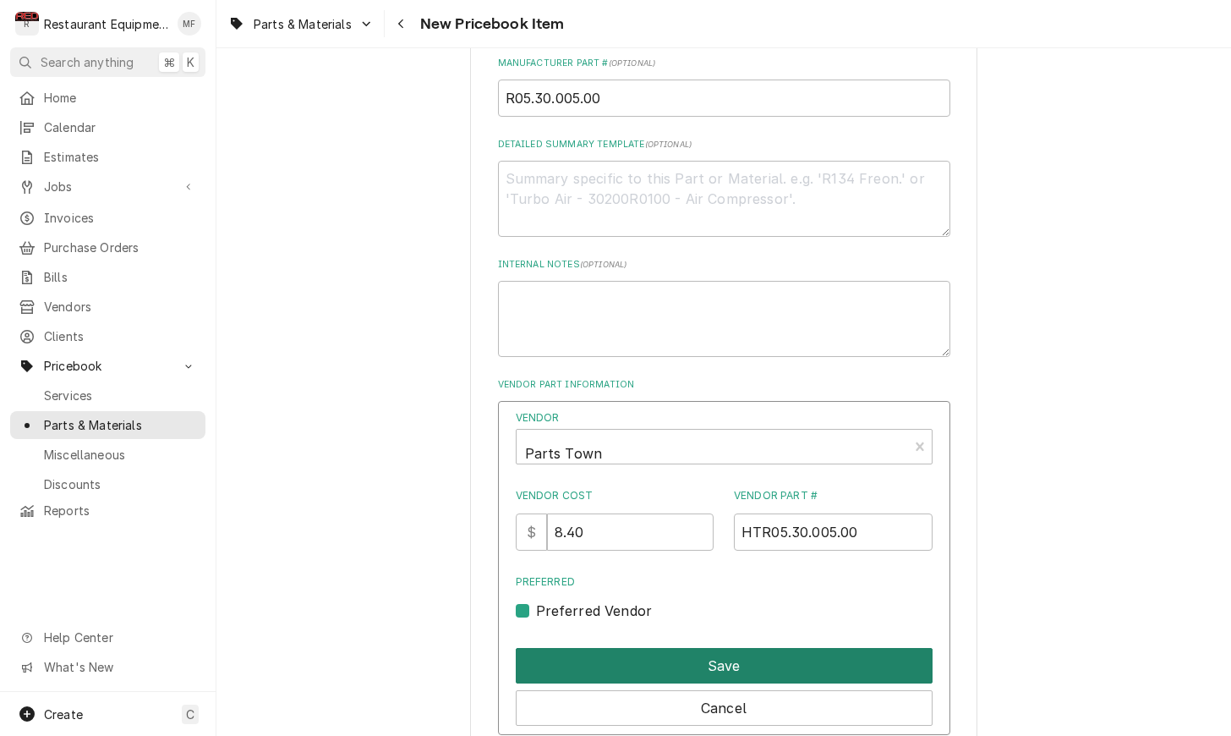
click at [648, 648] on button "Save" at bounding box center [724, 666] width 417 height 36
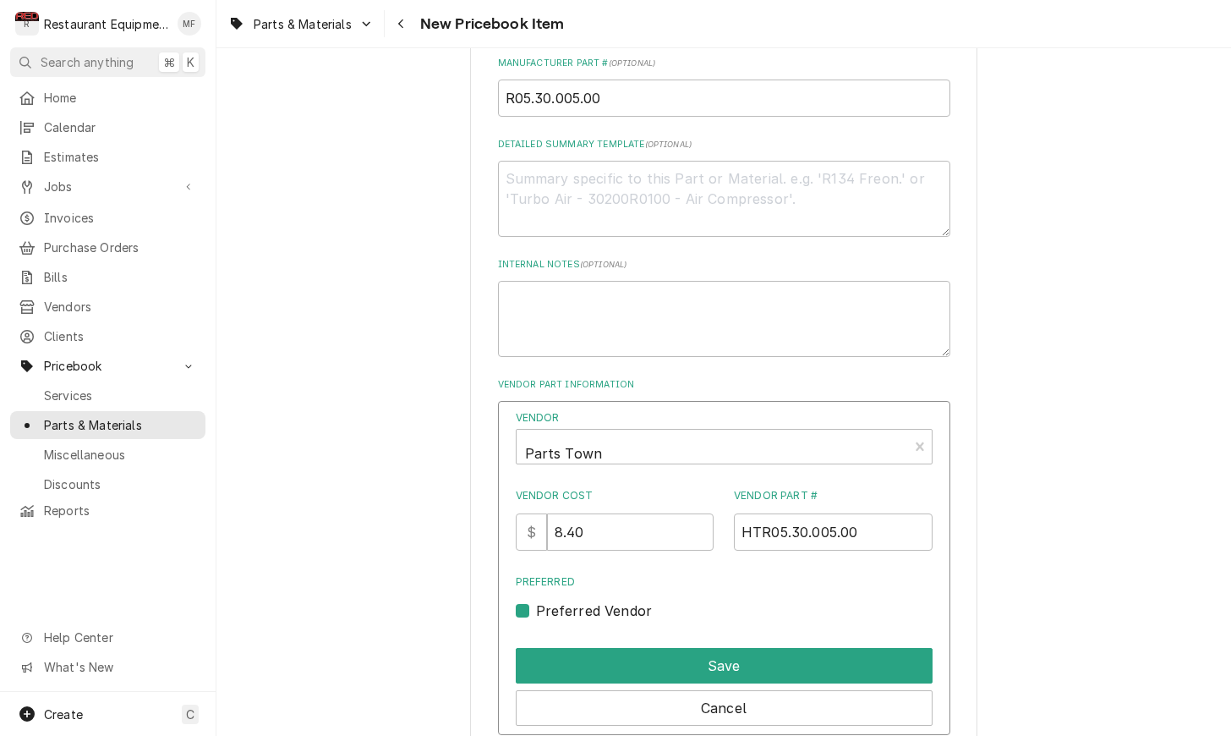
scroll to position [698, 0]
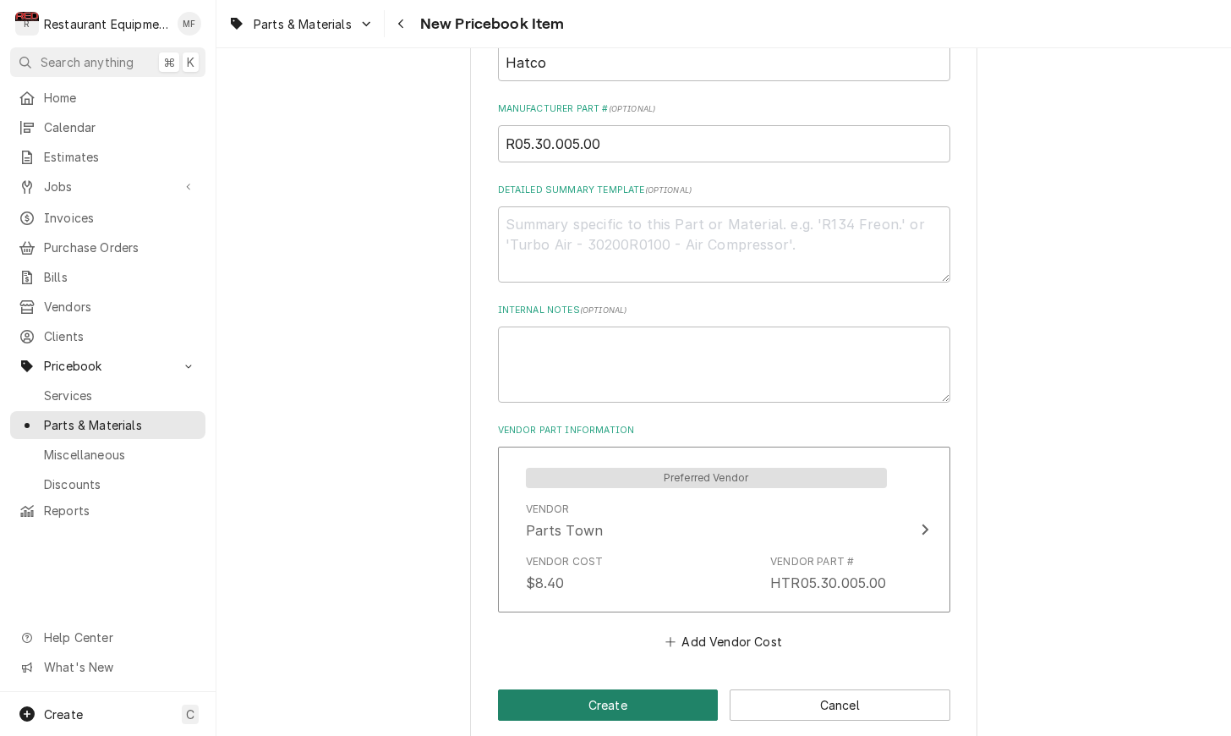
click at [661, 689] on button "Create" at bounding box center [608, 704] width 221 height 31
type textarea "x"
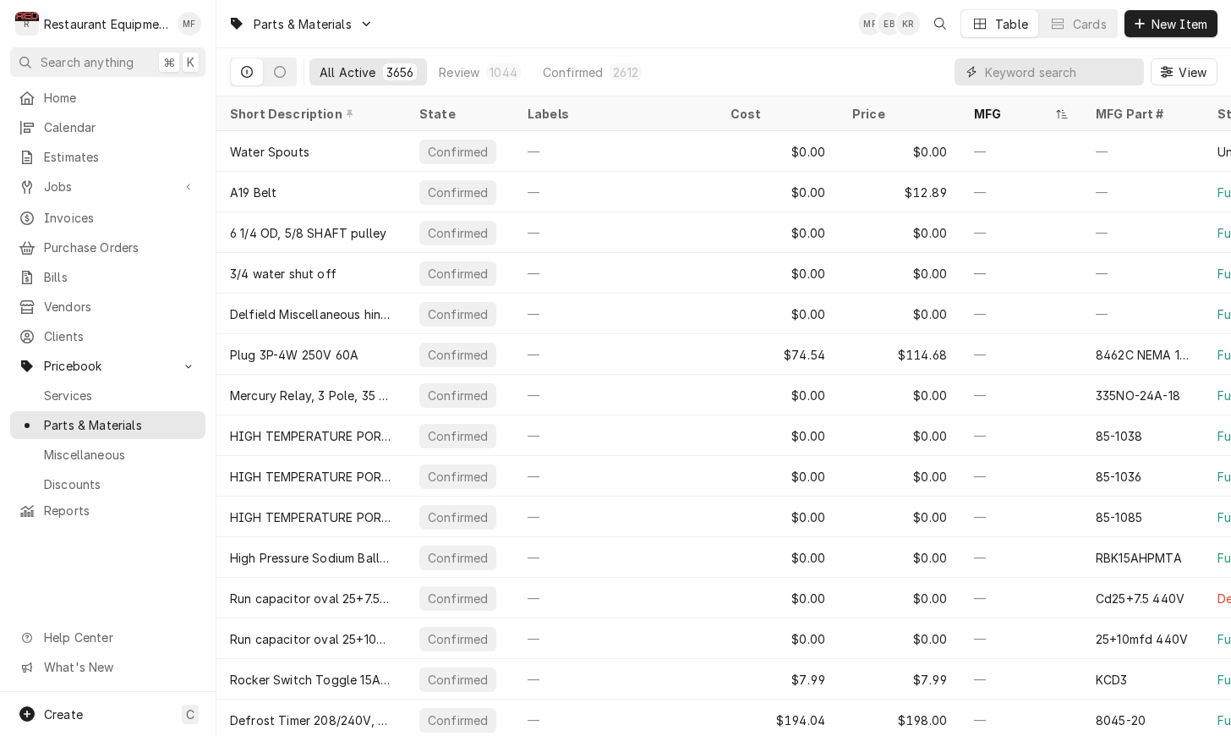
click at [1014, 70] on input "Dynamic Content Wrapper" at bounding box center [1060, 71] width 150 height 27
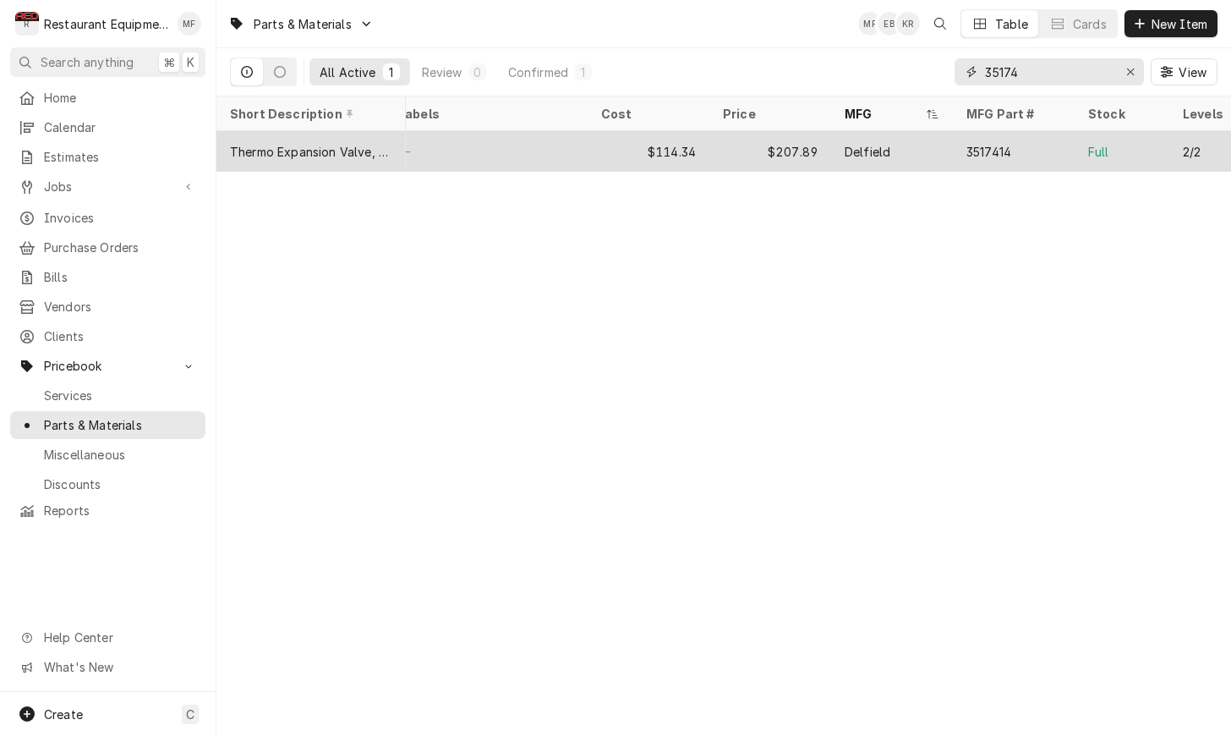
scroll to position [0, 158]
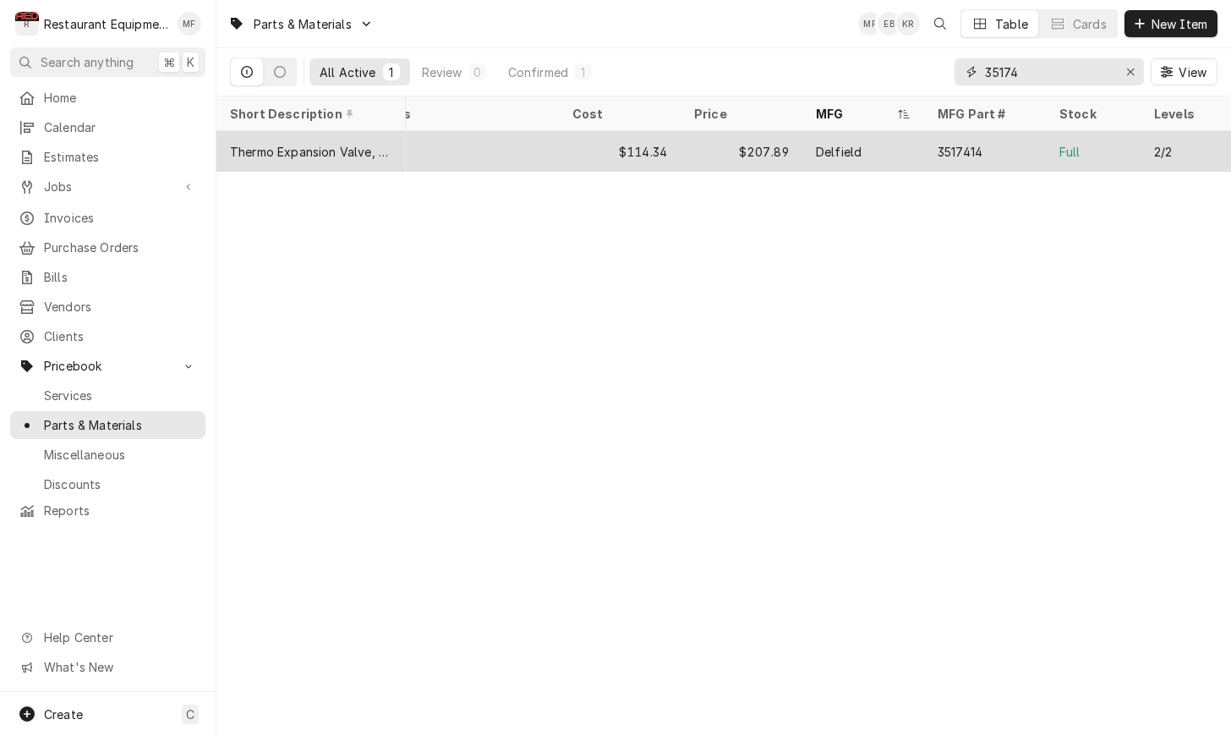
type input "35174"
click at [1092, 144] on div "Full" at bounding box center [1093, 151] width 95 height 41
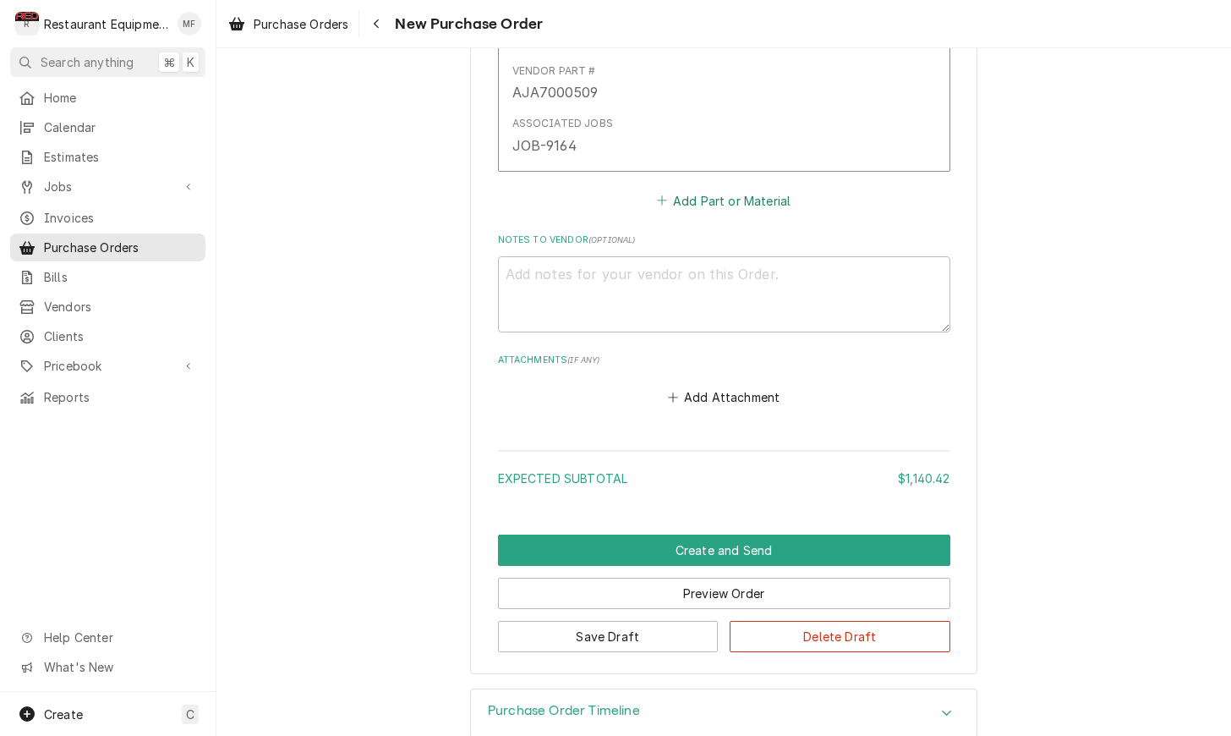
scroll to position [4948, 0]
click at [744, 189] on button "Add Part or Material" at bounding box center [724, 201] width 140 height 24
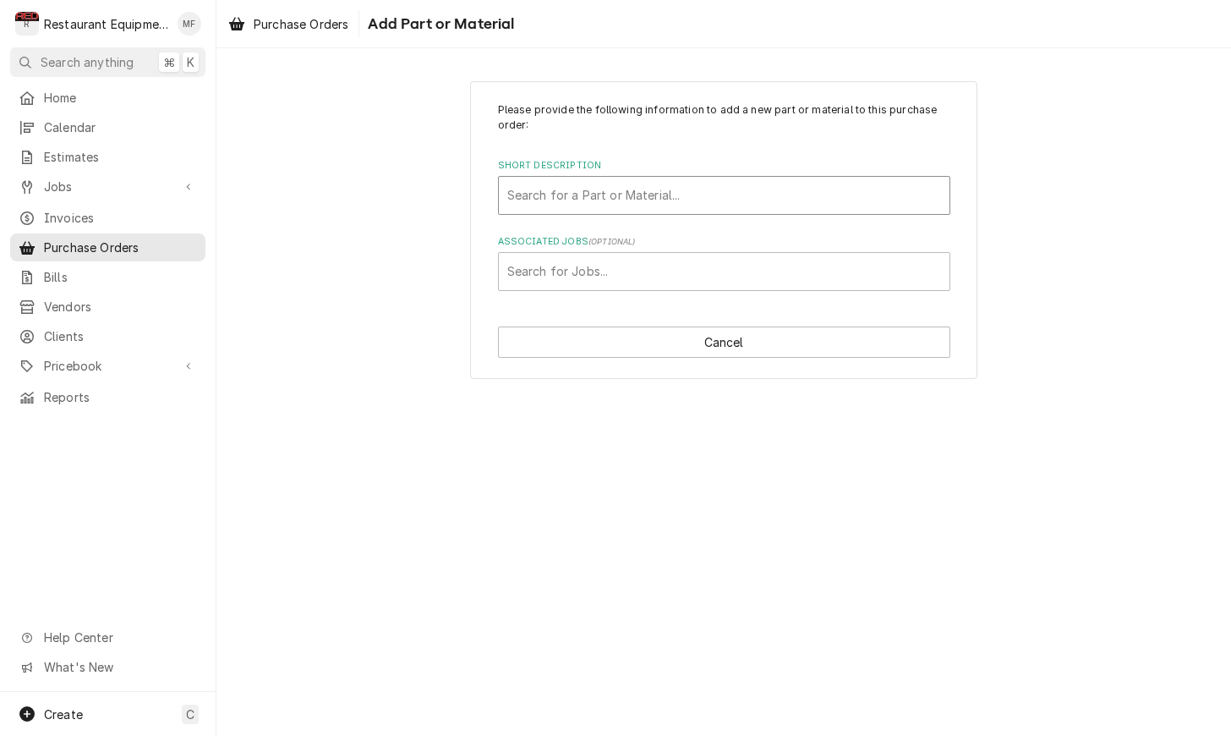
click at [723, 188] on div "Short Description" at bounding box center [724, 195] width 434 height 30
type input "05.30.005.00"
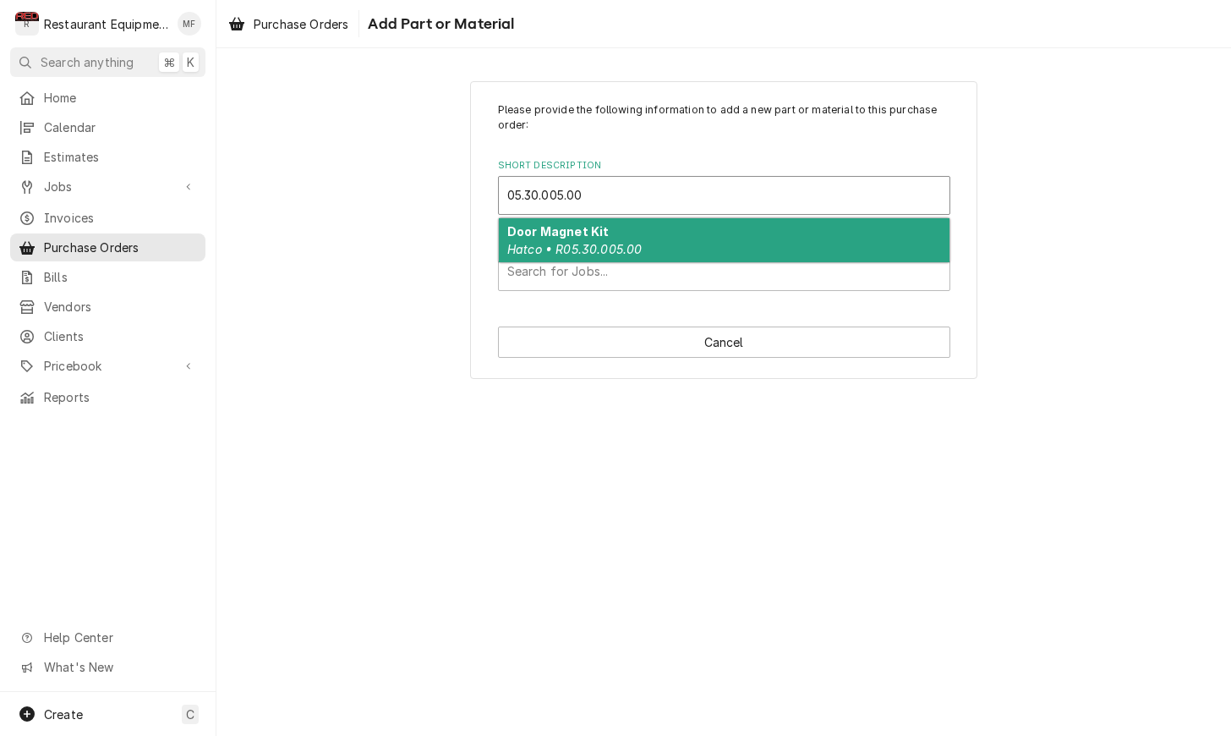
click at [700, 241] on div "Door Magnet Kit Hatco • R05.30.005.00" at bounding box center [724, 240] width 451 height 44
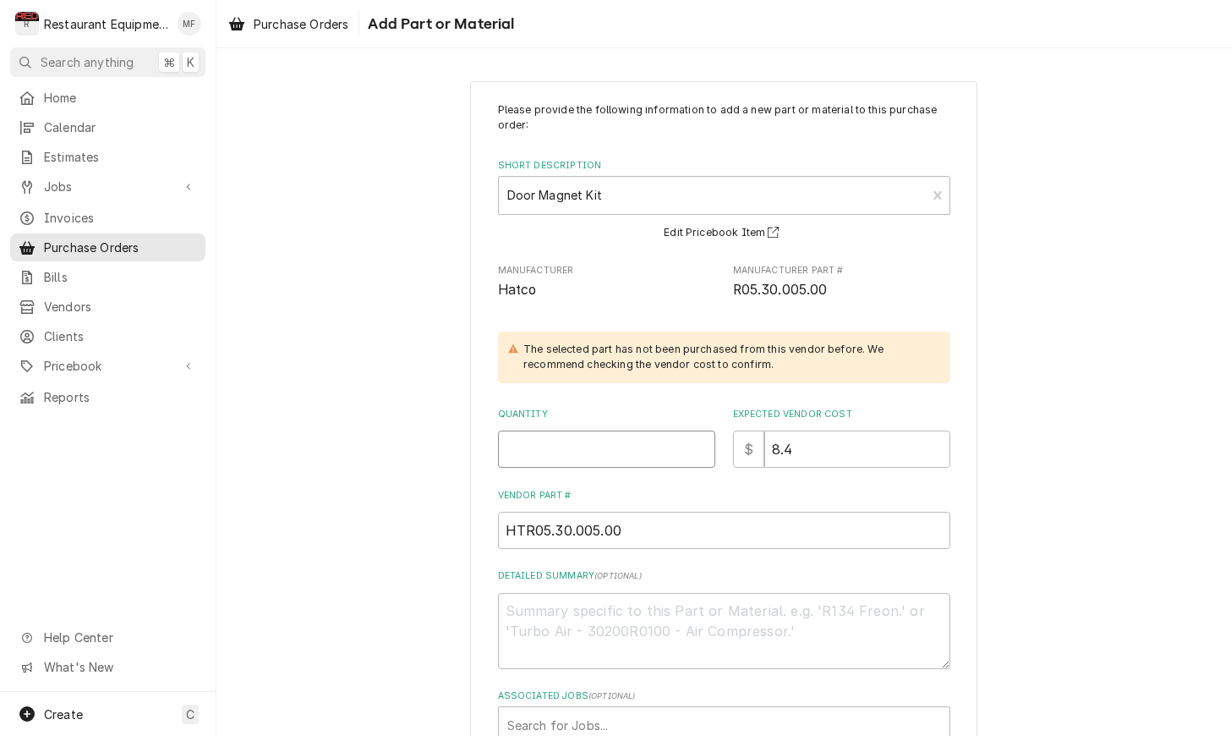
click at [643, 446] on input "Quantity" at bounding box center [606, 448] width 217 height 37
type textarea "x"
type input "1"
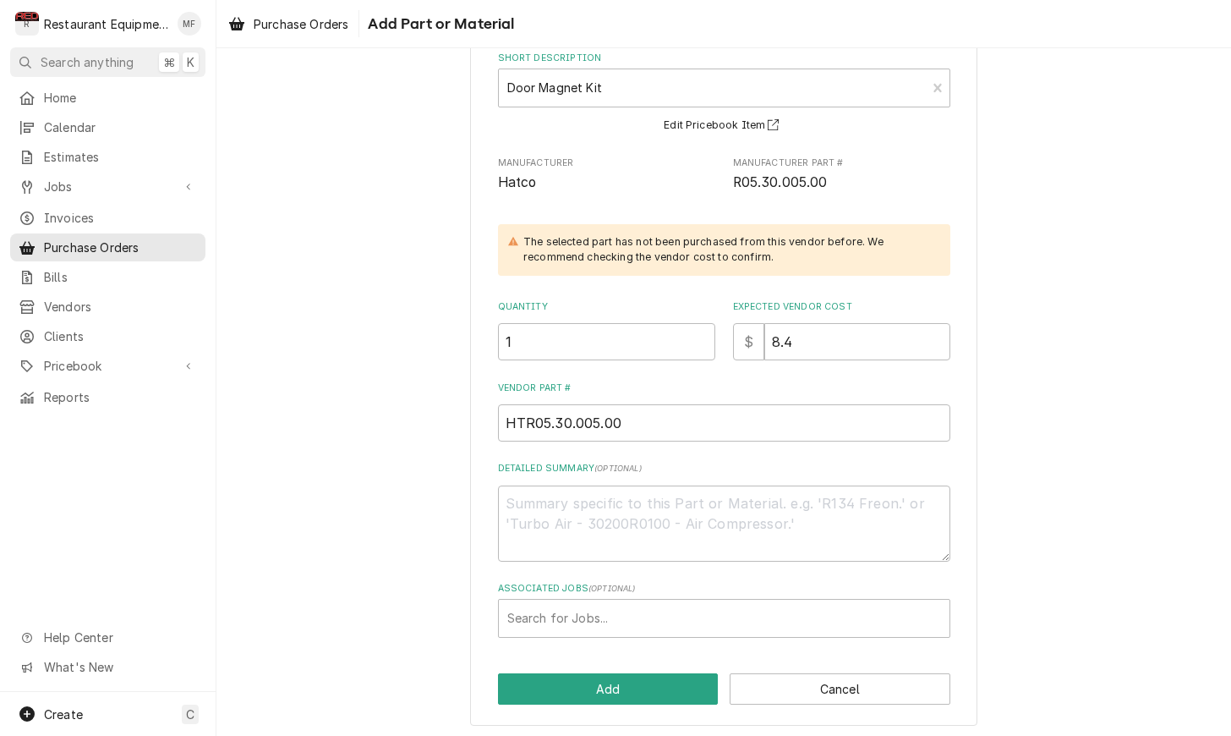
scroll to position [107, 0]
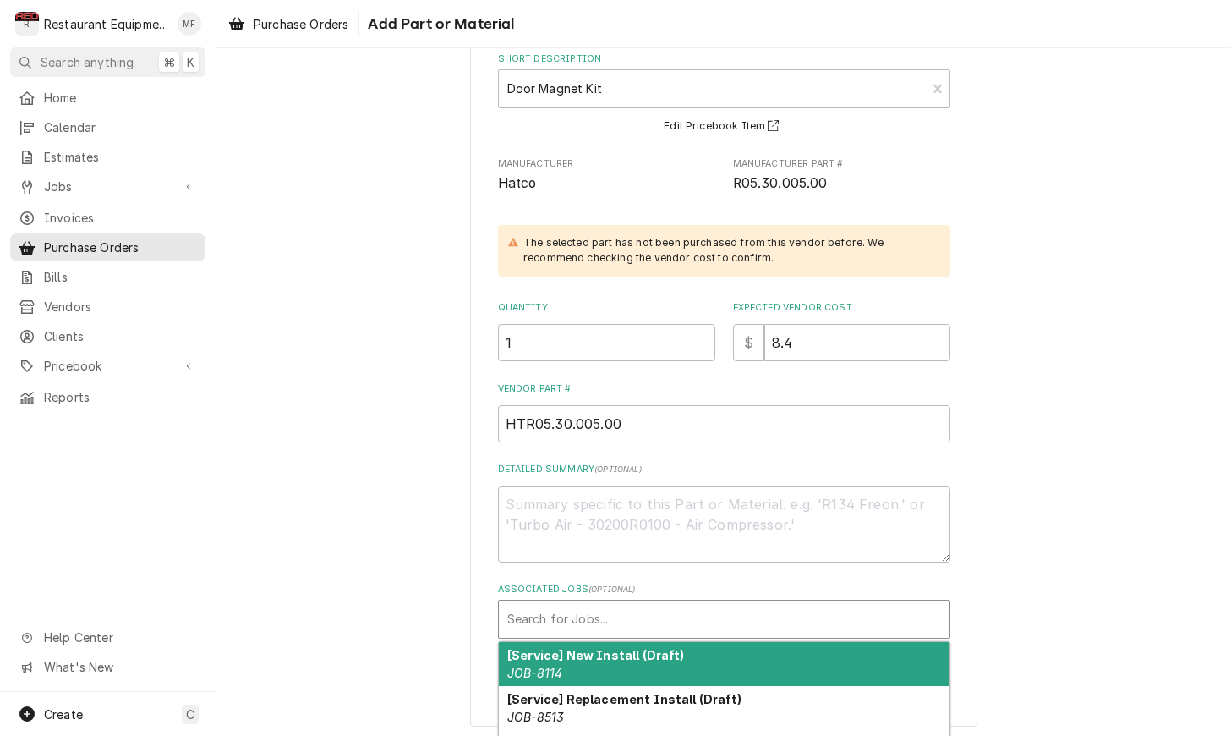
click at [685, 617] on div "Associated Jobs" at bounding box center [724, 619] width 434 height 30
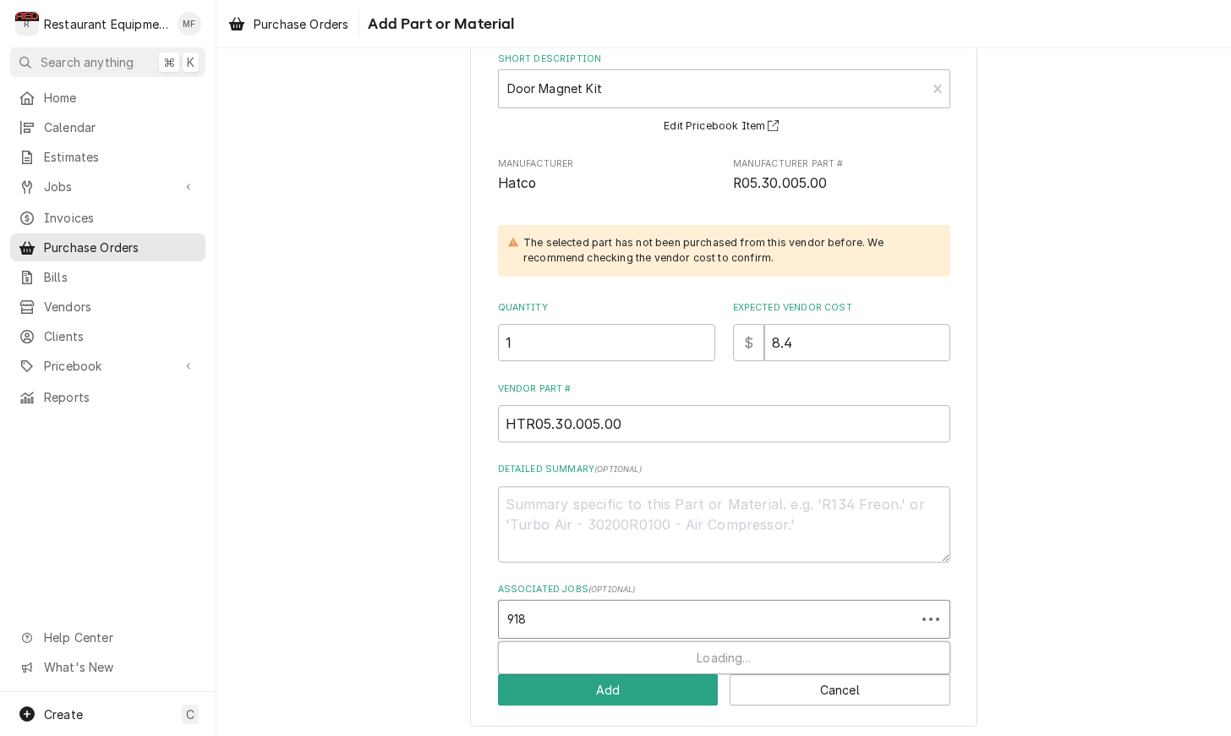
type input "9187"
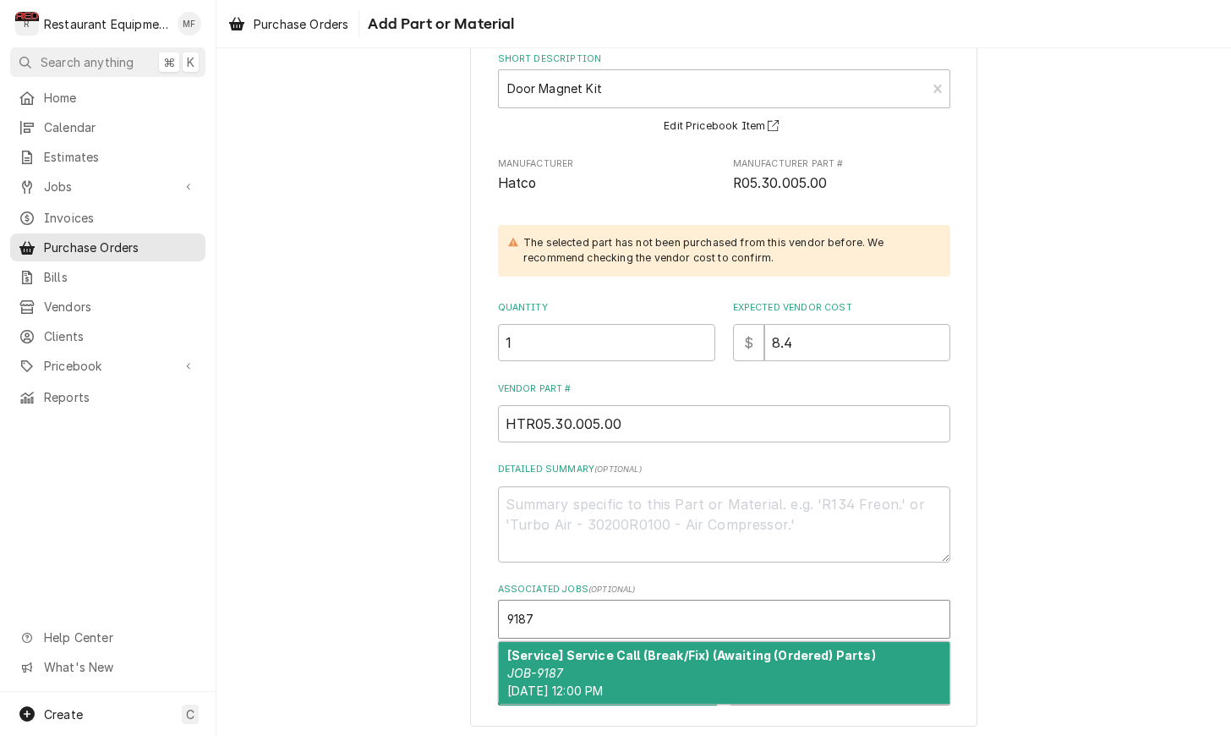
click at [703, 648] on strong "[Service] Service Call (Break/Fix) (Awaiting (Ordered) Parts)" at bounding box center [691, 655] width 369 height 14
type textarea "x"
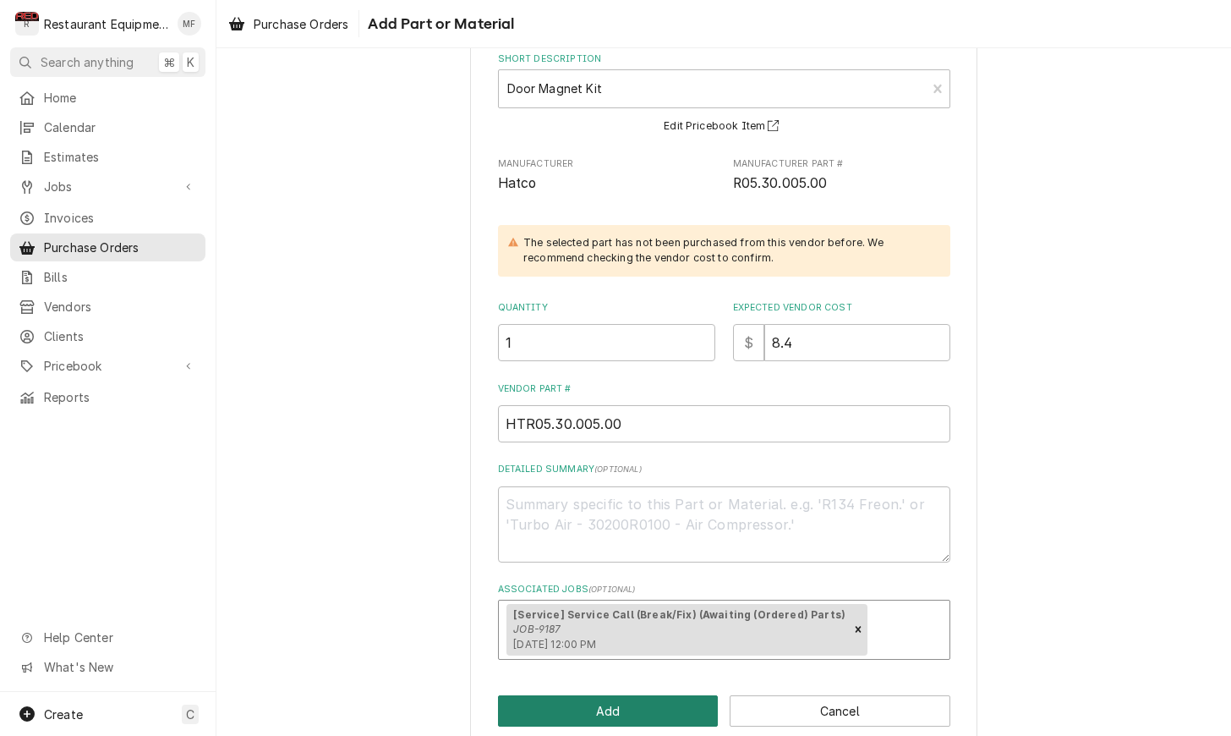
click at [641, 695] on button "Add" at bounding box center [608, 710] width 221 height 31
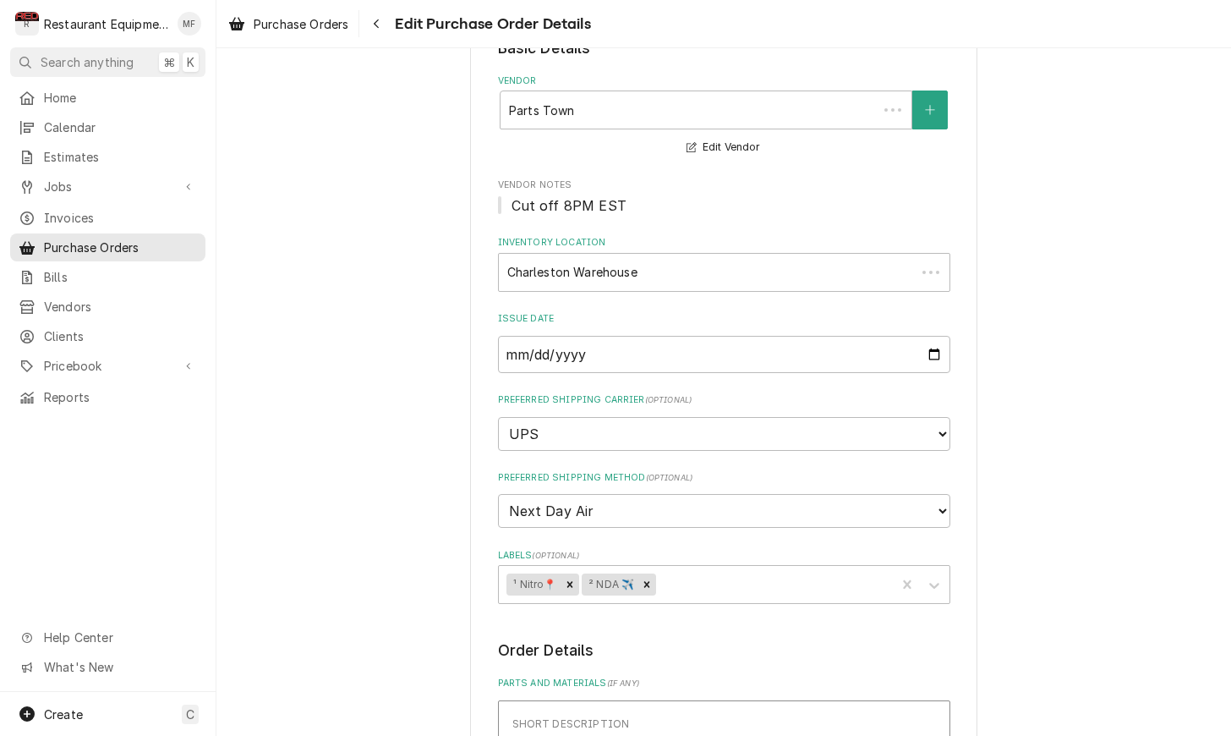
scroll to position [4948, 0]
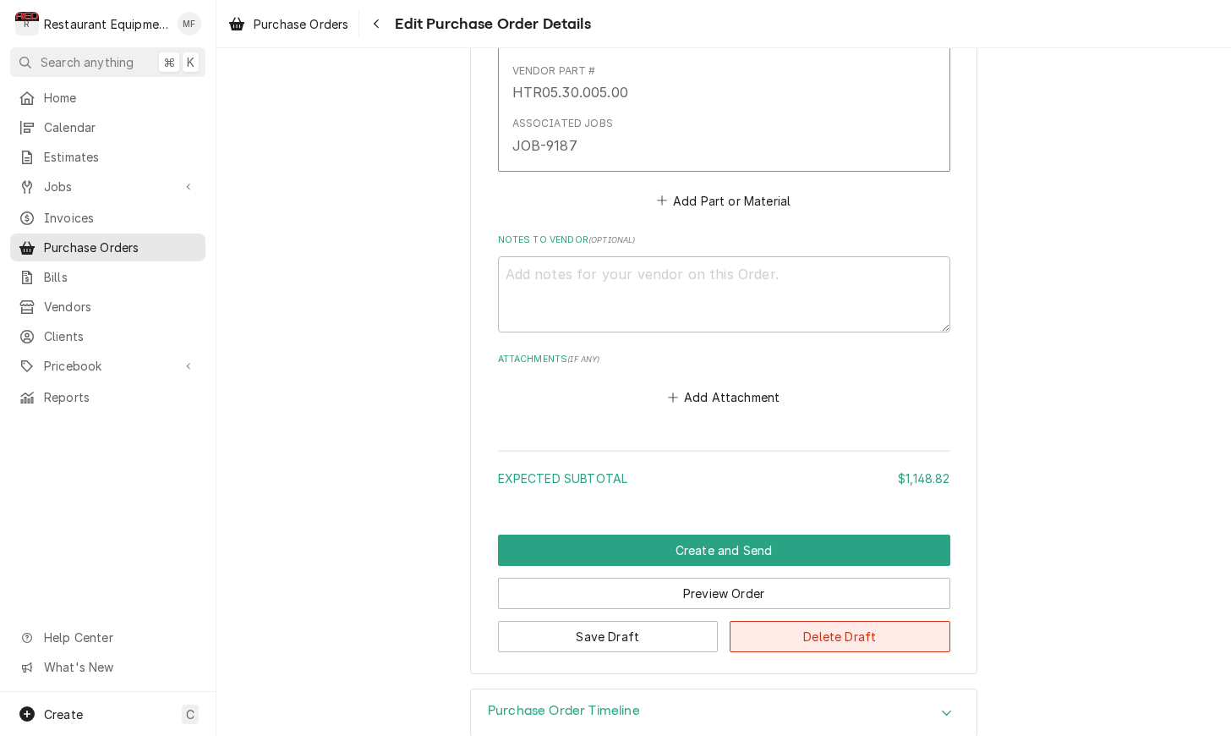
scroll to position [5238, 0]
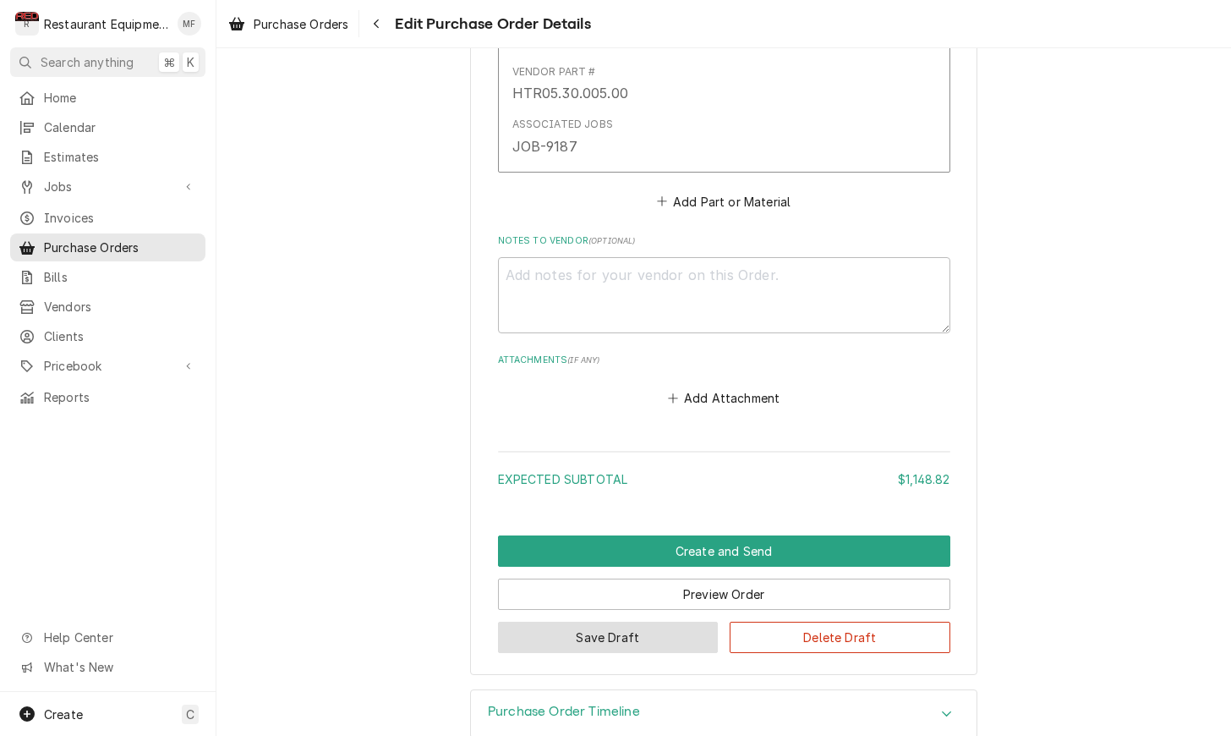
click at [670, 621] on button "Save Draft" at bounding box center [608, 636] width 221 height 31
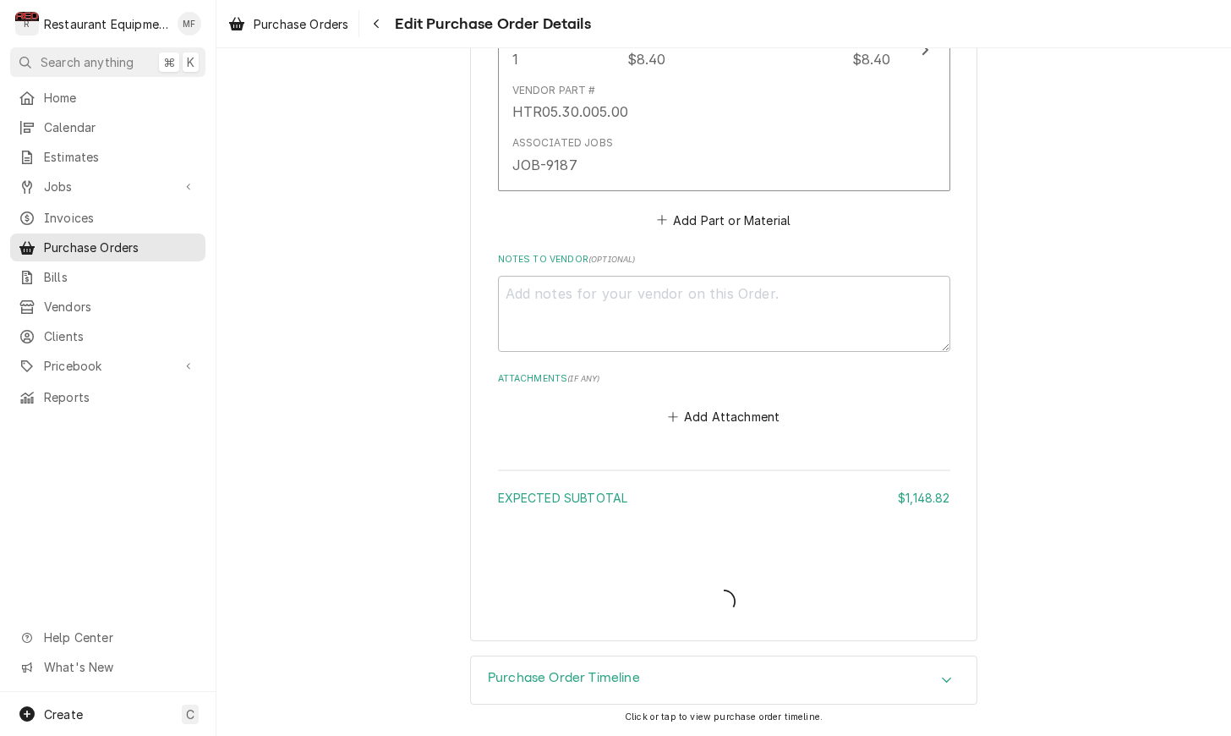
scroll to position [5185, 0]
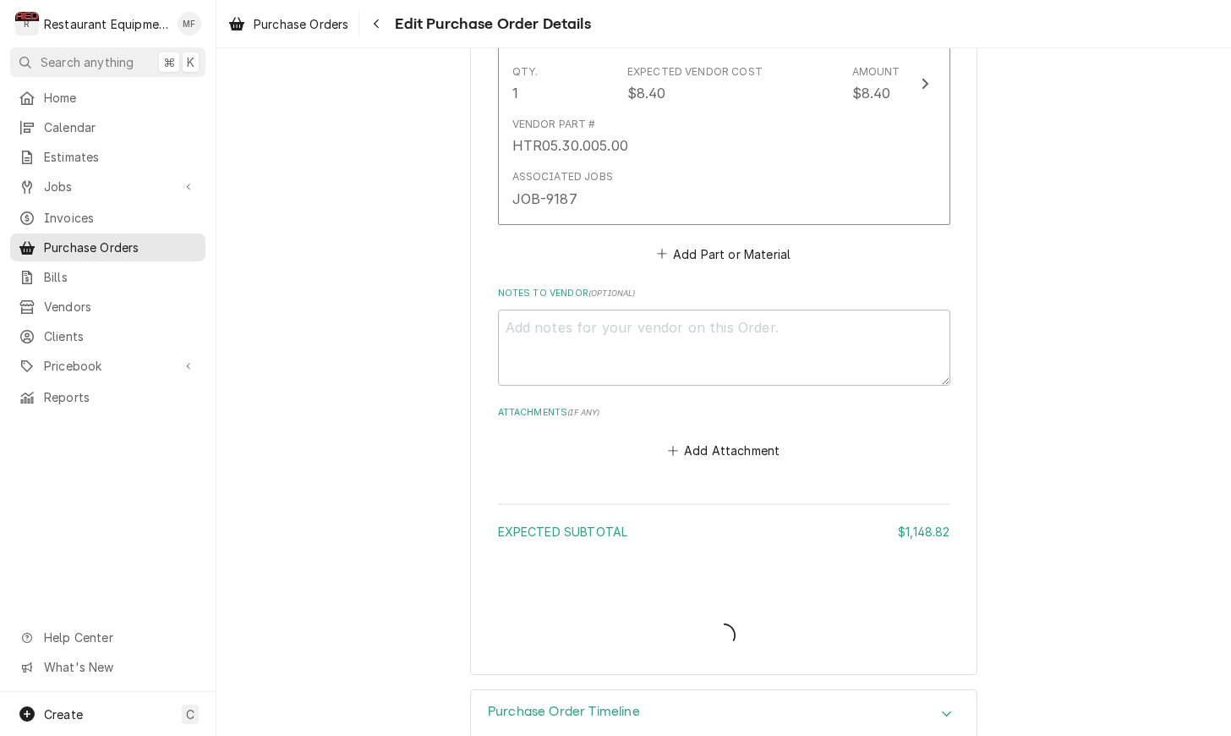
type textarea "x"
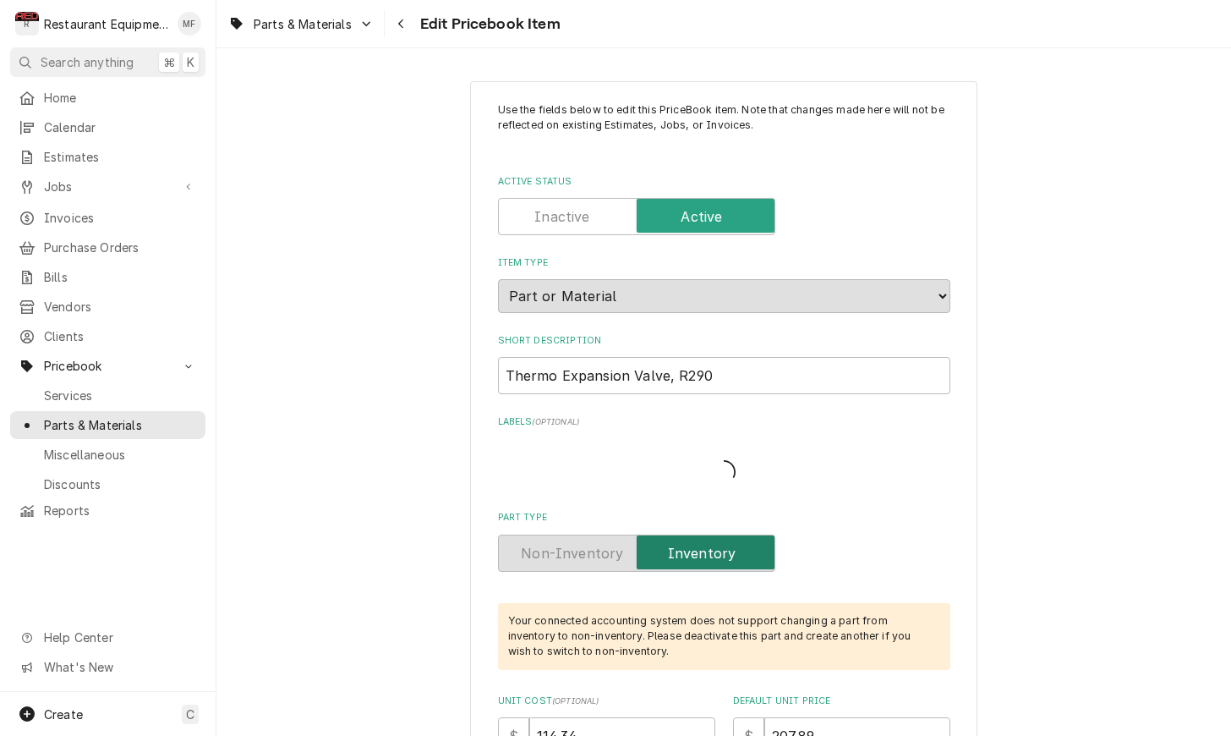
type textarea "x"
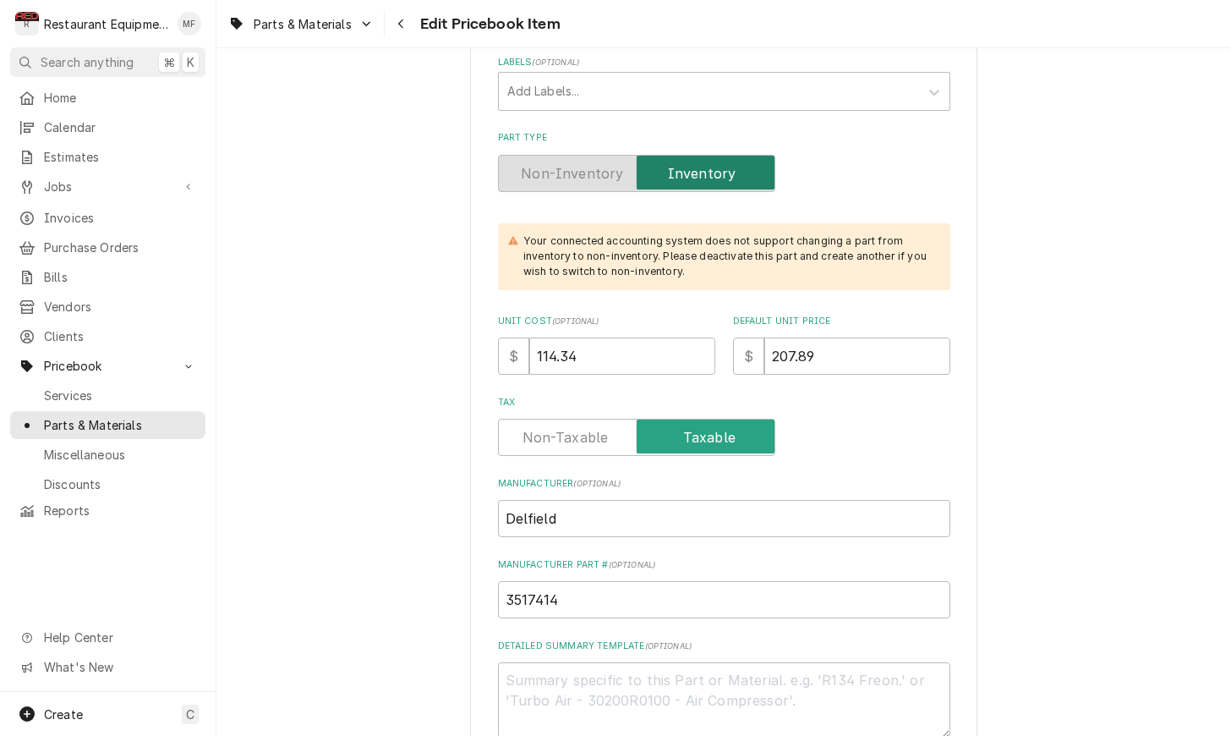
scroll to position [357, 0]
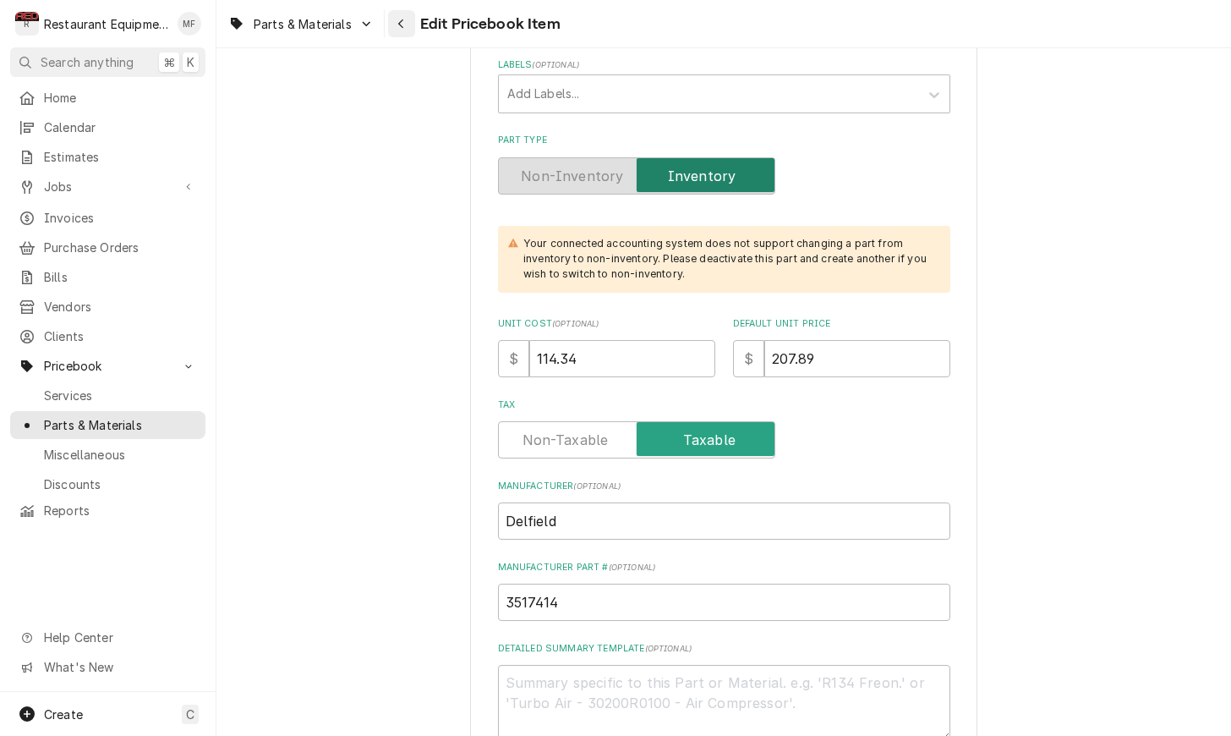
click at [402, 30] on div "Navigate back" at bounding box center [401, 23] width 17 height 17
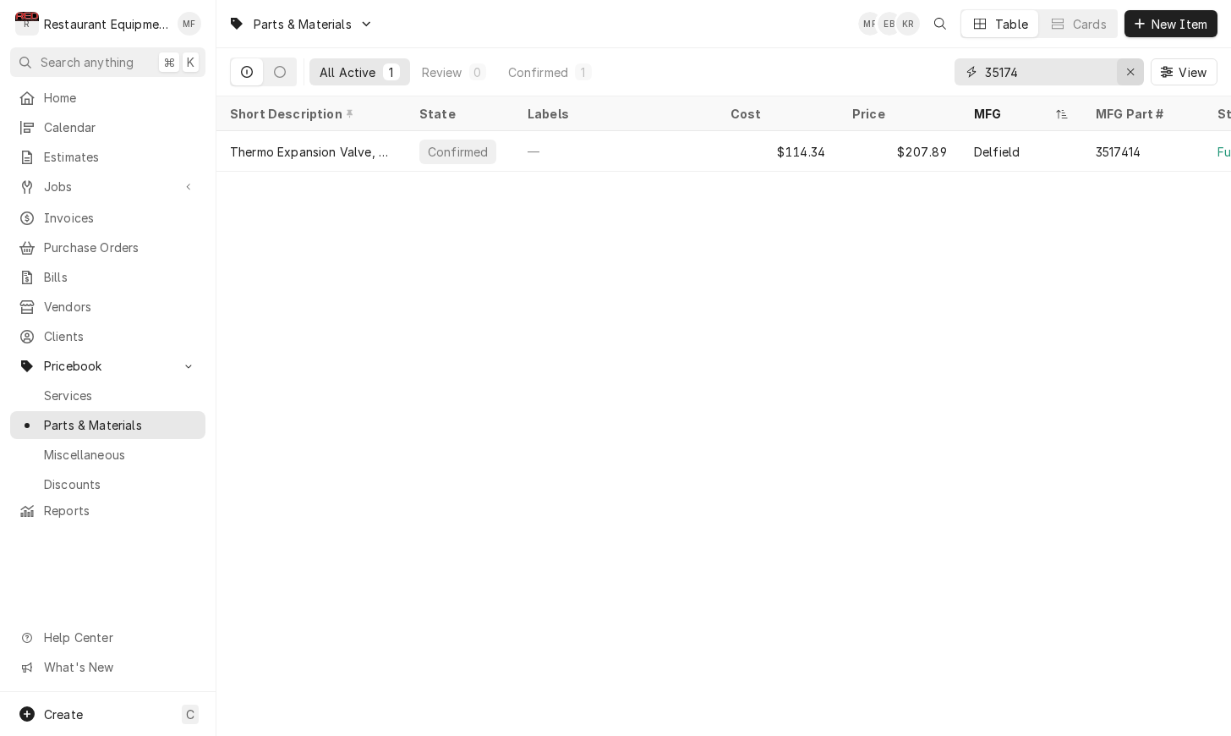
click at [1140, 74] on button "Erase input" at bounding box center [1130, 71] width 27 height 27
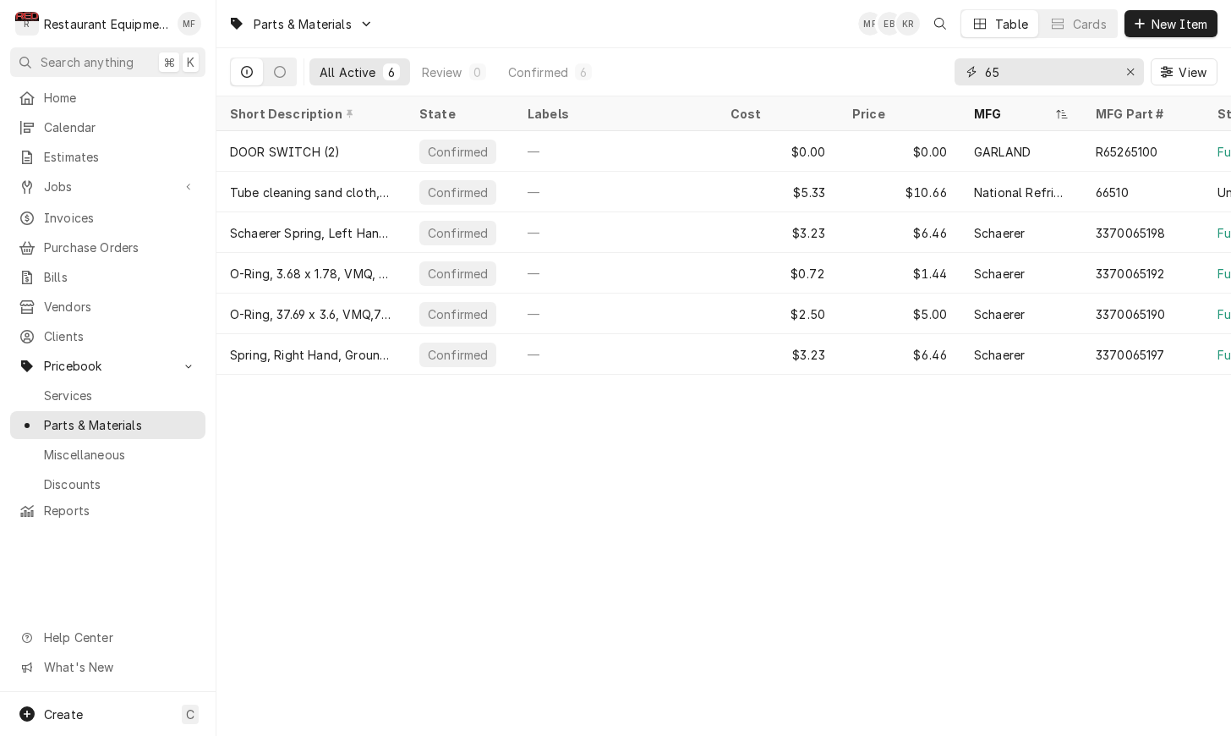
type input "6"
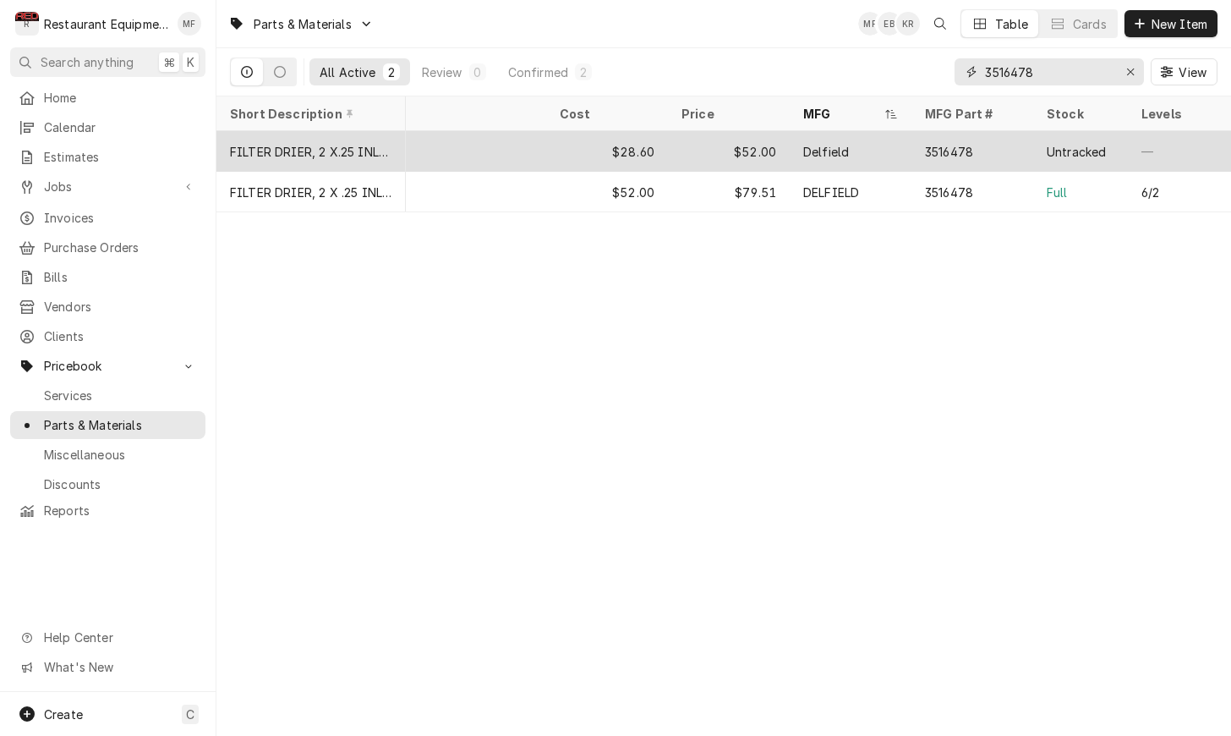
scroll to position [0, 172]
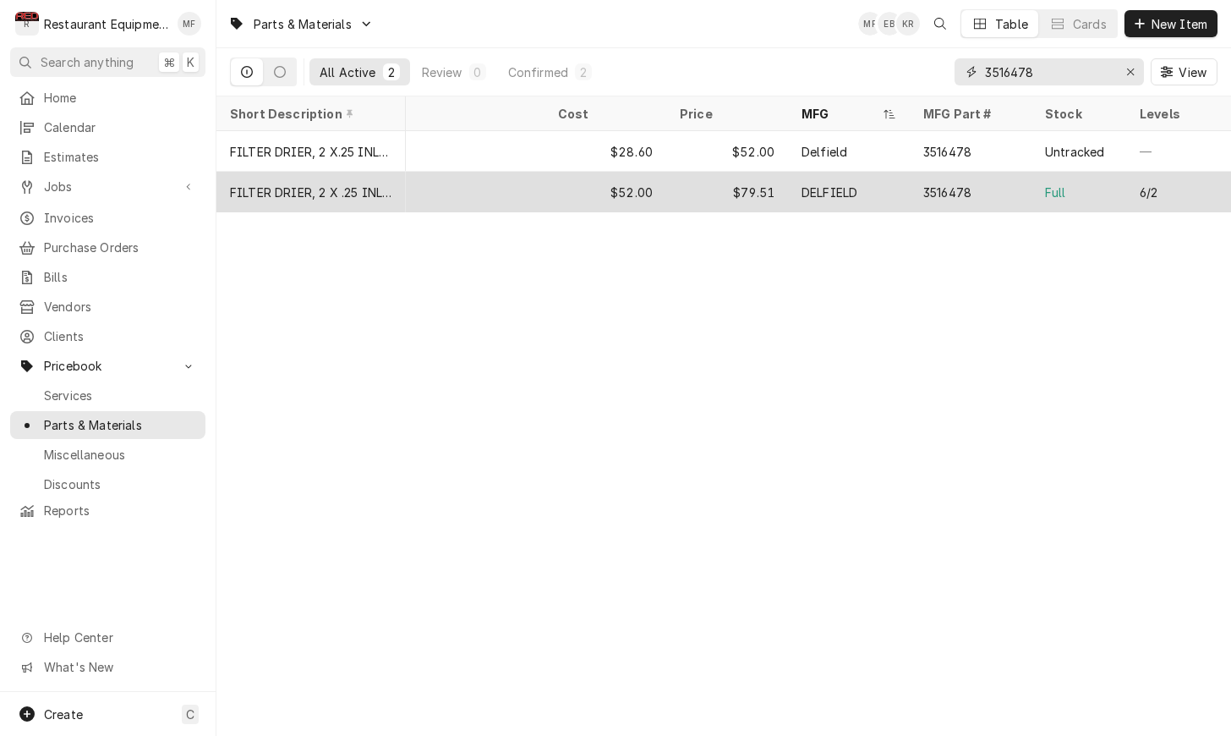
type input "3516478"
click at [1033, 182] on div "Full" at bounding box center [1078, 192] width 95 height 41
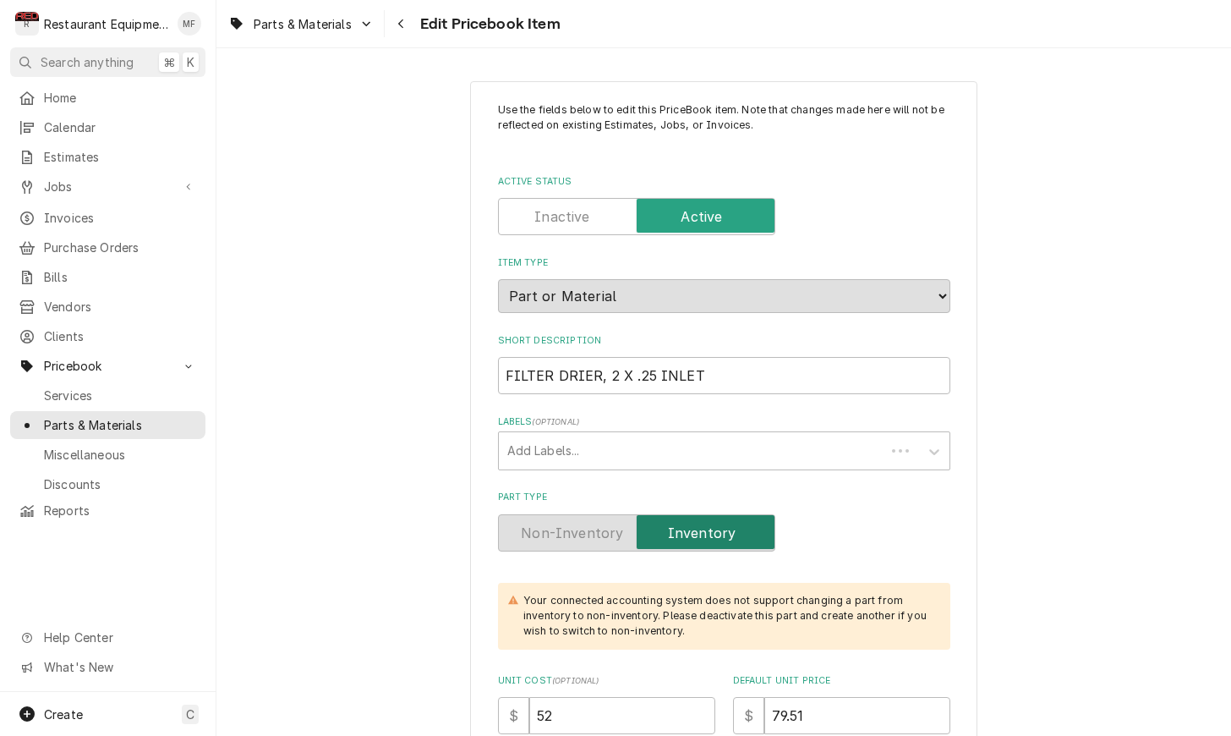
type textarea "x"
click at [404, 21] on icon "Navigate back" at bounding box center [401, 24] width 8 height 12
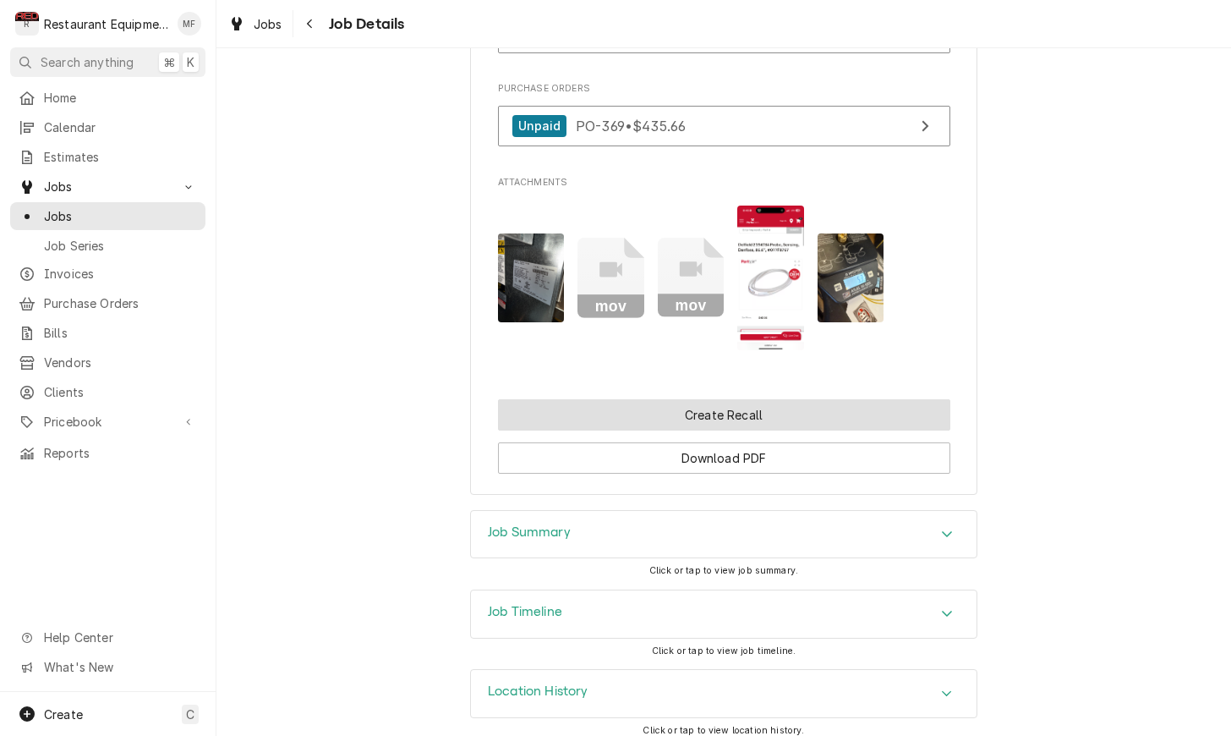
scroll to position [1, 0]
click at [928, 407] on button "Create Recall" at bounding box center [724, 414] width 452 height 31
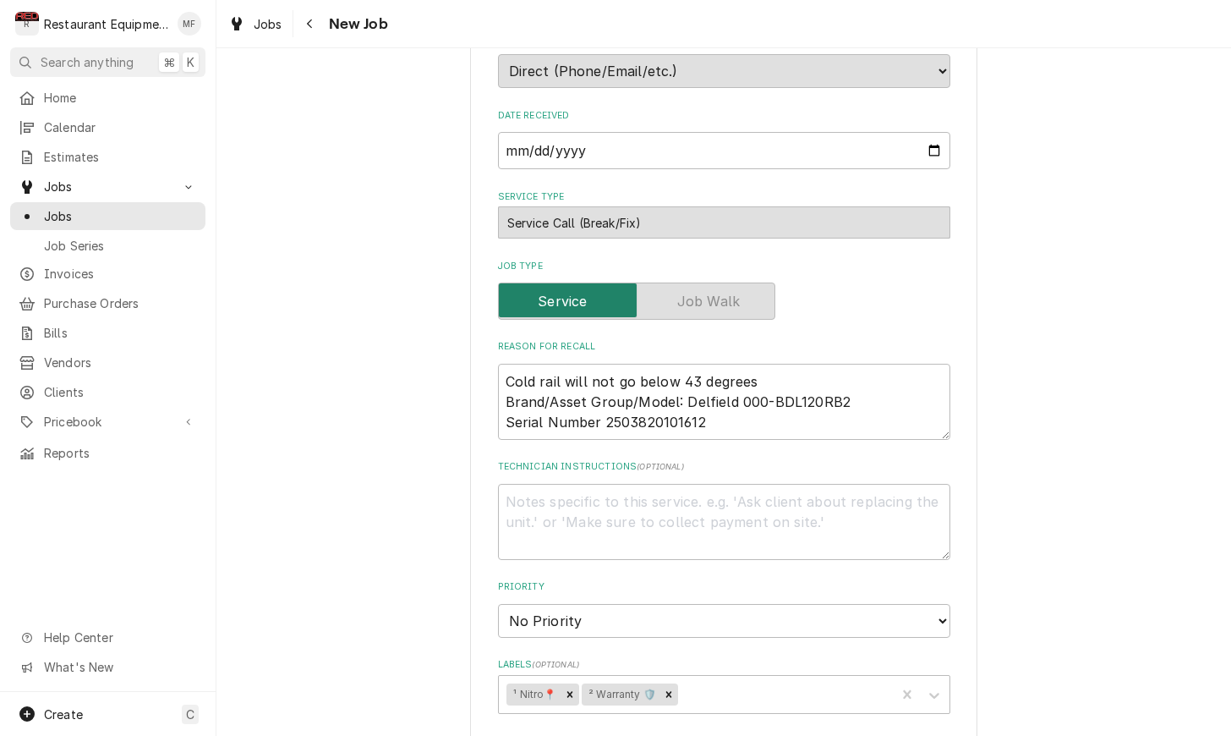
scroll to position [464, 0]
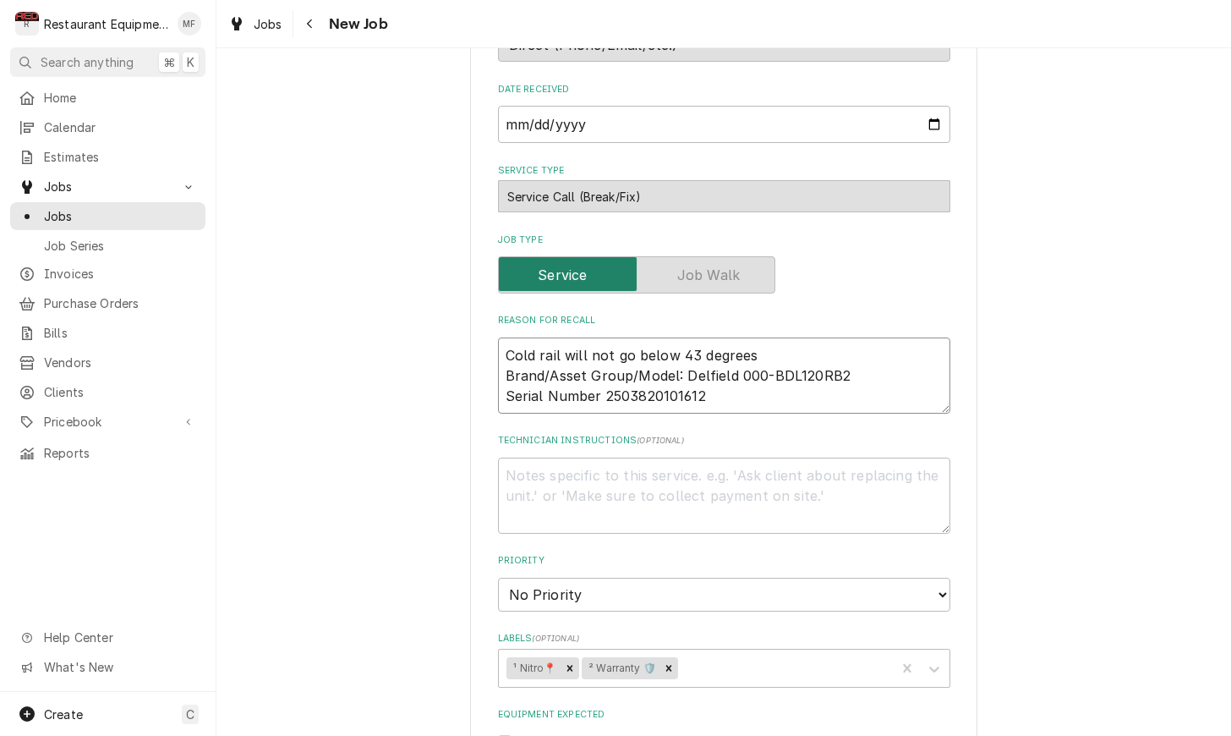
click at [862, 386] on textarea "Cold rail will not go below 43 degrees Brand/Asset Group/Model: Delfield 000-BD…" at bounding box center [724, 375] width 452 height 76
type textarea "x"
type textarea "Cold rail will not go below 43 degrees Brand/Asset Group/Model: Delfield 000-BD…"
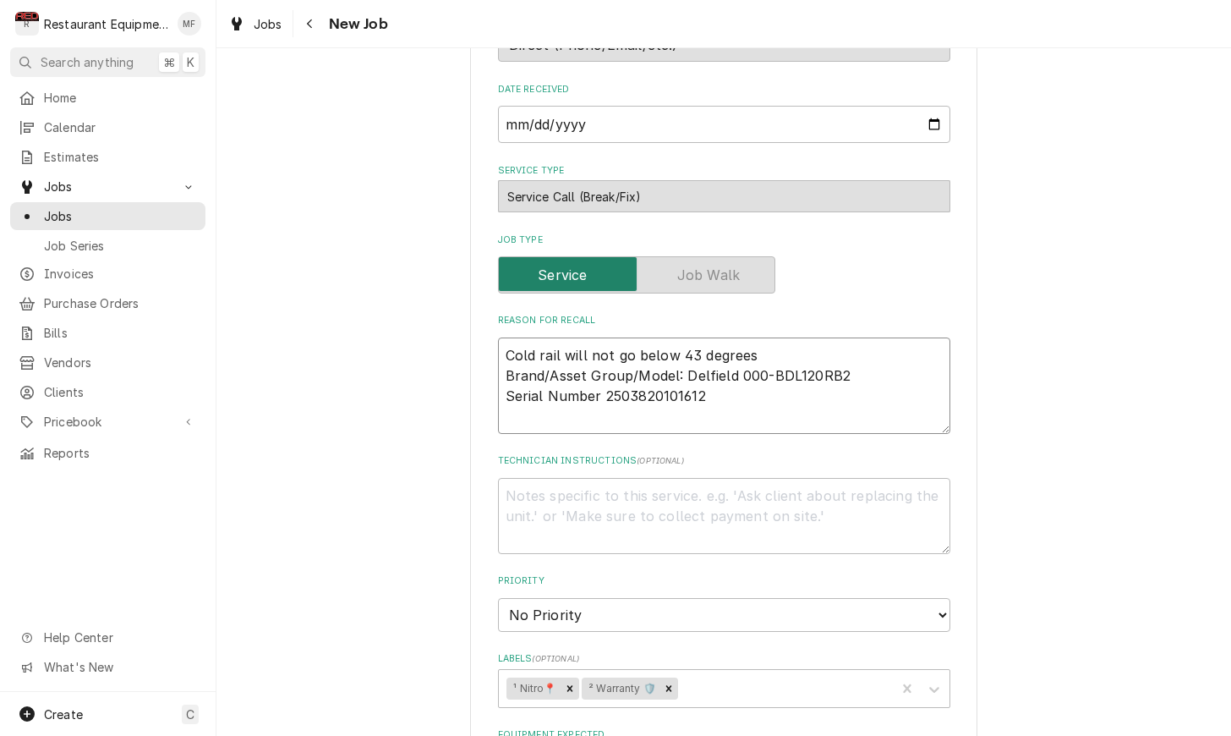
type textarea "x"
type textarea "Cold rail will not go below 43 degrees Brand/Asset Group/Model: Delfield 000-BD…"
type textarea "x"
type textarea "Cold rail will not go below 43 degrees Brand/Asset Group/Model: Delfield 000-BD…"
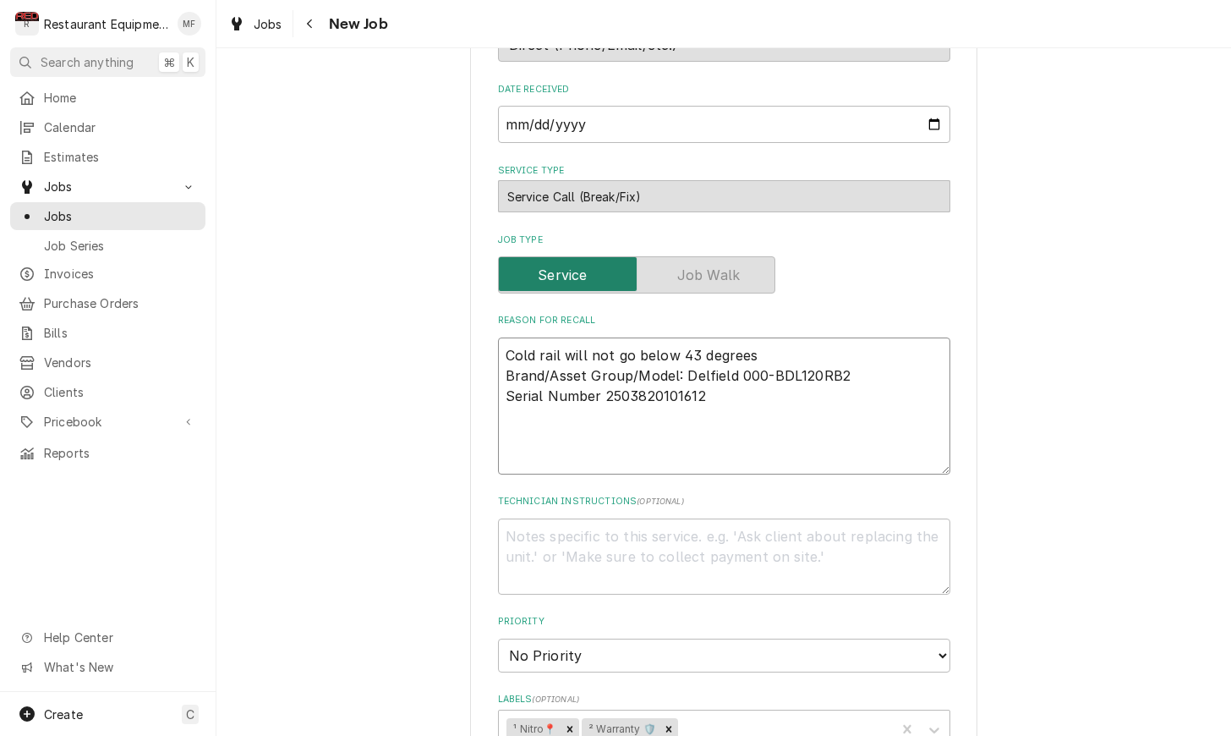
paste textarea "I just spoke with [PERSON_NAME] at site and the rail is not cooling again. We w…"
type textarea "x"
type textarea "Cold rail will not go below 43 degrees Brand/Asset Group/Model: Delfield 000-BD…"
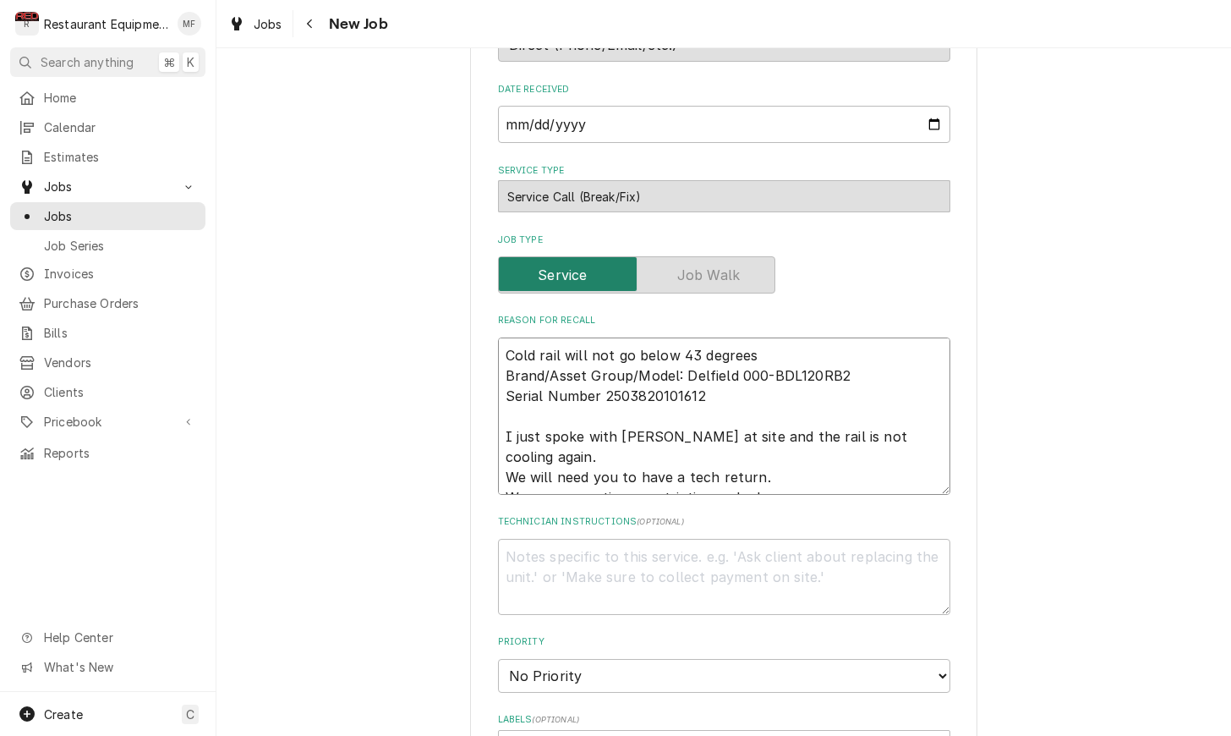
click at [520, 400] on textarea "Cold rail will not go below 43 degrees Brand/Asset Group/Model: Delfield 000-BD…" at bounding box center [724, 415] width 452 height 157
type textarea "x"
type textarea "Cold rail will not go below 43 degrees Brand/Asset Group/Model: Delfield 000-BD…"
type textarea "x"
type textarea "Cold rail will not go below 43 degrees Brand/Asset Group/Model: Delfield 000-BD…"
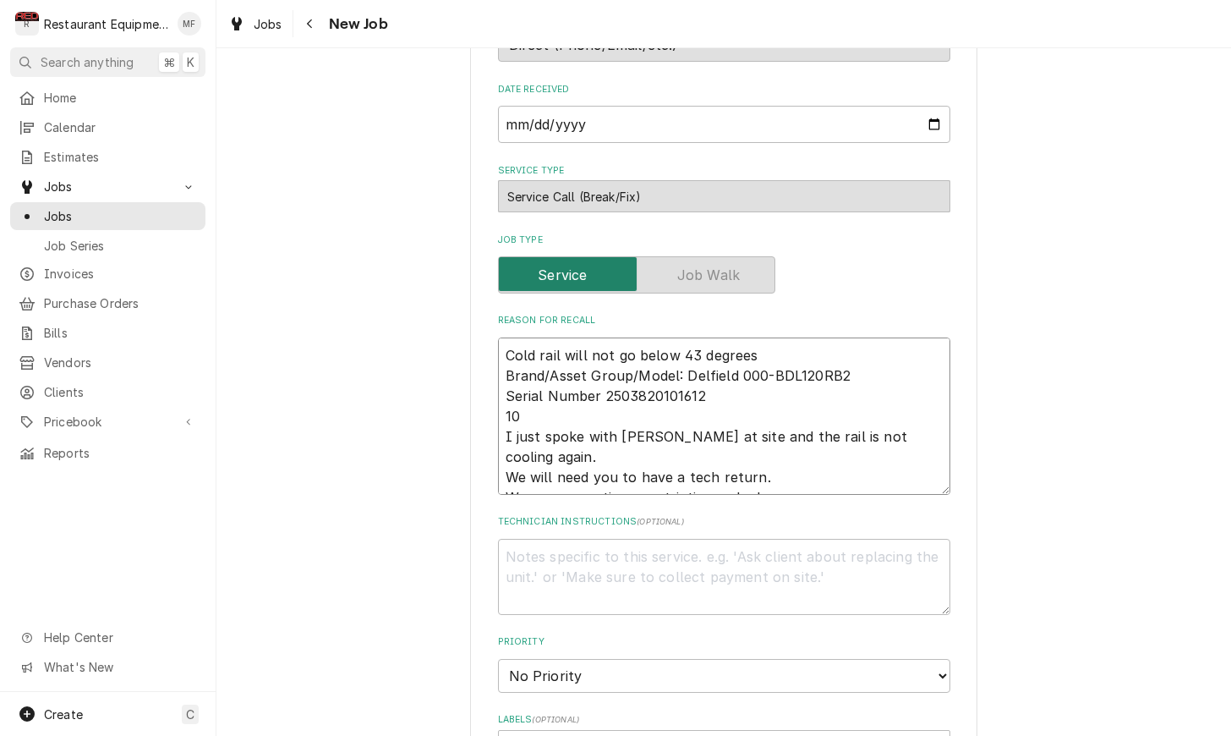
type textarea "x"
type textarea "Cold rail will not go below 43 degrees Brand/Asset Group/Model: Delfield 000-BD…"
type textarea "x"
type textarea "Cold rail will not go below 43 degrees Brand/Asset Group/Model: Delfield 000-BD…"
type textarea "x"
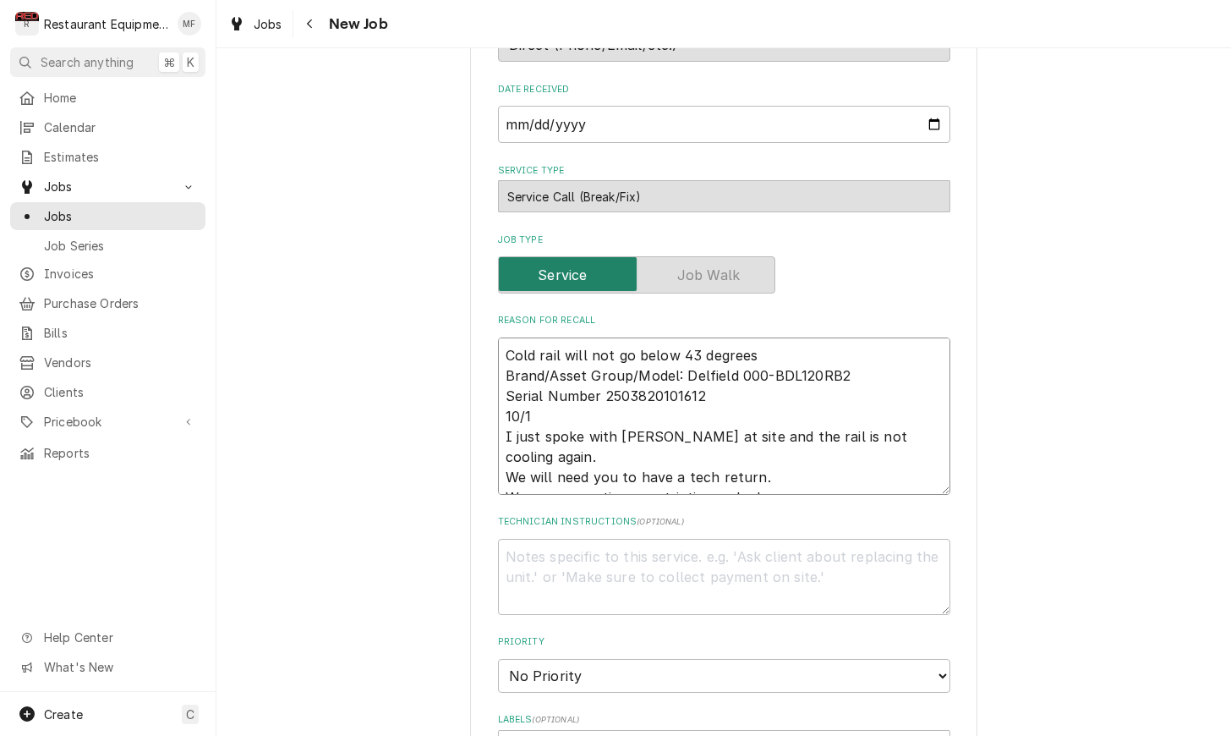
type textarea "Cold rail will not go below 43 degrees Brand/Asset Group/Model: Delfield 000-BD…"
type textarea "x"
type textarea "Cold rail will not go below 43 degrees Brand/Asset Group/Model: Delfield 000-BD…"
type textarea "x"
type textarea "Cold rail will not go below 43 degrees Brand/Asset Group/Model: Delfield 000-BD…"
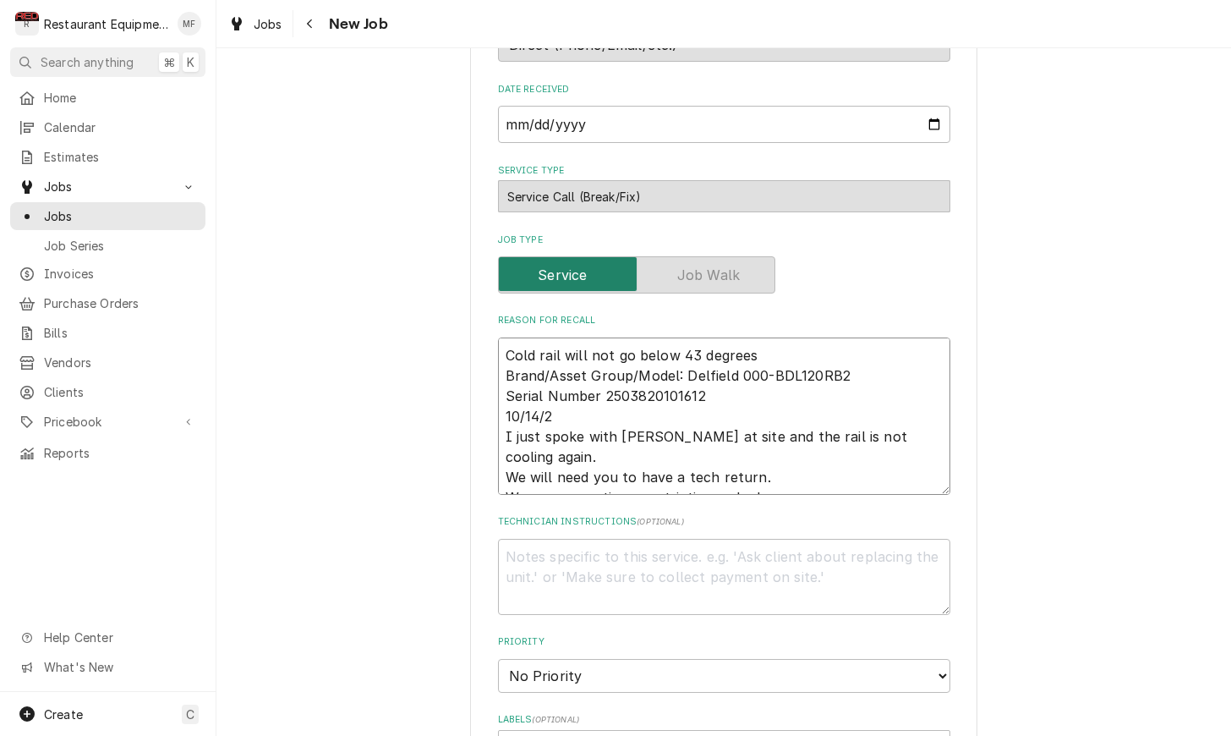
type textarea "x"
type textarea "Cold rail will not go below 43 degrees Brand/Asset Group/Model: Delfield 000-BD…"
type textarea "x"
type textarea "Cold rail will not go below 43 degrees Brand/Asset Group/Model: Delfield 000-BD…"
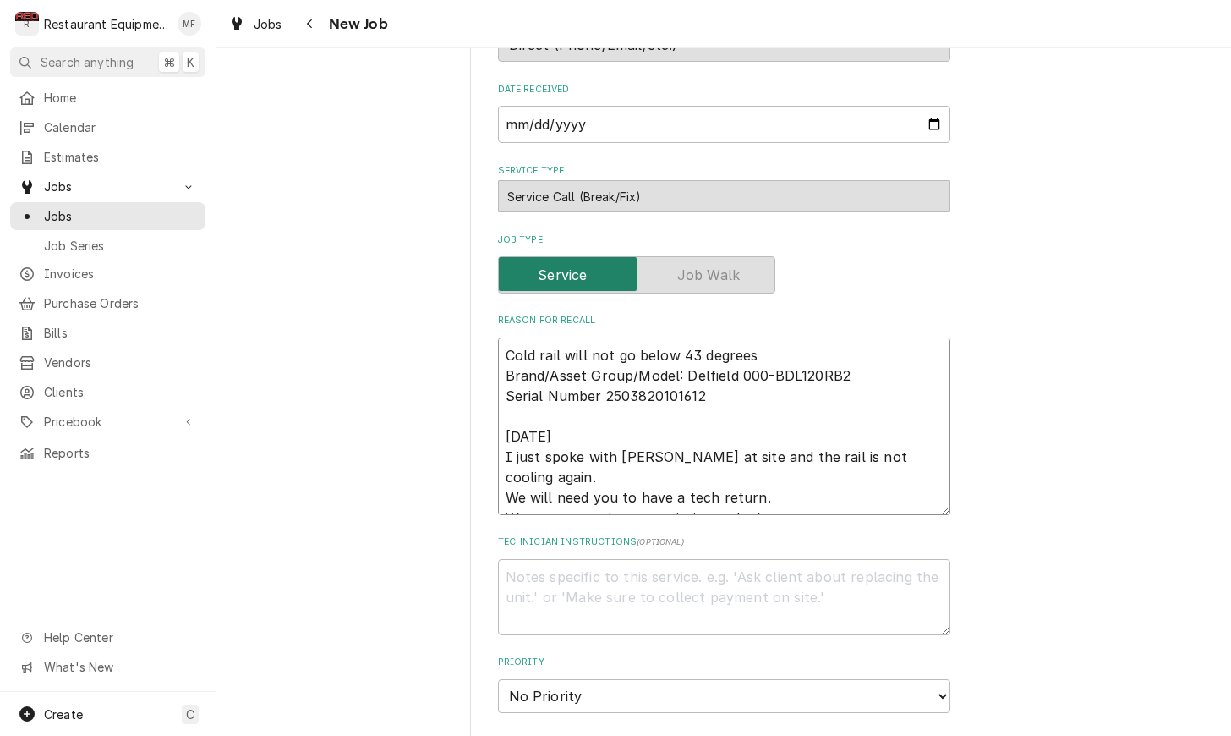
type textarea "x"
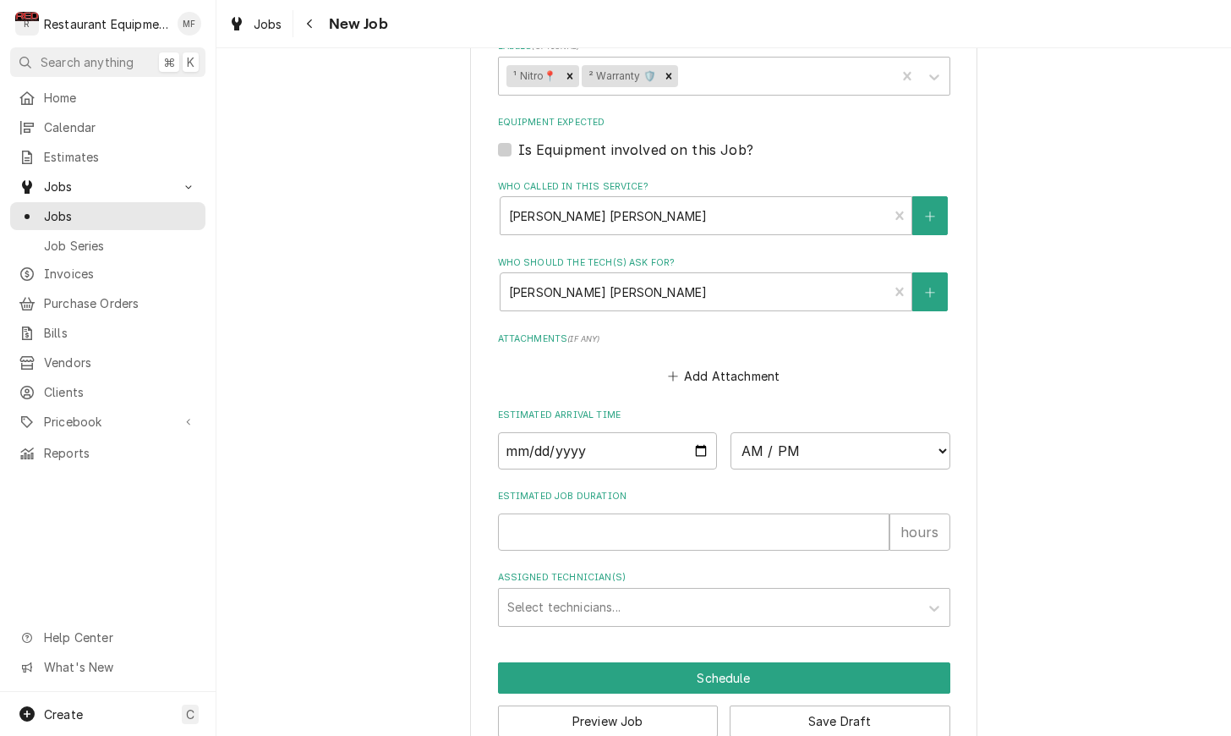
scroll to position [1157, 0]
type textarea "Cold rail will not go below 43 degrees Brand/Asset Group/Model: Delfield 000-BD…"
click at [783, 514] on input "Estimated Job Duration" at bounding box center [693, 532] width 391 height 37
type textarea "x"
type input "2"
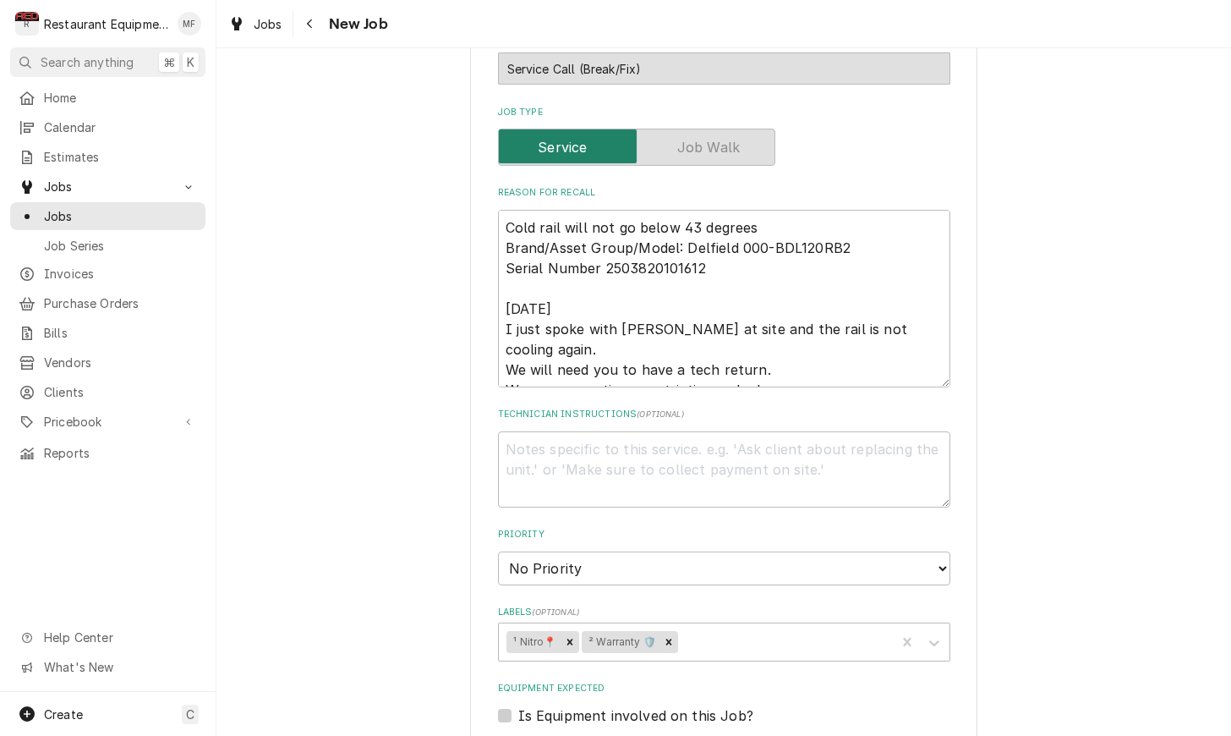
scroll to position [599, 0]
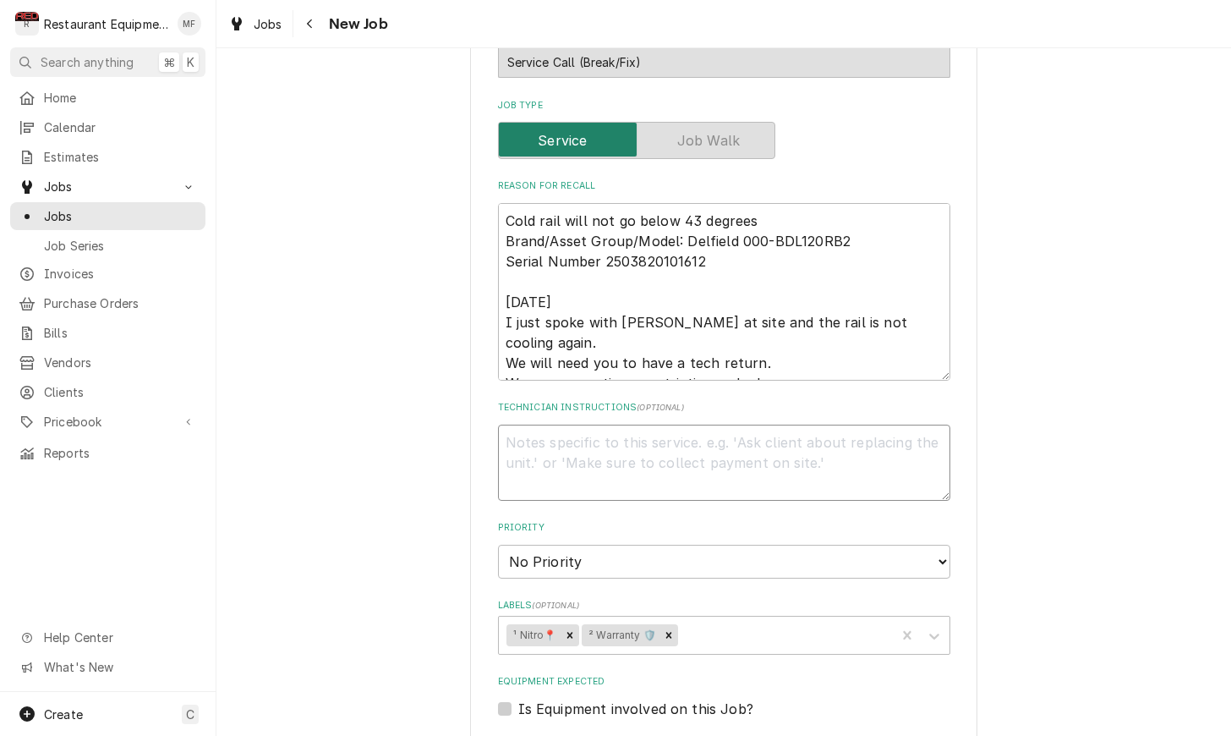
click at [746, 428] on textarea "Technician Instructions ( optional )" at bounding box center [724, 462] width 452 height 76
paste textarea "Please order a rail tv and drier for the tech to take with them. 3517414 (TXV) …"
type textarea "x"
type textarea "Please order a rail tv and drier for the tech to take with them. 3517414 (TXV) …"
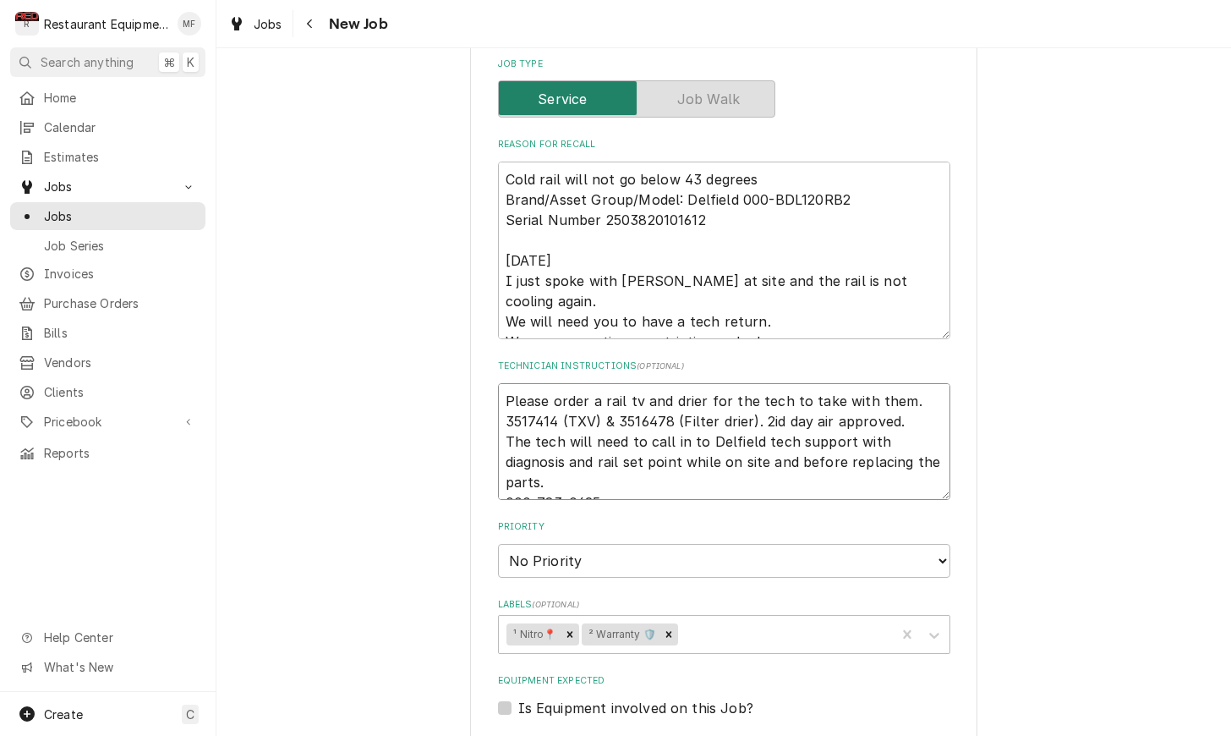
scroll to position [642, 0]
drag, startPoint x: 515, startPoint y: 459, endPoint x: 573, endPoint y: 461, distance: 58.4
click at [516, 459] on textarea "Please order a rail tv and drier for the tech to take with them. 3517414 (TXV) …" at bounding box center [724, 439] width 452 height 117
type textarea "x"
type textarea "Please order a rail tv and drier for the tech to take with them. 3517414 (TXV) …"
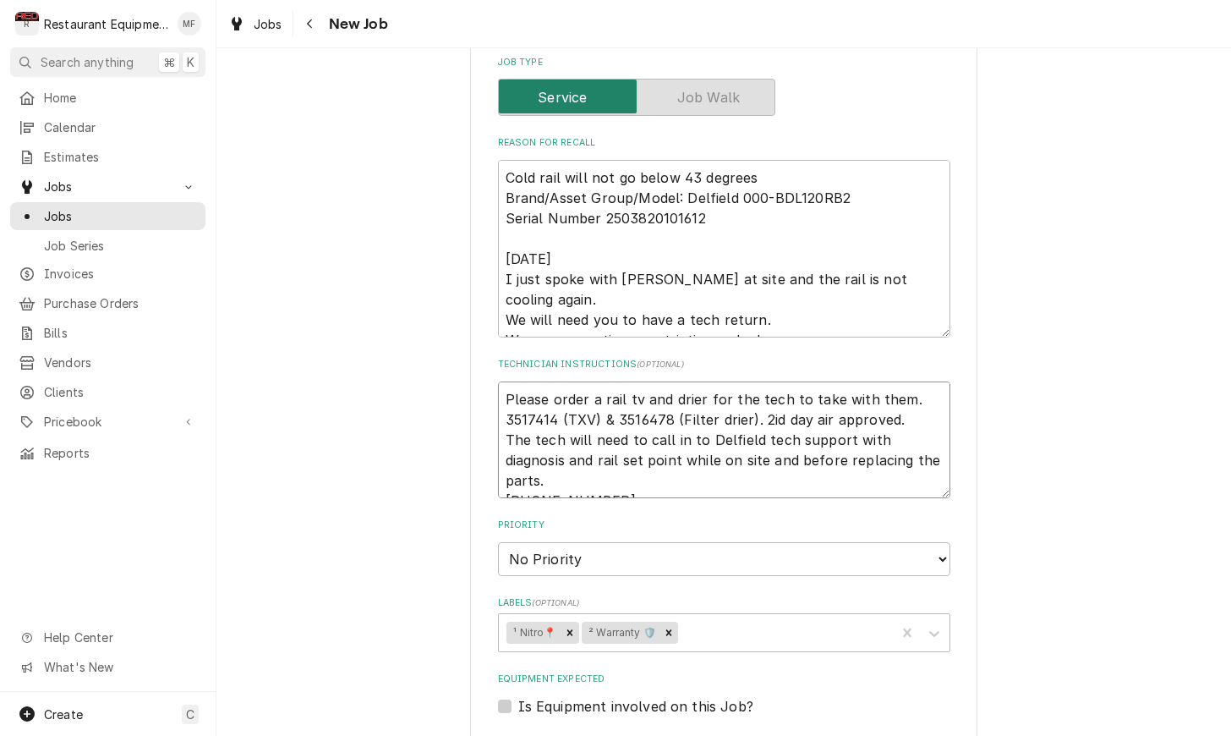
type textarea "x"
type textarea "Please order a rail tv and drier for the tech to take with them. 3517414 (TXV) …"
click at [911, 398] on textarea "Please order a rail tv and drier for the tech to take with them. 3517414 (TXV) …" at bounding box center [724, 439] width 452 height 117
type textarea "x"
type textarea "Please order a rail tv and drier for the tech to take with them. 3517414 (TXV) …"
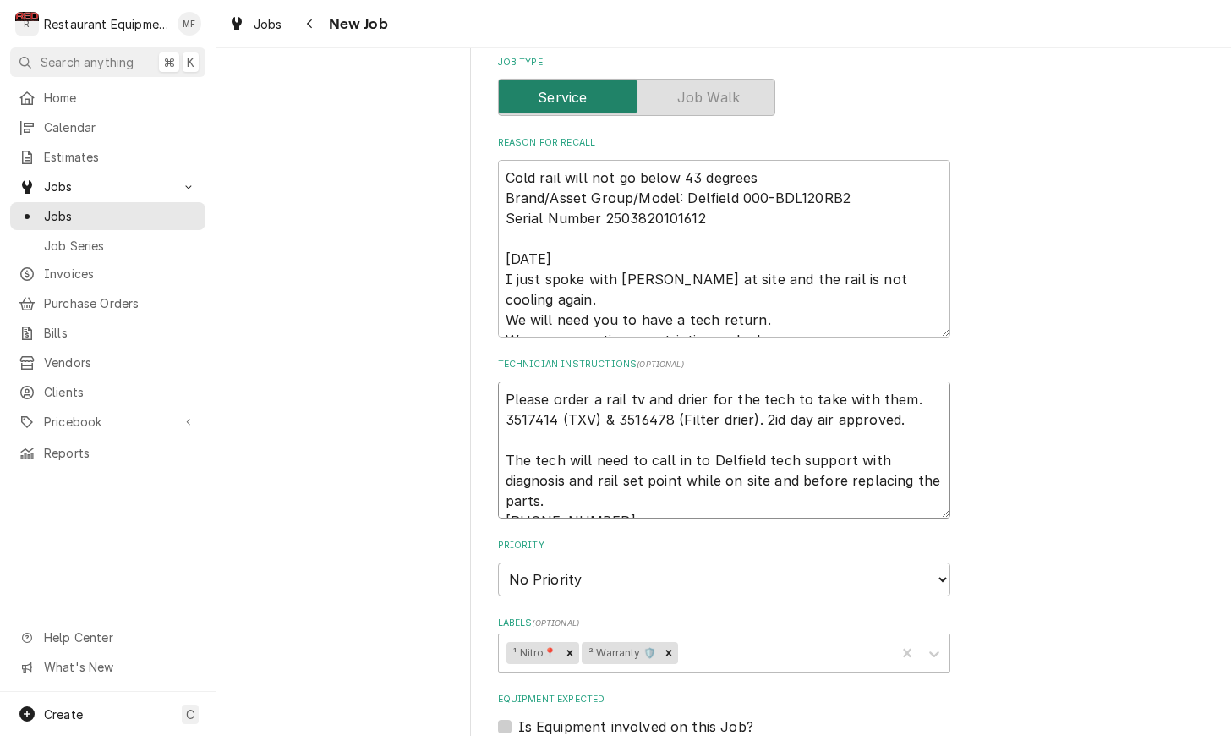
click at [774, 402] on textarea "Please order a rail tv and drier for the tech to take with them. 3517414 (TXV) …" at bounding box center [724, 449] width 452 height 137
type textarea "x"
type textarea "Please order a rail tv and drier for the tech to take with them. 3517414 (TXV) …"
type textarea "x"
type textarea "Please order a rail tv and drier for the tech to take with them. 3517414 (TXV) …"
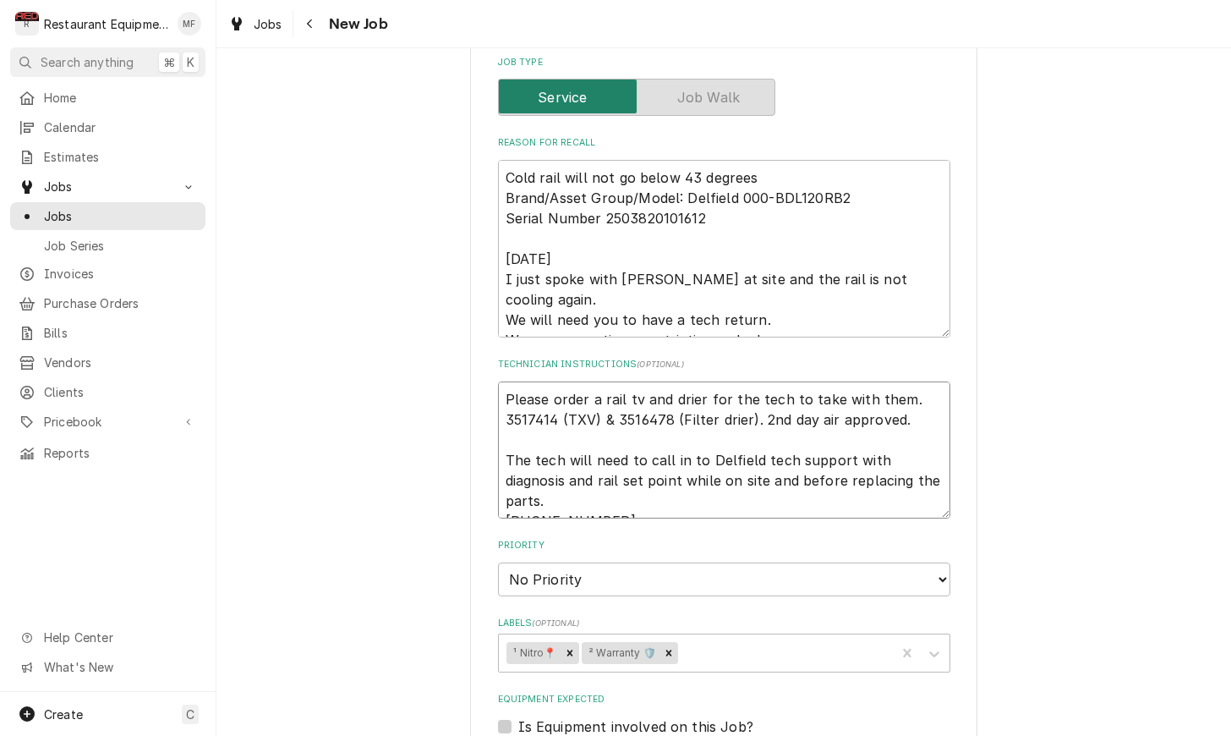
type textarea "x"
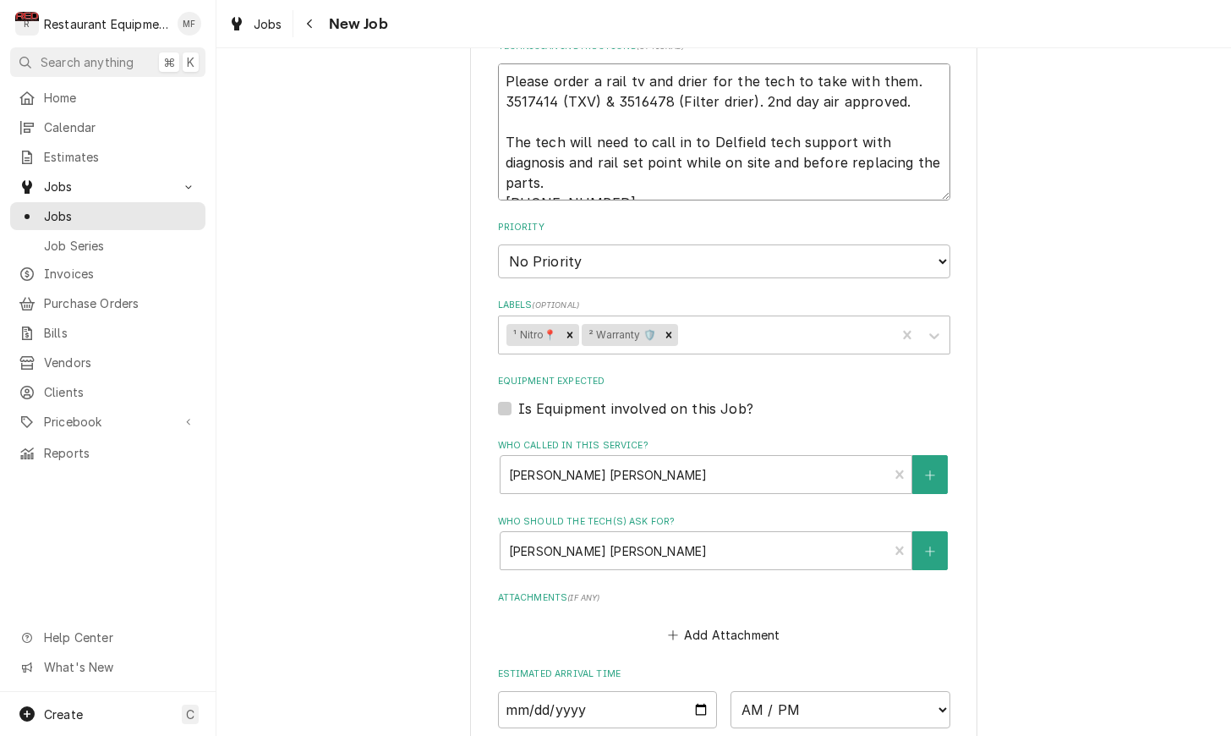
scroll to position [977, 0]
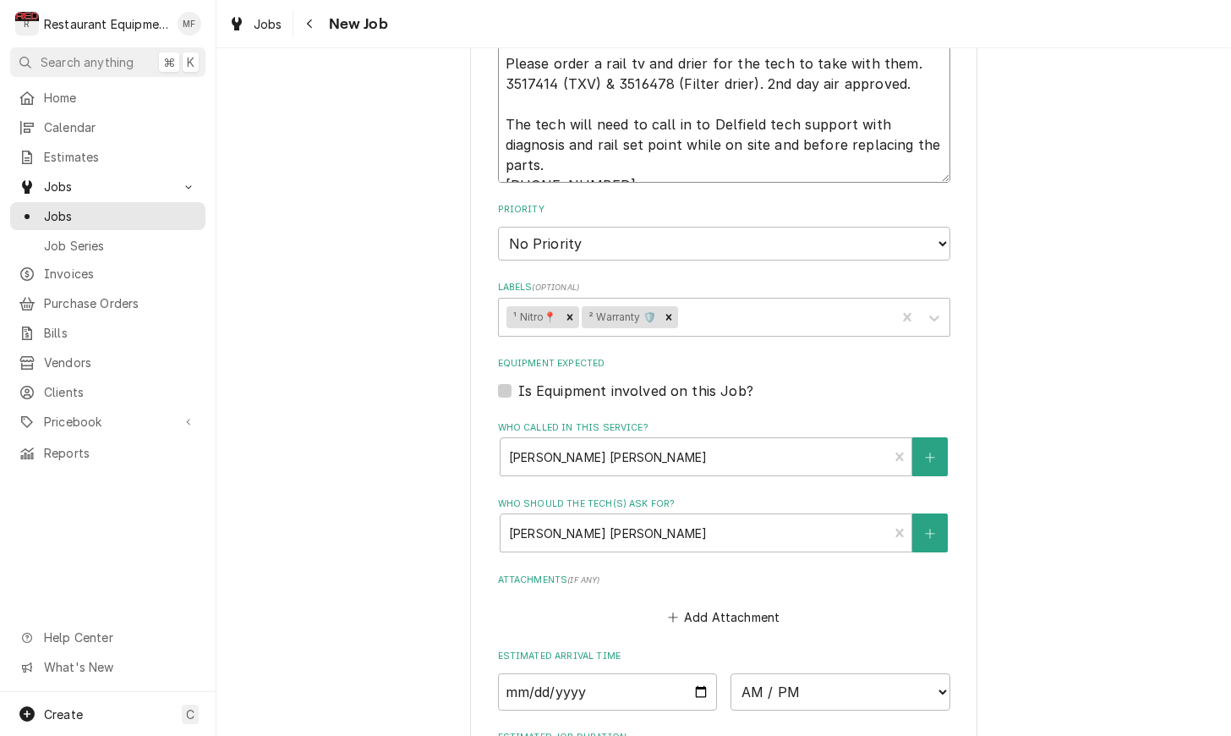
type textarea "Please order a rail tv and drier for the tech to take with them. 3517414 (TXV) …"
select select "2"
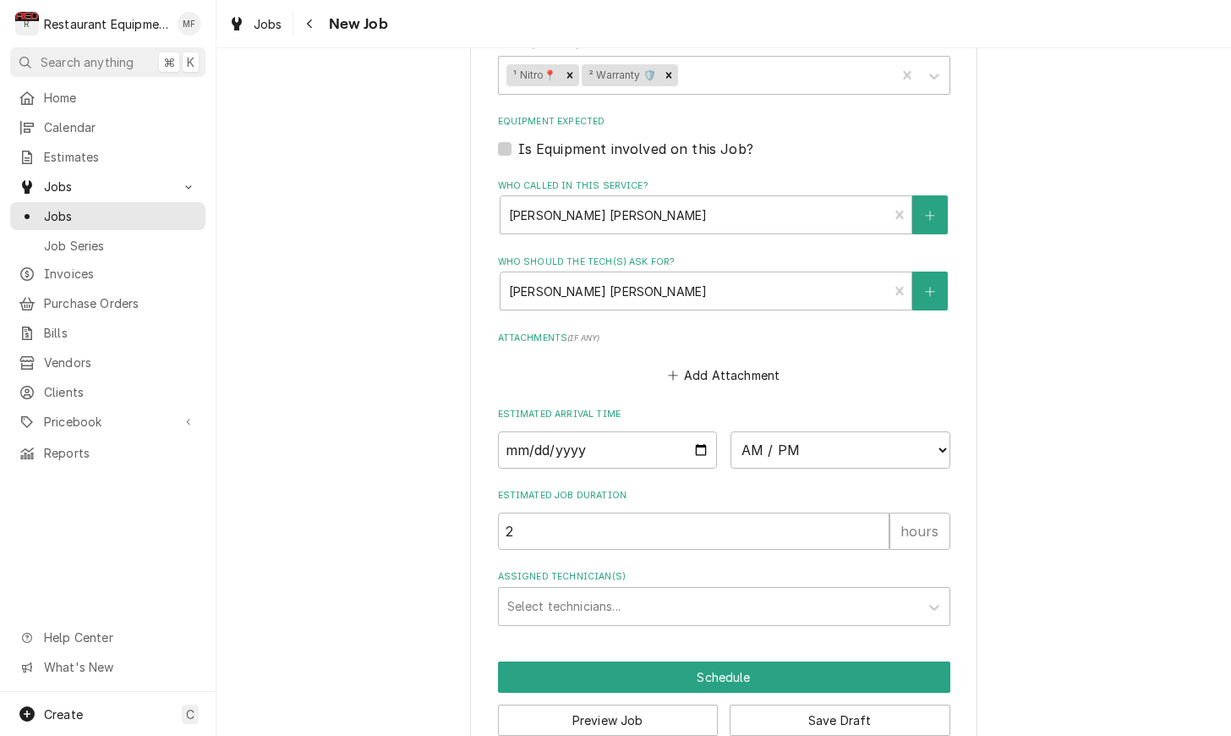
scroll to position [1218, 0]
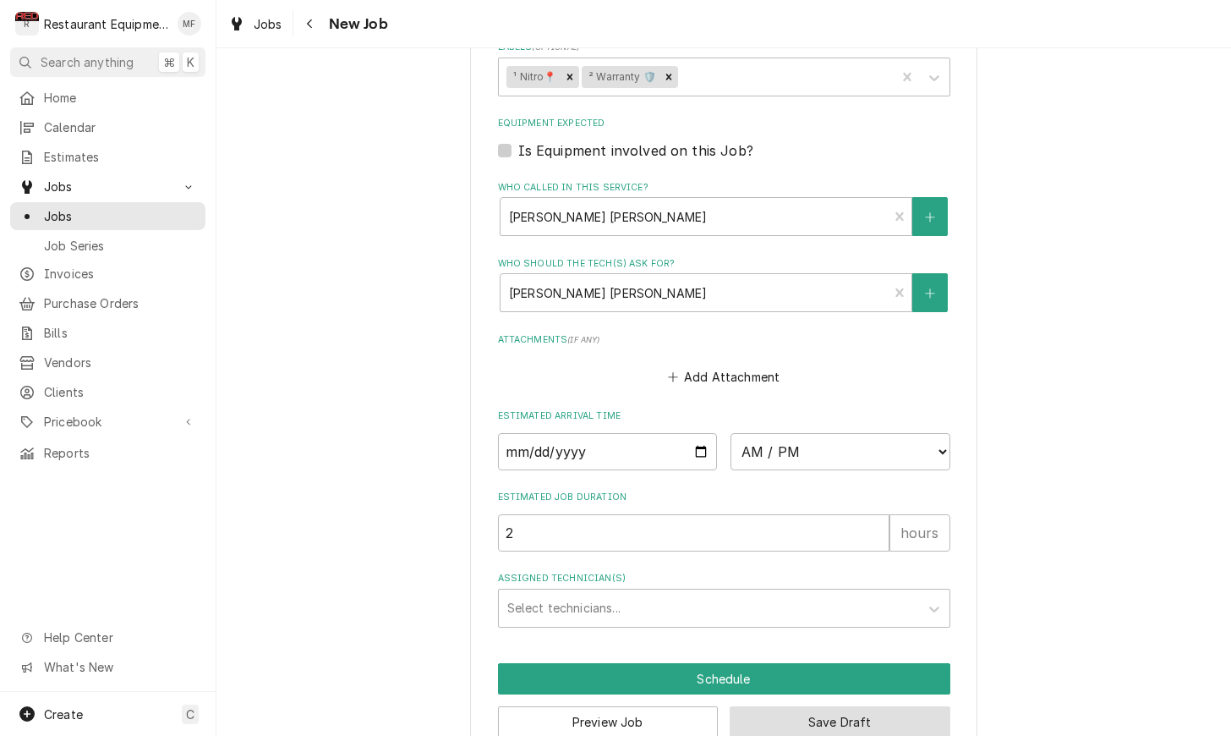
click at [932, 706] on button "Save Draft" at bounding box center [840, 721] width 221 height 31
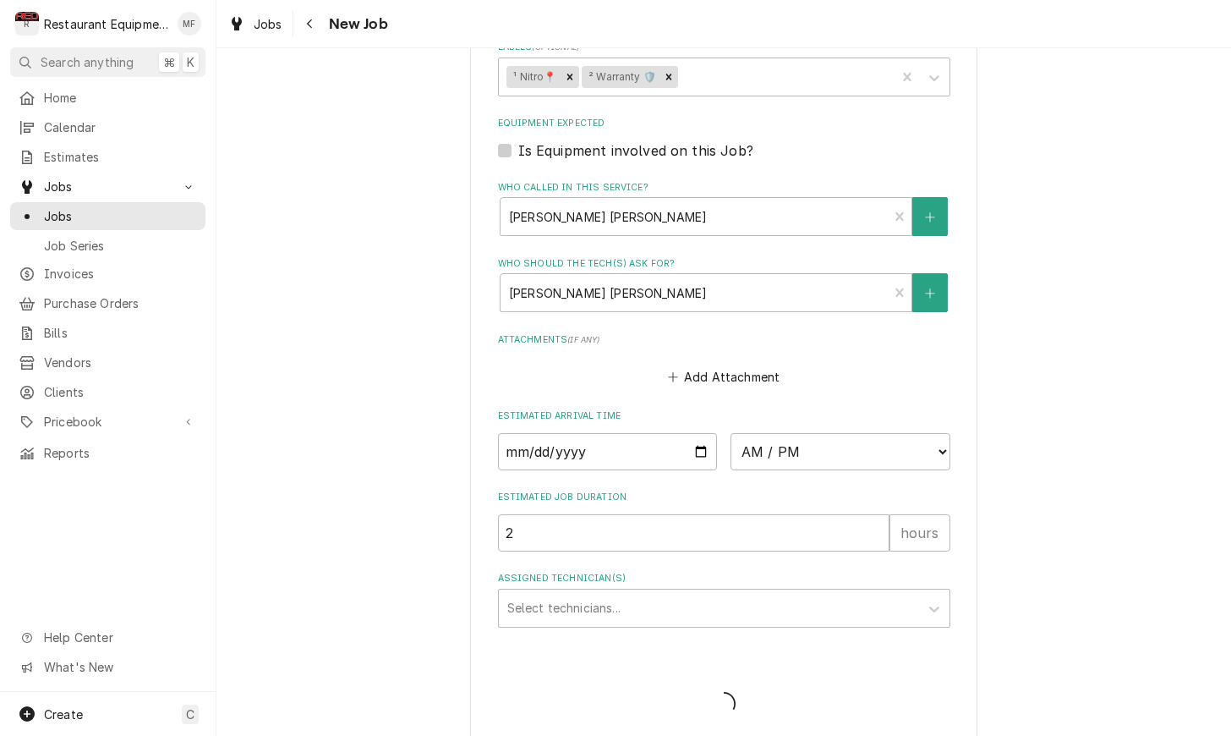
scroll to position [1202, 0]
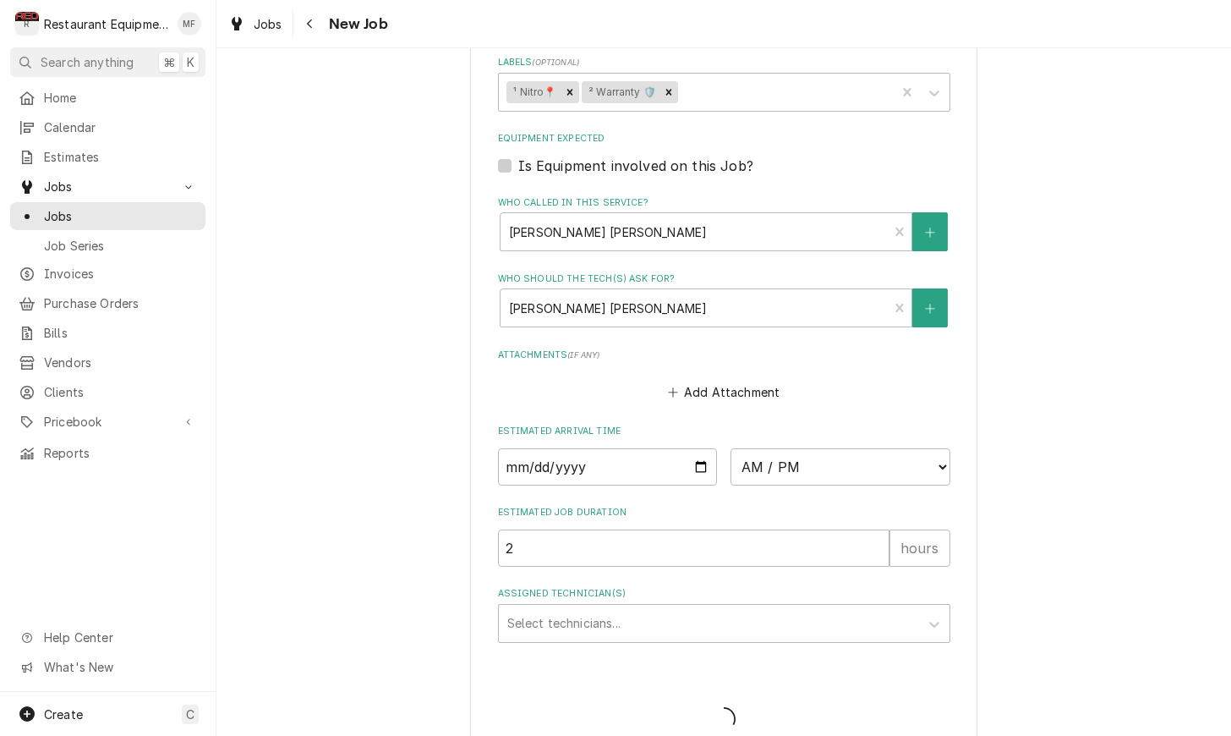
type textarea "x"
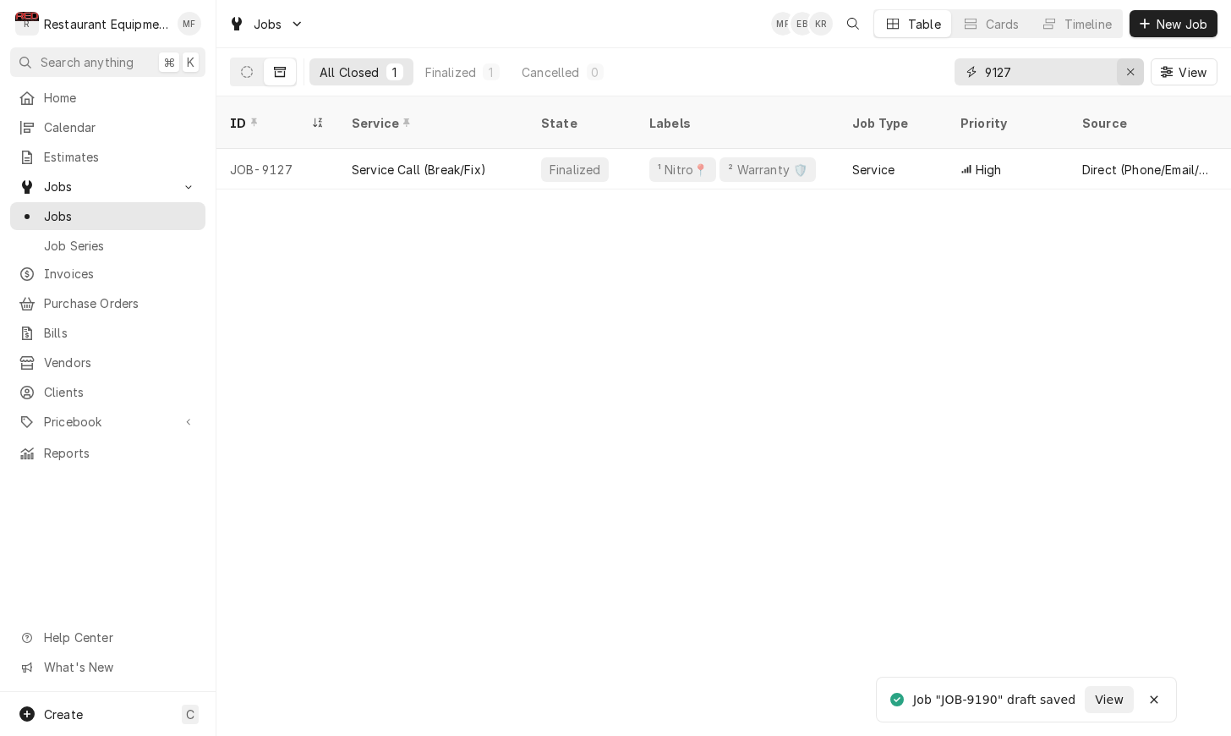
click at [1133, 80] on button "Erase input" at bounding box center [1130, 71] width 27 height 27
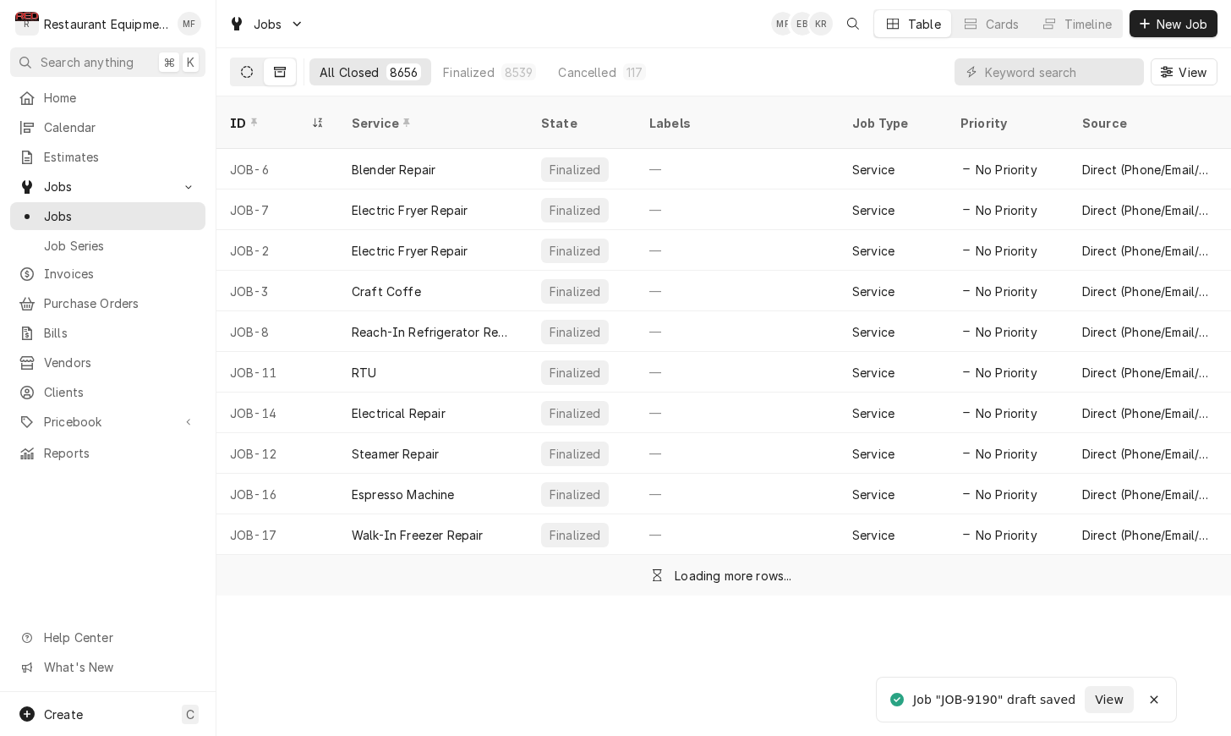
click at [250, 77] on icon "Dynamic Content Wrapper" at bounding box center [247, 72] width 12 height 12
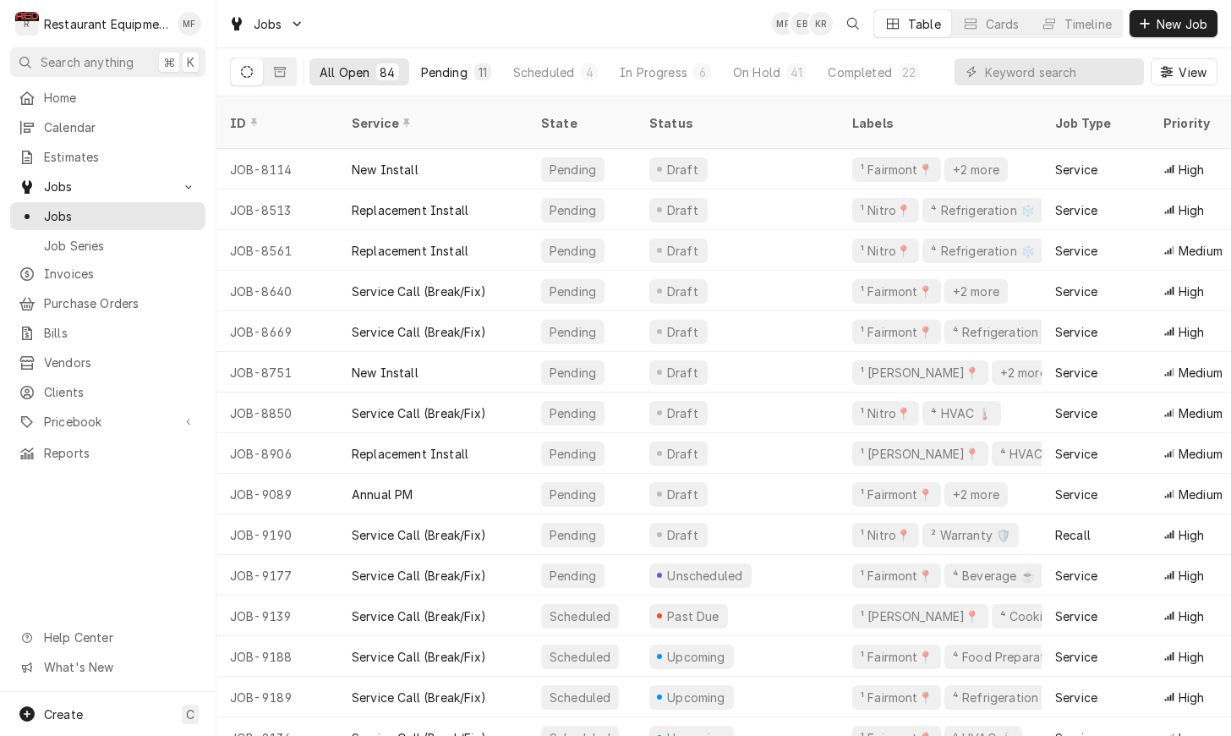
click at [460, 75] on div "Pending" at bounding box center [444, 72] width 47 height 18
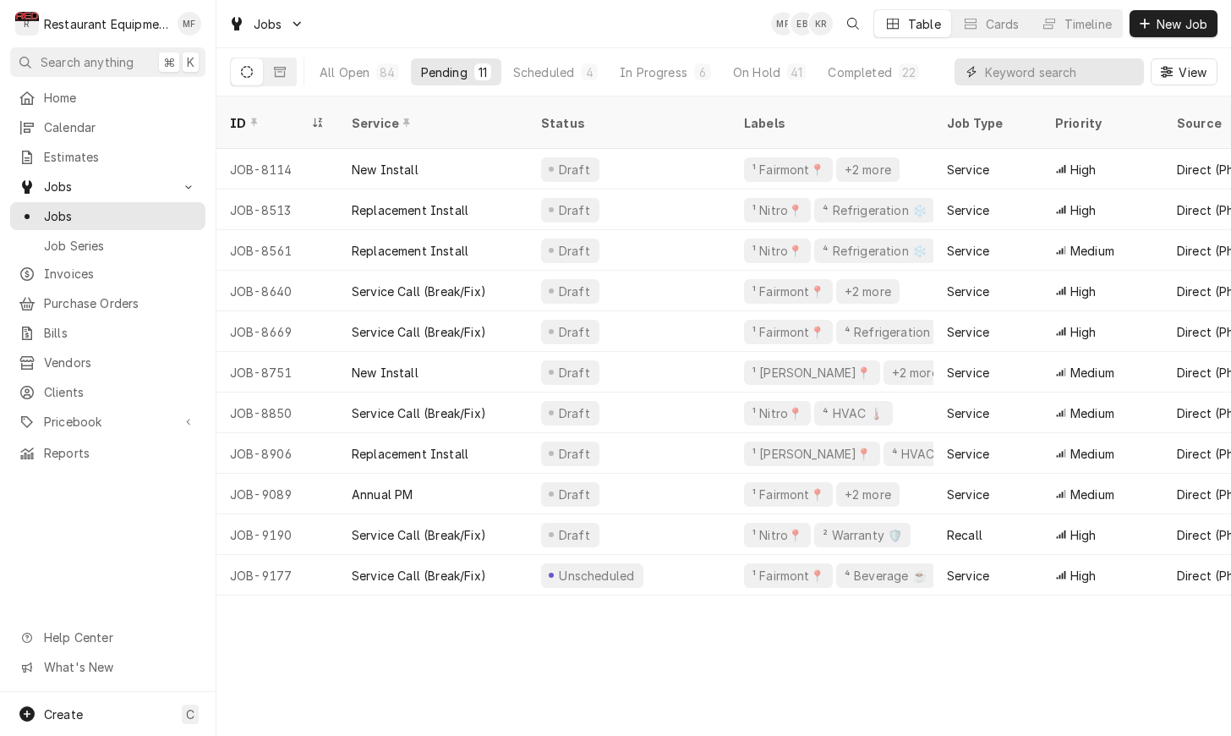
click at [1041, 67] on input "Dynamic Content Wrapper" at bounding box center [1060, 71] width 150 height 27
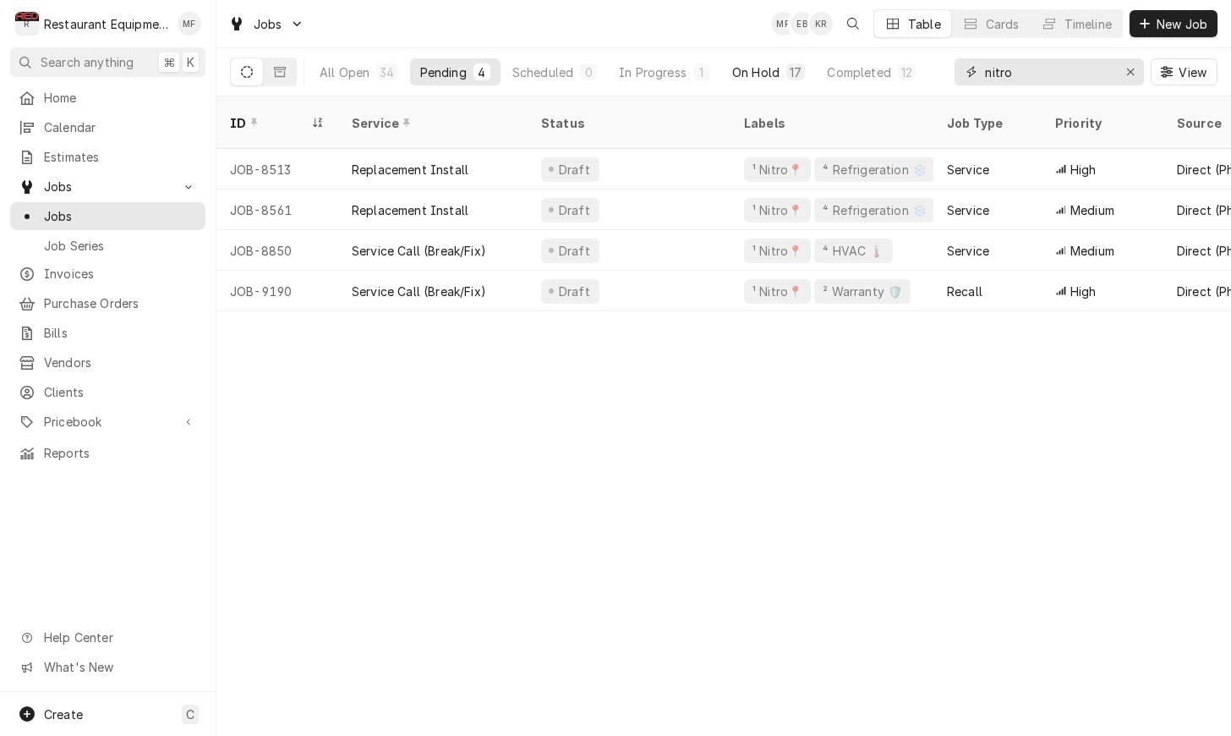
type input "nitro"
click at [774, 74] on div "On Hold" at bounding box center [755, 72] width 47 height 18
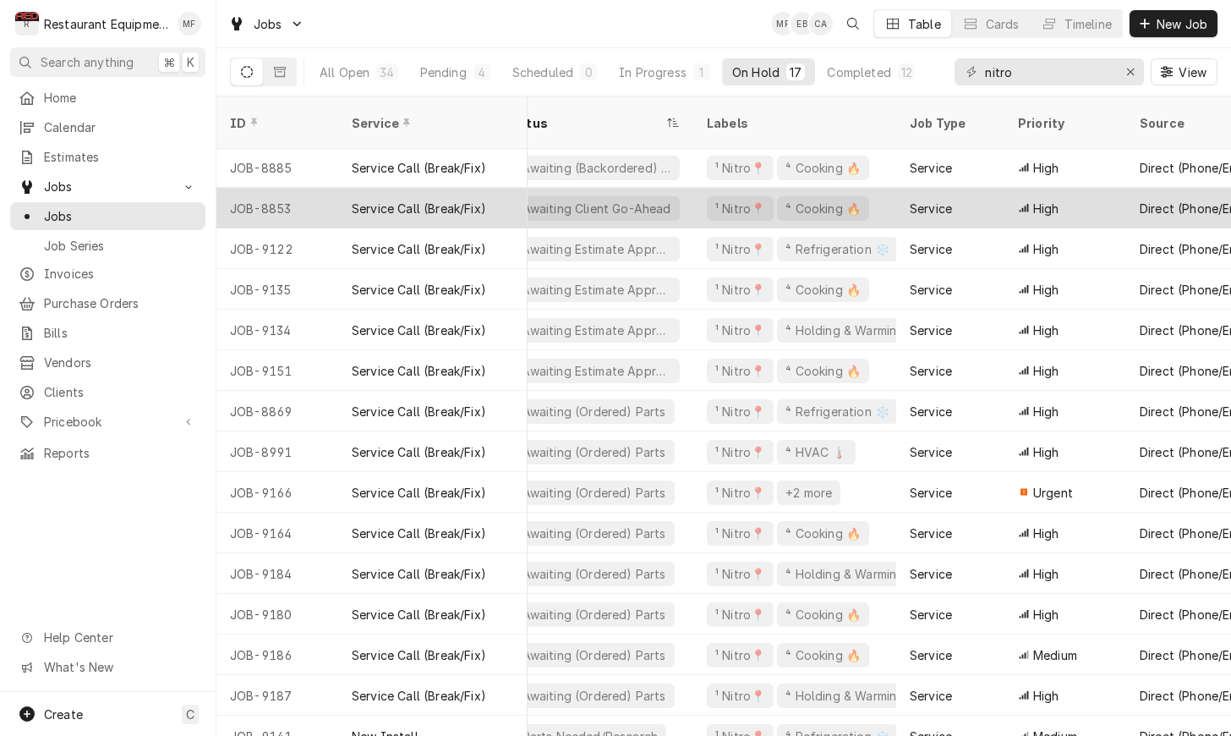
scroll to position [2, 0]
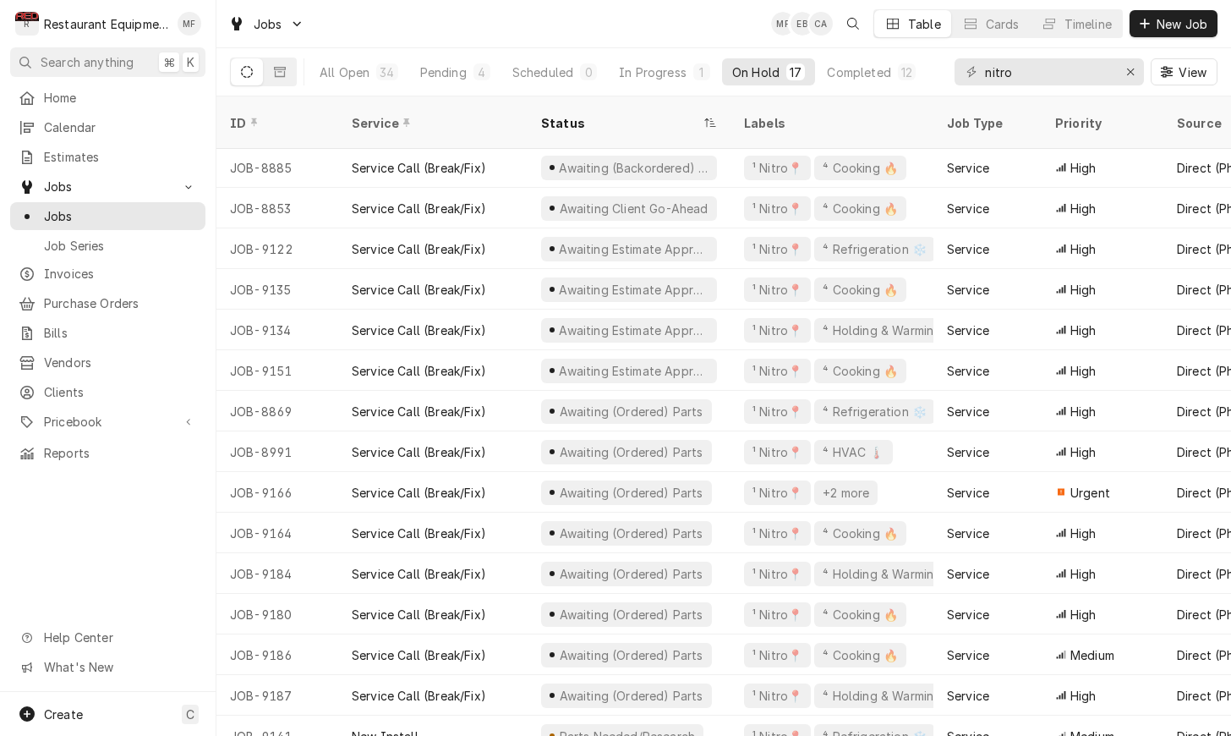
click at [611, 41] on div "Jobs MF EB CA Table Cards Timeline New Job" at bounding box center [723, 23] width 1015 height 47
click at [431, 73] on div "Pending" at bounding box center [443, 72] width 47 height 18
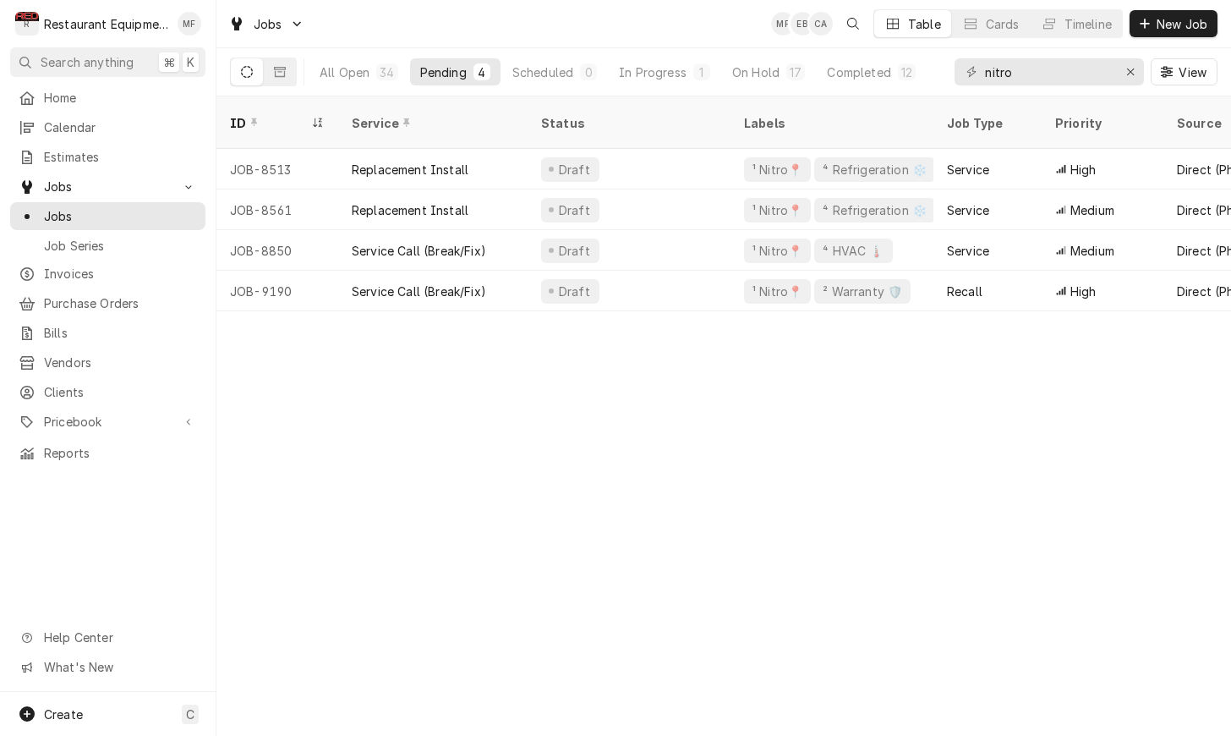
scroll to position [0, 0]
click at [1092, 414] on div "ID Service Status Labels Job Type Priority Source Source ID Techs Date Received…" at bounding box center [723, 415] width 1015 height 639
click at [778, 66] on div "On Hold" at bounding box center [755, 72] width 47 height 18
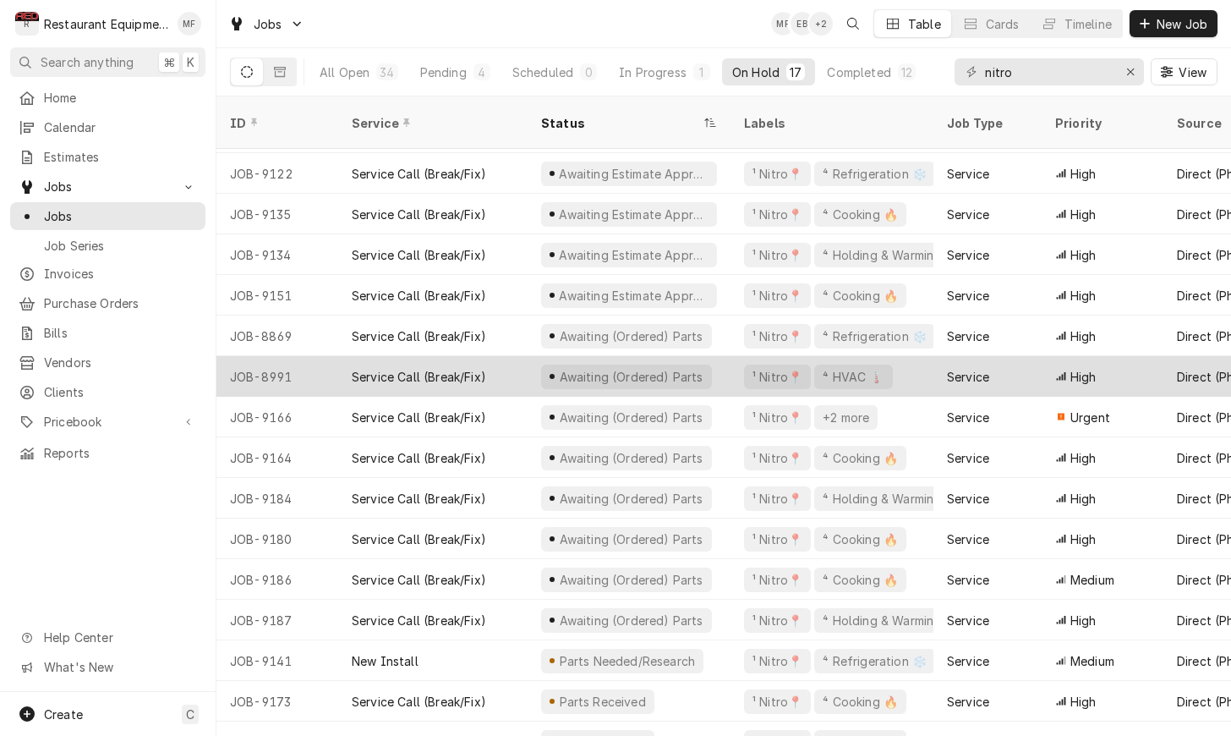
scroll to position [77, 0]
click at [1048, 356] on div "High" at bounding box center [1103, 376] width 122 height 41
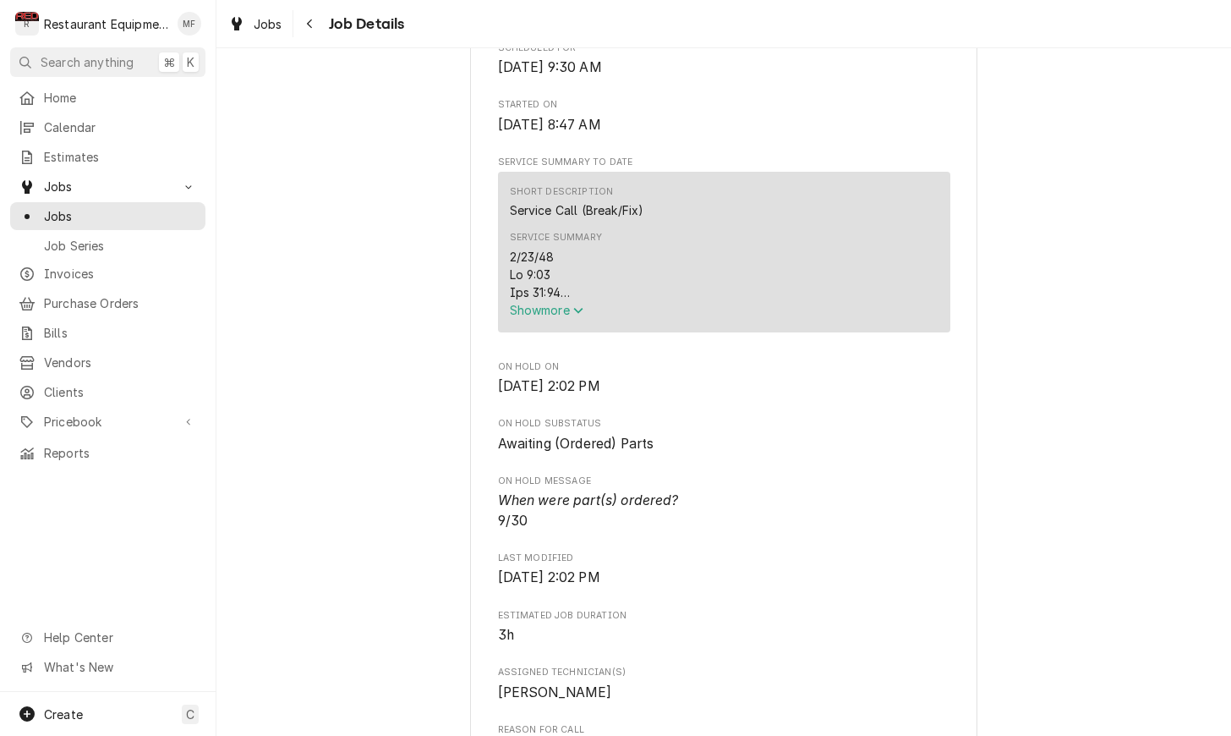
scroll to position [575, 0]
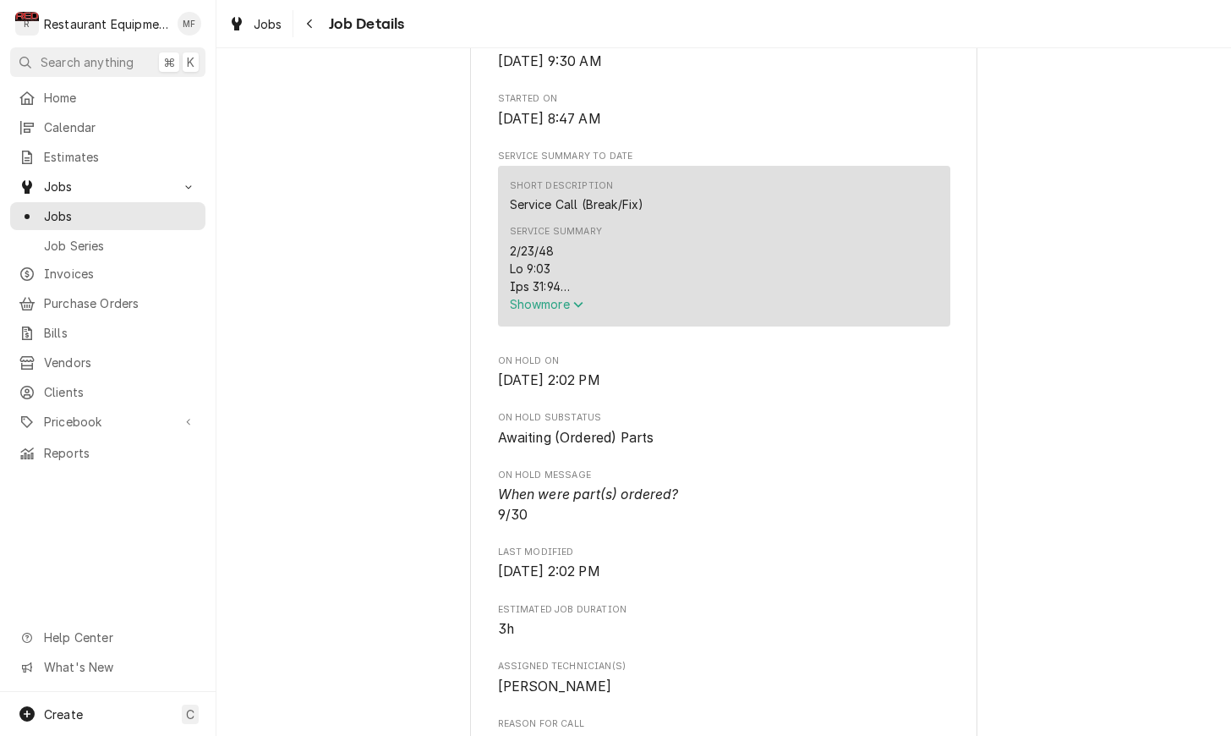
click at [577, 304] on span "Show more" at bounding box center [547, 304] width 74 height 14
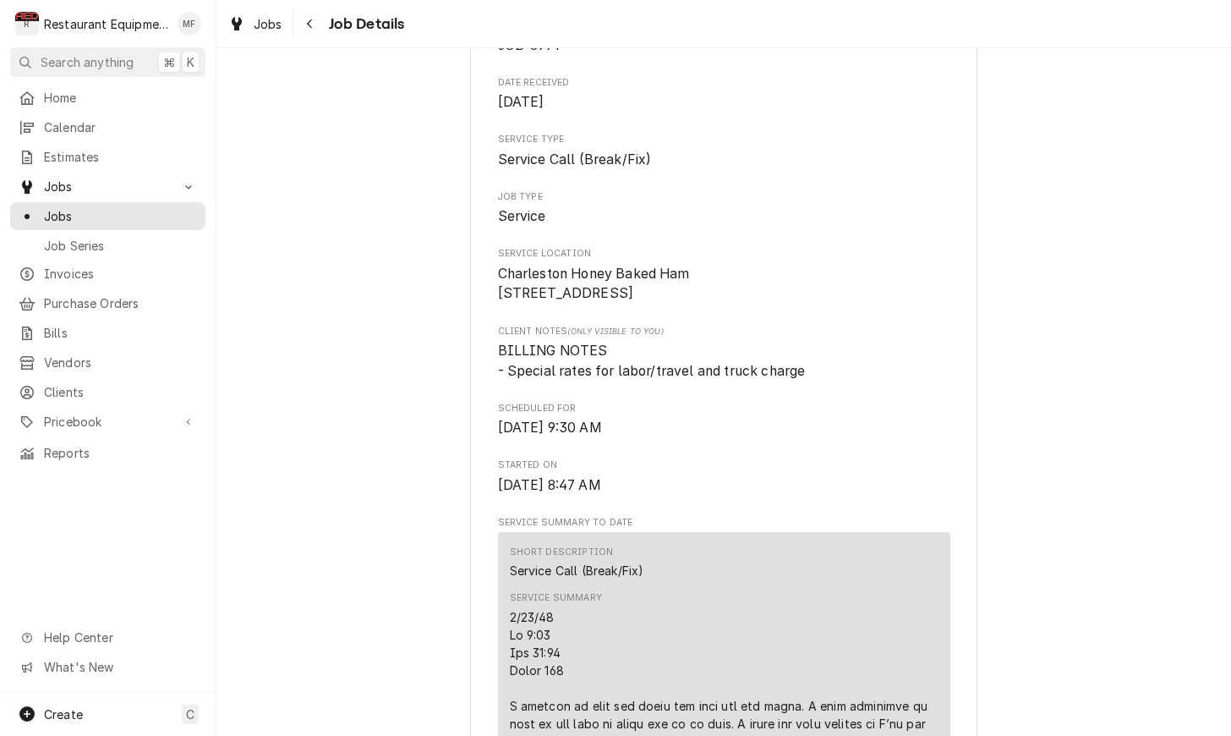
scroll to position [177, 0]
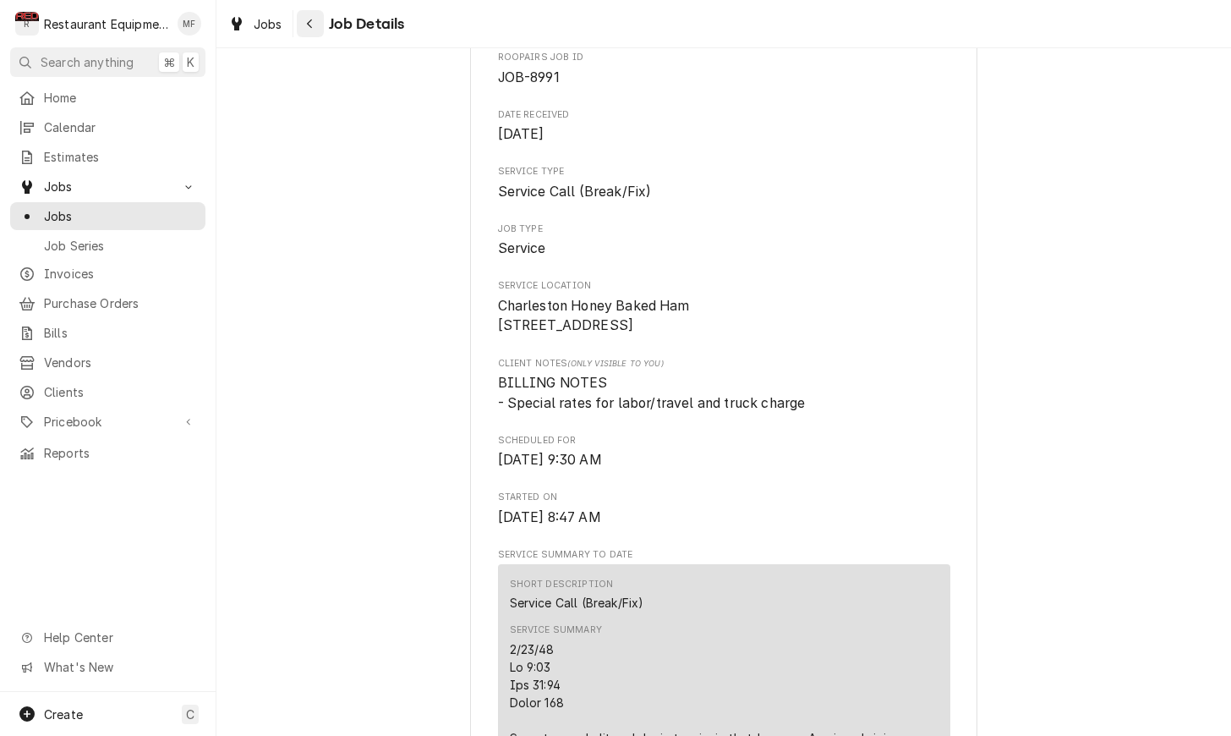
click at [307, 25] on icon "Navigate back" at bounding box center [310, 24] width 8 height 12
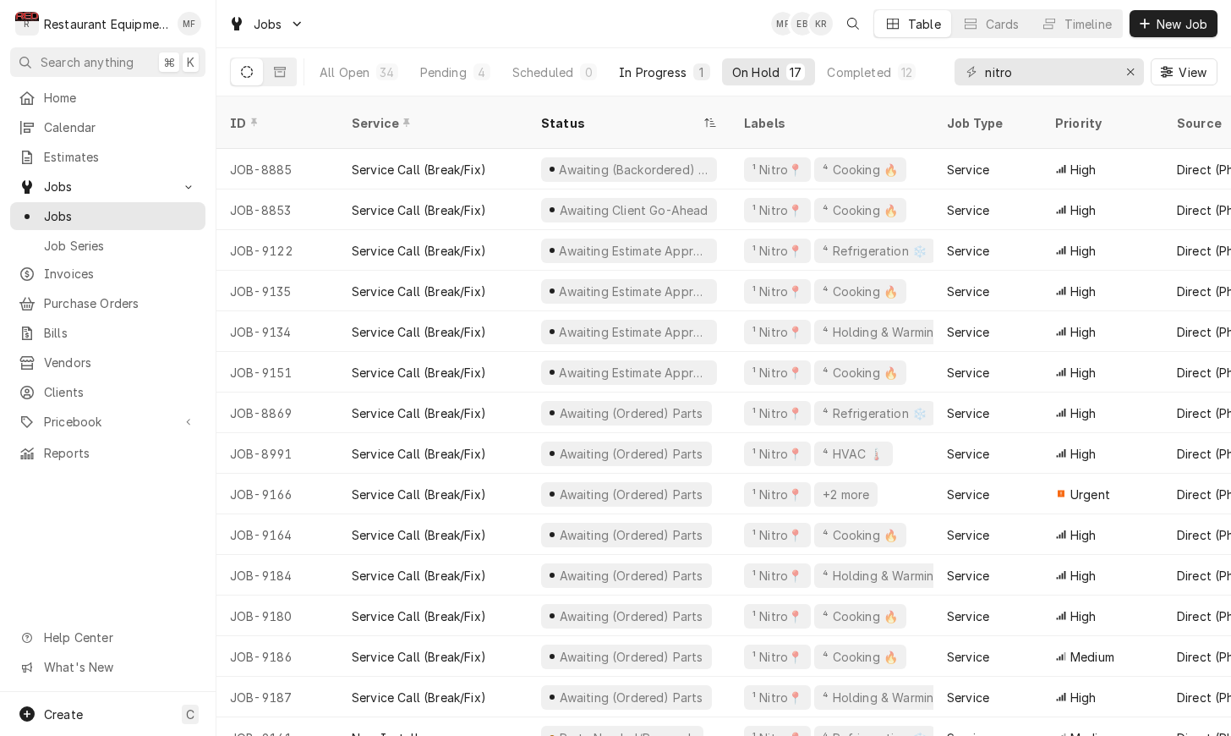
click at [676, 79] on div "In Progress" at bounding box center [653, 72] width 68 height 18
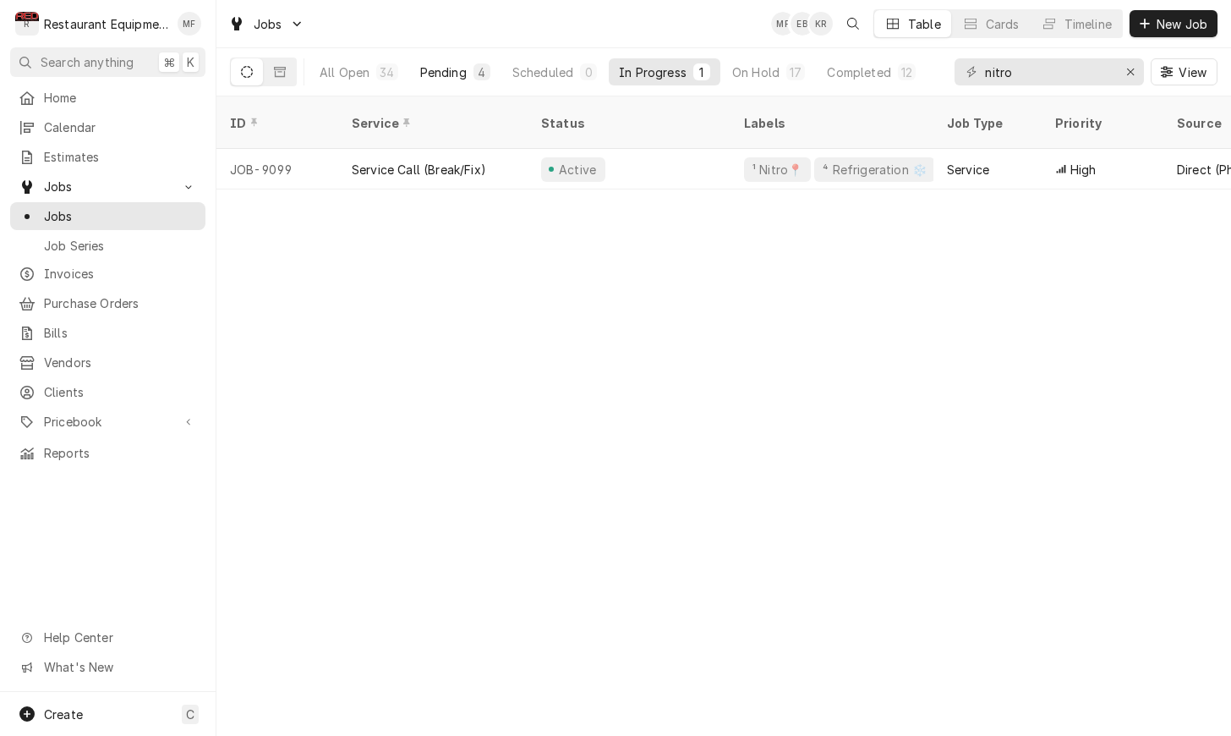
click at [480, 78] on div "4" at bounding box center [482, 72] width 10 height 18
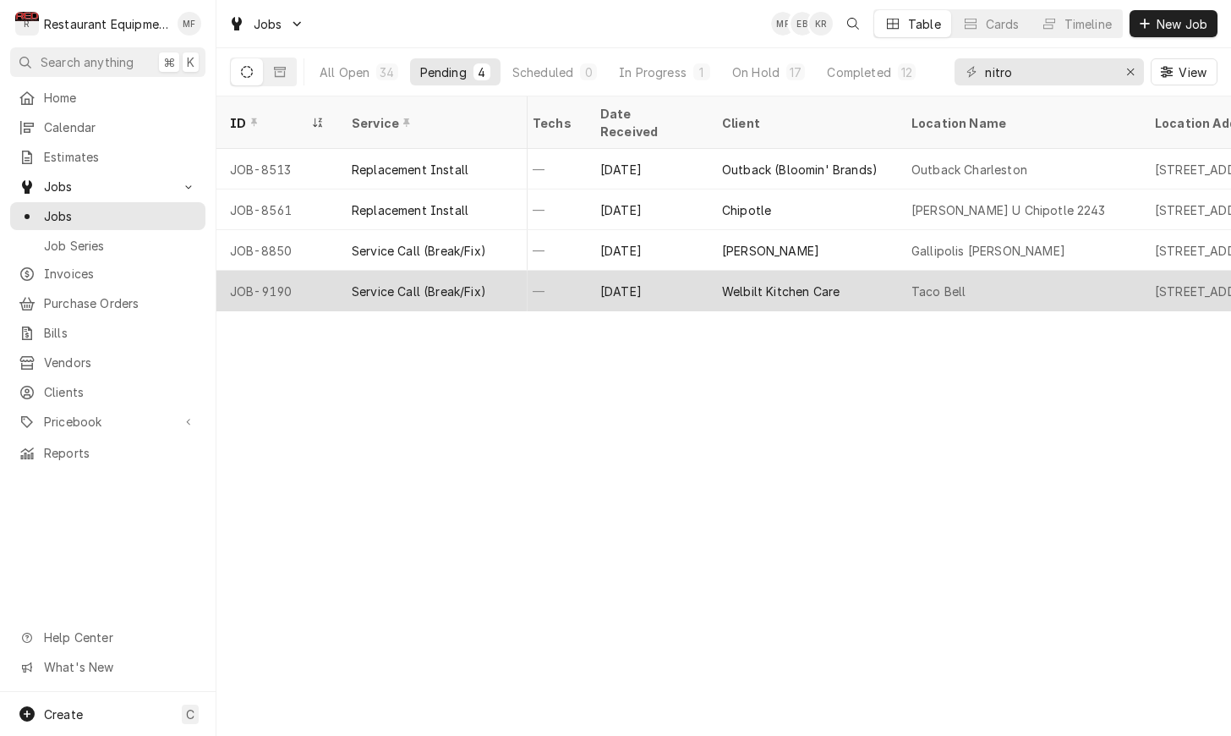
scroll to position [0, 922]
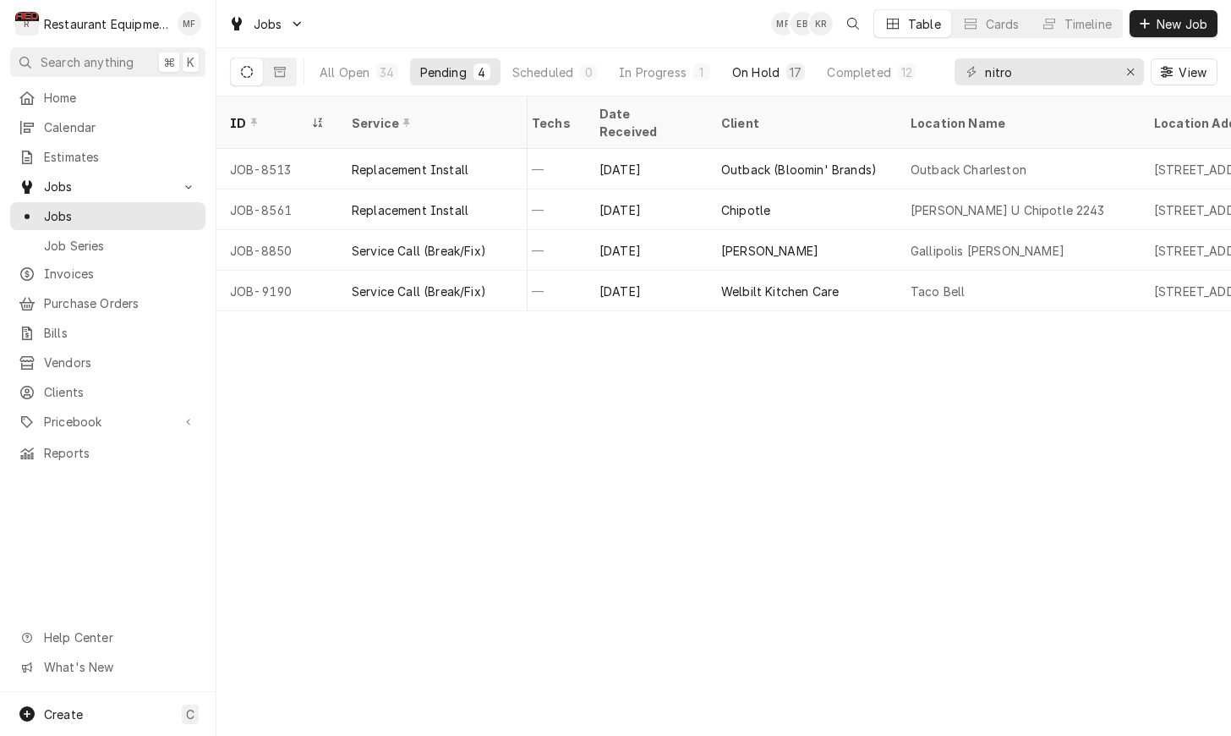
click at [755, 74] on div "On Hold" at bounding box center [755, 72] width 47 height 18
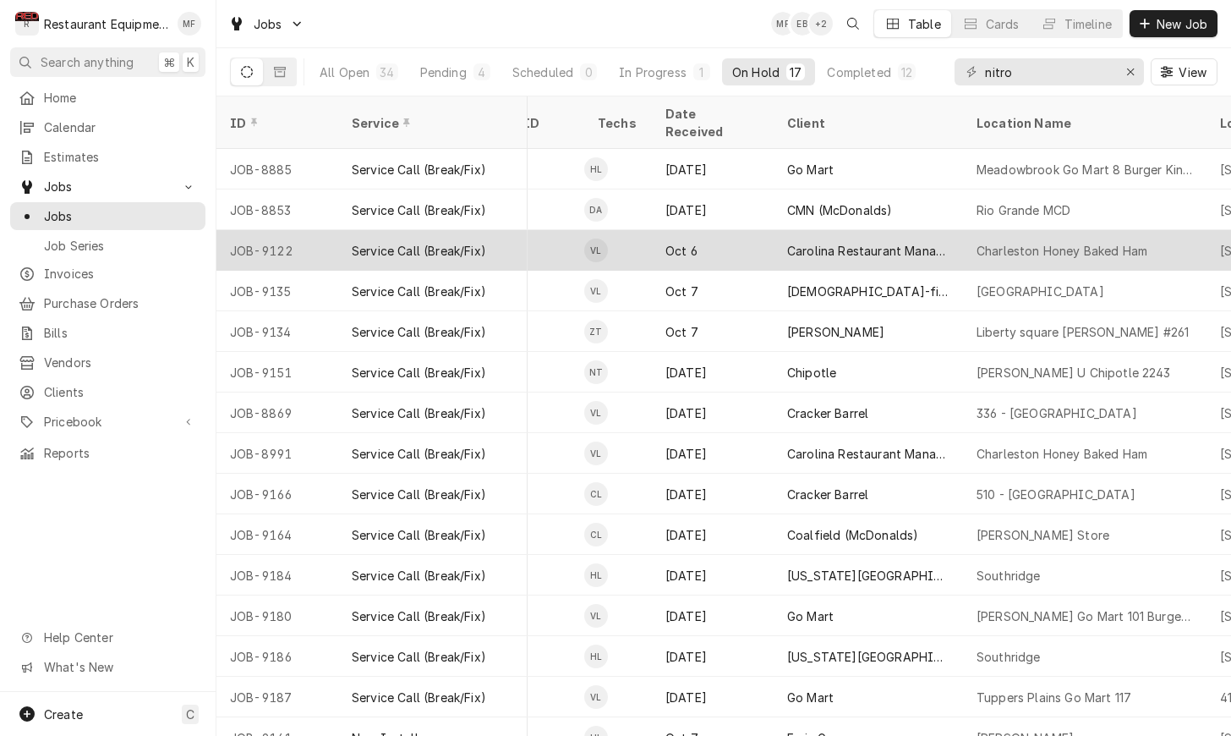
scroll to position [0, 859]
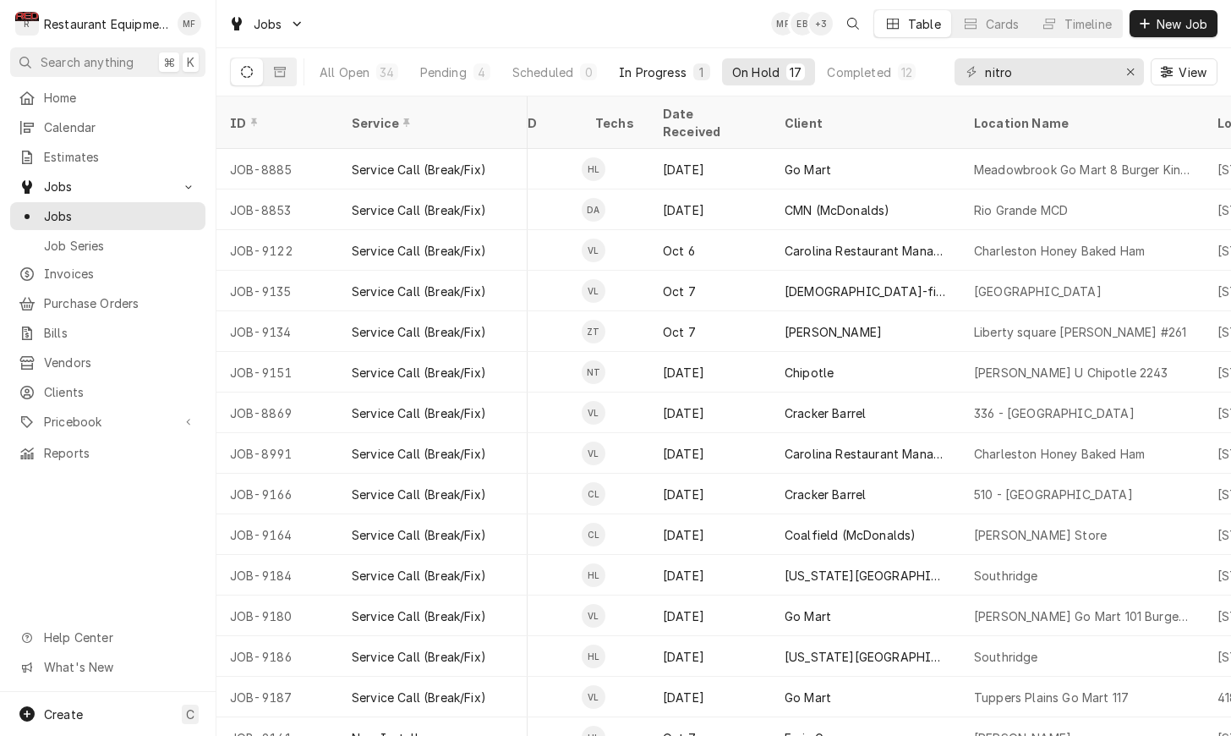
click at [659, 68] on div "In Progress" at bounding box center [653, 72] width 68 height 18
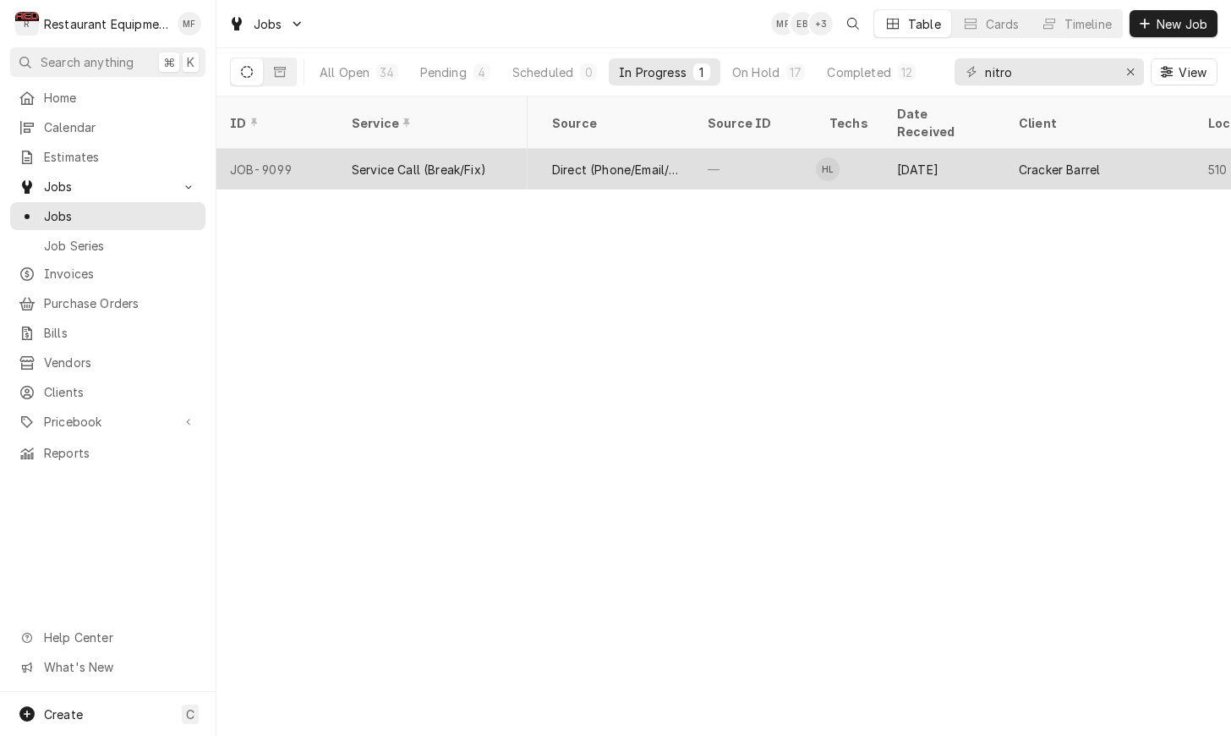
scroll to position [0, 634]
click at [818, 157] on div "Huston Lewis's Avatar" at bounding box center [819, 169] width 24 height 24
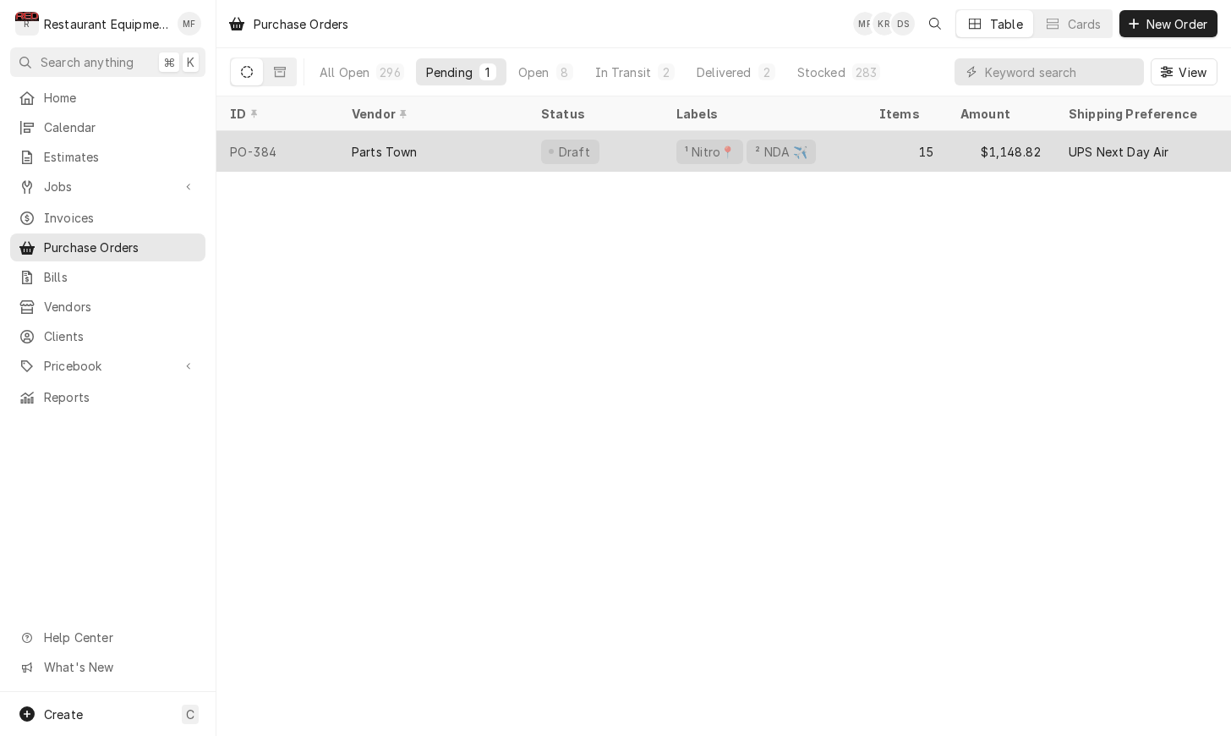
click at [924, 149] on div "15" at bounding box center [906, 151] width 81 height 41
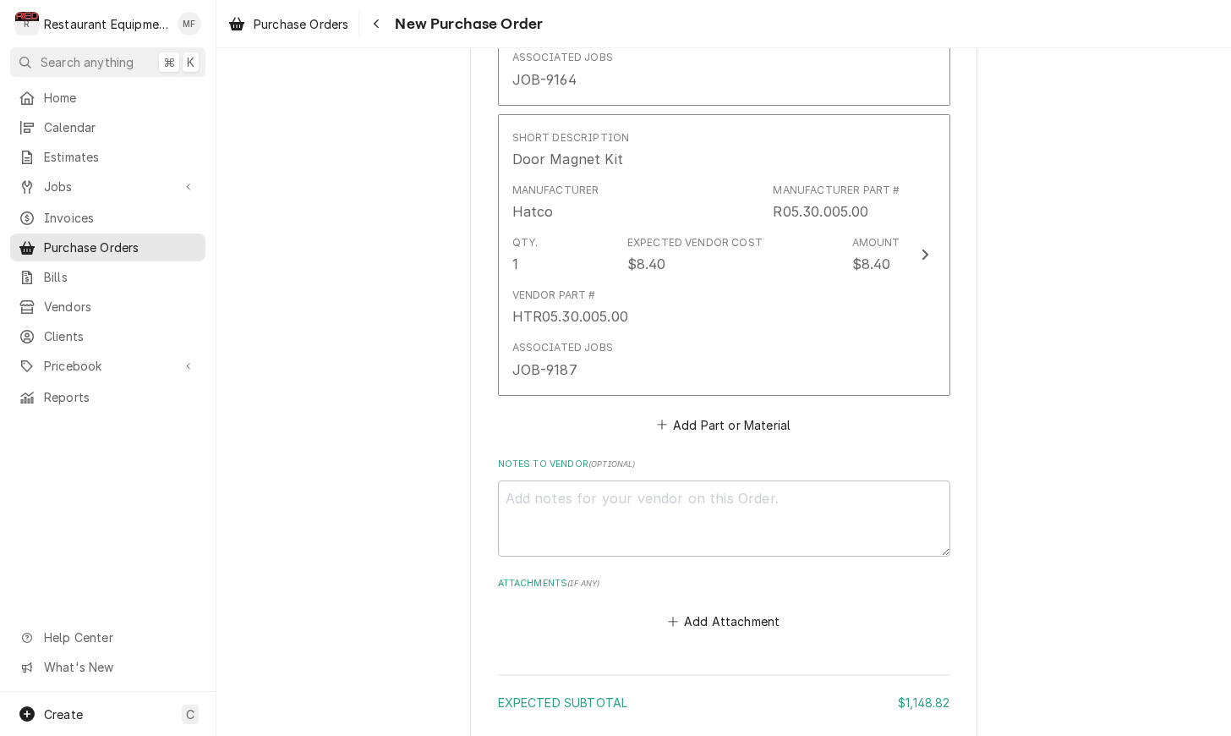
scroll to position [5016, 0]
click at [376, 21] on icon "Navigate back" at bounding box center [377, 24] width 8 height 12
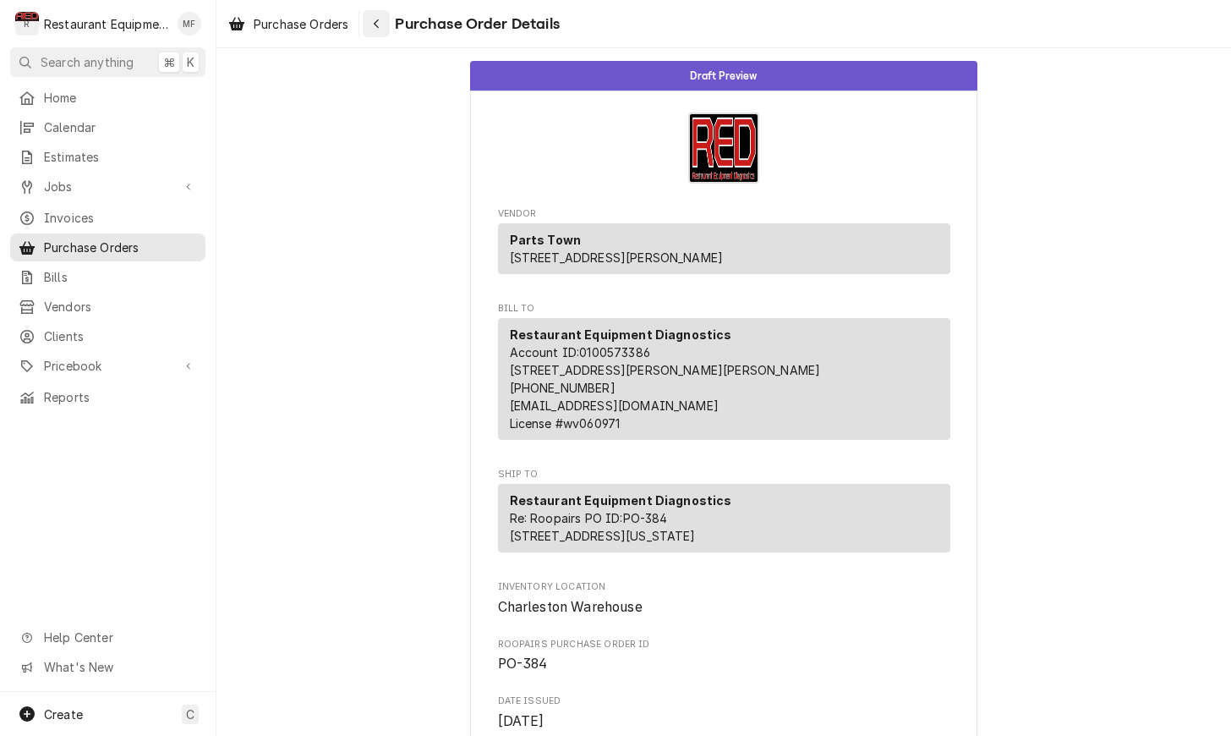
click at [376, 22] on icon "Navigate back" at bounding box center [377, 24] width 8 height 12
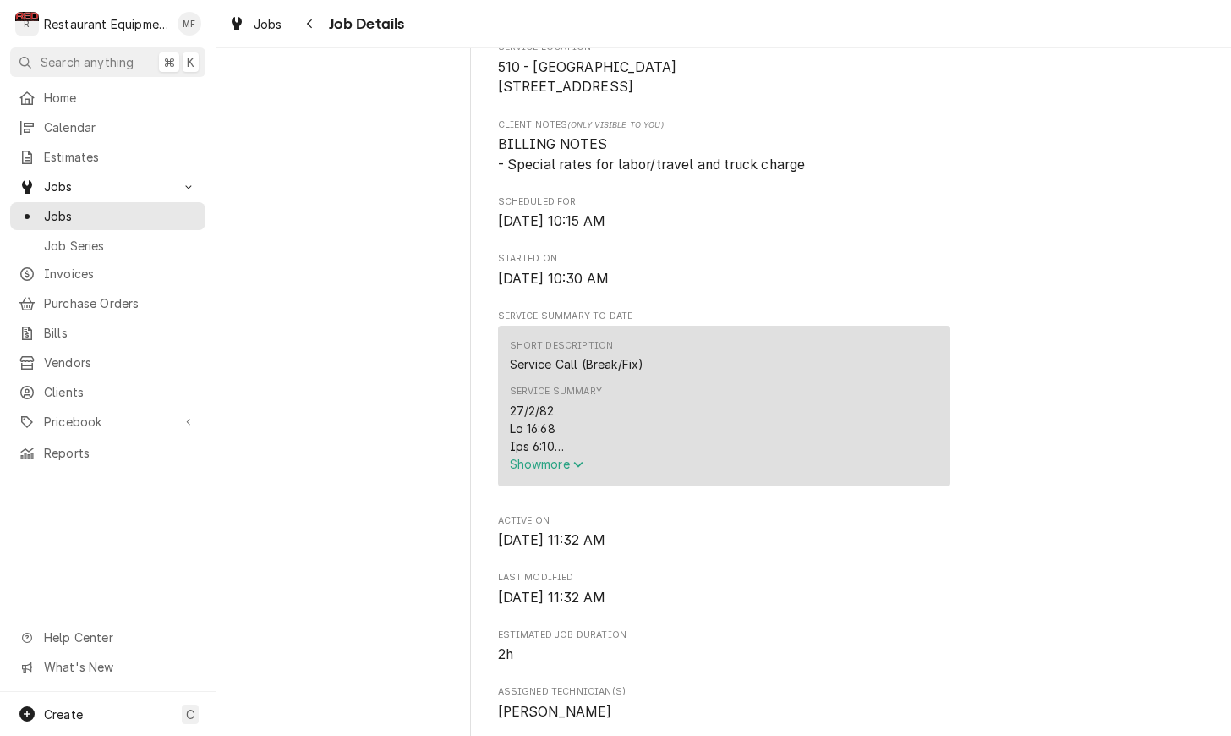
scroll to position [416, 0]
click at [550, 465] on span "Show more" at bounding box center [547, 463] width 74 height 14
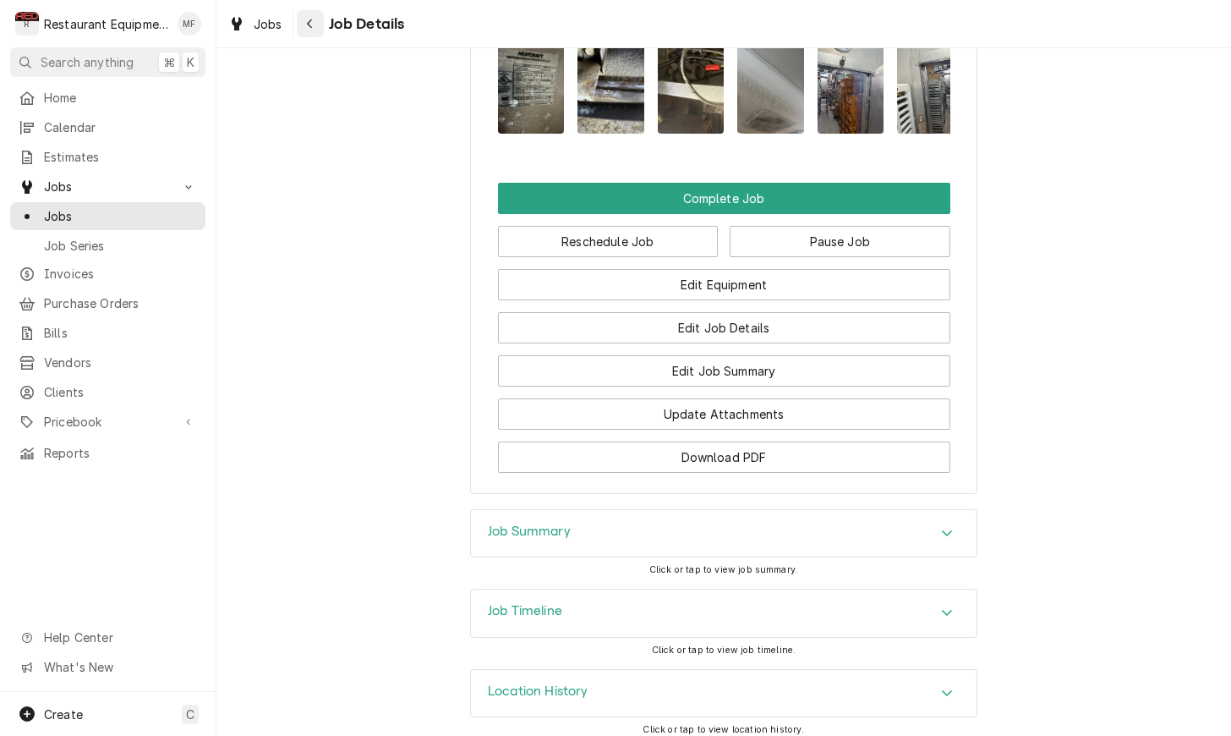
scroll to position [2424, 0]
click at [309, 23] on icon "Navigate back" at bounding box center [309, 23] width 5 height 9
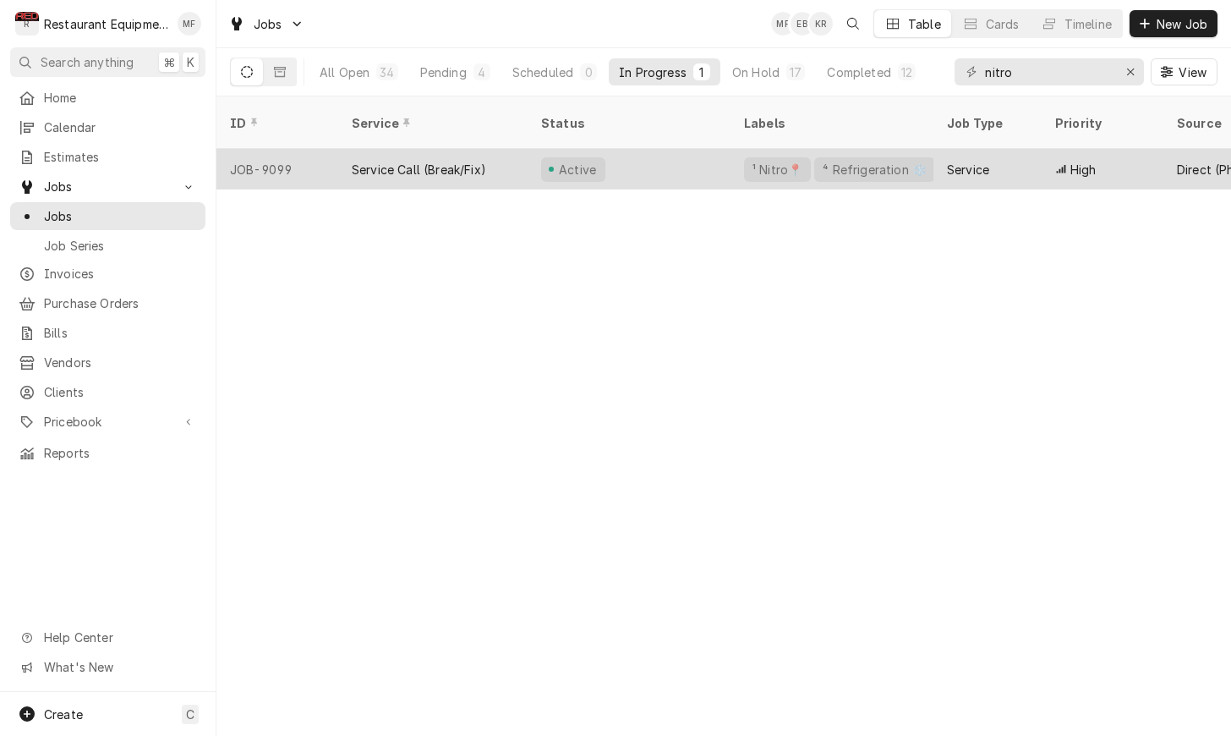
click at [683, 158] on div "Active" at bounding box center [629, 169] width 203 height 41
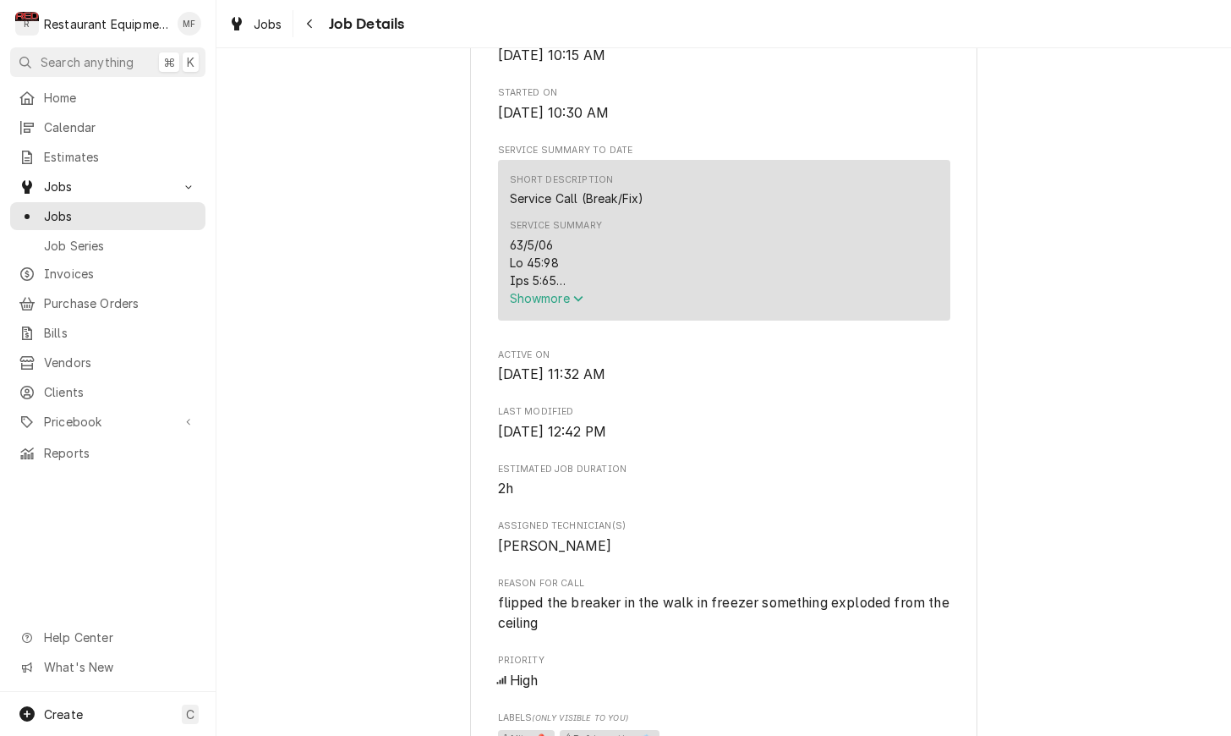
scroll to position [561, 0]
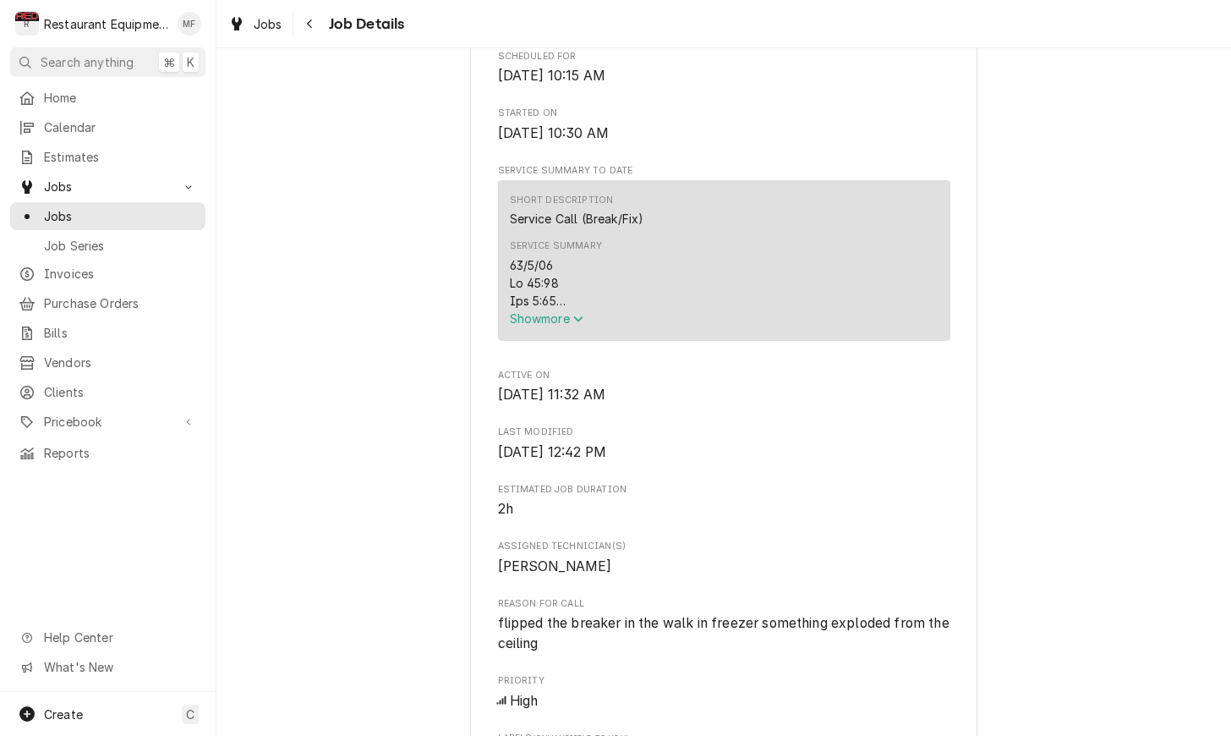
click at [567, 309] on div "Service Summary" at bounding box center [724, 282] width 429 height 53
click at [573, 321] on span "Show more" at bounding box center [547, 318] width 74 height 14
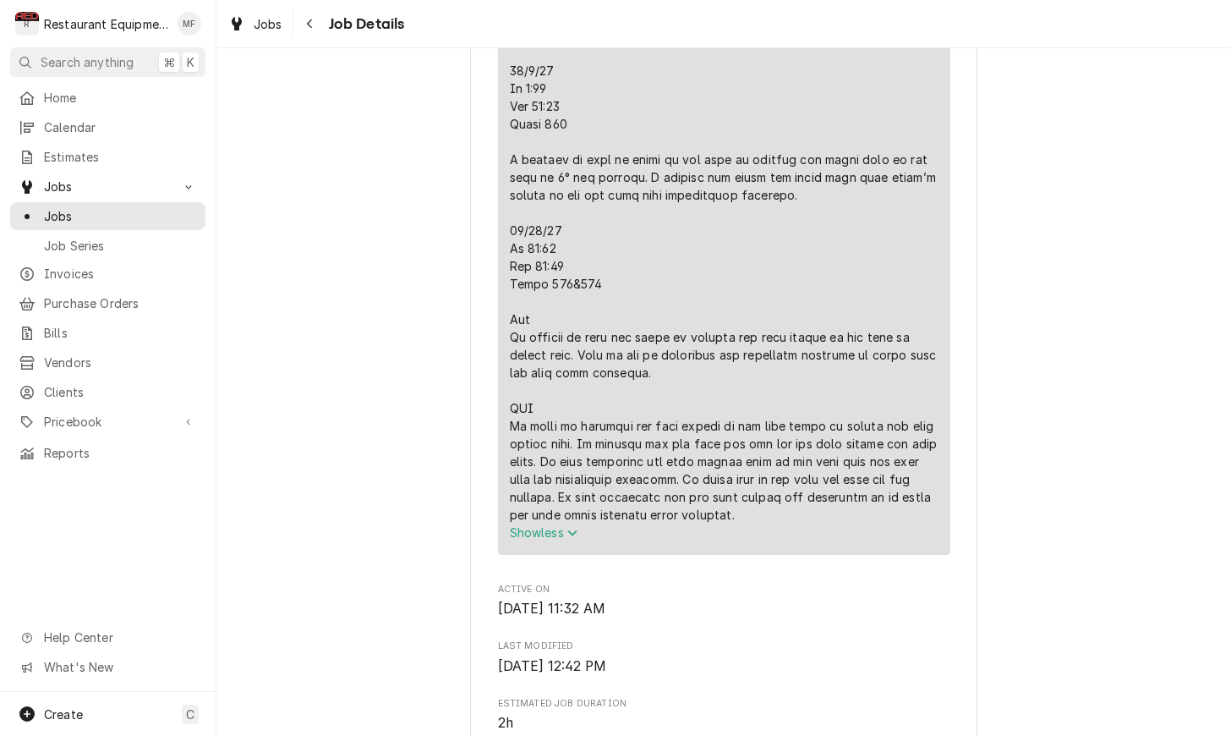
scroll to position [1149, 0]
click at [319, 31] on button "Navigate back" at bounding box center [310, 23] width 27 height 27
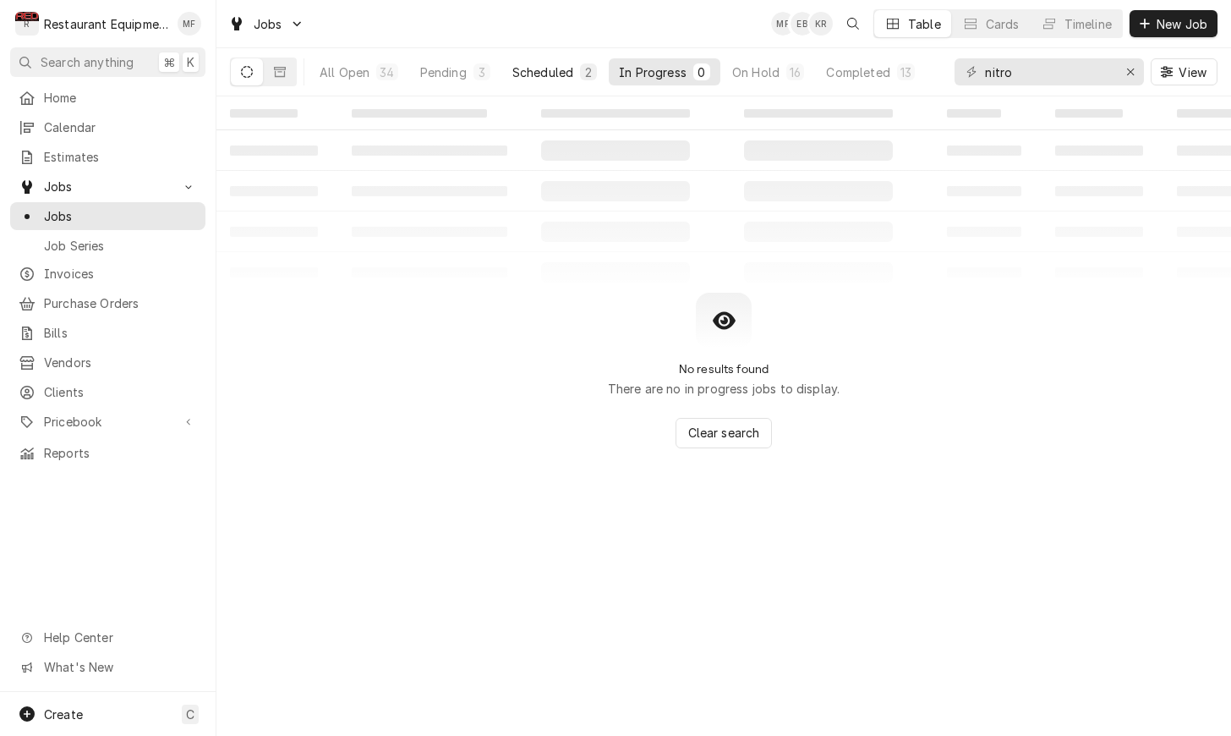
click at [544, 77] on div "Scheduled" at bounding box center [542, 72] width 61 height 18
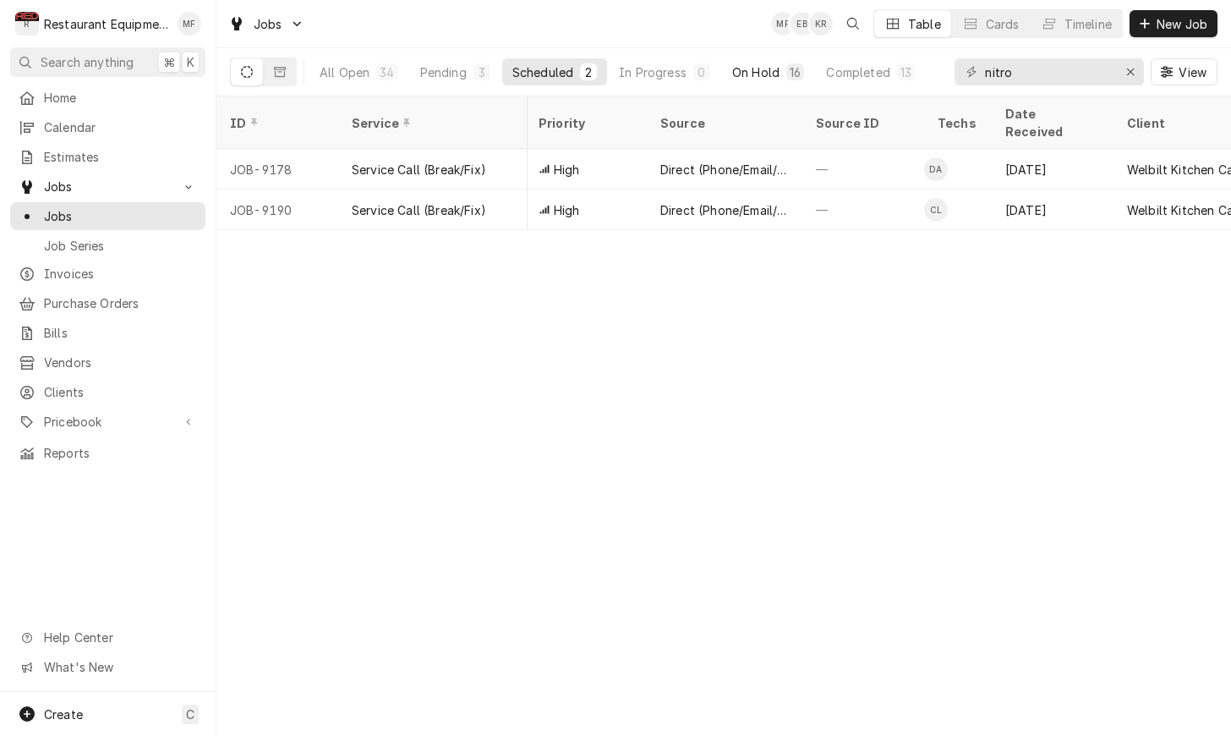
click at [752, 83] on button "On Hold 16" at bounding box center [768, 71] width 92 height 27
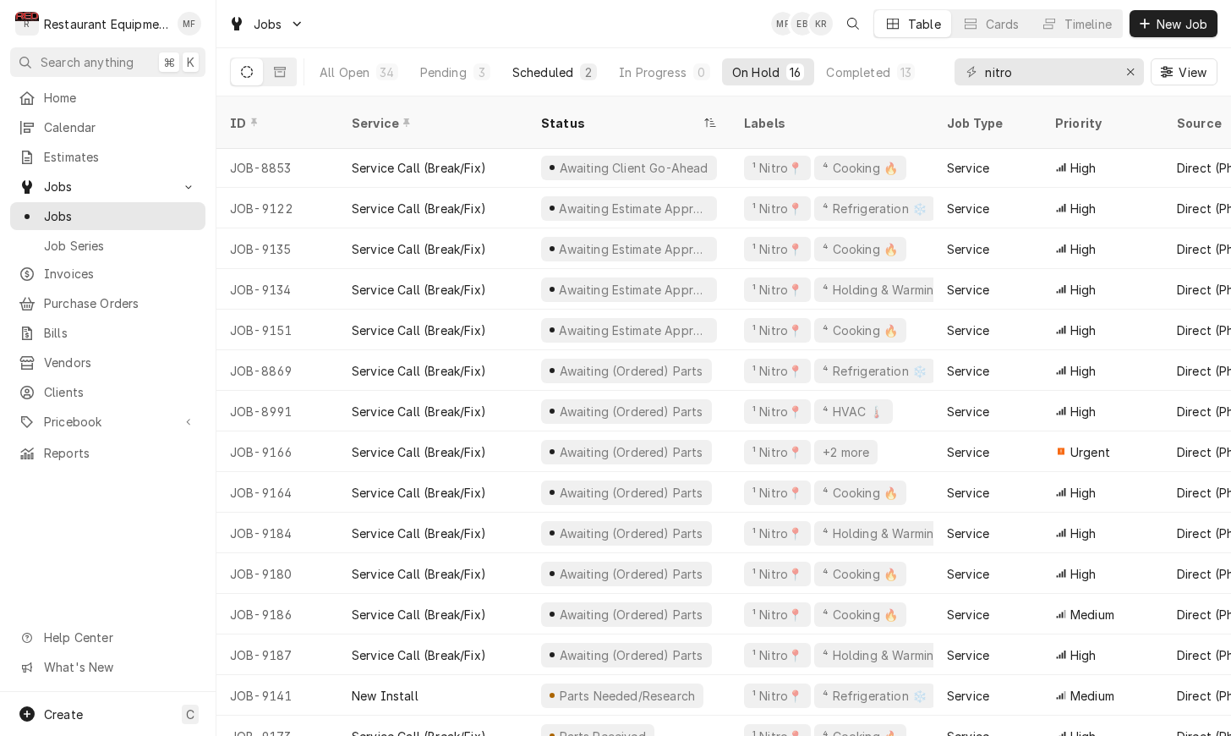
click at [555, 78] on div "Scheduled" at bounding box center [542, 72] width 61 height 18
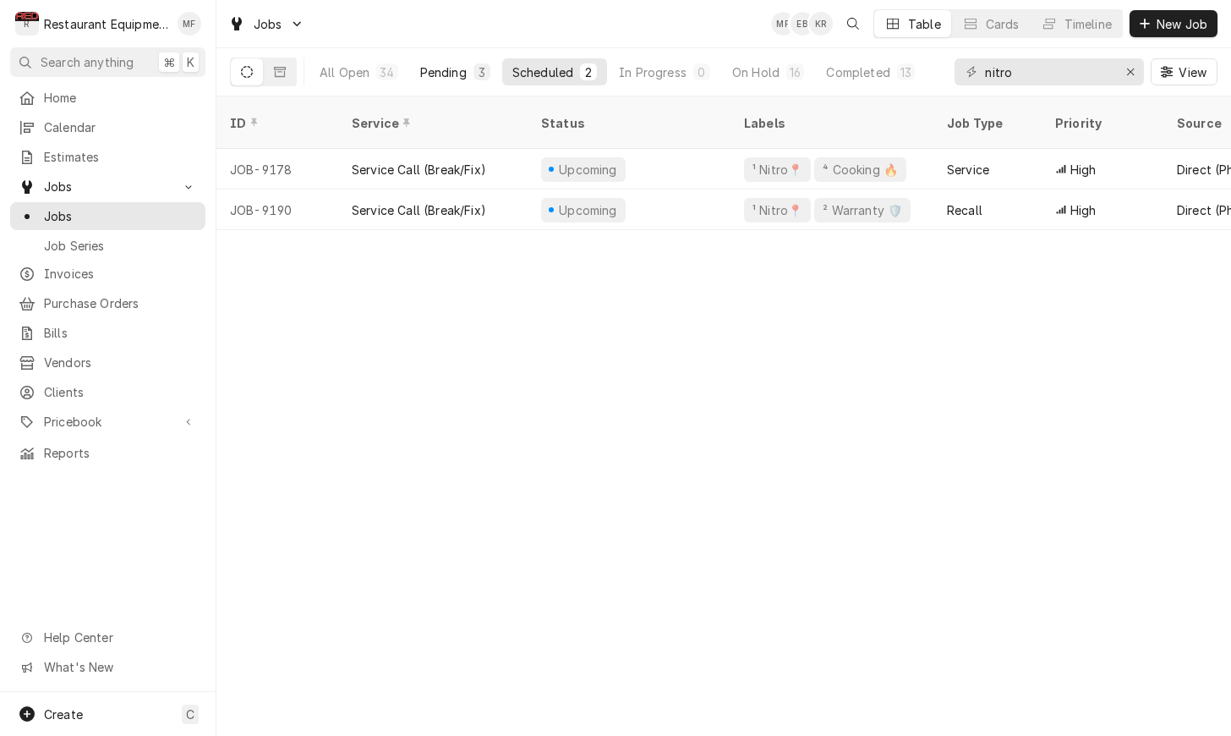
click at [461, 68] on div "Pending" at bounding box center [443, 72] width 47 height 18
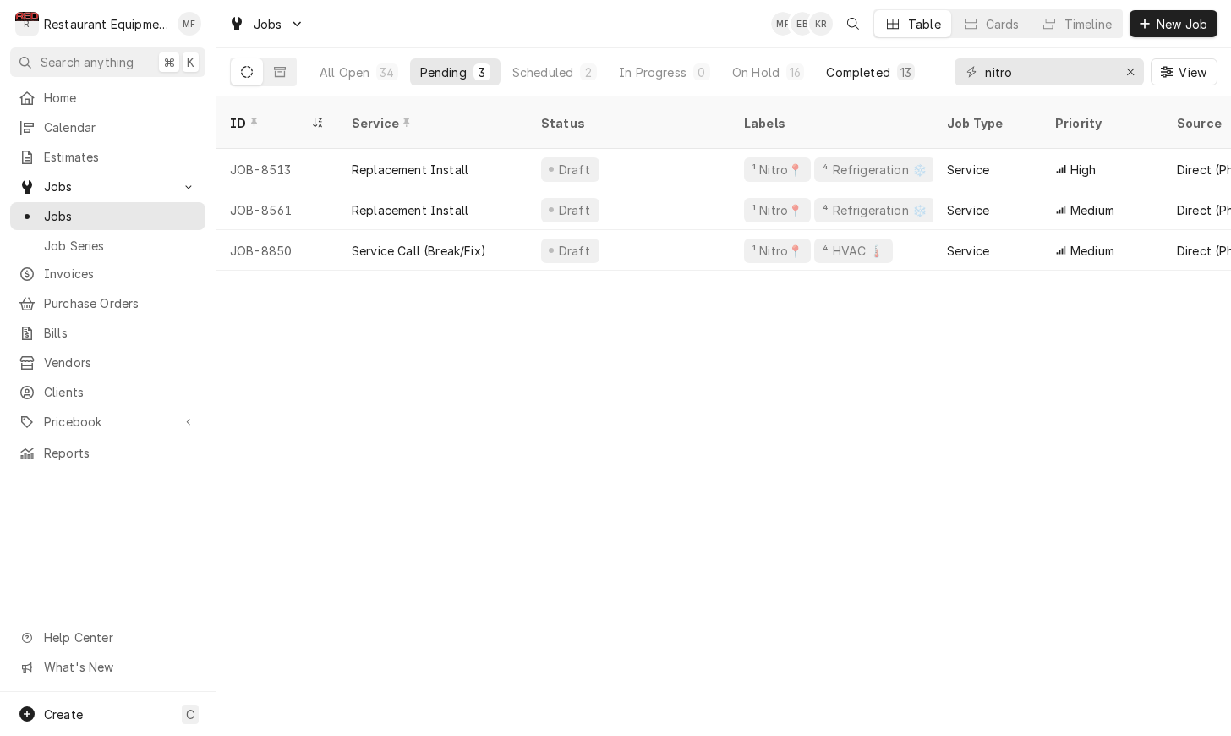
click at [870, 82] on button "Completed 13" at bounding box center [870, 71] width 109 height 27
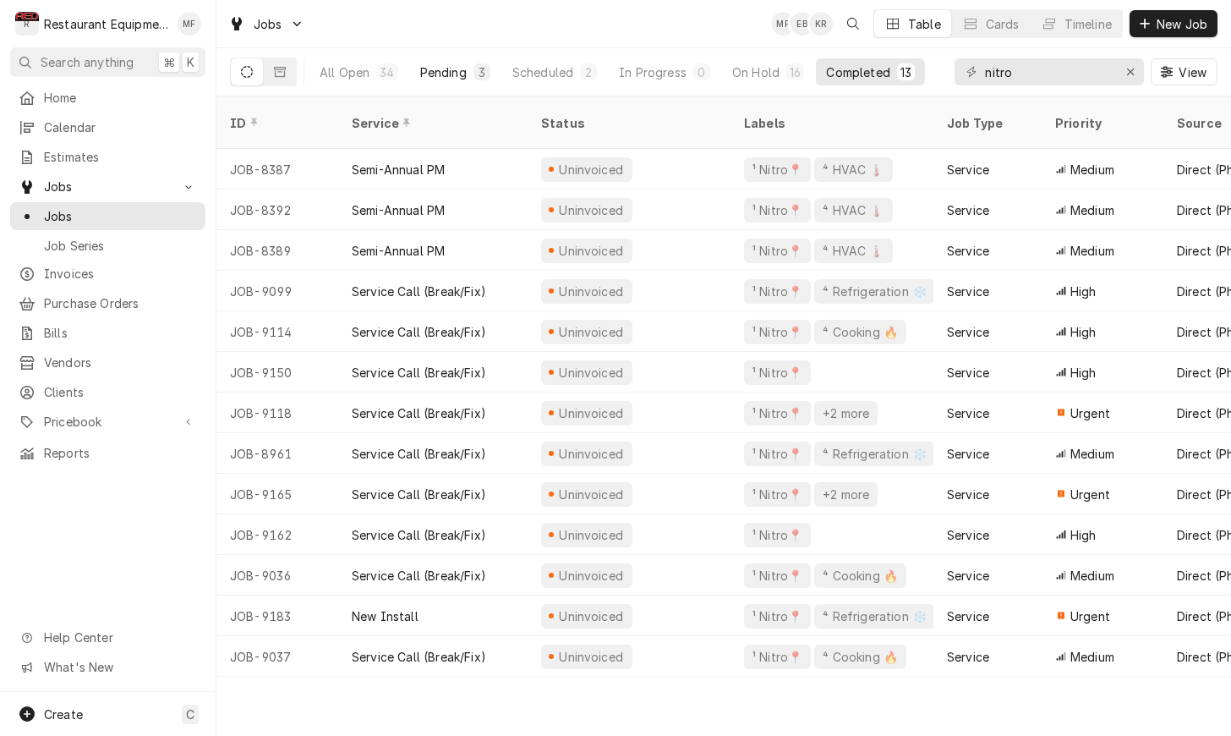
click at [463, 73] on div "Pending" at bounding box center [443, 72] width 47 height 18
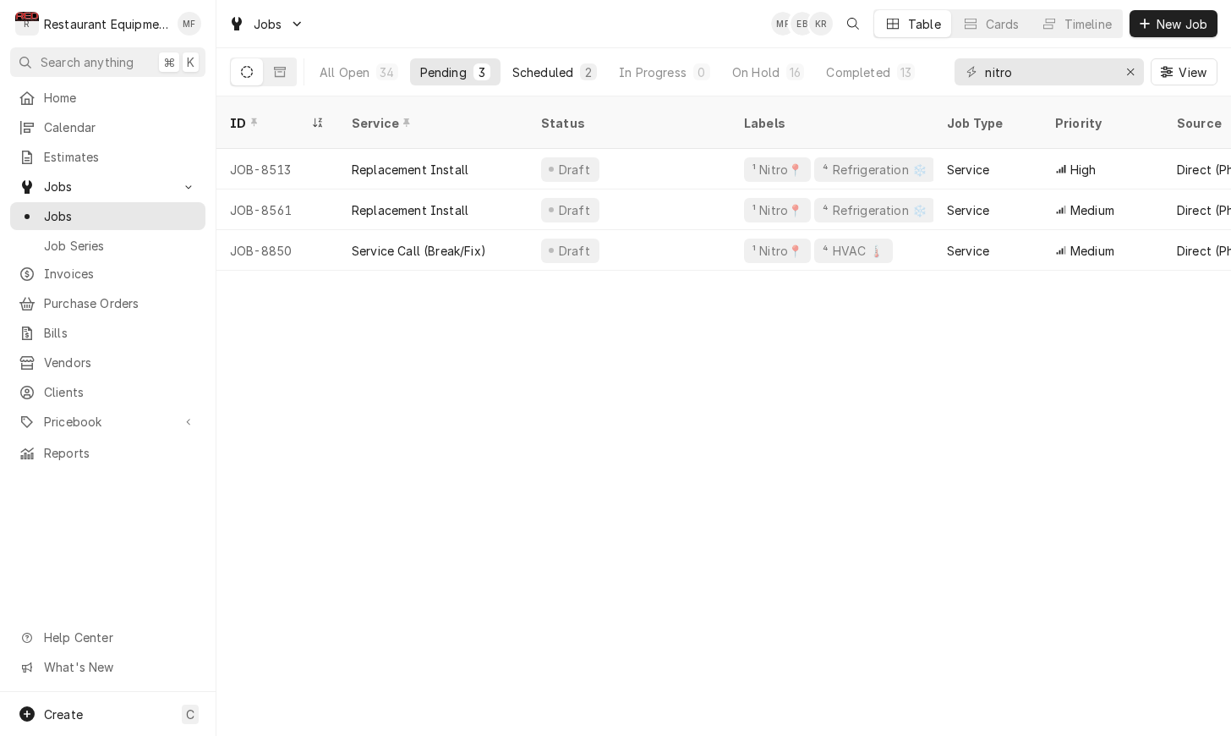
click at [546, 73] on div "Scheduled" at bounding box center [542, 72] width 61 height 18
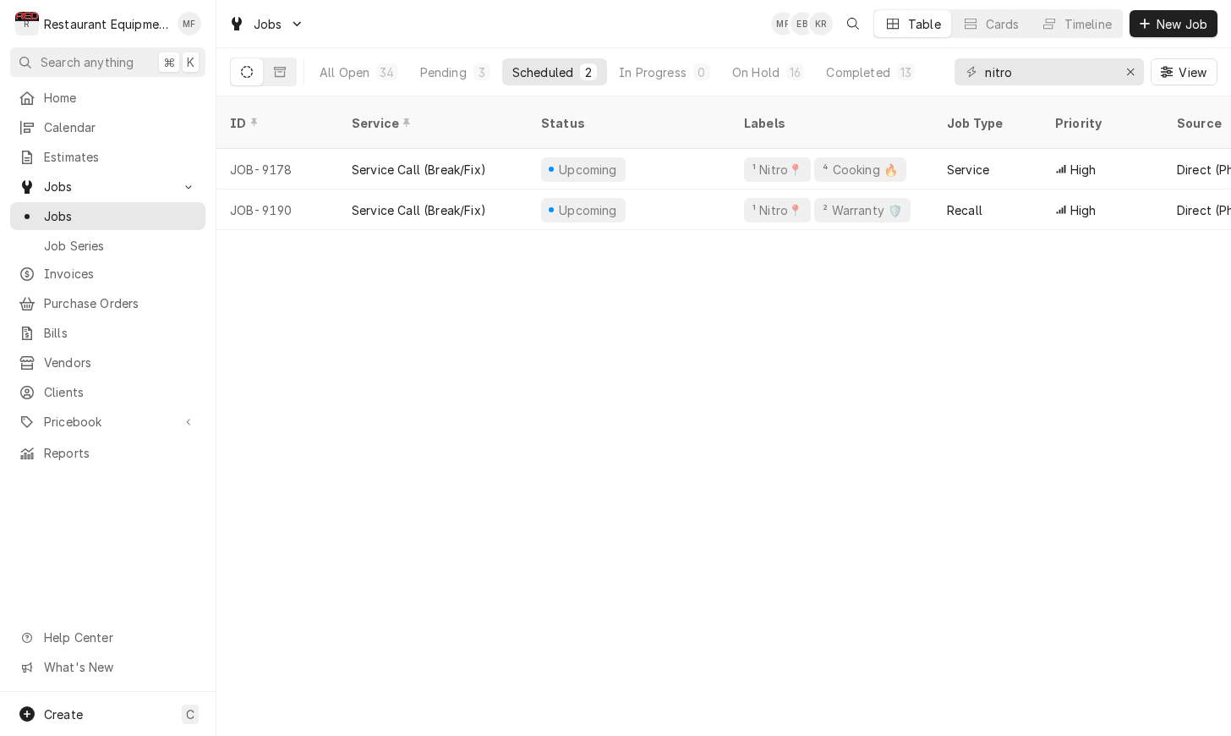
click at [811, 309] on div "ID Service Status Labels Job Type Priority Source Source ID Techs Date Received…" at bounding box center [723, 415] width 1015 height 639
click at [680, 67] on div "In Progress" at bounding box center [653, 72] width 68 height 18
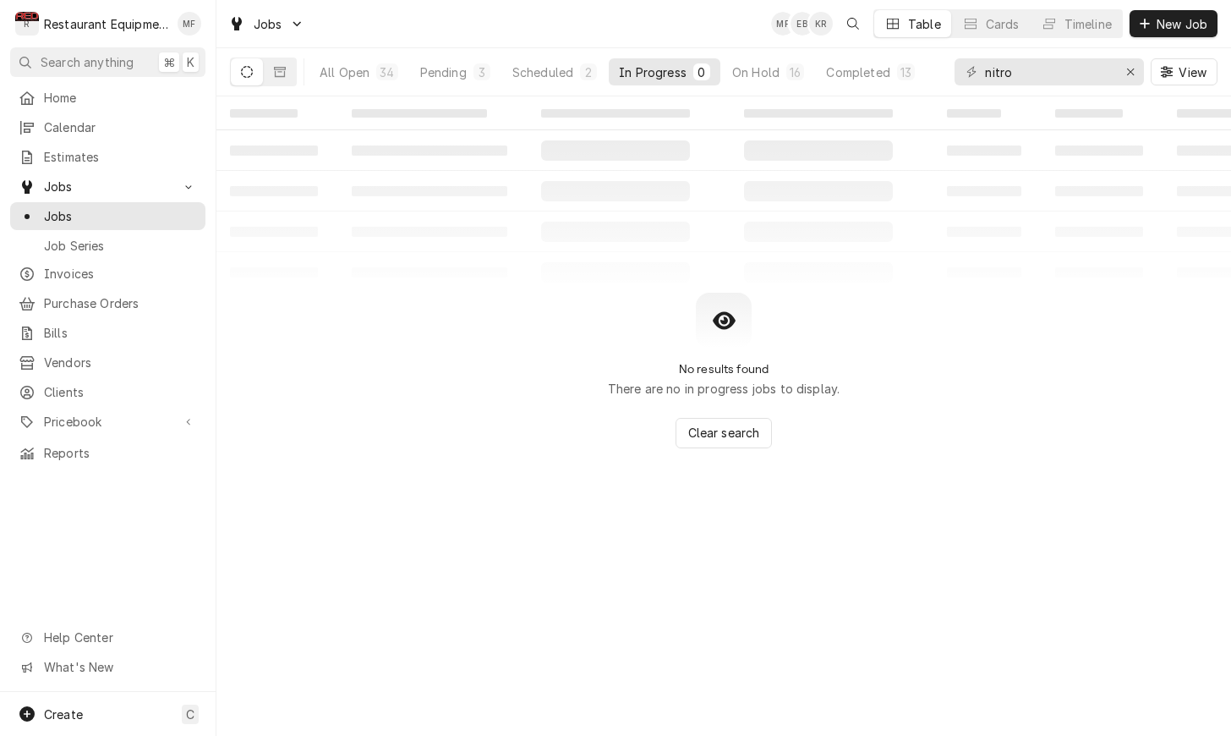
click at [677, 63] on button "In Progress 0" at bounding box center [665, 71] width 112 height 27
click at [552, 65] on div "Scheduled" at bounding box center [542, 72] width 61 height 18
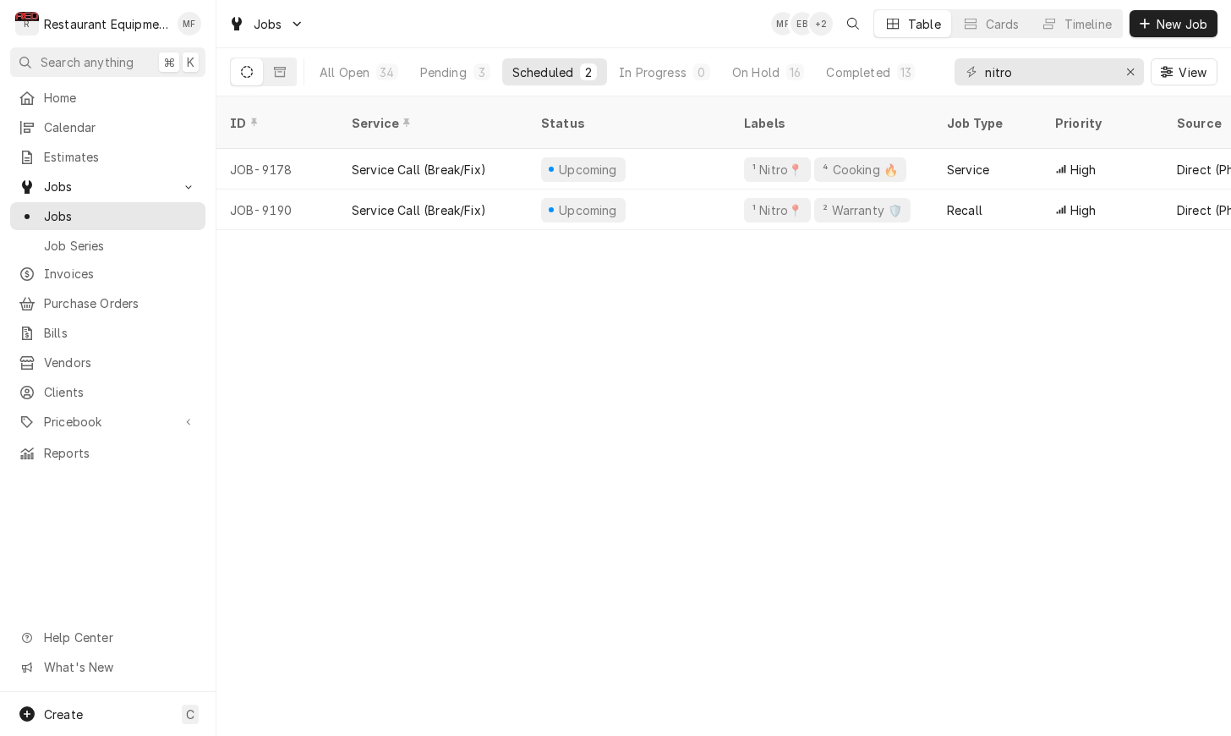
click at [702, 88] on div "All Open 34 Pending 3 Scheduled 2 In Progress 0 On Hold 16 Completed 13" at bounding box center [617, 71] width 616 height 47
click at [677, 74] on div "In Progress" at bounding box center [653, 72] width 68 height 18
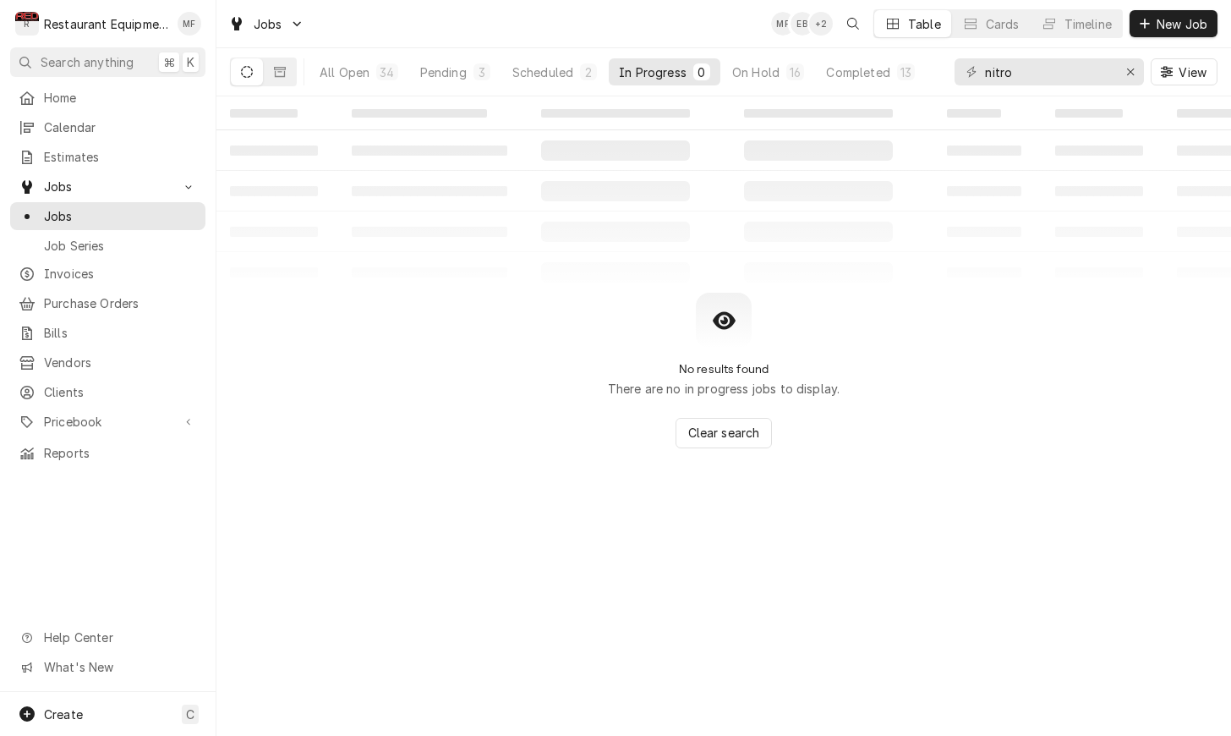
click at [673, 72] on div "In Progress" at bounding box center [653, 72] width 68 height 18
click at [555, 66] on div "Scheduled" at bounding box center [542, 72] width 61 height 18
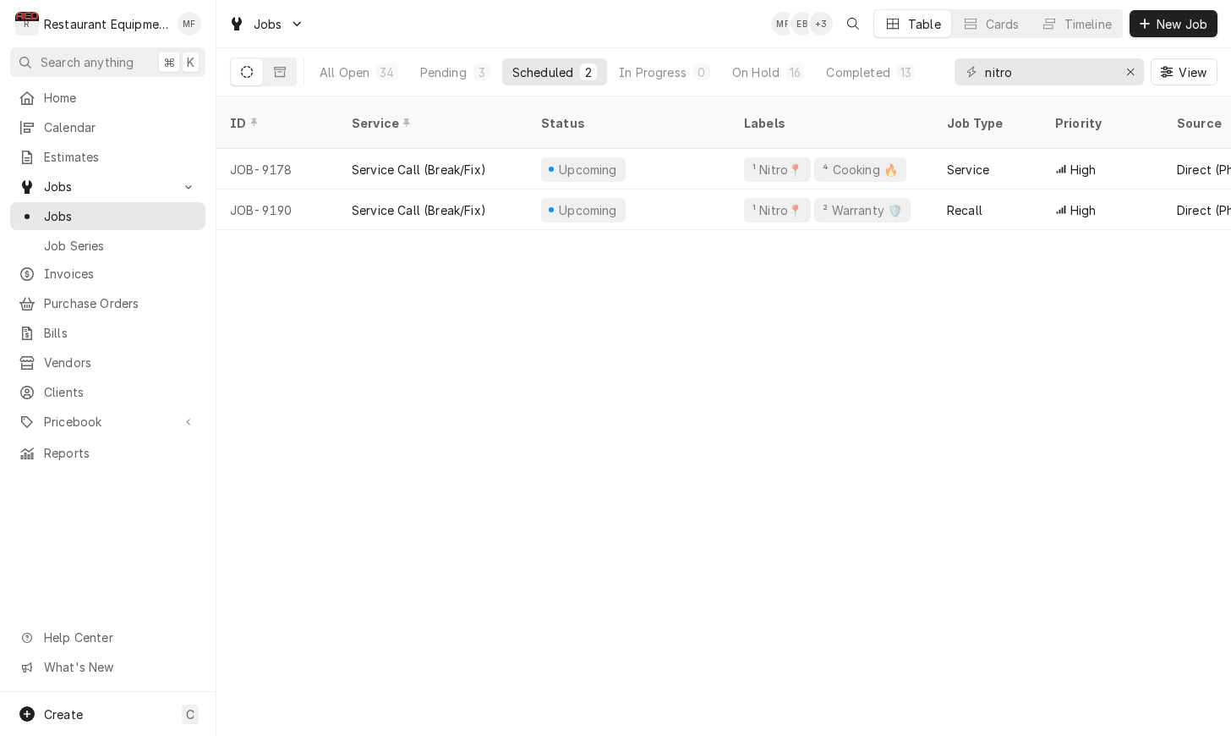
click at [1010, 400] on div "ID Service Status Labels Job Type Priority Source Source ID Techs Date Received…" at bounding box center [723, 415] width 1015 height 639
click at [392, 32] on div "Jobs MF EB + 3 Table Cards Timeline New Job" at bounding box center [723, 23] width 1015 height 47
click at [462, 14] on div "Jobs MF EB + 3 Table Cards Timeline New Job" at bounding box center [723, 23] width 1015 height 47
click at [665, 76] on div "In Progress" at bounding box center [653, 72] width 68 height 18
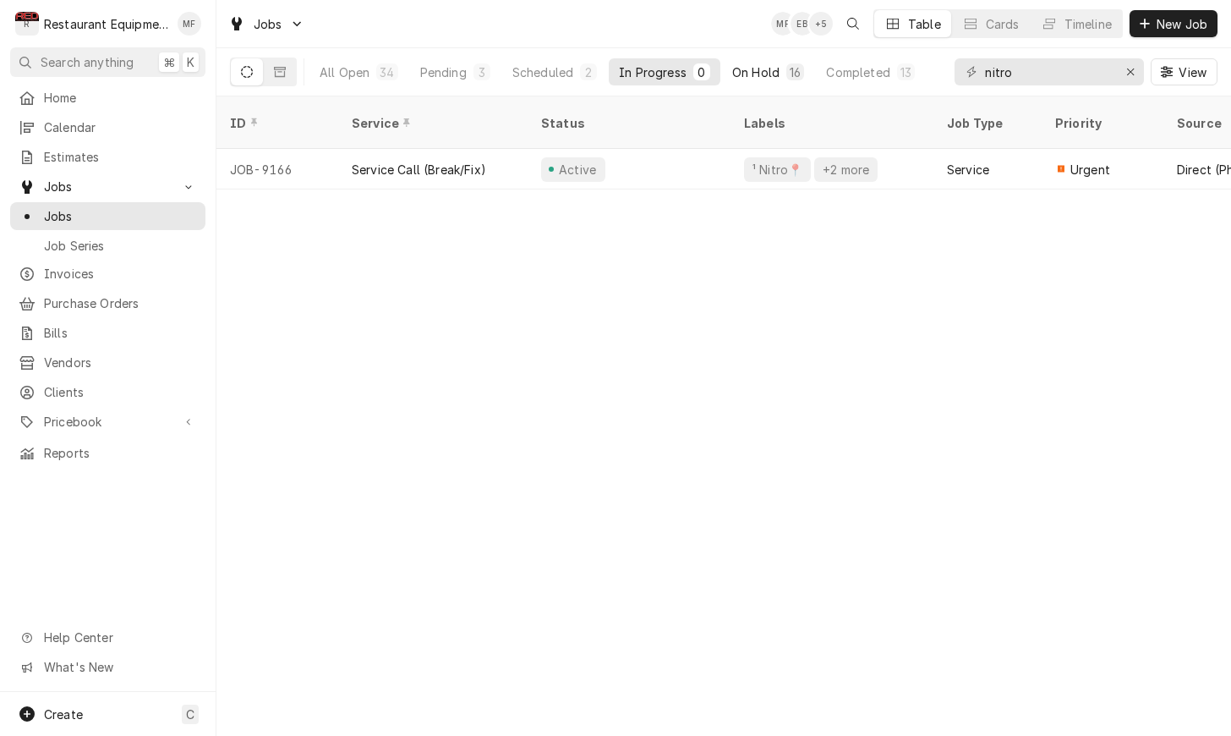
click at [763, 66] on div "On Hold" at bounding box center [755, 72] width 47 height 18
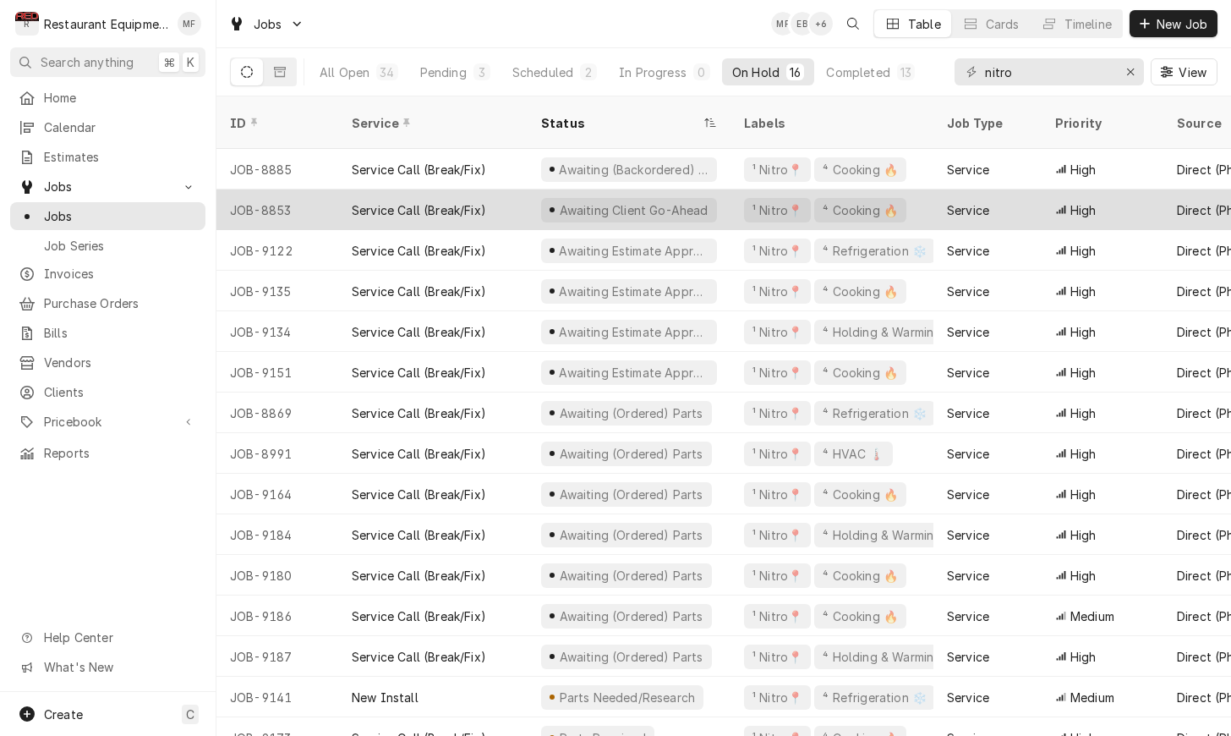
click at [997, 189] on div "Service" at bounding box center [987, 209] width 108 height 41
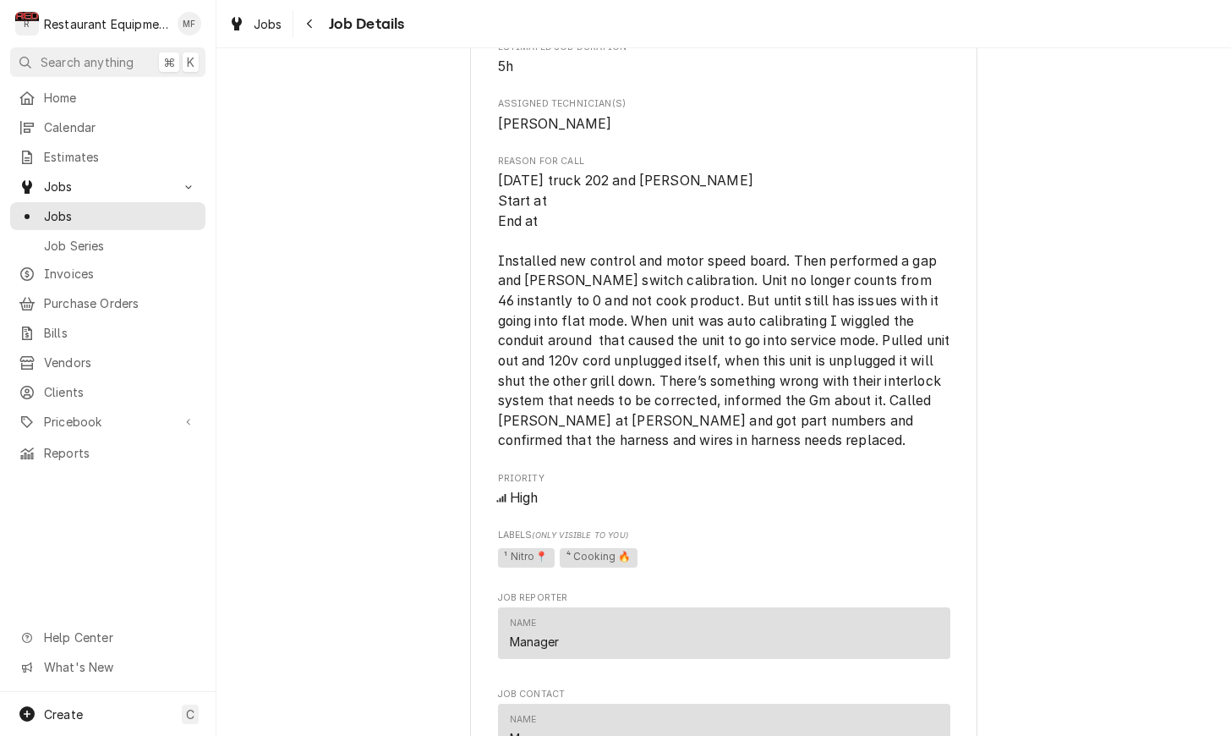
scroll to position [1365, 0]
click at [306, 17] on div "Navigate back" at bounding box center [310, 23] width 17 height 17
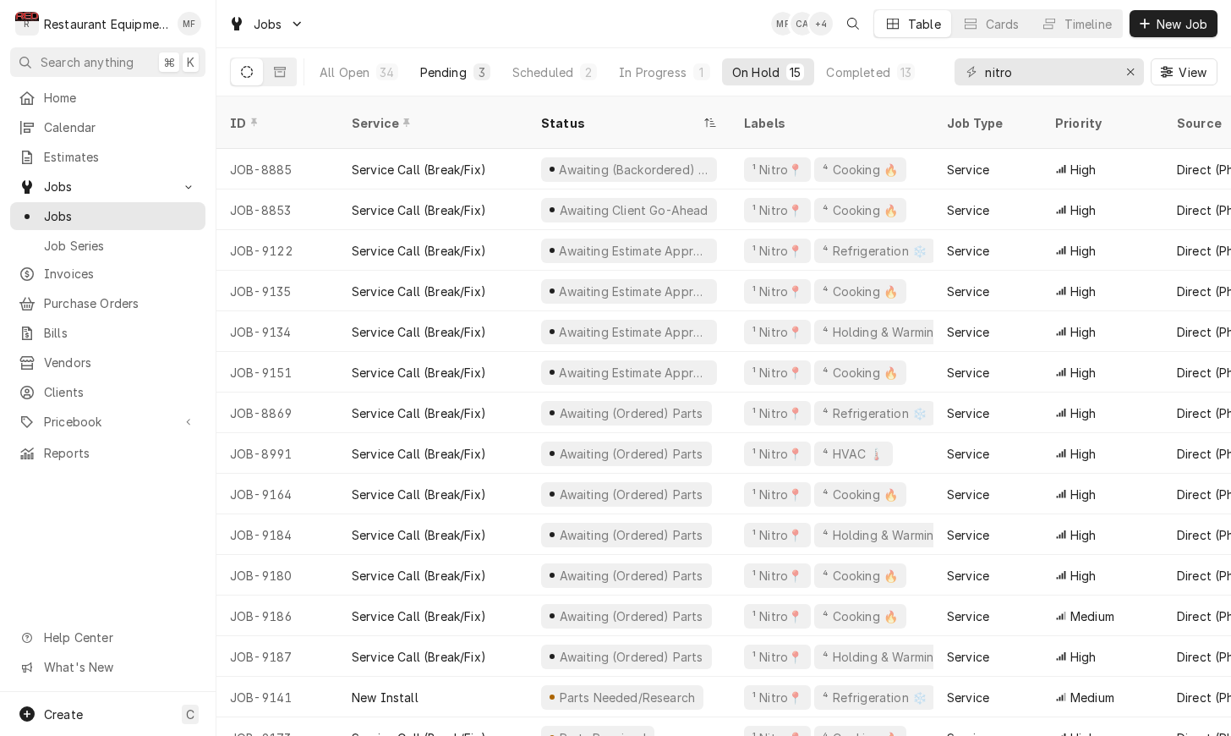
click at [479, 73] on div "3" at bounding box center [482, 72] width 10 height 18
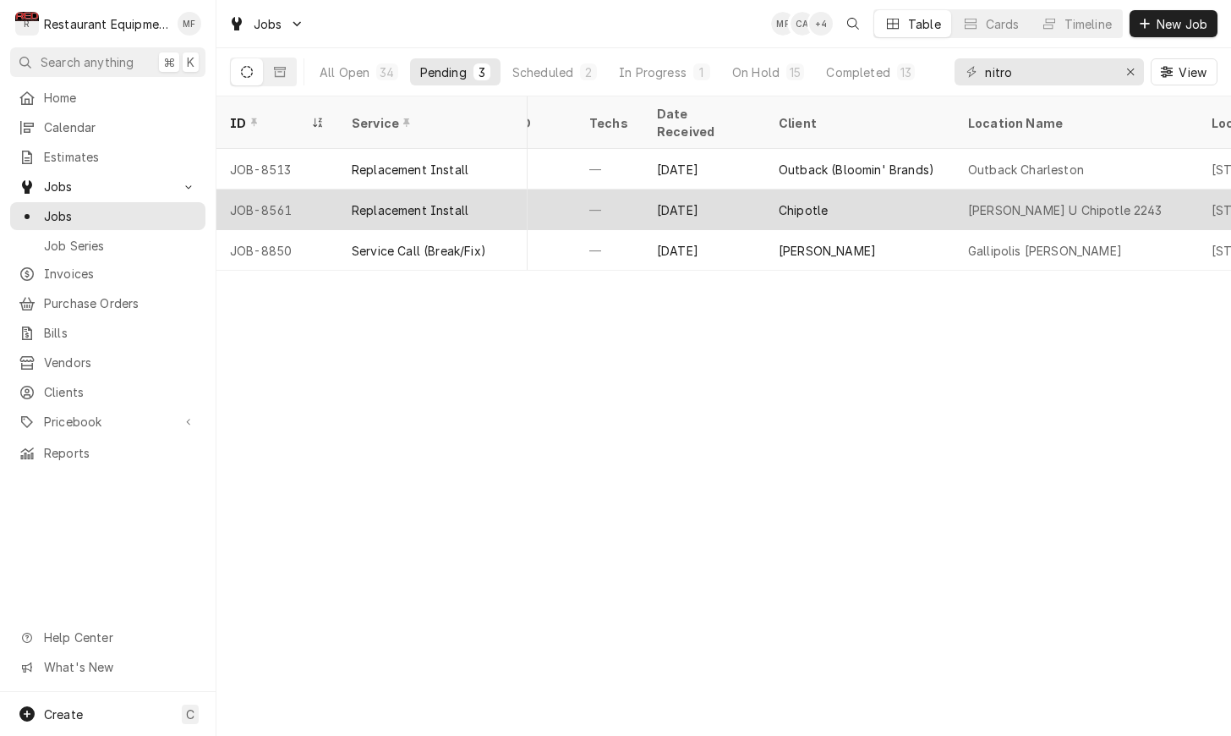
scroll to position [0, 867]
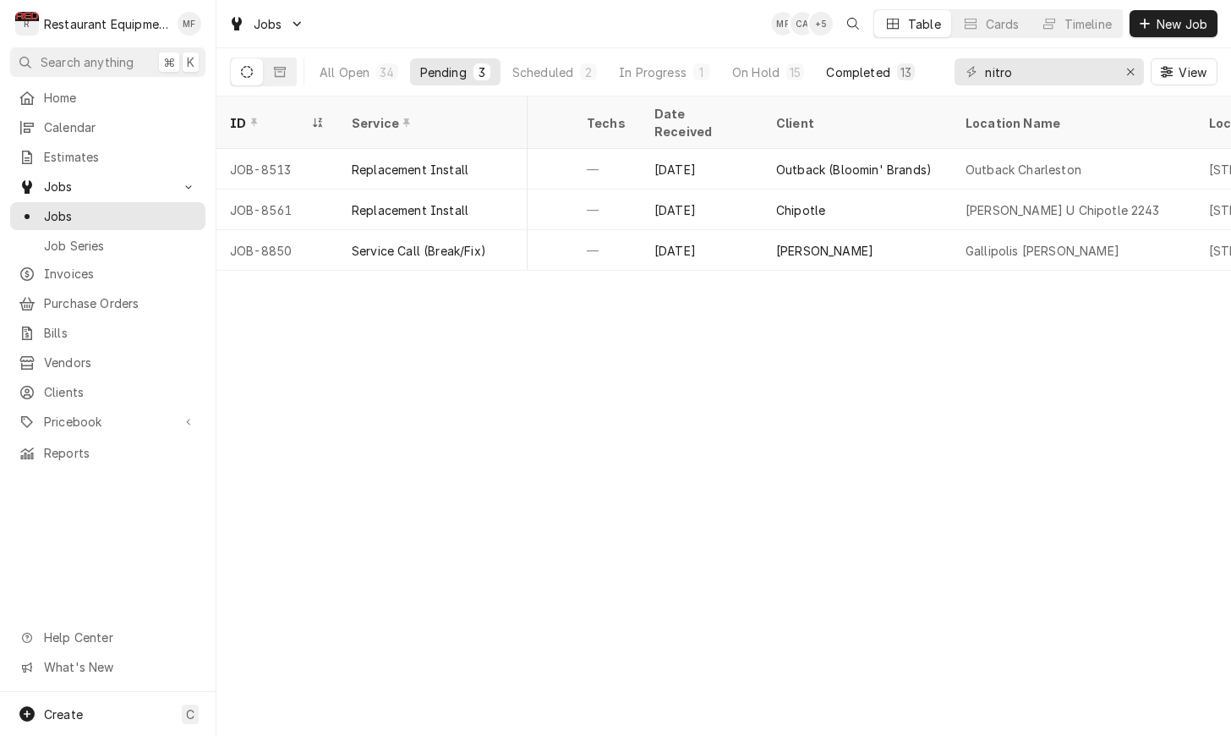
click at [874, 79] on div "Completed" at bounding box center [857, 72] width 63 height 18
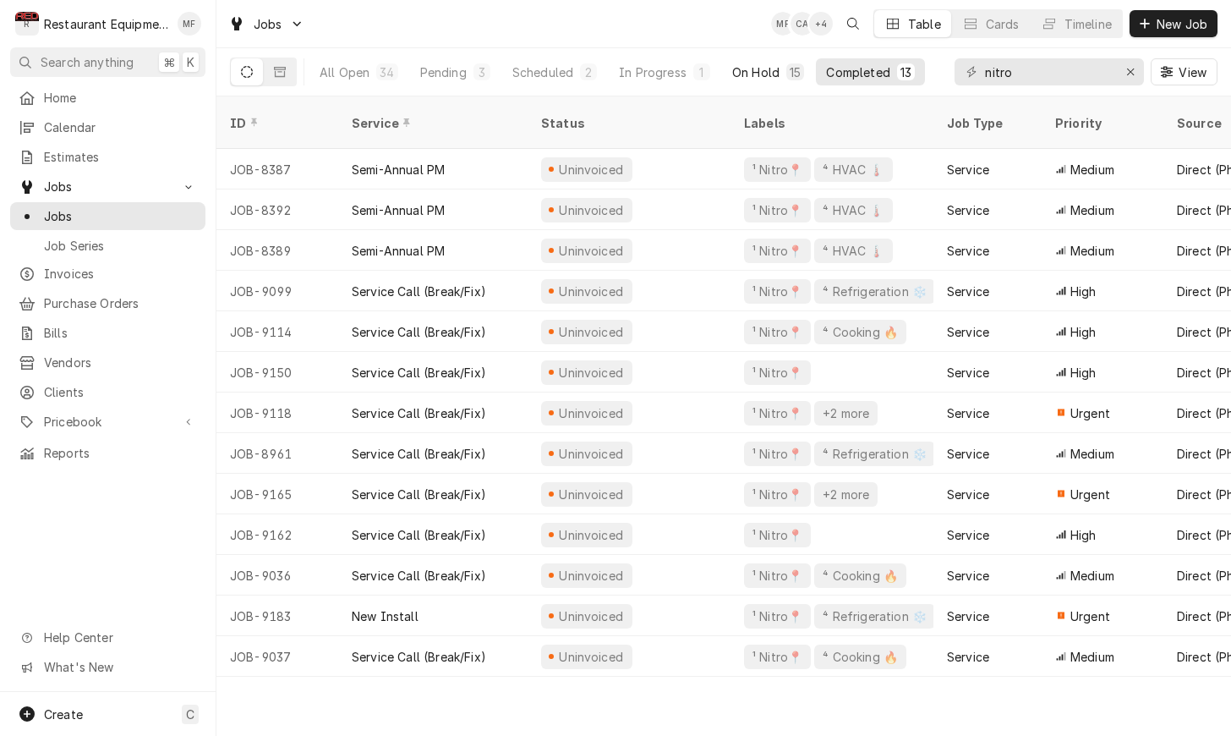
click at [780, 72] on button "On Hold 15" at bounding box center [768, 71] width 92 height 27
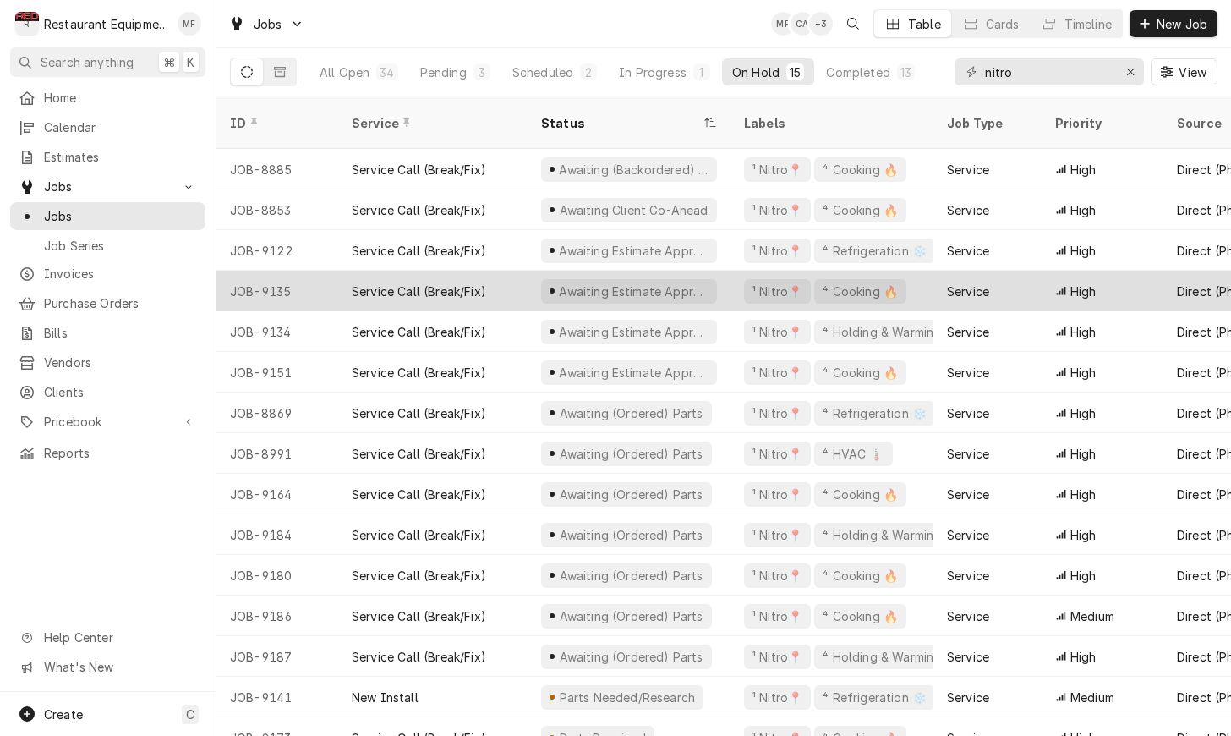
scroll to position [0, 0]
